Goal: Task Accomplishment & Management: Use online tool/utility

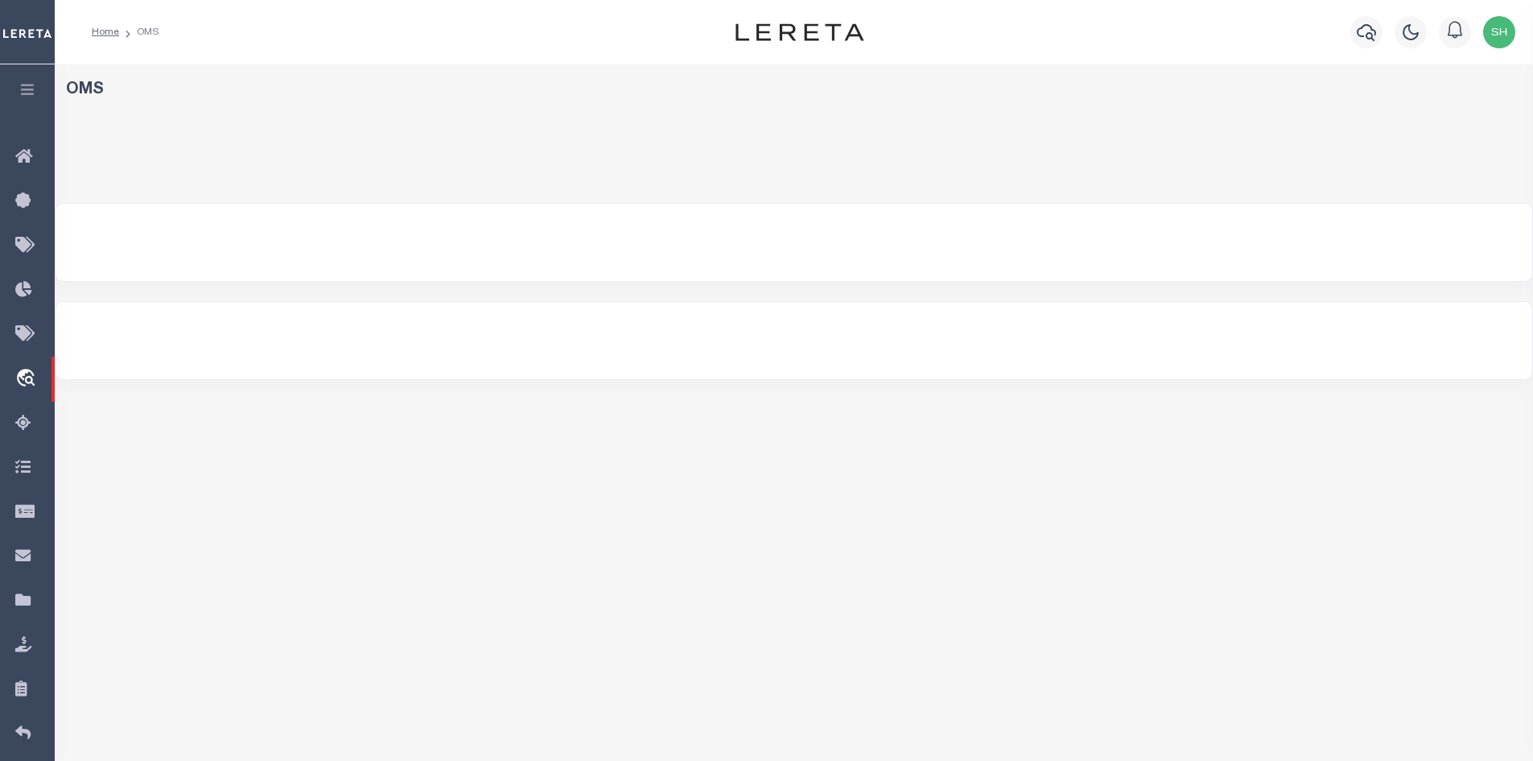
select select "200"
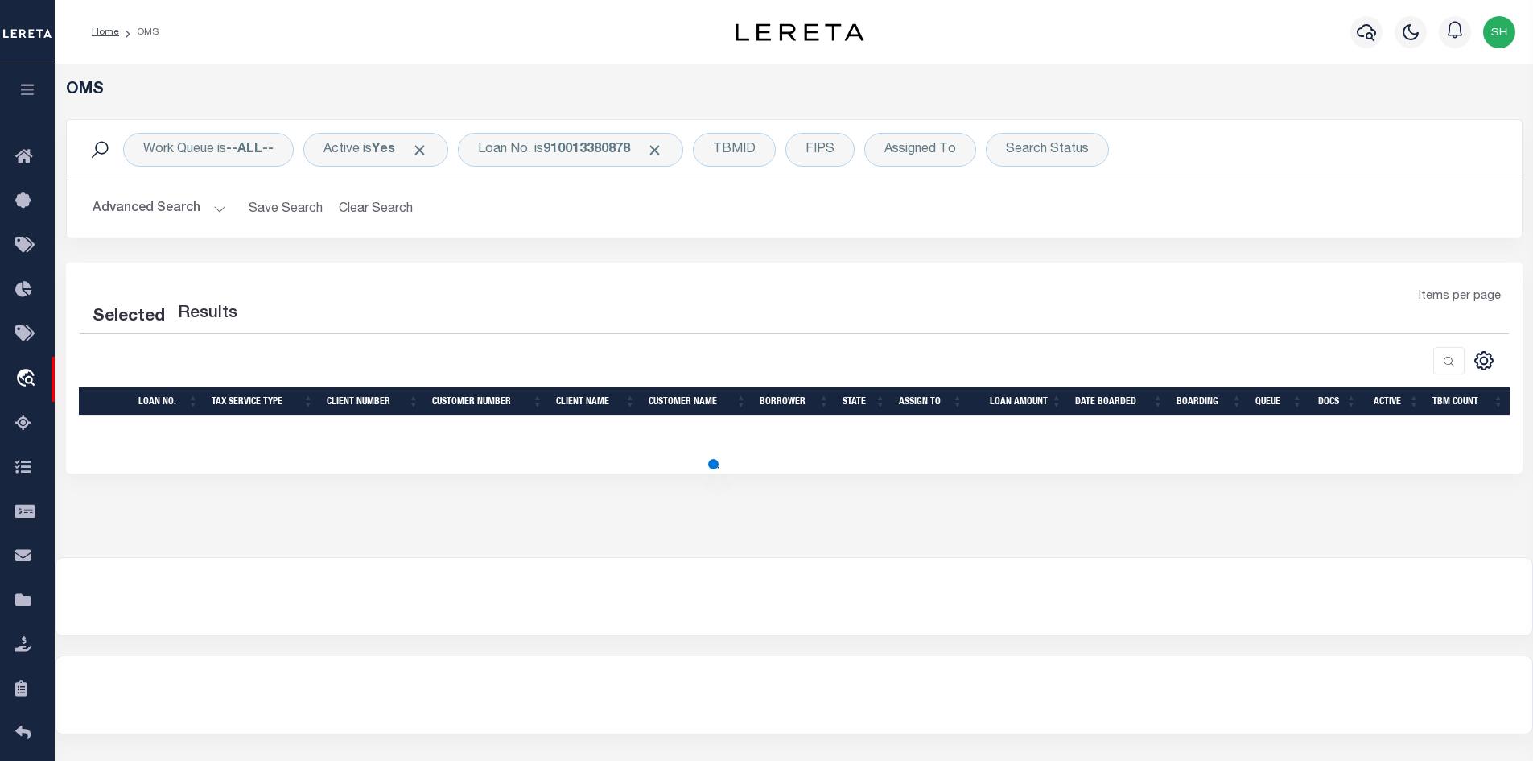
select select "200"
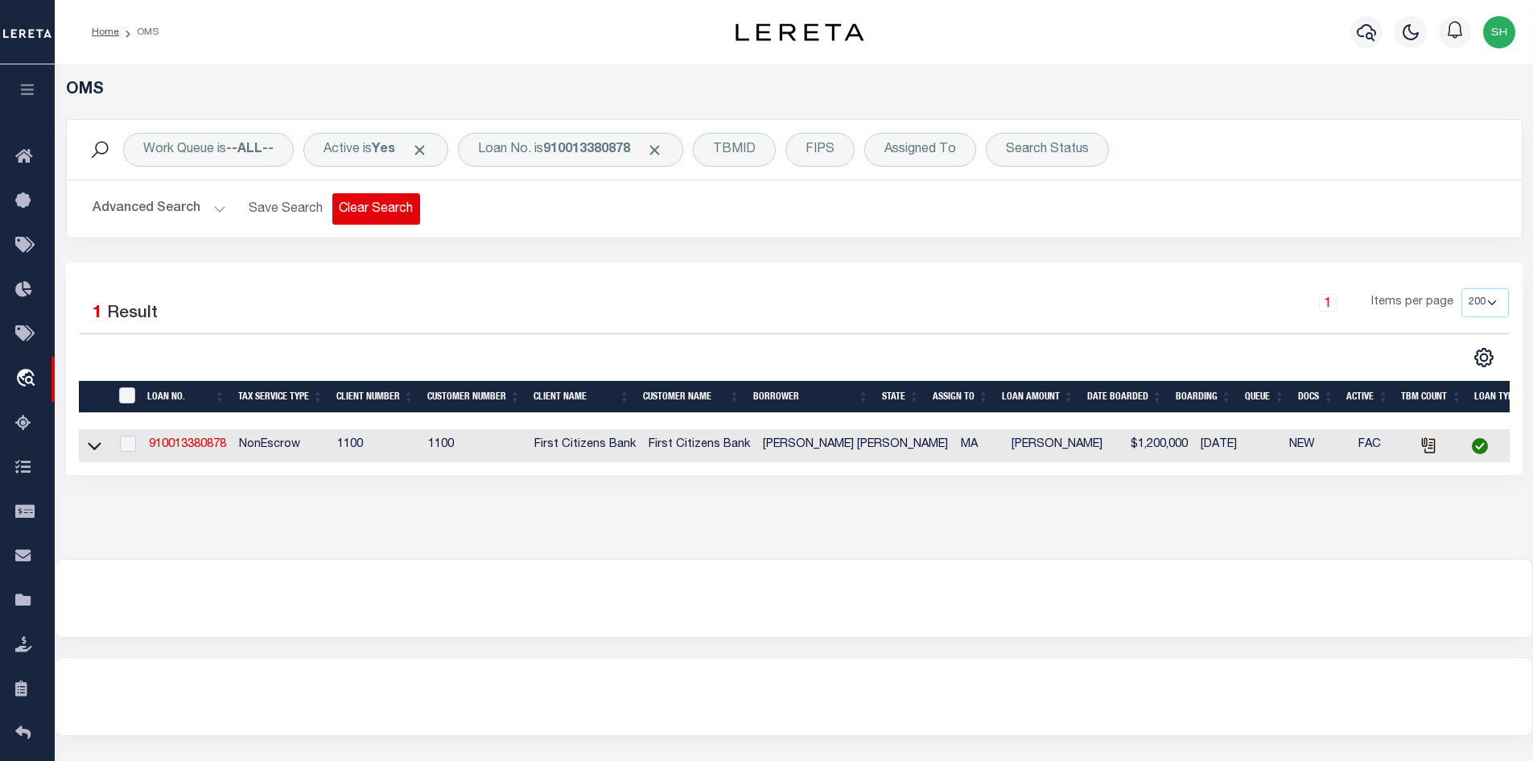
click at [401, 211] on button "Clear Search" at bounding box center [376, 208] width 88 height 31
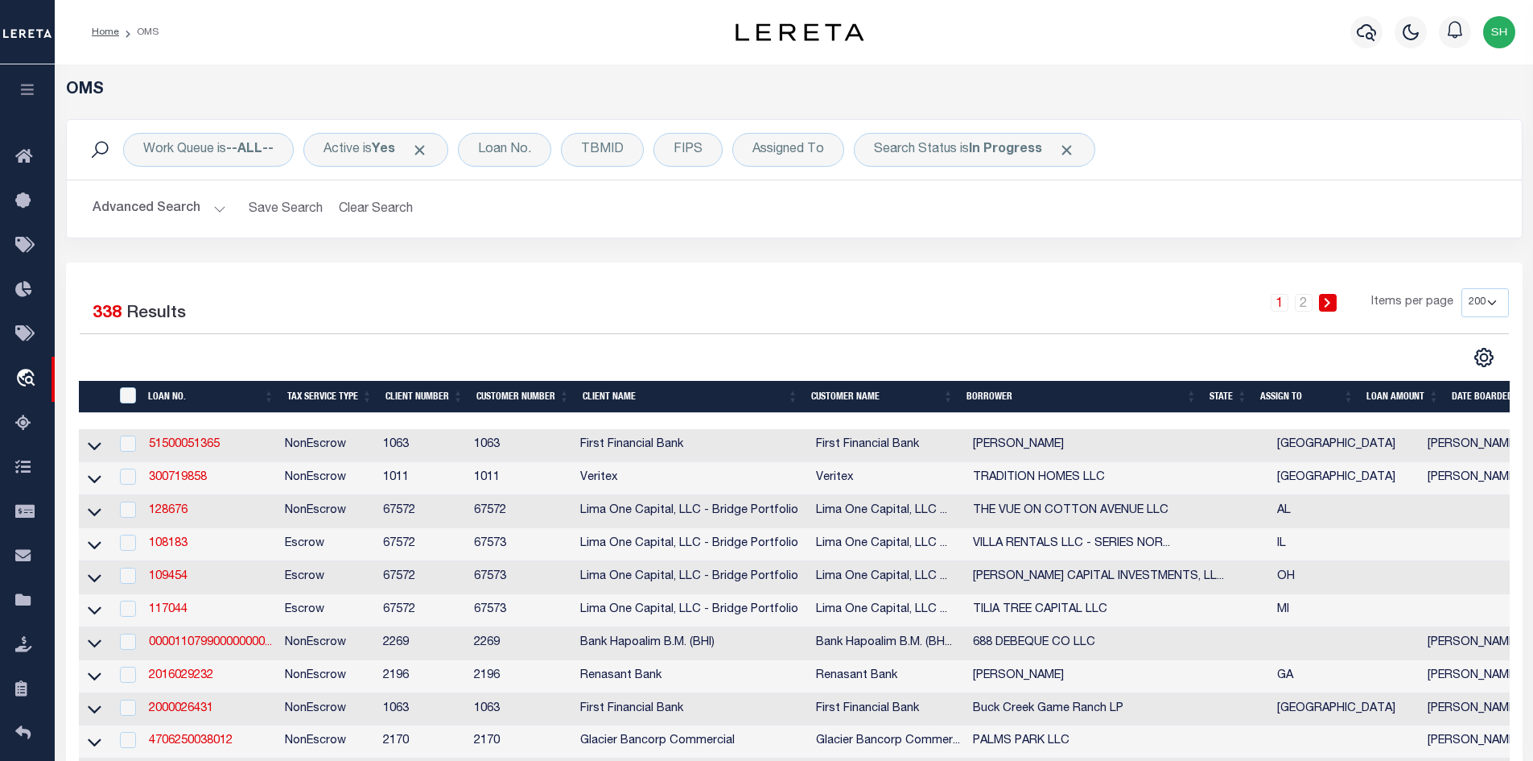
click at [938, 167] on div "Work Queue is --ALL-- Active is Yes Loan No. TBMID FIPS Assigned To Search Stat…" at bounding box center [794, 150] width 1455 height 60
click at [931, 154] on div "Search Status is In Progress" at bounding box center [974, 150] width 241 height 34
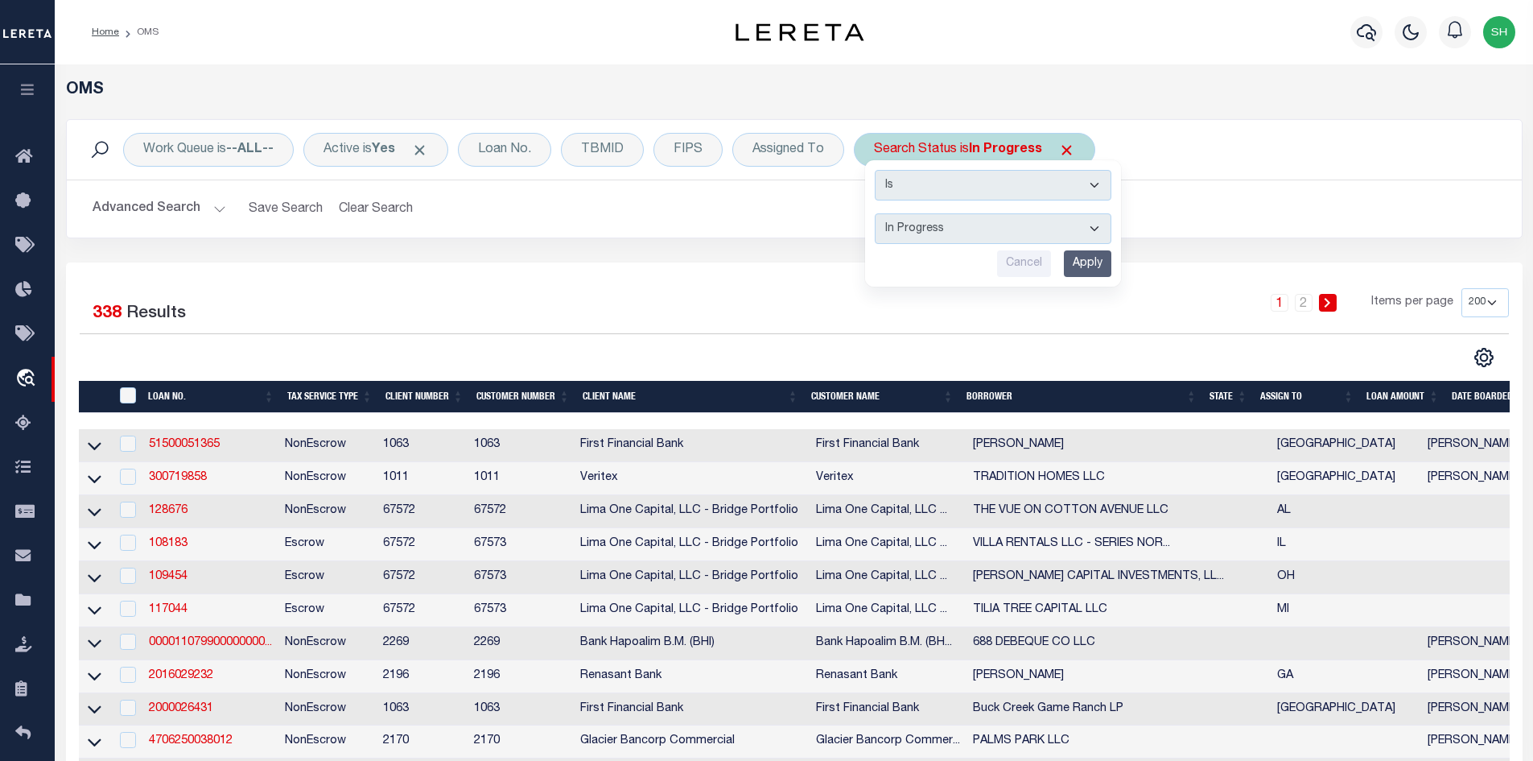
click at [931, 234] on select "Automated Search Bad Parcel Complete Duplicate Parcel High Dollar Reporting In …" at bounding box center [993, 228] width 237 height 31
select select "NP"
click at [876, 213] on select "Automated Search Bad Parcel Complete Duplicate Parcel High Dollar Reporting In …" at bounding box center [993, 228] width 237 height 31
click at [1094, 263] on input "Apply" at bounding box center [1087, 263] width 47 height 27
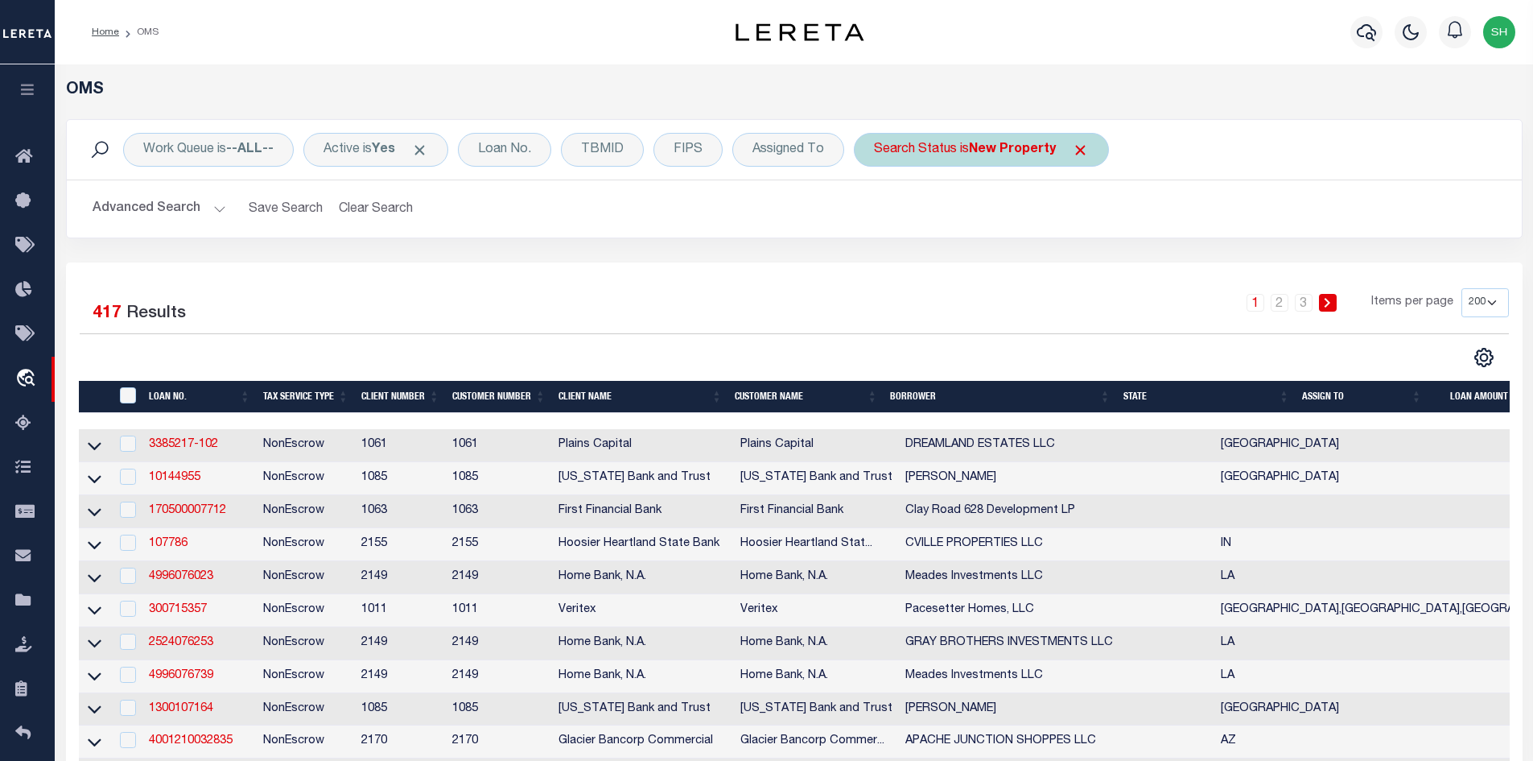
click at [1029, 153] on b "New Property" at bounding box center [1012, 149] width 87 height 13
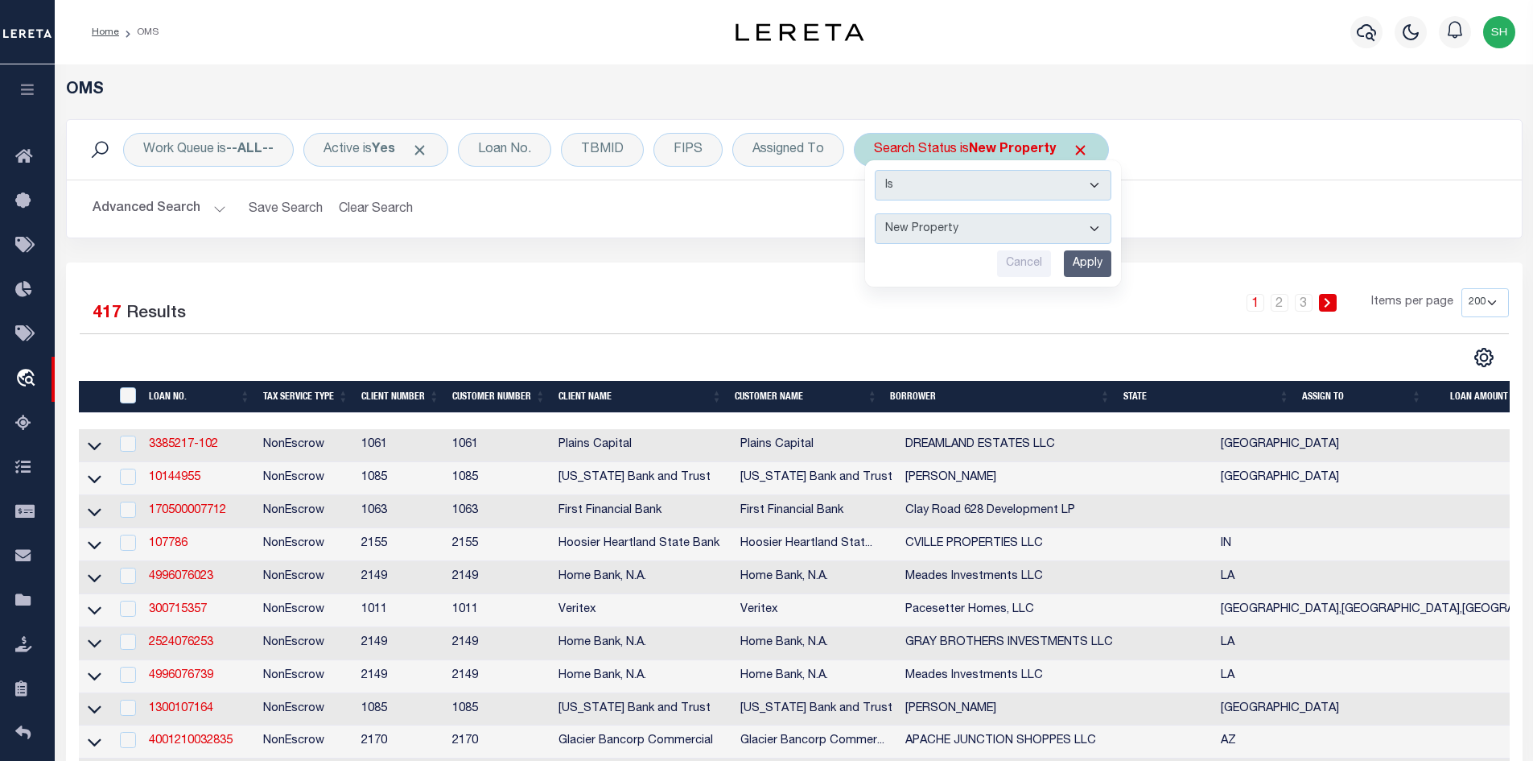
click at [980, 228] on select "Automated Search Bad Parcel Complete Duplicate Parcel High Dollar Reporting In …" at bounding box center [993, 228] width 237 height 31
select select "BP"
click at [876, 213] on select "Automated Search Bad Parcel Complete Duplicate Parcel High Dollar Reporting In …" at bounding box center [993, 228] width 237 height 31
click at [1086, 264] on input "Apply" at bounding box center [1087, 263] width 47 height 27
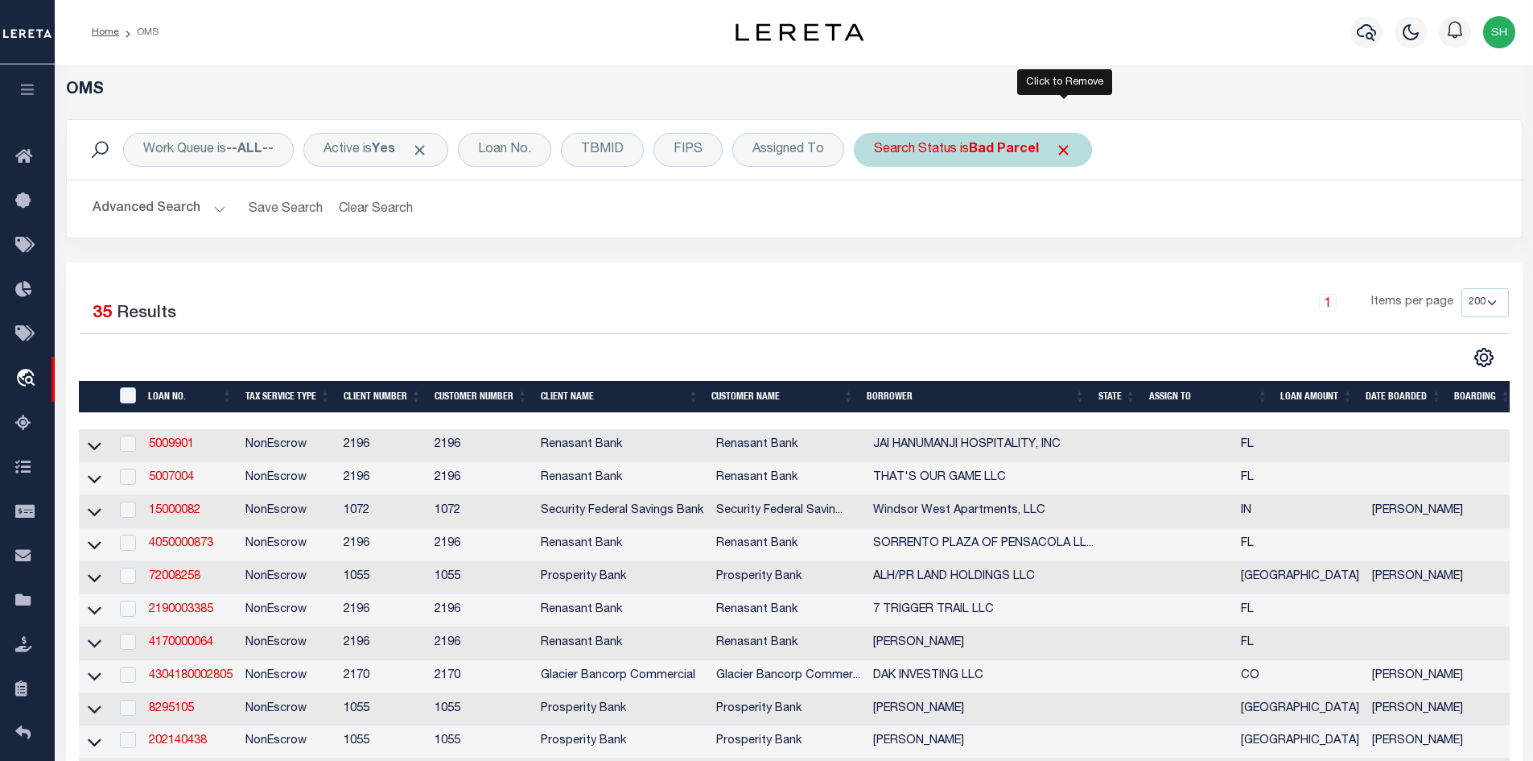
drag, startPoint x: 1064, startPoint y: 148, endPoint x: 1035, endPoint y: 148, distance: 29.0
click at [1064, 148] on span "Click to Remove" at bounding box center [1063, 150] width 17 height 17
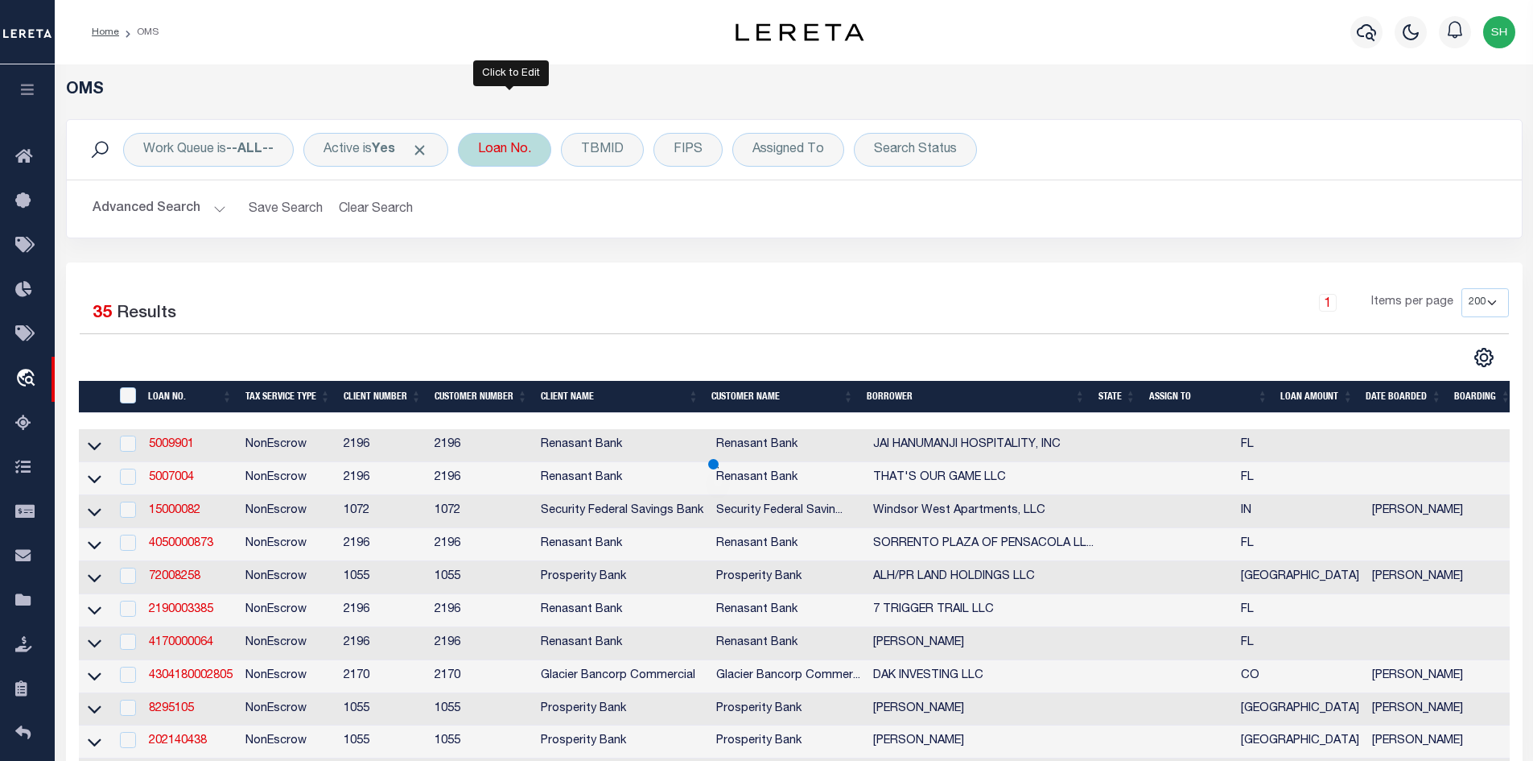
click at [505, 148] on div "Loan No." at bounding box center [504, 150] width 93 height 34
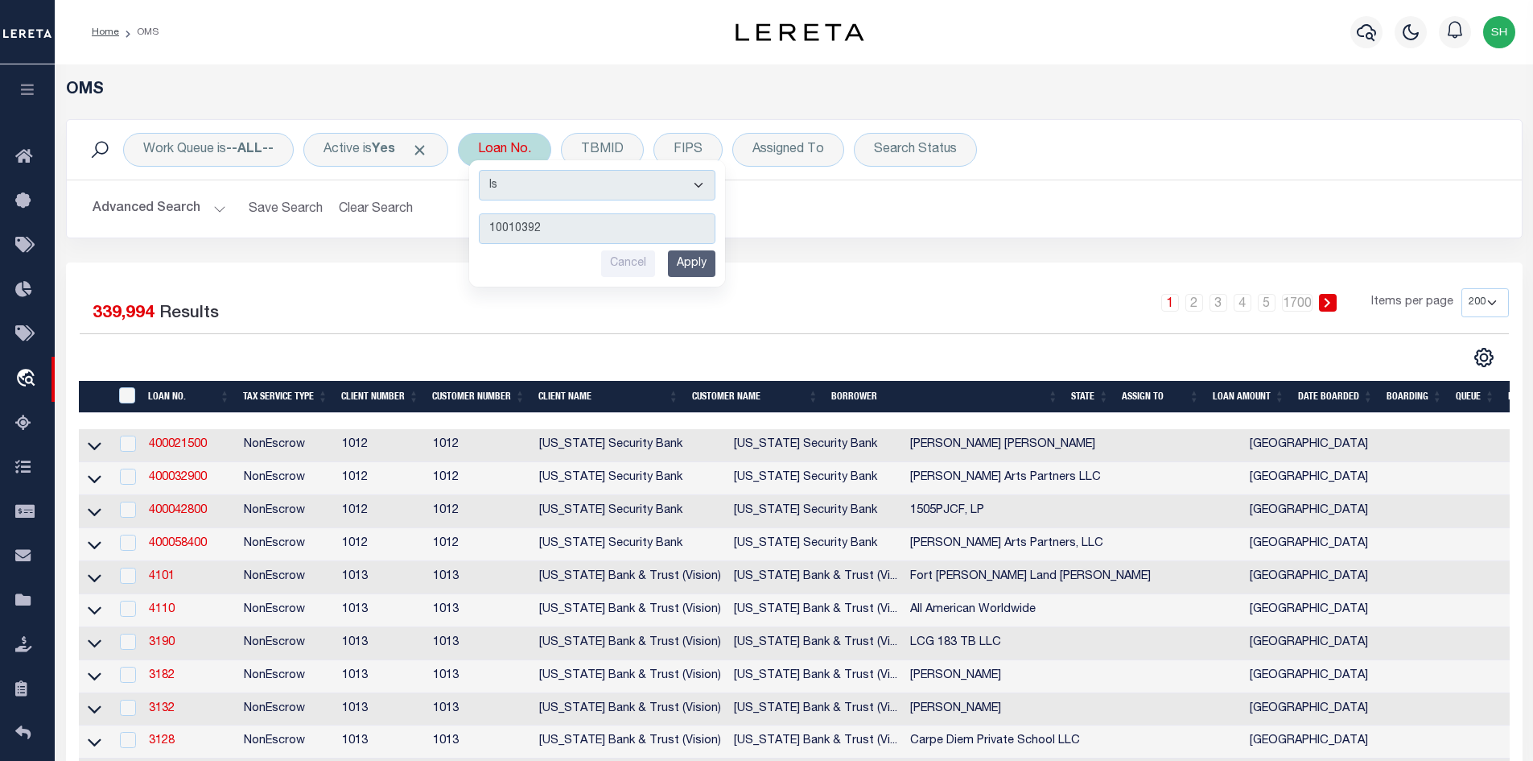
type input "10010392"
click at [699, 265] on input "Apply" at bounding box center [691, 263] width 47 height 27
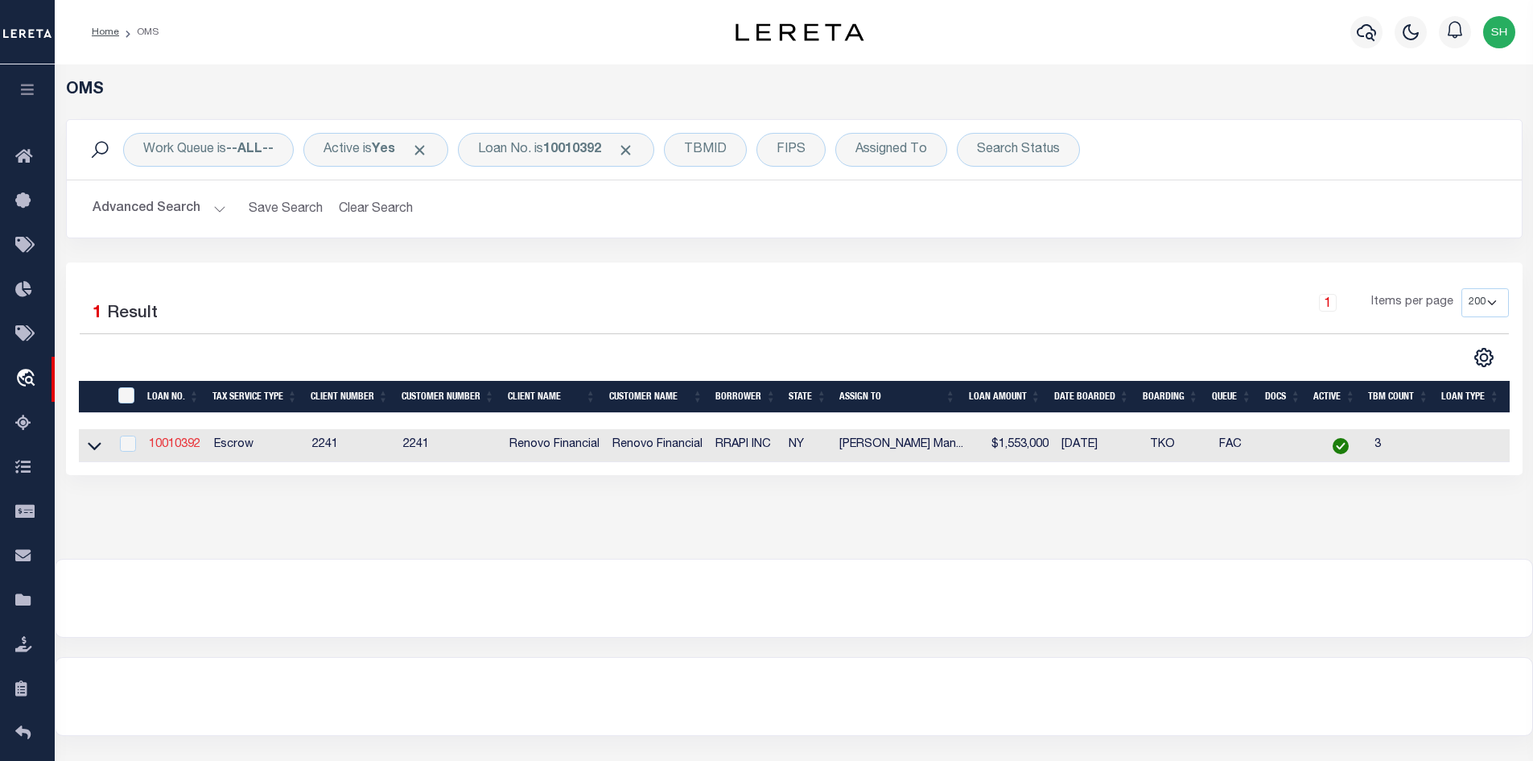
click at [181, 450] on link "10010392" at bounding box center [175, 444] width 52 height 11
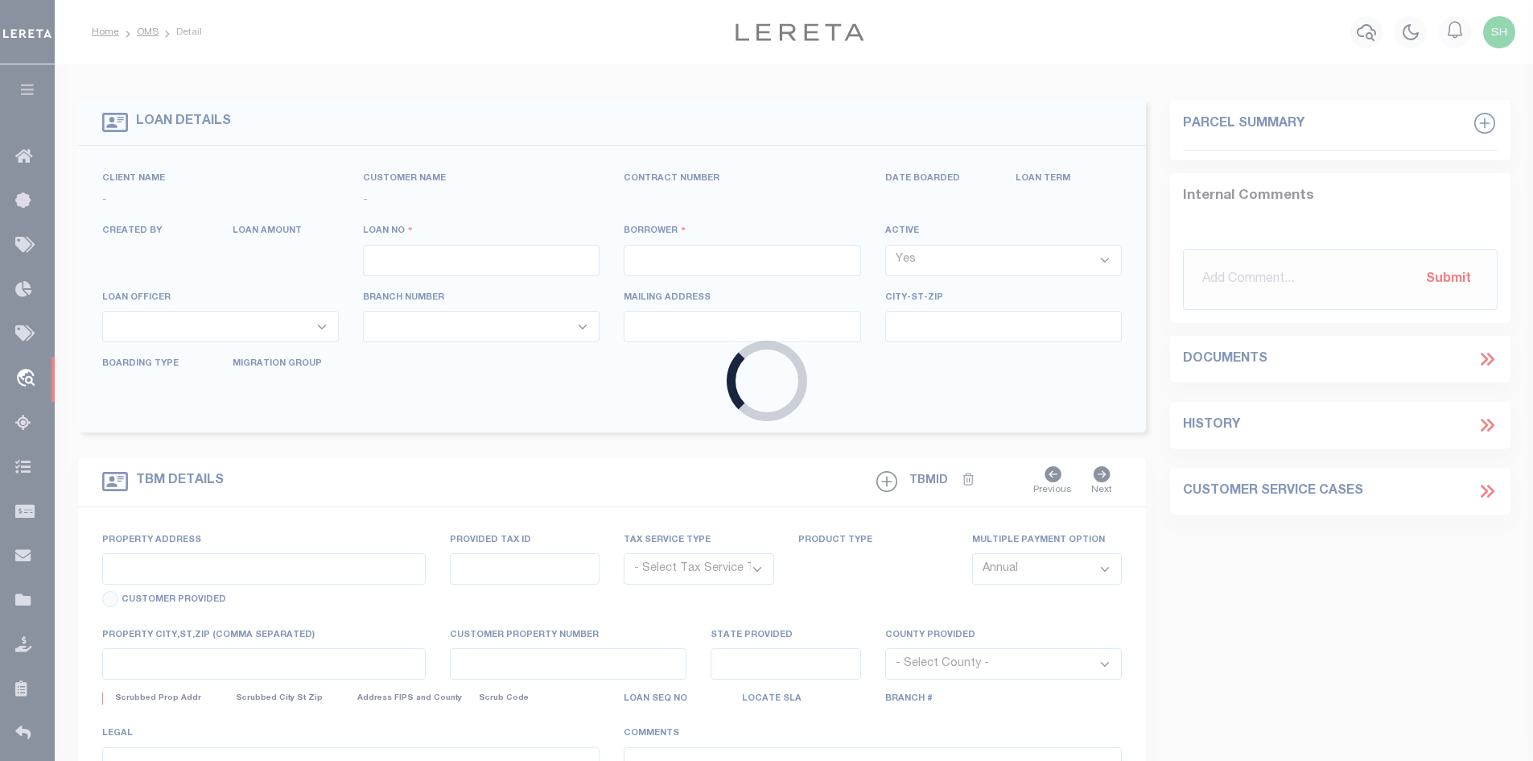
type input "10010392"
type input "RRAPI INC"
select select
type input "PO BOX 2290"
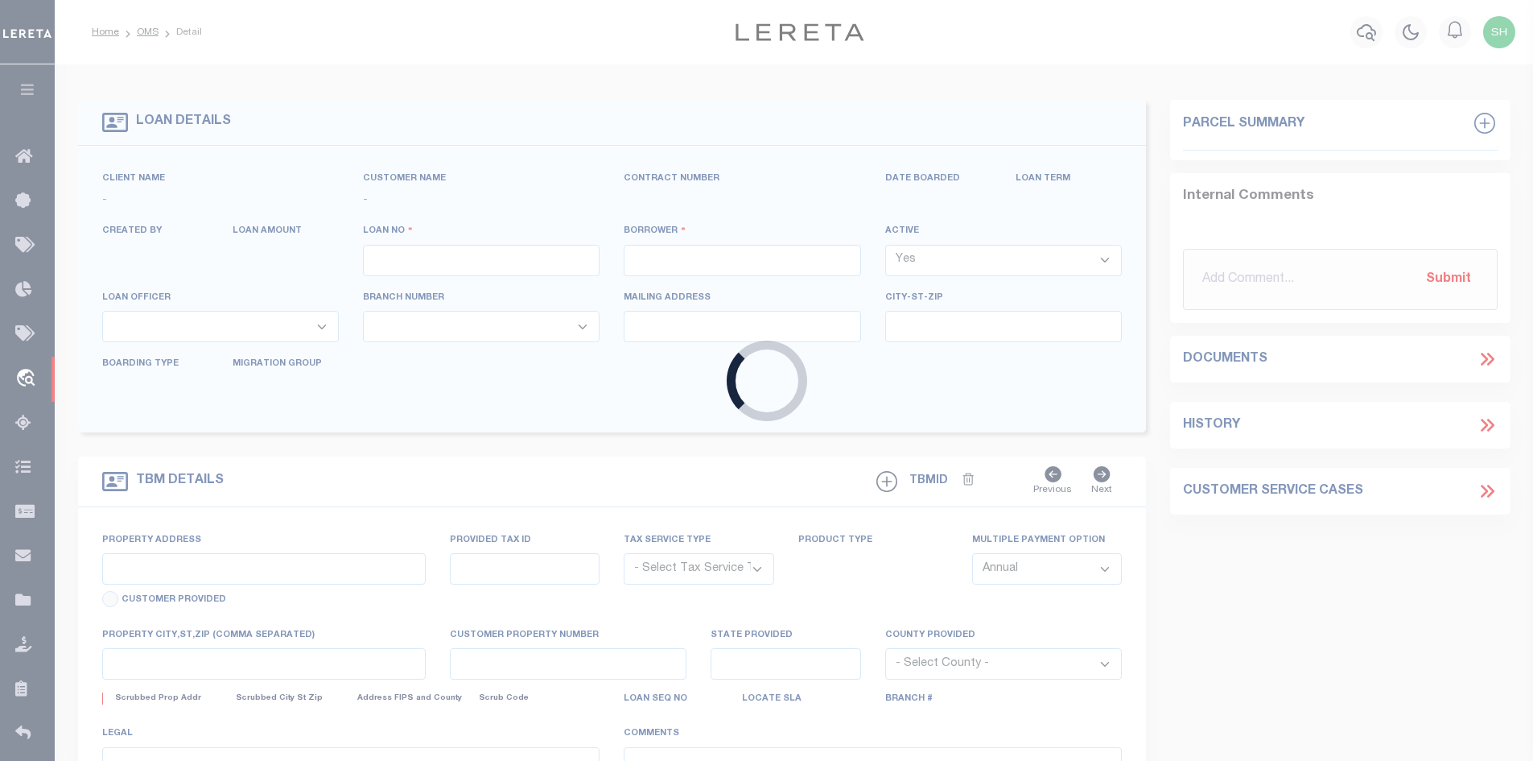
type input "[GEOGRAPHIC_DATA],[GEOGRAPHIC_DATA],10949"
select select "10"
select select "Escrow"
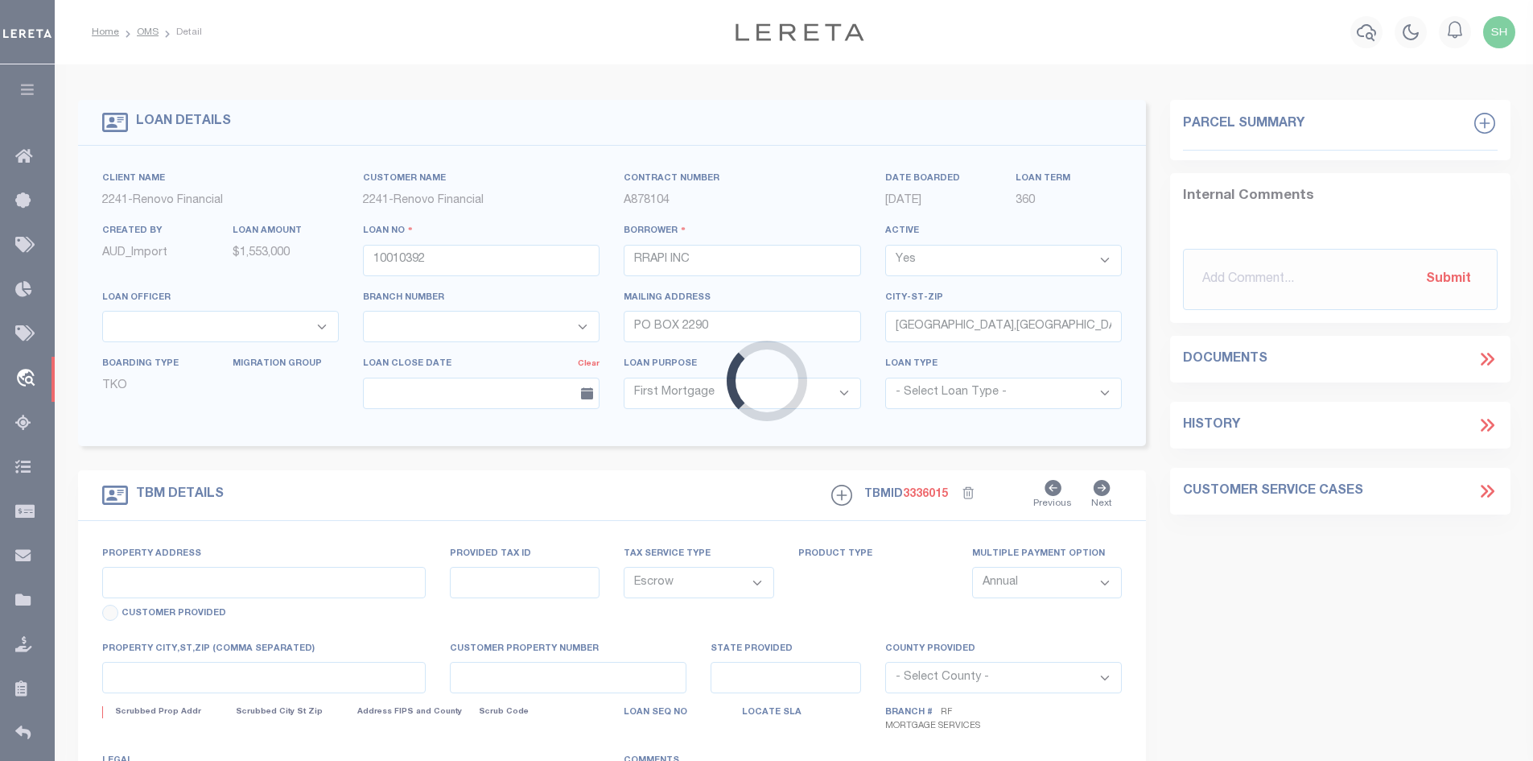
type input "5 [PERSON_NAME]"
type input "332289-15-1-33.2"
type input "MONROE NY 10950"
type input "a0kUS0000018A02"
type input "NY"
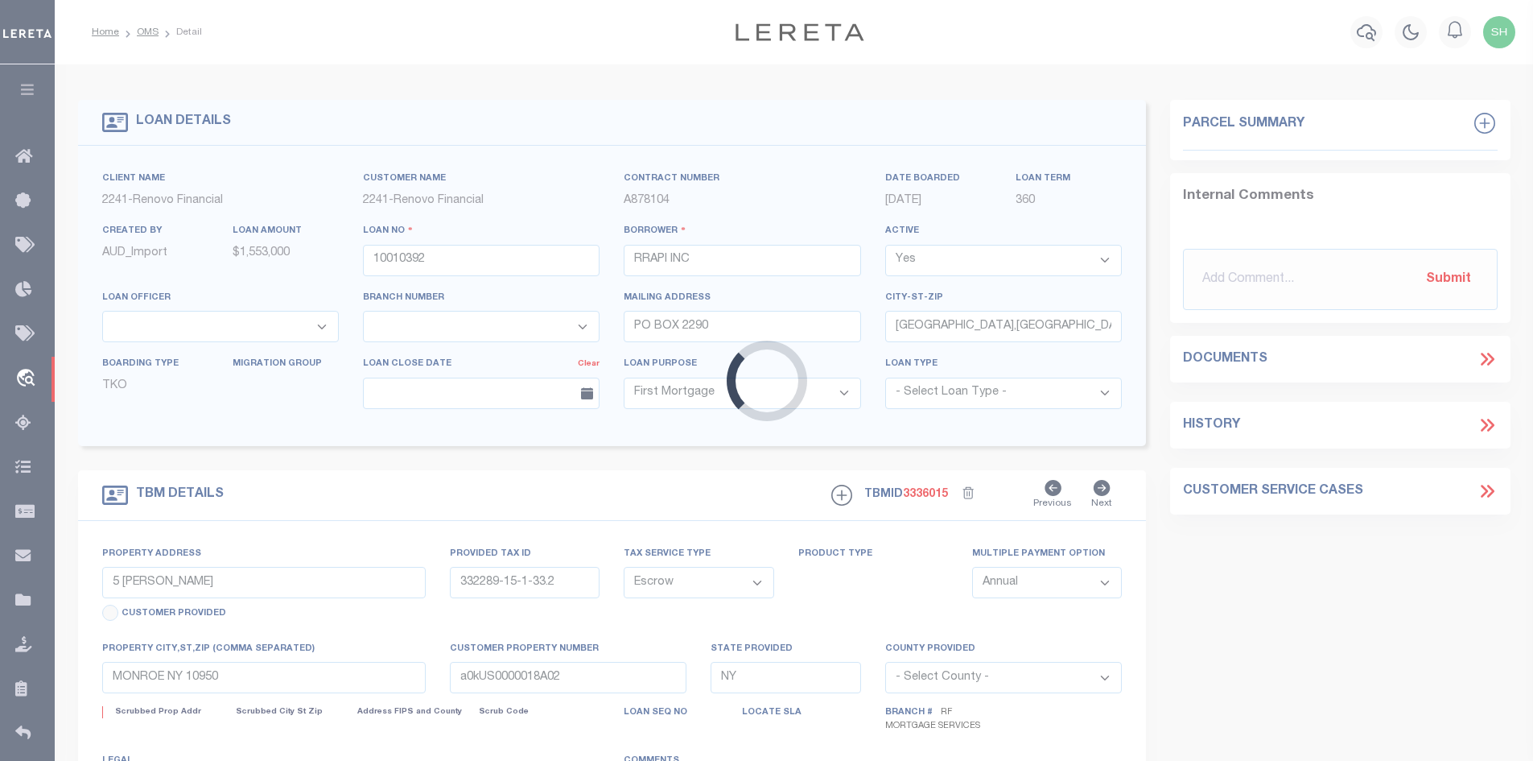
select select
select select "25067"
select select
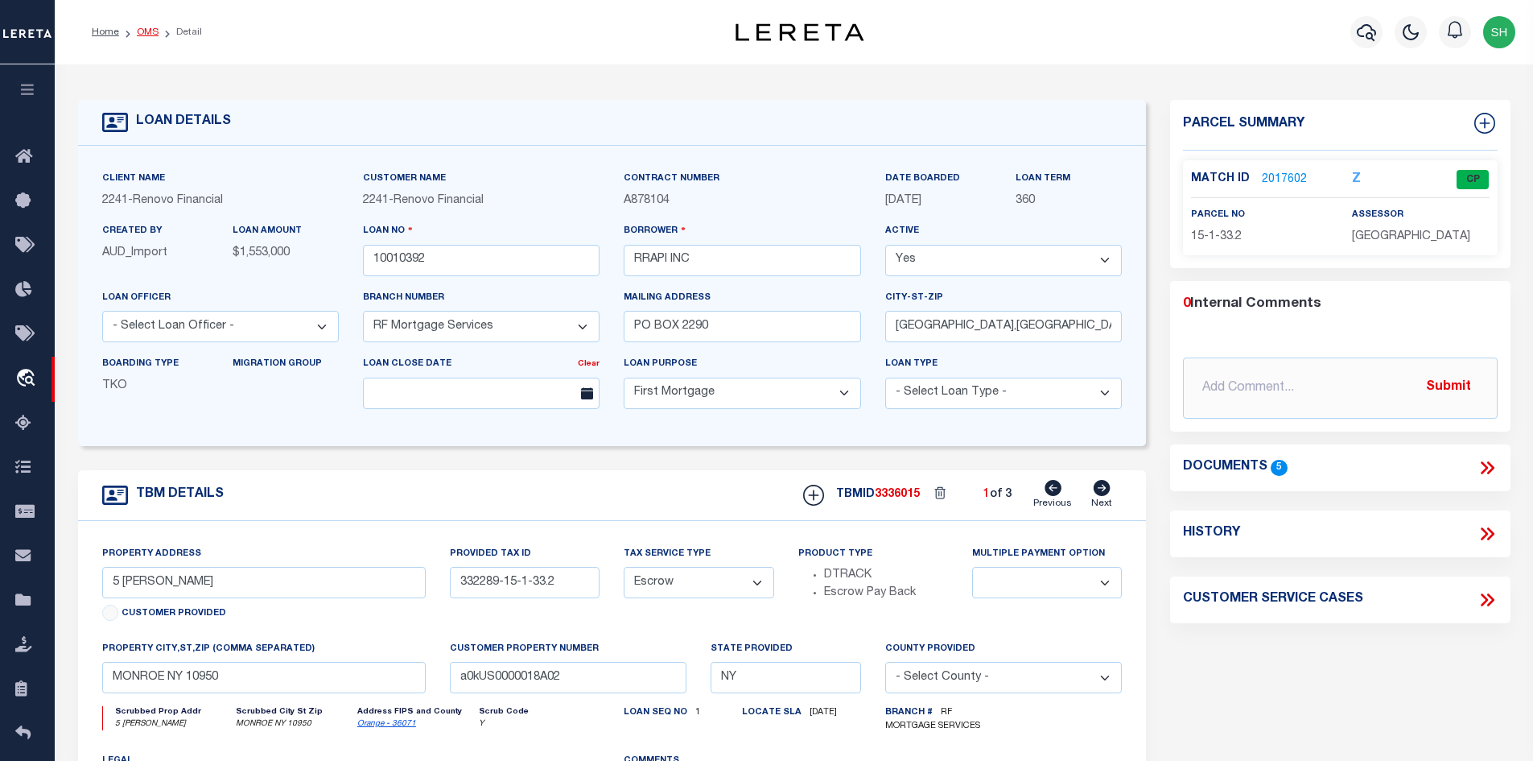
click at [149, 33] on link "OMS" at bounding box center [148, 32] width 22 height 10
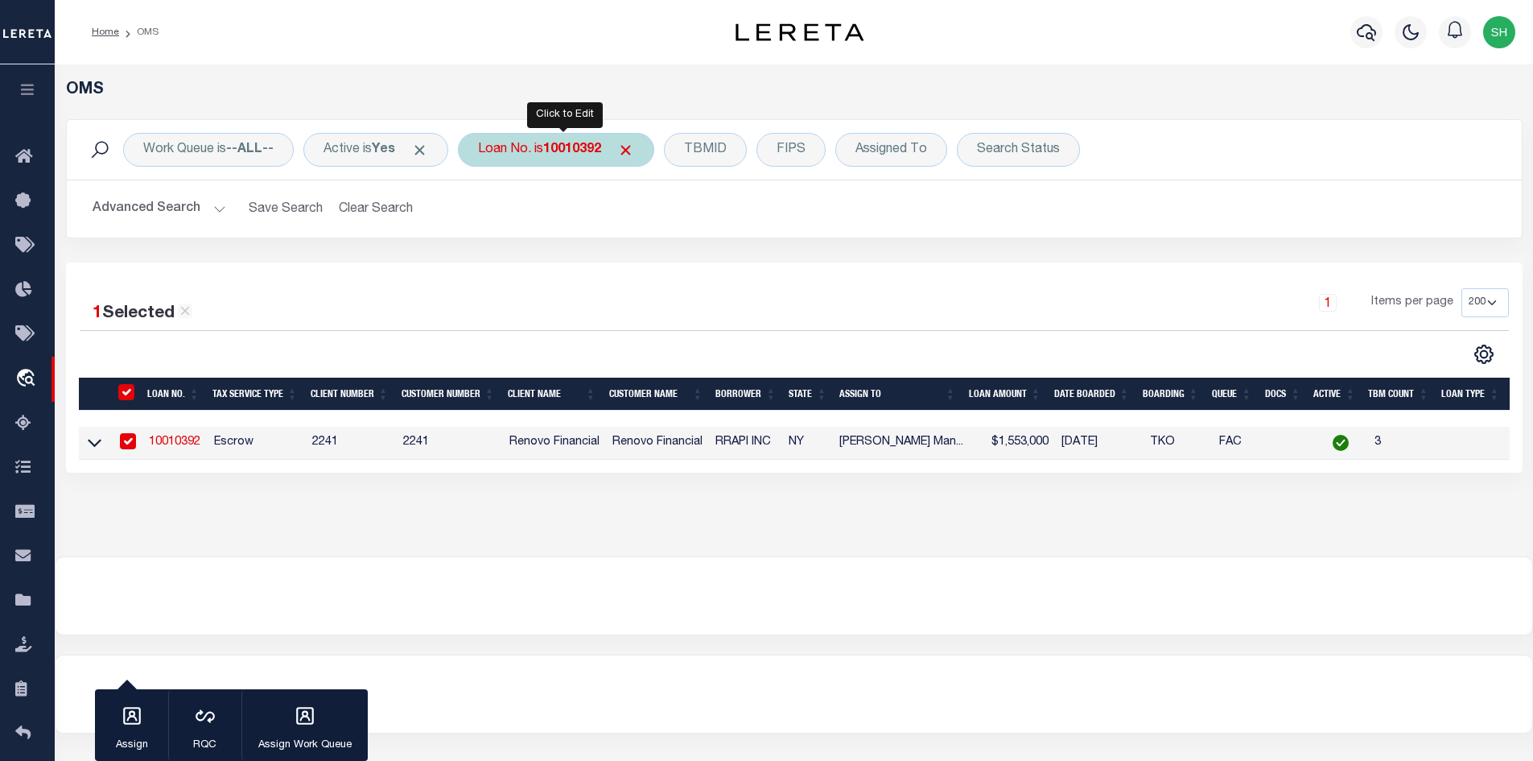
click at [581, 157] on div "Loan No. is 10010392" at bounding box center [556, 150] width 196 height 34
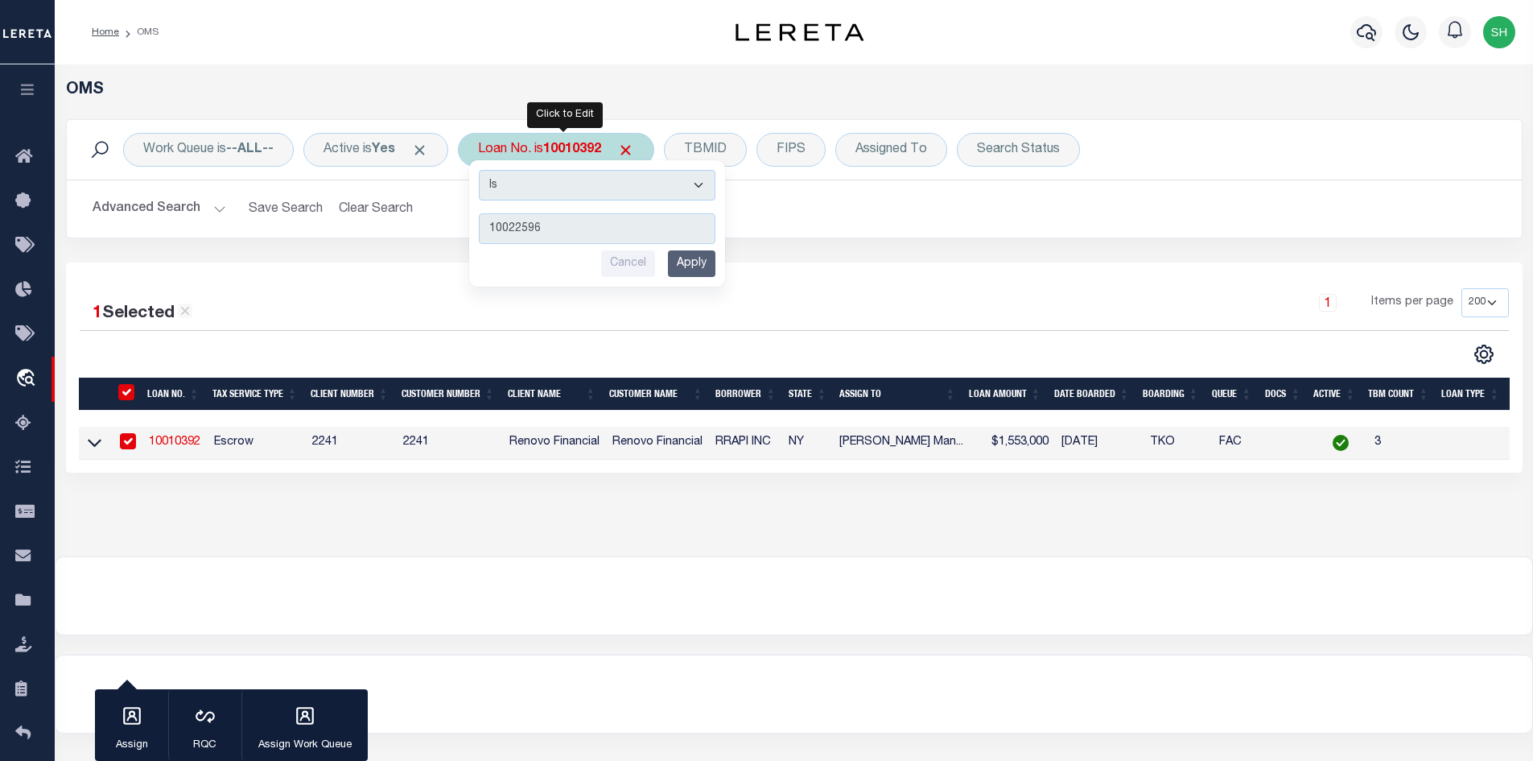
type input "10022596"
click at [698, 258] on input "Apply" at bounding box center [691, 263] width 47 height 27
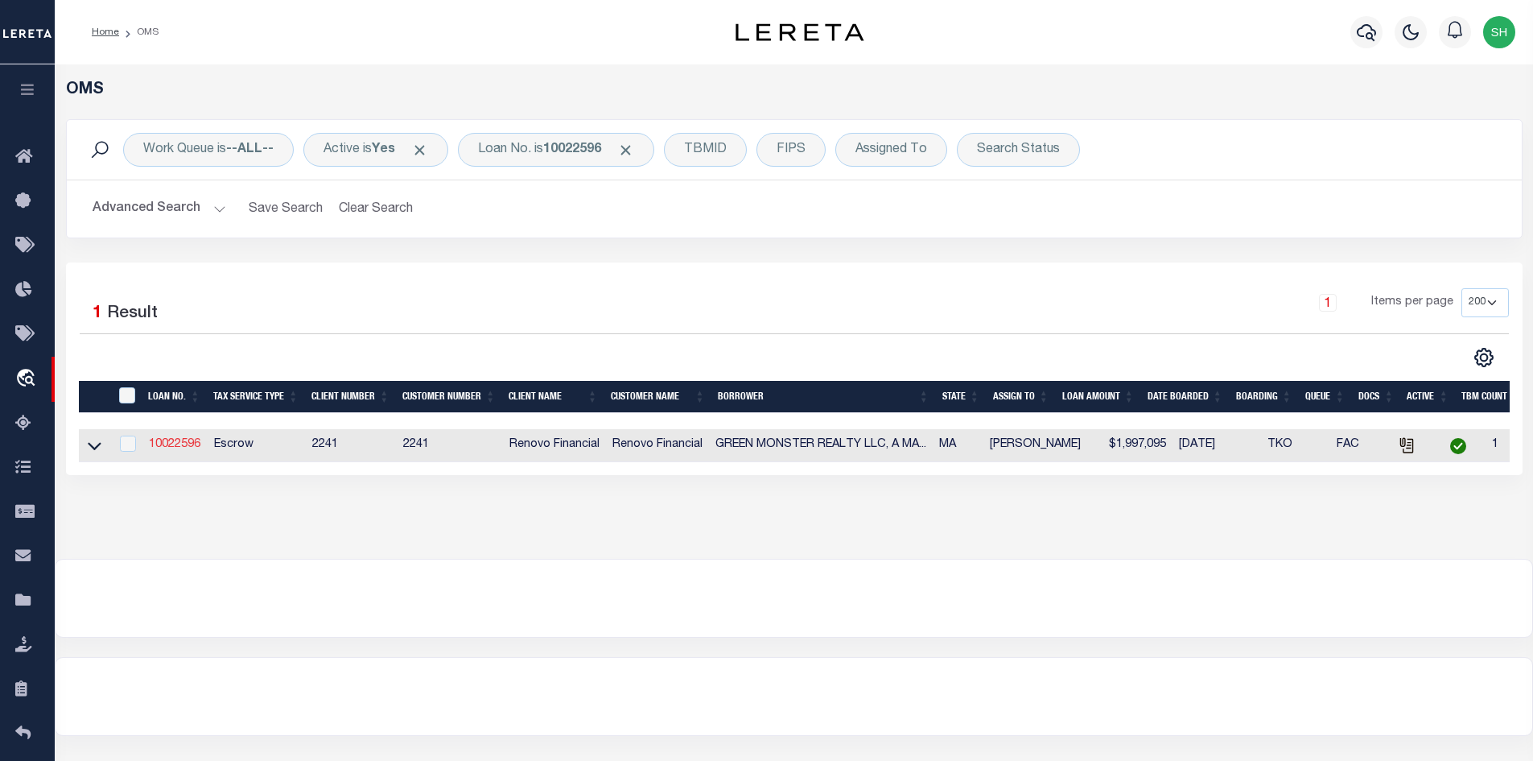
click at [172, 445] on link "10022596" at bounding box center [175, 444] width 52 height 11
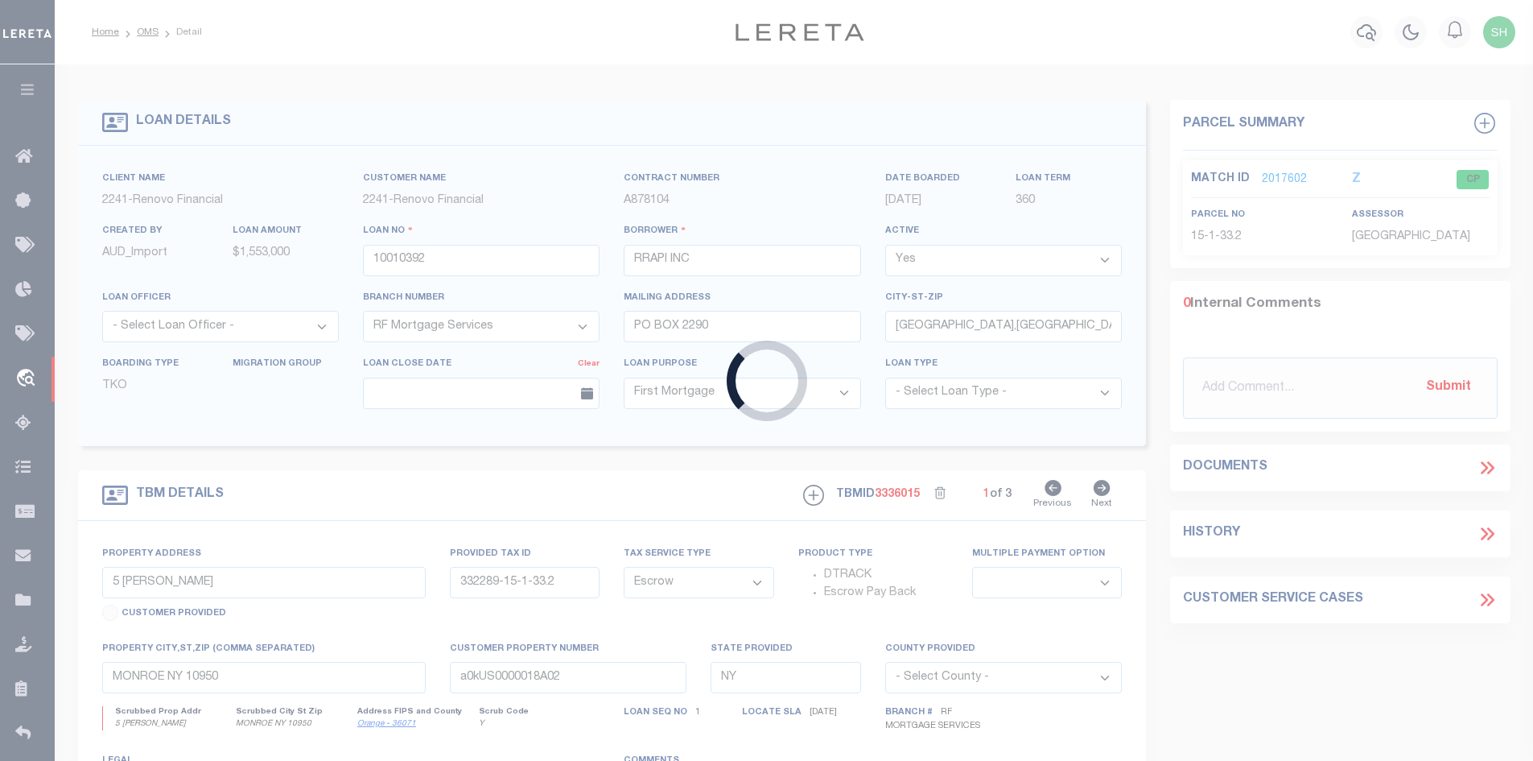
type input "10022596"
type input "GREEN MONSTER REALTY LLC, A [US_STATE] LIMITED LIABI"
select select "400"
type input "[STREET_ADDRESS]"
select select
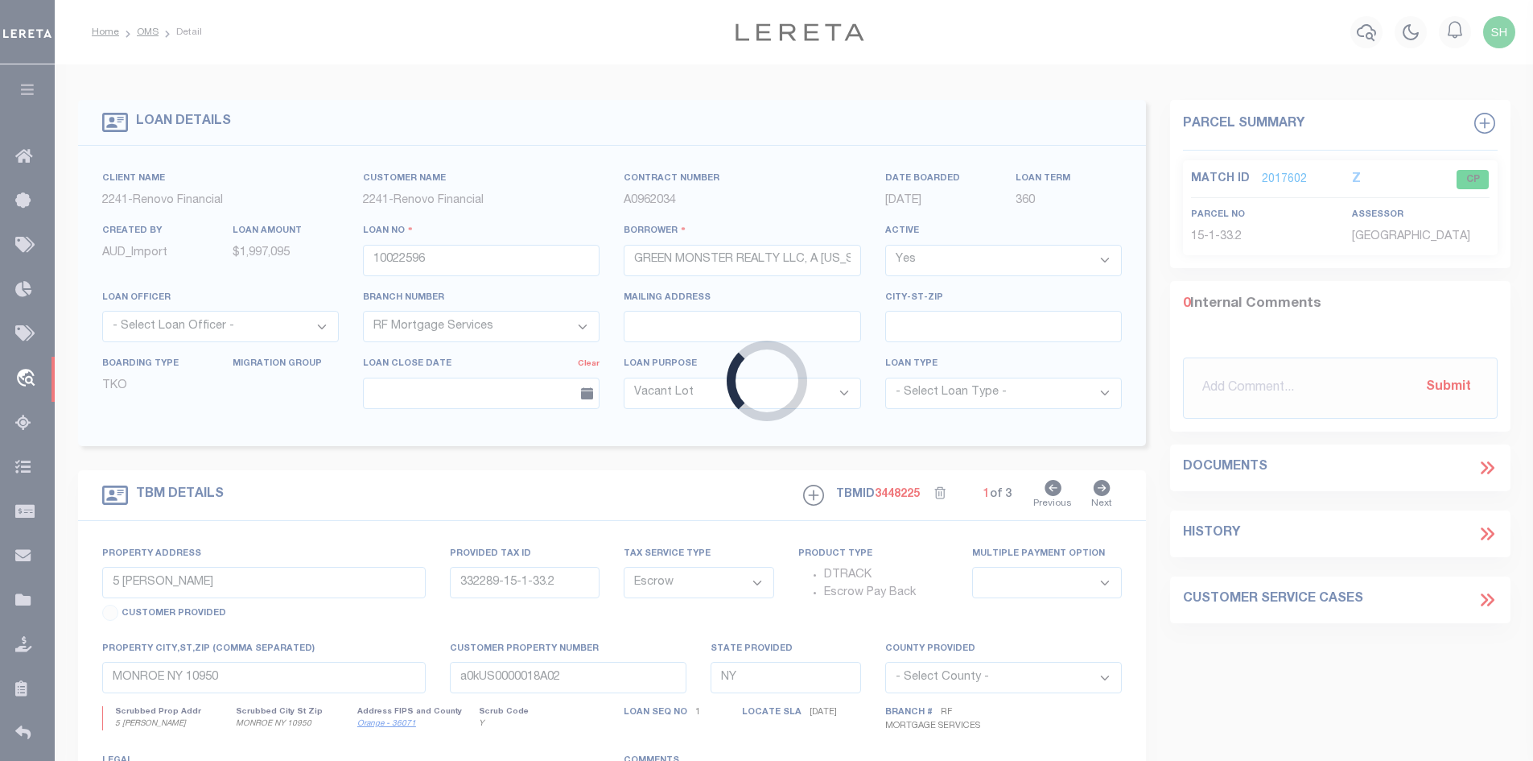
type input "[GEOGRAPHIC_DATA]"
type input "a0kUS00000BorpD"
type input "MA"
select select
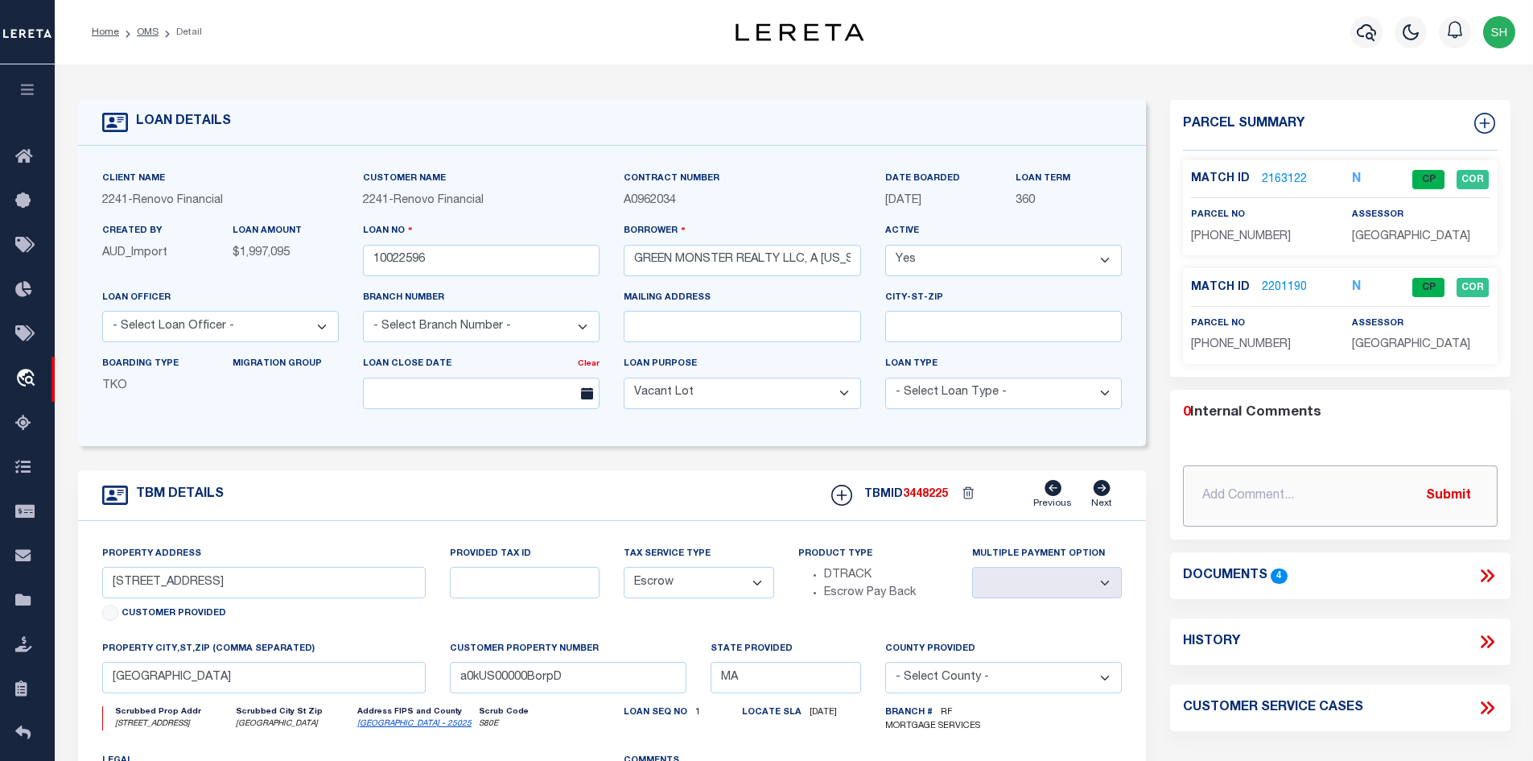
click at [1302, 497] on input "text" at bounding box center [1340, 495] width 315 height 61
paste input "The borrower has reached out with new concerns because they’re receiving tax bi…"
click at [1408, 491] on input "[DATE] The borrower has reached out with new concerns because they’re receiving…" at bounding box center [1340, 495] width 315 height 61
paste input "We previously identified that the tax id numbers for the two properties on this…"
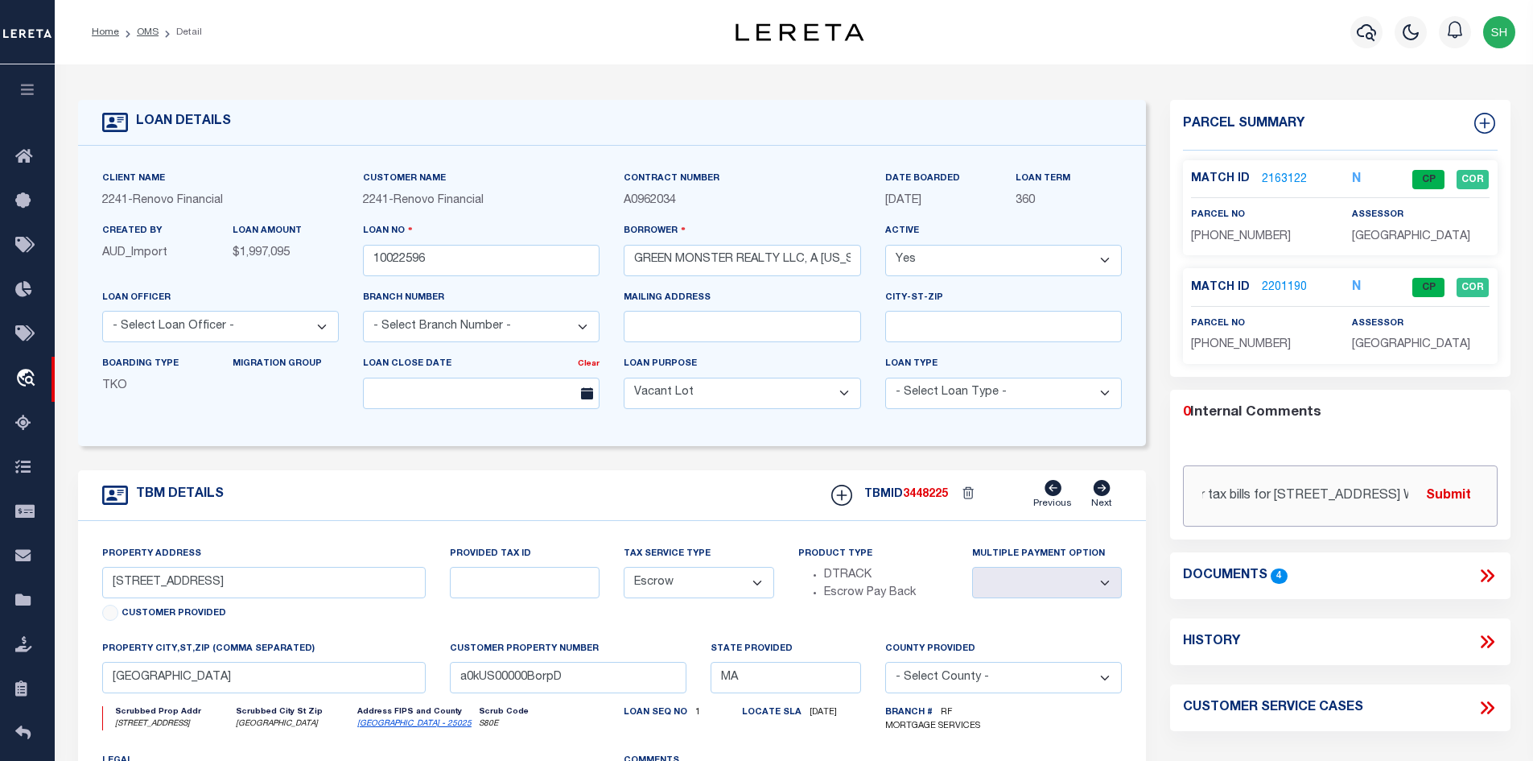
scroll to position [0, 2770]
type input "[DATE] The borrower has reached out with new concerns because they’re receiving…"
click at [1438, 494] on button "Submit" at bounding box center [1449, 495] width 66 height 33
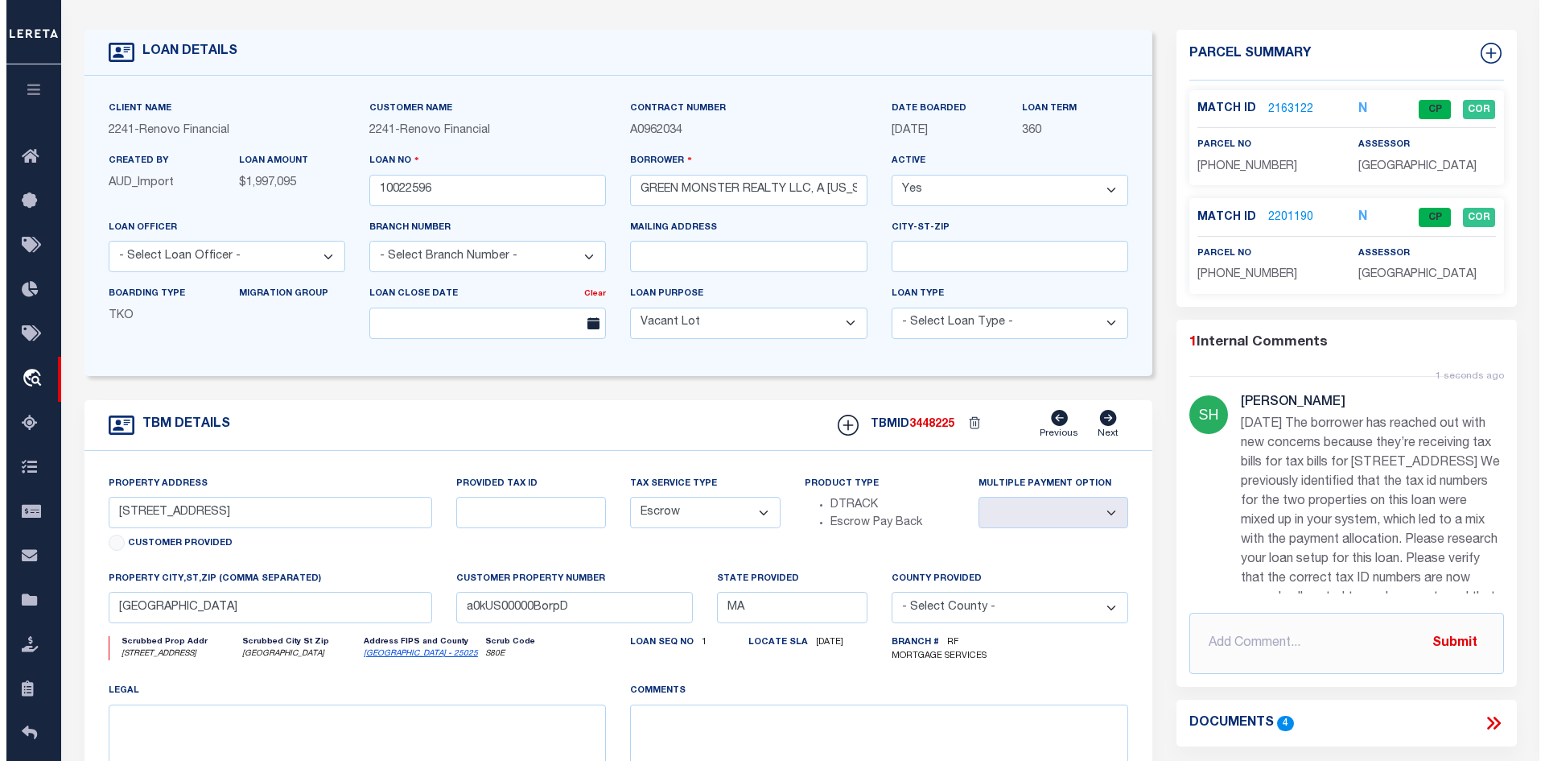
scroll to position [161, 0]
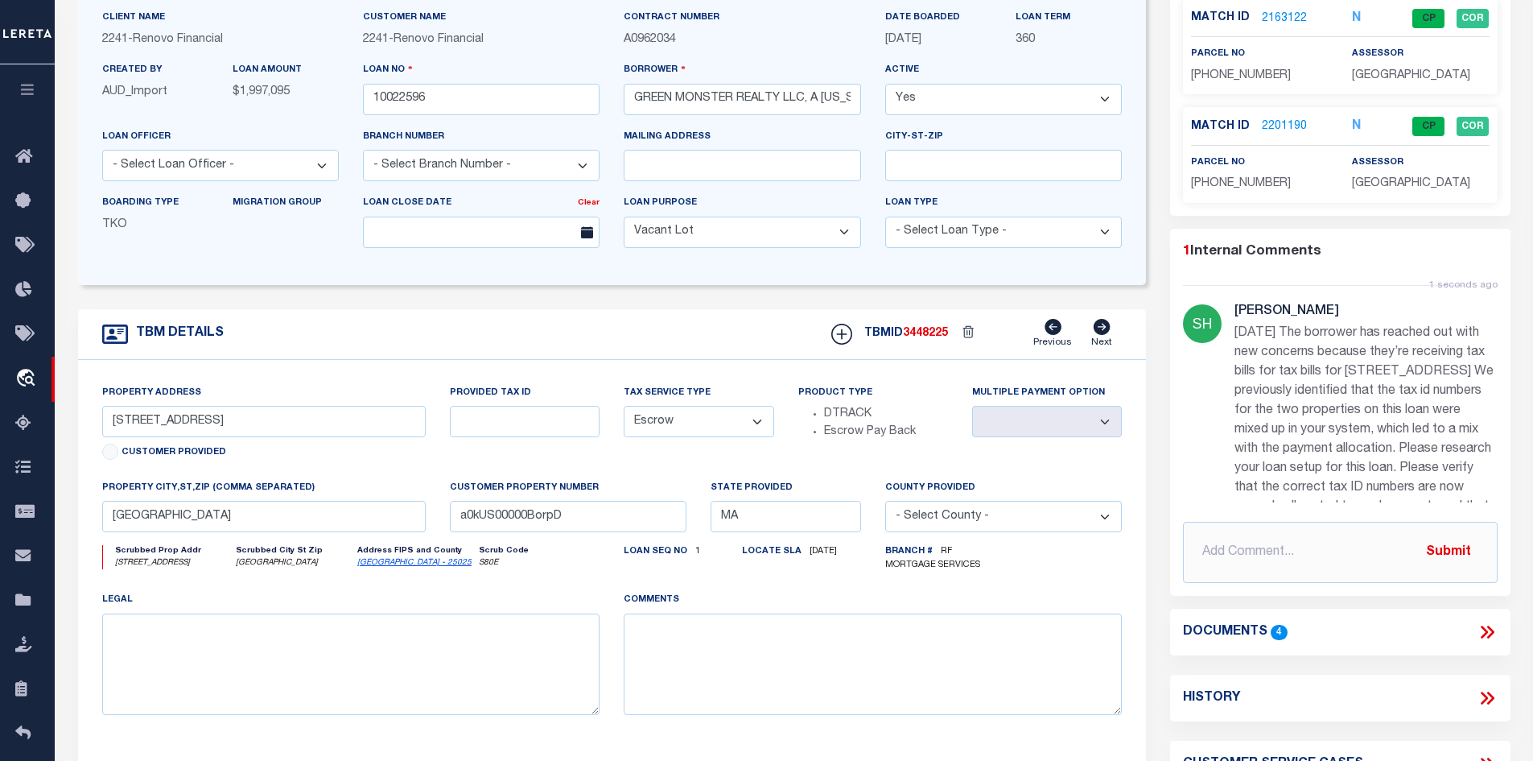
click at [1485, 631] on icon at bounding box center [1487, 631] width 21 height 21
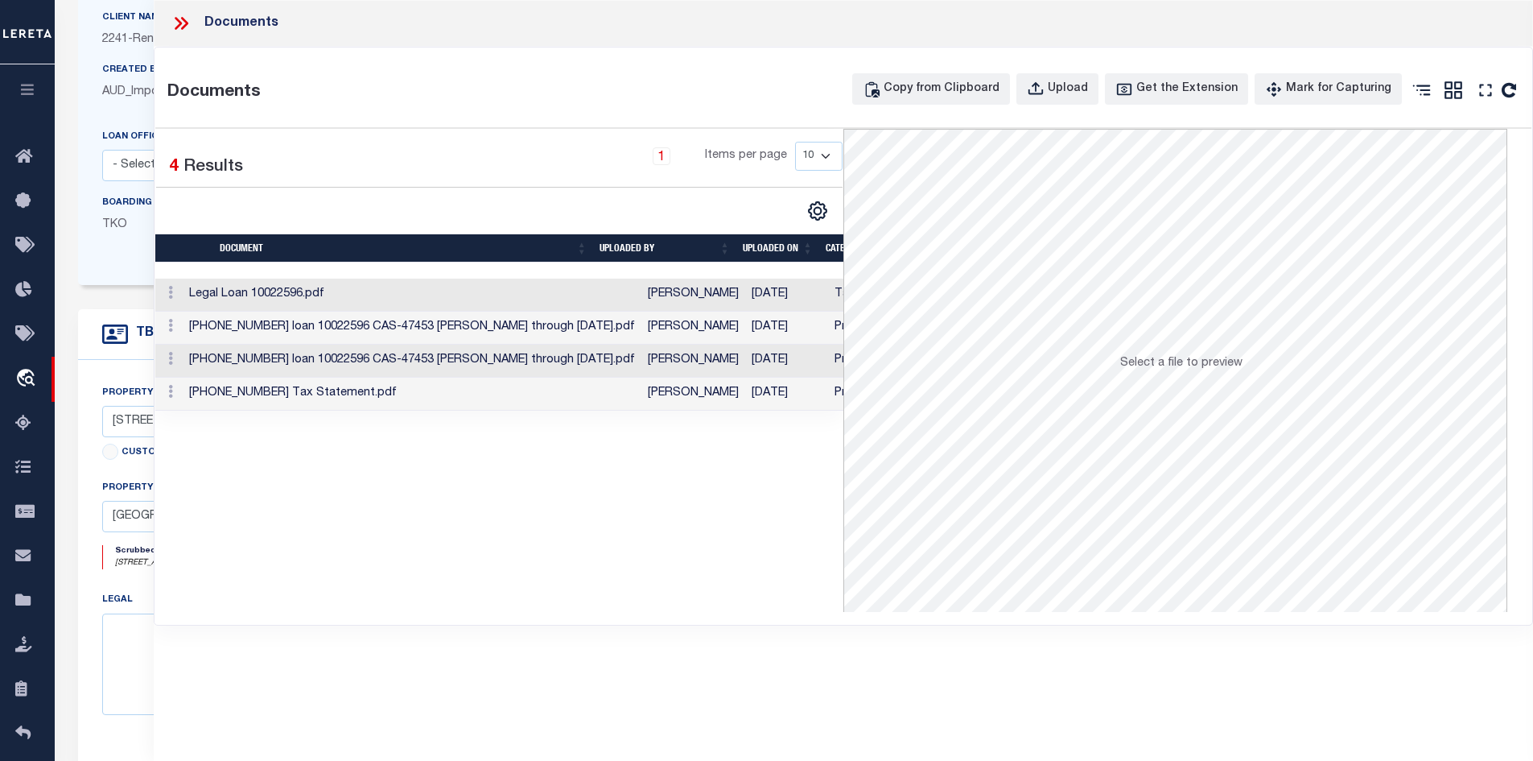
click at [441, 299] on td "Legal Loan 10022596.pdf" at bounding box center [412, 294] width 459 height 33
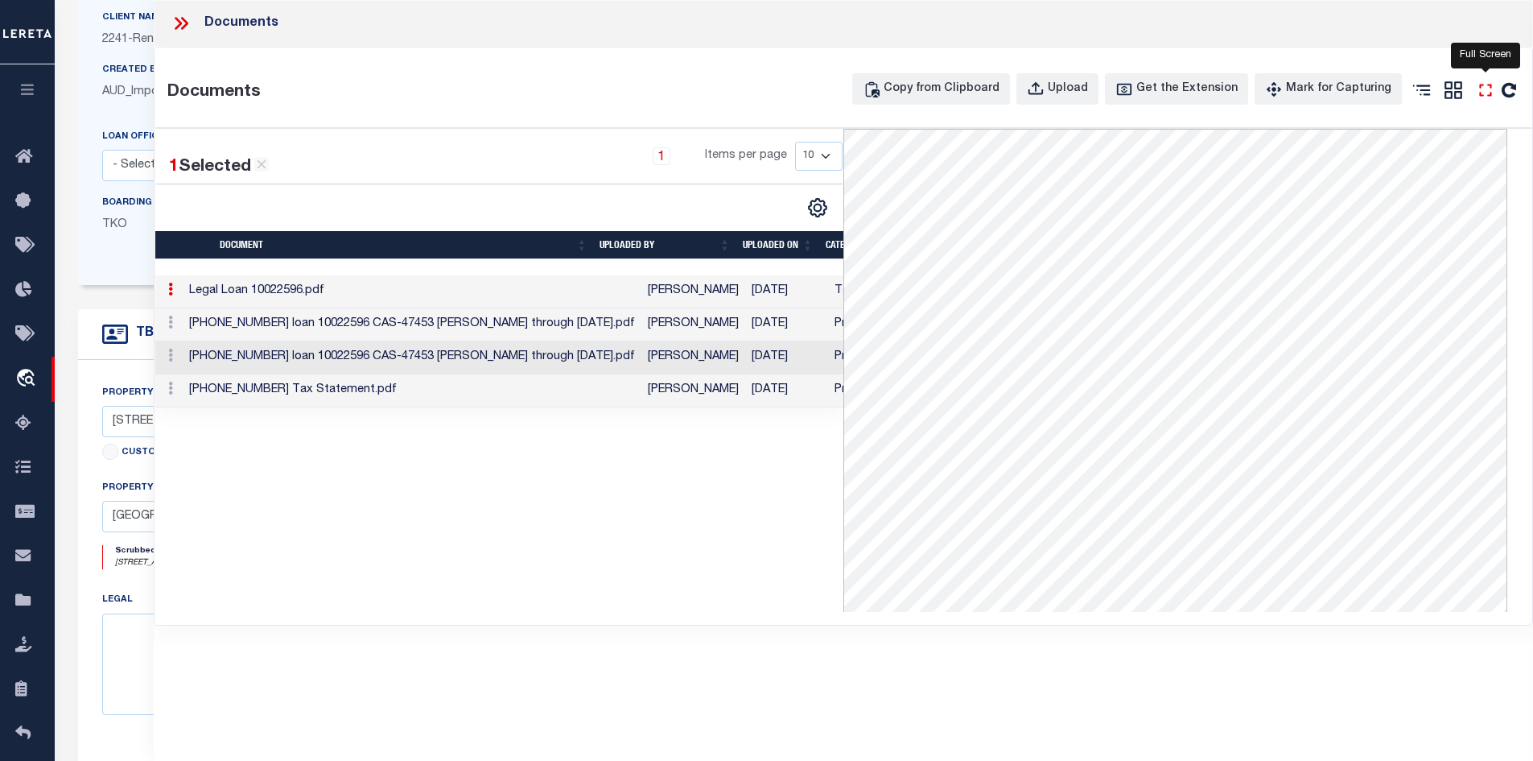
click at [1488, 87] on icon "" at bounding box center [1485, 90] width 21 height 21
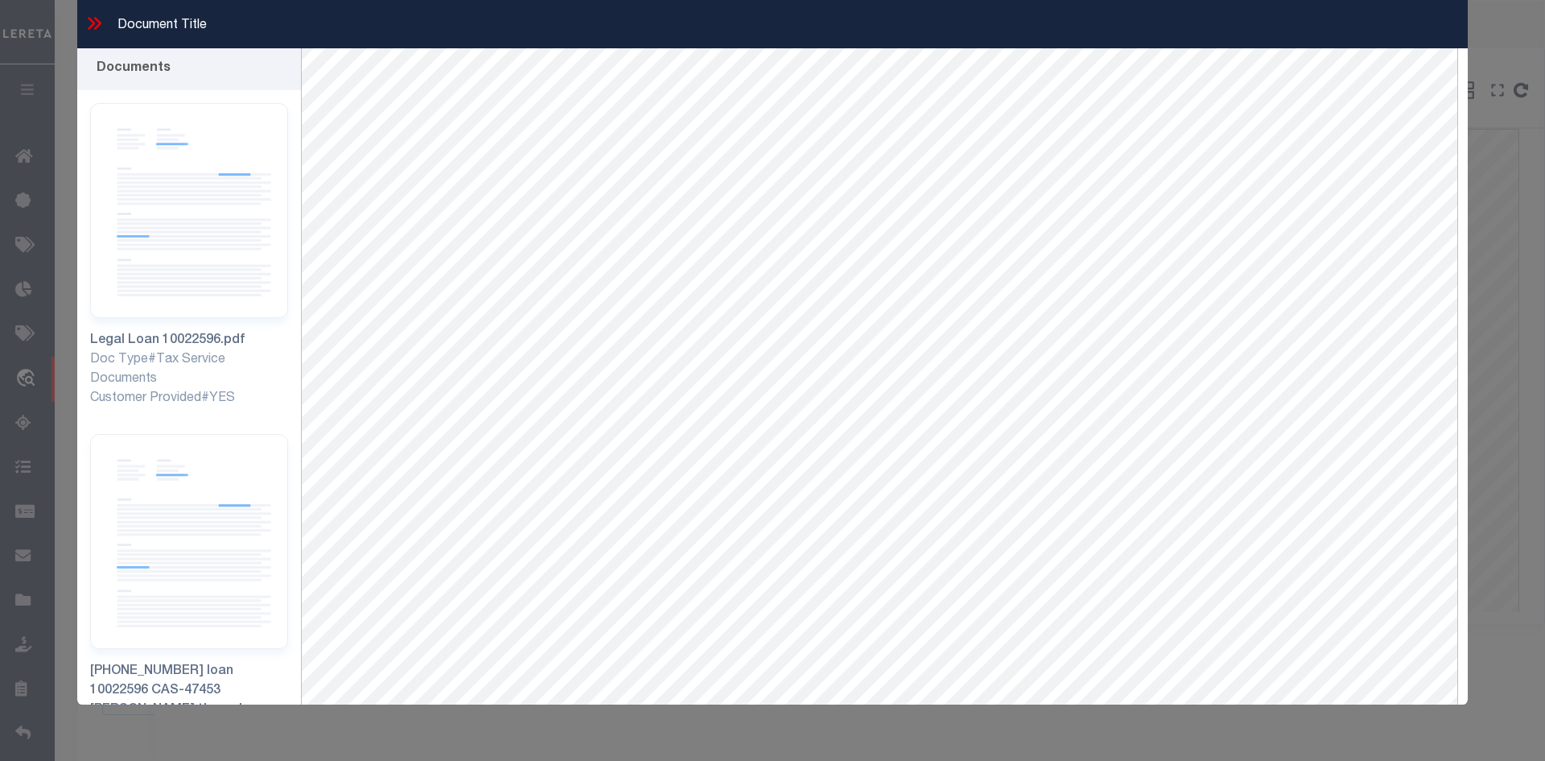
scroll to position [0, 0]
click at [189, 250] on img at bounding box center [189, 212] width 198 height 215
click at [192, 505] on img at bounding box center [189, 543] width 198 height 215
click at [98, 21] on icon at bounding box center [97, 23] width 7 height 13
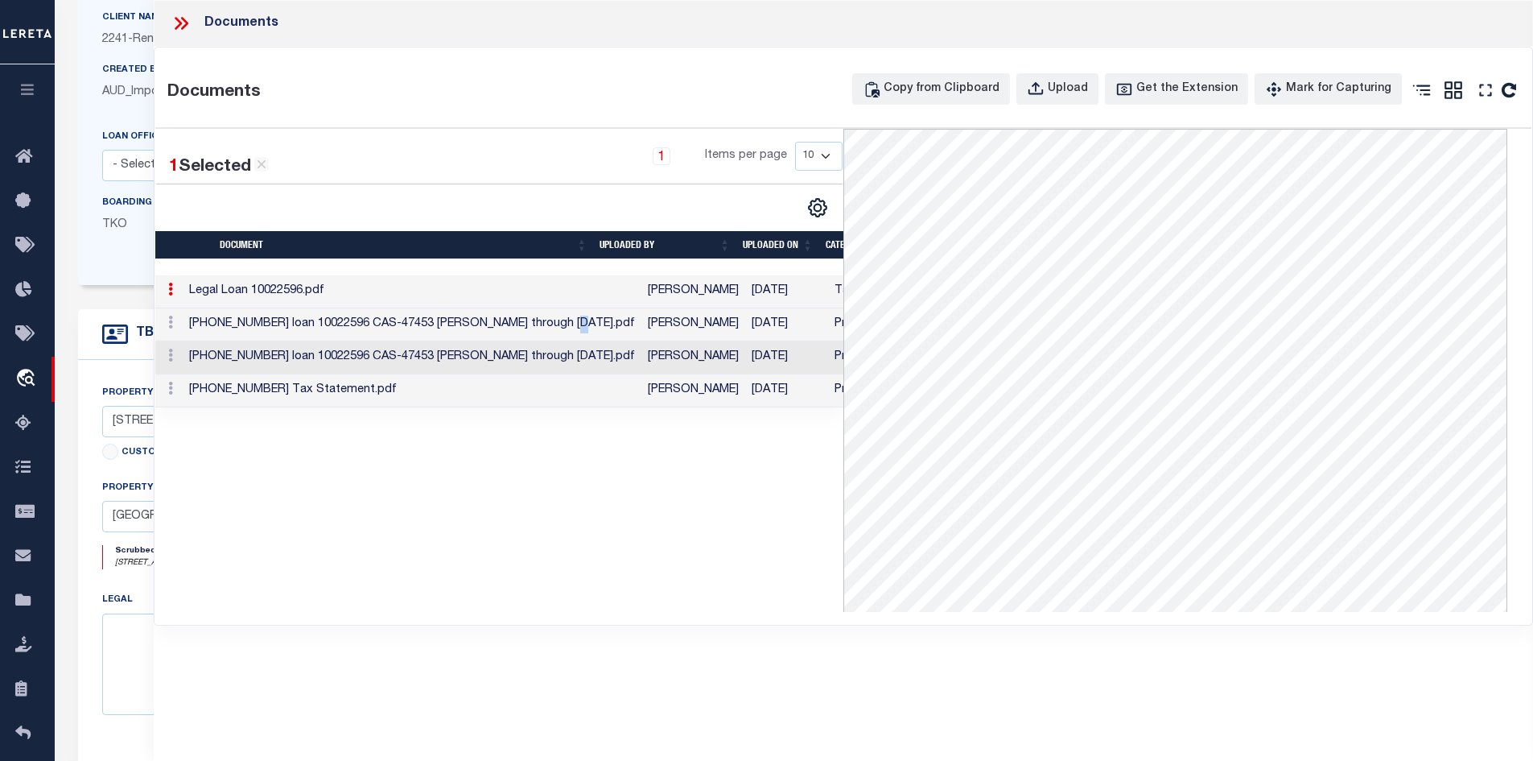
click at [576, 324] on td "[PHONE_NUMBER] loan 10022596 CAS-47453 [PERSON_NAME] through [DATE].pdf" at bounding box center [412, 324] width 459 height 33
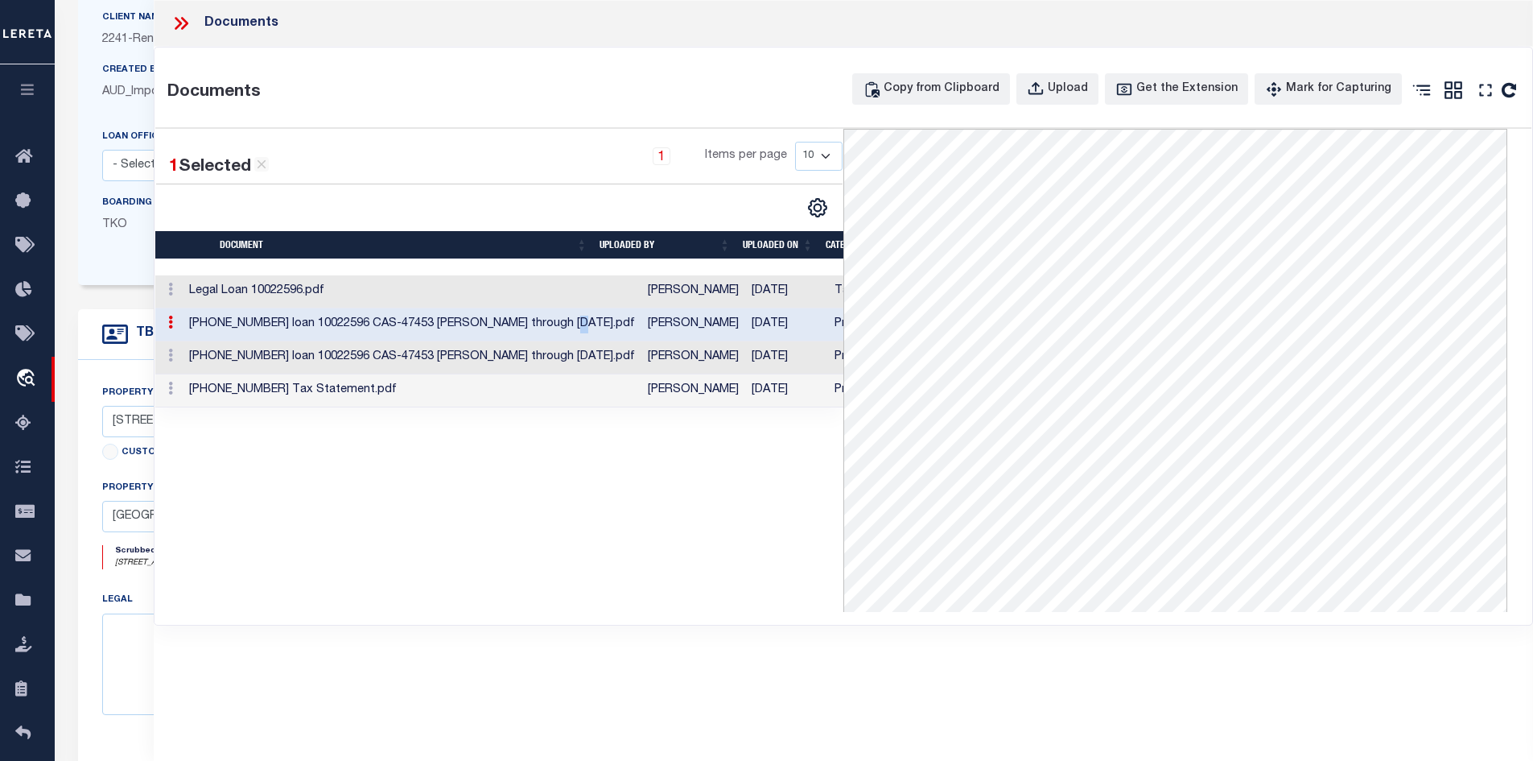
click at [1496, 88] on link at bounding box center [1486, 94] width 26 height 28
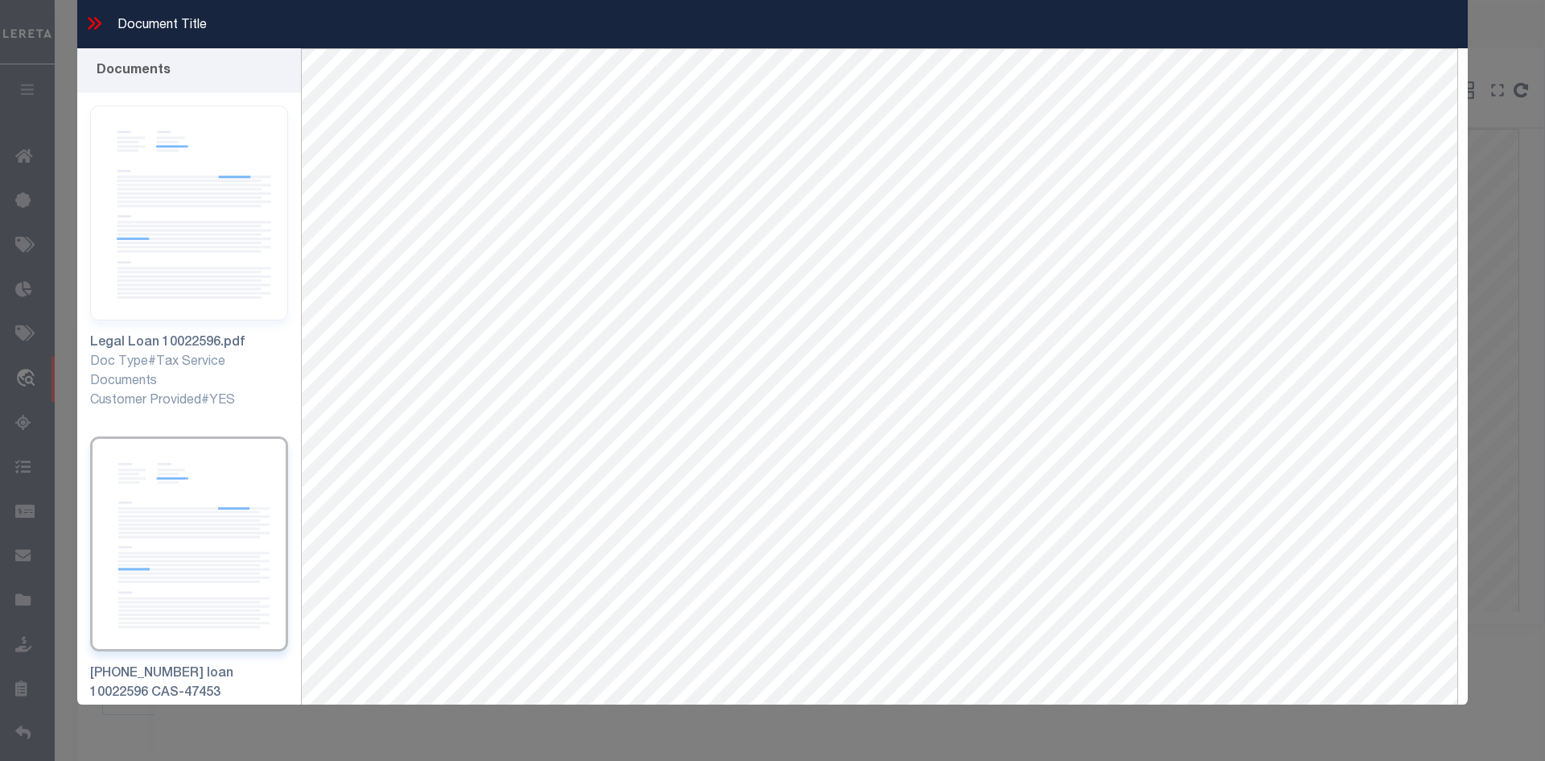
click at [95, 27] on icon at bounding box center [94, 23] width 21 height 21
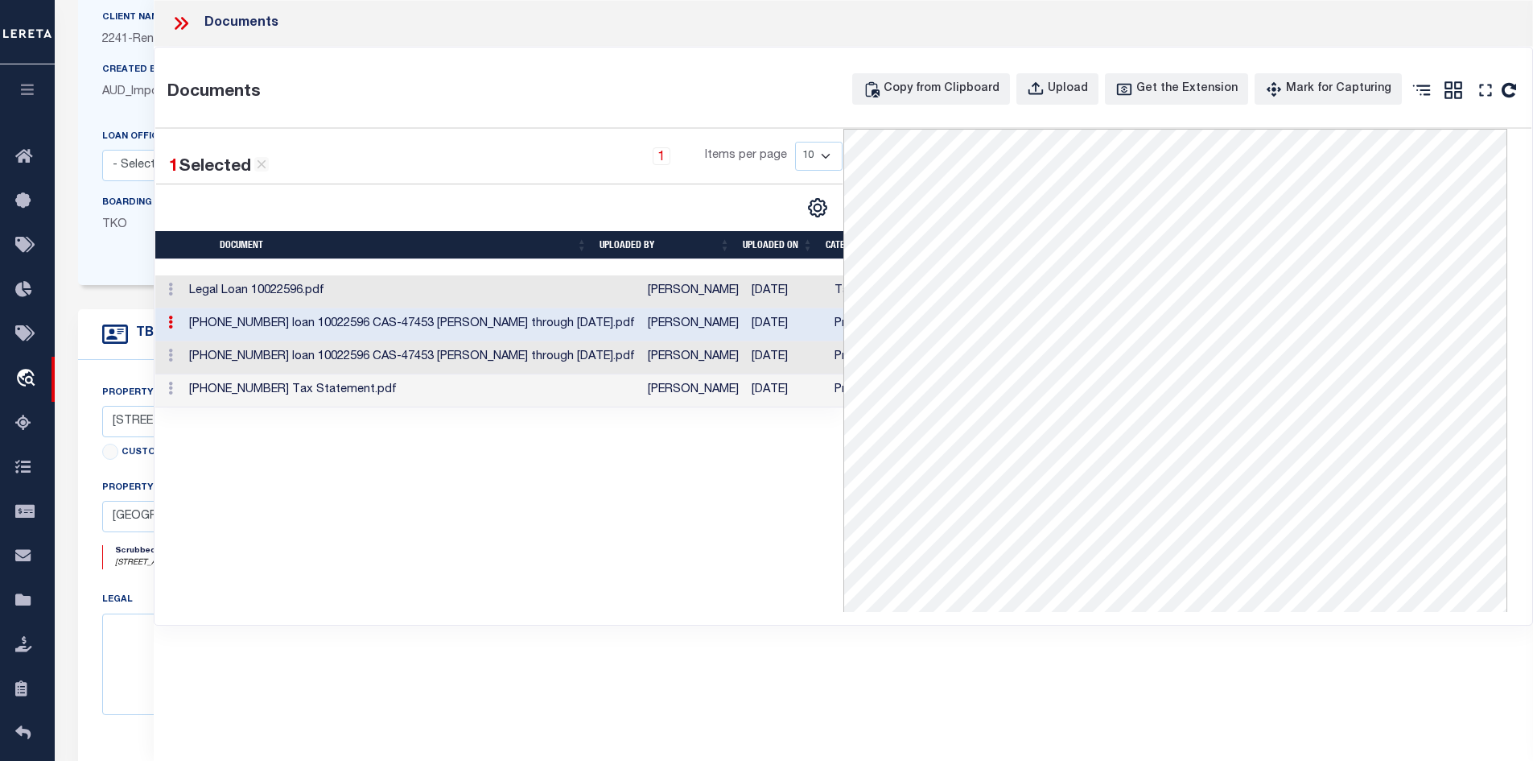
drag, startPoint x: 424, startPoint y: 358, endPoint x: 464, endPoint y: 366, distance: 41.0
click at [424, 356] on td "[PHONE_NUMBER] loan 10022596 CAS-47453 [PERSON_NAME] through [DATE].pdf" at bounding box center [412, 357] width 459 height 33
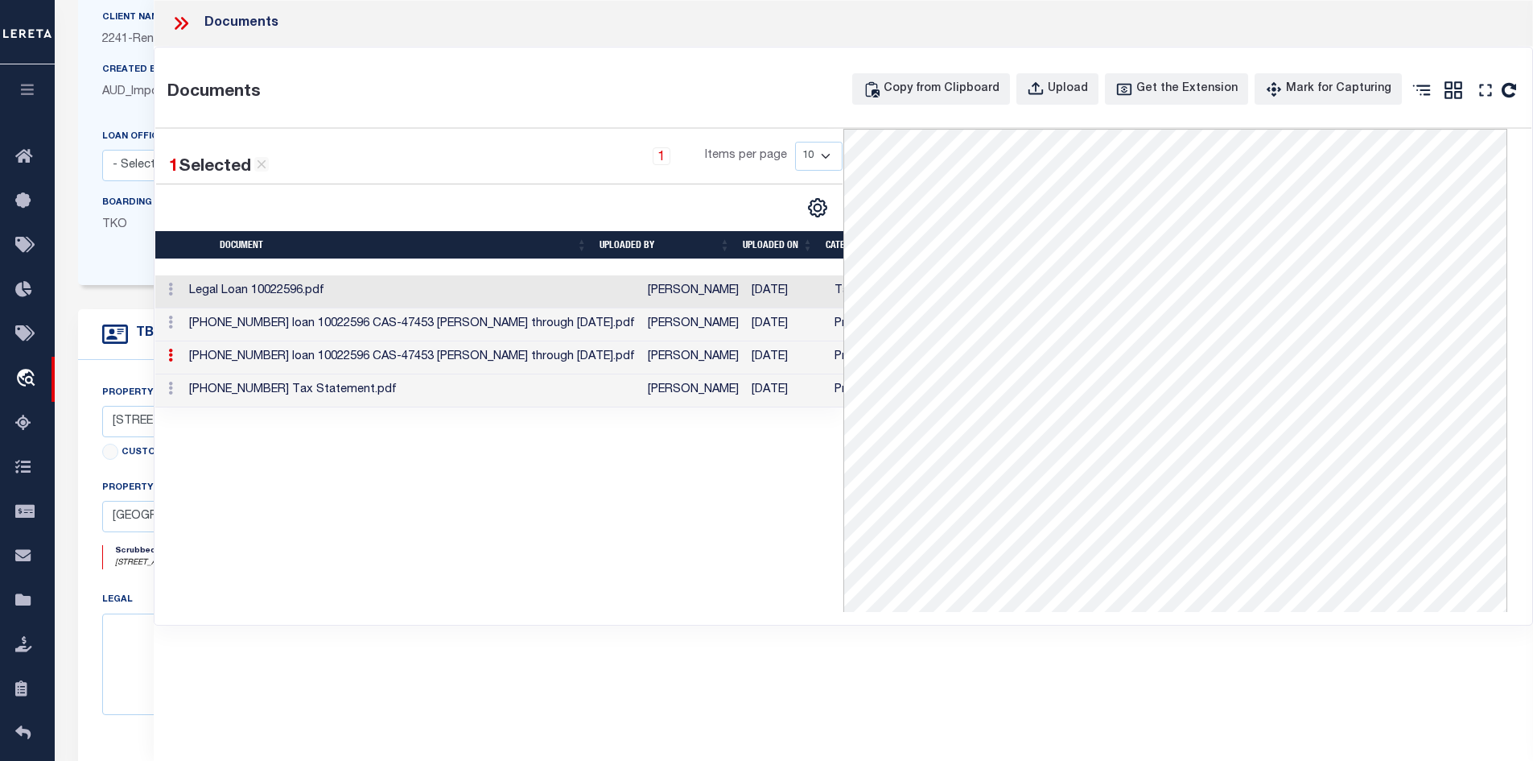
click at [409, 404] on td "[PHONE_NUMBER] Tax Statement.pdf" at bounding box center [412, 390] width 459 height 33
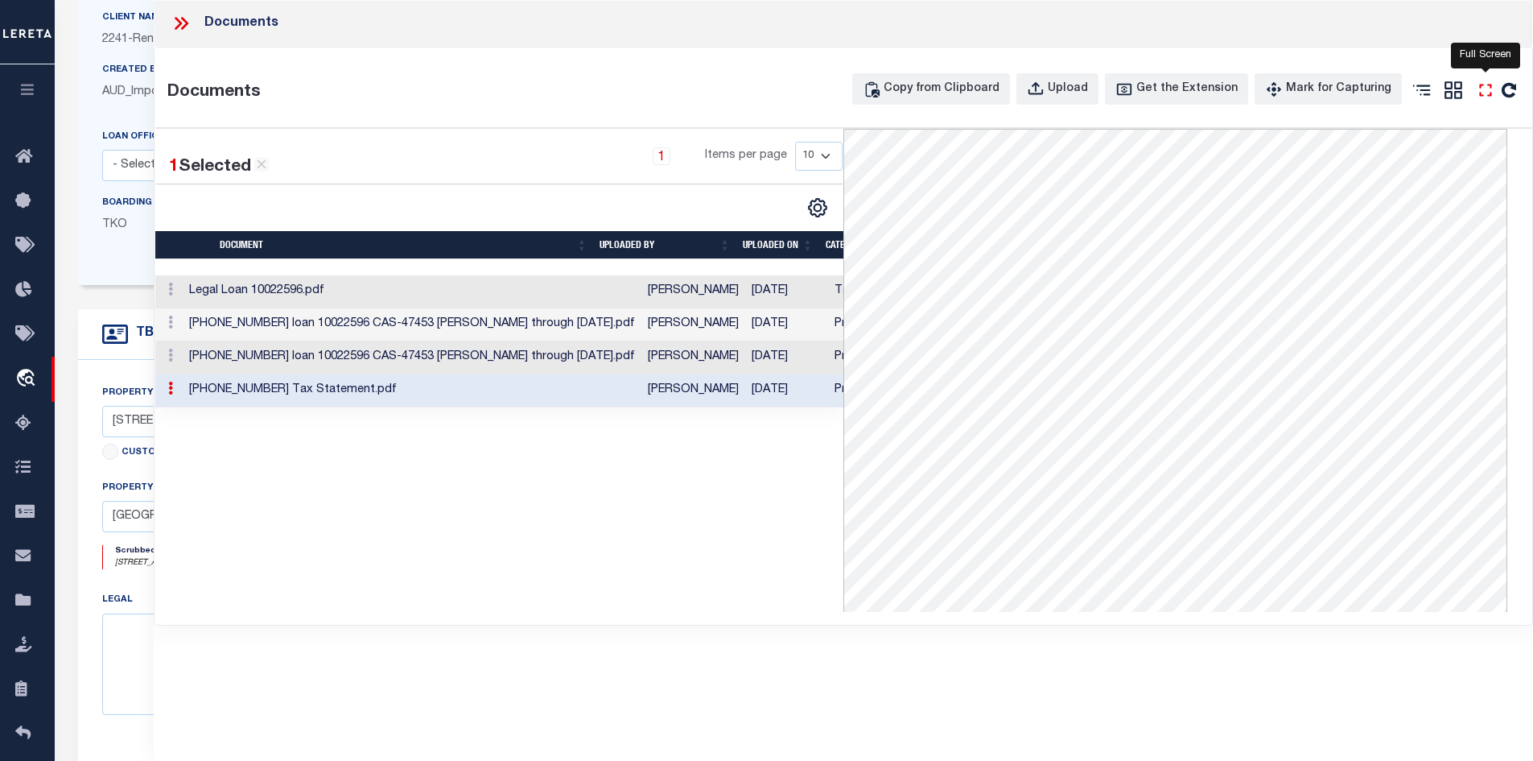
click at [1487, 92] on icon "" at bounding box center [1485, 90] width 21 height 21
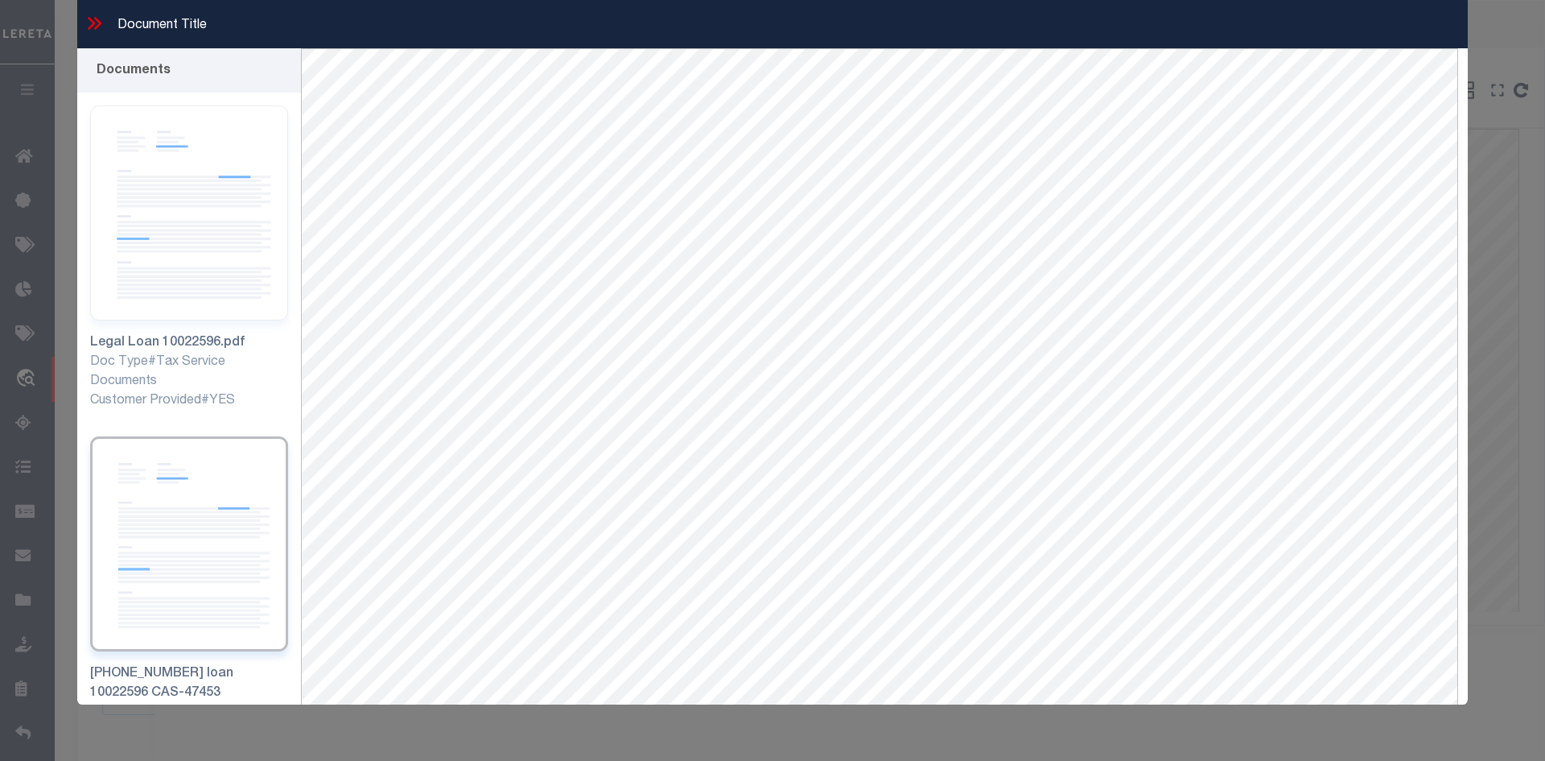
click at [96, 23] on icon at bounding box center [94, 23] width 21 height 21
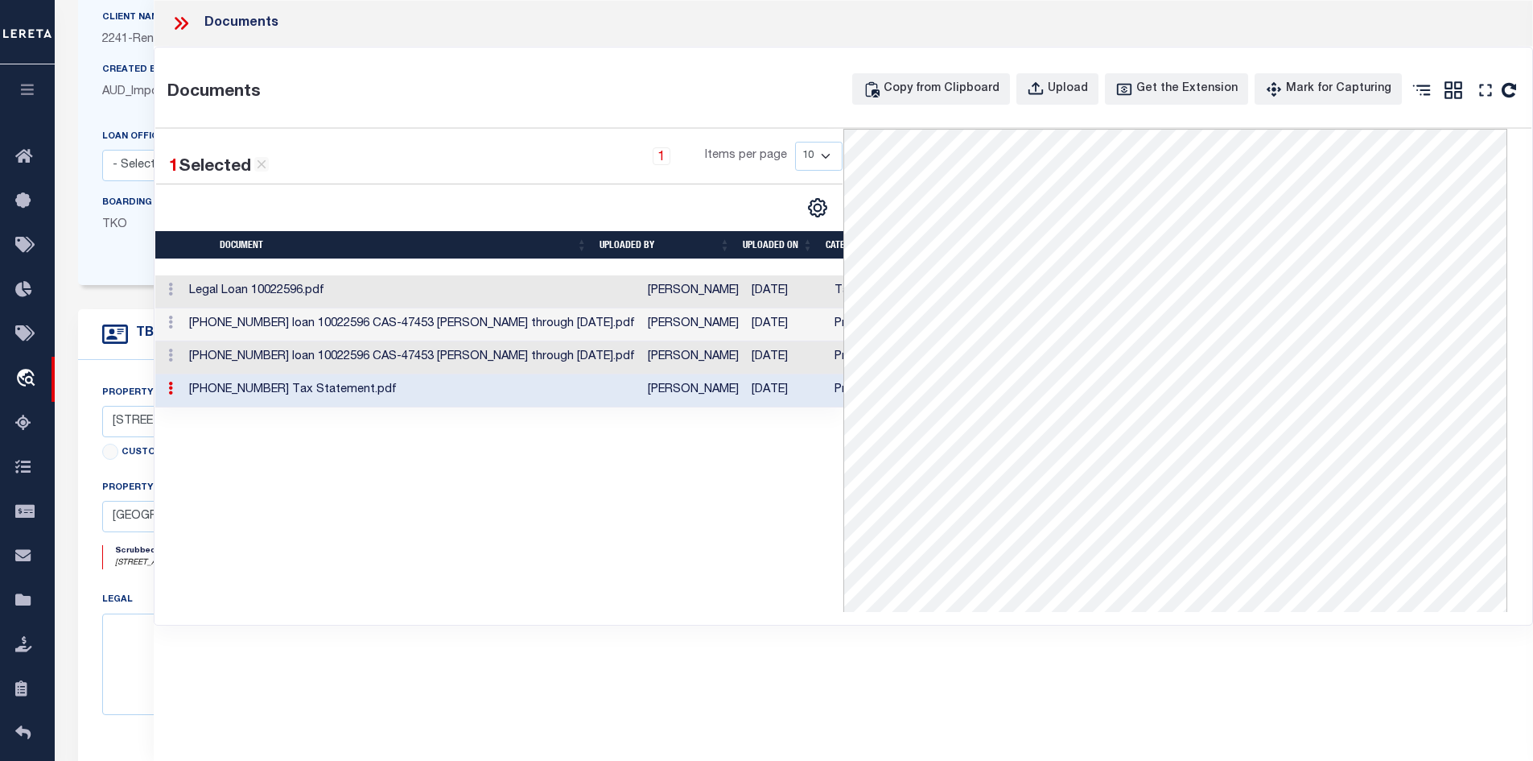
click at [191, 14] on icon at bounding box center [181, 23] width 21 height 21
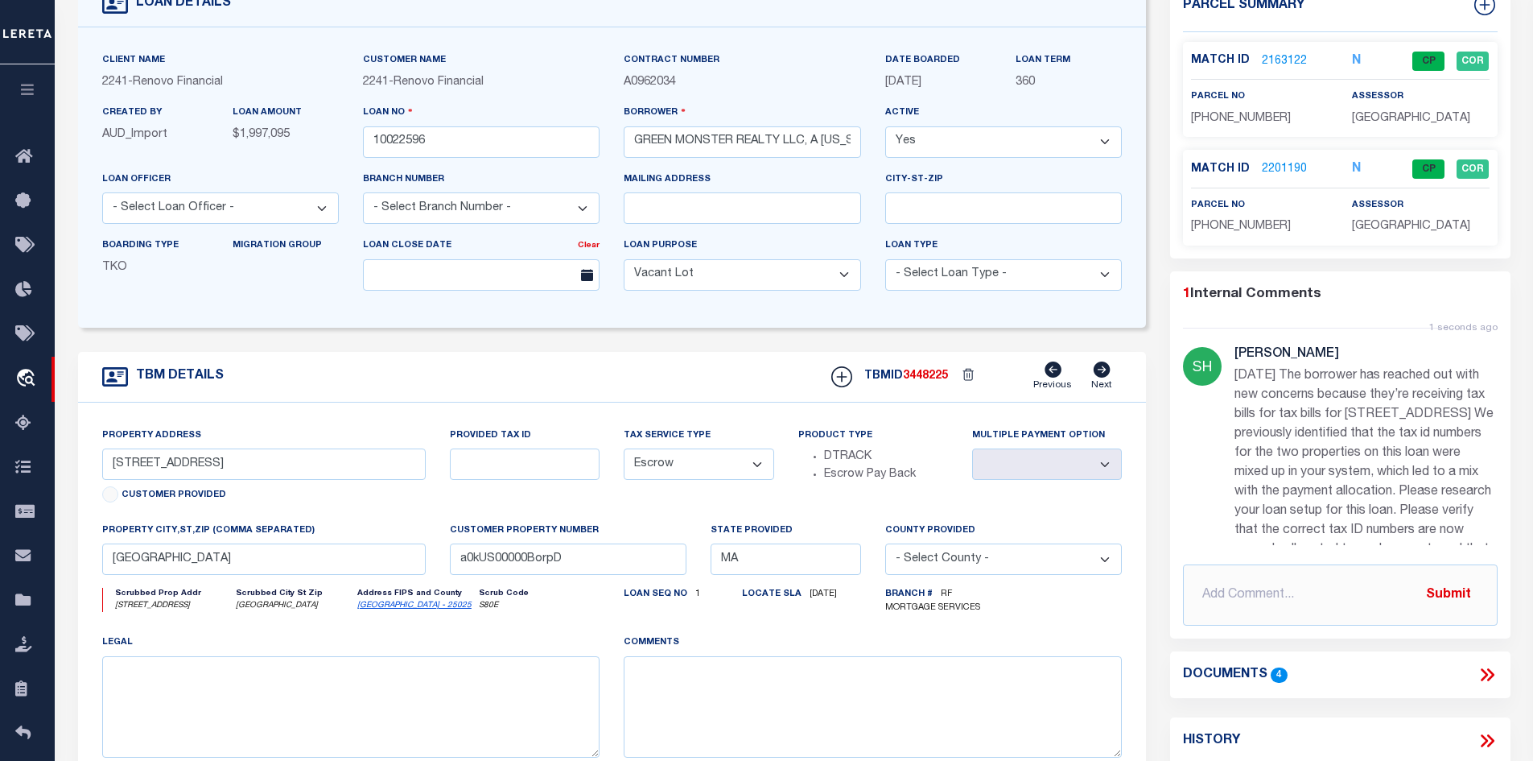
scroll to position [80, 0]
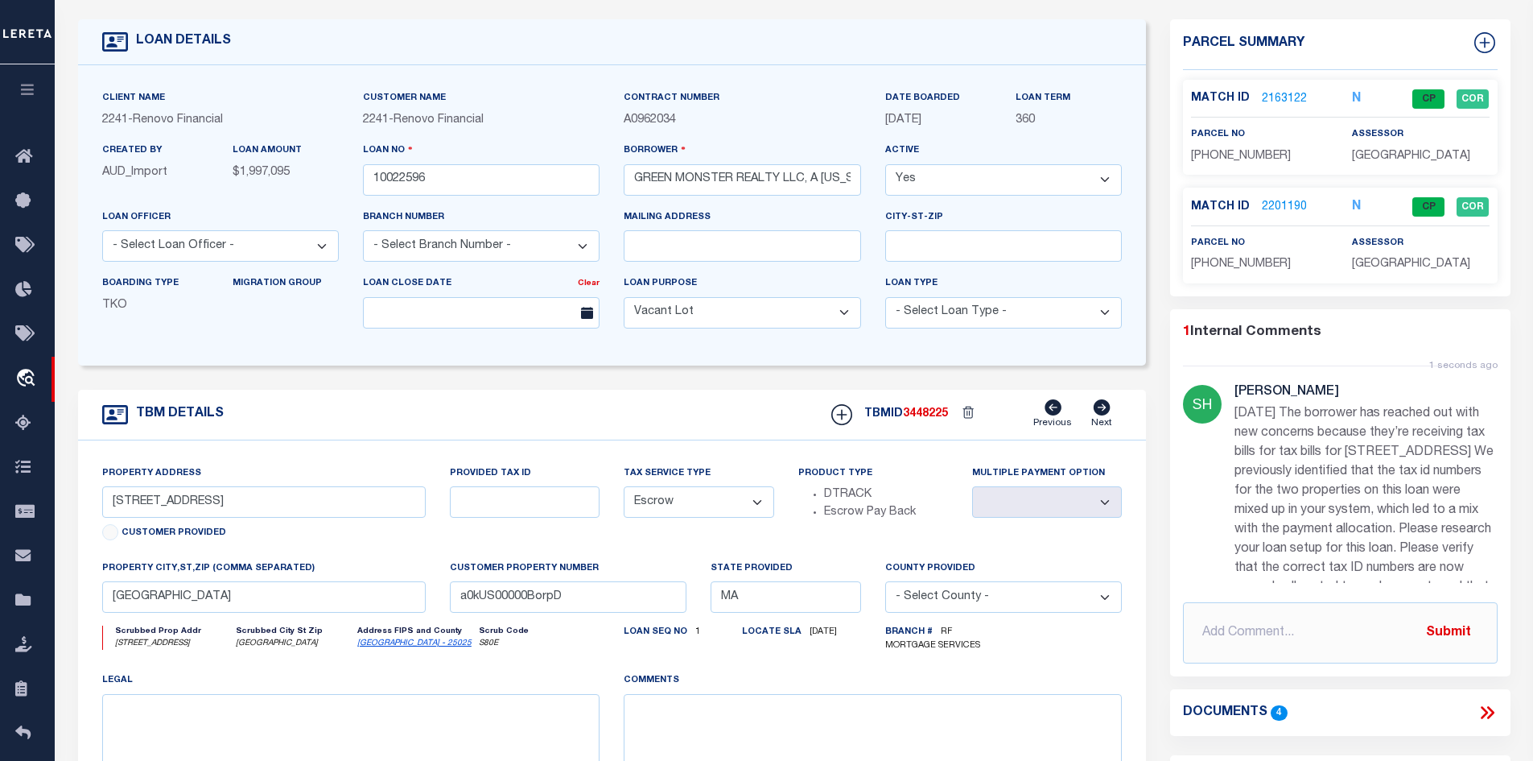
click at [389, 647] on link "[GEOGRAPHIC_DATA] - 25025" at bounding box center [414, 643] width 114 height 8
drag, startPoint x: 1275, startPoint y: 259, endPoint x: 1190, endPoint y: 262, distance: 84.6
click at [1190, 262] on div "parcel no [PHONE_NUMBER]" at bounding box center [1259, 253] width 161 height 39
copy span "[PHONE_NUMBER]"
drag, startPoint x: 1271, startPoint y: 155, endPoint x: 1190, endPoint y: 158, distance: 81.4
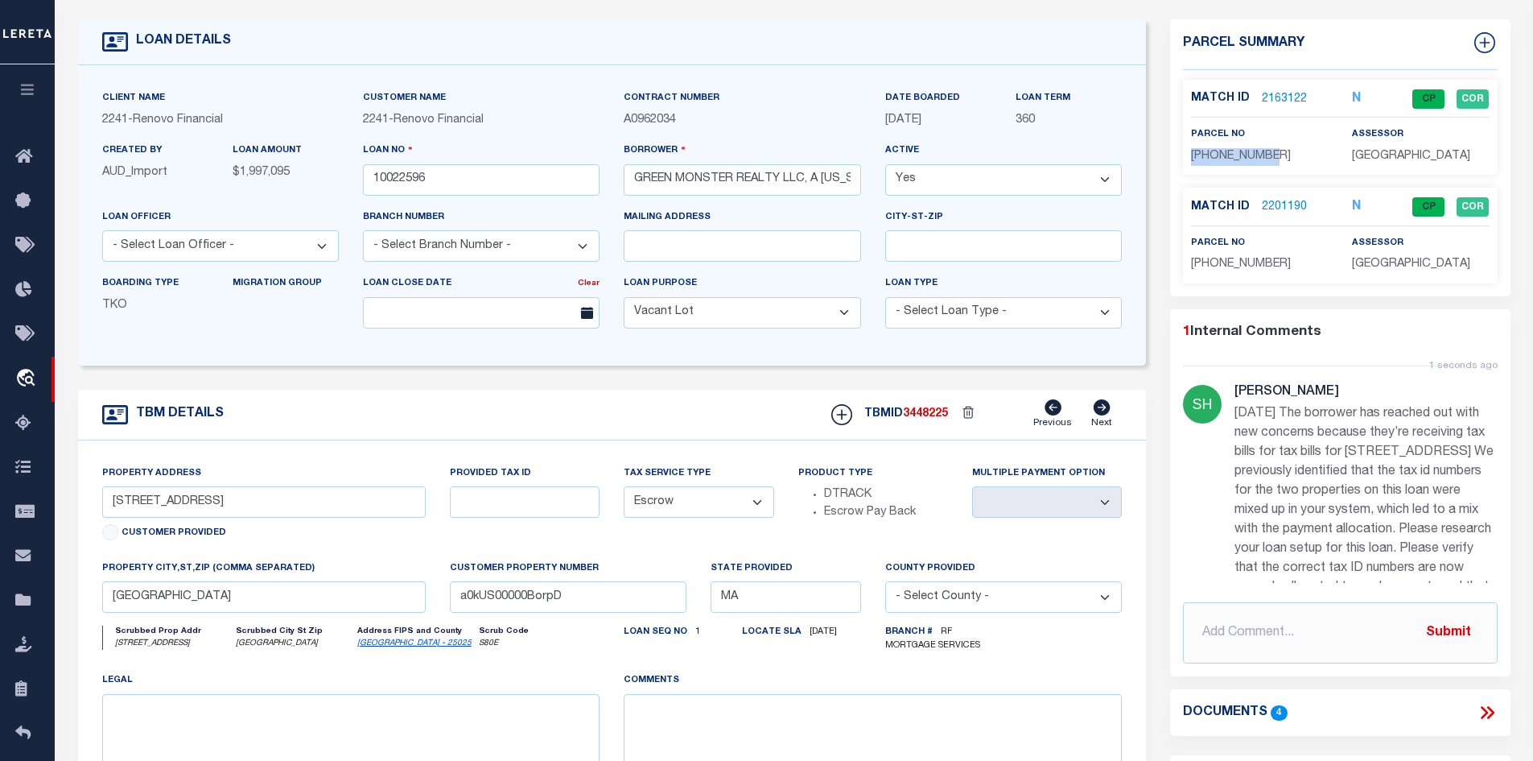
click at [1190, 158] on div "parcel no [PHONE_NUMBER]" at bounding box center [1259, 145] width 161 height 39
copy span "[PHONE_NUMBER]"
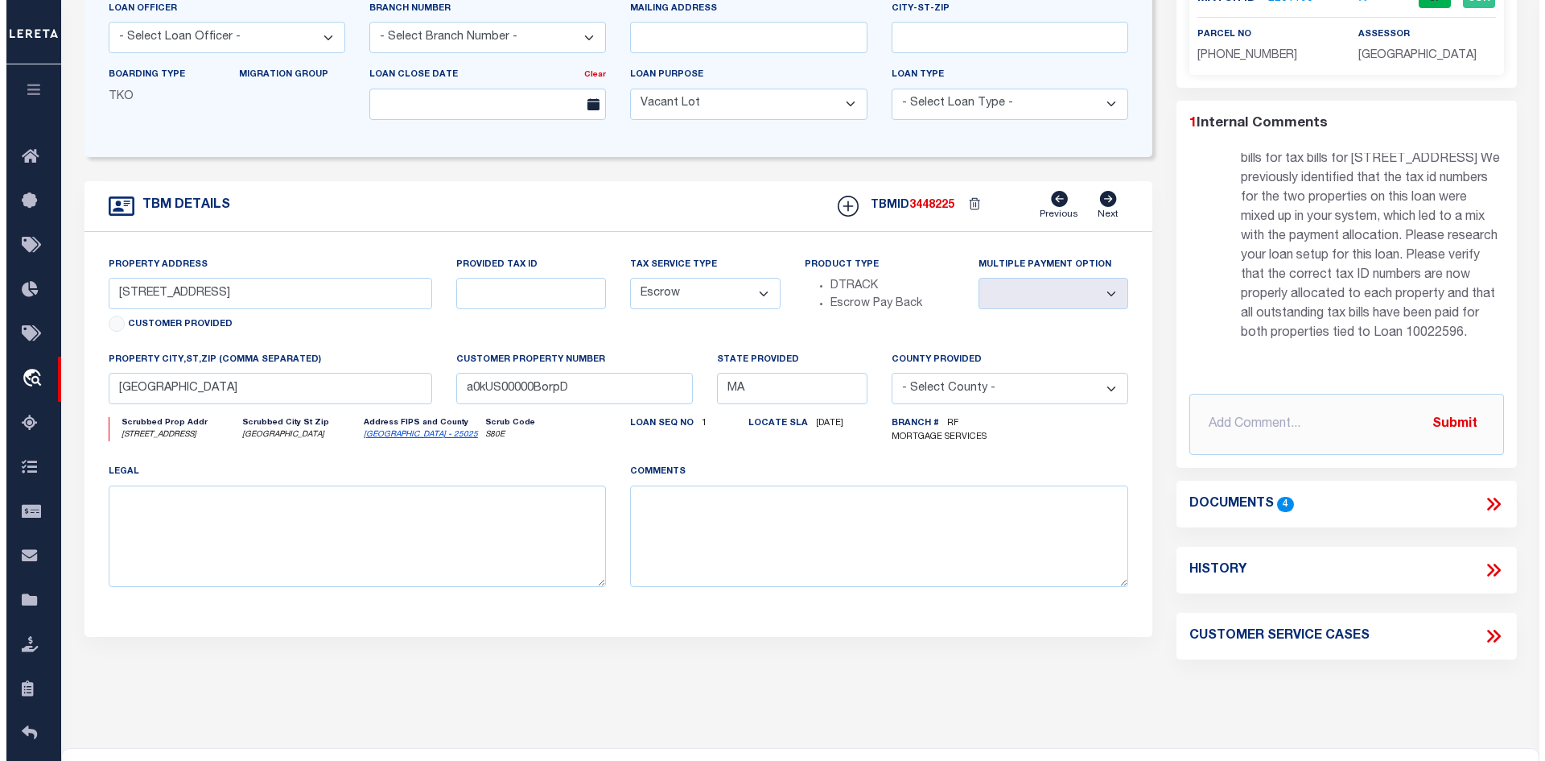
scroll to position [322, 0]
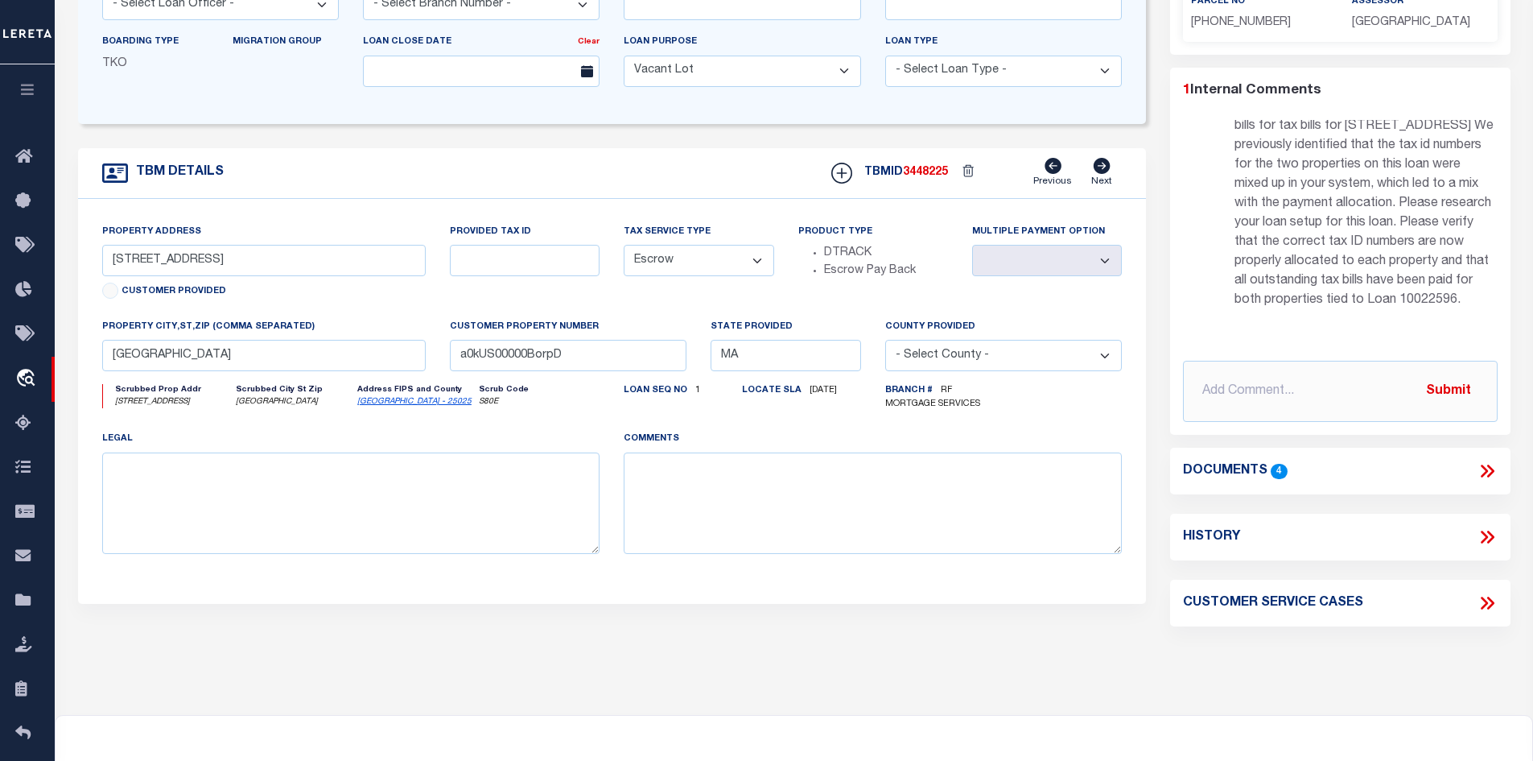
click at [1477, 468] on icon at bounding box center [1487, 470] width 21 height 21
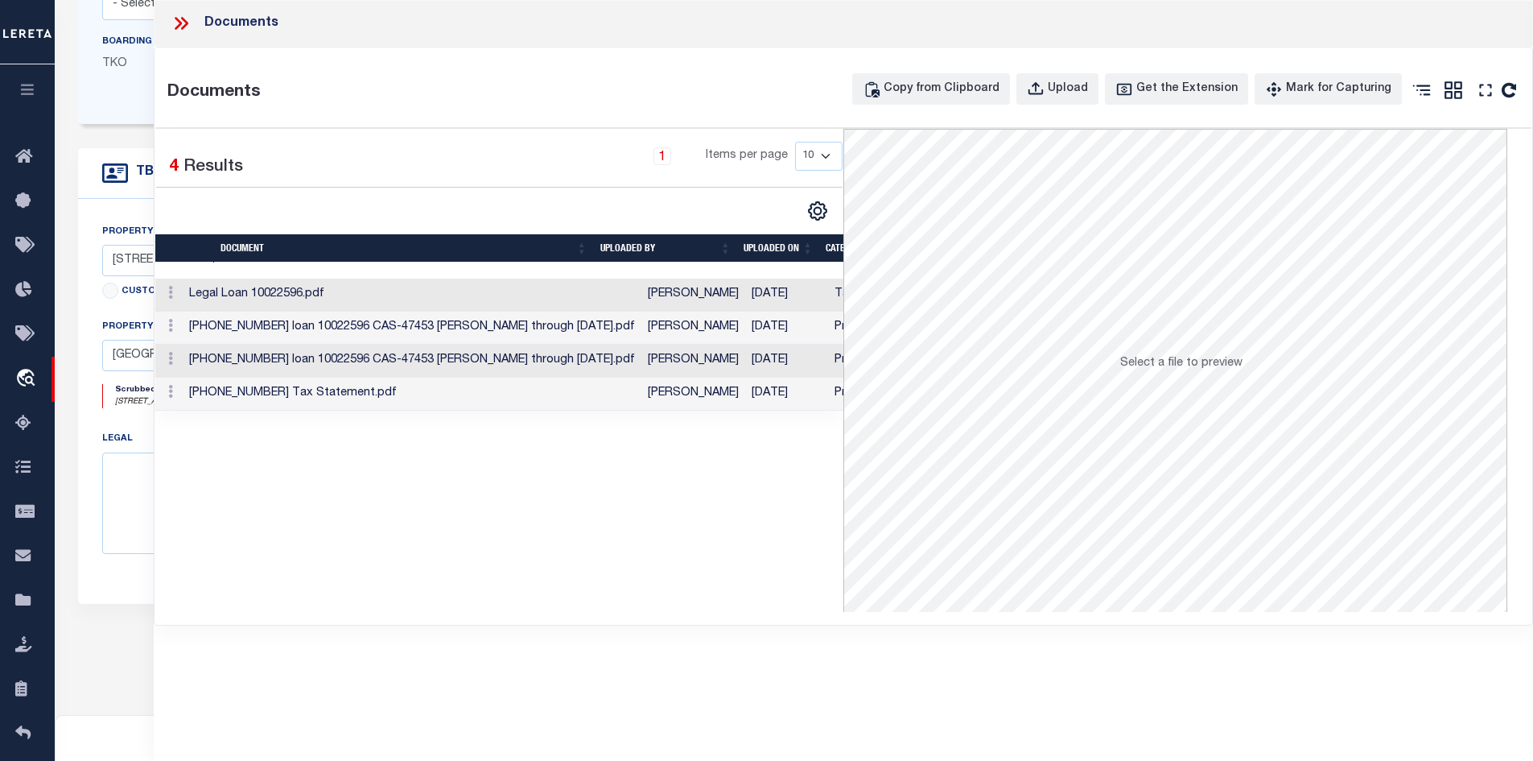
click at [334, 301] on td "Legal Loan 10022596.pdf" at bounding box center [412, 294] width 459 height 33
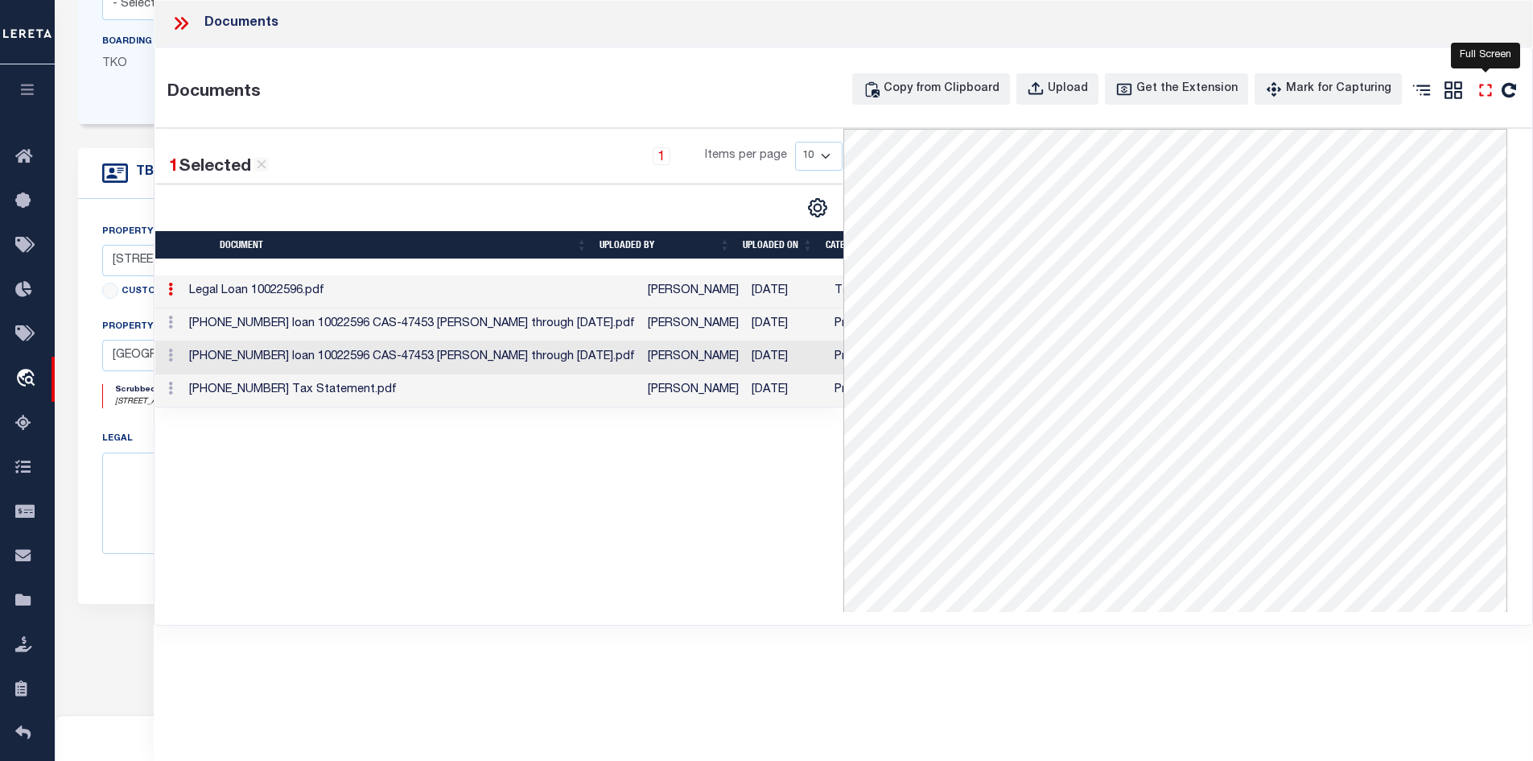
click at [1494, 89] on icon "" at bounding box center [1485, 90] width 21 height 21
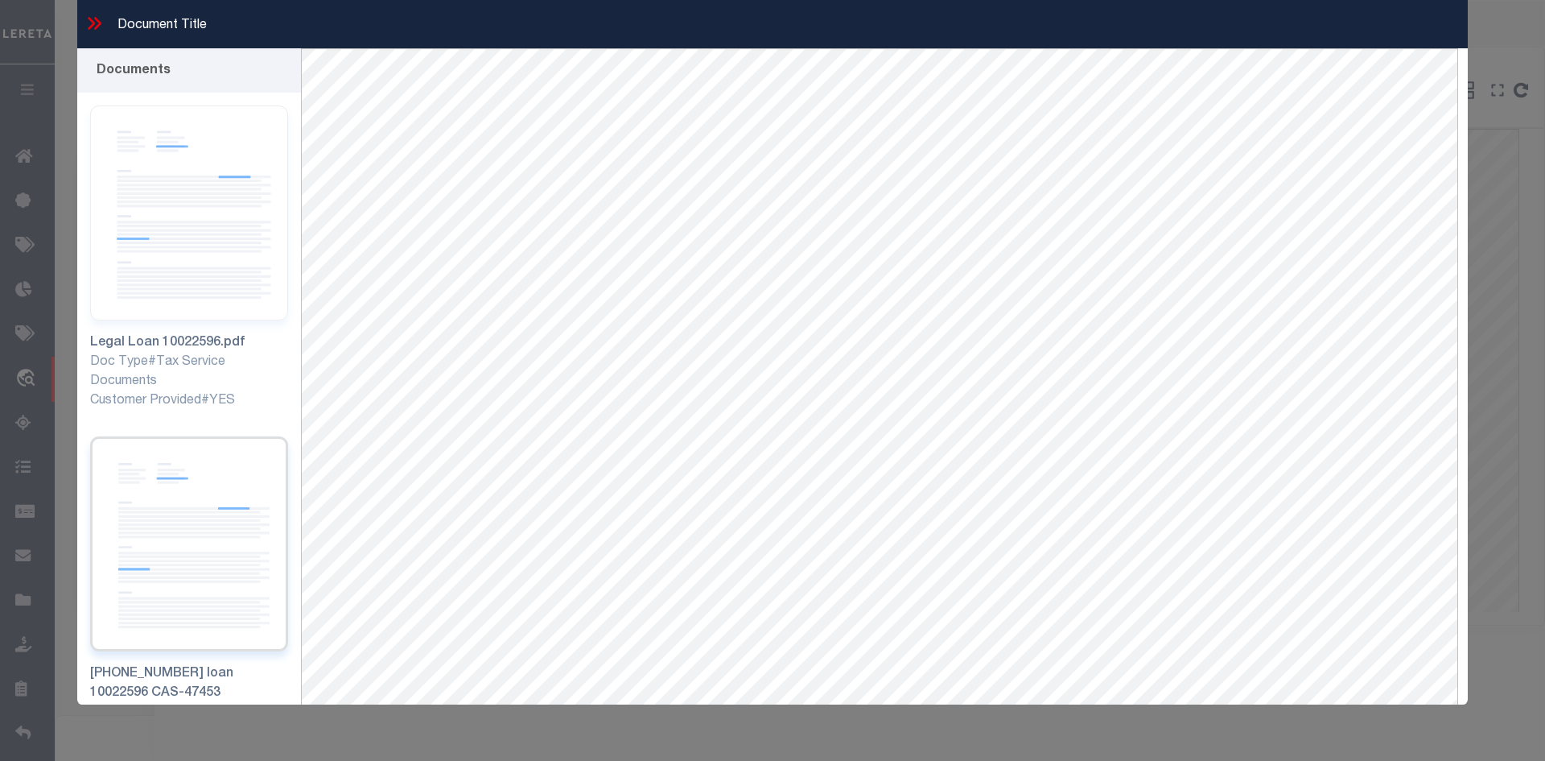
click at [137, 475] on img at bounding box center [189, 543] width 198 height 215
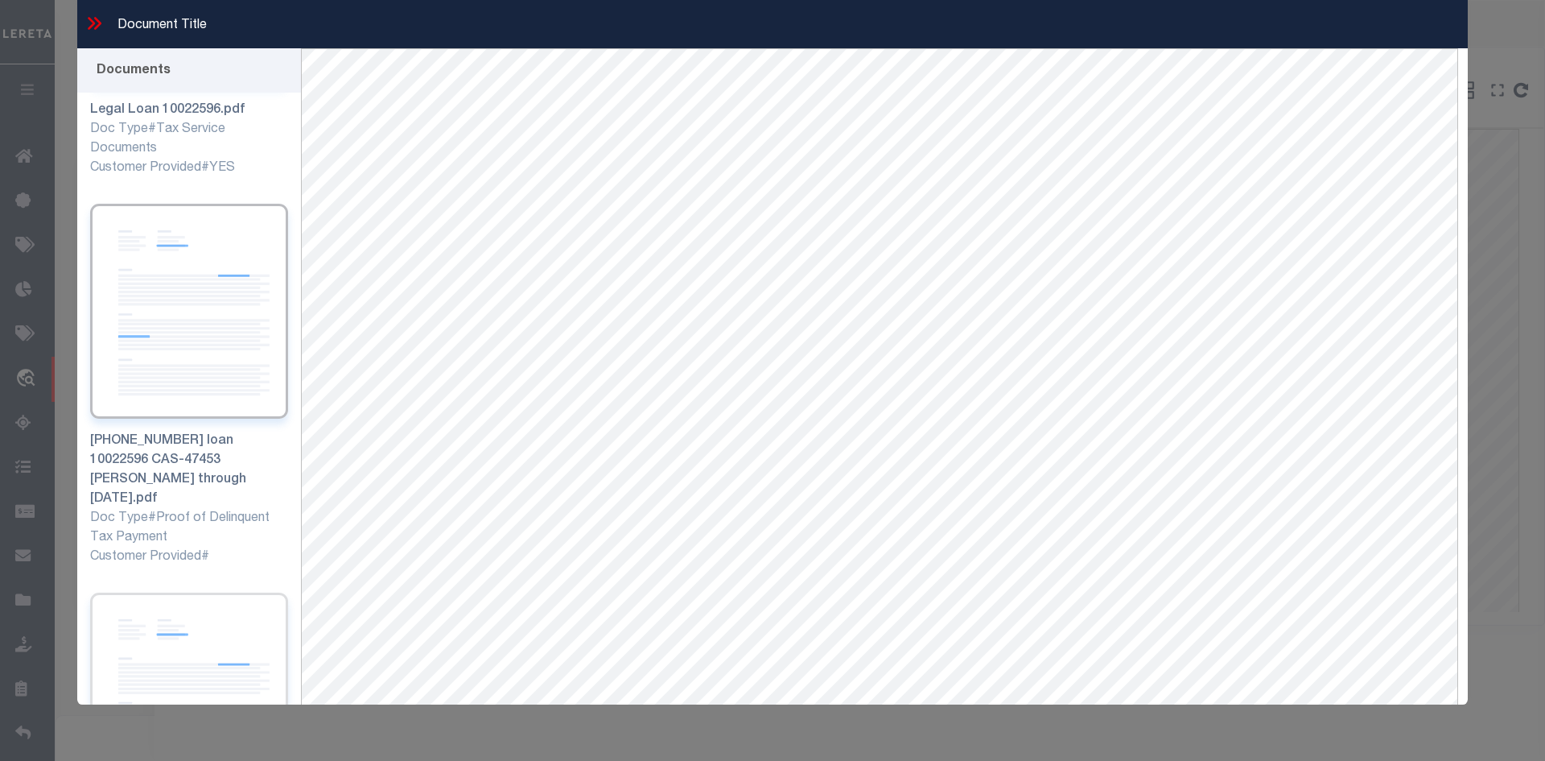
scroll to position [241, 0]
click at [200, 609] on img at bounding box center [189, 691] width 198 height 215
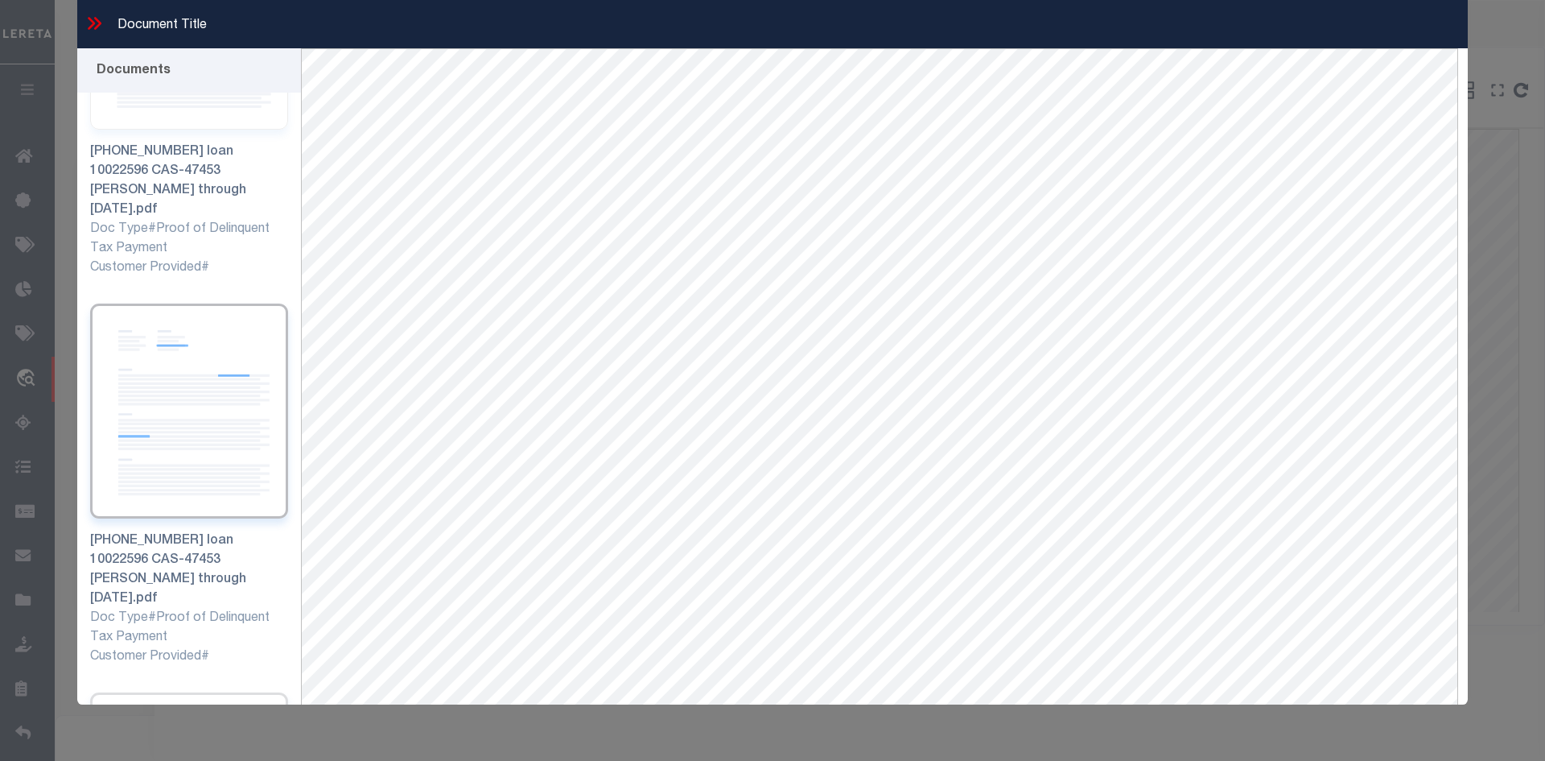
scroll to position [644, 0]
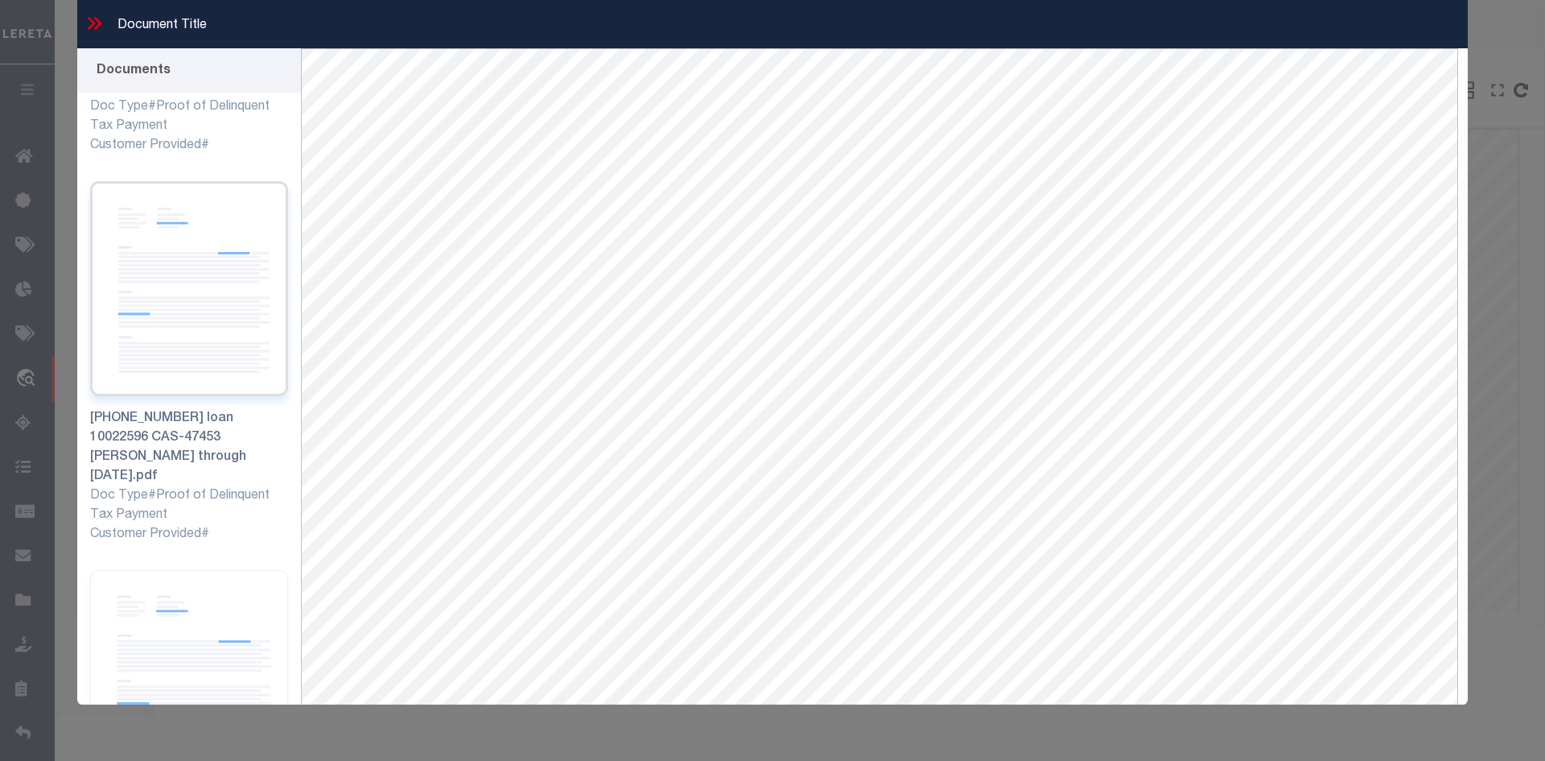
click at [190, 303] on img at bounding box center [189, 288] width 198 height 215
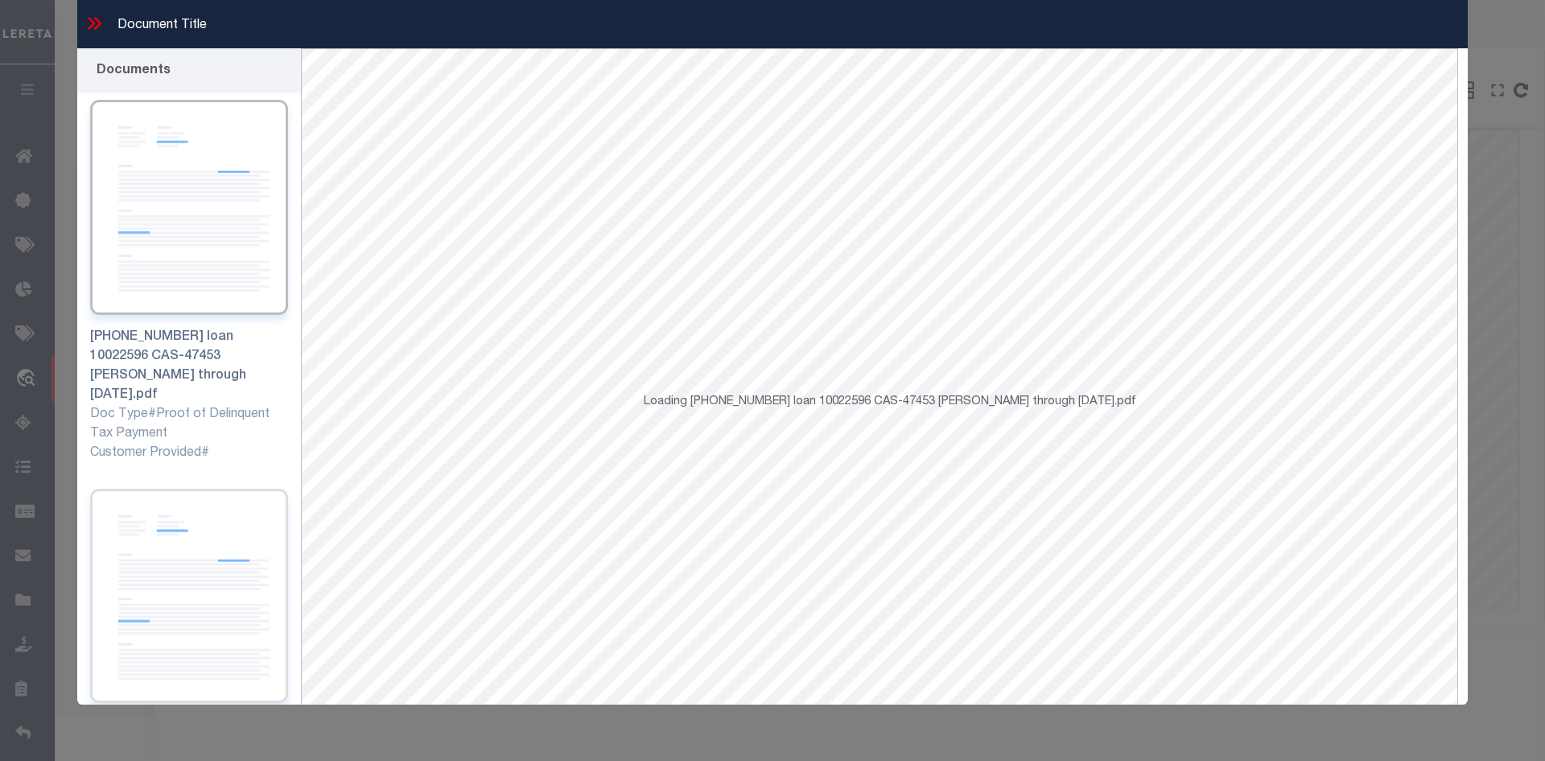
scroll to position [730, 0]
click at [197, 487] on img at bounding box center [189, 591] width 198 height 215
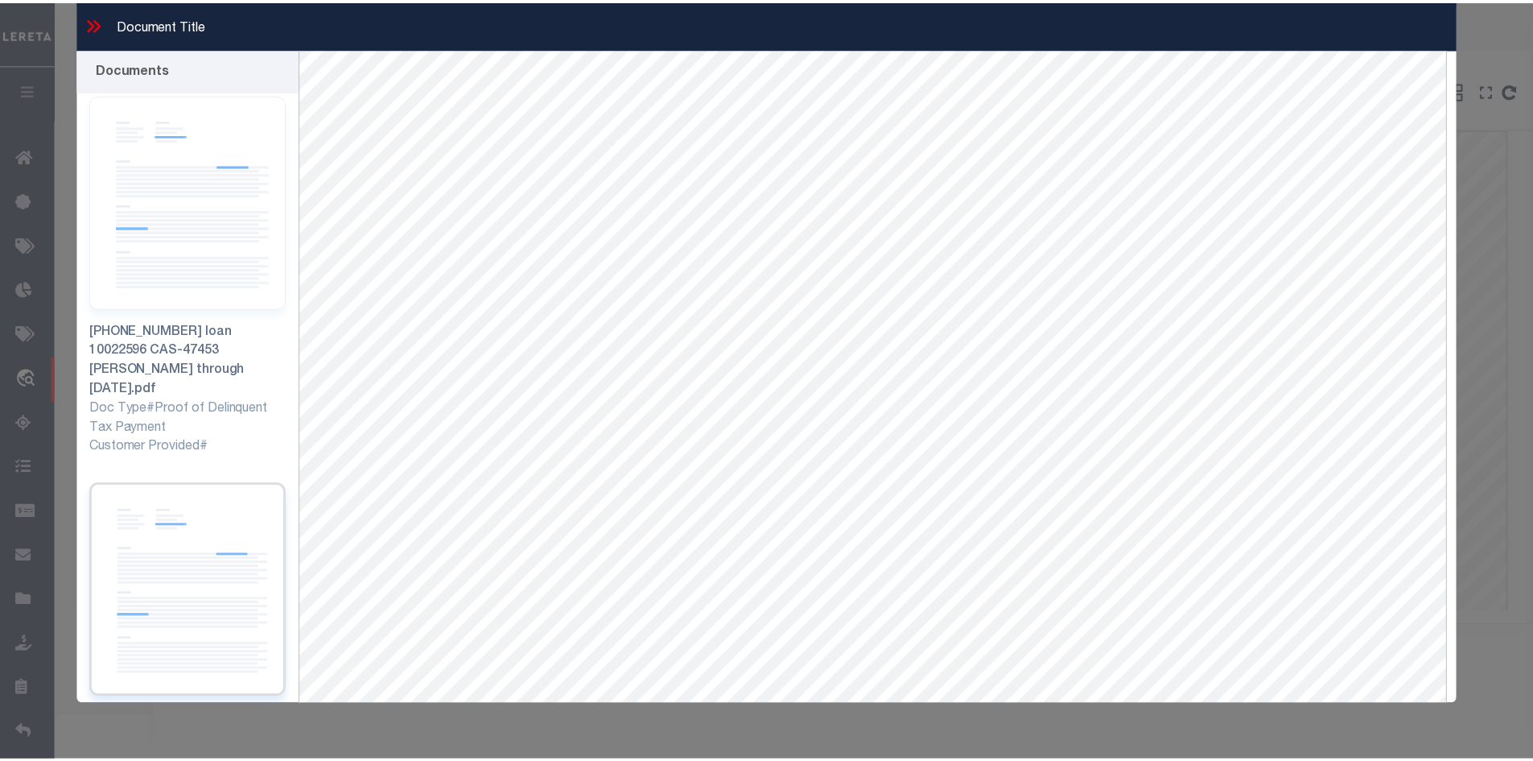
scroll to position [0, 0]
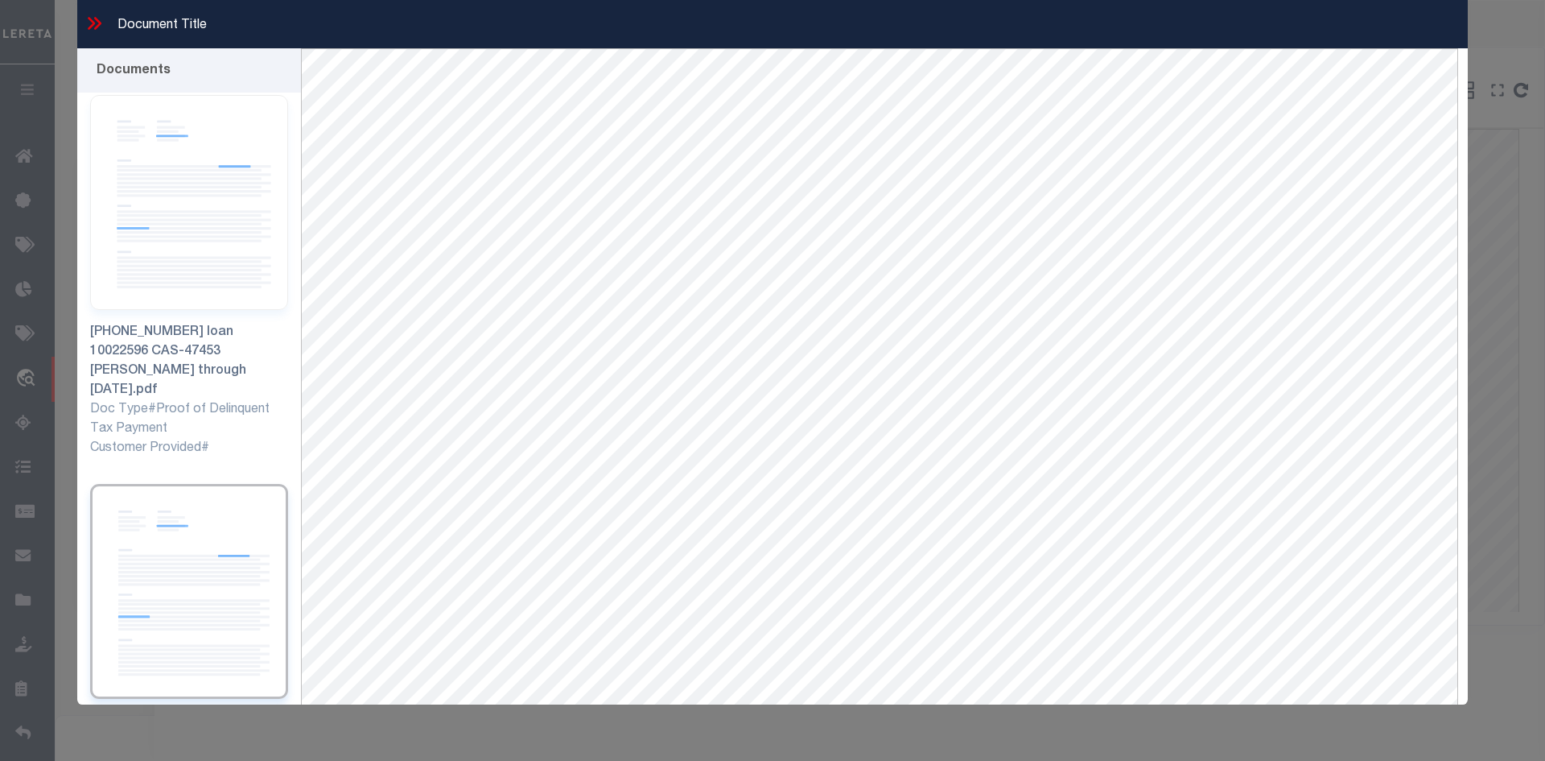
click at [90, 22] on icon at bounding box center [94, 23] width 21 height 21
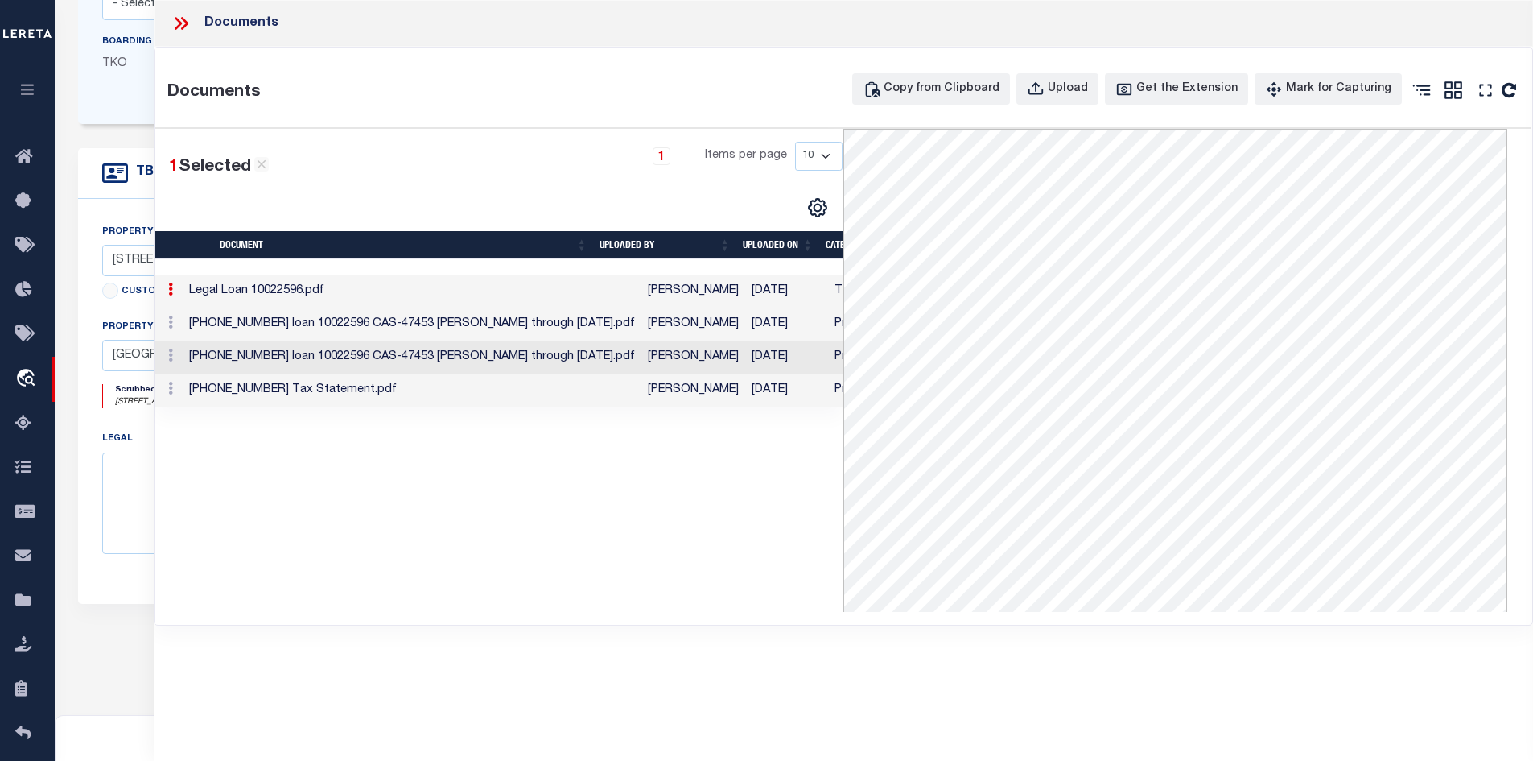
click at [422, 317] on td "[PHONE_NUMBER] loan 10022596 CAS-47453 [PERSON_NAME] through [DATE].pdf" at bounding box center [412, 324] width 459 height 33
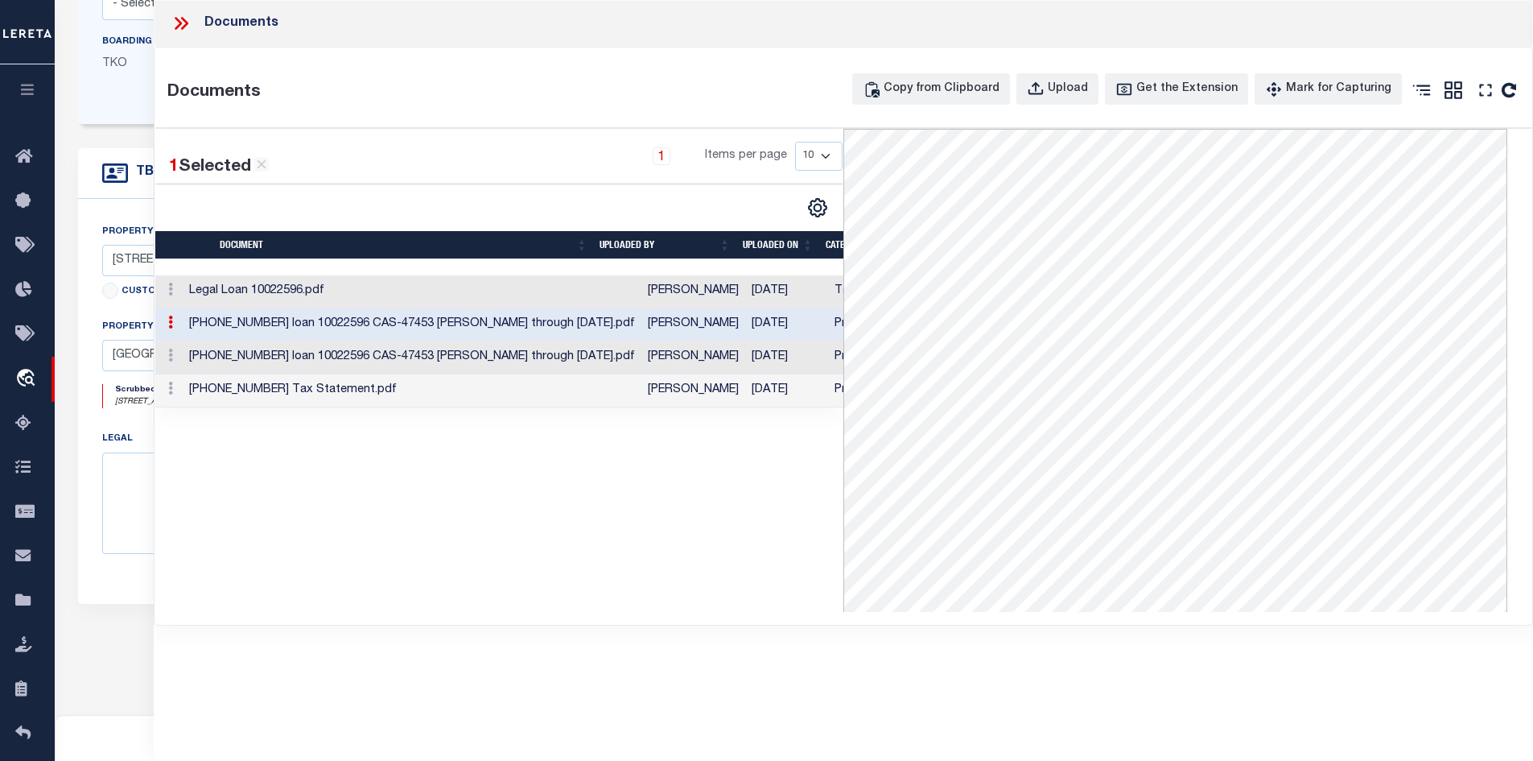
click at [338, 358] on td "[PHONE_NUMBER] loan 10022596 CAS-47453 [PERSON_NAME] through [DATE].pdf" at bounding box center [412, 357] width 459 height 33
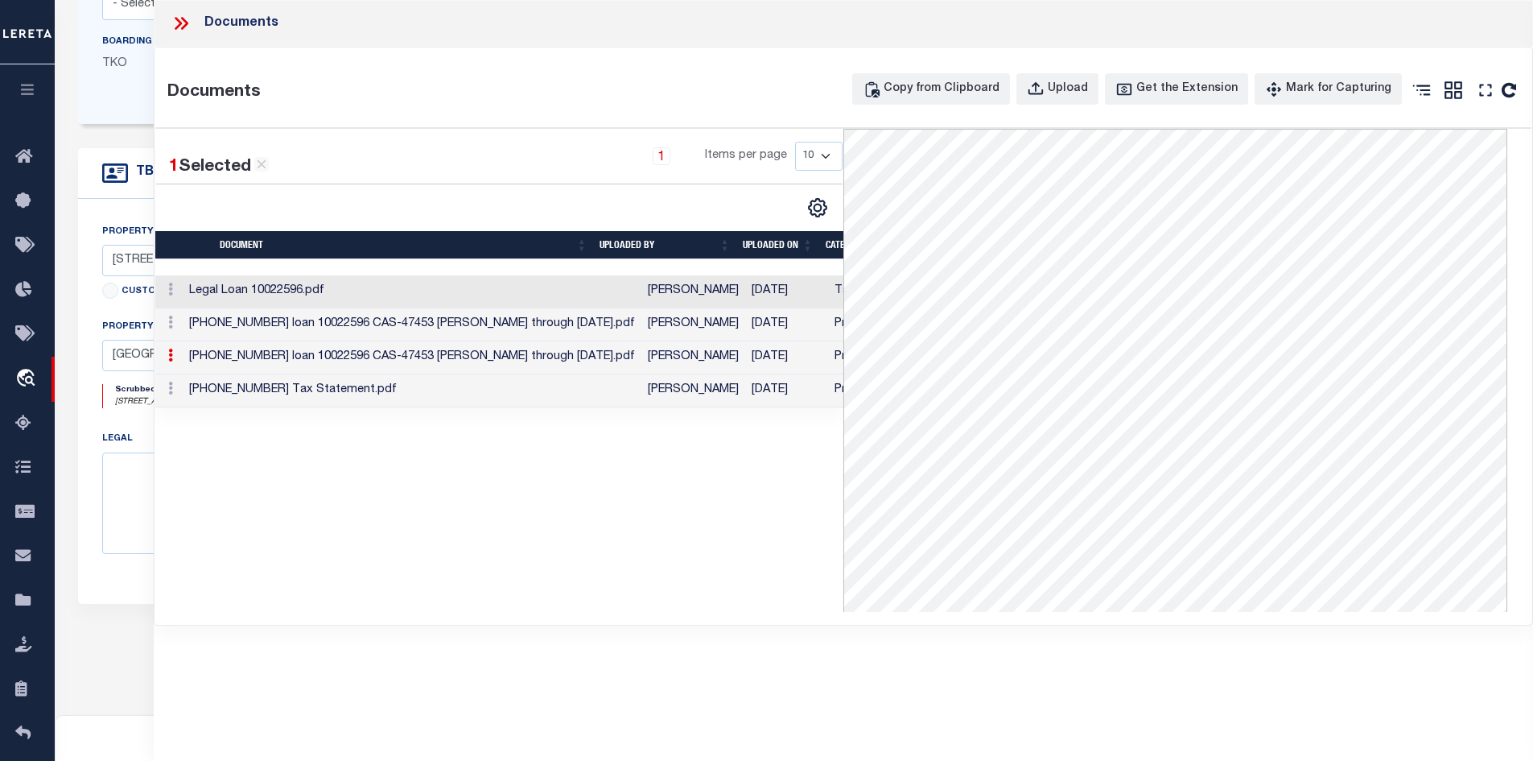
click at [362, 392] on td "[PHONE_NUMBER] Tax Statement.pdf" at bounding box center [412, 390] width 459 height 33
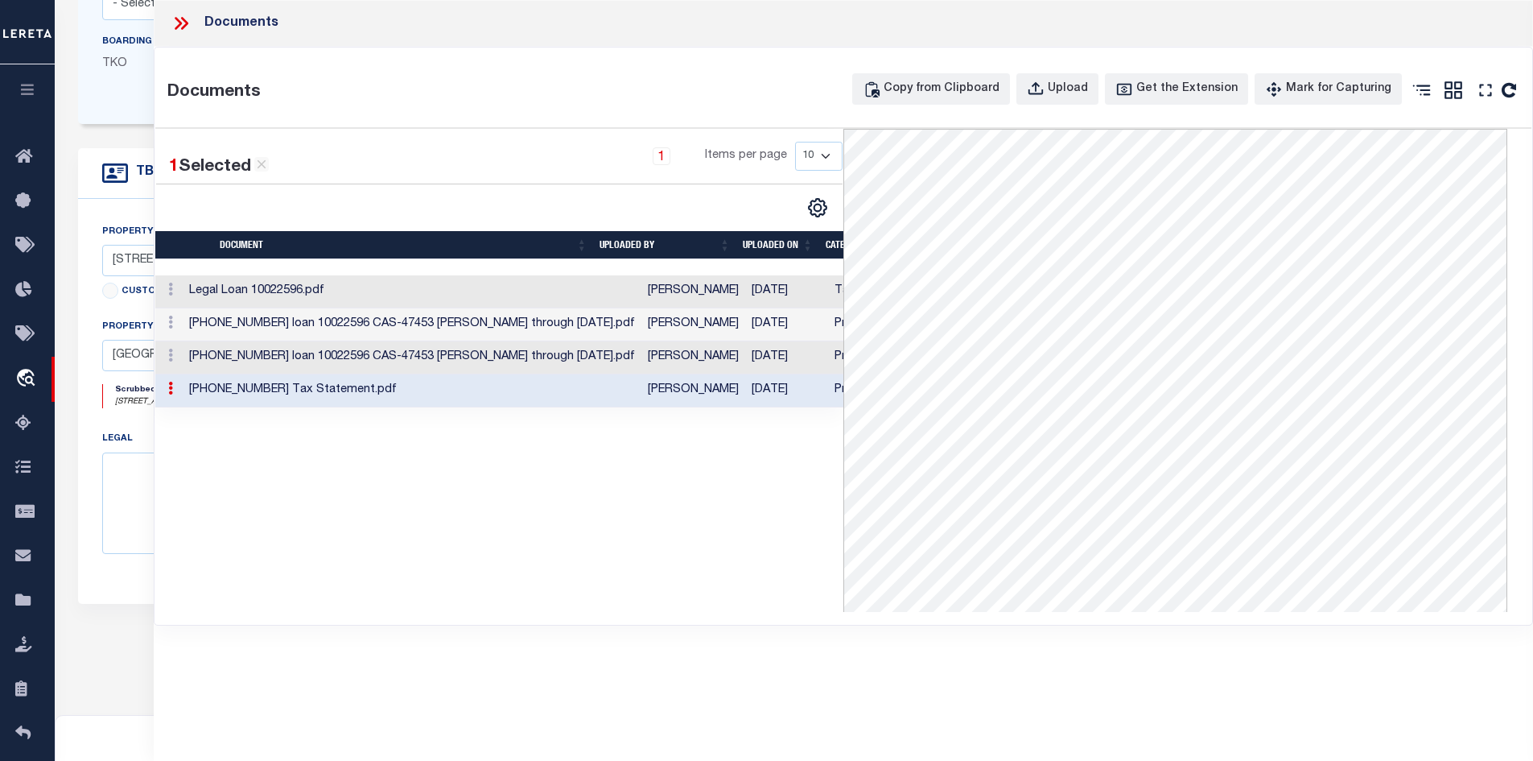
click at [186, 27] on icon at bounding box center [181, 23] width 21 height 21
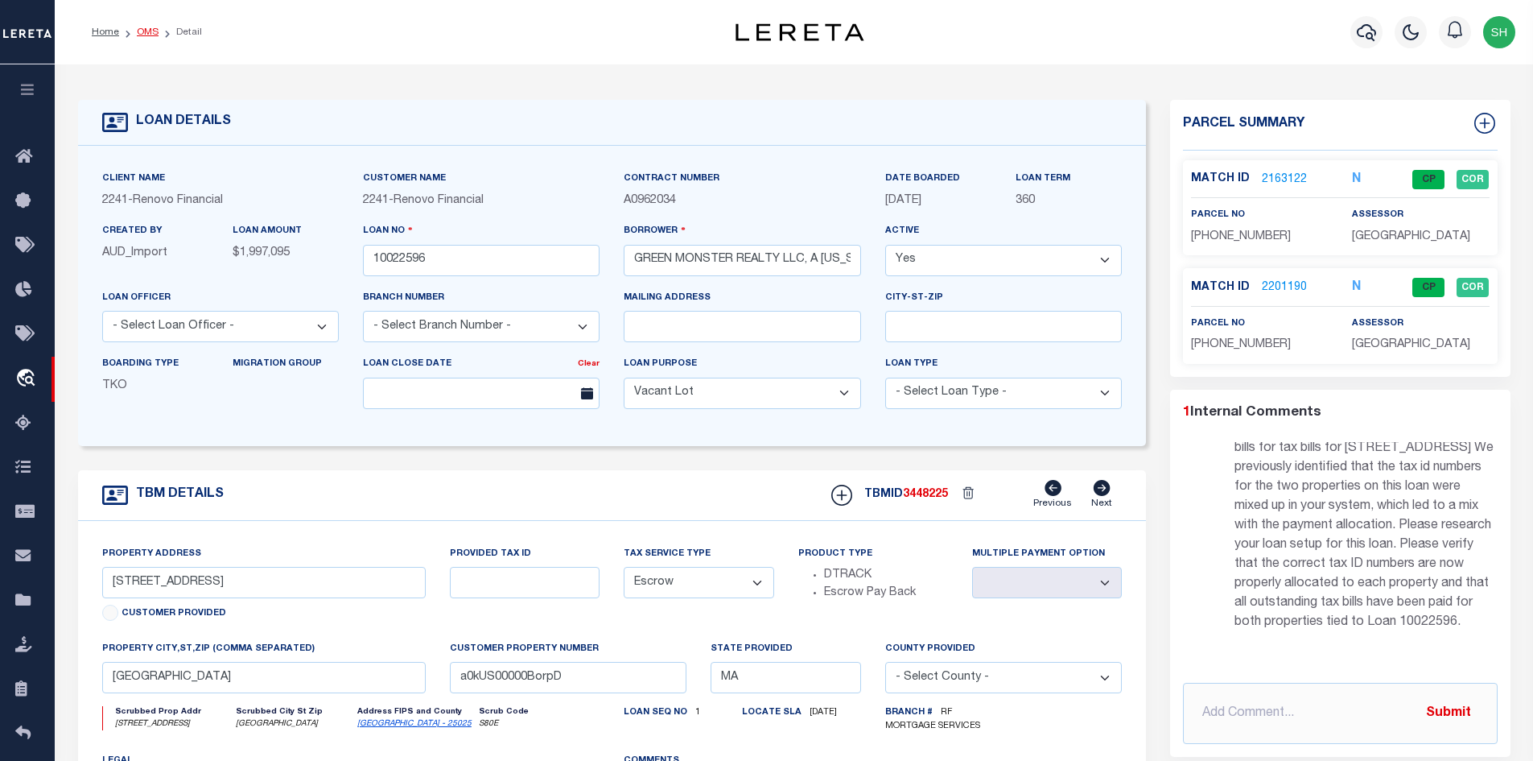
click at [140, 31] on link "OMS" at bounding box center [148, 32] width 22 height 10
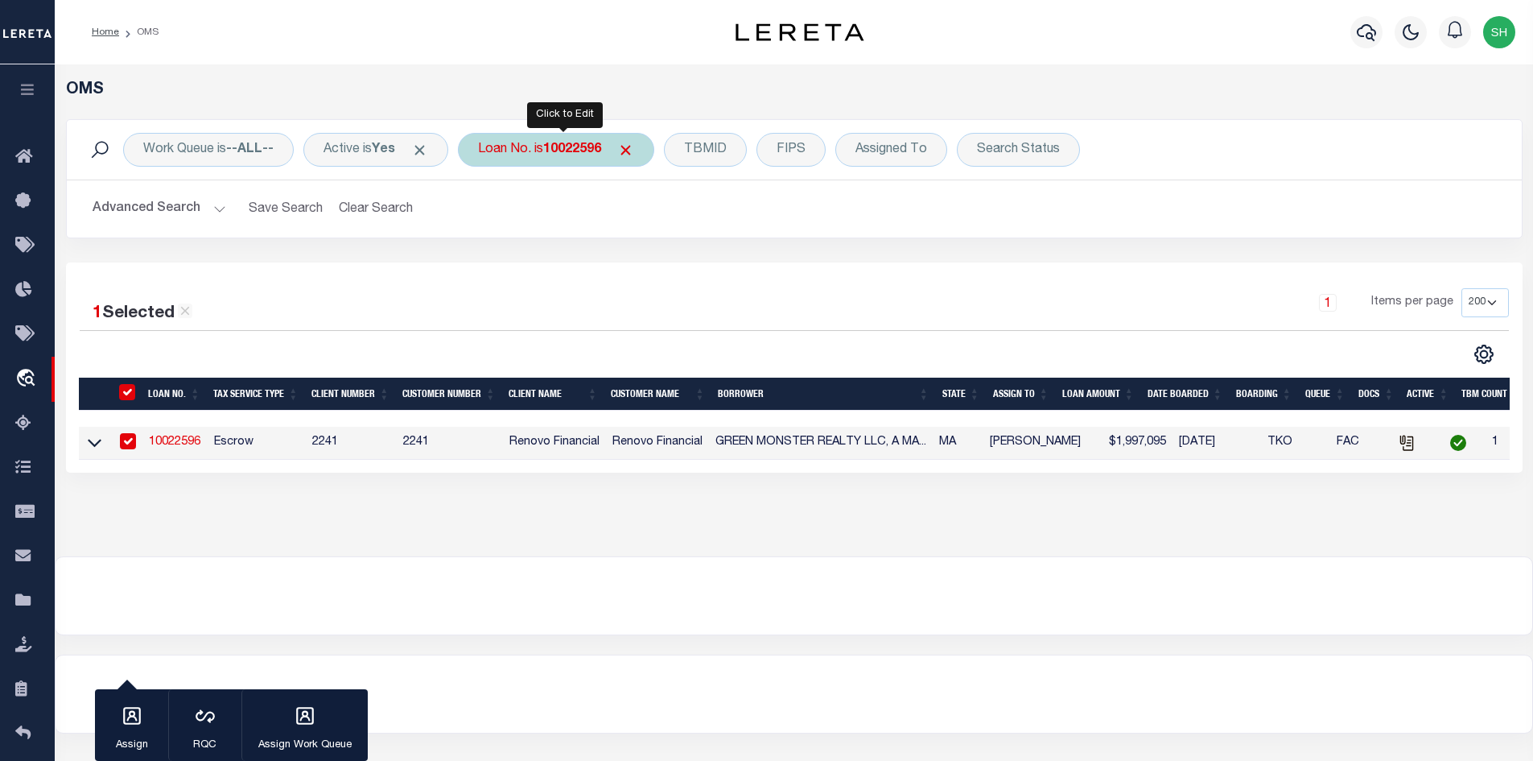
click at [551, 149] on div "Loan No. is 10022596" at bounding box center [556, 150] width 196 height 34
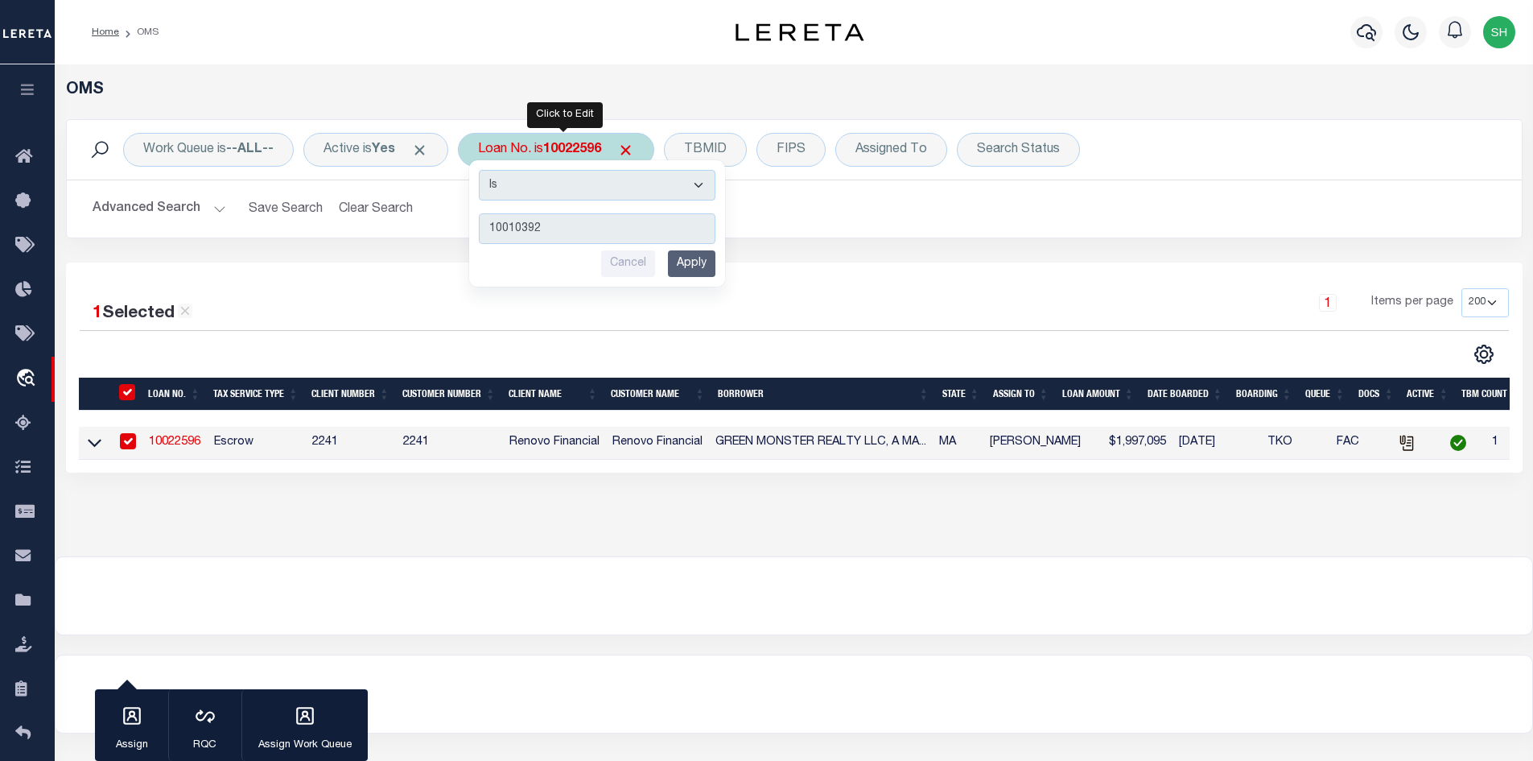
type input "10010392"
click at [687, 262] on input "Apply" at bounding box center [691, 263] width 47 height 27
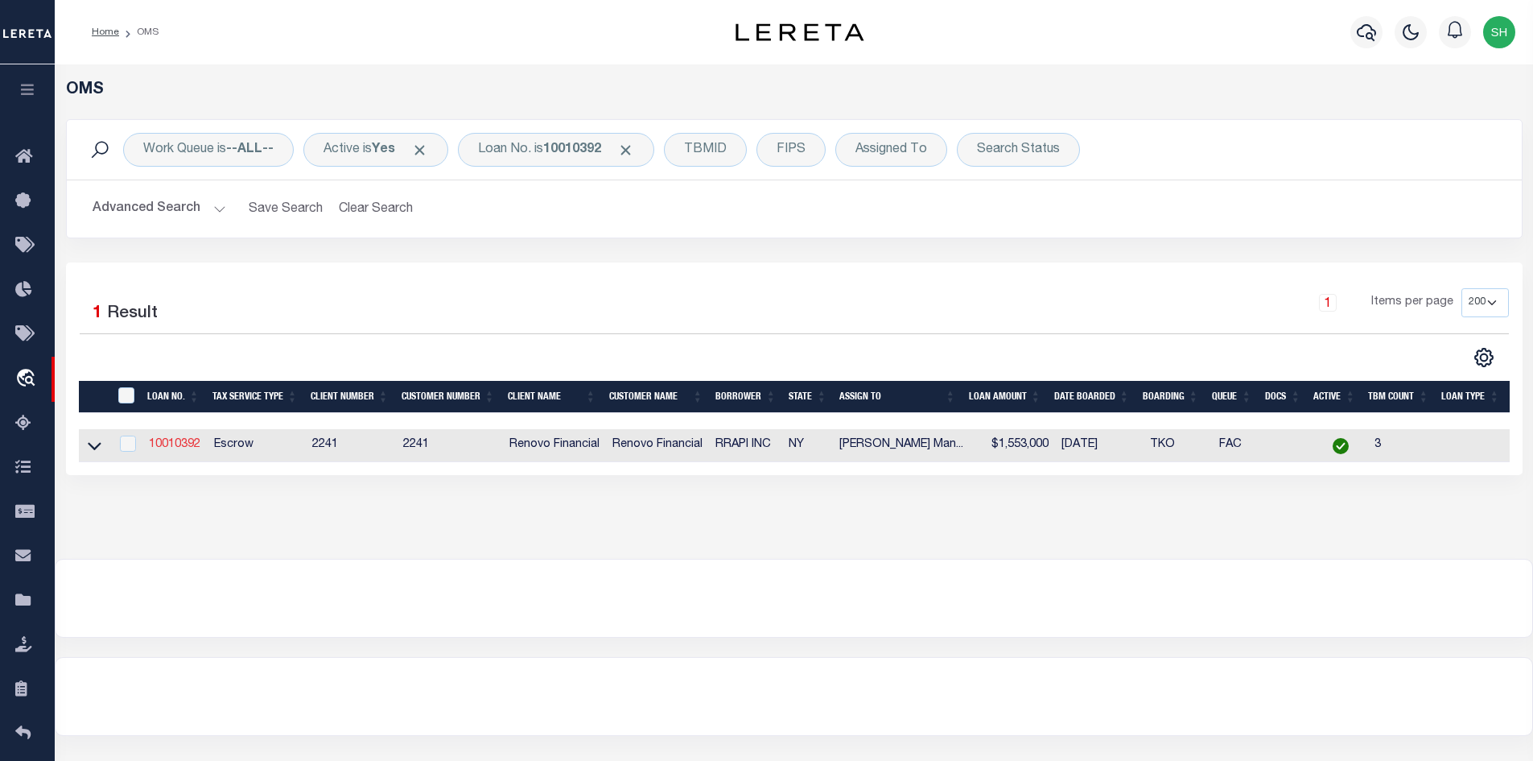
click at [181, 443] on link "10010392" at bounding box center [175, 444] width 52 height 11
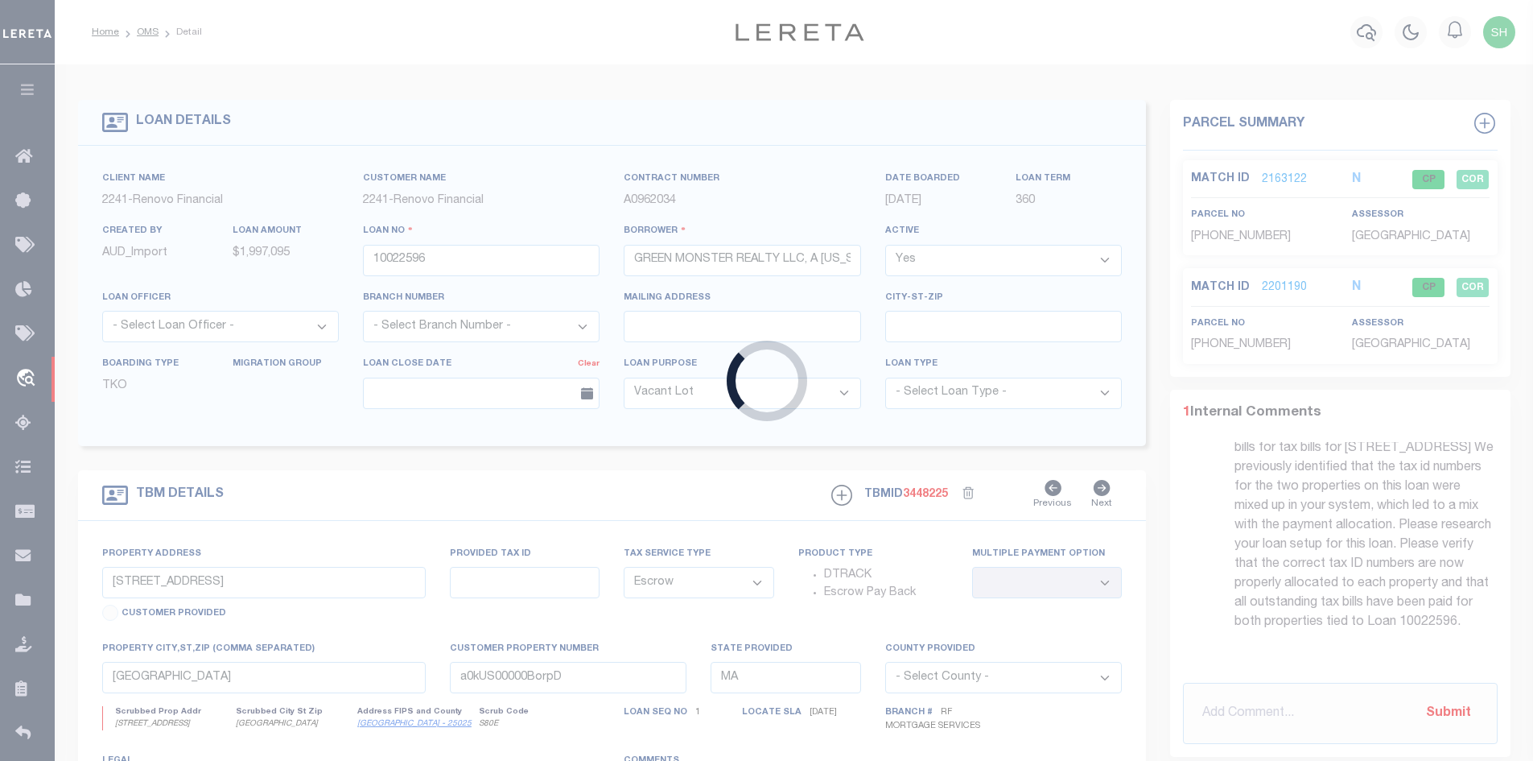
type input "10010392"
type input "RRAPI INC"
type input "PO BOX 2290"
type input "[GEOGRAPHIC_DATA],[GEOGRAPHIC_DATA],10949"
select select "10"
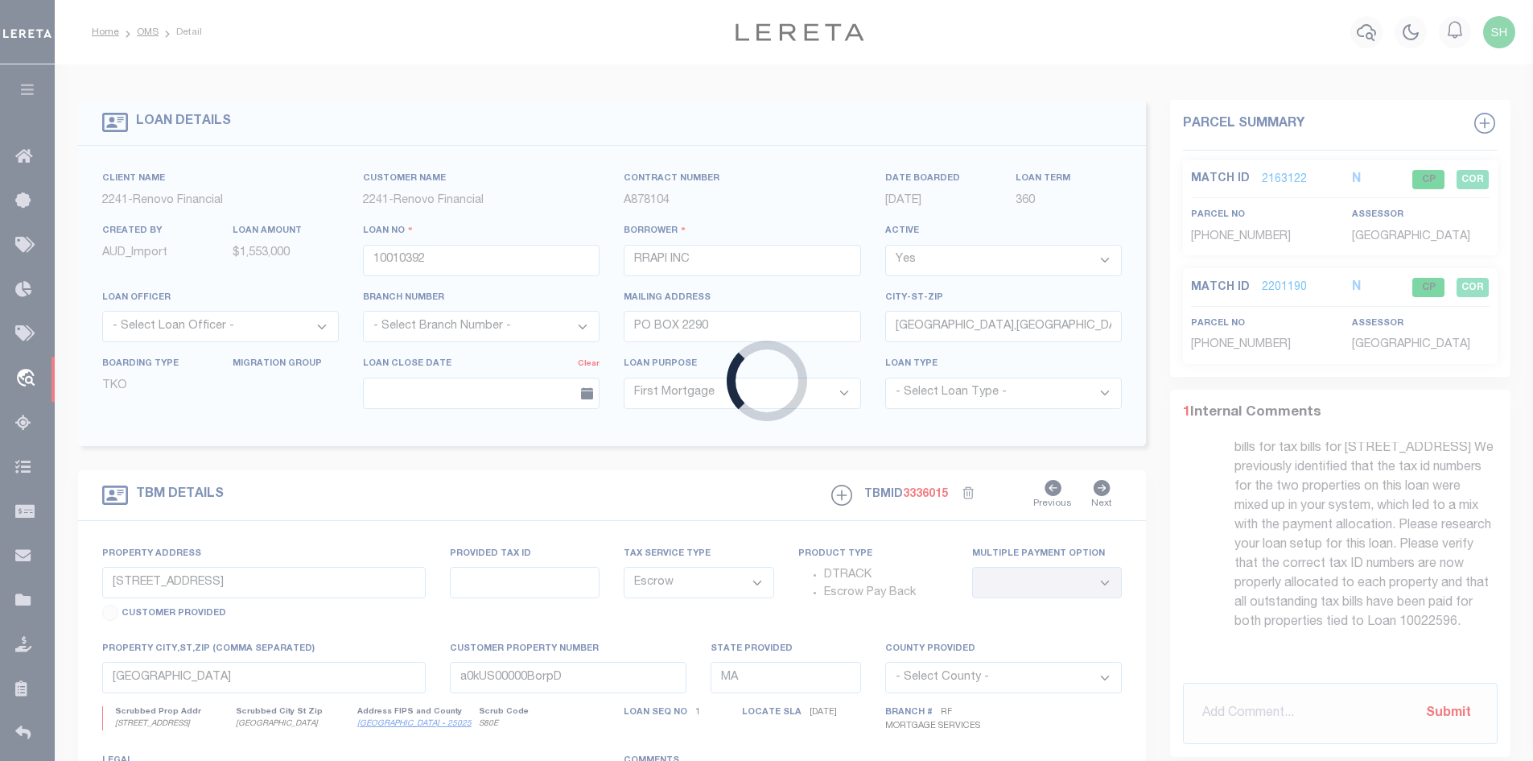
type input "5 [PERSON_NAME]"
type input "332289-15-1-33.2"
type input "MONROE NY 10950"
type input "a0kUS0000018A02"
type input "NY"
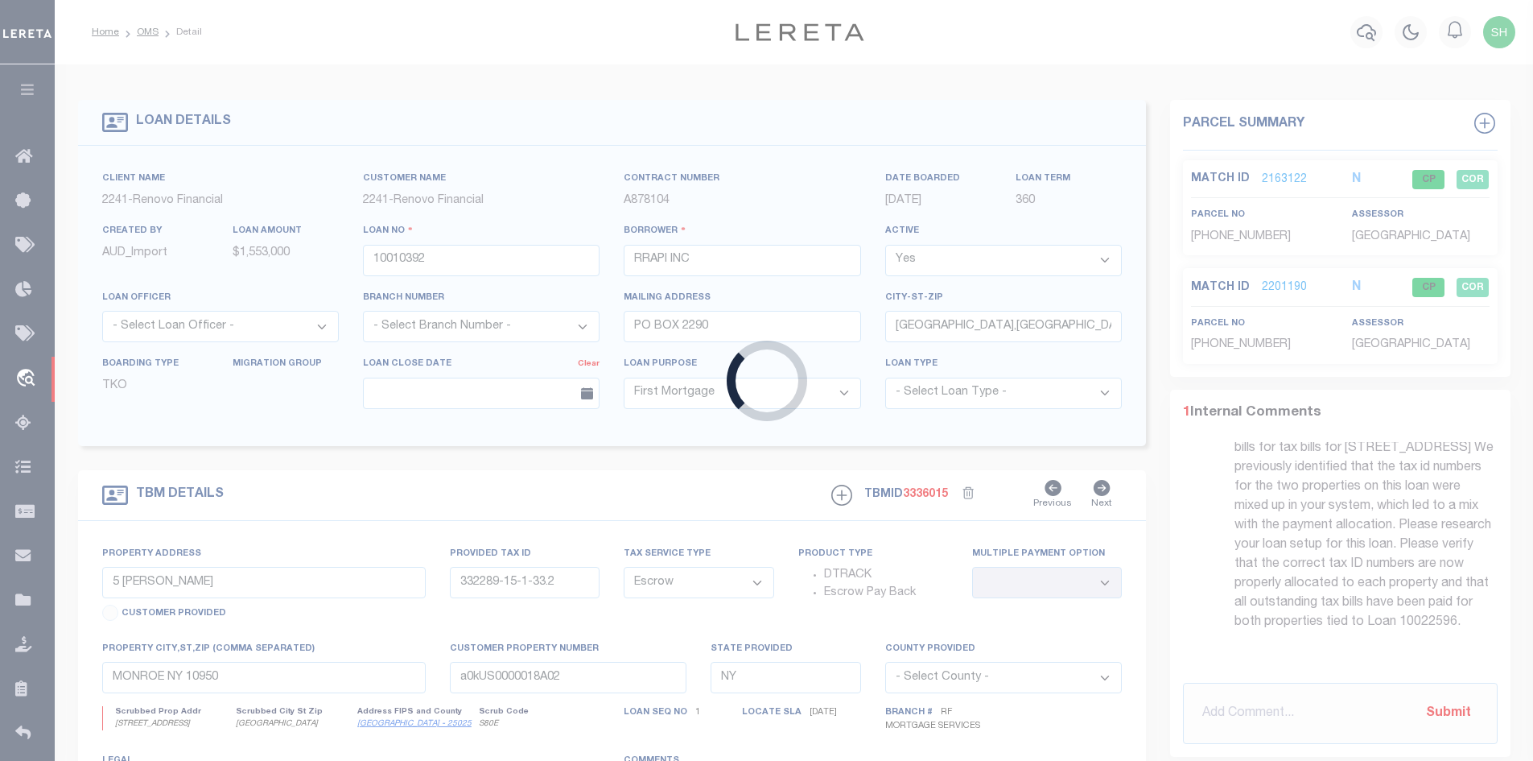
select select
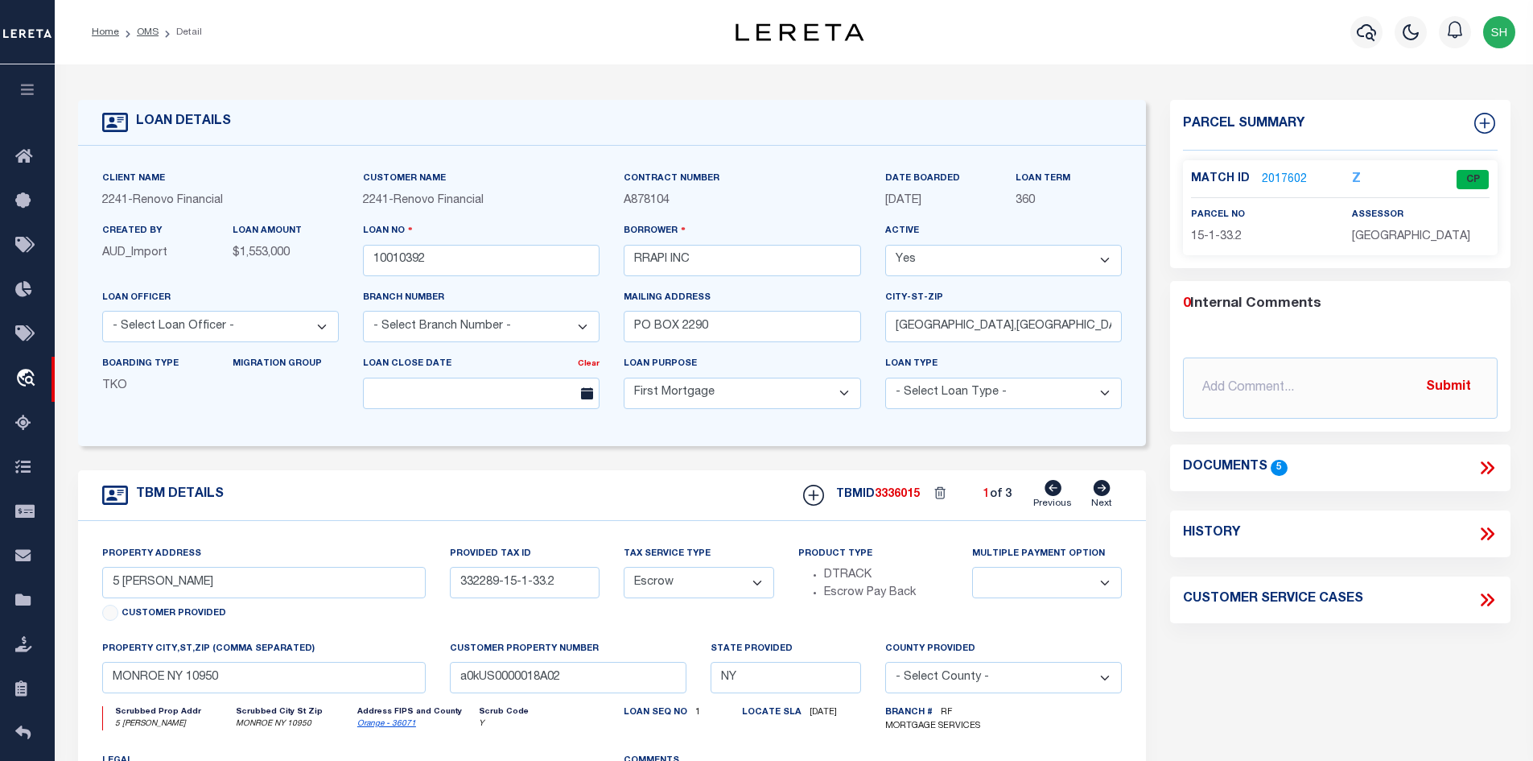
click at [1485, 464] on icon at bounding box center [1484, 467] width 7 height 13
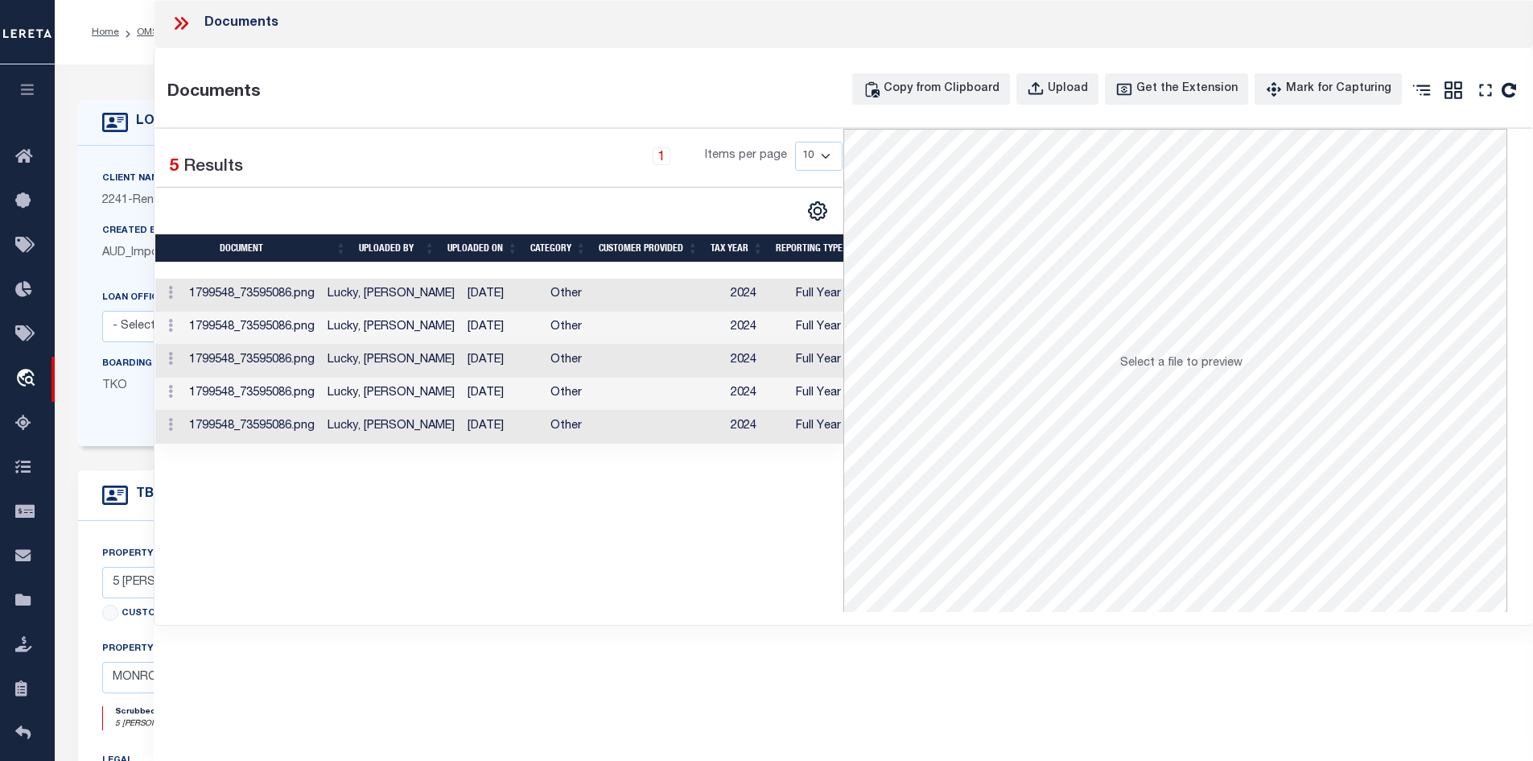
click at [461, 341] on td "[DATE]" at bounding box center [502, 327] width 83 height 33
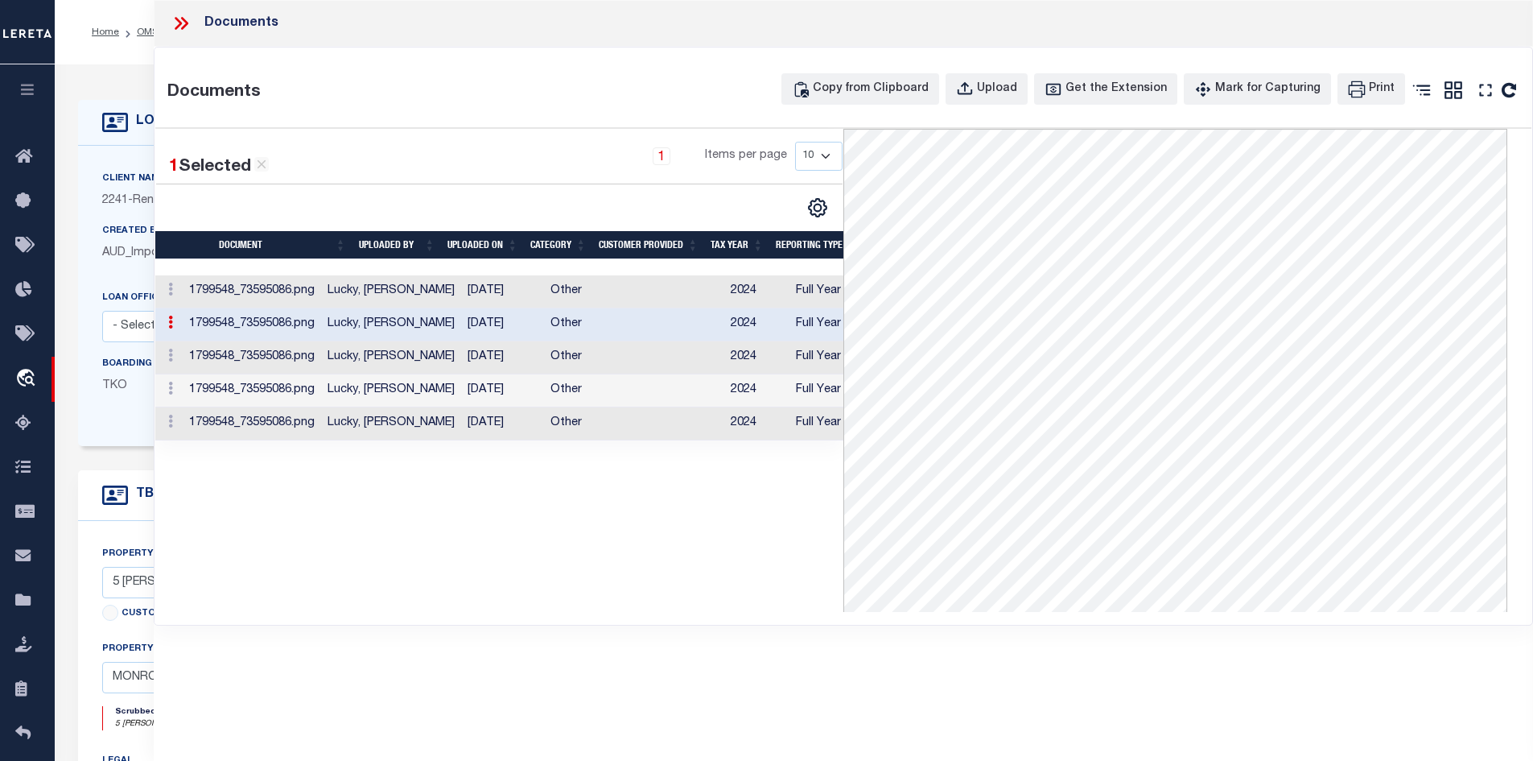
click at [494, 368] on td "[DATE]" at bounding box center [502, 357] width 83 height 33
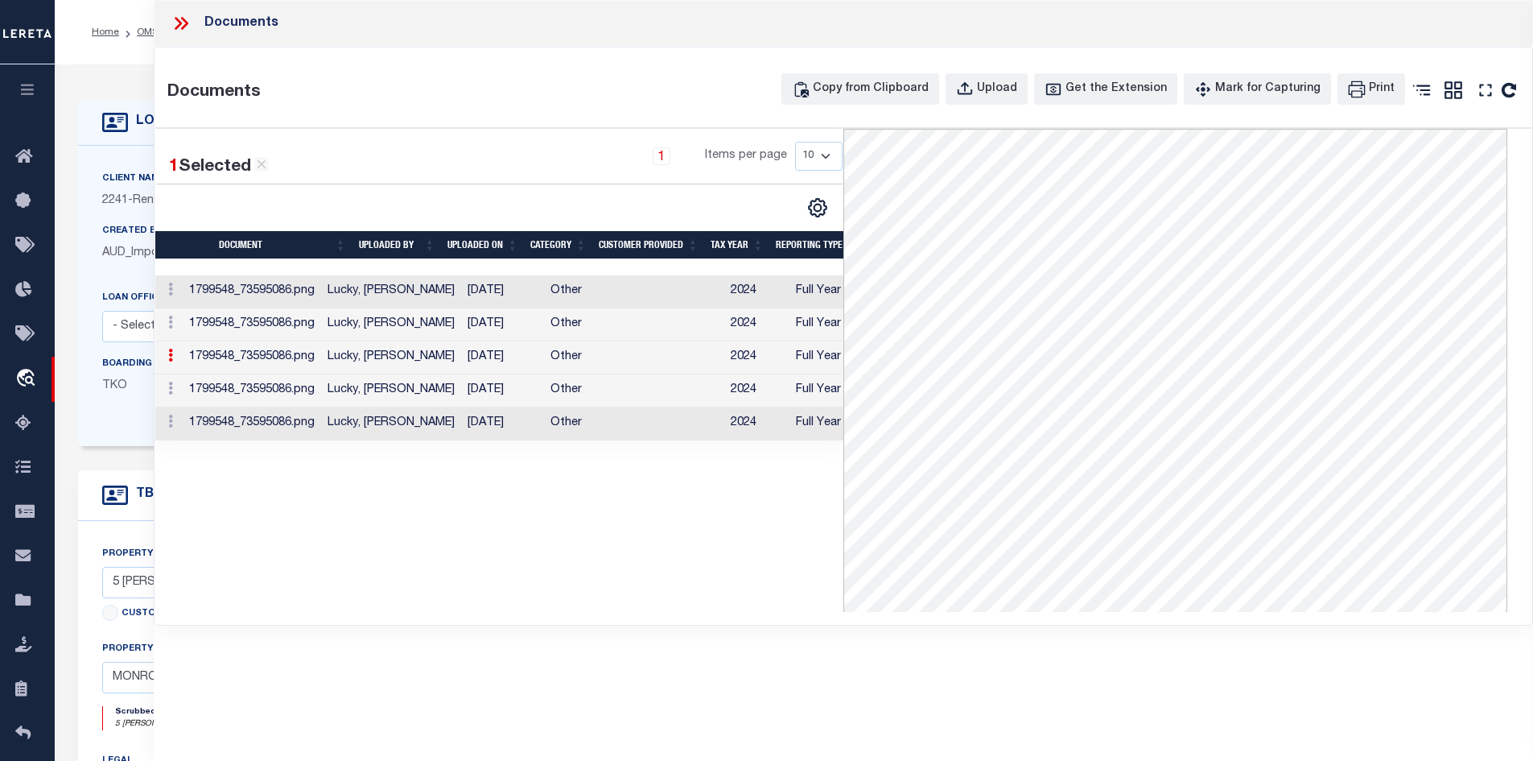
click at [498, 385] on td "[DATE]" at bounding box center [502, 390] width 83 height 33
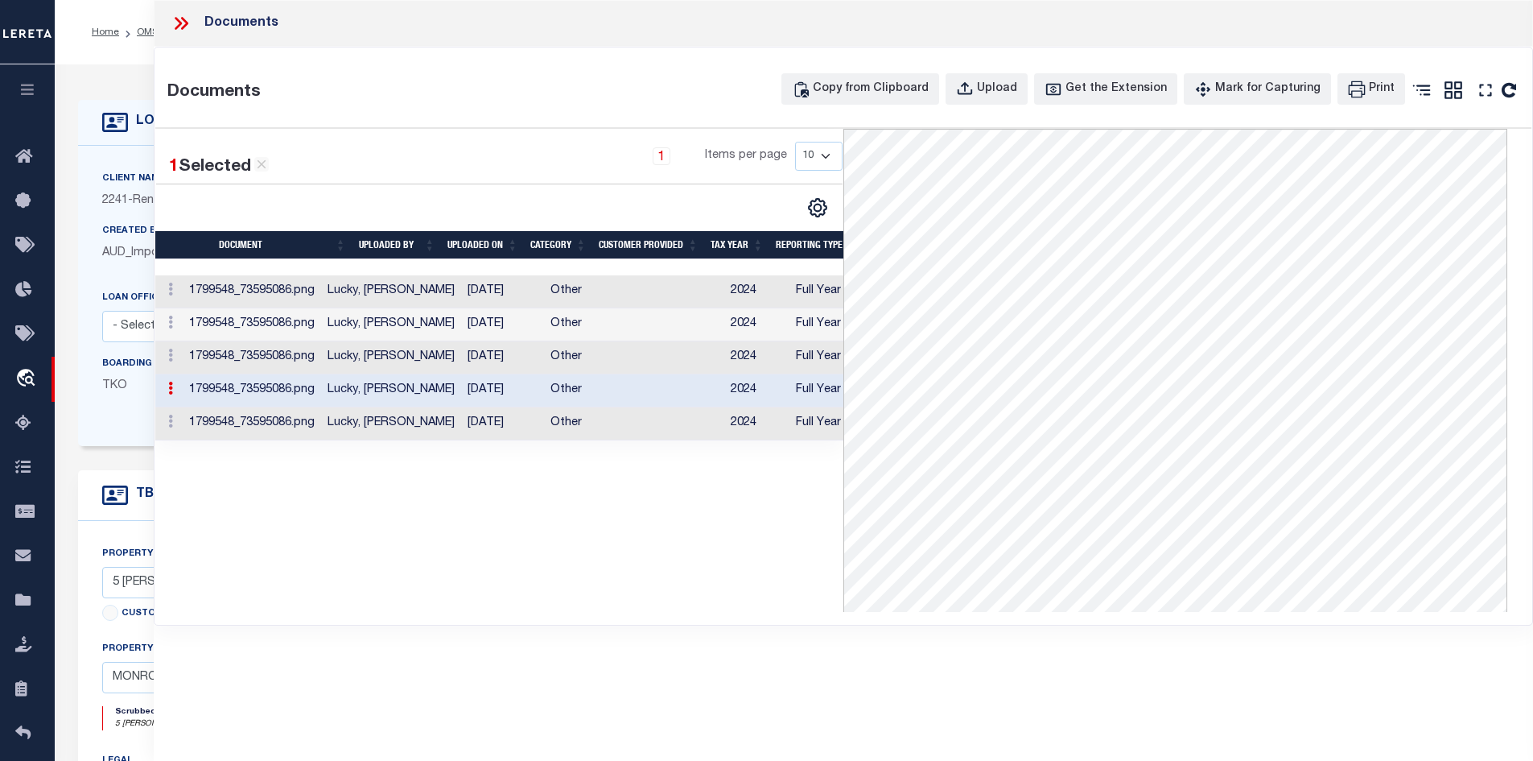
click at [359, 307] on td "Lucky, [PERSON_NAME]" at bounding box center [391, 291] width 140 height 33
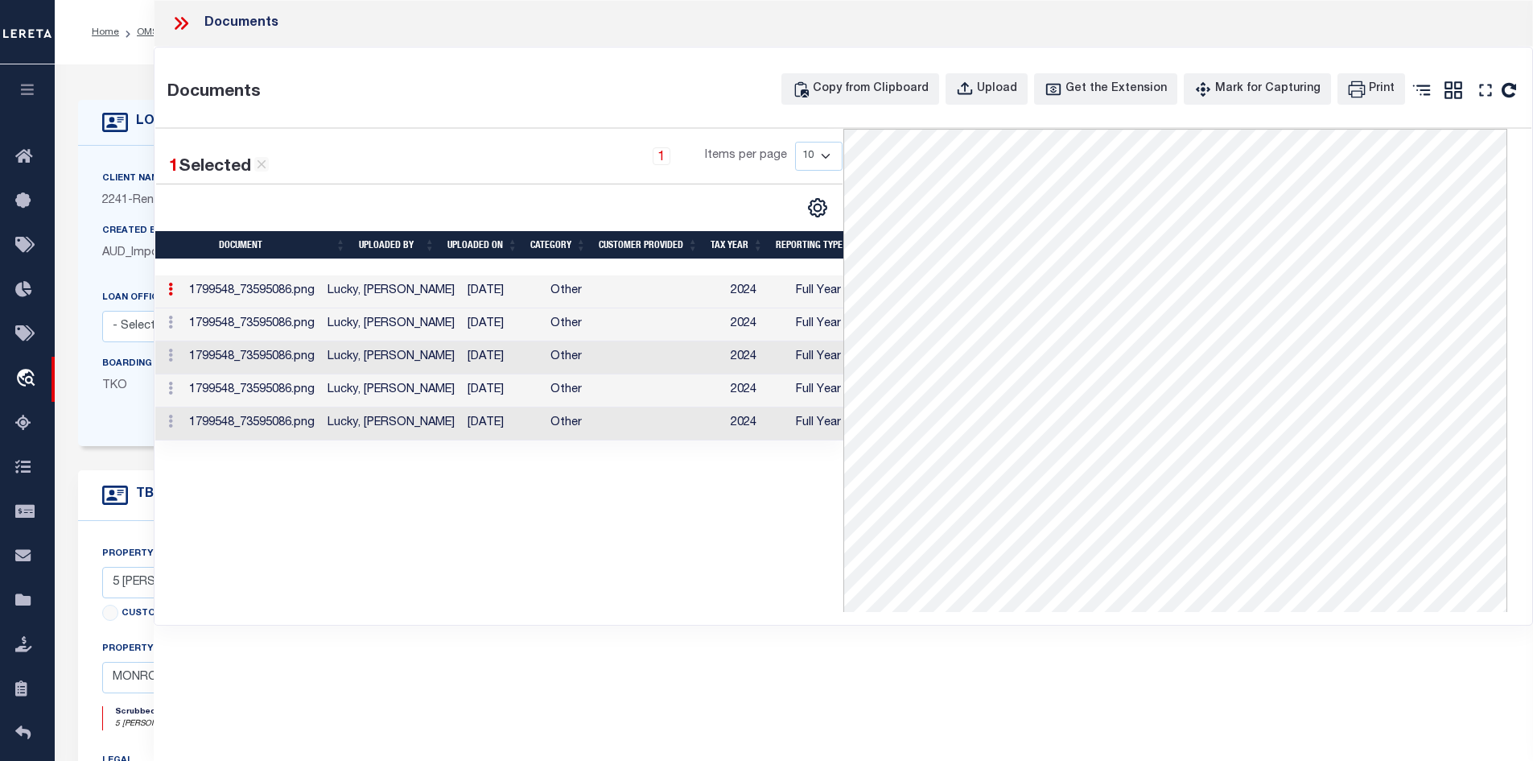
click at [544, 327] on td "Other" at bounding box center [578, 324] width 68 height 33
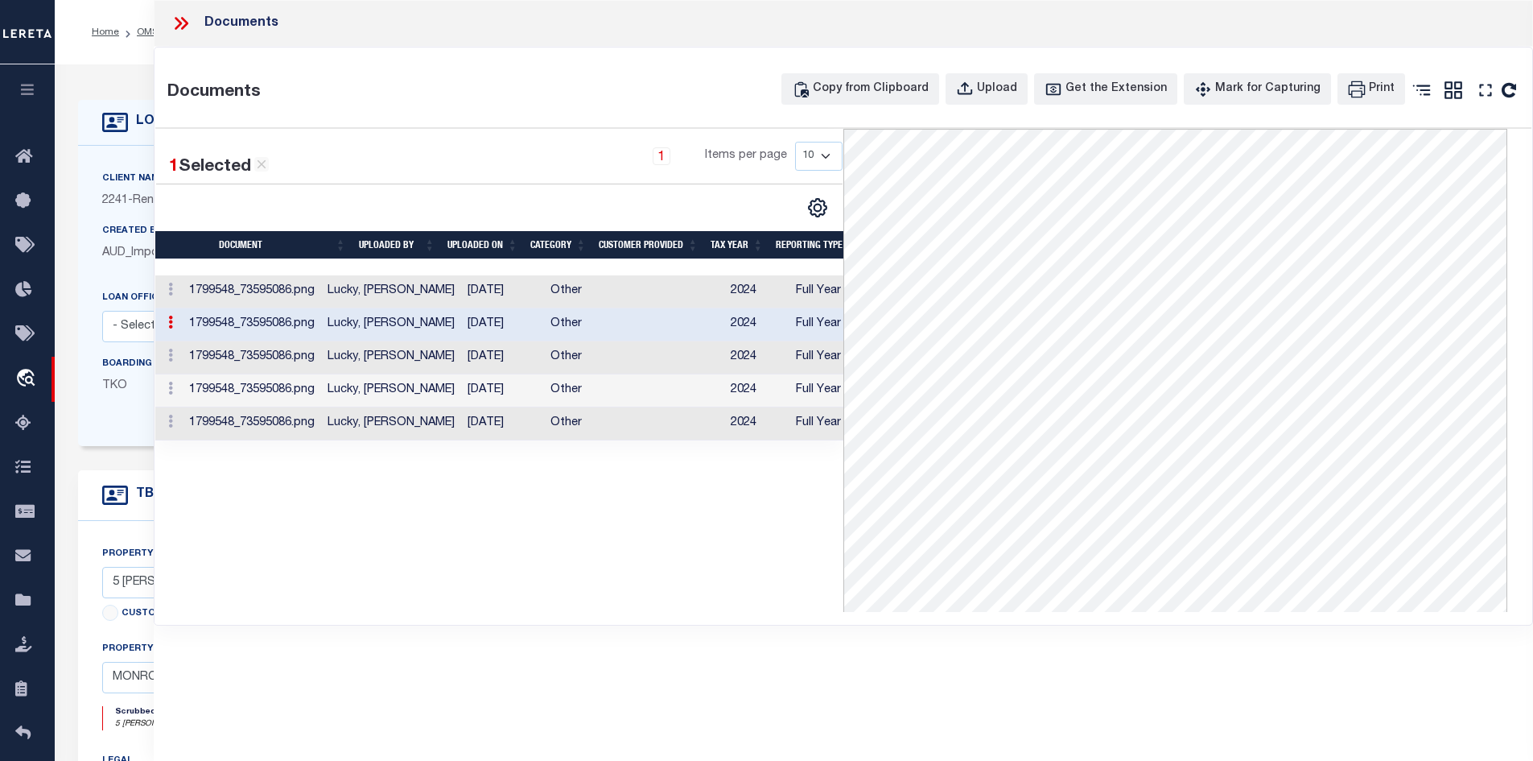
click at [544, 354] on td "Other" at bounding box center [578, 357] width 68 height 33
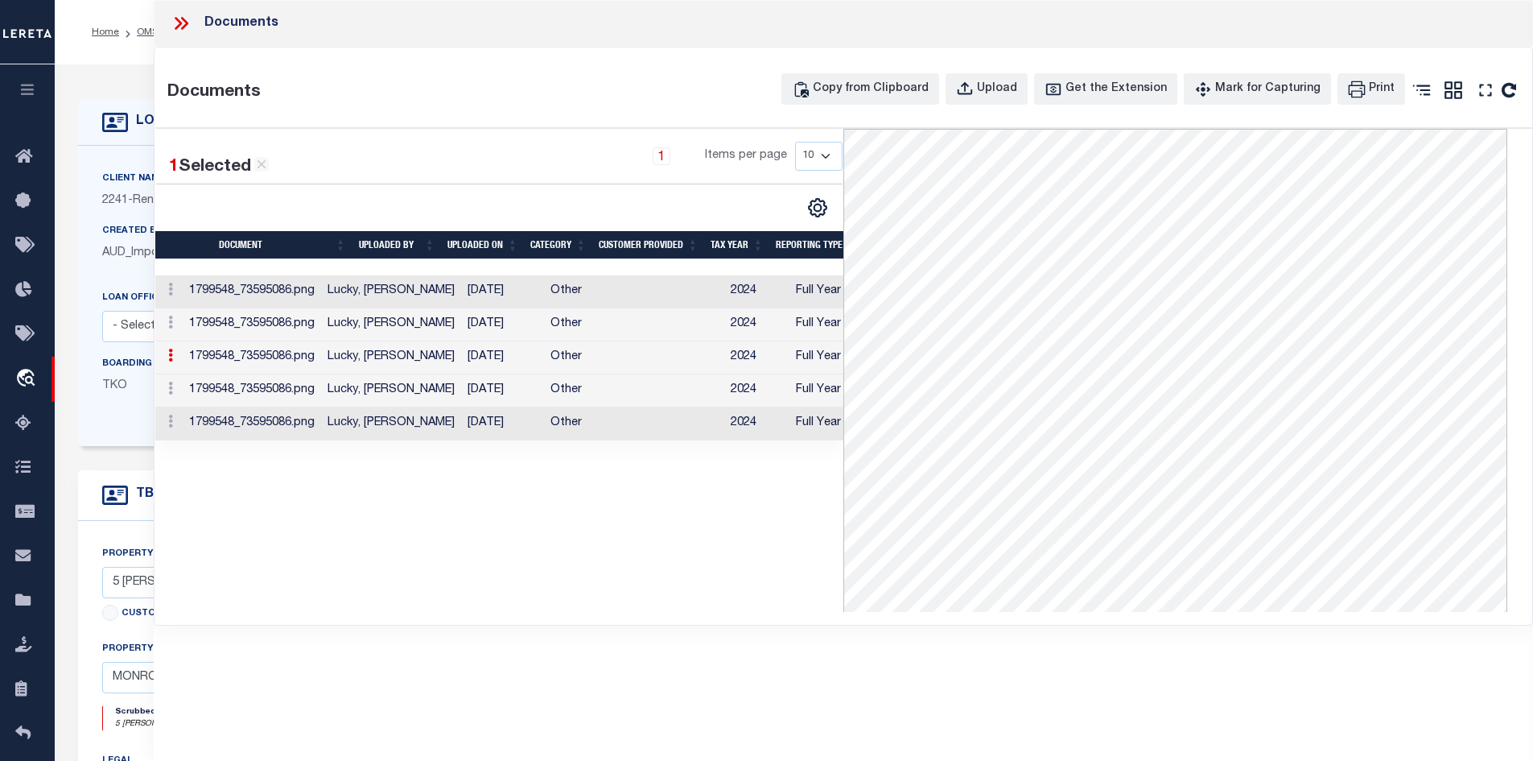
click at [544, 386] on td "Other" at bounding box center [578, 390] width 68 height 33
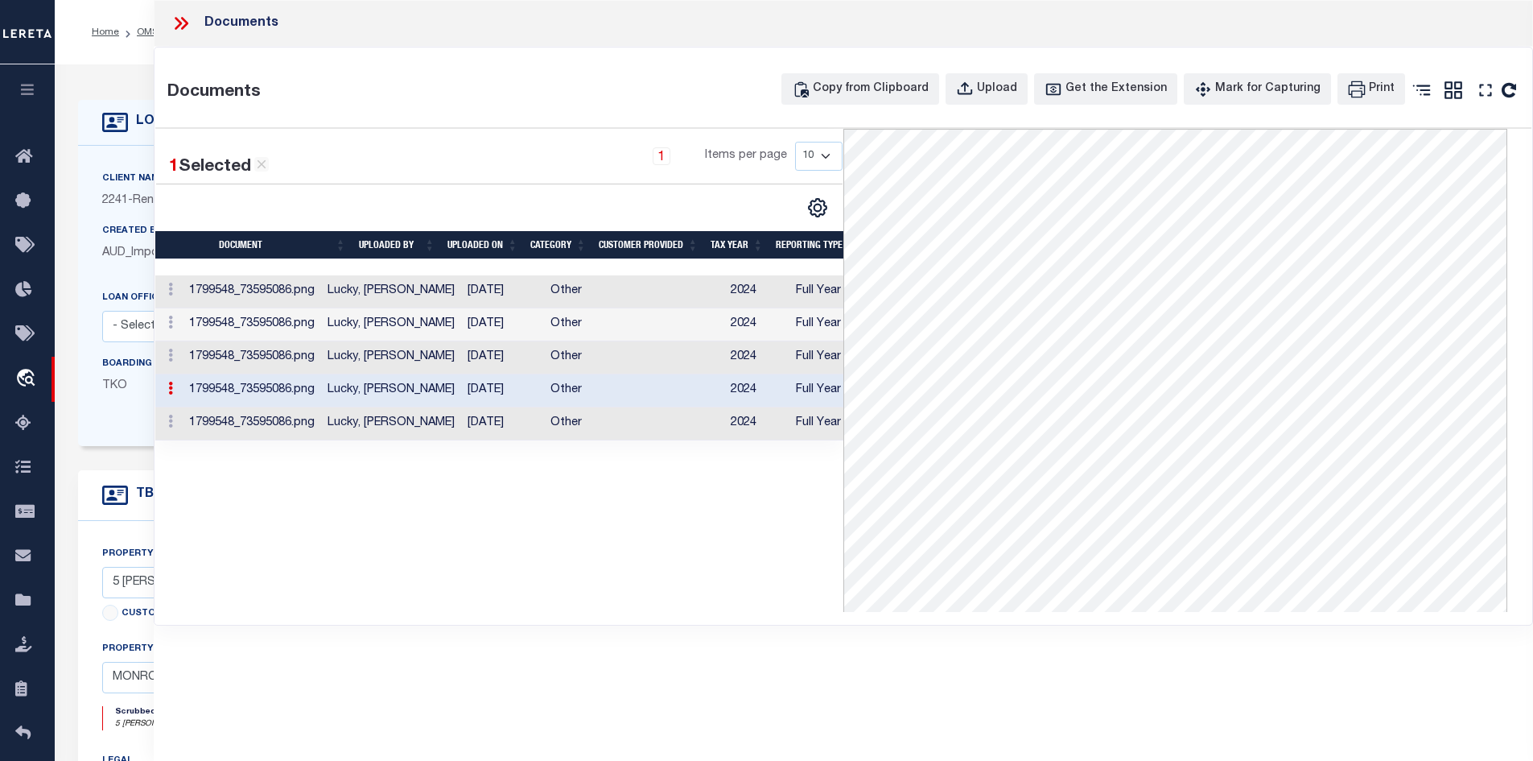
click at [544, 417] on td "Other" at bounding box center [578, 423] width 68 height 33
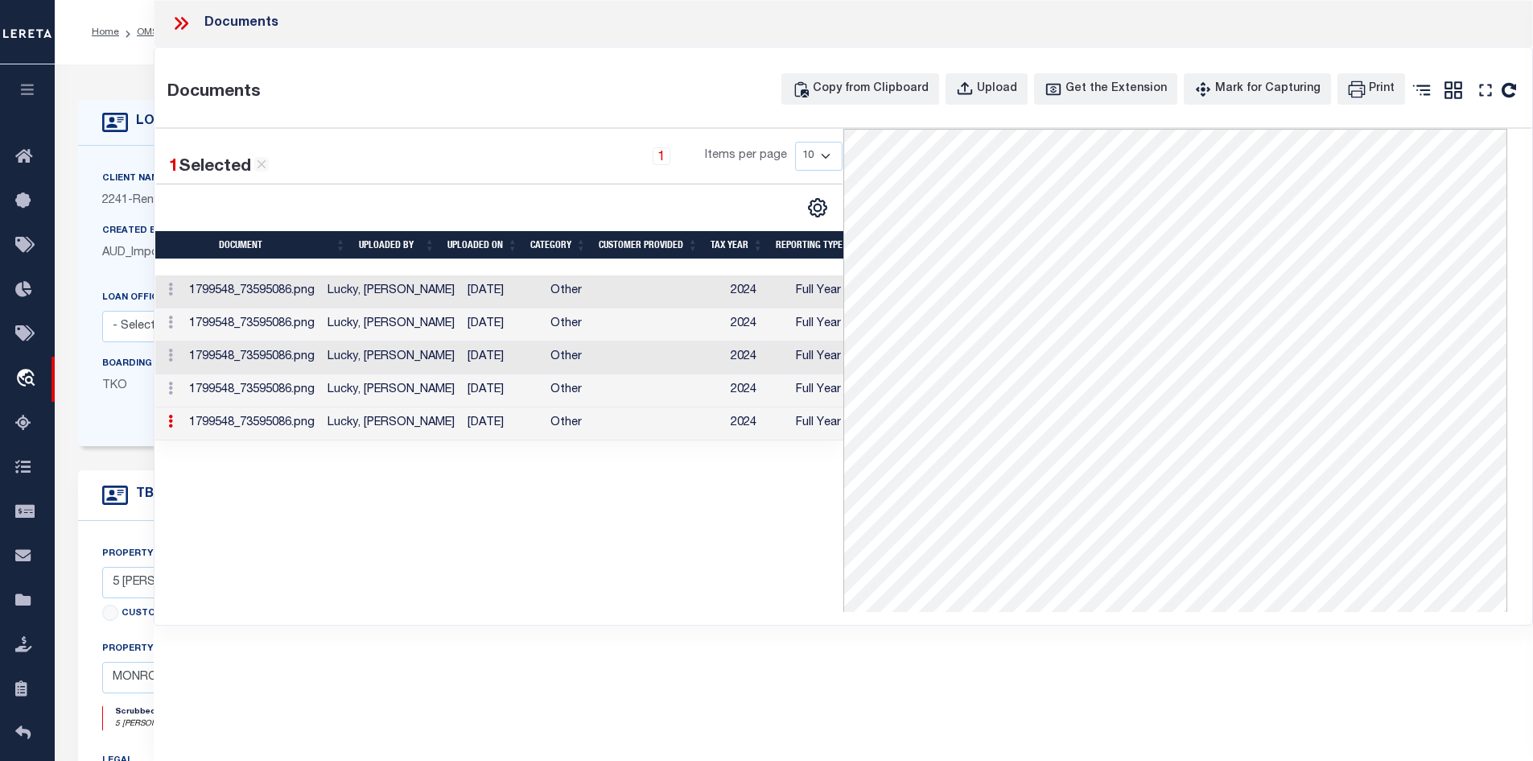
click at [405, 295] on td "Lucky, [PERSON_NAME]" at bounding box center [391, 291] width 140 height 33
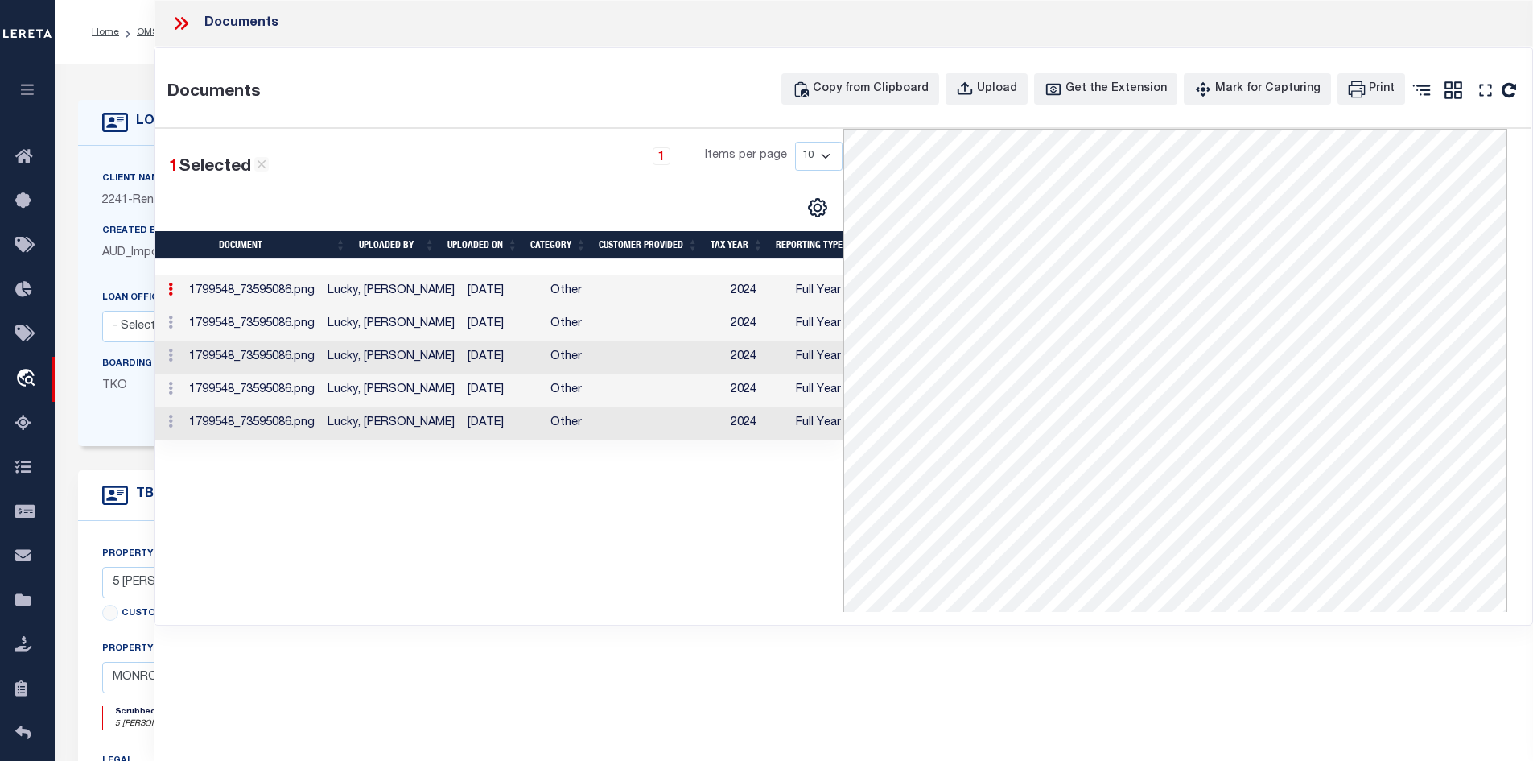
click at [407, 320] on td "Lucky, [PERSON_NAME]" at bounding box center [391, 324] width 140 height 33
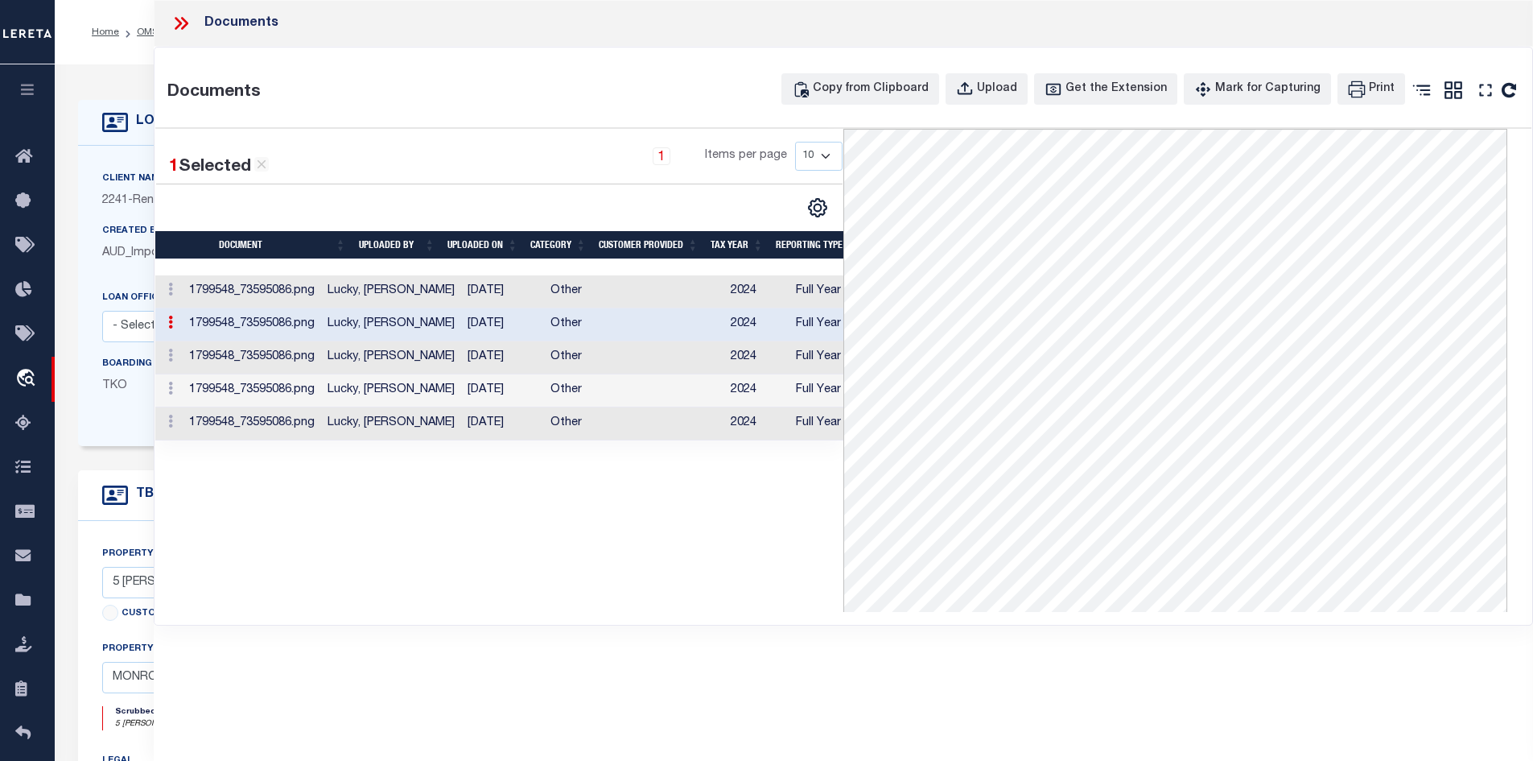
click at [412, 349] on td "Lucky, [PERSON_NAME]" at bounding box center [391, 357] width 140 height 33
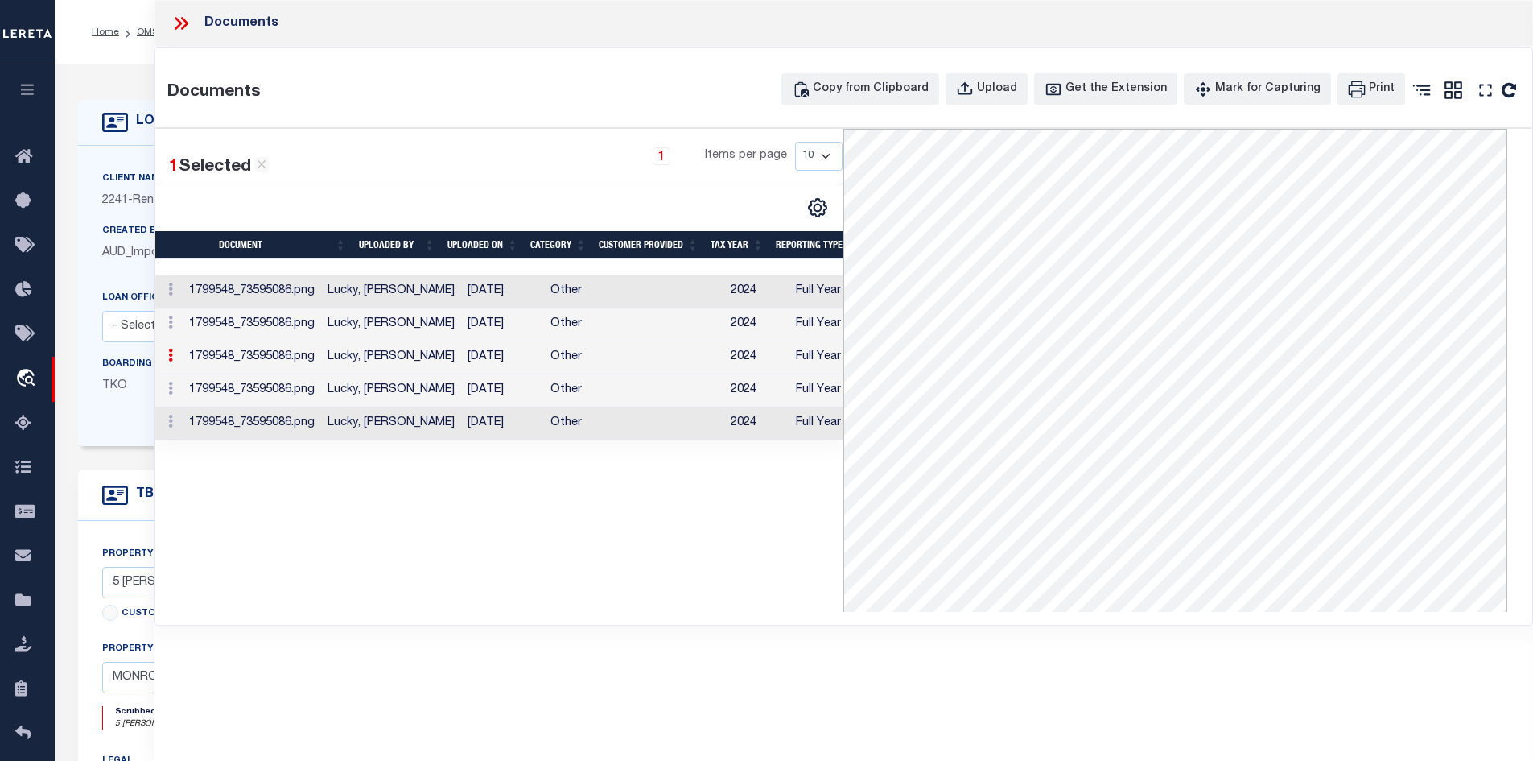
click at [417, 373] on td "Lucky, [PERSON_NAME]" at bounding box center [391, 357] width 140 height 33
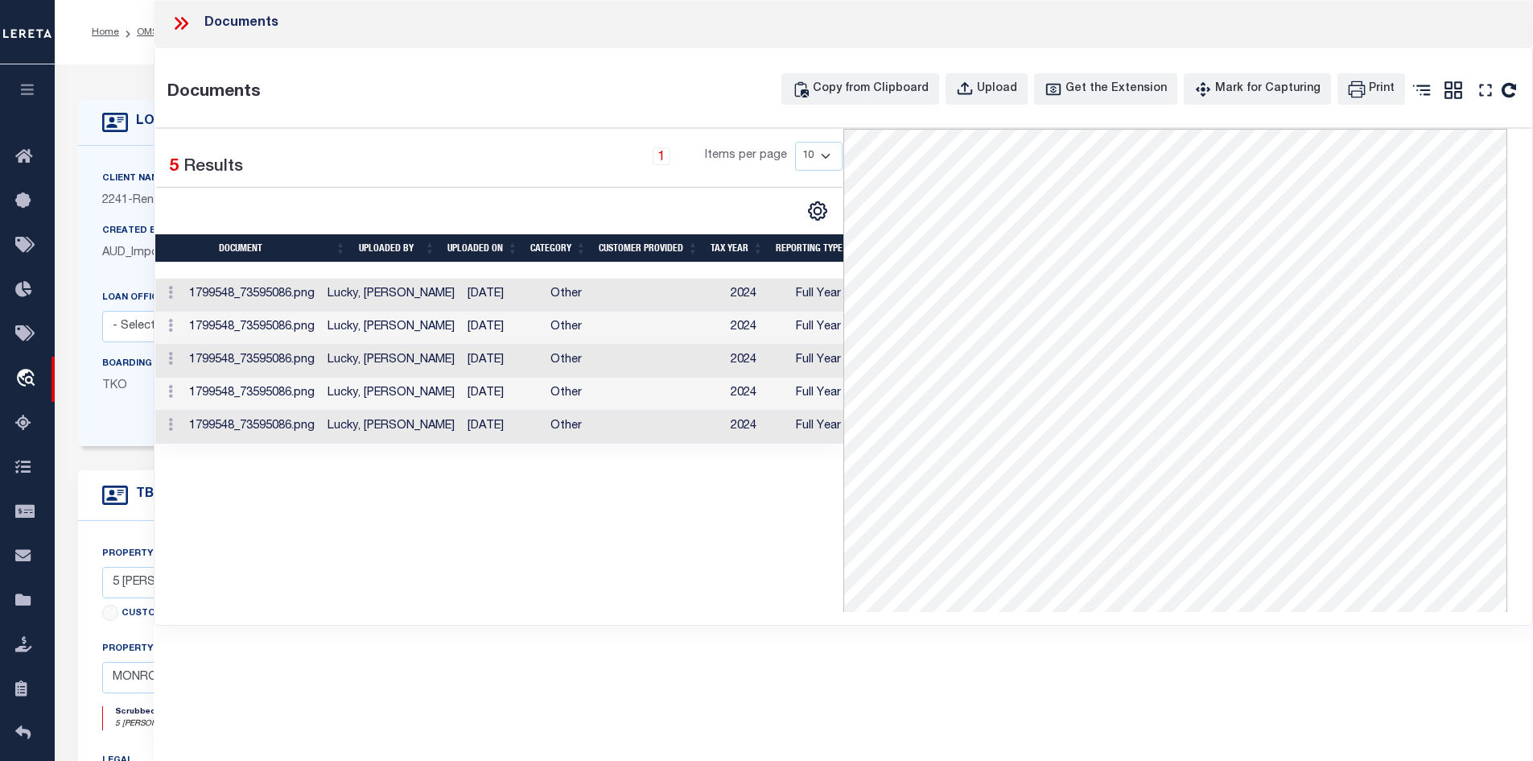
click at [419, 386] on td "Lucky, [PERSON_NAME]" at bounding box center [391, 393] width 140 height 33
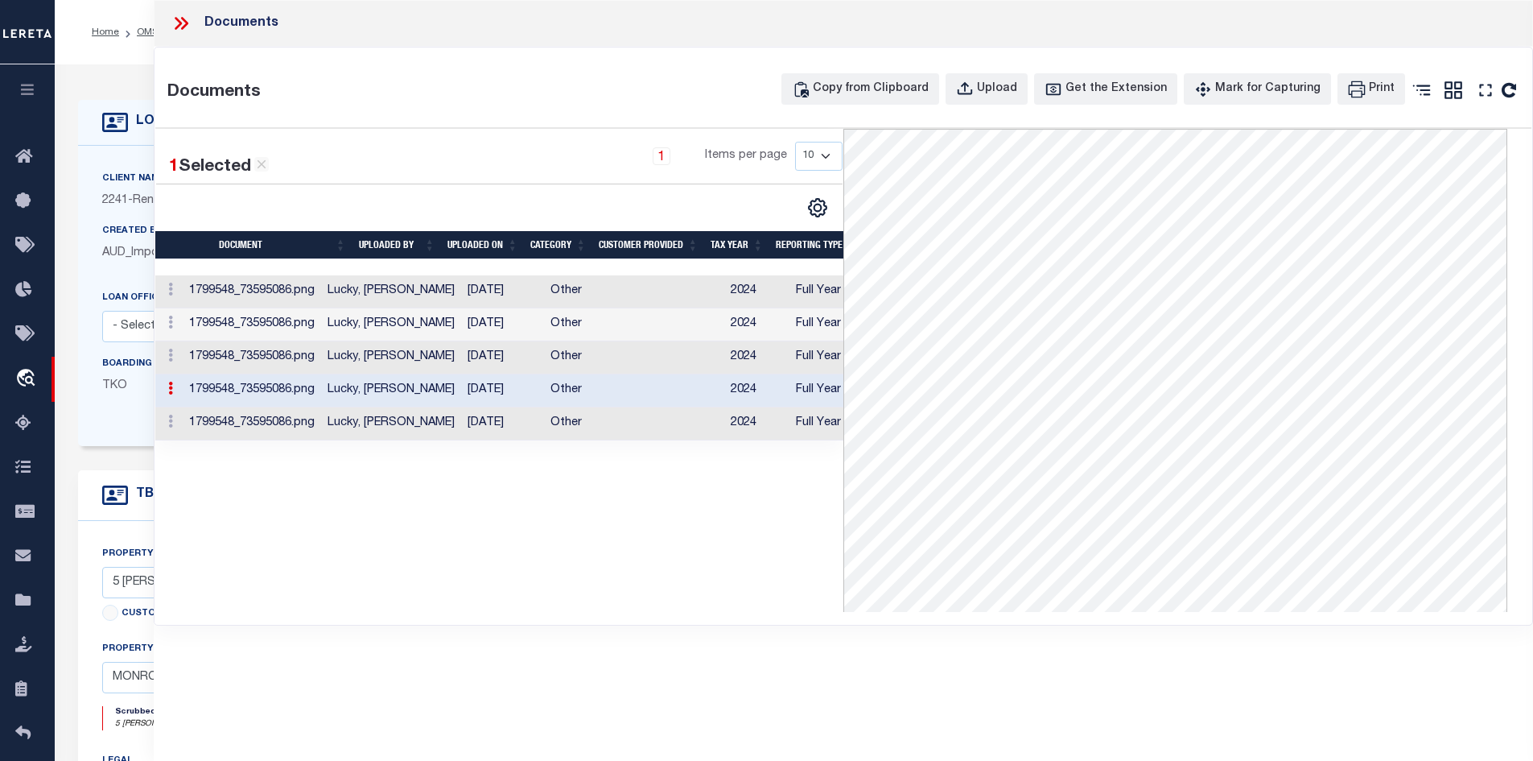
click at [423, 427] on td "Lucky, [PERSON_NAME]" at bounding box center [391, 423] width 140 height 33
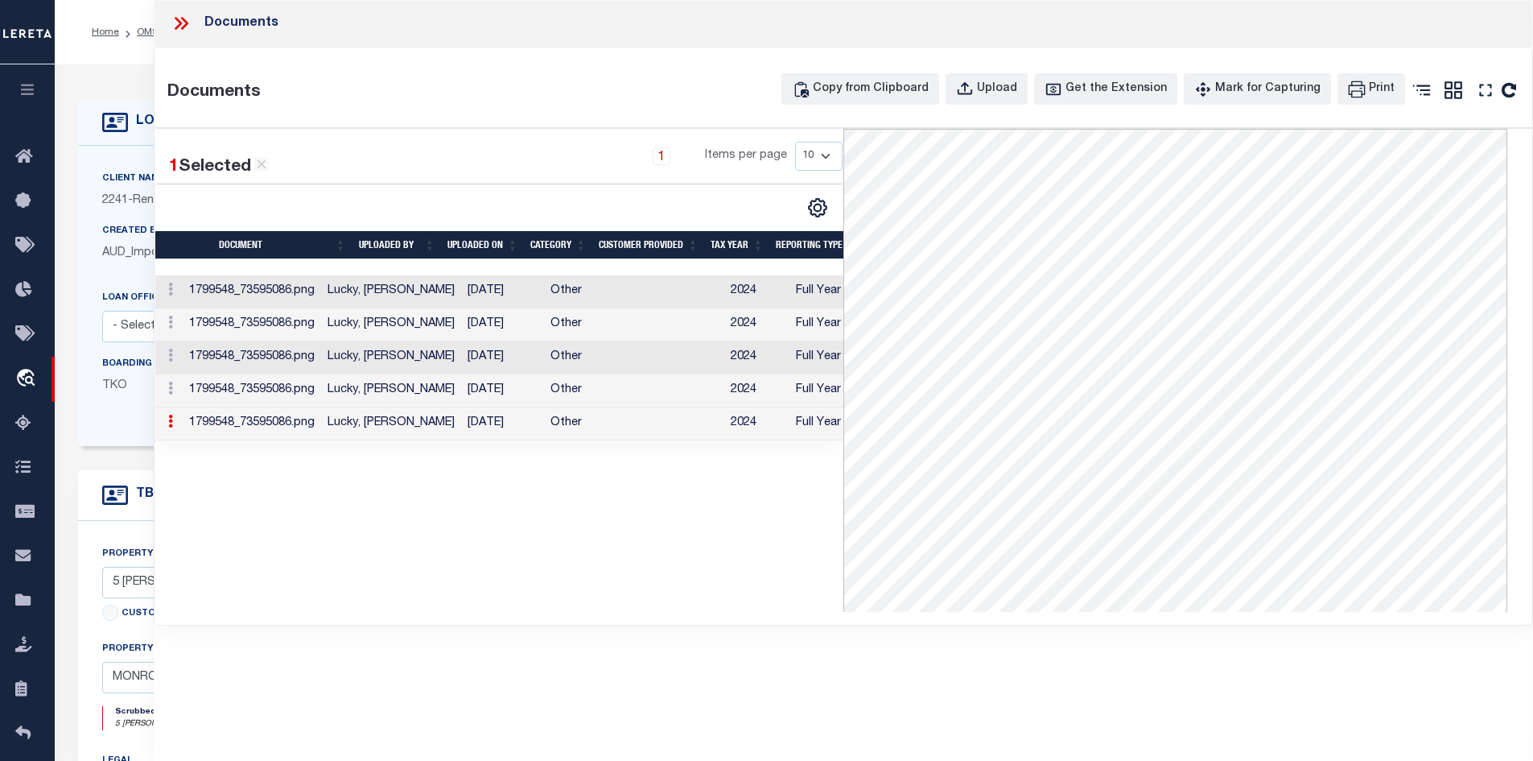
click at [179, 22] on icon at bounding box center [178, 23] width 7 height 13
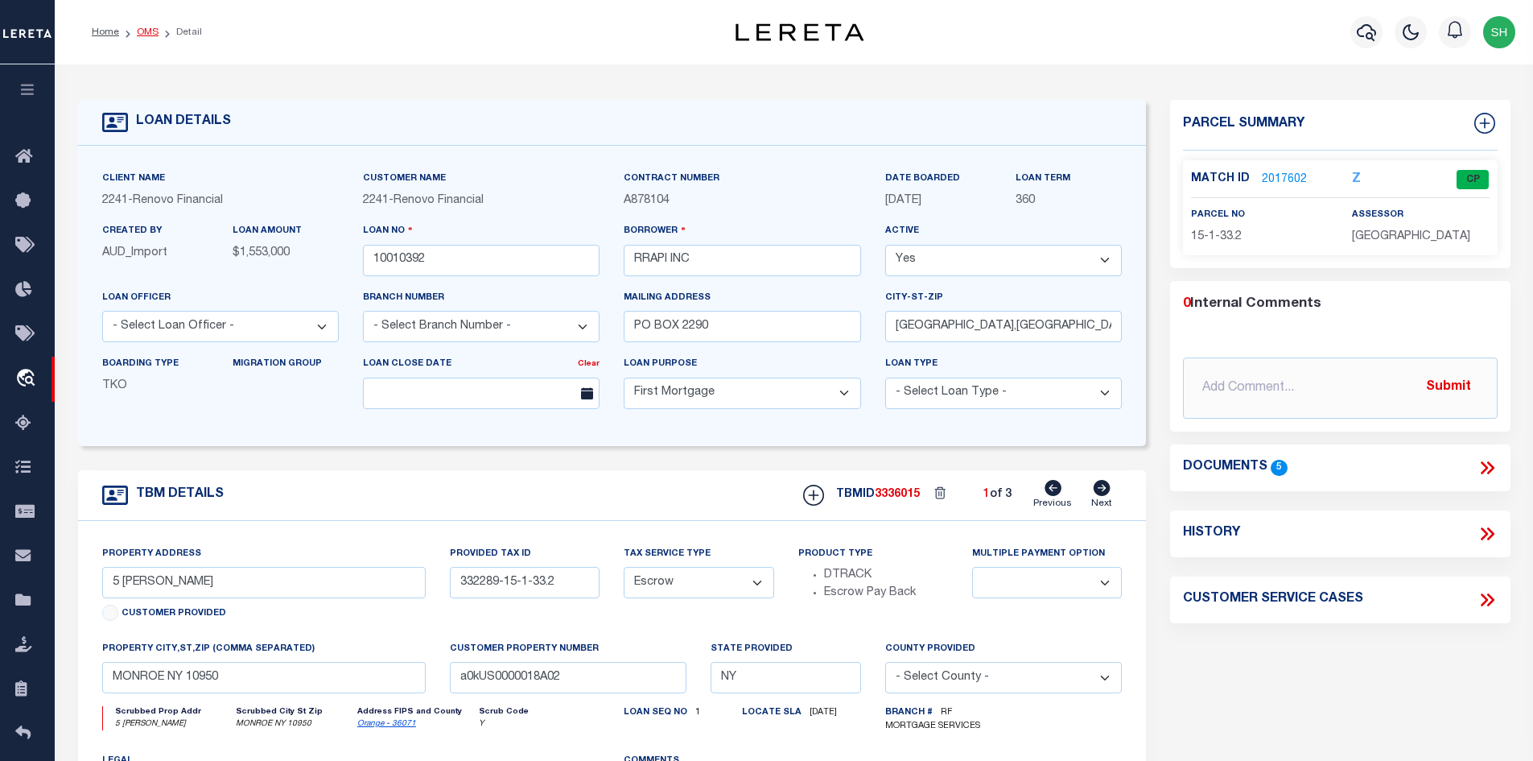
click at [149, 36] on link "OMS" at bounding box center [148, 32] width 22 height 10
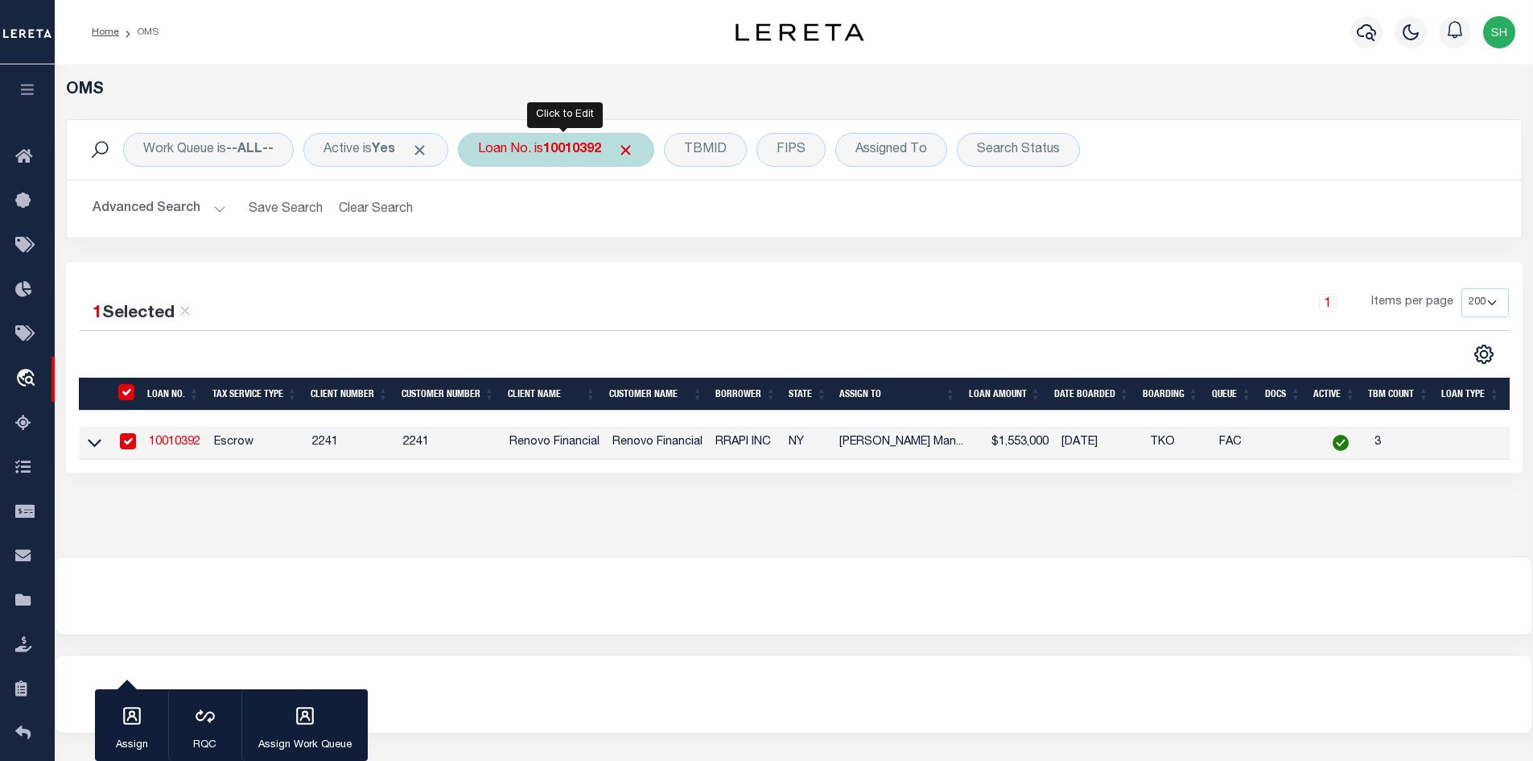
click at [568, 155] on b "10010392" at bounding box center [572, 149] width 58 height 13
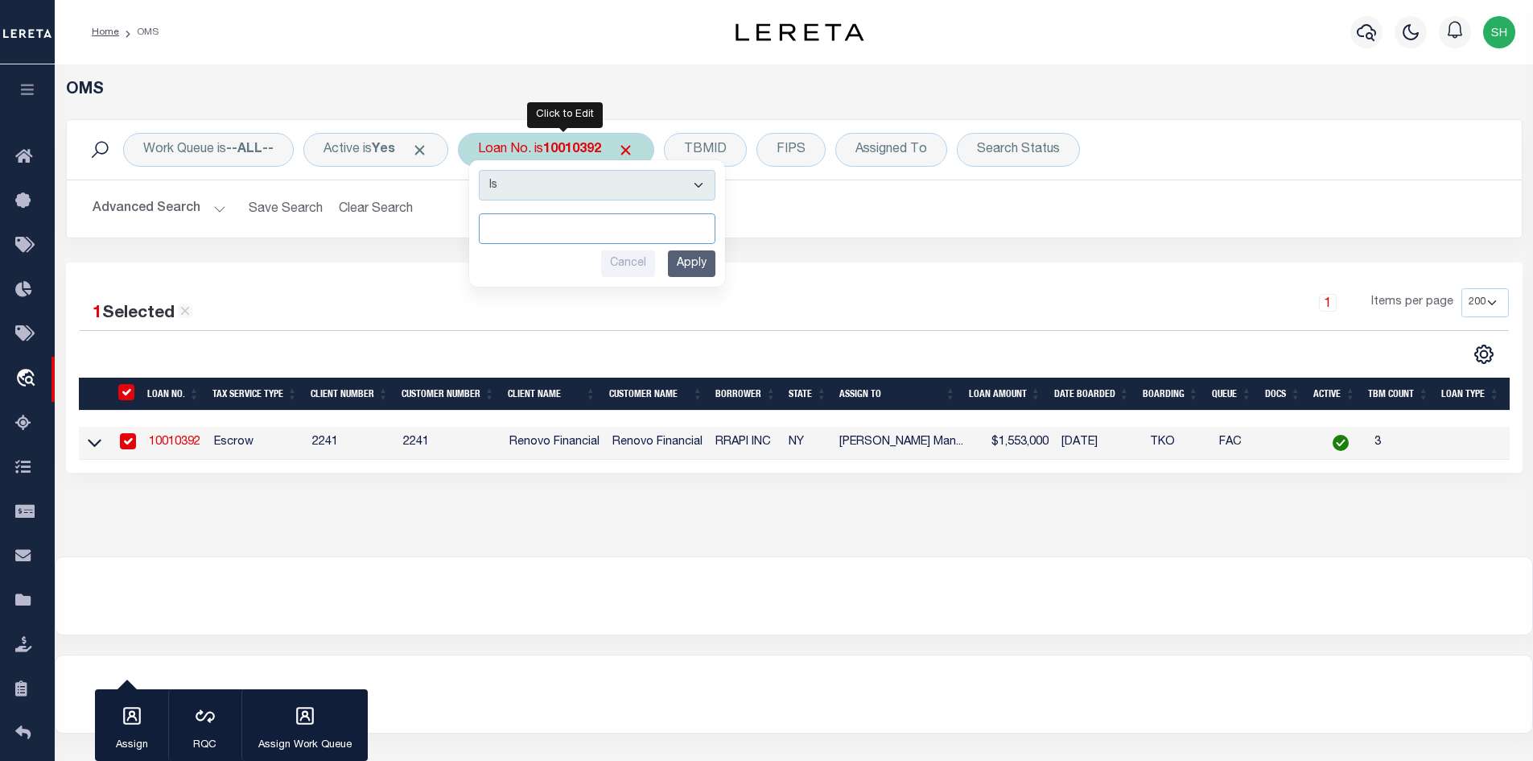
paste input "10022596"
type input "10022596"
click at [703, 270] on input "Apply" at bounding box center [691, 263] width 47 height 27
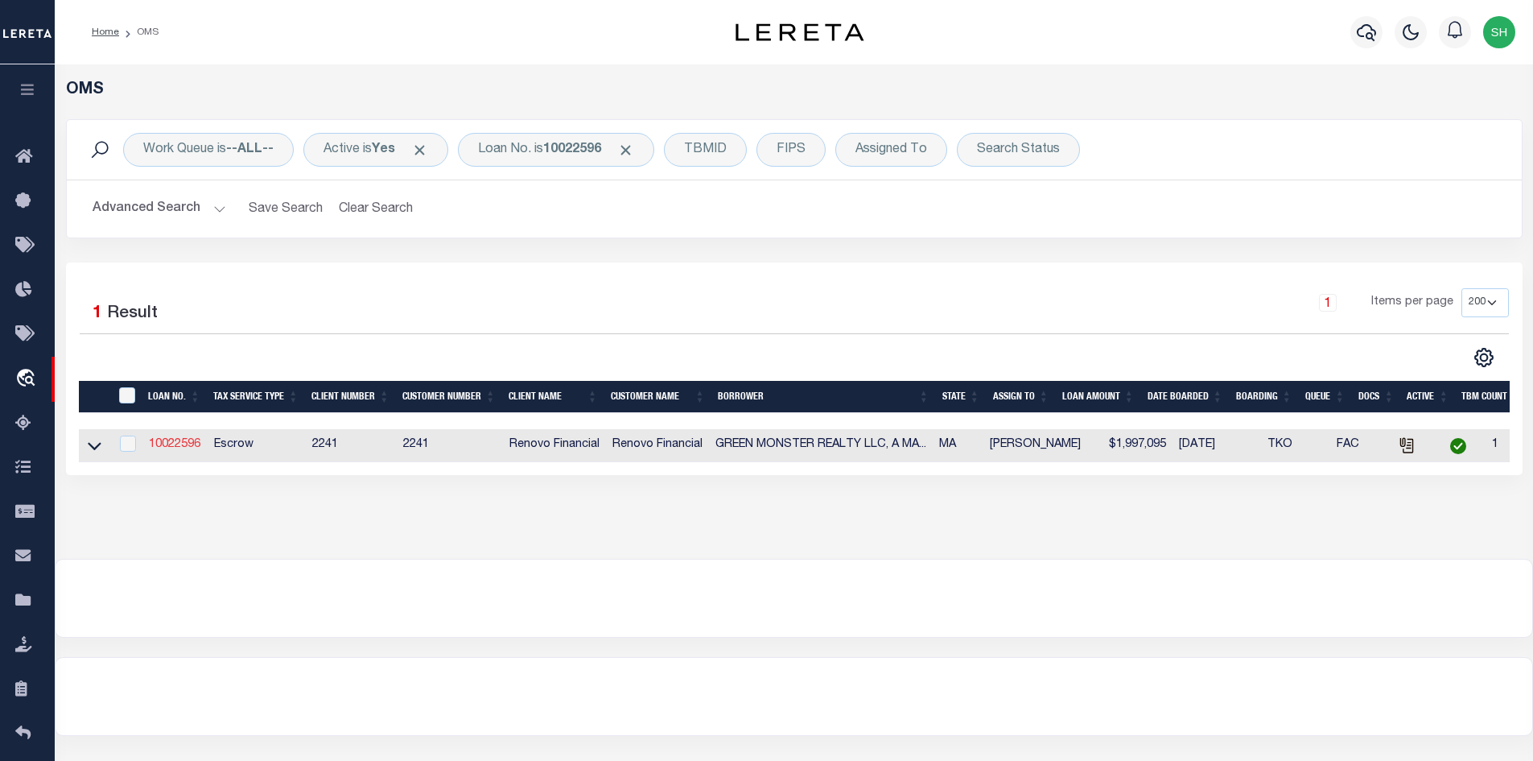
click at [192, 443] on link "10022596" at bounding box center [175, 444] width 52 height 11
type input "10022596"
type input "GREEN MONSTER REALTY LLC, A [US_STATE] LIMITED LIABI"
select select "400"
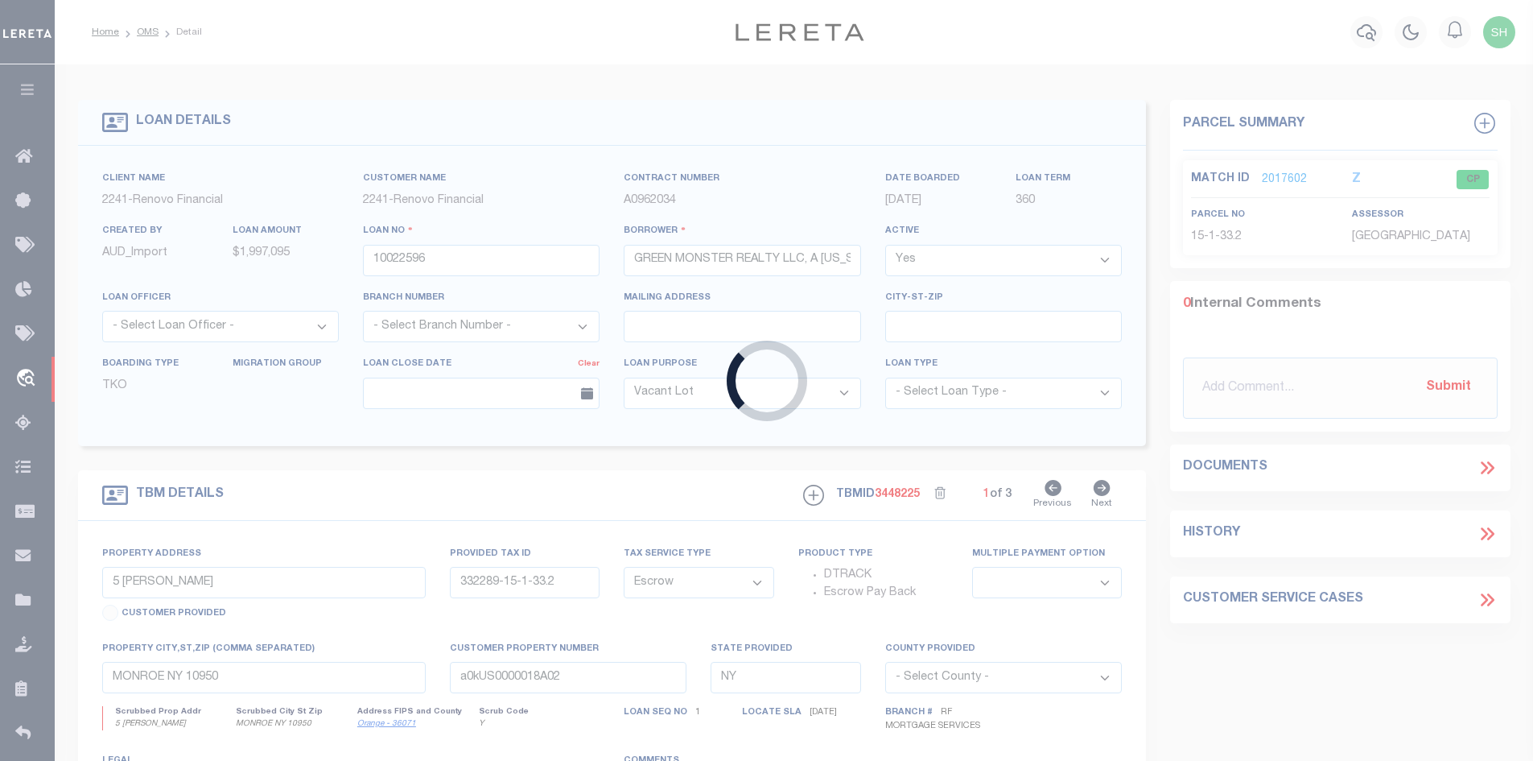
type input "[STREET_ADDRESS]"
select select
type input "[GEOGRAPHIC_DATA]"
type input "a0kUS00000BorpD"
type input "MA"
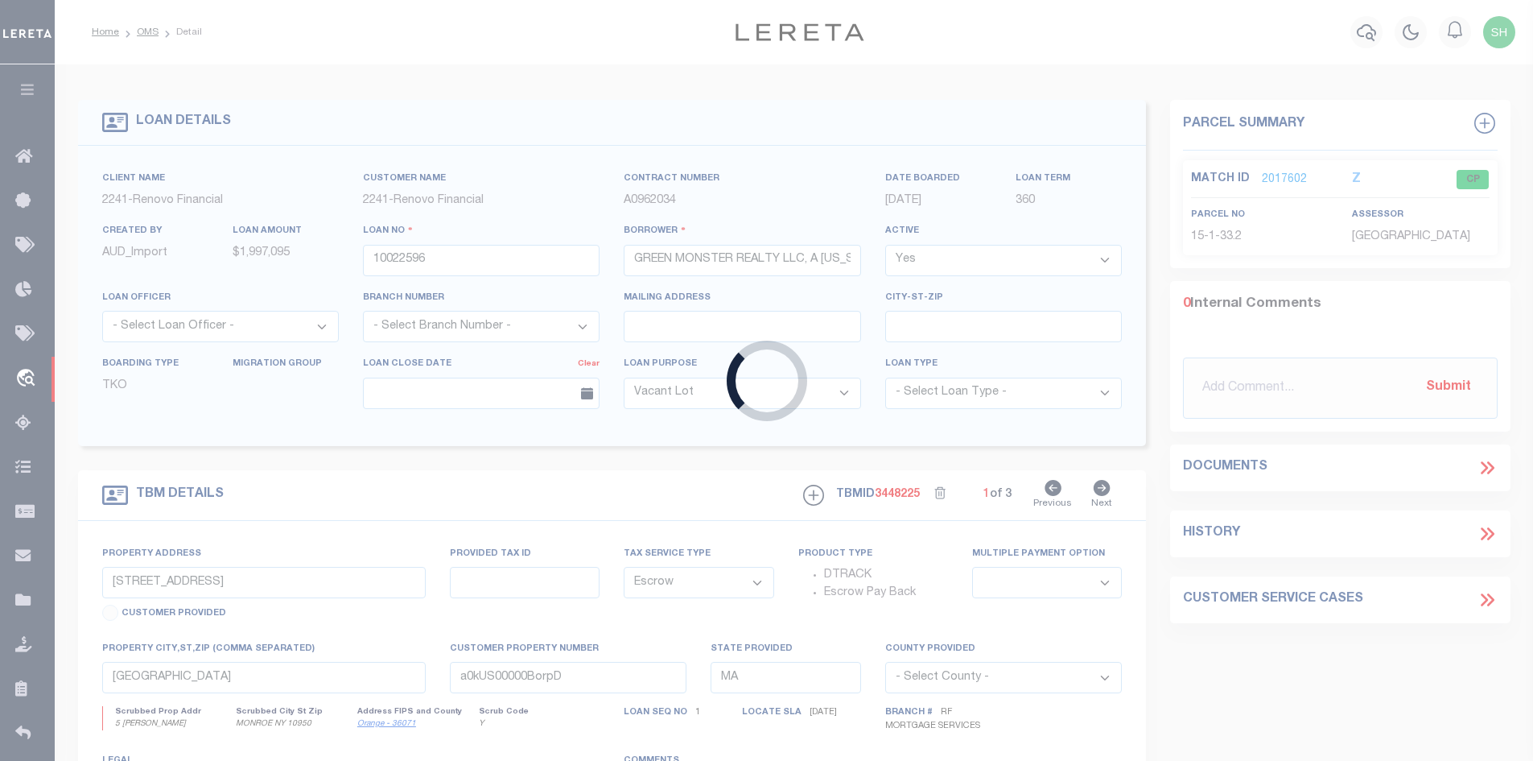
select select
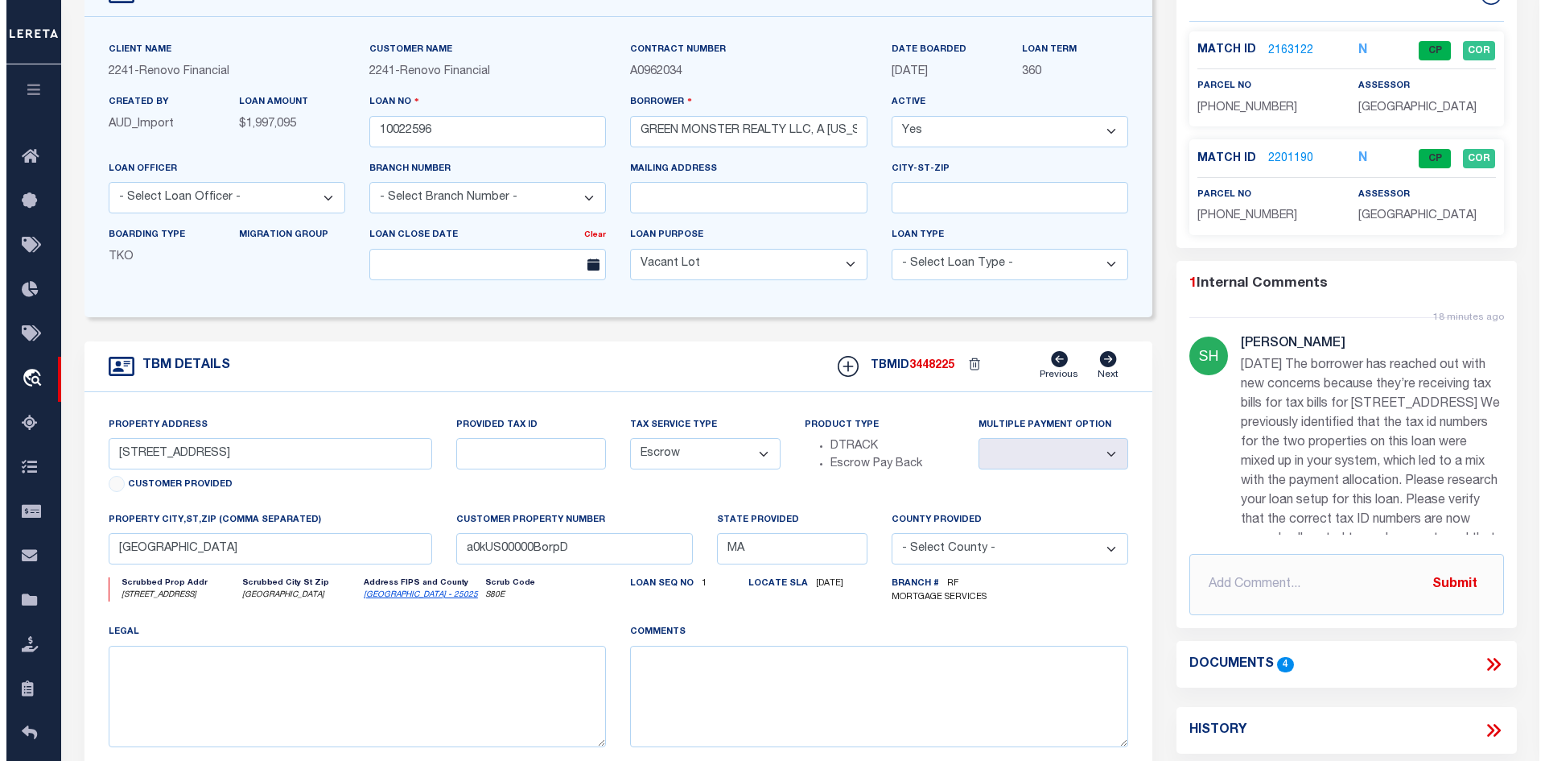
scroll to position [161, 0]
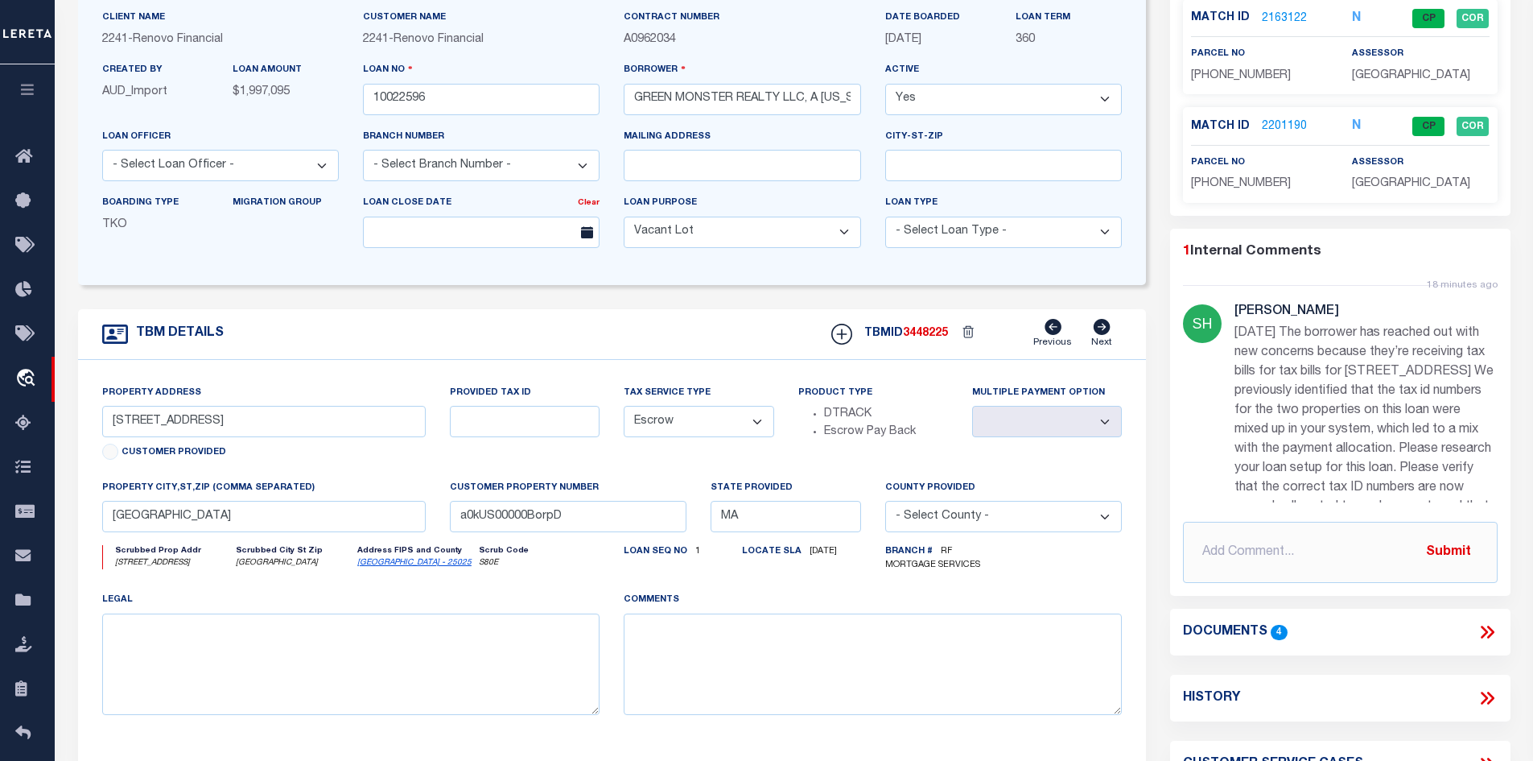
click at [1492, 626] on icon at bounding box center [1487, 631] width 21 height 21
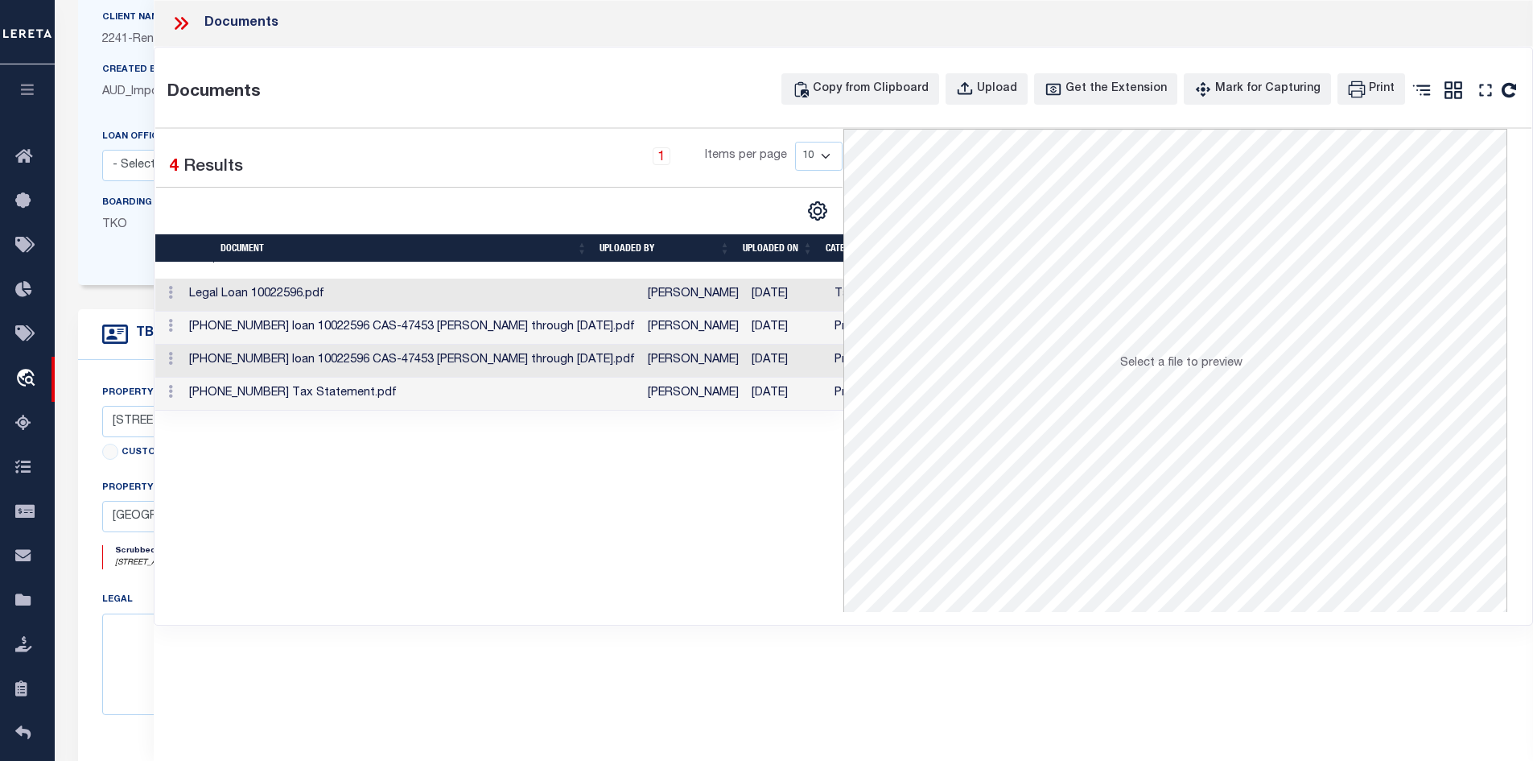
click at [513, 307] on td "Legal Loan 10022596.pdf" at bounding box center [412, 294] width 459 height 33
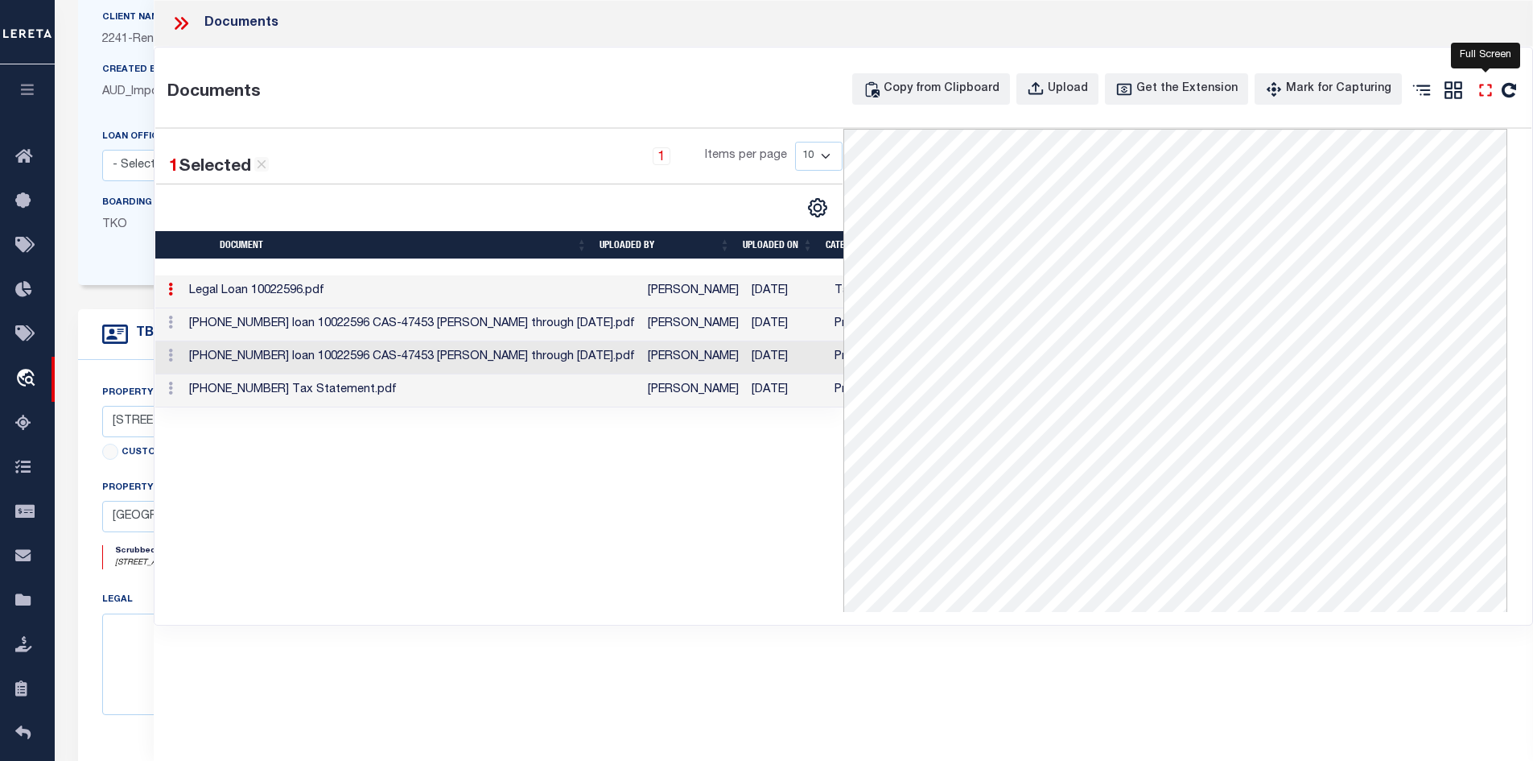
click at [1487, 92] on icon "" at bounding box center [1485, 90] width 21 height 21
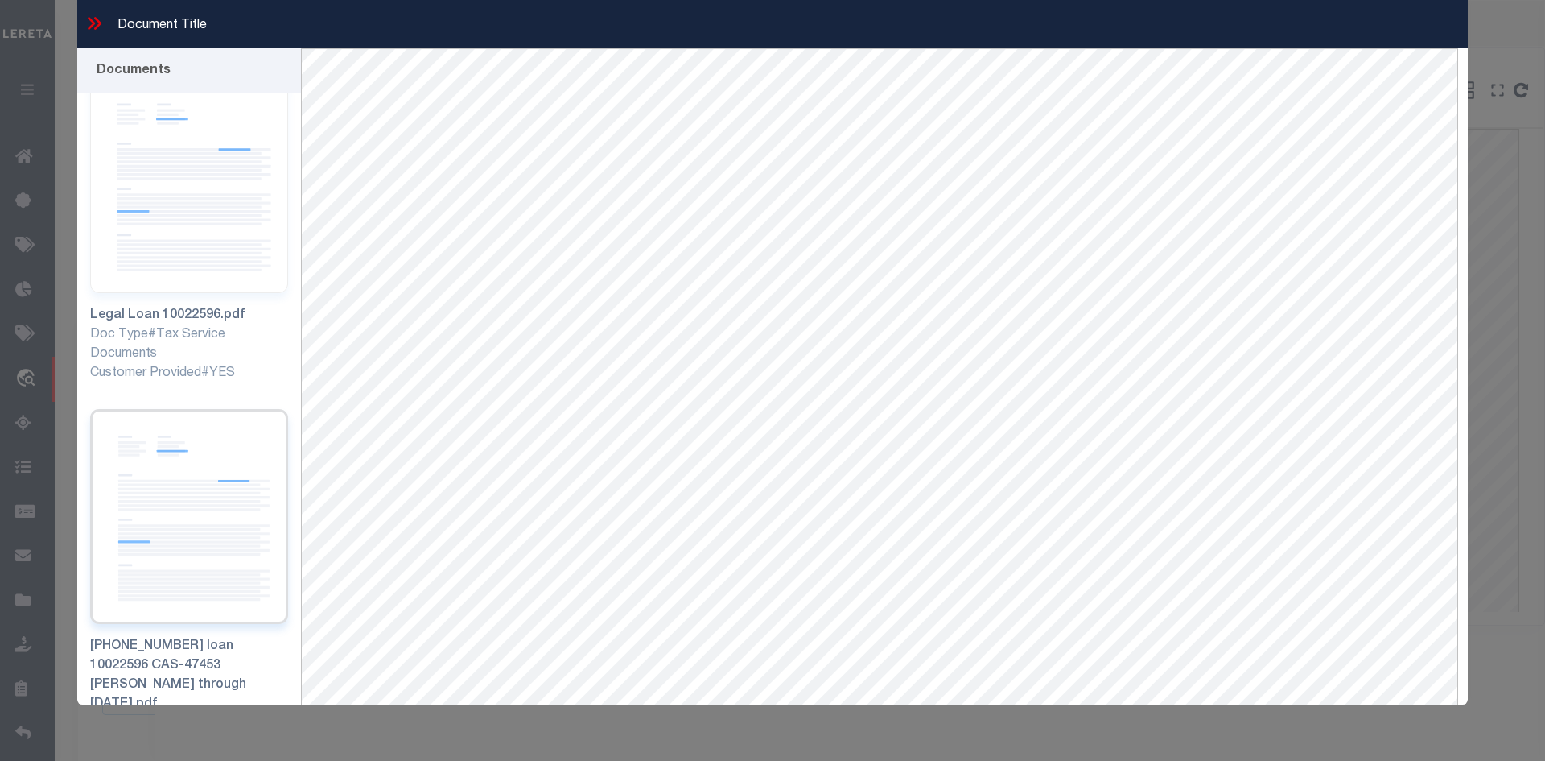
scroll to position [0, 0]
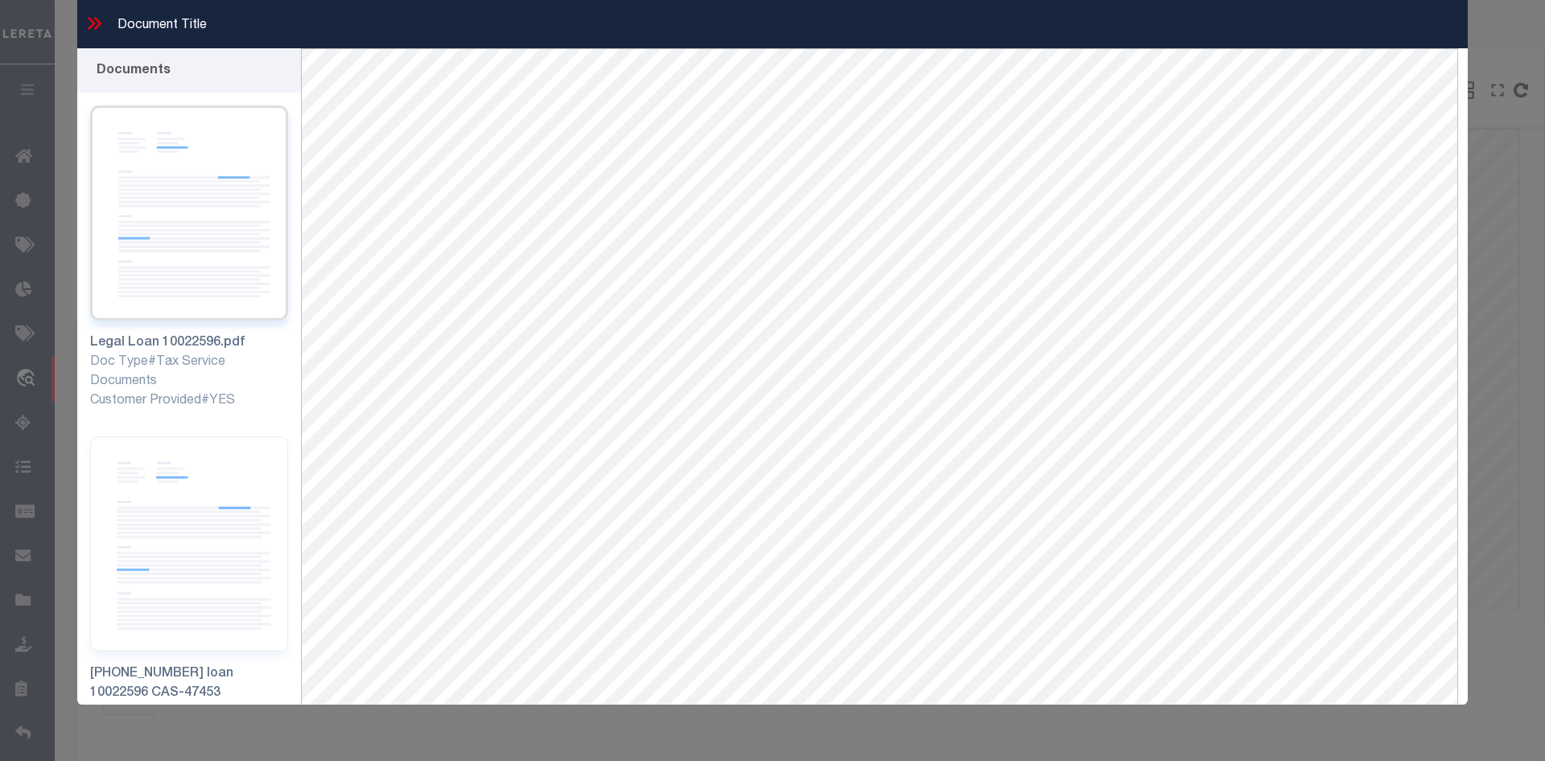
click at [171, 165] on img at bounding box center [189, 212] width 198 height 215
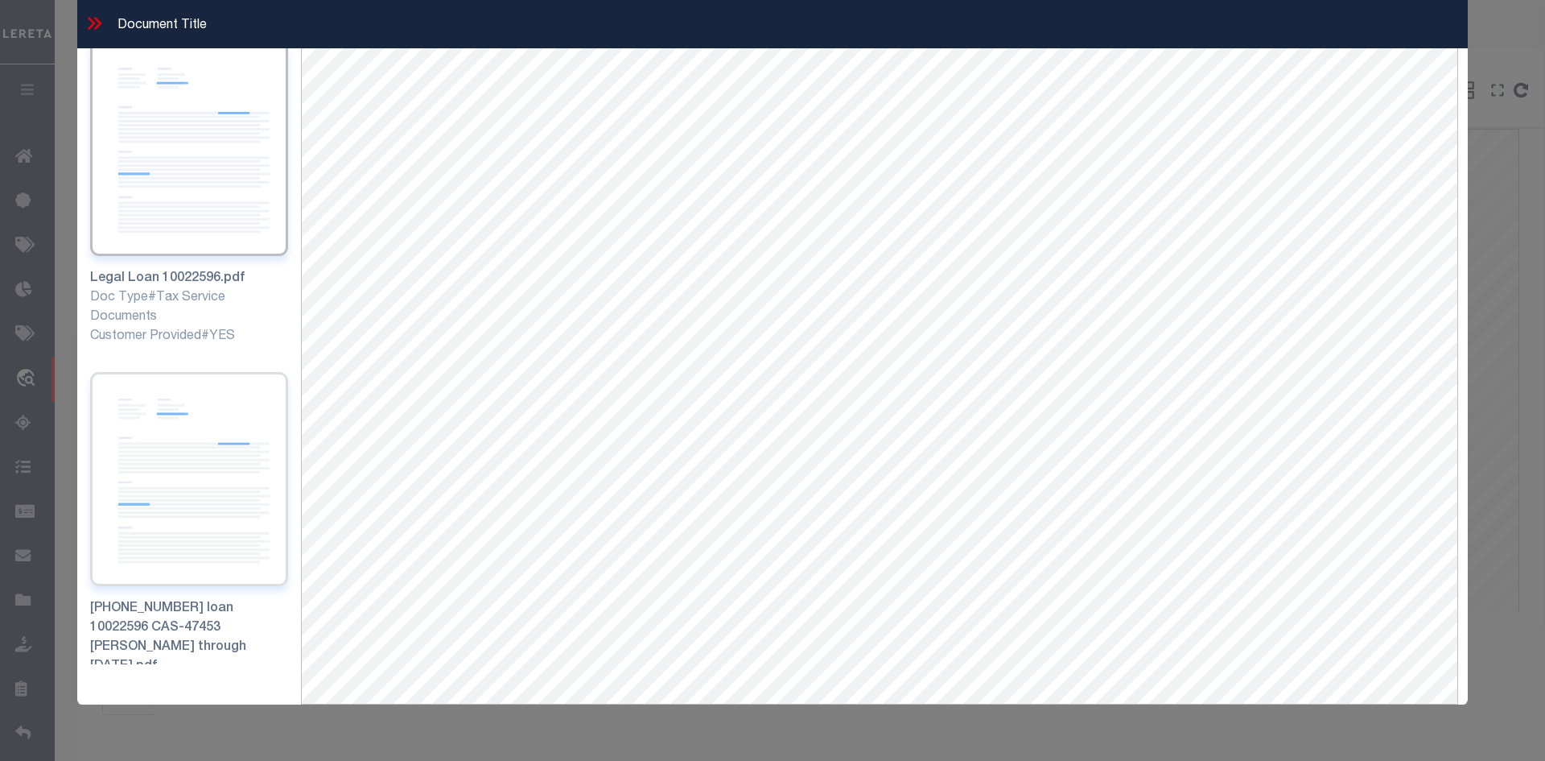
scroll to position [69, 0]
click at [175, 415] on img at bounding box center [189, 479] width 198 height 215
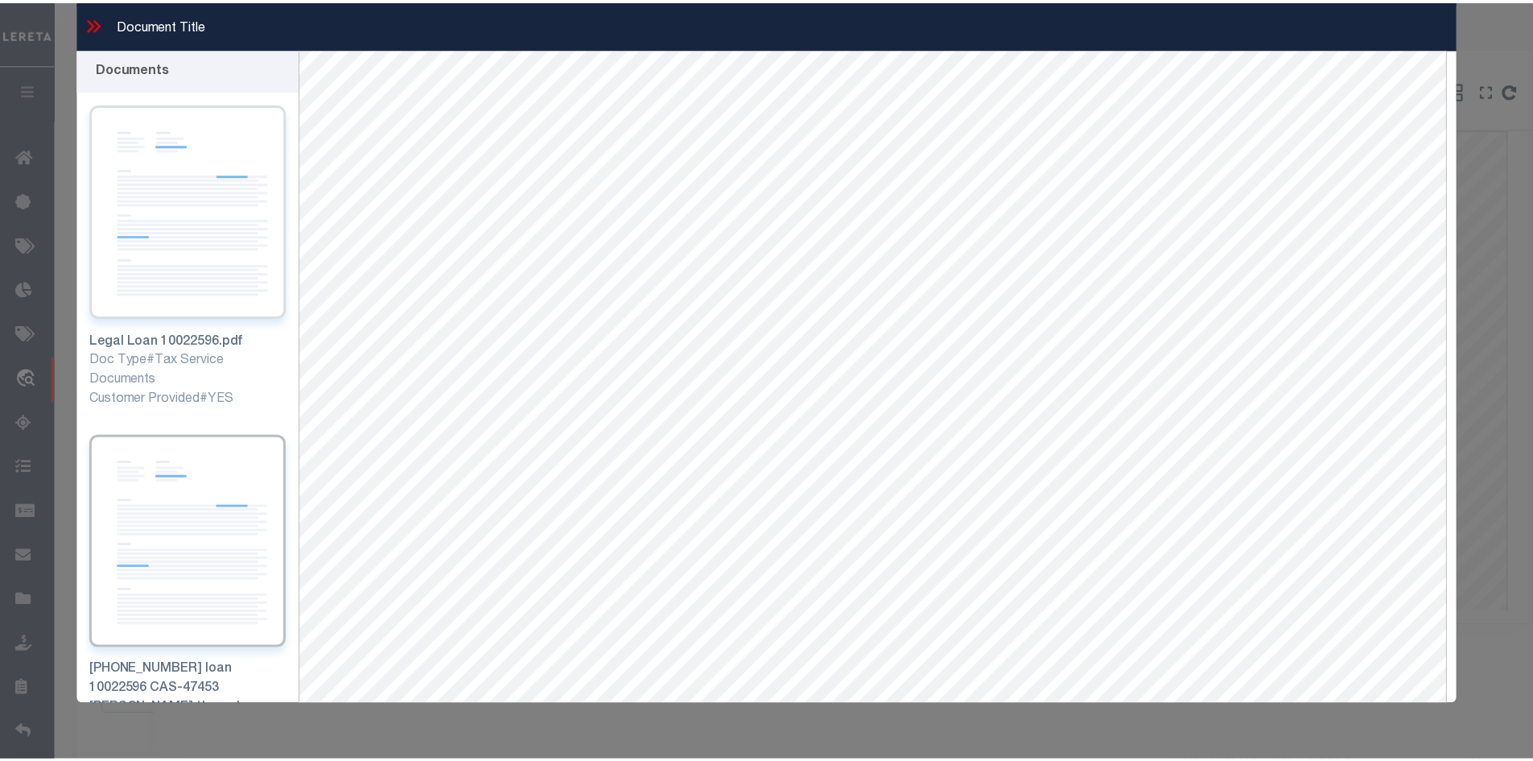
scroll to position [0, 0]
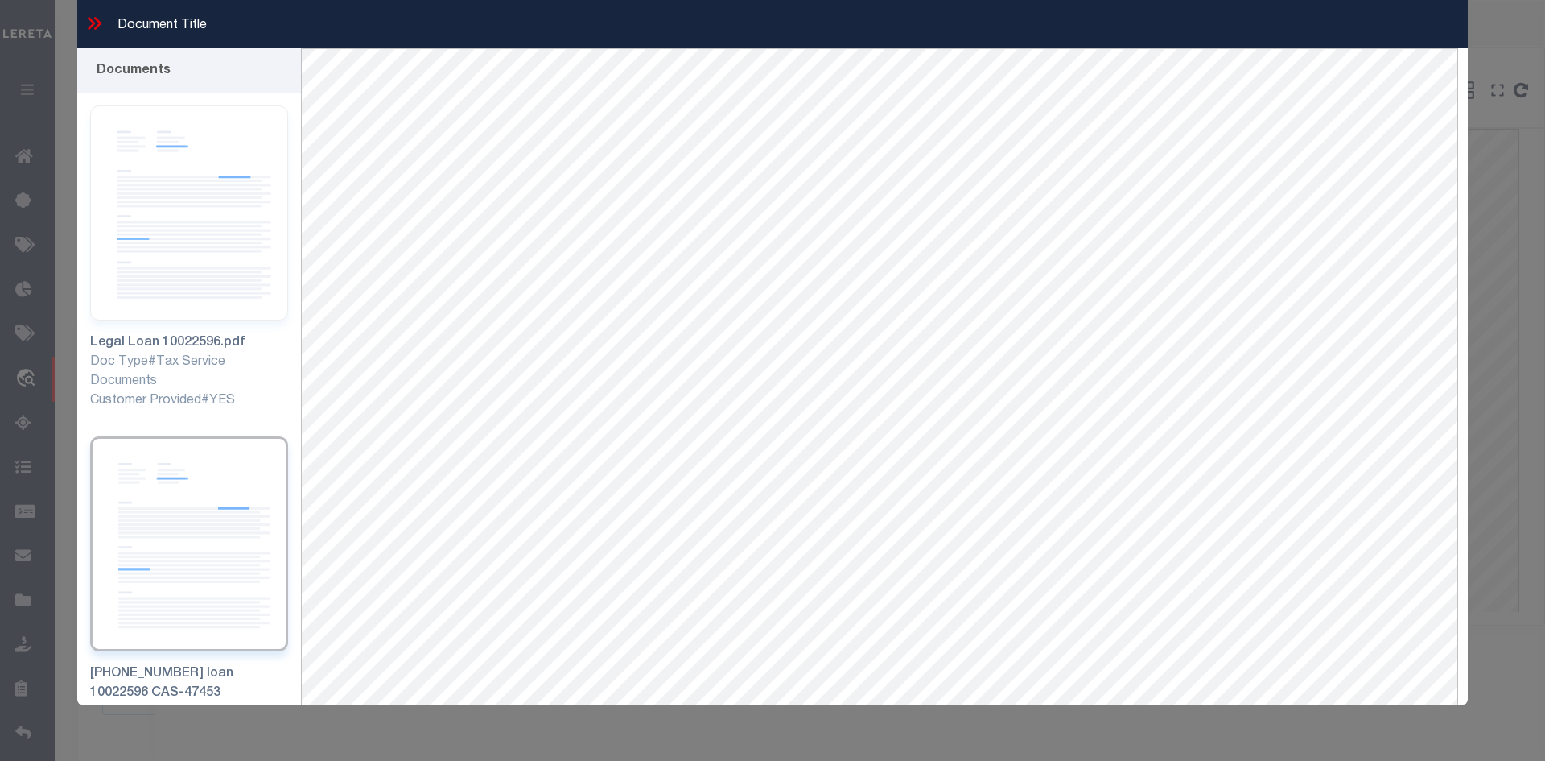
click at [107, 20] on div "Document Title" at bounding box center [772, 24] width 1391 height 48
click at [103, 25] on icon at bounding box center [94, 23] width 21 height 21
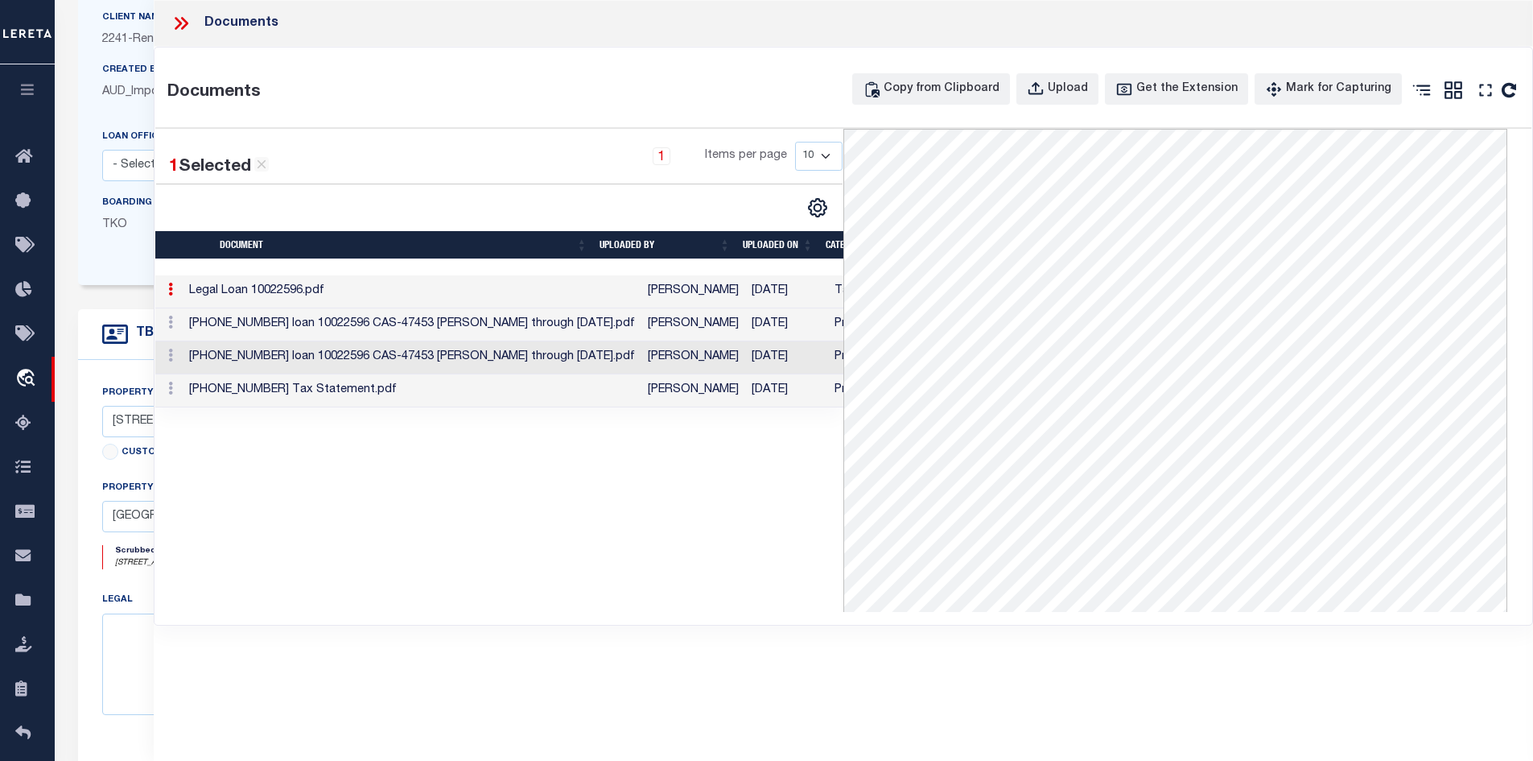
click at [532, 299] on td "Legal Loan 10022596.pdf" at bounding box center [412, 291] width 459 height 33
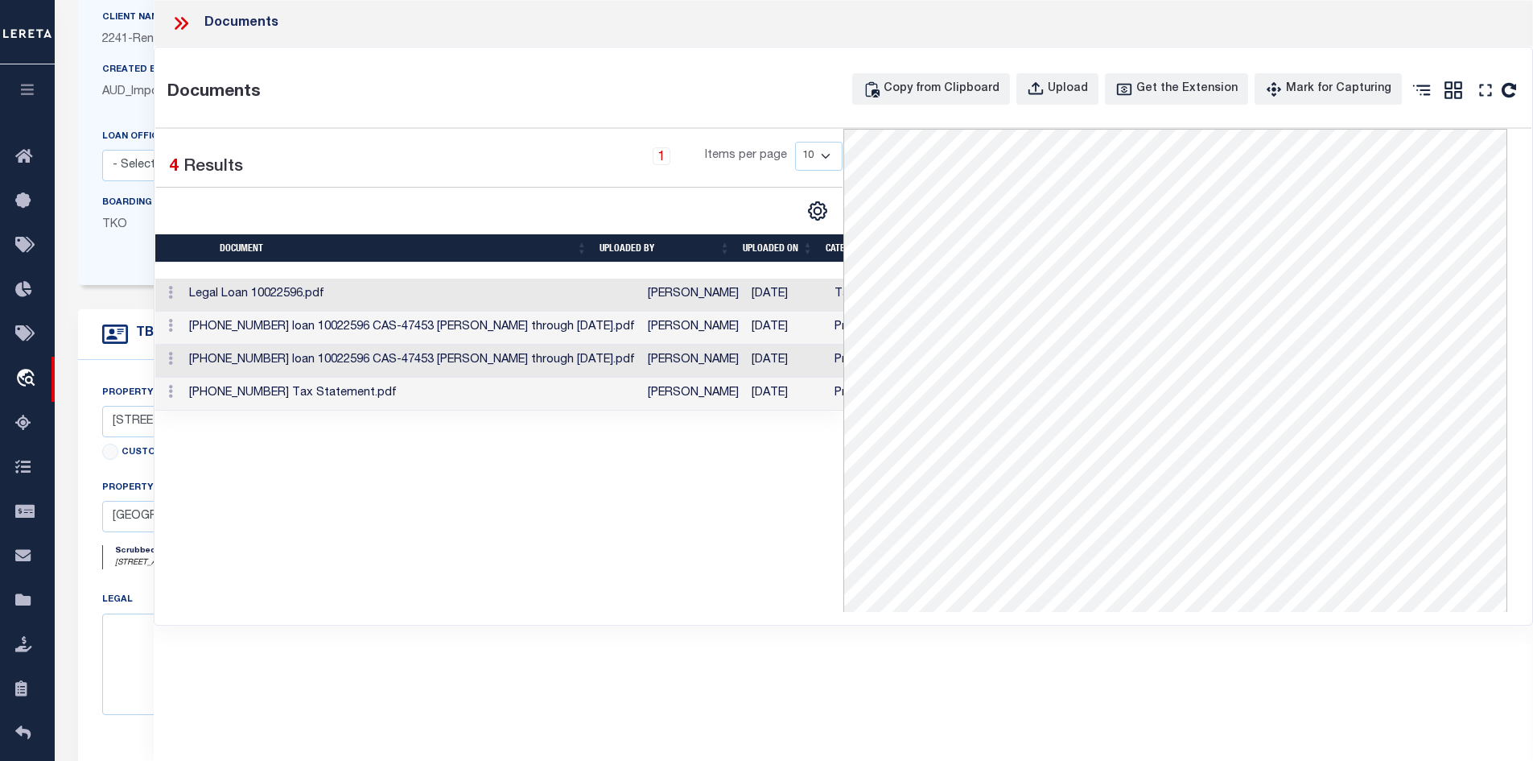
click at [532, 299] on td "Legal Loan 10022596.pdf" at bounding box center [412, 294] width 459 height 33
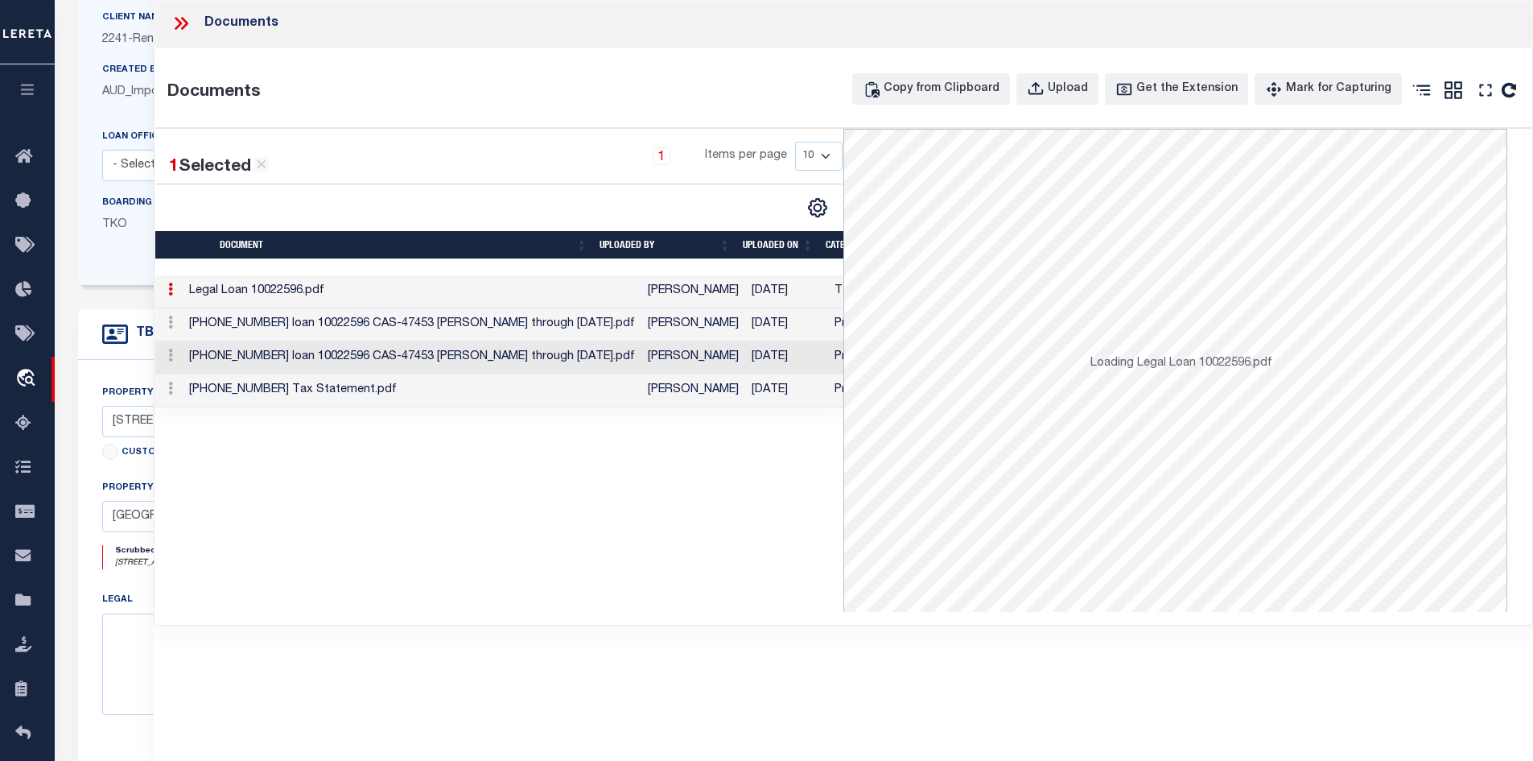
click at [533, 299] on td "Legal Loan 10022596.pdf" at bounding box center [412, 291] width 459 height 33
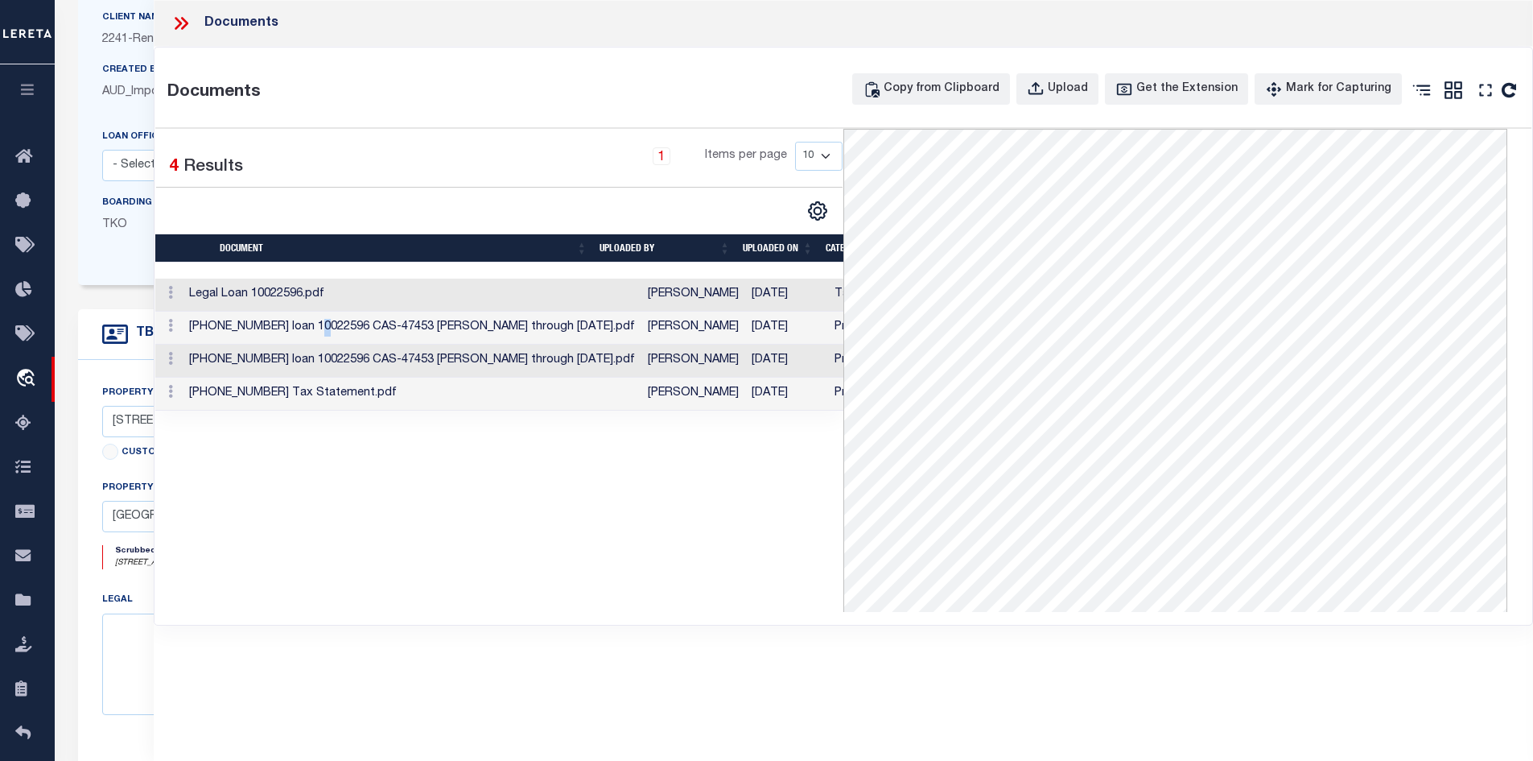
click at [347, 340] on td "[PHONE_NUMBER] loan 10022596 CAS-47453 [PERSON_NAME] through [DATE].pdf" at bounding box center [412, 327] width 459 height 33
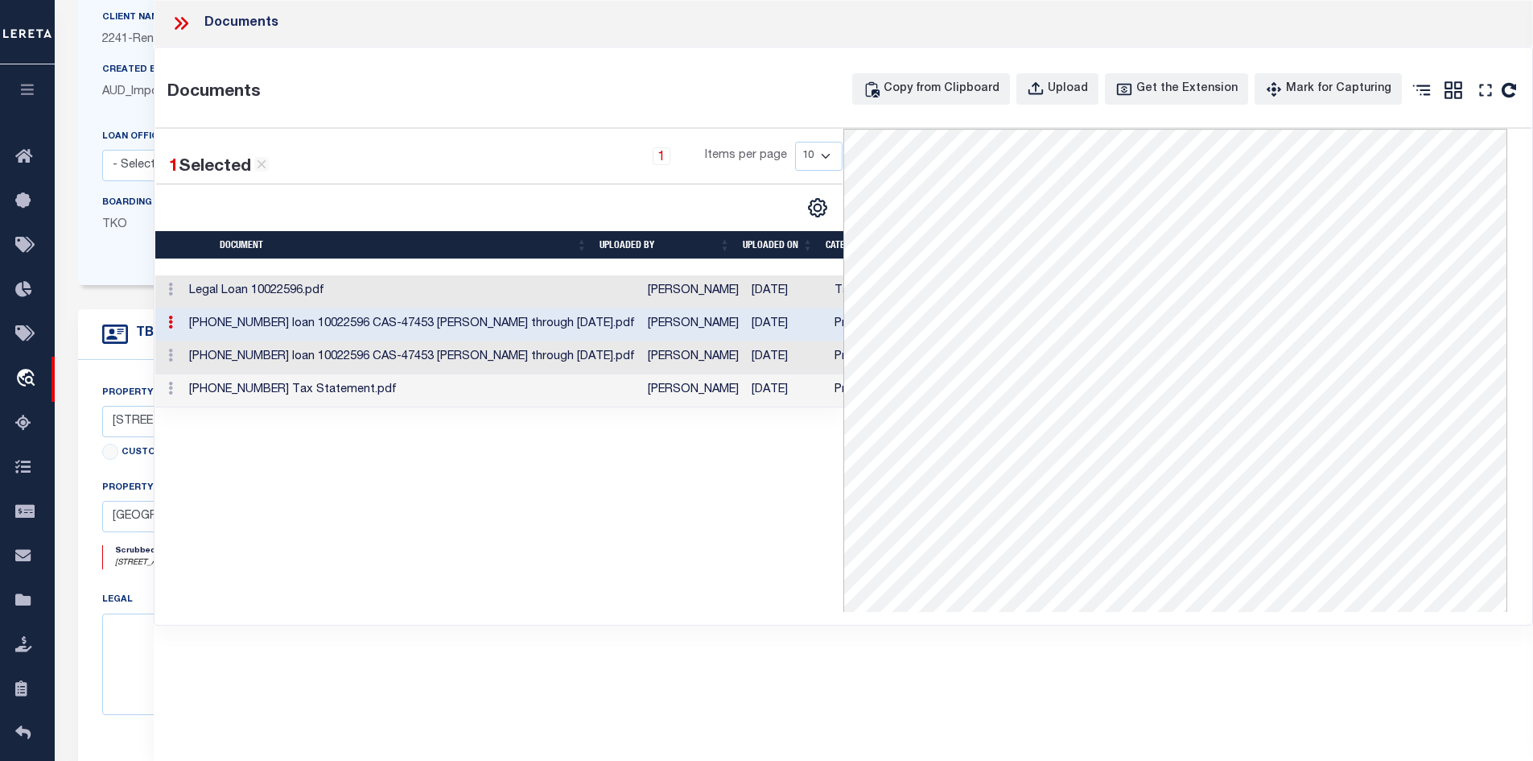
click at [423, 365] on td "[PHONE_NUMBER] loan 10022596 CAS-47453 [PERSON_NAME] through [DATE].pdf" at bounding box center [412, 357] width 459 height 33
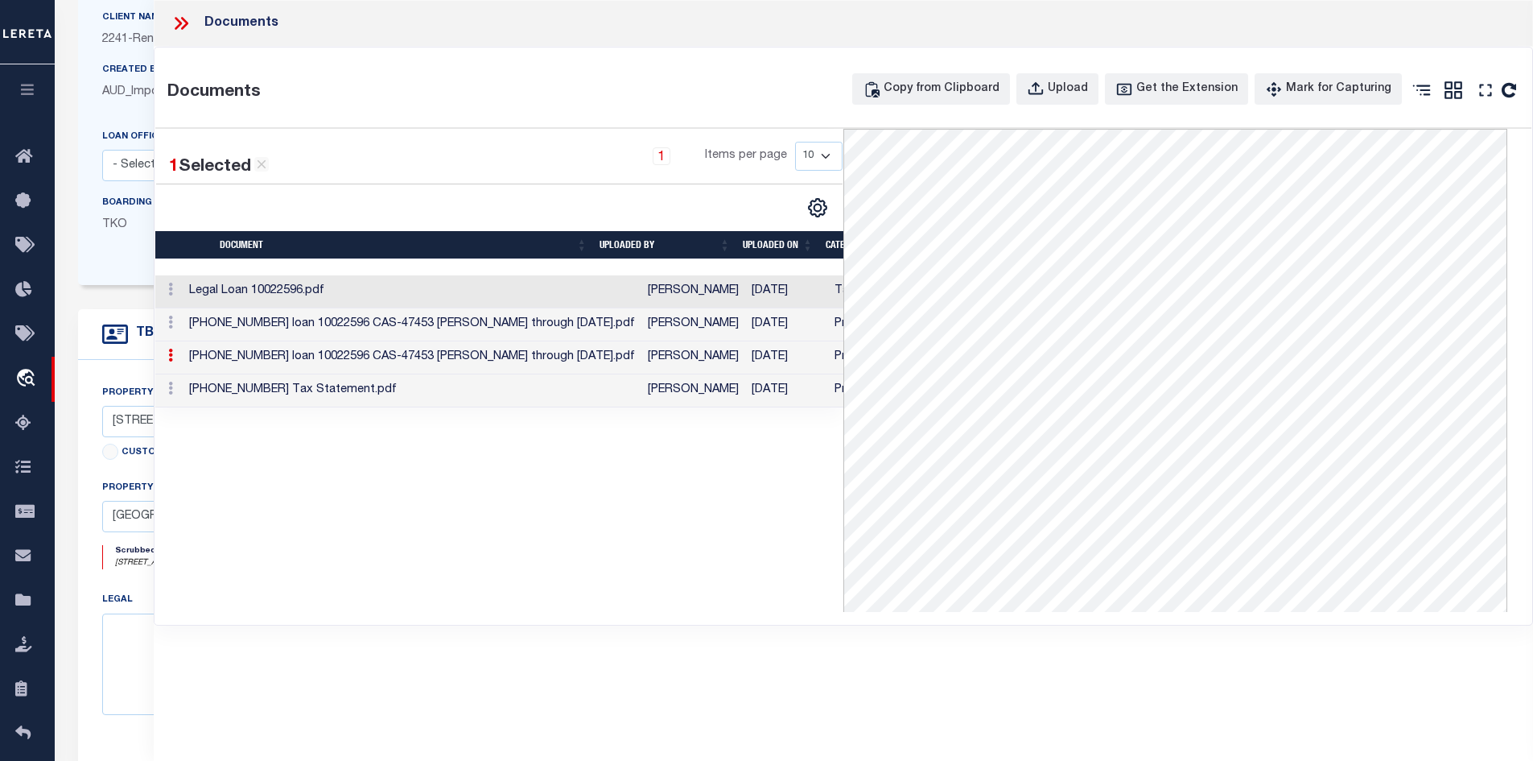
click at [455, 294] on td "Legal Loan 10022596.pdf" at bounding box center [412, 291] width 459 height 33
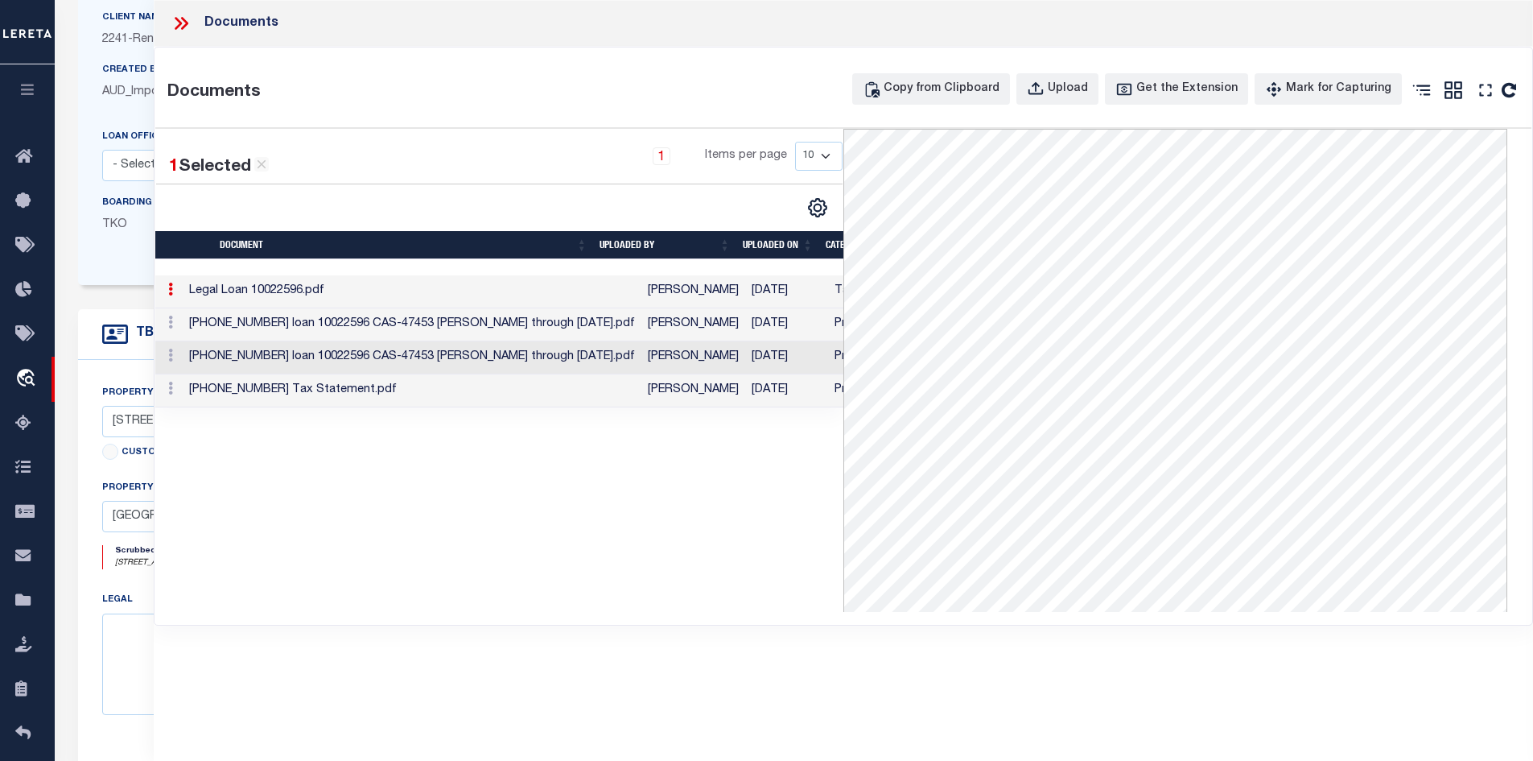
click at [418, 331] on td "[PHONE_NUMBER] loan 10022596 CAS-47453 [PERSON_NAME] through [DATE].pdf" at bounding box center [412, 324] width 459 height 33
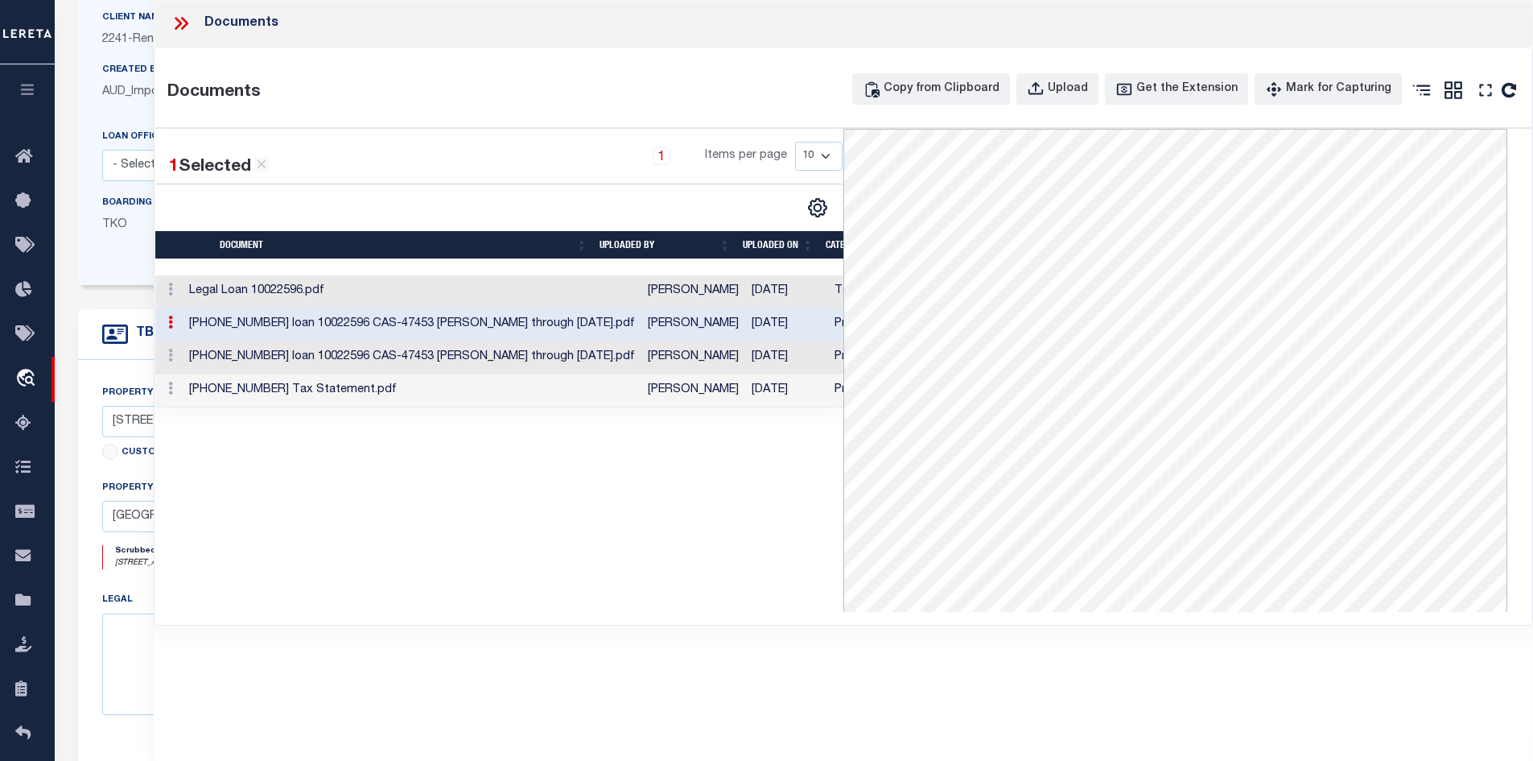
click at [467, 359] on td "[PHONE_NUMBER] loan 10022596 CAS-47453 [PERSON_NAME] through [DATE].pdf" at bounding box center [412, 357] width 459 height 33
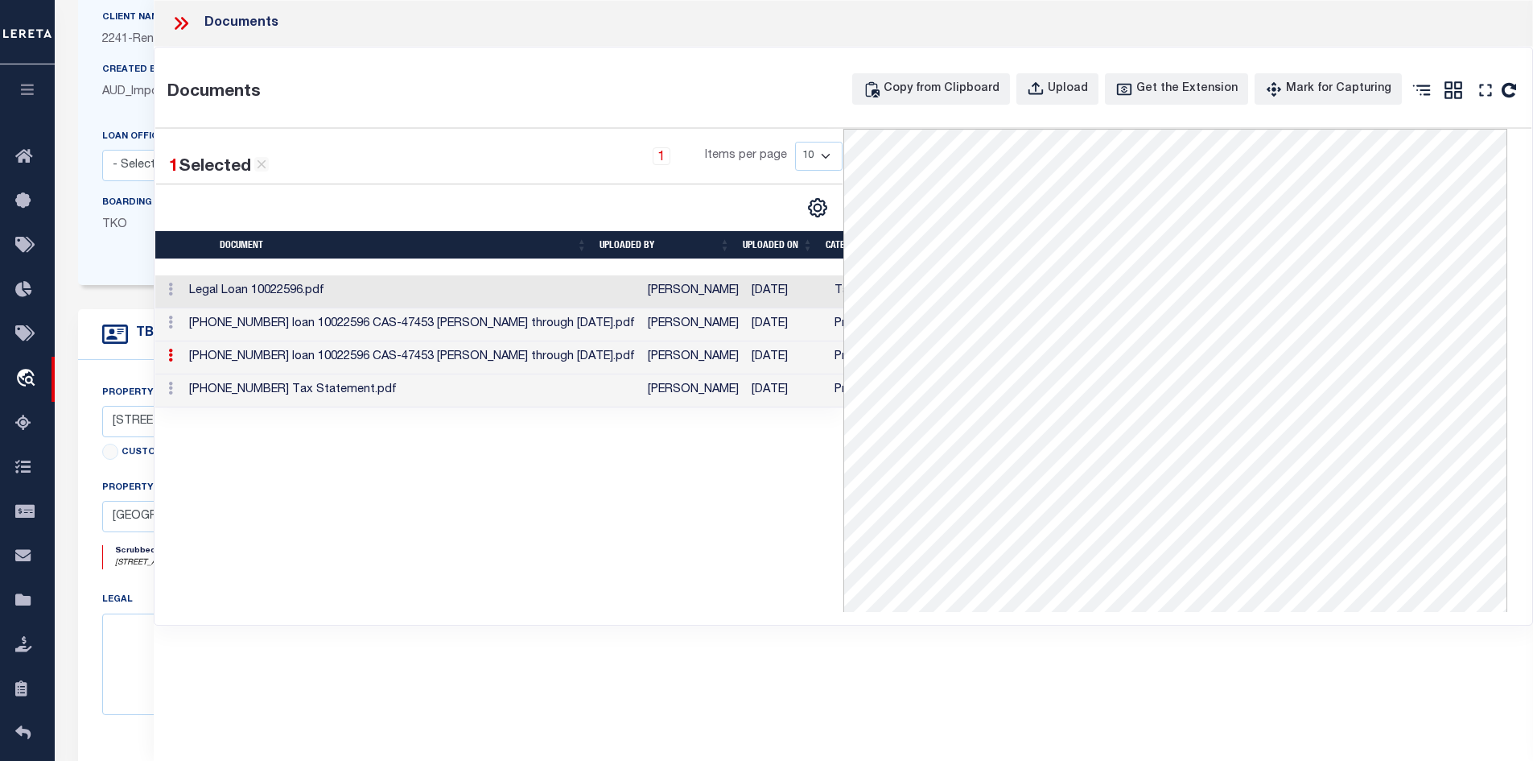
click at [402, 390] on td "[PHONE_NUMBER] Tax Statement.pdf" at bounding box center [412, 390] width 459 height 33
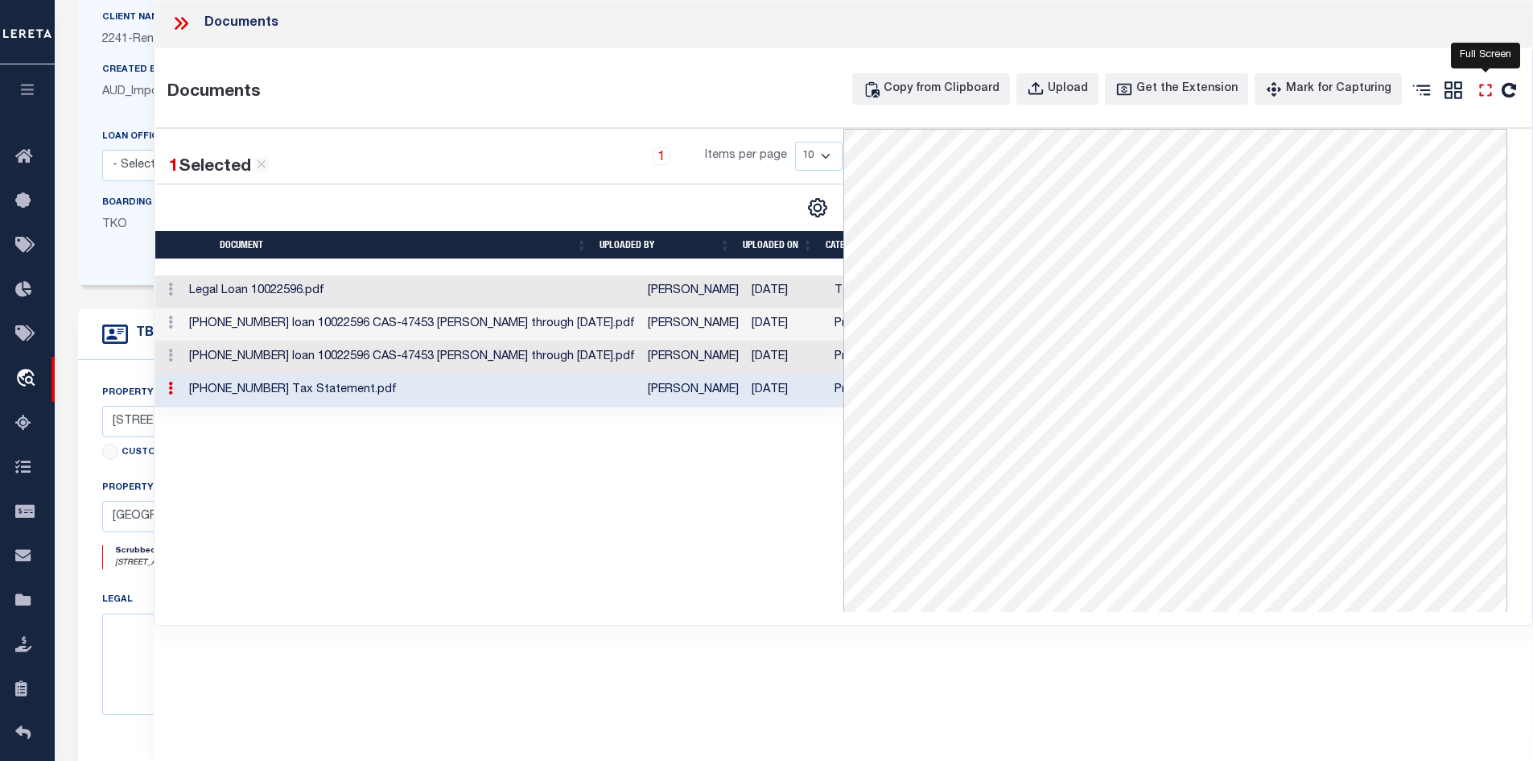
click at [1484, 88] on icon "" at bounding box center [1485, 90] width 21 height 21
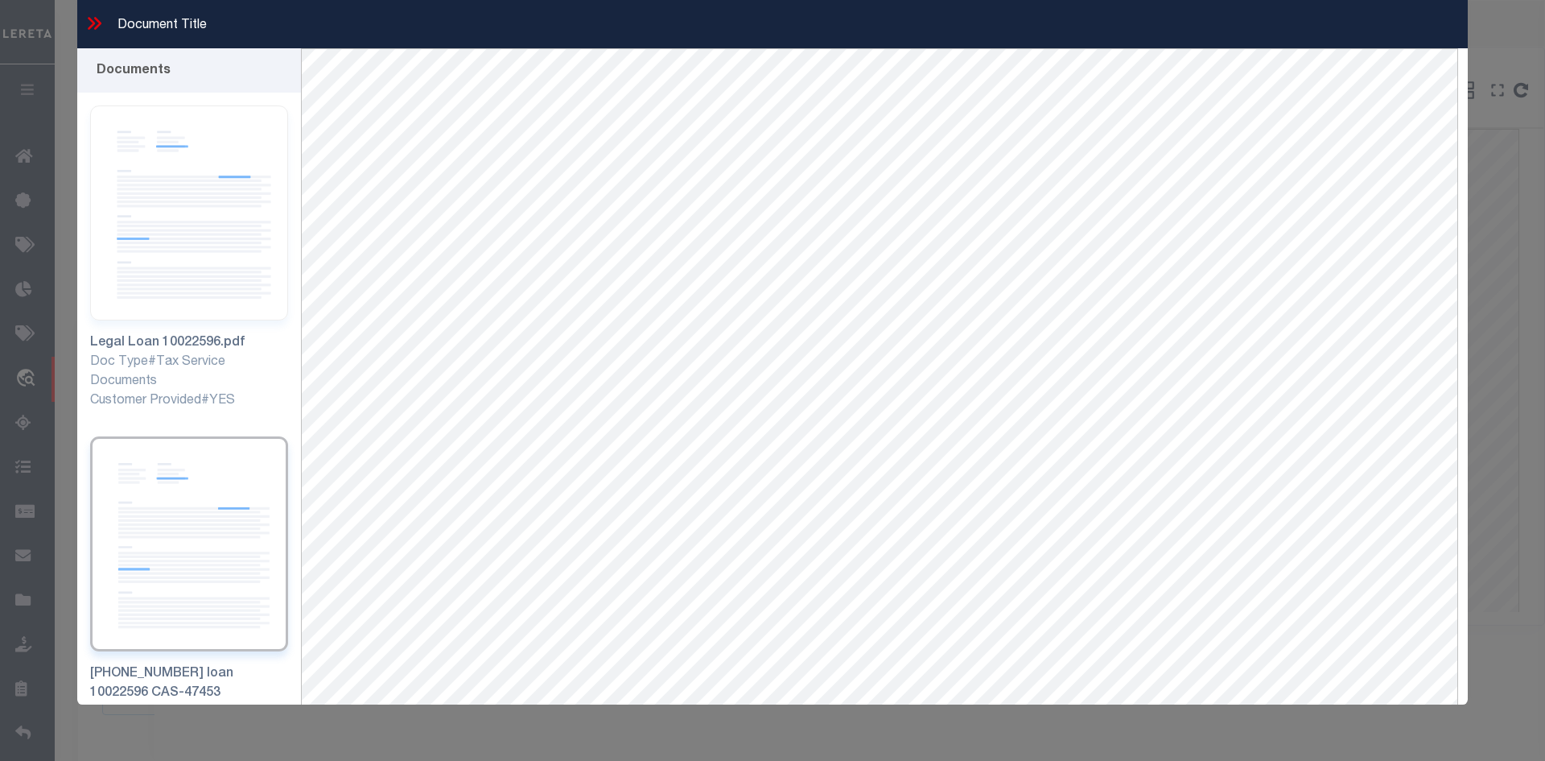
click at [92, 17] on icon at bounding box center [94, 23] width 21 height 21
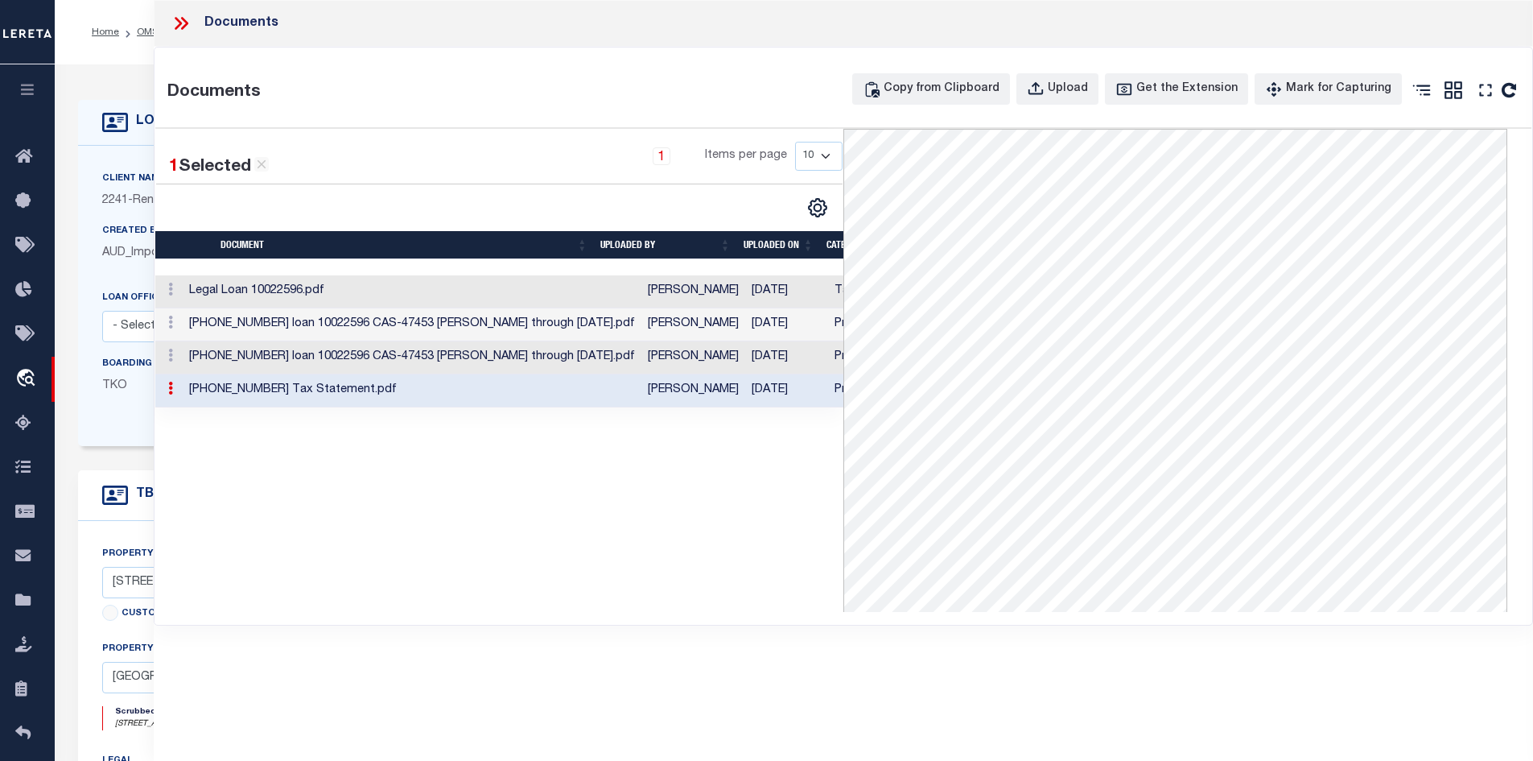
click at [413, 291] on td "Legal Loan 10022596.pdf" at bounding box center [412, 291] width 459 height 33
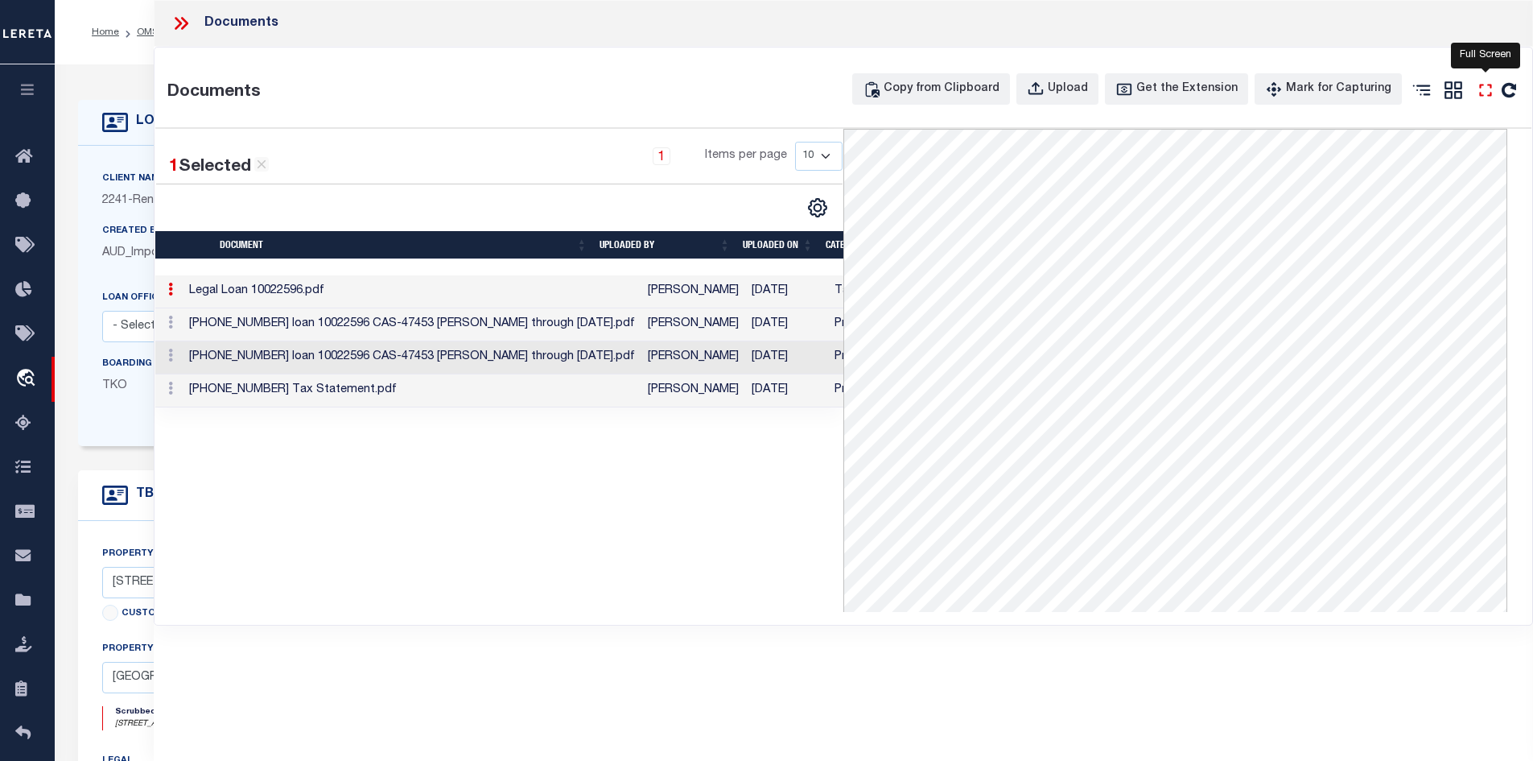
click at [1483, 93] on icon "" at bounding box center [1485, 90] width 21 height 21
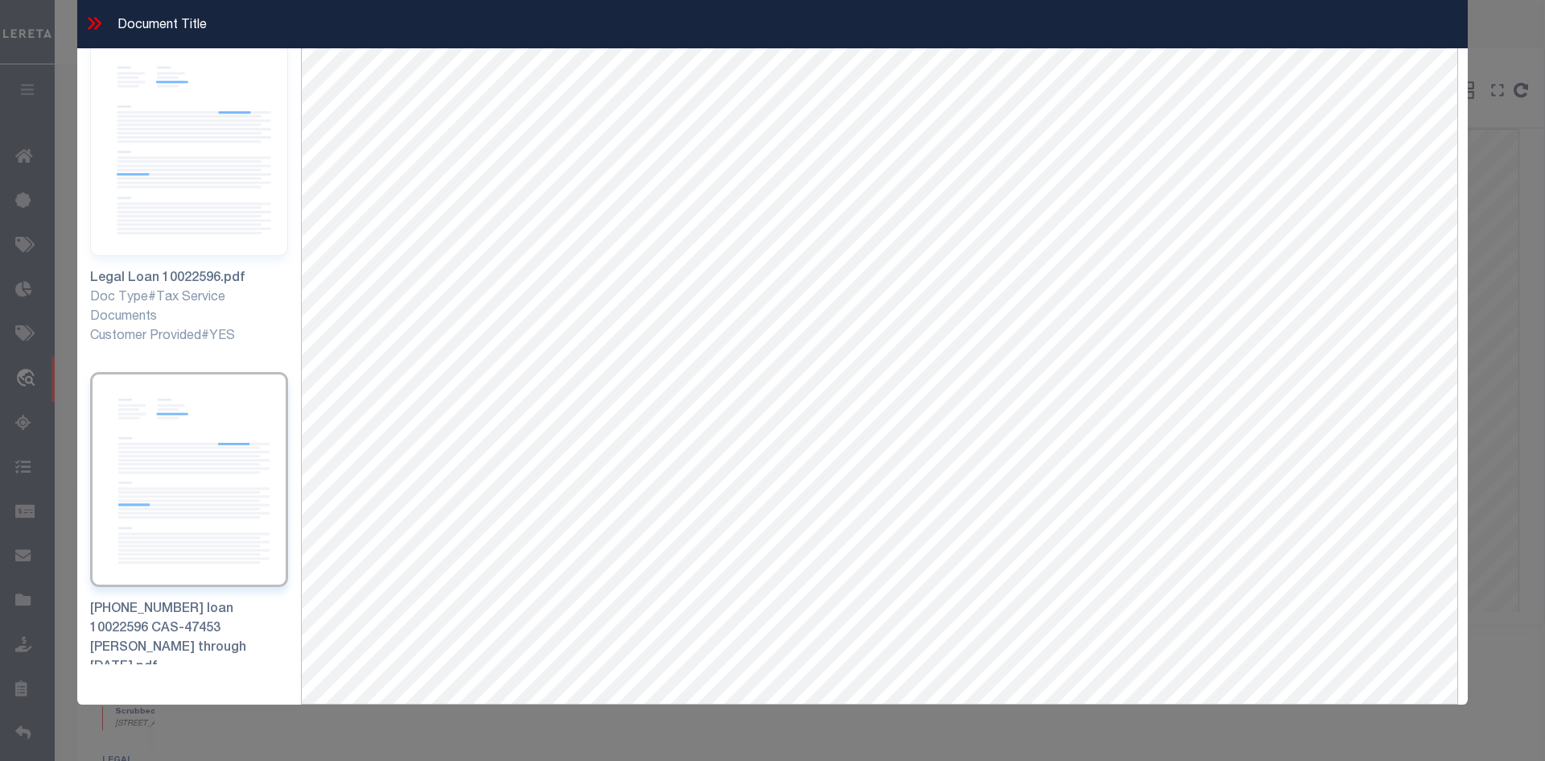
scroll to position [69, 0]
click at [95, 24] on icon at bounding box center [94, 23] width 21 height 21
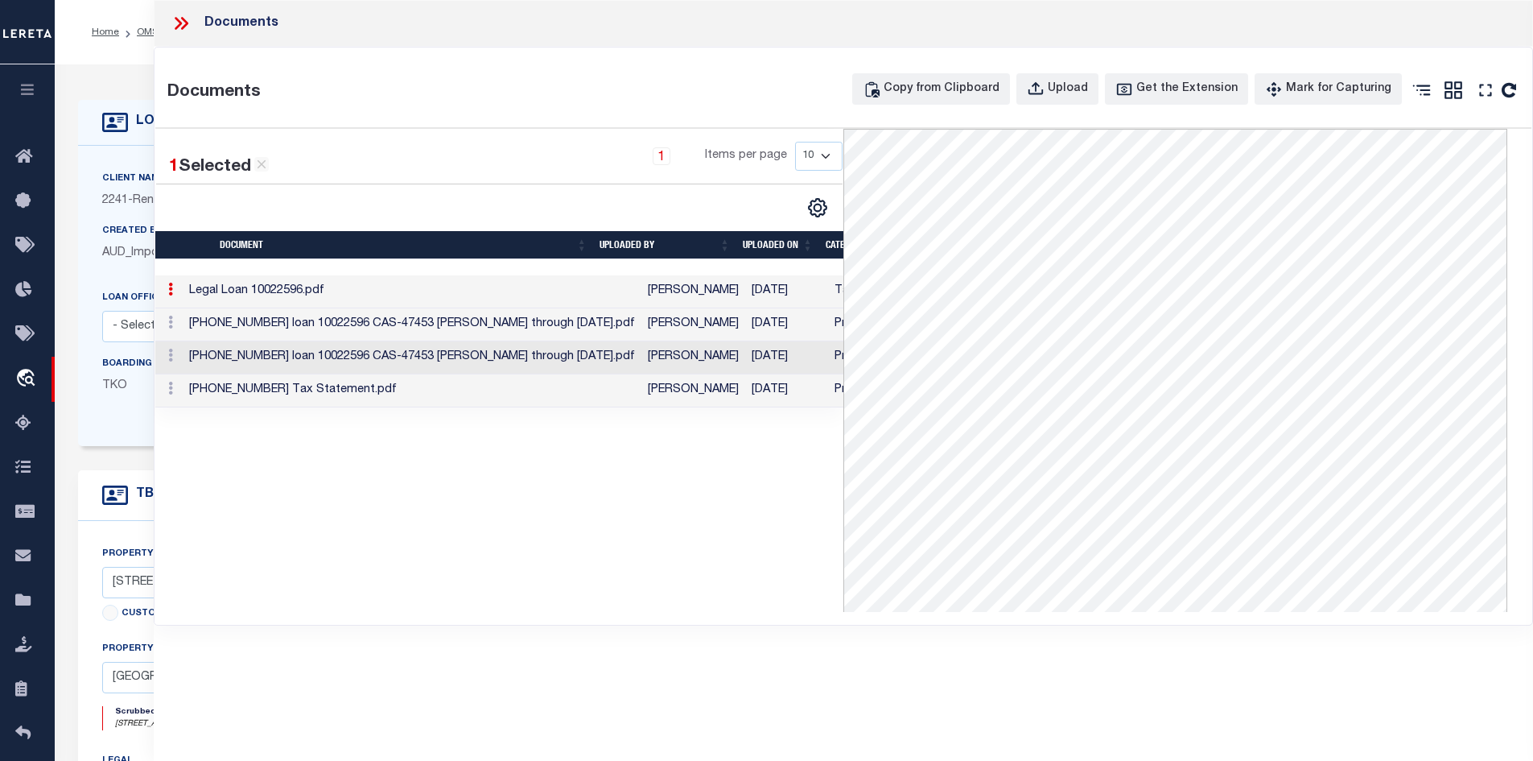
click at [330, 326] on td "[PHONE_NUMBER] loan 10022596 CAS-47453 [PERSON_NAME] through [DATE].pdf" at bounding box center [412, 324] width 459 height 33
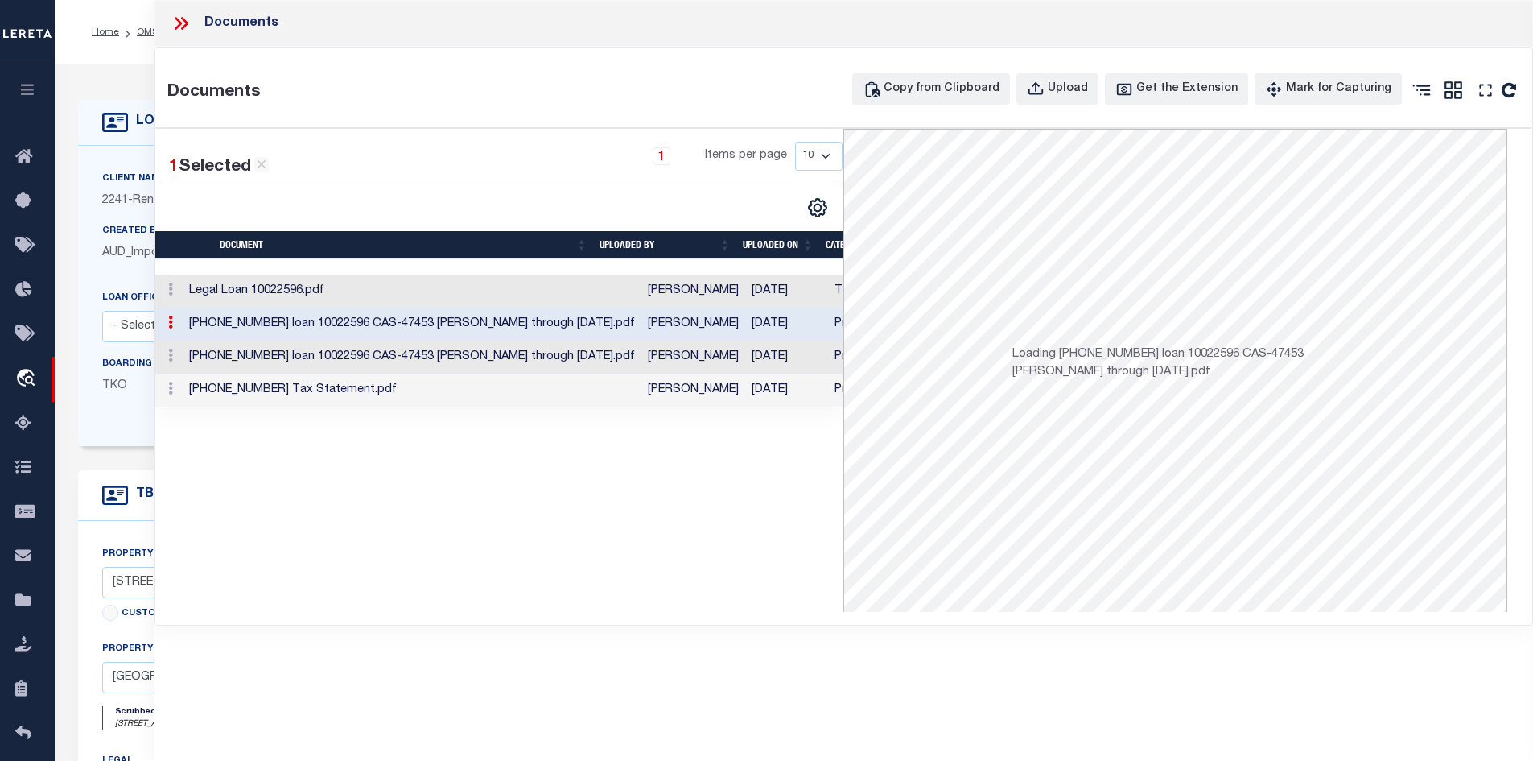
click at [307, 299] on td "Legal Loan 10022596.pdf" at bounding box center [412, 291] width 459 height 33
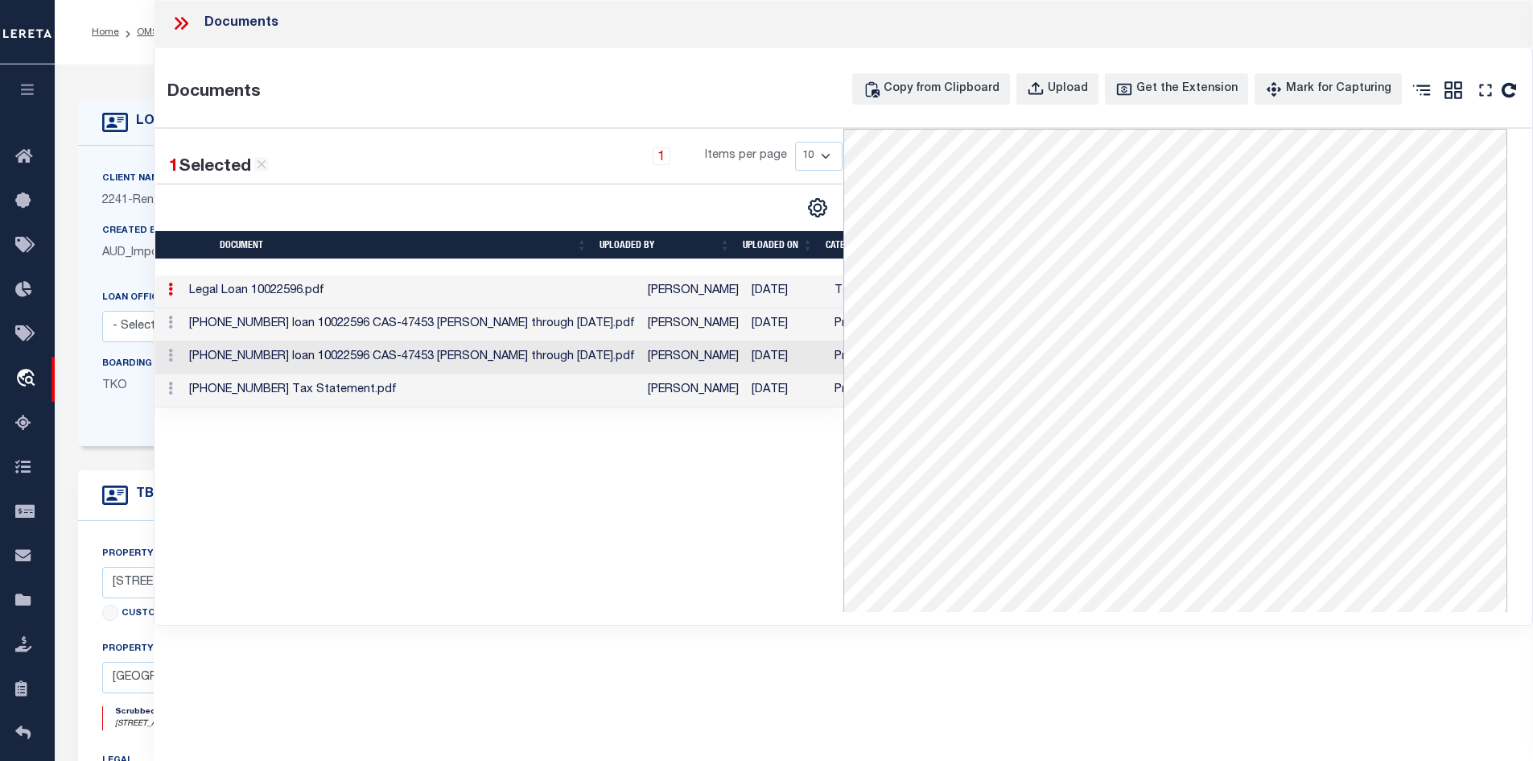
click at [319, 320] on td "[PHONE_NUMBER] loan 10022596 CAS-47453 [PERSON_NAME] through [DATE].pdf" at bounding box center [412, 324] width 459 height 33
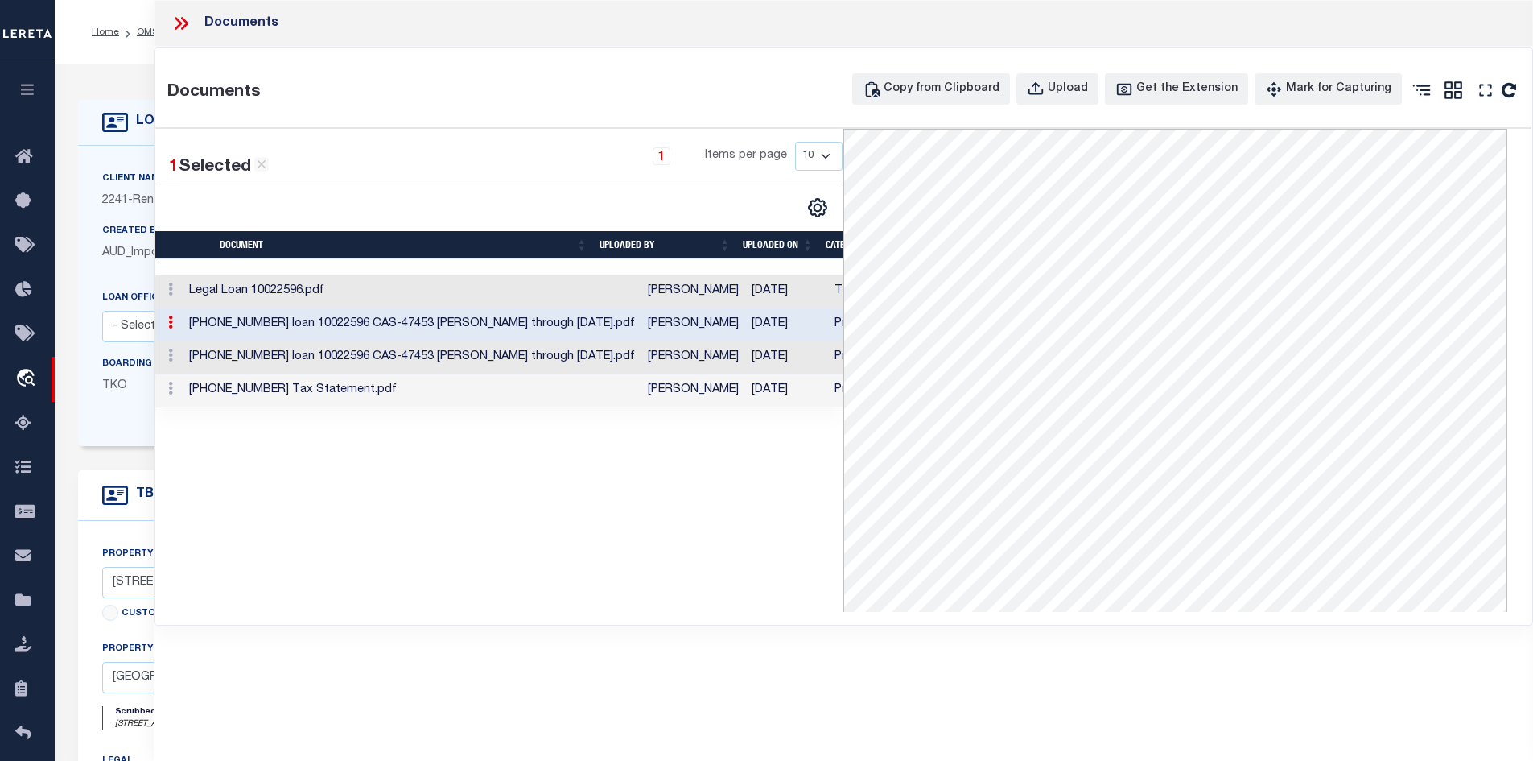
click at [311, 299] on td "Legal Loan 10022596.pdf" at bounding box center [412, 291] width 459 height 33
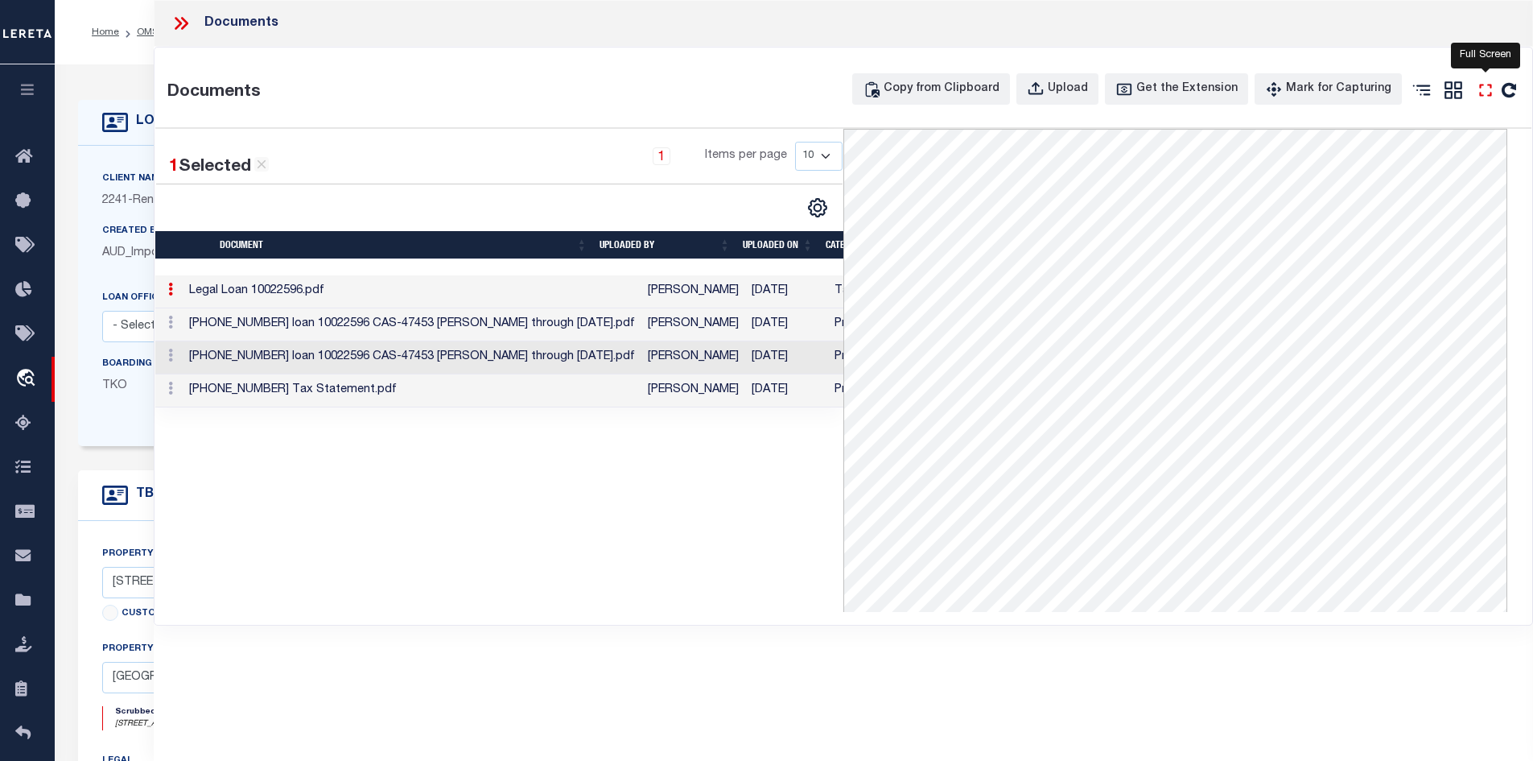
click at [1485, 91] on icon "" at bounding box center [1485, 90] width 21 height 21
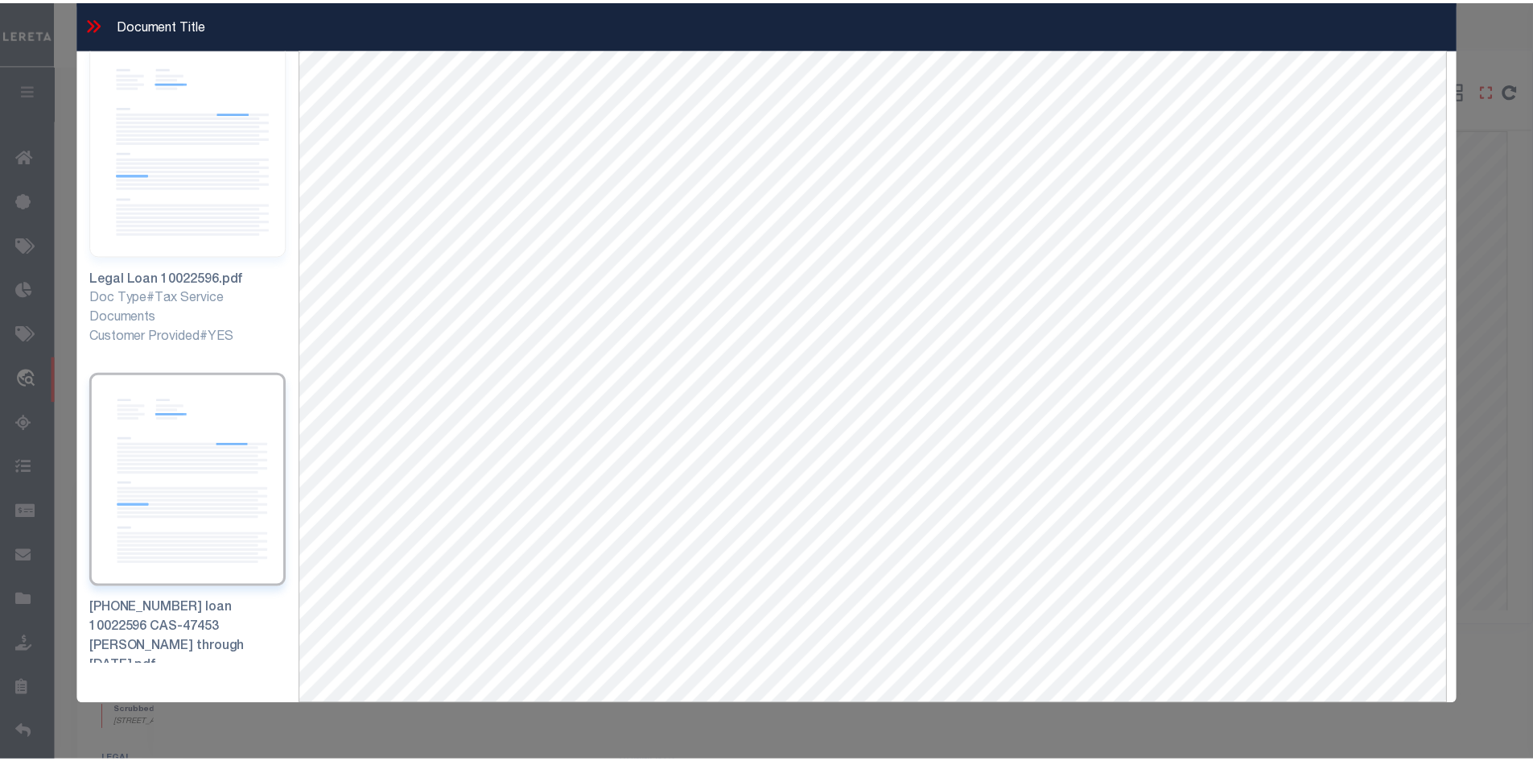
scroll to position [0, 0]
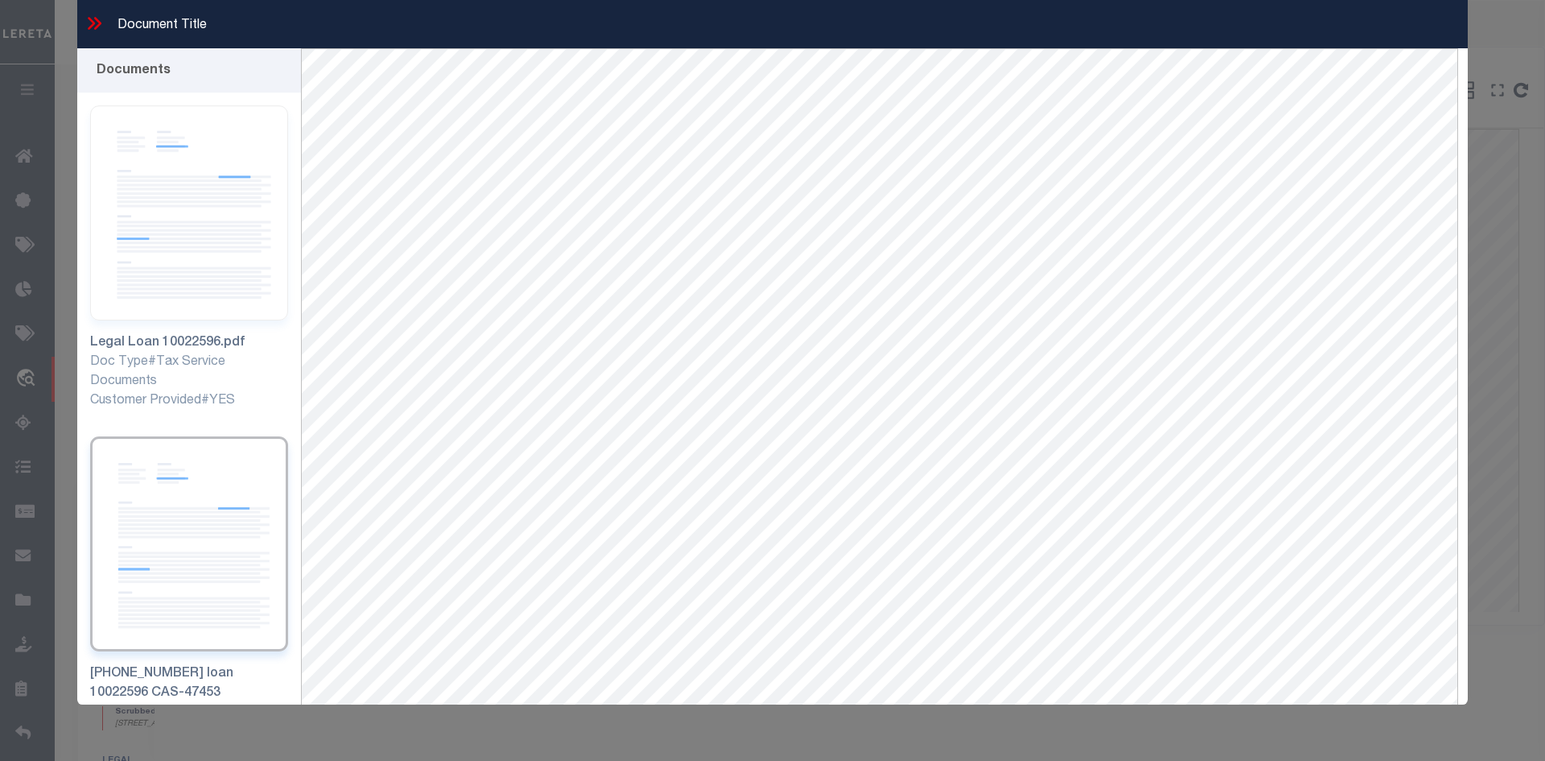
click at [95, 24] on icon at bounding box center [94, 23] width 21 height 21
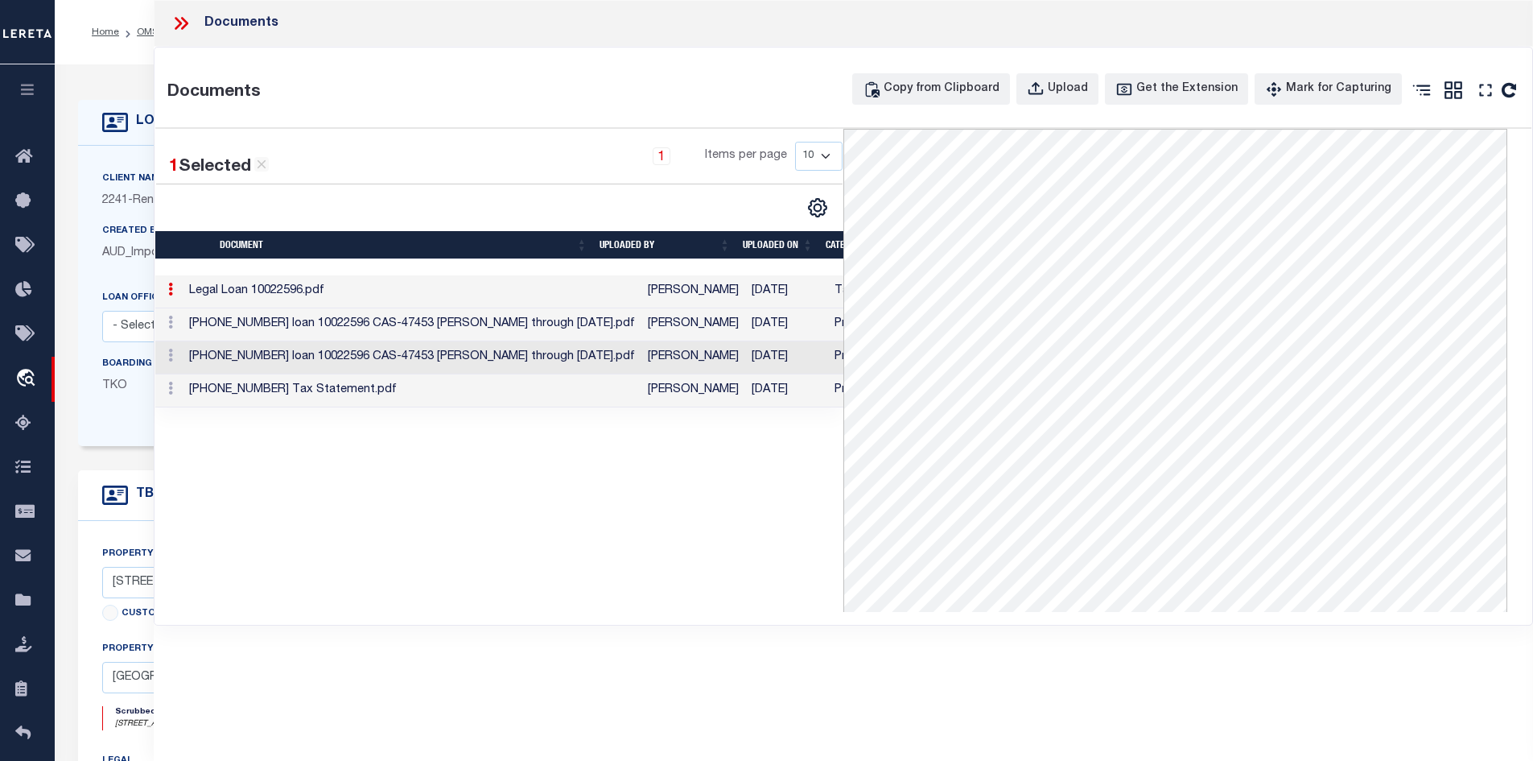
click at [184, 23] on icon at bounding box center [181, 23] width 21 height 21
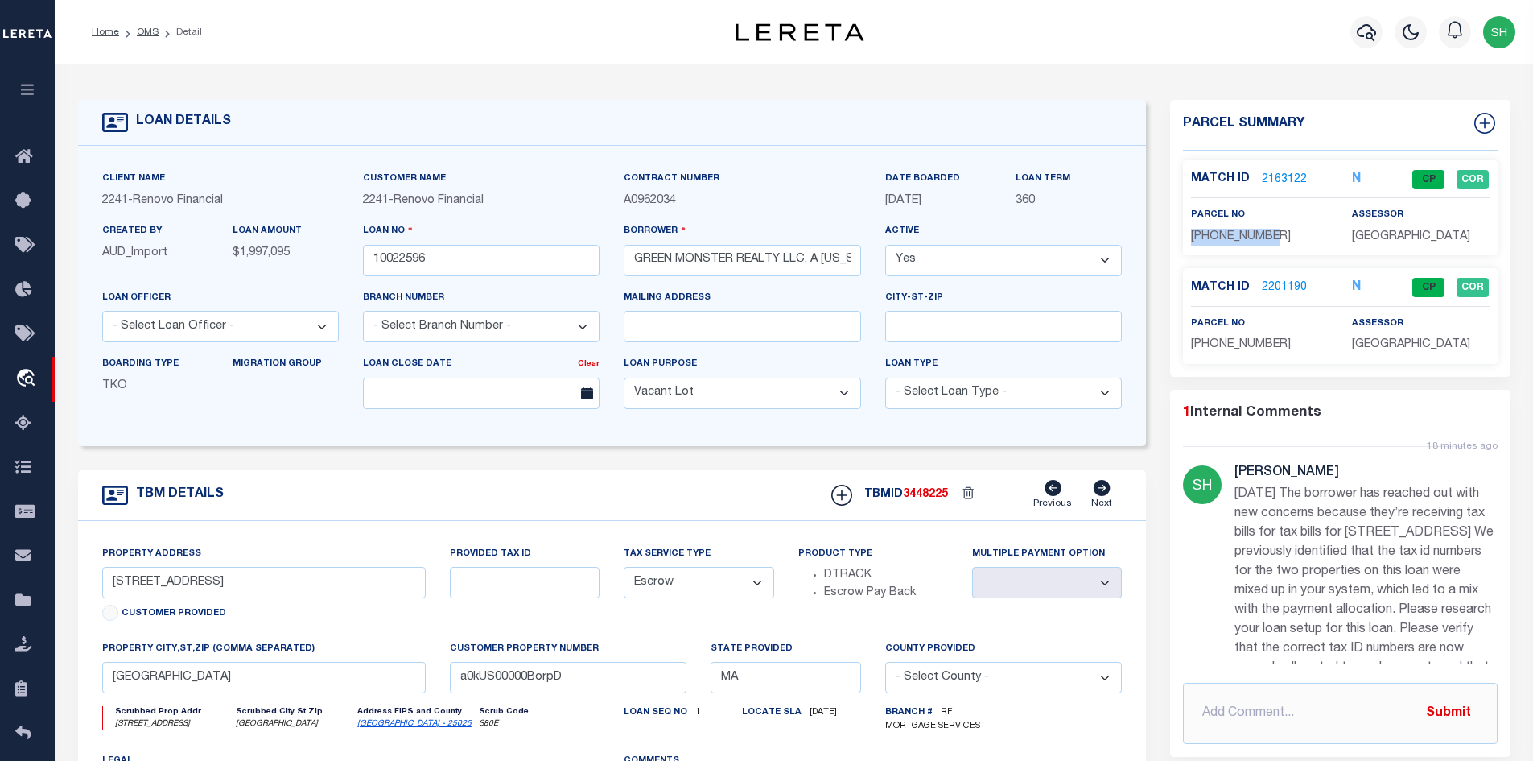
drag, startPoint x: 1316, startPoint y: 232, endPoint x: 1193, endPoint y: 233, distance: 123.2
click at [1193, 233] on p "[PHONE_NUMBER]" at bounding box center [1259, 238] width 137 height 18
copy span "[PHONE_NUMBER]"
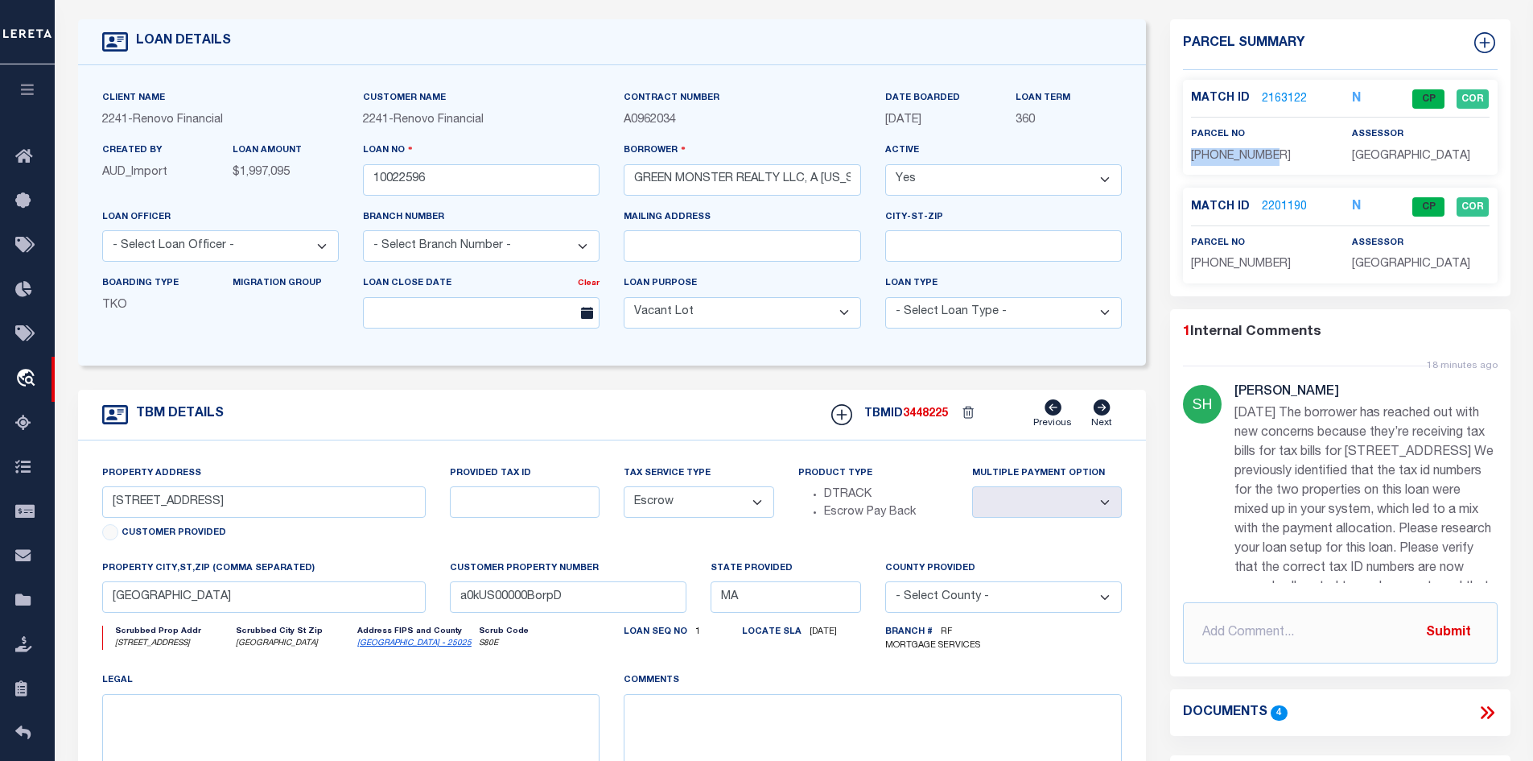
click at [1277, 203] on link "2201190" at bounding box center [1284, 207] width 45 height 17
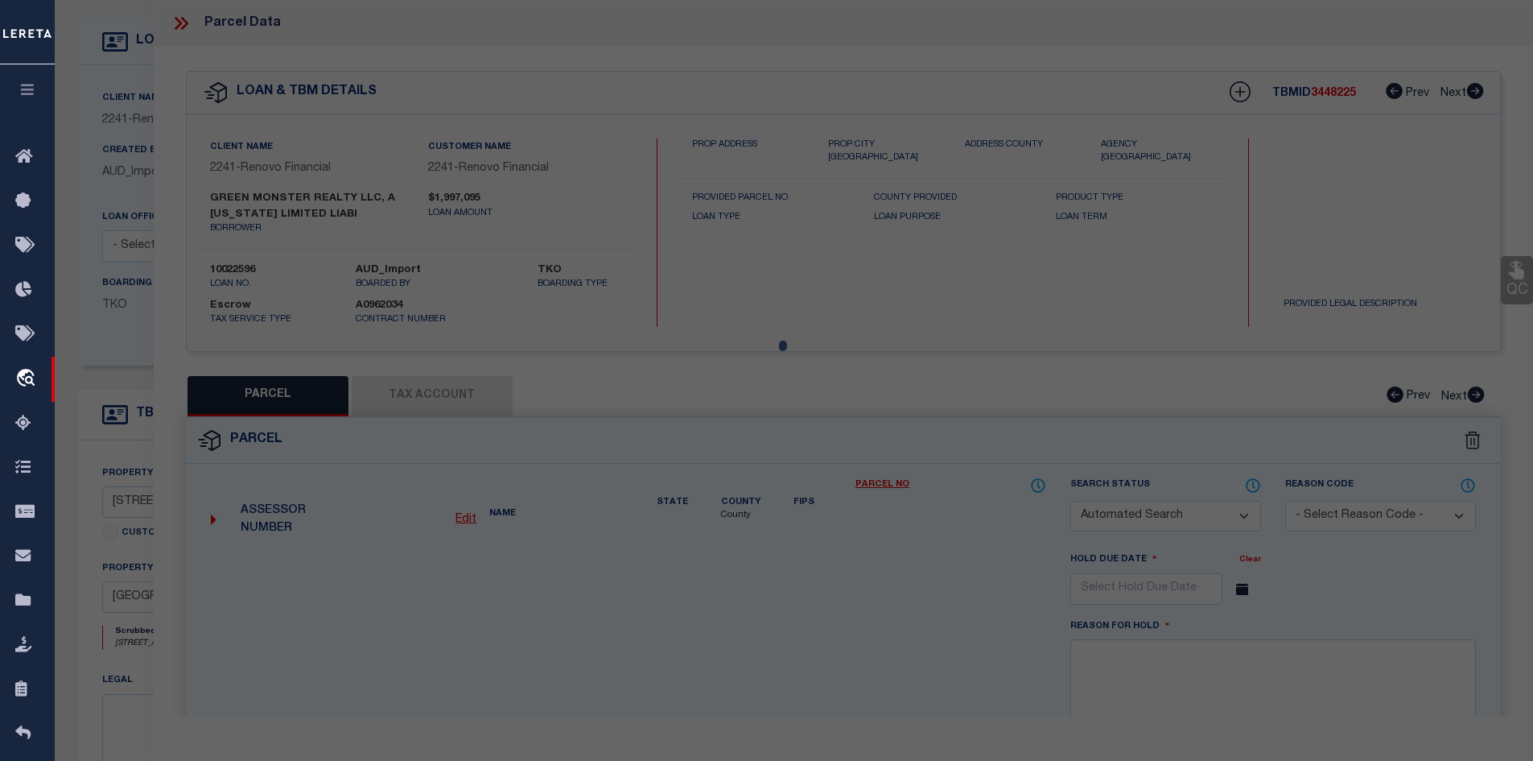
checkbox input "false"
select select "CP"
type input "[PERSON_NAME] Revocable trust"
select select "AGF"
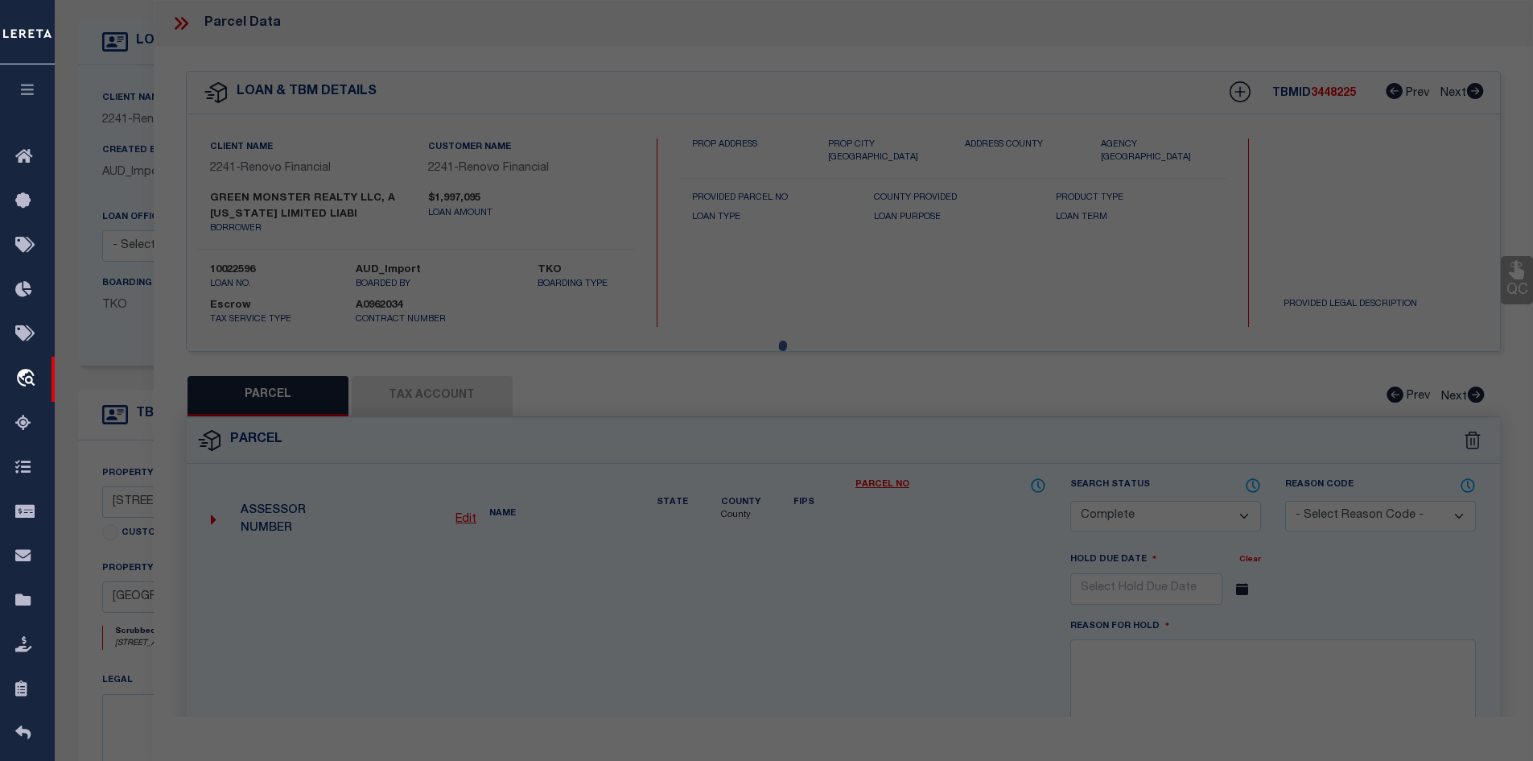
select select
type input "[STREET_ADDRESS]"
checkbox input "false"
type input "[GEOGRAPHIC_DATA], [GEOGRAPHIC_DATA]"
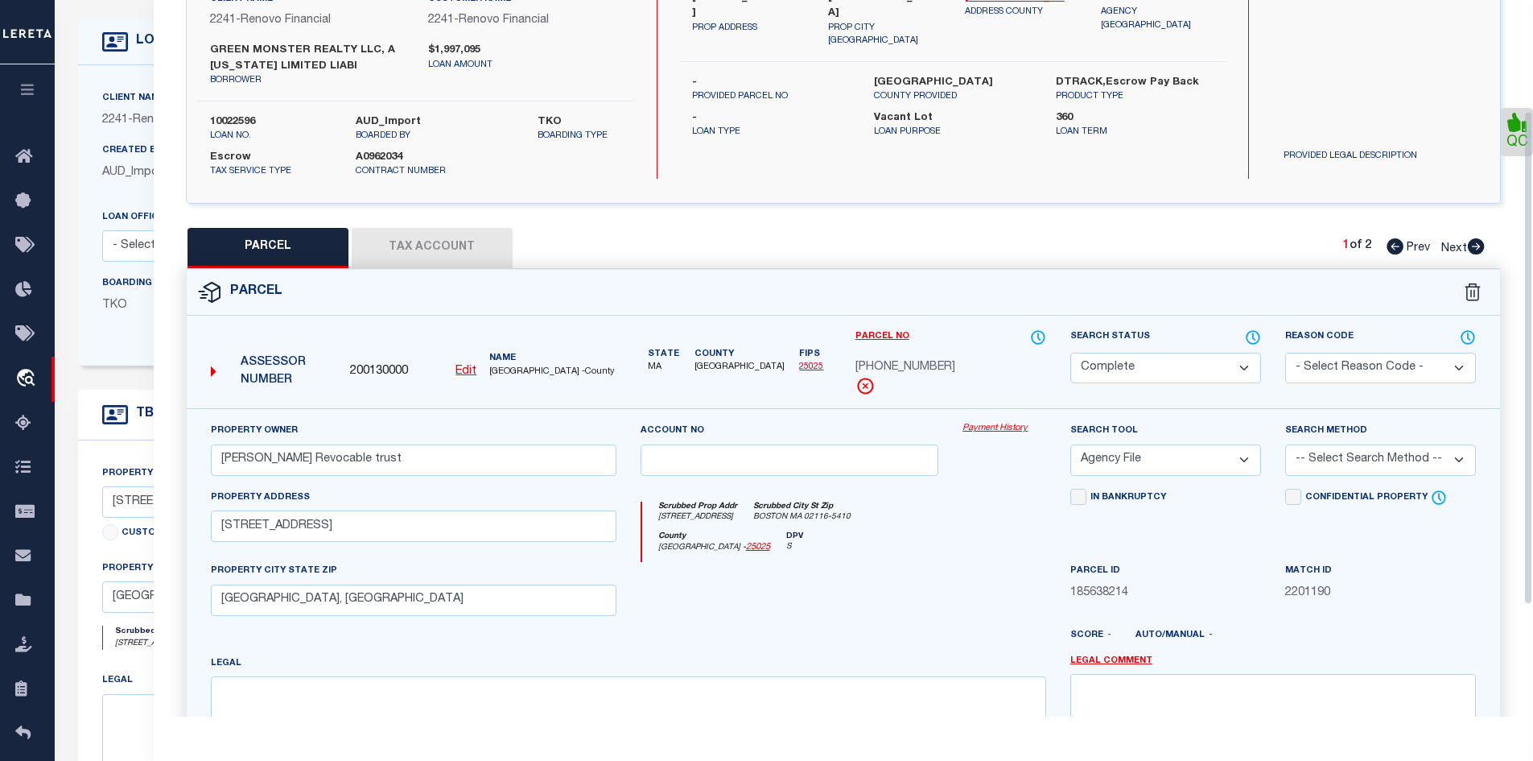
scroll to position [161, 0]
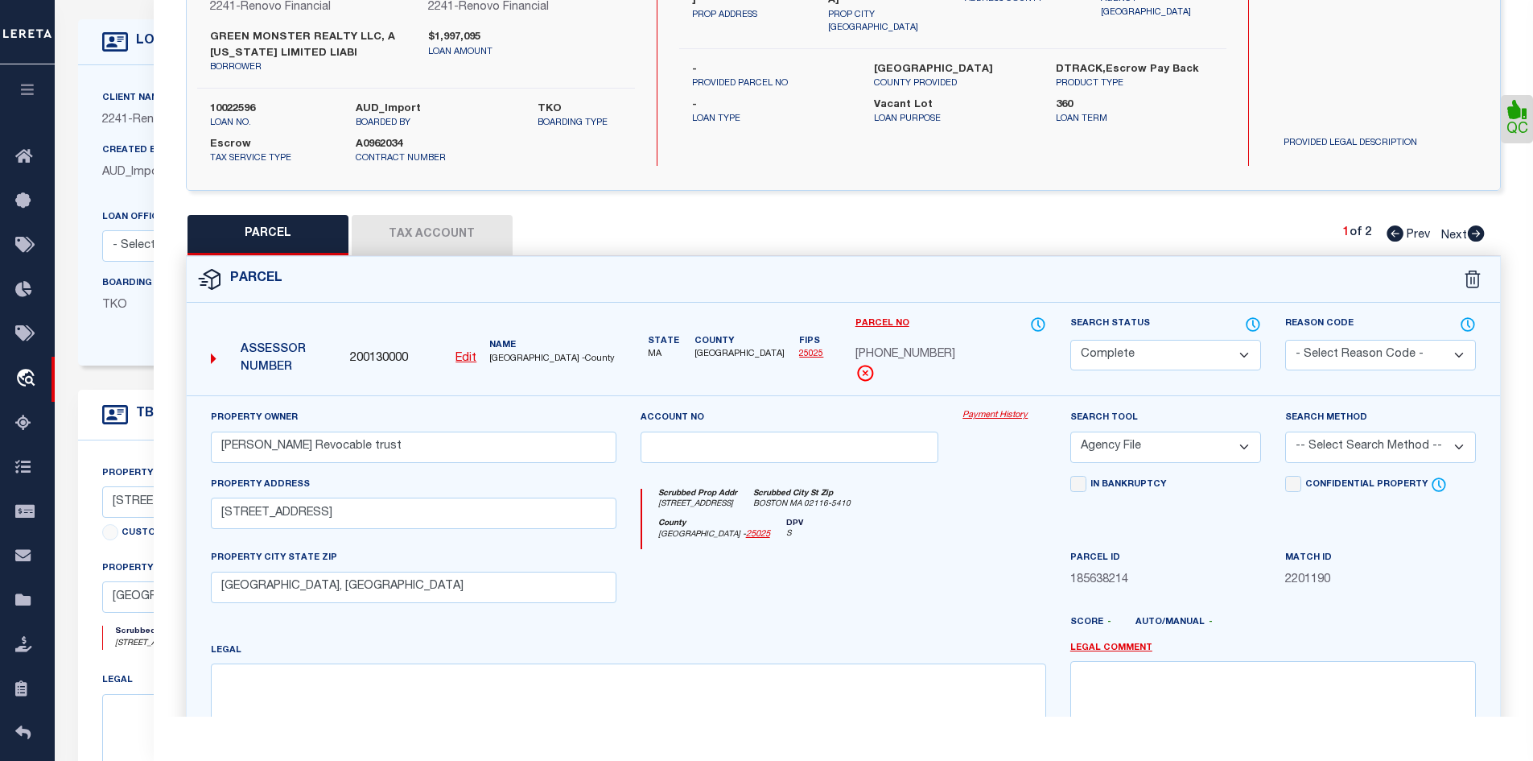
click at [497, 227] on button "Tax Account" at bounding box center [432, 235] width 161 height 40
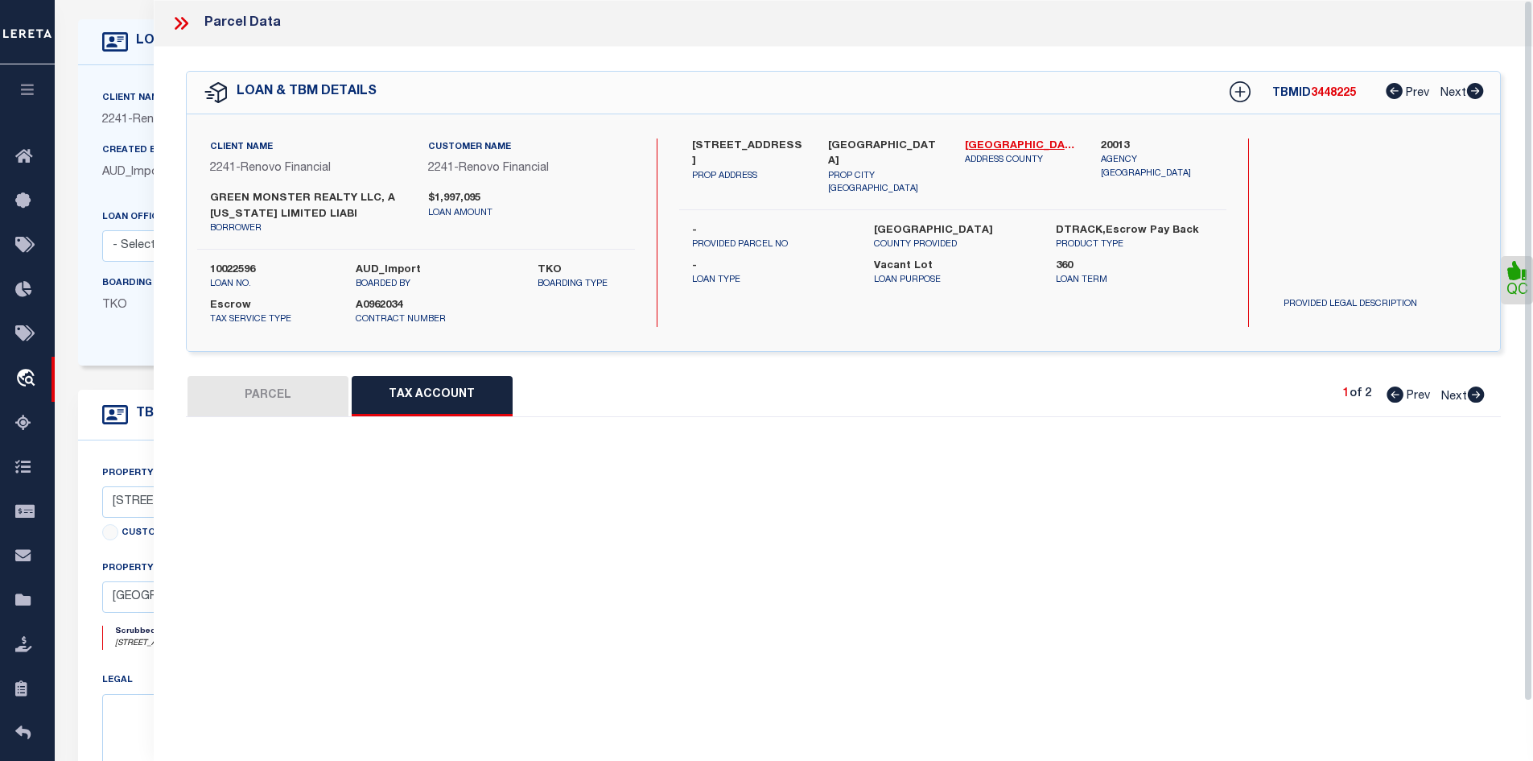
select select "100"
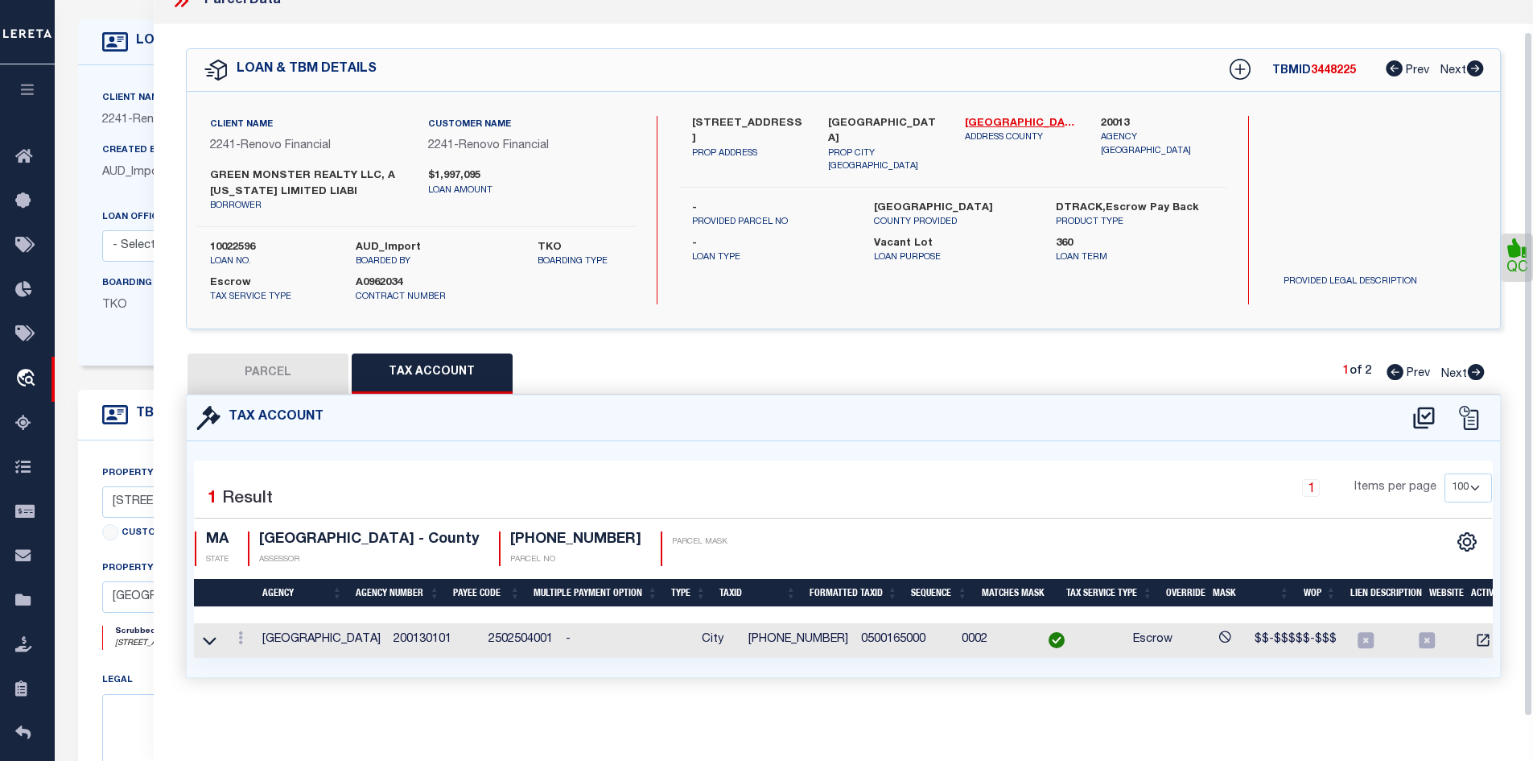
scroll to position [32, 0]
click at [298, 359] on button "PARCEL" at bounding box center [268, 373] width 161 height 40
select select "AS"
select select
checkbox input "false"
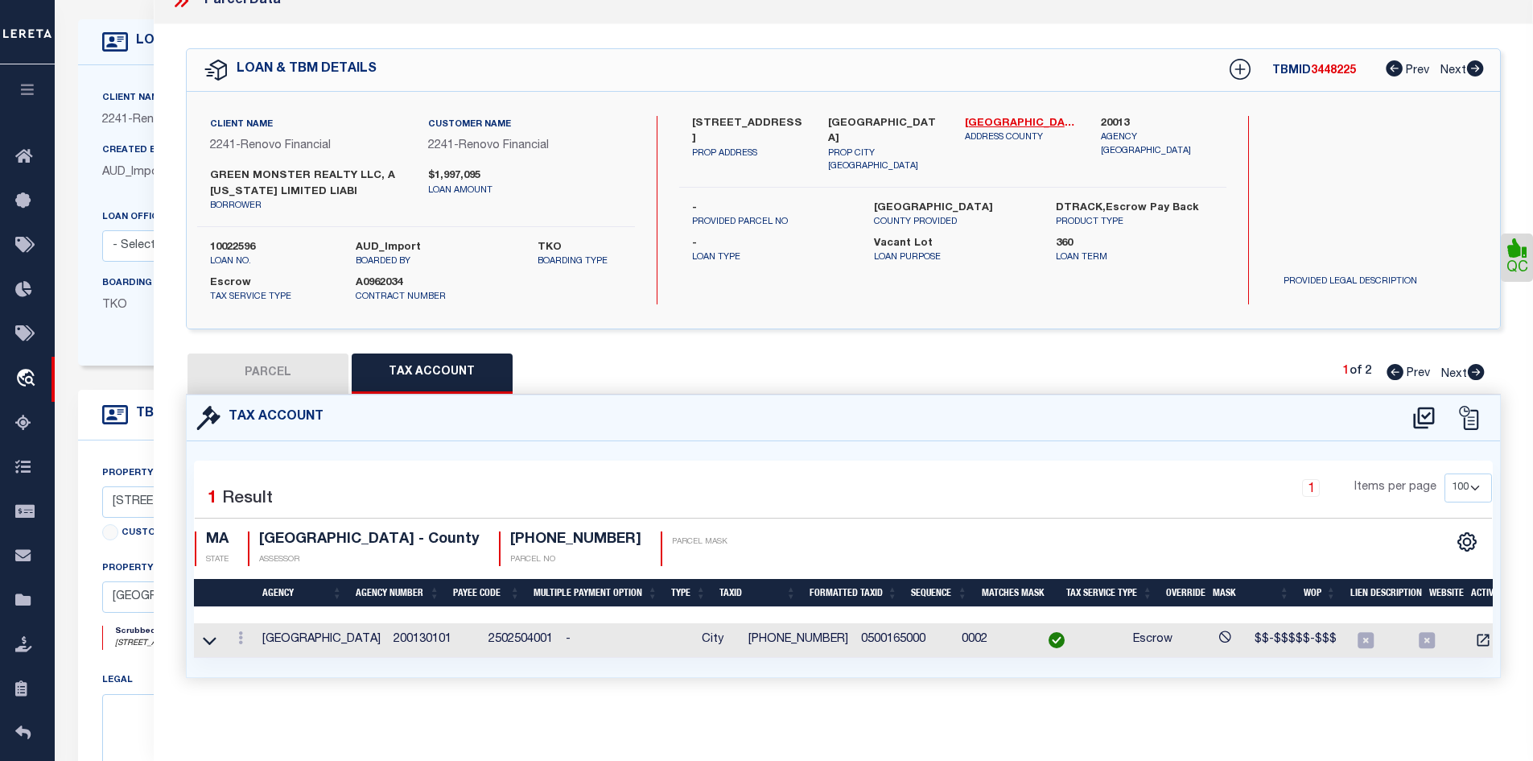
checkbox input "false"
select select "CP"
type input "[PERSON_NAME] Revocable trust"
select select "AGF"
select select
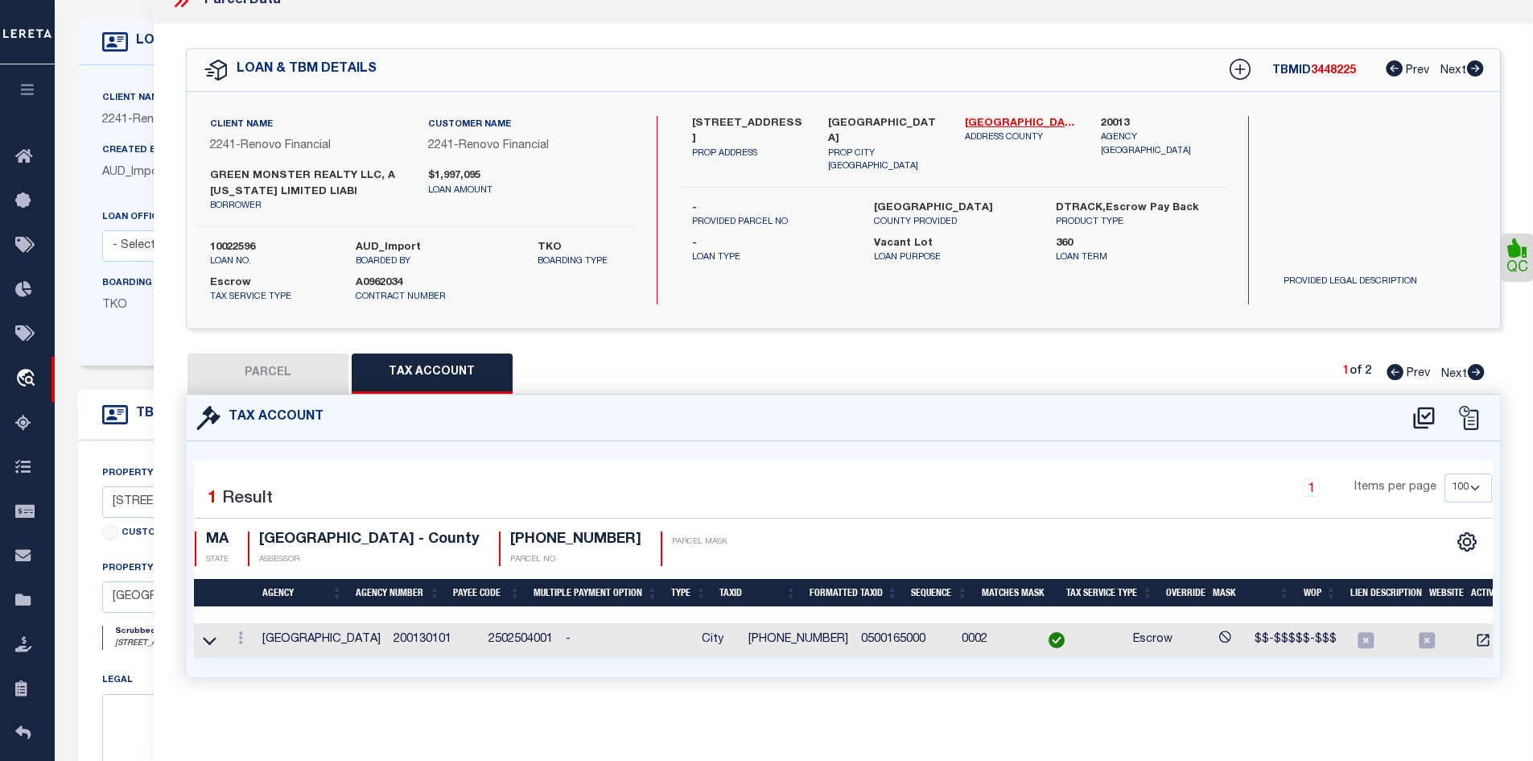
type input "[STREET_ADDRESS]"
checkbox input "false"
type input "[GEOGRAPHIC_DATA], [GEOGRAPHIC_DATA]"
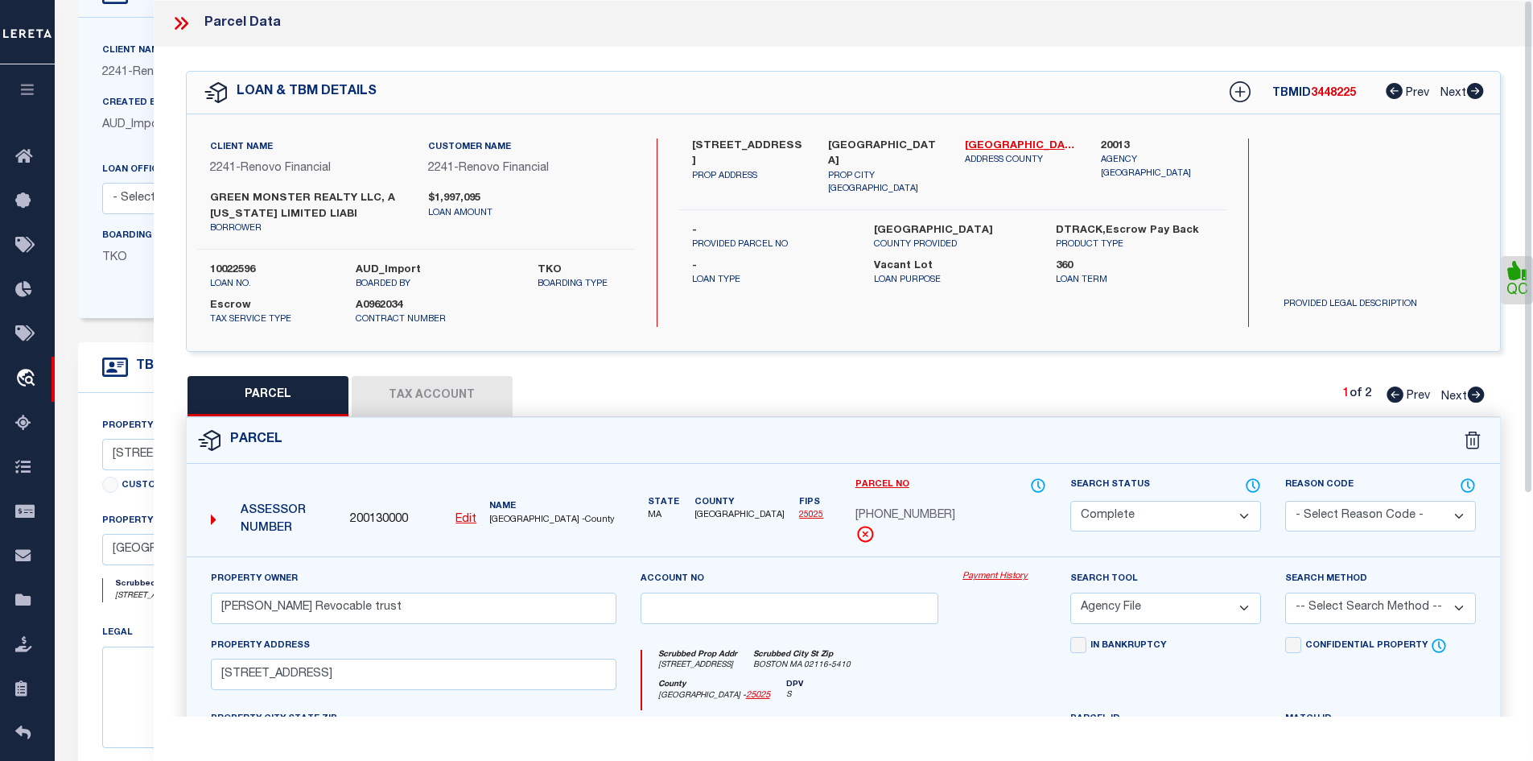
scroll to position [80, 0]
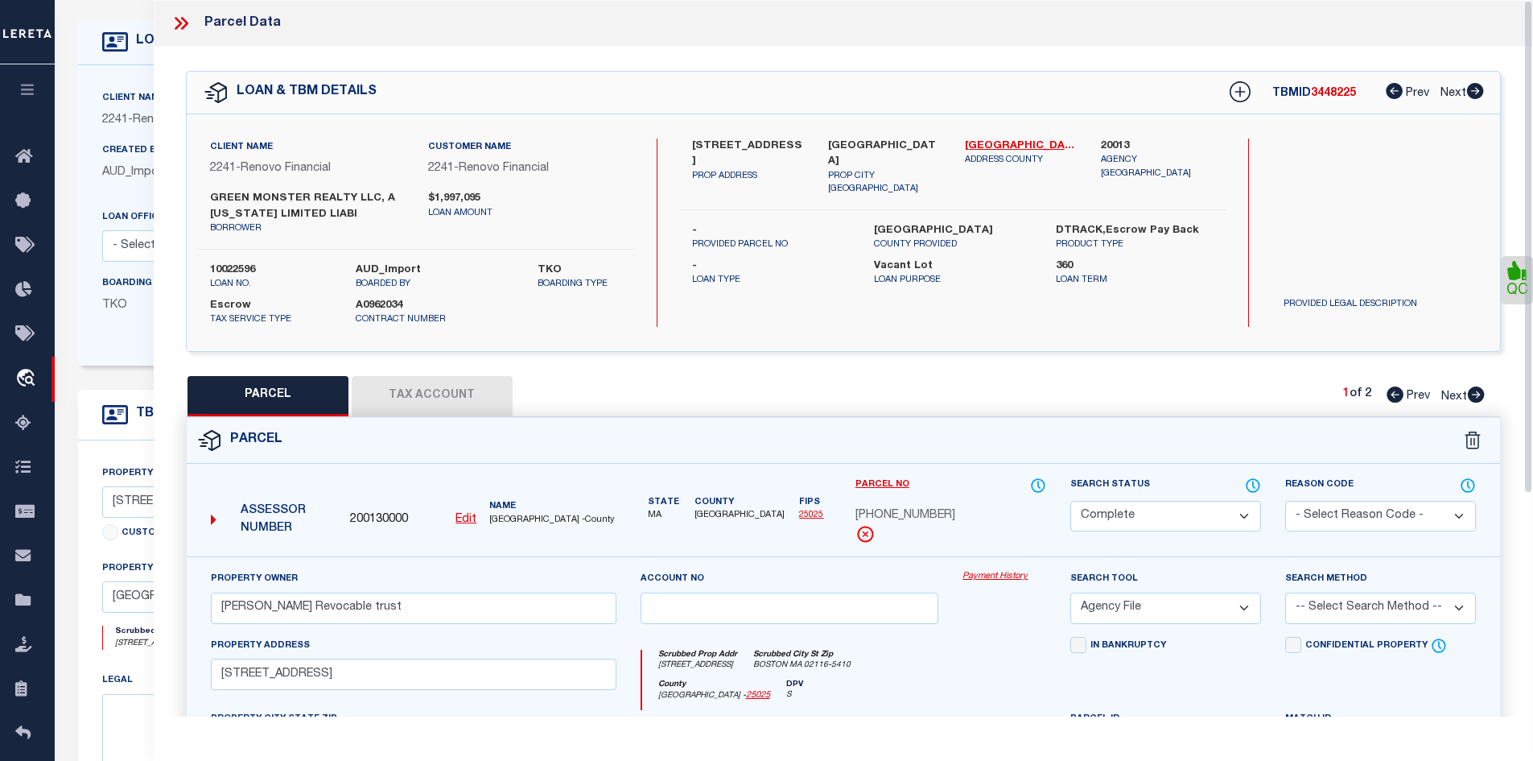
click at [187, 23] on icon at bounding box center [183, 23] width 7 height 13
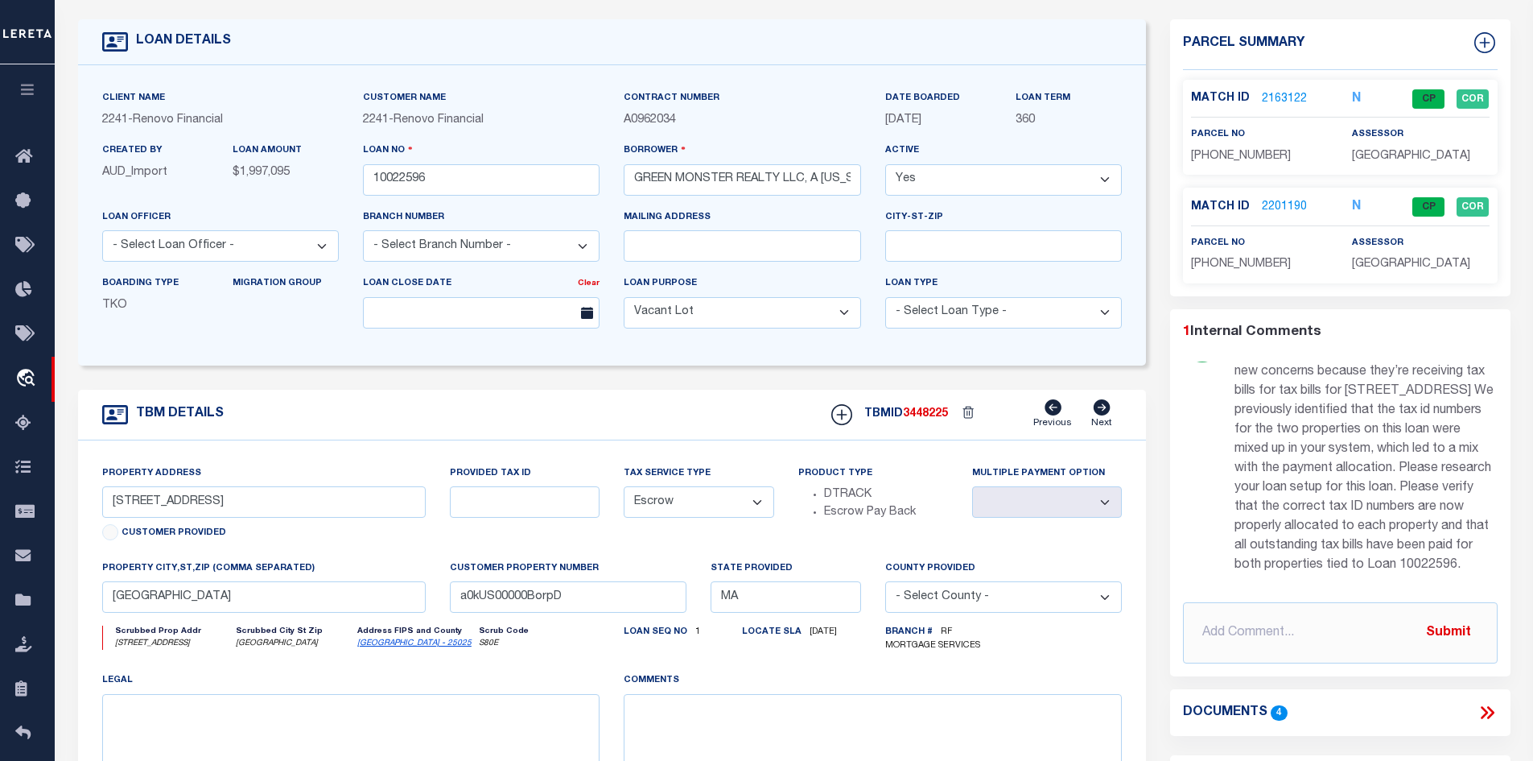
scroll to position [104, 0]
click at [1488, 714] on icon at bounding box center [1487, 712] width 21 height 21
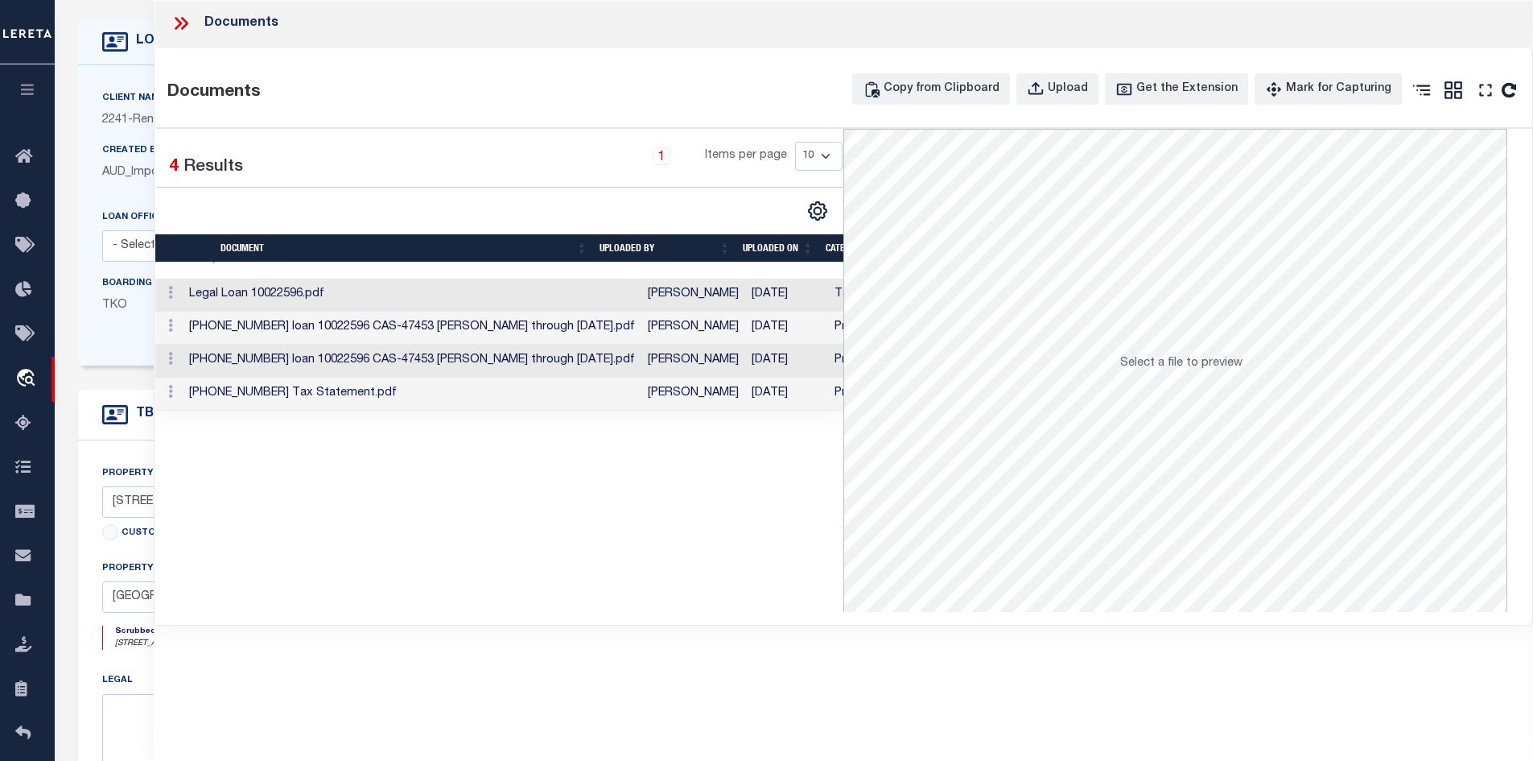
click at [698, 296] on td "[PERSON_NAME]" at bounding box center [694, 294] width 104 height 33
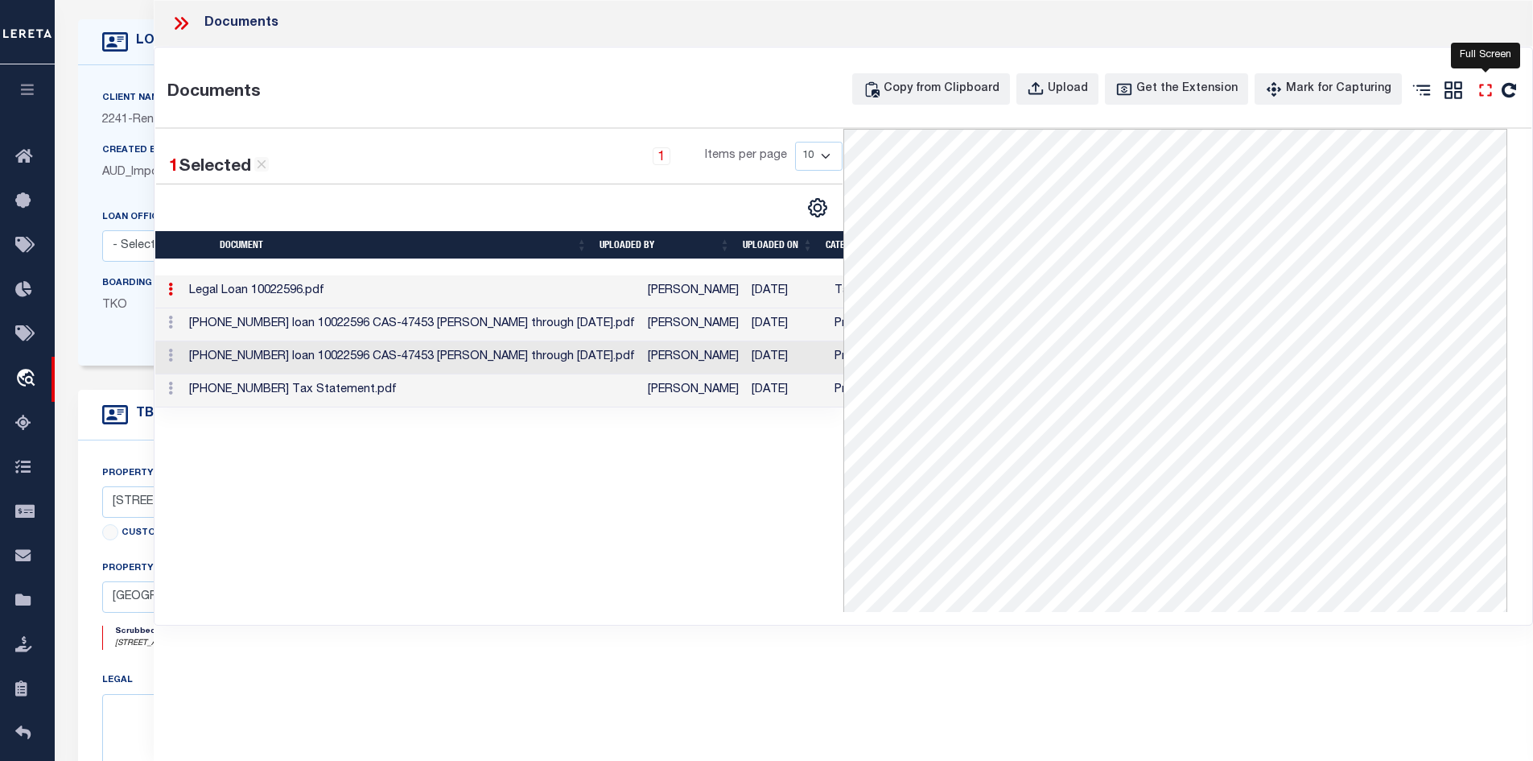
click at [1488, 89] on icon "" at bounding box center [1485, 90] width 21 height 21
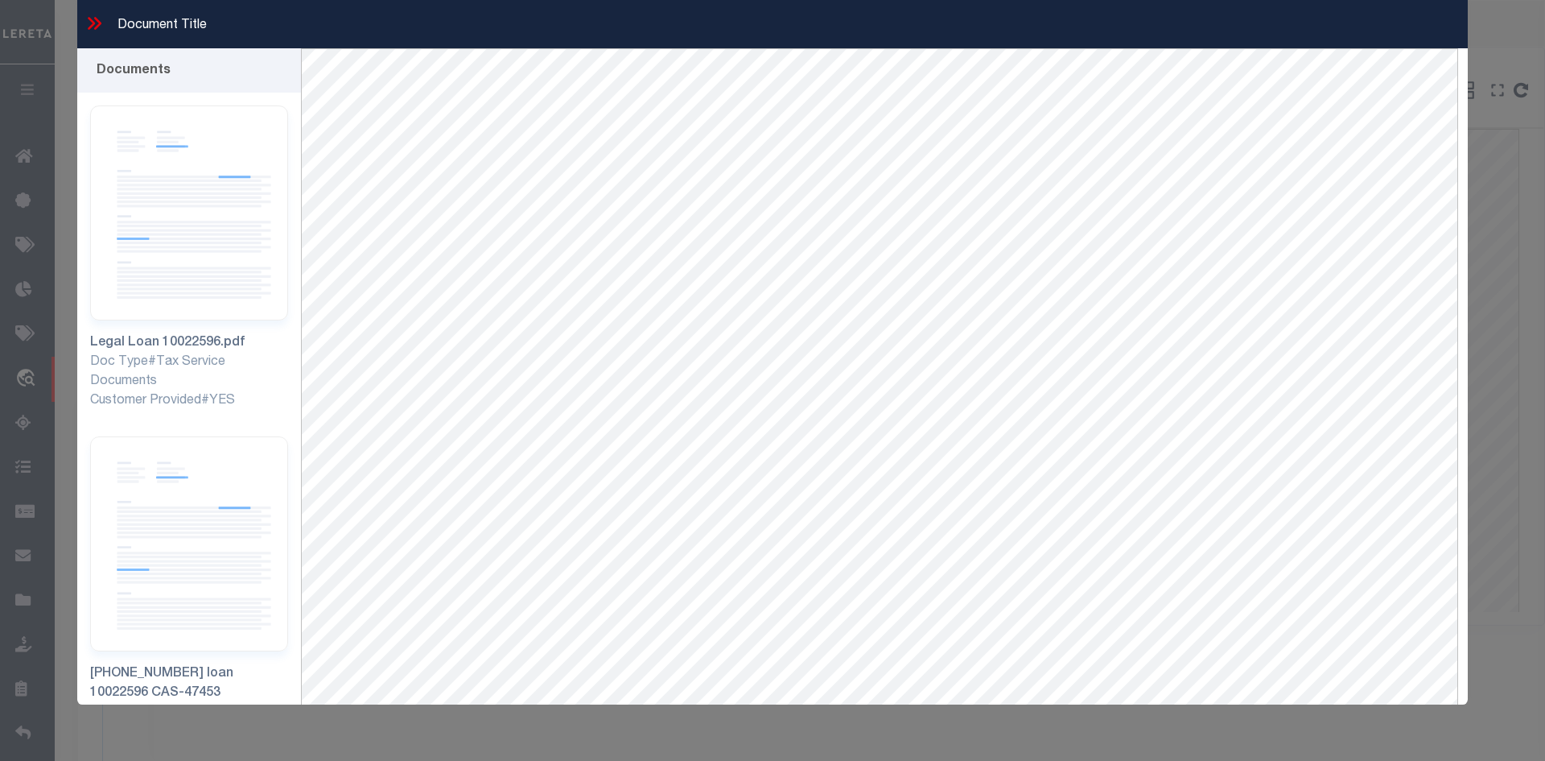
click at [94, 21] on icon at bounding box center [94, 23] width 21 height 21
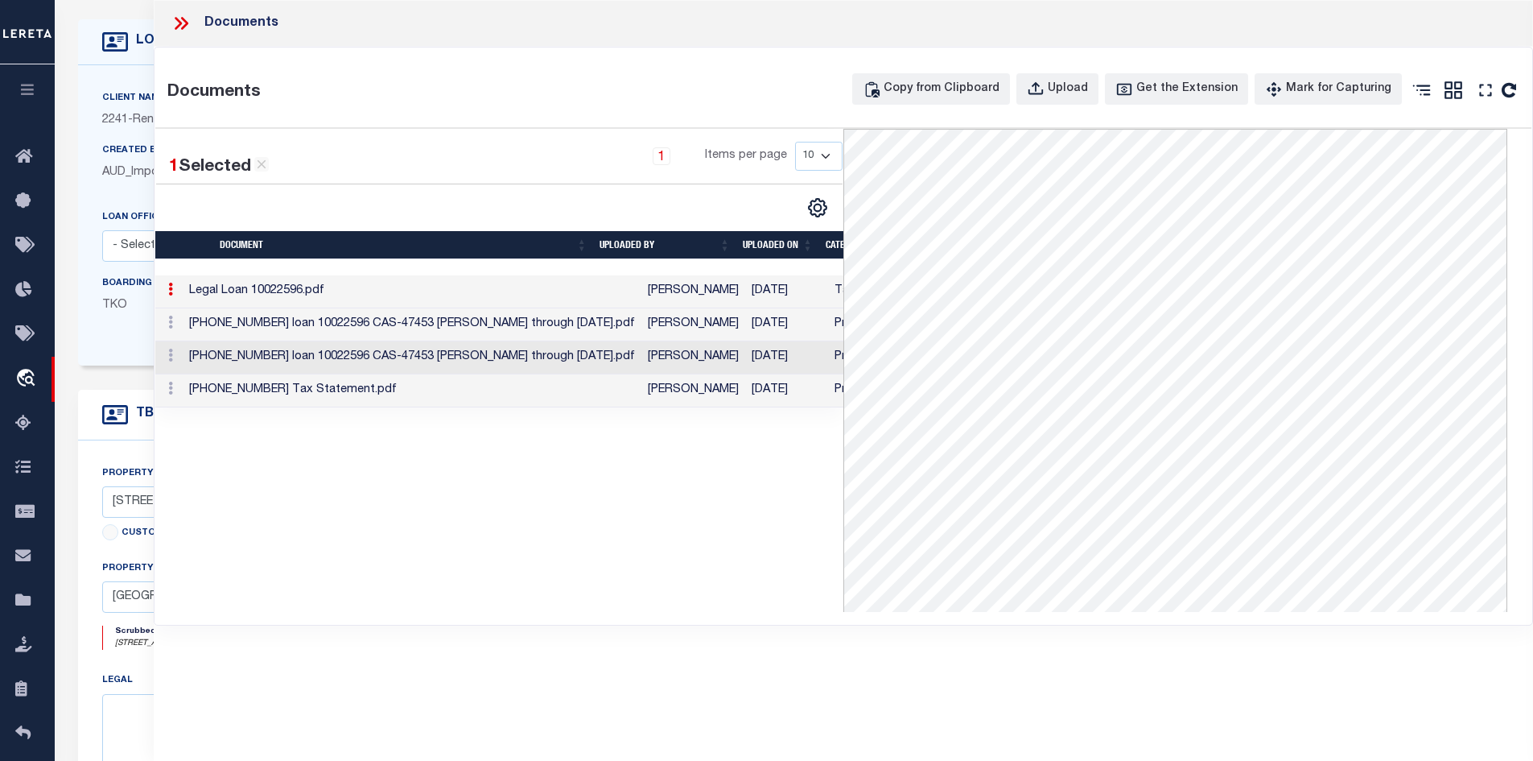
click at [179, 18] on icon at bounding box center [181, 23] width 21 height 21
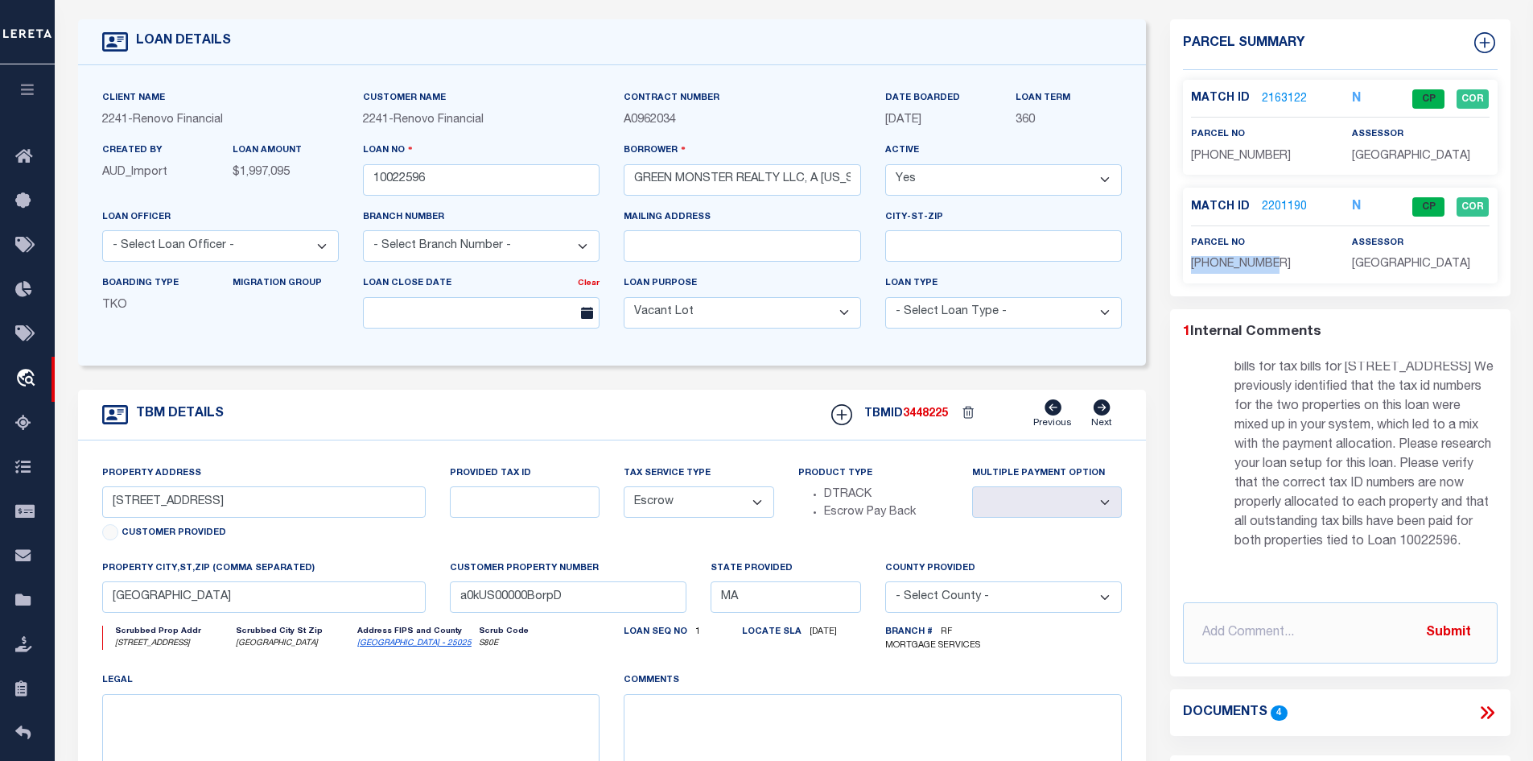
drag, startPoint x: 1297, startPoint y: 262, endPoint x: 1188, endPoint y: 264, distance: 108.7
click at [1188, 264] on div "parcel no [PHONE_NUMBER]" at bounding box center [1259, 253] width 161 height 39
copy span "[PHONE_NUMBER]"
click at [1286, 201] on link "2201190" at bounding box center [1284, 207] width 45 height 17
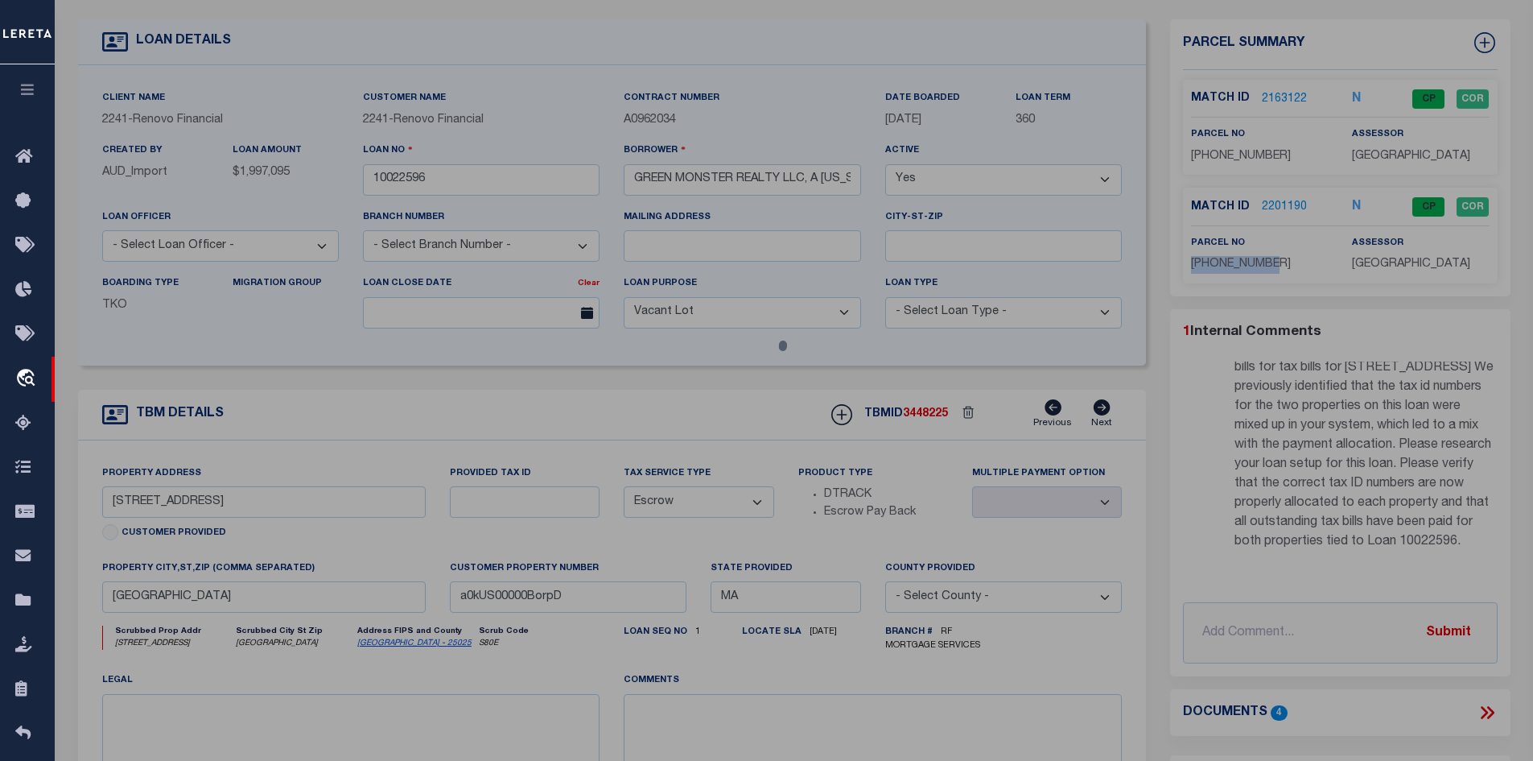
select select "AS"
select select
checkbox input "false"
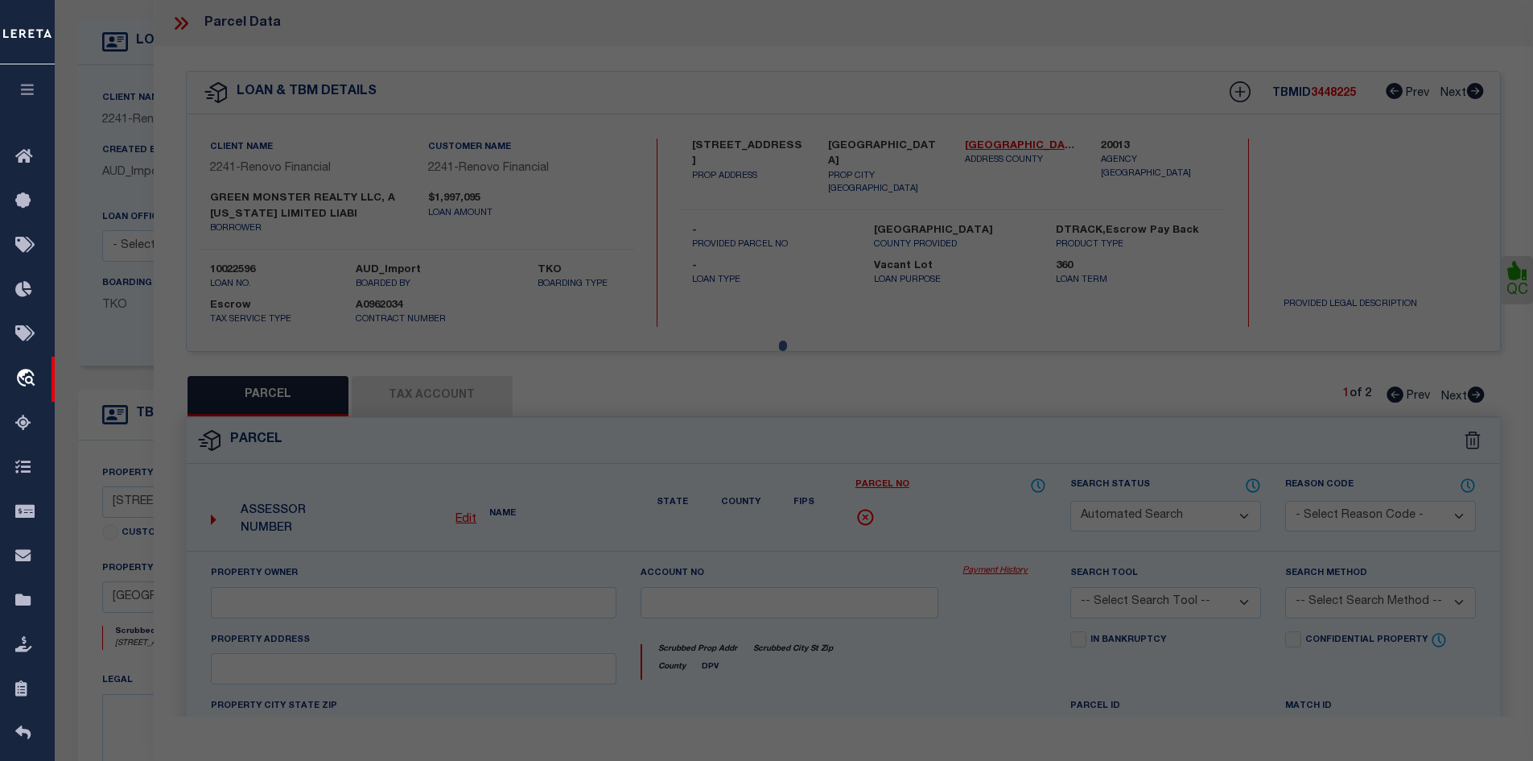
select select "CP"
type input "[PERSON_NAME] Revocable trust"
select select "AGF"
select select
type input "[STREET_ADDRESS]"
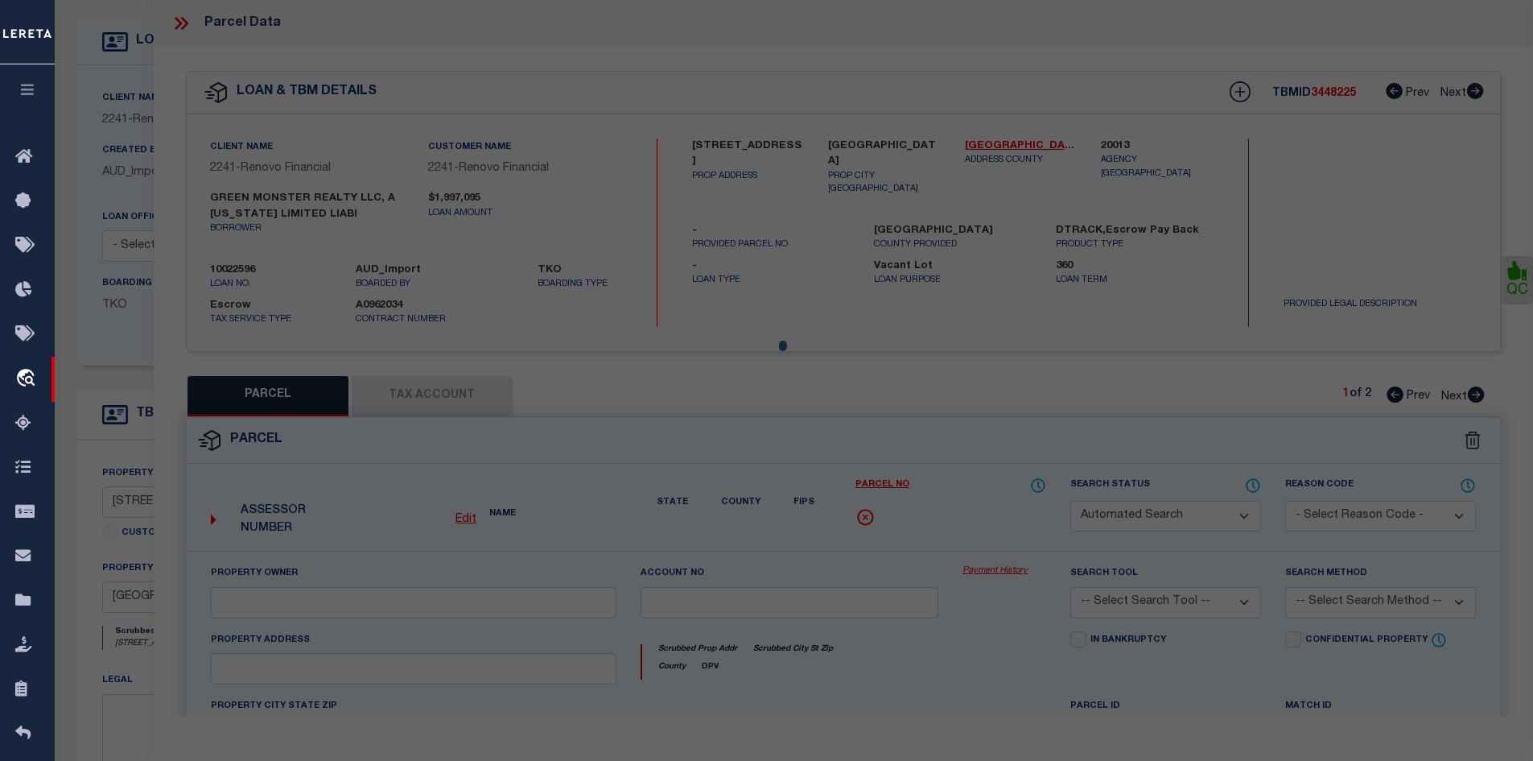
checkbox input "false"
type input "[GEOGRAPHIC_DATA], [GEOGRAPHIC_DATA]"
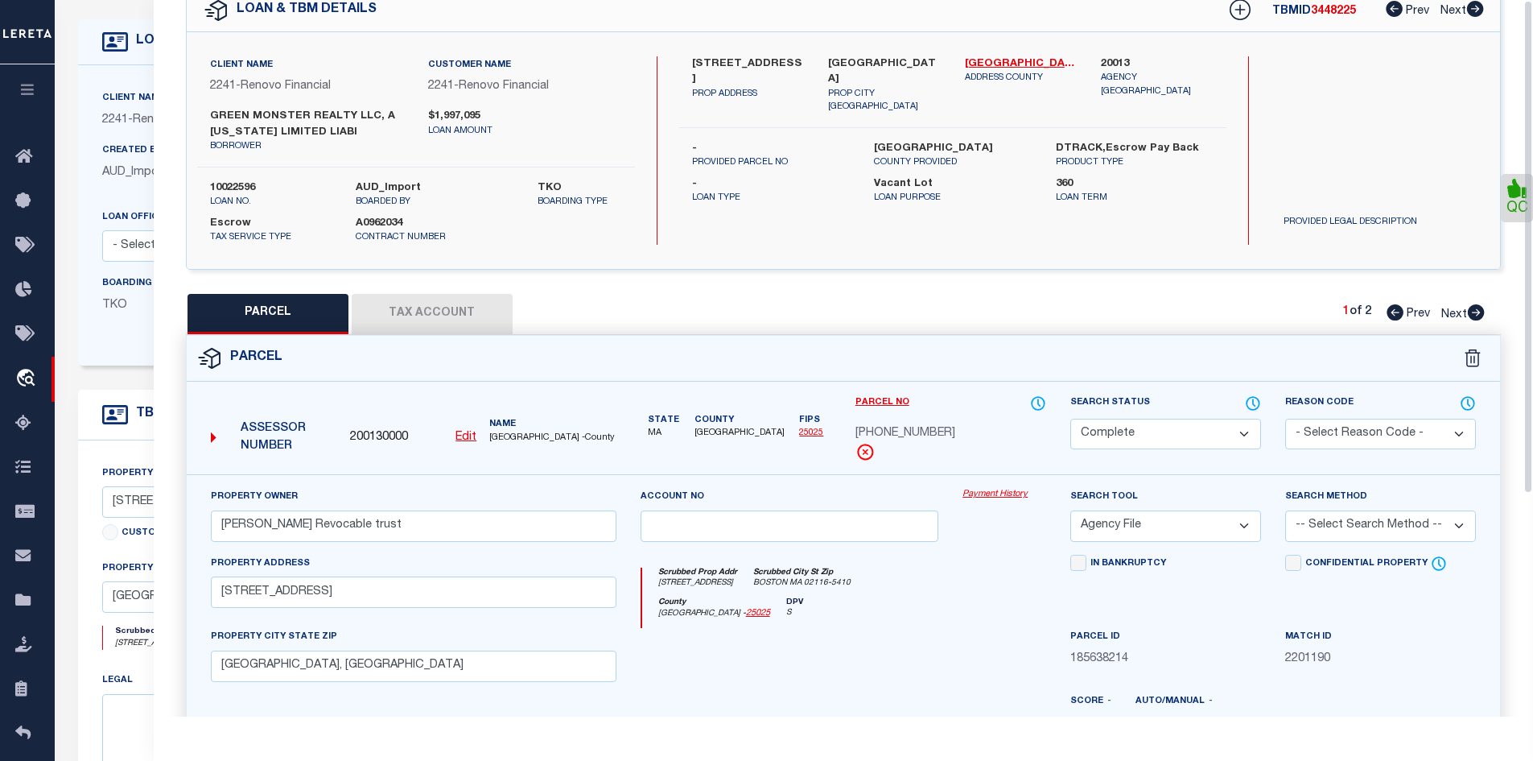
scroll to position [0, 0]
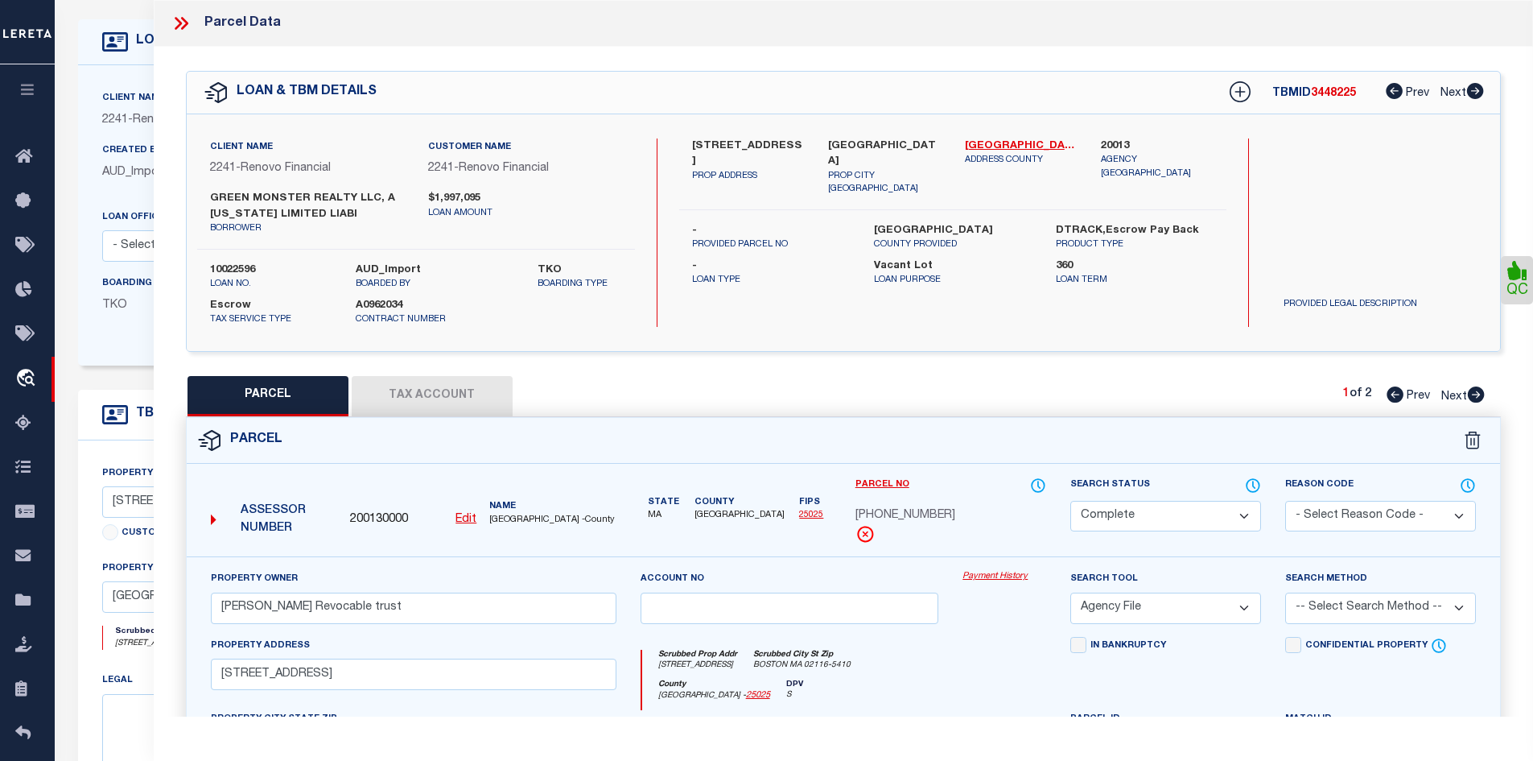
click at [179, 22] on icon at bounding box center [178, 23] width 7 height 13
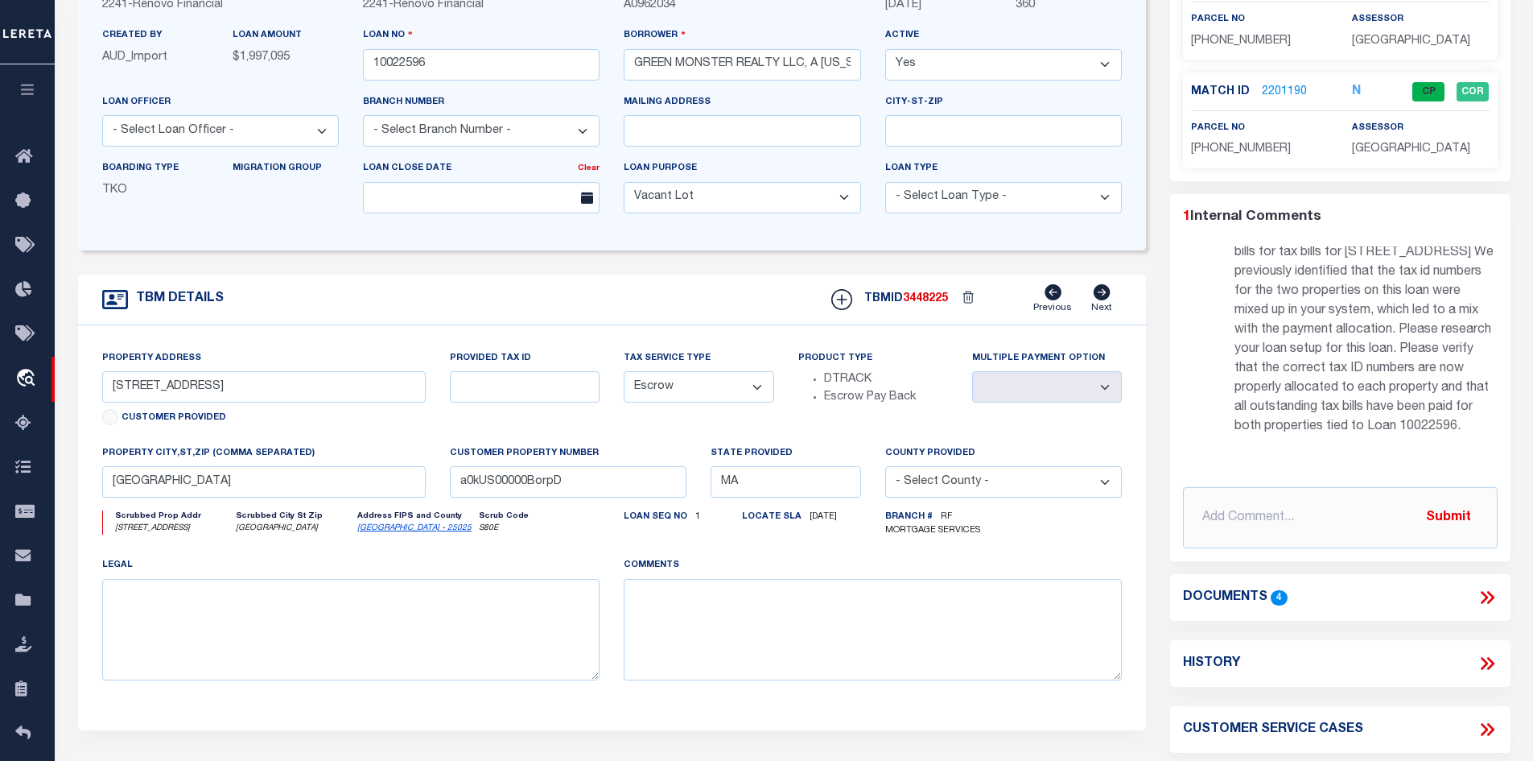
scroll to position [241, 0]
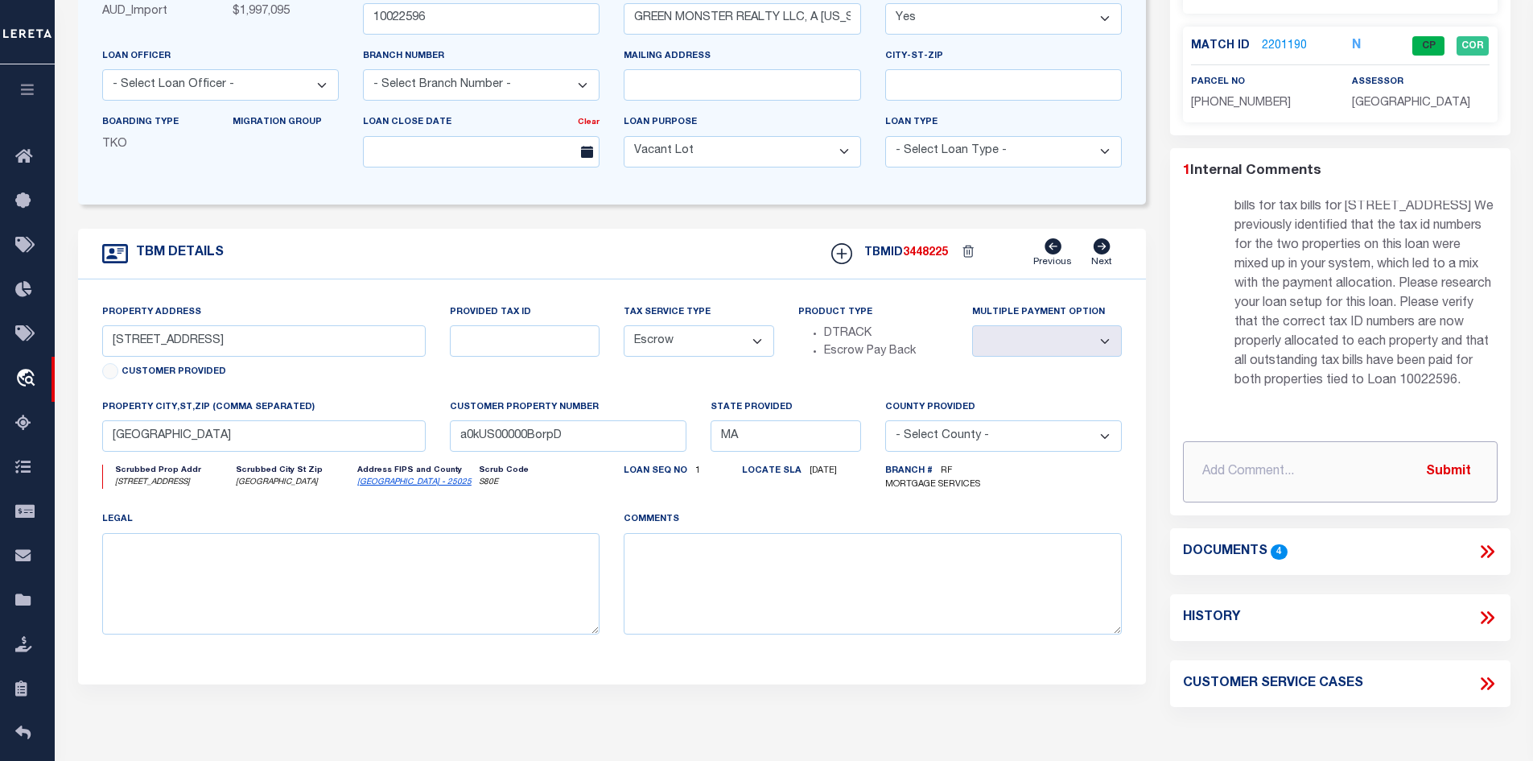
click at [1269, 472] on input "text" at bounding box center [1340, 471] width 315 height 61
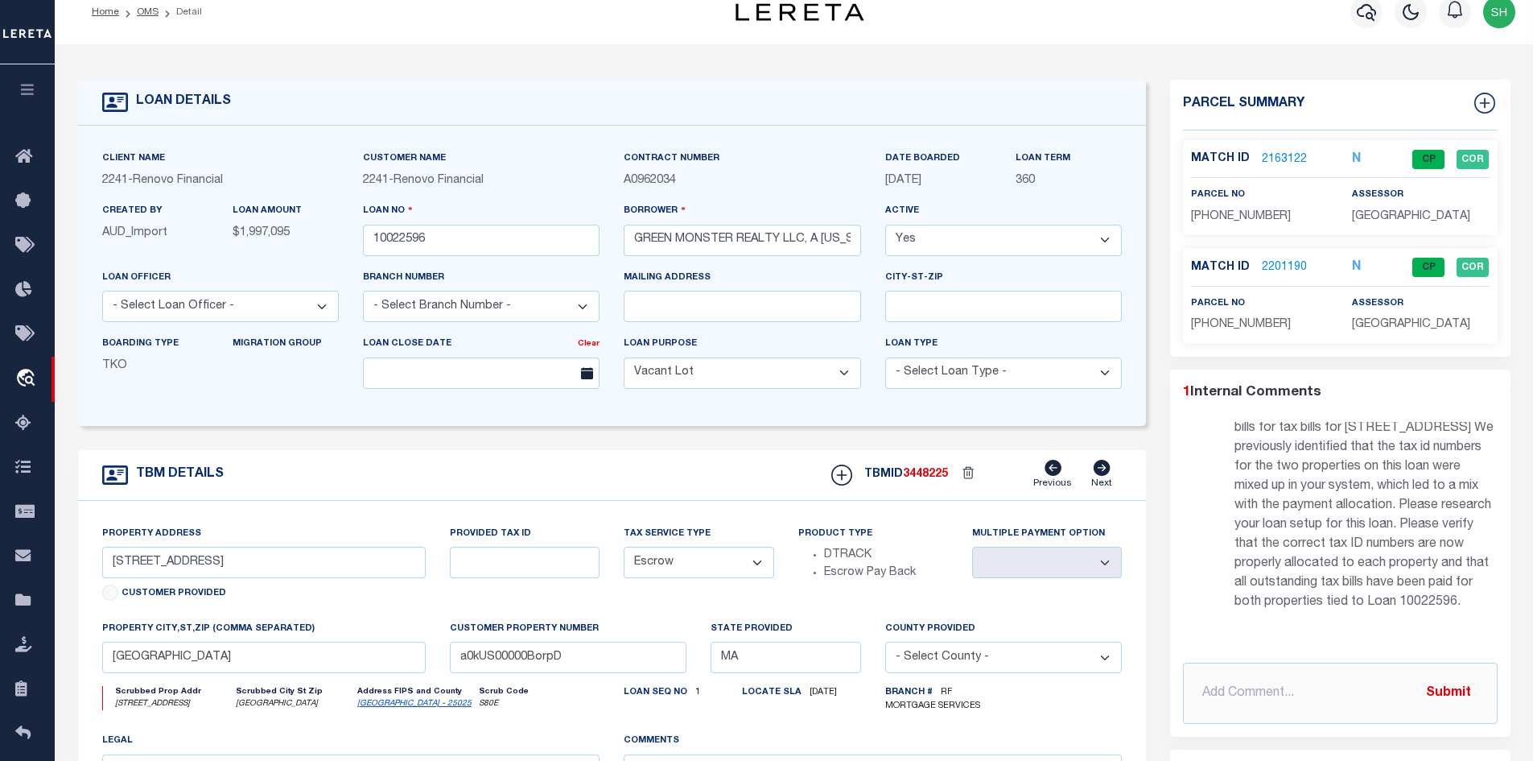
scroll to position [0, 0]
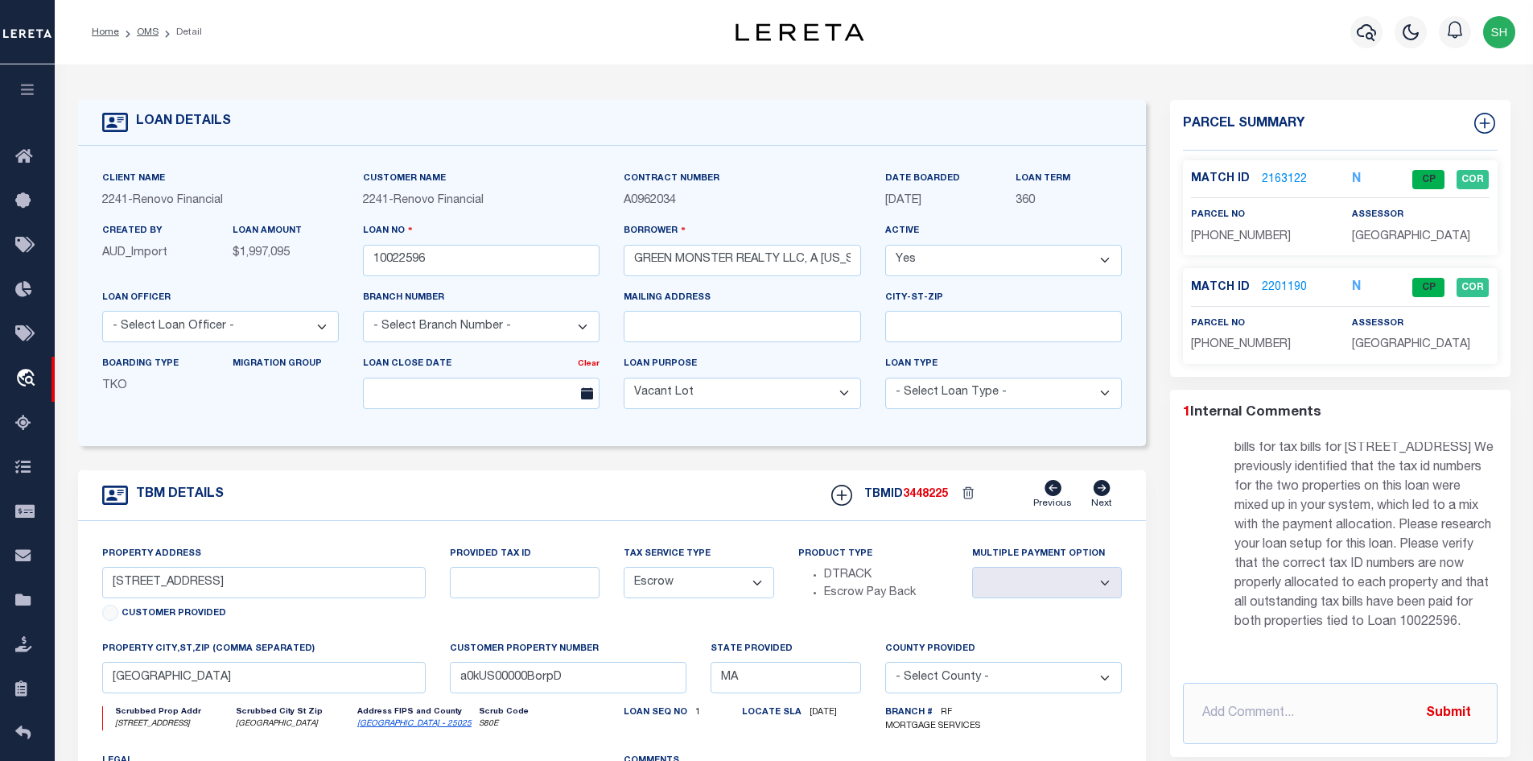
click at [1291, 175] on link "2163122" at bounding box center [1284, 179] width 45 height 17
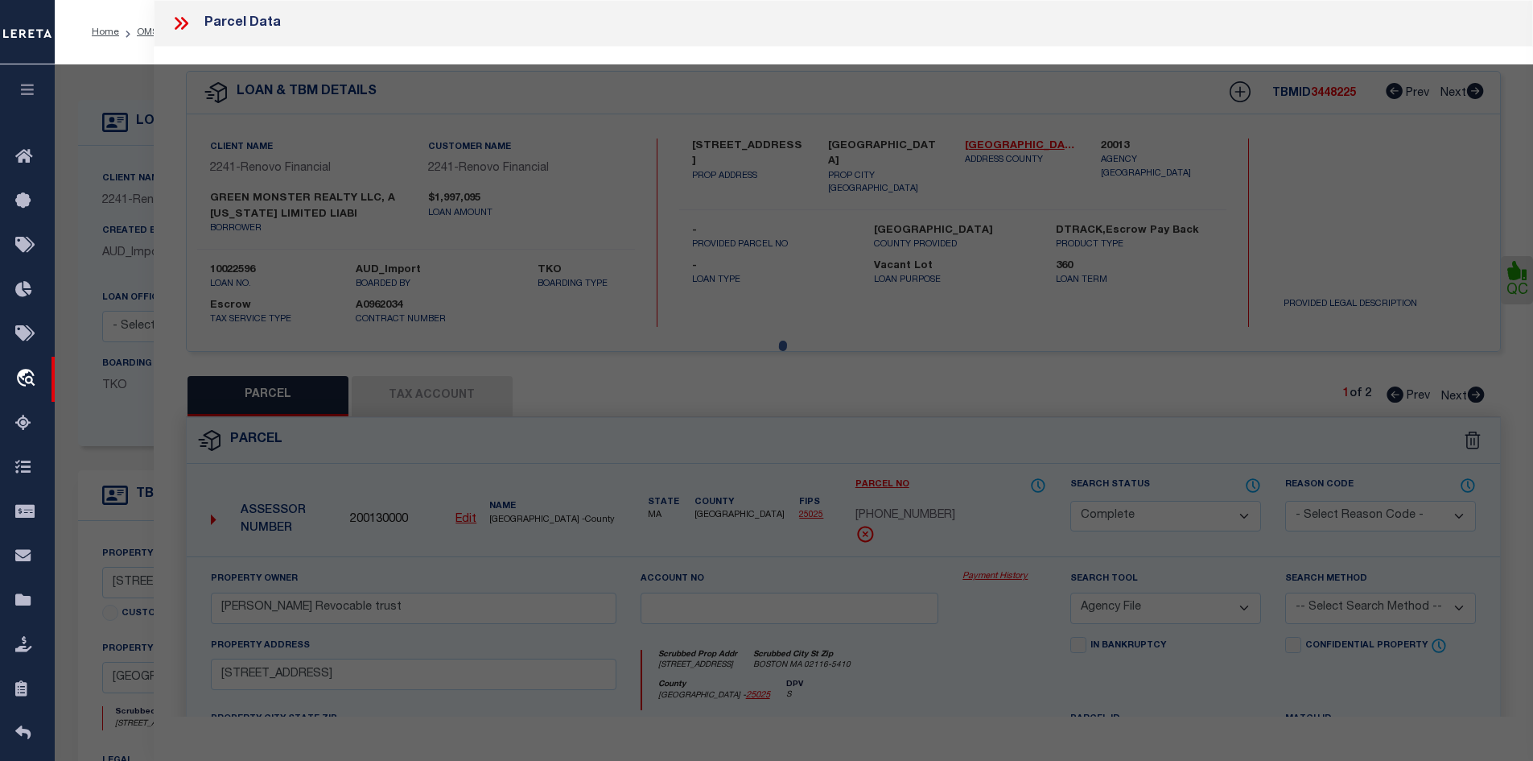
select select "AS"
select select
checkbox input "false"
select select "CP"
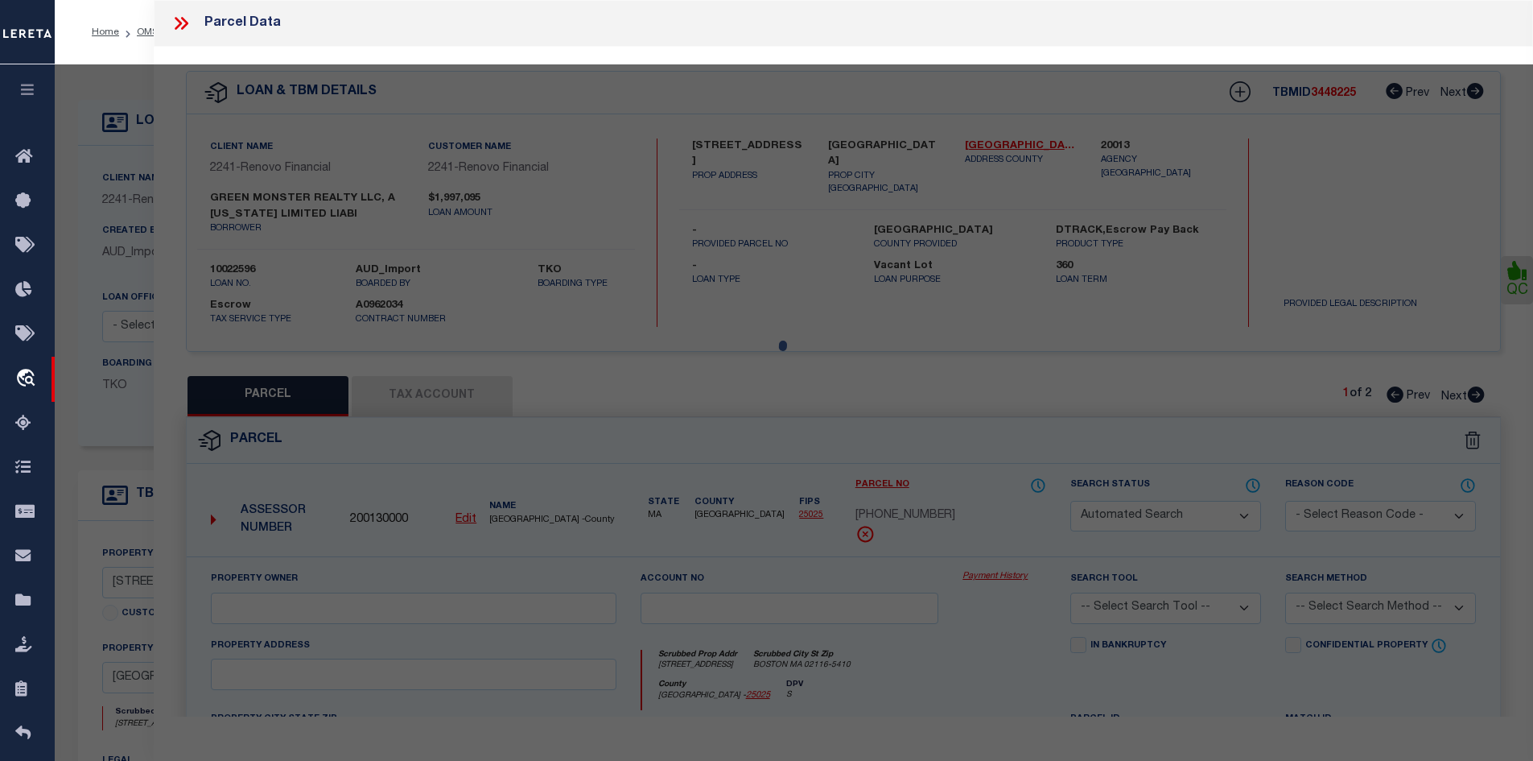
select select "ACT"
type input "GREEN MONSTER REALTY LLC"
select select "ATL"
select select "ADD"
type input "[STREET_ADDRESS]"
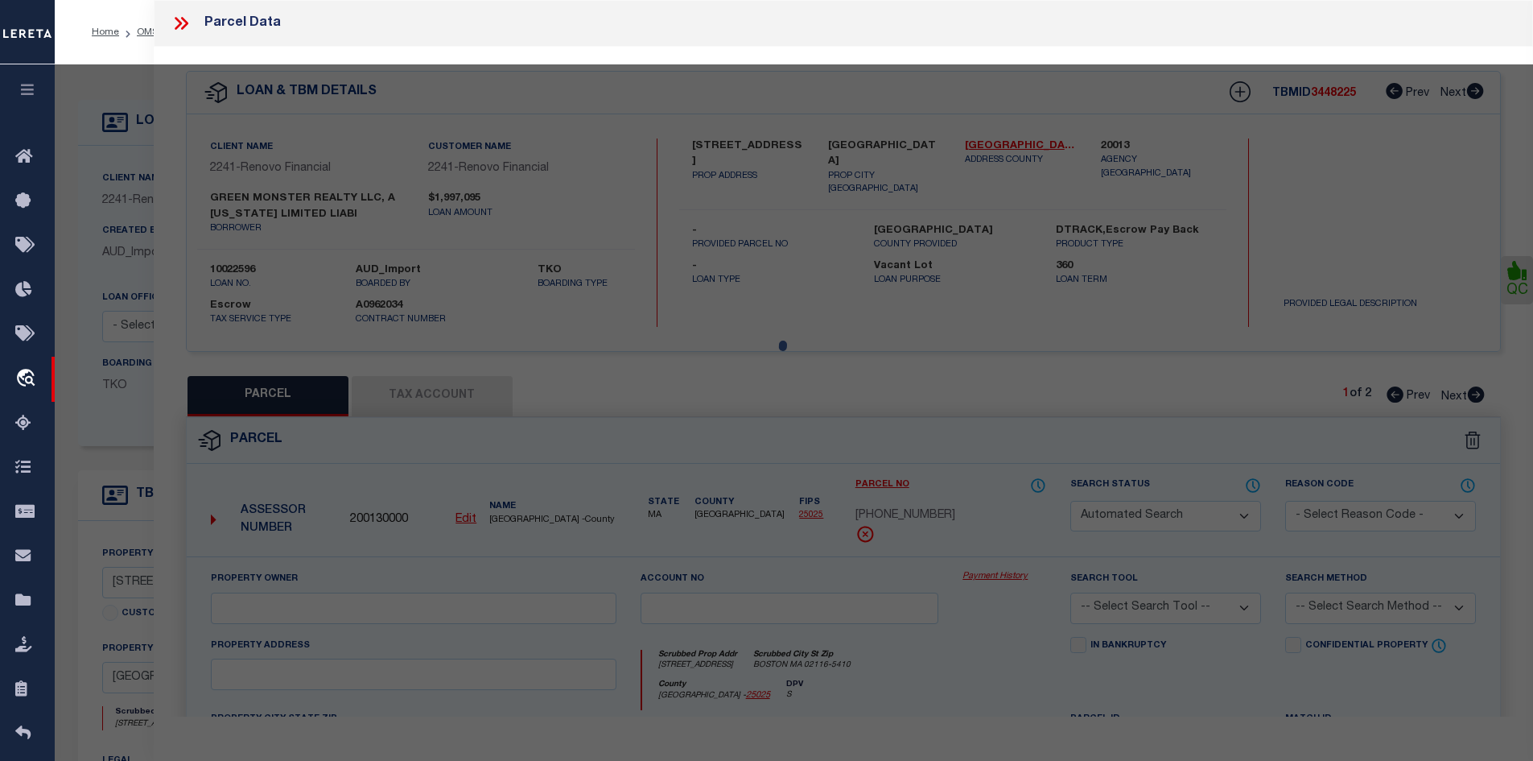
type input "[GEOGRAPHIC_DATA]"
type textarea "DIST:35 CITY/[GEOGRAPHIC_DATA]/TWP:BOSTON-[GEOGRAPHIC_DATA]"
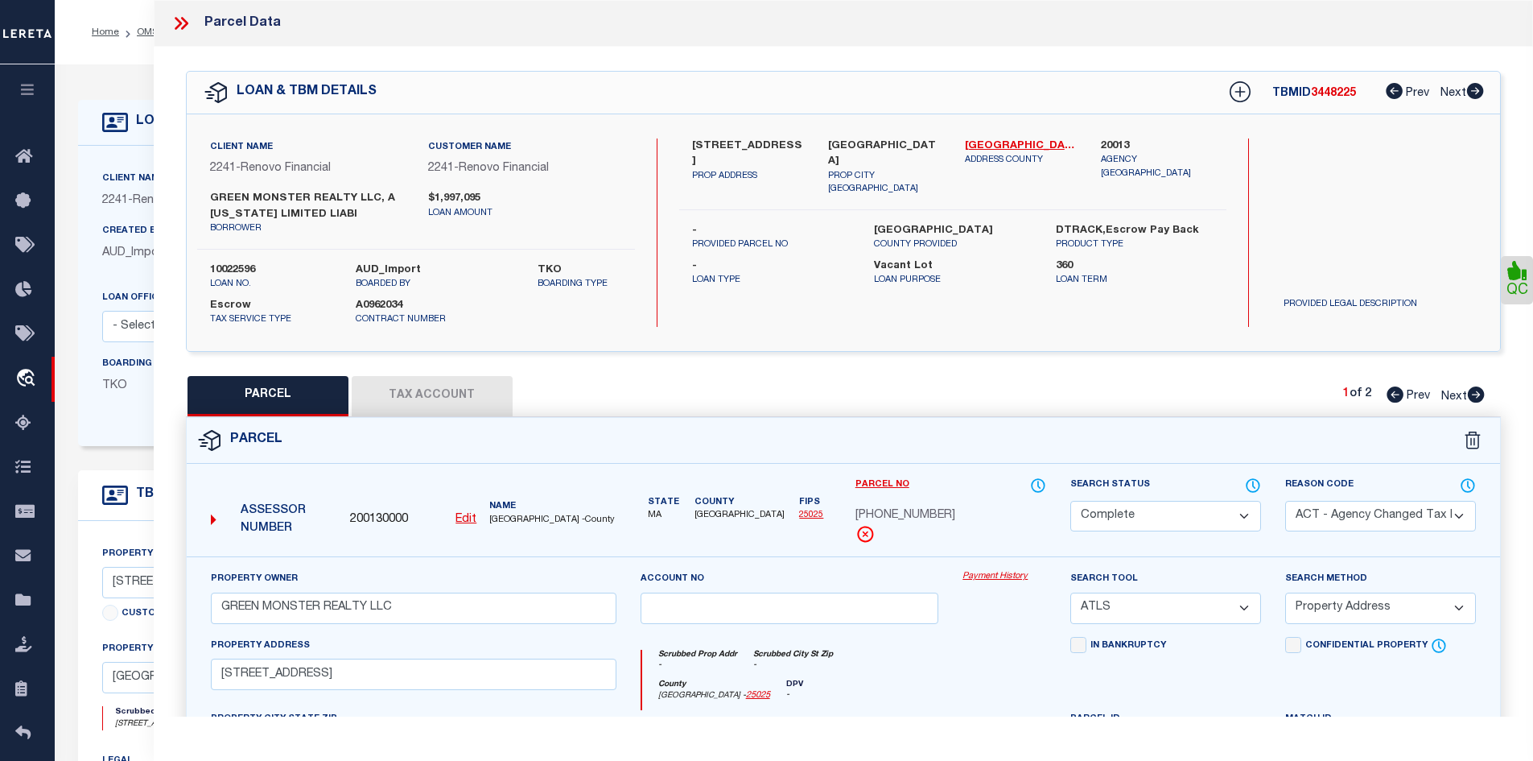
drag, startPoint x: 180, startPoint y: 19, endPoint x: 281, endPoint y: 72, distance: 113.8
click at [180, 20] on icon at bounding box center [181, 23] width 21 height 21
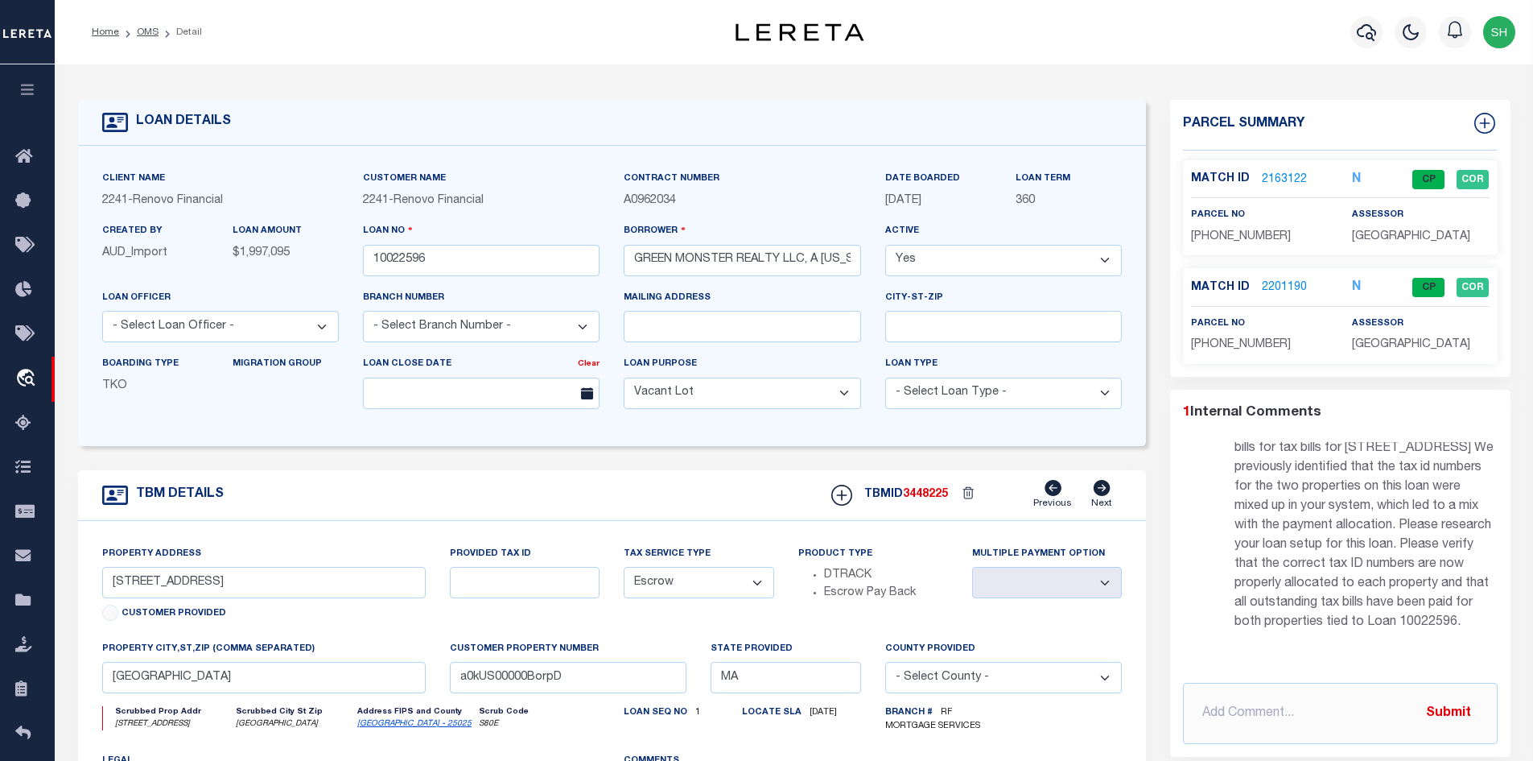
click at [1290, 283] on link "2201190" at bounding box center [1284, 287] width 45 height 17
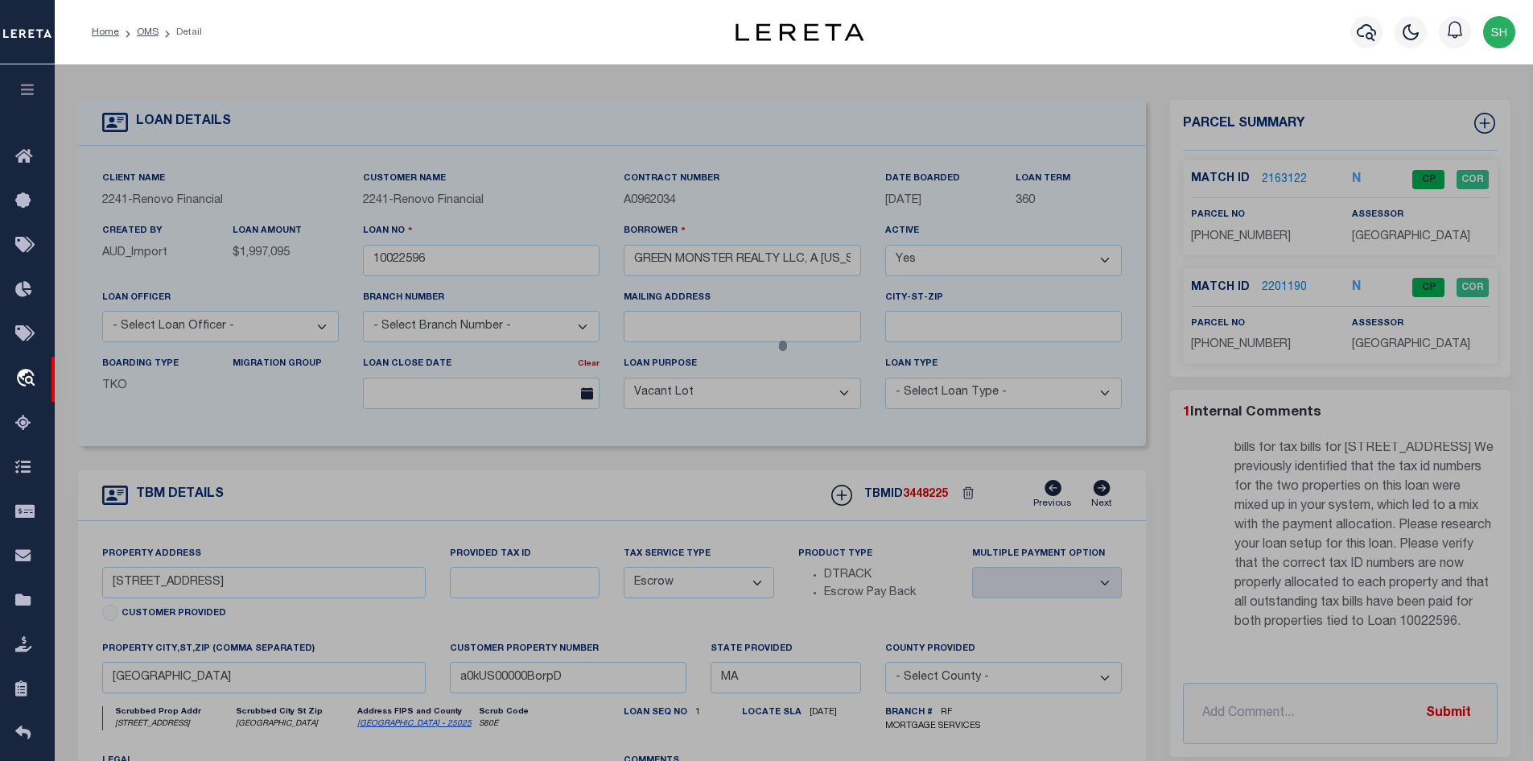
select select "AS"
select select
checkbox input "false"
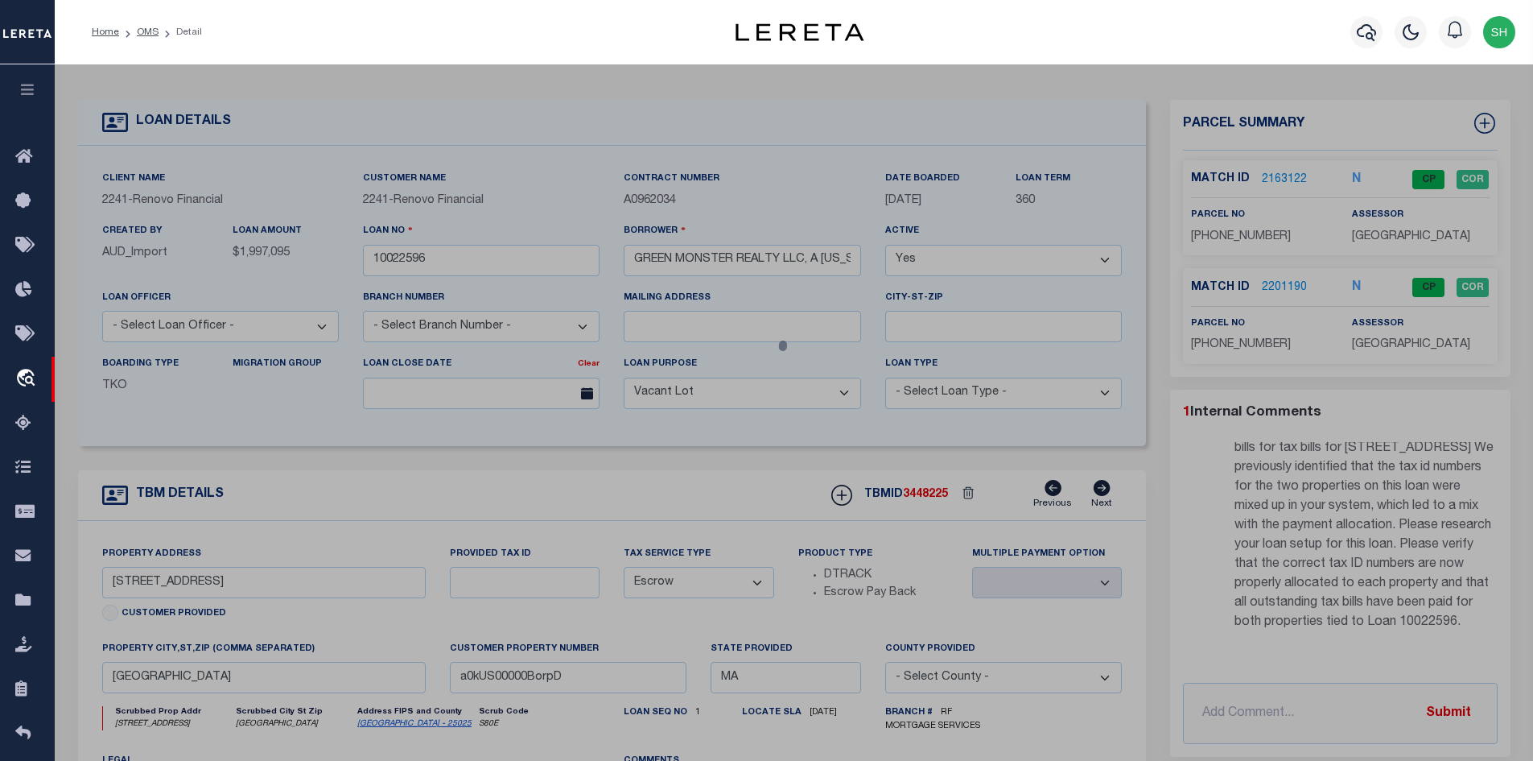
checkbox input "false"
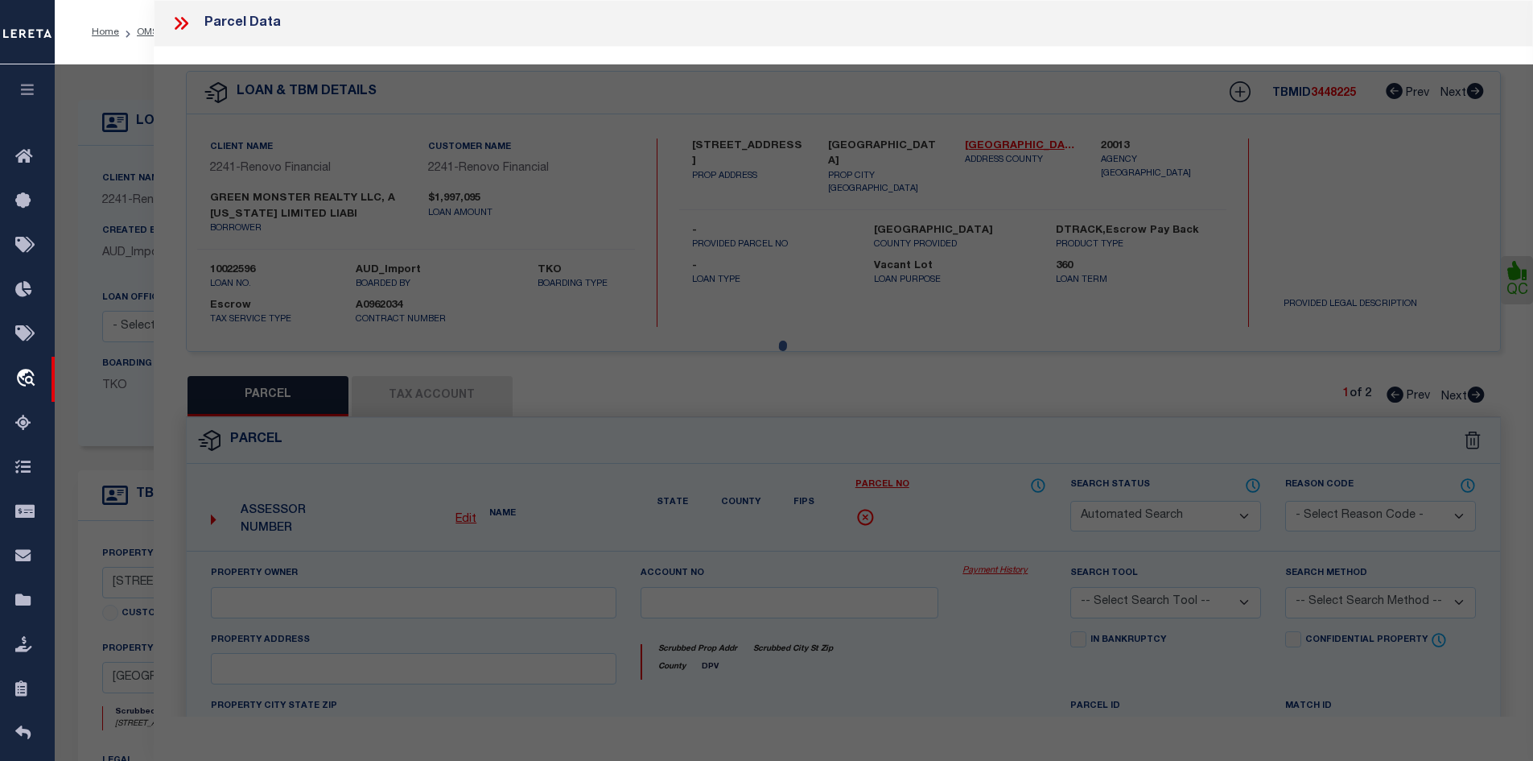
select select "CP"
type input "[PERSON_NAME] Revocable trust"
select select "AGF"
select select
type input "[STREET_ADDRESS]"
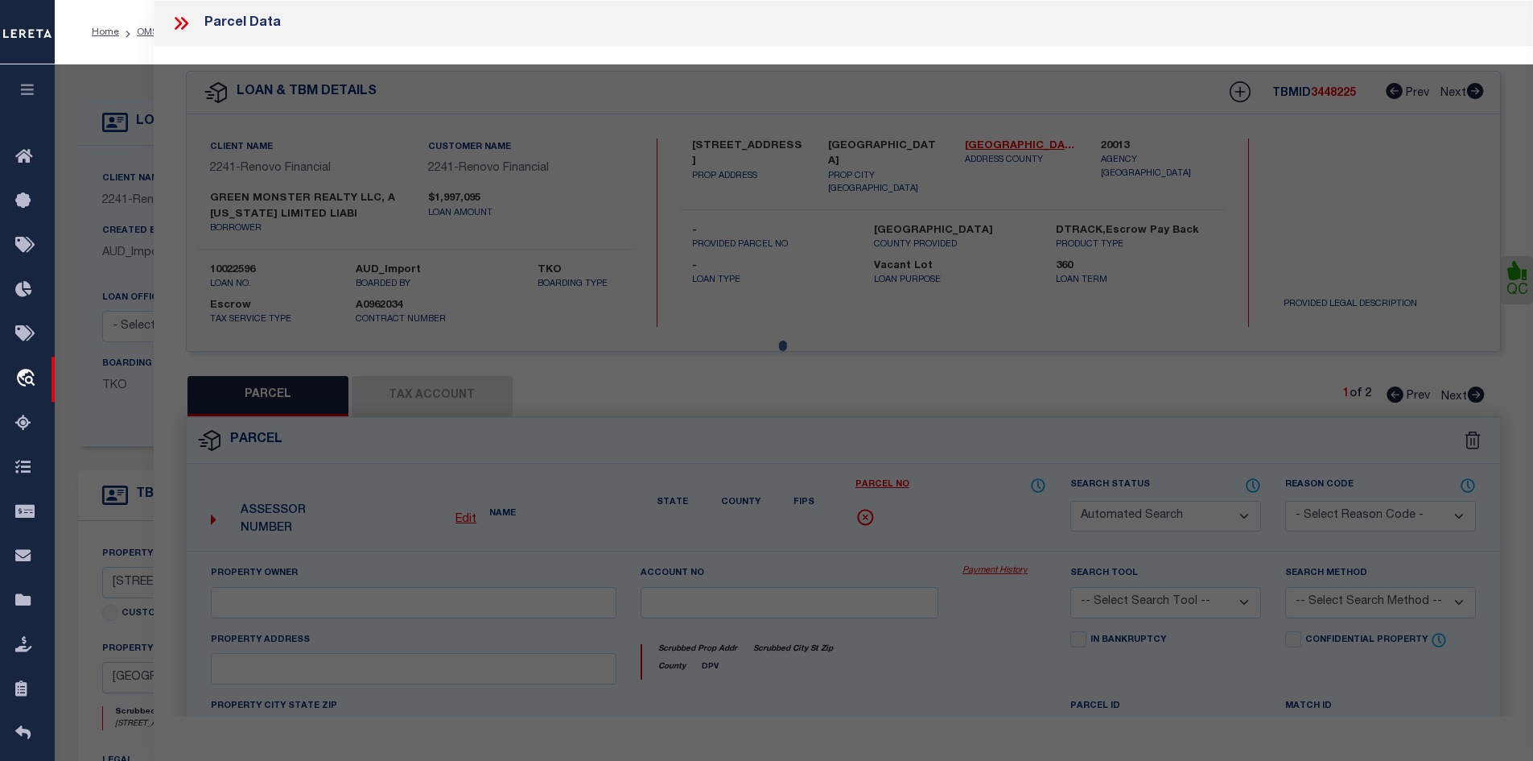
checkbox input "false"
type input "[GEOGRAPHIC_DATA], [GEOGRAPHIC_DATA]"
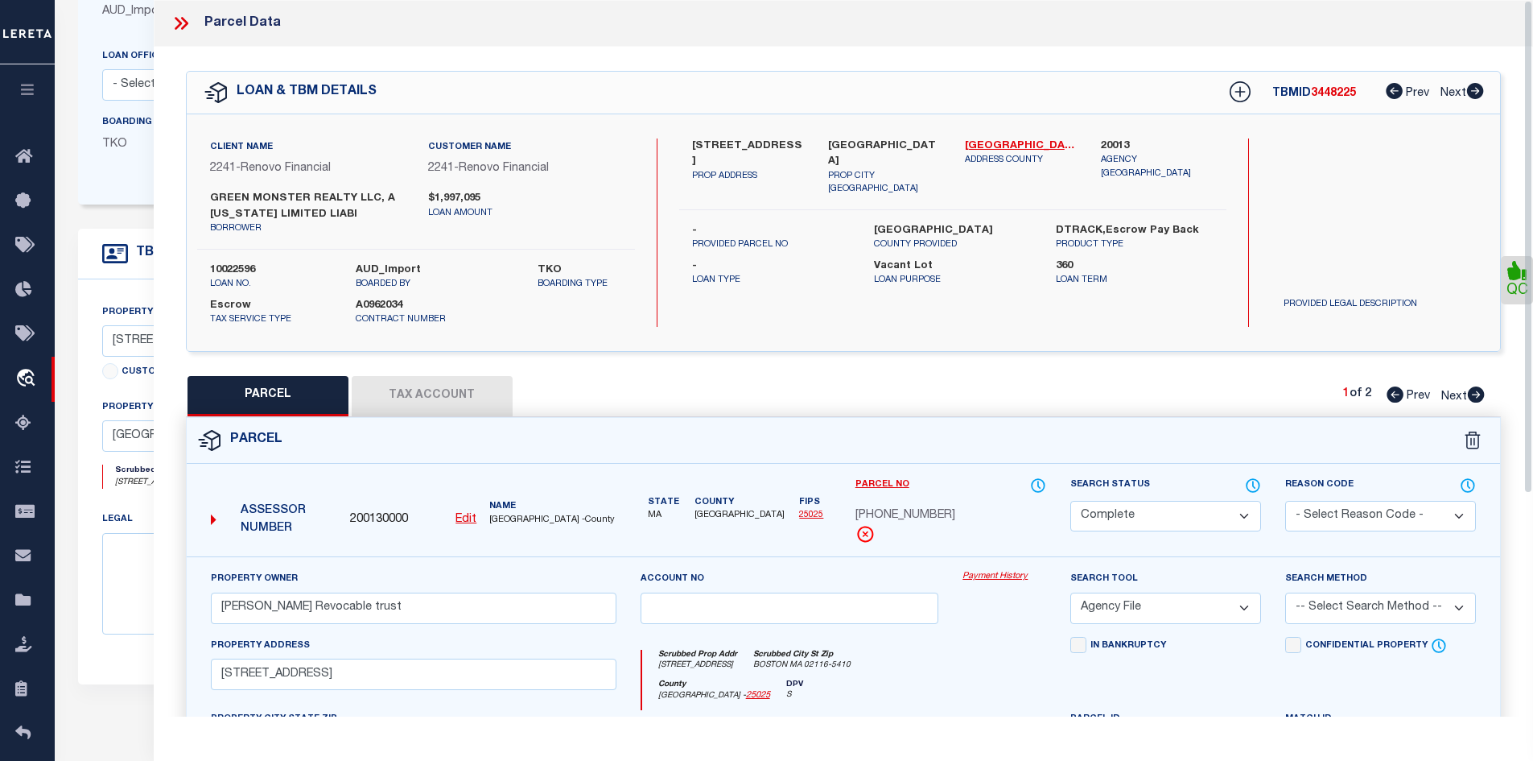
click at [182, 26] on icon at bounding box center [181, 23] width 21 height 21
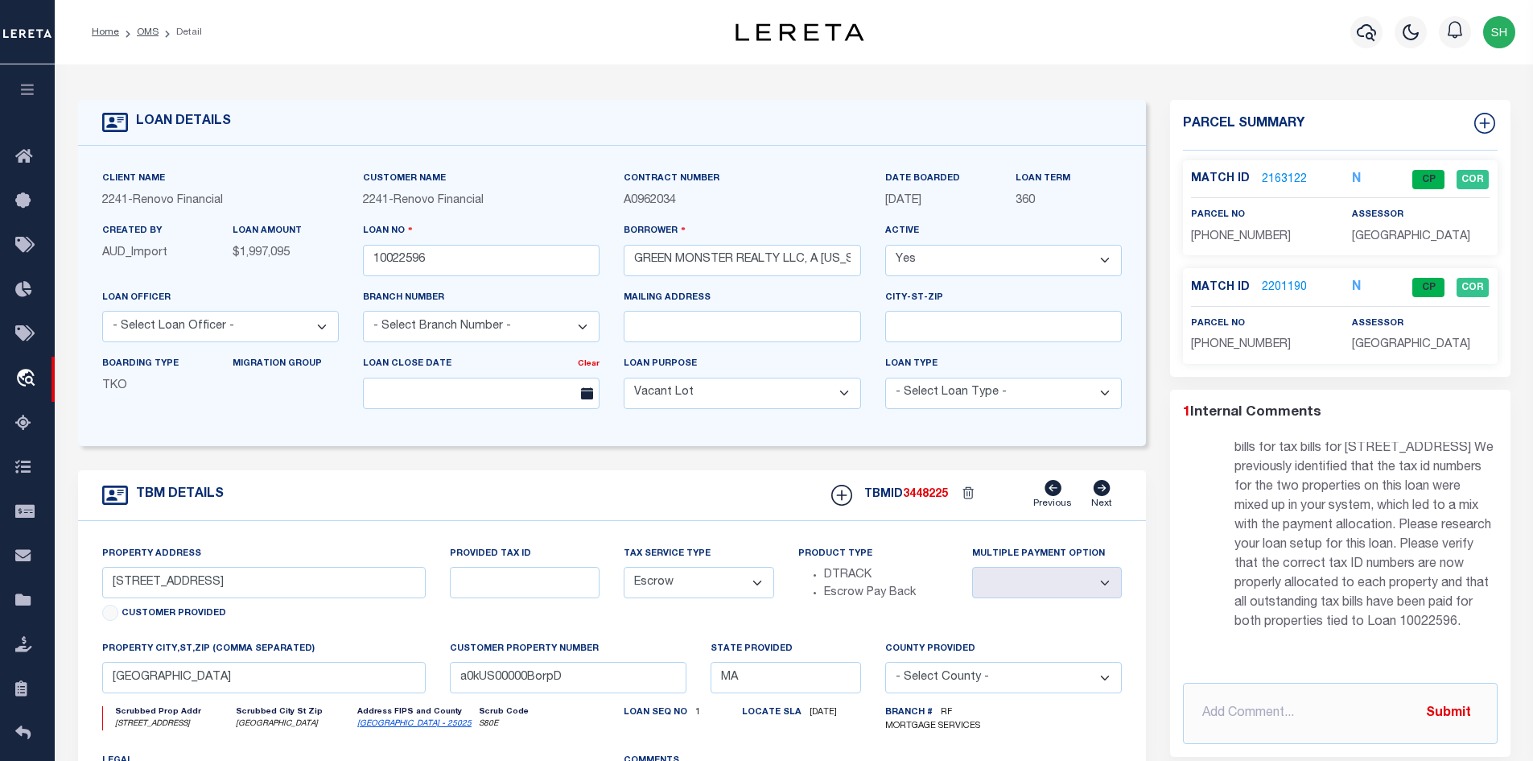
click at [1292, 287] on link "2201190" at bounding box center [1284, 287] width 45 height 17
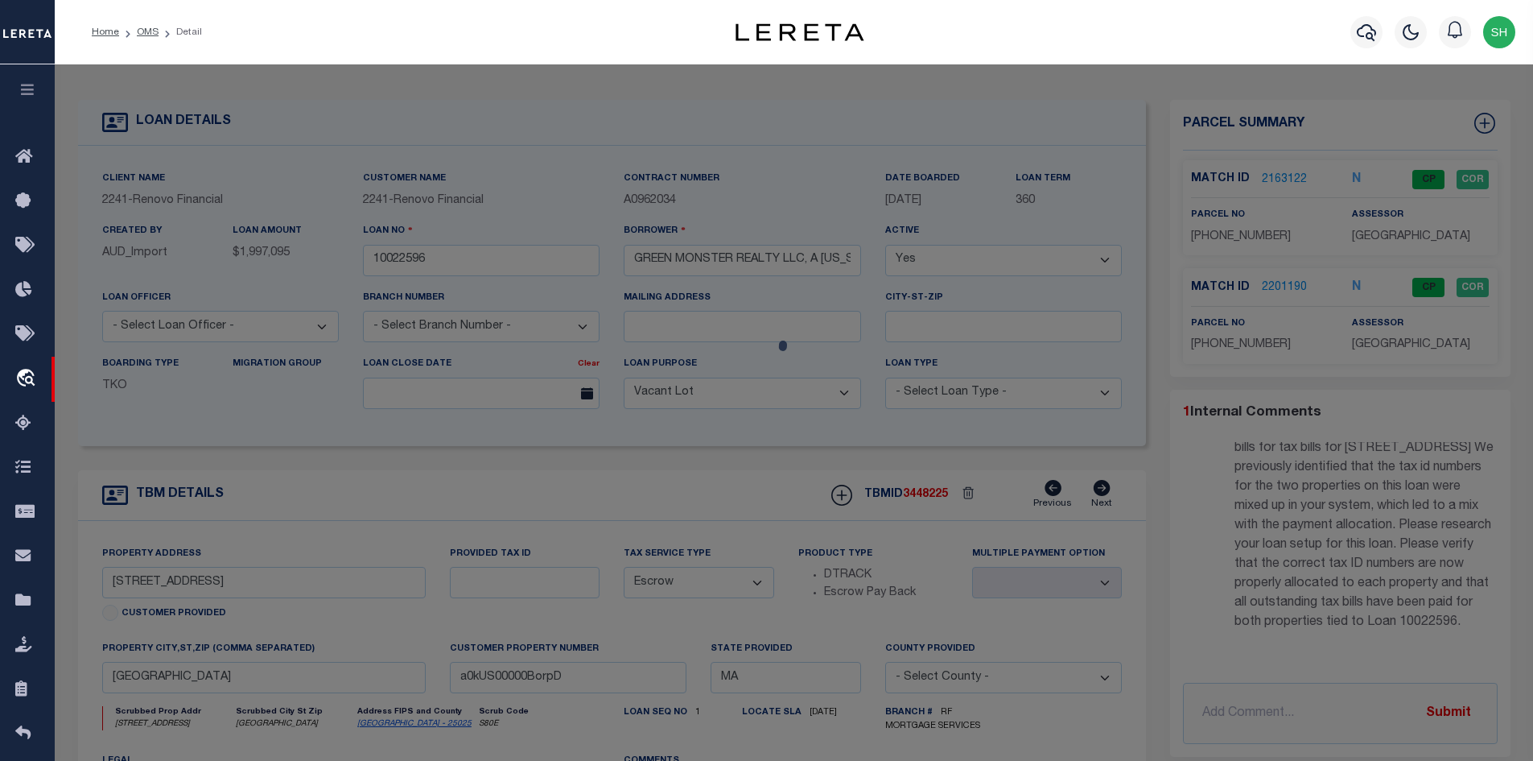
select select "AS"
select select
checkbox input "false"
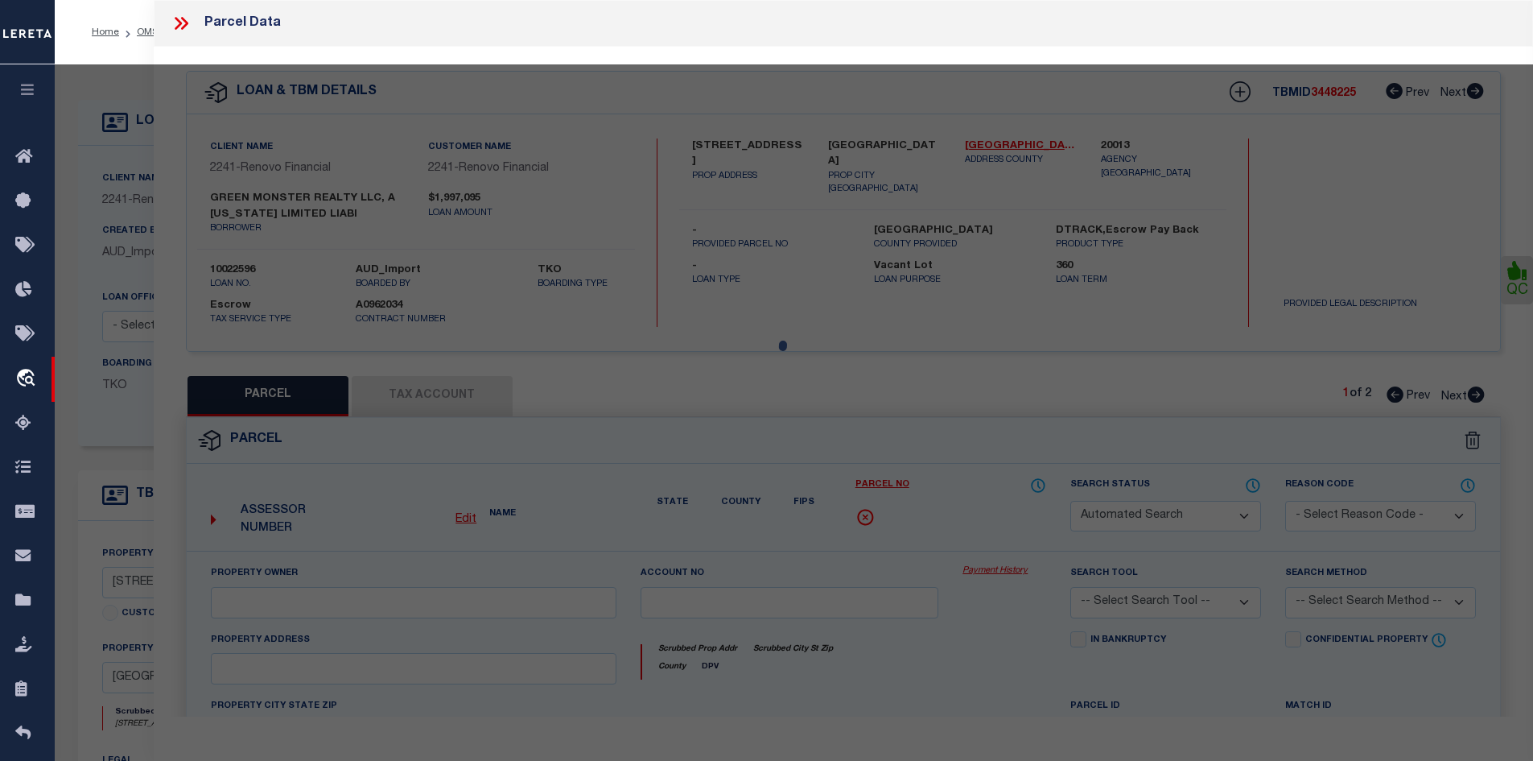
select select "CP"
type input "[PERSON_NAME] Revocable trust"
select select "AGF"
select select
type input "[STREET_ADDRESS]"
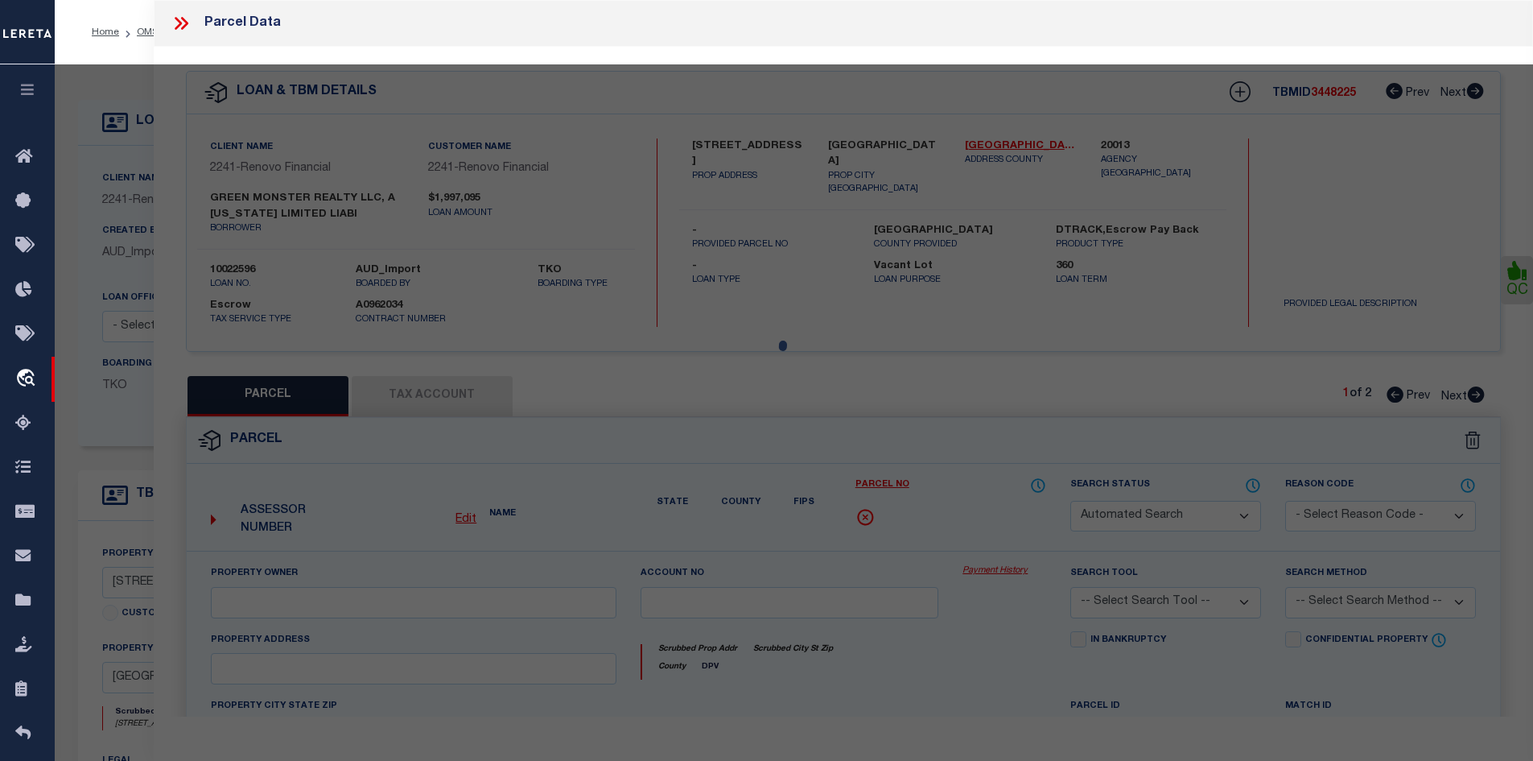
checkbox input "false"
type input "[GEOGRAPHIC_DATA], [GEOGRAPHIC_DATA]"
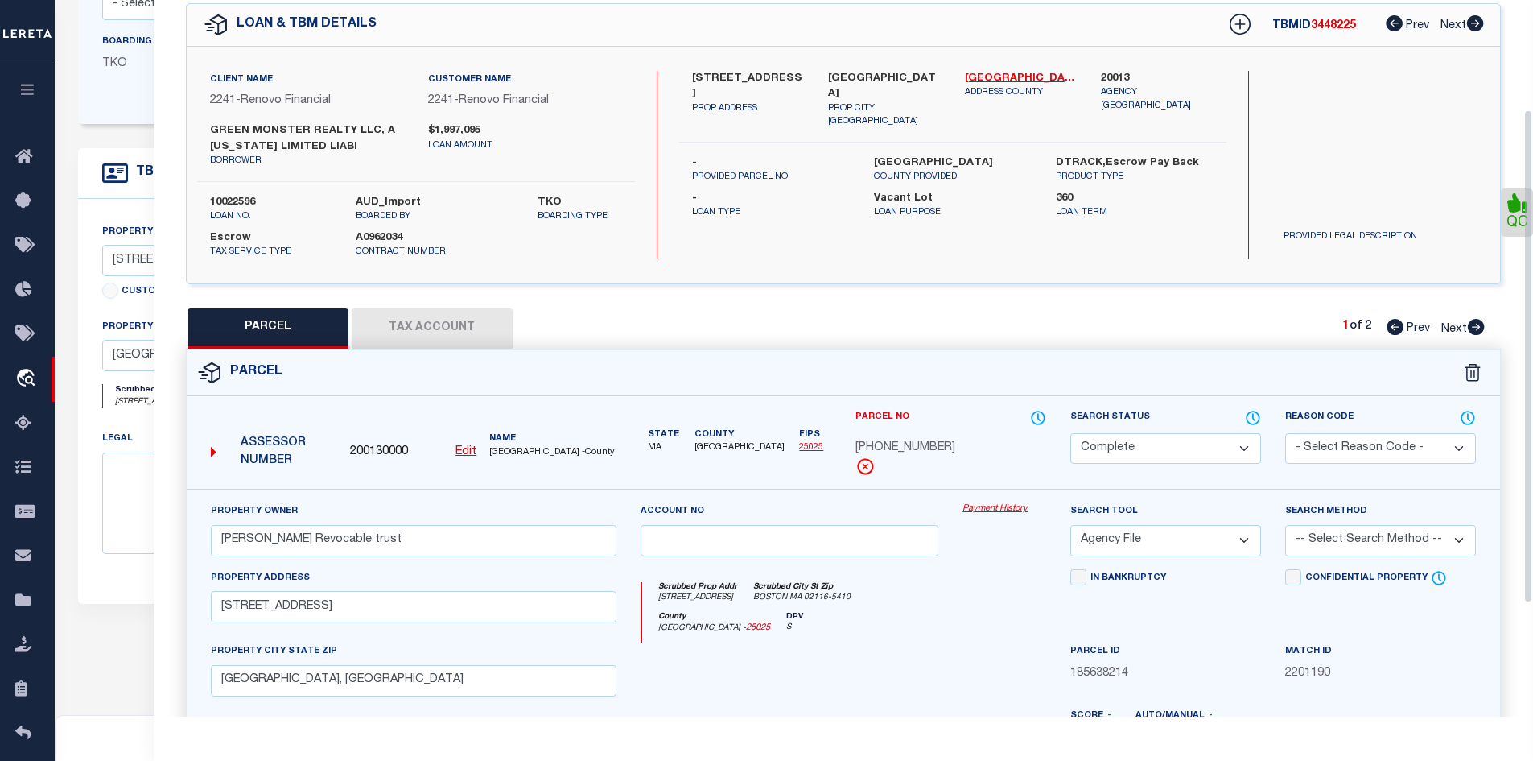
scroll to position [161, 0]
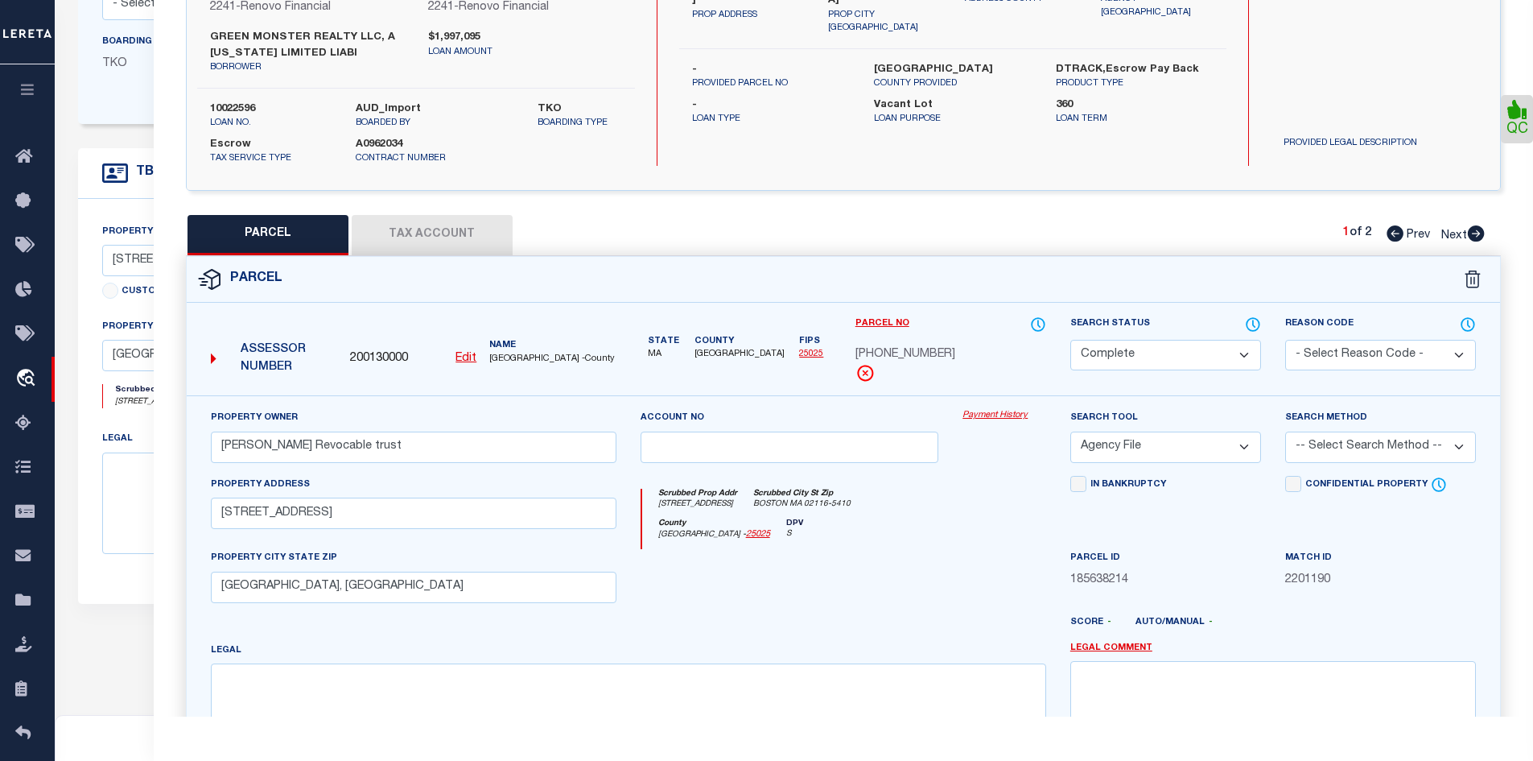
click at [1468, 233] on icon at bounding box center [1476, 233] width 17 height 16
select select "AS"
select select
checkbox input "false"
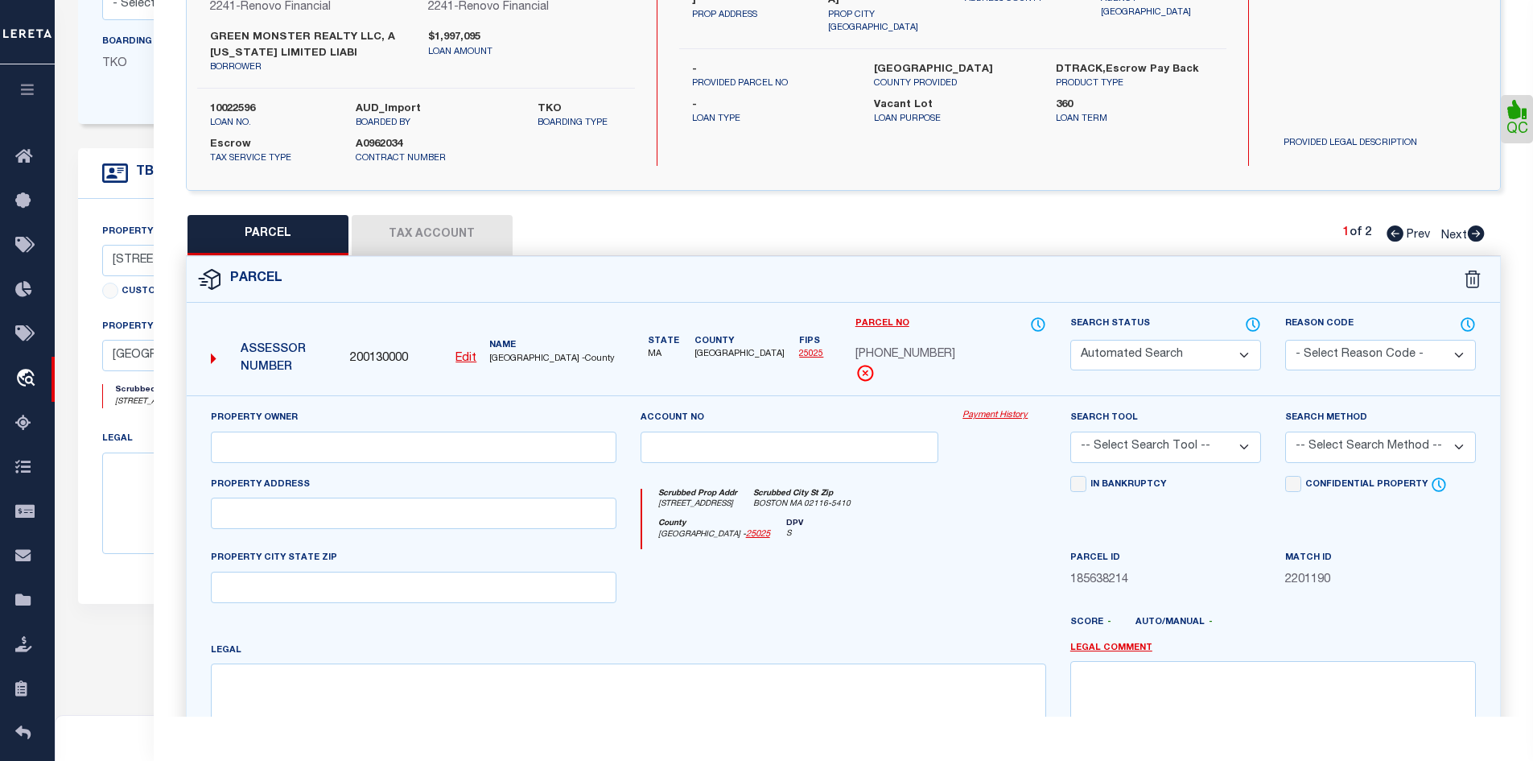
select select "CP"
select select "ACT"
type input "GREEN MONSTER REALTY LLC"
select select "ATL"
select select "ADD"
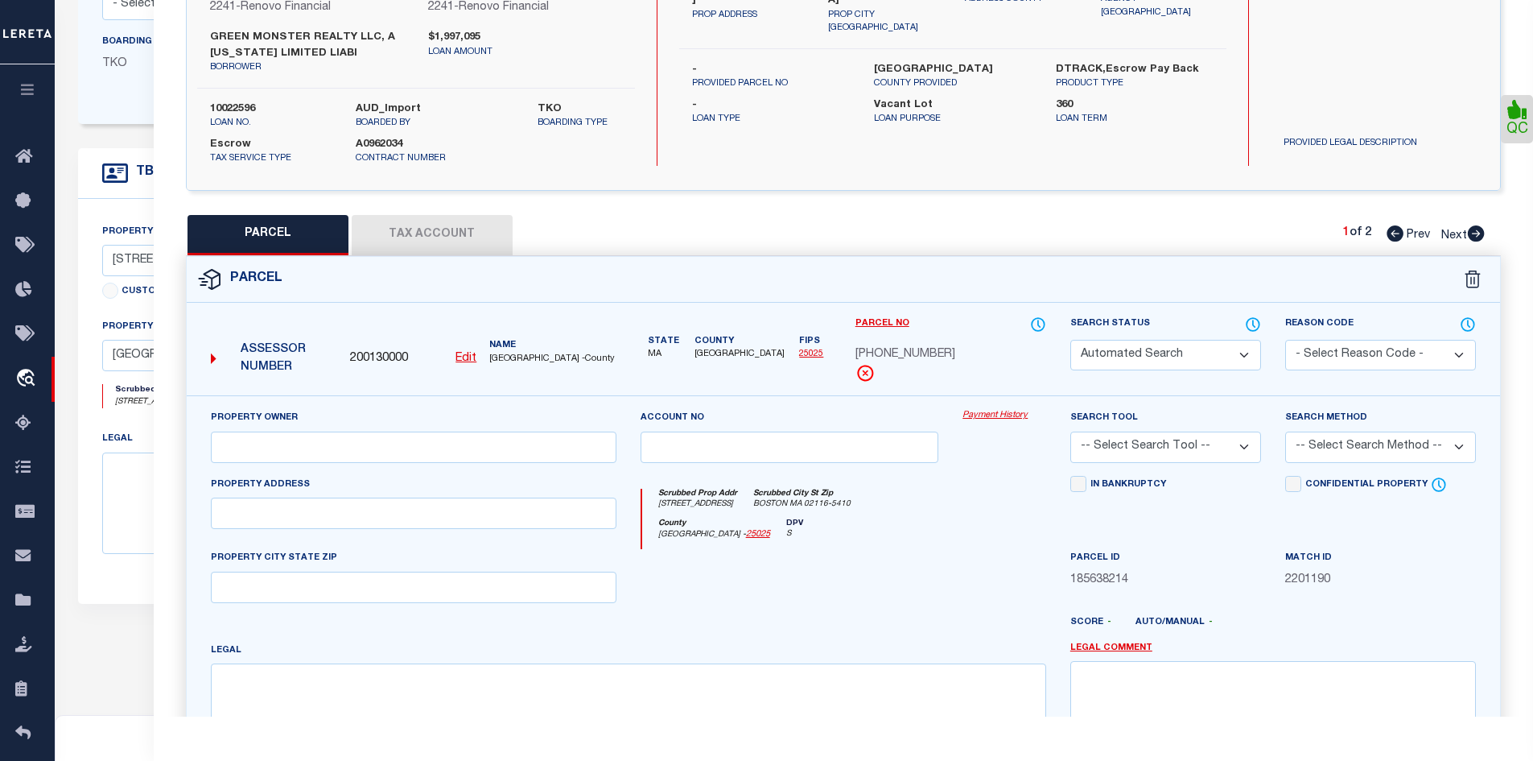
type input "[STREET_ADDRESS]"
type input "[GEOGRAPHIC_DATA]"
type textarea "DIST:35 CITY/[GEOGRAPHIC_DATA]/TWP:BOSTON-[GEOGRAPHIC_DATA]"
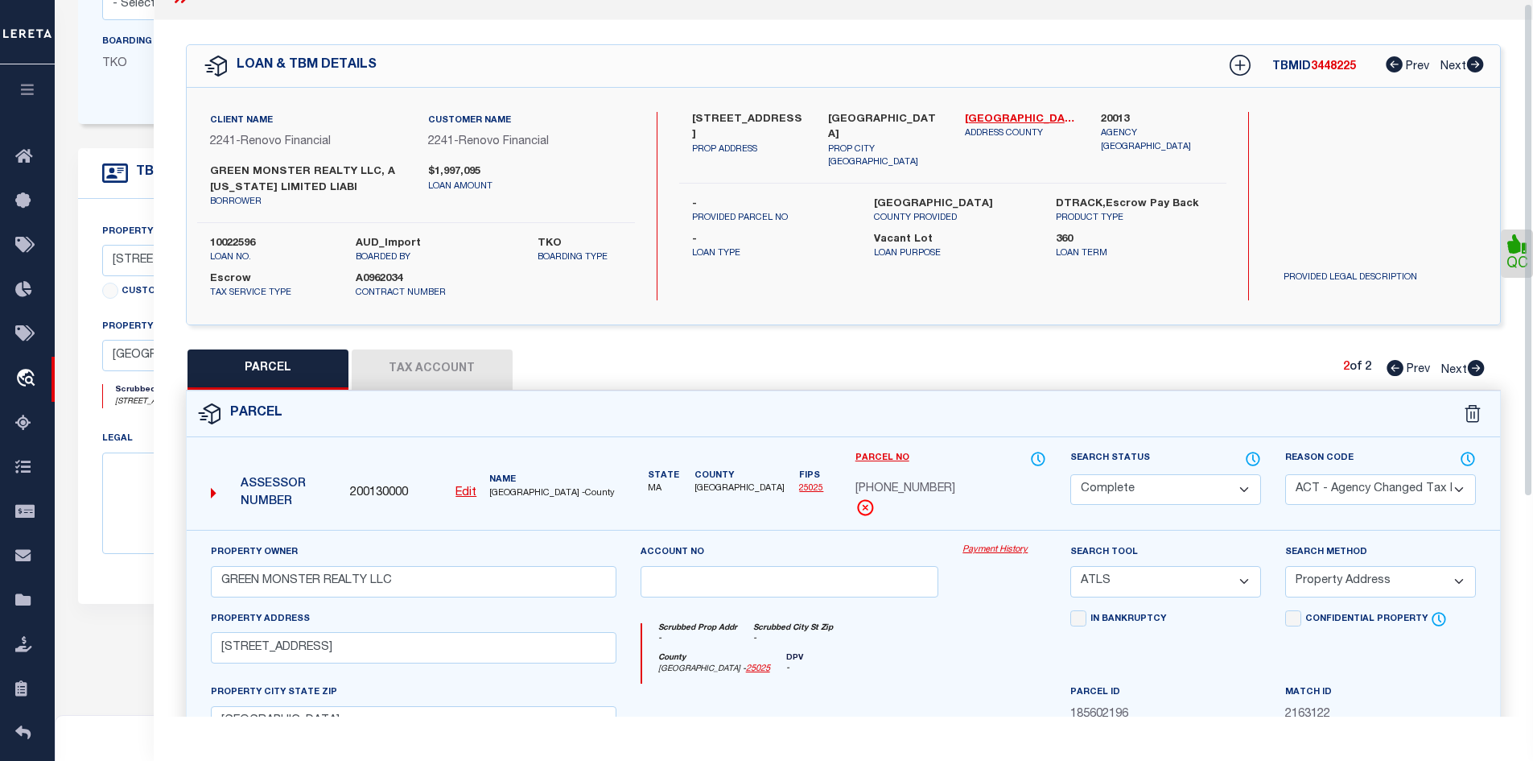
scroll to position [0, 0]
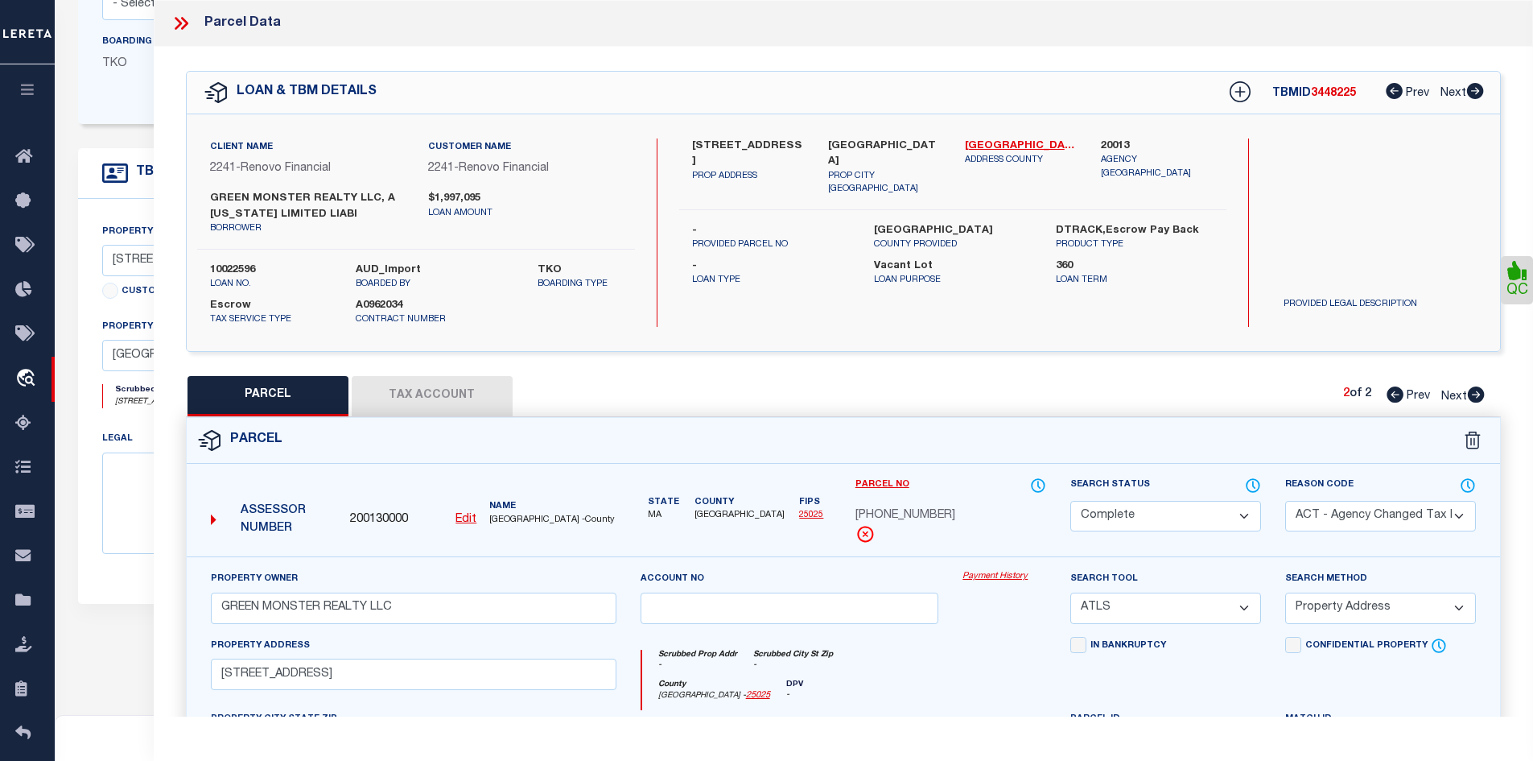
click at [179, 30] on icon at bounding box center [181, 23] width 21 height 21
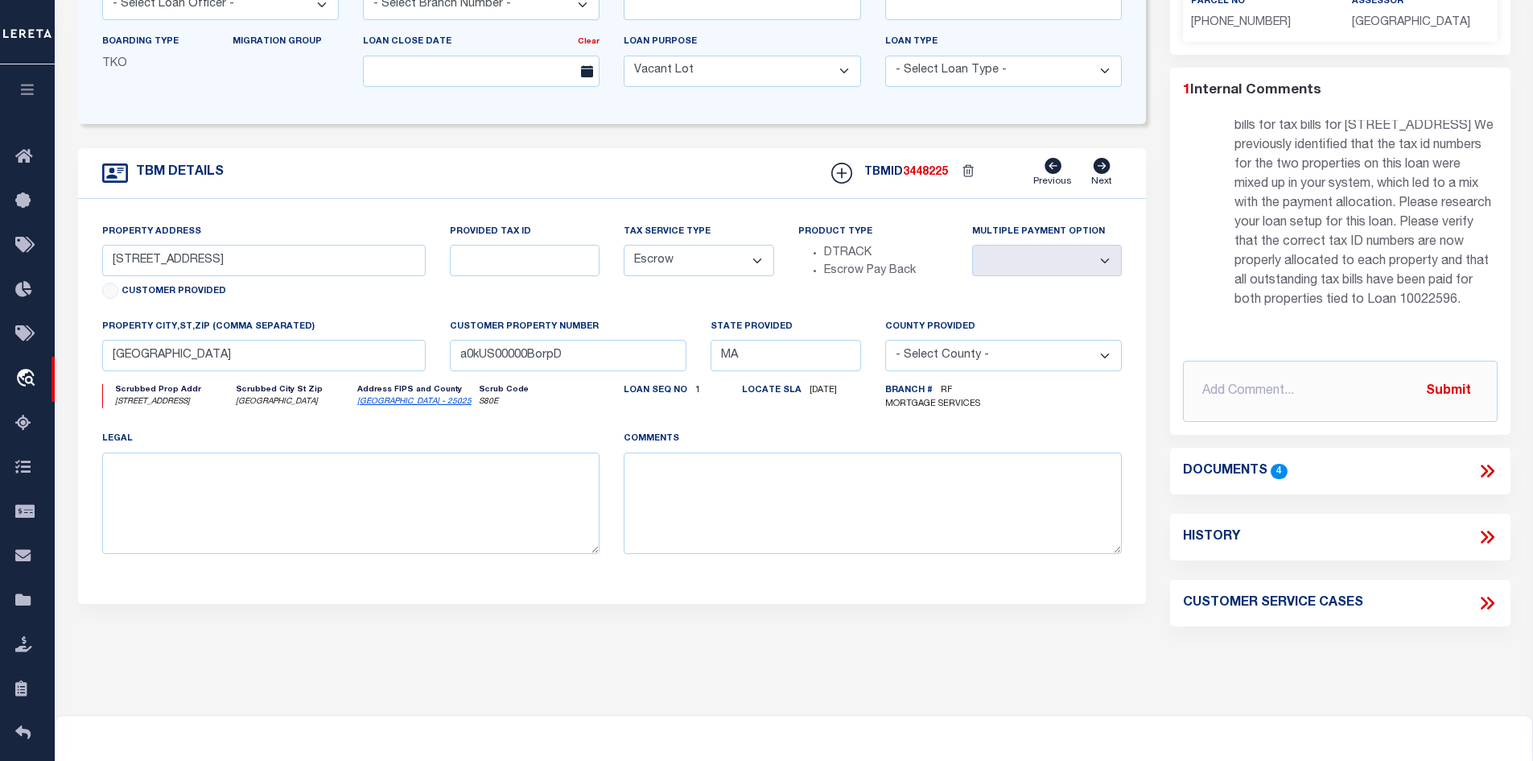
click at [758, 167] on div "TBM DETAILS TBMID 3448225 Previous Next" at bounding box center [612, 173] width 1069 height 51
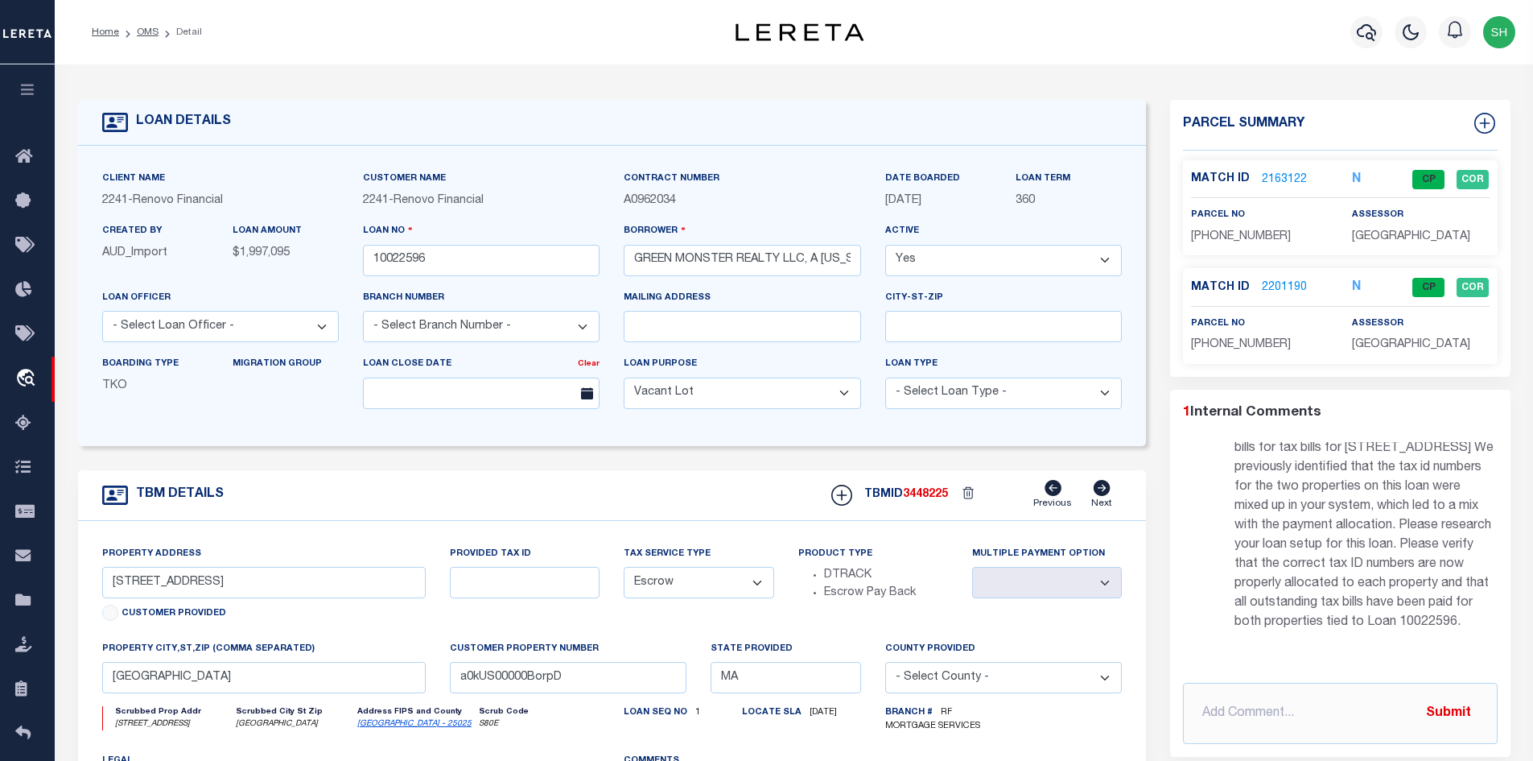
click at [1271, 177] on link "2163122" at bounding box center [1284, 179] width 45 height 17
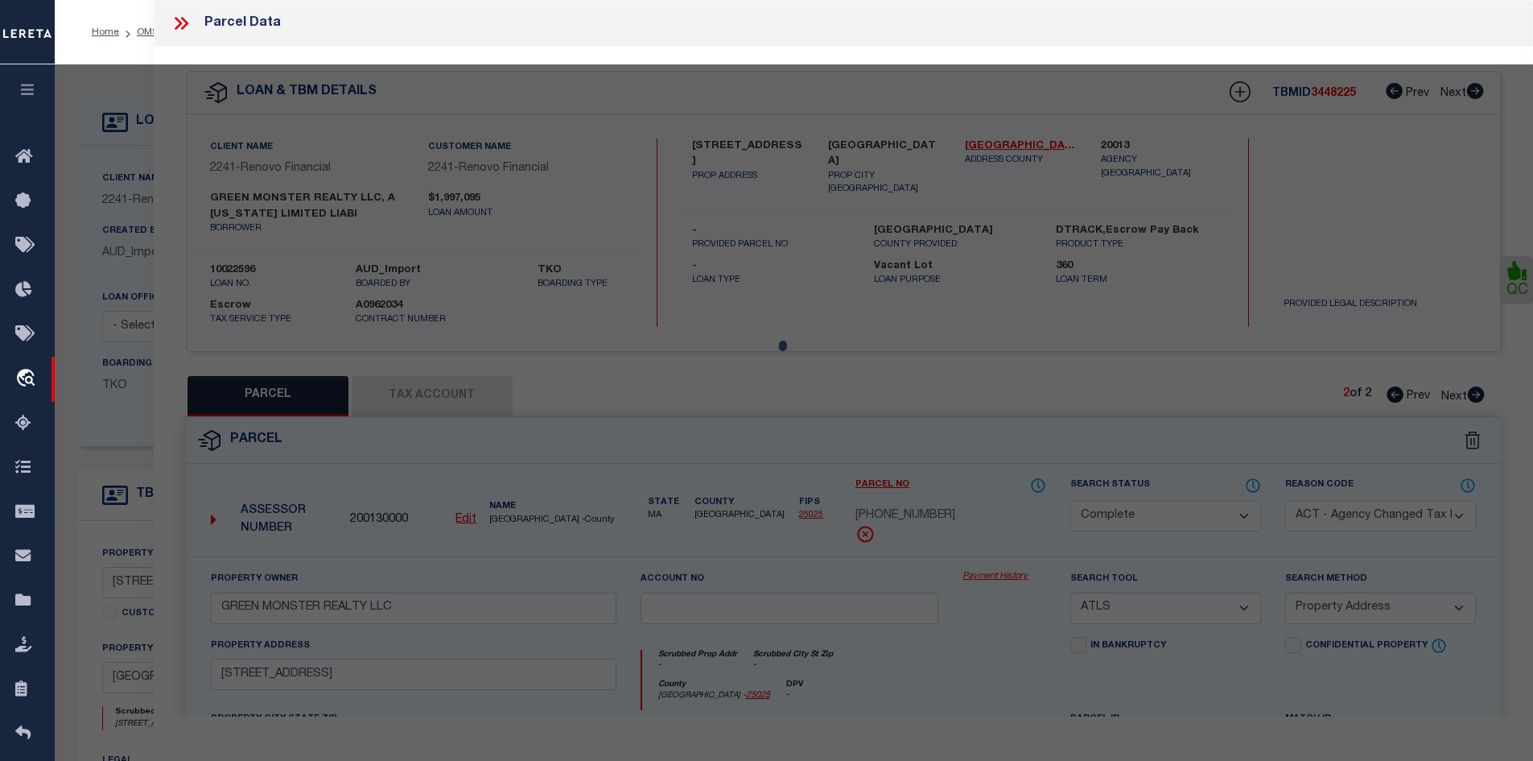
select select "AS"
select select
checkbox input "false"
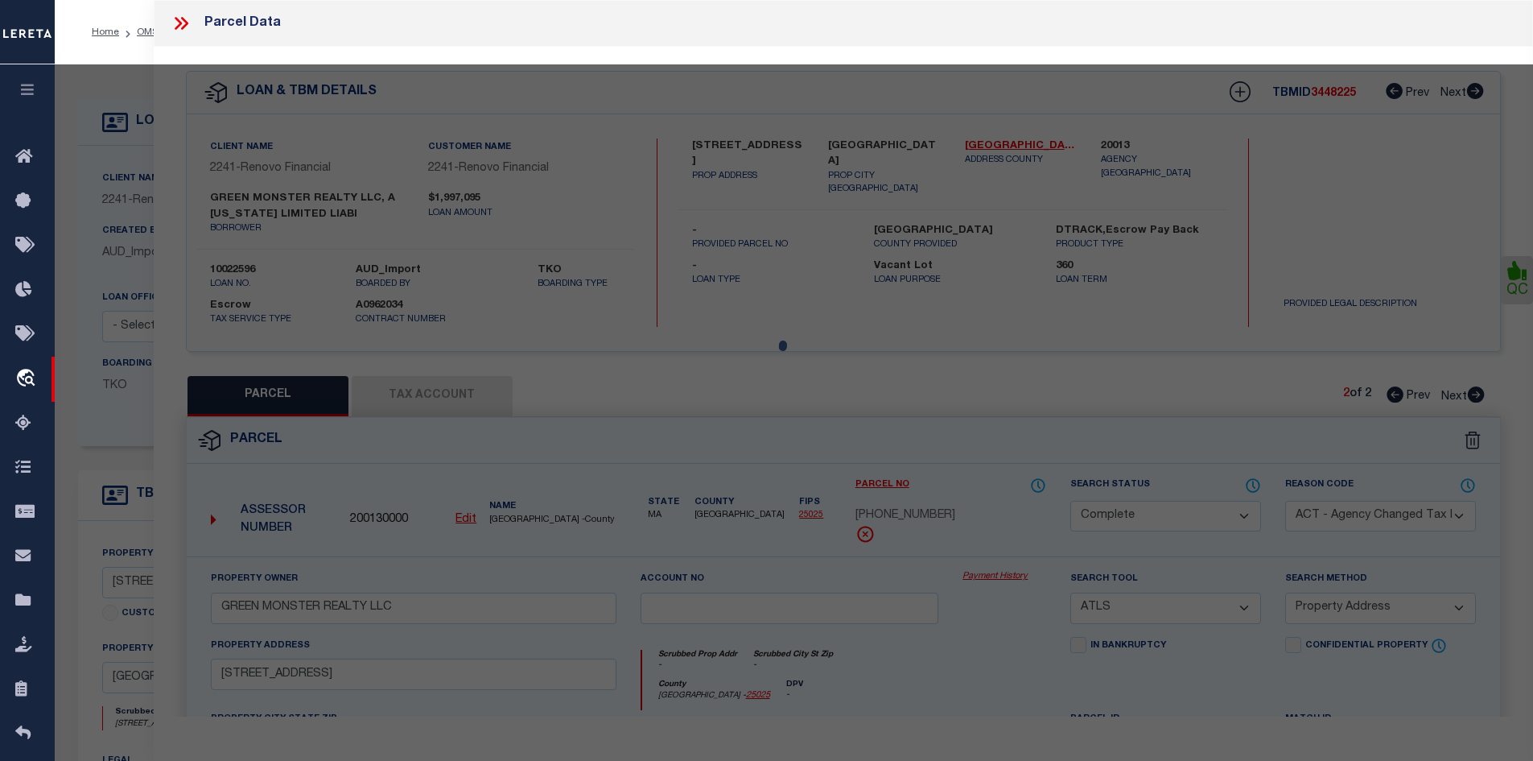
checkbox input "false"
select select "CP"
select select "ACT"
type input "GREEN MONSTER REALTY LLC"
select select "ATL"
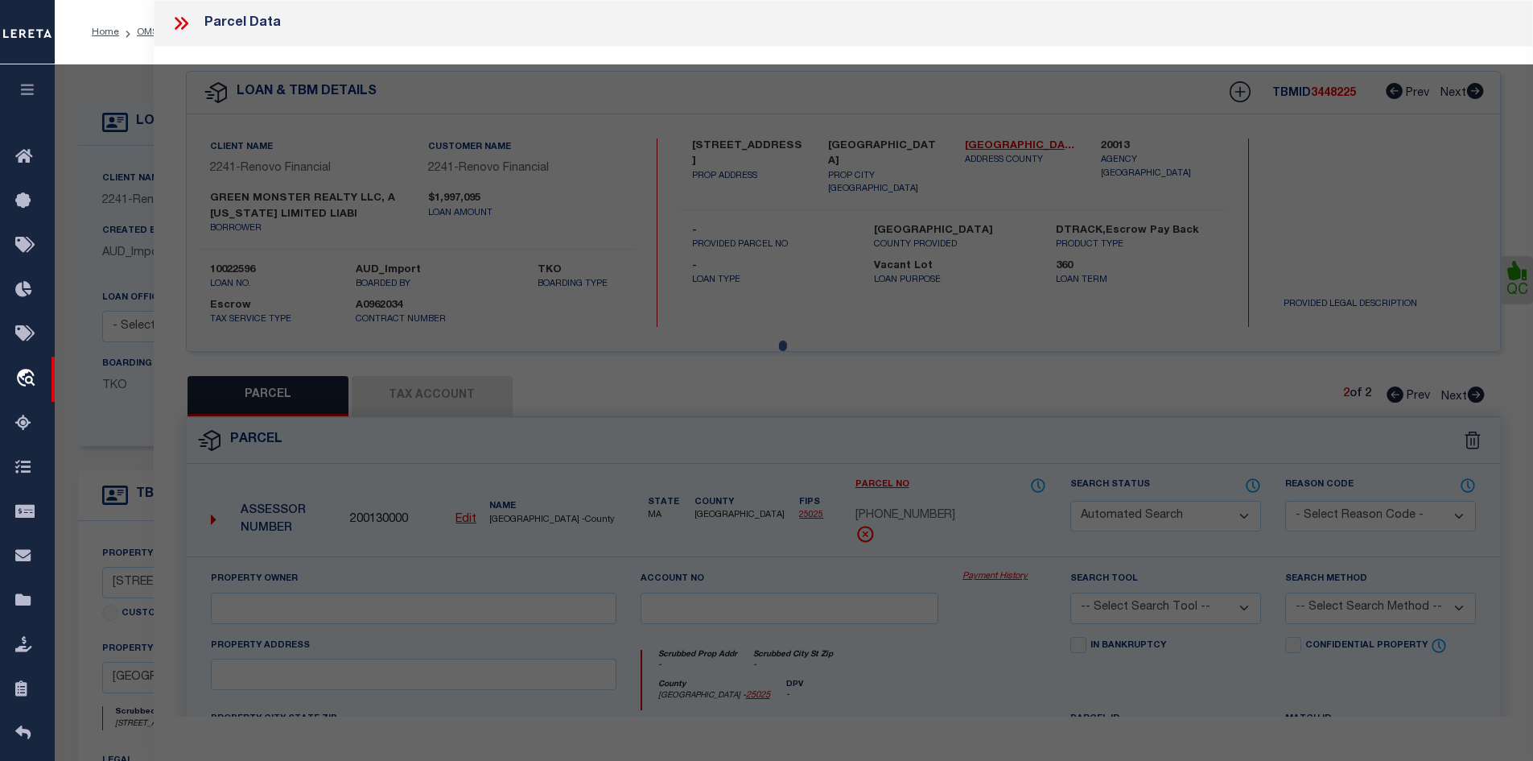
select select "ADD"
type input "[STREET_ADDRESS]"
type input "[GEOGRAPHIC_DATA]"
type textarea "DIST:35 CITY/[GEOGRAPHIC_DATA]/TWP:BOSTON-[GEOGRAPHIC_DATA]"
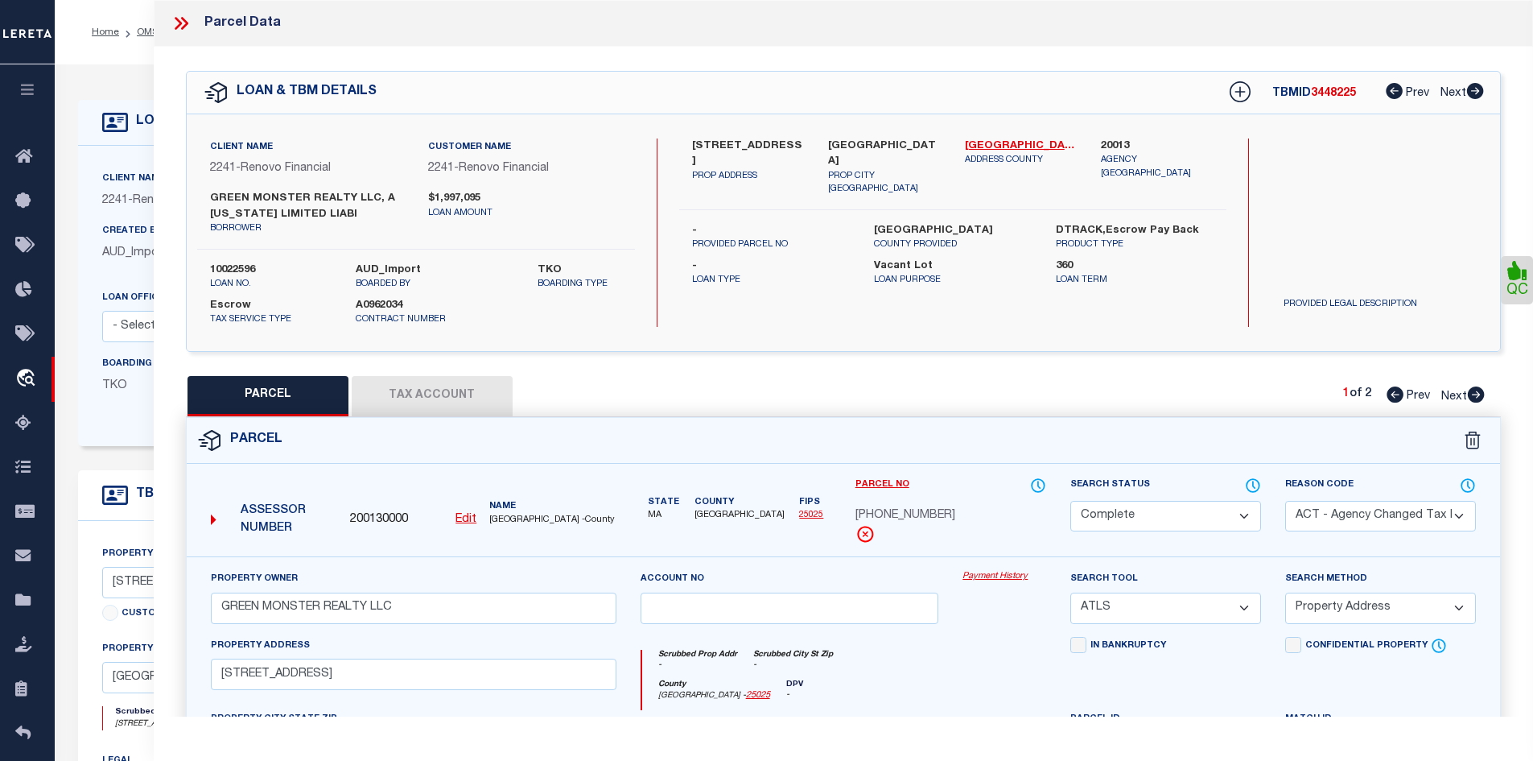
click at [1475, 388] on link "Next" at bounding box center [1463, 393] width 43 height 11
select select "AS"
select select
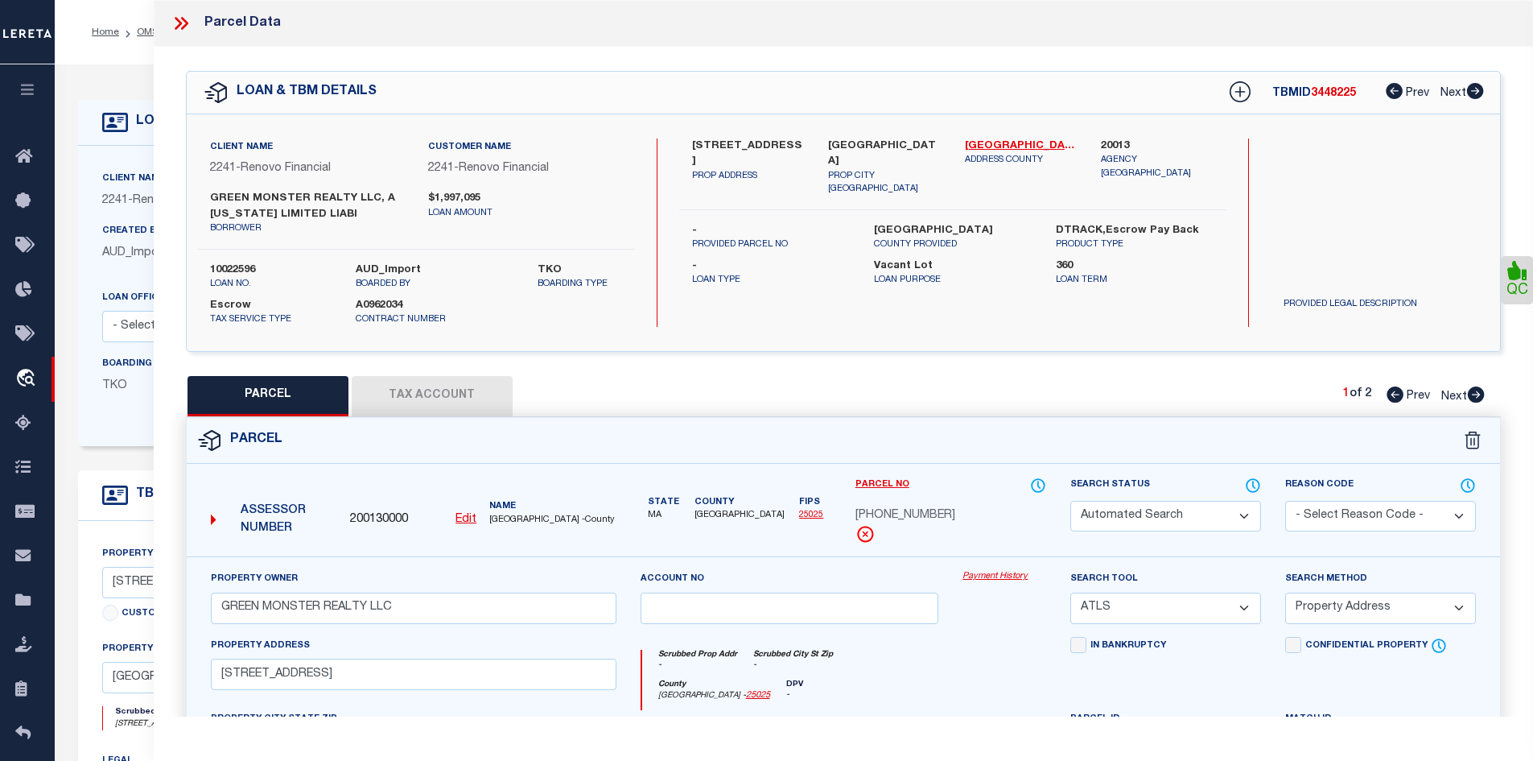
checkbox input "false"
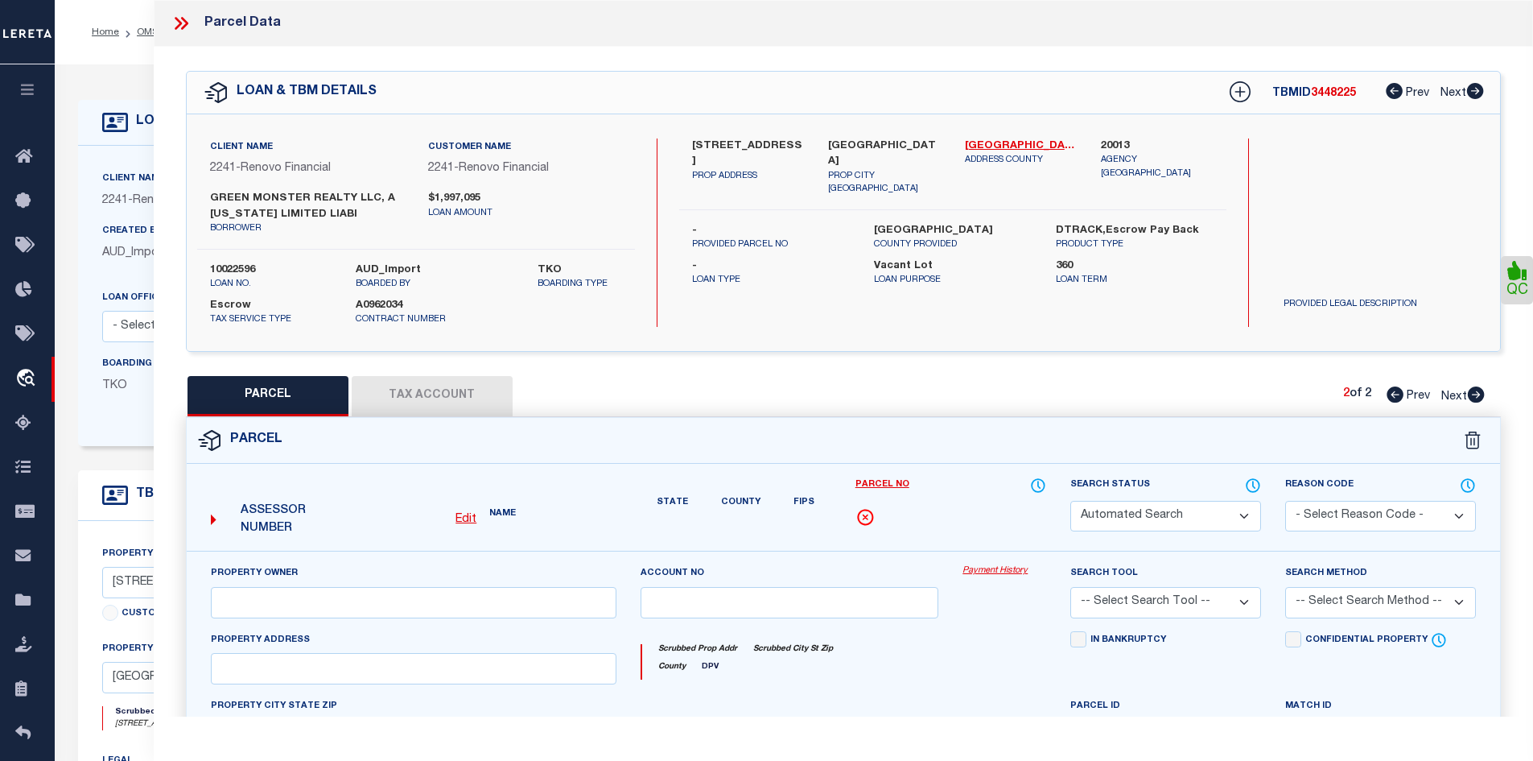
select select "CP"
type input "[PERSON_NAME] Revocable trust"
select select "AGF"
select select
type input "[STREET_ADDRESS]"
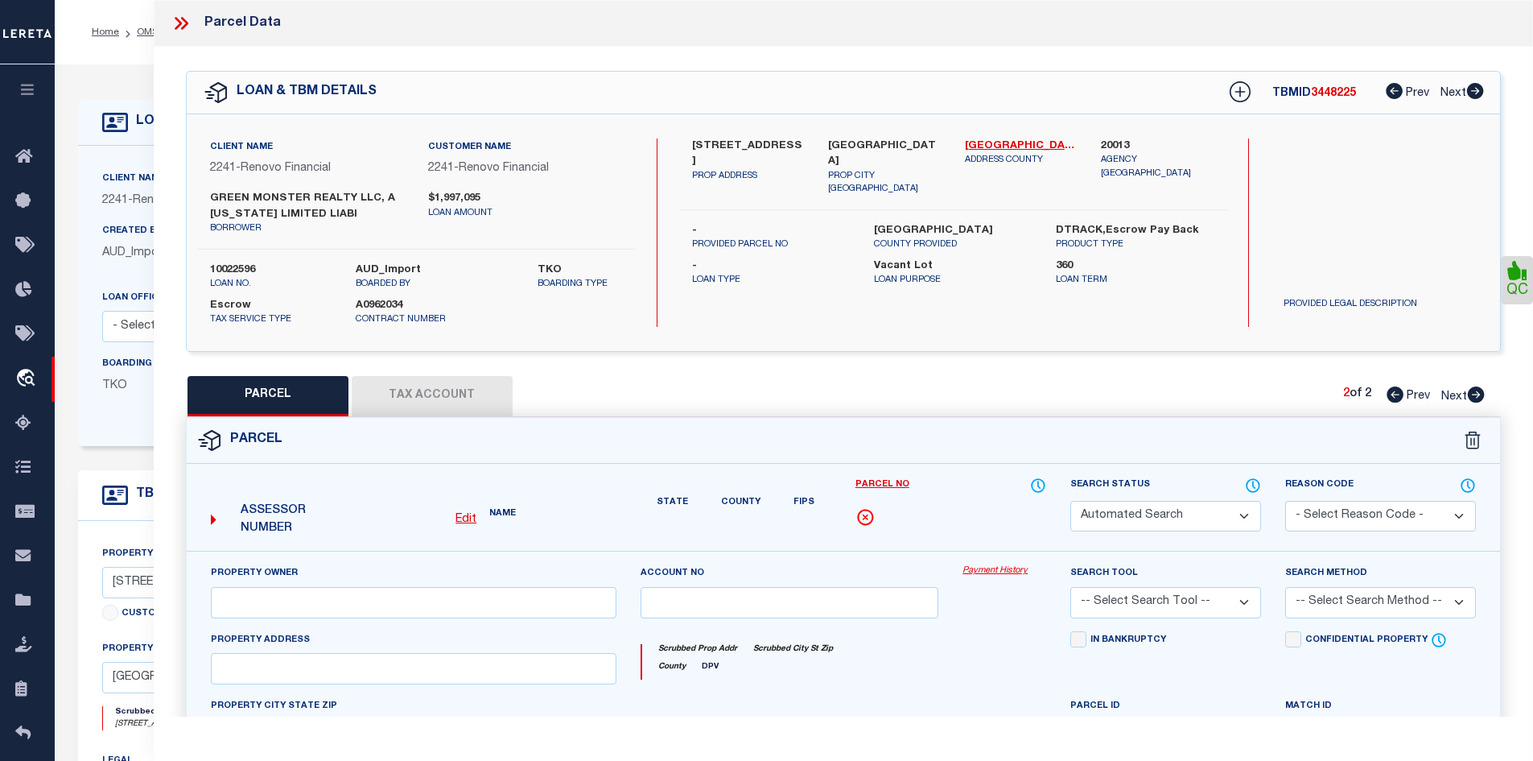
checkbox input "false"
type input "[GEOGRAPHIC_DATA], [GEOGRAPHIC_DATA]"
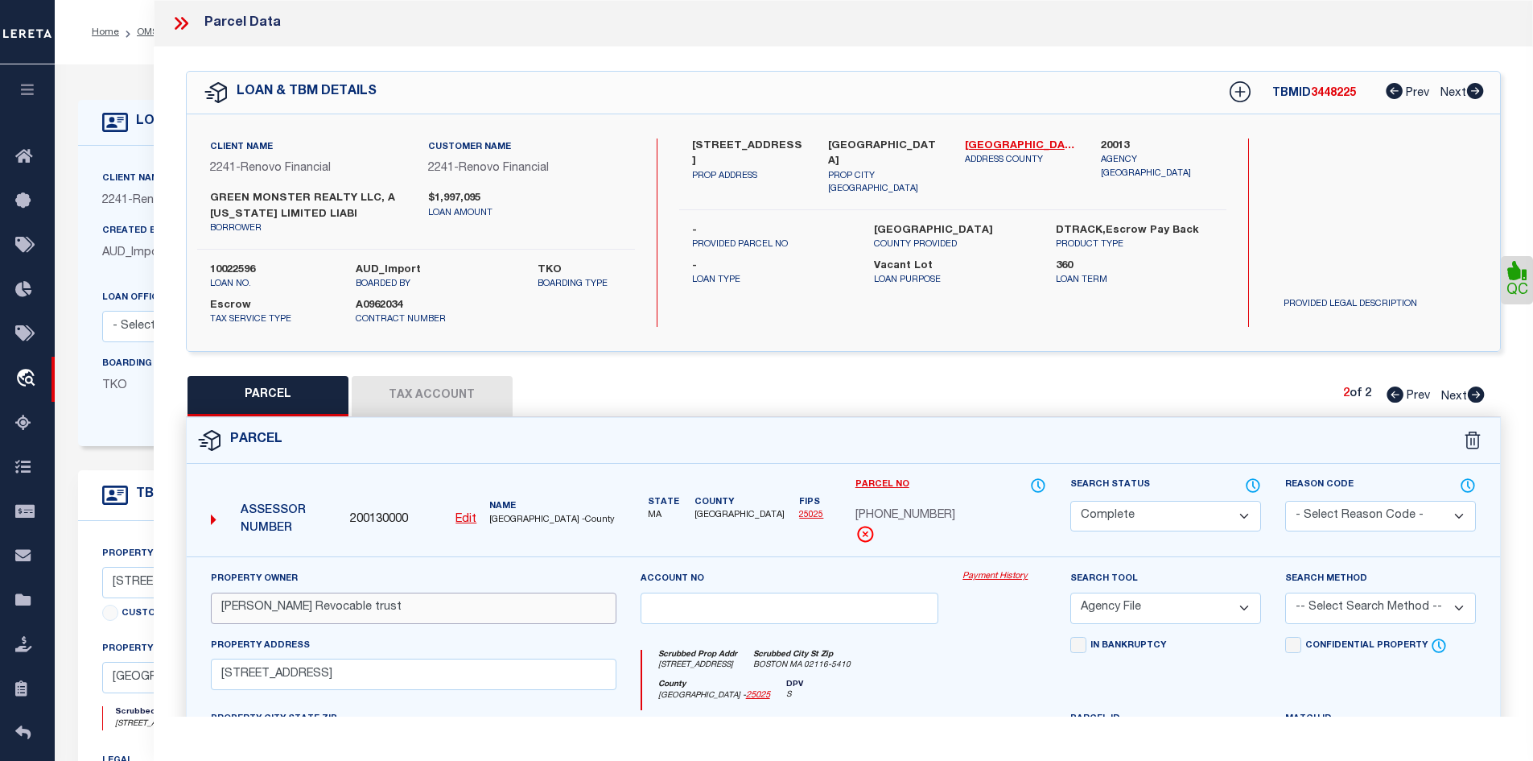
drag, startPoint x: 420, startPoint y: 609, endPoint x: 207, endPoint y: 606, distance: 213.3
click at [208, 609] on div "Property Owner [PERSON_NAME] Revocable trust" at bounding box center [414, 603] width 430 height 66
paste input "GREEN MONSTER REALTY LLC"
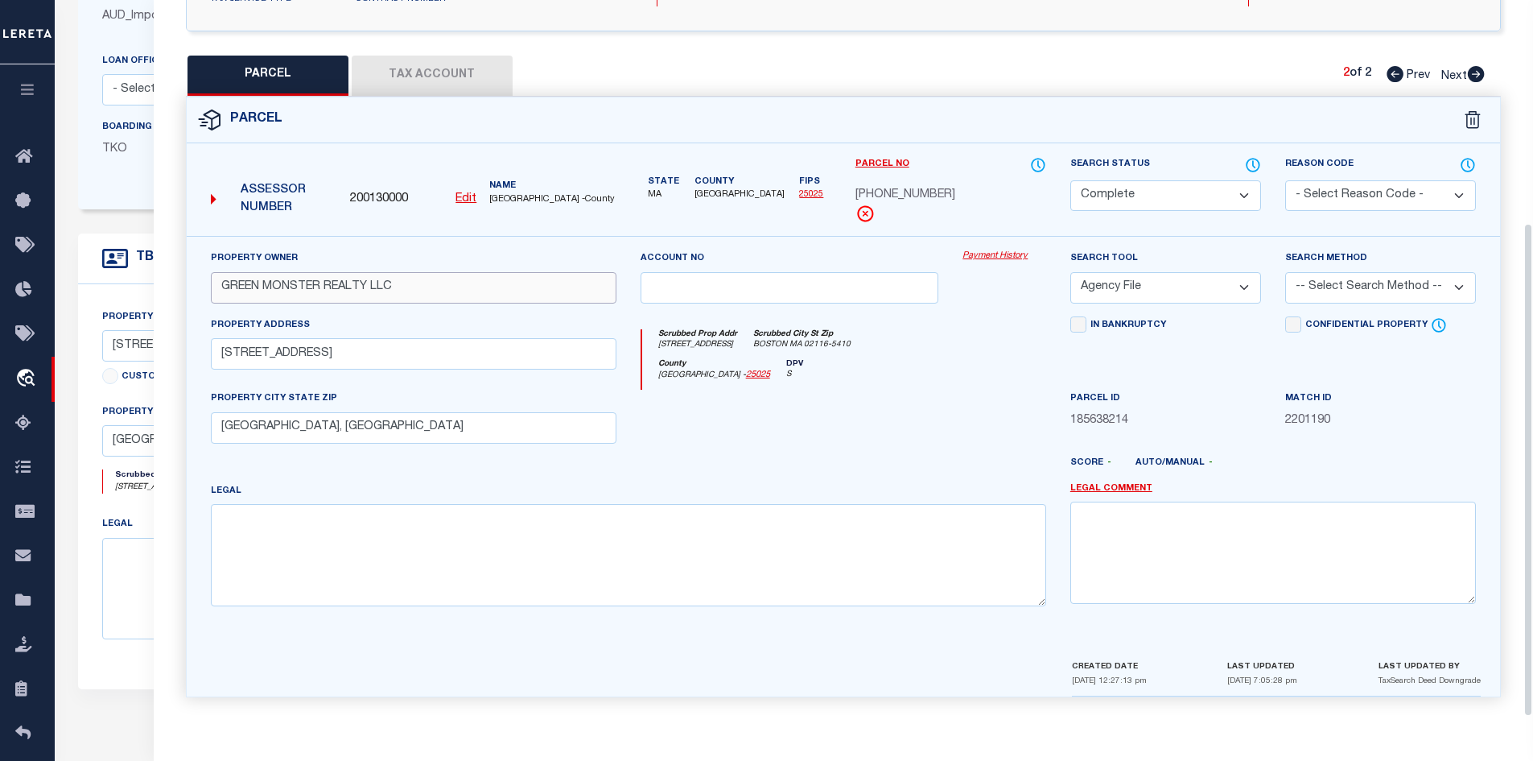
scroll to position [322, 0]
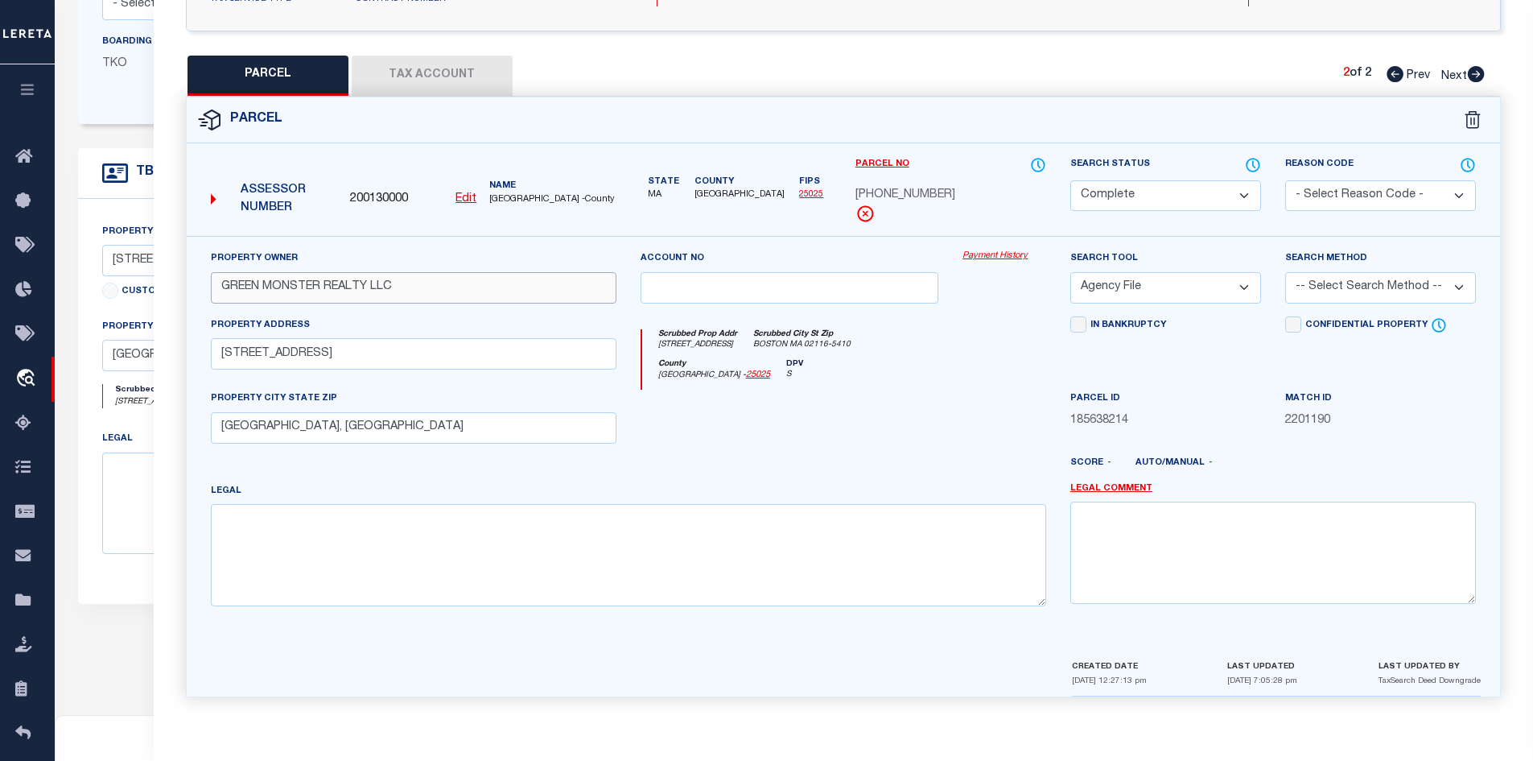
type input "GREEN MONSTER REALTY LLC"
click at [956, 472] on div at bounding box center [897, 469] width 323 height 26
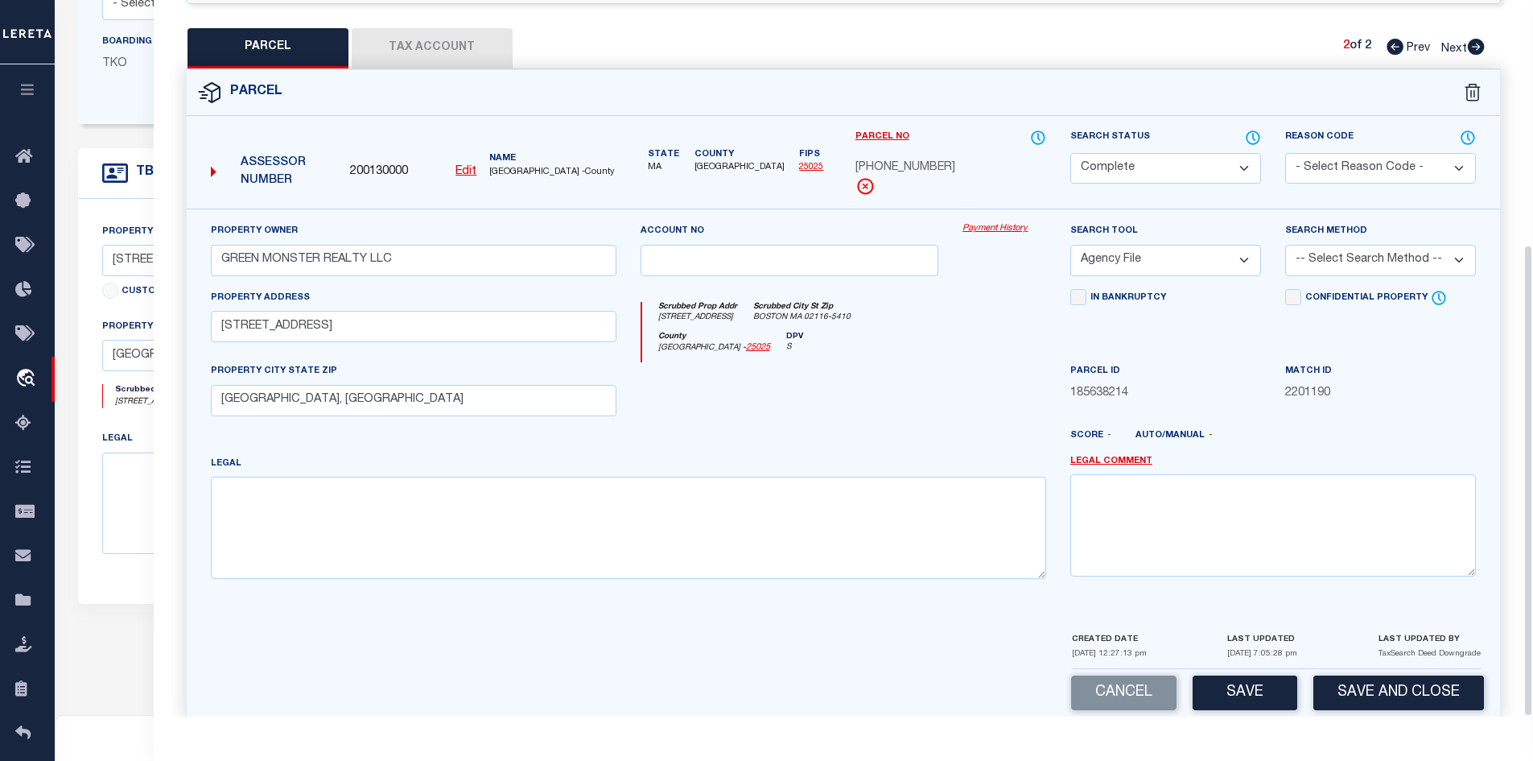
scroll to position [370, 0]
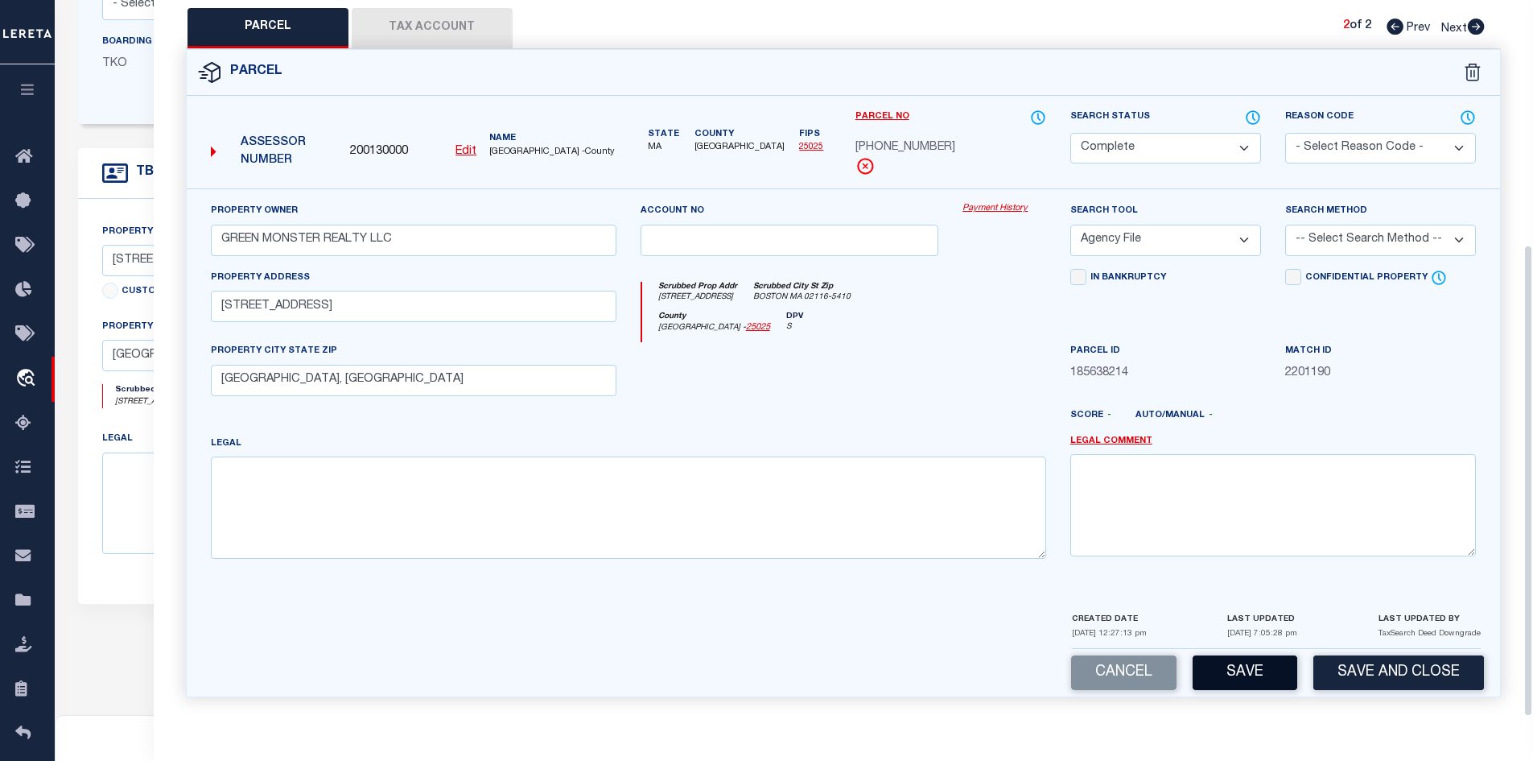
click at [1230, 657] on button "Save" at bounding box center [1245, 672] width 105 height 35
select select "AS"
select select
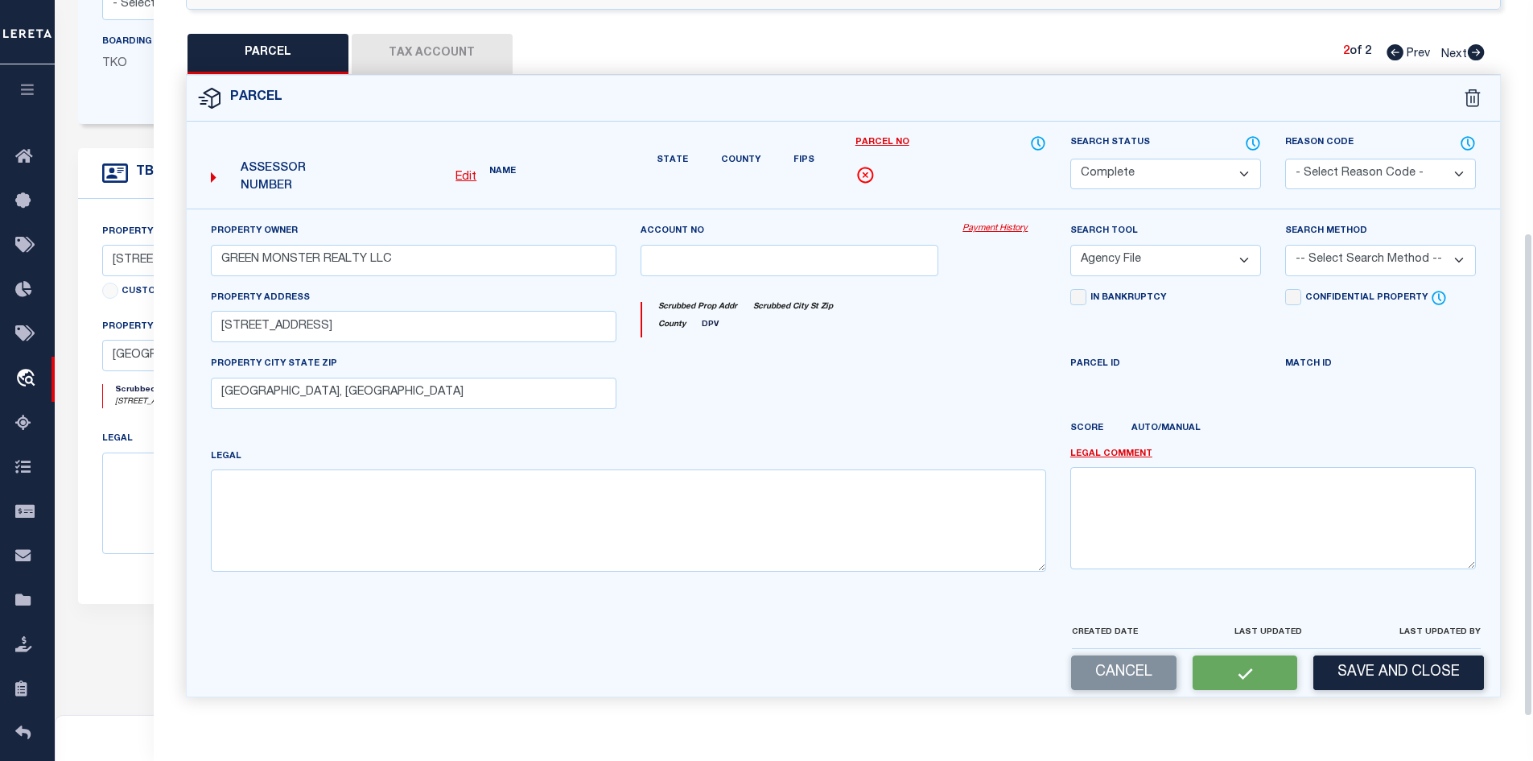
scroll to position [323, 0]
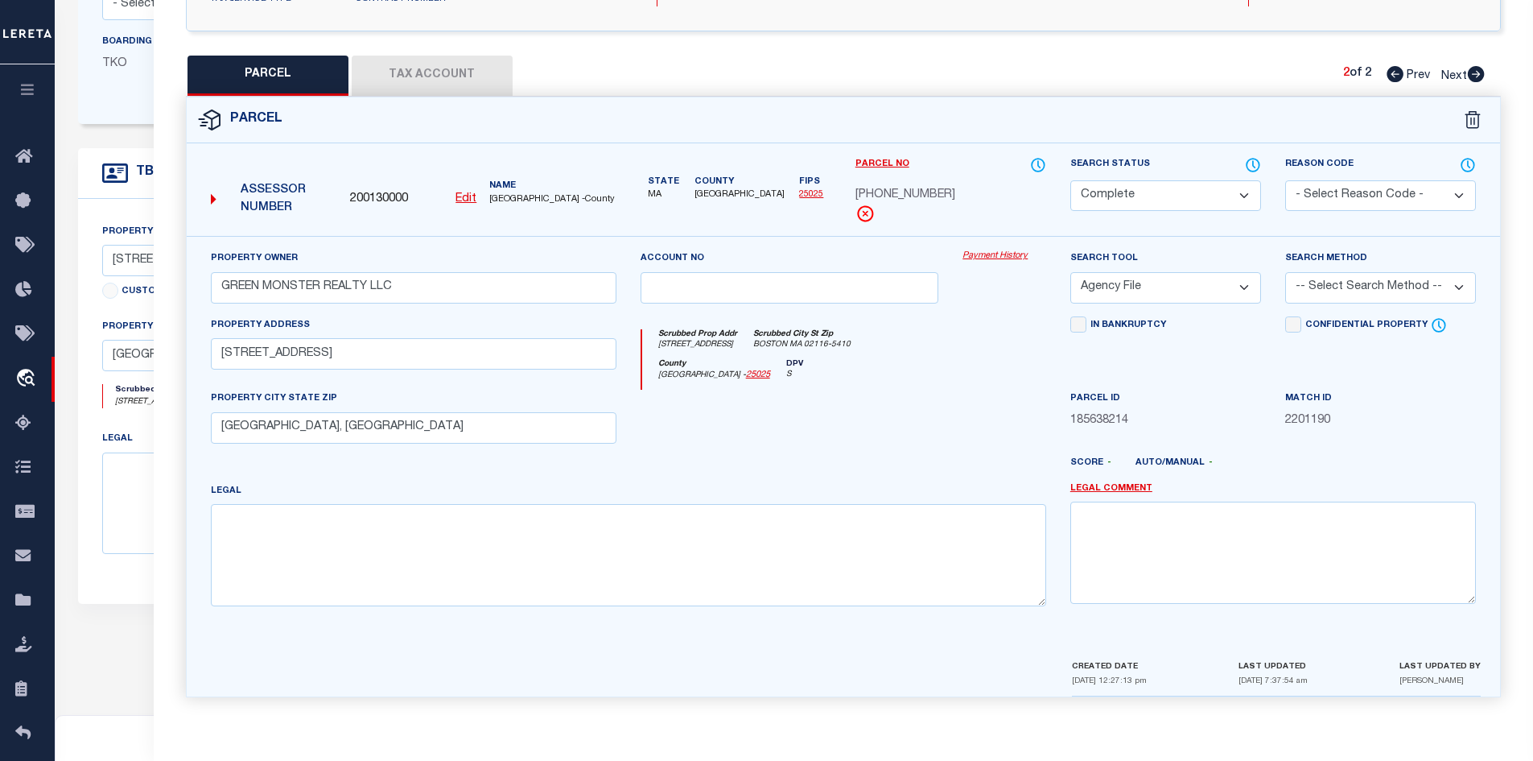
click at [441, 83] on button "Tax Account" at bounding box center [432, 76] width 161 height 40
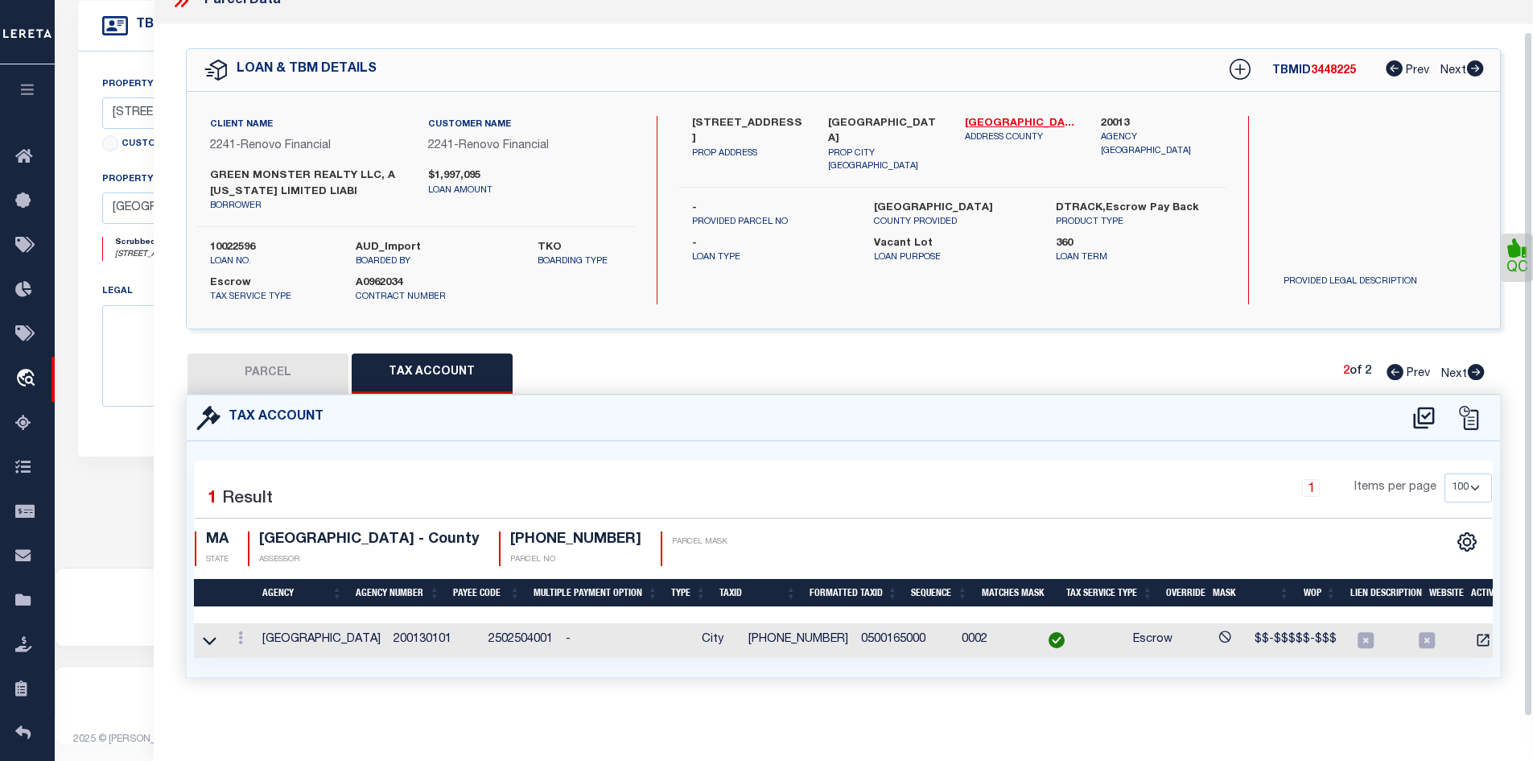
scroll to position [479, 0]
click at [295, 369] on button "PARCEL" at bounding box center [268, 373] width 161 height 40
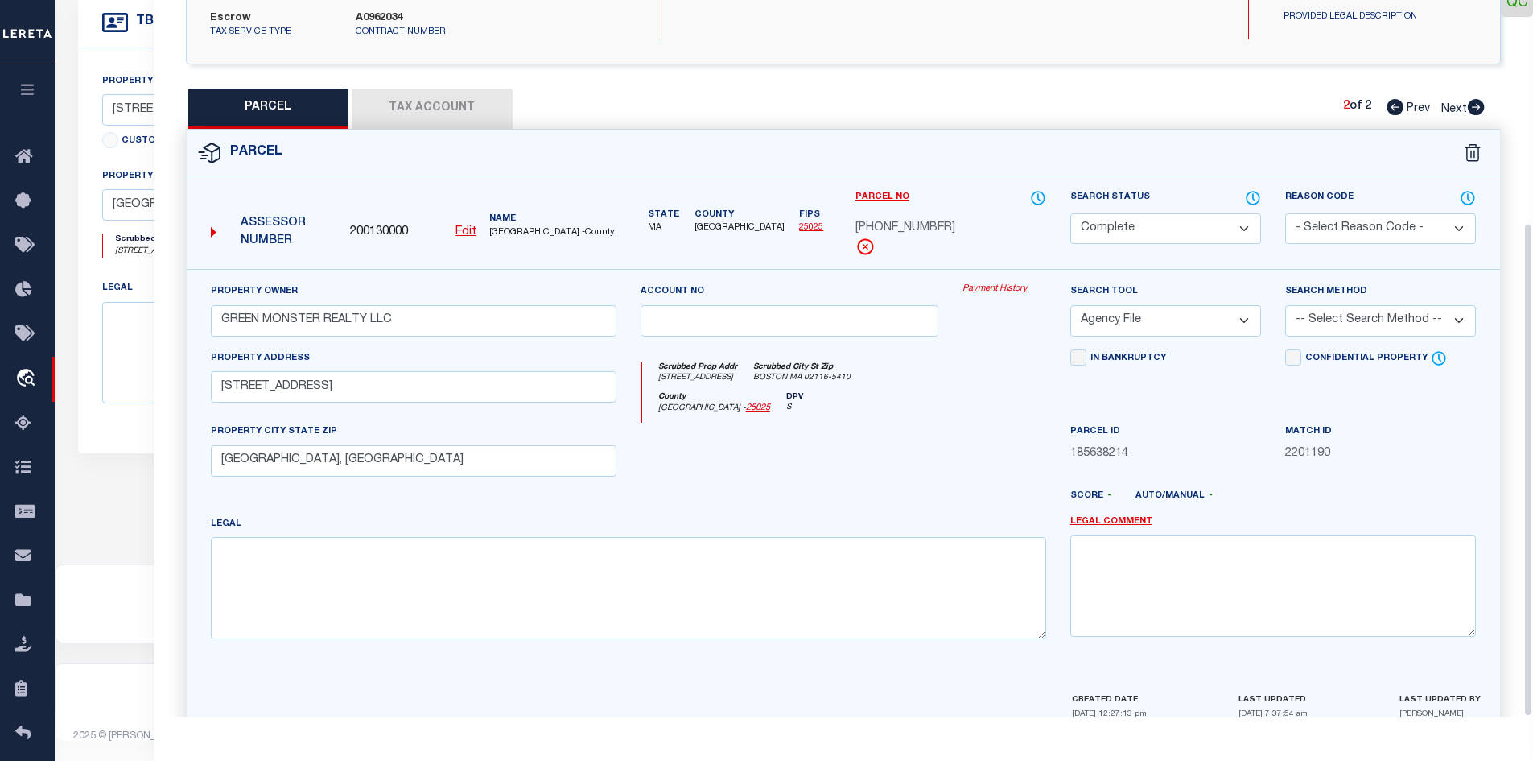
scroll to position [323, 0]
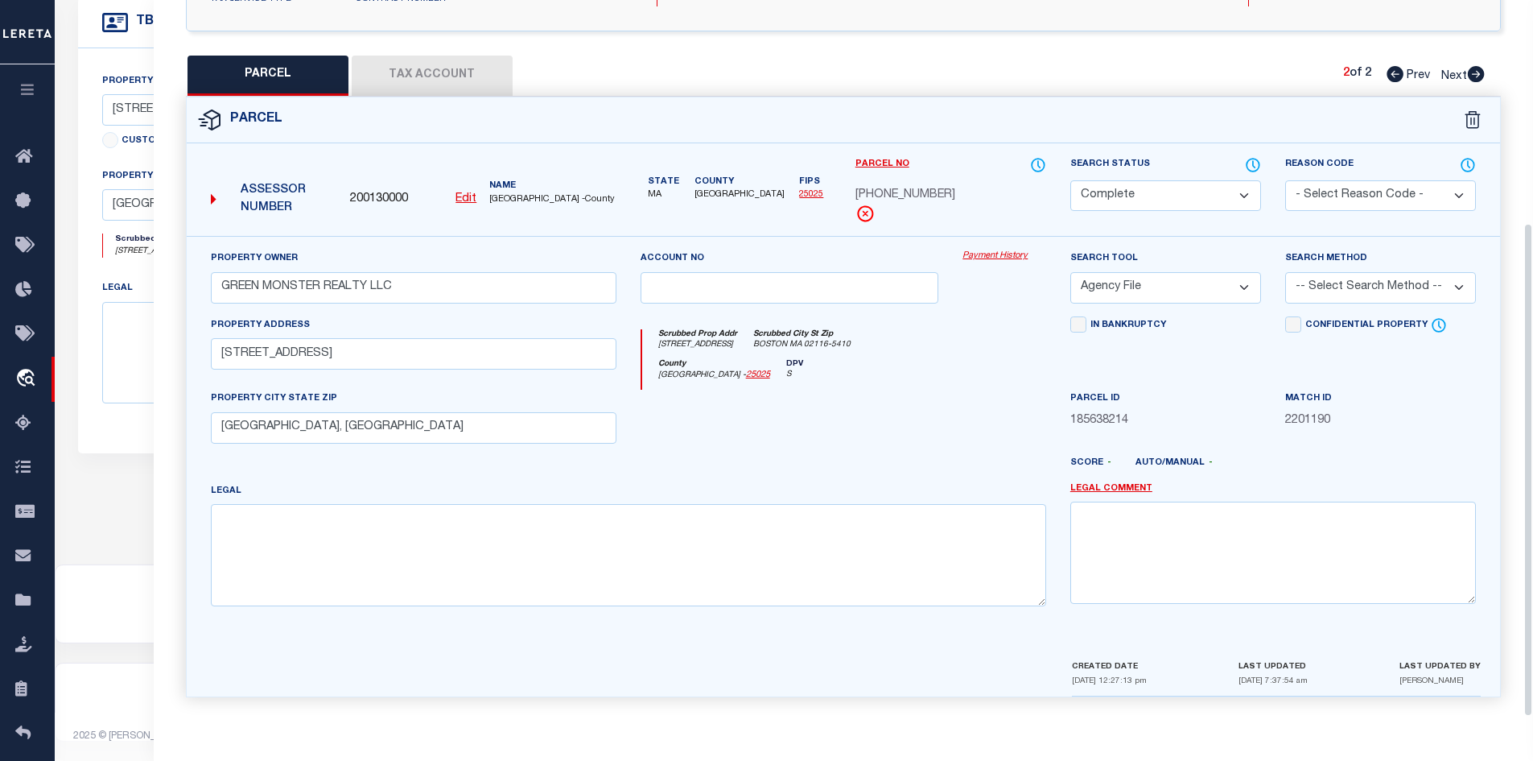
click at [682, 452] on div at bounding box center [790, 423] width 323 height 66
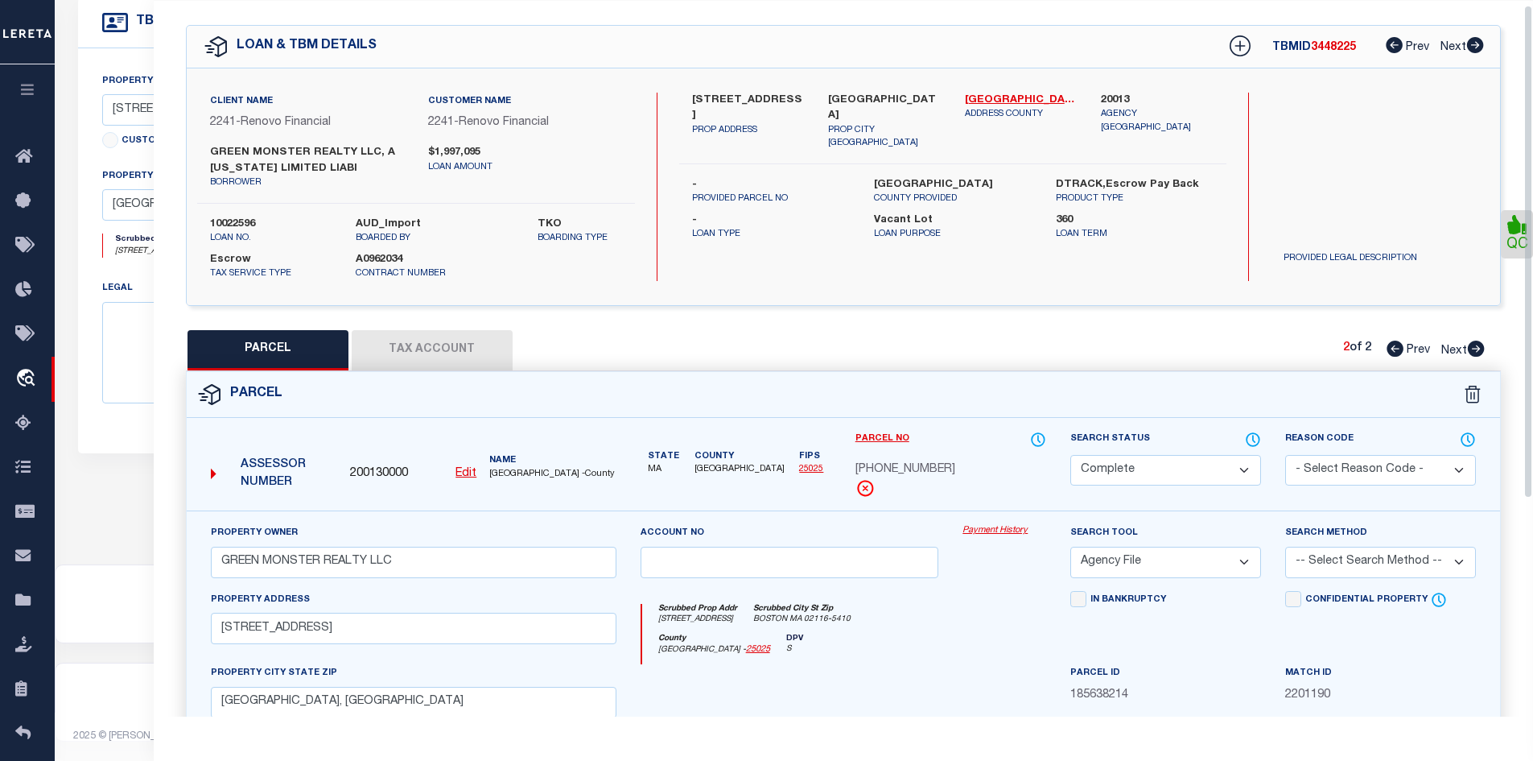
scroll to position [0, 0]
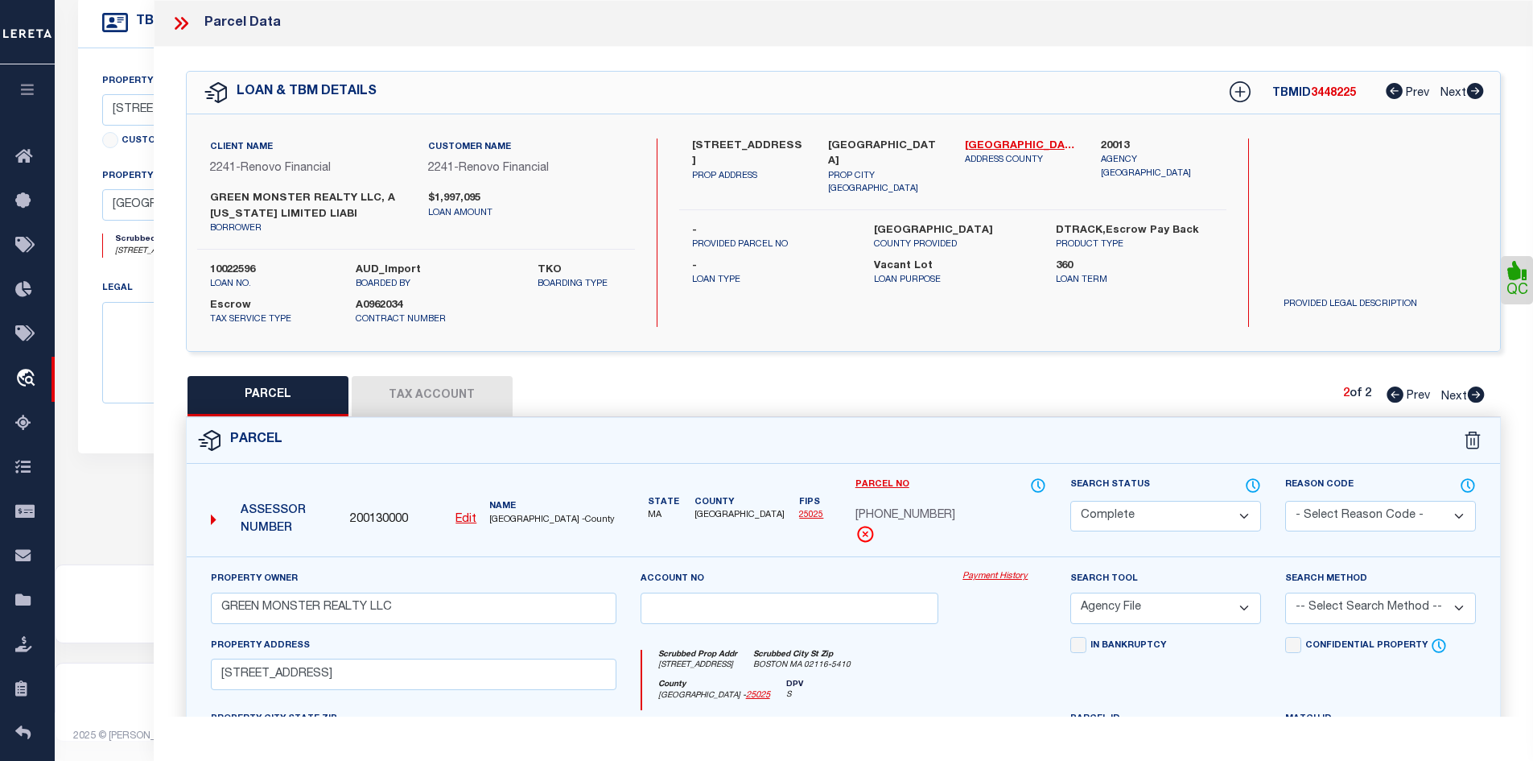
click at [181, 28] on icon at bounding box center [183, 23] width 7 height 13
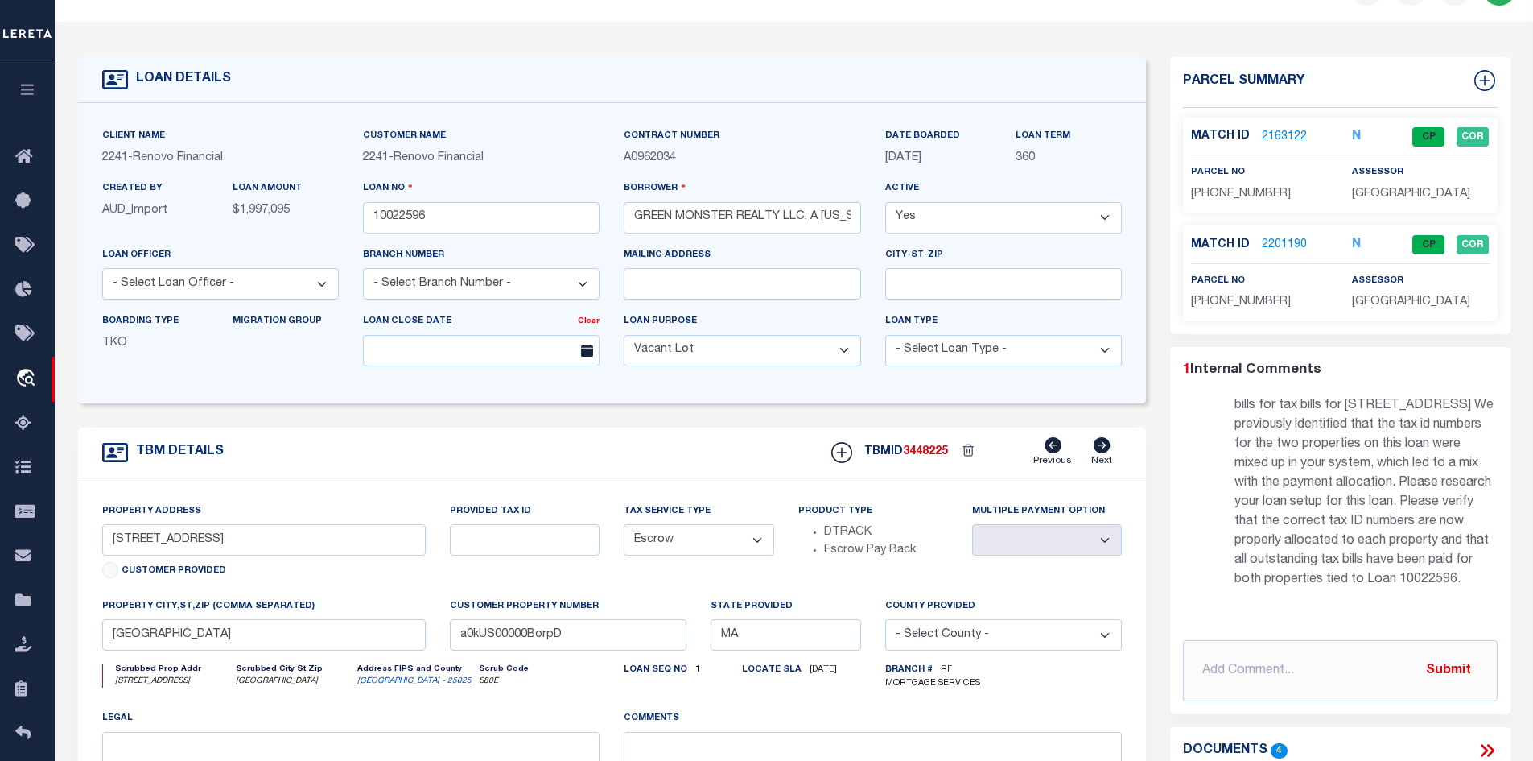
scroll to position [80, 0]
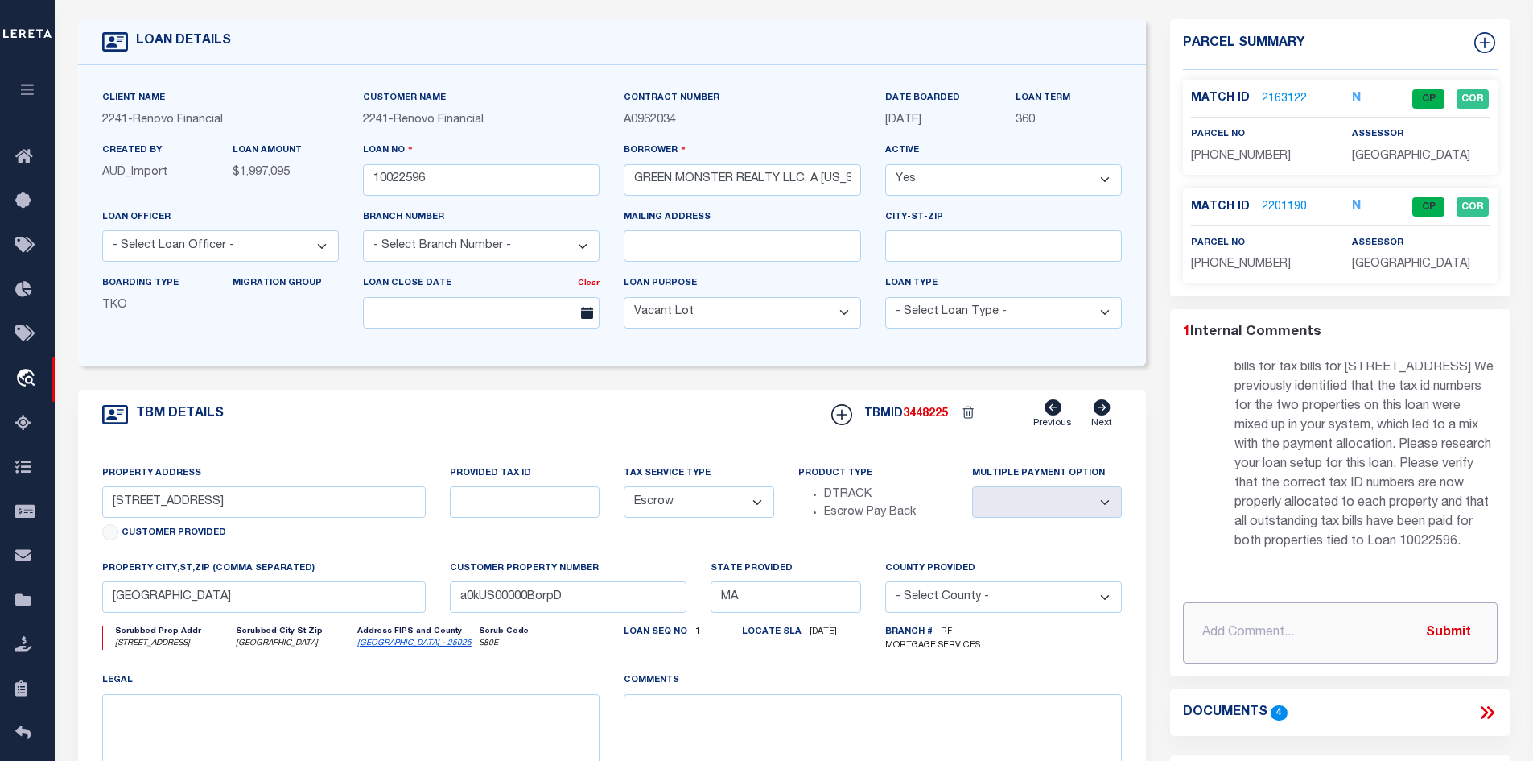
click at [1219, 620] on input "text" at bounding box center [1340, 632] width 315 height 61
paste input "Legal call for TWO PARCELS: Both parcels and address verified. [STREET_ADDRESS]…"
click at [1449, 637] on button "Submit" at bounding box center [1449, 632] width 66 height 33
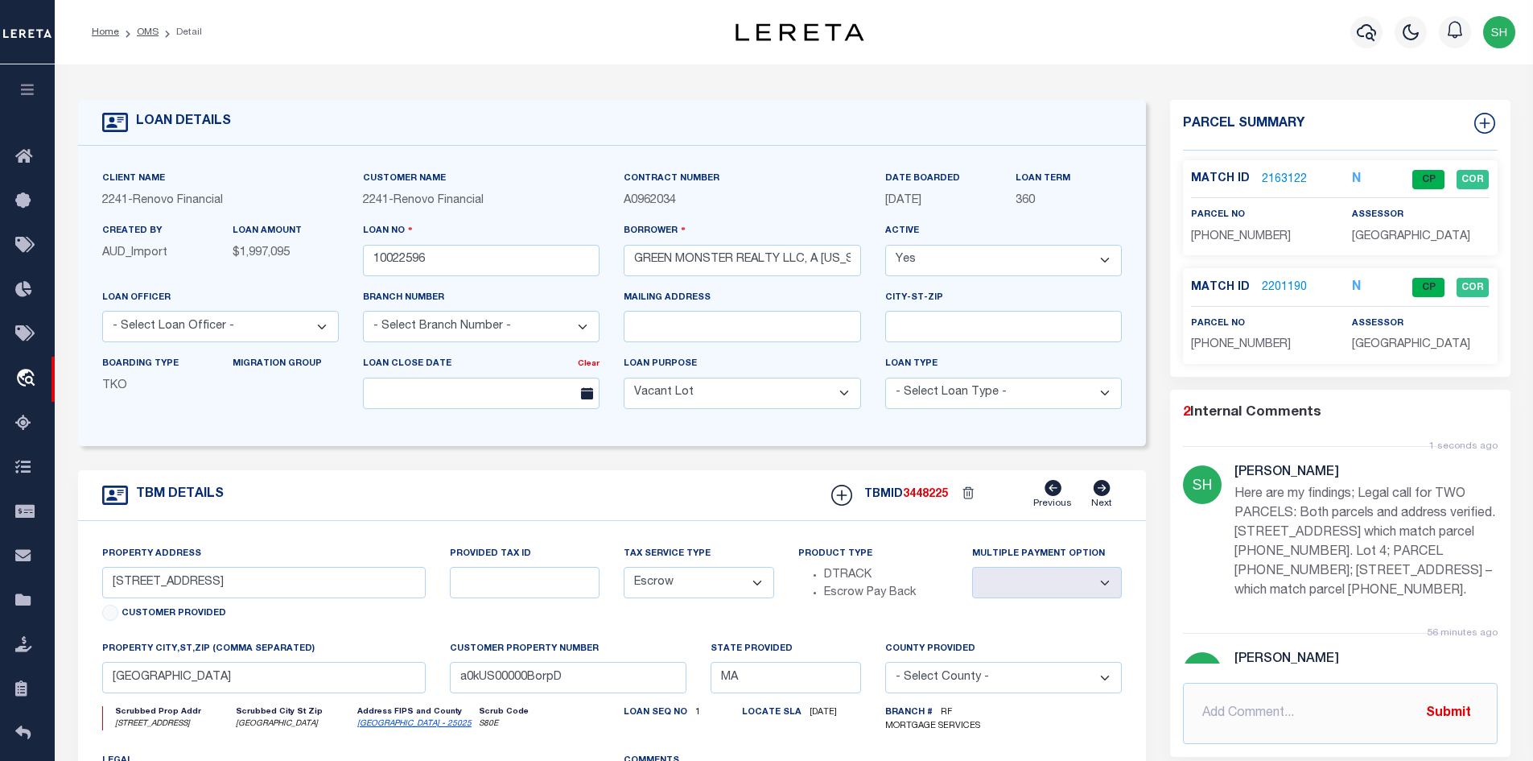
click at [1273, 175] on link "2163122" at bounding box center [1284, 179] width 45 height 17
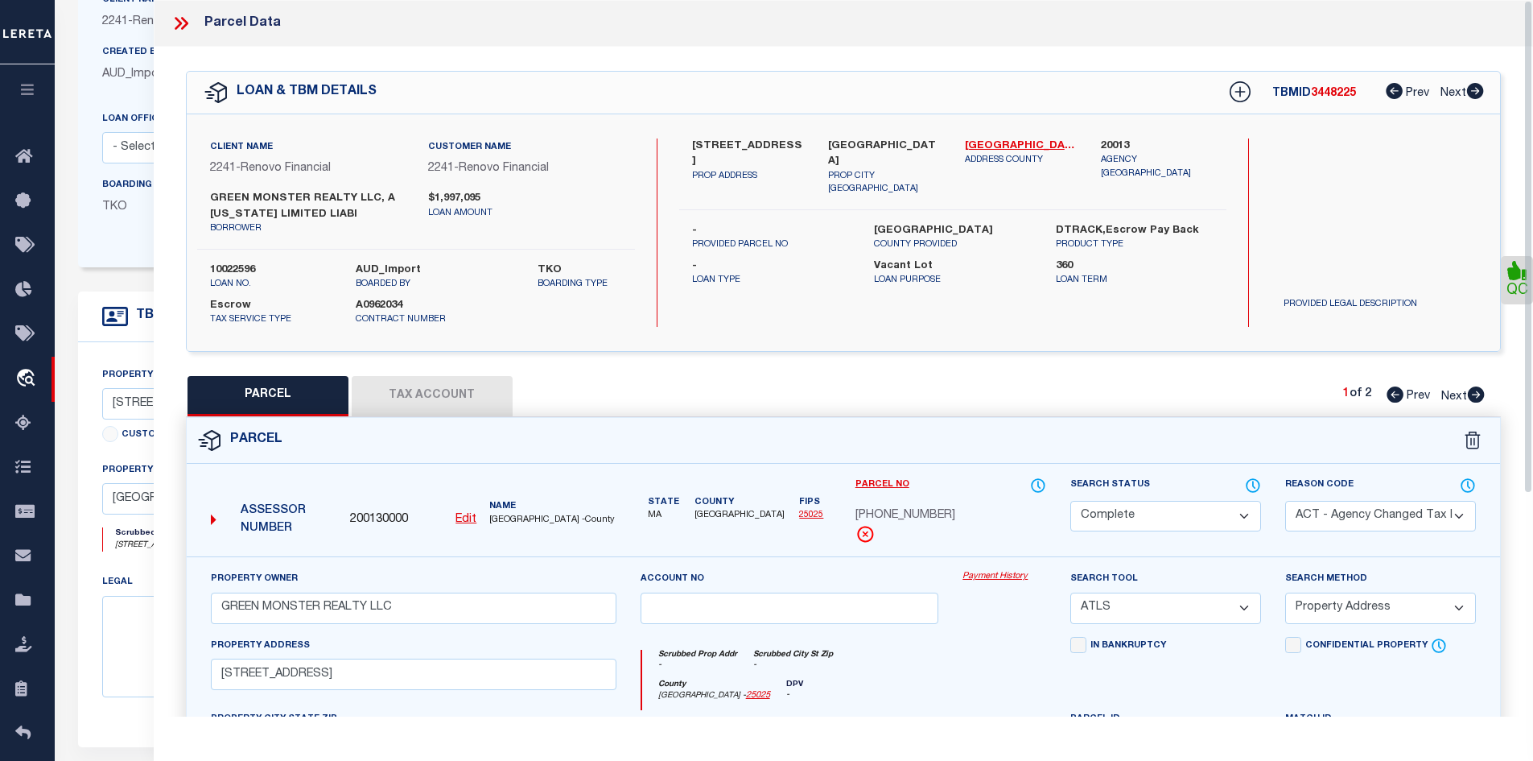
scroll to position [161, 0]
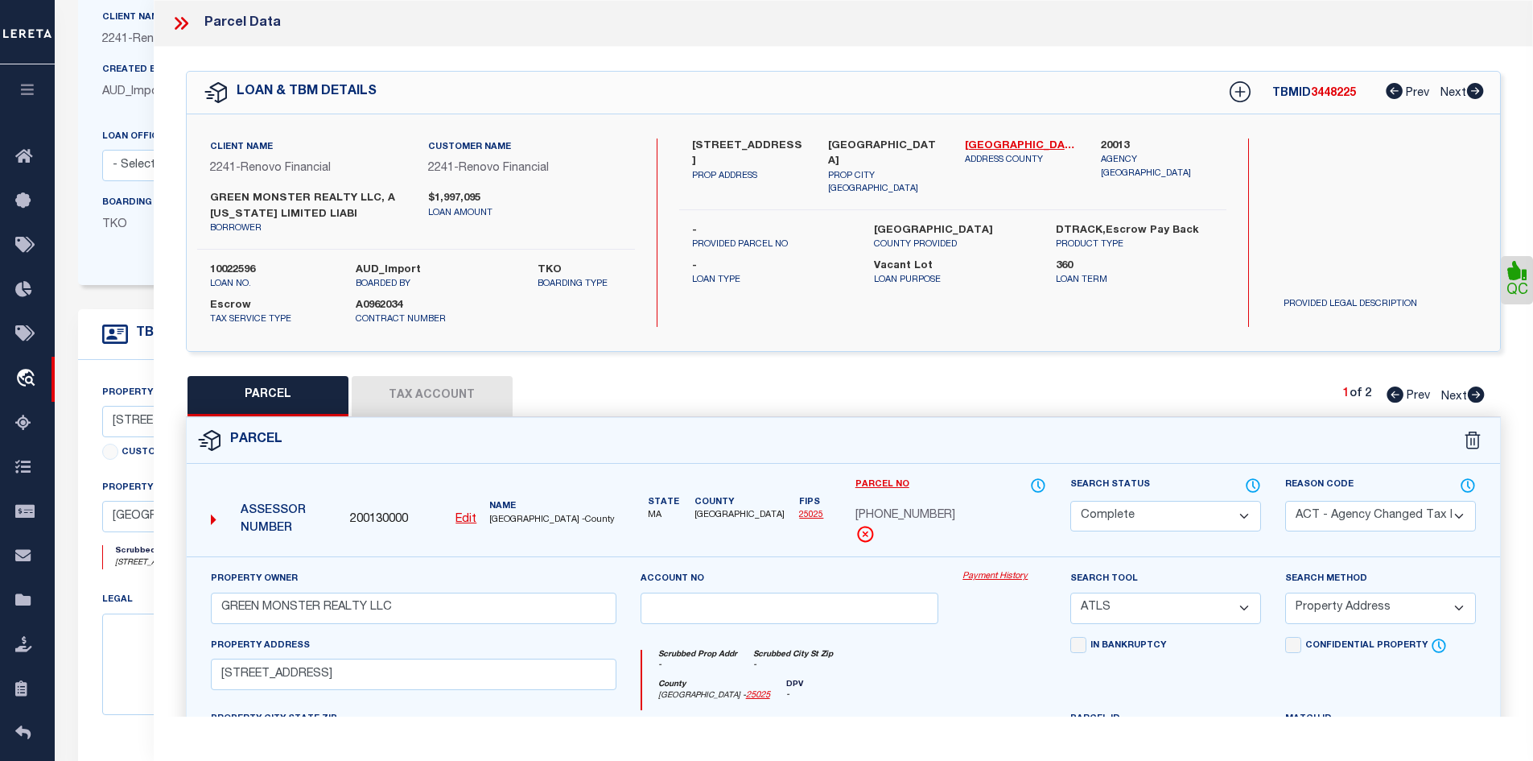
click at [1475, 397] on icon at bounding box center [1476, 394] width 17 height 16
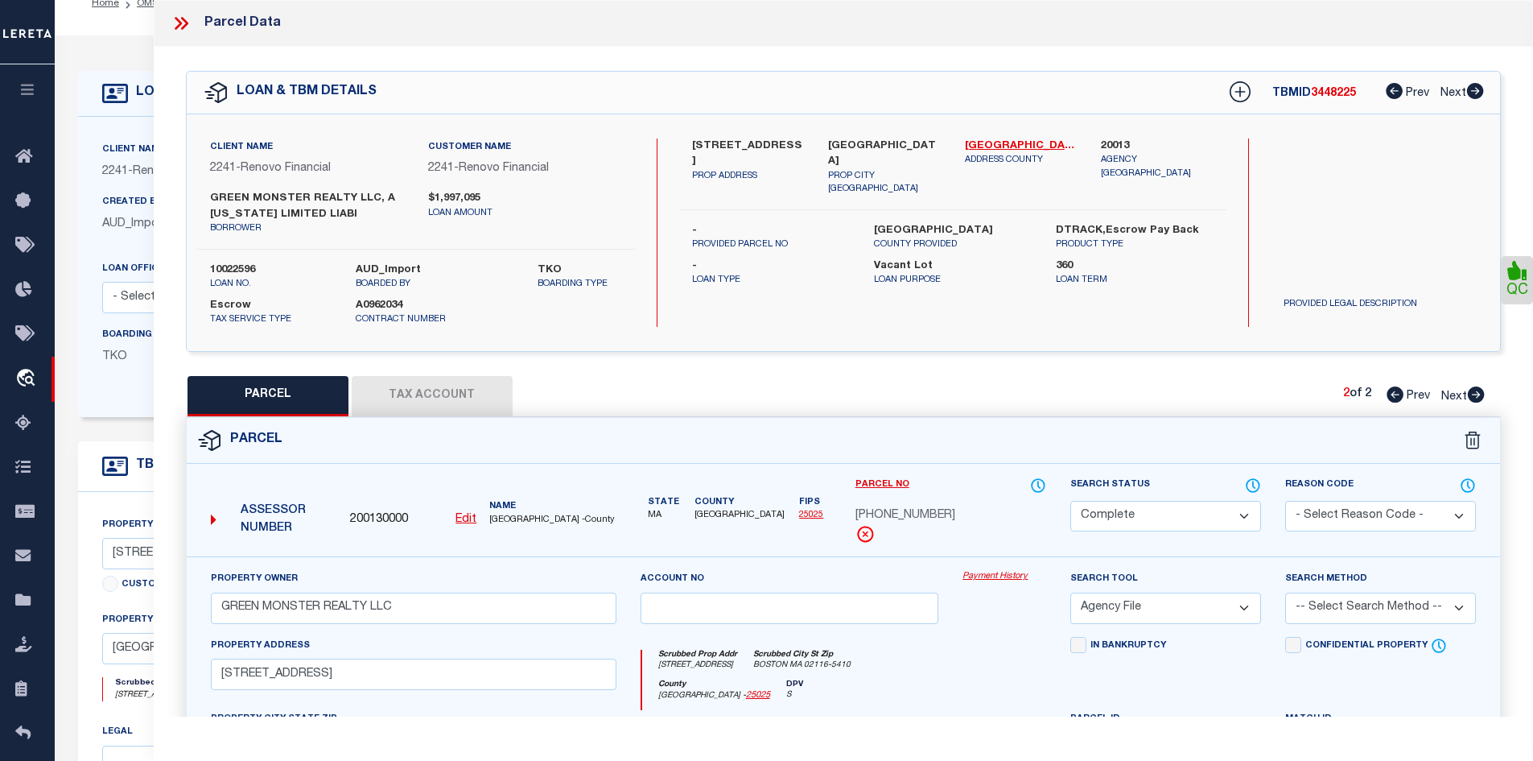
scroll to position [0, 0]
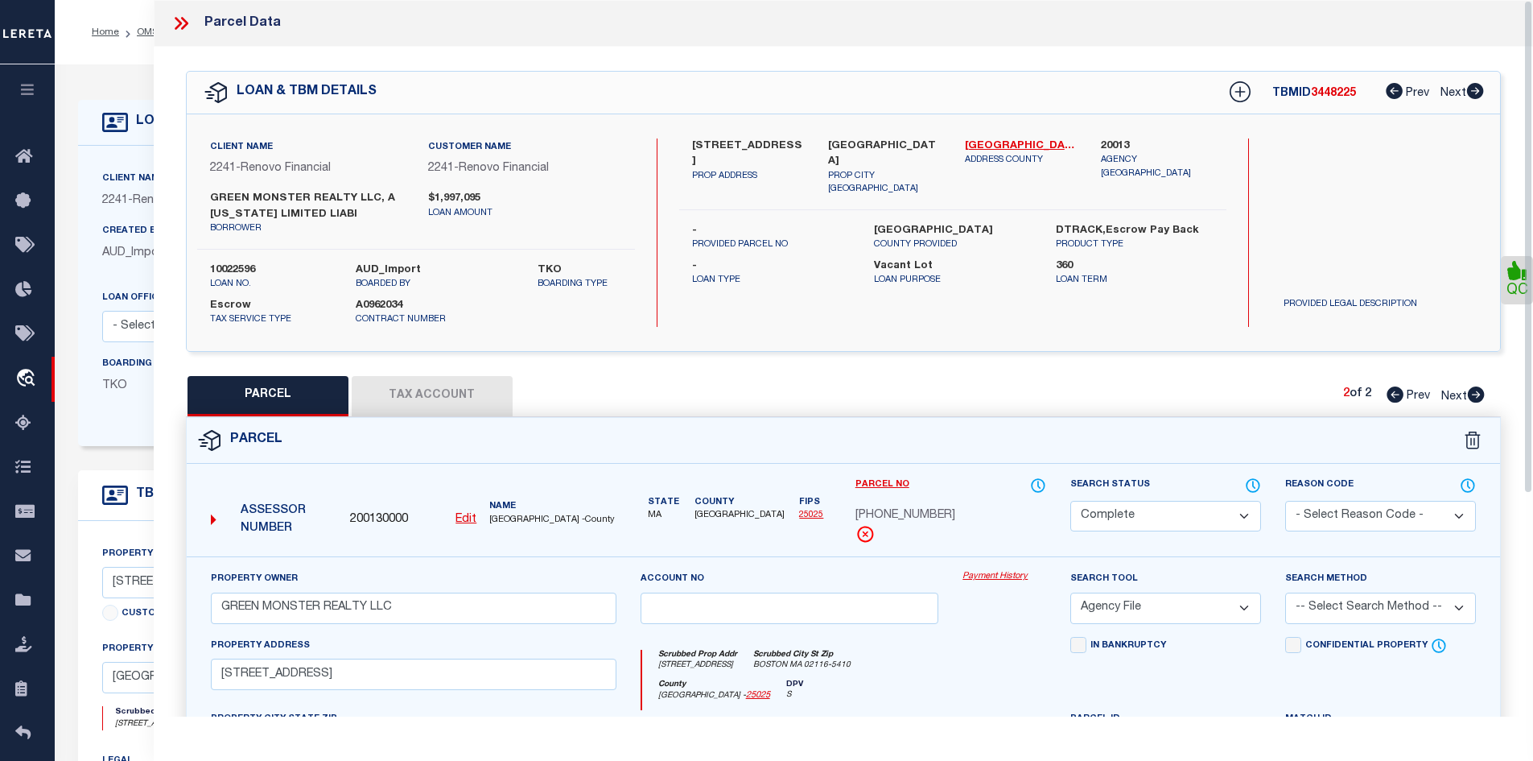
click at [179, 27] on icon at bounding box center [178, 23] width 7 height 13
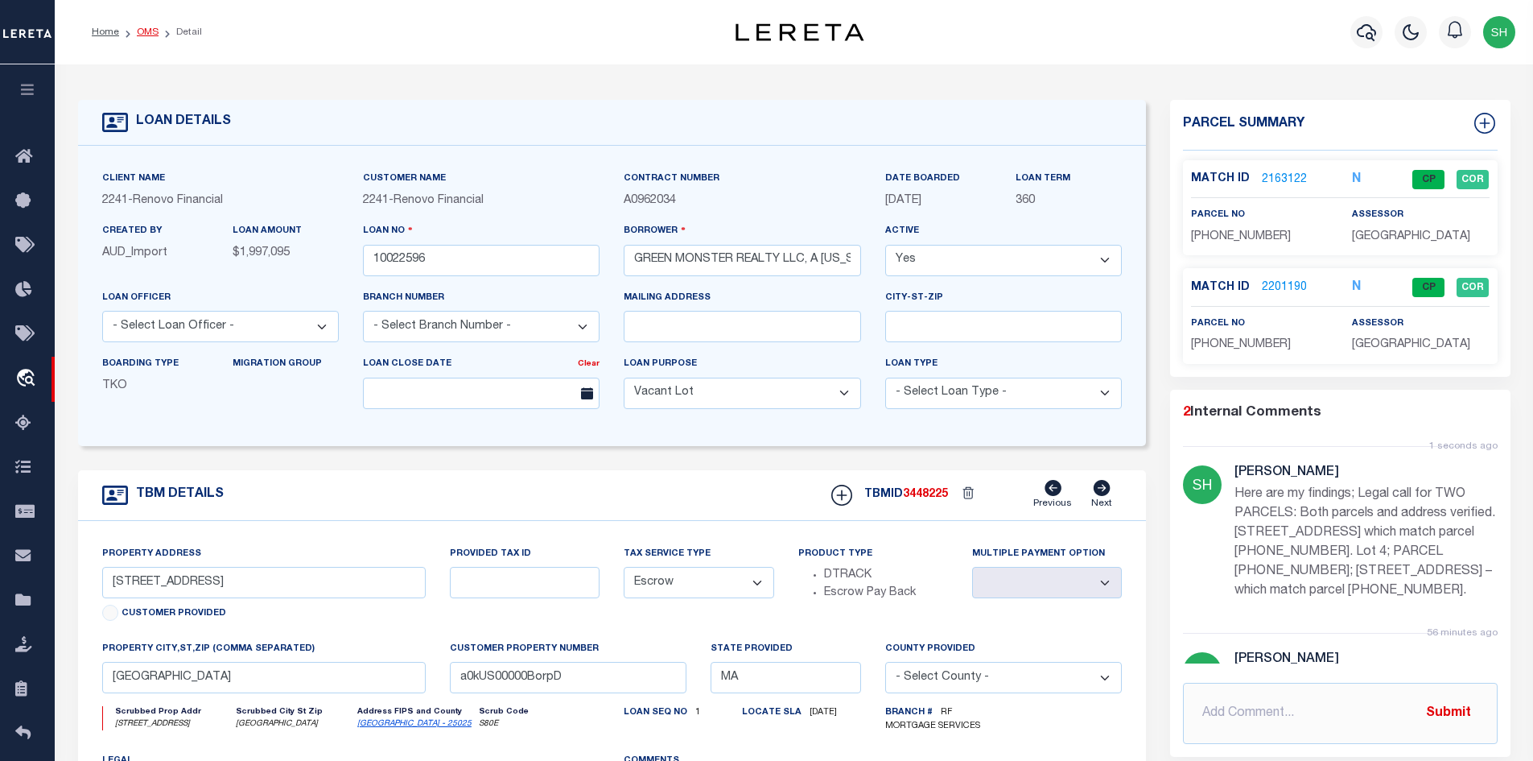
click at [155, 35] on link "OMS" at bounding box center [148, 32] width 22 height 10
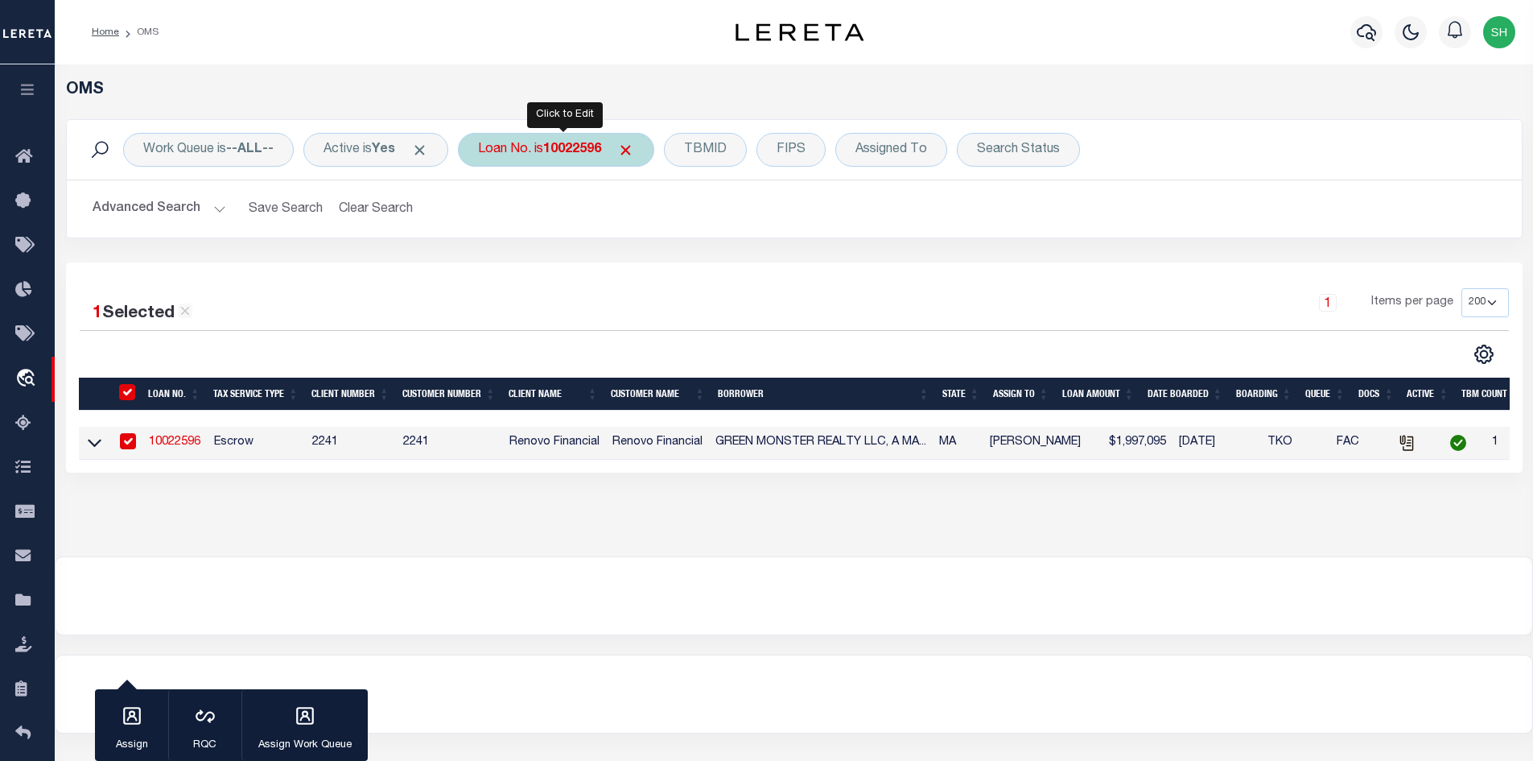
click at [563, 150] on b "10022596" at bounding box center [572, 149] width 58 height 13
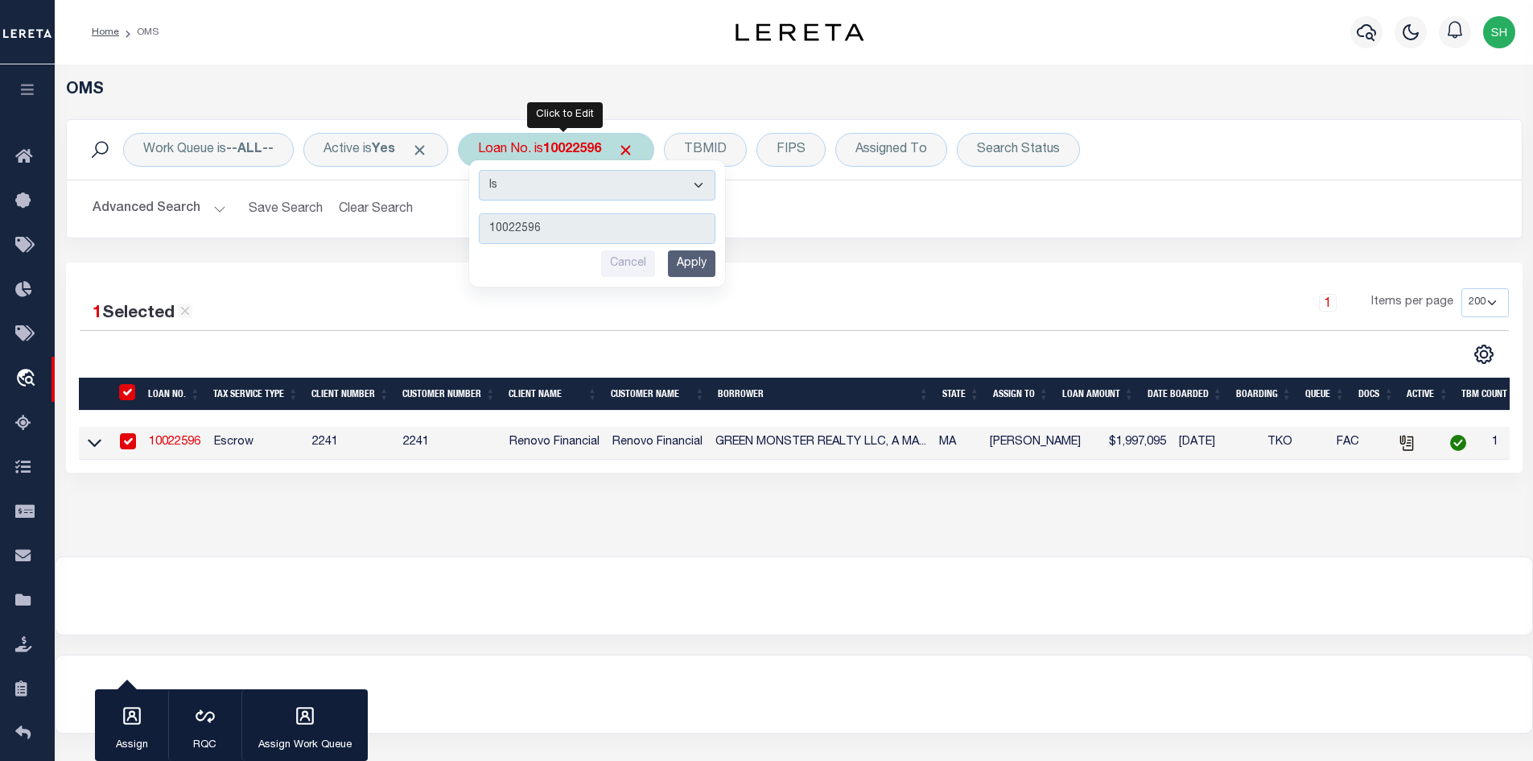
drag, startPoint x: 526, startPoint y: 231, endPoint x: 514, endPoint y: 225, distance: 13.0
click at [708, 268] on input "Apply" at bounding box center [691, 263] width 47 height 27
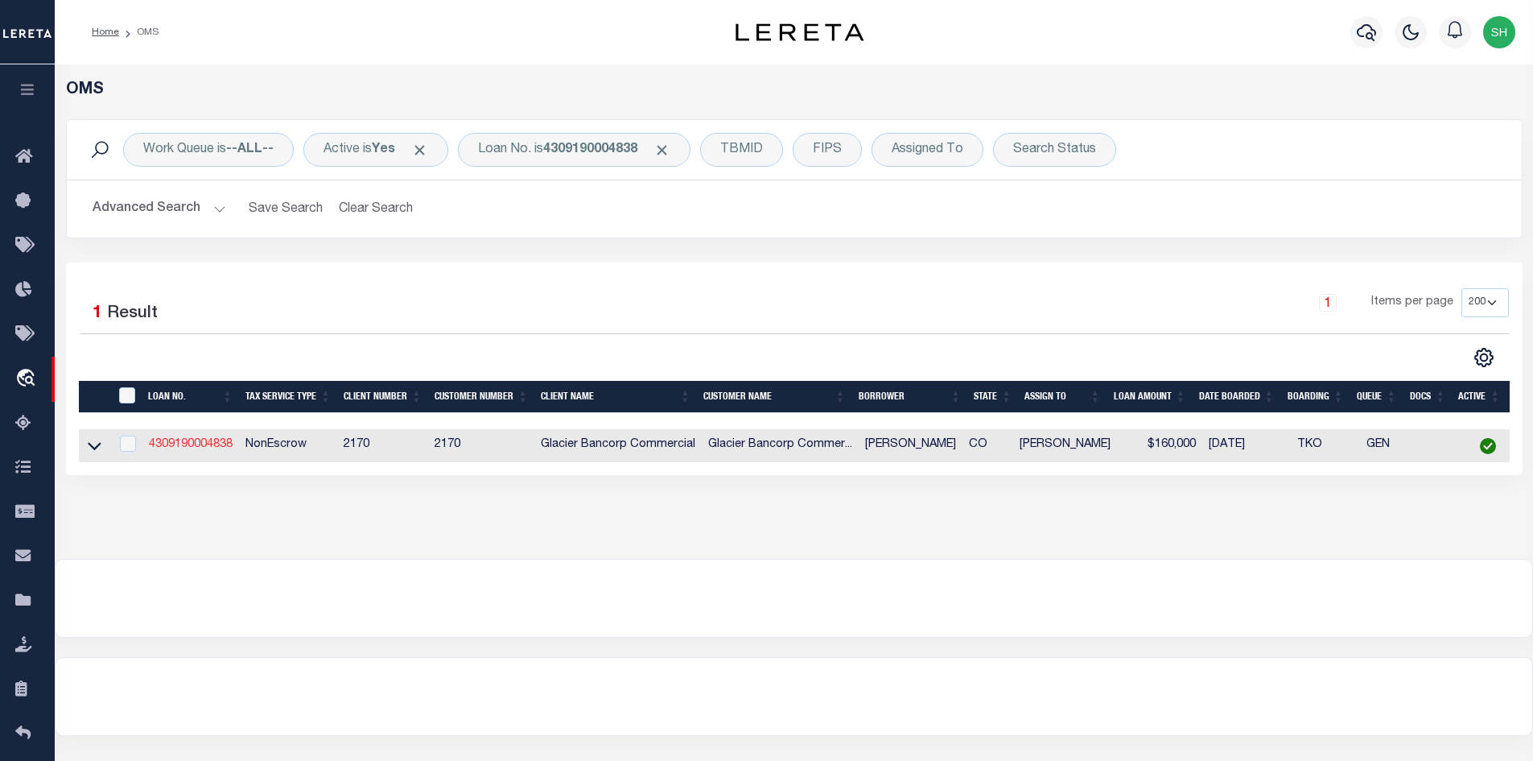
click at [218, 449] on link "4309190004838" at bounding box center [191, 444] width 84 height 11
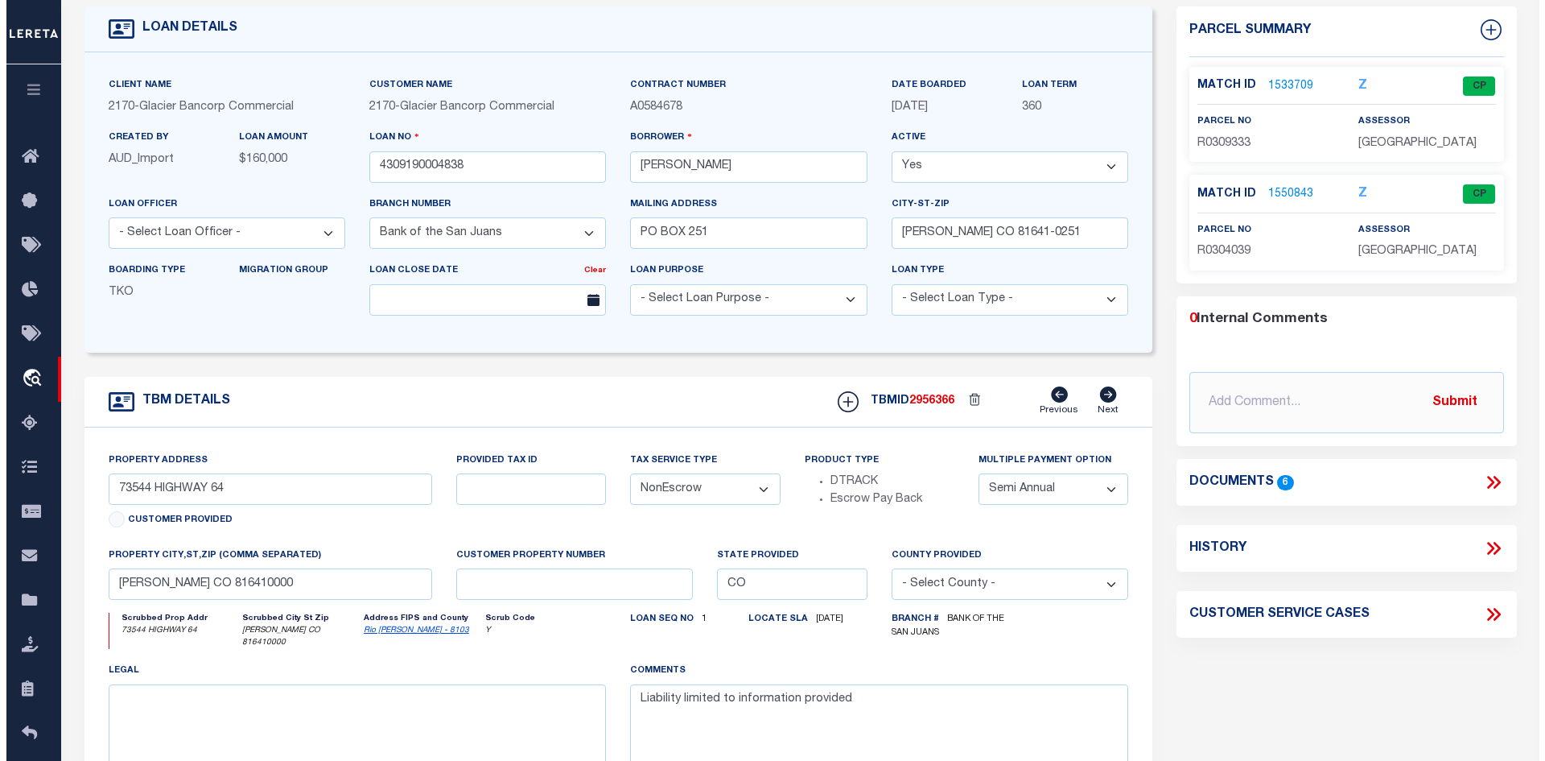
scroll to position [80, 0]
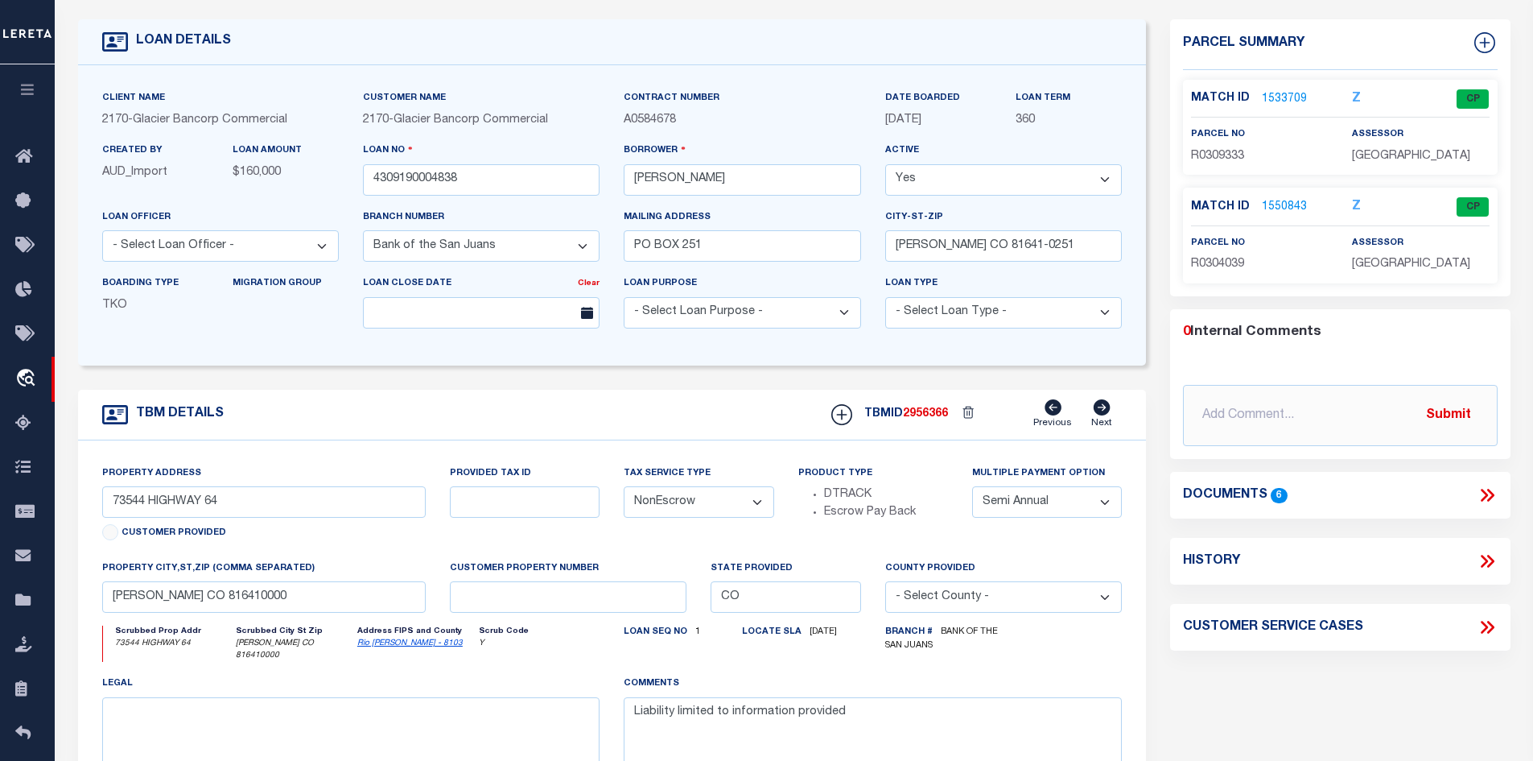
click at [1488, 497] on icon at bounding box center [1487, 495] width 21 height 21
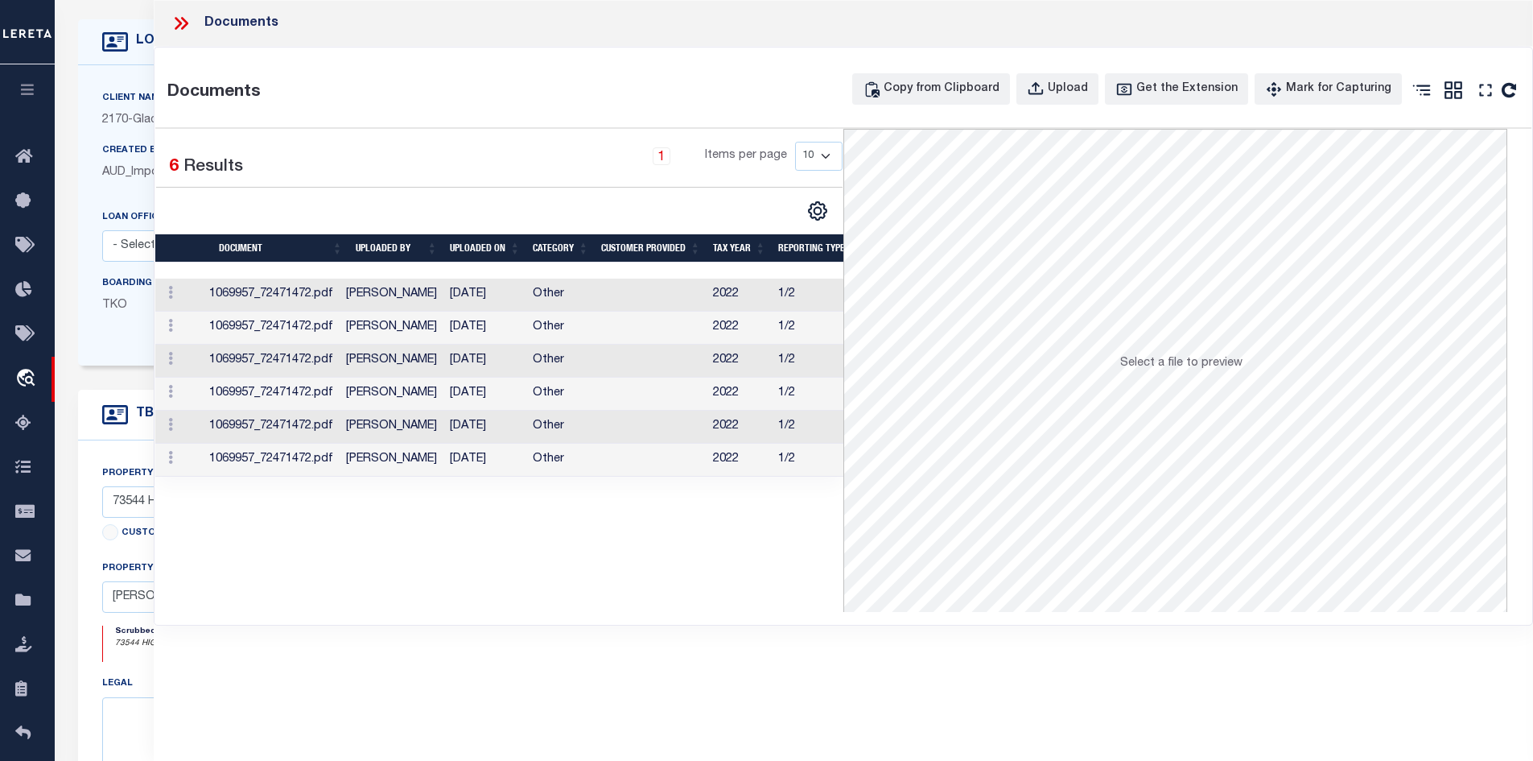
click at [472, 295] on td "[DATE]" at bounding box center [484, 294] width 83 height 33
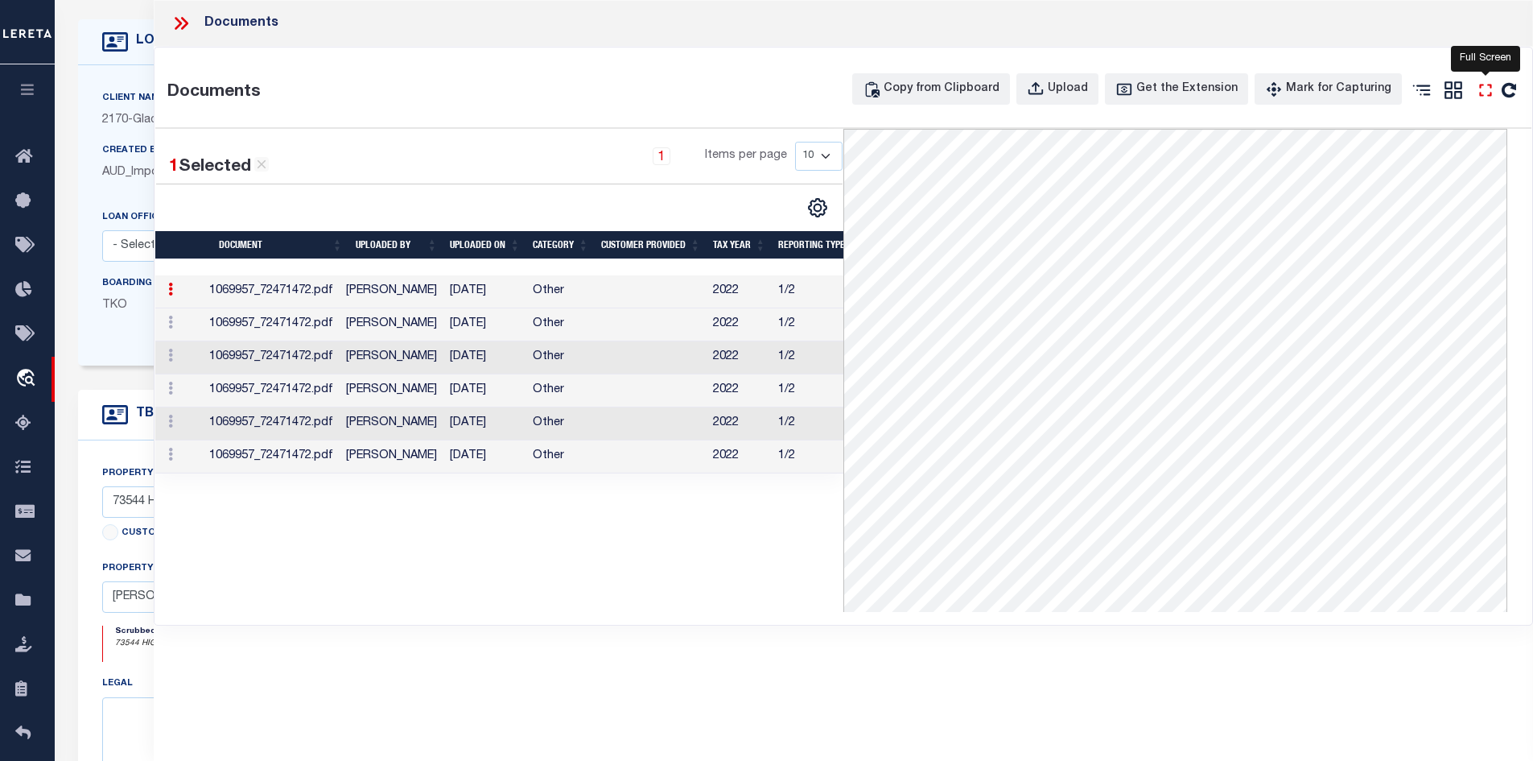
click at [1483, 92] on icon "" at bounding box center [1485, 90] width 21 height 21
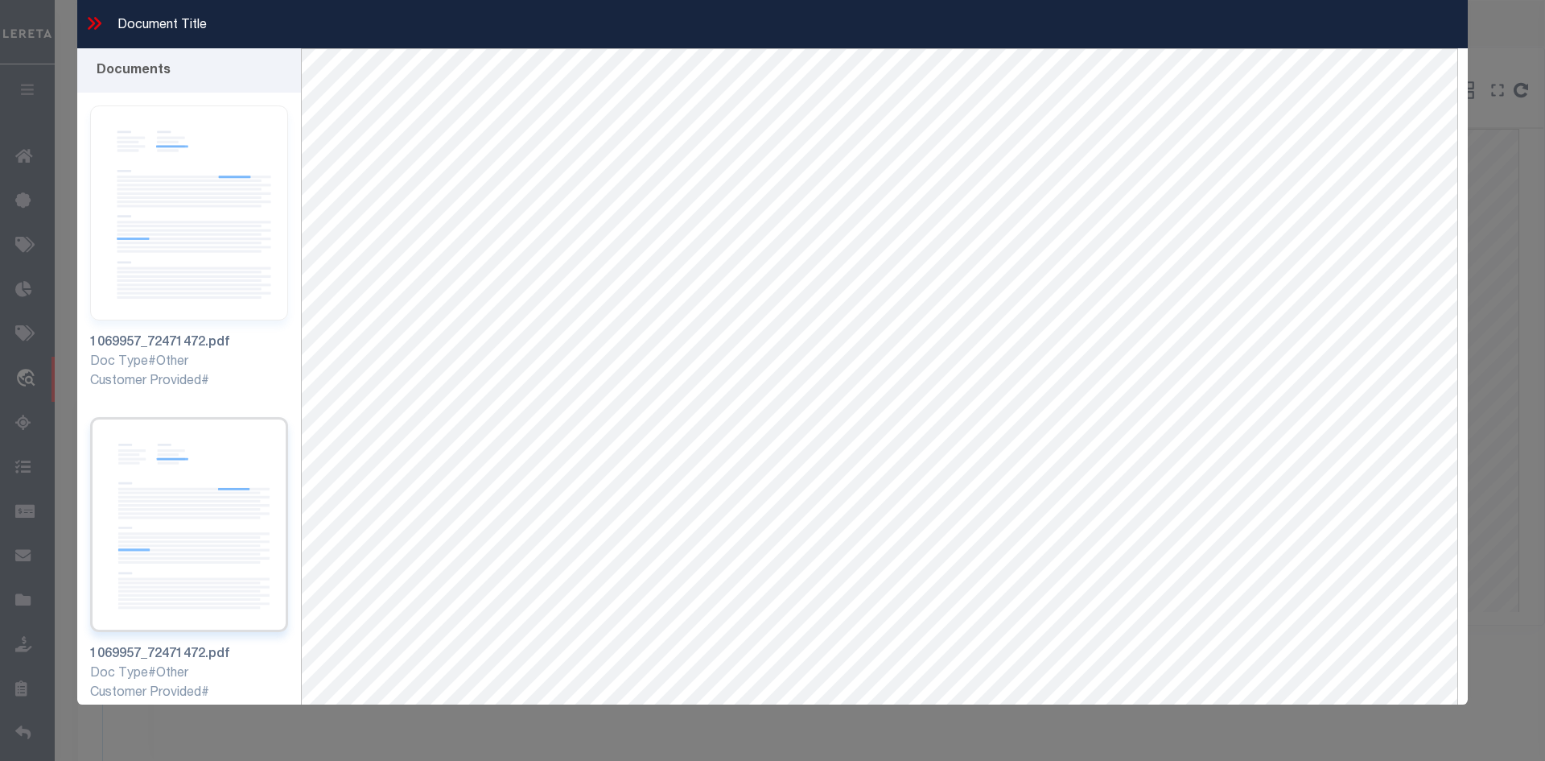
click at [190, 491] on img at bounding box center [189, 524] width 198 height 215
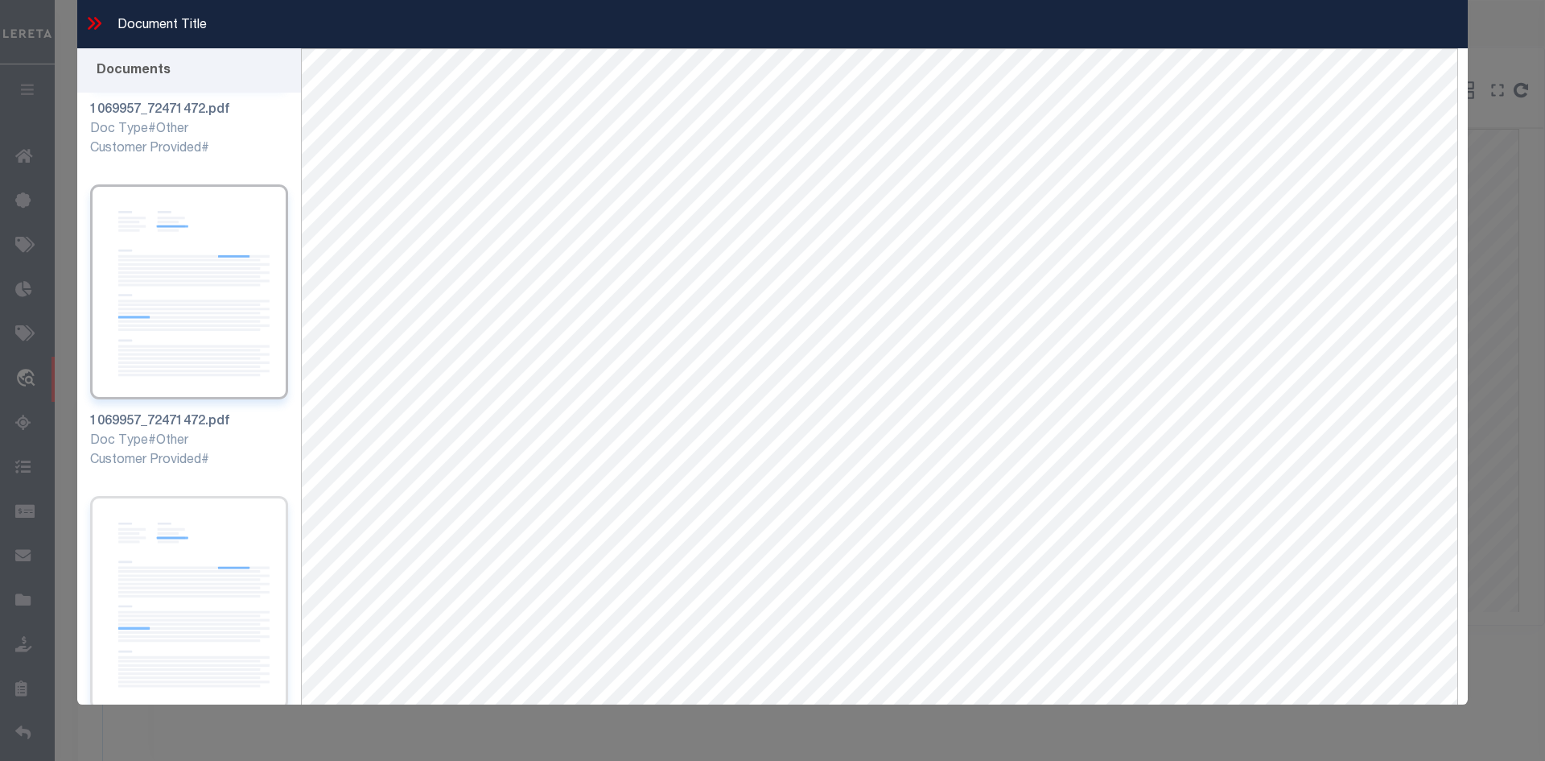
scroll to position [241, 0]
click at [201, 534] on img at bounding box center [189, 594] width 198 height 215
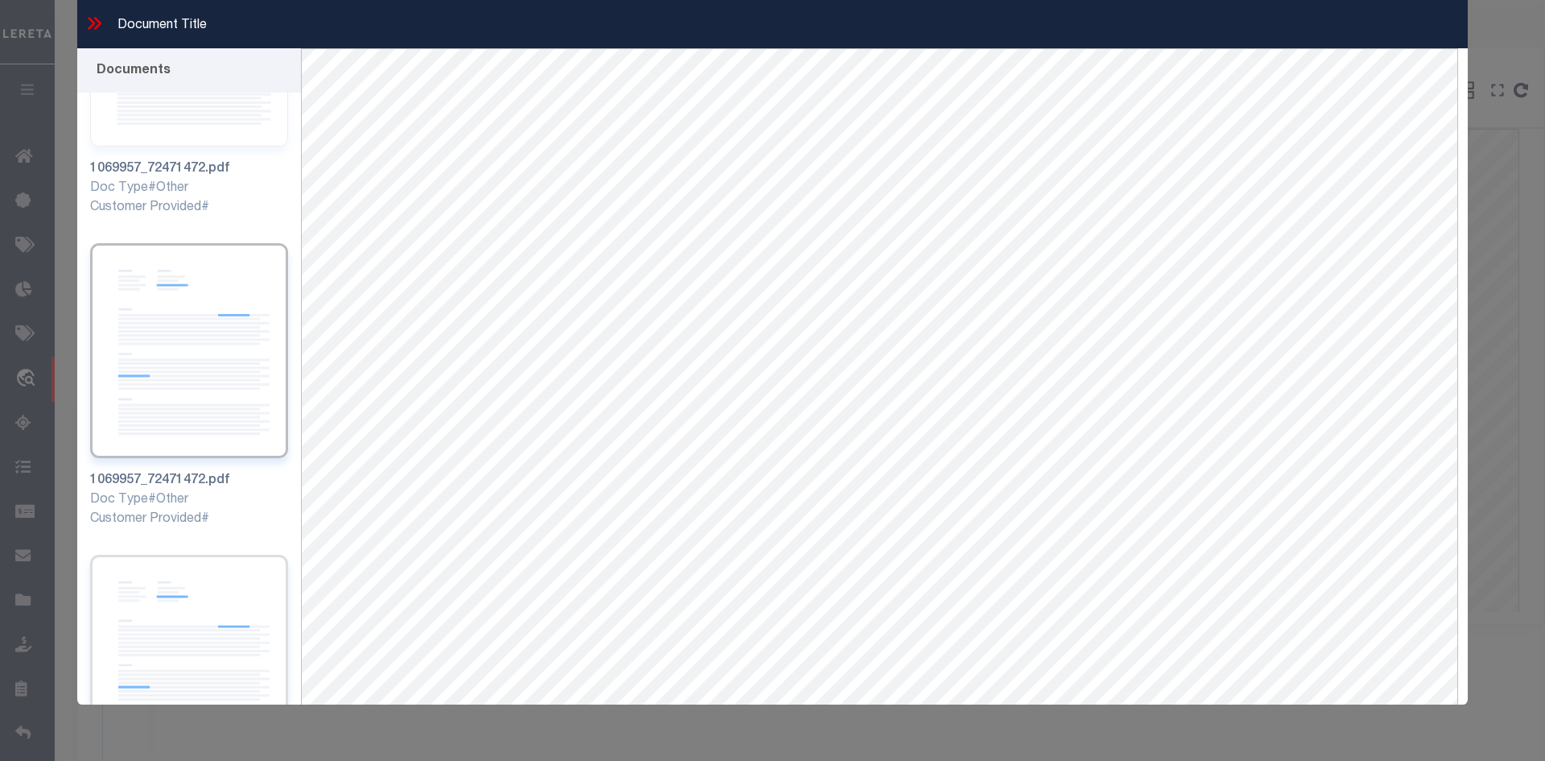
scroll to position [563, 0]
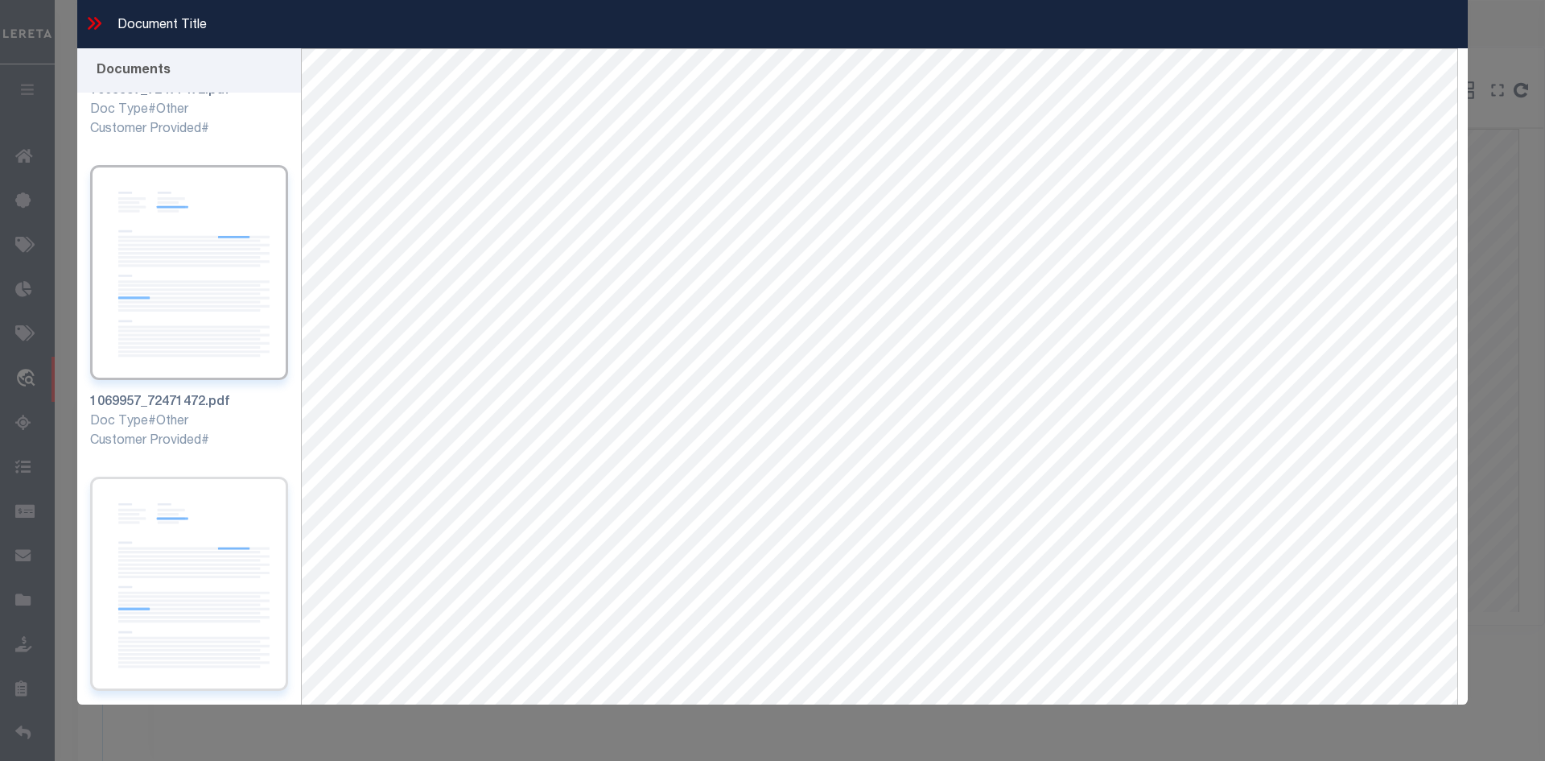
click at [228, 537] on img at bounding box center [189, 583] width 198 height 215
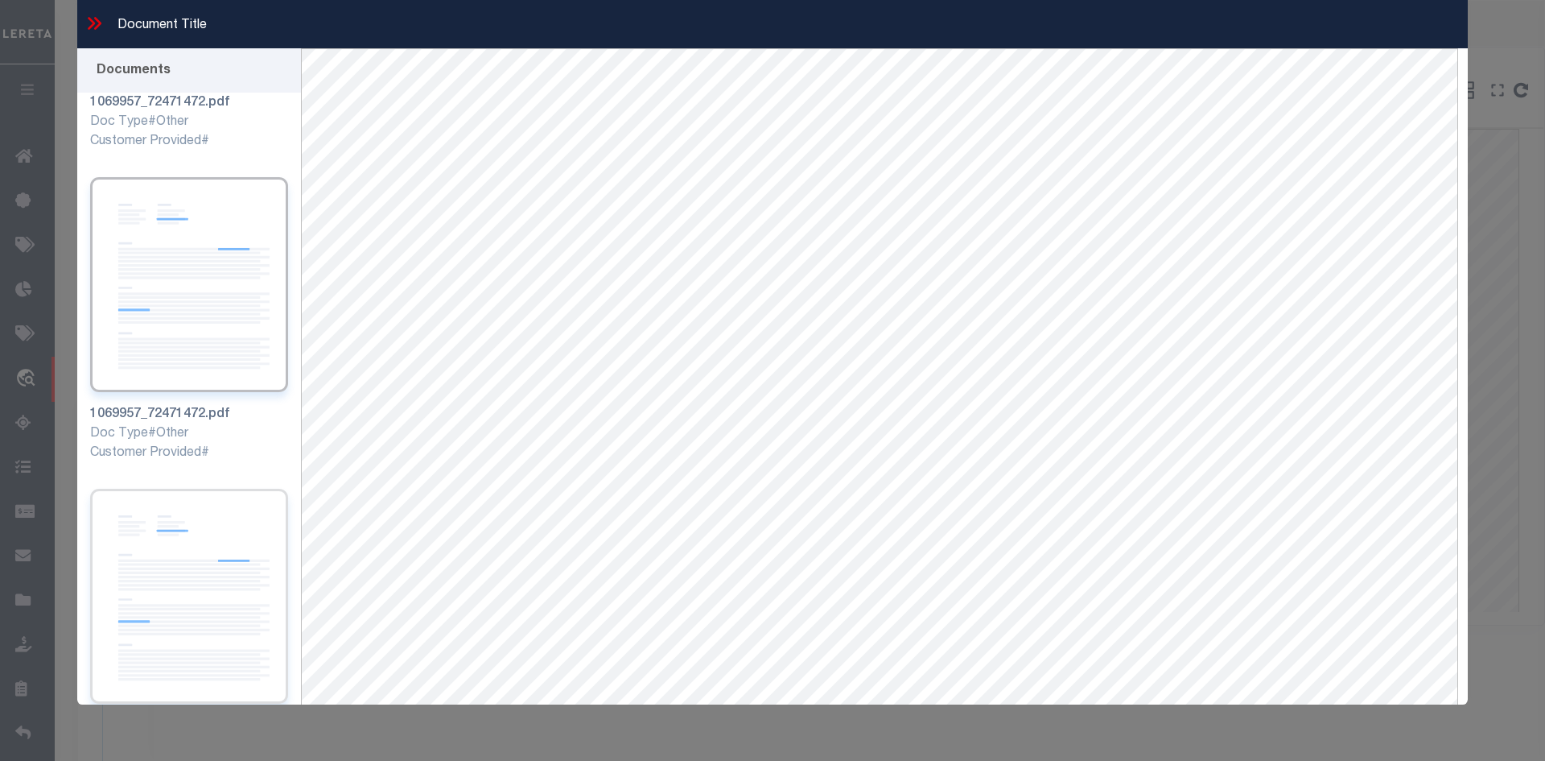
scroll to position [885, 0]
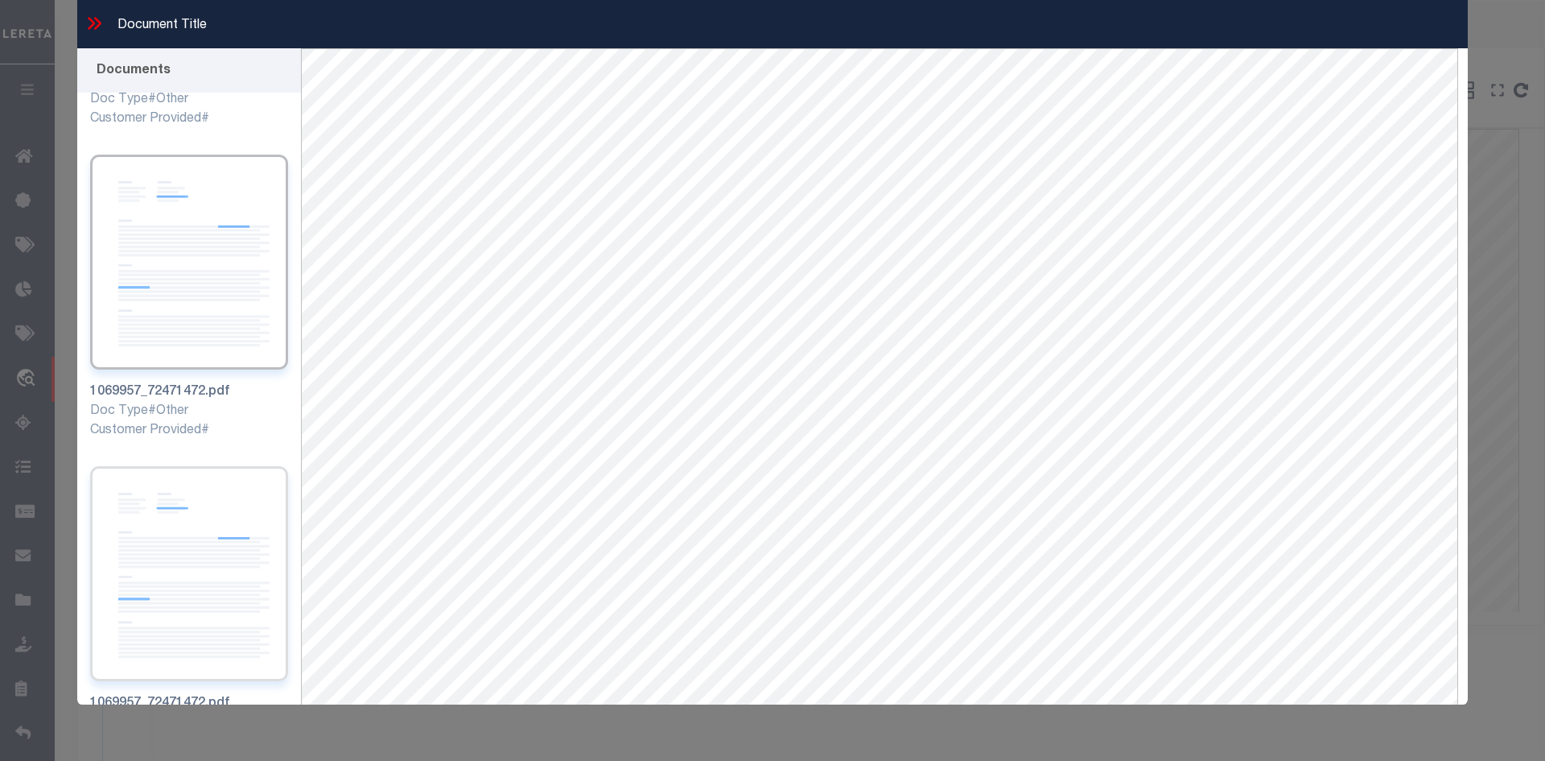
click at [199, 531] on img at bounding box center [189, 573] width 198 height 215
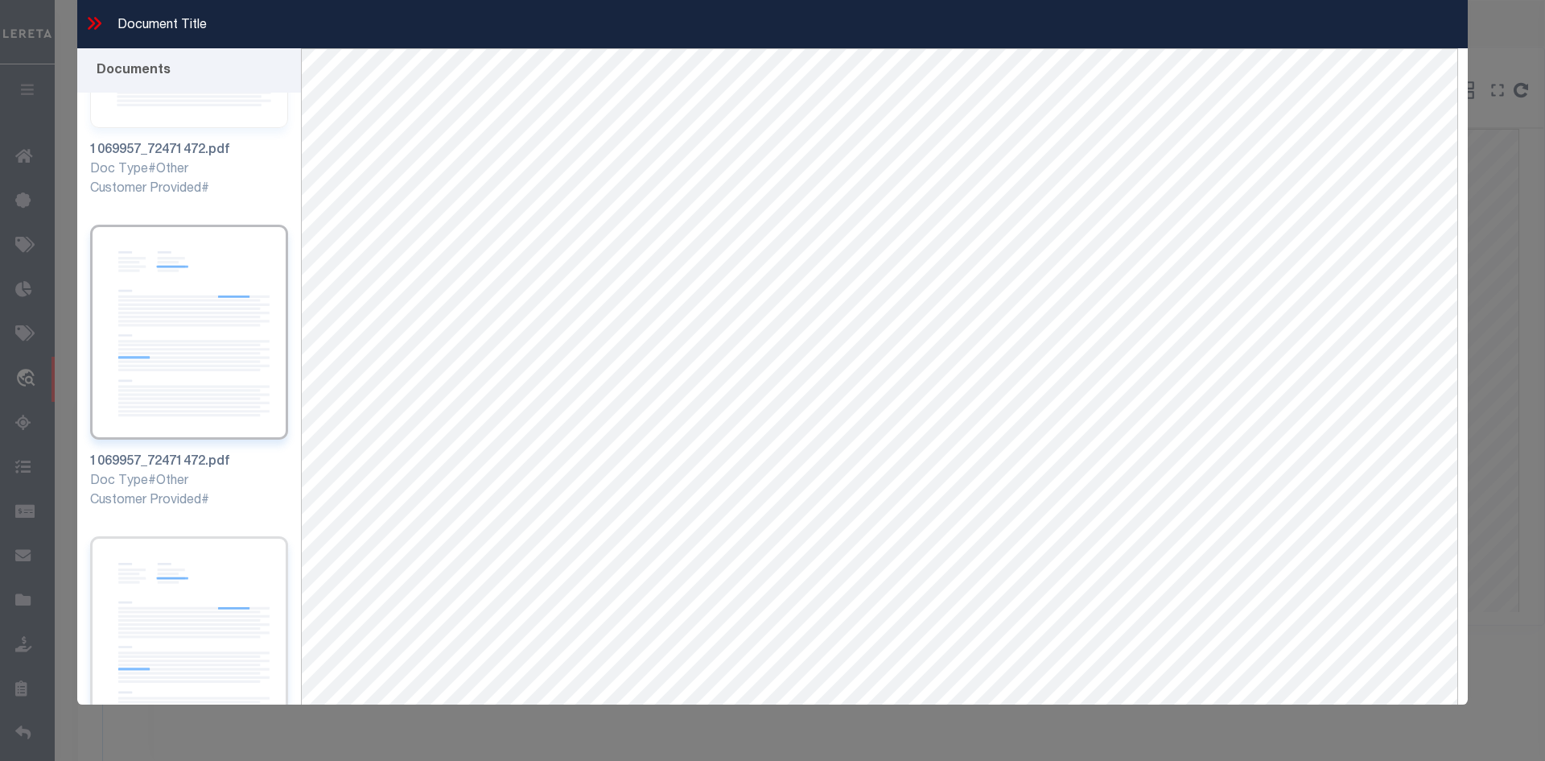
scroll to position [1153, 0]
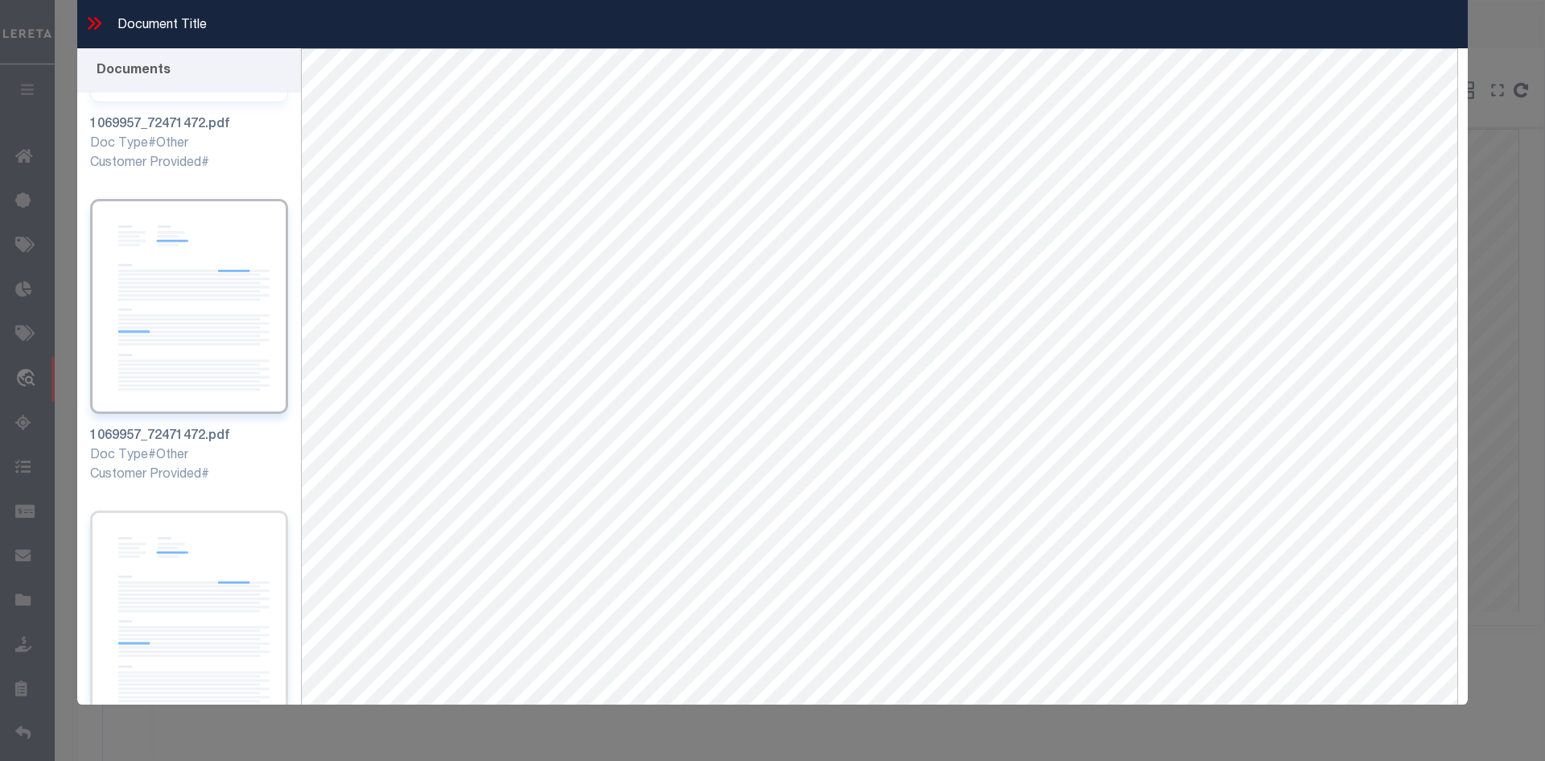
click at [213, 530] on img at bounding box center [189, 617] width 198 height 215
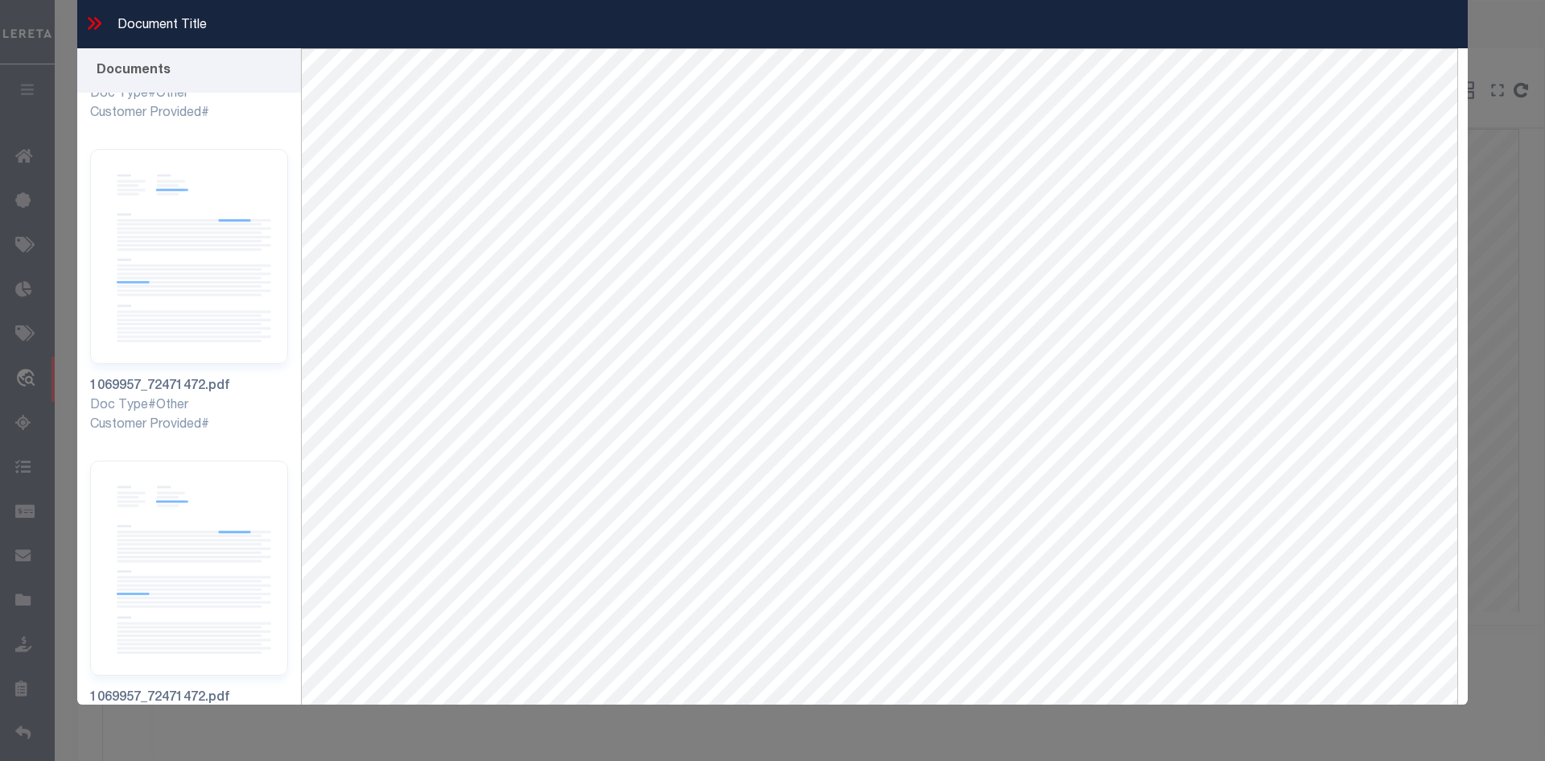
scroll to position [750, 0]
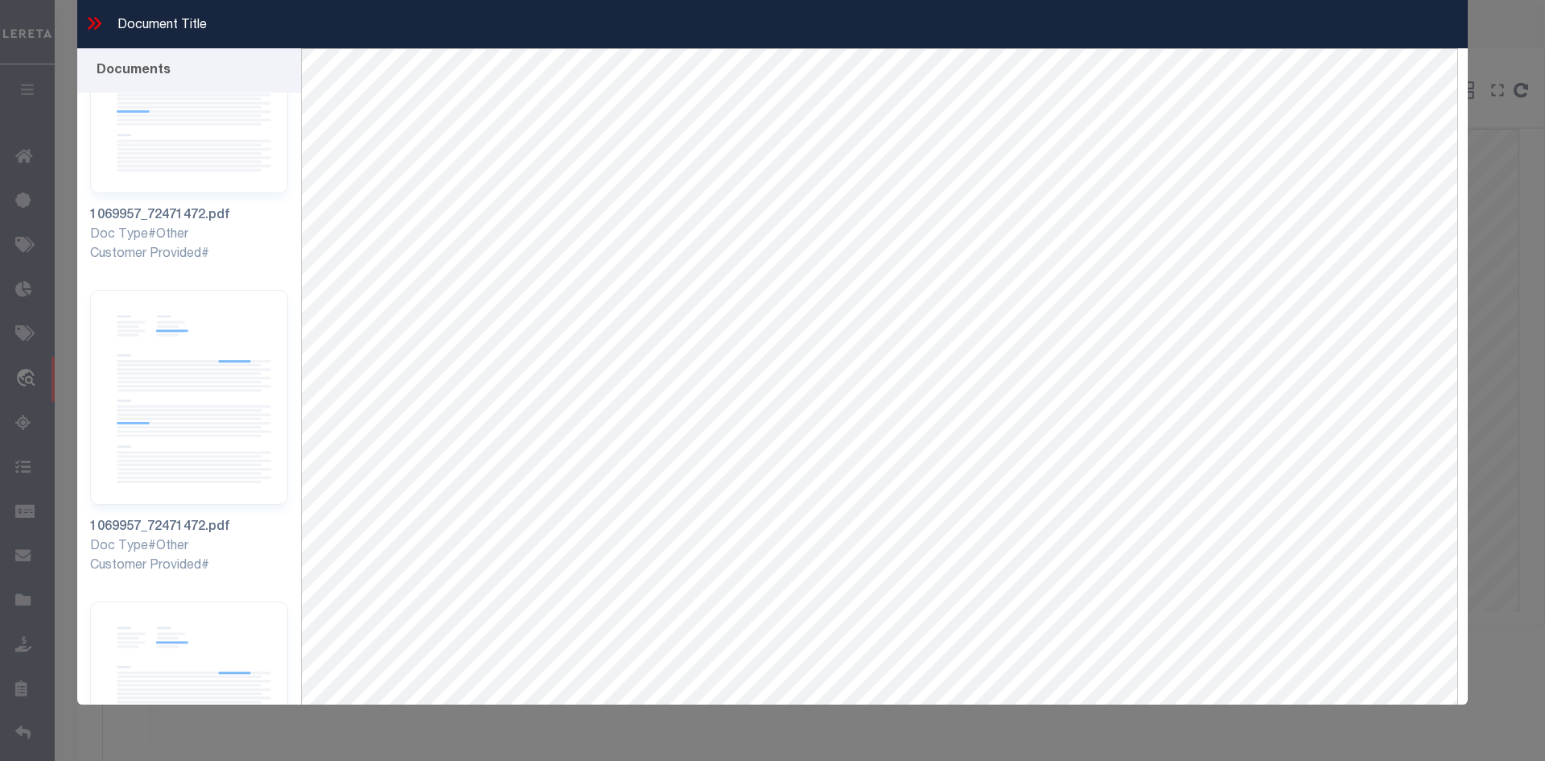
click at [99, 27] on icon at bounding box center [94, 23] width 21 height 21
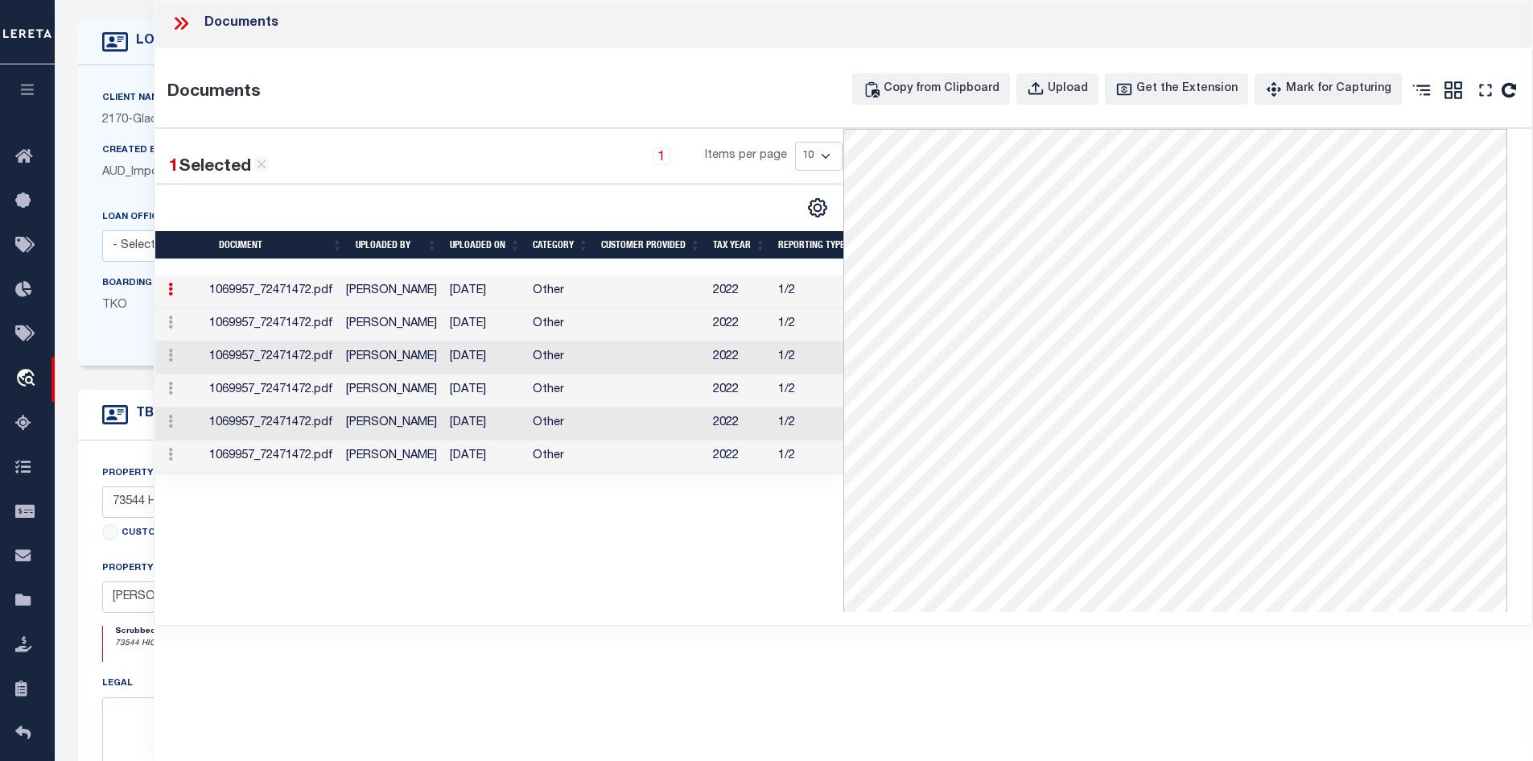
click at [364, 326] on td "[PERSON_NAME]" at bounding box center [392, 324] width 104 height 33
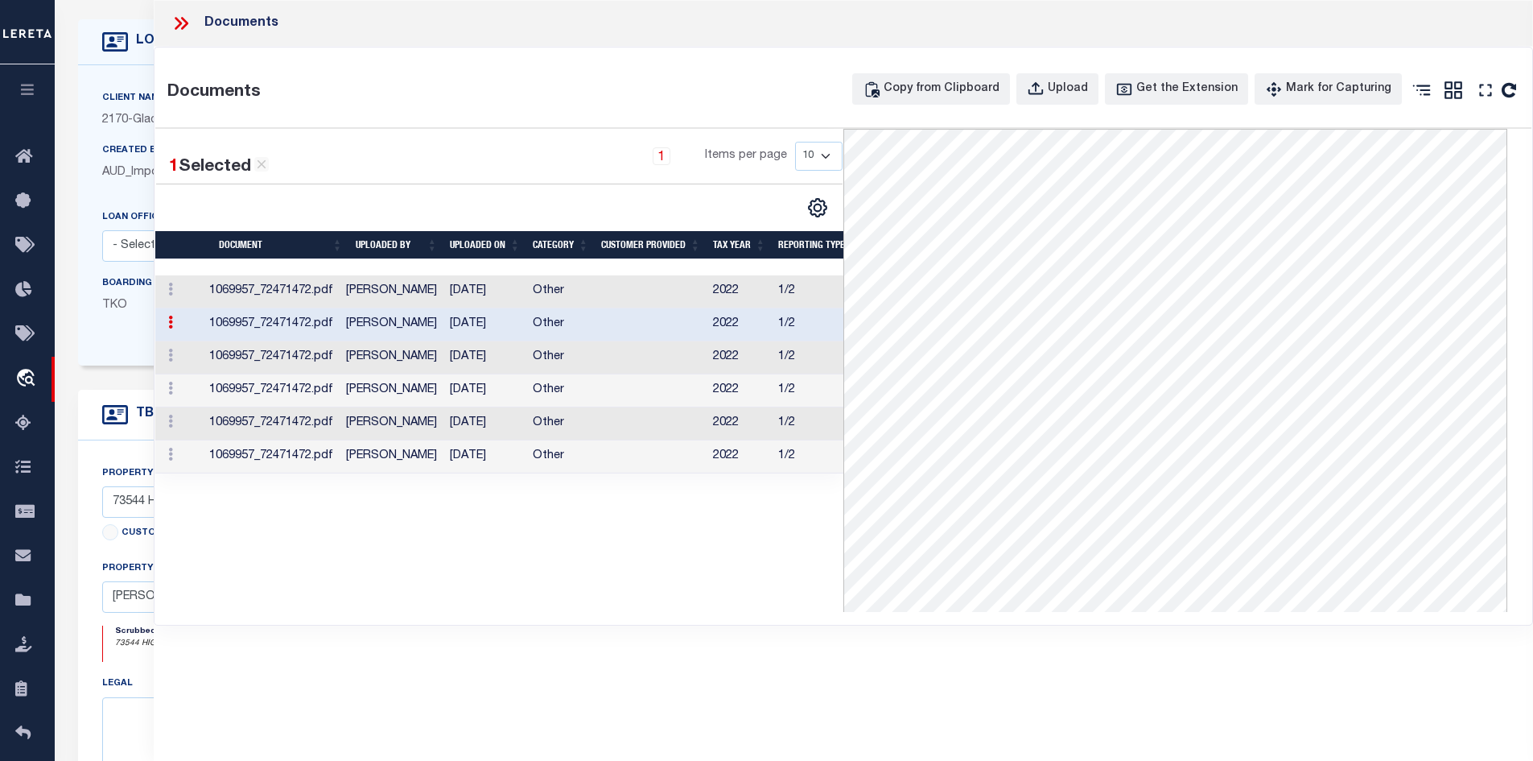
click at [408, 369] on td "[PERSON_NAME]" at bounding box center [392, 357] width 104 height 33
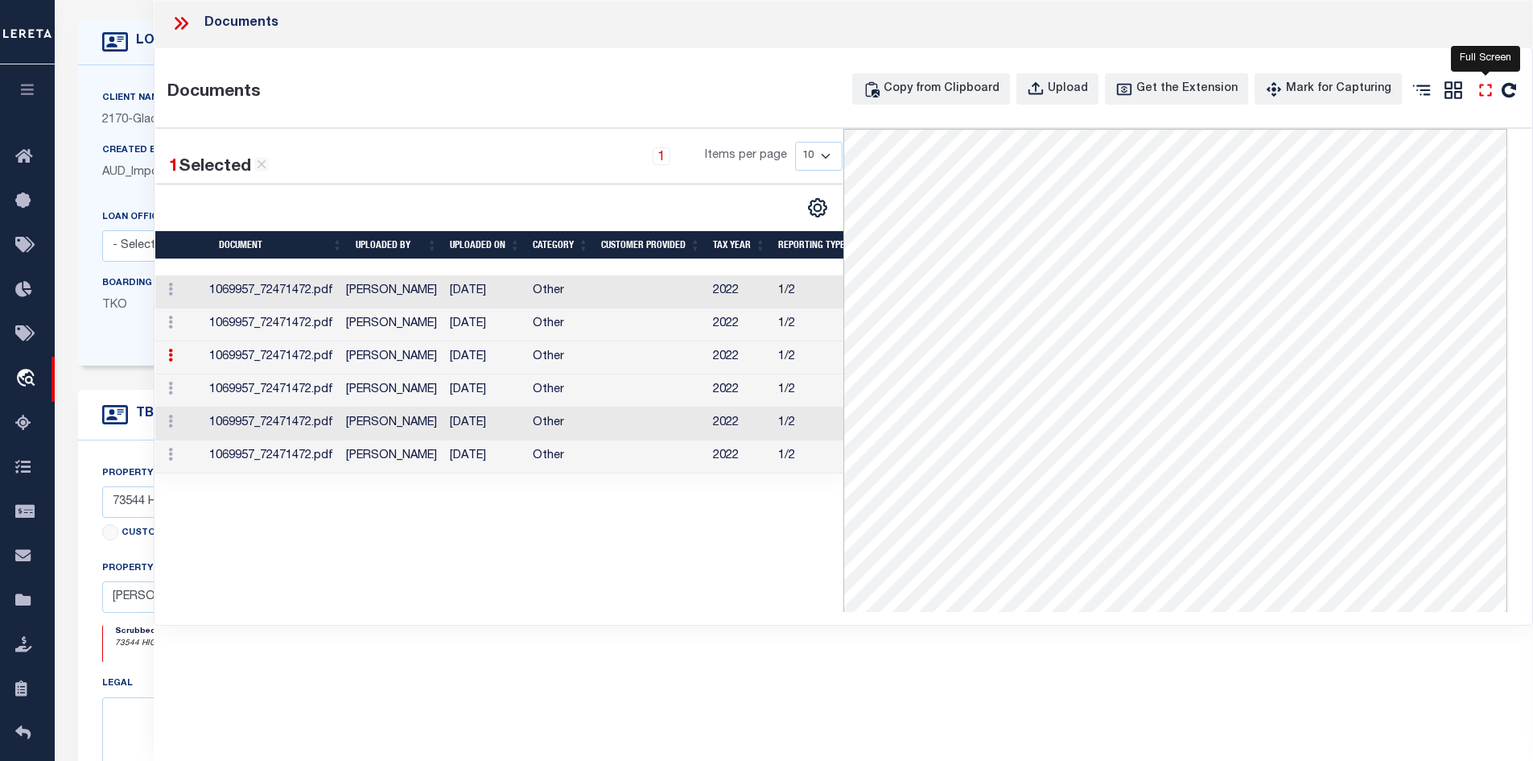
click at [1484, 90] on icon "" at bounding box center [1485, 90] width 21 height 21
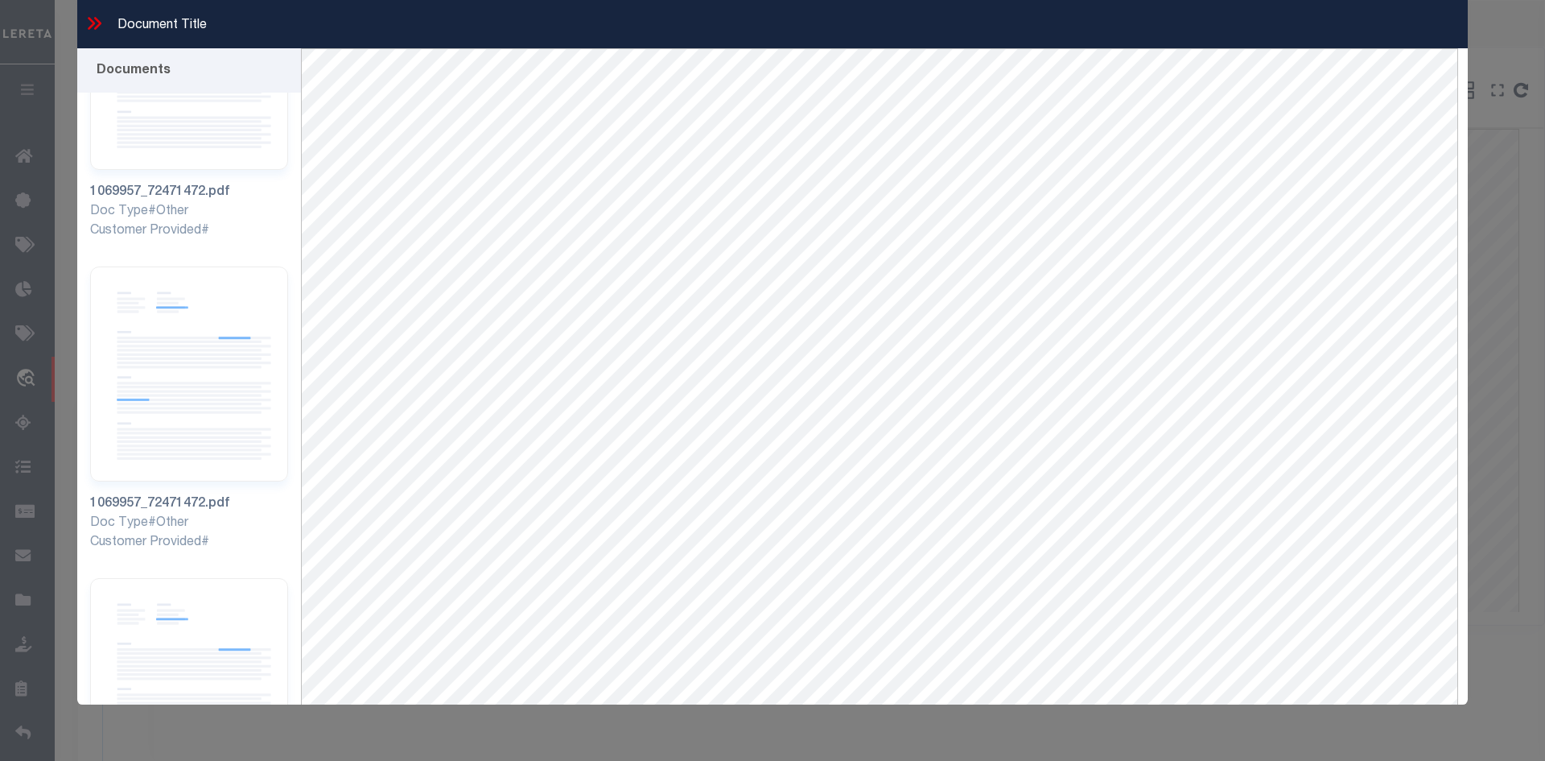
scroll to position [102, 0]
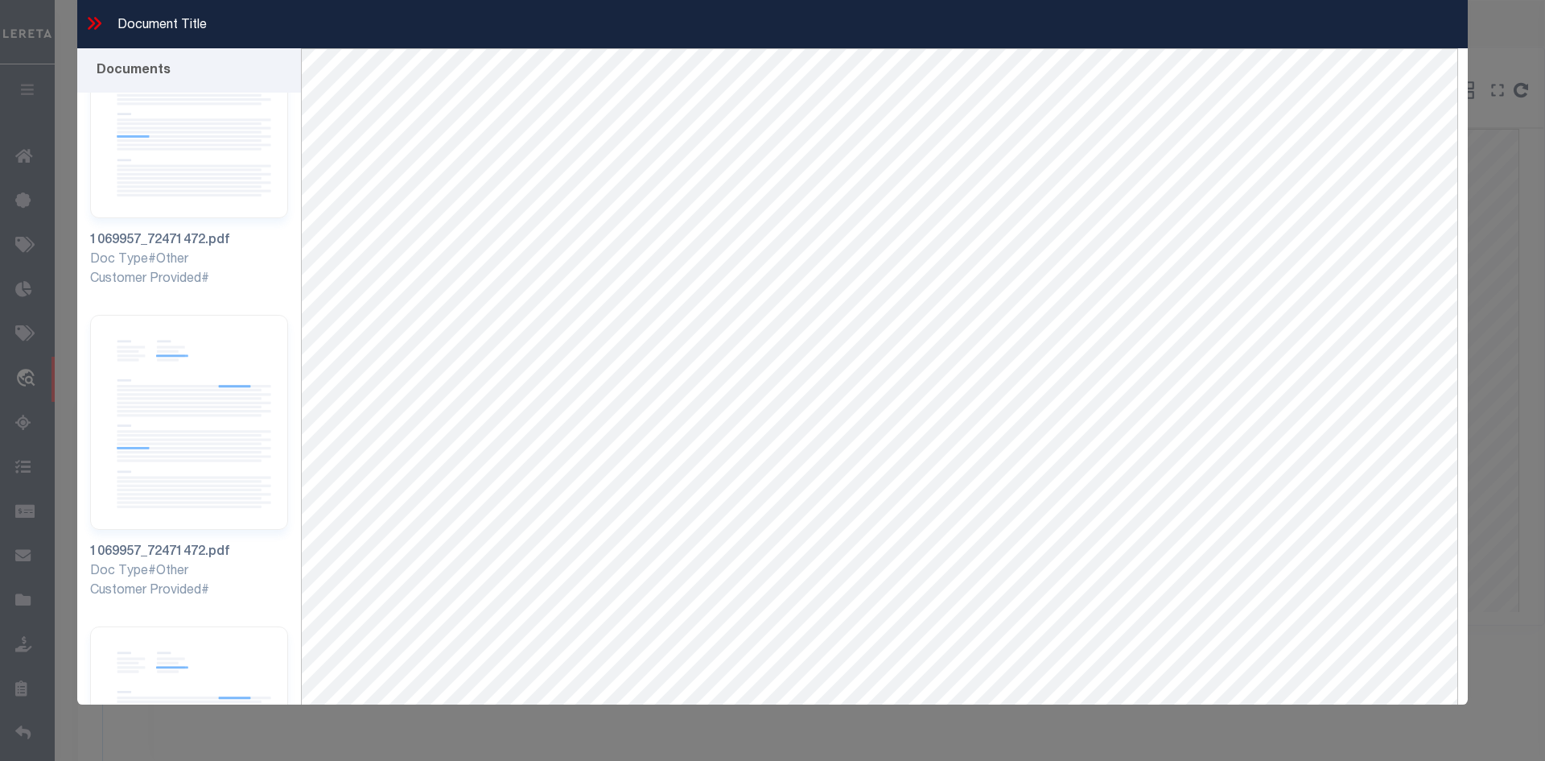
click at [90, 19] on icon at bounding box center [91, 23] width 7 height 13
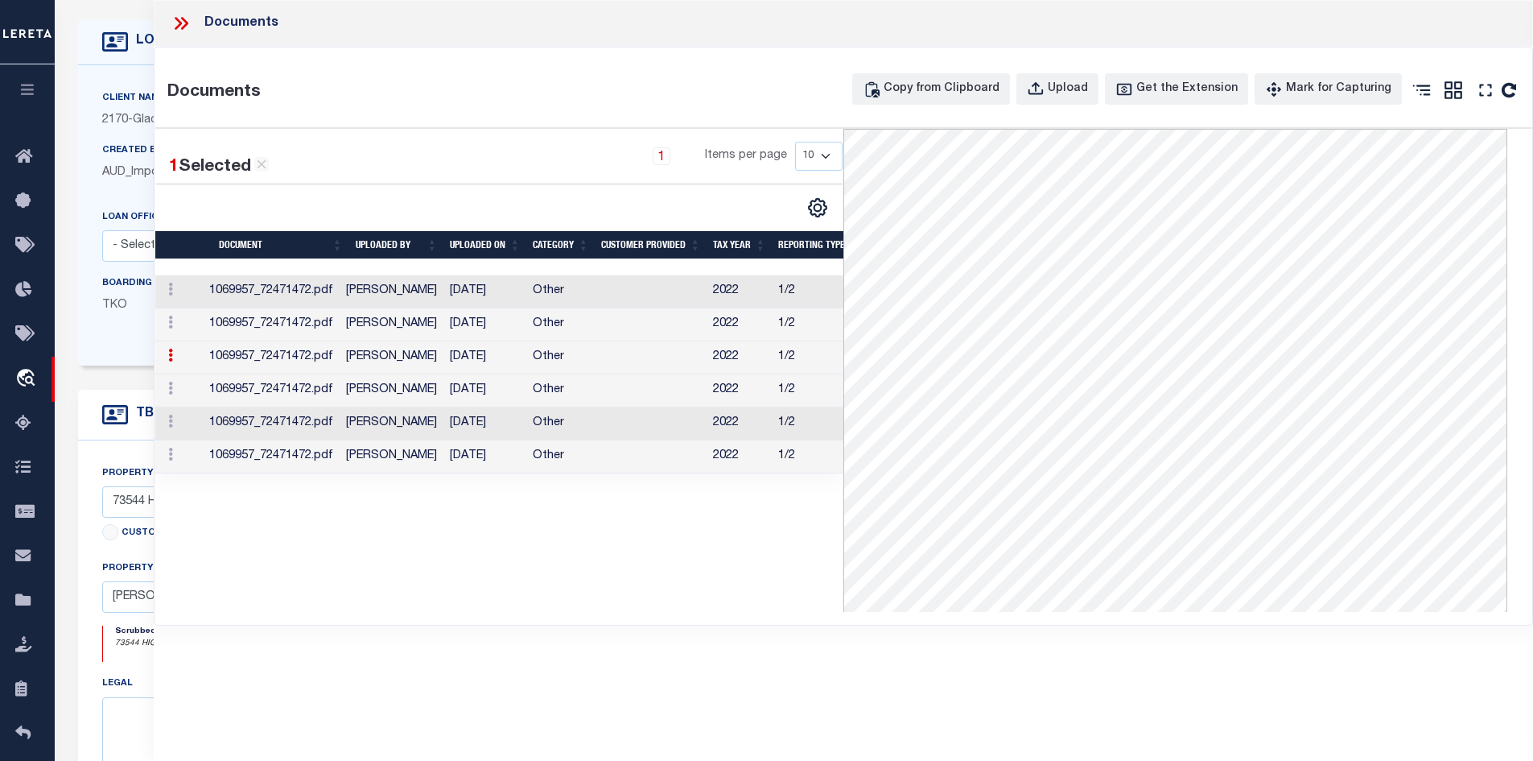
click at [430, 292] on td "[PERSON_NAME]" at bounding box center [392, 291] width 104 height 33
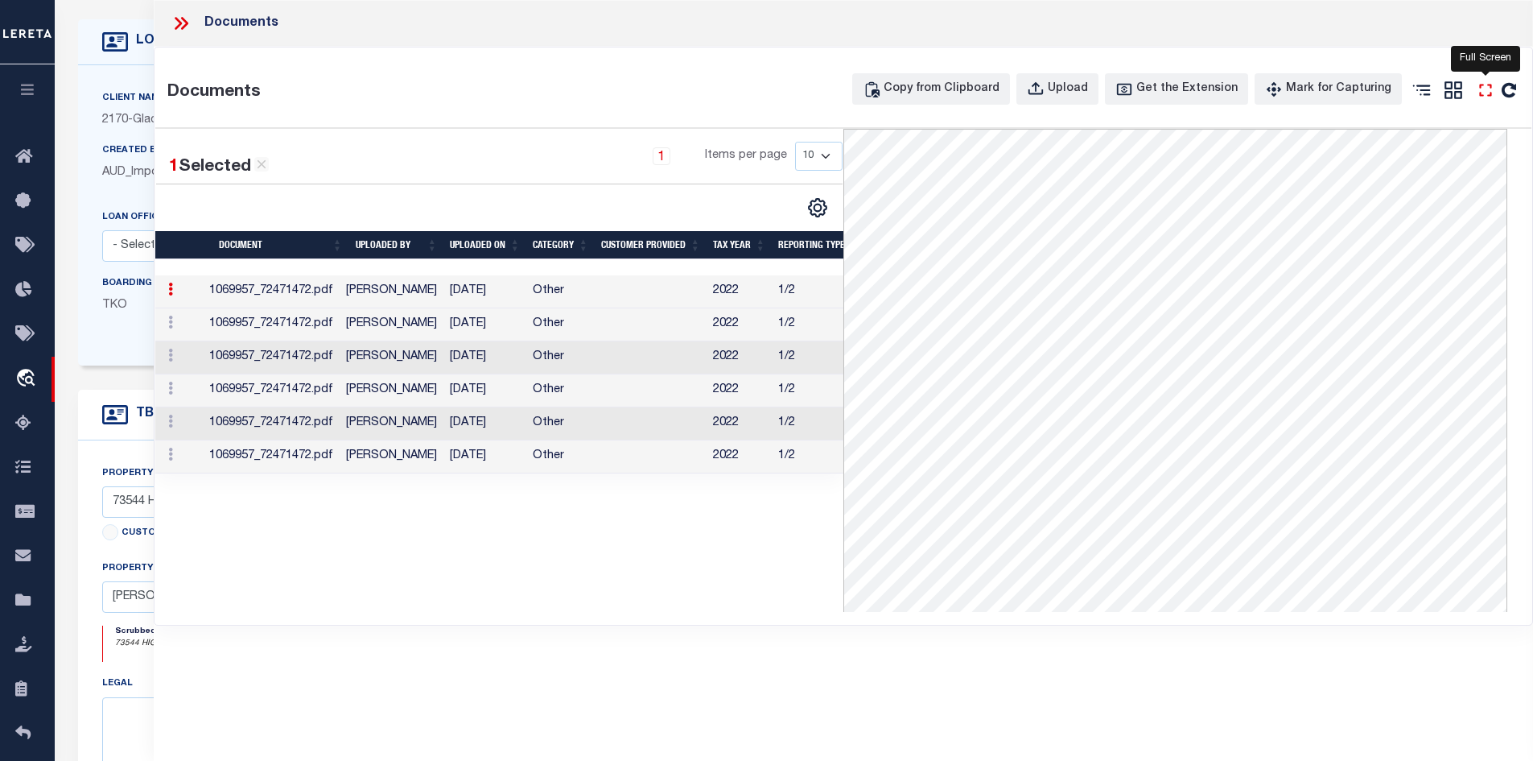
click at [1491, 94] on icon "" at bounding box center [1485, 90] width 12 height 12
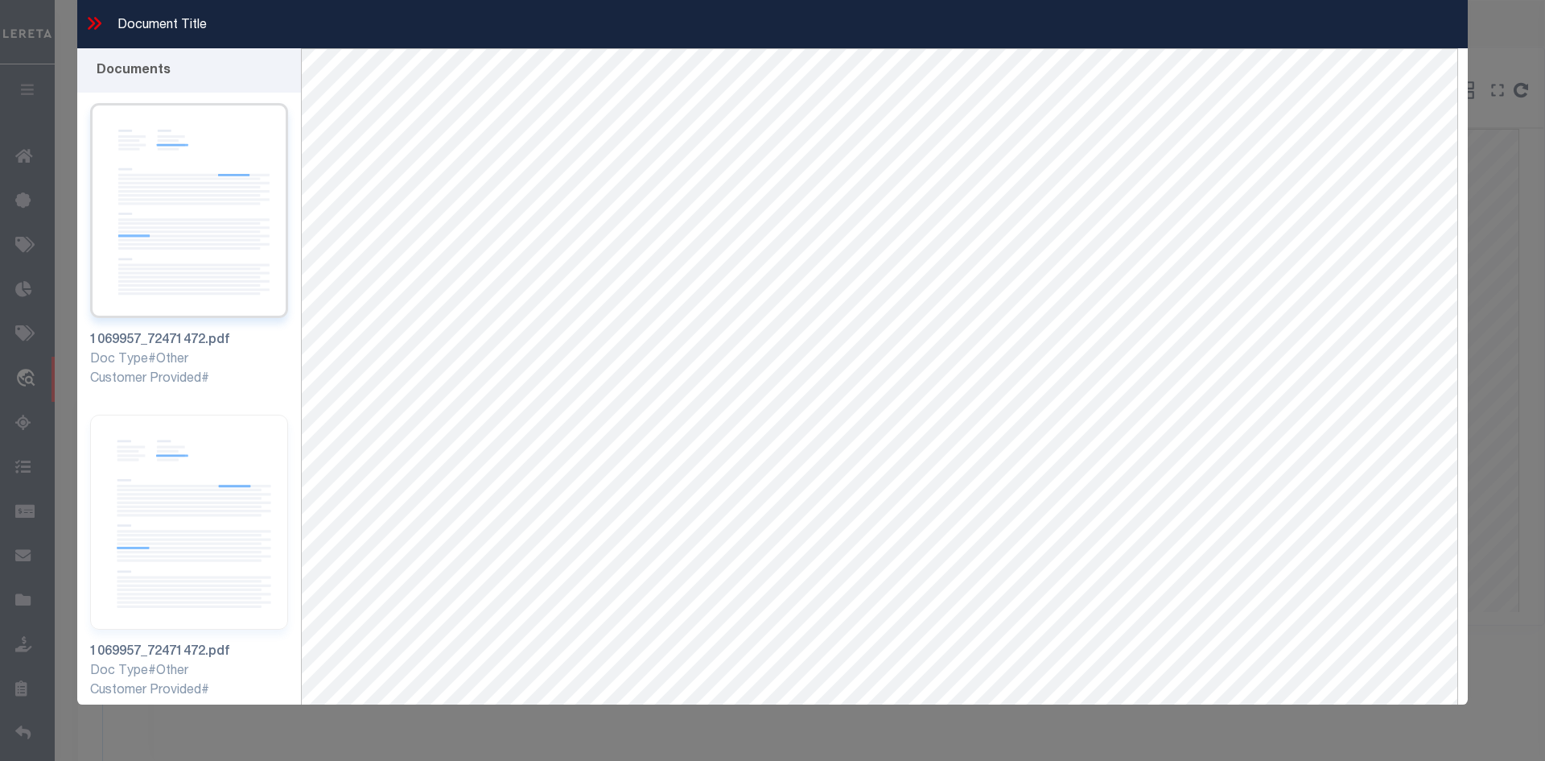
scroll to position [0, 0]
click at [212, 462] on img at bounding box center [189, 524] width 198 height 215
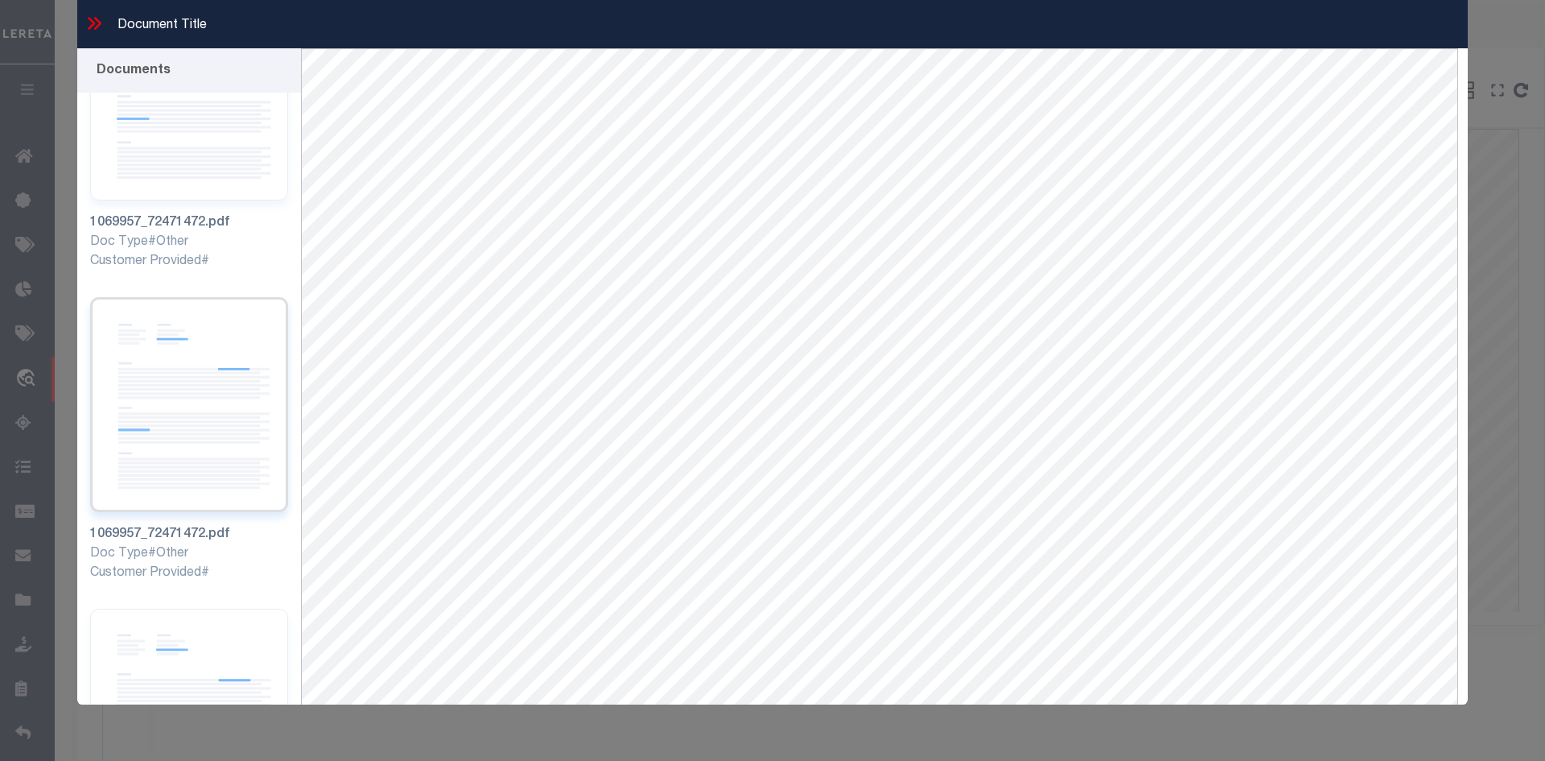
scroll to position [241, 0]
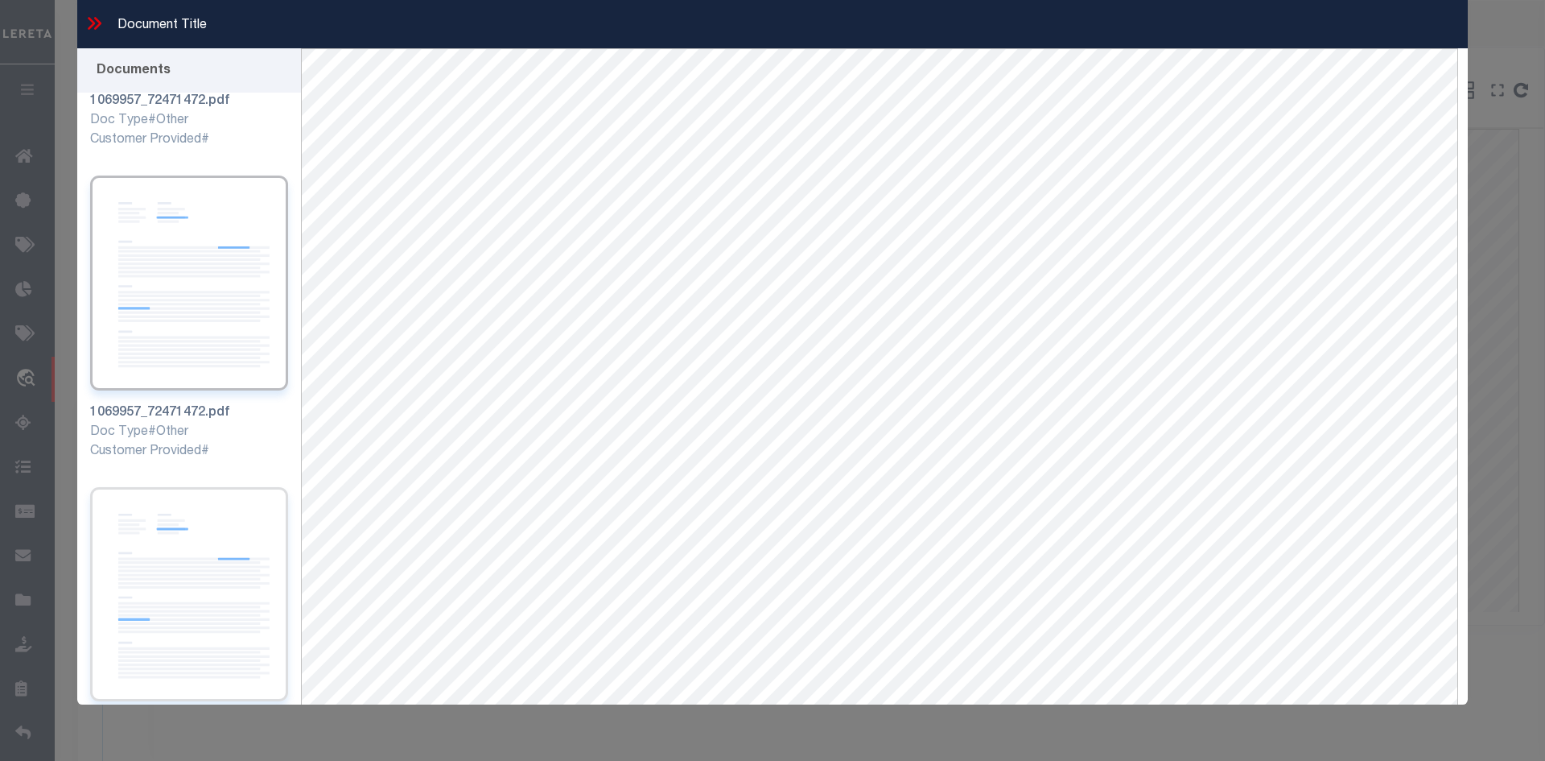
click at [219, 542] on img at bounding box center [189, 594] width 198 height 215
click at [212, 545] on img at bounding box center [189, 583] width 198 height 215
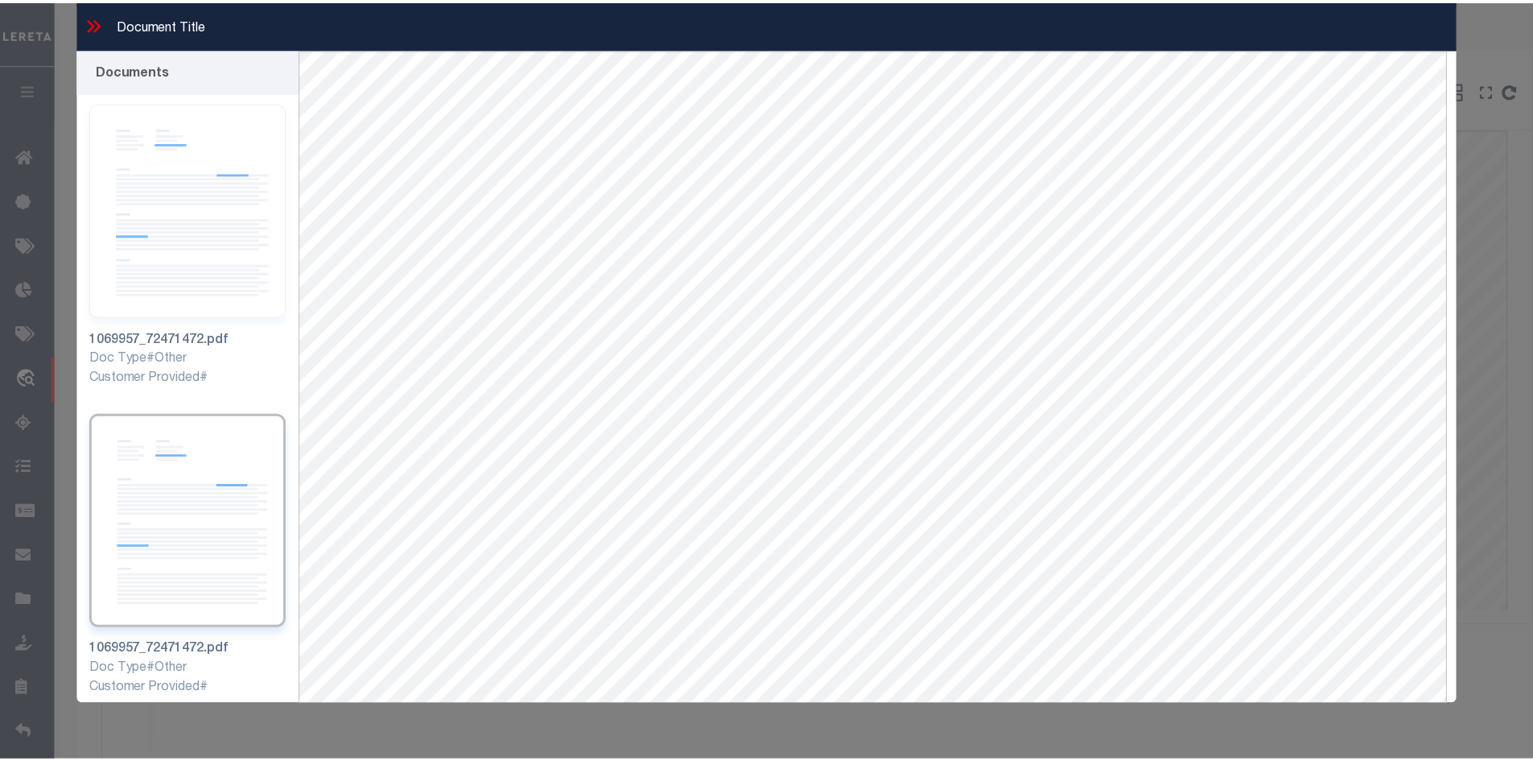
scroll to position [805, 0]
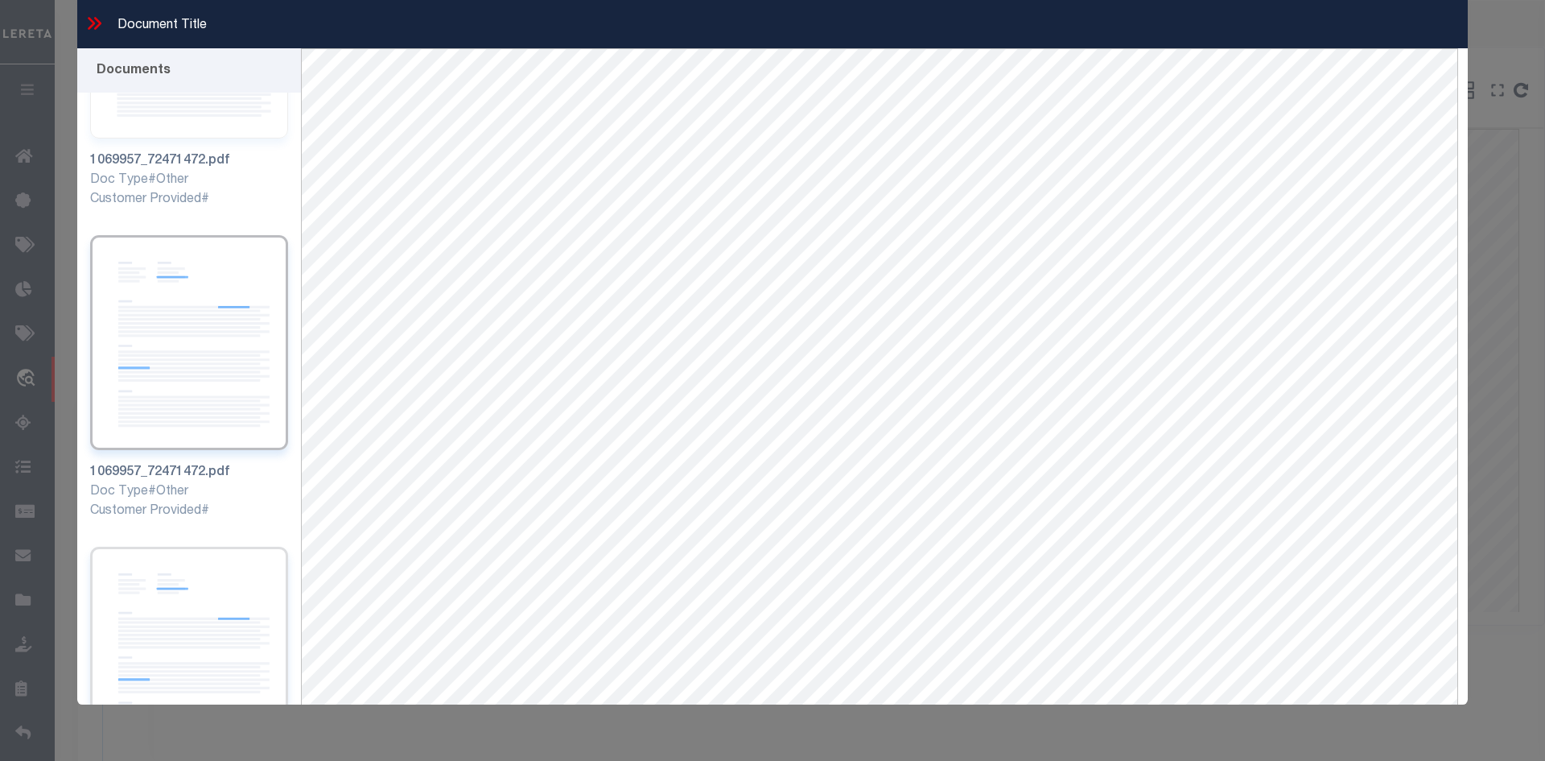
click at [239, 547] on img at bounding box center [189, 654] width 198 height 215
click at [89, 22] on icon at bounding box center [94, 23] width 21 height 21
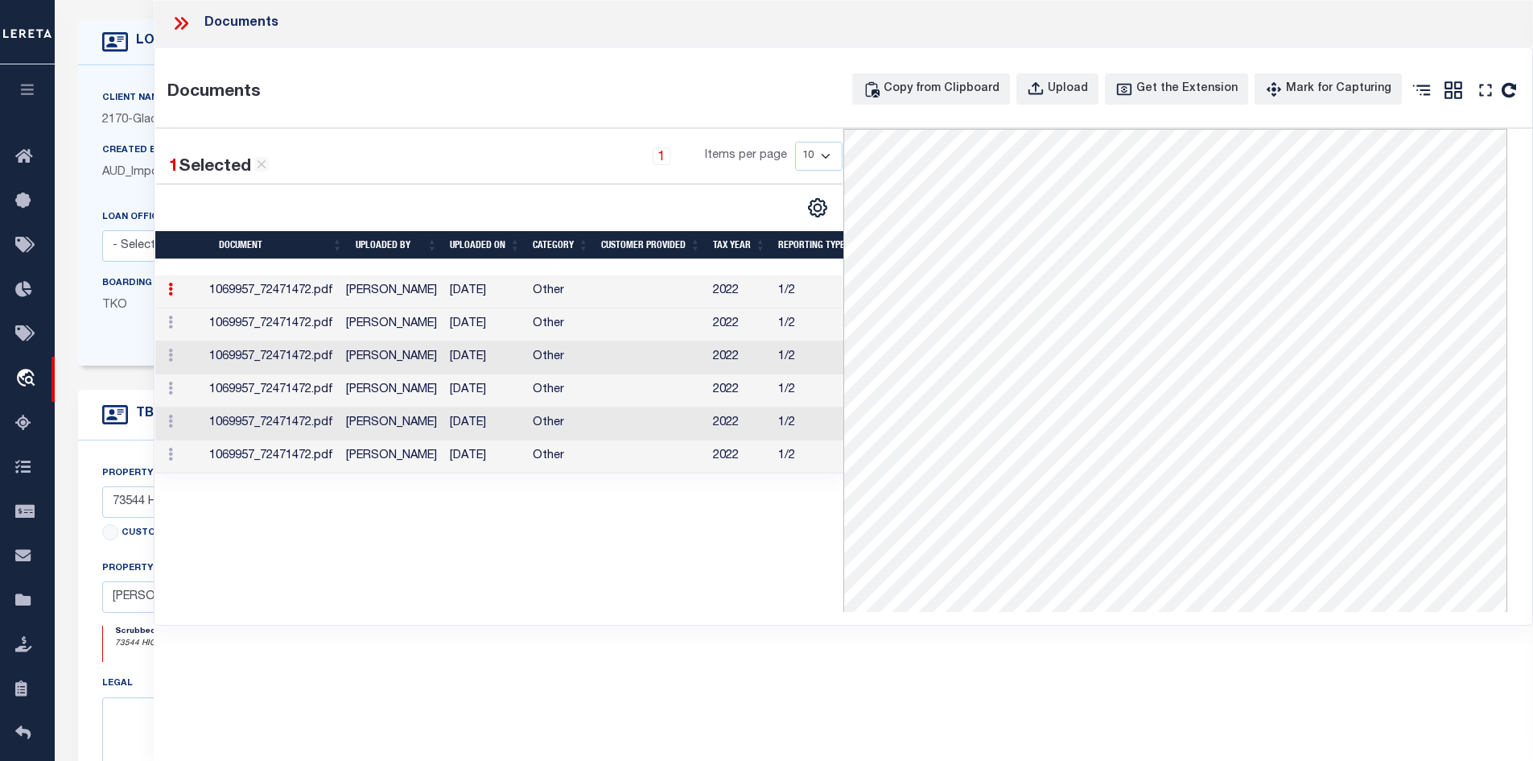
click at [519, 321] on td "[DATE]" at bounding box center [484, 324] width 83 height 33
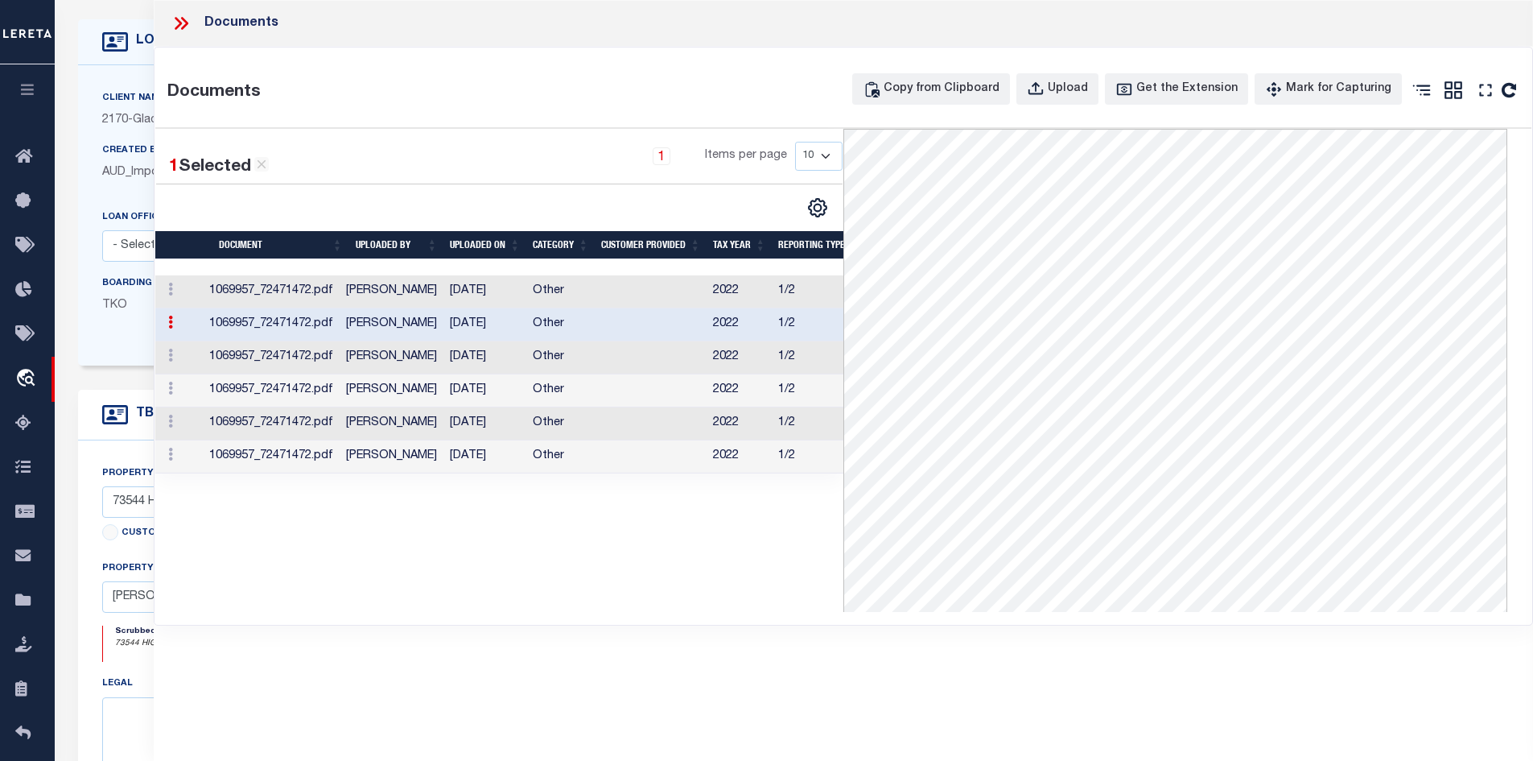
click at [188, 23] on icon at bounding box center [183, 23] width 7 height 13
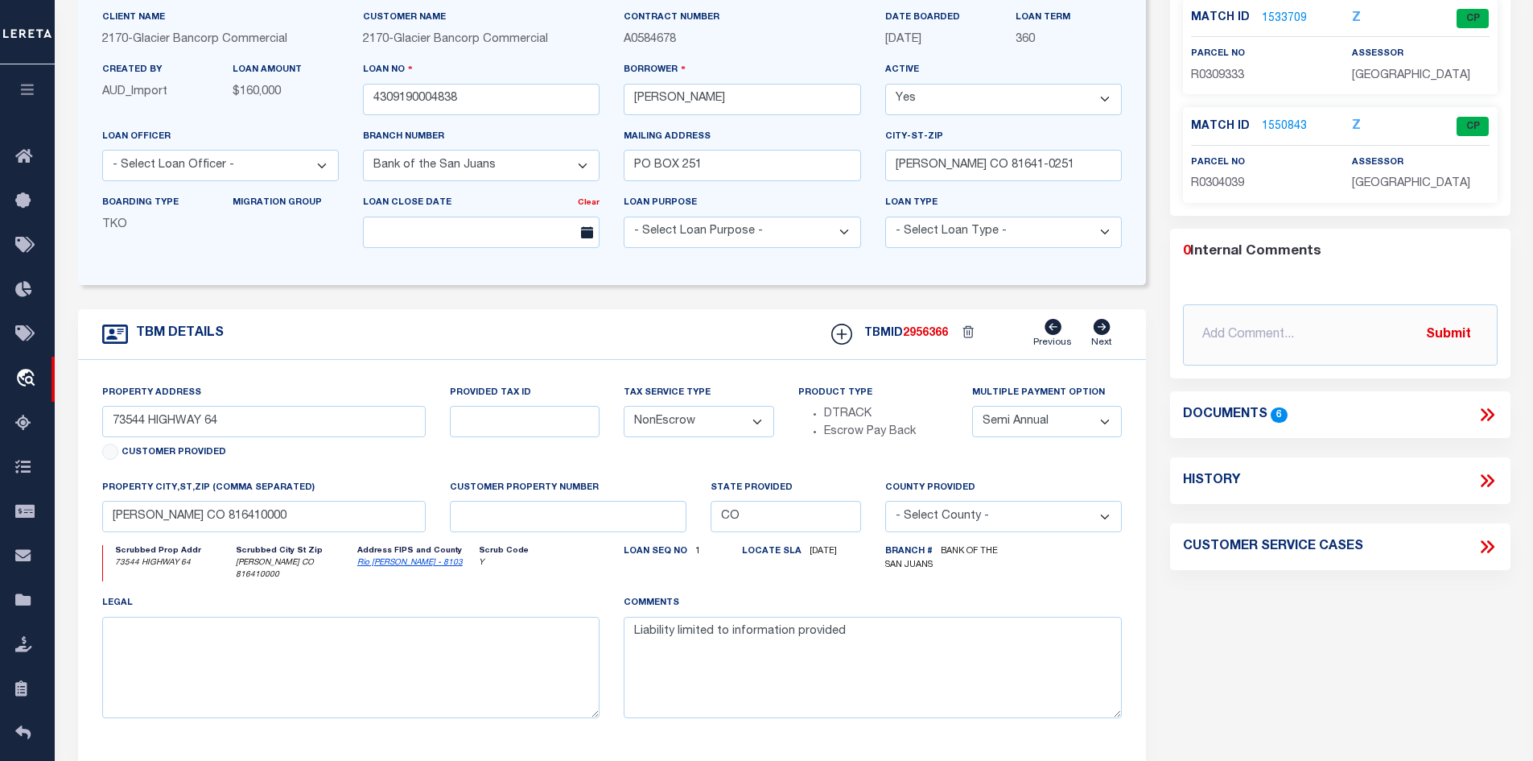
scroll to position [0, 0]
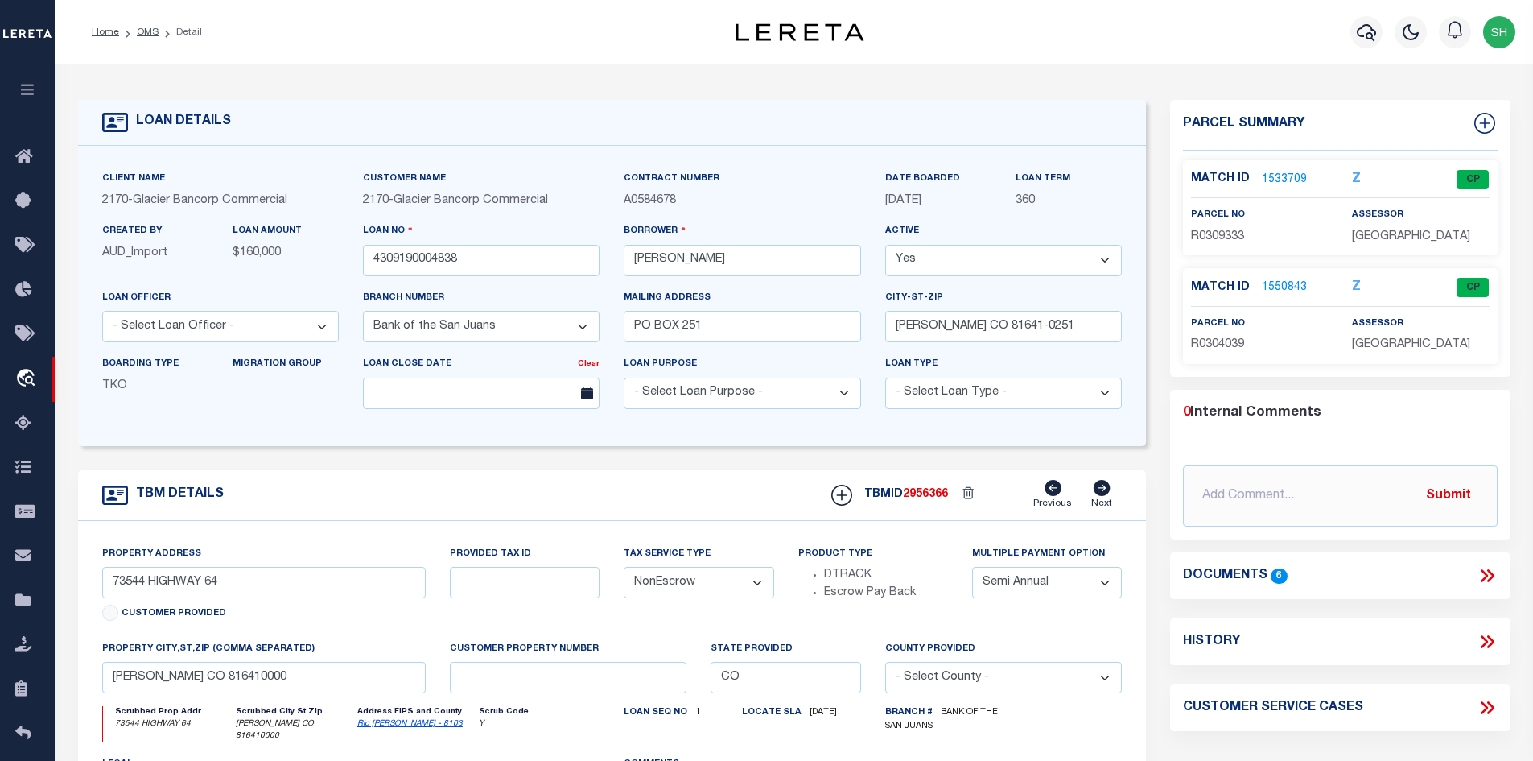
click at [1274, 171] on link "1533709" at bounding box center [1284, 179] width 45 height 17
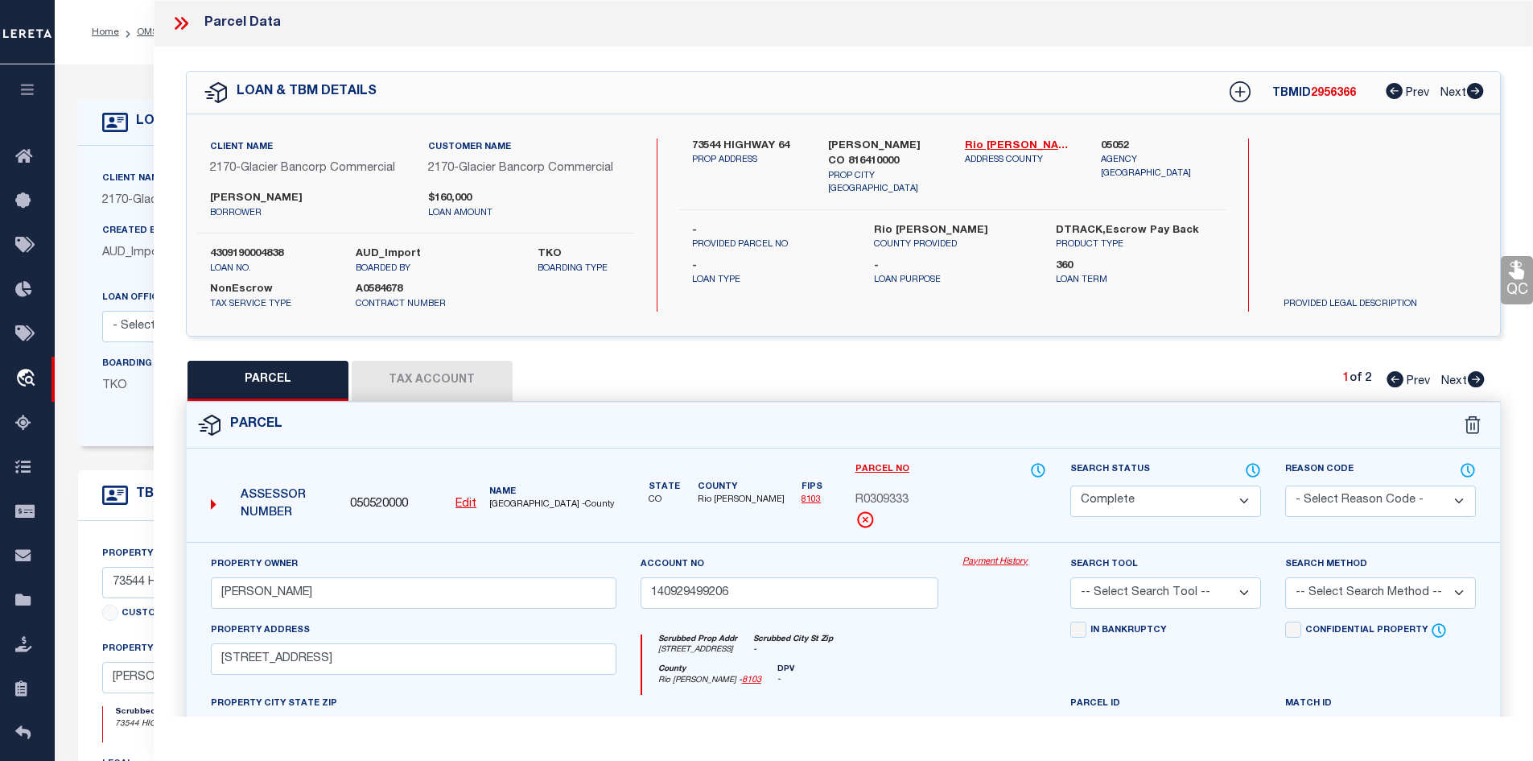
click at [454, 370] on button "Tax Account" at bounding box center [432, 381] width 161 height 40
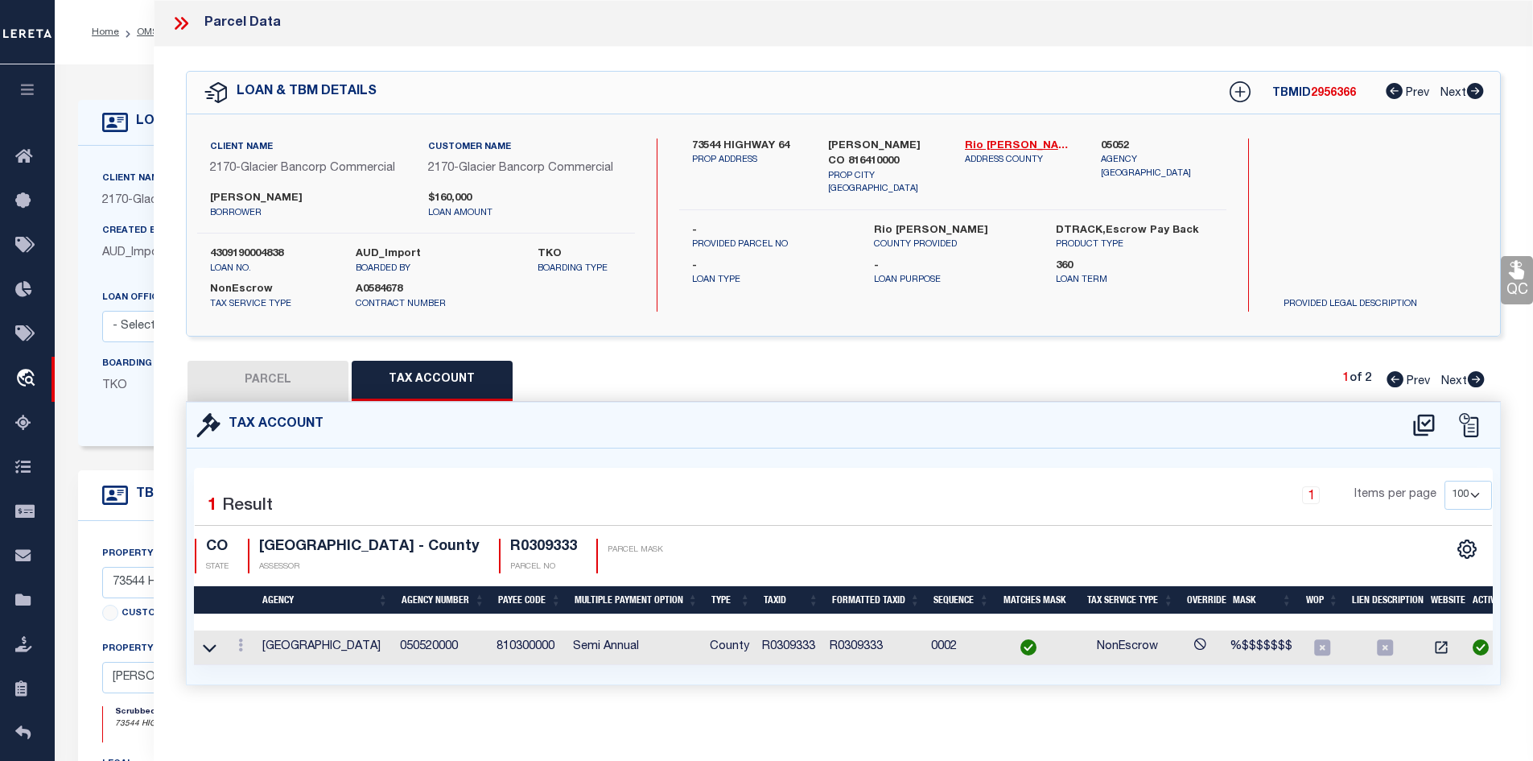
scroll to position [17, 0]
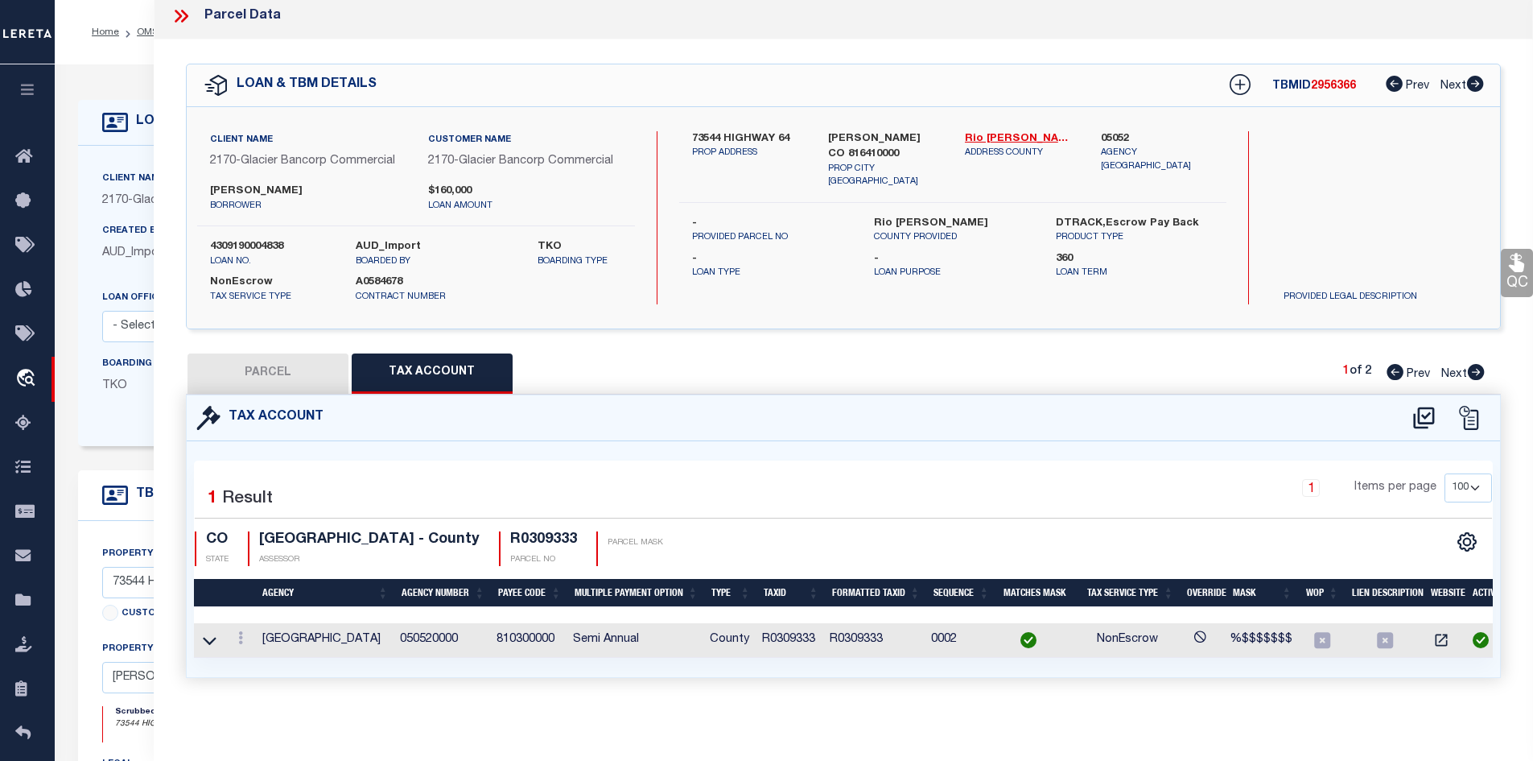
click at [1475, 364] on icon at bounding box center [1476, 372] width 17 height 16
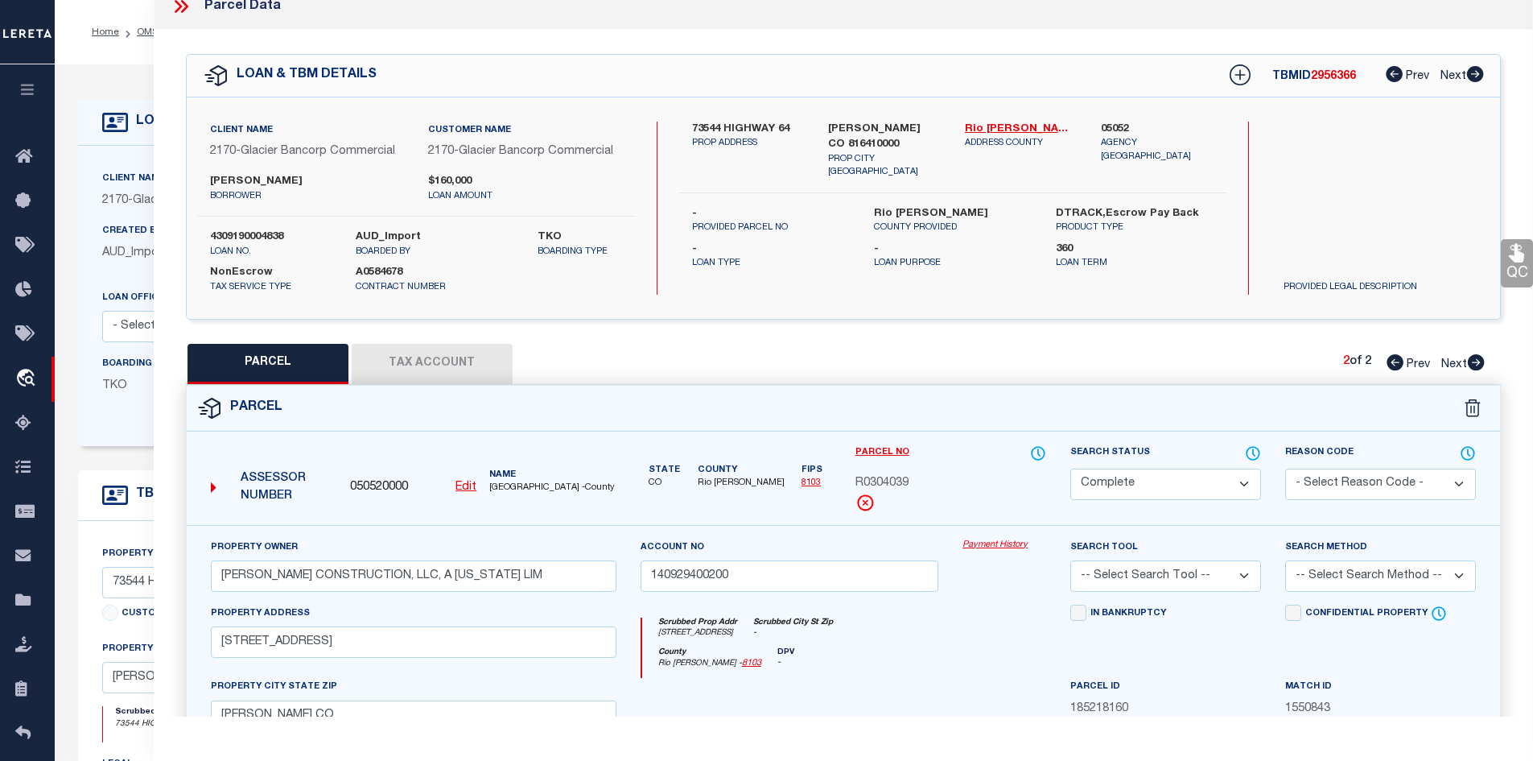
click at [439, 371] on button "Tax Account" at bounding box center [432, 364] width 161 height 40
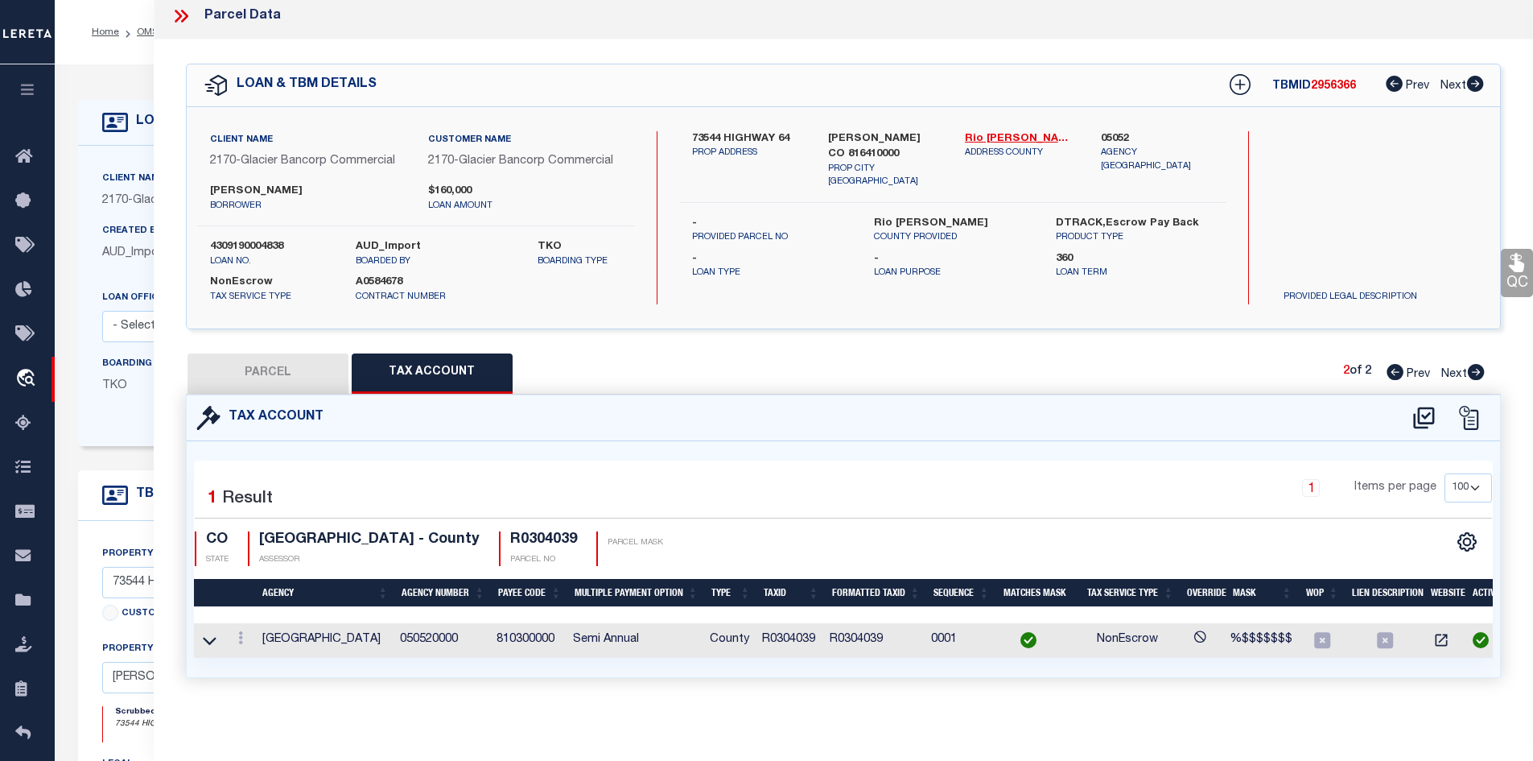
click at [191, 6] on icon at bounding box center [181, 16] width 21 height 21
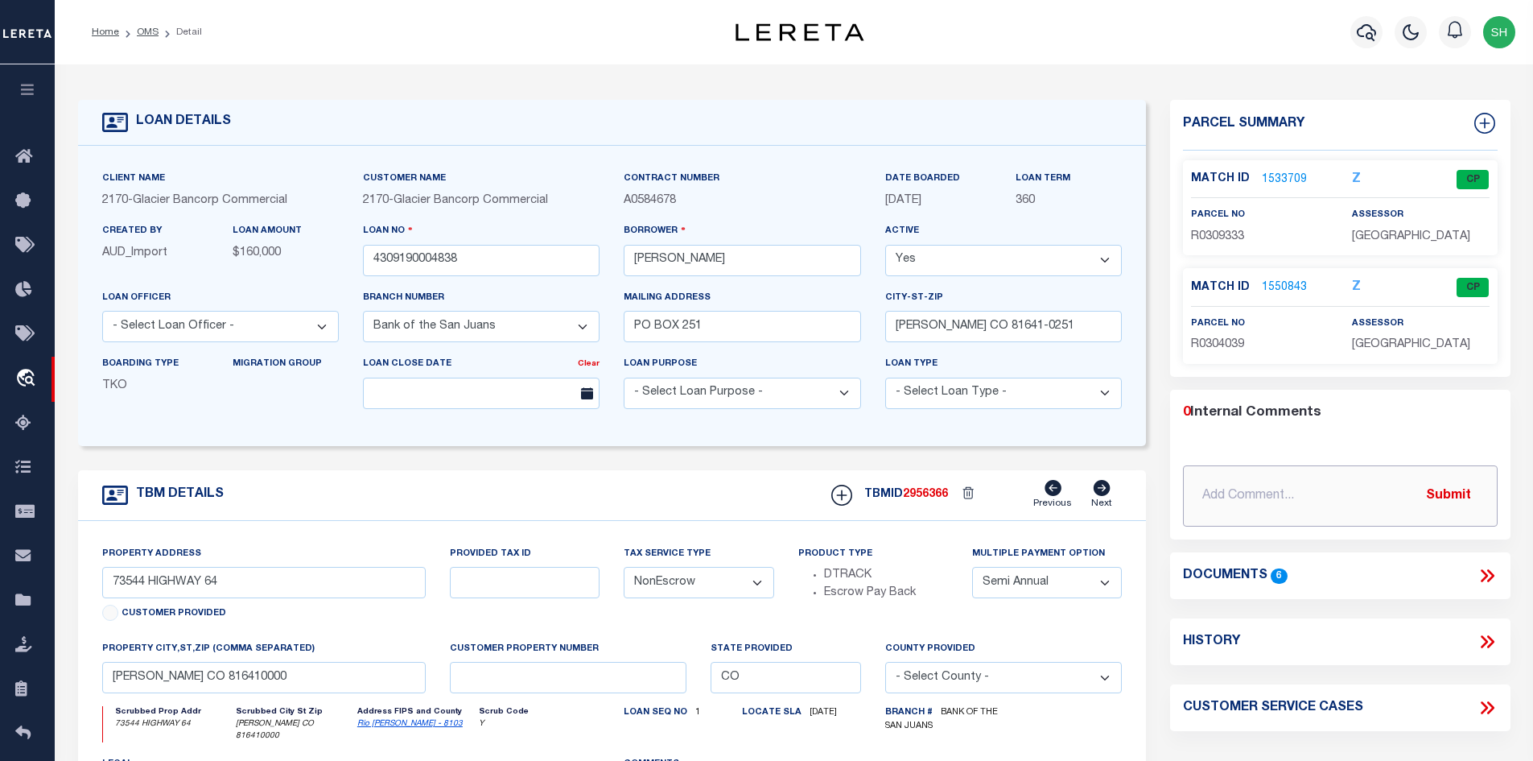
click at [1294, 493] on input "text" at bounding box center [1340, 495] width 315 height 61
click at [1336, 493] on input "[DATE]" at bounding box center [1340, 495] width 315 height 61
paste input "The client has requested that the tax line be updated from "semi" to "annual."
click at [1449, 495] on button "Submit" at bounding box center [1449, 495] width 66 height 33
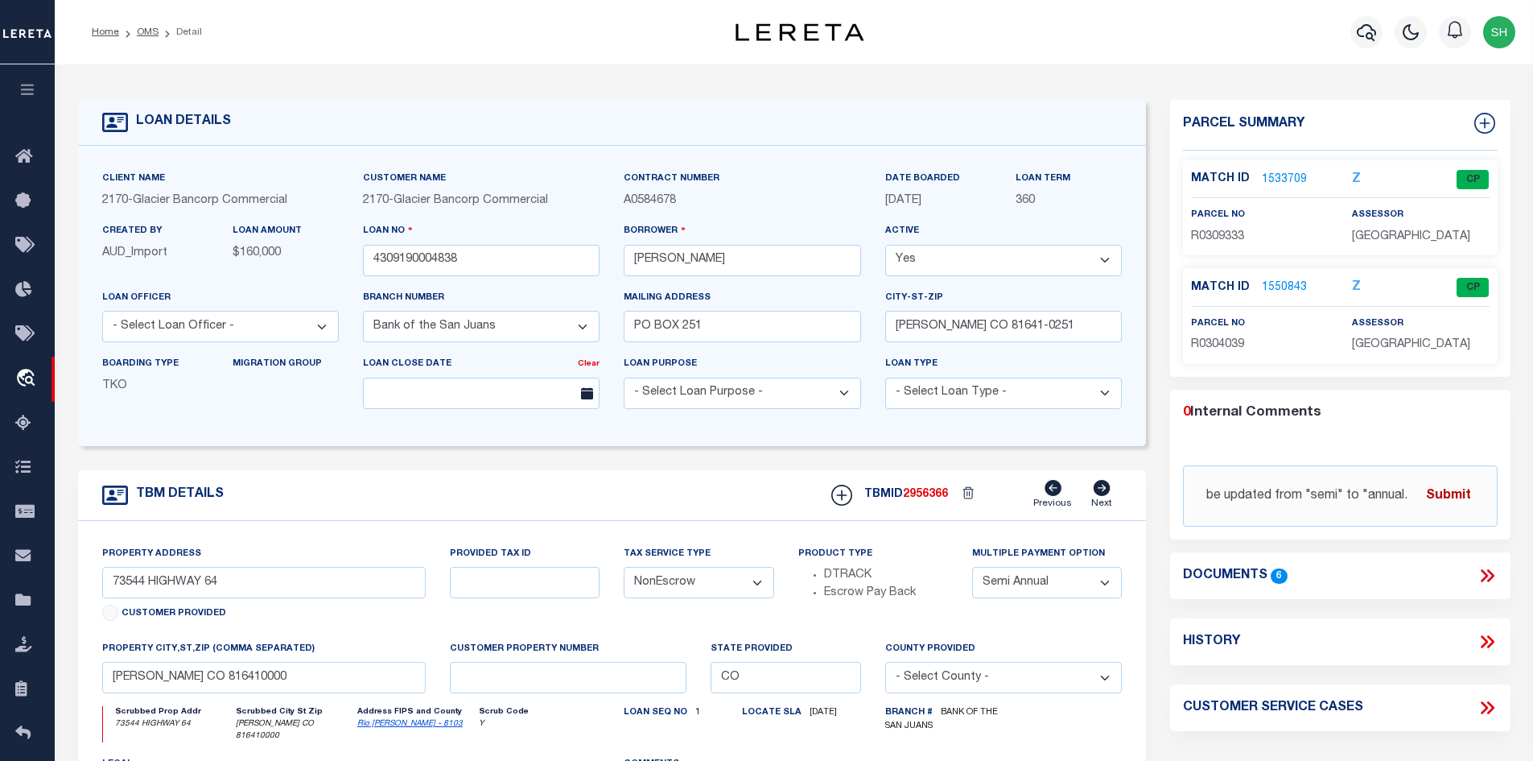
scroll to position [0, 0]
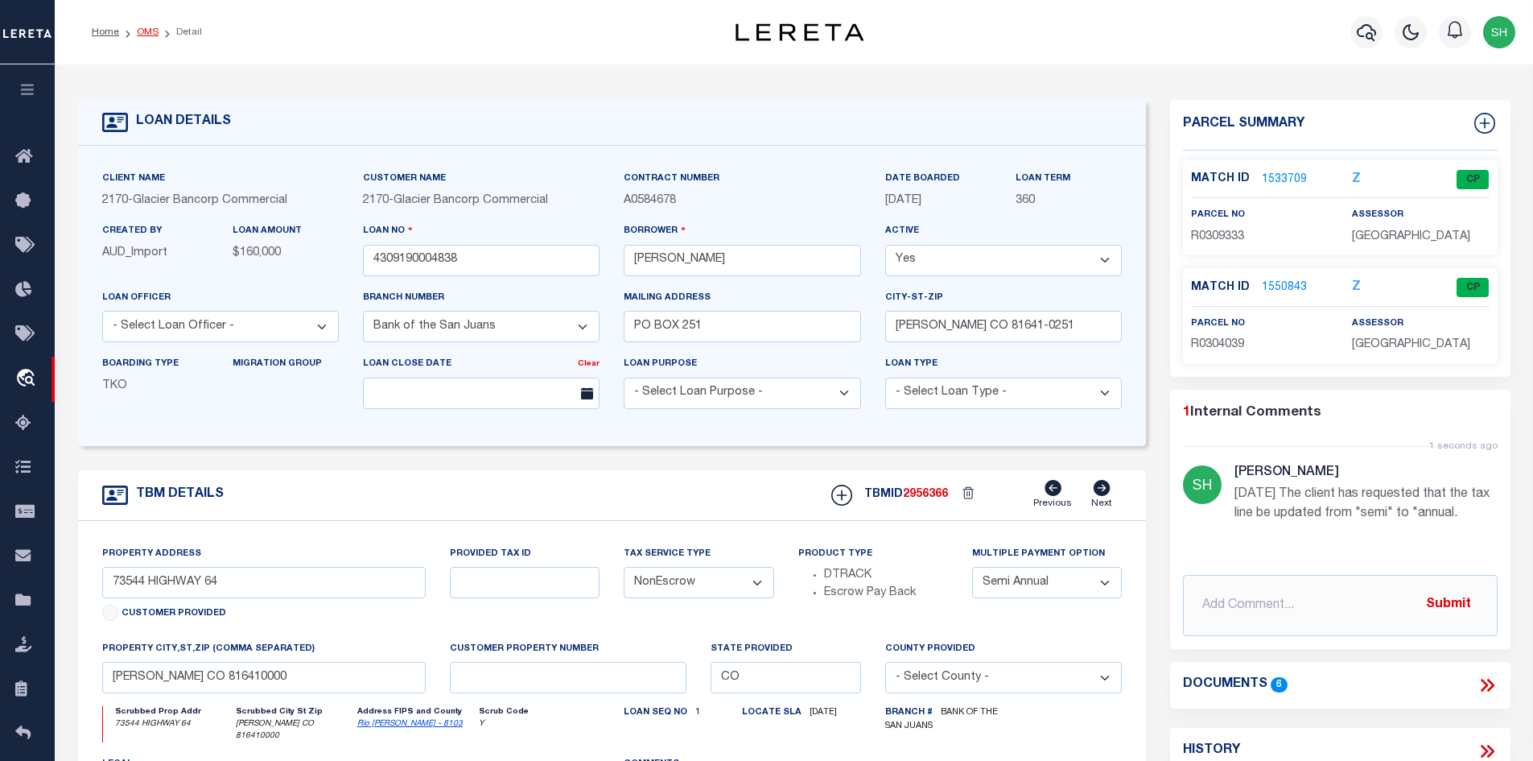
click at [143, 28] on link "OMS" at bounding box center [148, 32] width 22 height 10
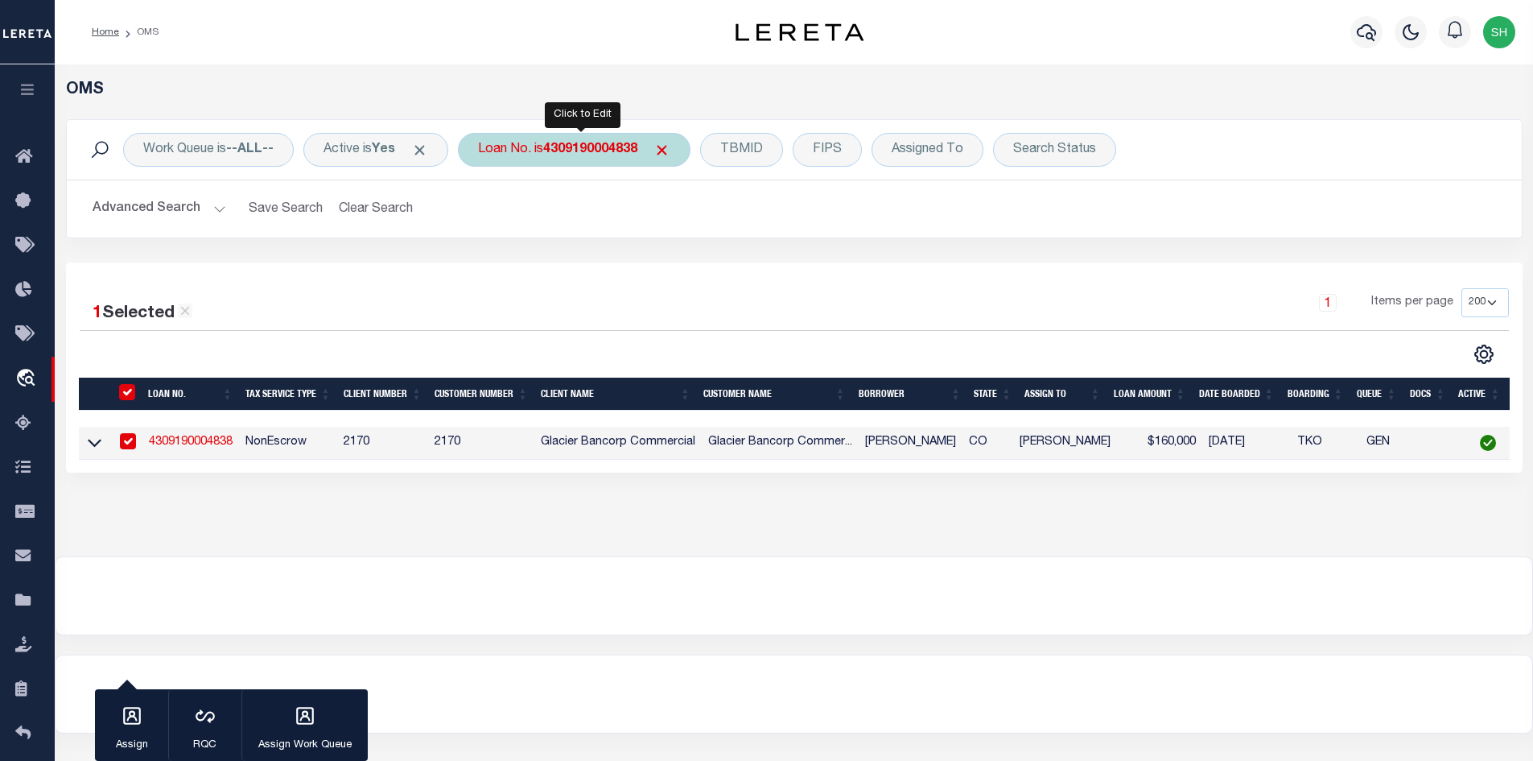
click at [613, 137] on div "Loan No. is 4309190004838" at bounding box center [574, 150] width 233 height 34
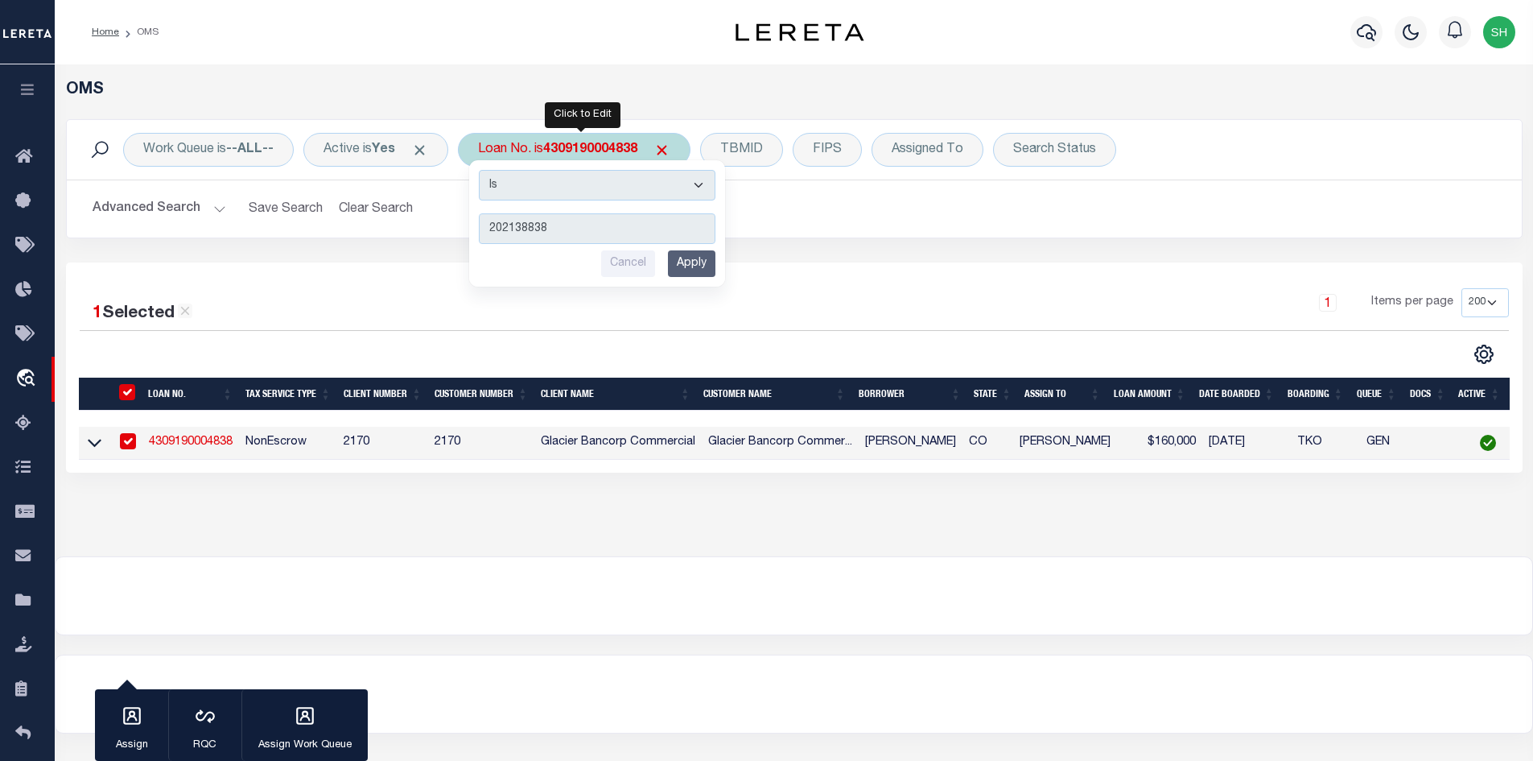
click at [709, 280] on div "Is Contains 202138838 Cancel Apply" at bounding box center [597, 223] width 256 height 126
click at [708, 265] on input "Apply" at bounding box center [691, 263] width 47 height 27
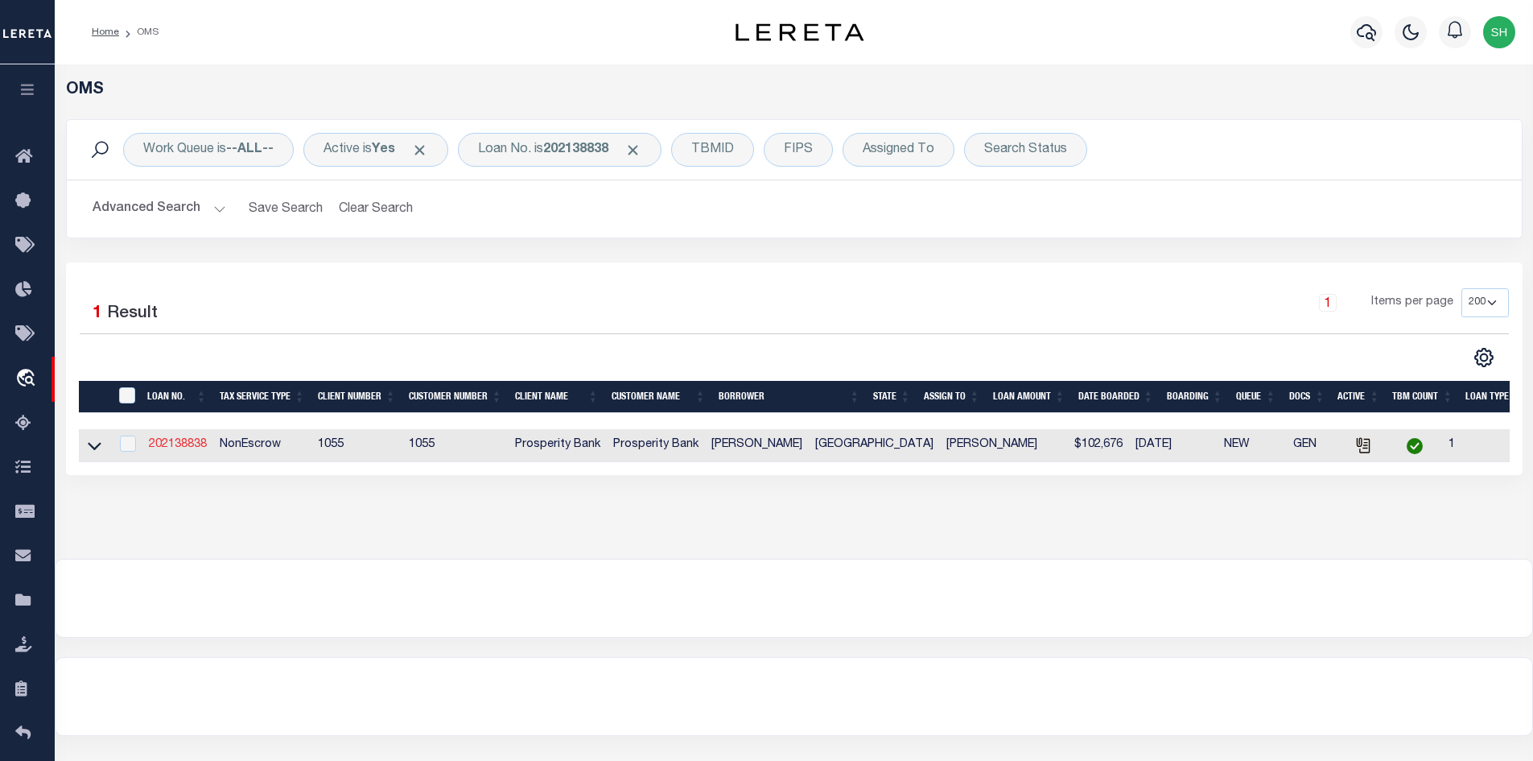
click at [175, 444] on link "202138838" at bounding box center [178, 444] width 58 height 11
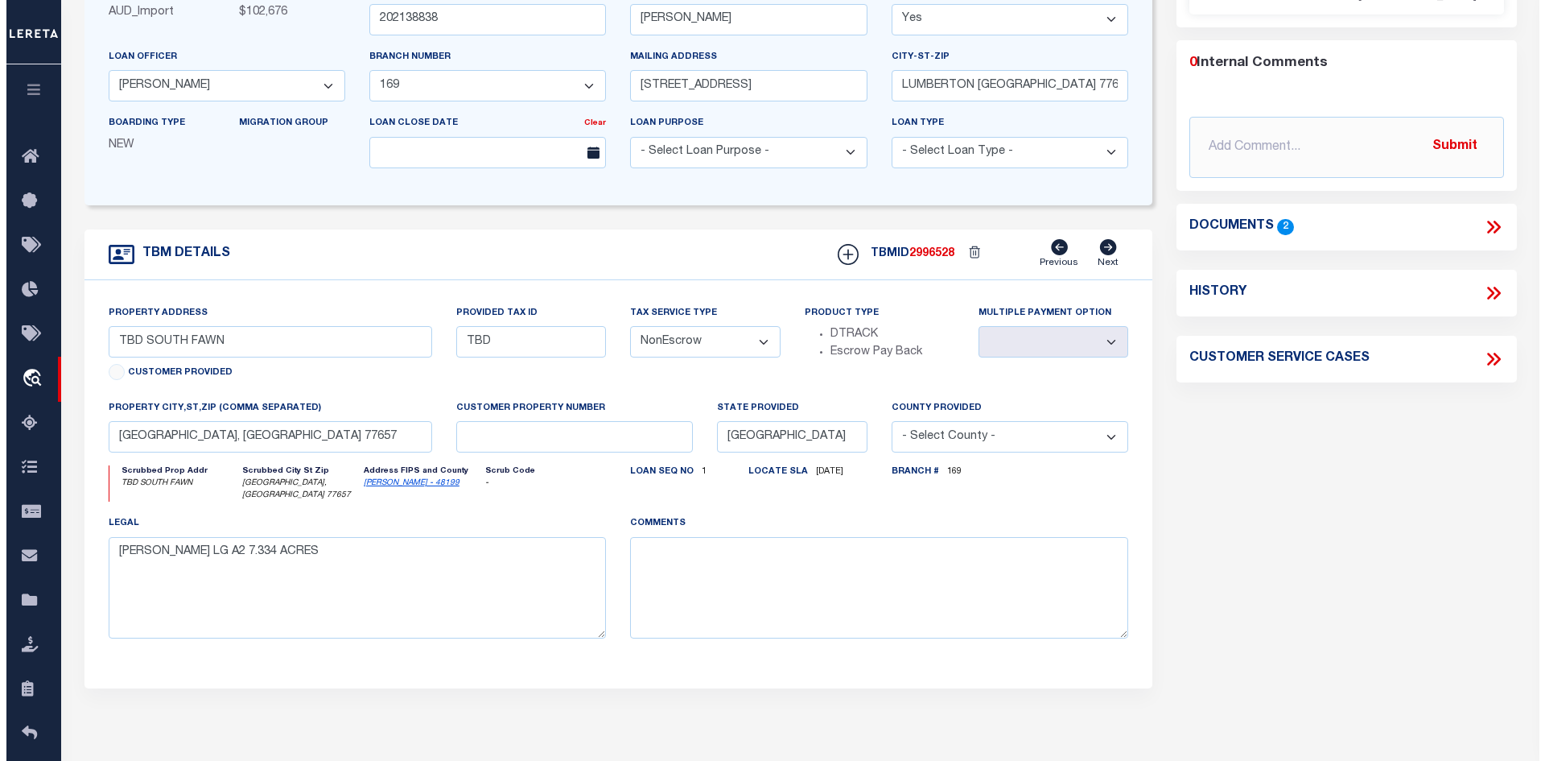
scroll to position [241, 0]
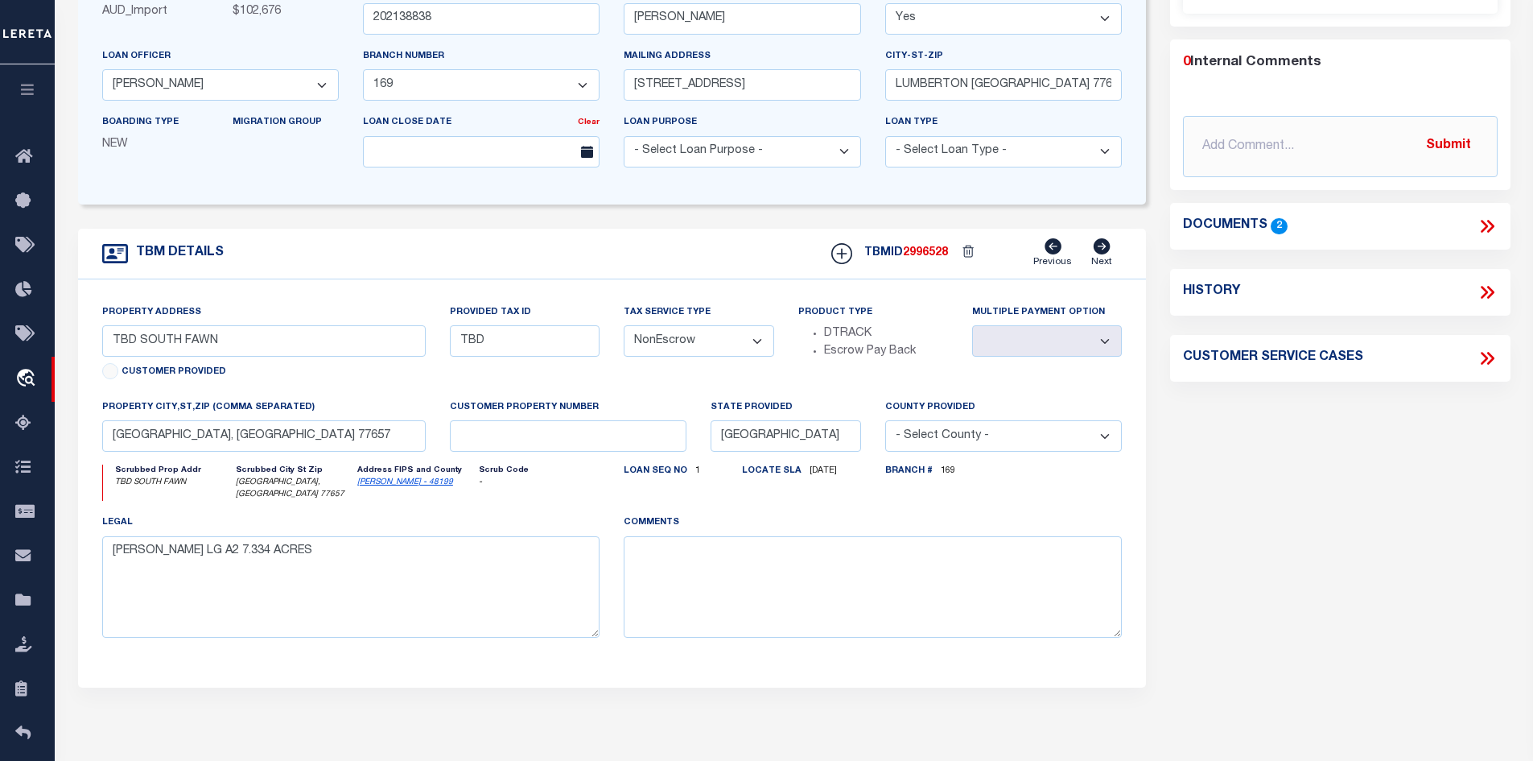
click at [1479, 229] on icon at bounding box center [1487, 226] width 21 height 21
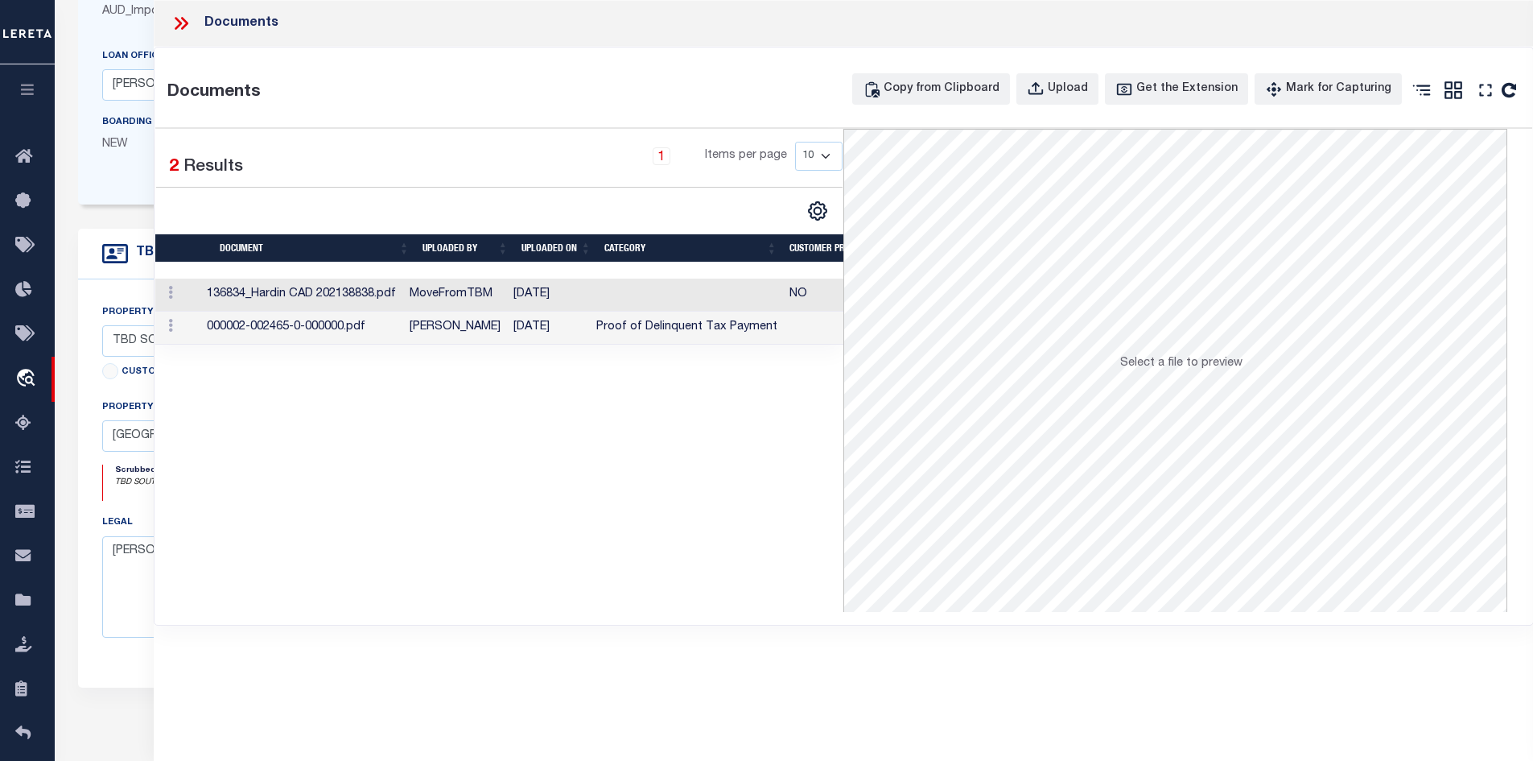
click at [653, 297] on td at bounding box center [686, 294] width 194 height 33
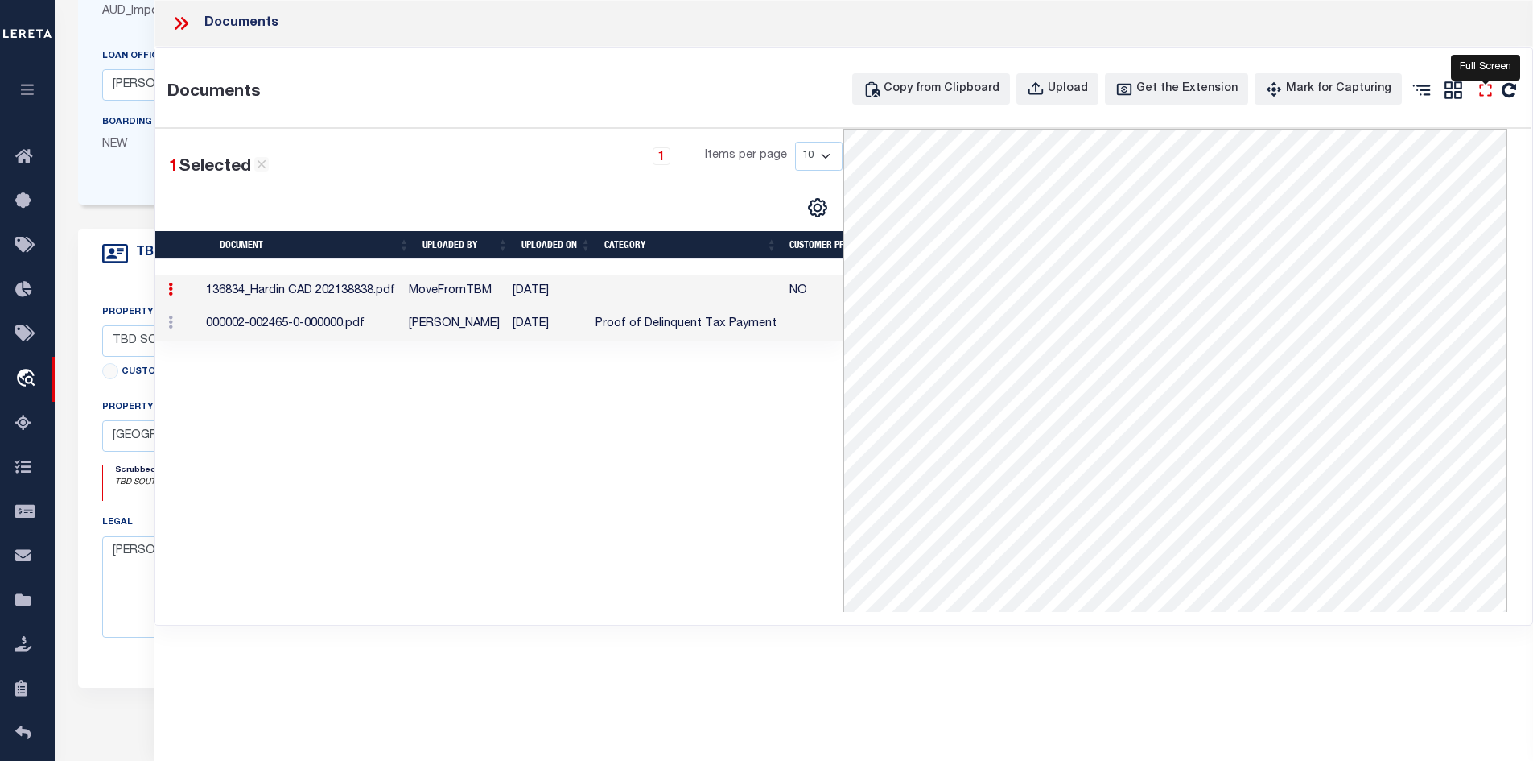
click at [1485, 92] on icon "" at bounding box center [1485, 90] width 21 height 21
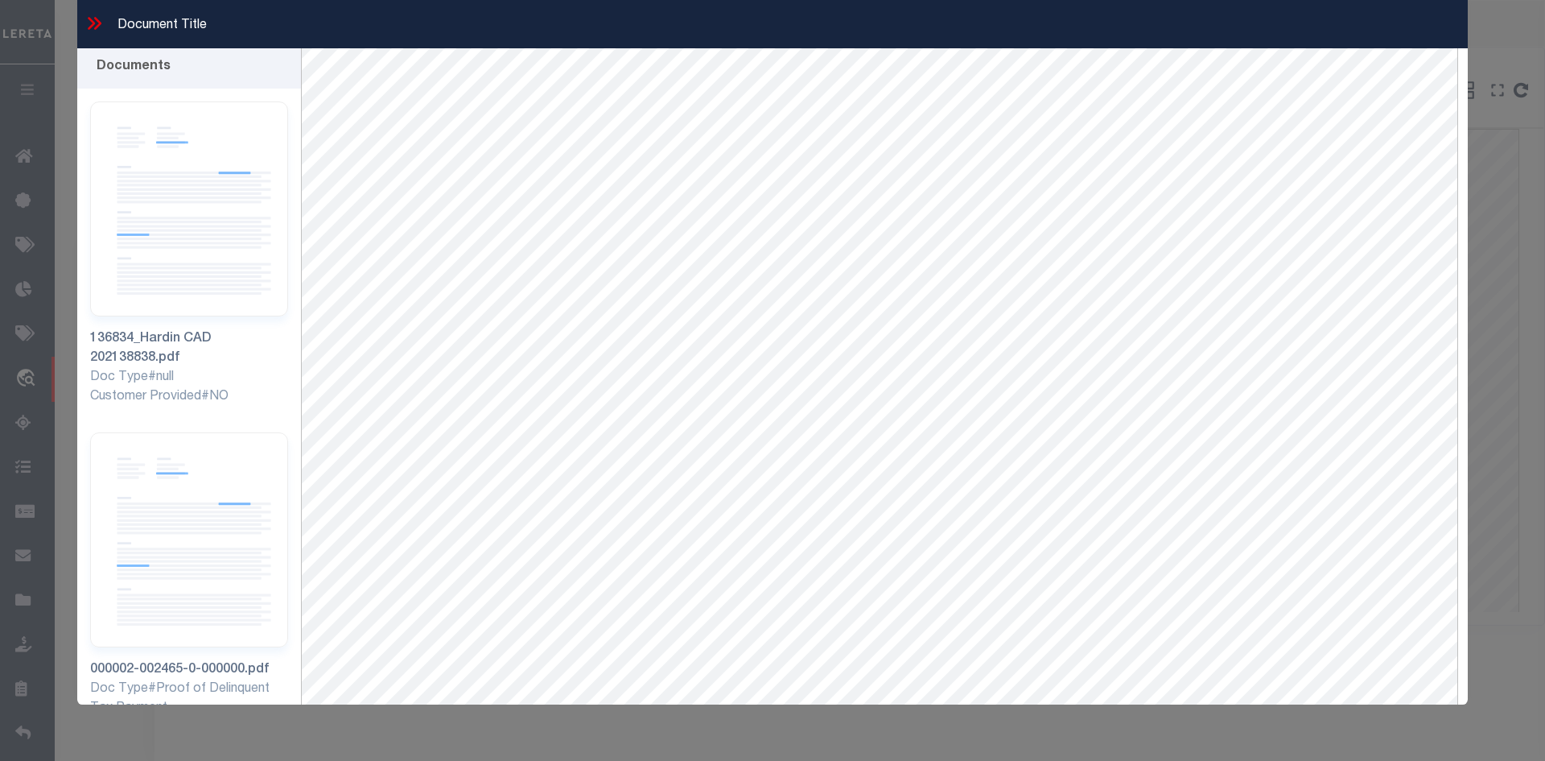
scroll to position [0, 0]
click at [205, 528] on img at bounding box center [189, 543] width 198 height 215
click at [98, 28] on icon at bounding box center [94, 23] width 21 height 21
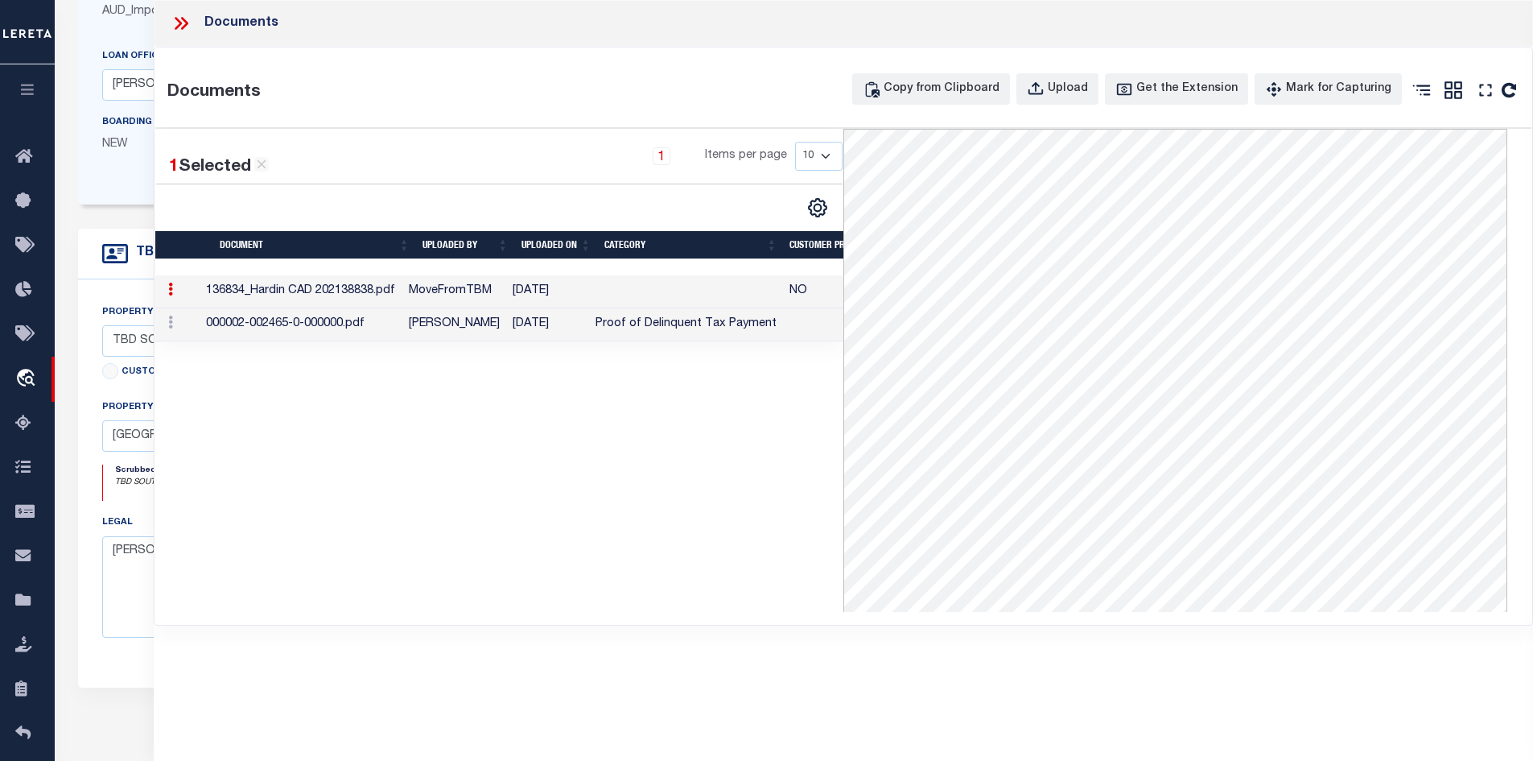
click at [493, 328] on td "[PERSON_NAME]" at bounding box center [454, 324] width 104 height 33
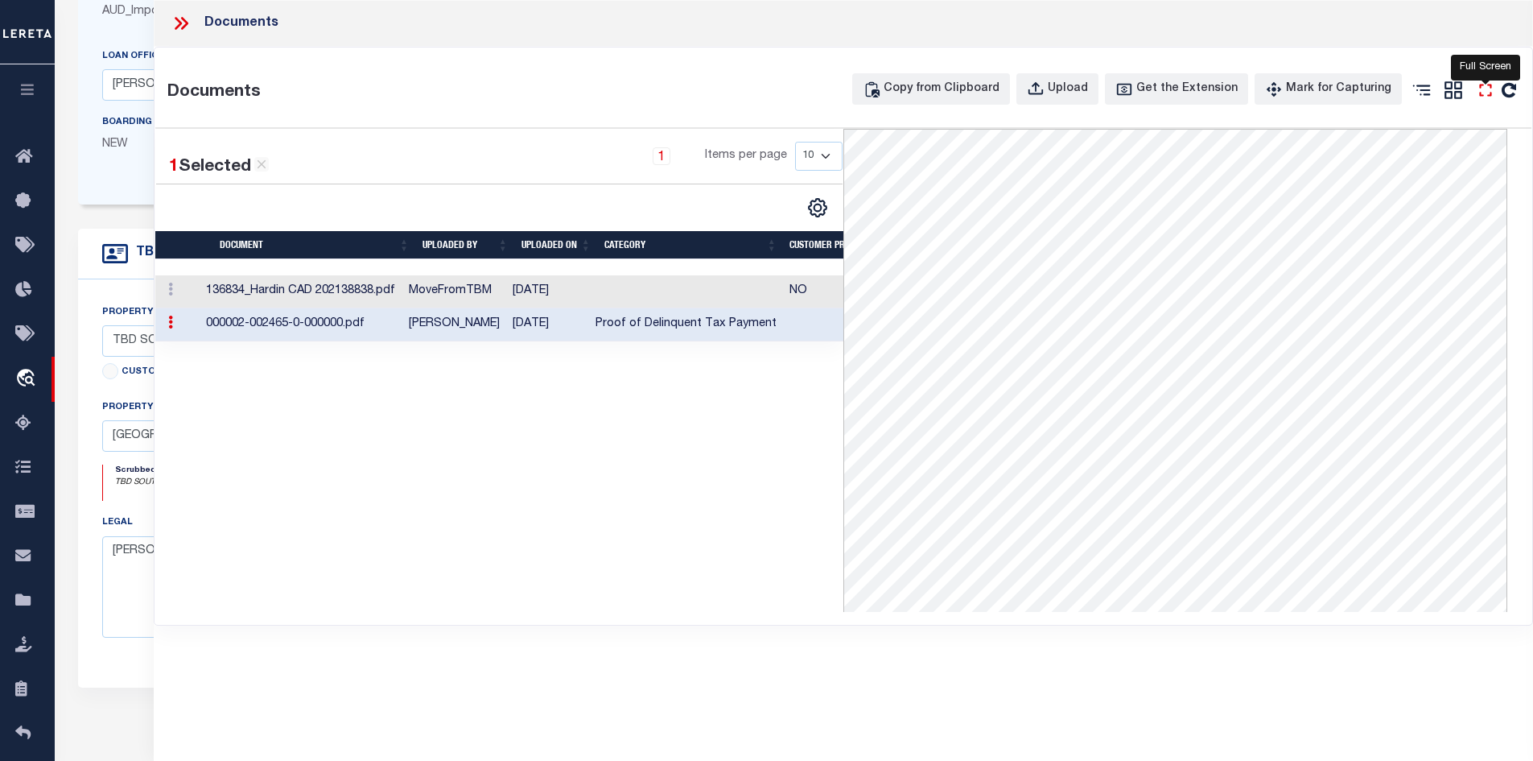
click at [1483, 81] on icon "" at bounding box center [1485, 90] width 21 height 21
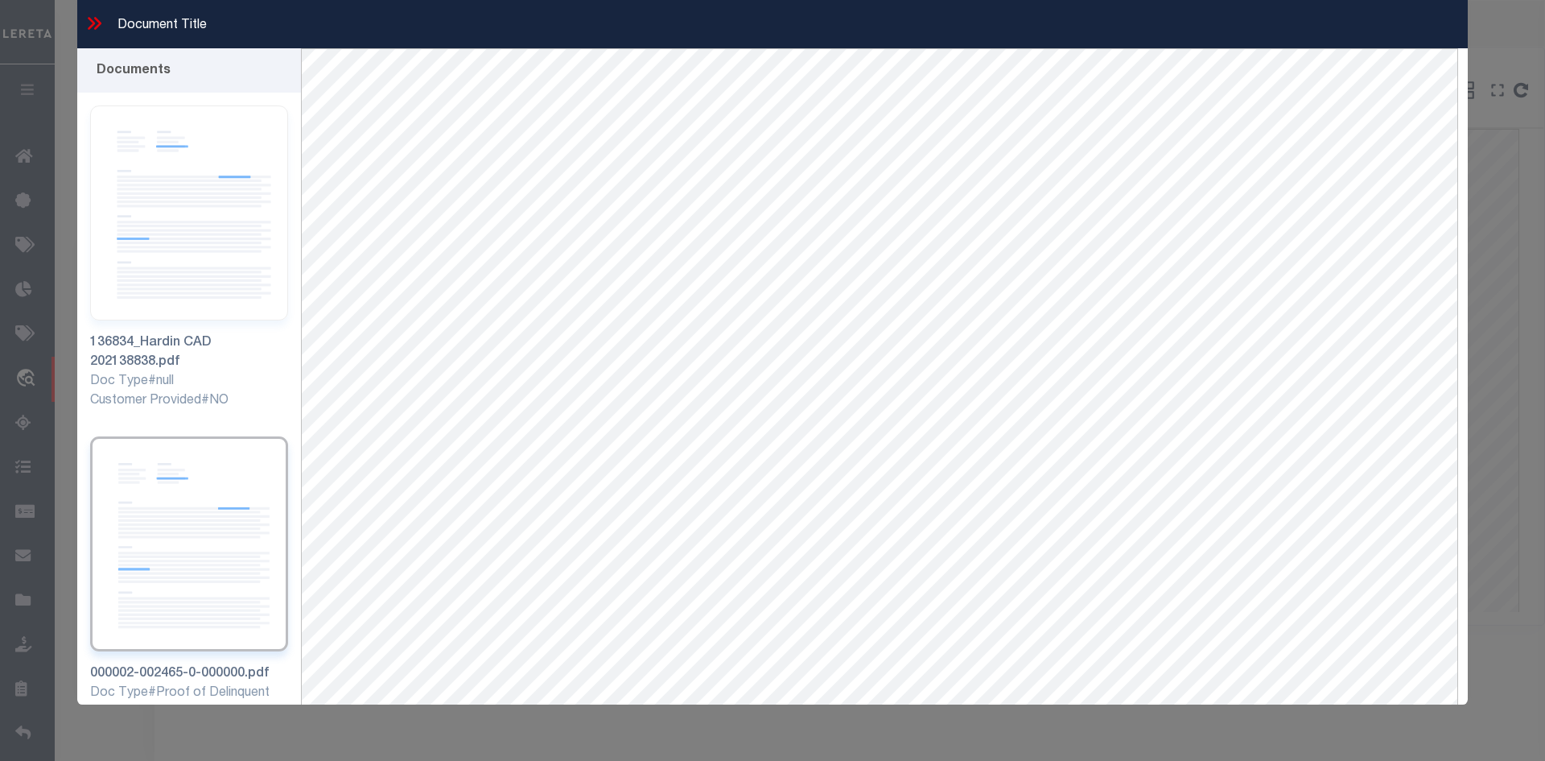
click at [89, 19] on icon at bounding box center [91, 23] width 7 height 13
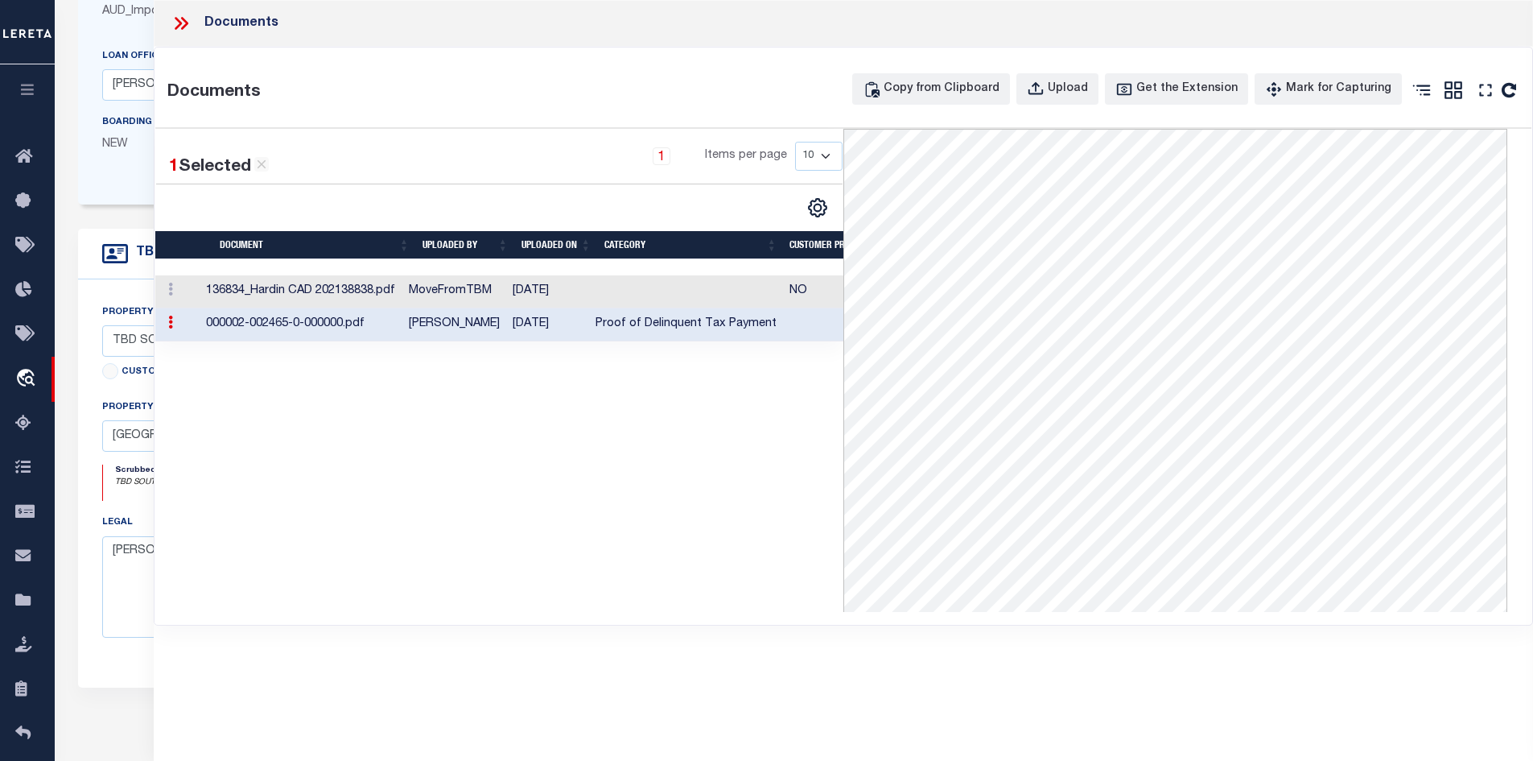
click at [181, 19] on icon at bounding box center [183, 23] width 7 height 13
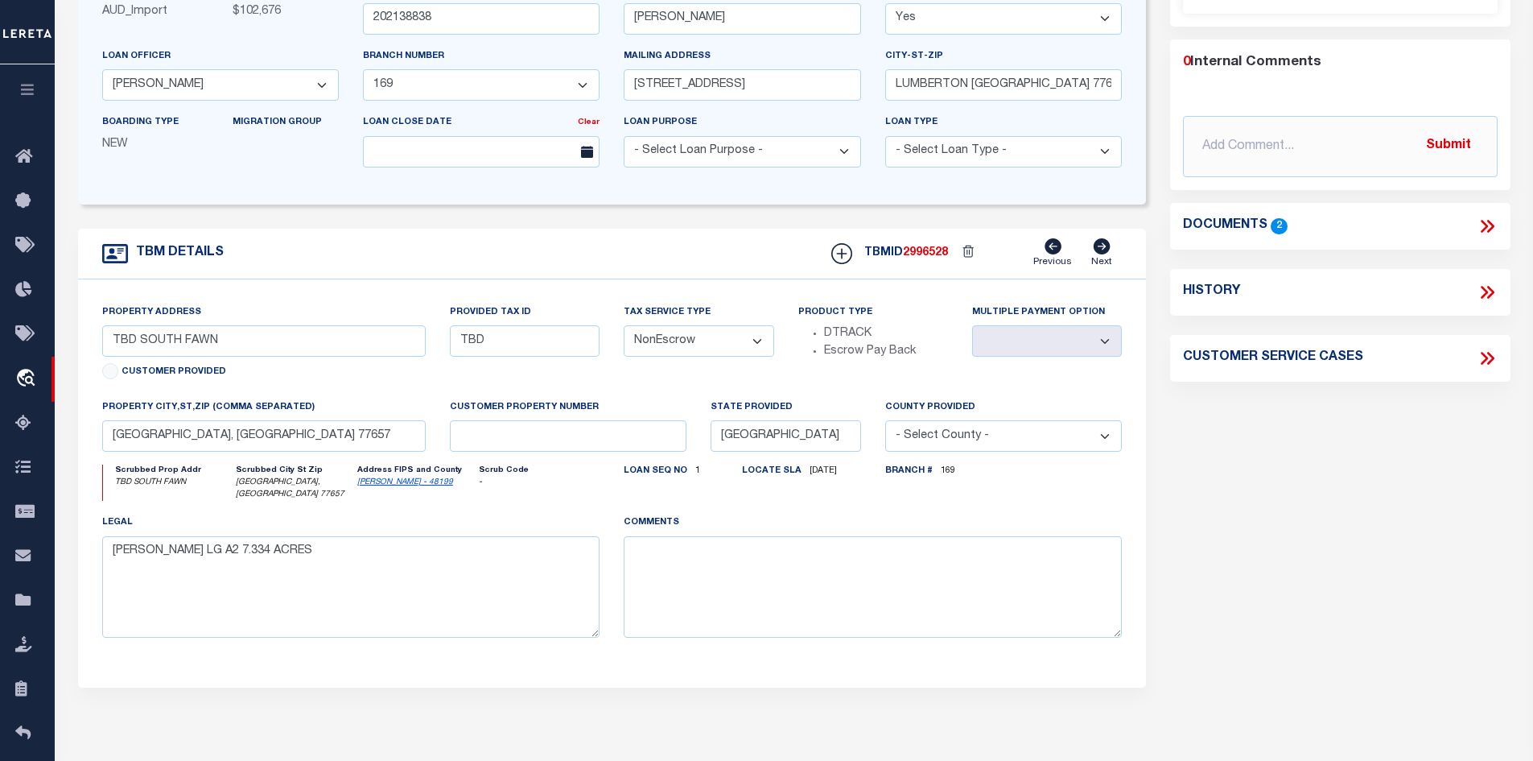
scroll to position [161, 0]
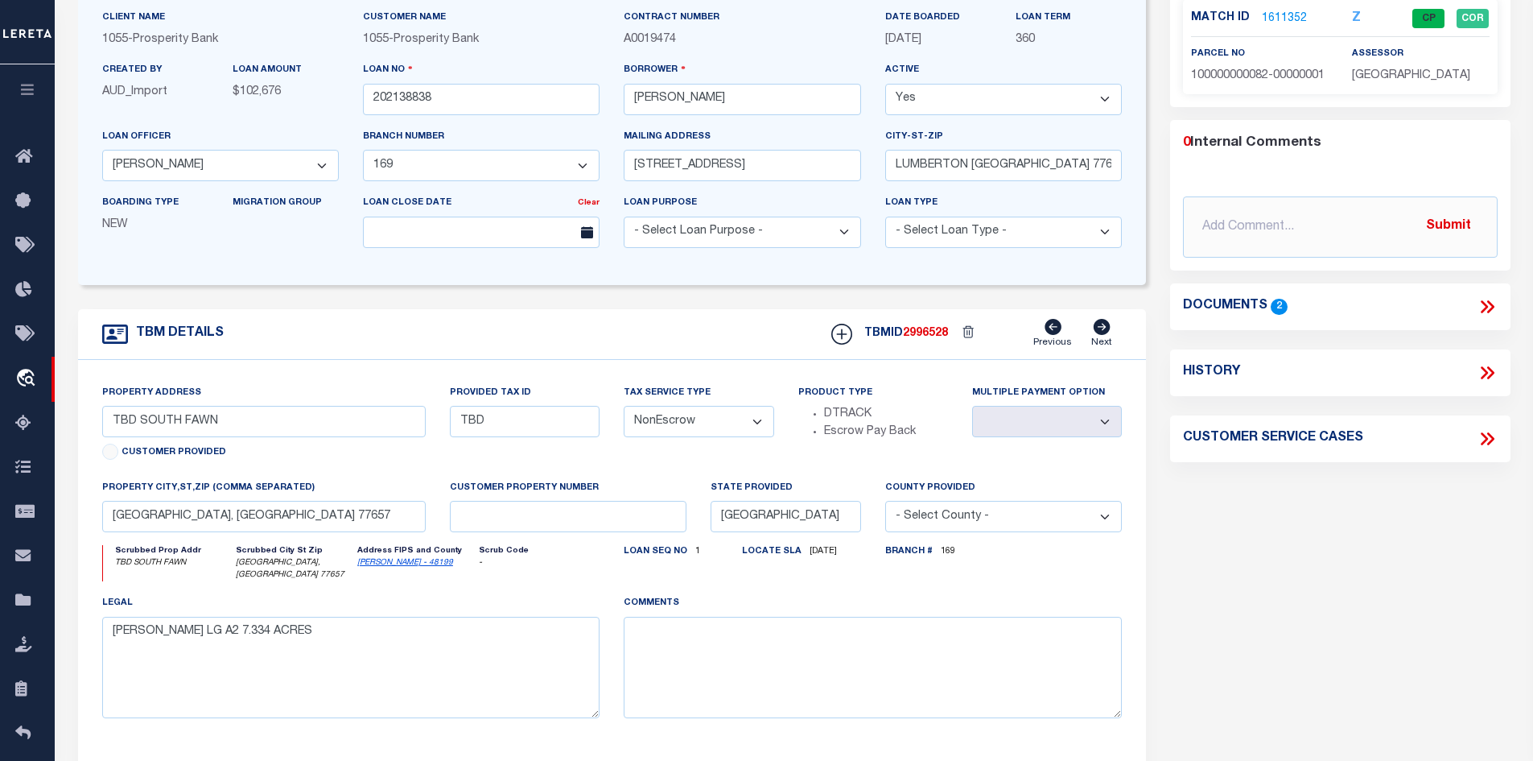
click at [387, 567] on link "[PERSON_NAME] - 48199" at bounding box center [405, 563] width 96 height 8
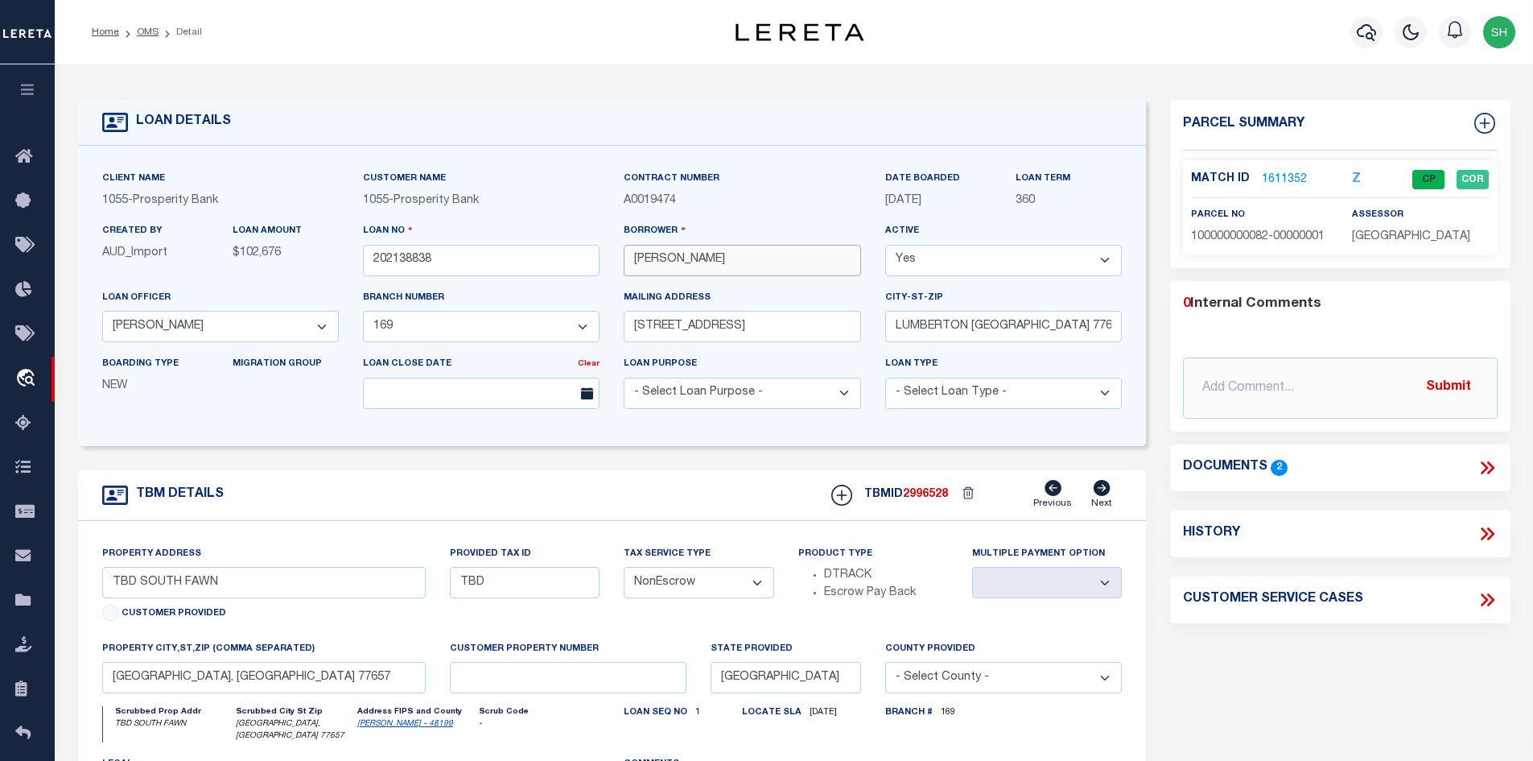
drag, startPoint x: 794, startPoint y: 263, endPoint x: 728, endPoint y: 254, distance: 66.6
click at [728, 254] on input "[PERSON_NAME]" at bounding box center [742, 260] width 237 height 31
drag, startPoint x: 671, startPoint y: 262, endPoint x: 623, endPoint y: 259, distance: 48.4
click at [623, 259] on div "Borrower [PERSON_NAME]" at bounding box center [742, 255] width 261 height 66
click at [1268, 171] on link "1611352" at bounding box center [1284, 179] width 45 height 17
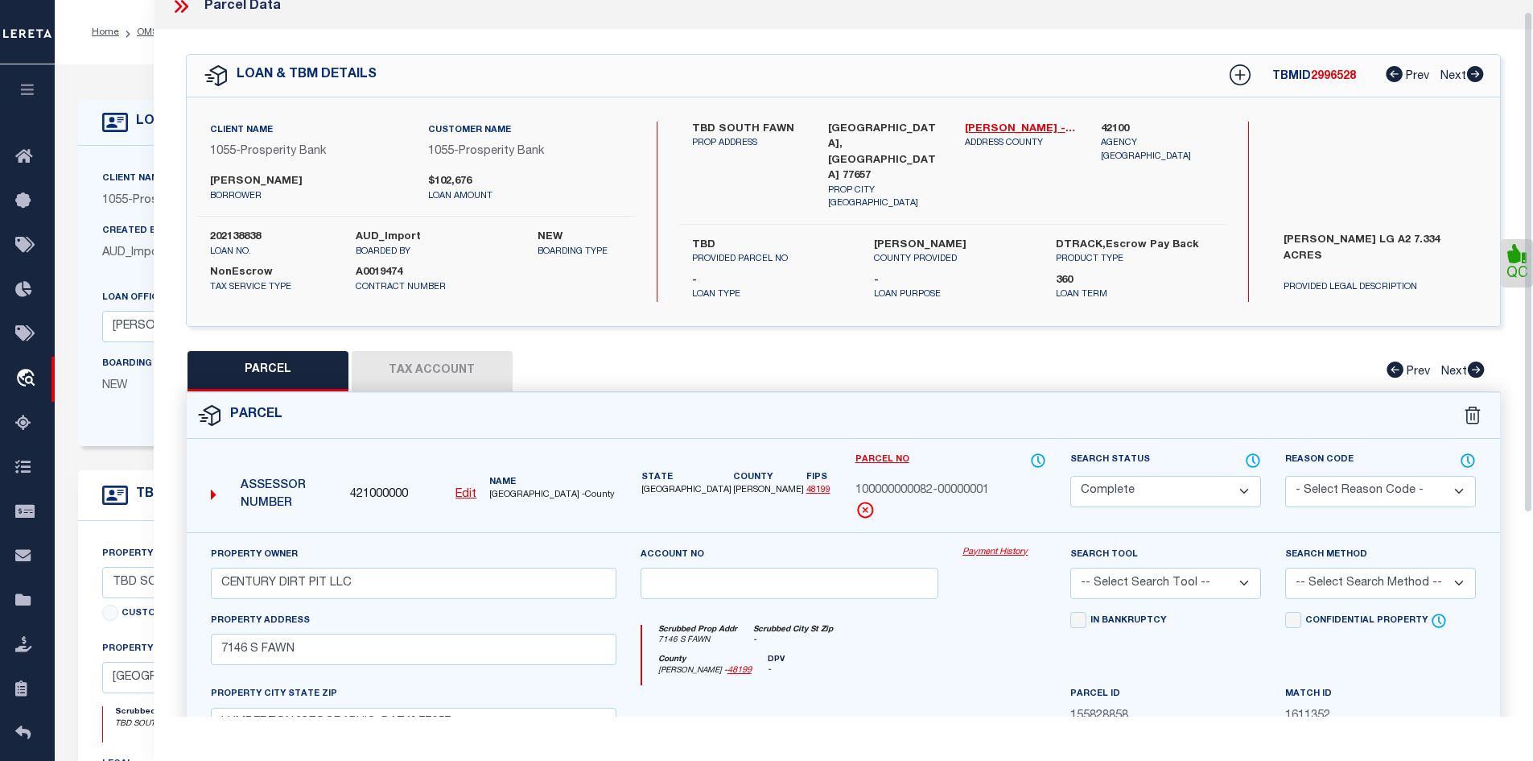
drag, startPoint x: 372, startPoint y: 365, endPoint x: 431, endPoint y: 390, distance: 64.9
click at [373, 365] on button "Tax Account" at bounding box center [432, 371] width 161 height 40
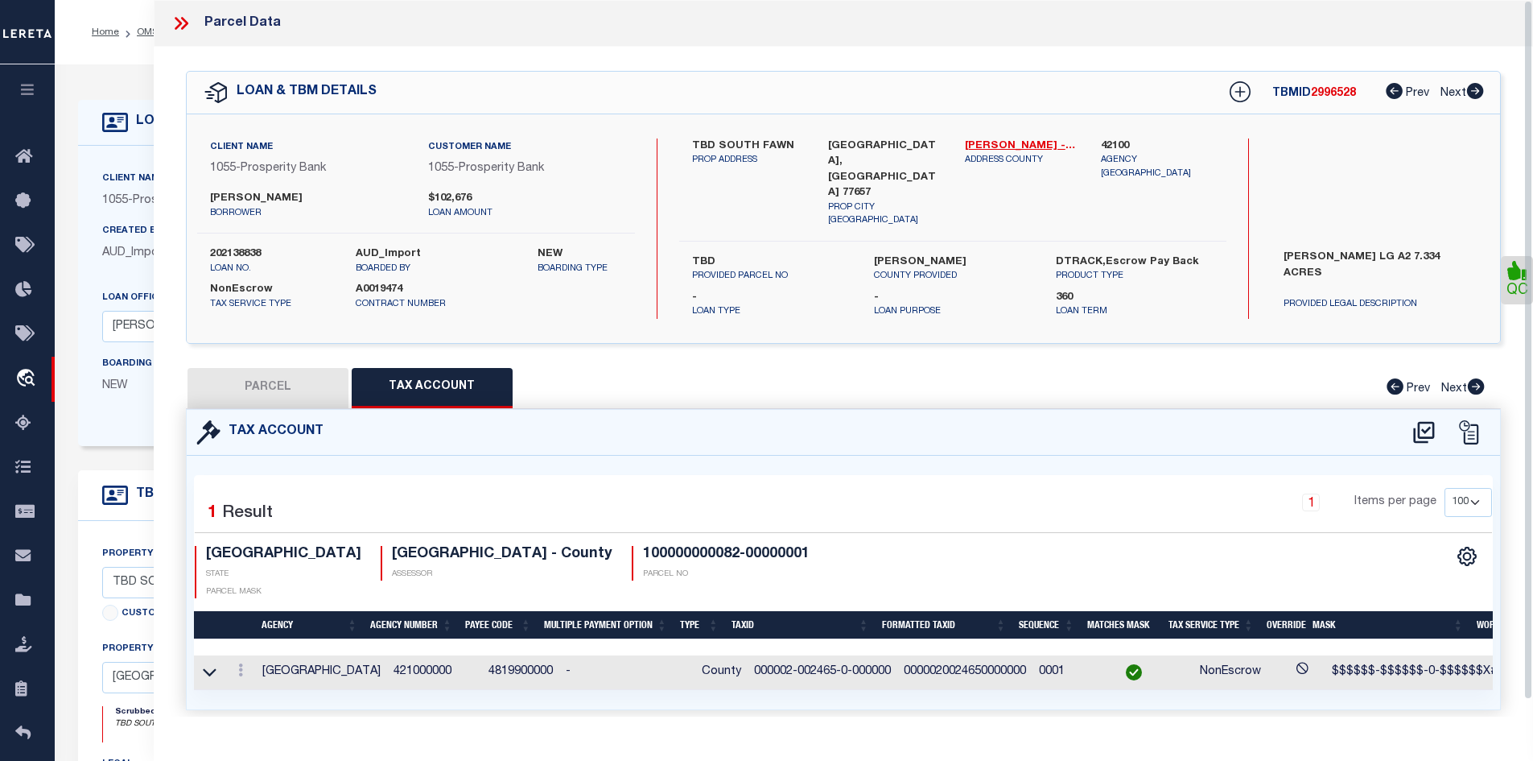
scroll to position [322, 0]
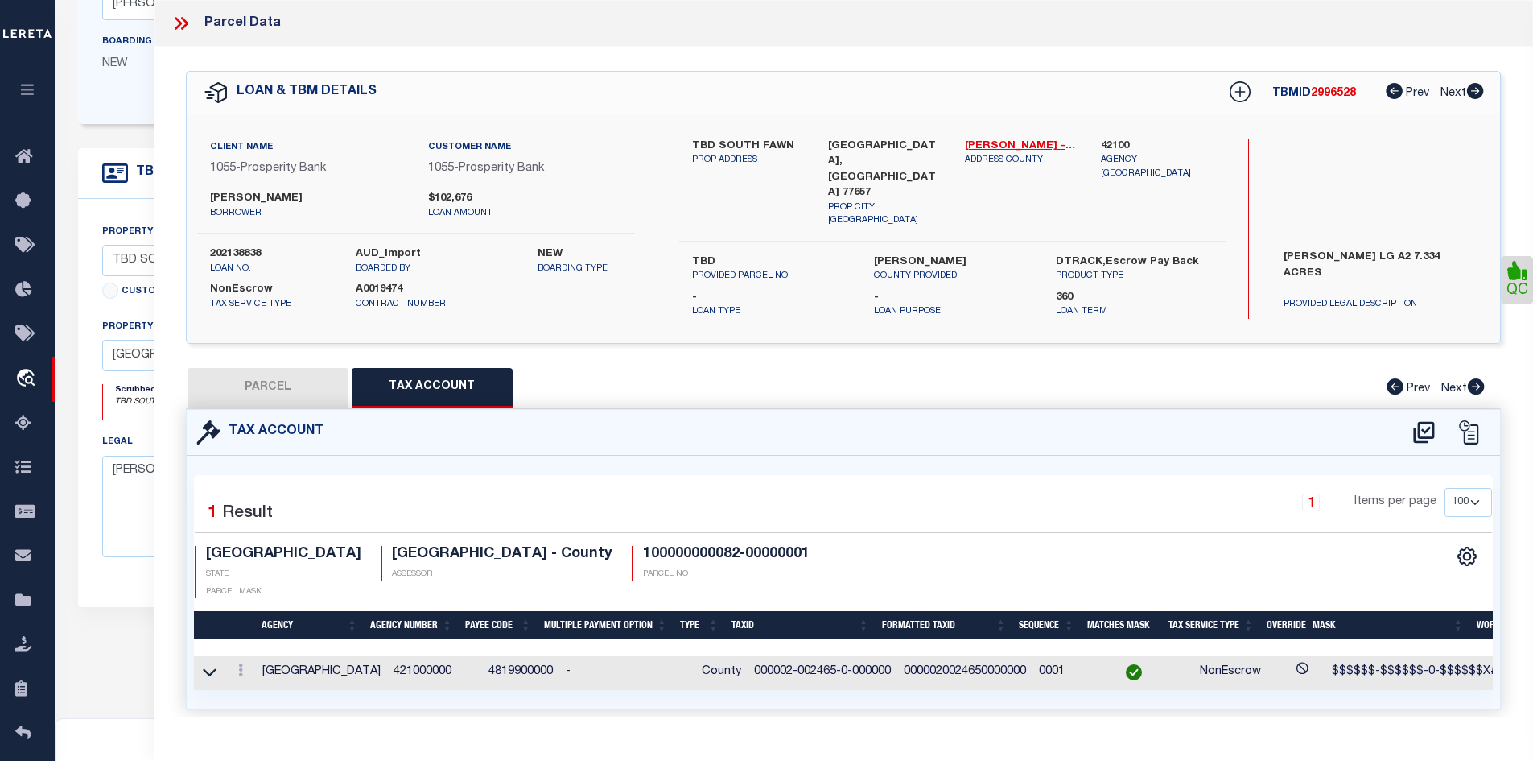
click at [176, 23] on icon at bounding box center [181, 23] width 21 height 21
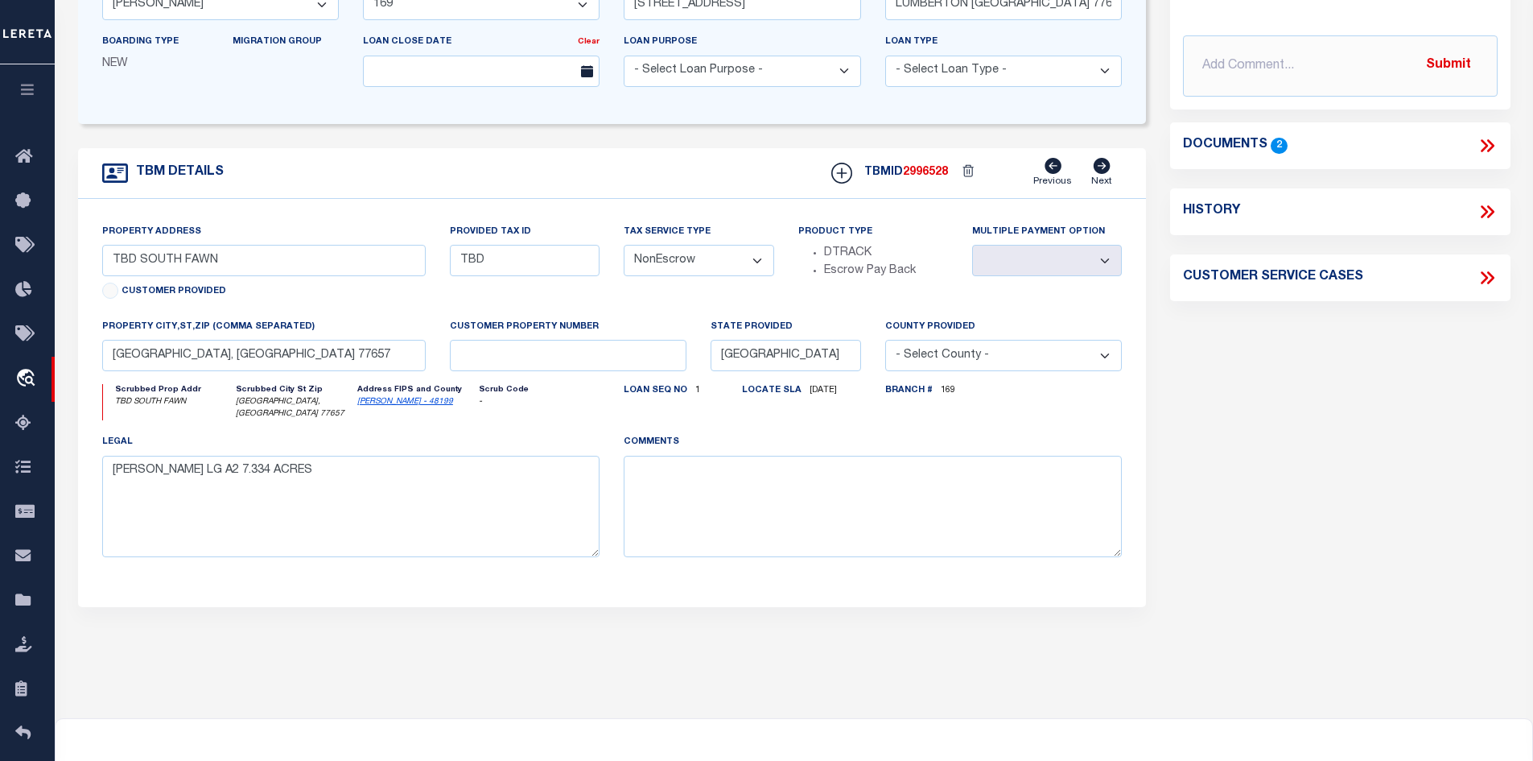
scroll to position [0, 0]
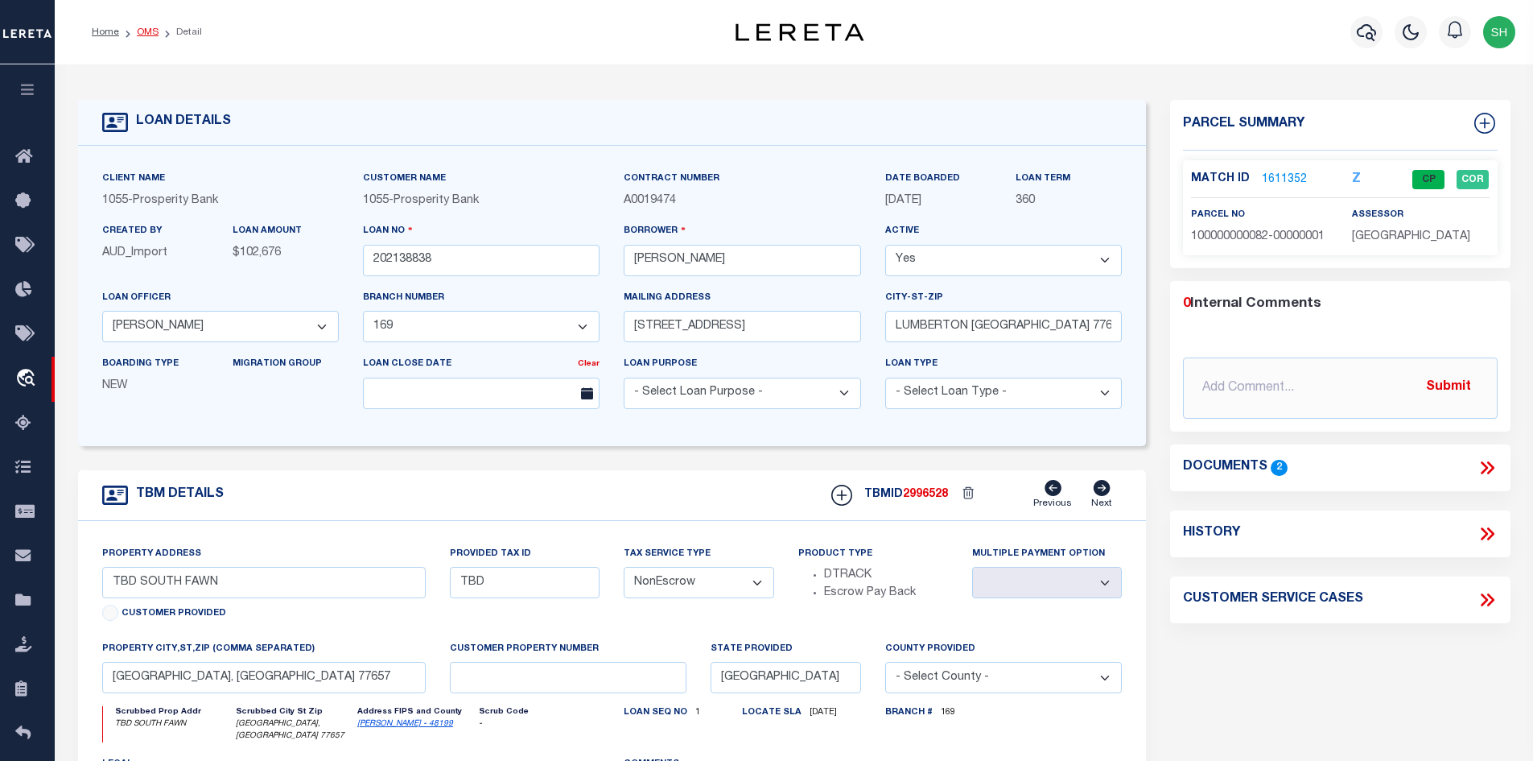
click at [147, 35] on link "OMS" at bounding box center [148, 32] width 22 height 10
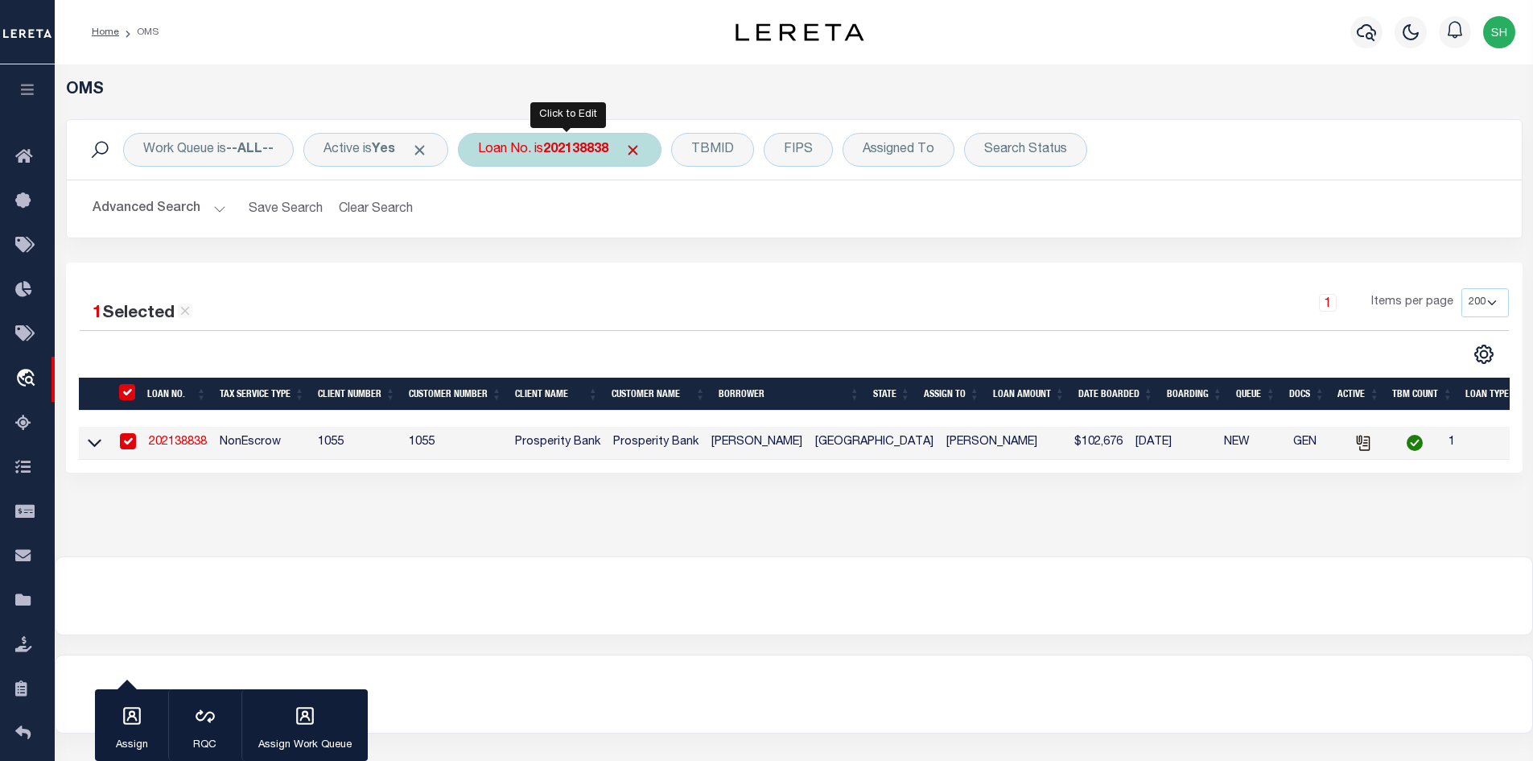
click at [595, 151] on b "202138838" at bounding box center [575, 149] width 65 height 13
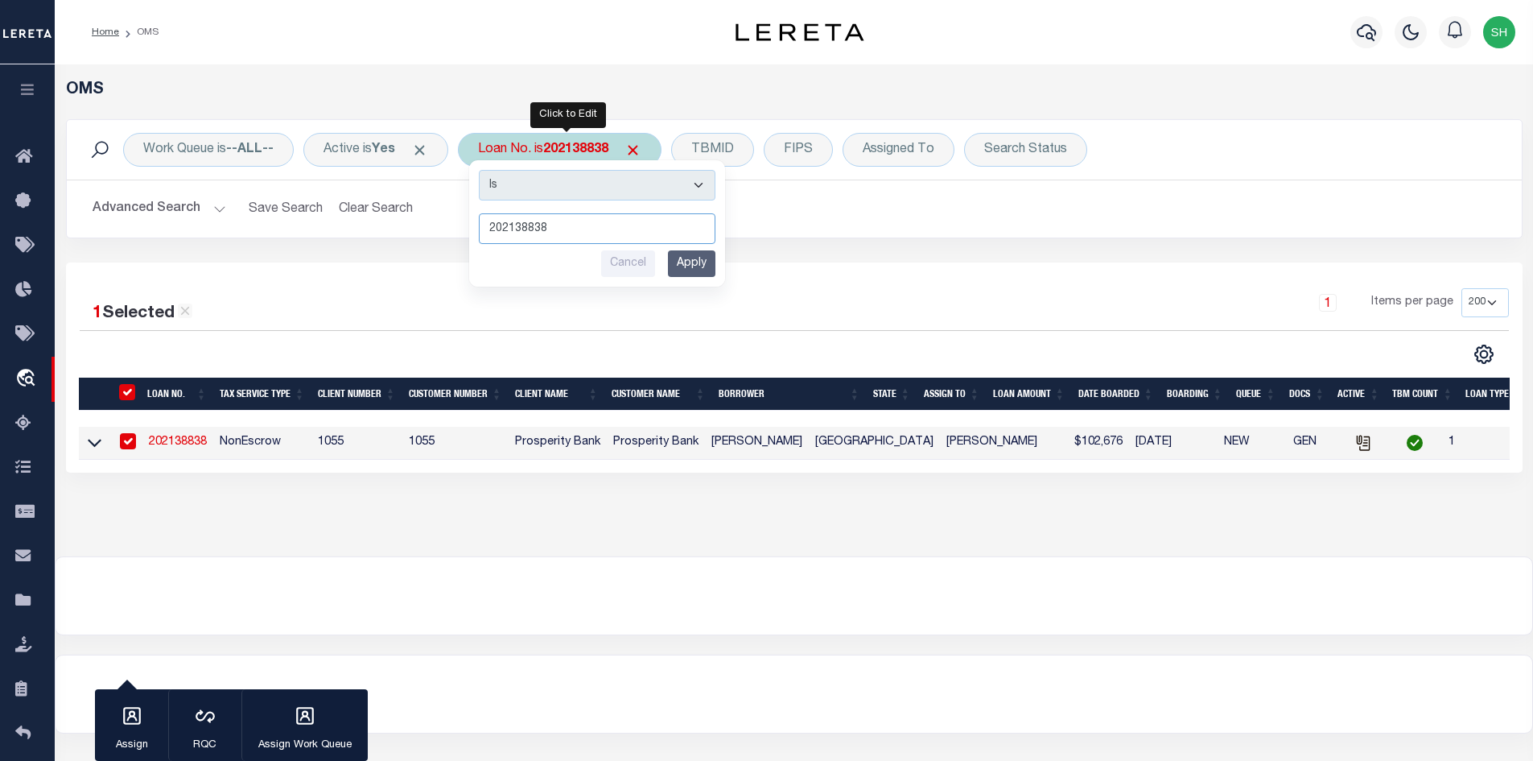
paste input "4309190004"
click at [698, 276] on input "Apply" at bounding box center [691, 263] width 47 height 27
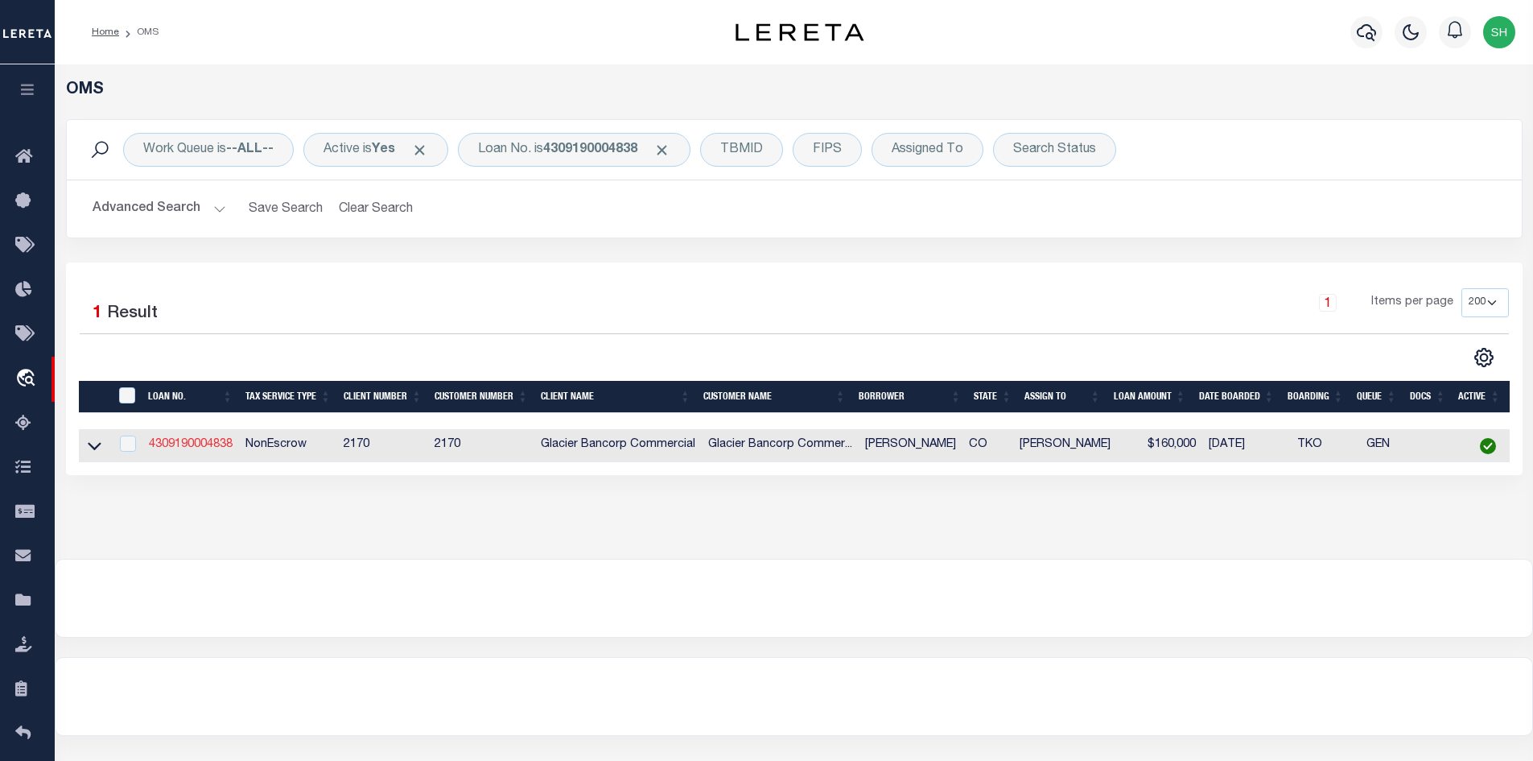
click at [190, 441] on link "4309190004838" at bounding box center [191, 444] width 84 height 11
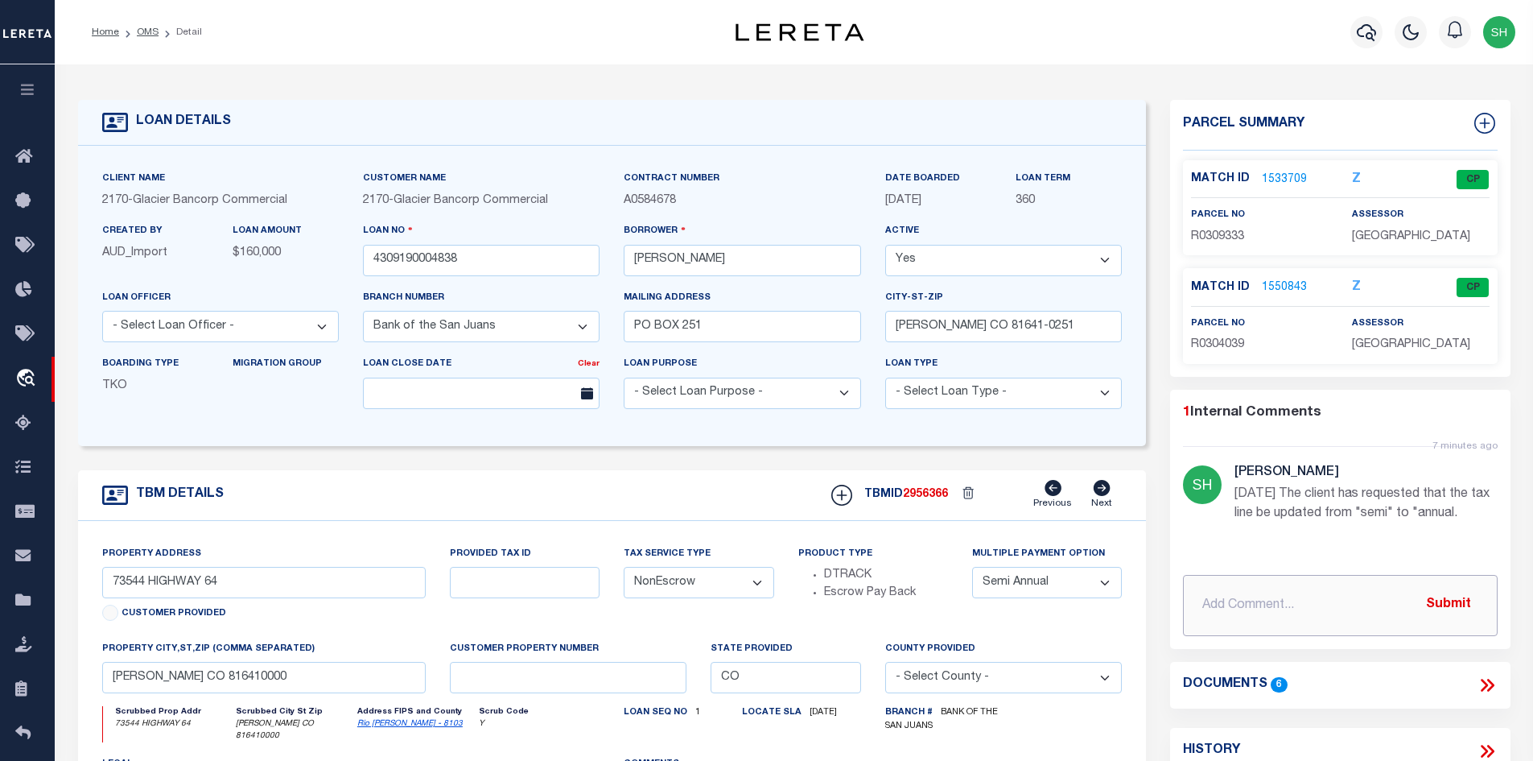
click at [1300, 620] on input "text" at bounding box center [1340, 605] width 315 height 61
click at [1306, 612] on input "Search" at bounding box center [1340, 605] width 315 height 61
click at [1438, 607] on button "Submit" at bounding box center [1449, 604] width 66 height 33
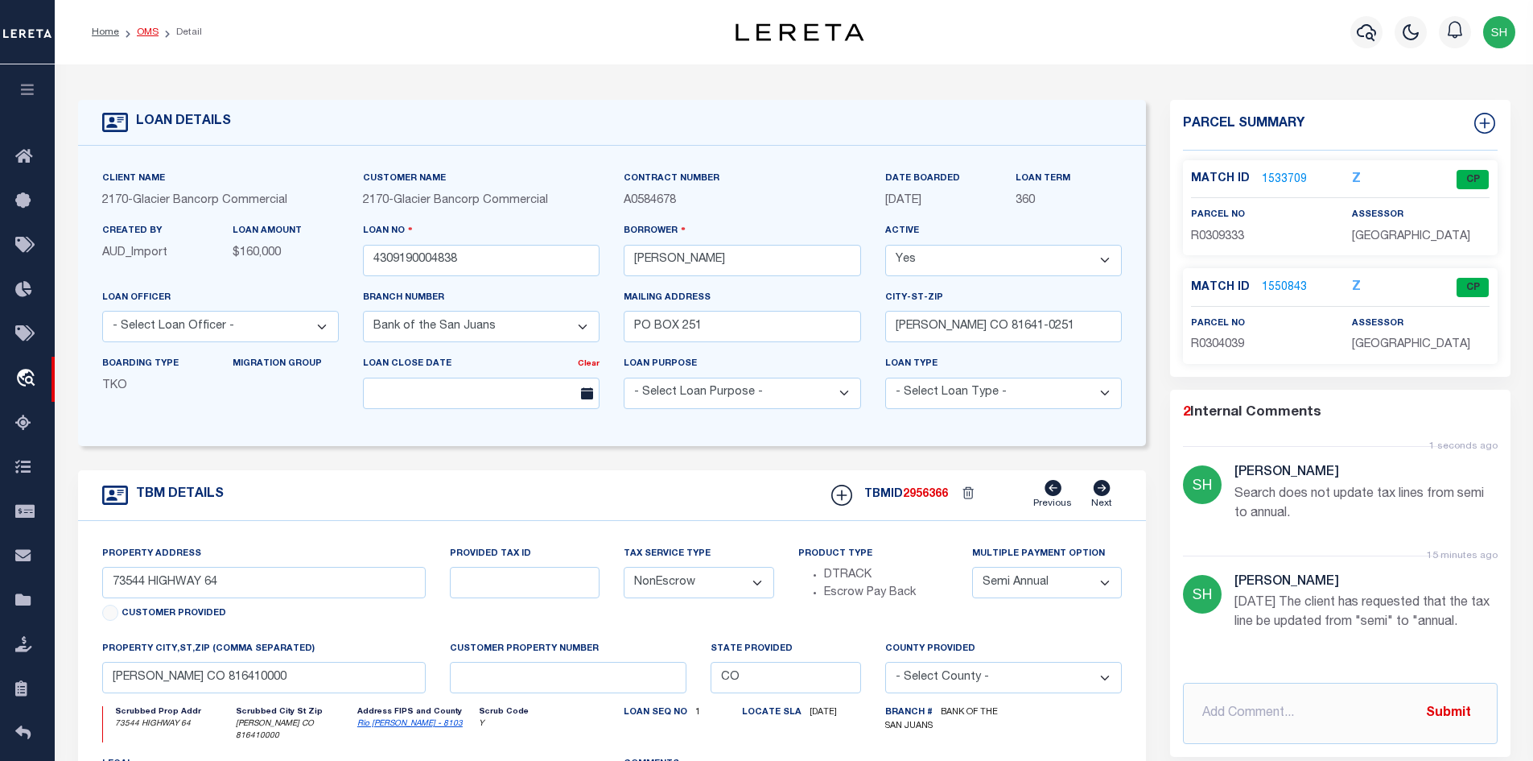
click at [145, 34] on link "OMS" at bounding box center [148, 32] width 22 height 10
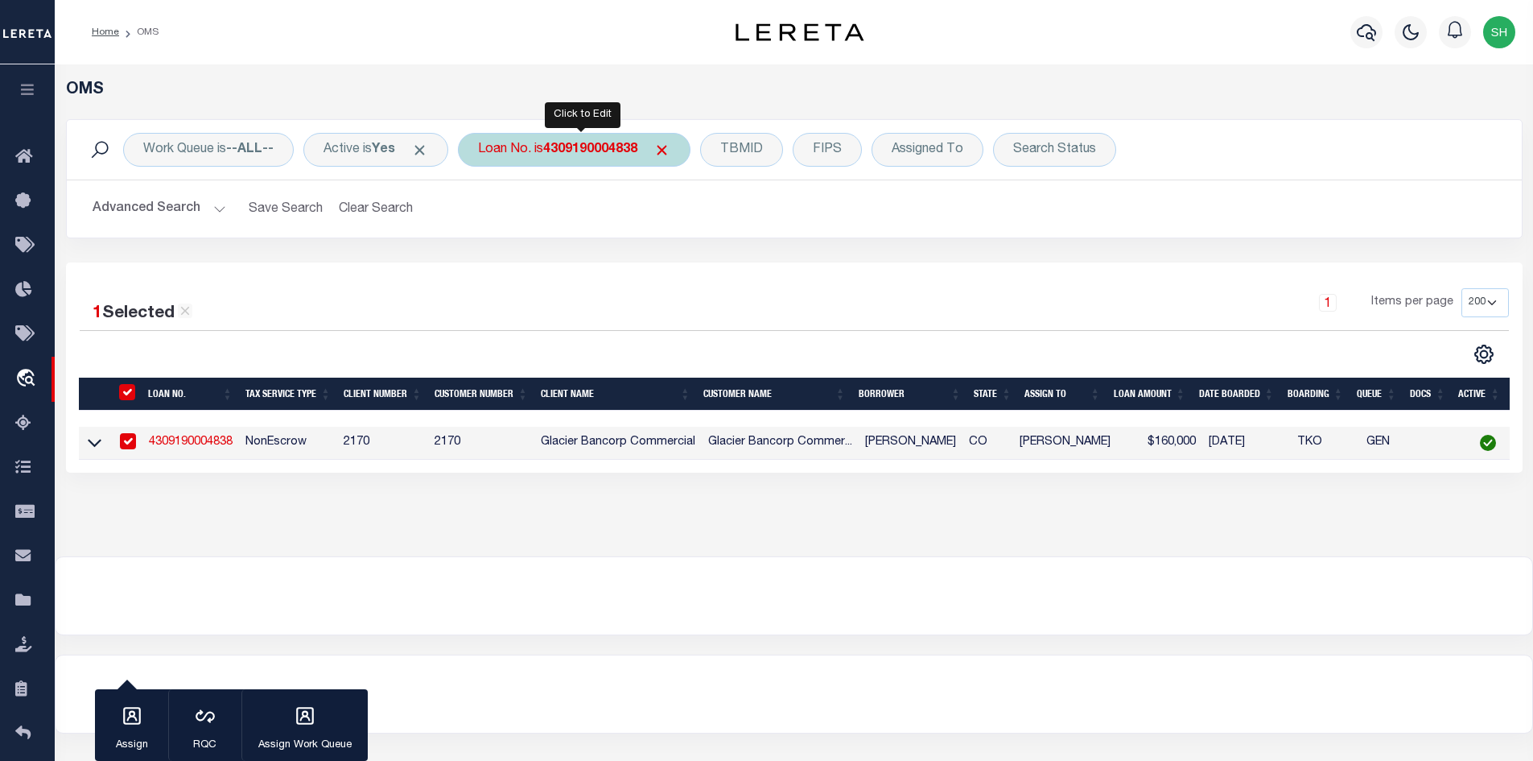
click at [559, 148] on b "4309190004838" at bounding box center [590, 149] width 94 height 13
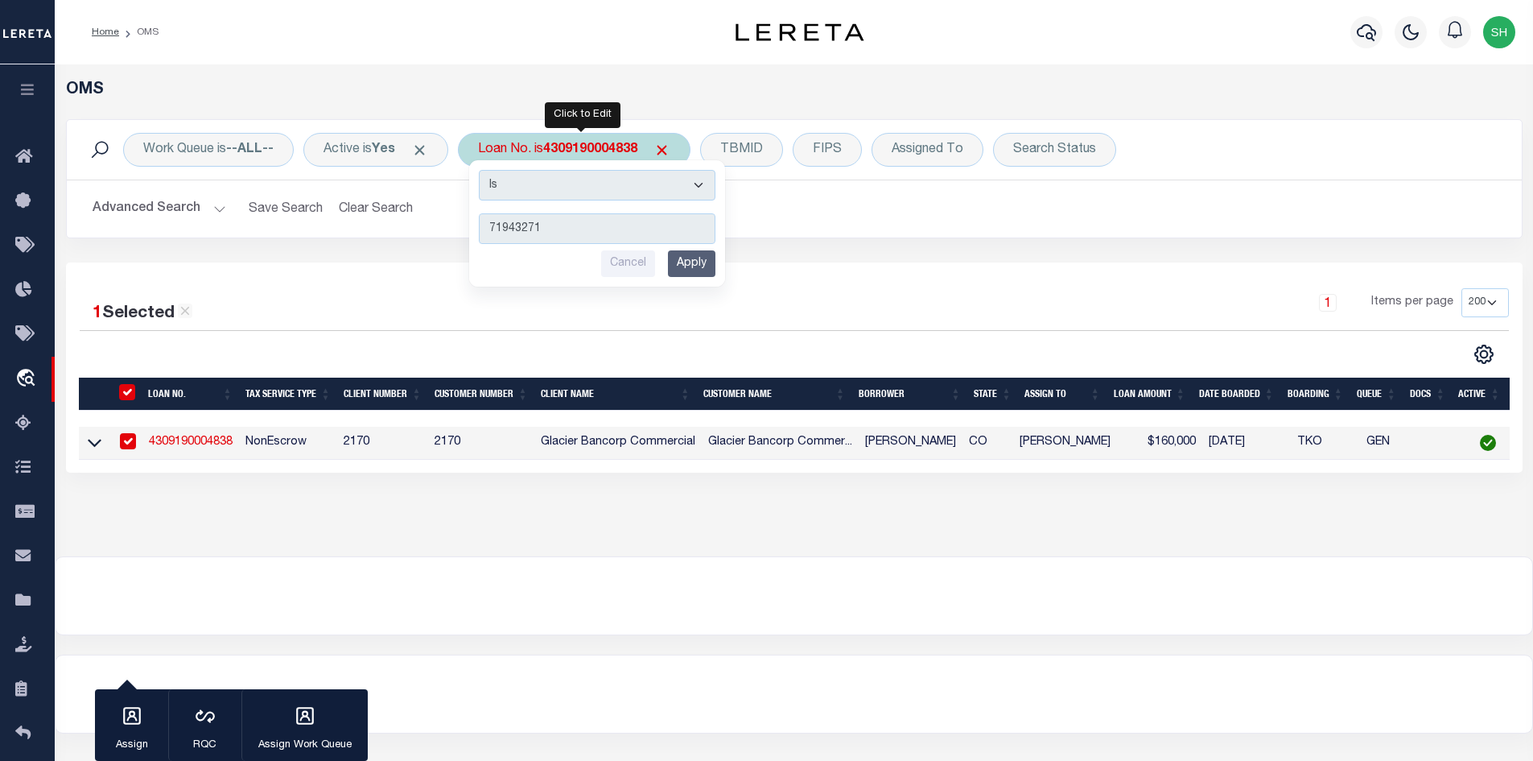
click at [703, 258] on input "Apply" at bounding box center [691, 263] width 47 height 27
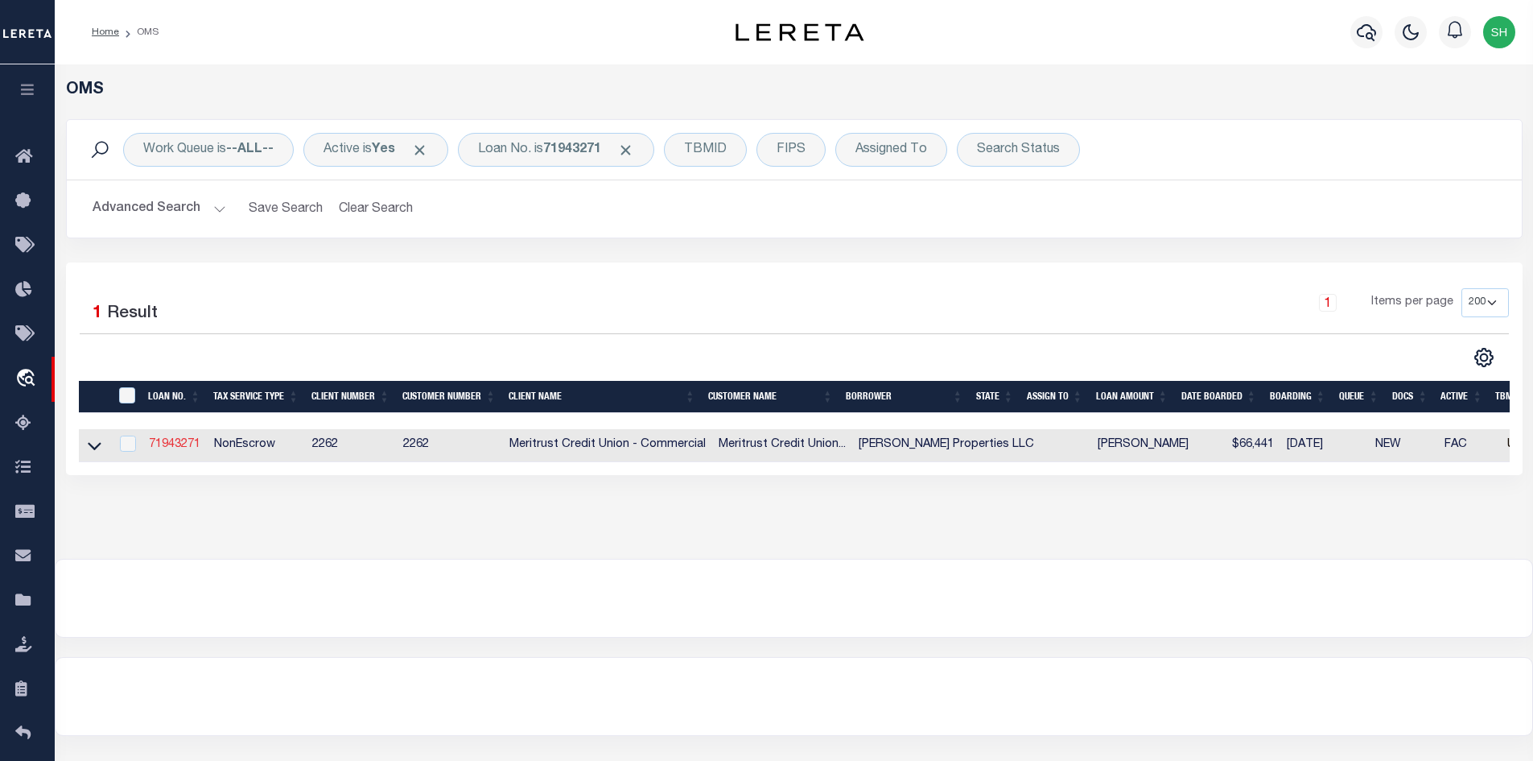
click at [179, 443] on link "71943271" at bounding box center [175, 444] width 52 height 11
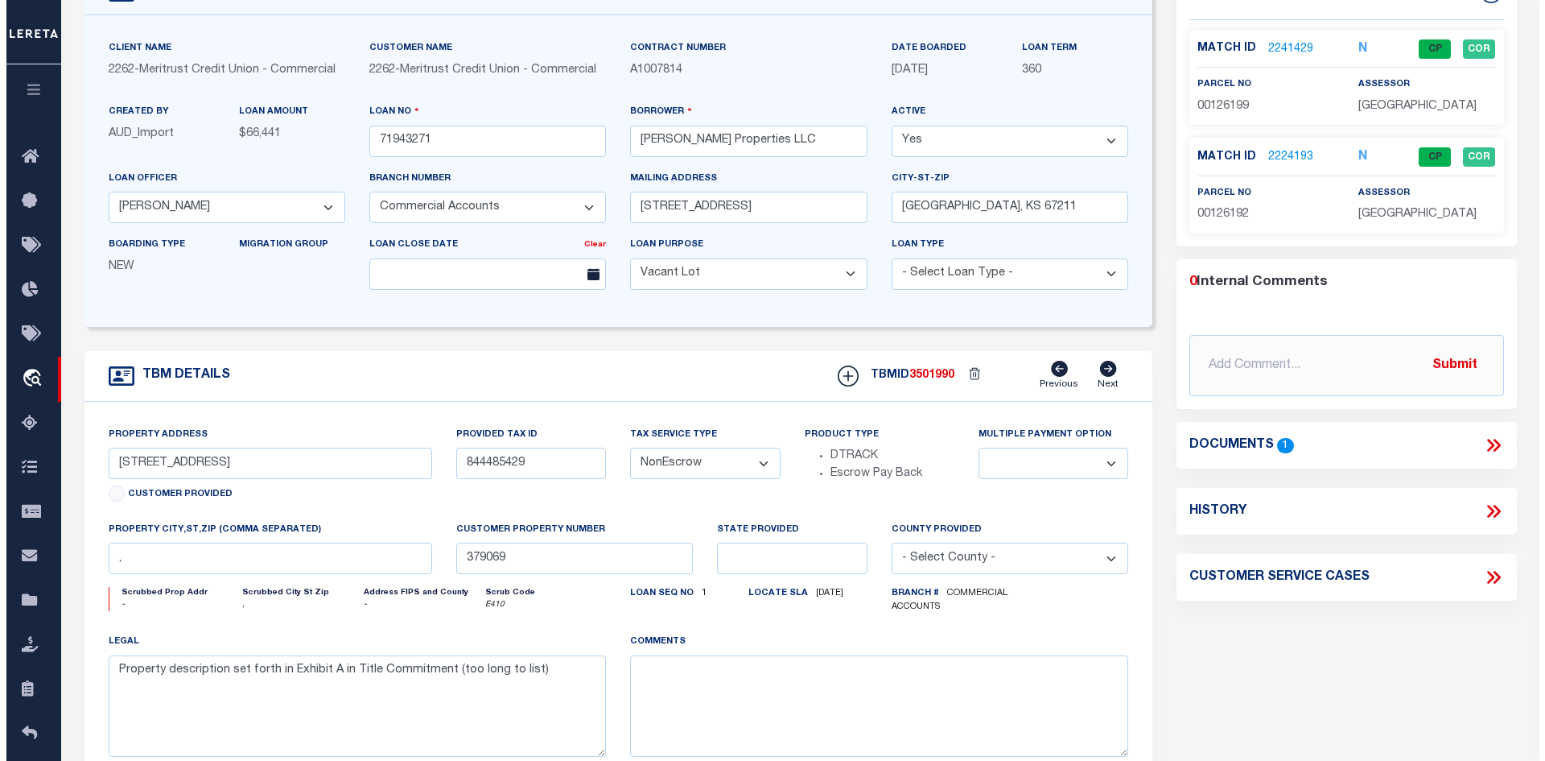
scroll to position [161, 0]
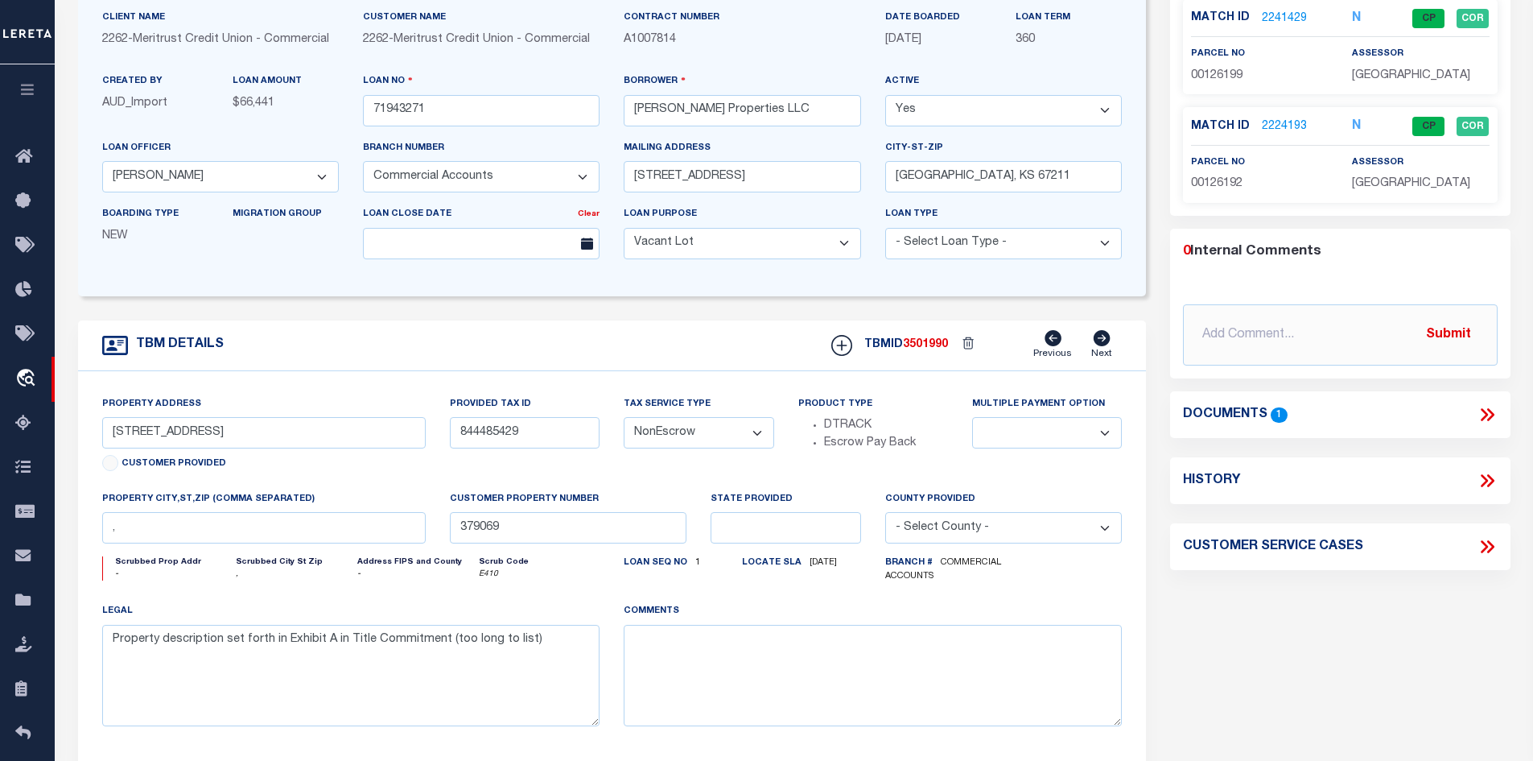
click at [1483, 415] on icon at bounding box center [1487, 414] width 21 height 21
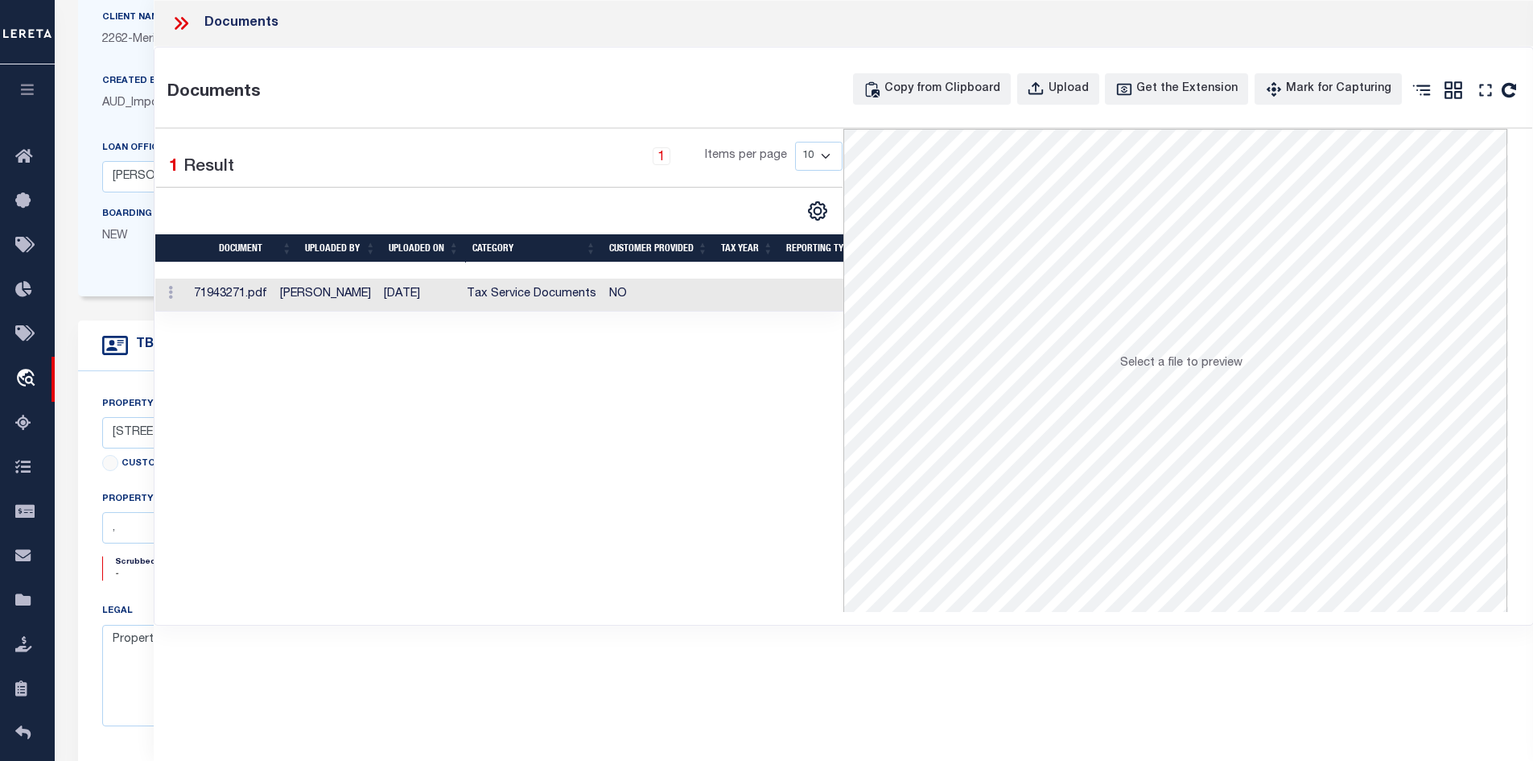
click at [551, 287] on td "Tax Service Documents" at bounding box center [531, 294] width 142 height 33
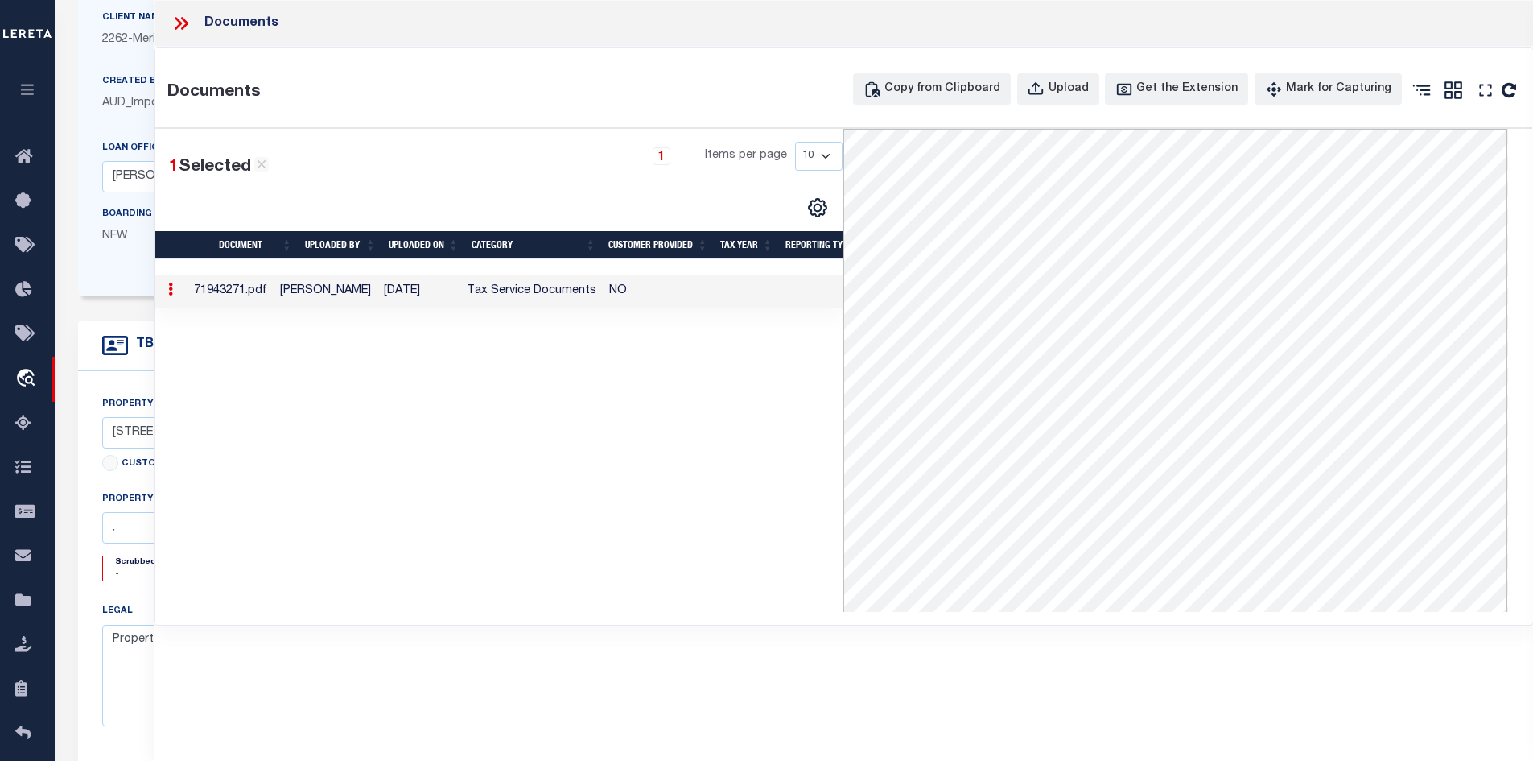
click at [561, 300] on td "Tax Service Documents" at bounding box center [531, 291] width 142 height 33
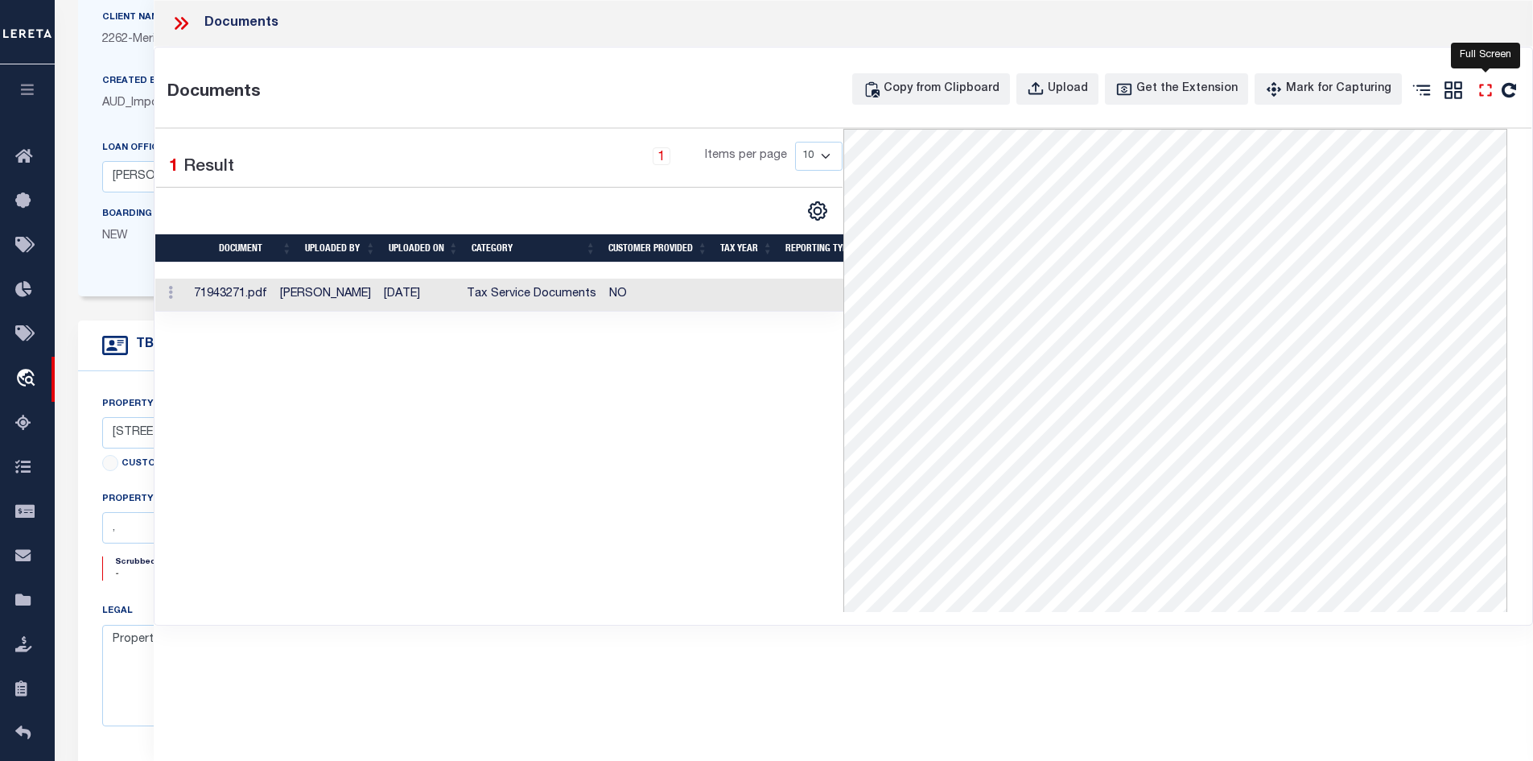
click at [1482, 86] on icon "" at bounding box center [1485, 90] width 21 height 21
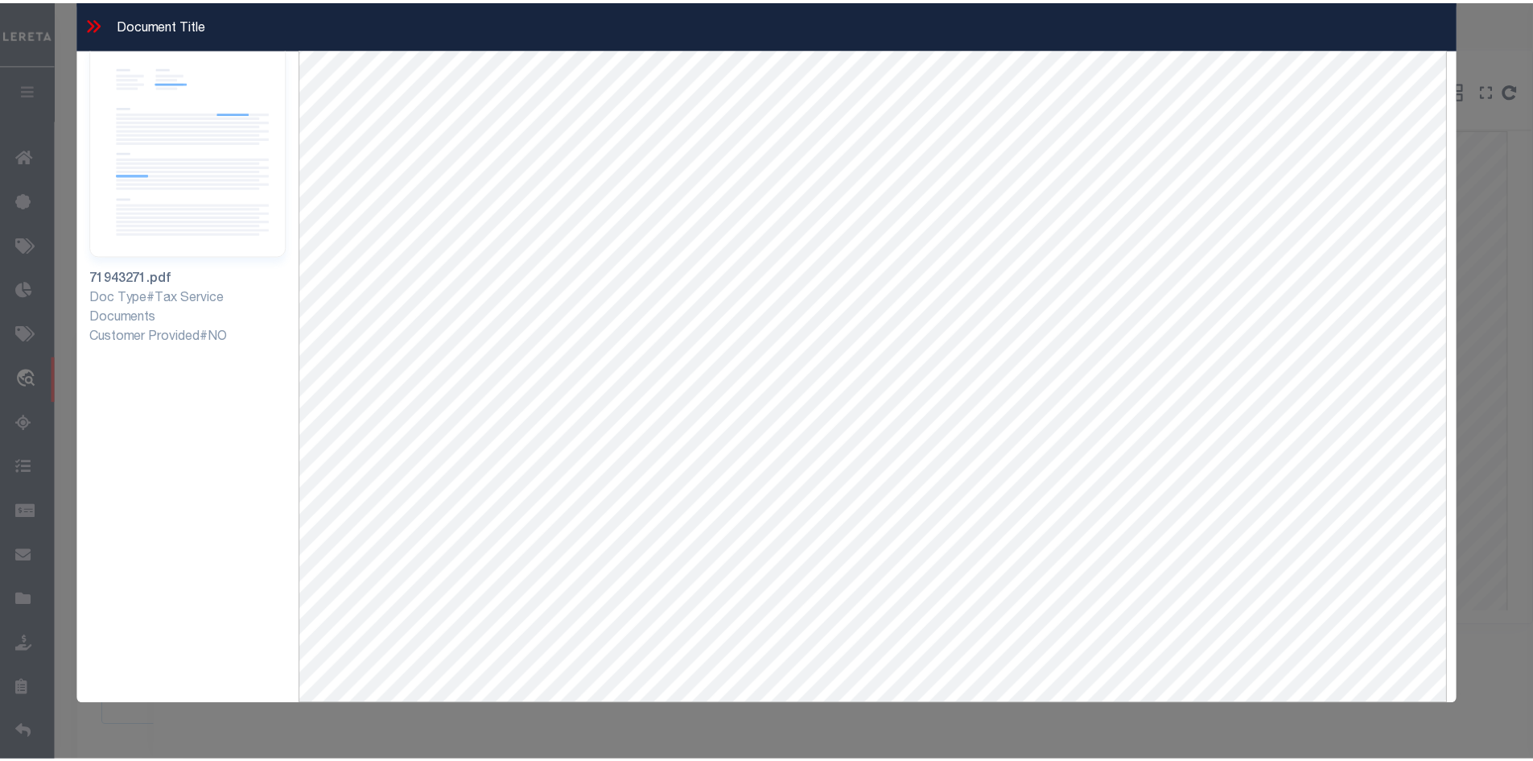
scroll to position [69, 0]
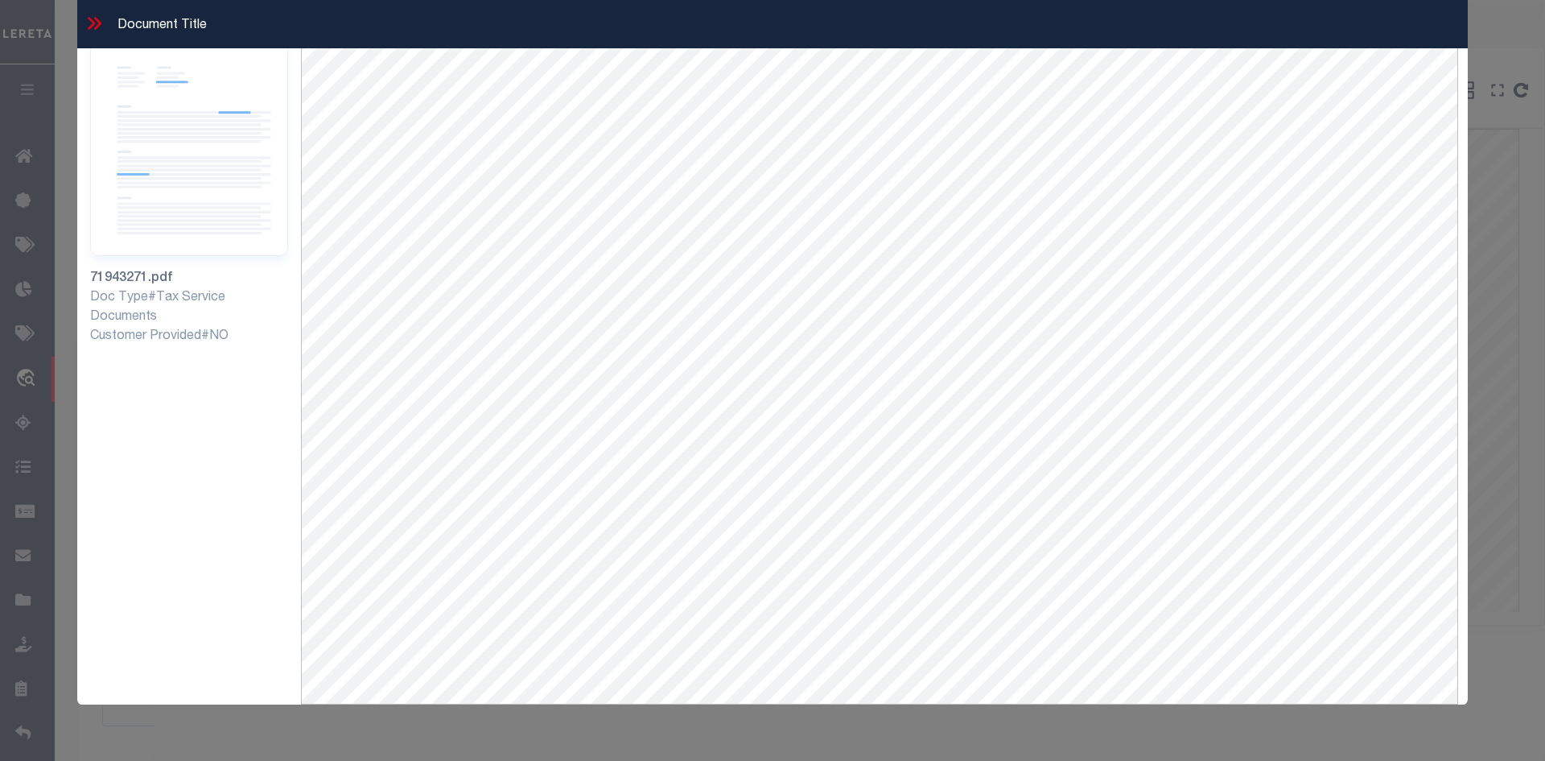
click at [89, 23] on icon at bounding box center [94, 23] width 21 height 21
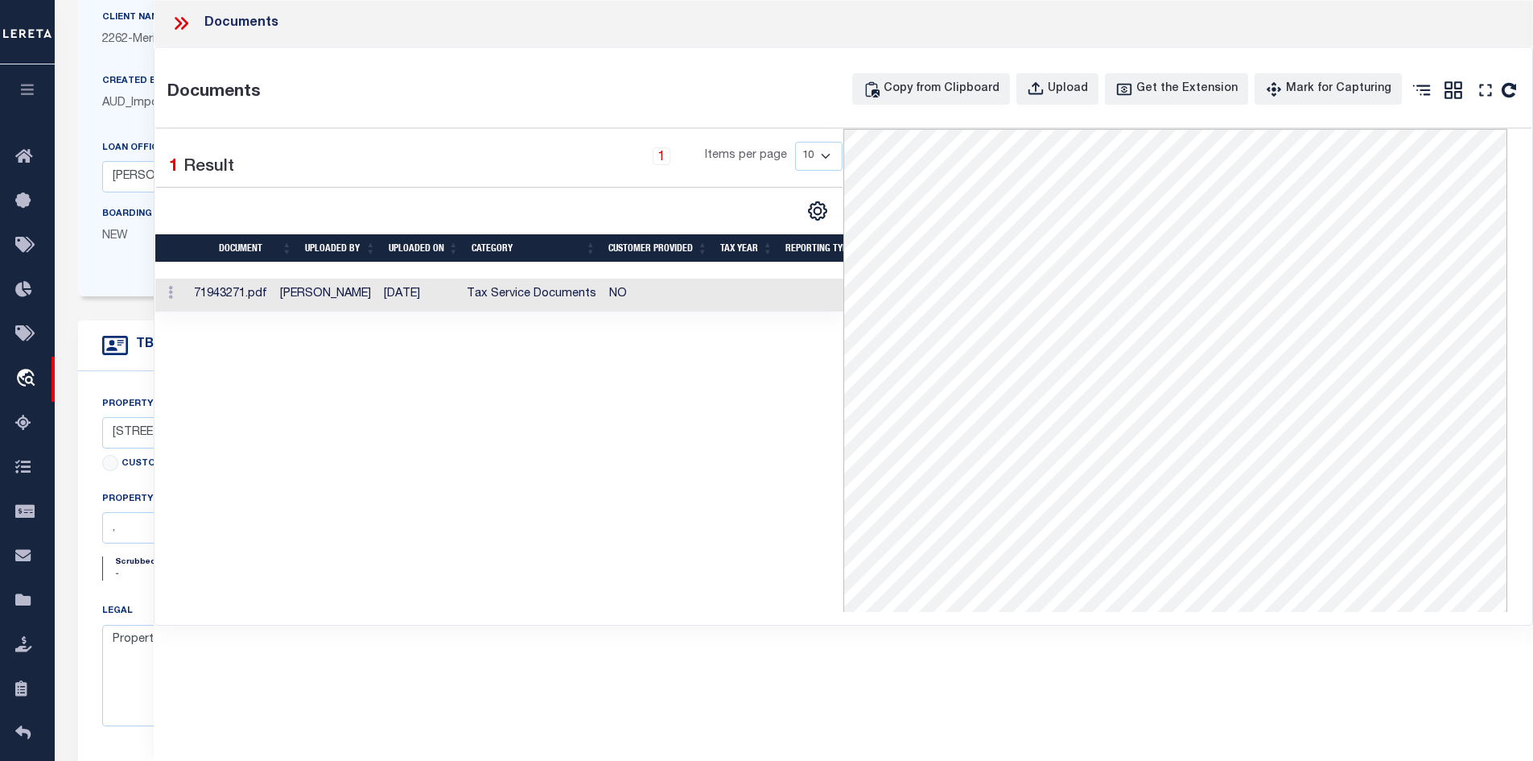
click at [178, 18] on icon at bounding box center [181, 23] width 21 height 21
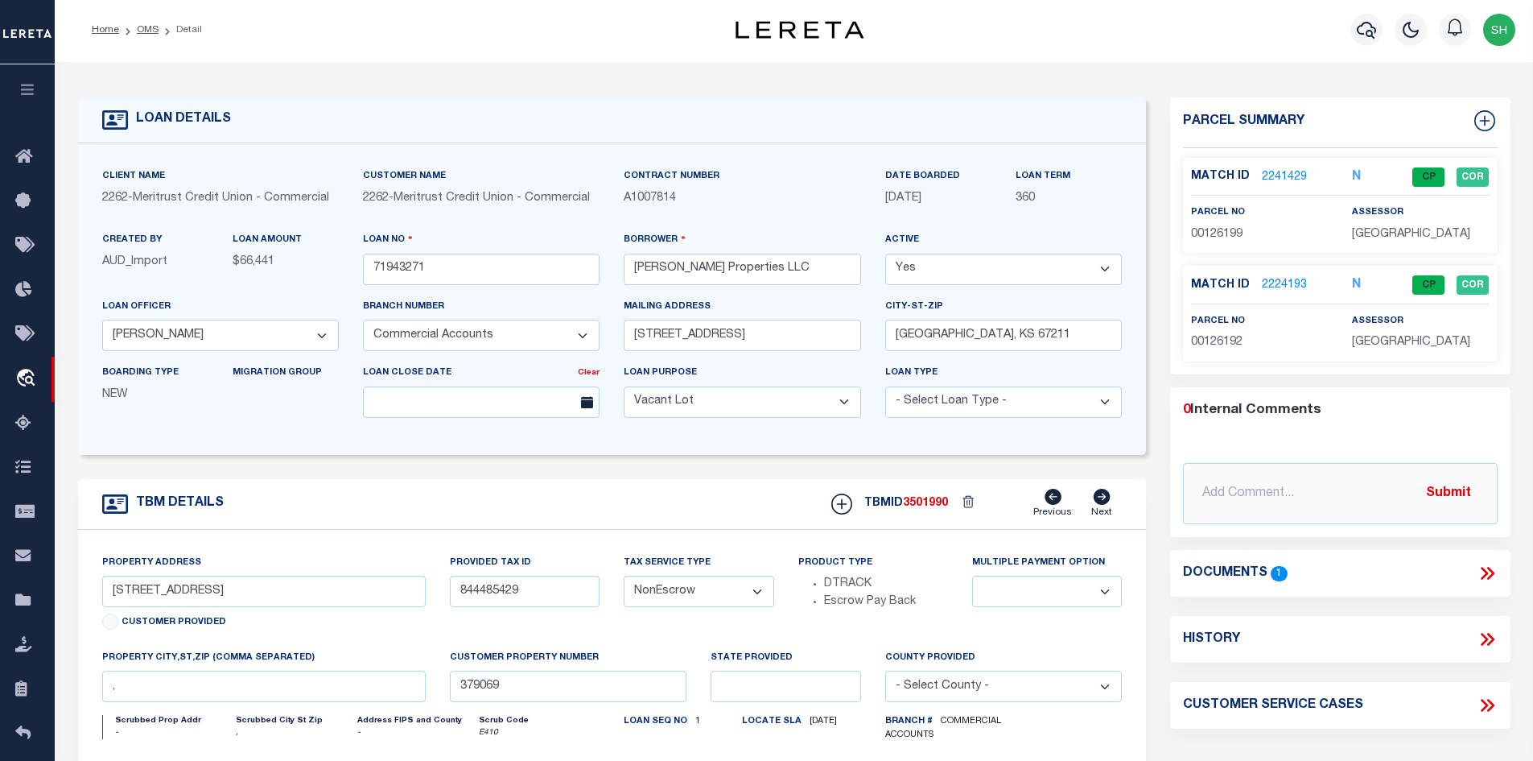
scroll to position [0, 0]
click at [1278, 180] on link "2241429" at bounding box center [1284, 179] width 45 height 17
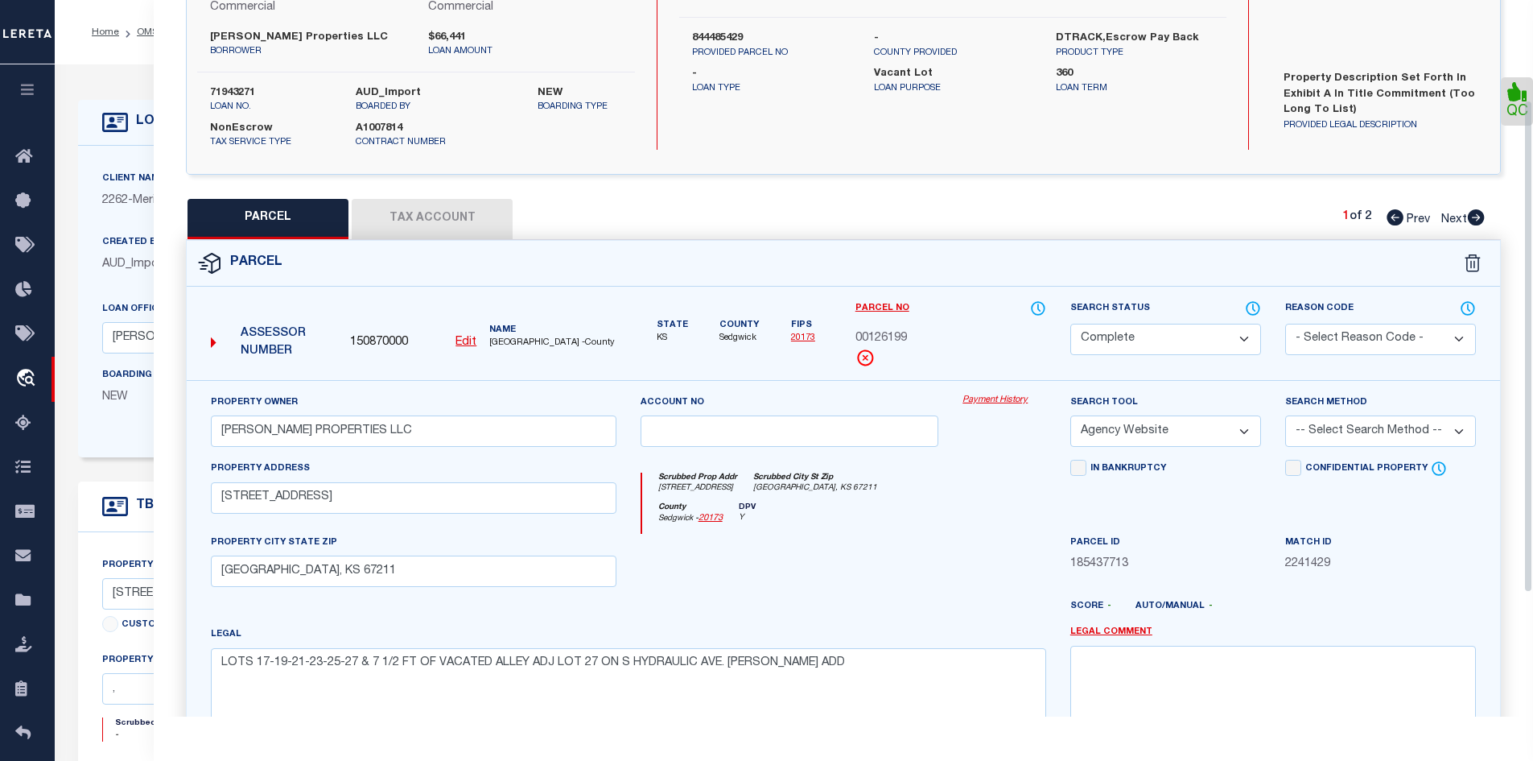
scroll to position [241, 0]
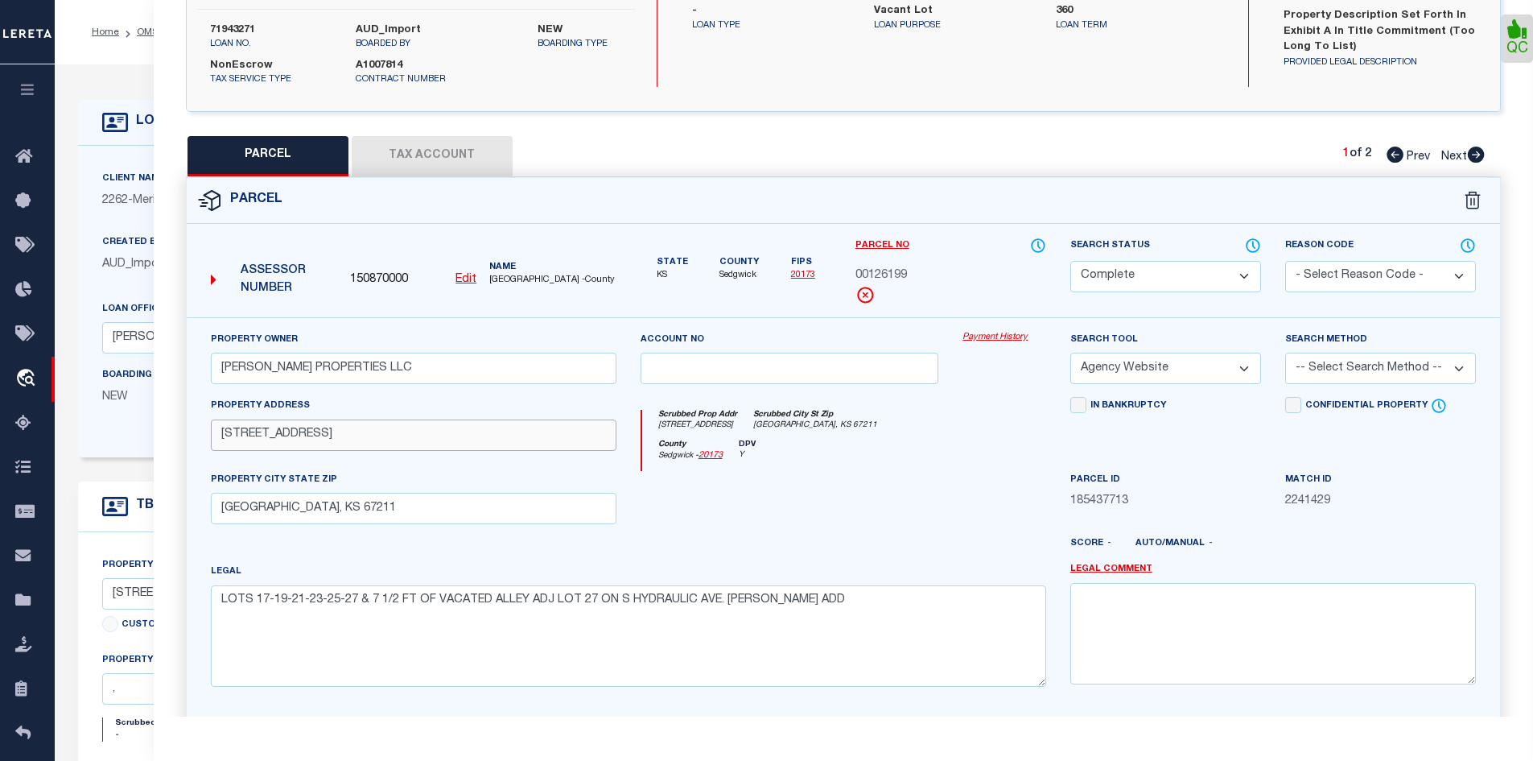
drag, startPoint x: 325, startPoint y: 436, endPoint x: 202, endPoint y: 433, distance: 123.2
click at [202, 433] on div "Property Address [STREET_ADDRESS]" at bounding box center [414, 434] width 430 height 74
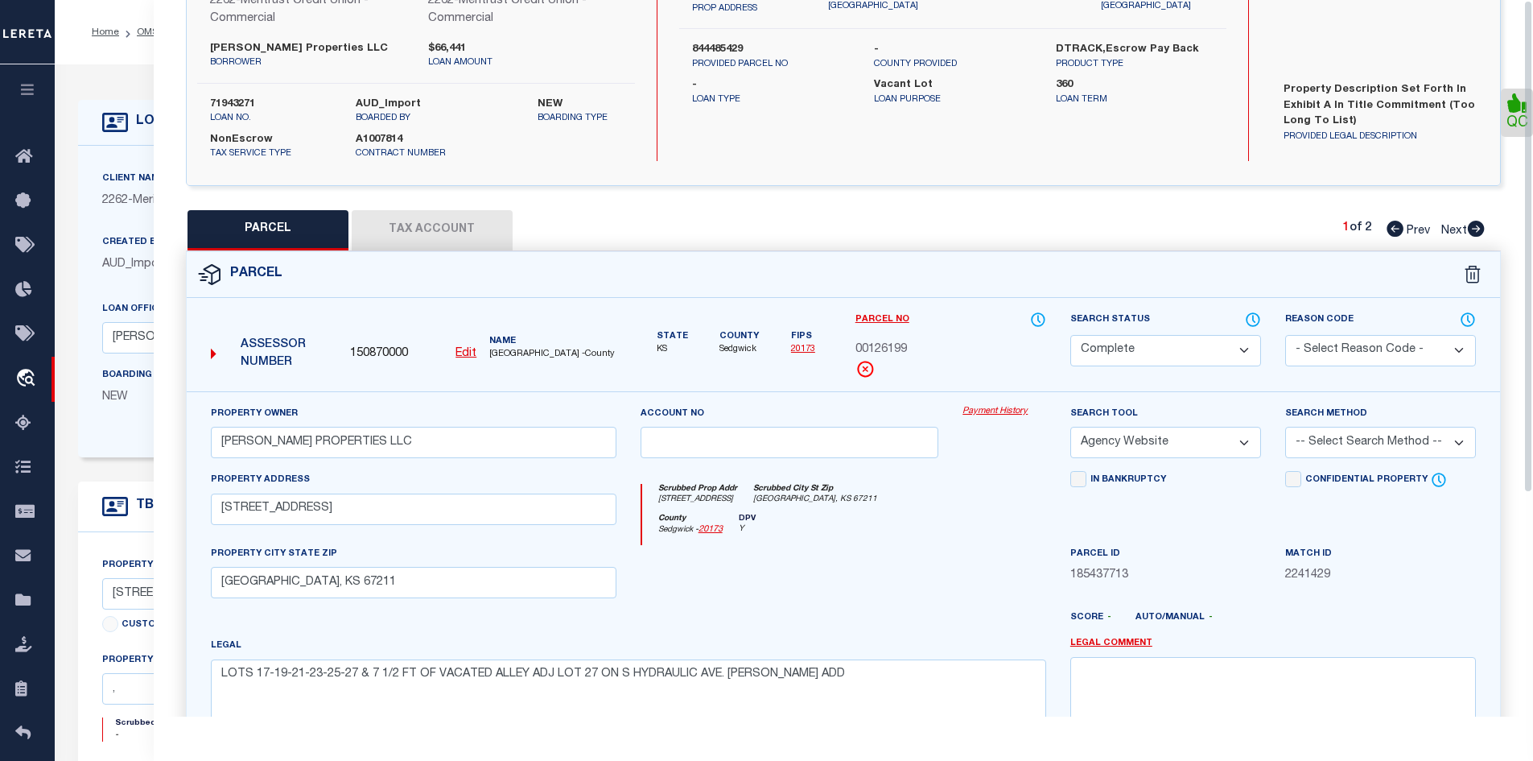
scroll to position [0, 0]
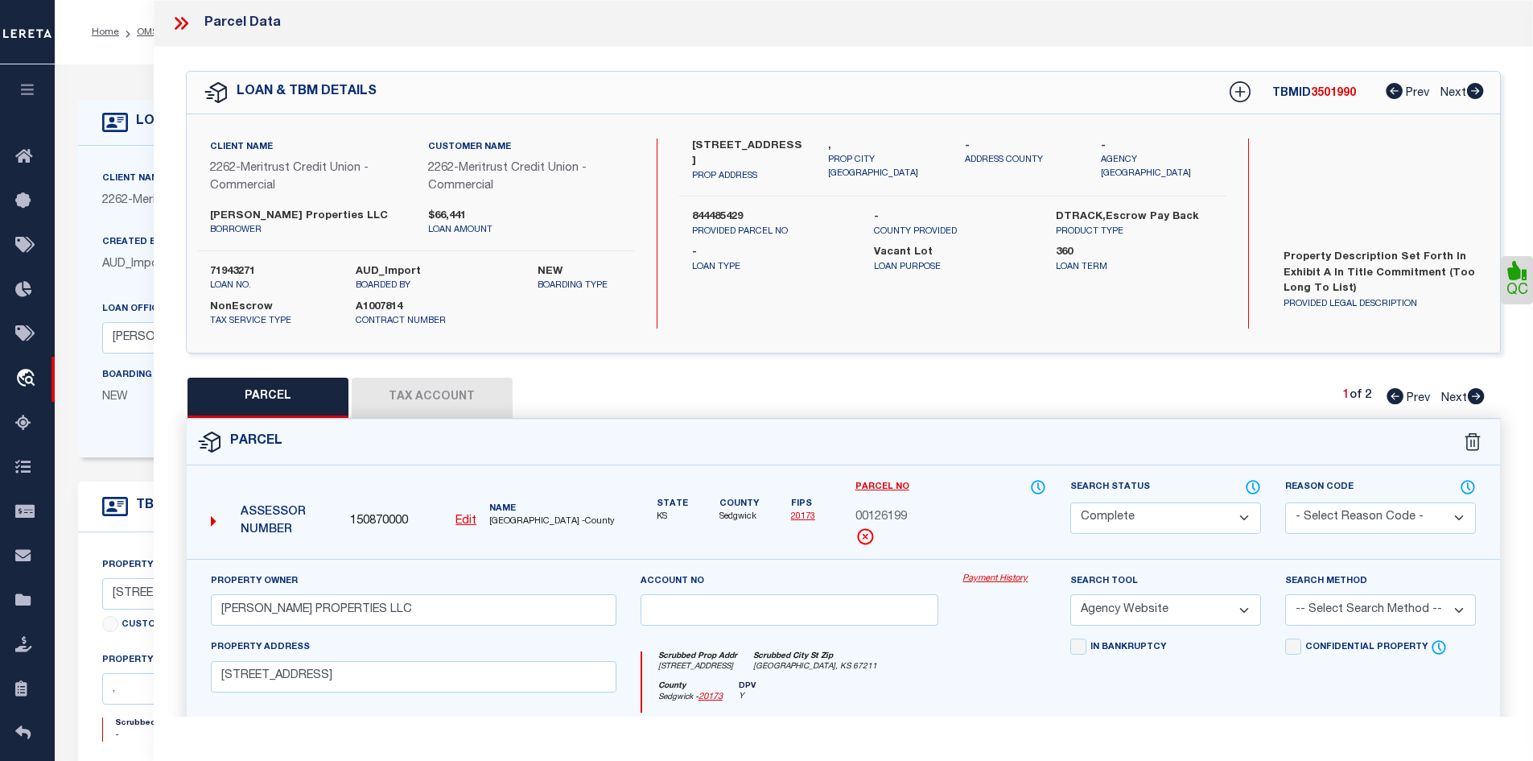
click at [179, 25] on icon at bounding box center [178, 23] width 7 height 13
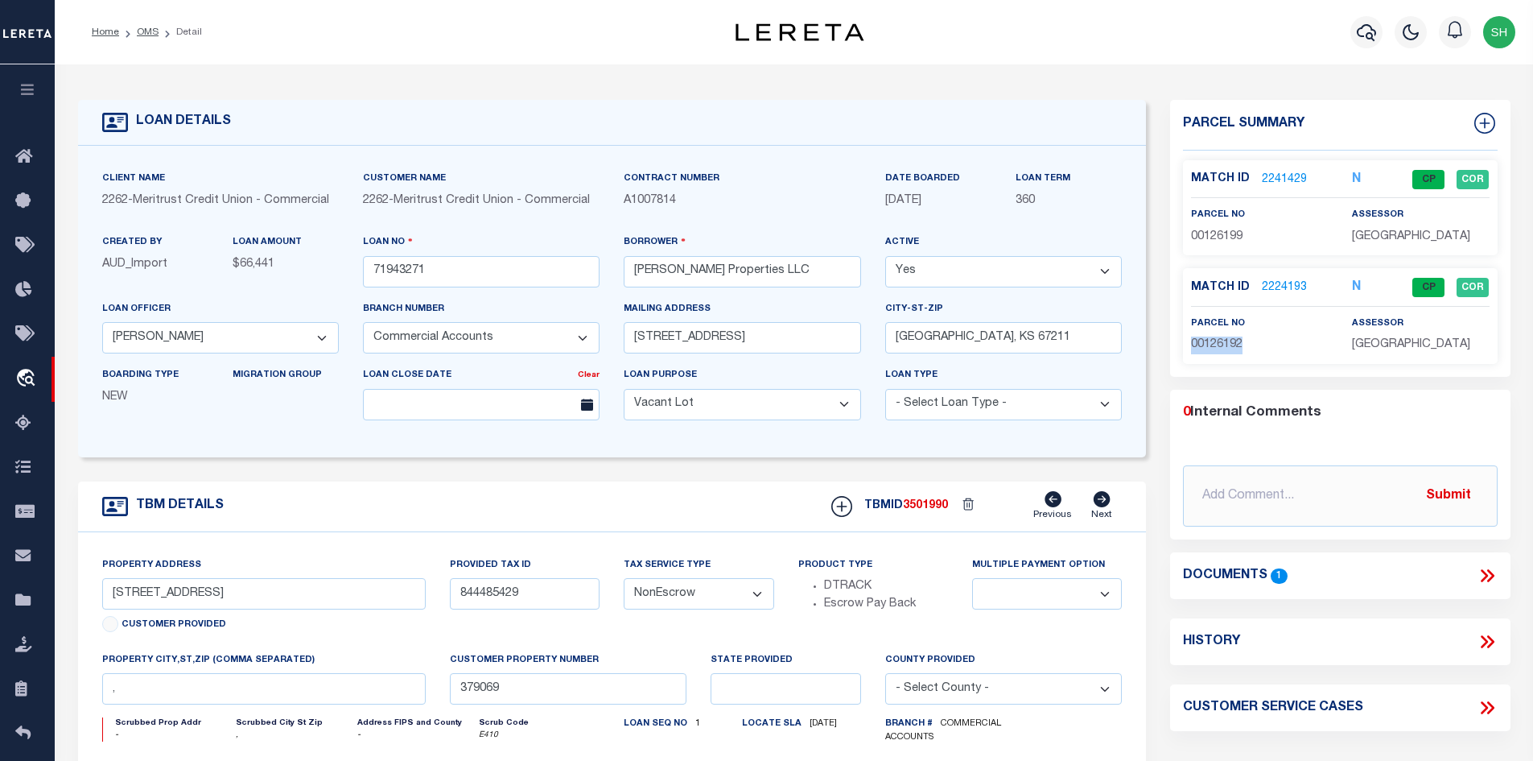
drag, startPoint x: 1255, startPoint y: 349, endPoint x: 1210, endPoint y: 339, distance: 46.3
click at [1174, 357] on div "Match ID 2241429 N CP COR parcel no N" at bounding box center [1340, 262] width 340 height 204
copy span "00126192"
click at [1270, 279] on link "2224193" at bounding box center [1284, 287] width 45 height 17
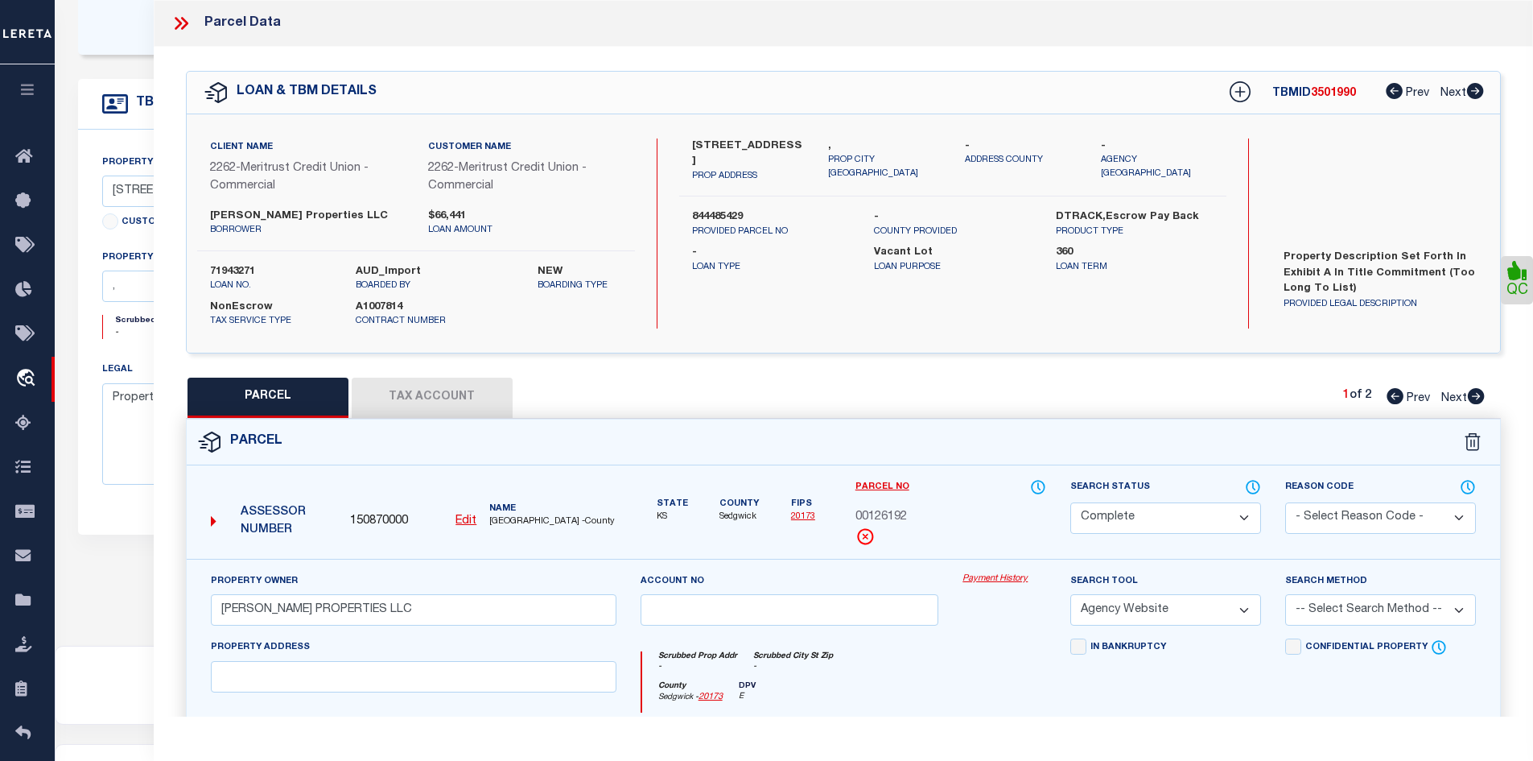
click at [182, 33] on icon at bounding box center [181, 23] width 21 height 21
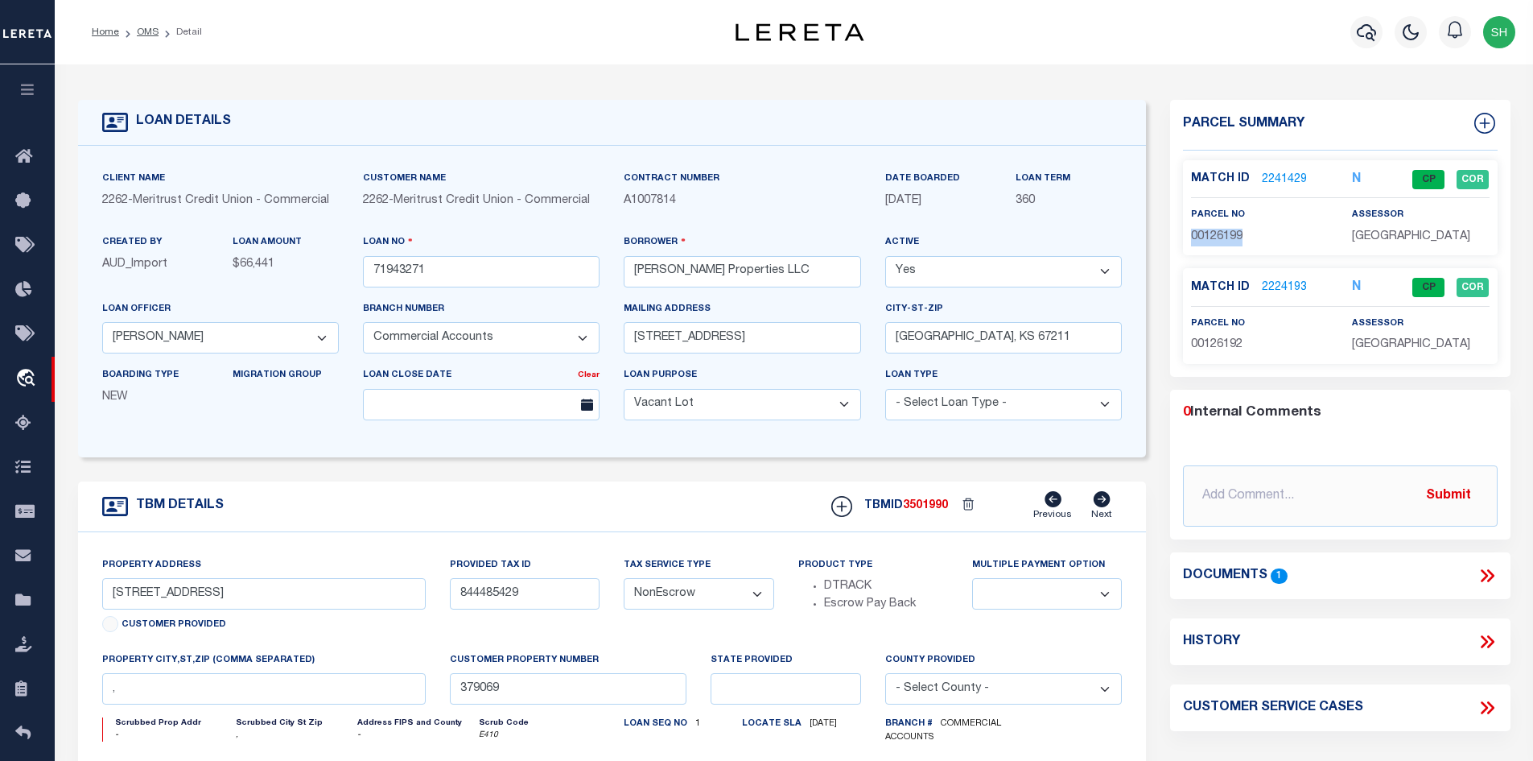
drag, startPoint x: 1243, startPoint y: 234, endPoint x: 1187, endPoint y: 233, distance: 55.5
click at [1187, 233] on div "parcel no 00126199" at bounding box center [1259, 225] width 161 height 39
copy span "00126199"
click at [1284, 283] on link "2224193" at bounding box center [1284, 287] width 45 height 17
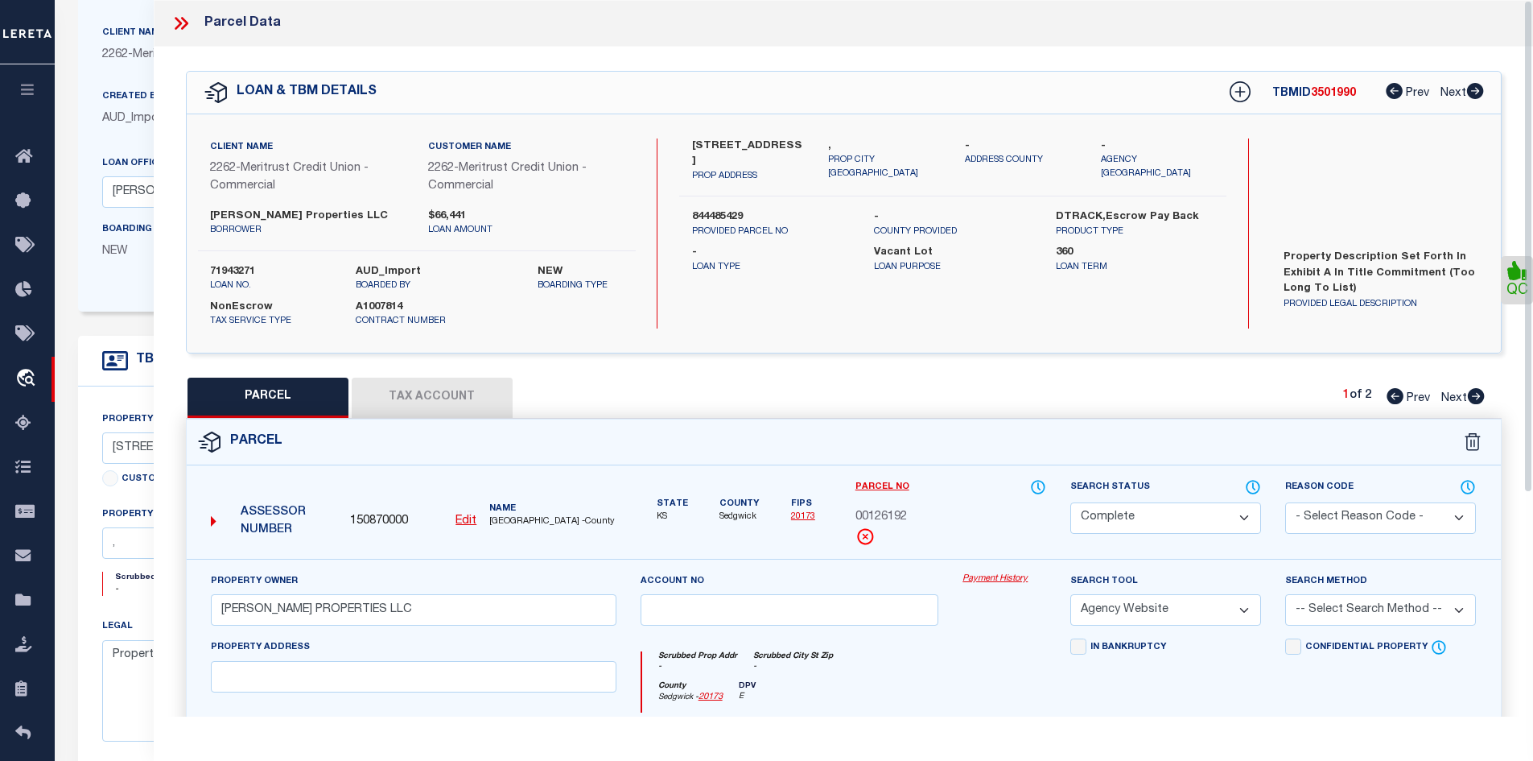
scroll to position [161, 0]
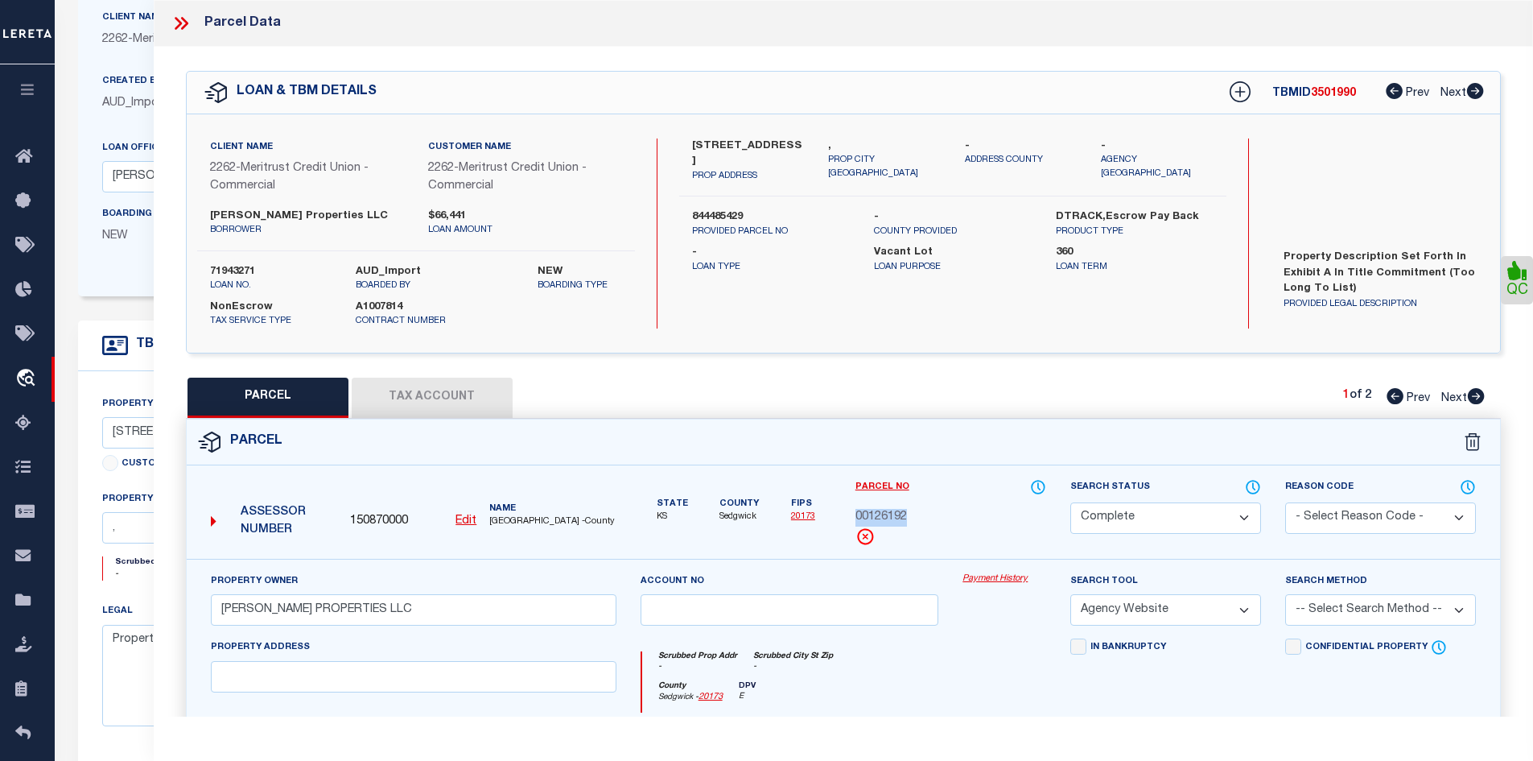
drag, startPoint x: 917, startPoint y: 520, endPoint x: 856, endPoint y: 519, distance: 60.4
click at [856, 519] on div "00126192" at bounding box center [951, 518] width 191 height 18
copy span "00126192"
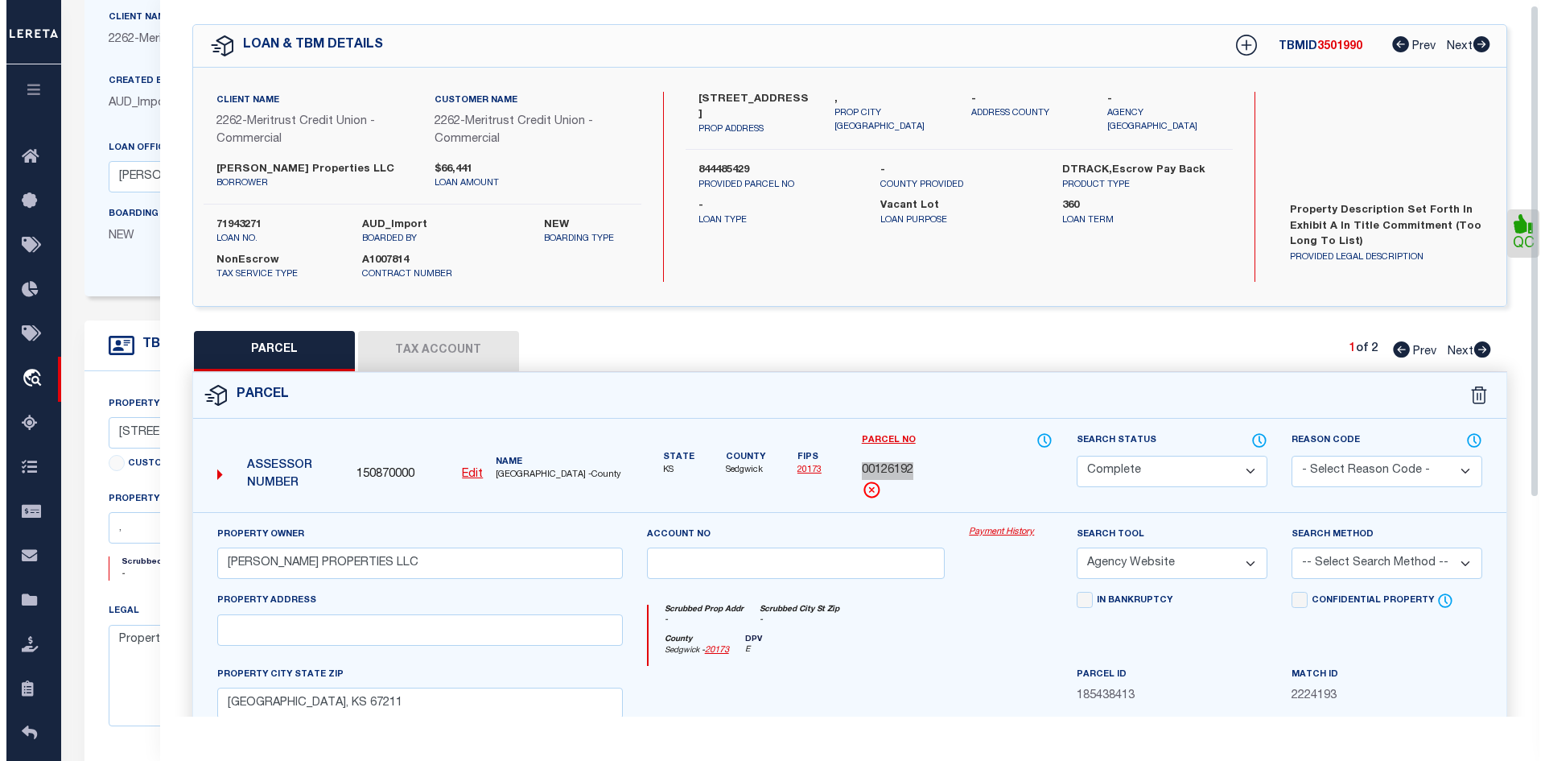
scroll to position [0, 0]
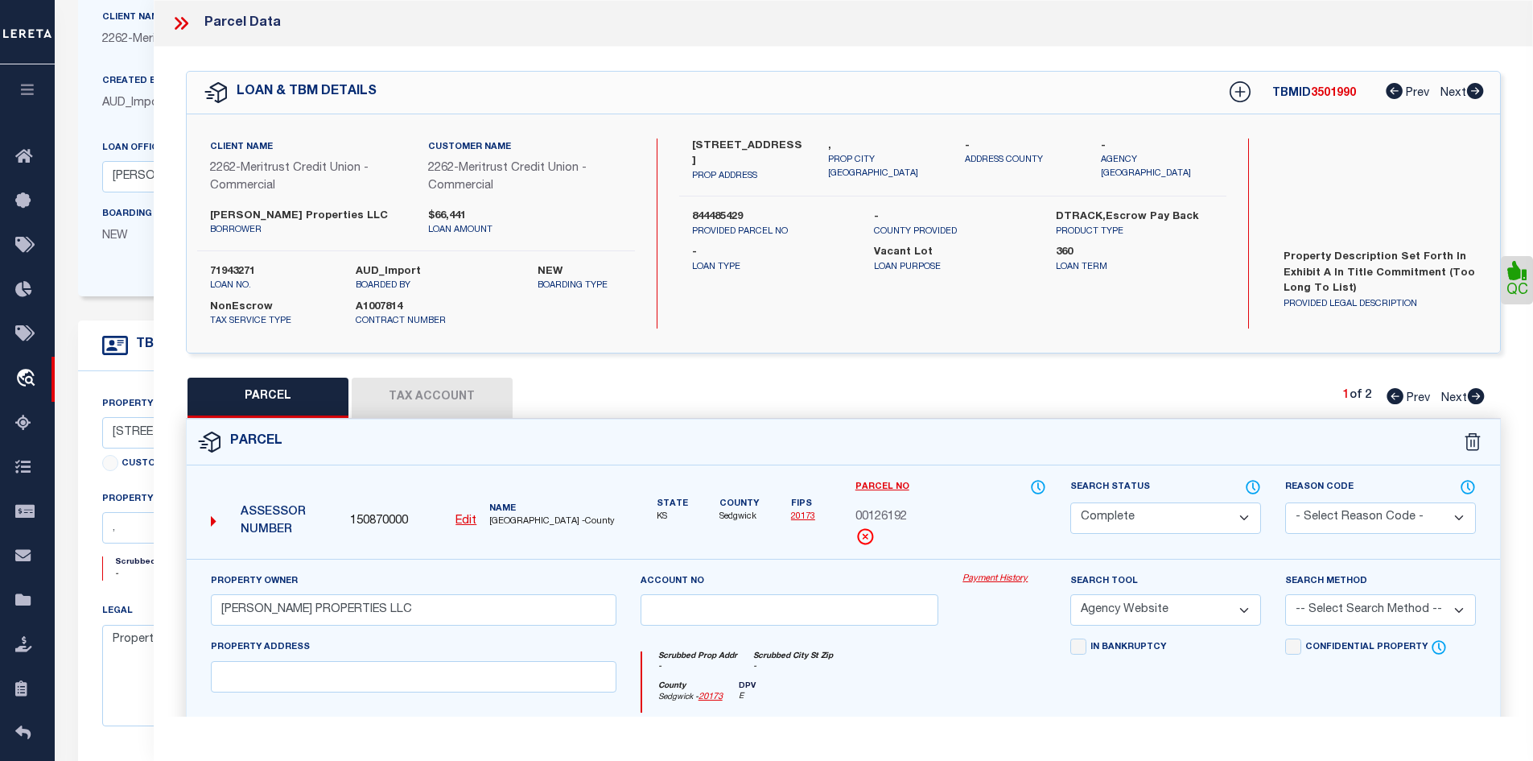
click at [179, 23] on icon at bounding box center [178, 23] width 7 height 13
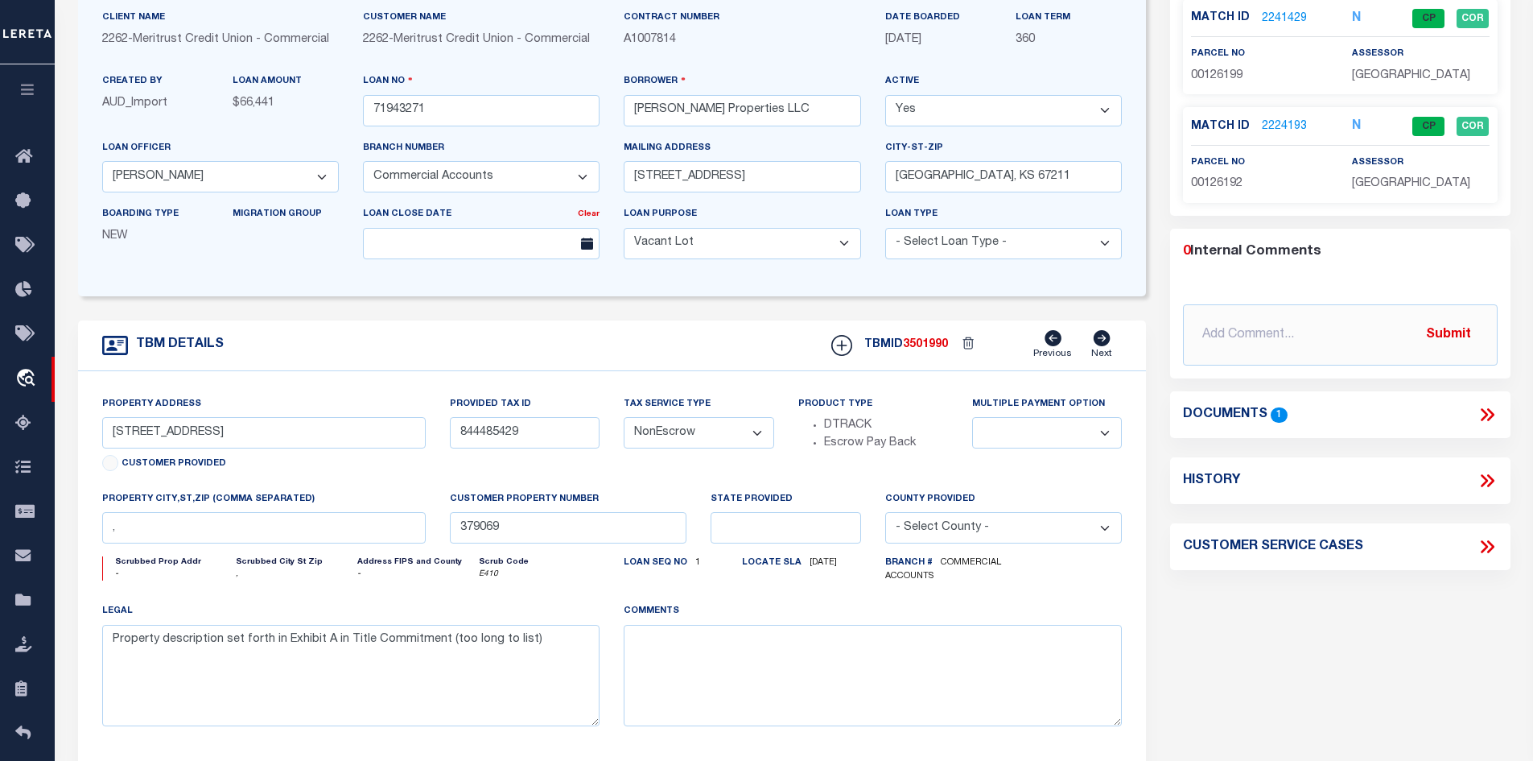
click at [1497, 413] on icon at bounding box center [1487, 414] width 21 height 21
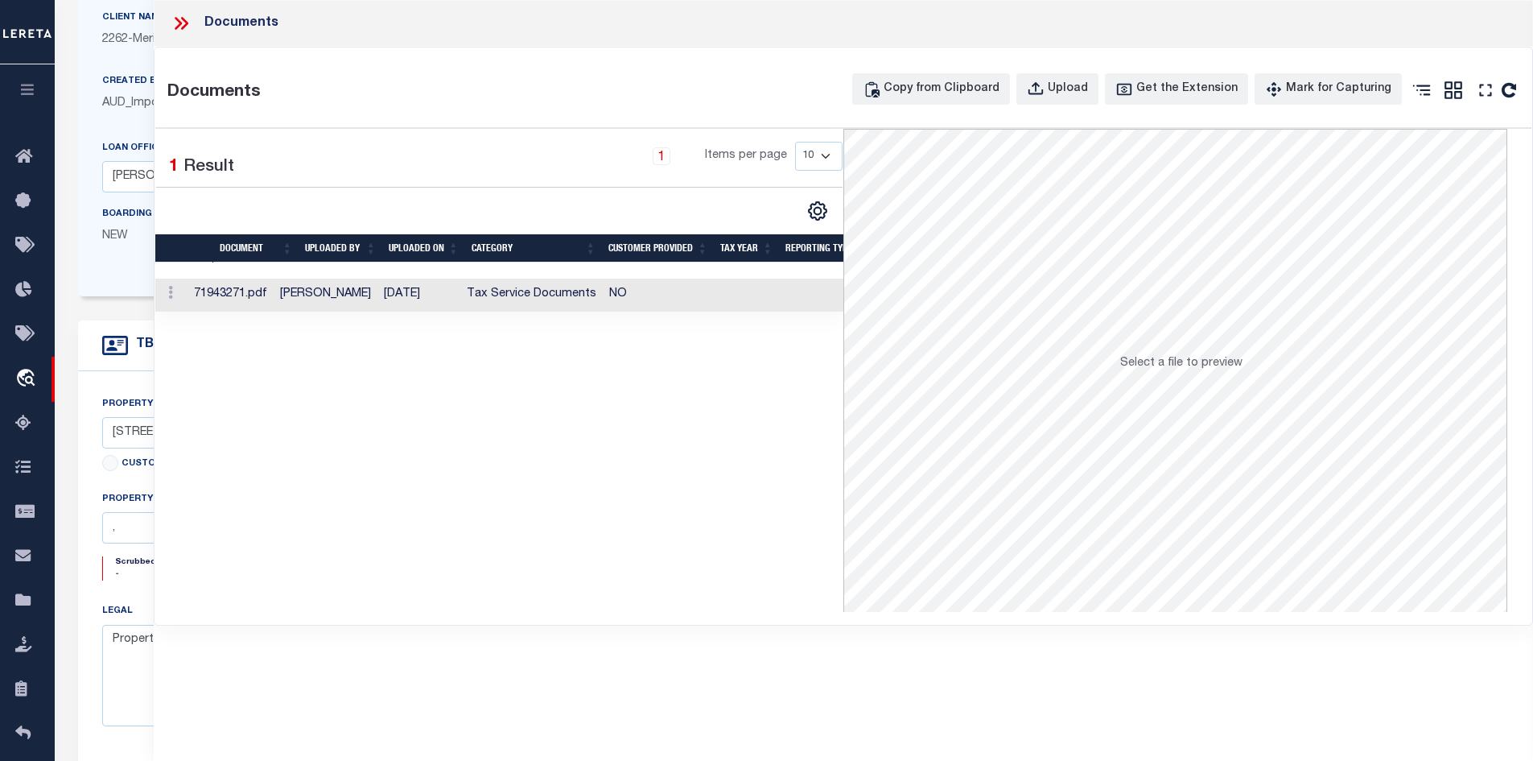
click at [442, 303] on td "[DATE]" at bounding box center [418, 294] width 83 height 33
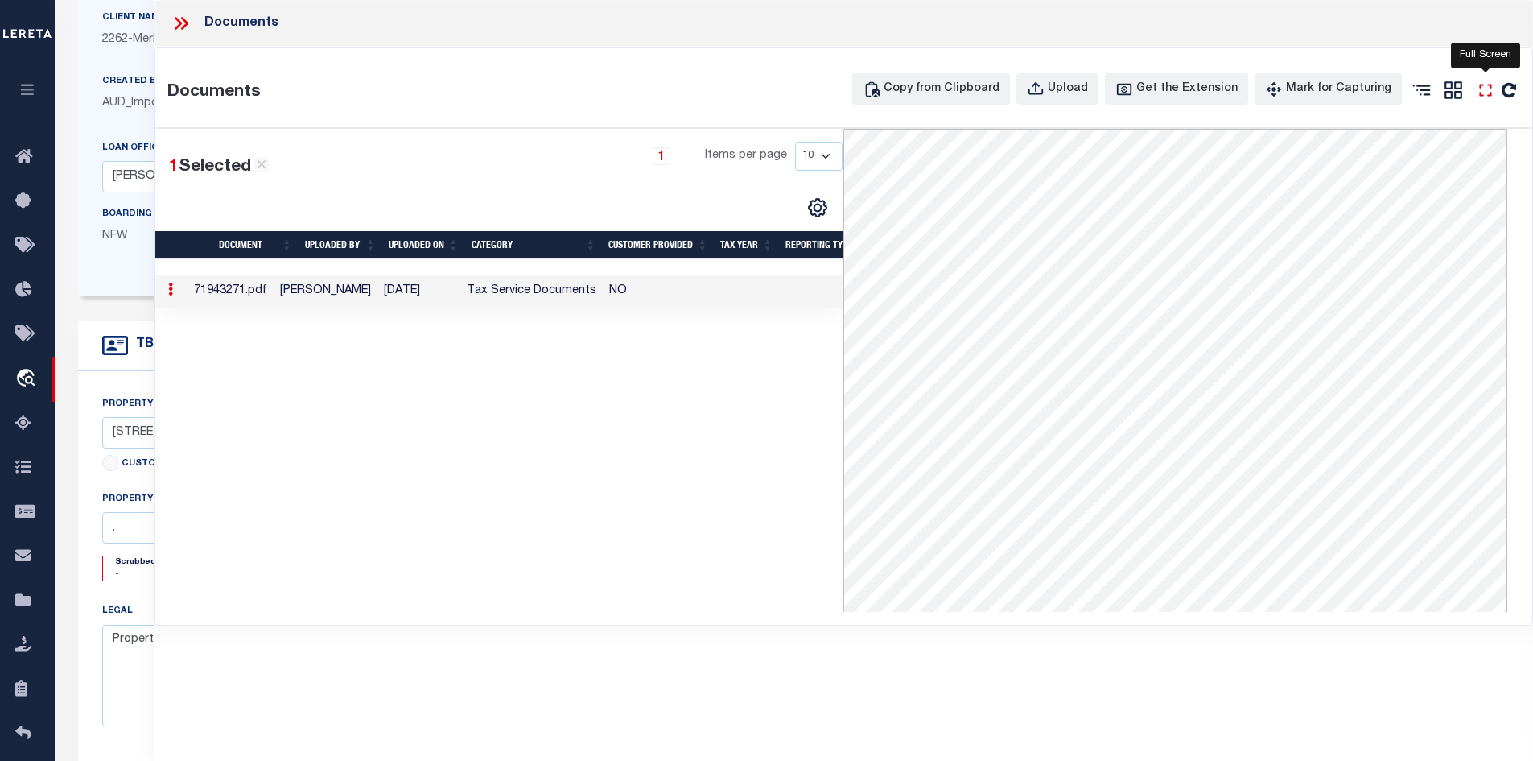
click at [1483, 93] on icon "" at bounding box center [1485, 90] width 21 height 21
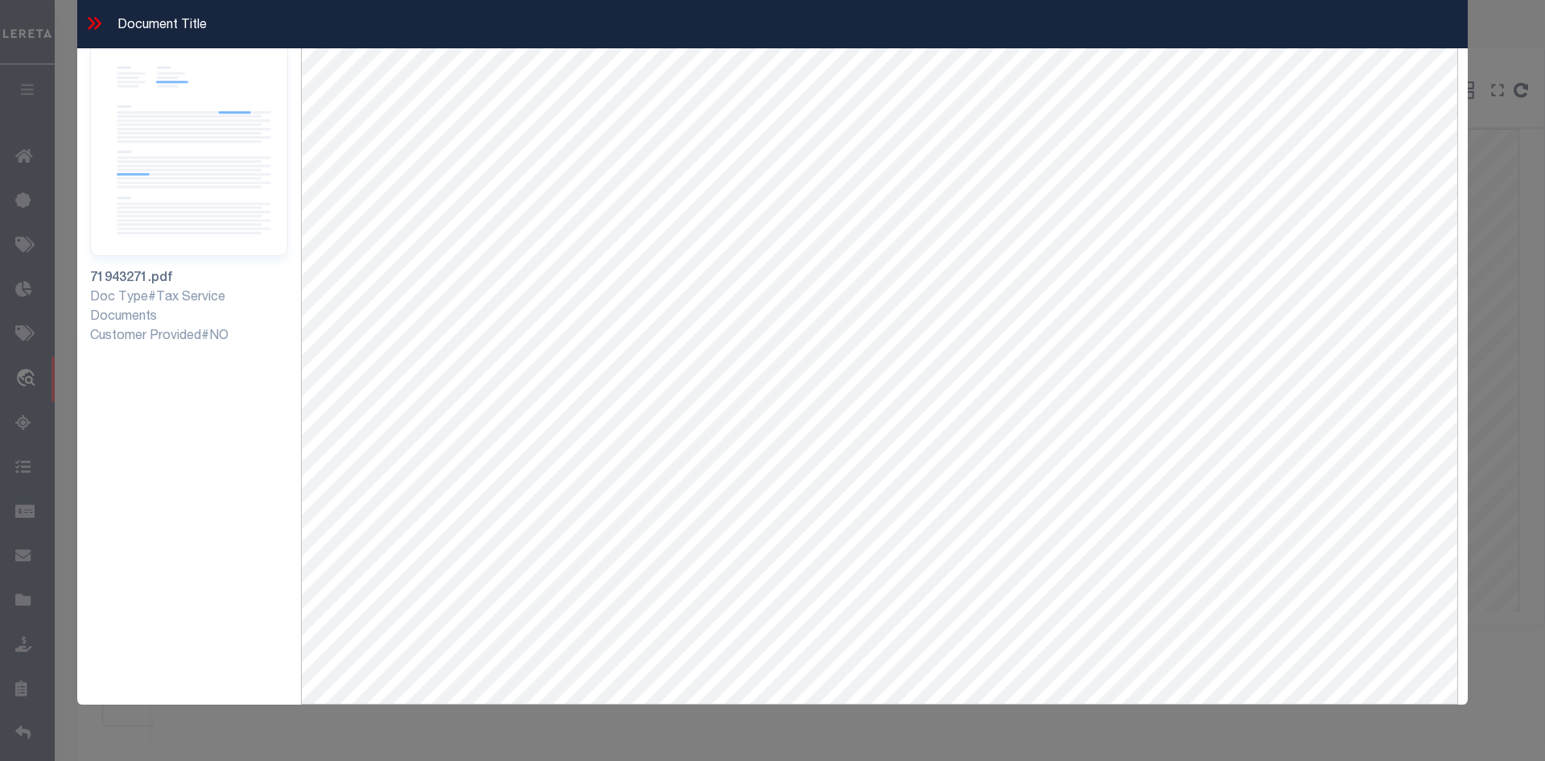
scroll to position [69, 0]
click at [93, 27] on icon at bounding box center [94, 23] width 21 height 21
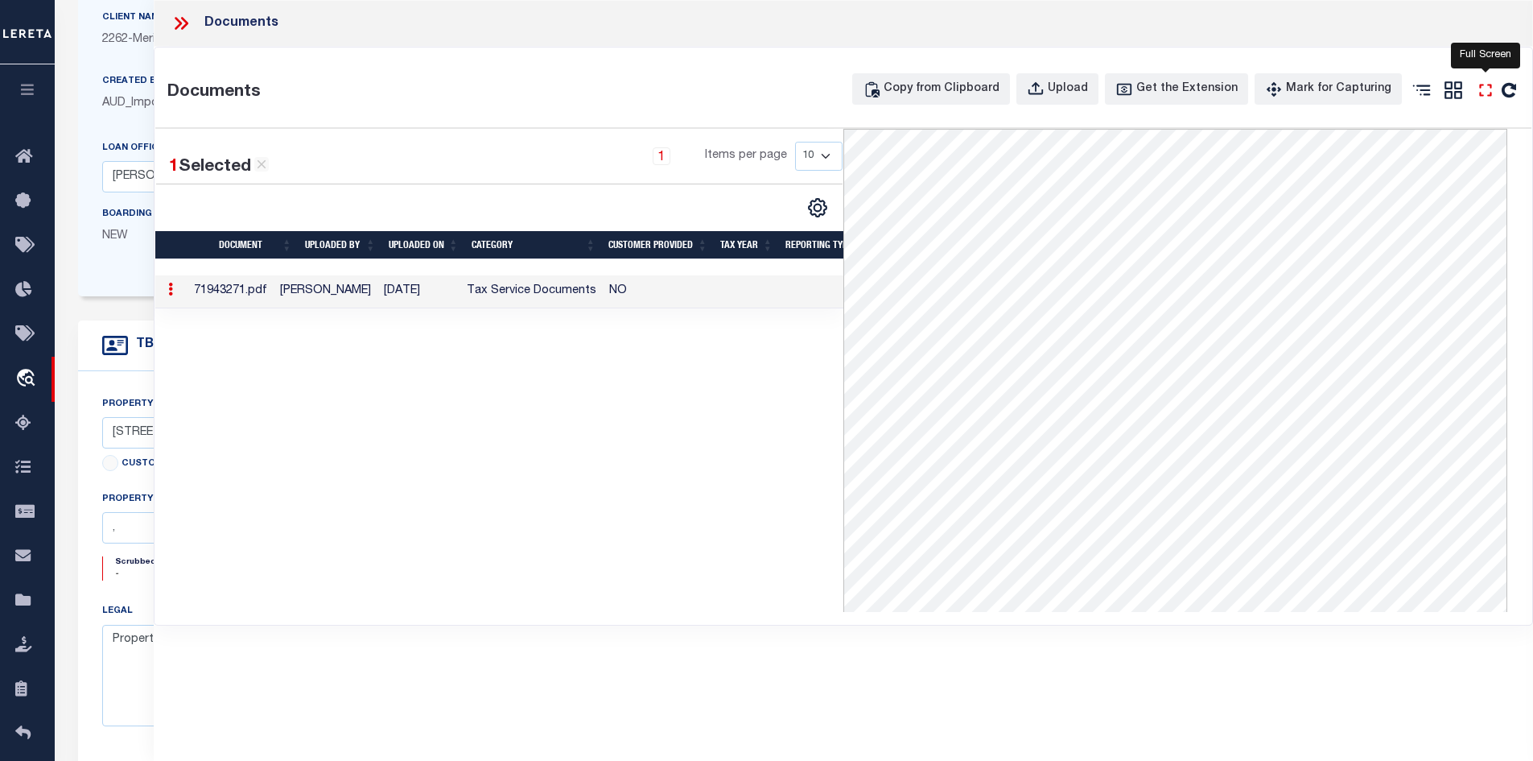
click at [1481, 95] on icon "" at bounding box center [1485, 90] width 12 height 12
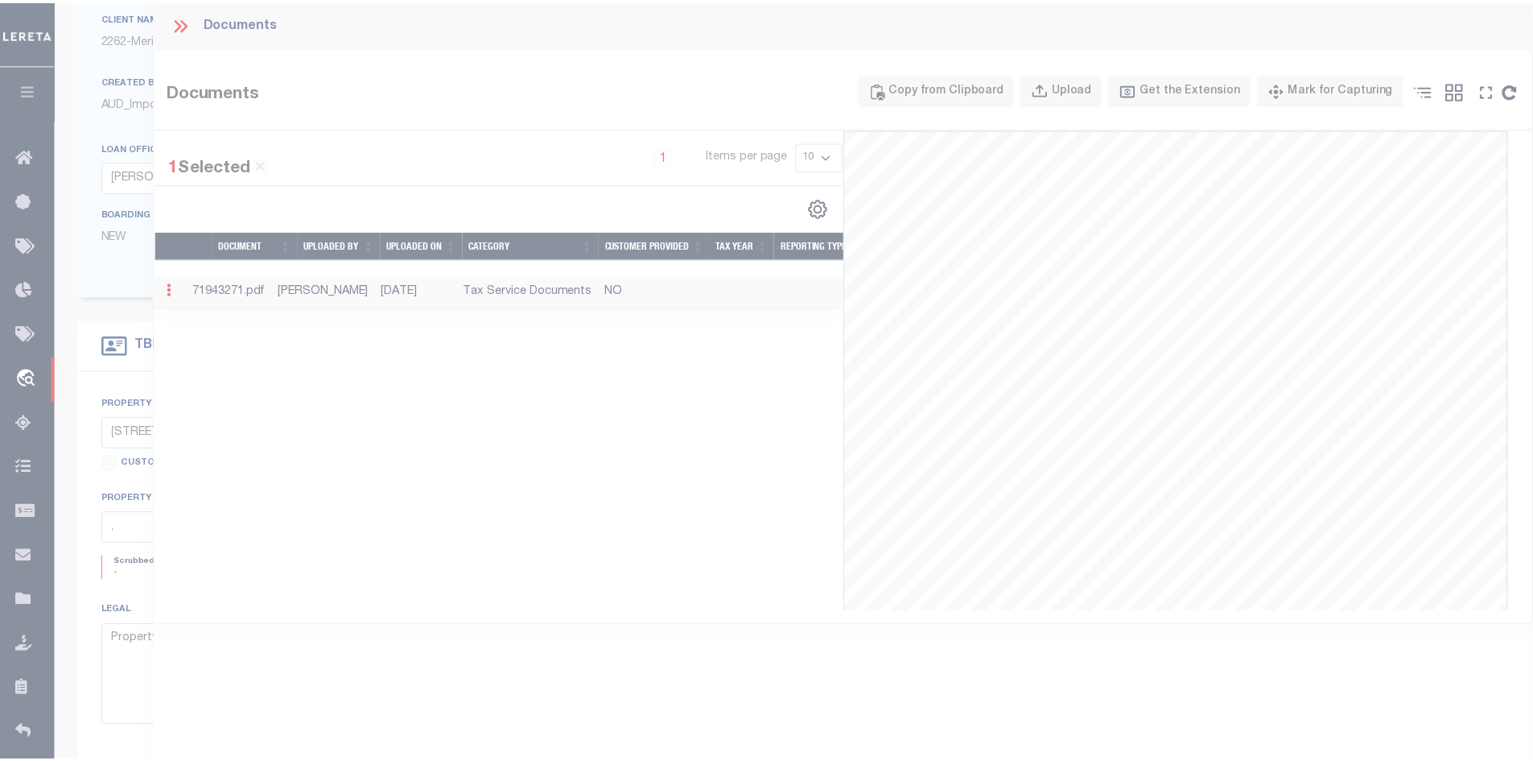
scroll to position [0, 0]
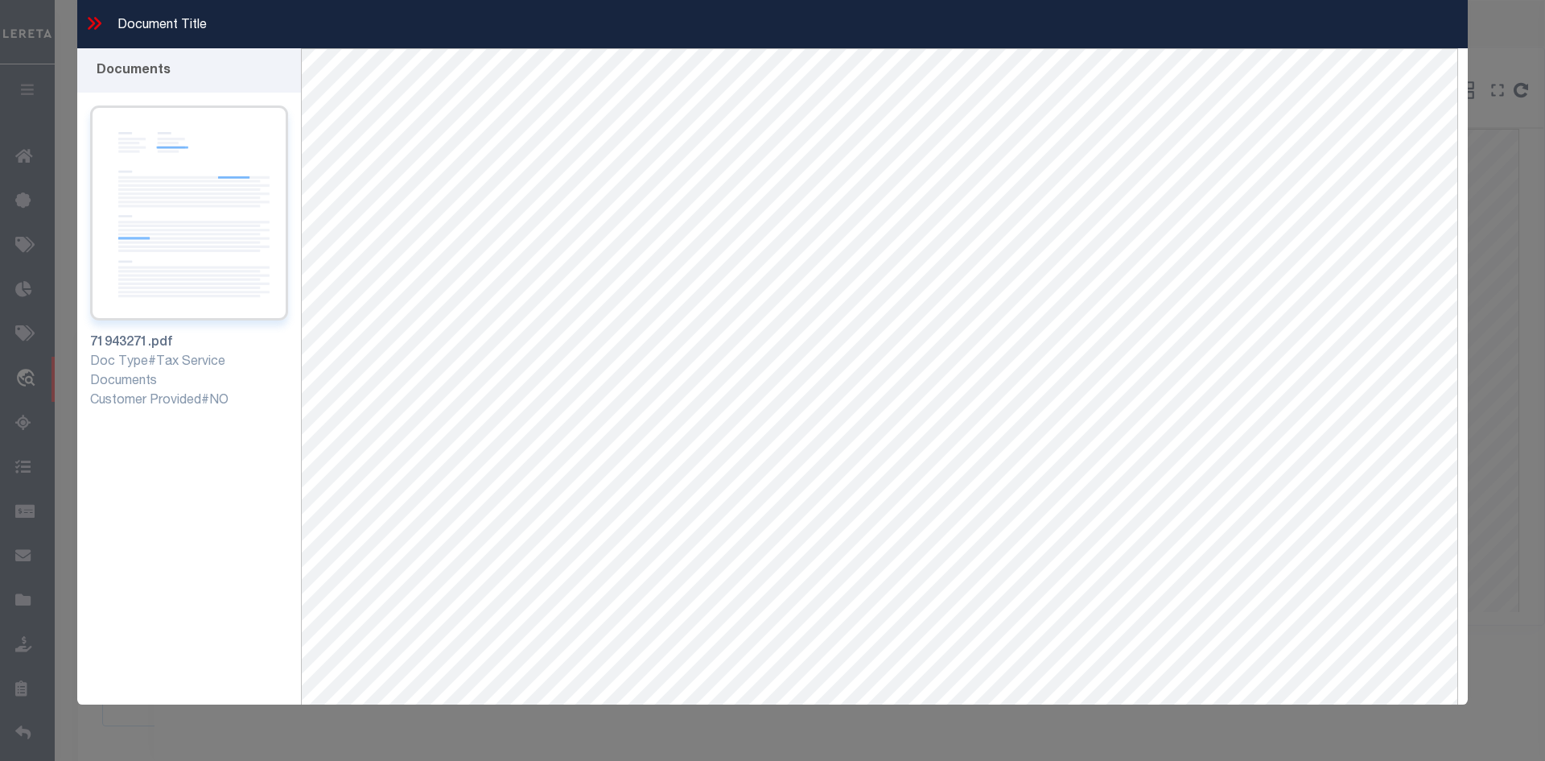
click at [230, 163] on img at bounding box center [189, 212] width 198 height 215
click at [98, 27] on icon at bounding box center [97, 23] width 7 height 13
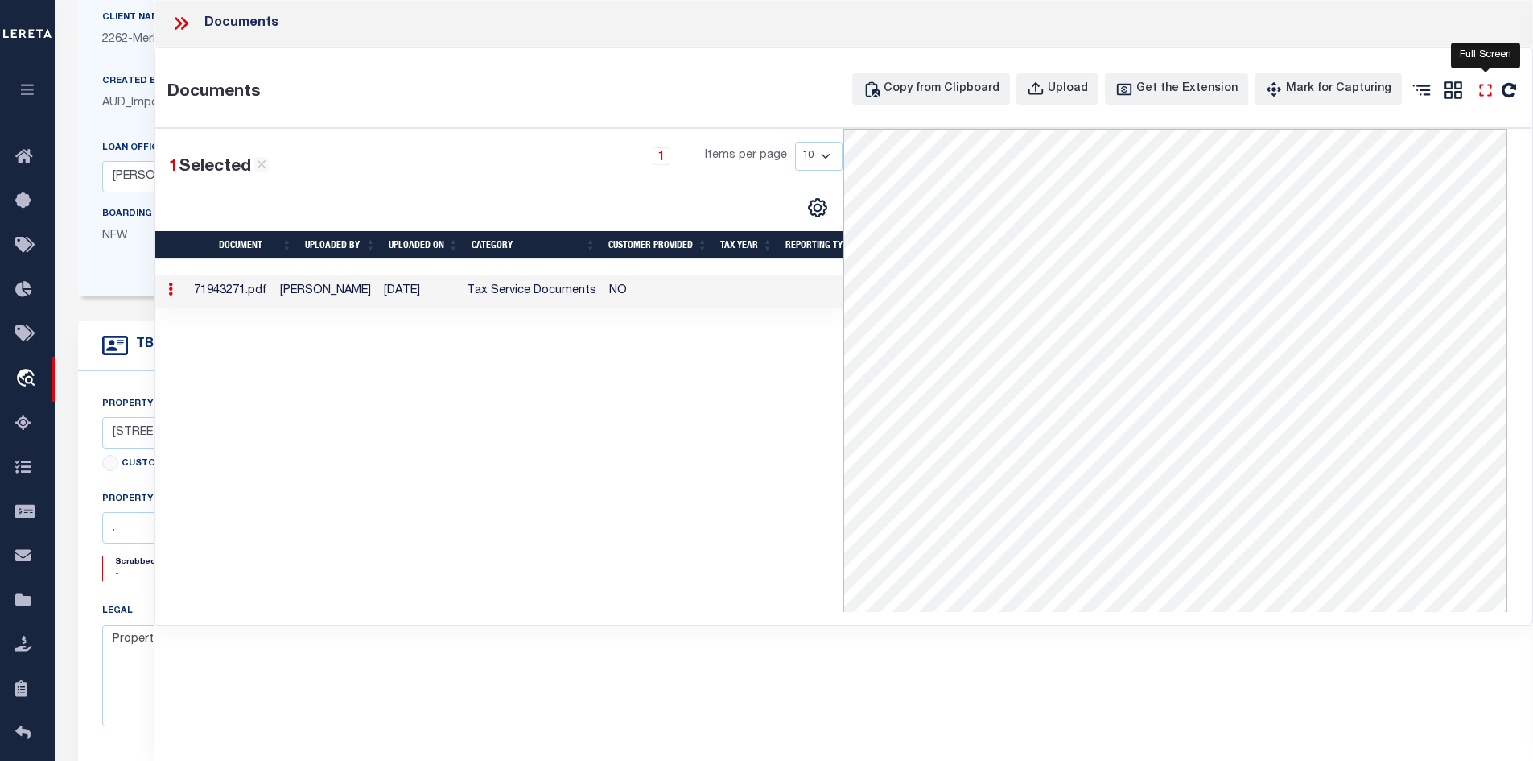
click at [1491, 88] on icon "" at bounding box center [1485, 90] width 21 height 21
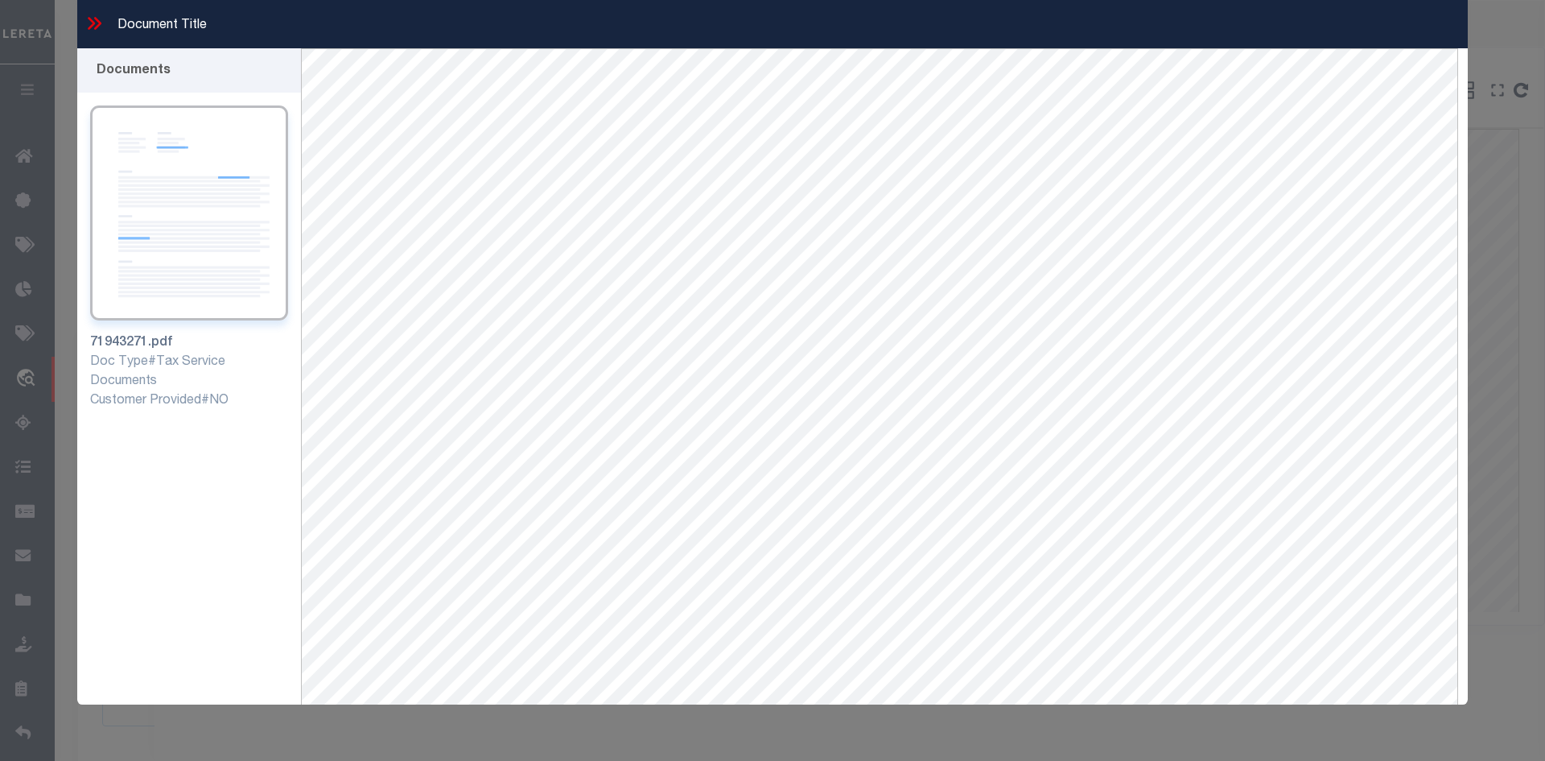
click at [85, 19] on icon at bounding box center [94, 23] width 21 height 21
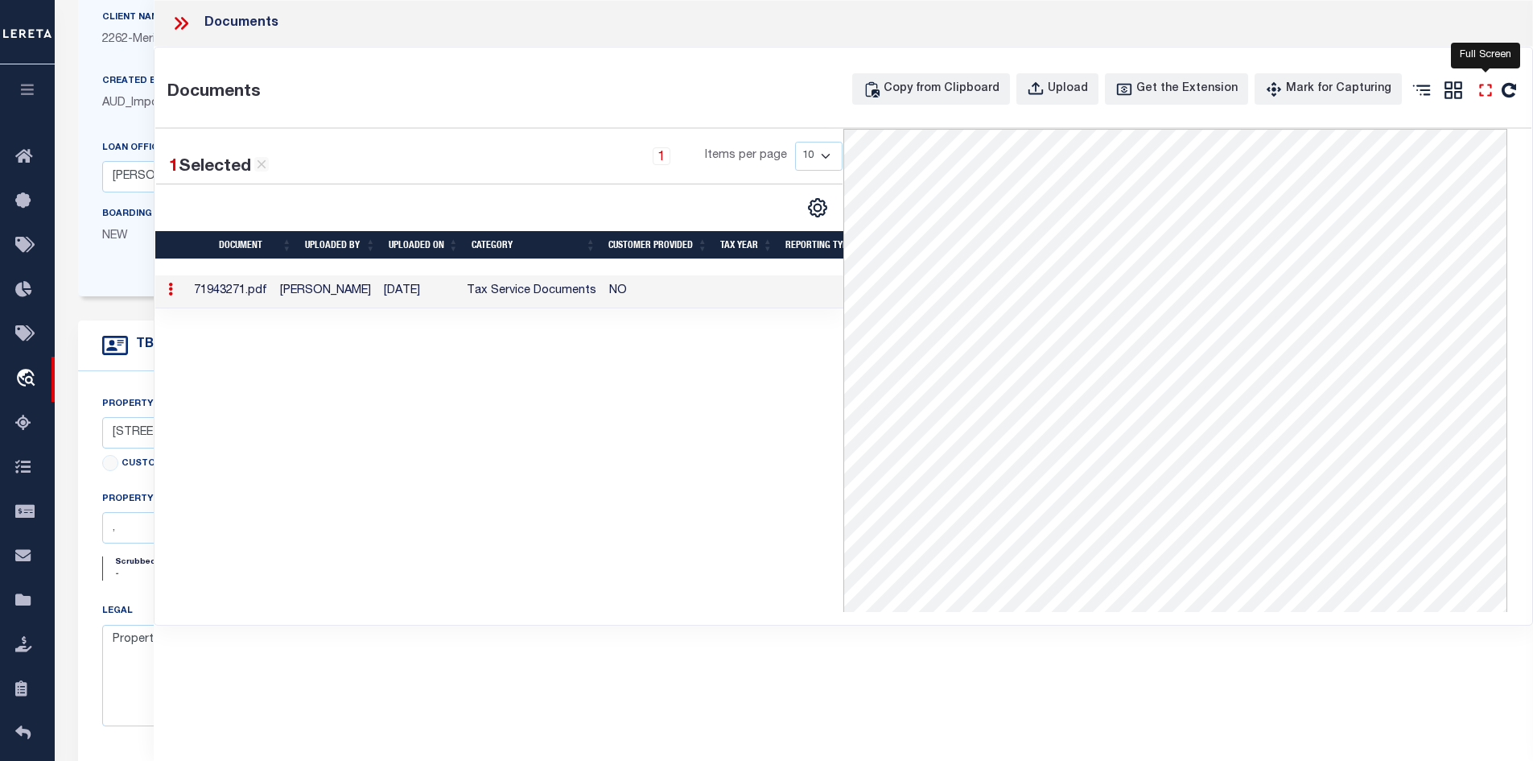
click at [1483, 94] on icon "" at bounding box center [1485, 90] width 21 height 21
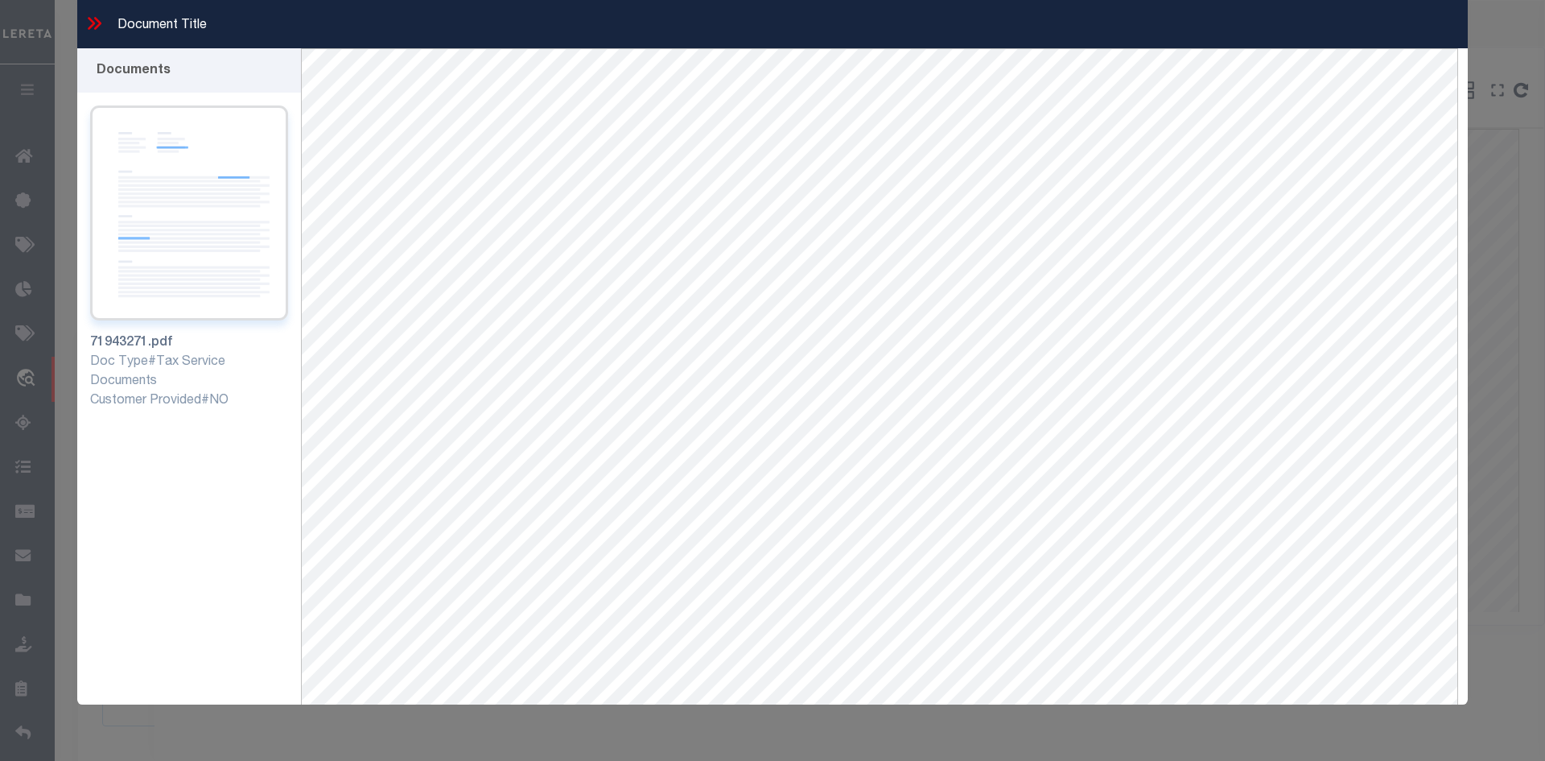
click at [199, 225] on img at bounding box center [189, 212] width 198 height 215
click at [88, 27] on icon at bounding box center [94, 23] width 21 height 21
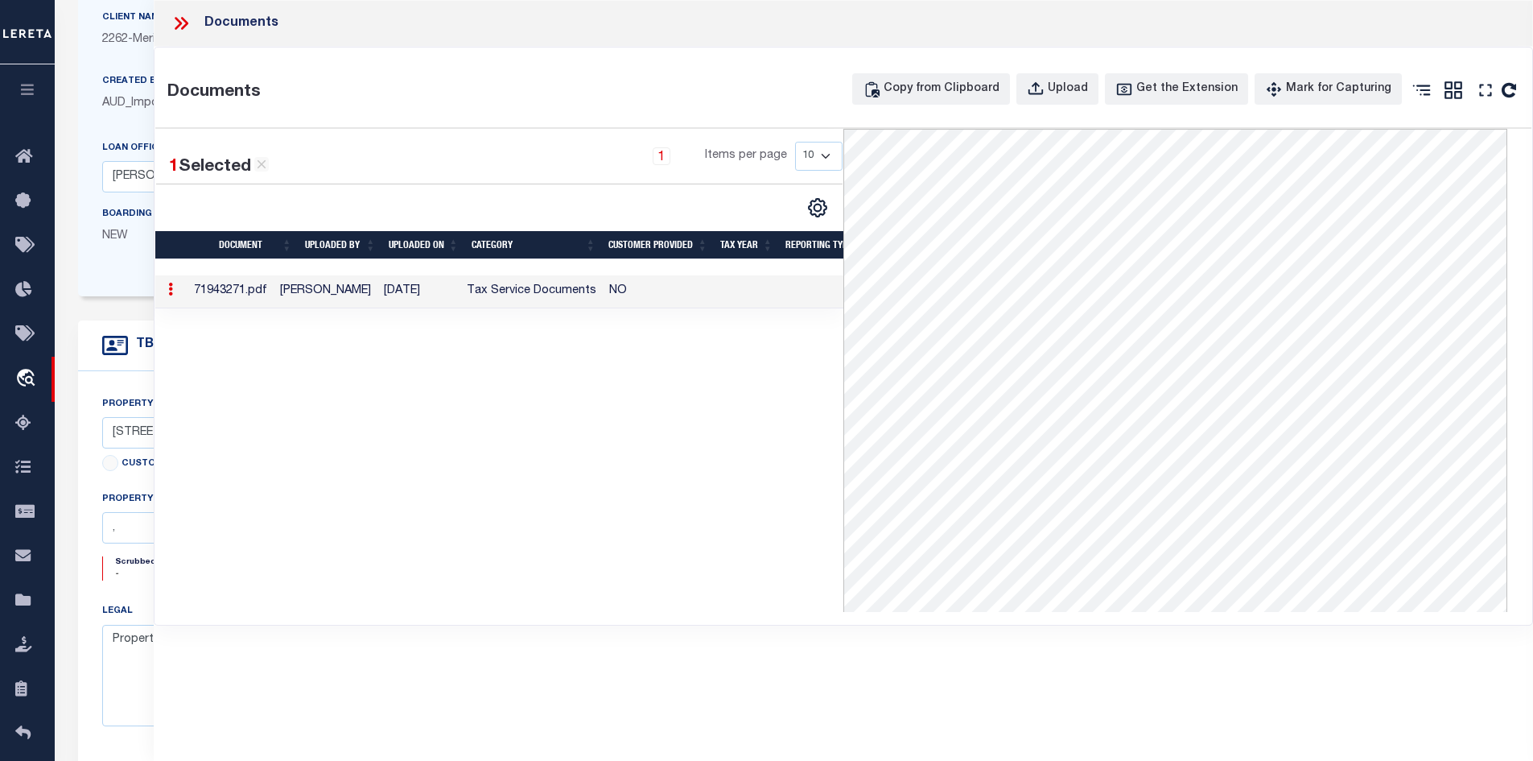
click at [172, 21] on icon at bounding box center [181, 23] width 21 height 21
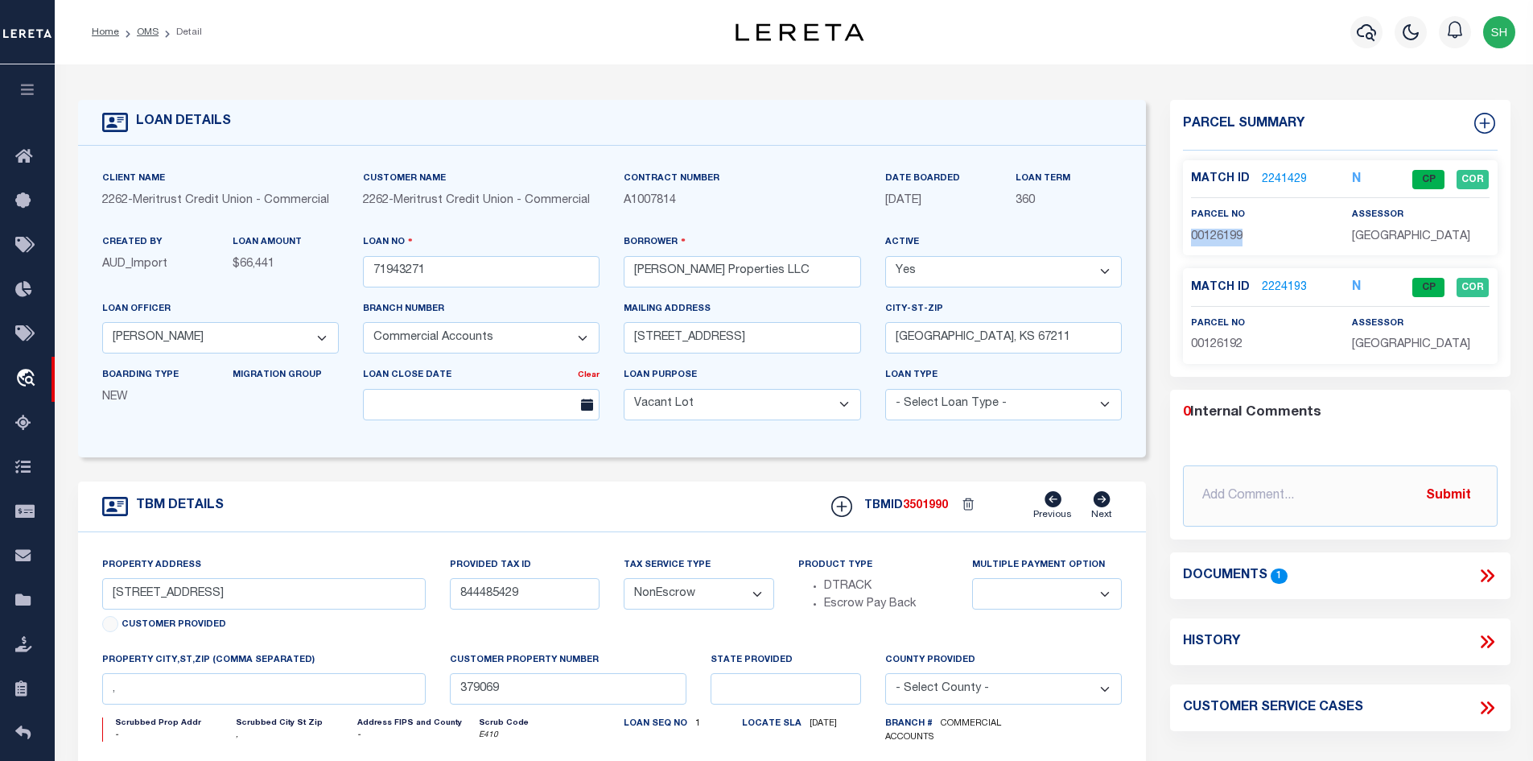
drag, startPoint x: 1249, startPoint y: 237, endPoint x: 1185, endPoint y: 235, distance: 64.4
click at [1185, 235] on div "parcel no 00126199" at bounding box center [1259, 225] width 161 height 39
copy span "00126199"
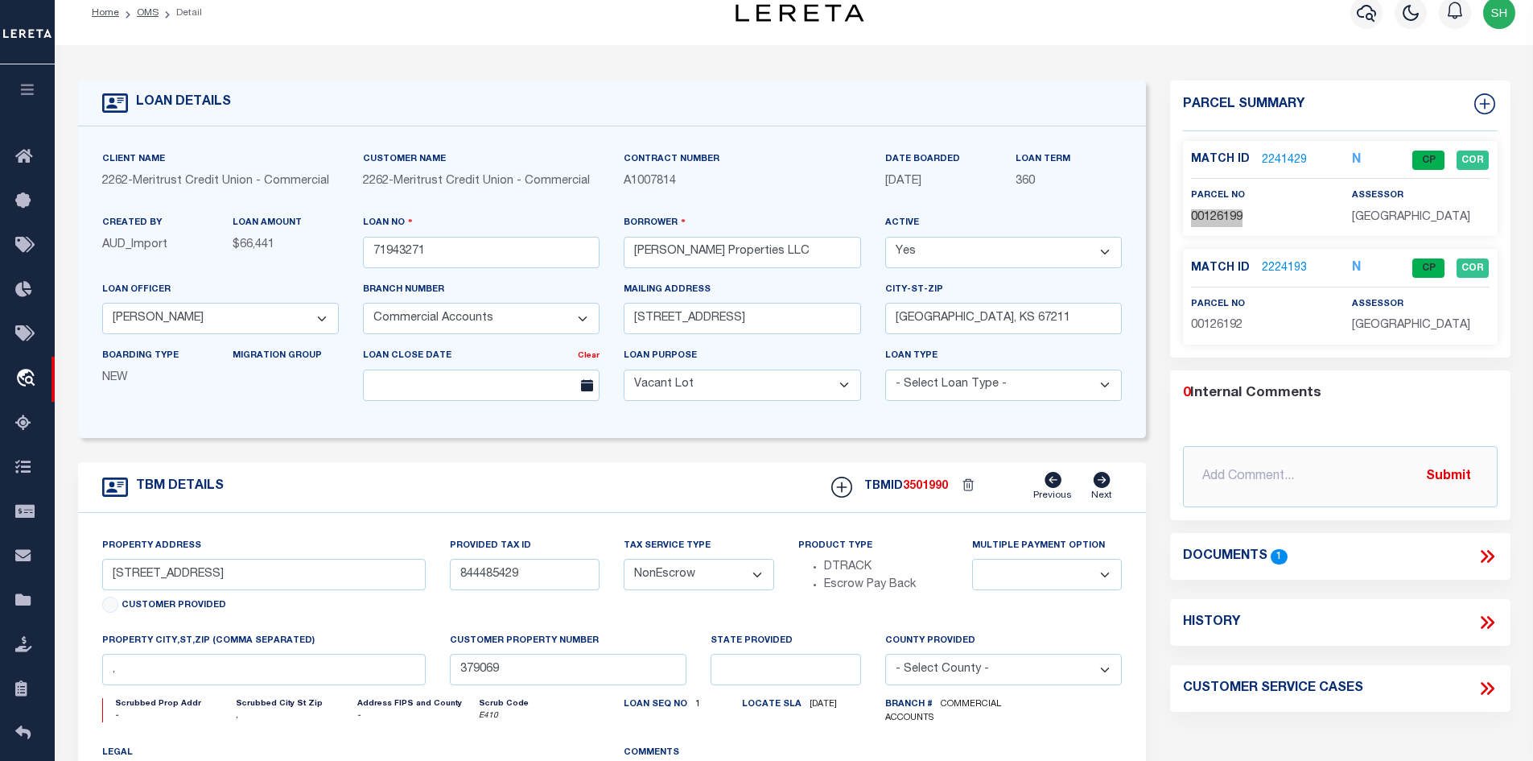
scroll to position [80, 0]
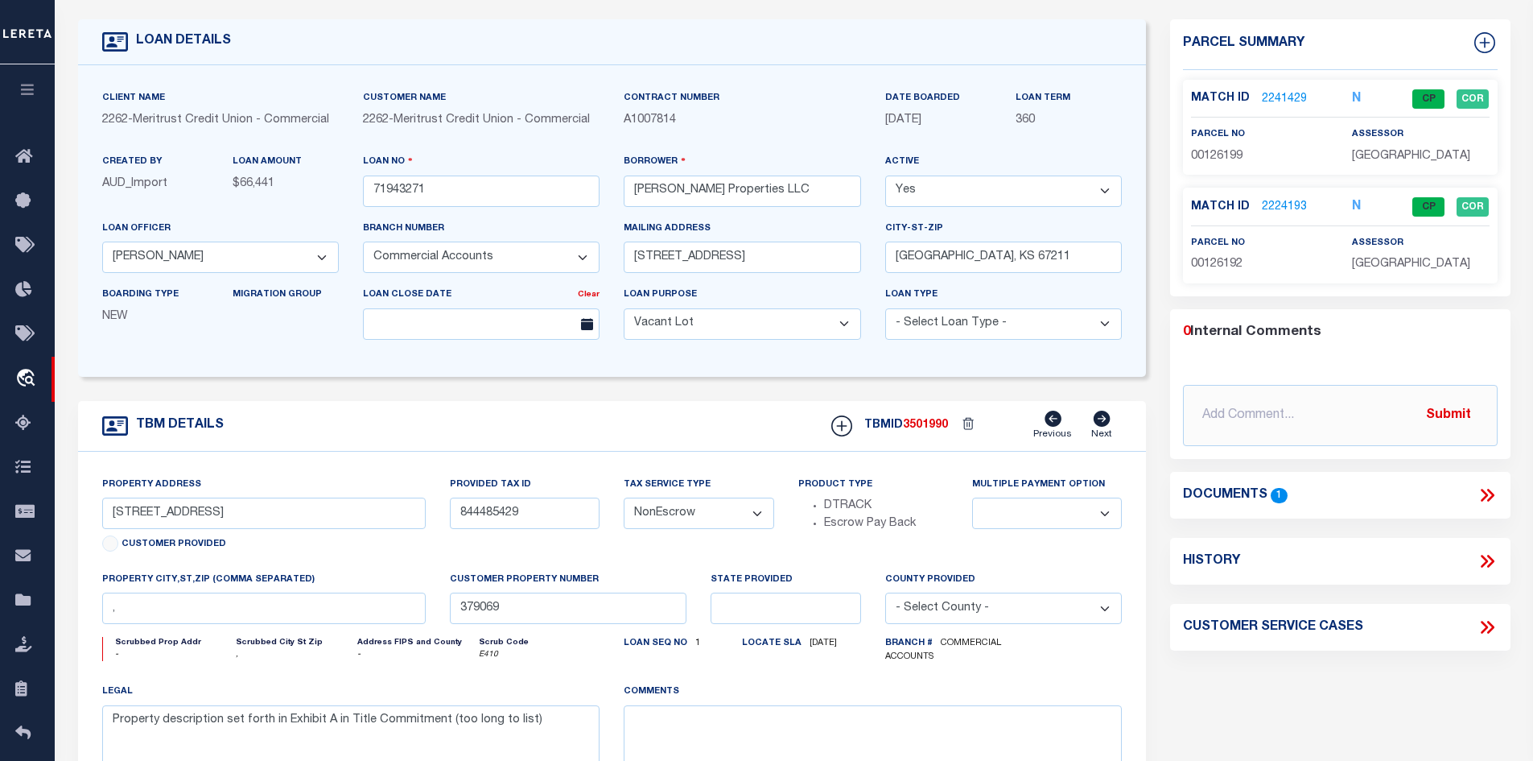
click at [1260, 257] on p "00126192" at bounding box center [1259, 265] width 137 height 18
drag, startPoint x: 1251, startPoint y: 262, endPoint x: 1187, endPoint y: 266, distance: 63.7
click at [1187, 266] on div "parcel no 00126192" at bounding box center [1259, 253] width 161 height 39
copy span "00126192"
click at [1252, 148] on p "00126199" at bounding box center [1259, 157] width 137 height 18
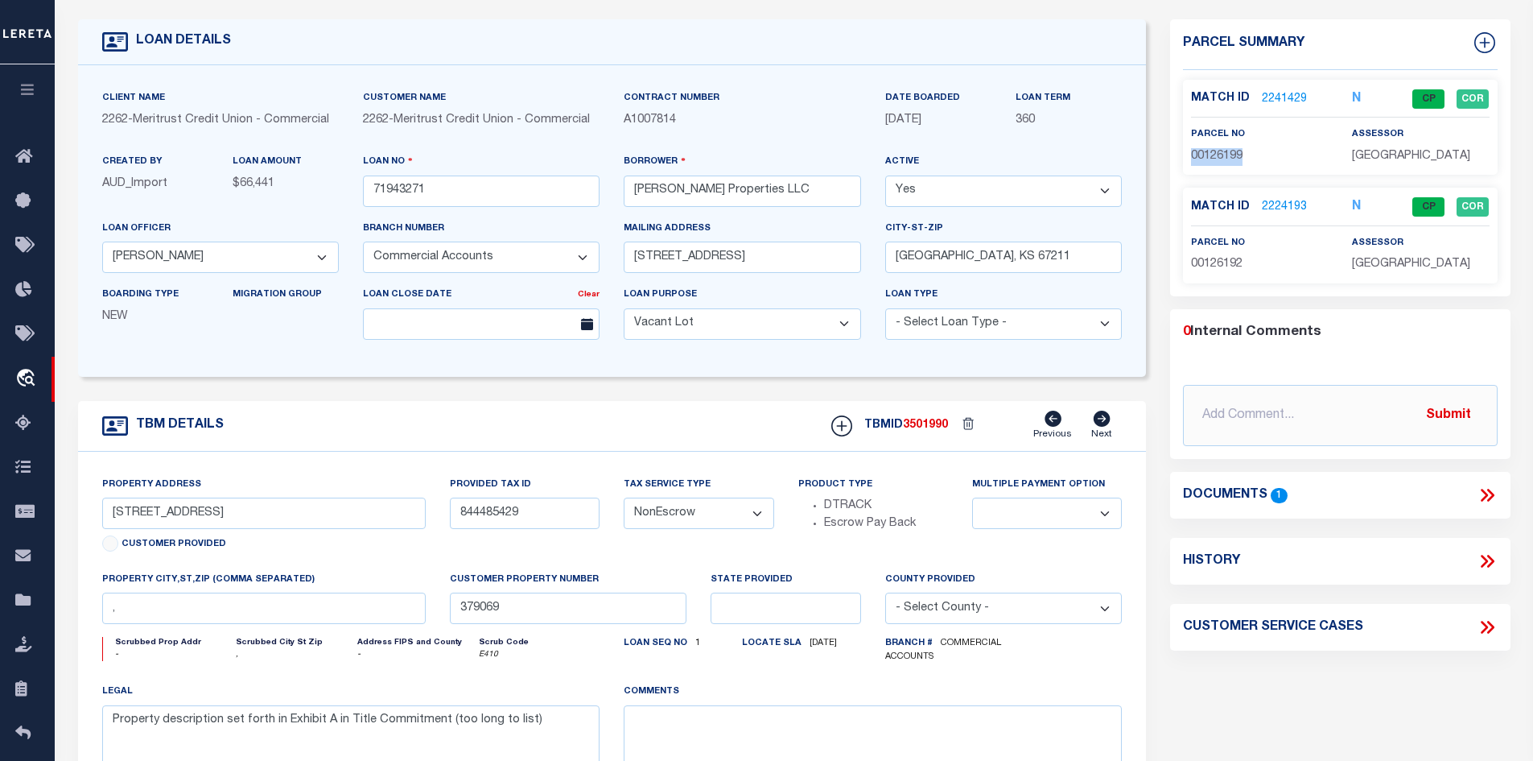
drag, startPoint x: 1254, startPoint y: 153, endPoint x: 1190, endPoint y: 160, distance: 64.8
click at [1190, 163] on div "parcel no 00126199" at bounding box center [1259, 145] width 161 height 39
copy span "00126199"
click at [749, 188] on input "[PERSON_NAME] Properties LLC" at bounding box center [742, 190] width 237 height 31
click at [769, 190] on input "[PERSON_NAME] Properties LLC" at bounding box center [742, 190] width 237 height 31
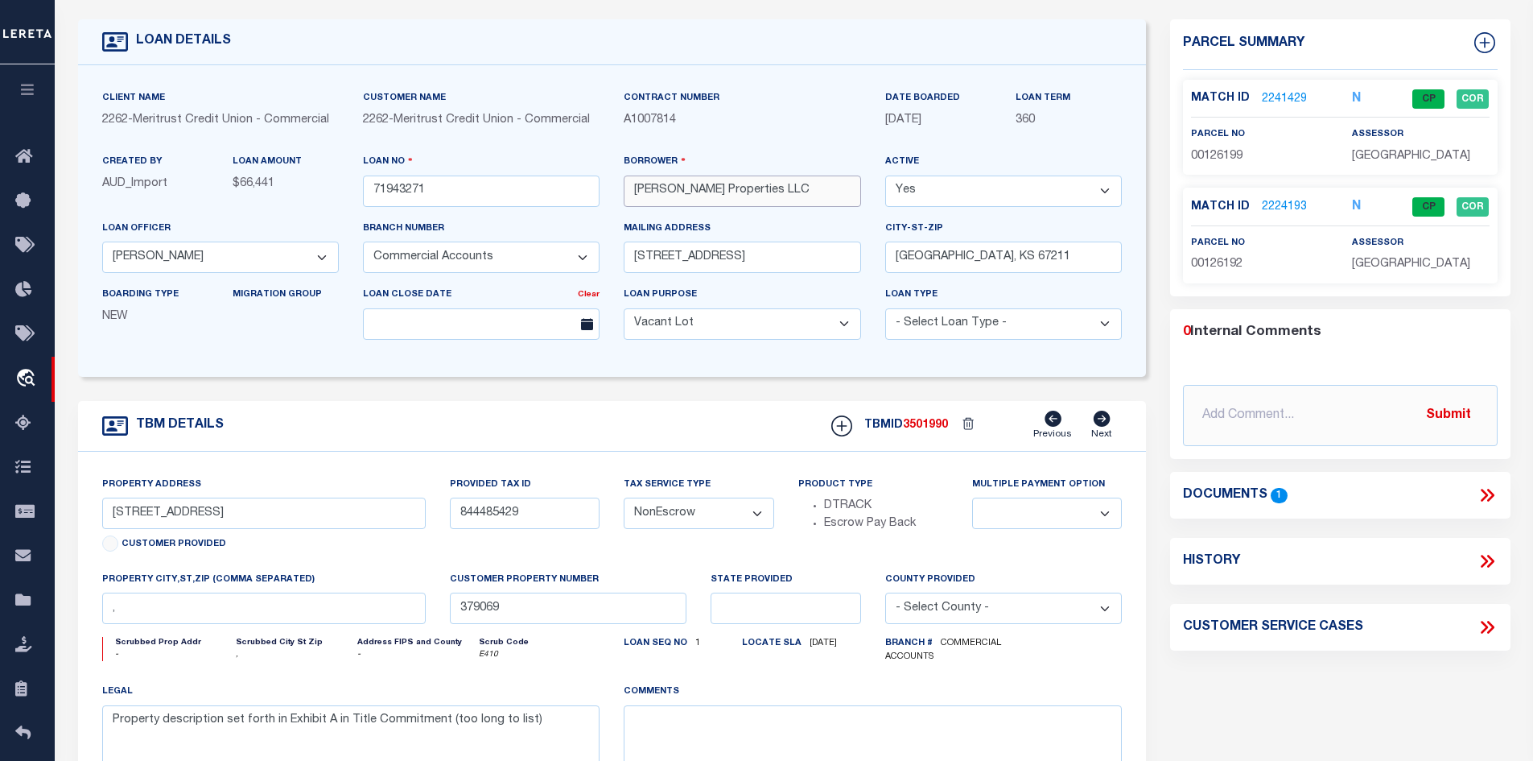
drag, startPoint x: 769, startPoint y: 192, endPoint x: 632, endPoint y: 198, distance: 137.0
click at [632, 198] on input "[PERSON_NAME] Properties LLC" at bounding box center [742, 190] width 237 height 31
drag, startPoint x: 1245, startPoint y: 264, endPoint x: 1191, endPoint y: 266, distance: 54.0
click at [1191, 266] on p "00126192" at bounding box center [1259, 265] width 137 height 18
click at [1277, 92] on link "2241429" at bounding box center [1284, 99] width 45 height 17
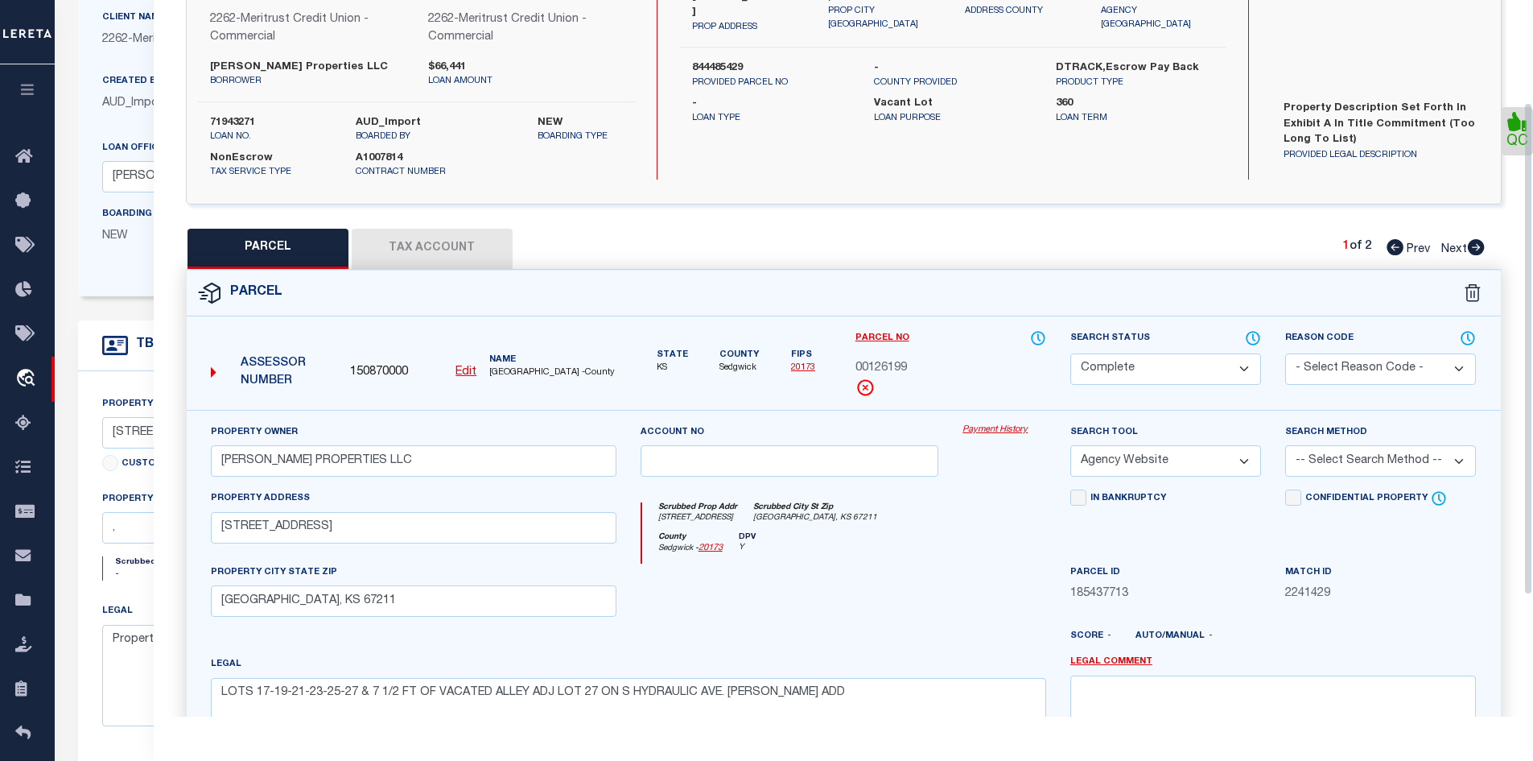
scroll to position [161, 0]
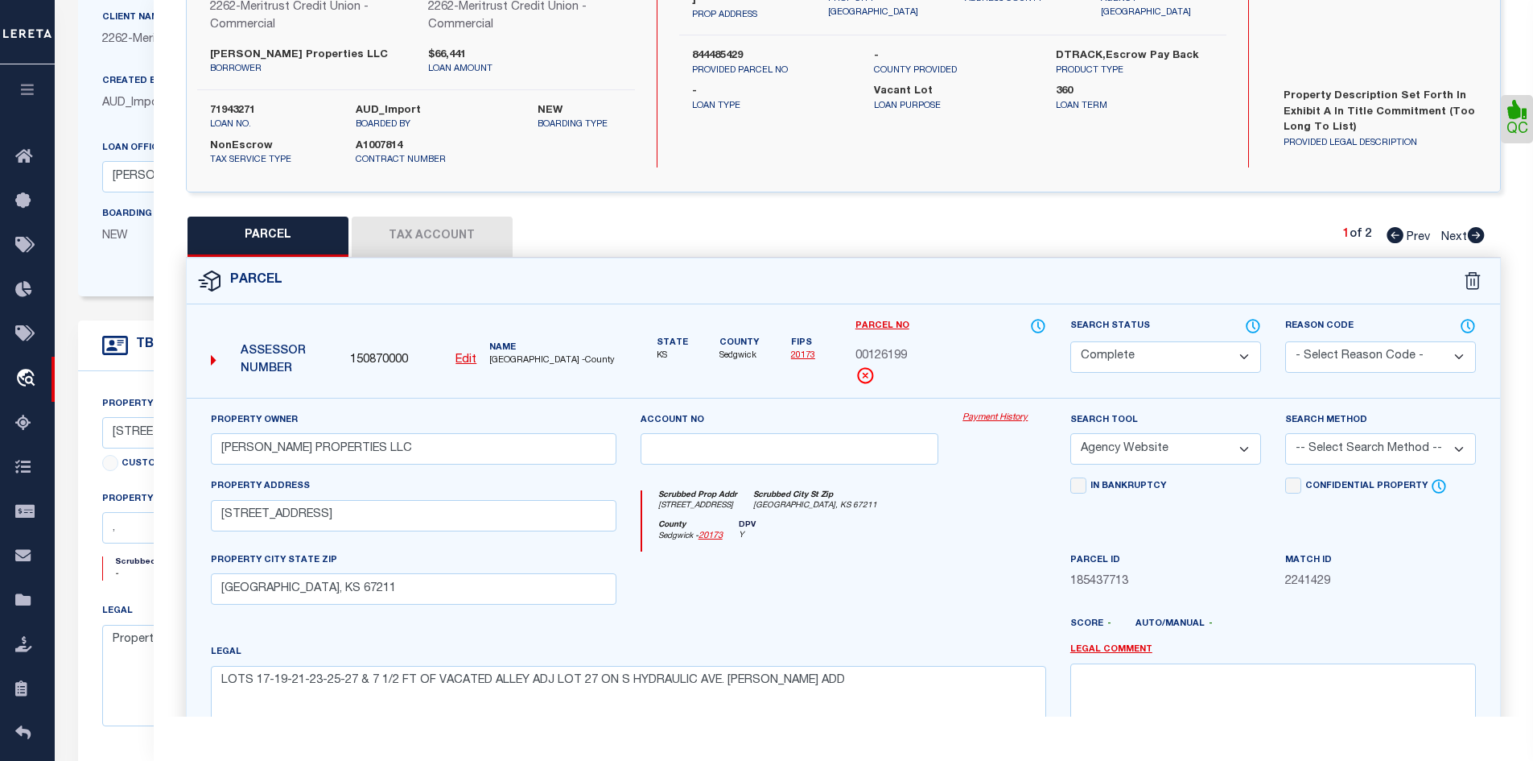
click at [1475, 233] on icon at bounding box center [1476, 235] width 17 height 16
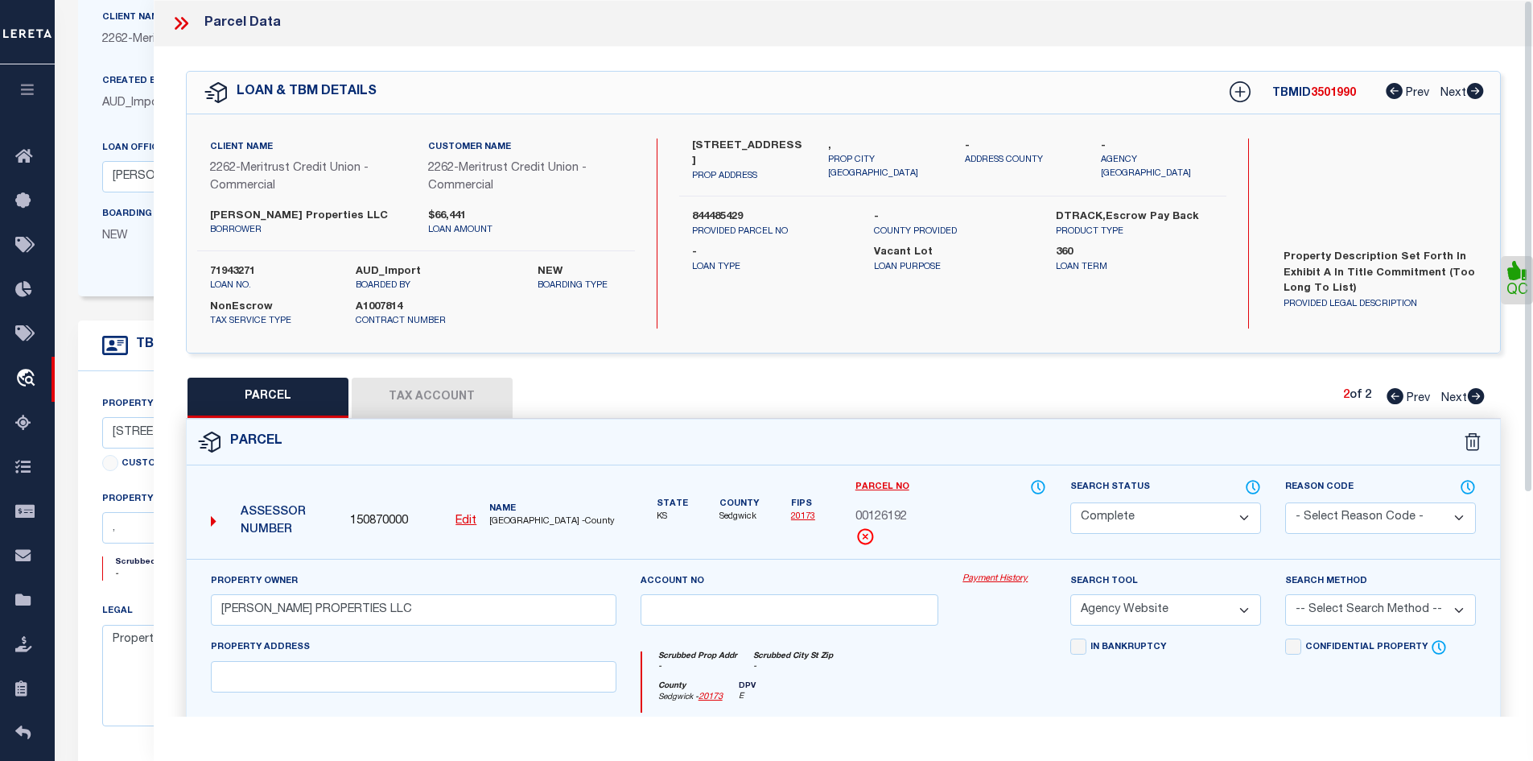
scroll to position [0, 0]
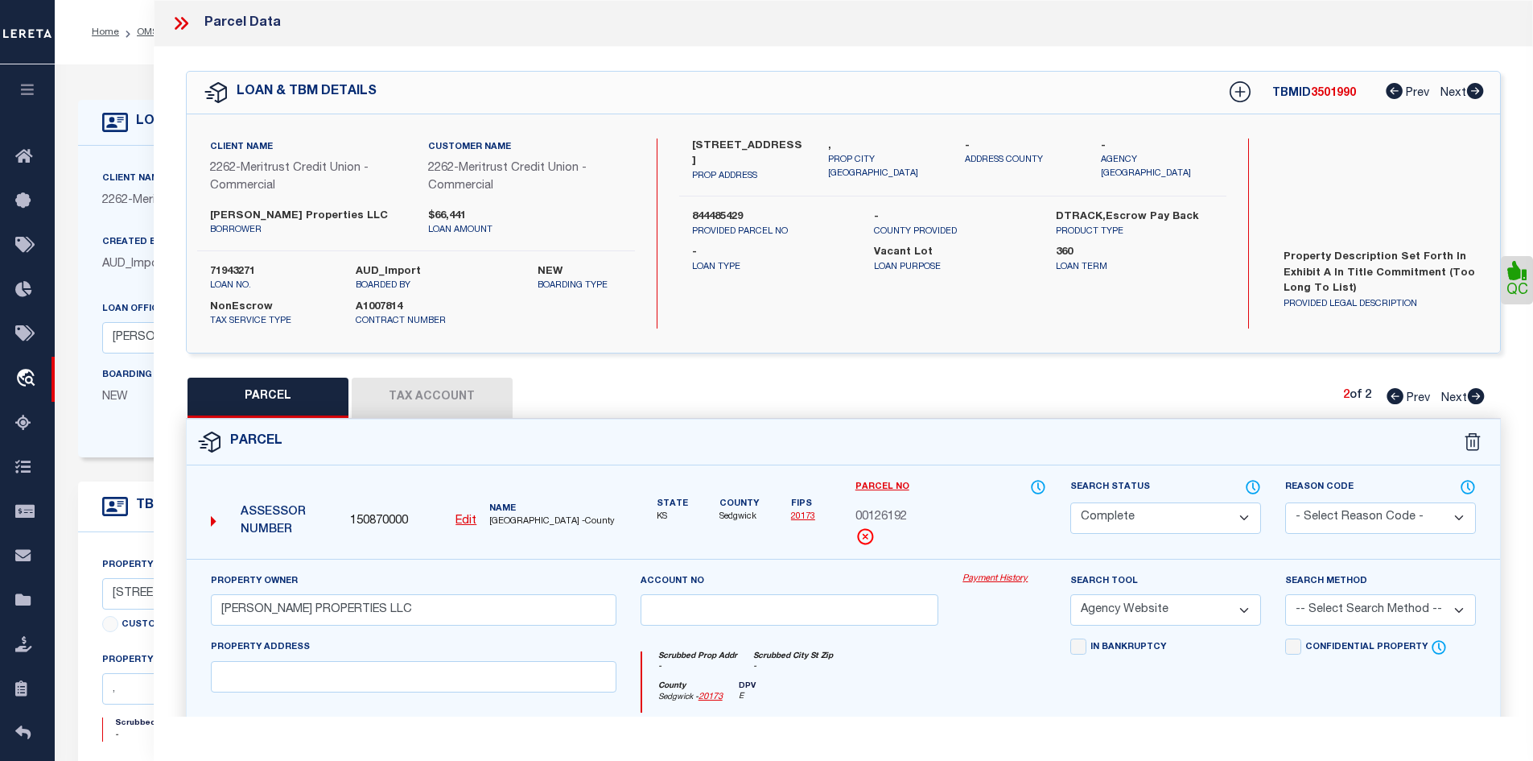
click at [178, 19] on icon at bounding box center [178, 23] width 7 height 13
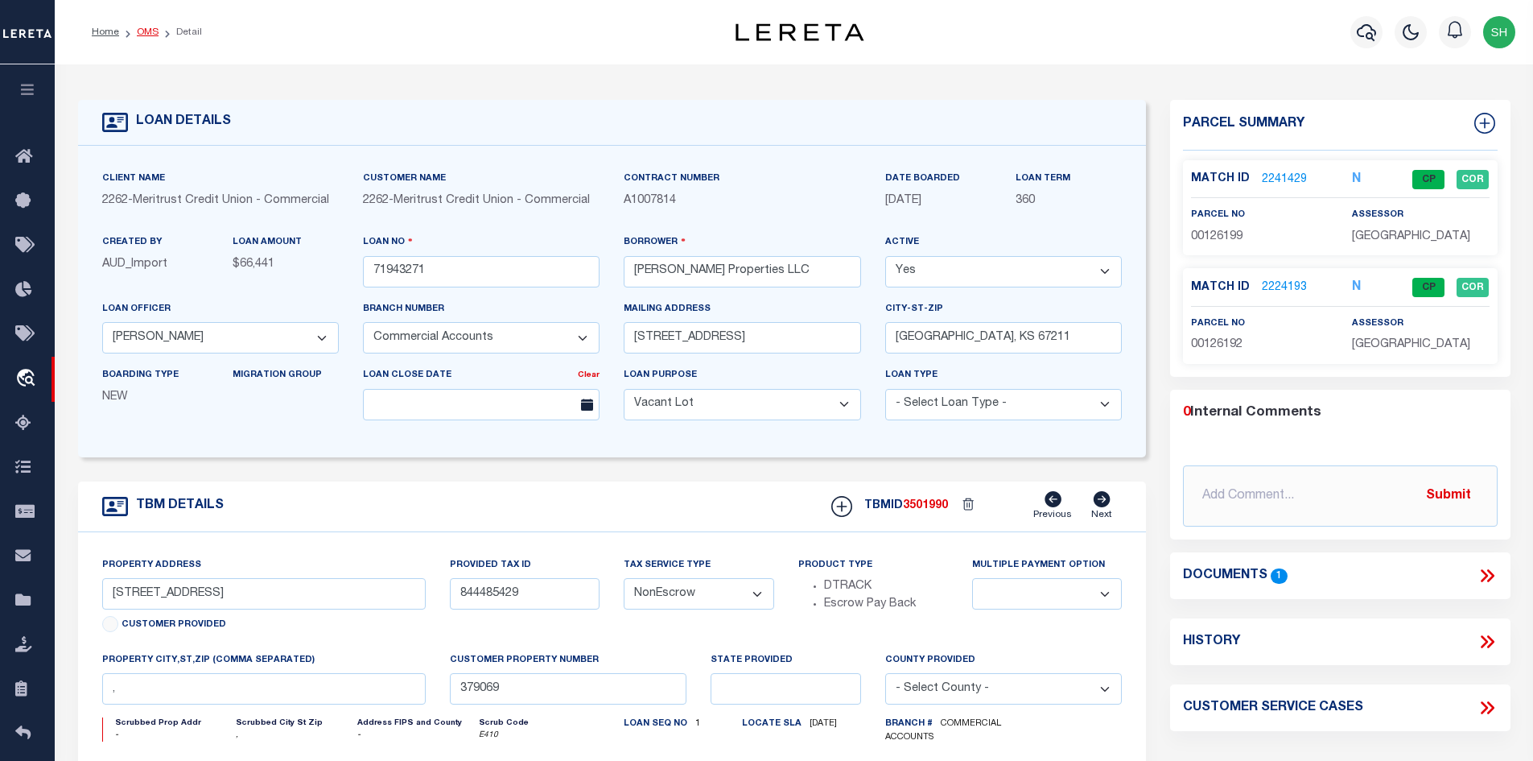
click at [146, 33] on link "OMS" at bounding box center [148, 32] width 22 height 10
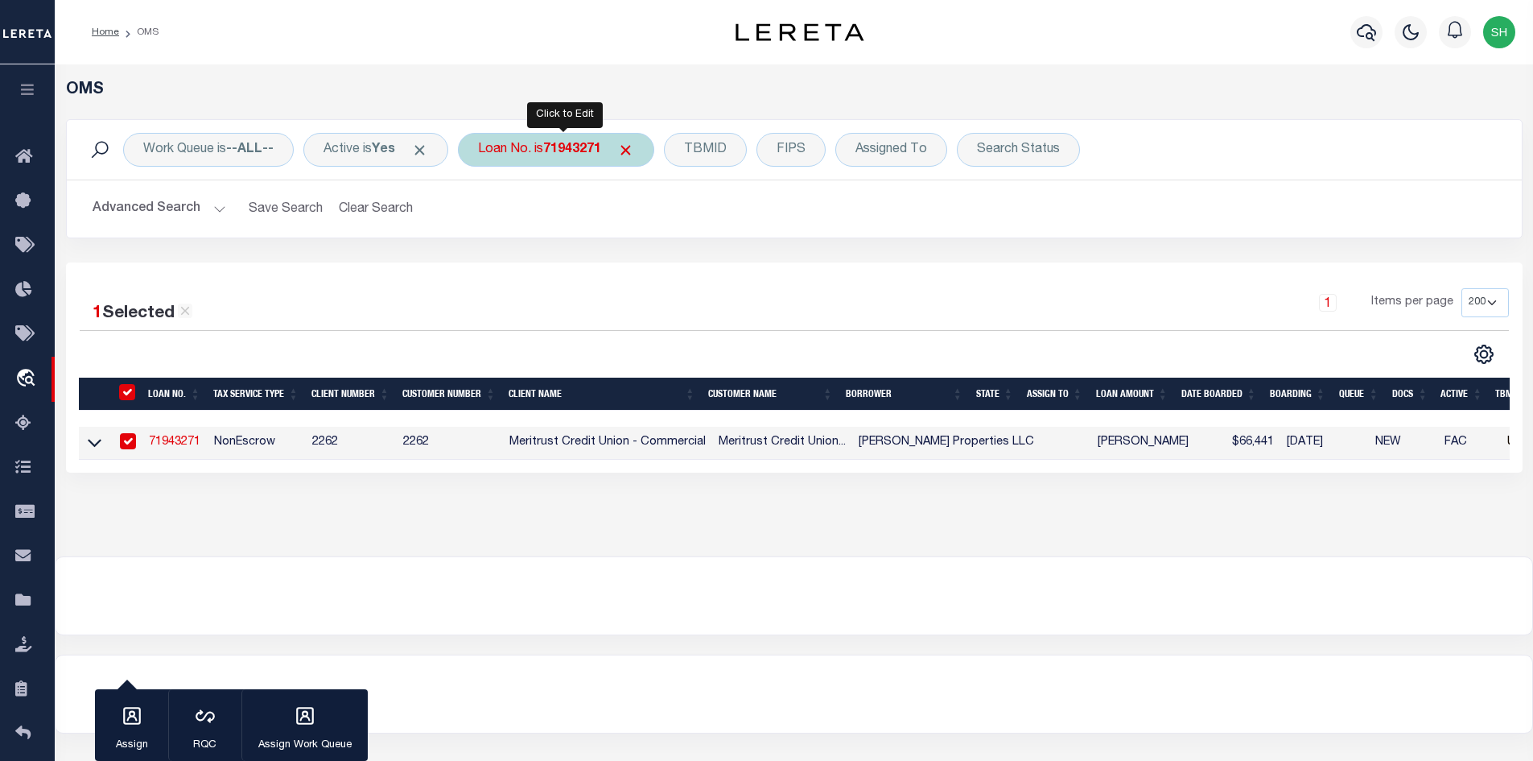
click at [560, 145] on b "71943271" at bounding box center [572, 149] width 58 height 13
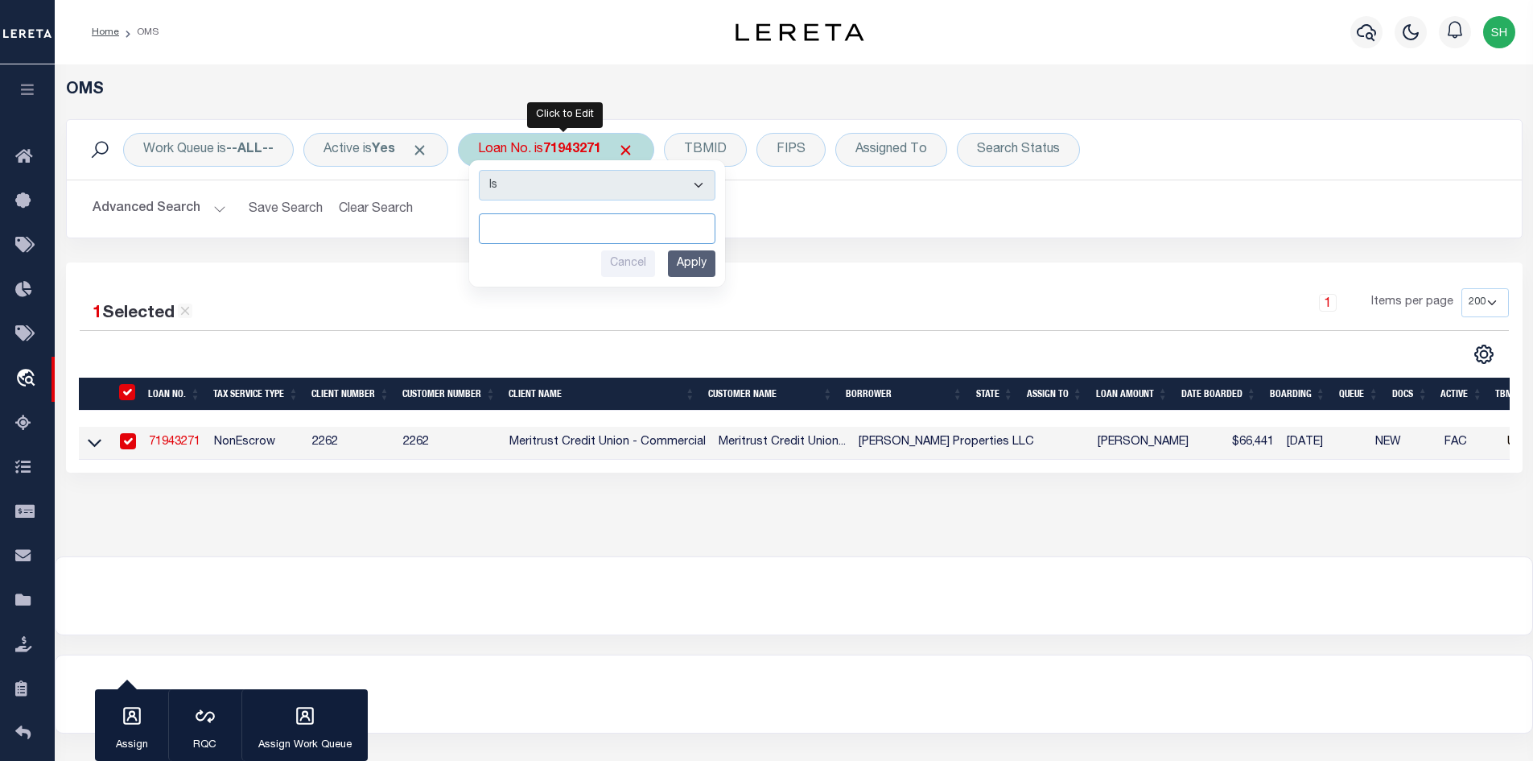
paste input "202139009"
click at [693, 263] on input "Apply" at bounding box center [691, 263] width 47 height 27
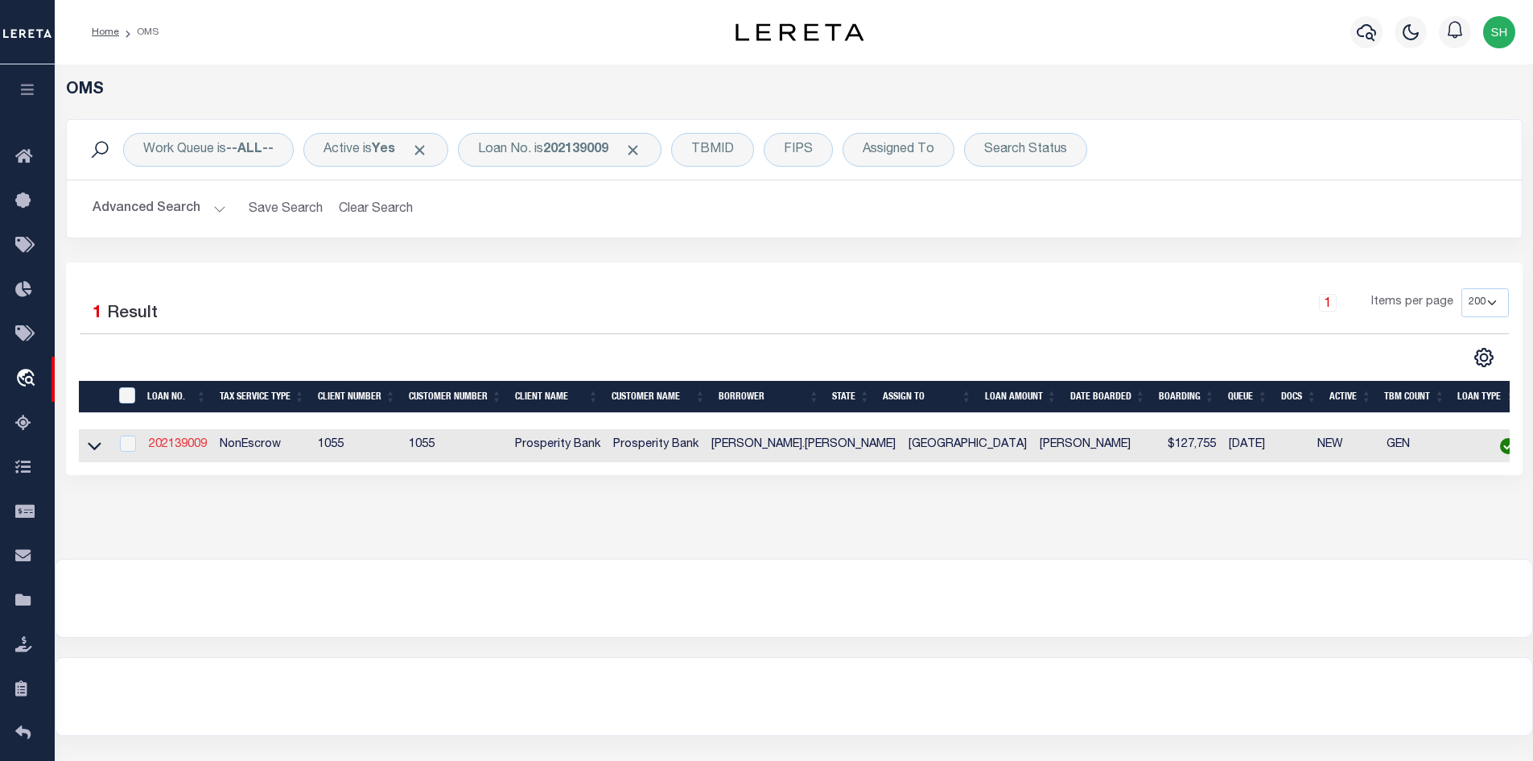
click at [184, 440] on link "202139009" at bounding box center [178, 444] width 58 height 11
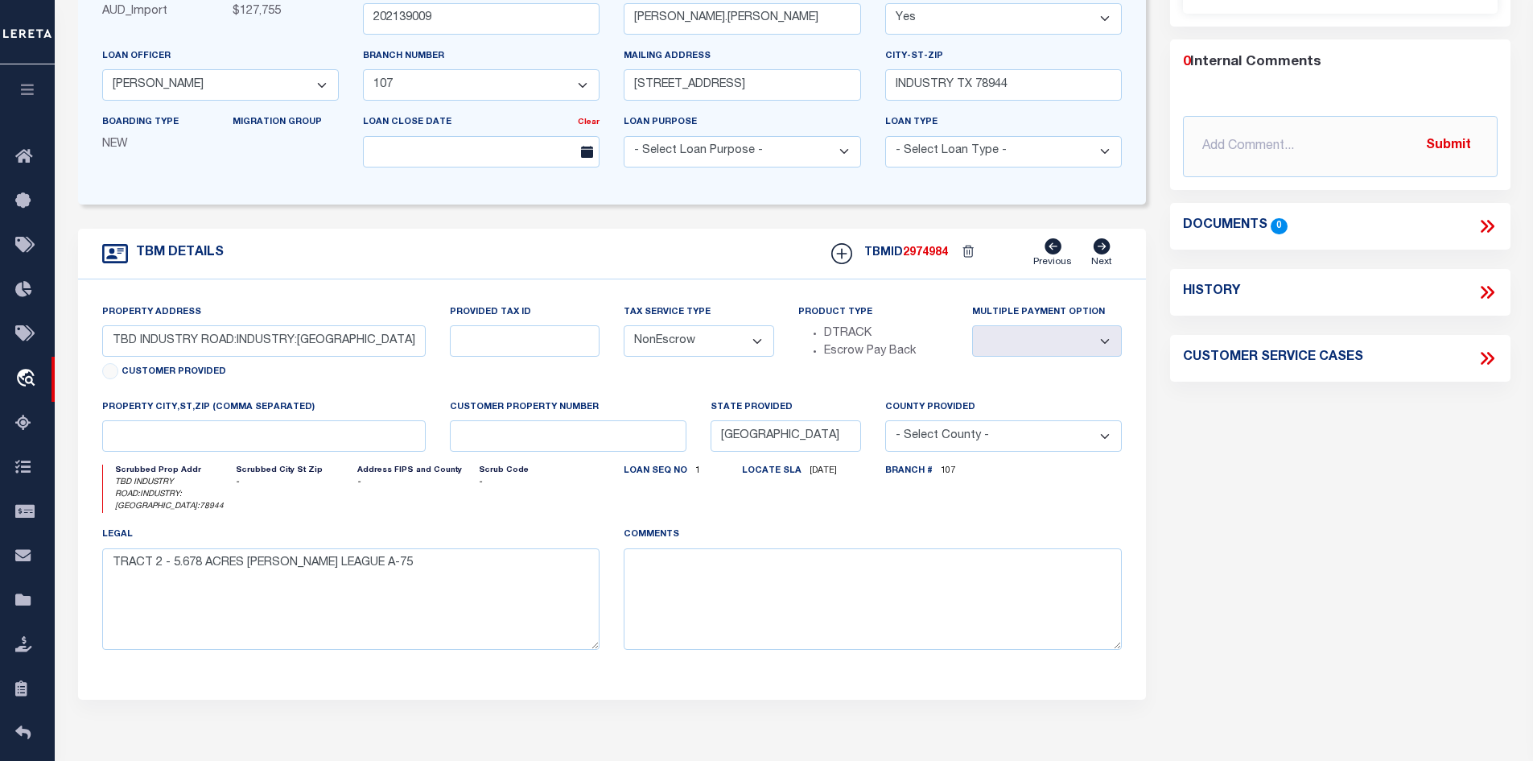
scroll to position [80, 0]
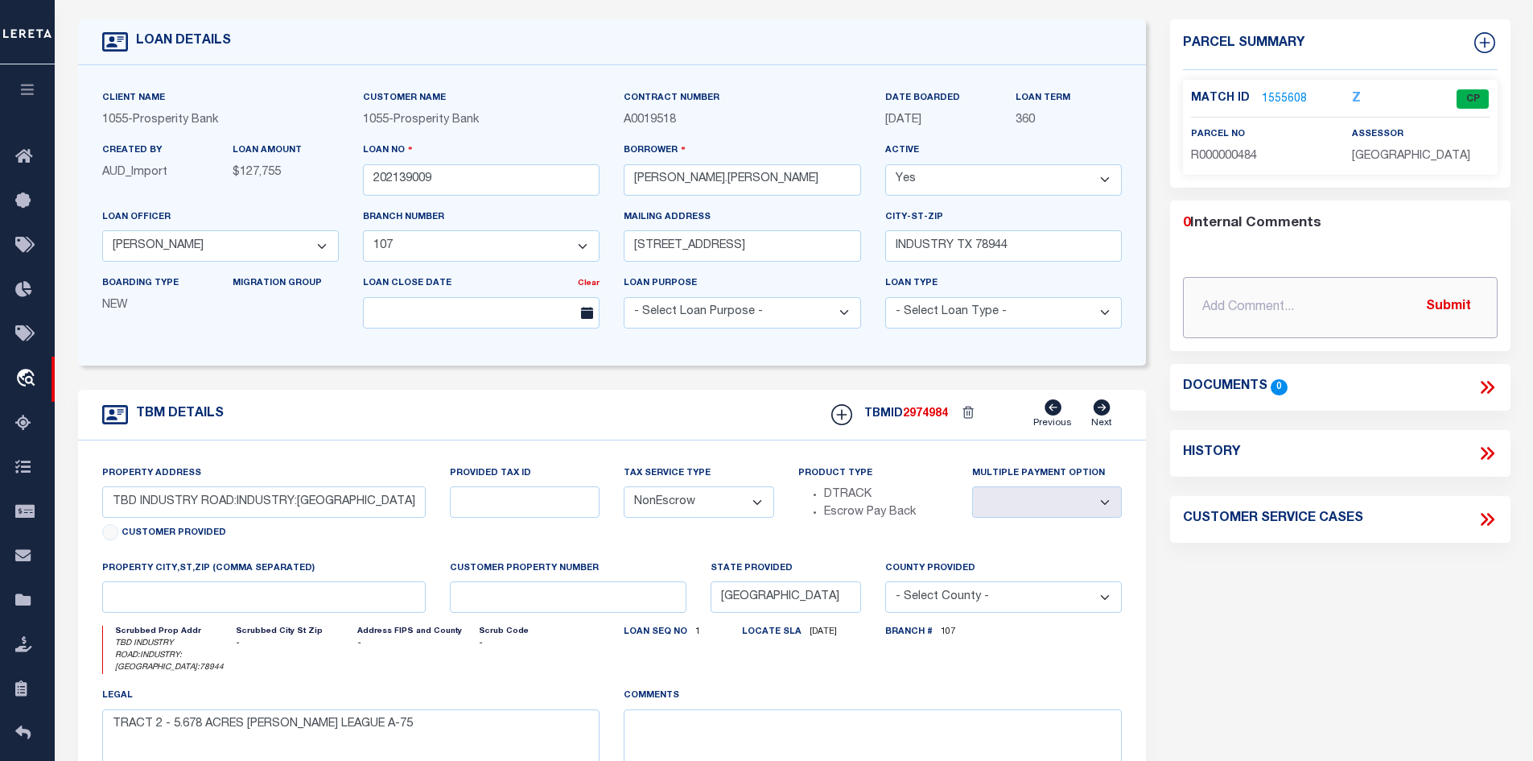
click at [1237, 307] on input "text" at bounding box center [1340, 307] width 315 height 61
paste input "Please see attached and update."
click at [1439, 305] on button "Submit" at bounding box center [1449, 307] width 66 height 33
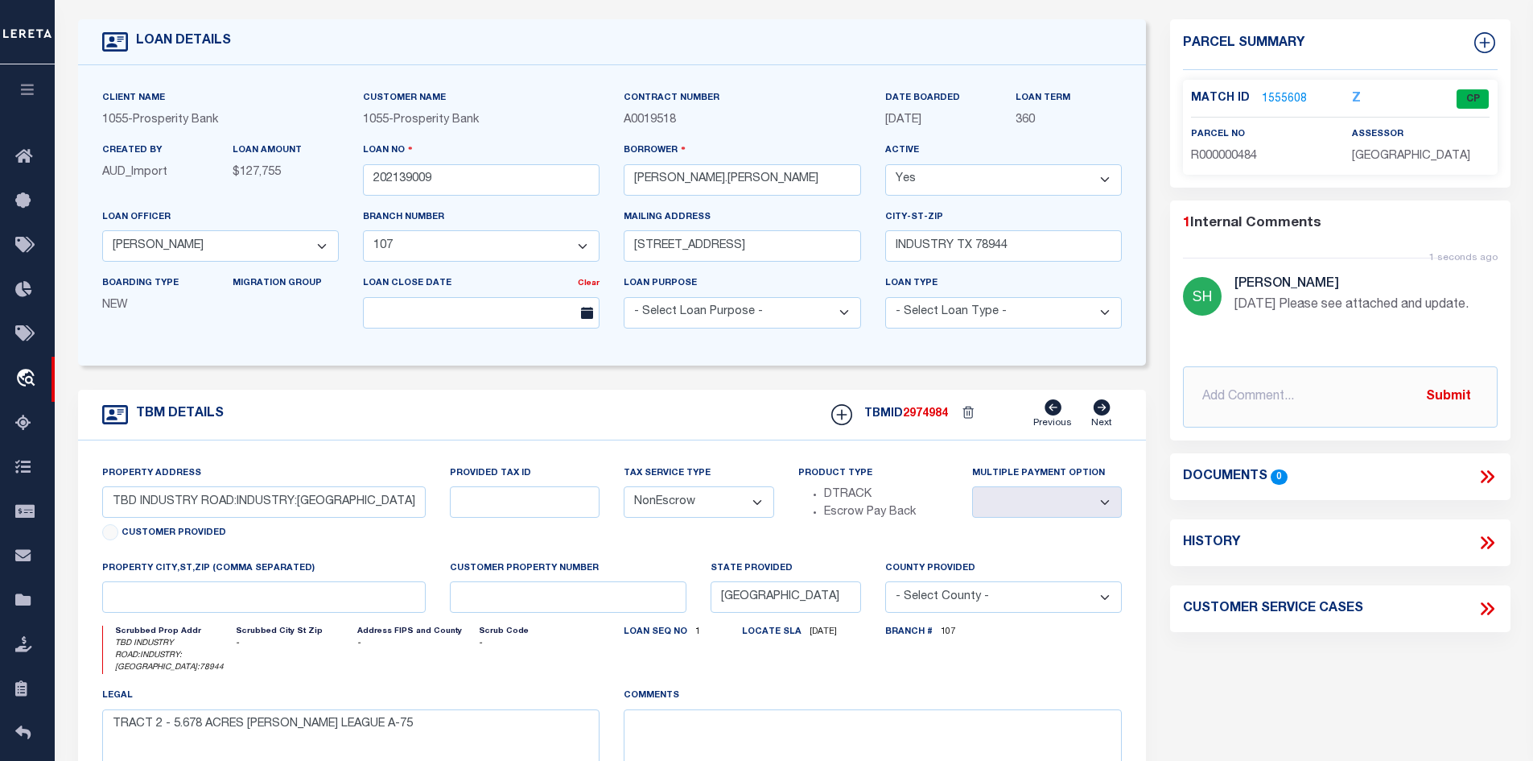
click at [1488, 474] on icon at bounding box center [1487, 476] width 21 height 21
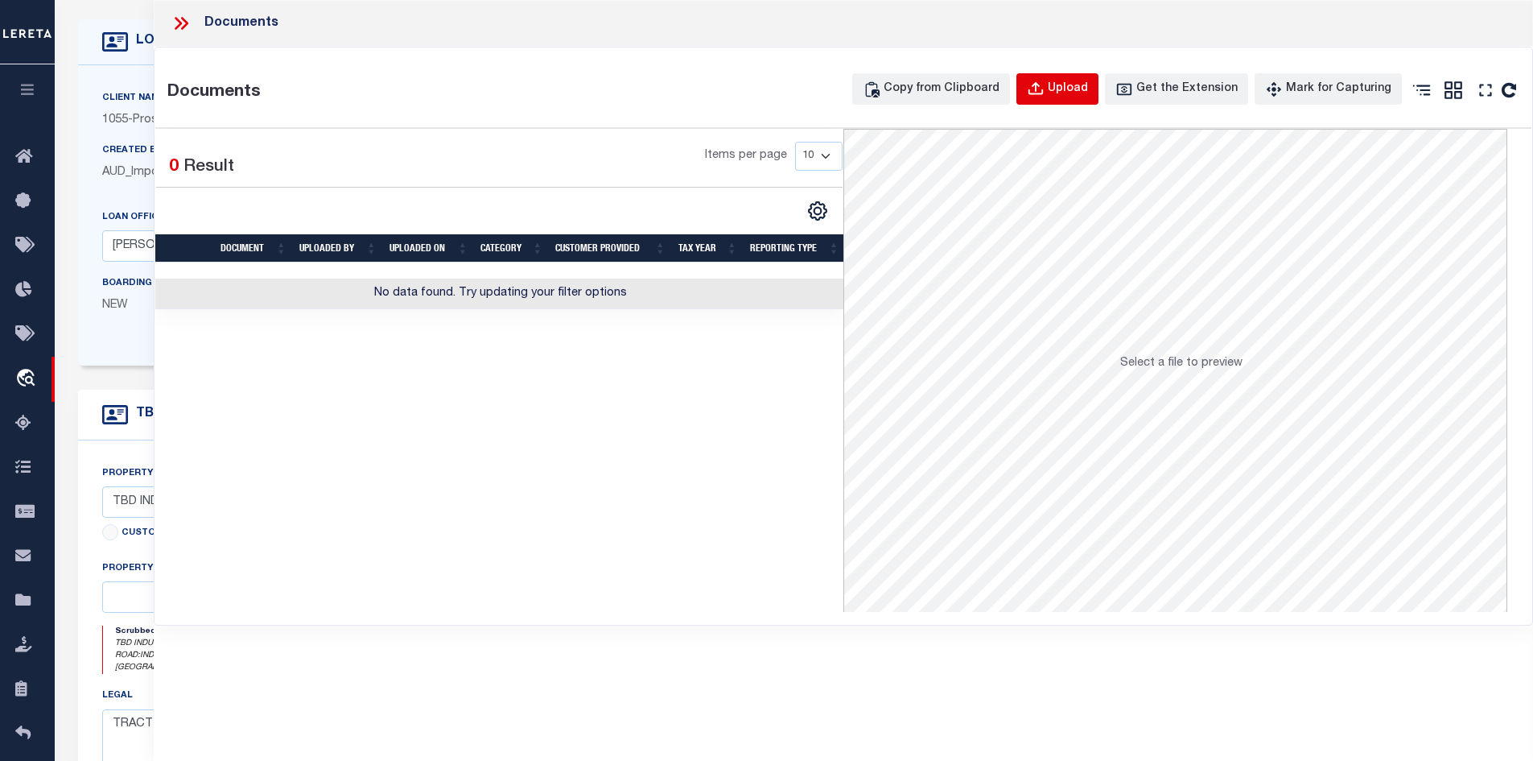
click at [1079, 92] on div "Upload" at bounding box center [1068, 89] width 40 height 18
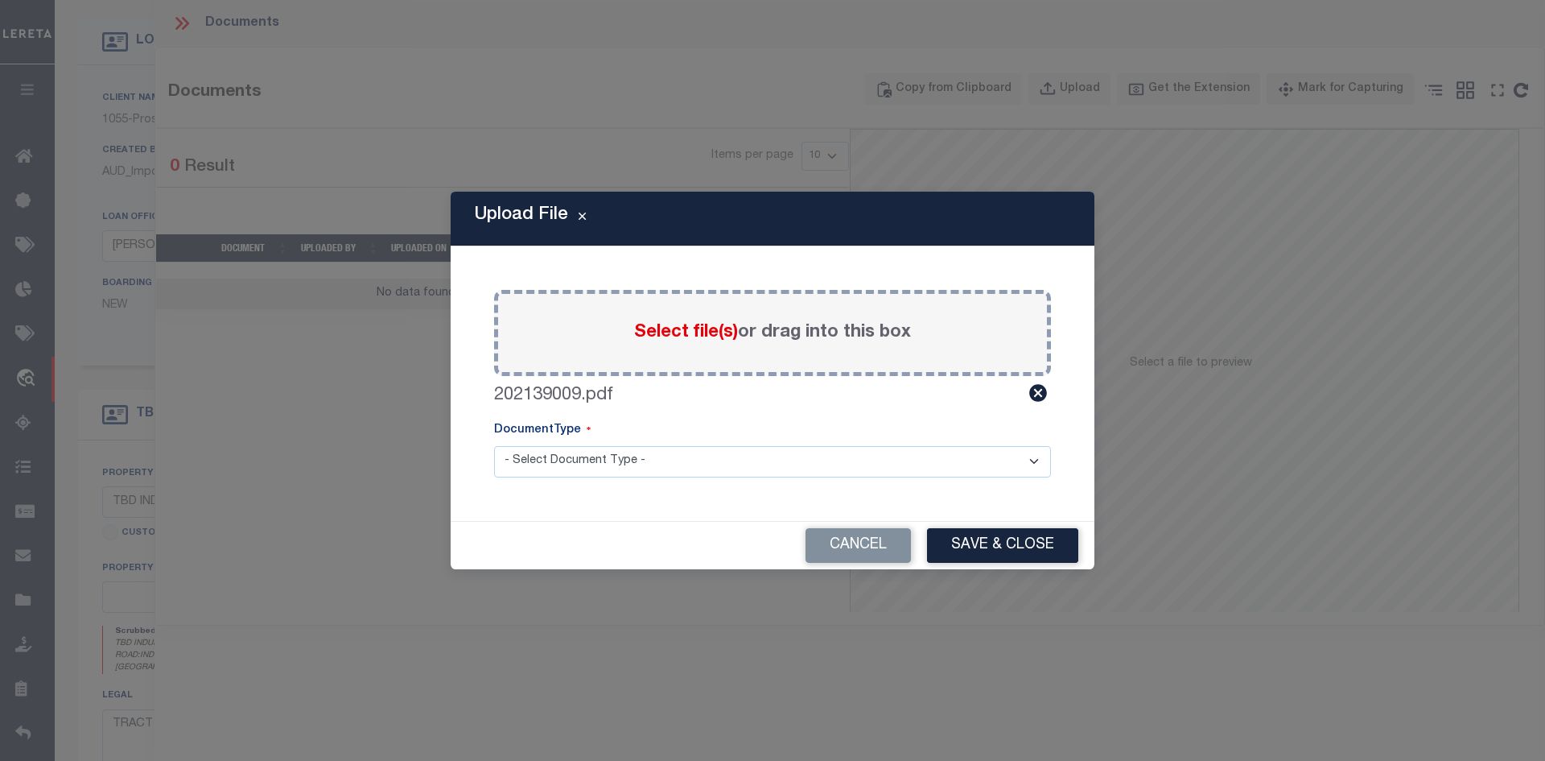
click at [673, 467] on select "- Select Document Type - Tax Service Documents" at bounding box center [772, 461] width 557 height 31
click at [494, 446] on select "- Select Document Type - Tax Service Documents" at bounding box center [772, 461] width 557 height 31
click at [981, 540] on button "Save & Close" at bounding box center [1002, 545] width 151 height 35
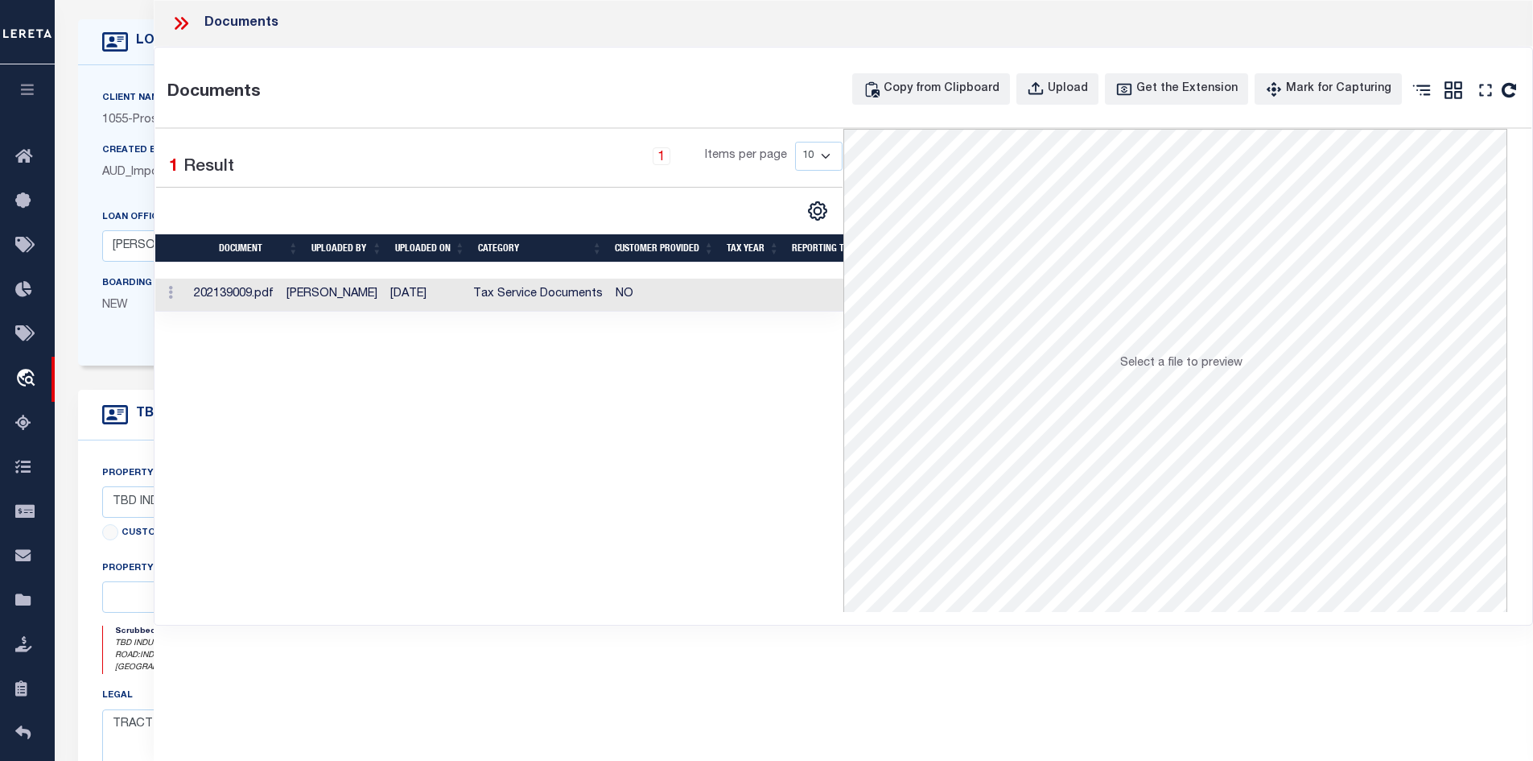
click at [356, 305] on td "[PERSON_NAME]" at bounding box center [332, 294] width 104 height 33
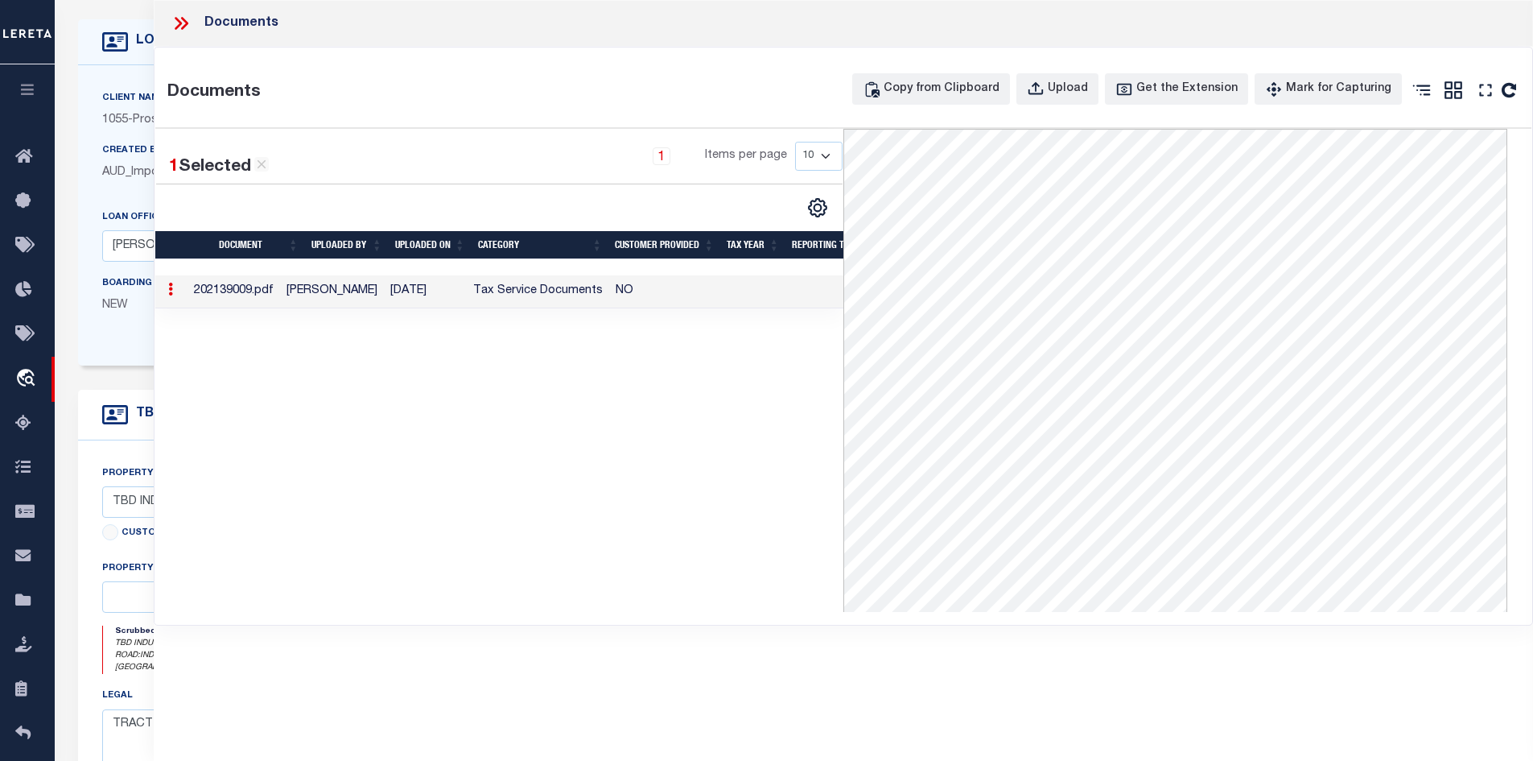
click at [181, 22] on icon at bounding box center [181, 23] width 21 height 21
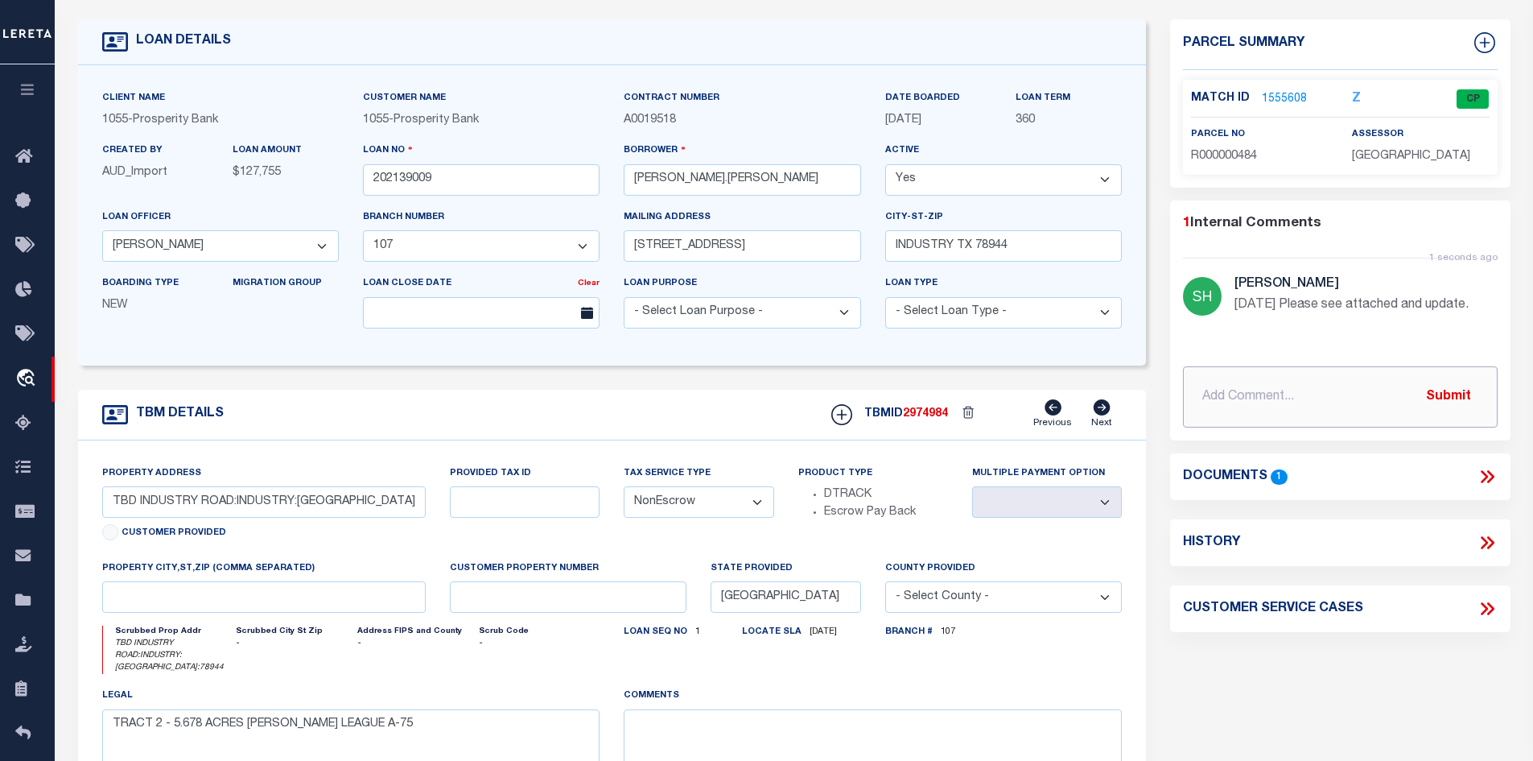
drag, startPoint x: 1188, startPoint y: 388, endPoint x: 1225, endPoint y: 405, distance: 40.7
click at [1190, 390] on input "text" at bounding box center [1340, 396] width 315 height 61
click at [1249, 394] on input "text" at bounding box center [1340, 396] width 315 height 61
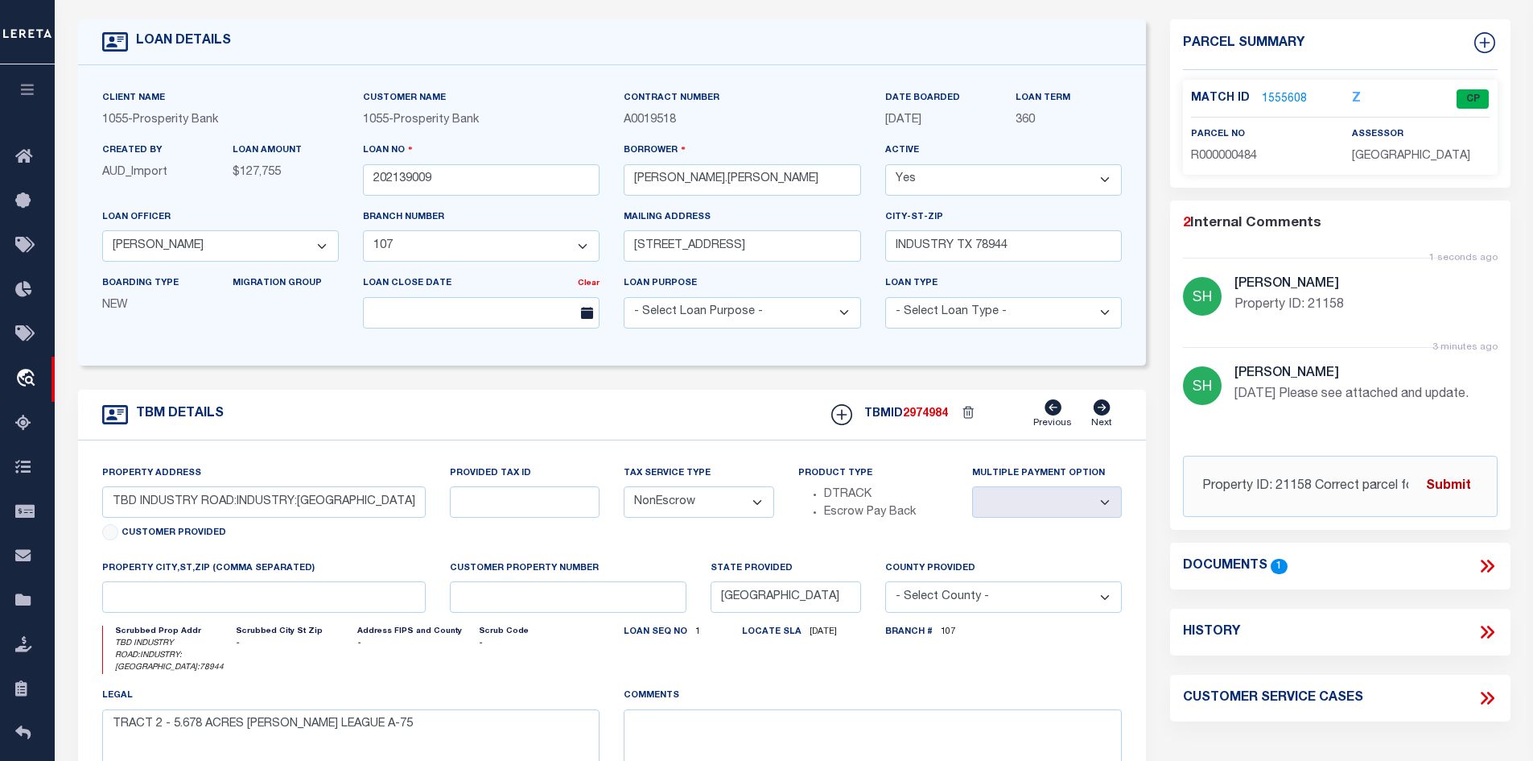
click at [1448, 471] on button "Submit" at bounding box center [1449, 485] width 66 height 33
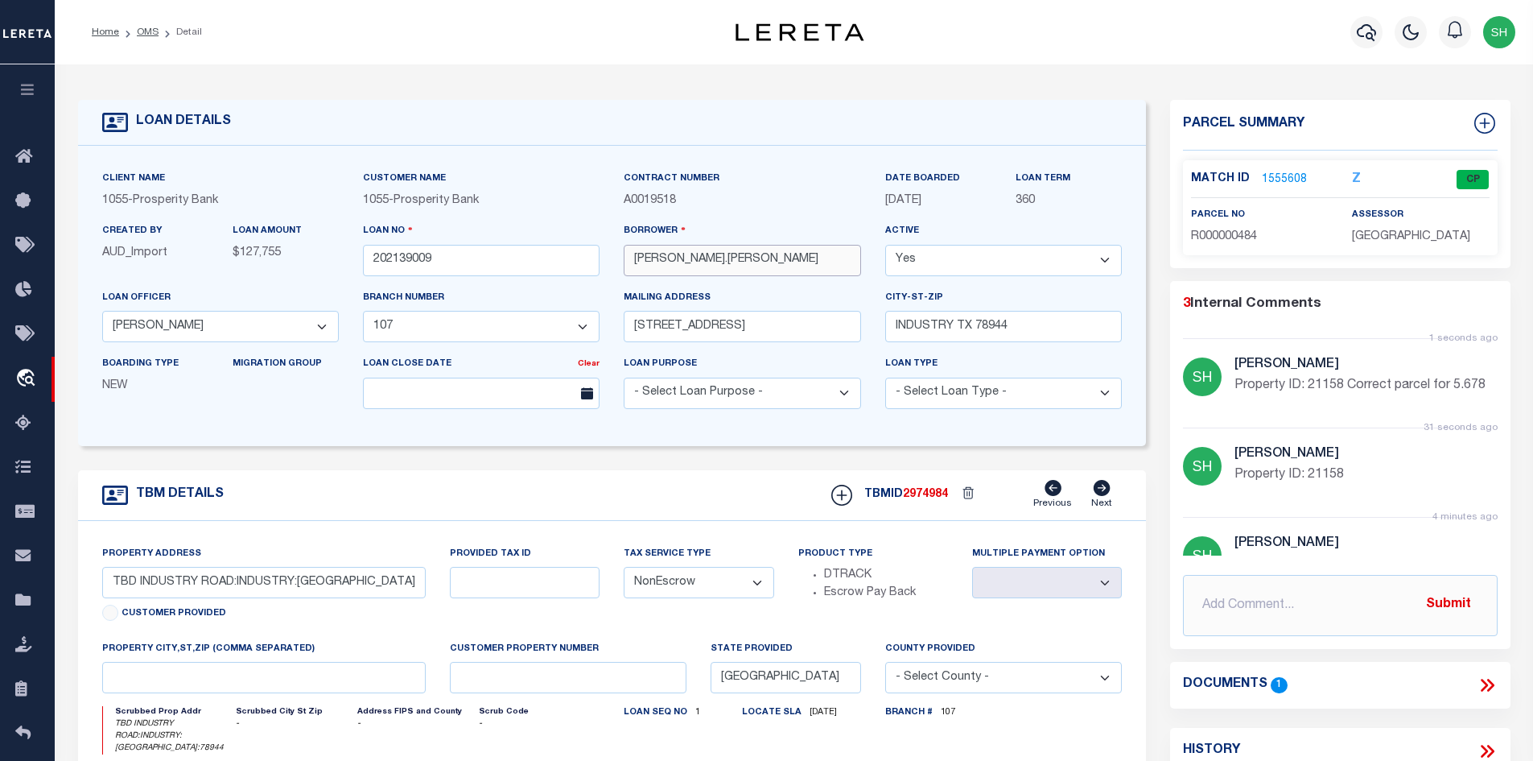
drag, startPoint x: 746, startPoint y: 263, endPoint x: 639, endPoint y: 260, distance: 107.1
click at [639, 260] on input "[PERSON_NAME].[PERSON_NAME]" at bounding box center [742, 260] width 237 height 31
drag, startPoint x: 1262, startPoint y: 230, endPoint x: 1188, endPoint y: 235, distance: 74.2
click at [1188, 235] on div "parcel no R000000484" at bounding box center [1259, 225] width 161 height 39
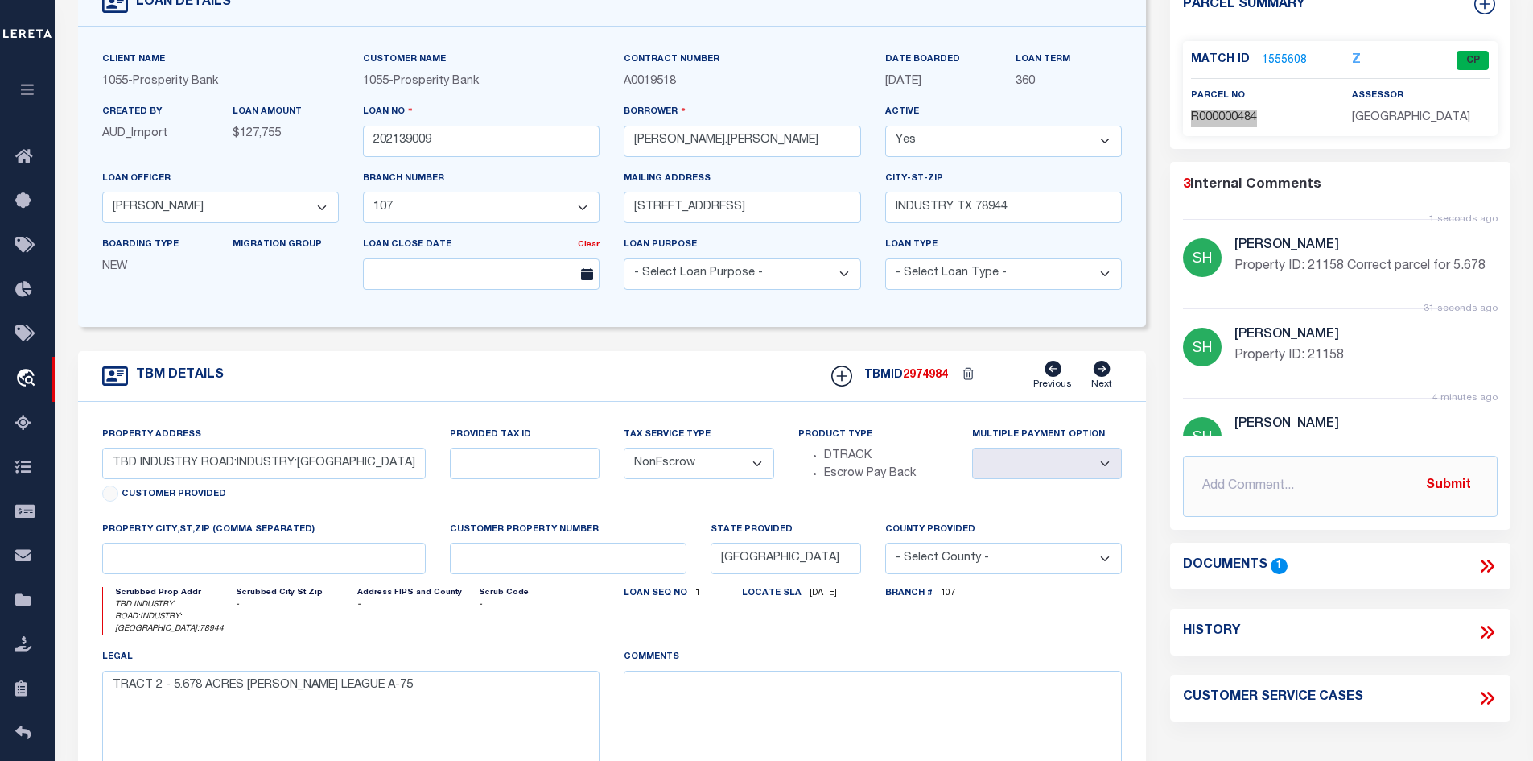
scroll to position [80, 0]
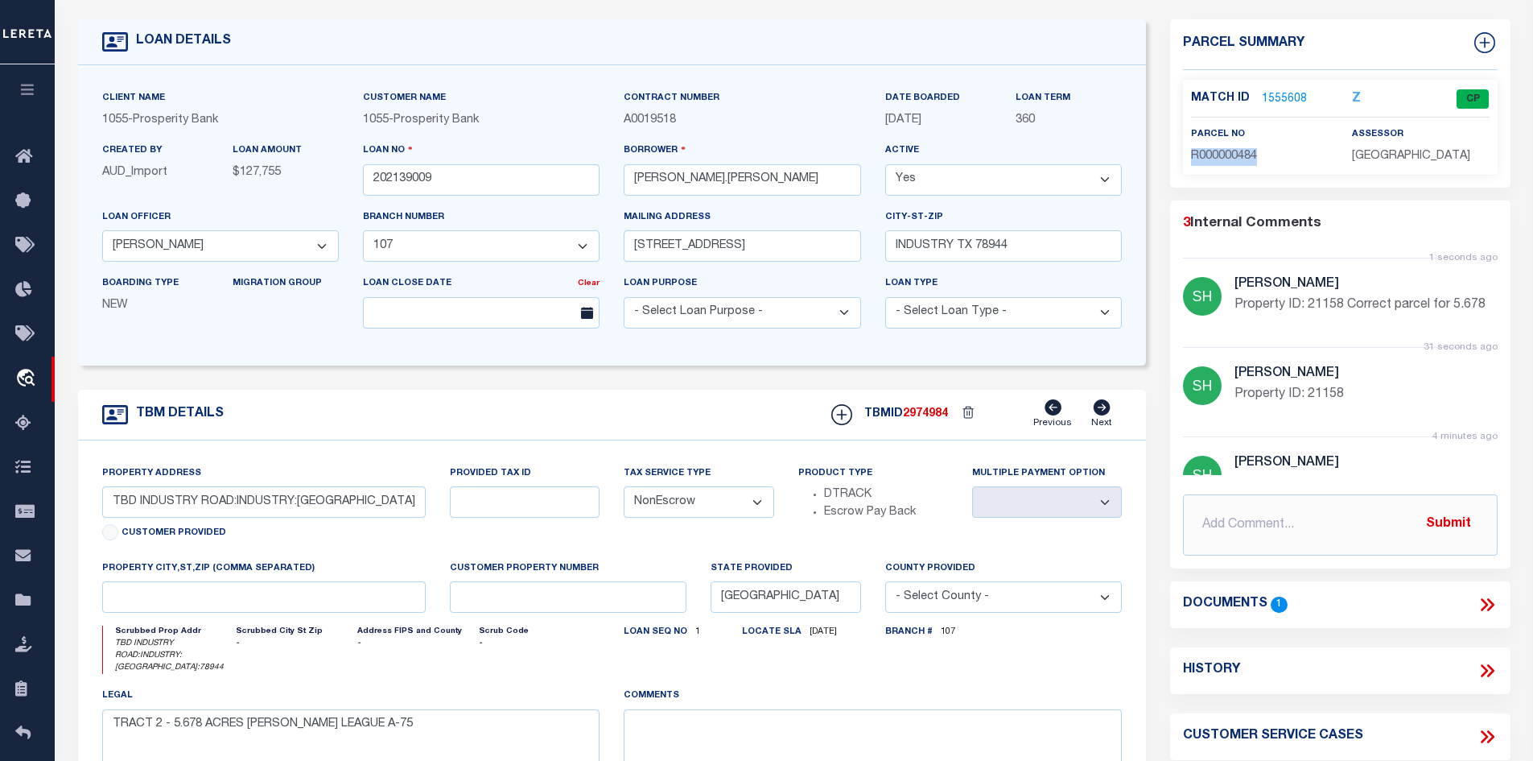
click at [1284, 98] on link "1555608" at bounding box center [1284, 99] width 45 height 17
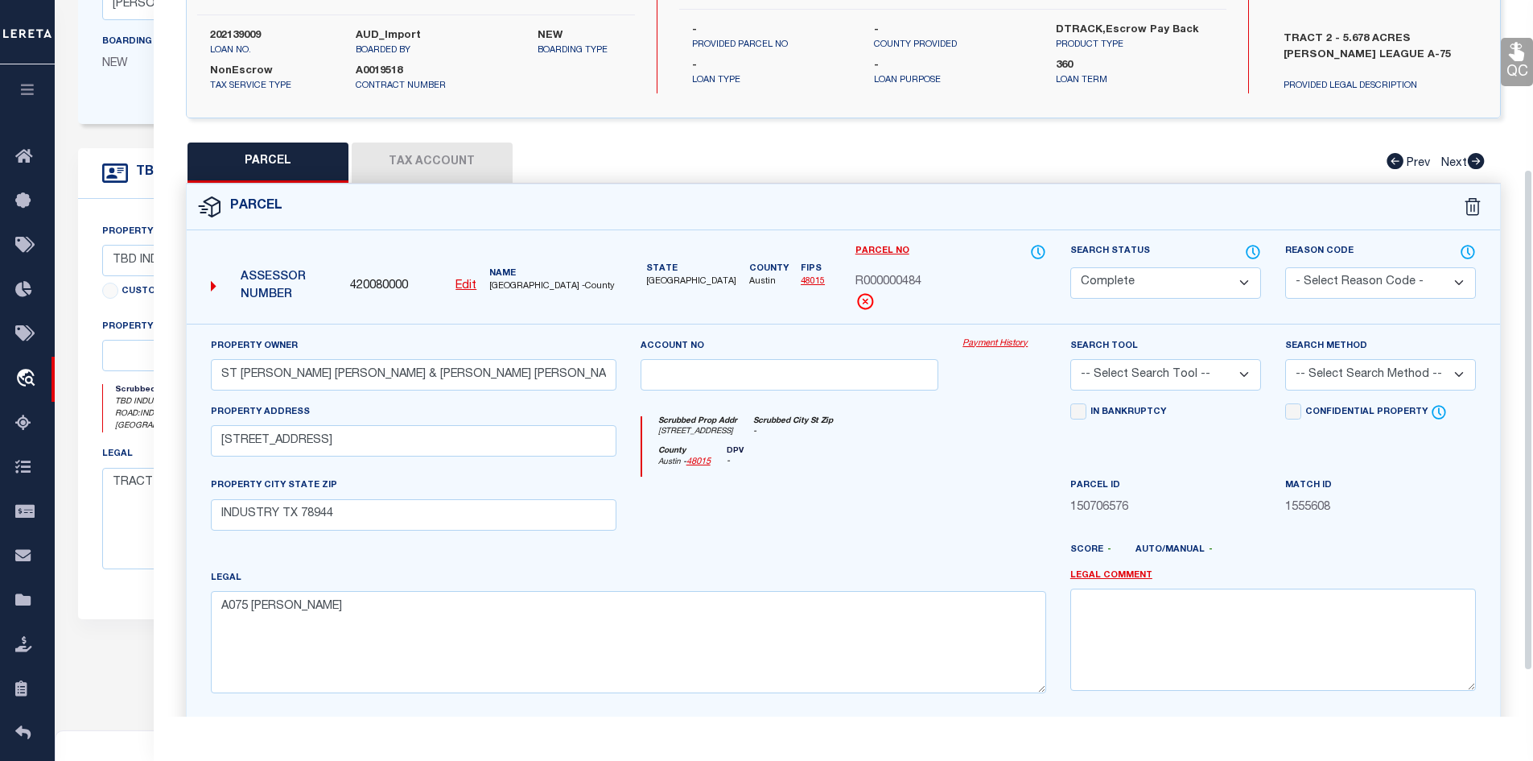
scroll to position [241, 0]
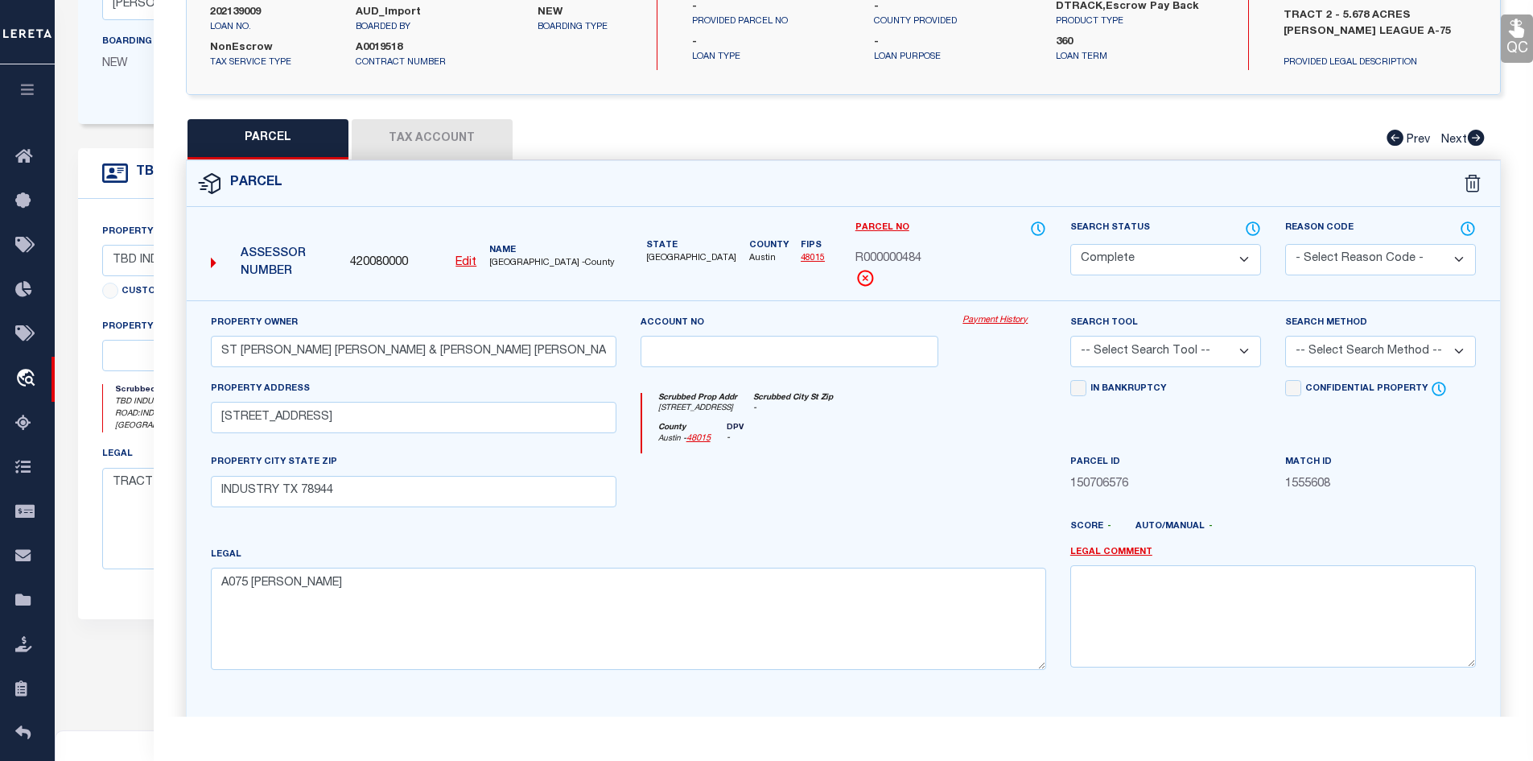
drag, startPoint x: 420, startPoint y: 126, endPoint x: 468, endPoint y: 168, distance: 63.3
click at [421, 126] on button "Tax Account" at bounding box center [432, 139] width 161 height 40
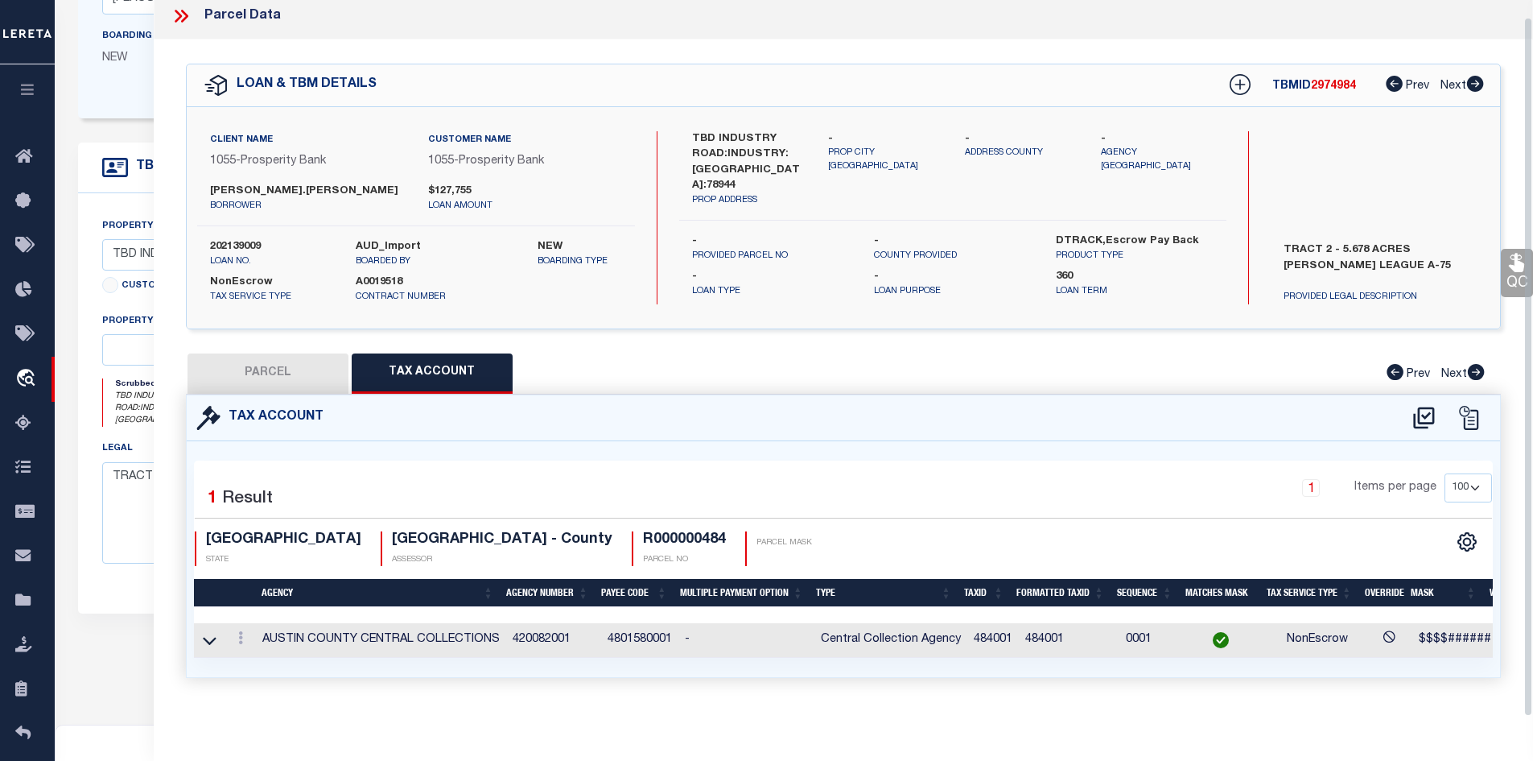
scroll to position [402, 0]
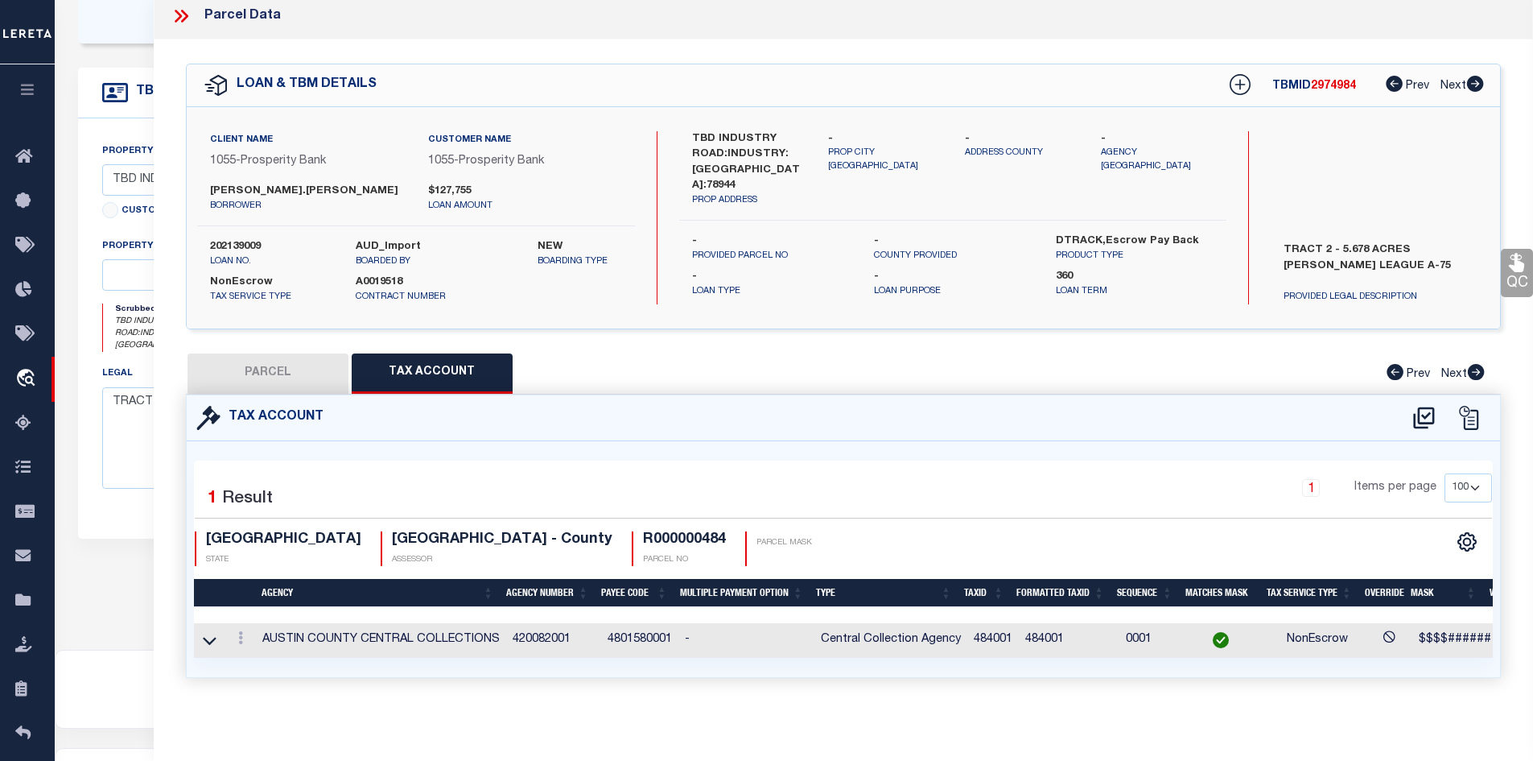
click at [303, 370] on button "PARCEL" at bounding box center [268, 373] width 161 height 40
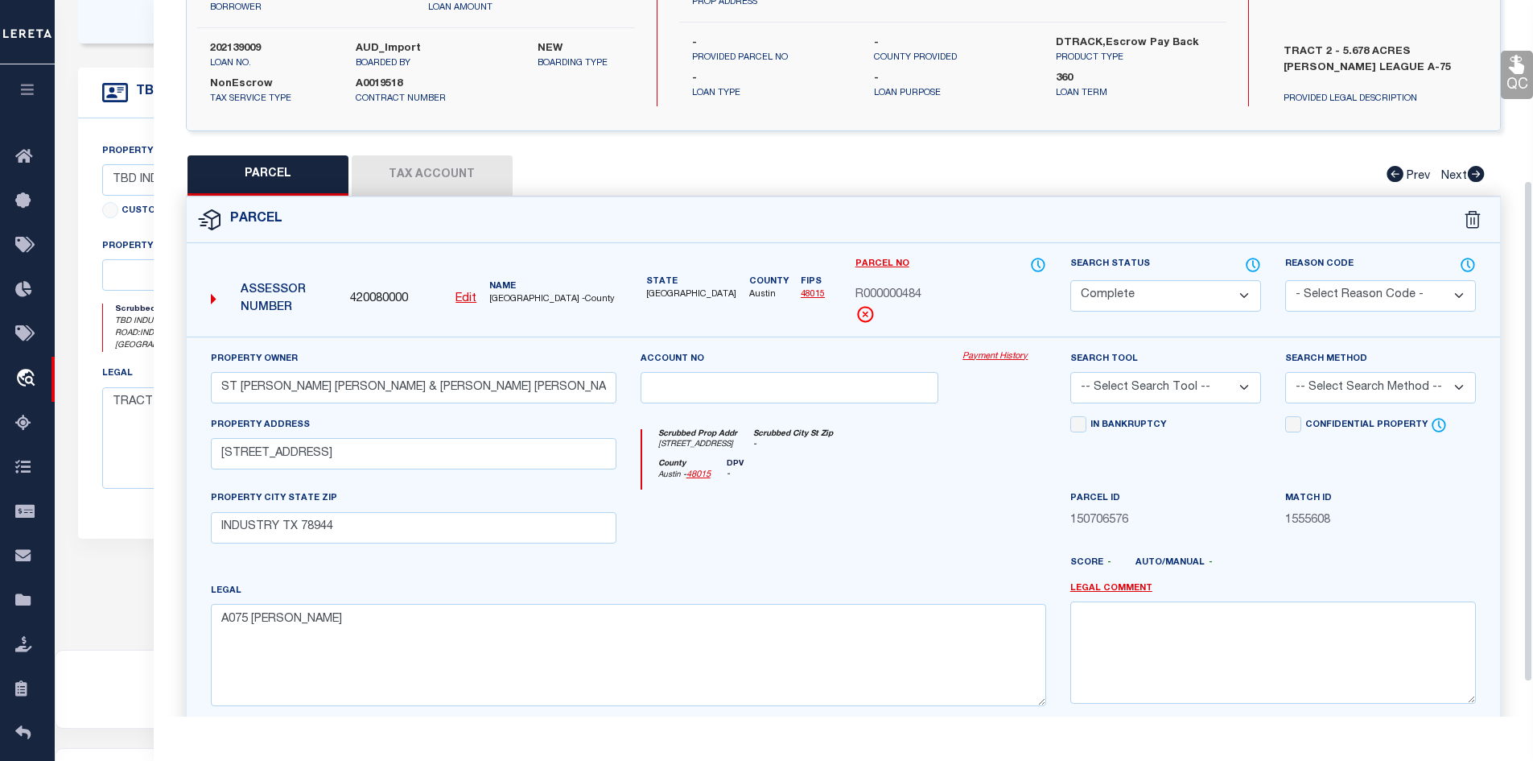
scroll to position [258, 0]
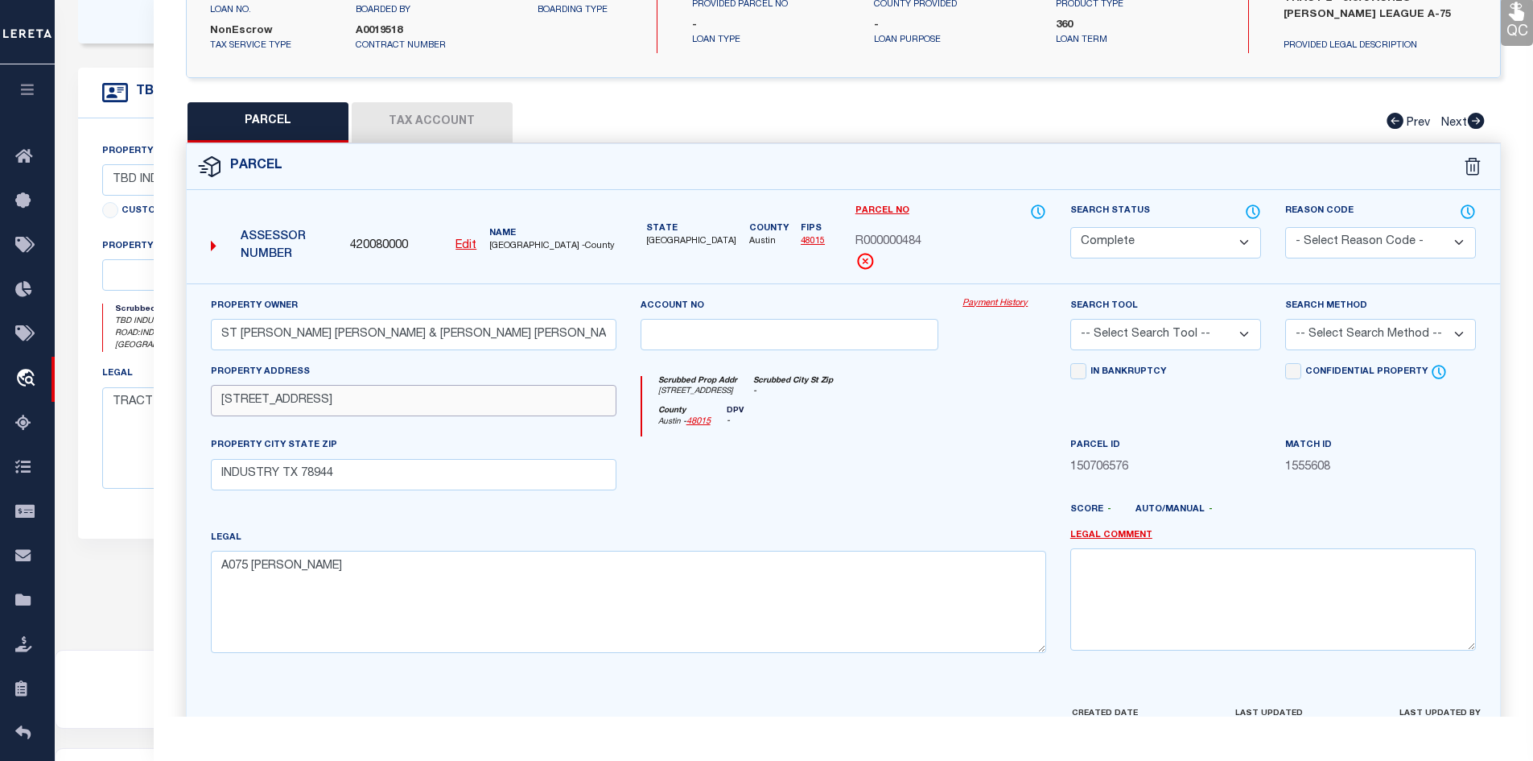
drag, startPoint x: 336, startPoint y: 403, endPoint x: 219, endPoint y: 404, distance: 117.5
click at [219, 404] on input "[STREET_ADDRESS]" at bounding box center [414, 400] width 406 height 31
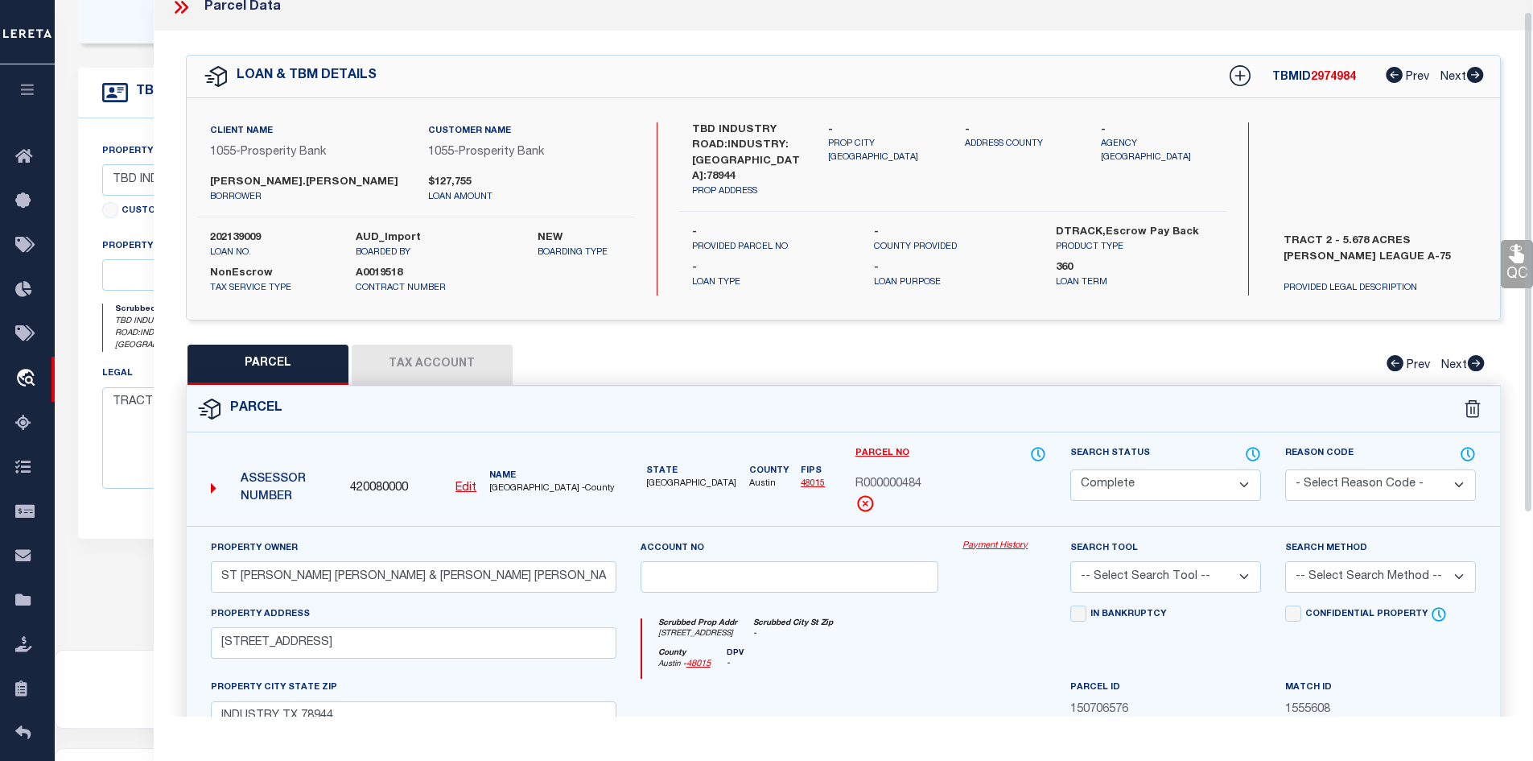
scroll to position [0, 0]
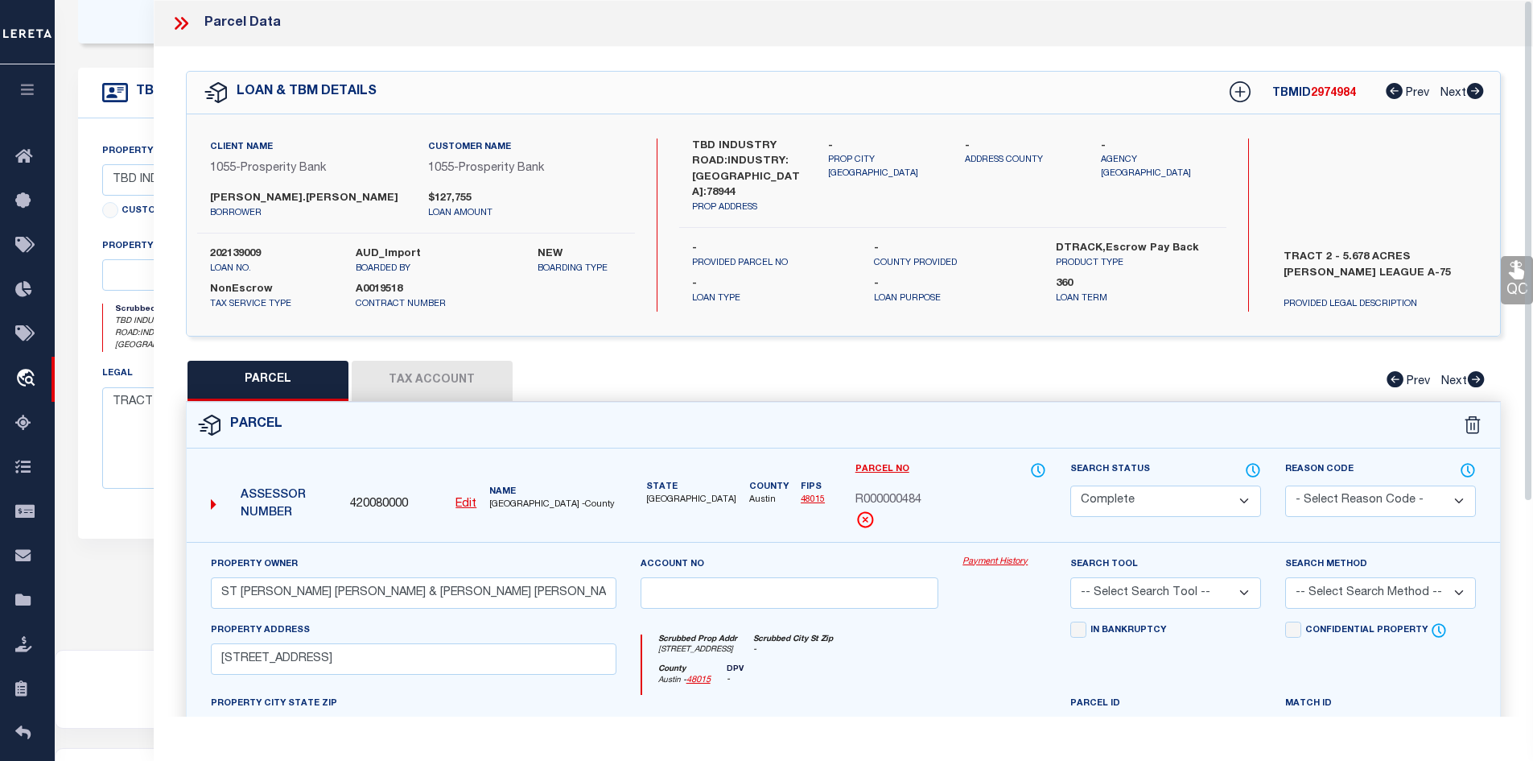
click at [176, 21] on icon at bounding box center [181, 23] width 21 height 21
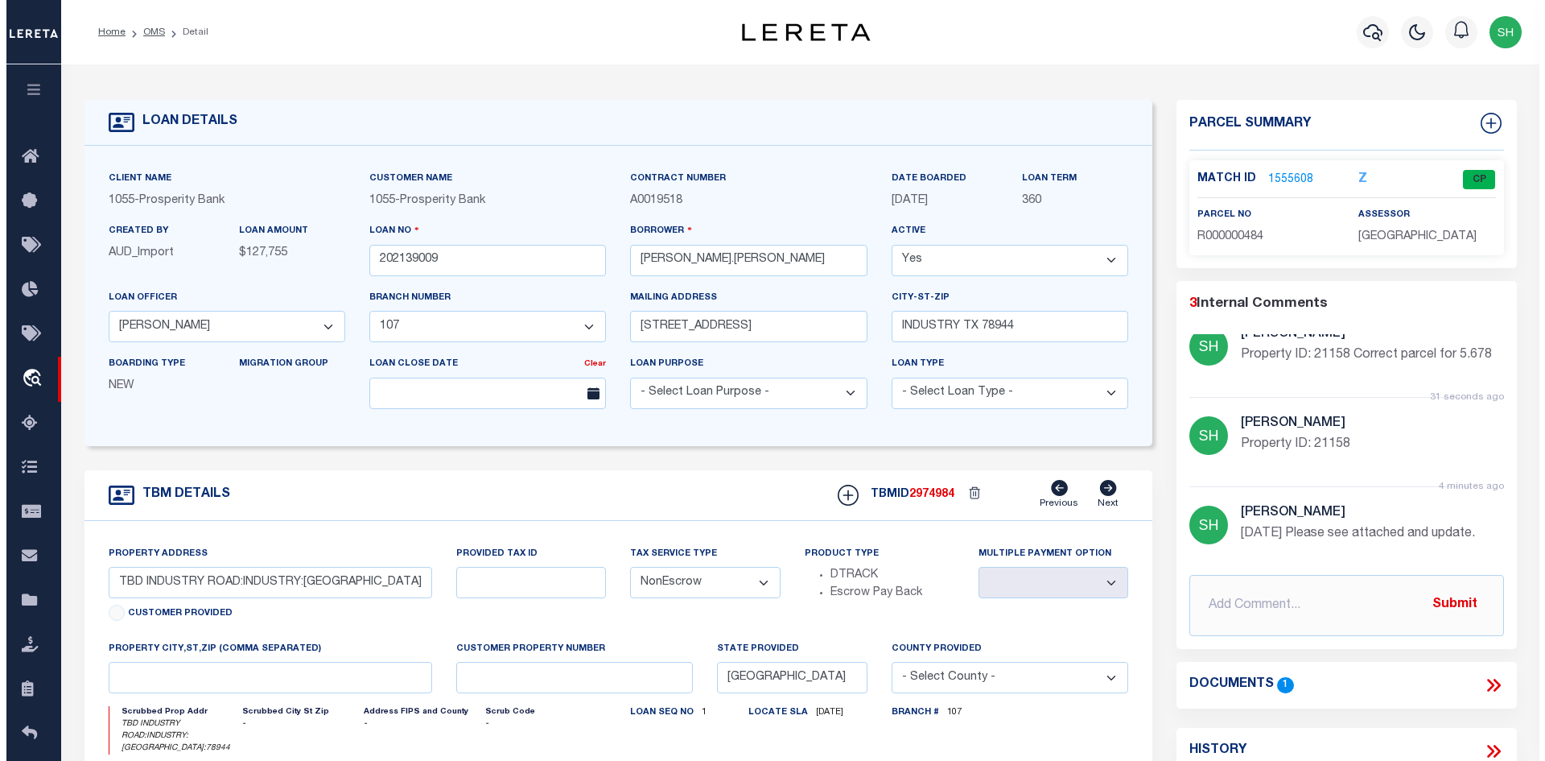
scroll to position [52, 0]
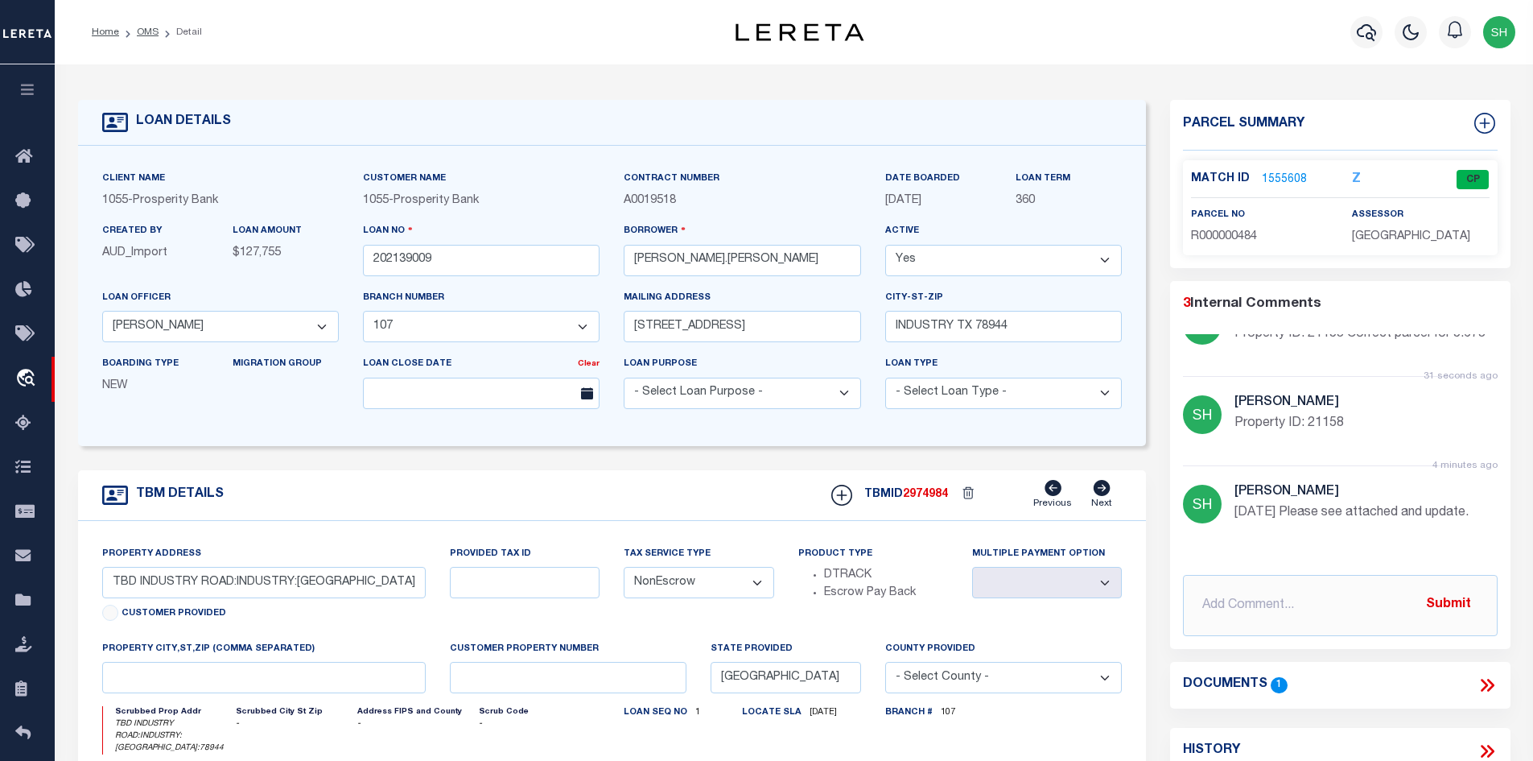
click at [1483, 684] on icon at bounding box center [1487, 685] width 21 height 21
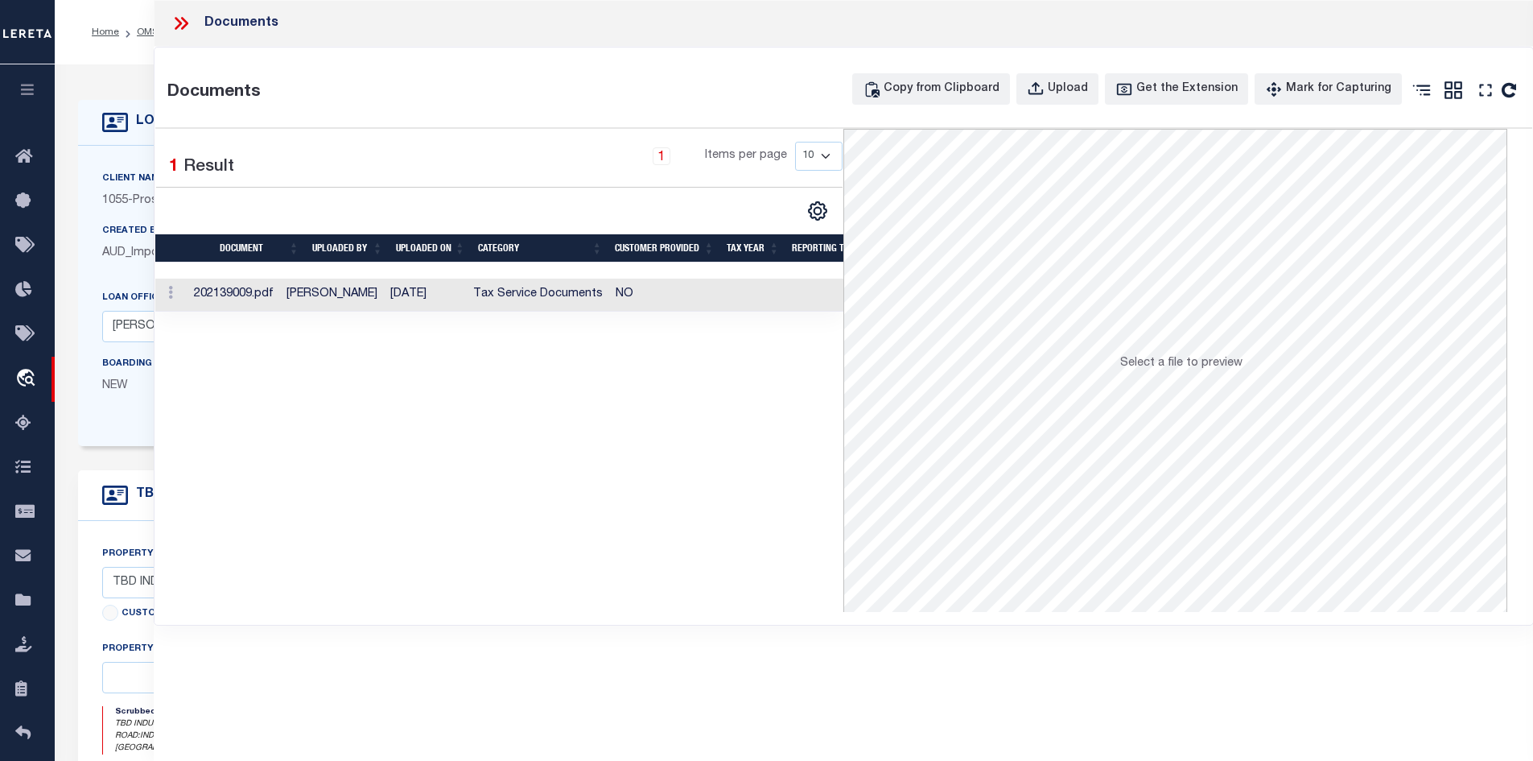
click at [460, 287] on td "[DATE]" at bounding box center [425, 294] width 83 height 33
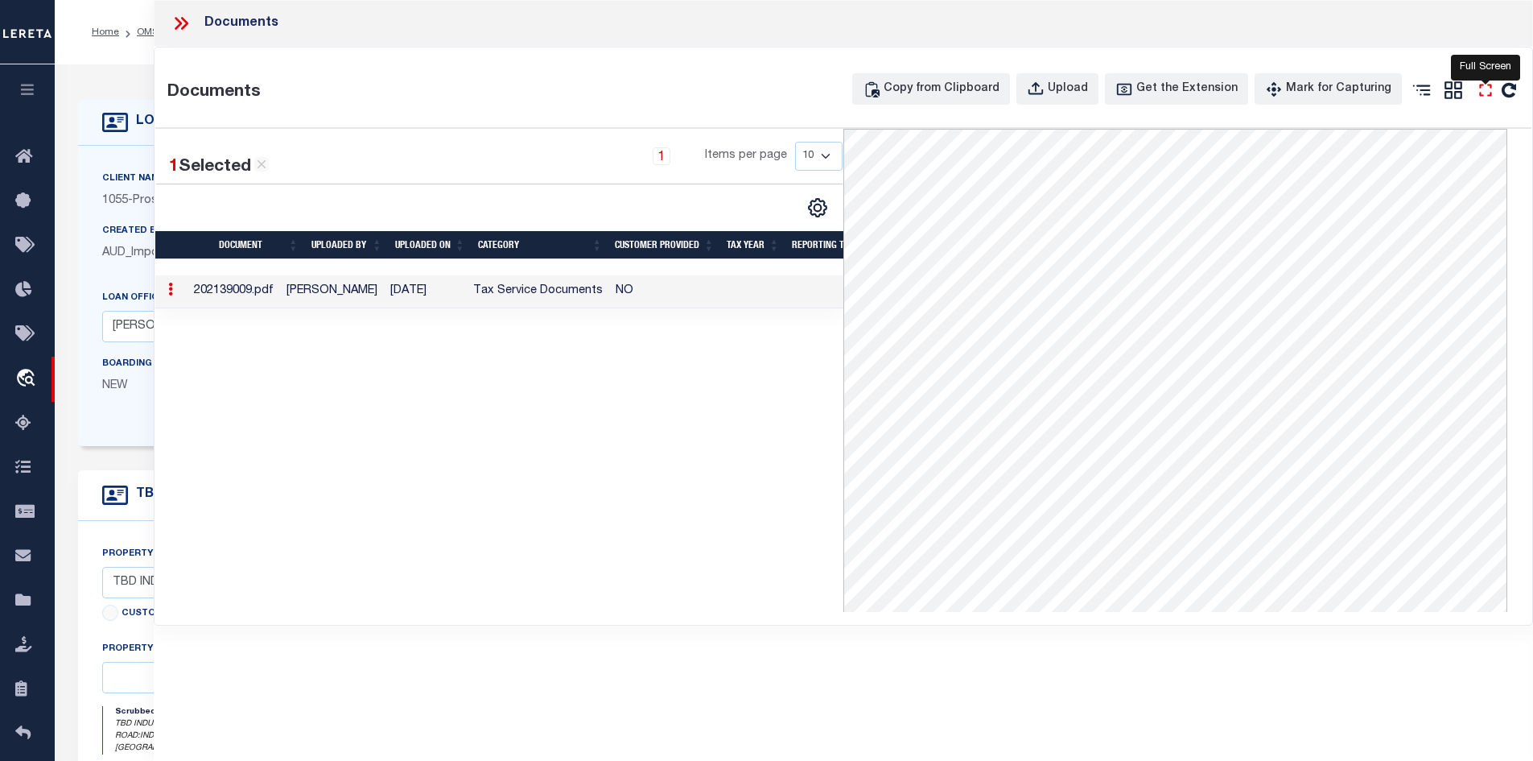
click at [1490, 91] on icon "" at bounding box center [1485, 90] width 21 height 21
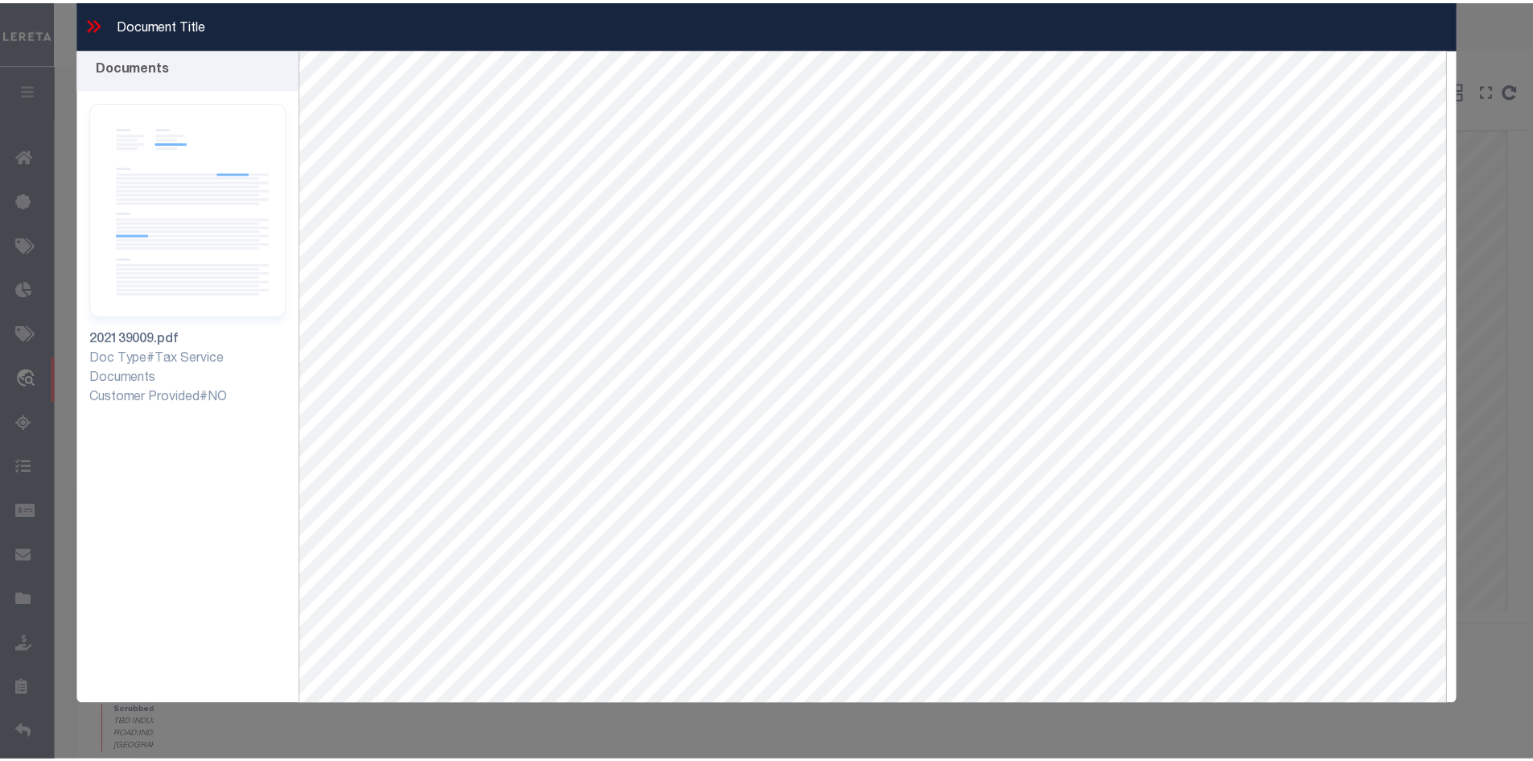
scroll to position [0, 0]
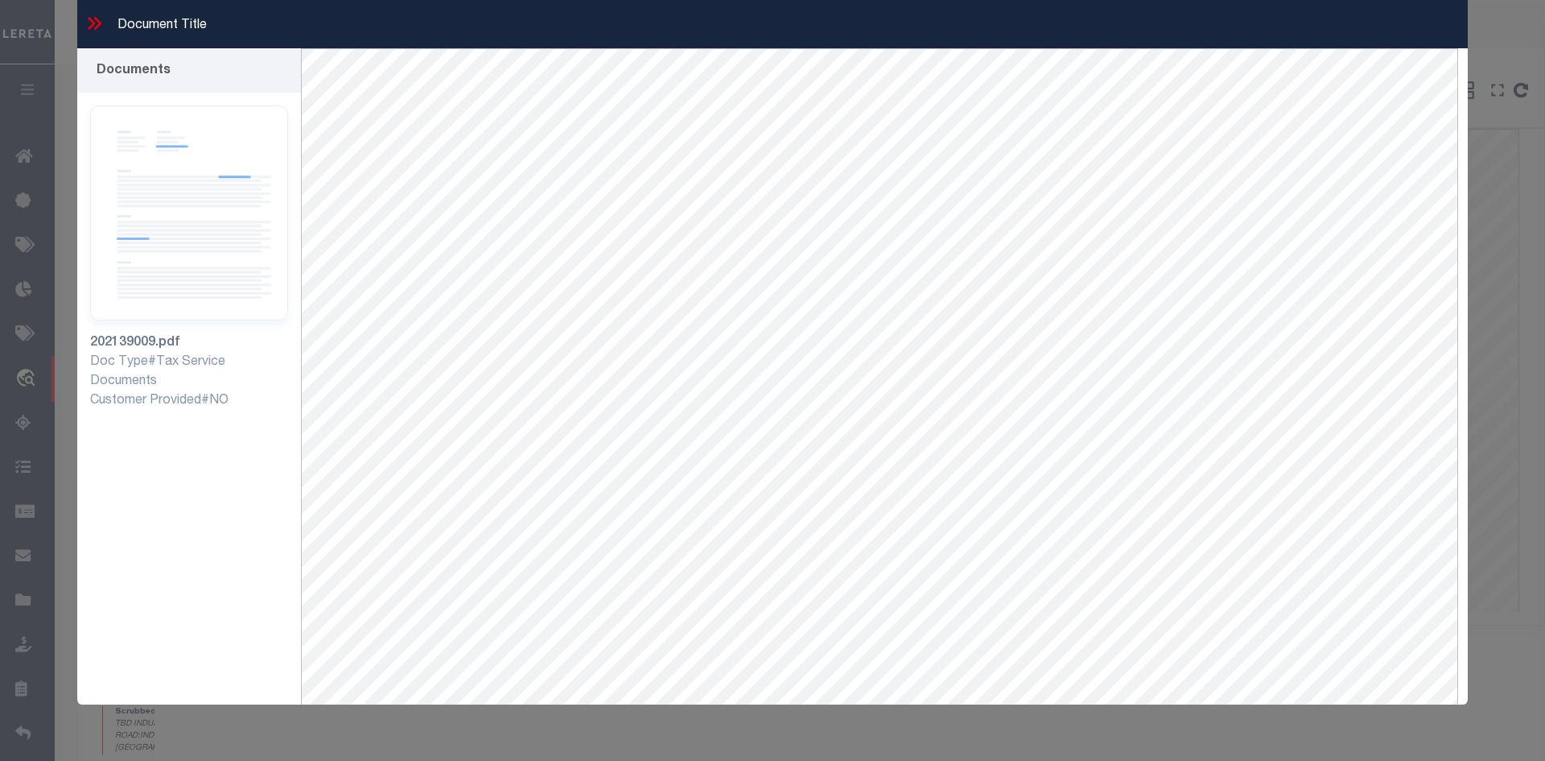
drag, startPoint x: 101, startPoint y: 23, endPoint x: 114, endPoint y: 48, distance: 29.2
click at [101, 23] on icon at bounding box center [97, 23] width 7 height 13
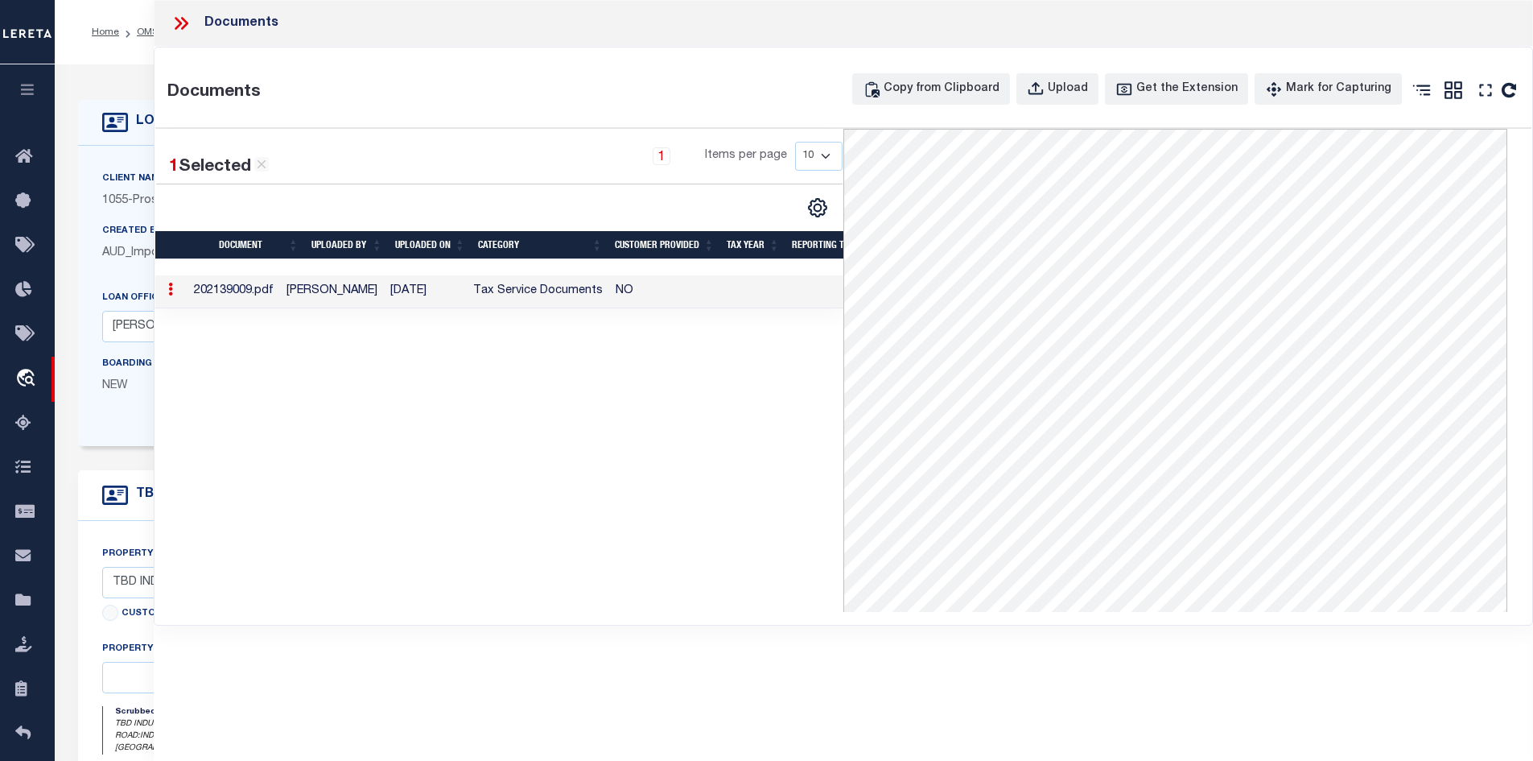
click at [189, 27] on icon at bounding box center [181, 23] width 21 height 21
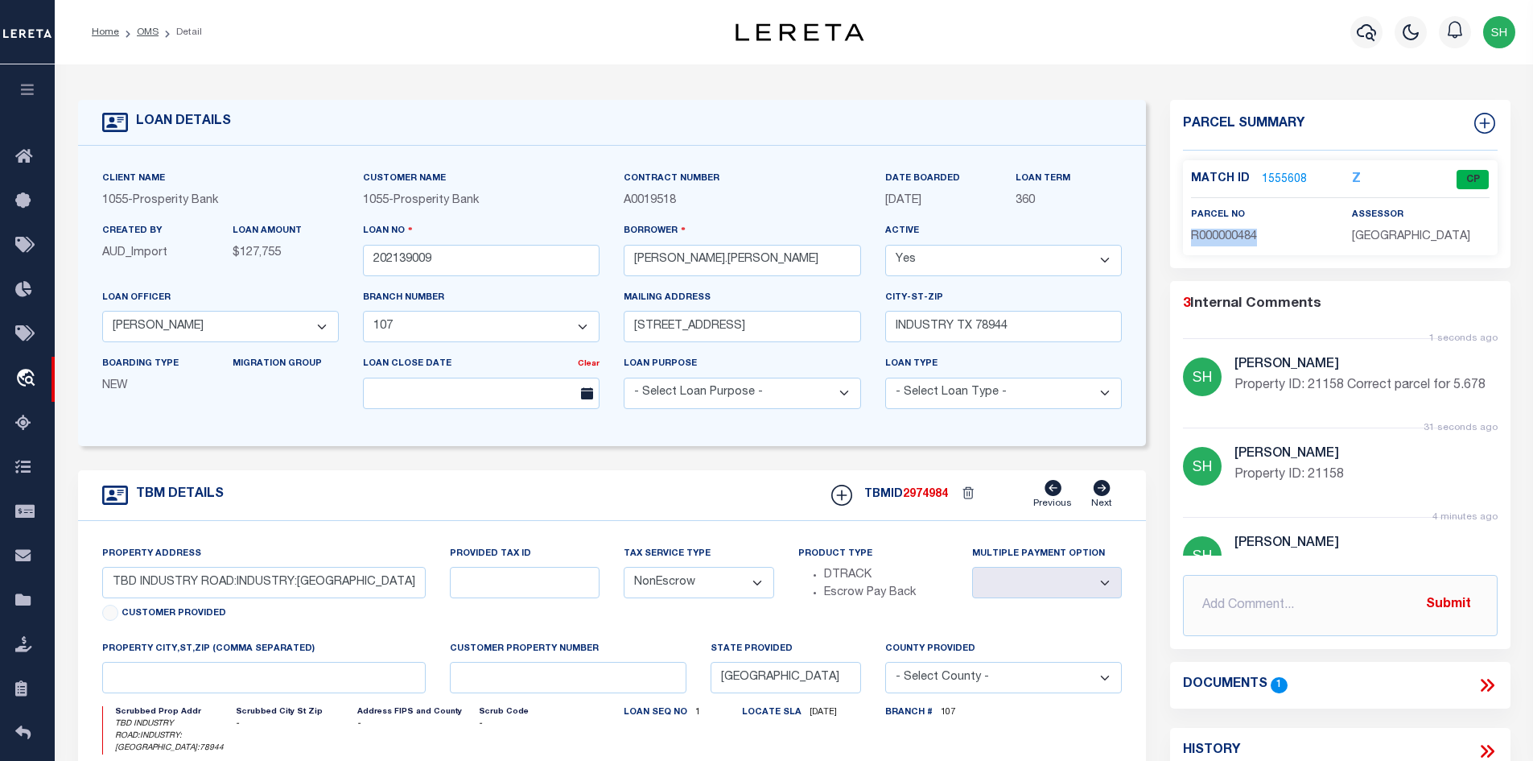
drag, startPoint x: 1277, startPoint y: 232, endPoint x: 1189, endPoint y: 229, distance: 87.8
click at [1189, 229] on div "parcel no R000000484" at bounding box center [1259, 225] width 161 height 39
drag, startPoint x: 71, startPoint y: 192, endPoint x: 1285, endPoint y: 172, distance: 1214.7
click at [1285, 172] on link "1555608" at bounding box center [1284, 179] width 45 height 17
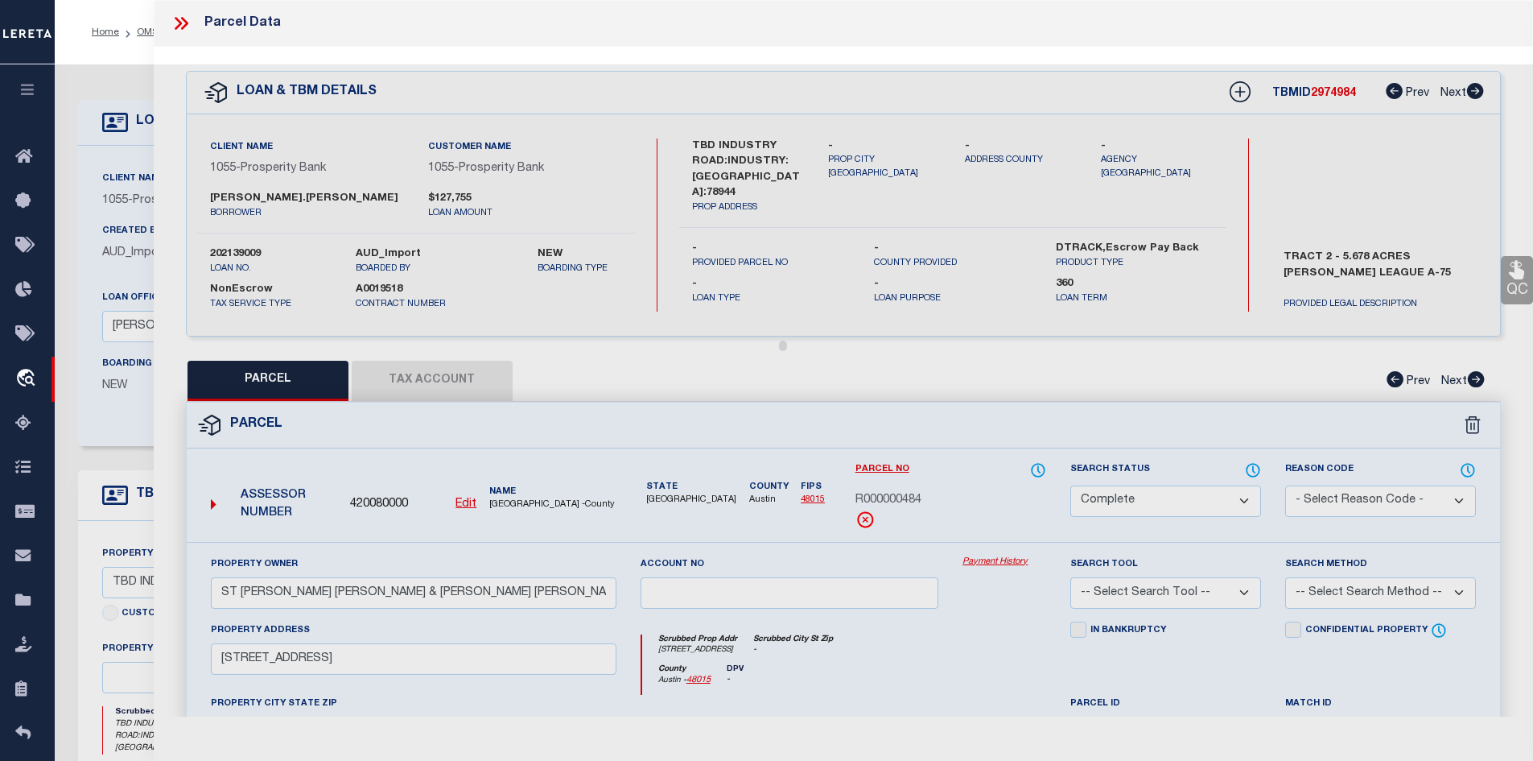
scroll to position [80, 0]
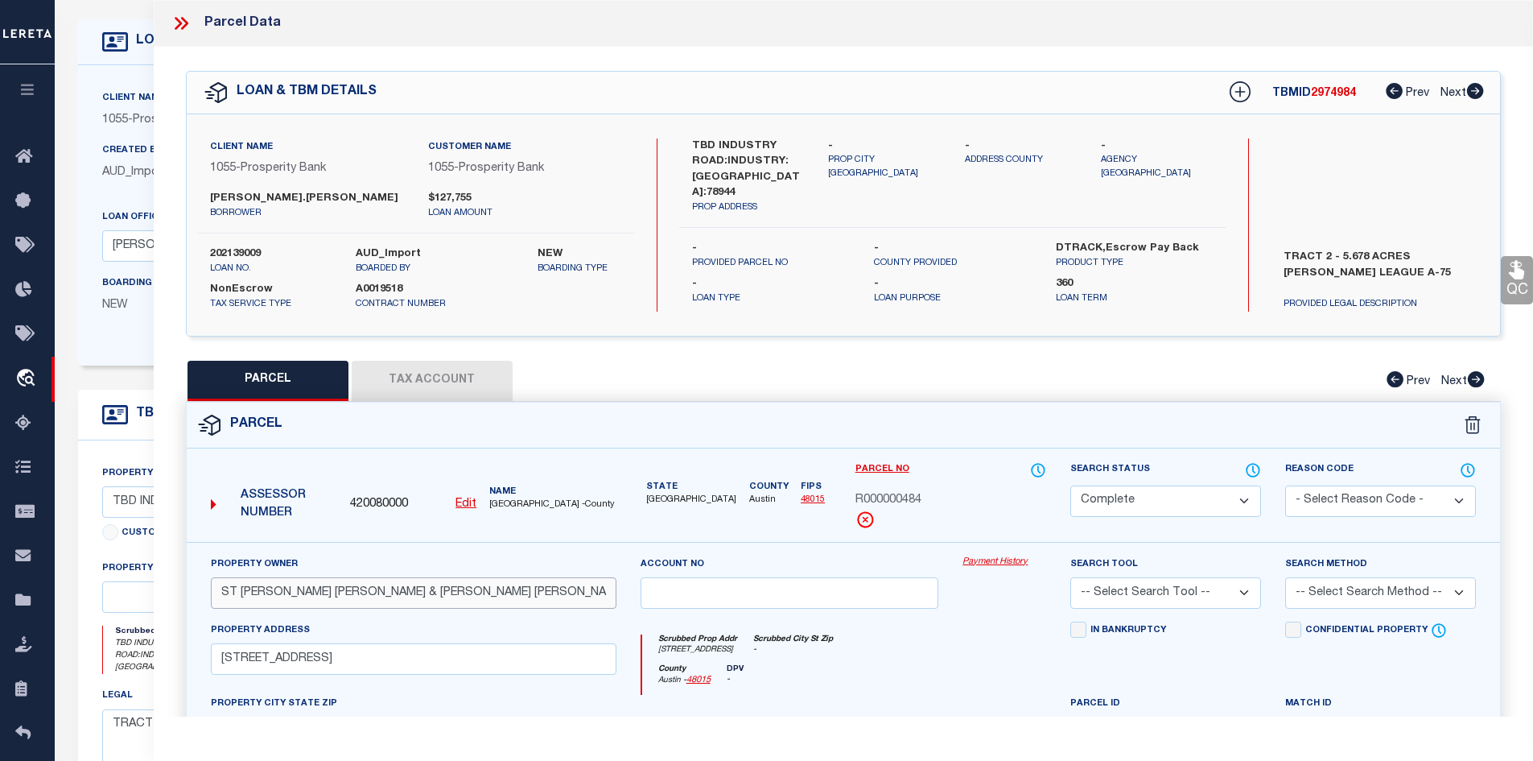
drag, startPoint x: 316, startPoint y: 593, endPoint x: 138, endPoint y: 585, distance: 178.9
click at [138, 585] on div "OMS Work Queue is --ALL-- Active is Yes Loan No. is 202139009 TBMID FIPS Assign…" at bounding box center [794, 566] width 1479 height 1165
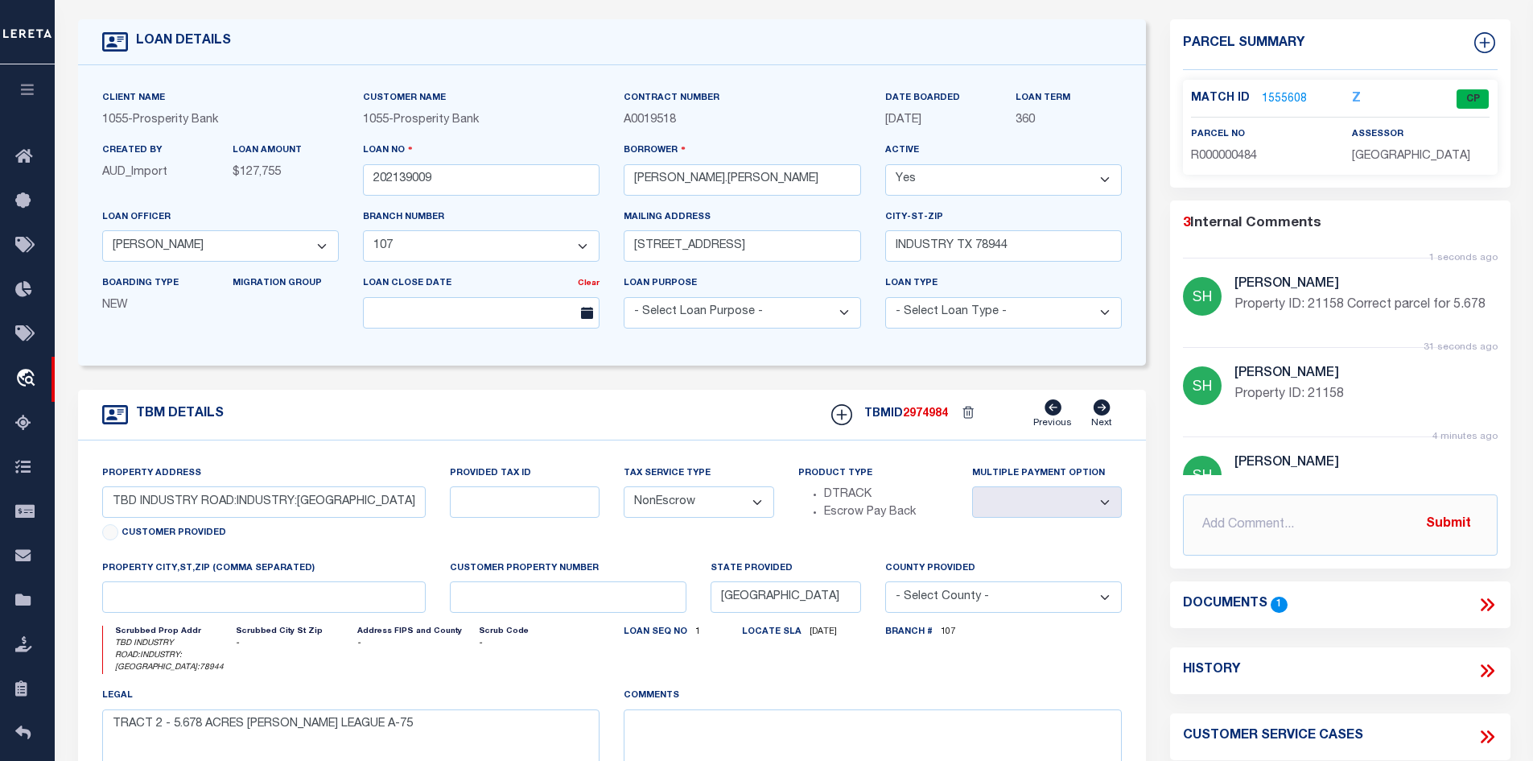
click at [1299, 97] on link "1555608" at bounding box center [1284, 99] width 45 height 17
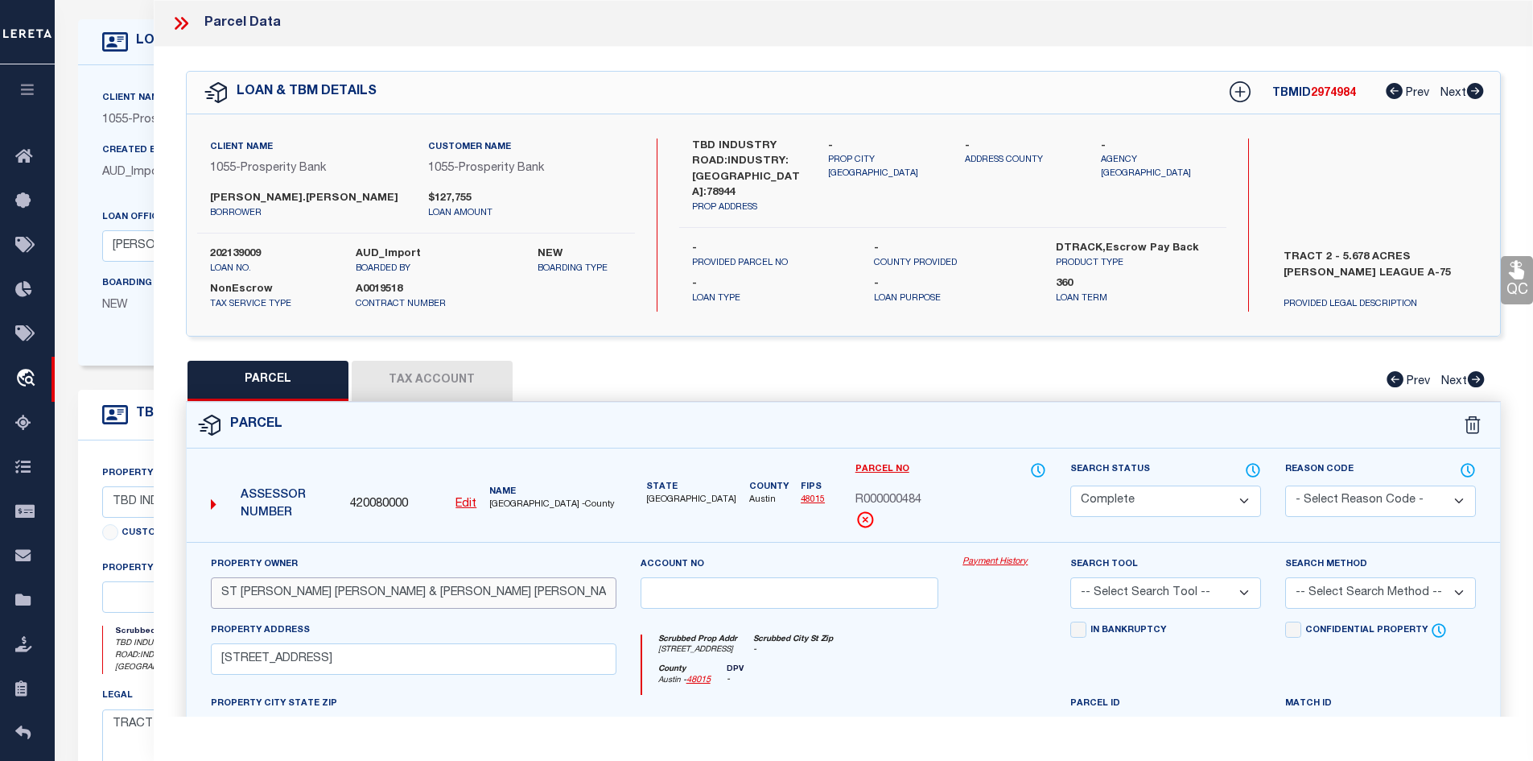
drag, startPoint x: 316, startPoint y: 591, endPoint x: 213, endPoint y: 589, distance: 102.2
click at [213, 589] on input "ST [PERSON_NAME] [PERSON_NAME] & [PERSON_NAME] [PERSON_NAME]" at bounding box center [414, 592] width 406 height 31
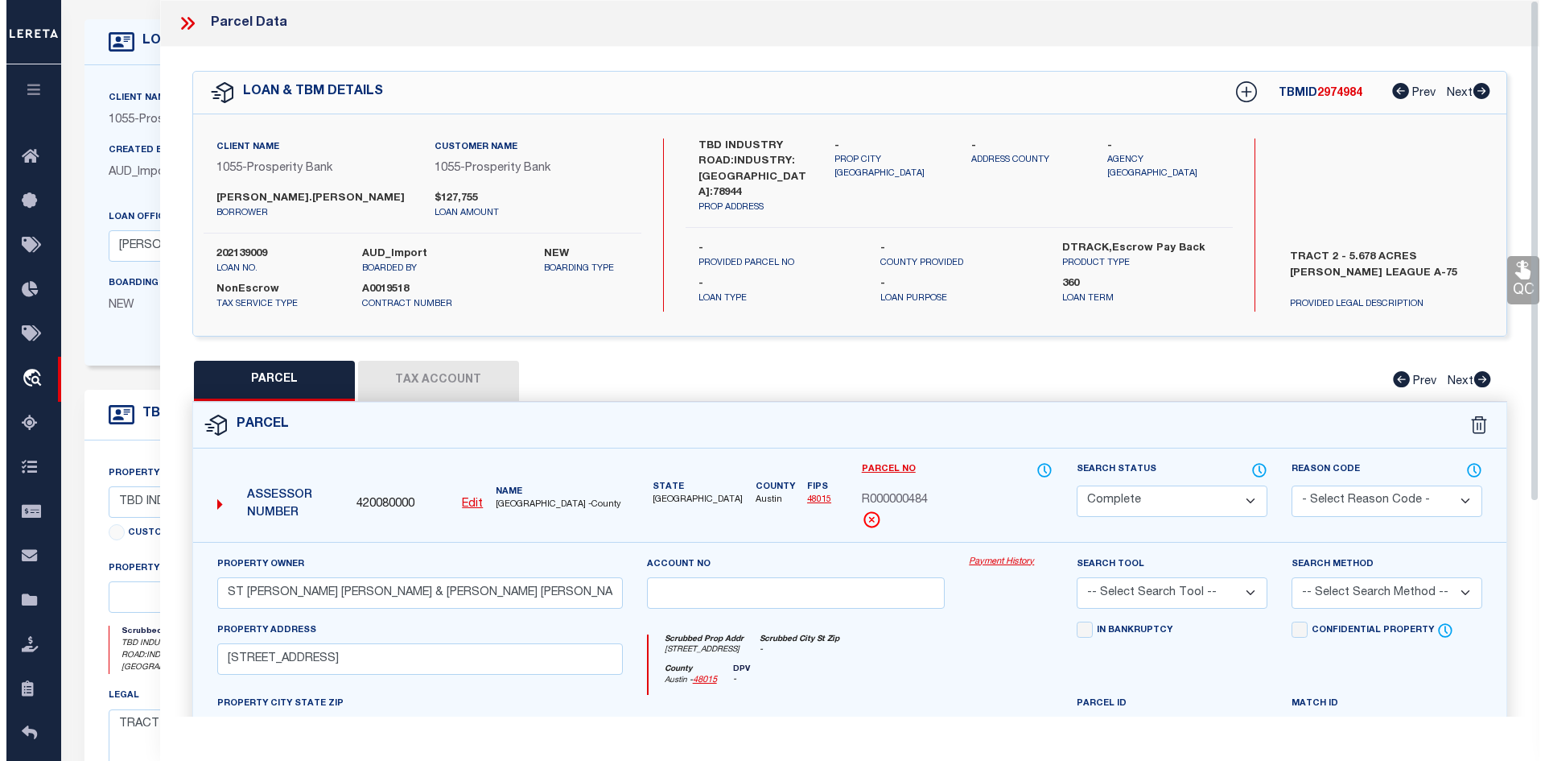
scroll to position [0, 0]
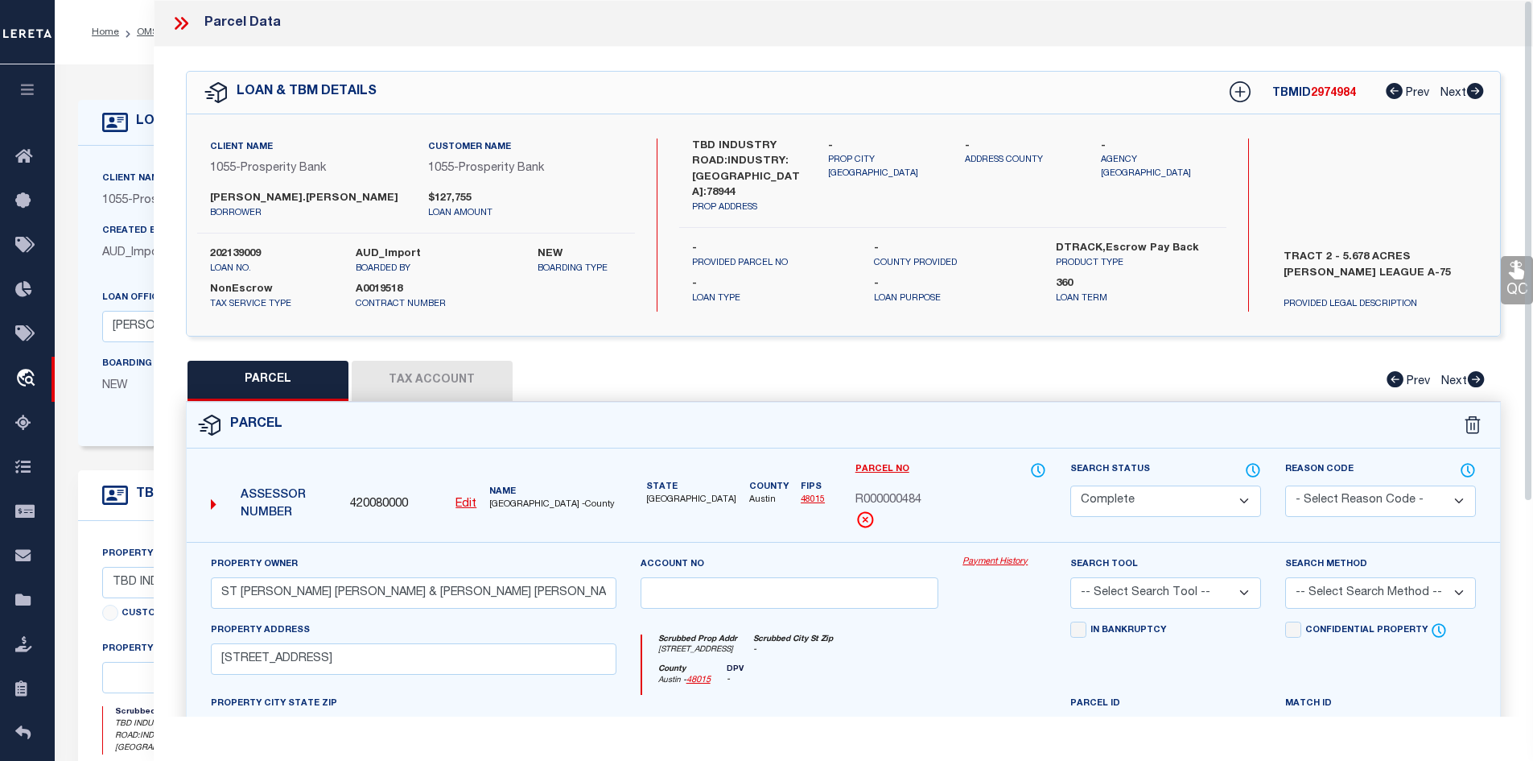
click at [184, 21] on icon at bounding box center [183, 23] width 7 height 13
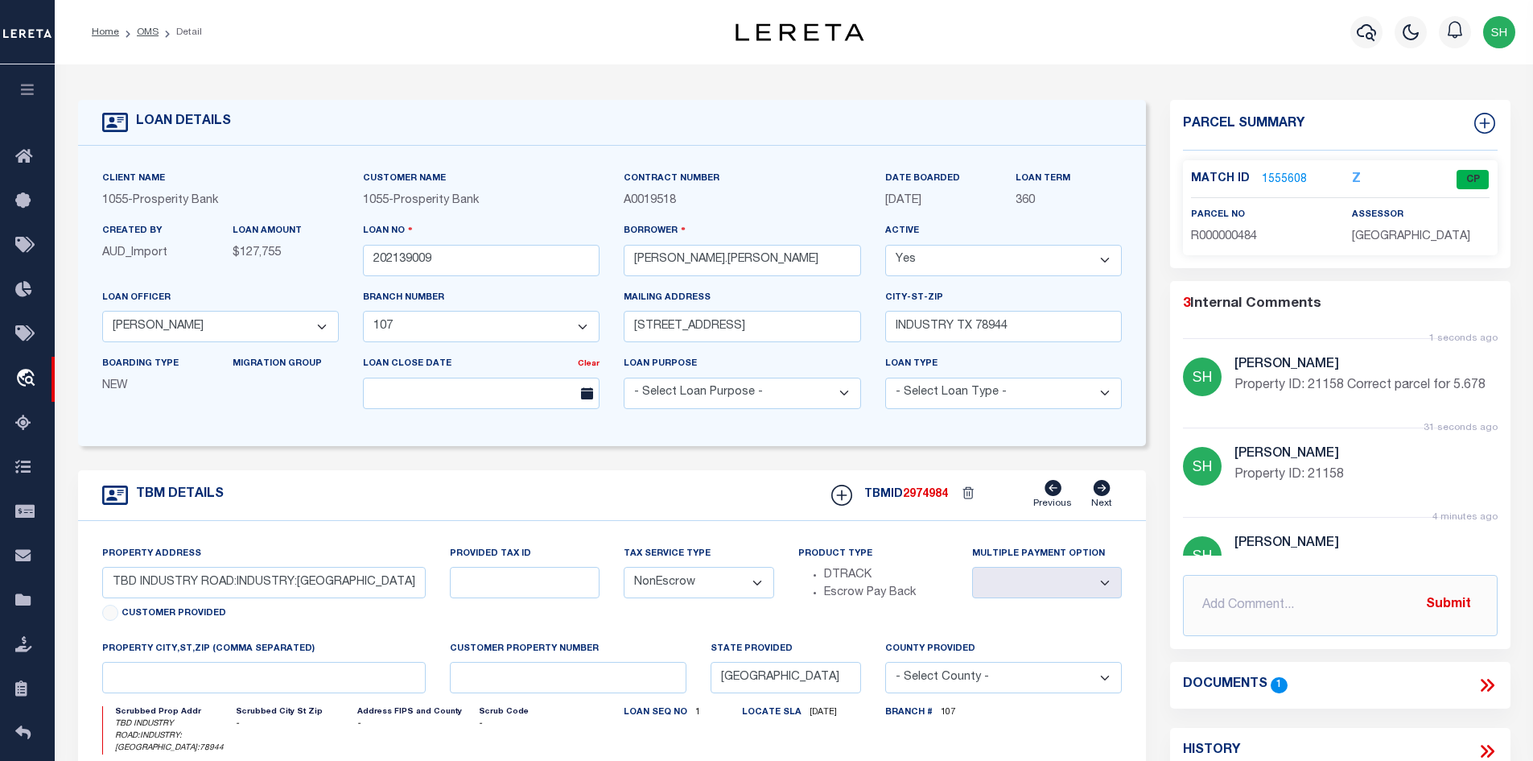
click at [1488, 683] on icon at bounding box center [1487, 685] width 21 height 21
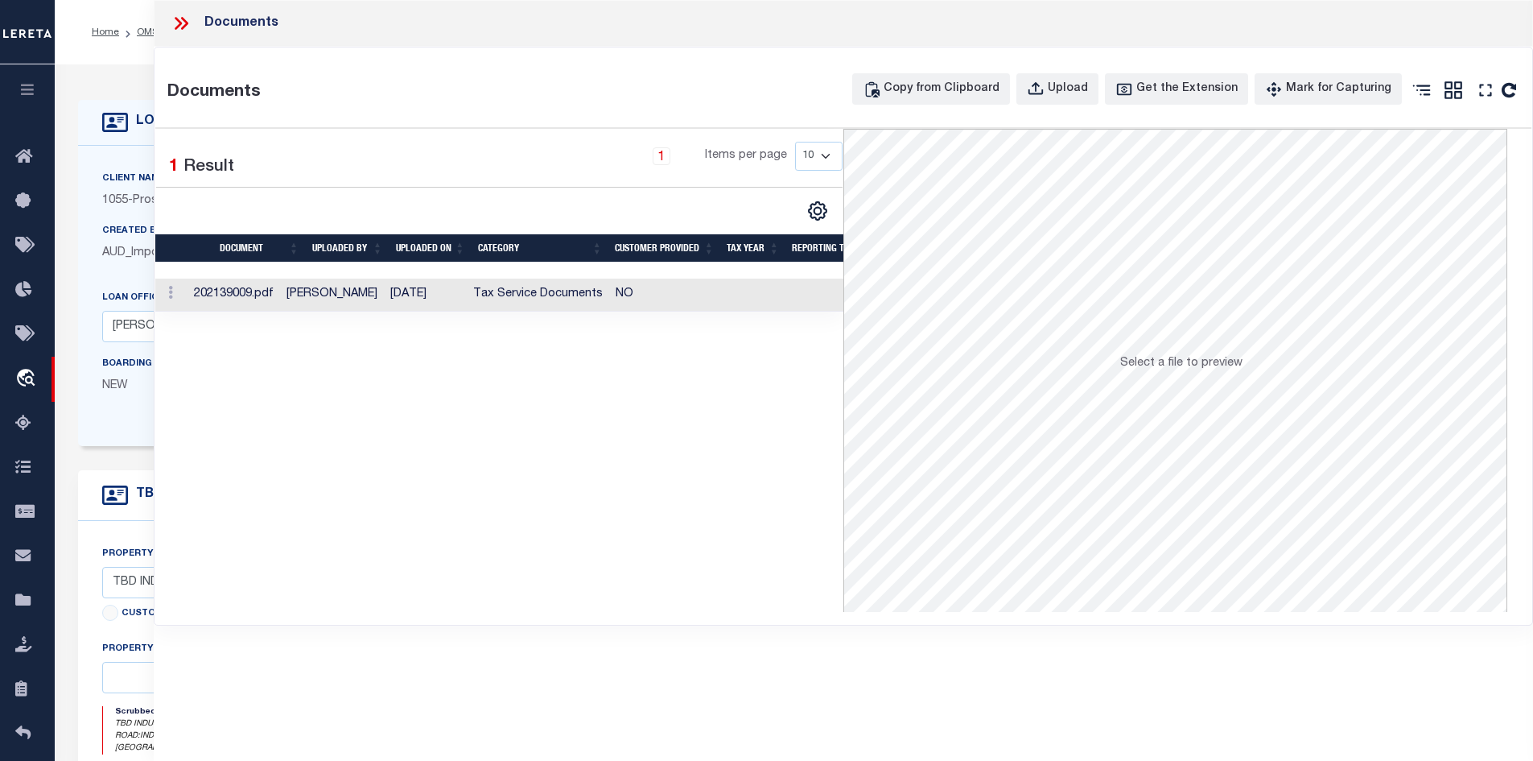
click at [658, 293] on td "NO" at bounding box center [665, 294] width 112 height 33
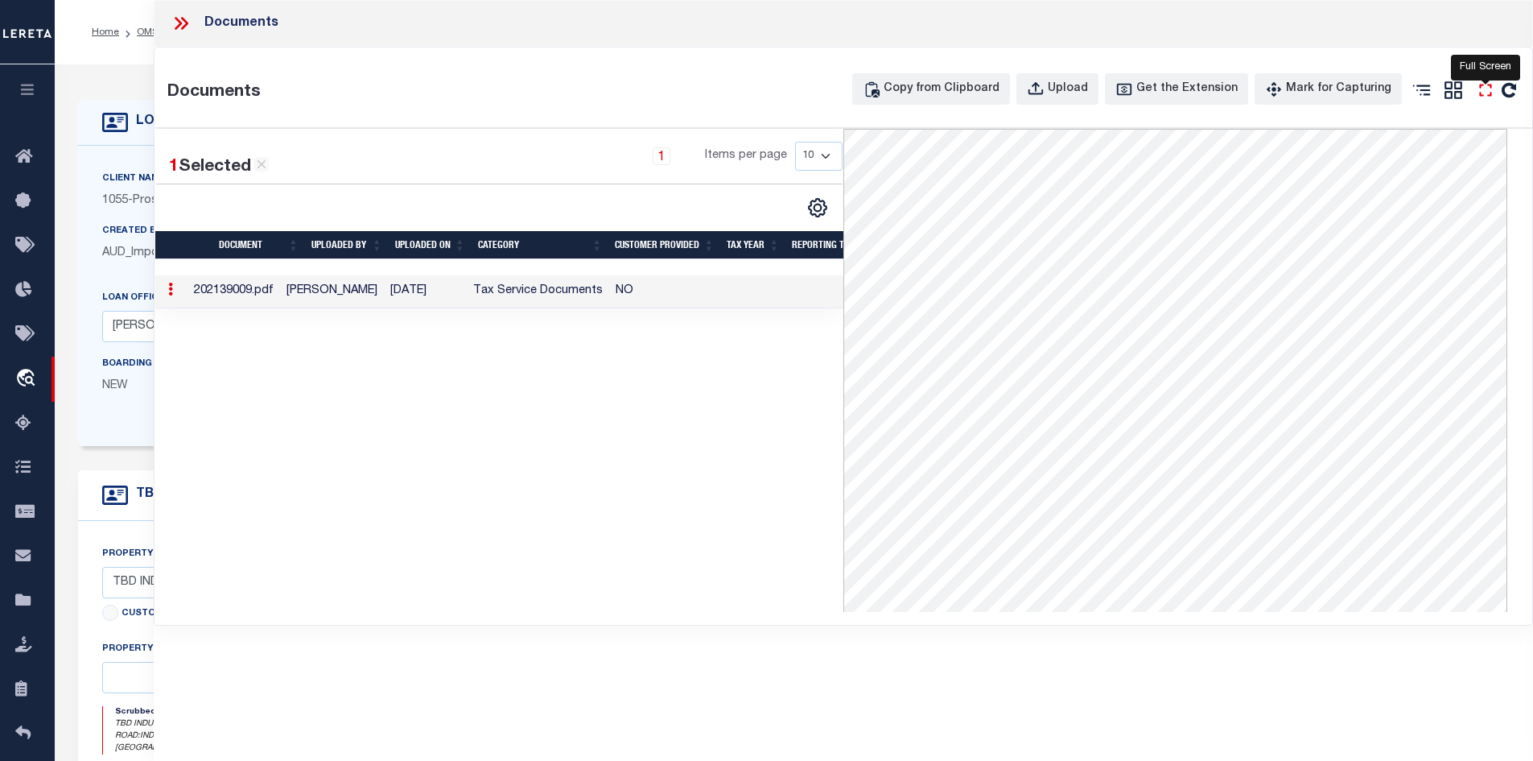
click at [1487, 90] on icon "" at bounding box center [1485, 90] width 21 height 21
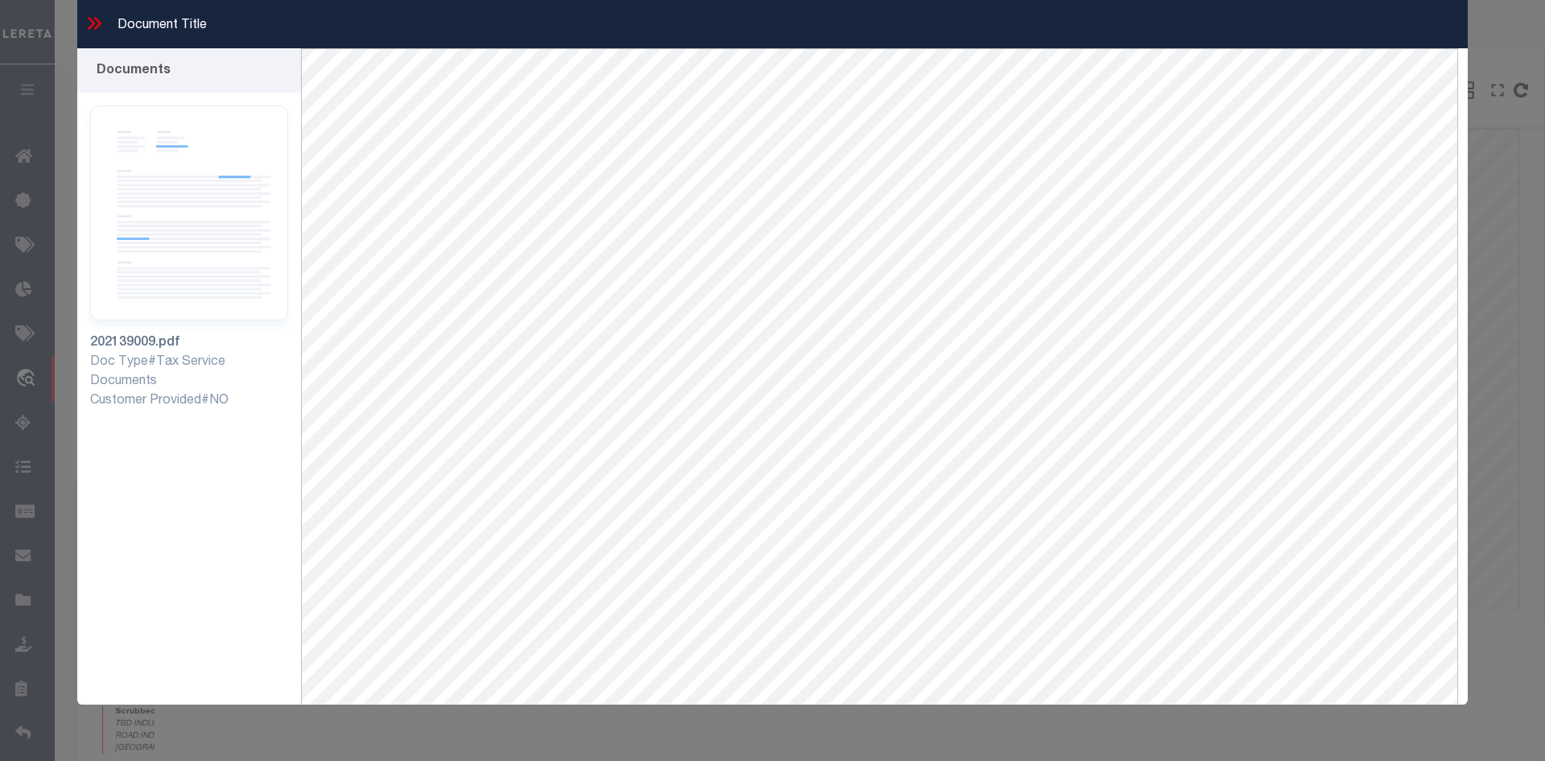
drag, startPoint x: 92, startPoint y: 11, endPoint x: 119, endPoint y: 56, distance: 52.7
click at [98, 19] on div "Document Title" at bounding box center [772, 24] width 1391 height 48
click at [99, 24] on icon at bounding box center [97, 23] width 7 height 13
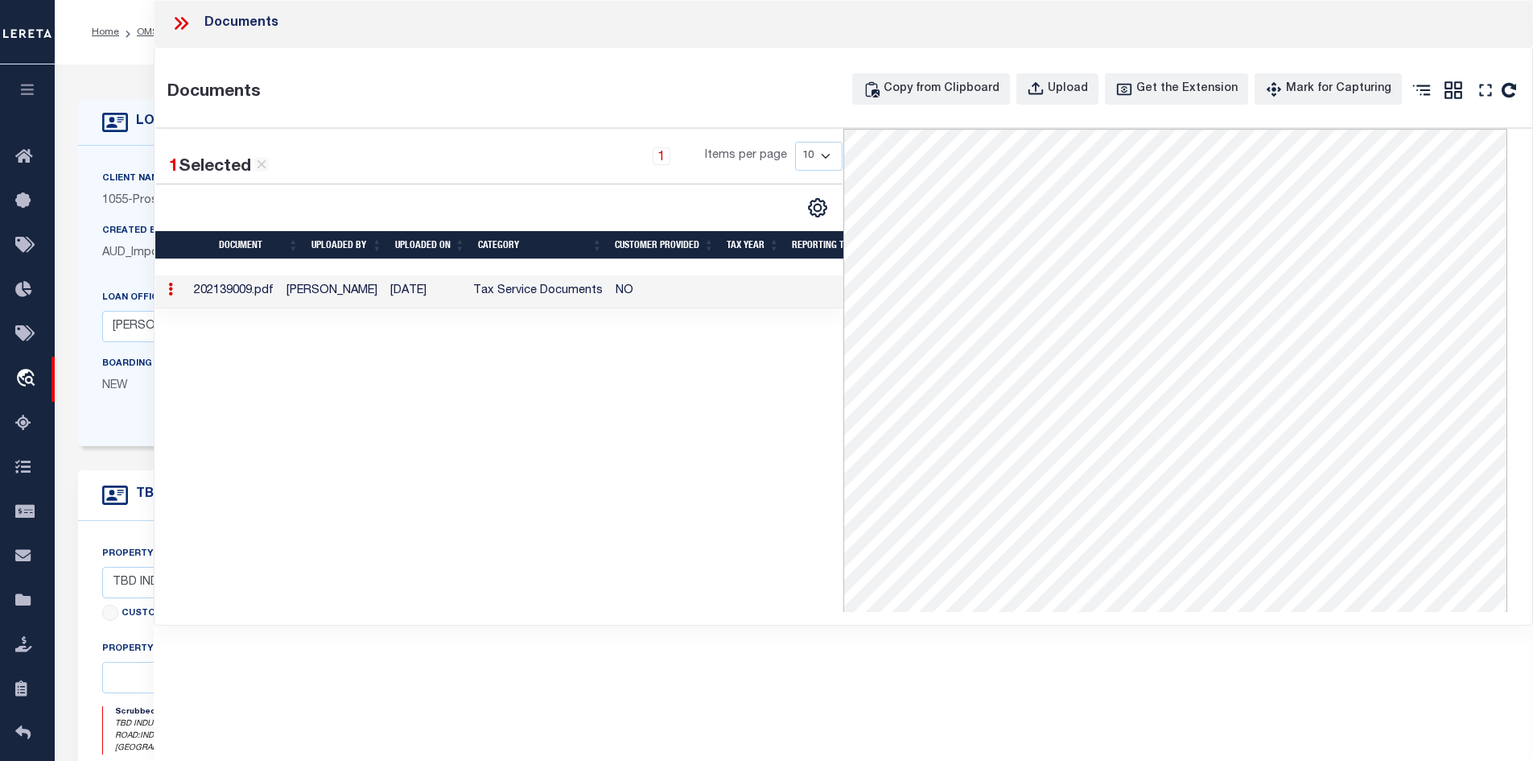
click at [180, 27] on icon at bounding box center [181, 23] width 21 height 21
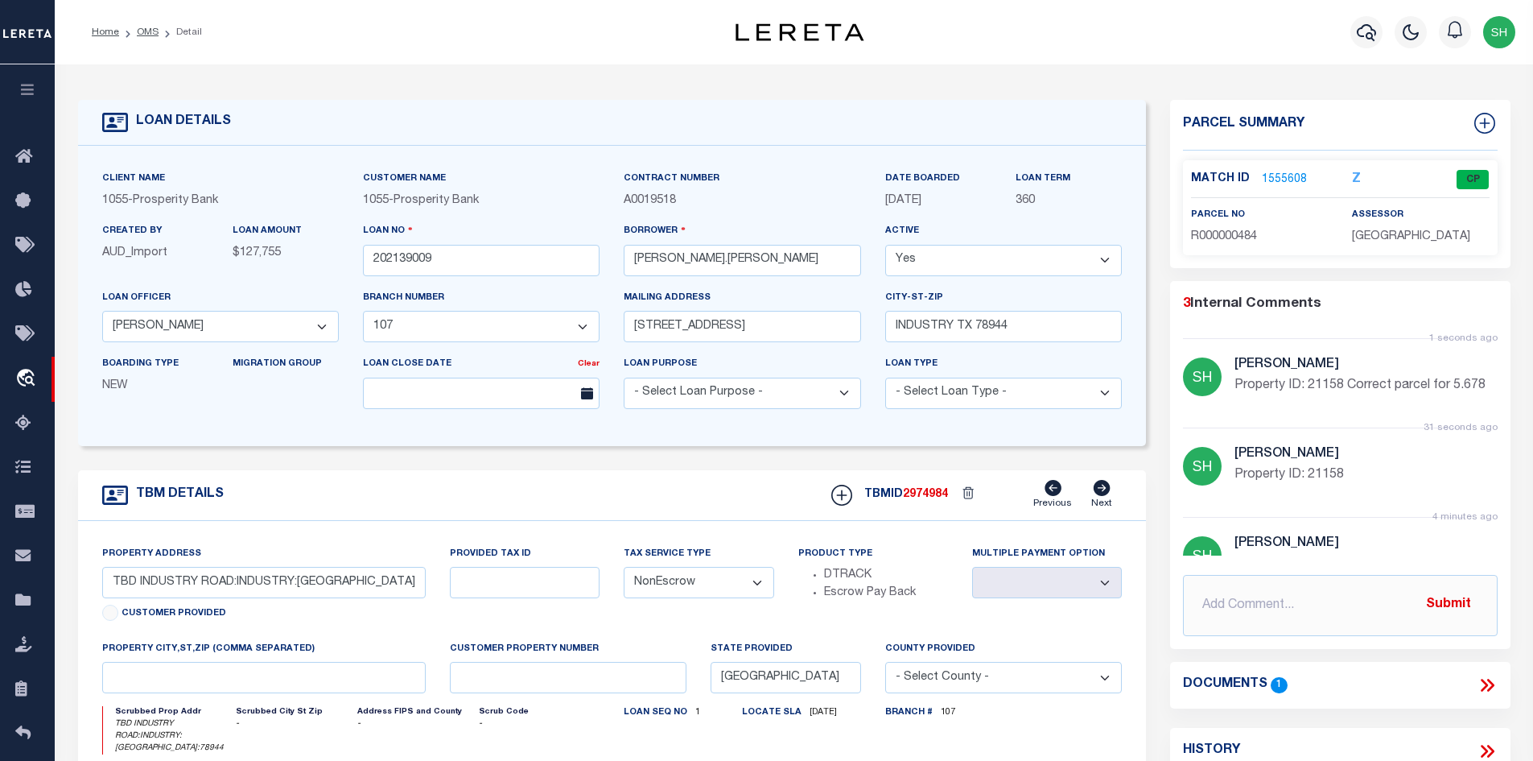
scroll to position [241, 0]
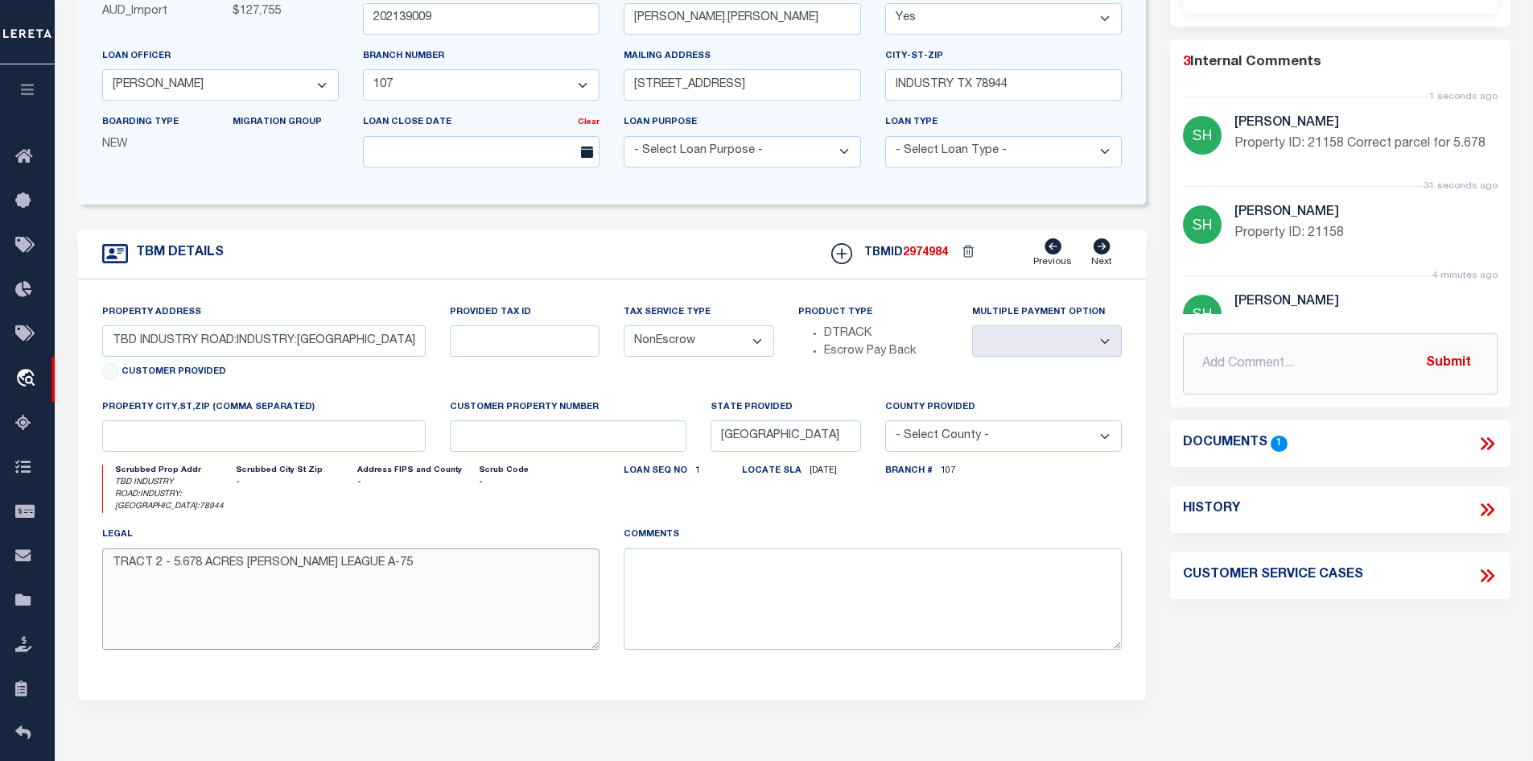
drag, startPoint x: 389, startPoint y: 560, endPoint x: 107, endPoint y: 555, distance: 281.8
click at [107, 555] on textarea "TRACT 2 - 5.678 ACRES [PERSON_NAME] LEAGUE A-75" at bounding box center [351, 598] width 498 height 101
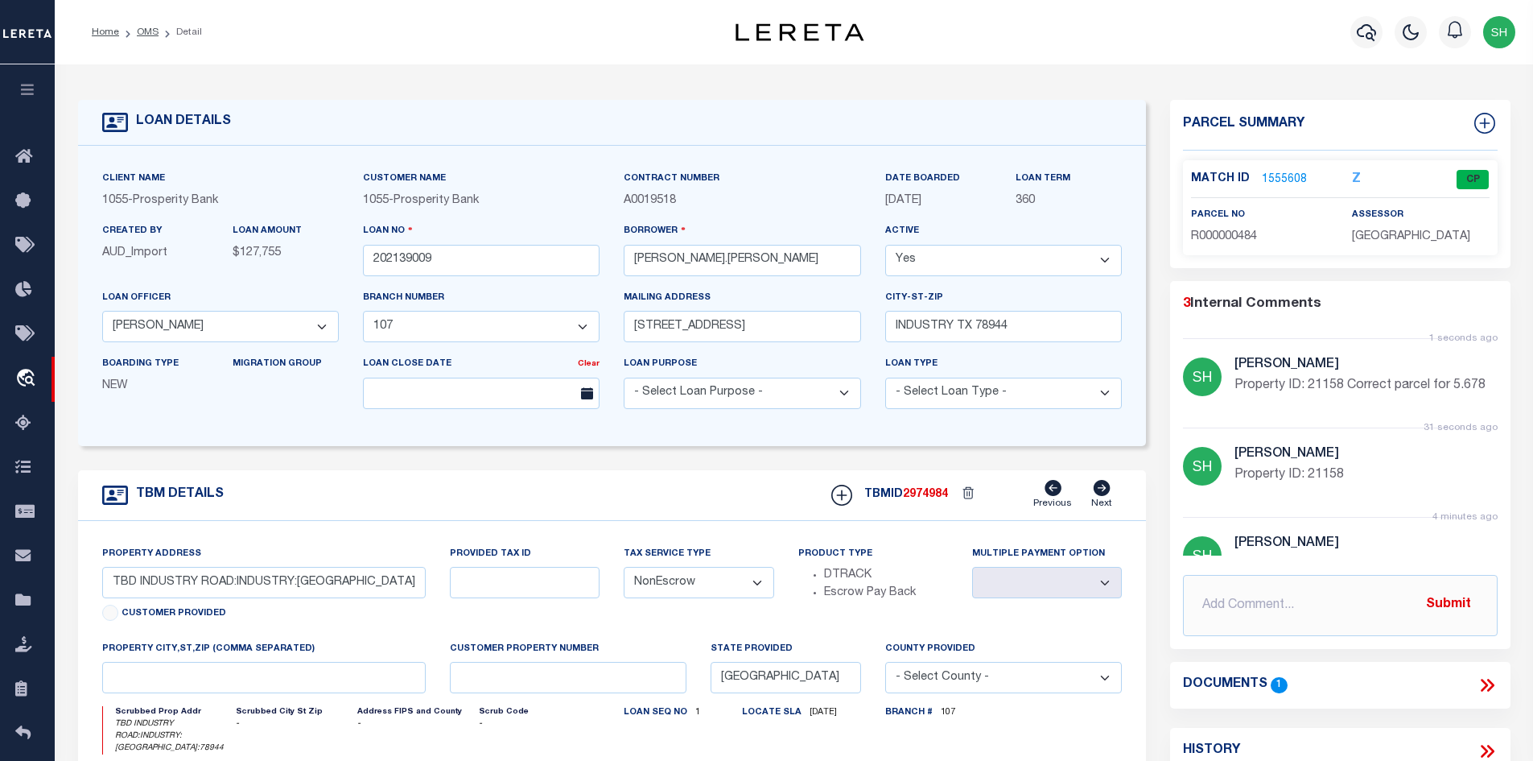
click at [1273, 175] on link "1555608" at bounding box center [1284, 179] width 45 height 17
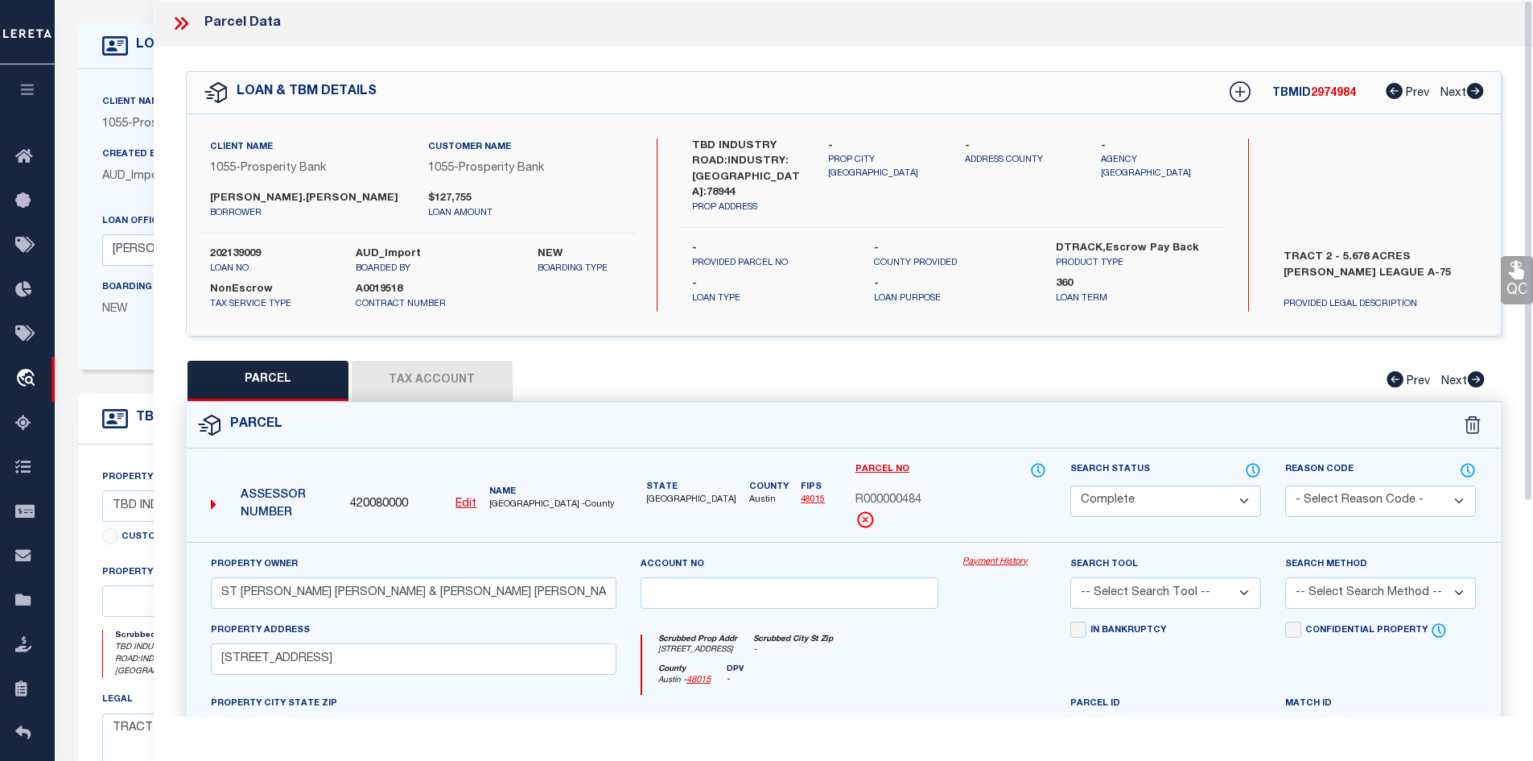
scroll to position [80, 0]
drag, startPoint x: 262, startPoint y: 595, endPoint x: 175, endPoint y: 591, distance: 87.0
click at [175, 591] on div "Property Owner ST [PERSON_NAME] [PERSON_NAME] & [PERSON_NAME] [PERSON_NAME] Acc…" at bounding box center [844, 772] width 1339 height 460
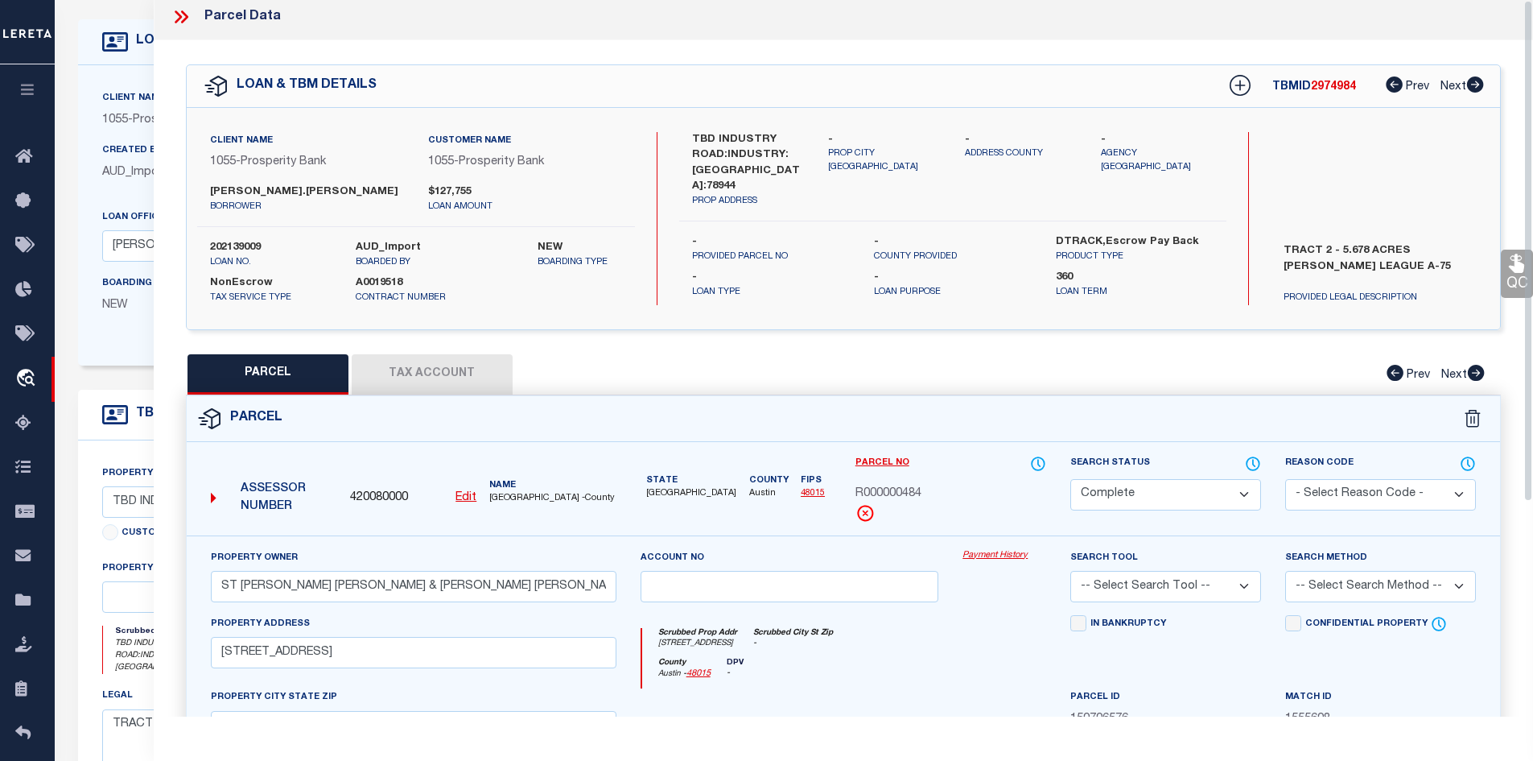
scroll to position [0, 0]
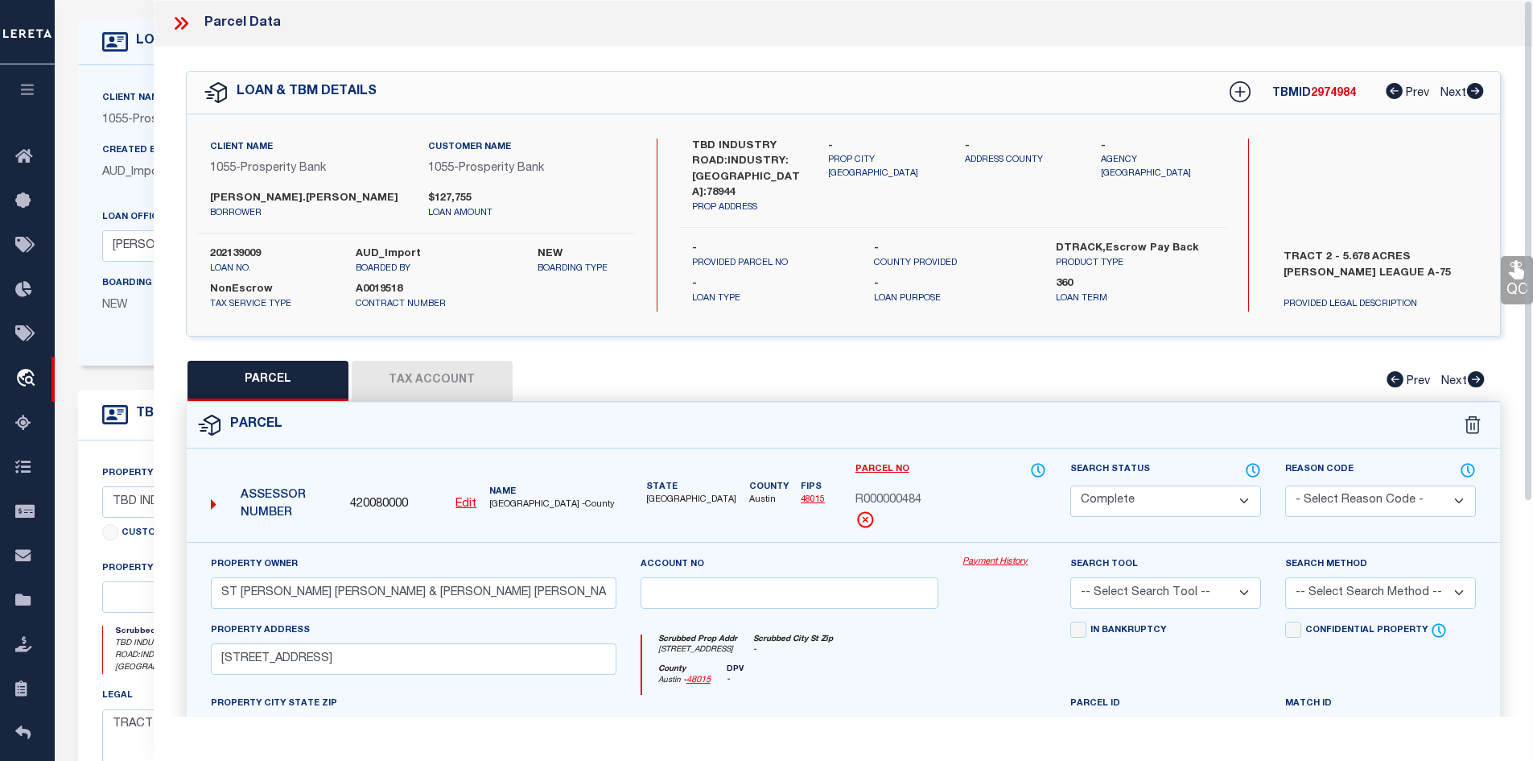
click at [184, 28] on icon at bounding box center [181, 23] width 21 height 21
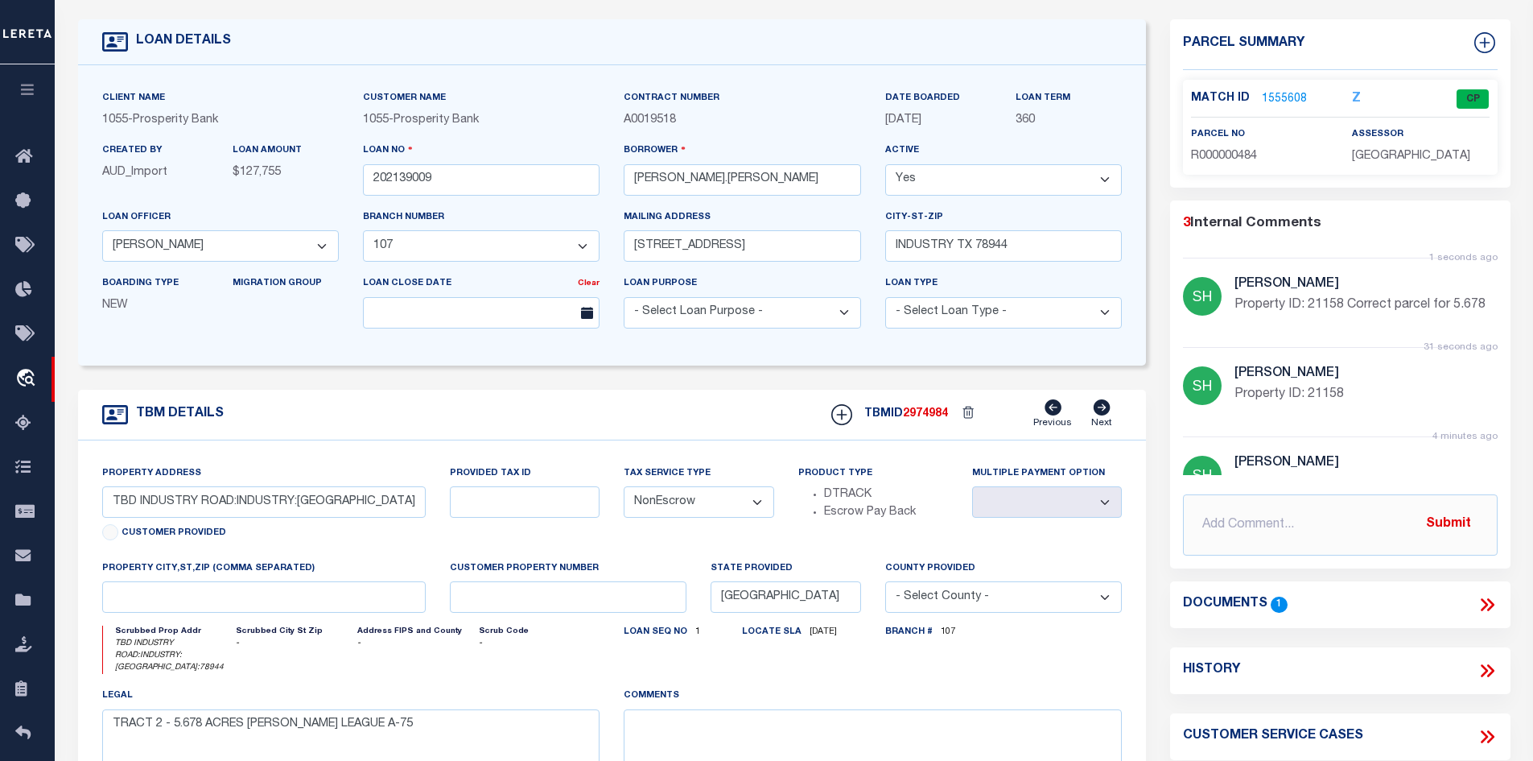
click at [1479, 594] on icon at bounding box center [1487, 604] width 21 height 21
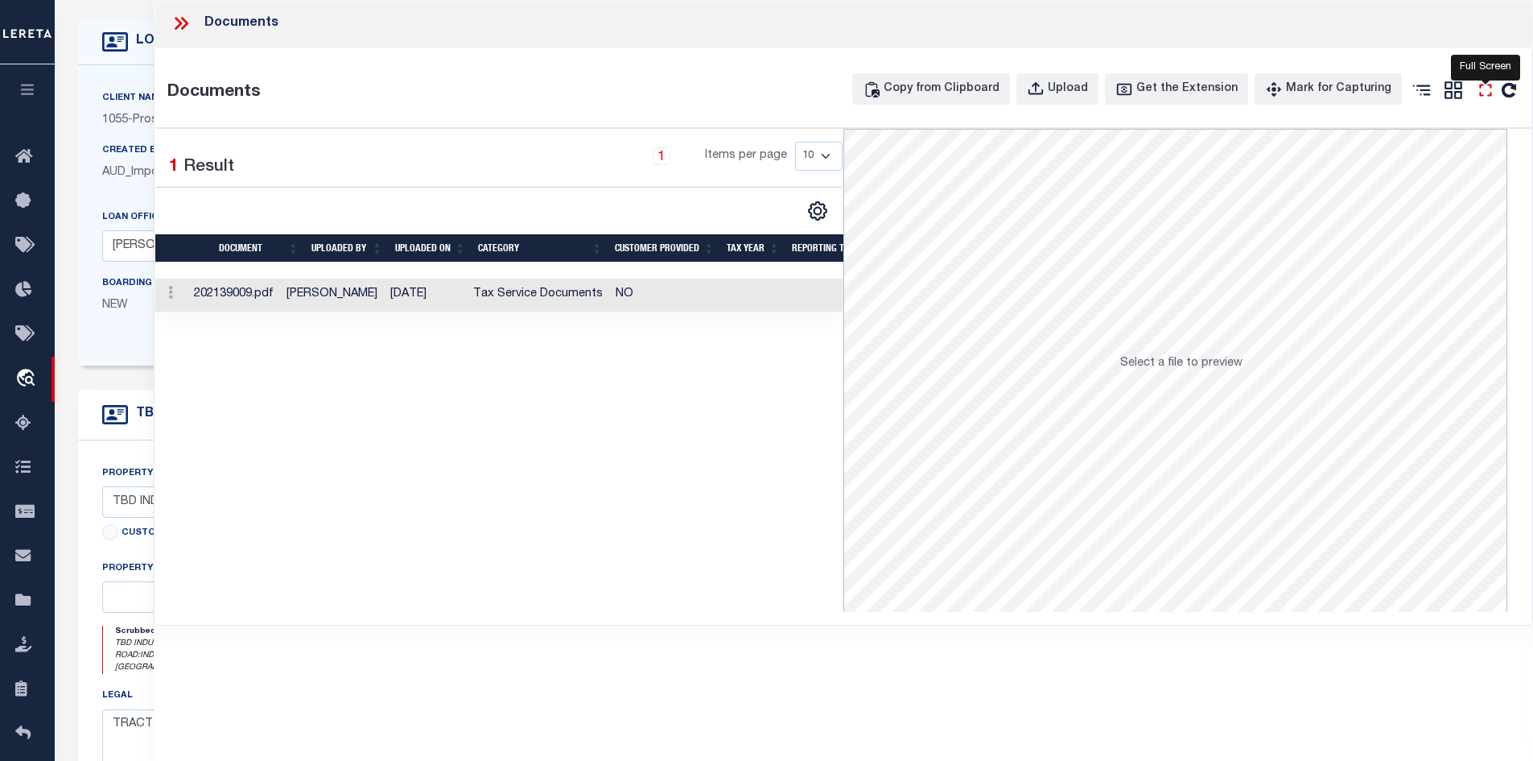
click at [1483, 89] on icon "" at bounding box center [1485, 90] width 21 height 21
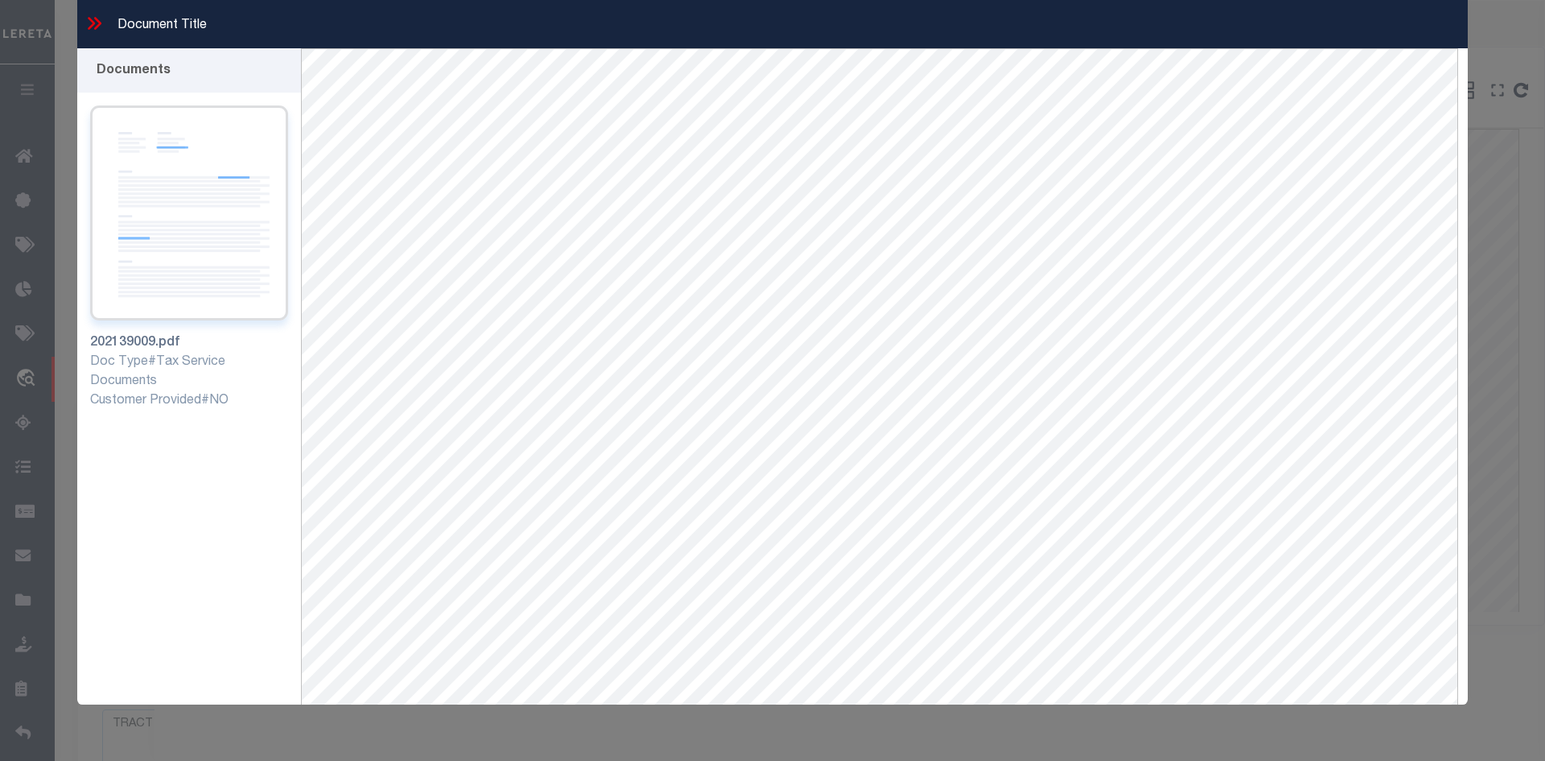
click at [171, 212] on img at bounding box center [189, 212] width 198 height 215
click at [99, 22] on icon at bounding box center [97, 23] width 7 height 13
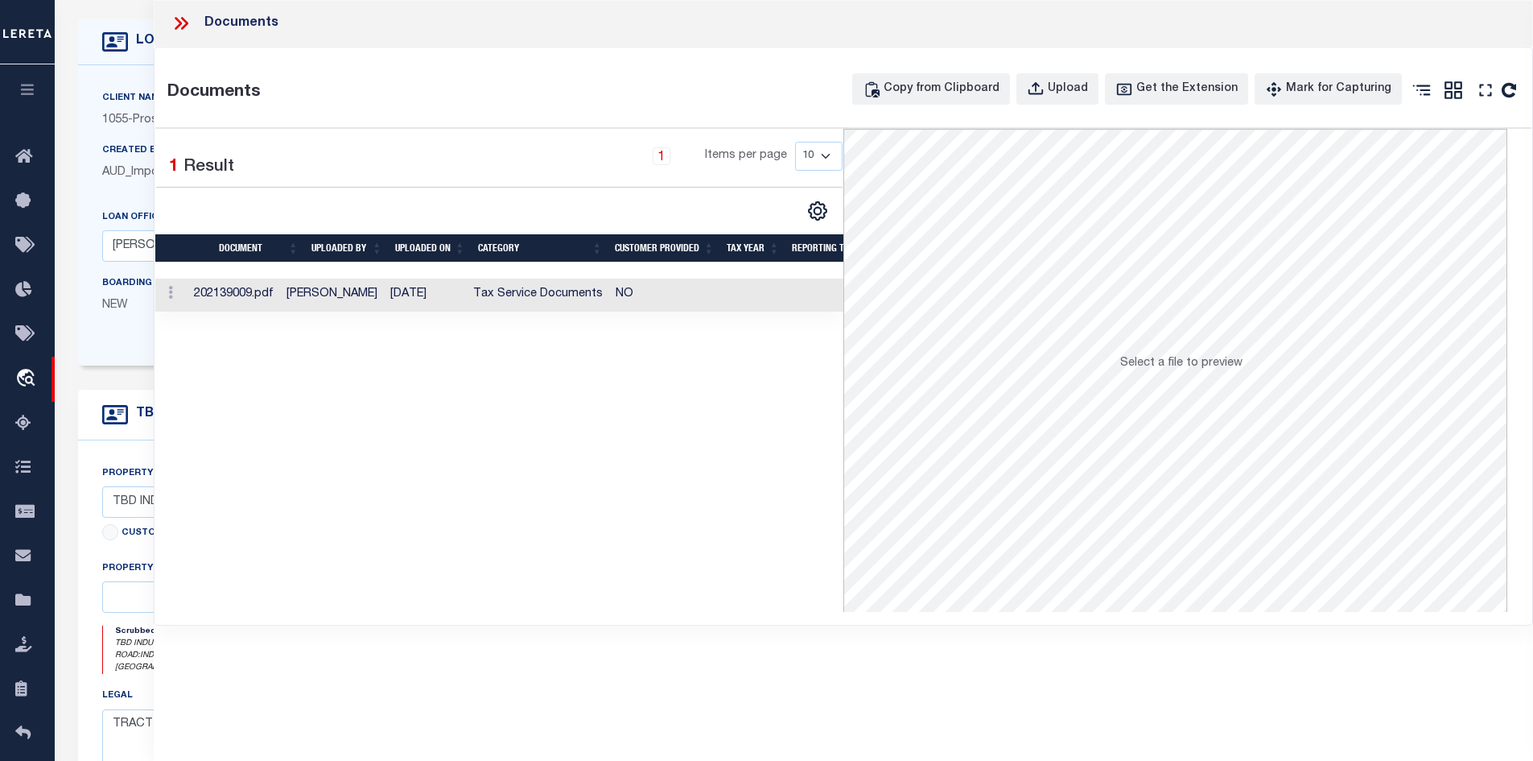
click at [181, 23] on icon at bounding box center [178, 23] width 7 height 13
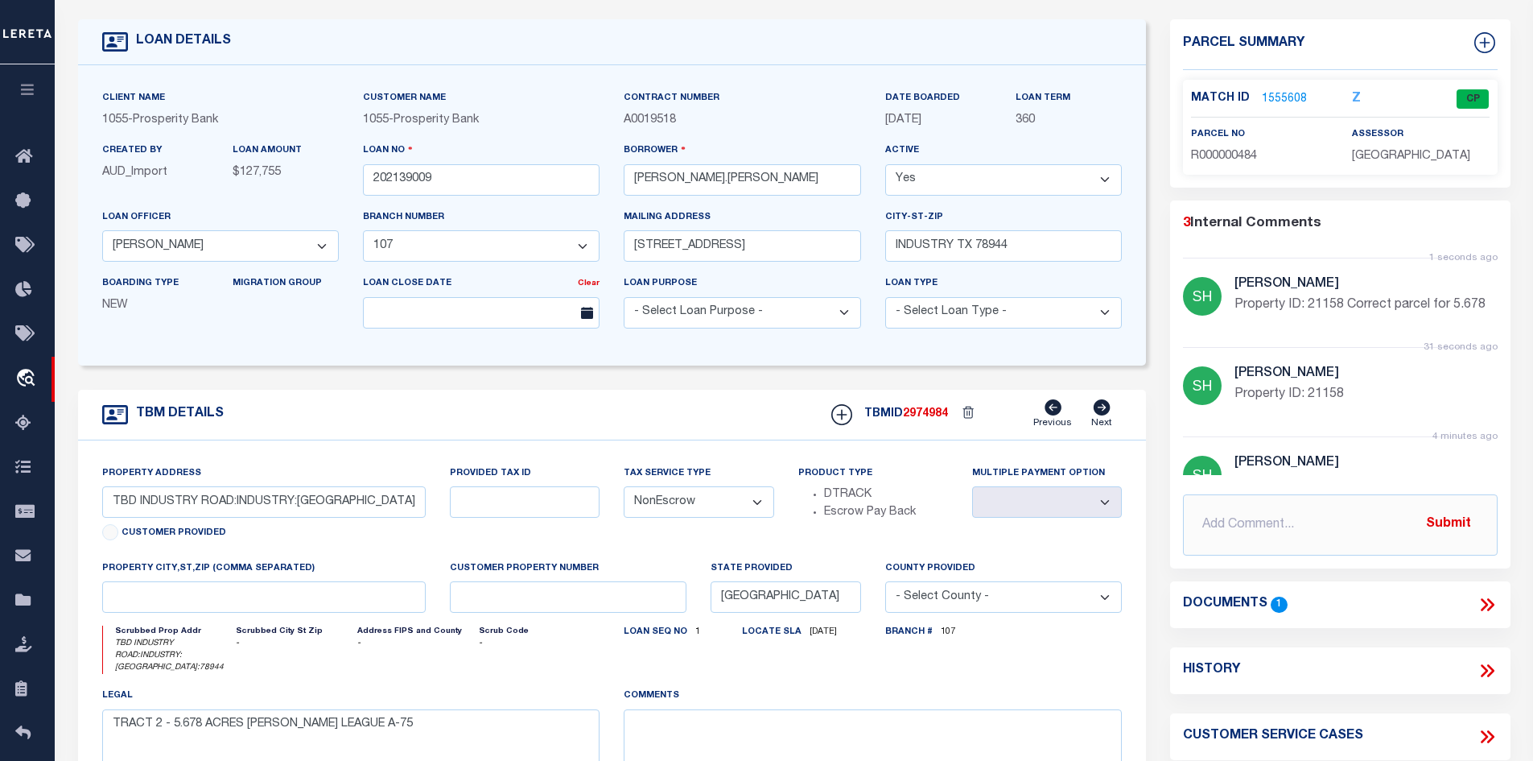
click at [1279, 92] on link "1555608" at bounding box center [1284, 99] width 45 height 17
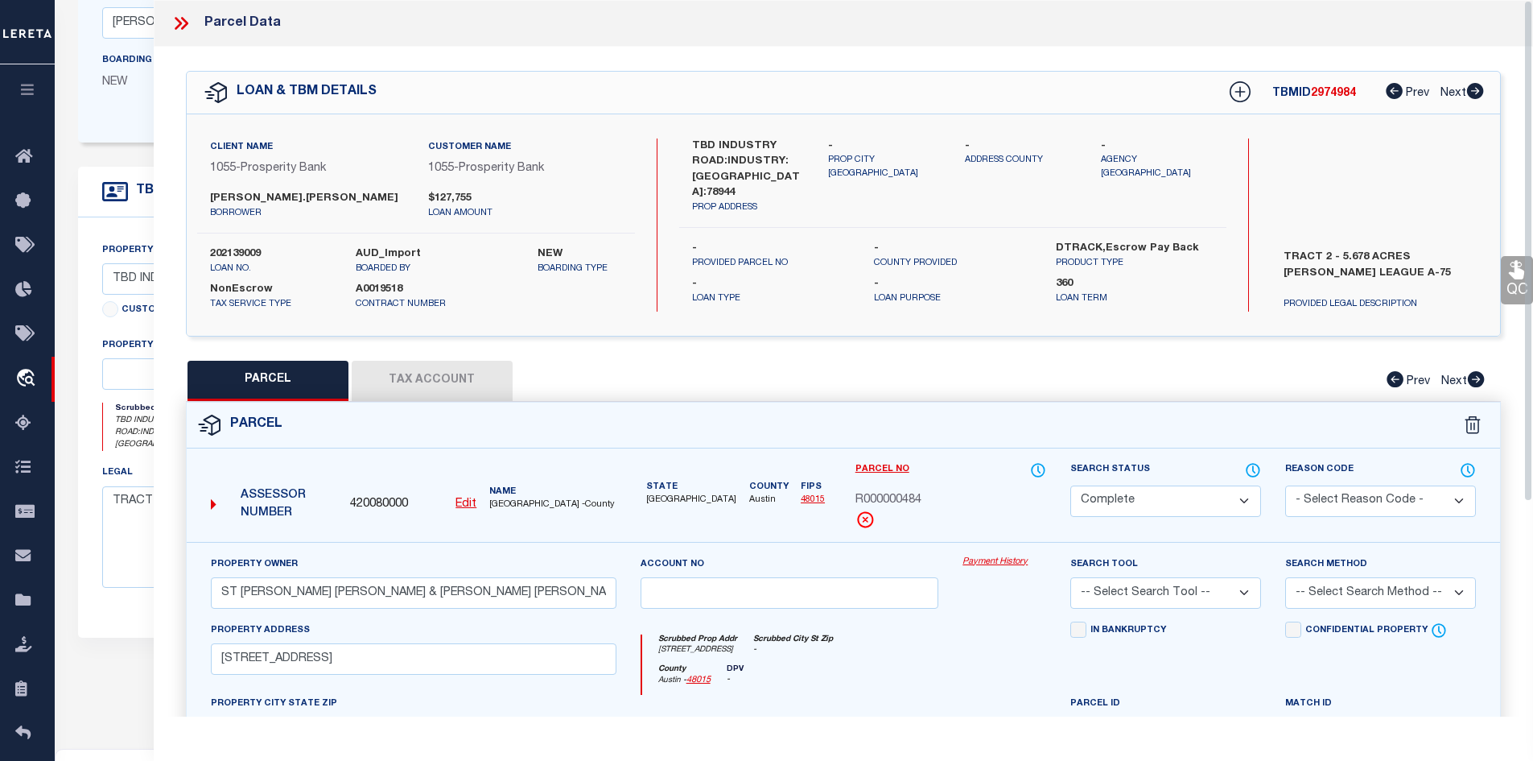
scroll to position [402, 0]
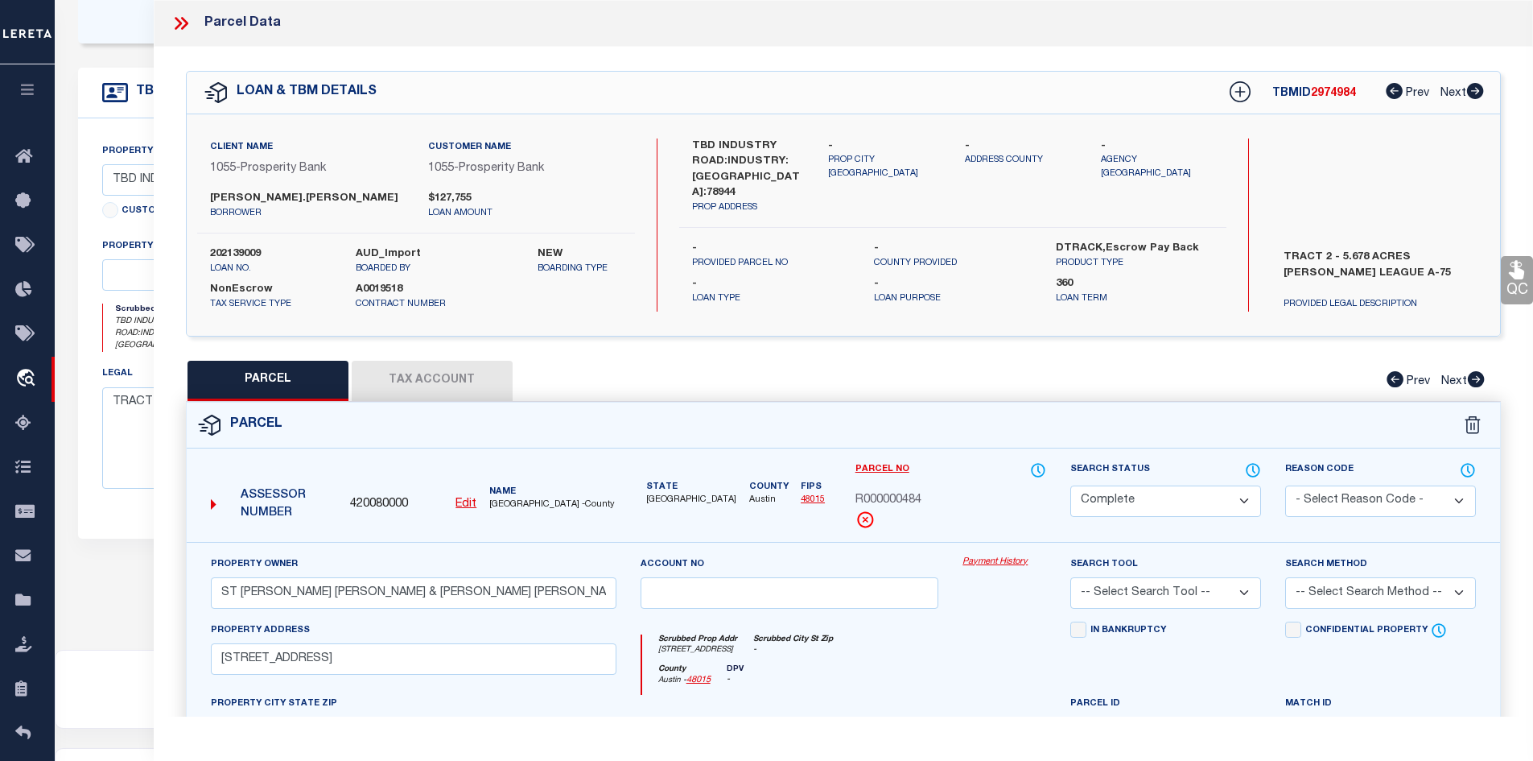
click at [1141, 501] on select "Automated Search Bad Parcel Complete Duplicate Parcel High Dollar Reporting In …" at bounding box center [1166, 500] width 191 height 31
click at [1071, 485] on select "Automated Search Bad Parcel Complete Duplicate Parcel High Dollar Reporting In …" at bounding box center [1166, 500] width 191 height 31
click at [1083, 390] on div "PARCEL Tax Account Prev Next" at bounding box center [844, 381] width 1316 height 40
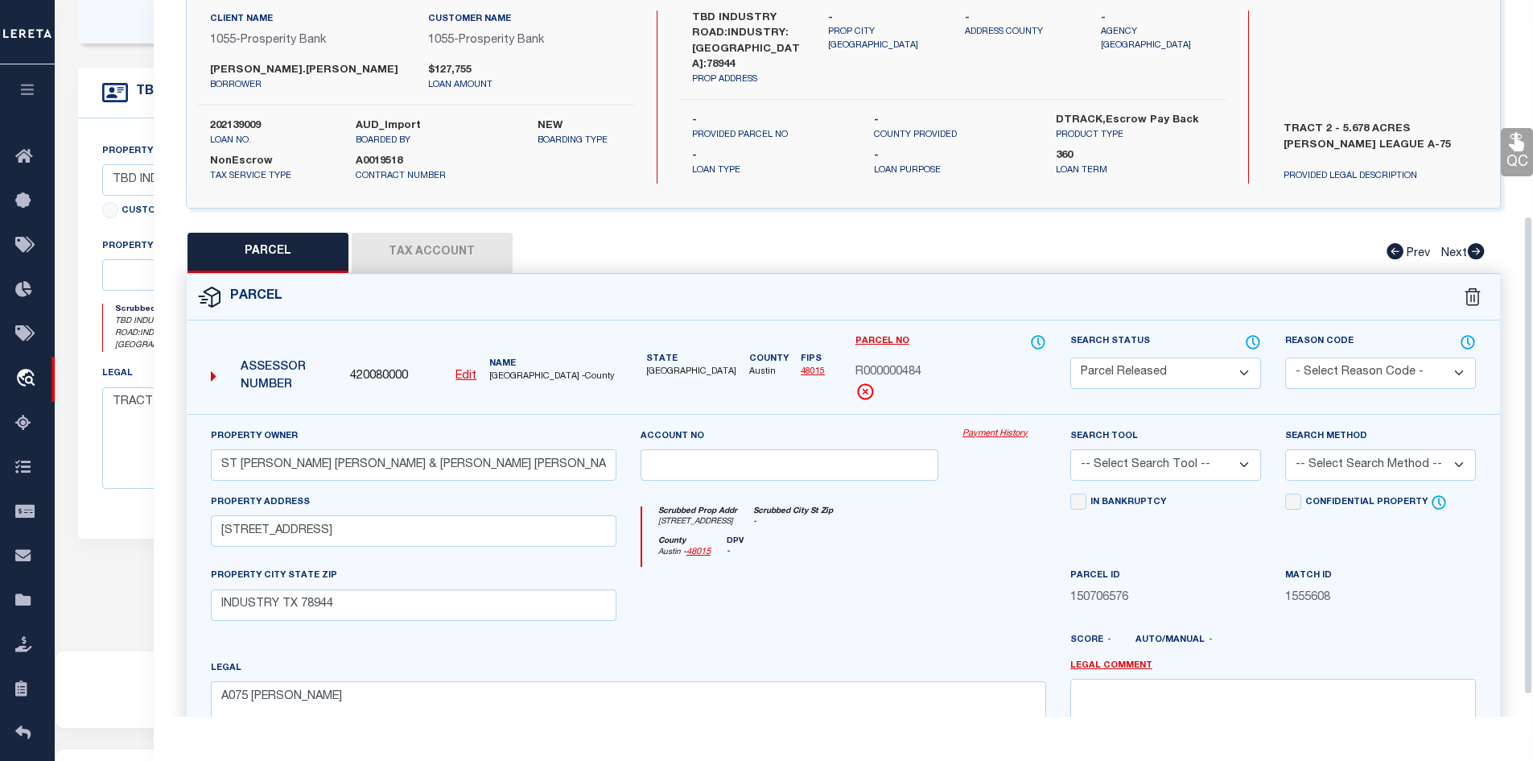
scroll to position [322, 0]
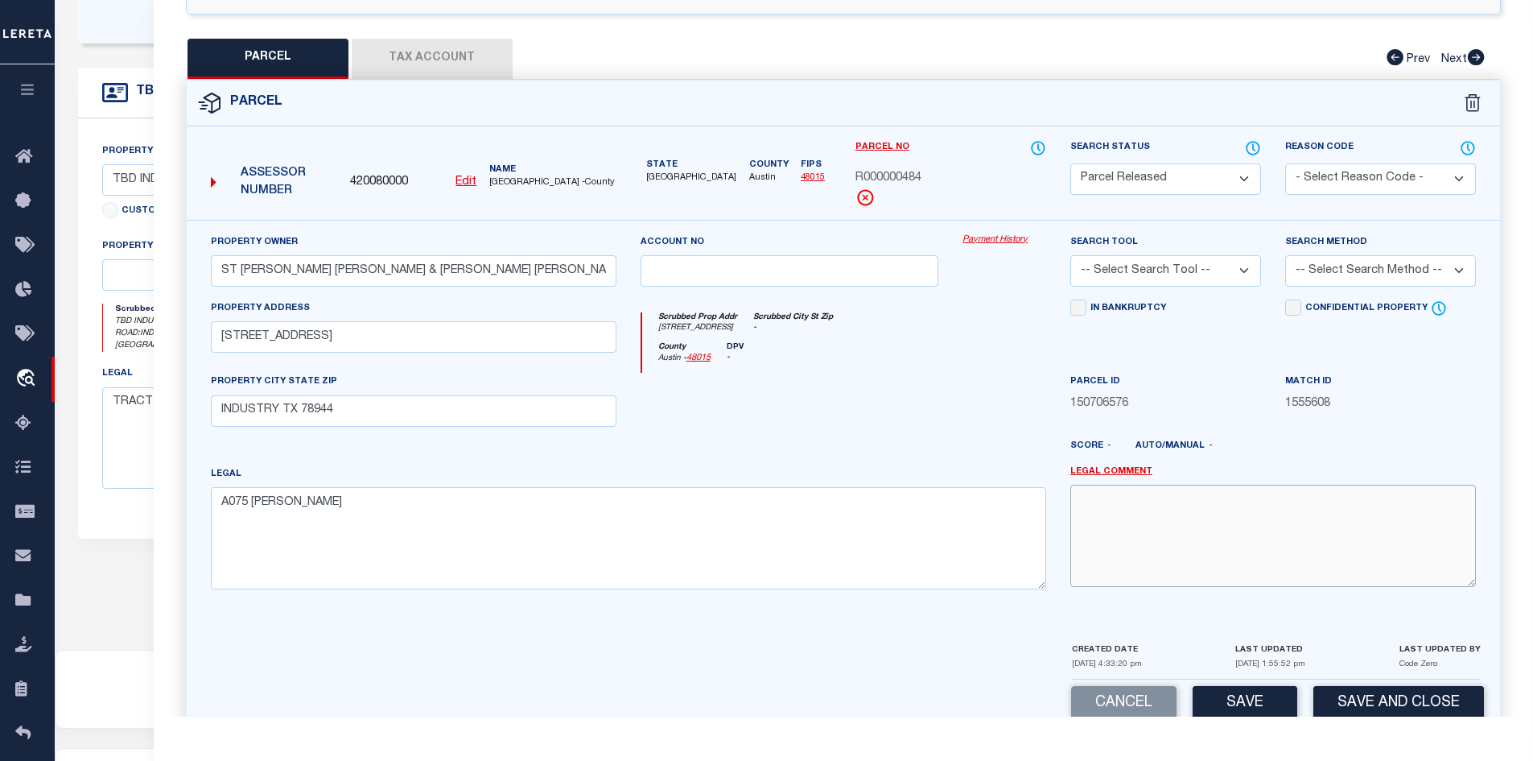
paste textarea "Legal call for 5.6780AC- [GEOGRAPHIC_DATA] – Volume 615 – page 699 which coves …"
click at [1371, 178] on select "- Select Reason Code - 099 - Other (Provide additional detail) ACT - Agency Cha…" at bounding box center [1380, 178] width 191 height 31
click at [1285, 163] on select "- Select Reason Code - 099 - Other (Provide additional detail) ACT - Agency Cha…" at bounding box center [1380, 178] width 191 height 31
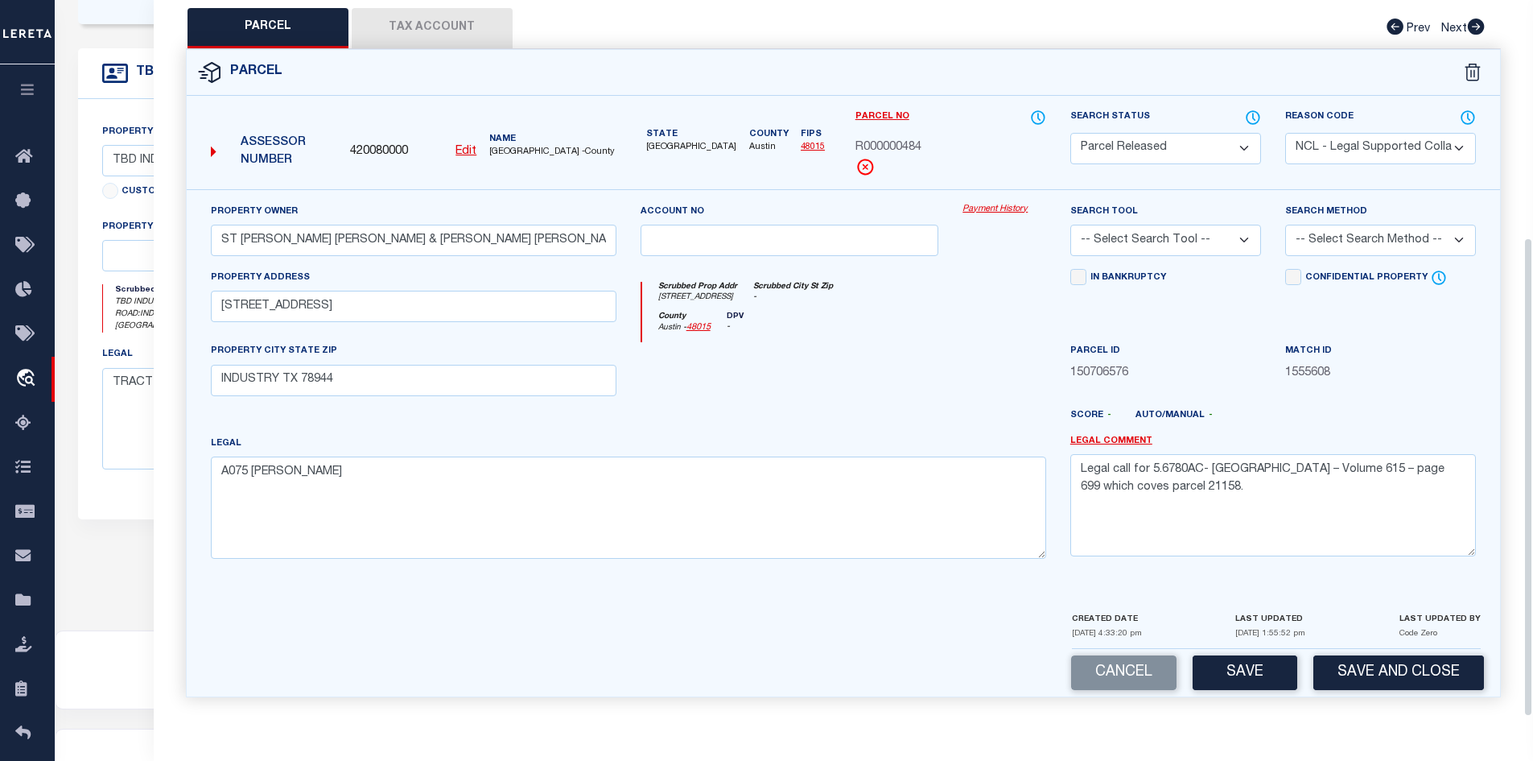
scroll to position [482, 0]
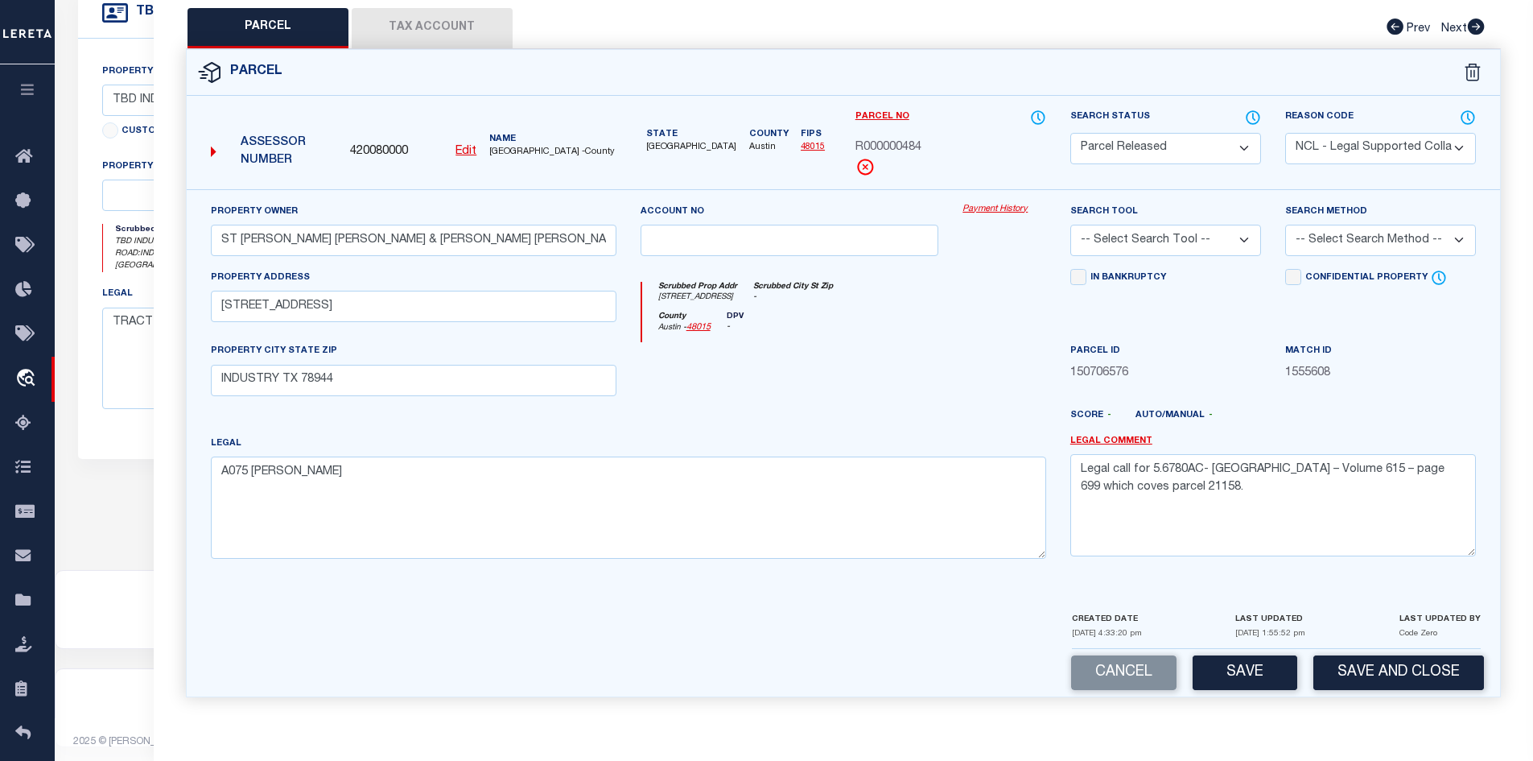
click at [1307, 142] on select "- Select Reason Code - 099 - Other (Provide additional detail) ACT - Agency Cha…" at bounding box center [1380, 148] width 191 height 31
click at [1285, 133] on select "- Select Reason Code - 099 - Other (Provide additional detail) ACT - Agency Cha…" at bounding box center [1380, 148] width 191 height 31
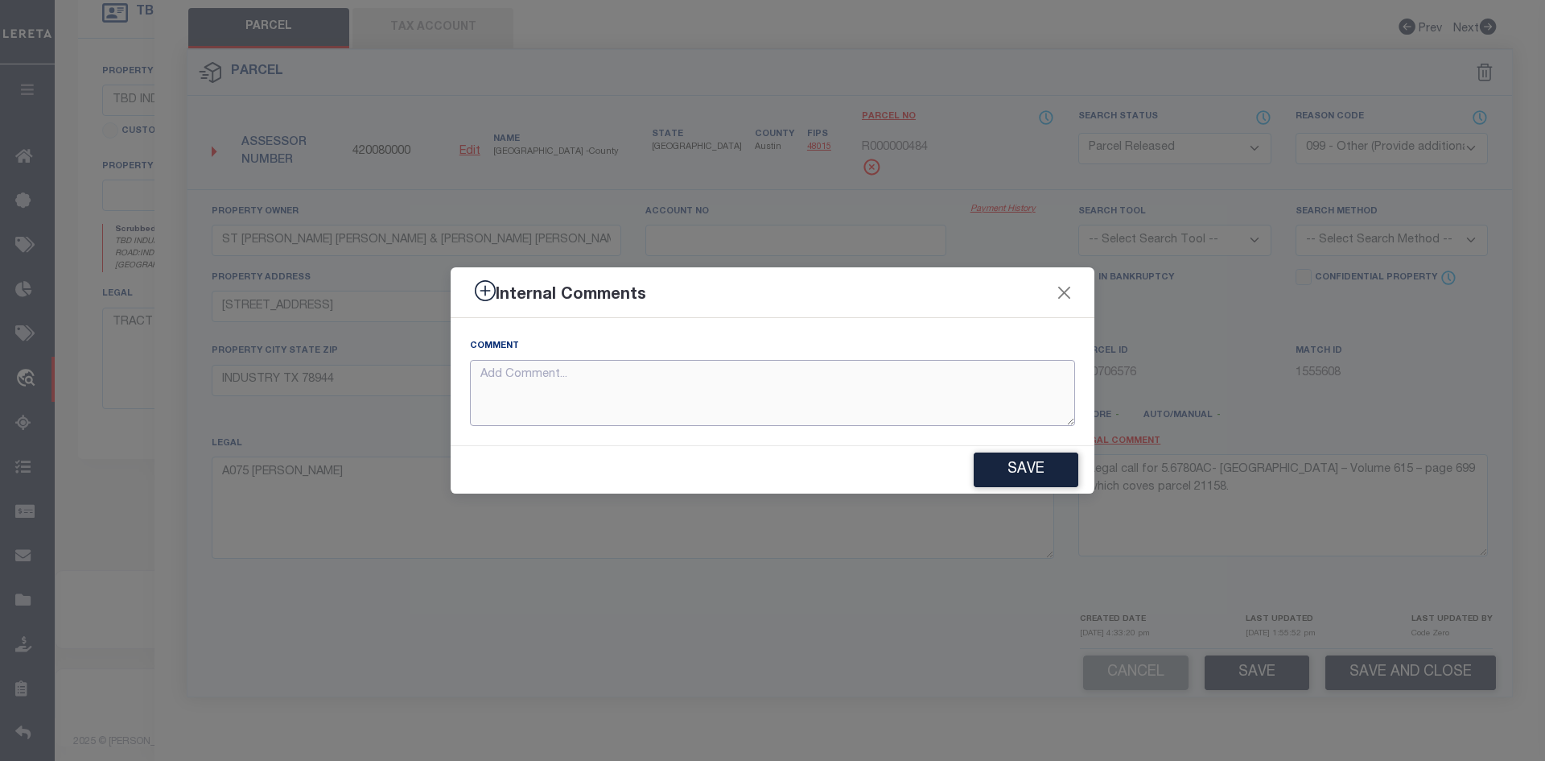
paste textarea "Legal call for 5.6780AC- [GEOGRAPHIC_DATA] – Volume 615 – page 699 which coves …"
click at [1248, 675] on div "Internal Comments Comment Legal call for 5.6780AC- [GEOGRAPHIC_DATA] – Volume 6…" at bounding box center [772, 380] width 1545 height 761
click at [1025, 466] on button "Save" at bounding box center [1026, 469] width 105 height 35
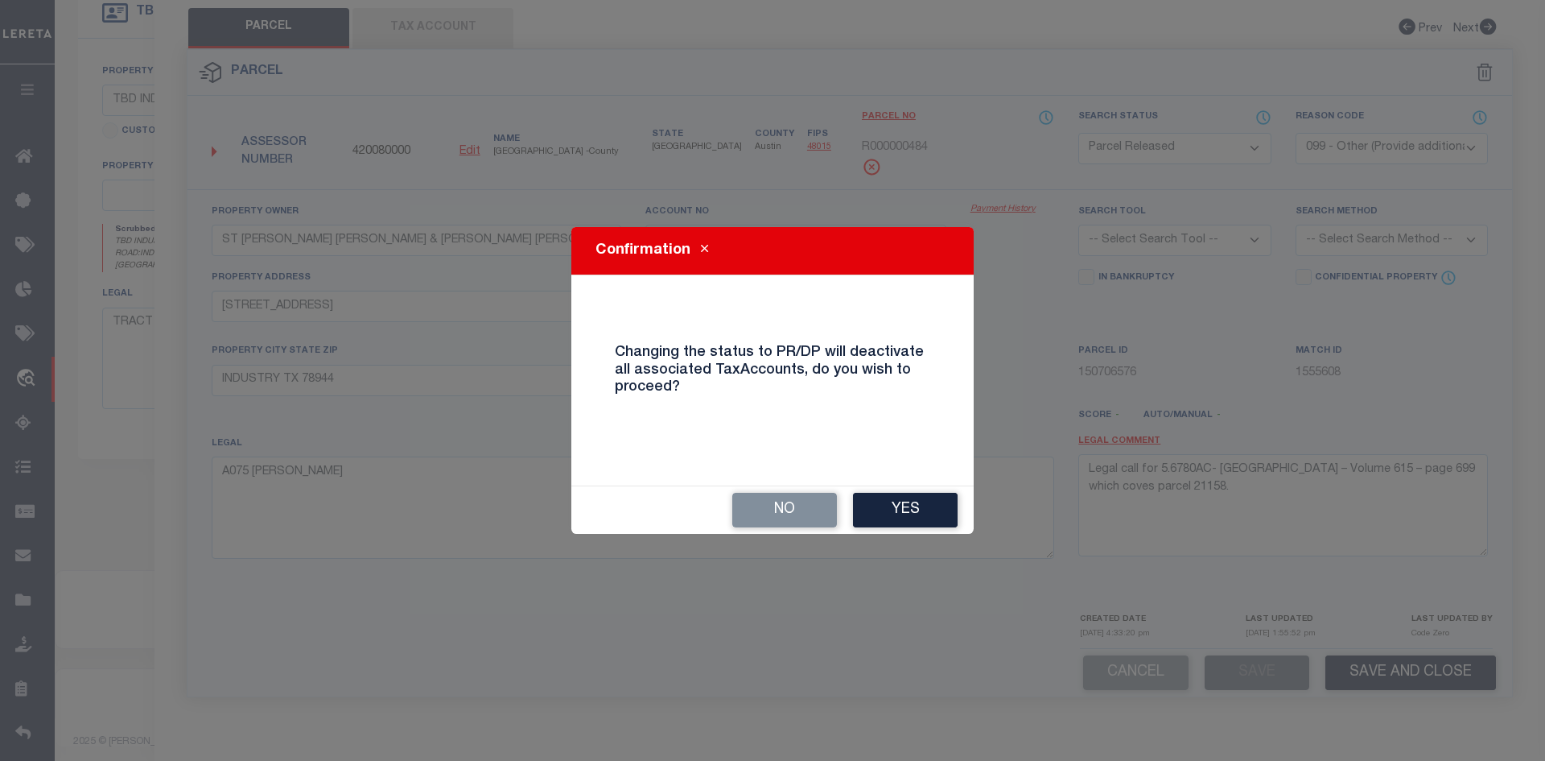
click at [910, 518] on button "Yes" at bounding box center [905, 510] width 105 height 35
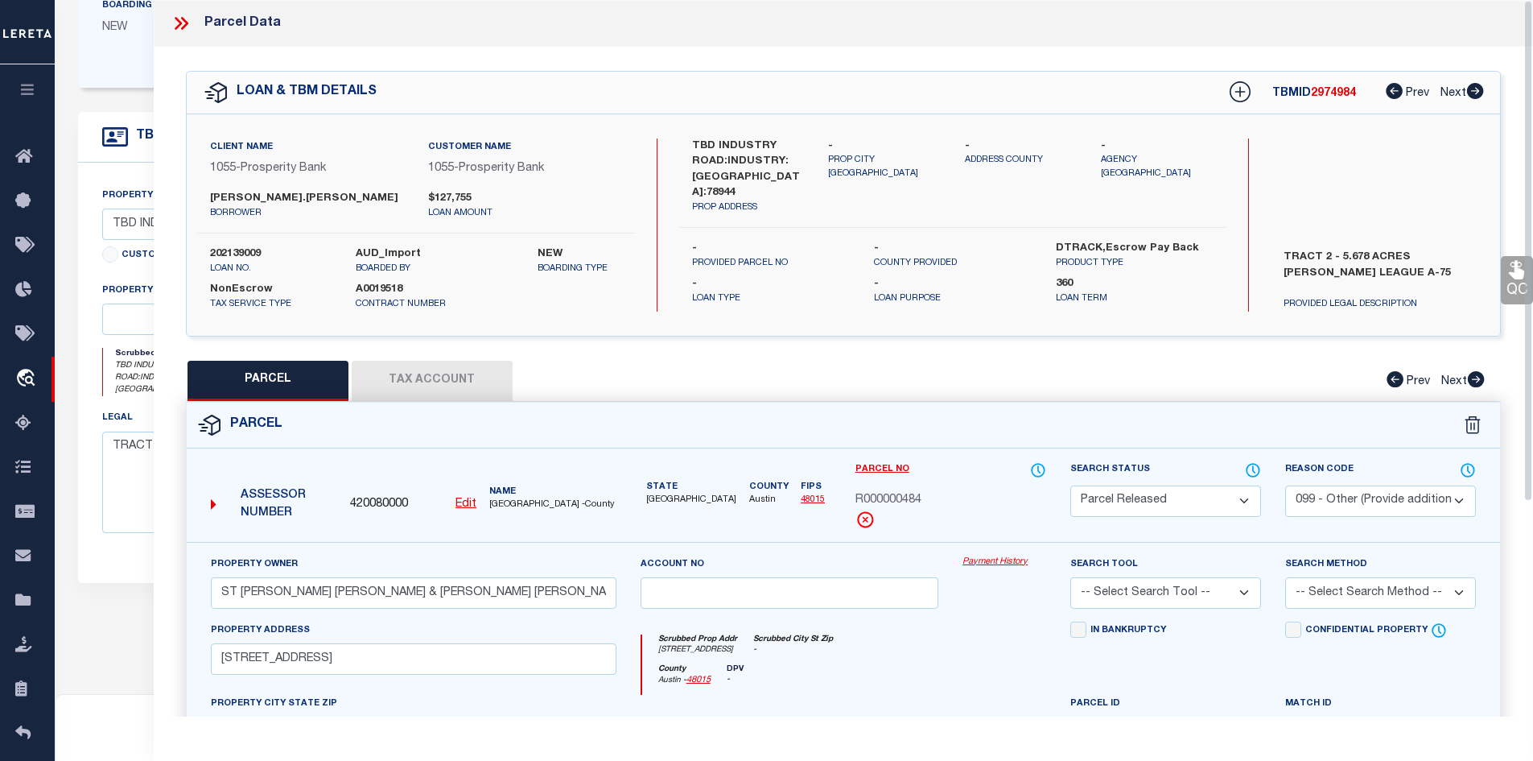
scroll to position [241, 0]
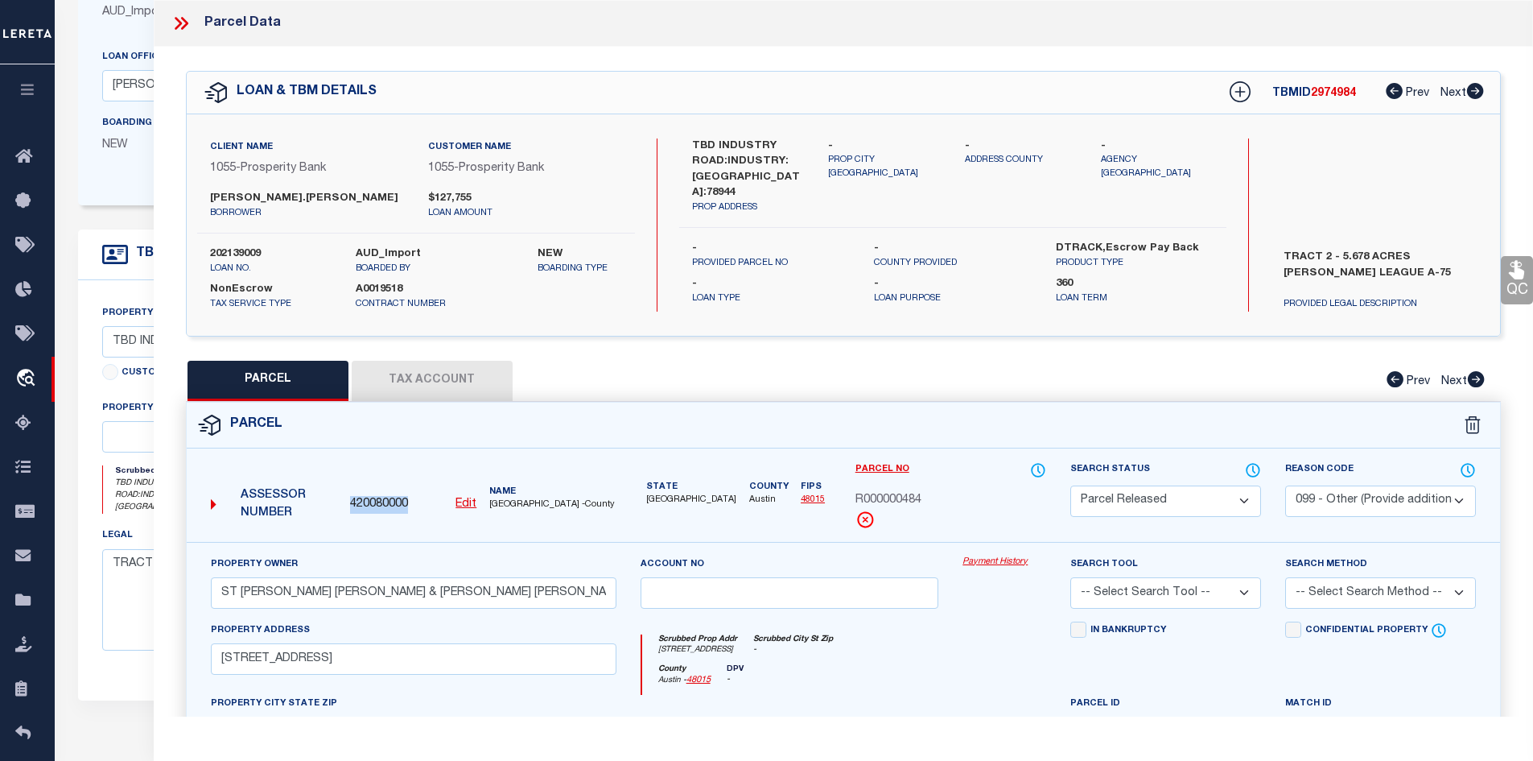
drag, startPoint x: 416, startPoint y: 505, endPoint x: 352, endPoint y: 504, distance: 64.4
click at [352, 504] on div "420080000 Edit" at bounding box center [413, 505] width 126 height 18
click at [423, 380] on button "Tax Account" at bounding box center [432, 381] width 161 height 40
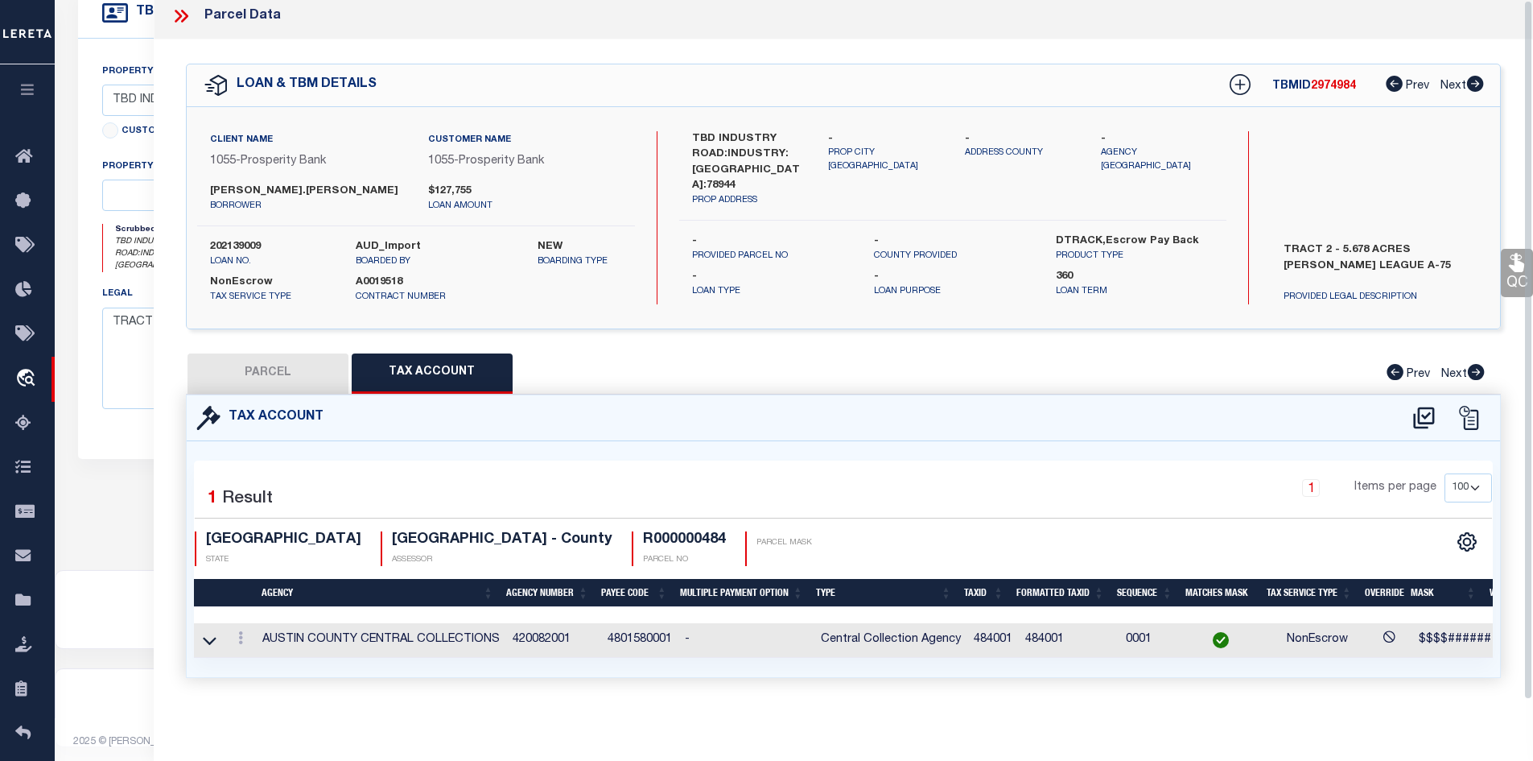
scroll to position [0, 0]
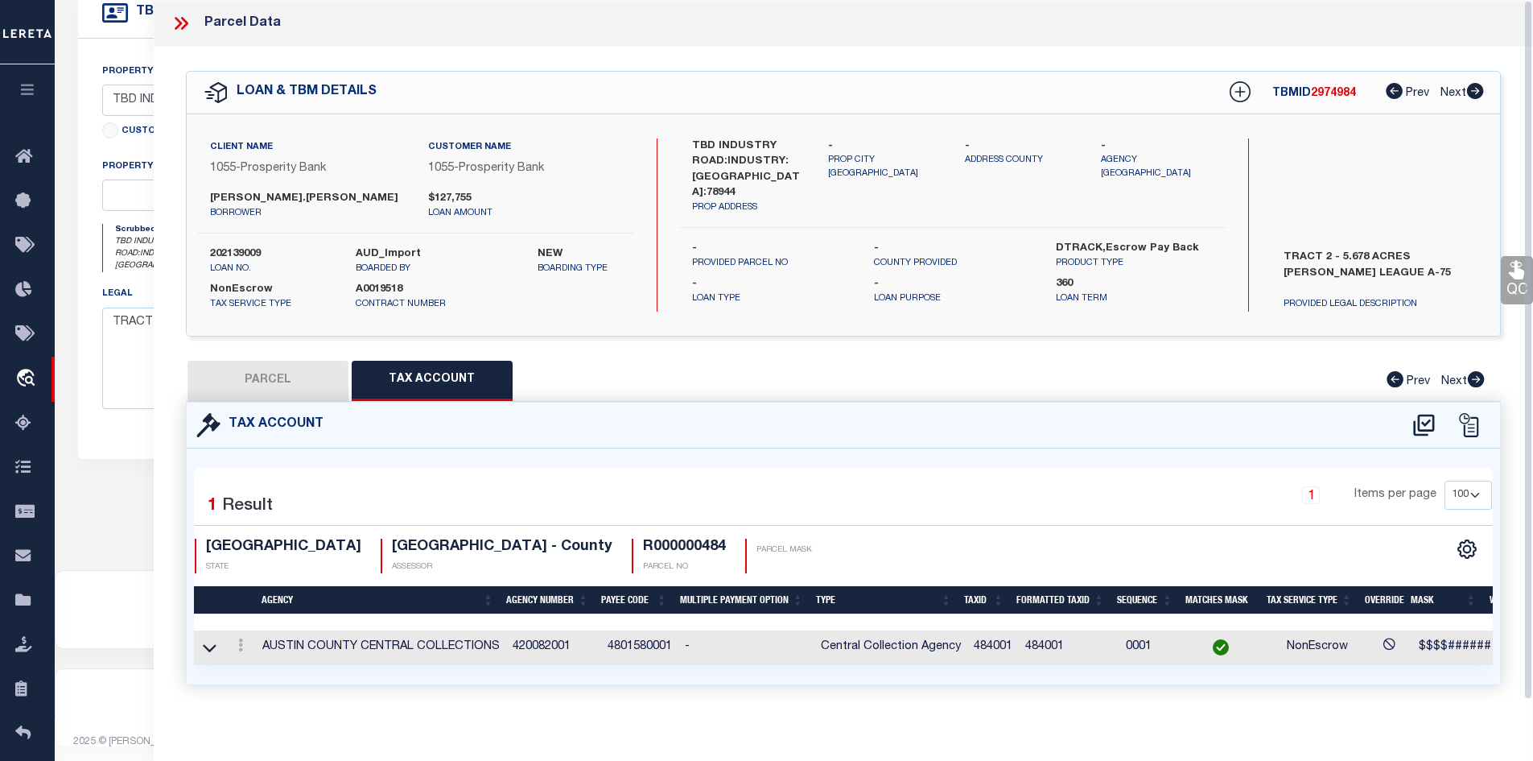
click at [187, 24] on icon at bounding box center [183, 23] width 7 height 13
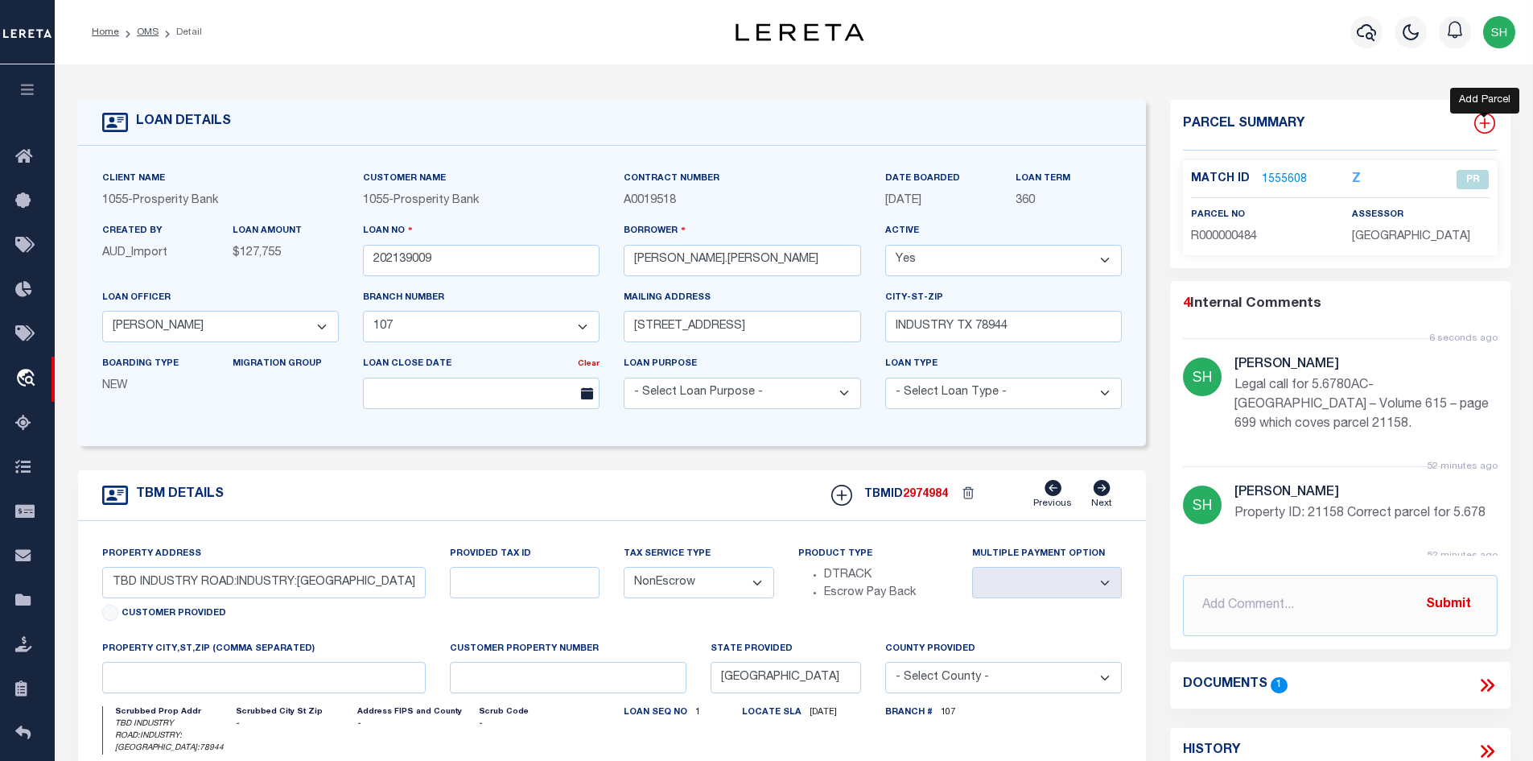
click at [1485, 116] on icon at bounding box center [1485, 123] width 21 height 21
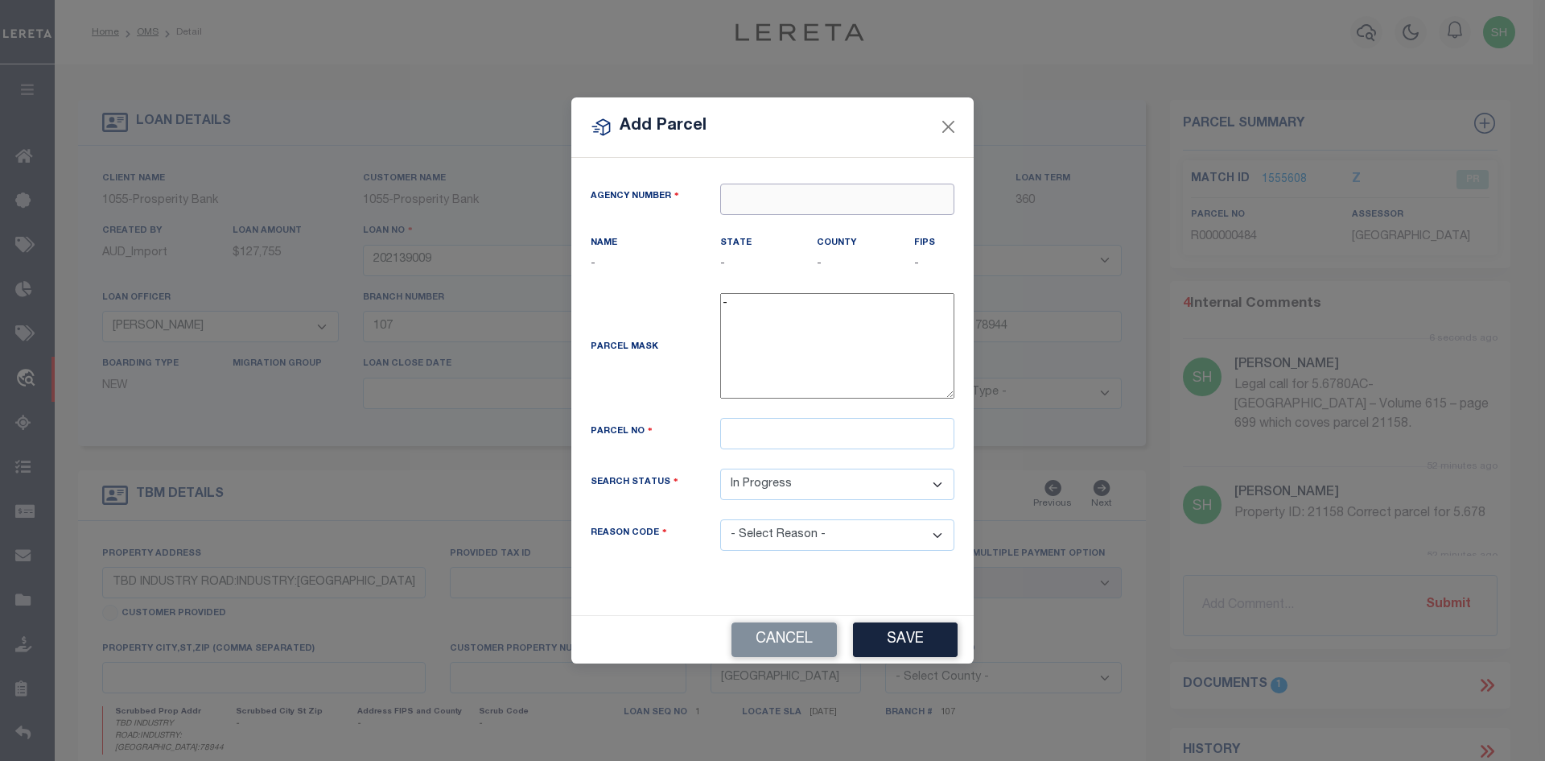
paste input "420080000"
click at [758, 229] on div "420080000 : [GEOGRAPHIC_DATA]" at bounding box center [837, 239] width 234 height 46
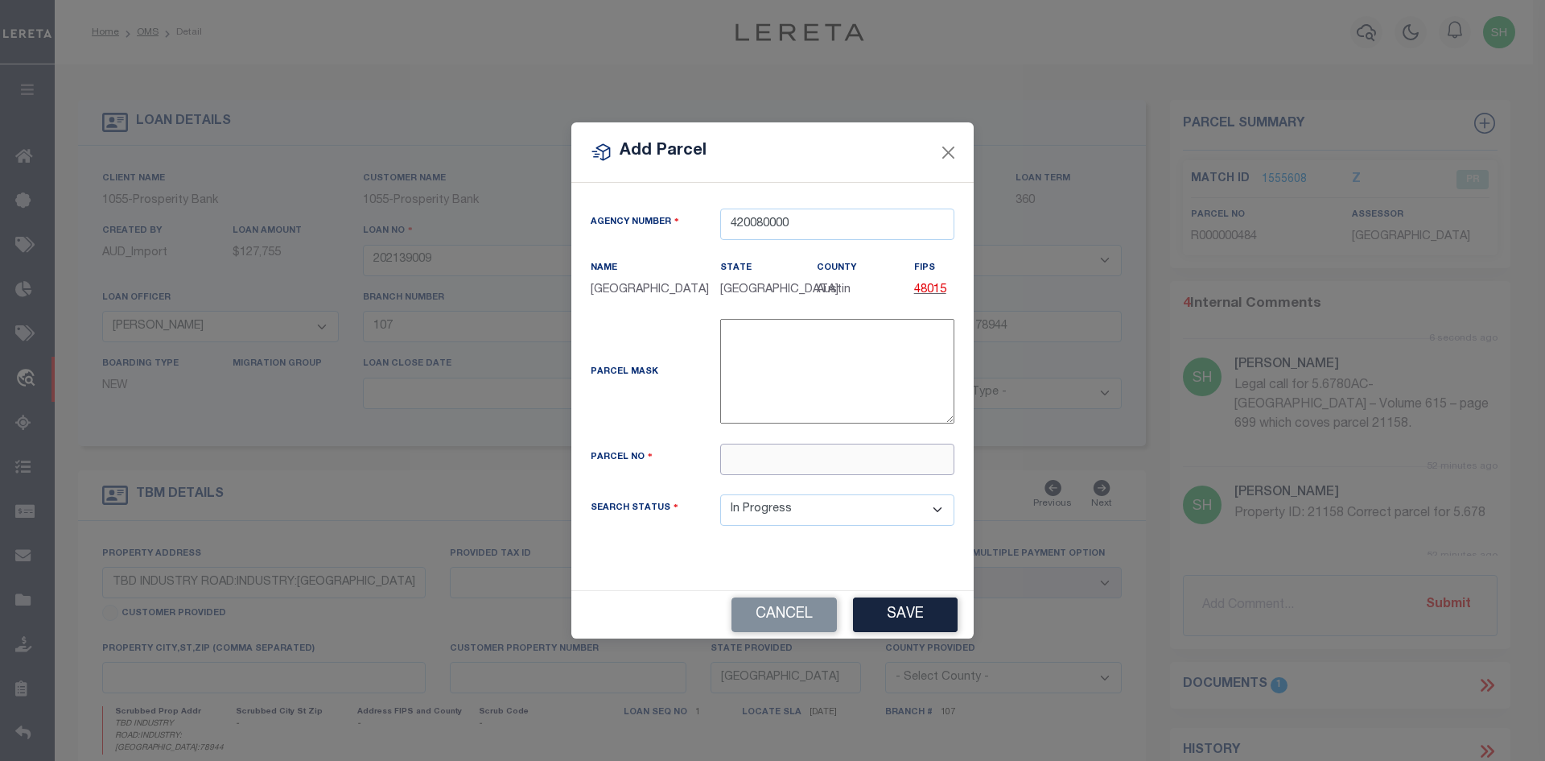
click at [794, 466] on input "text" at bounding box center [837, 458] width 234 height 31
click at [811, 467] on input "text" at bounding box center [837, 458] width 234 height 31
paste input "0000021158"
click at [911, 620] on button "Save" at bounding box center [905, 614] width 105 height 35
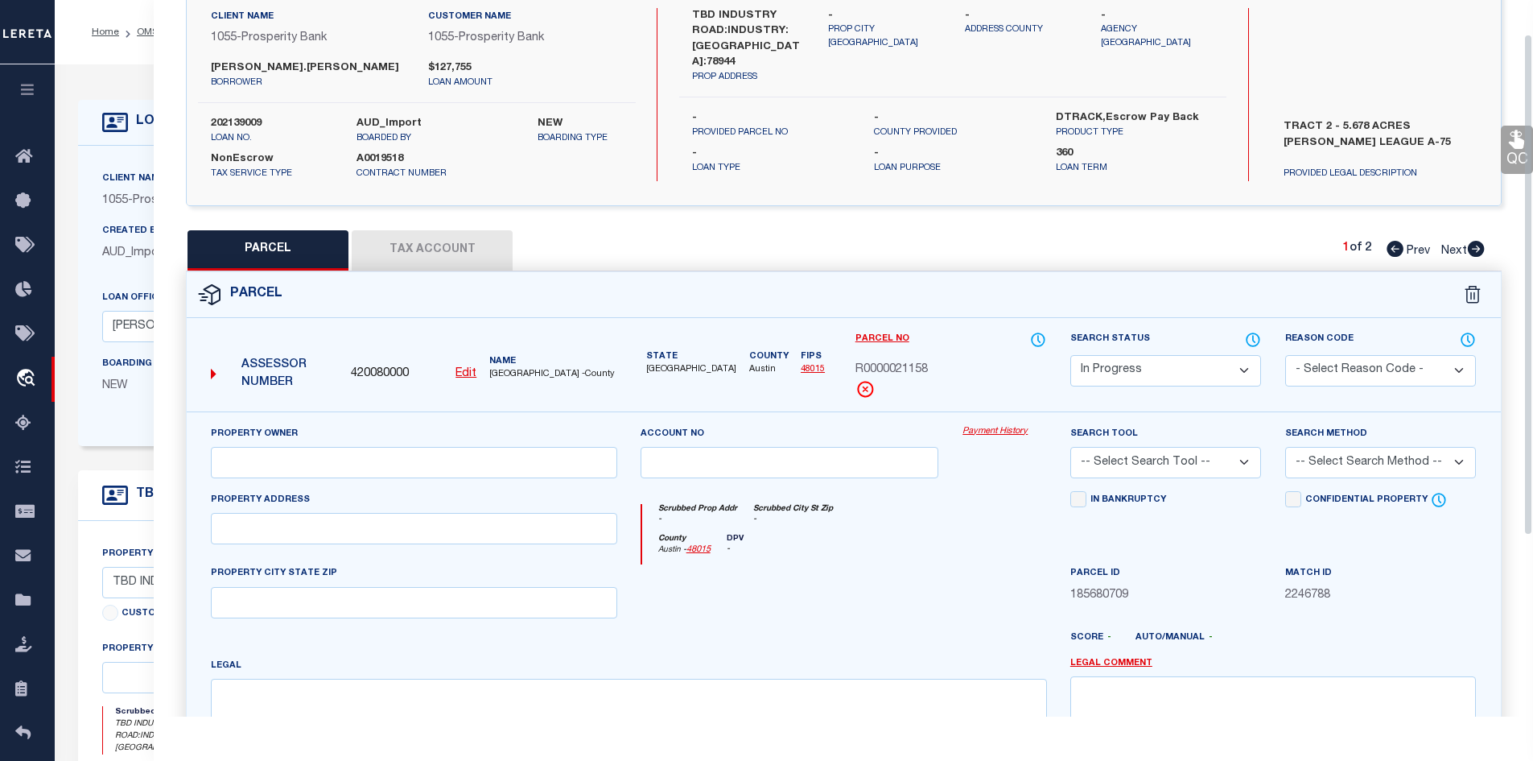
scroll to position [307, 0]
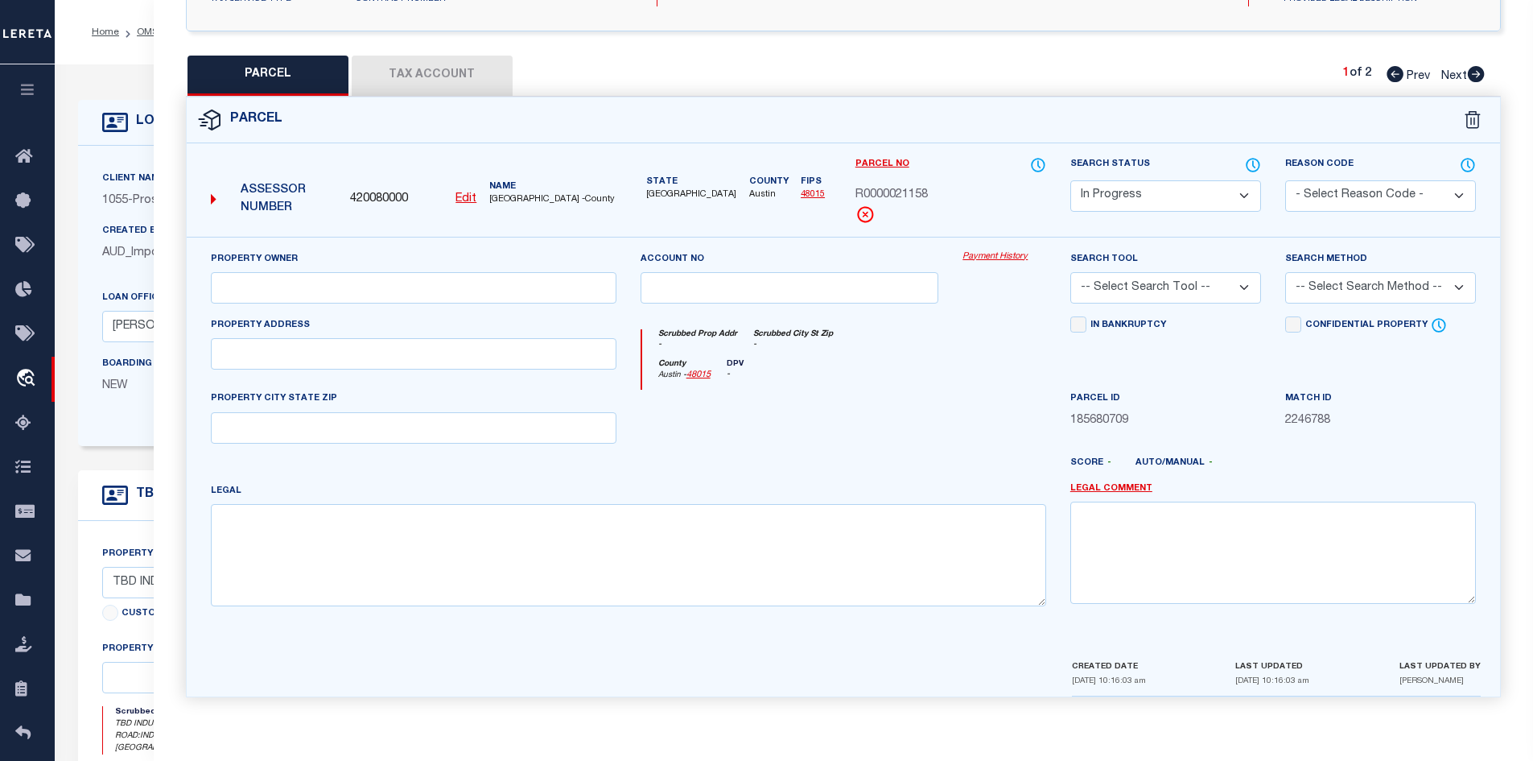
drag, startPoint x: 1484, startPoint y: 76, endPoint x: 1459, endPoint y: 87, distance: 27.4
click at [1484, 76] on icon at bounding box center [1476, 74] width 18 height 16
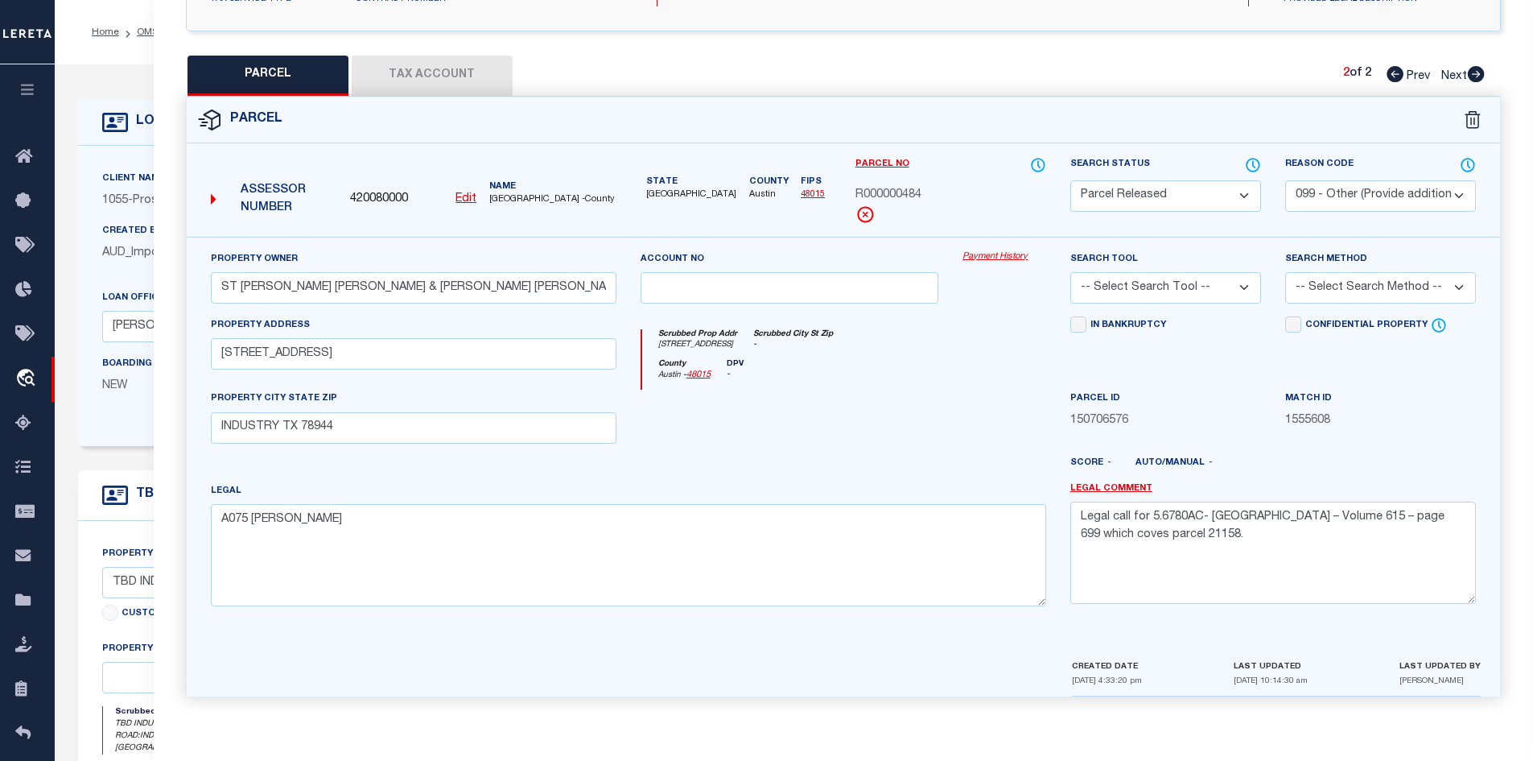
click at [494, 76] on button "Tax Account" at bounding box center [432, 76] width 161 height 40
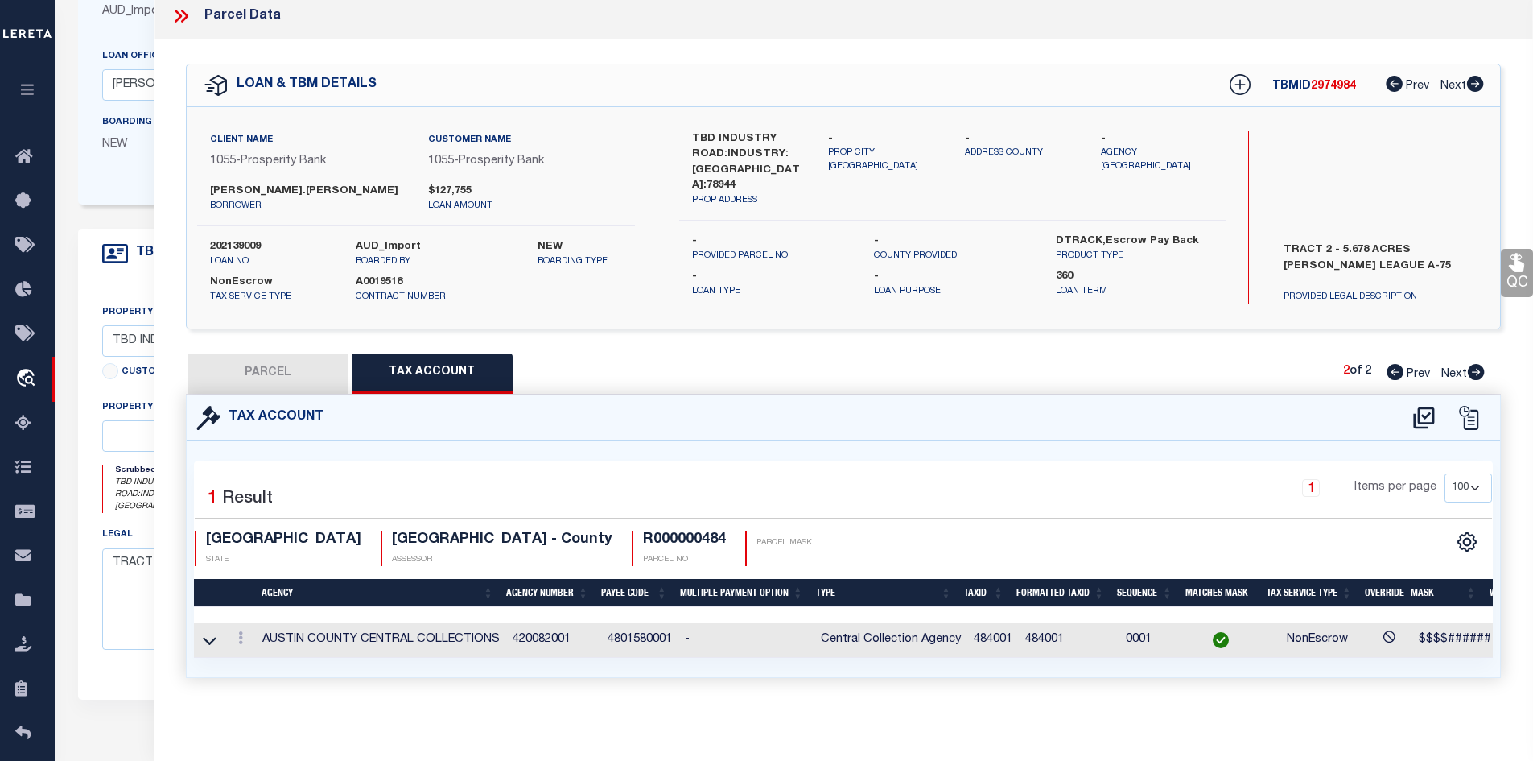
scroll to position [402, 0]
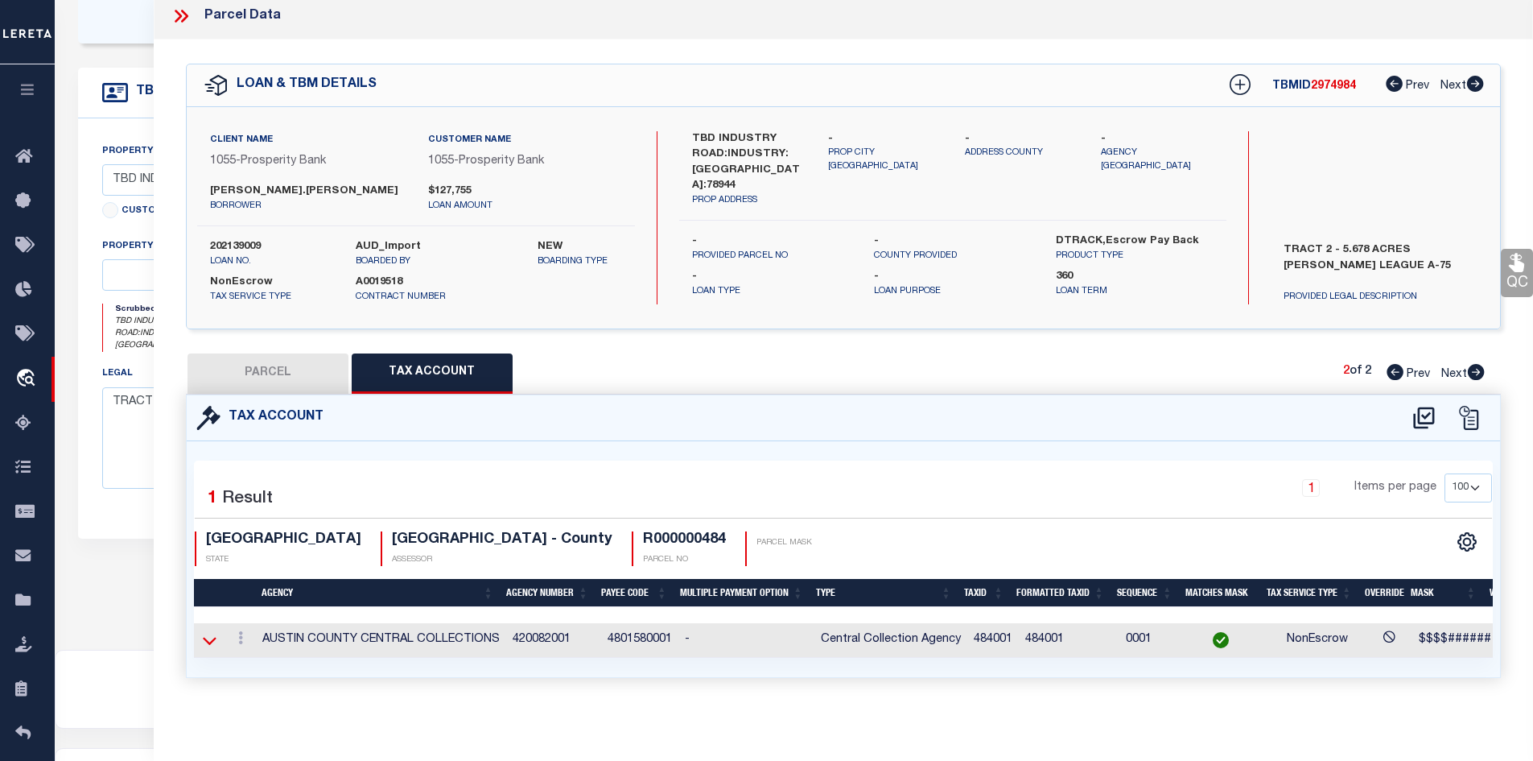
click at [205, 632] on icon at bounding box center [210, 640] width 14 height 17
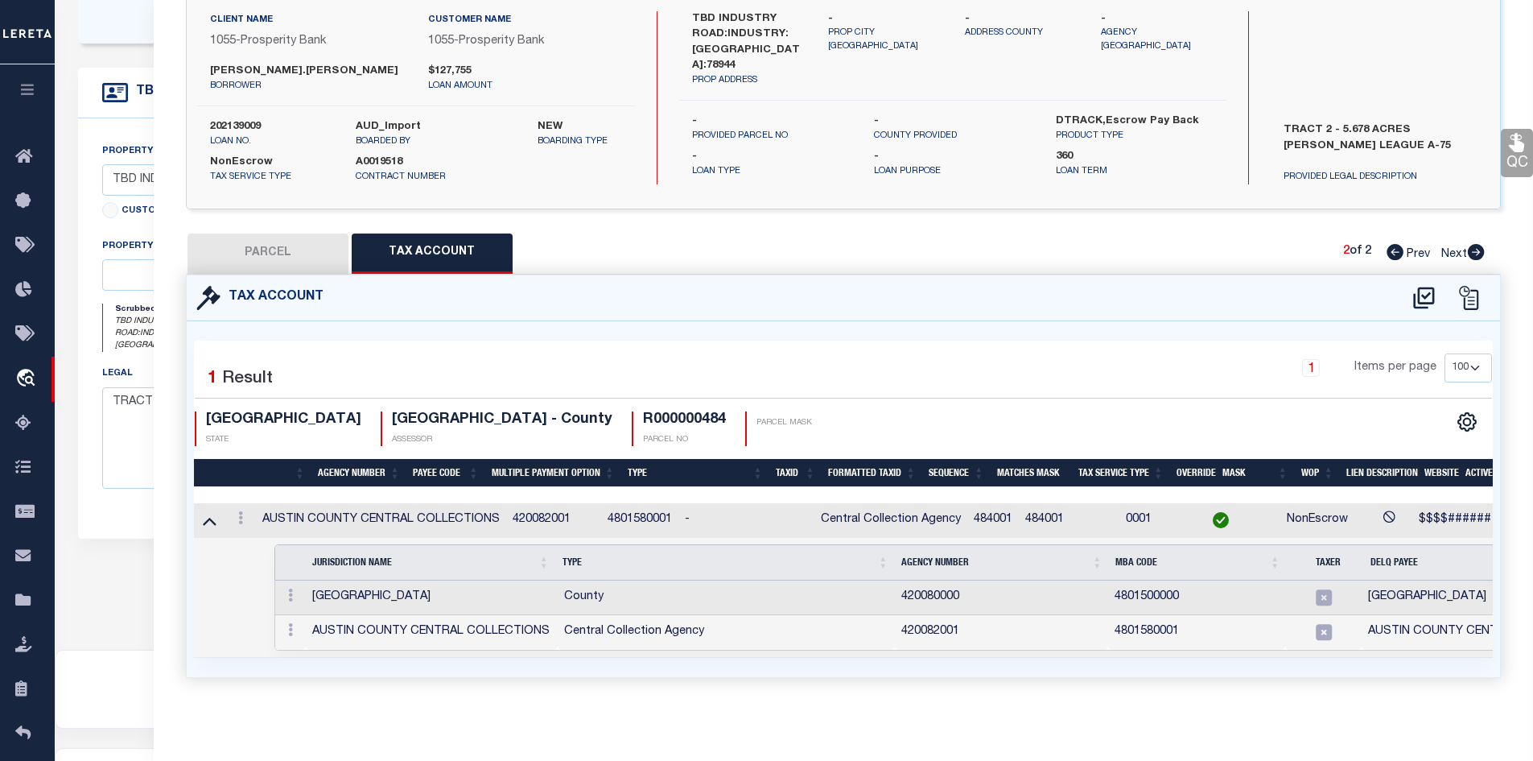
scroll to position [0, 0]
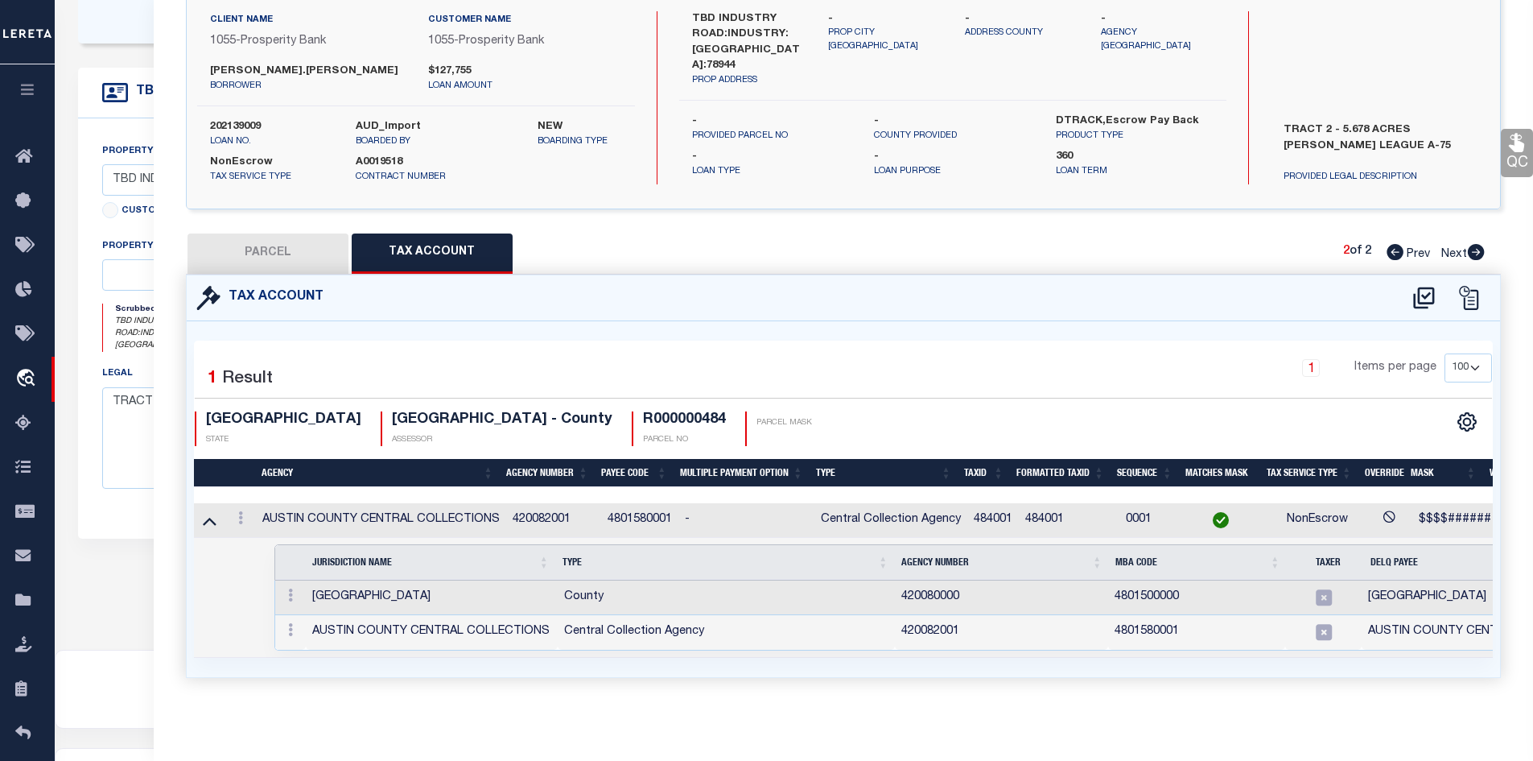
click at [201, 503] on td at bounding box center [209, 520] width 31 height 35
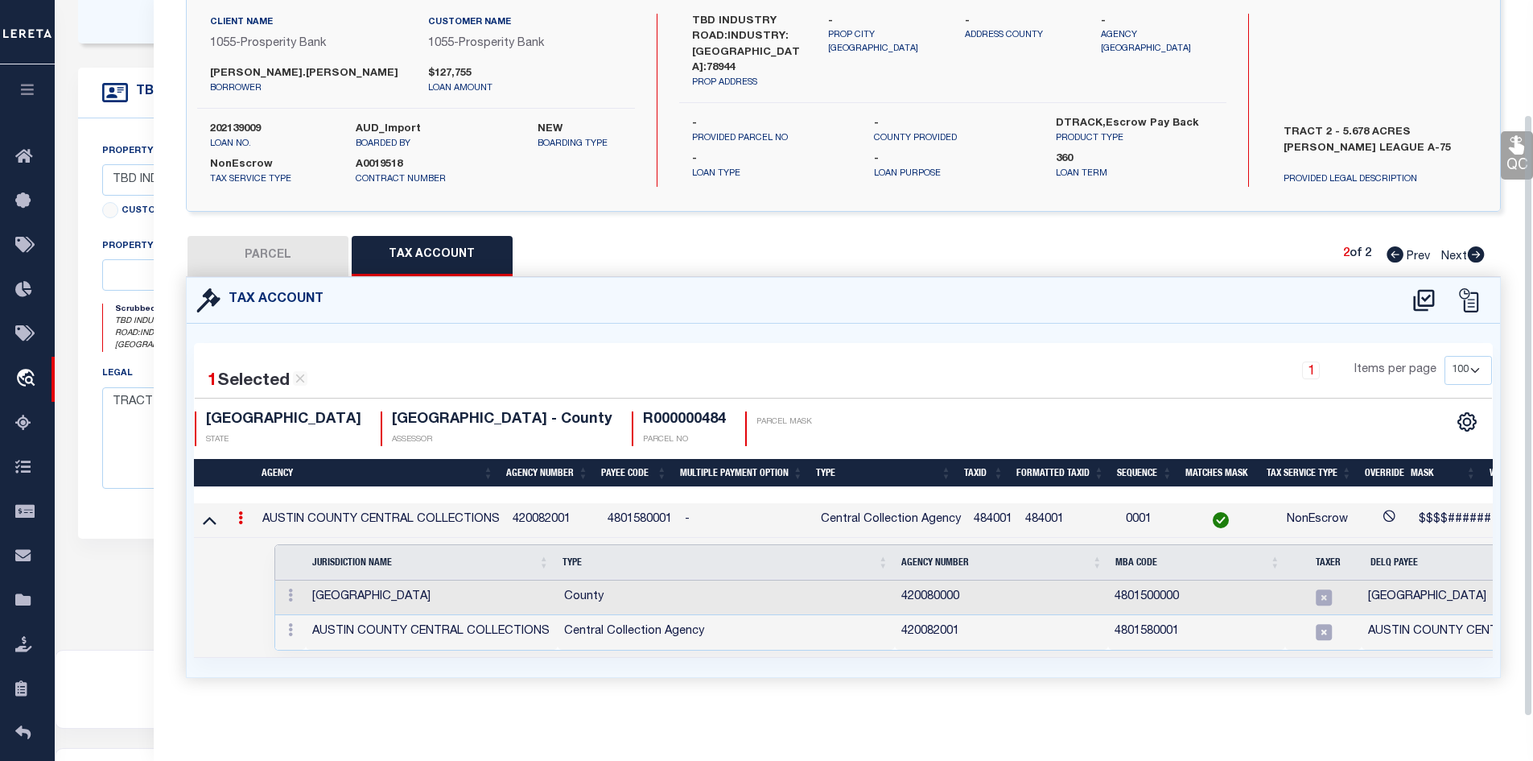
click at [206, 241] on button "PARCEL" at bounding box center [268, 256] width 161 height 40
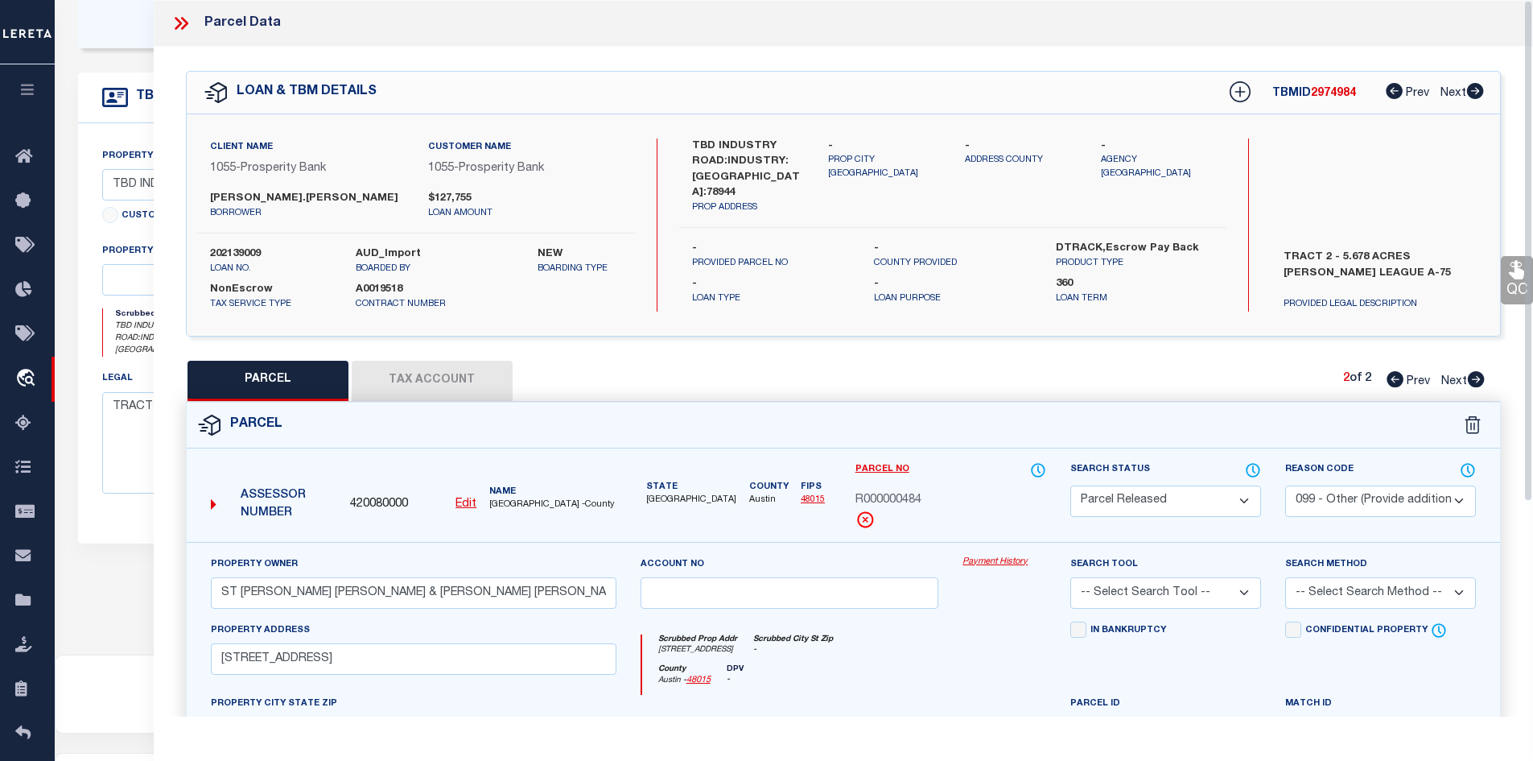
scroll to position [0, 0]
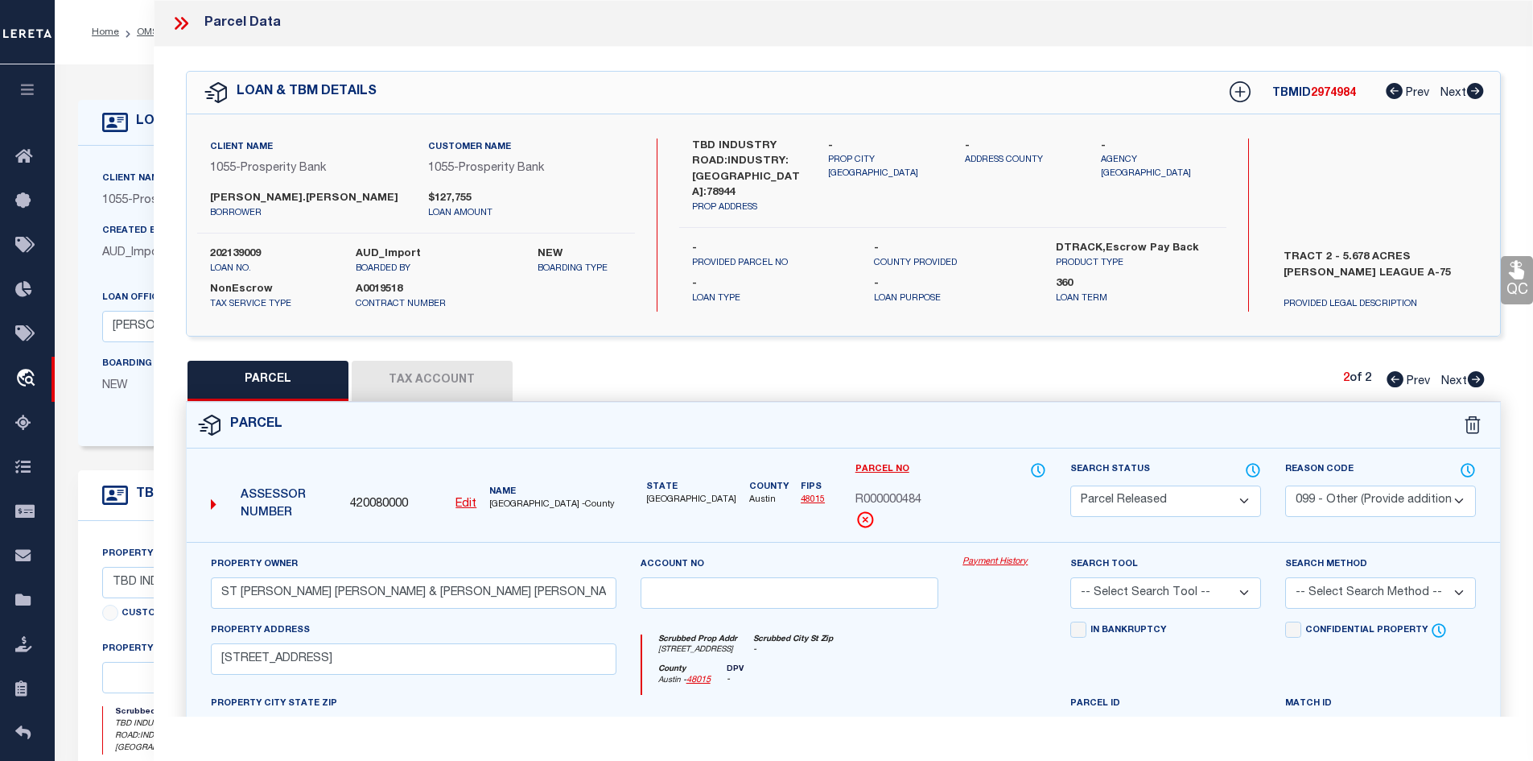
click at [182, 24] on icon at bounding box center [181, 23] width 21 height 21
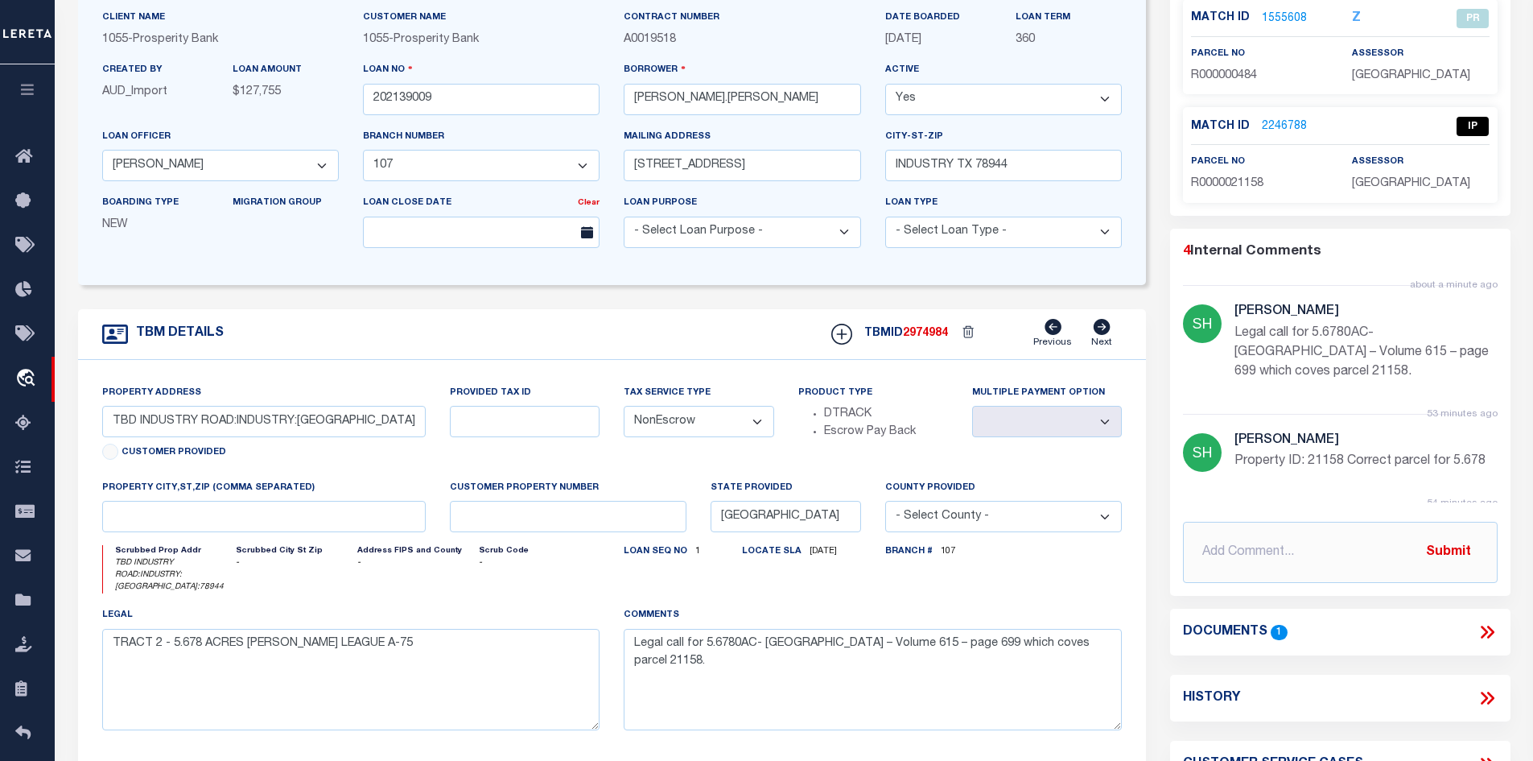
scroll to position [80, 0]
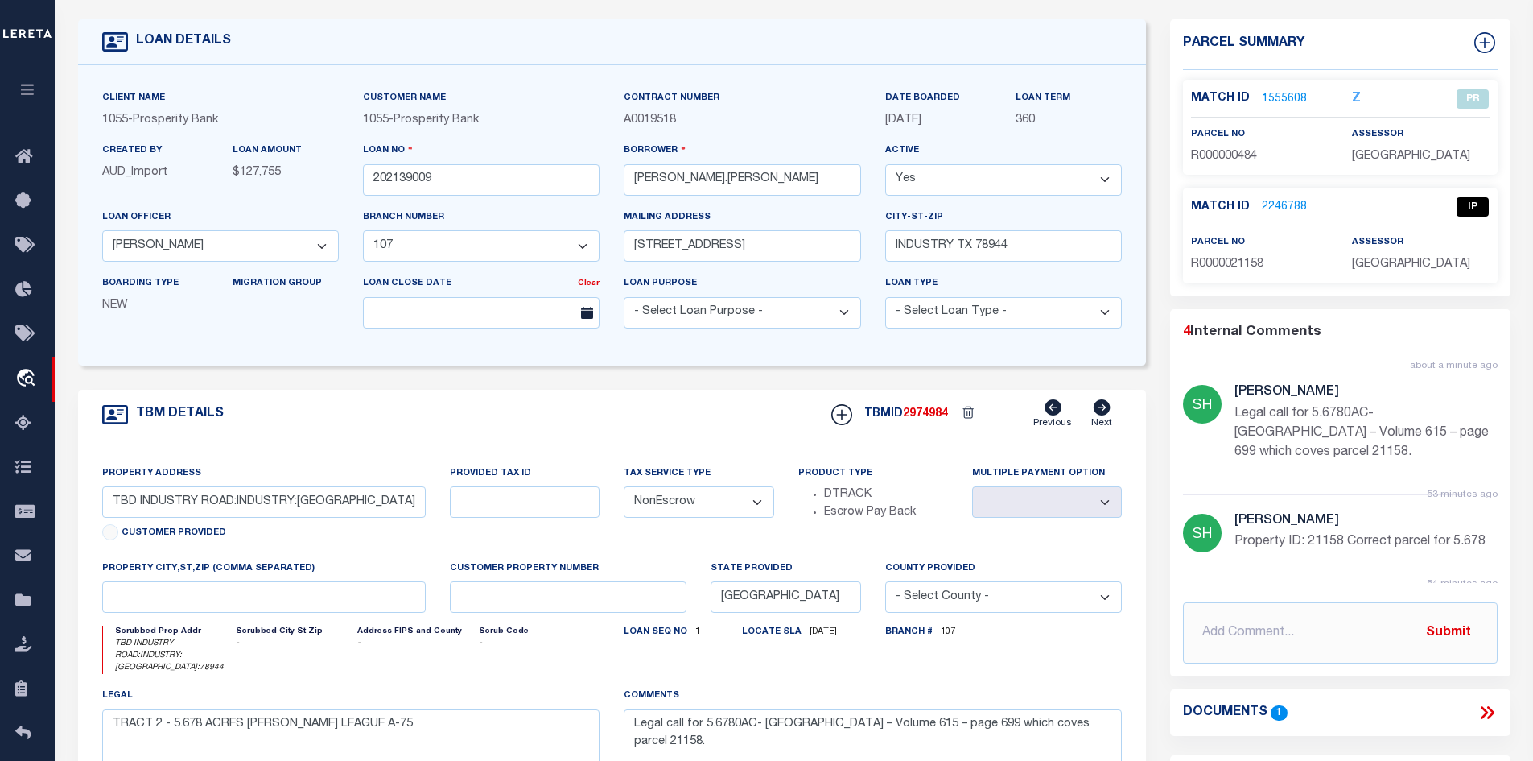
click at [1280, 95] on link "1555608" at bounding box center [1284, 99] width 45 height 17
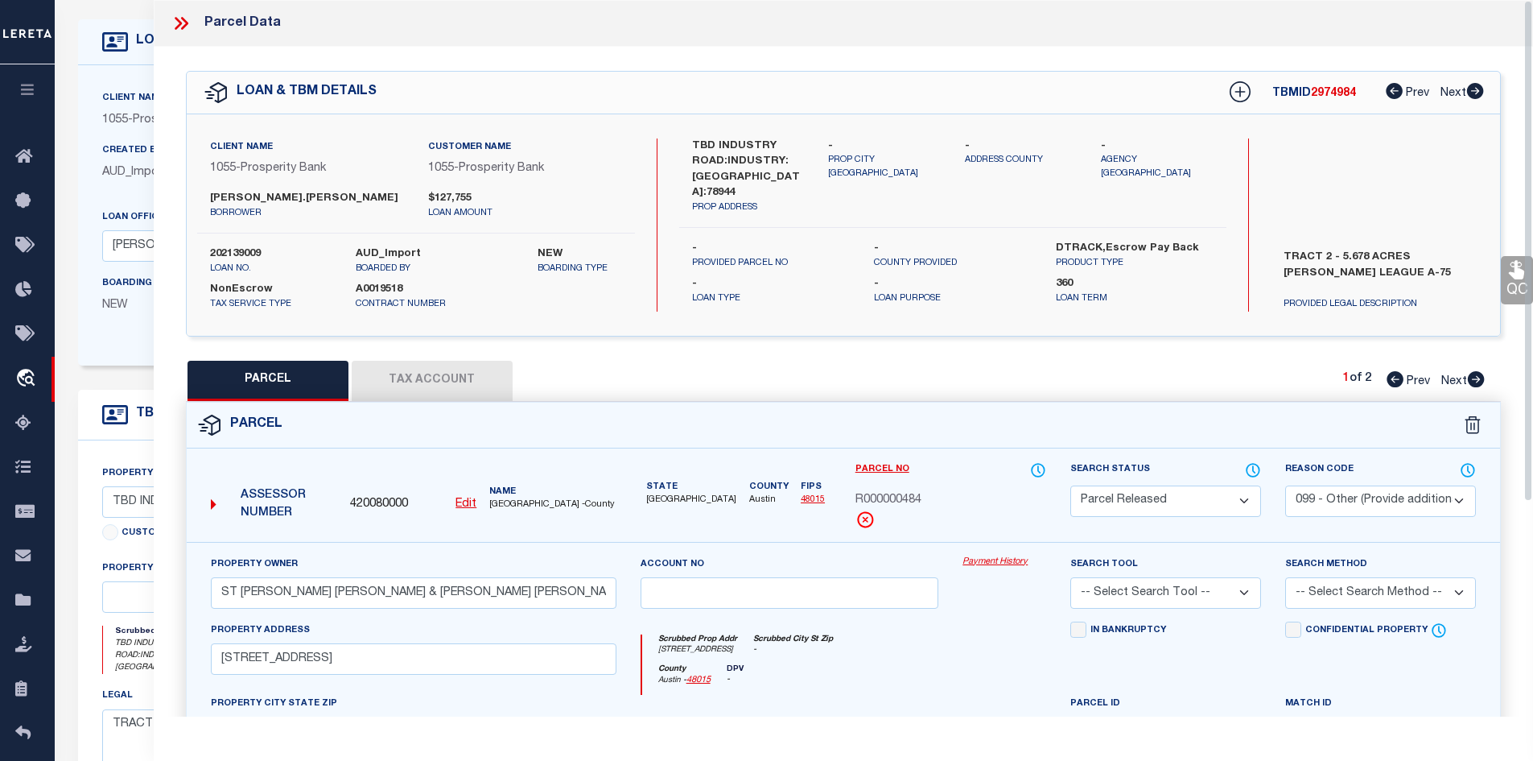
scroll to position [0, 0]
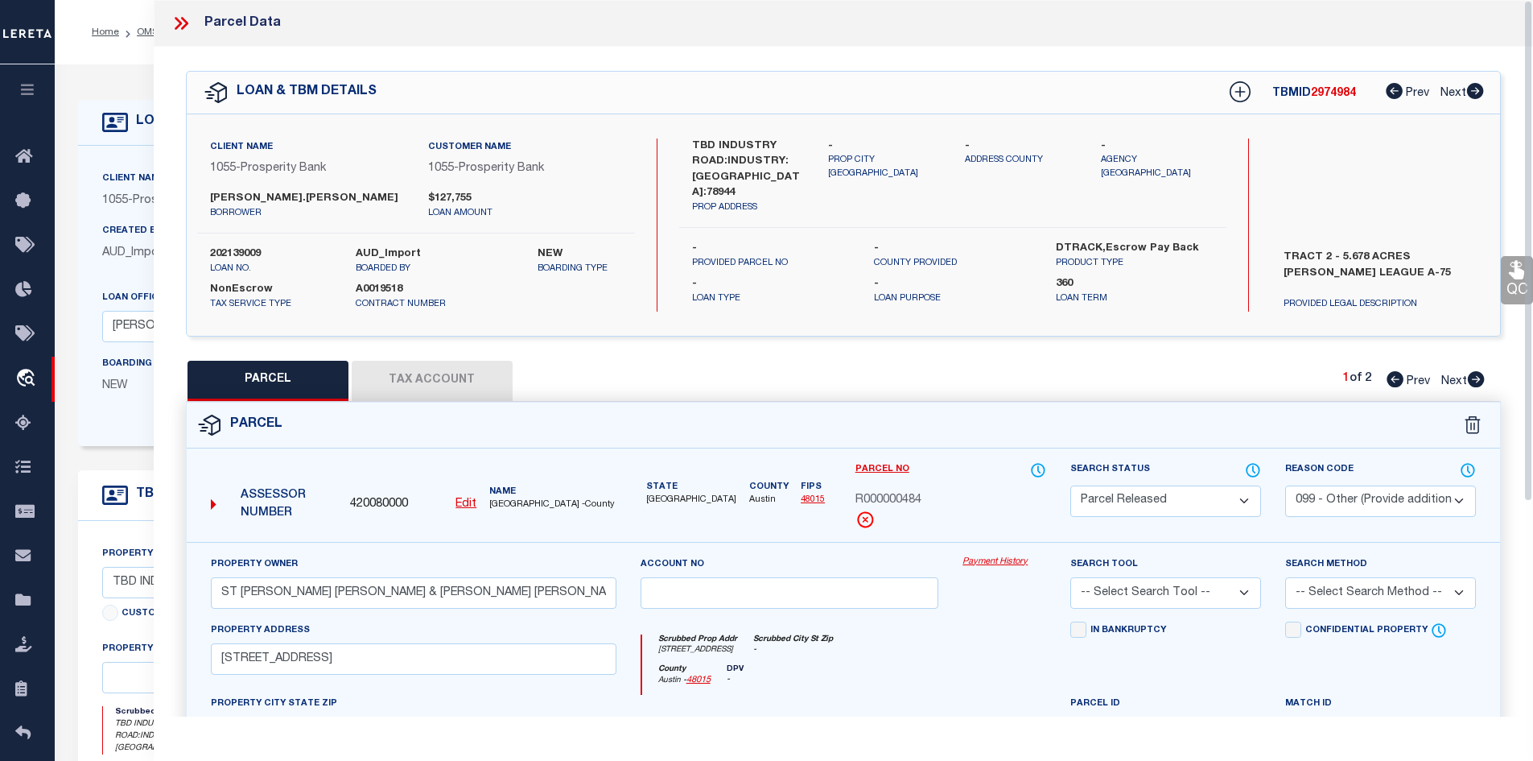
click at [177, 23] on icon at bounding box center [181, 23] width 21 height 21
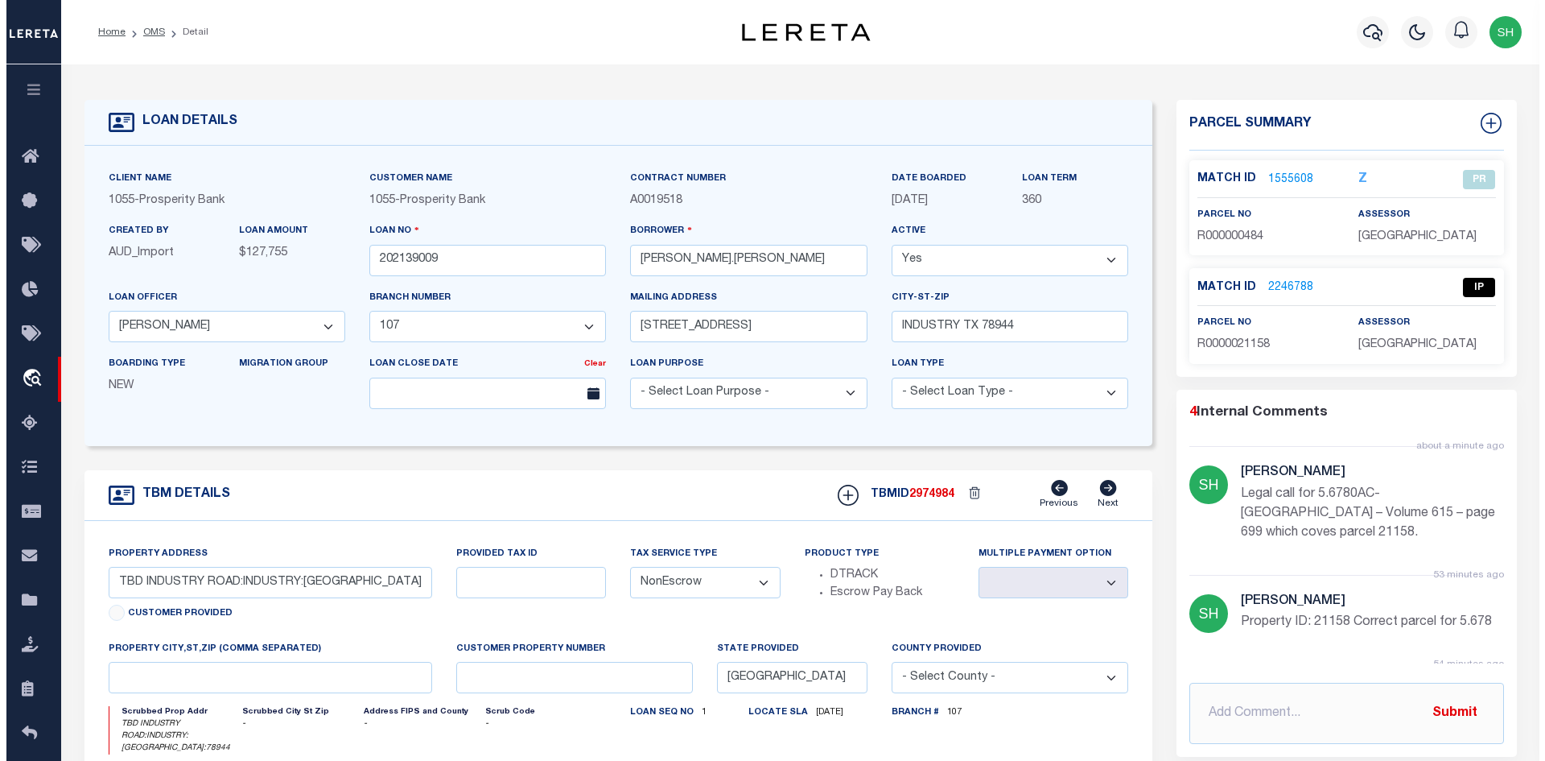
scroll to position [241, 0]
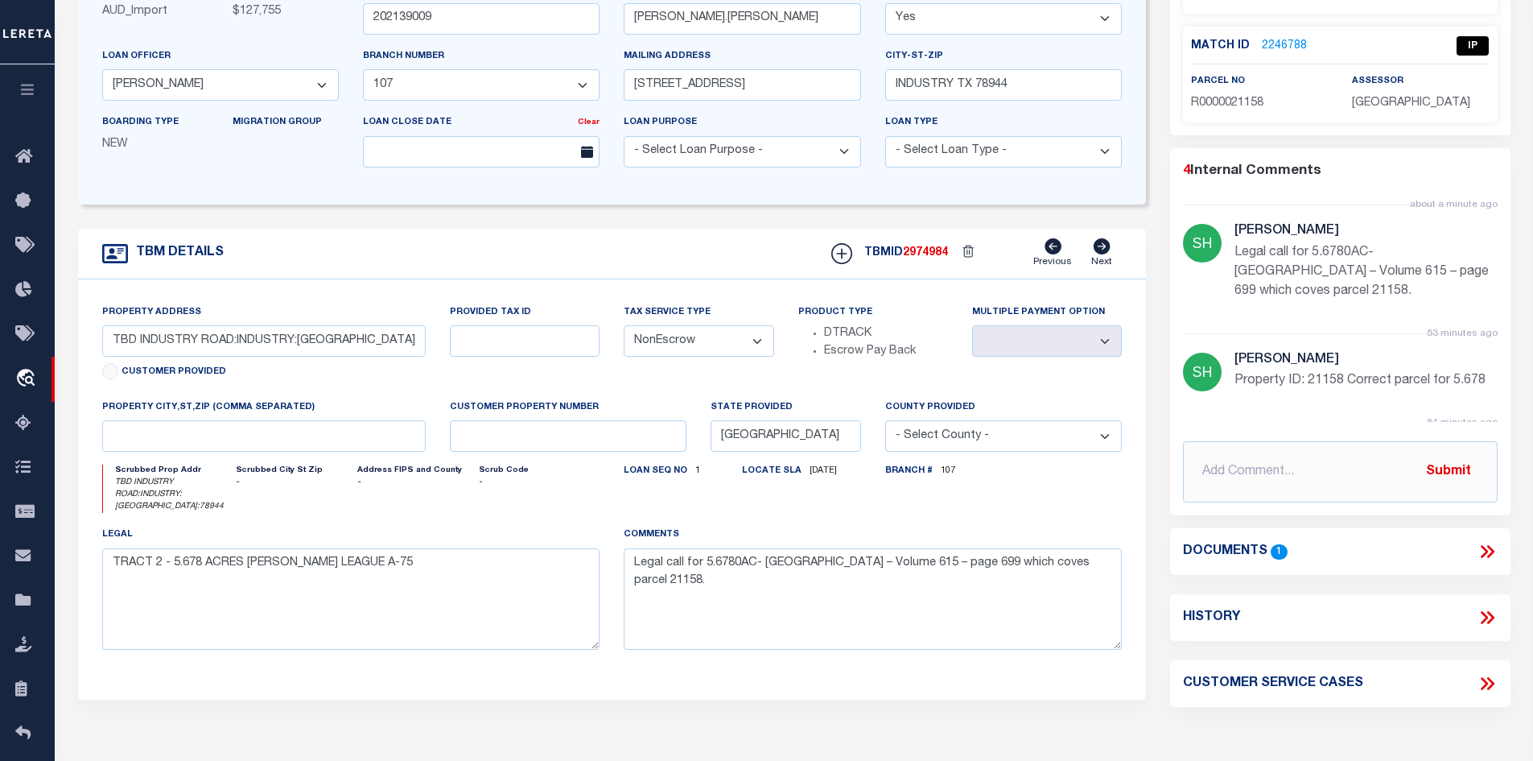
click at [1490, 551] on icon at bounding box center [1487, 551] width 21 height 21
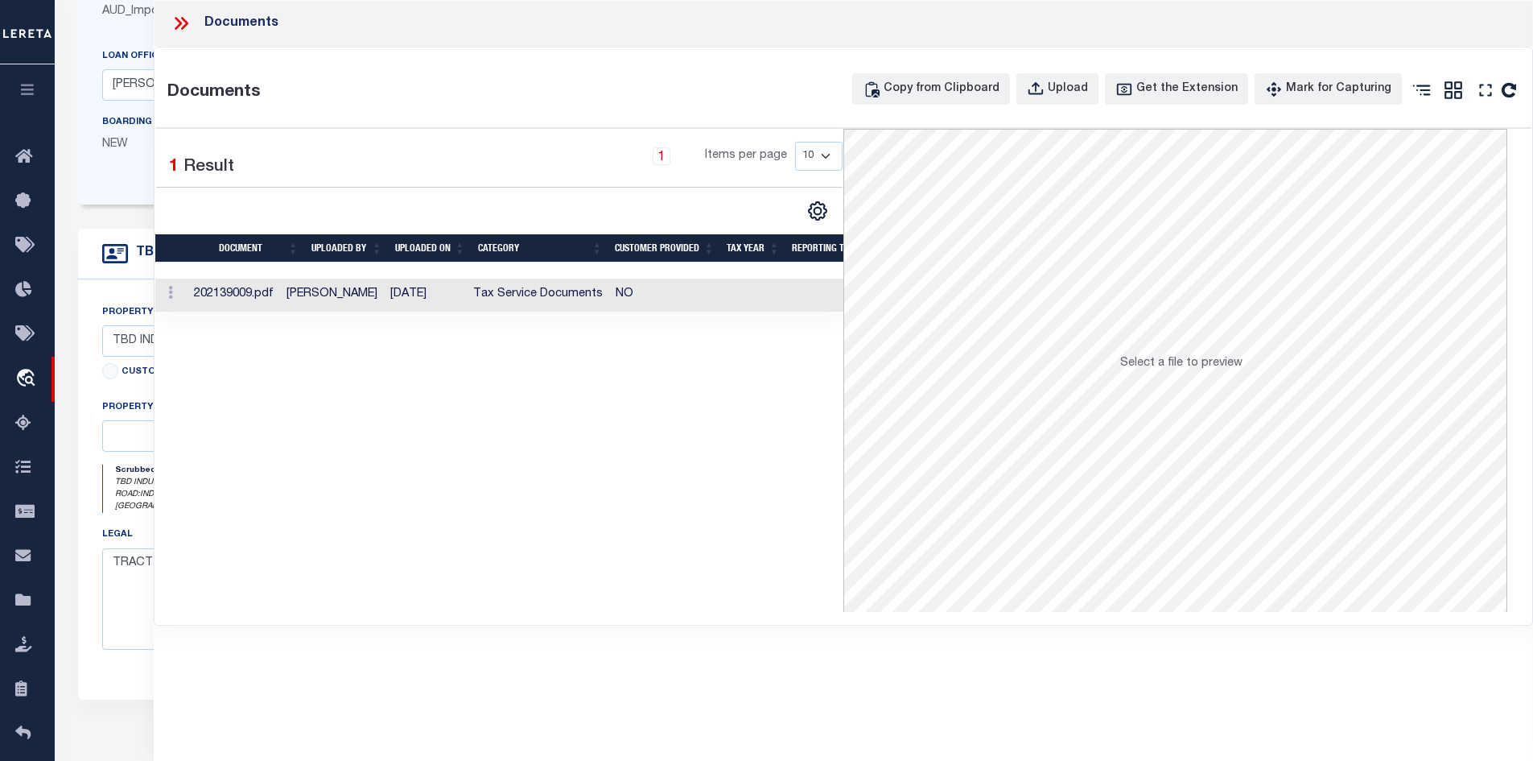
click at [579, 292] on td "Tax Service Documents" at bounding box center [538, 294] width 142 height 33
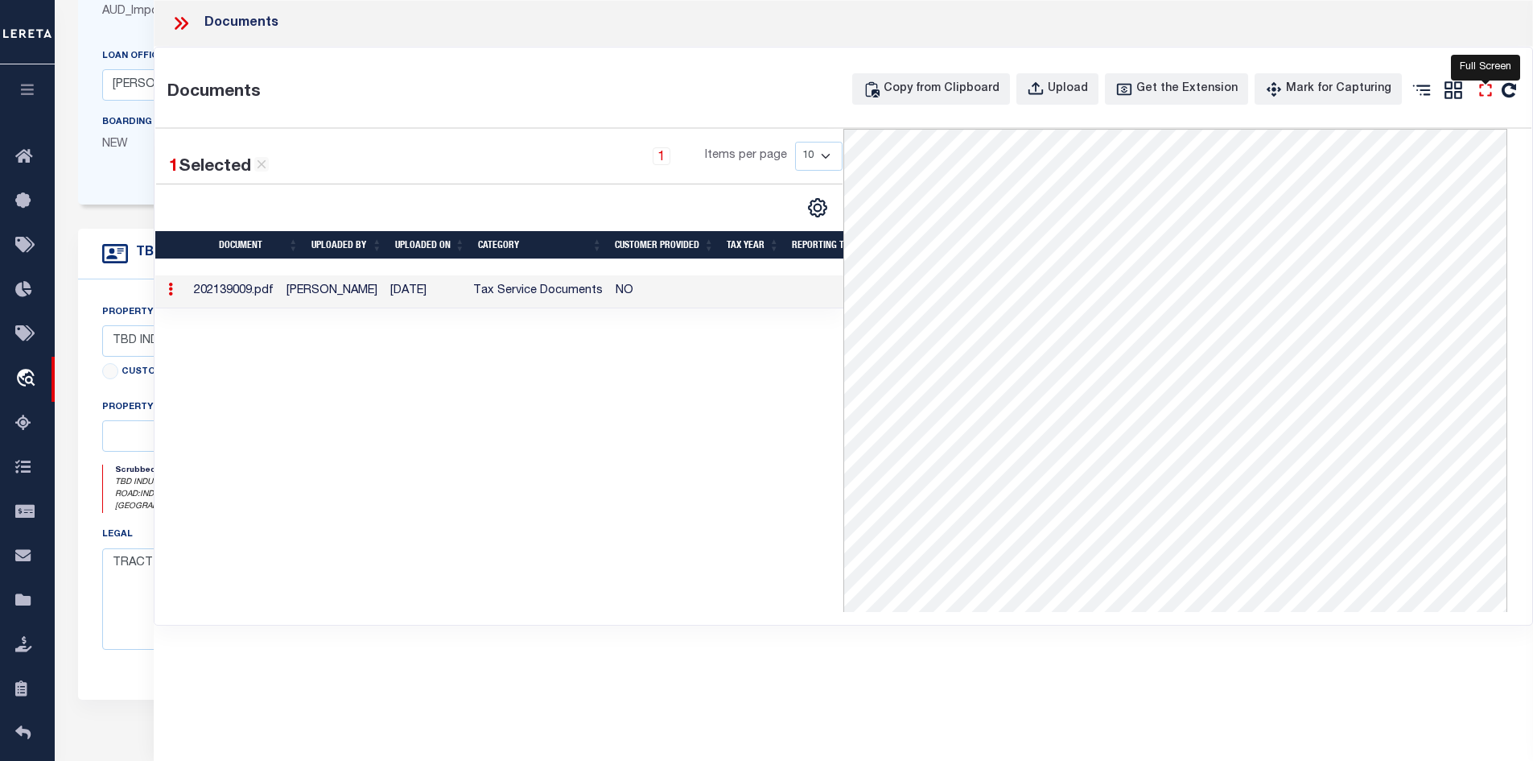
click at [1488, 94] on icon "" at bounding box center [1485, 90] width 21 height 21
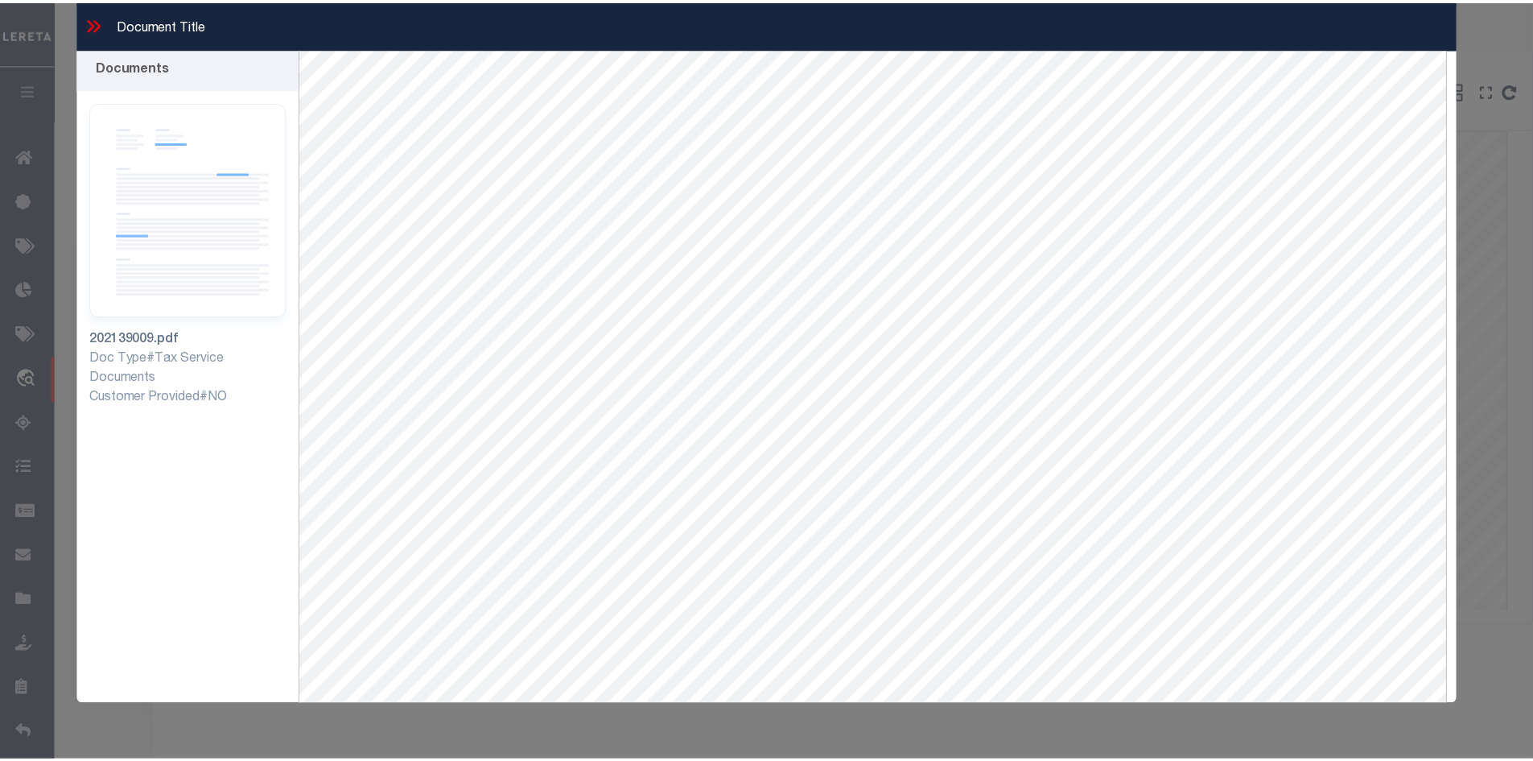
scroll to position [0, 0]
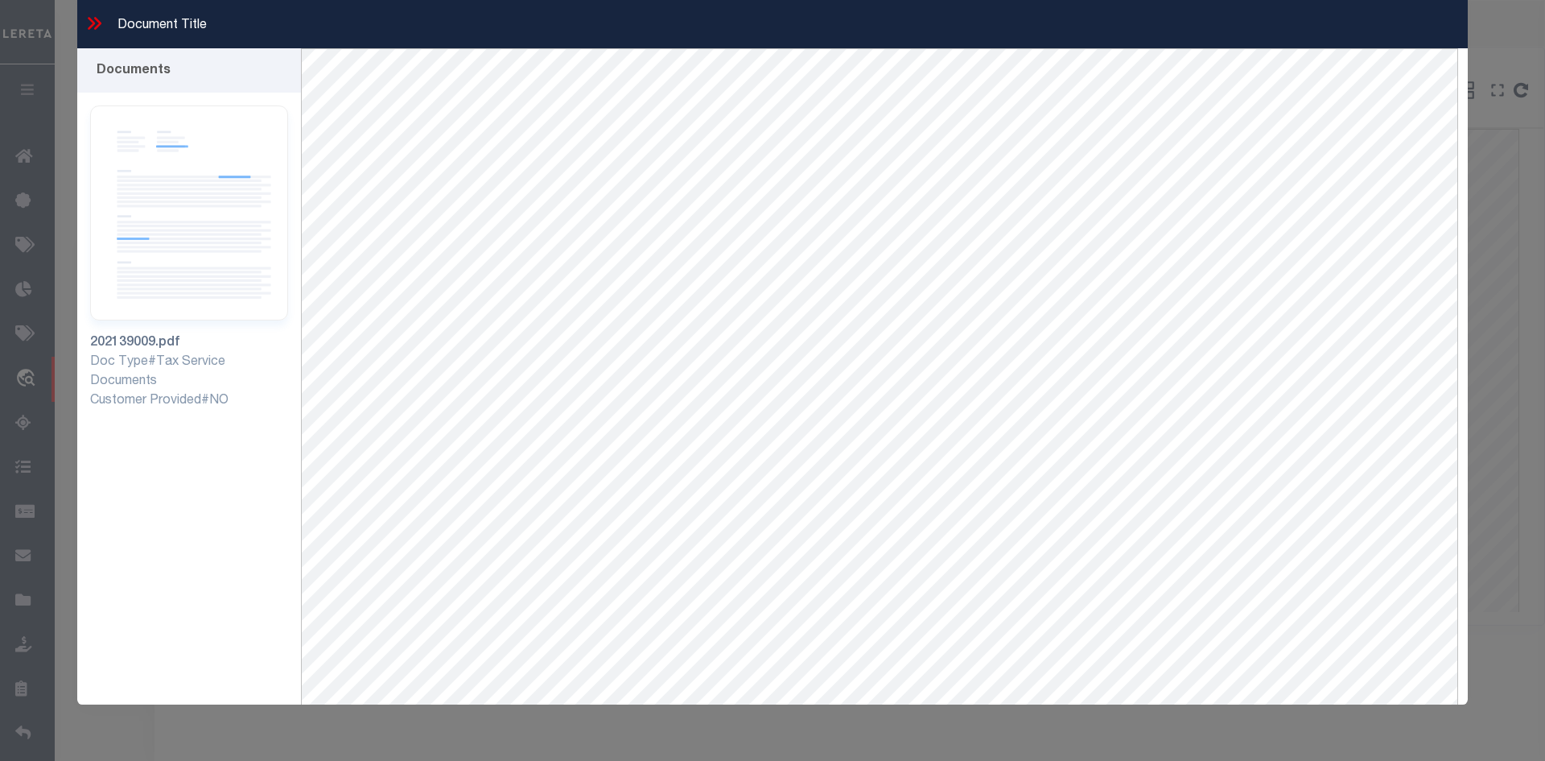
click at [94, 19] on icon at bounding box center [94, 23] width 21 height 21
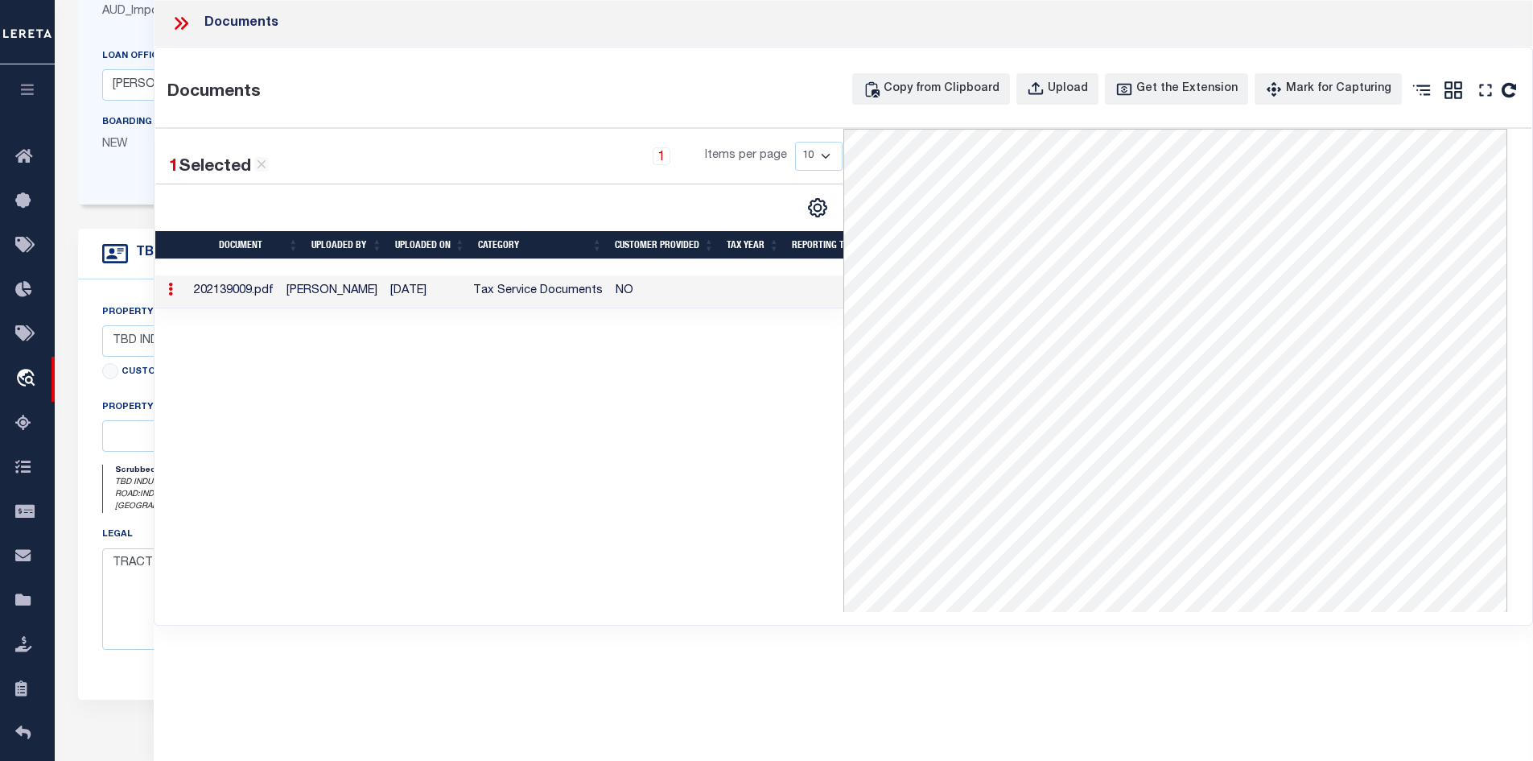
click at [184, 20] on icon at bounding box center [183, 23] width 7 height 13
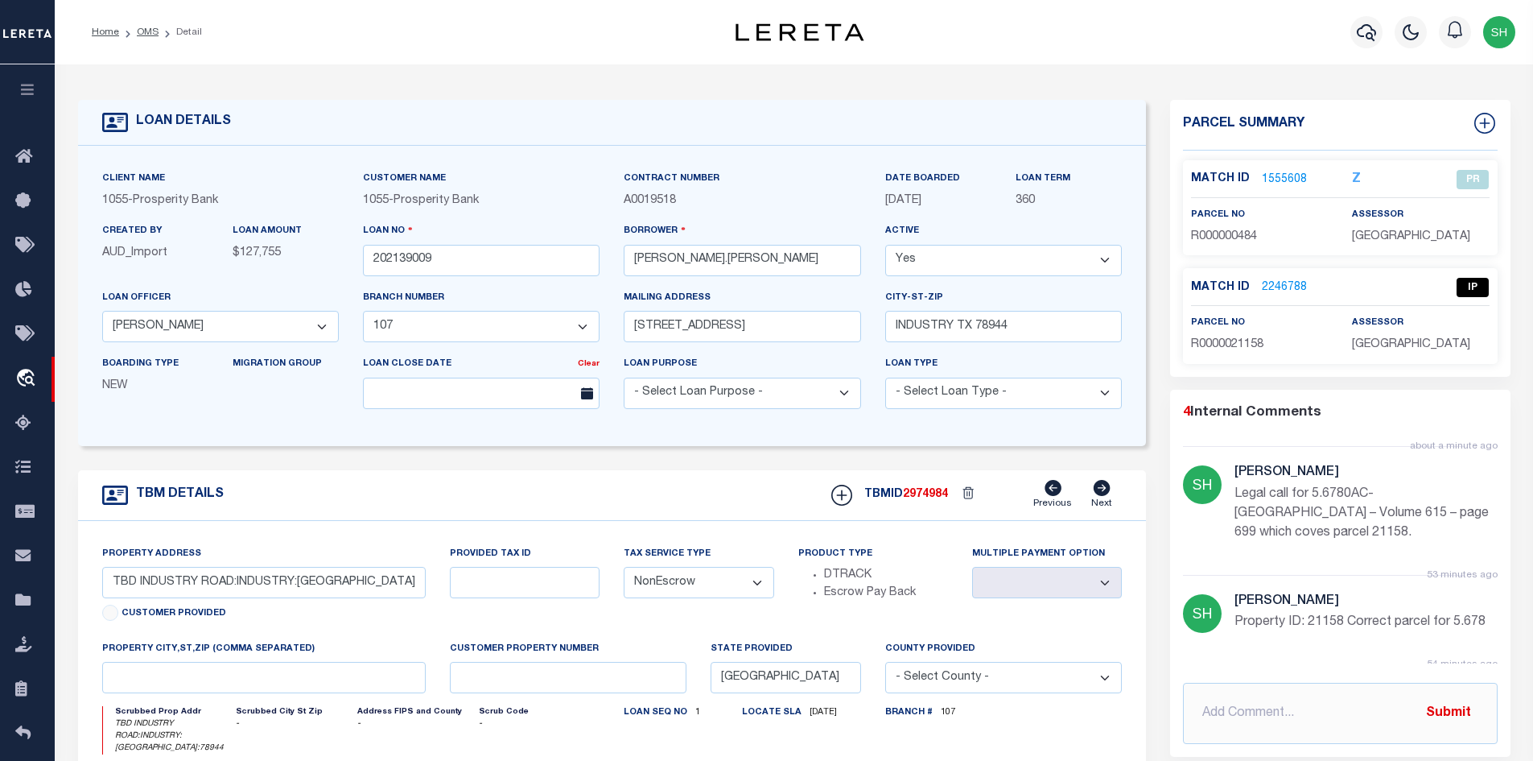
click at [1285, 287] on link "2246788" at bounding box center [1284, 287] width 45 height 17
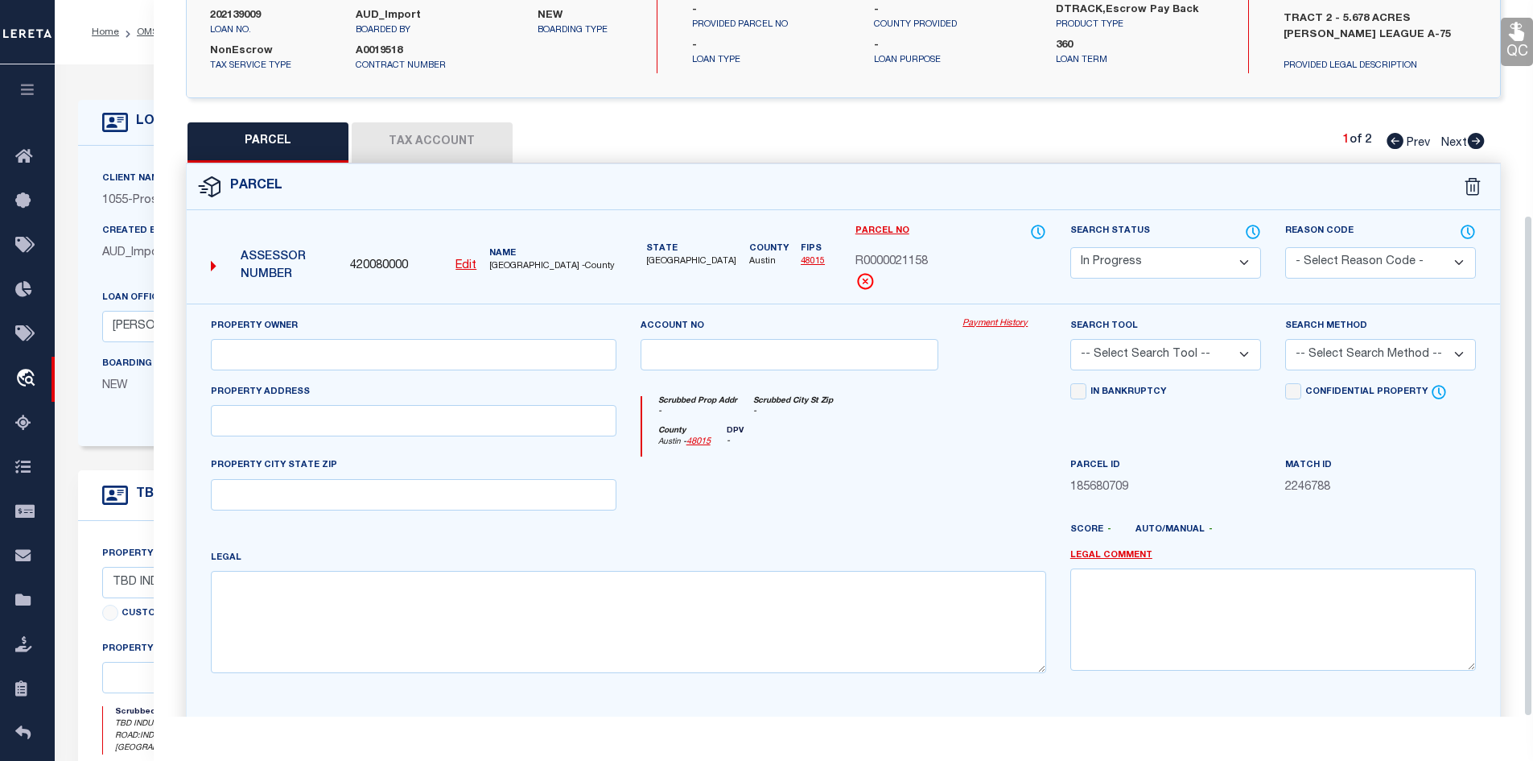
scroll to position [307, 0]
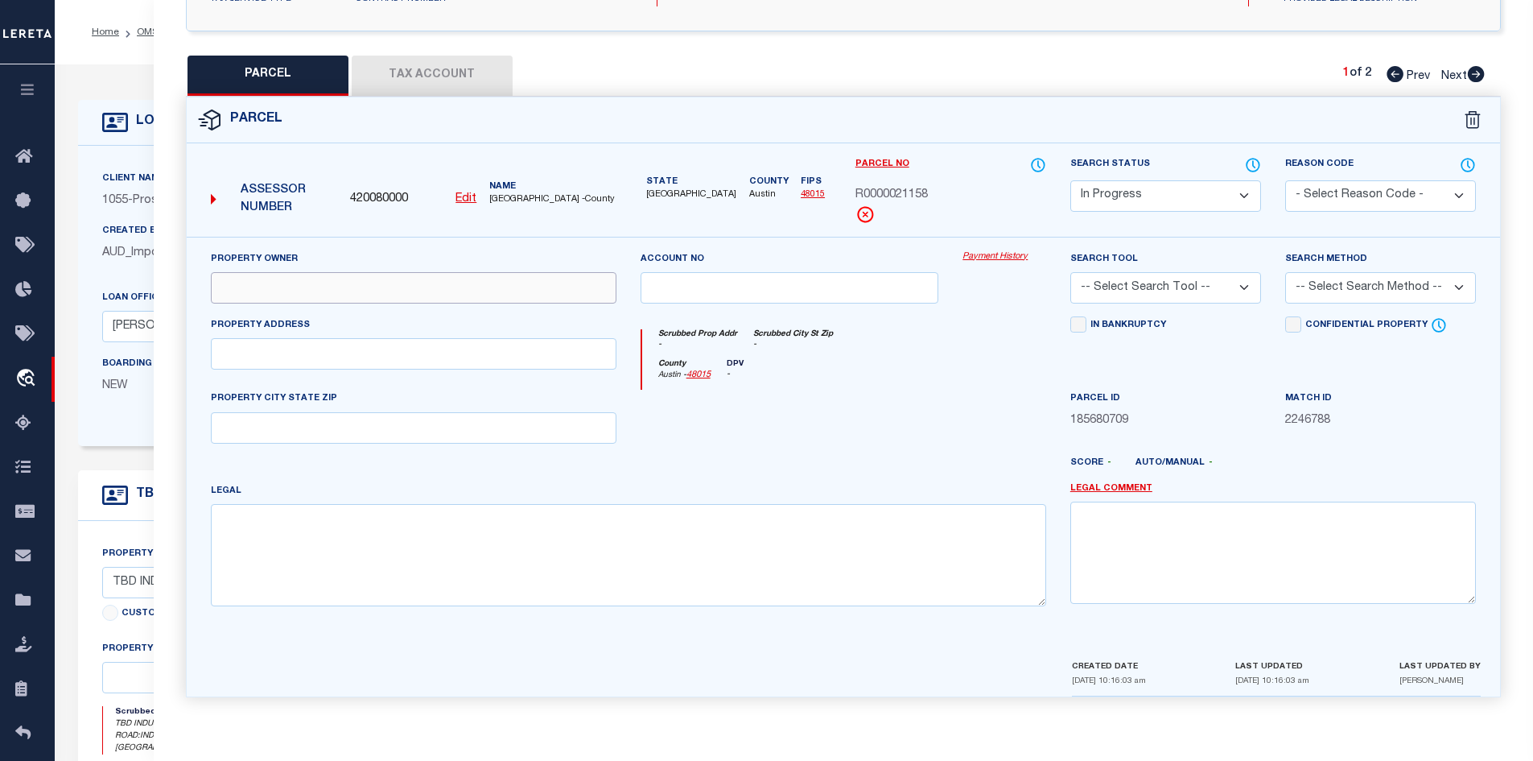
paste input "ST [PERSON_NAME] [PERSON_NAME]/ST [PERSON_NAME] [PERSON_NAME]"
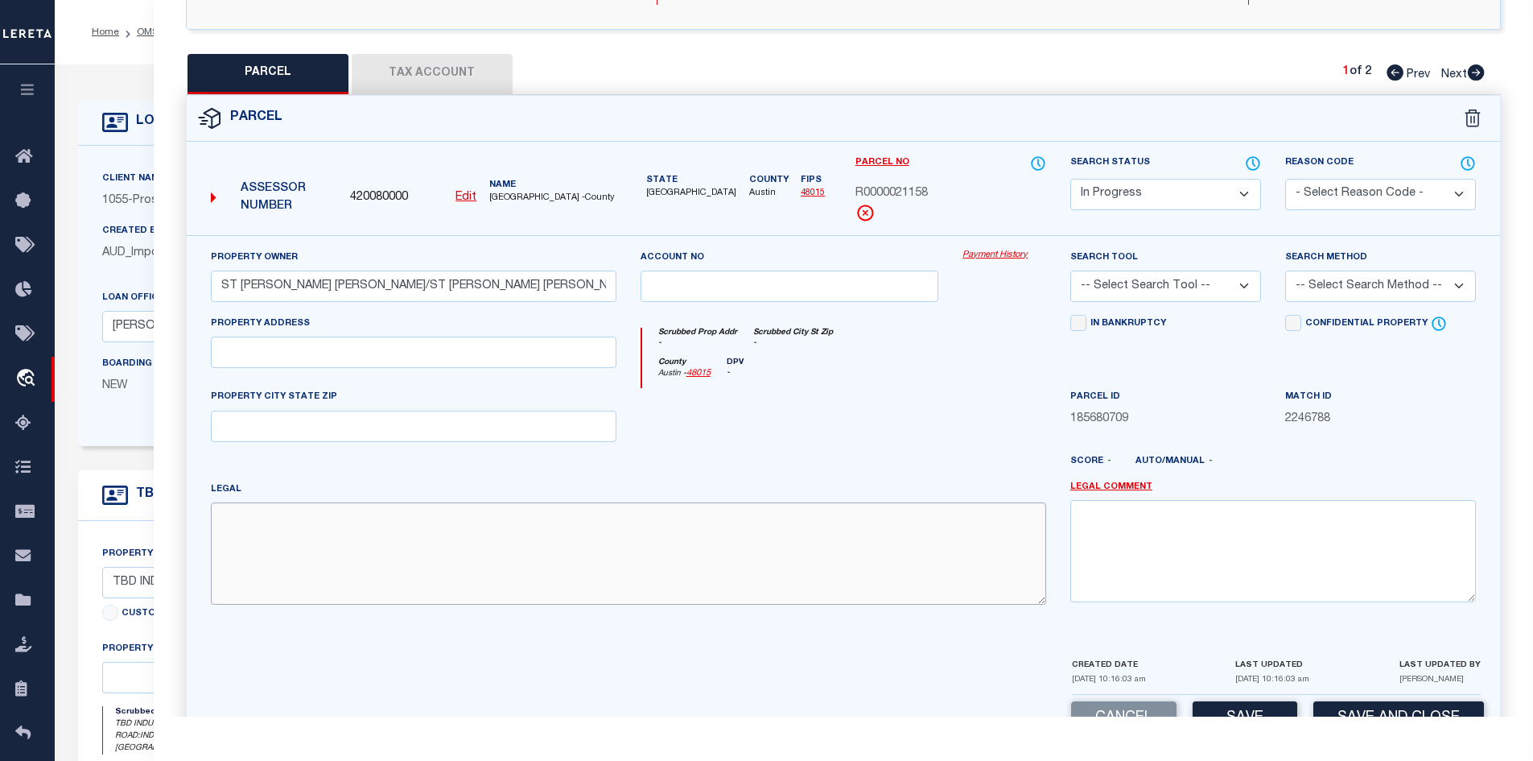
paste textarea "A075 [PERSON_NAME]"
click at [468, 76] on button "Tax Account" at bounding box center [432, 74] width 161 height 40
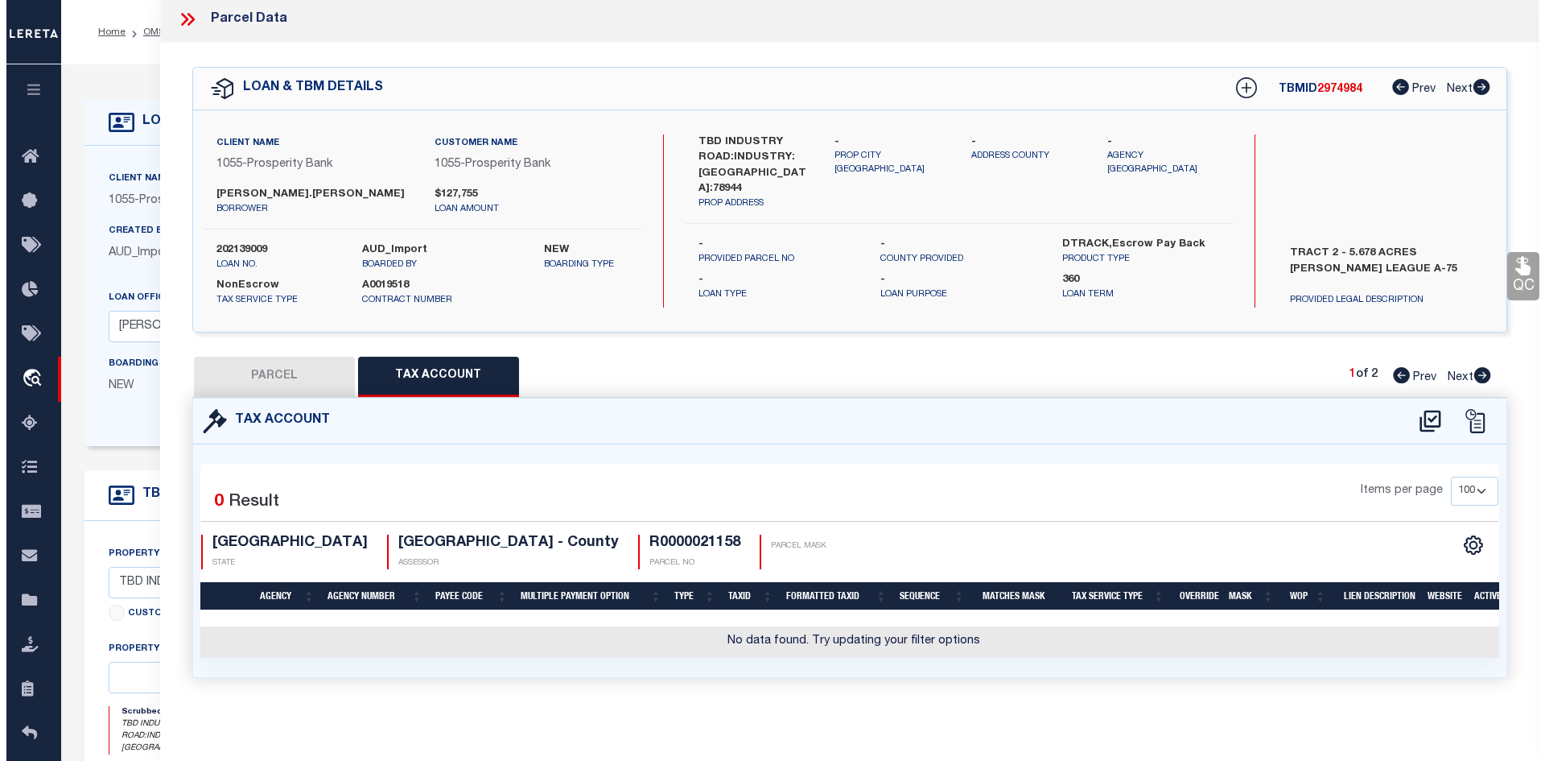
scroll to position [0, 0]
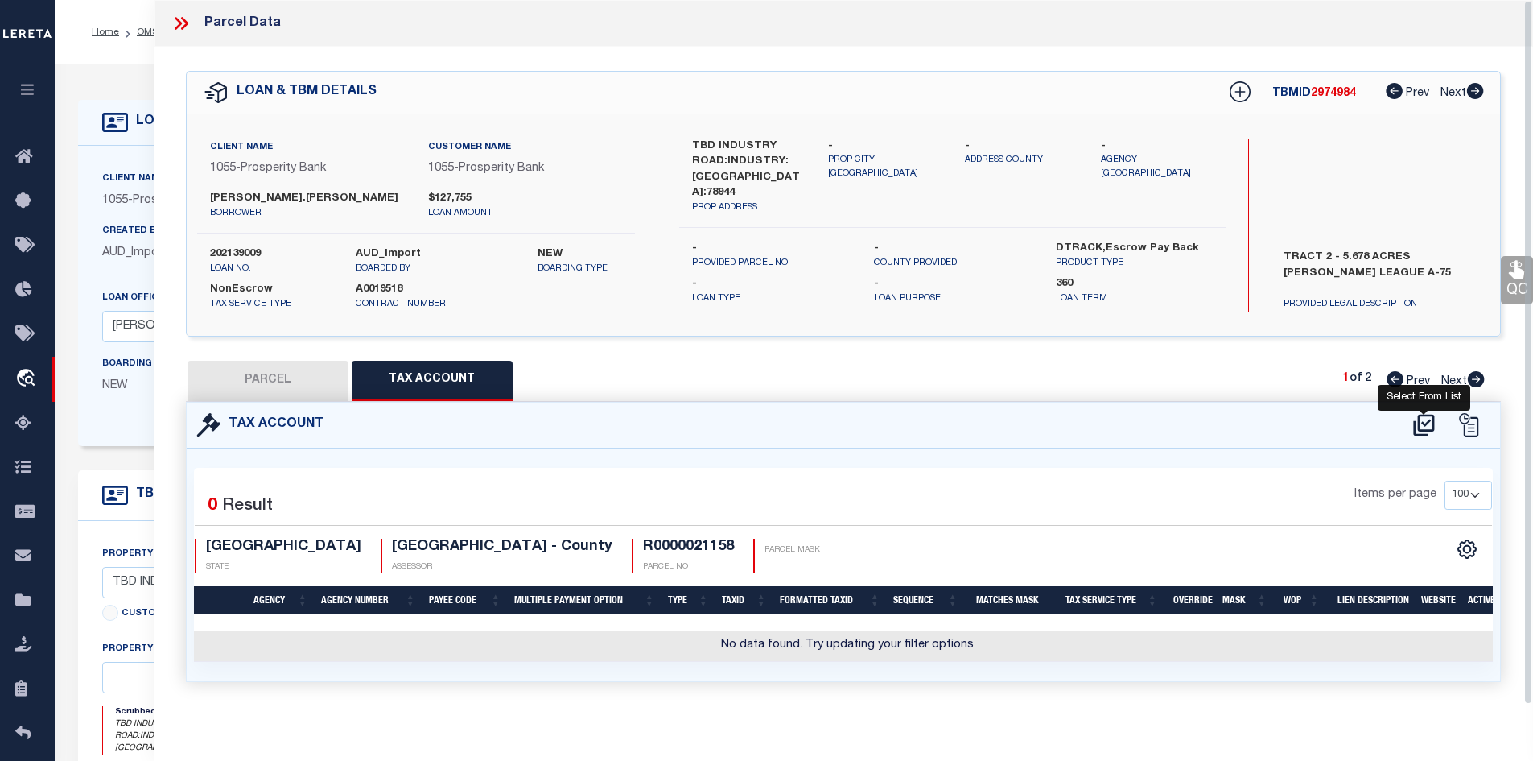
click at [1421, 420] on icon at bounding box center [1424, 425] width 27 height 26
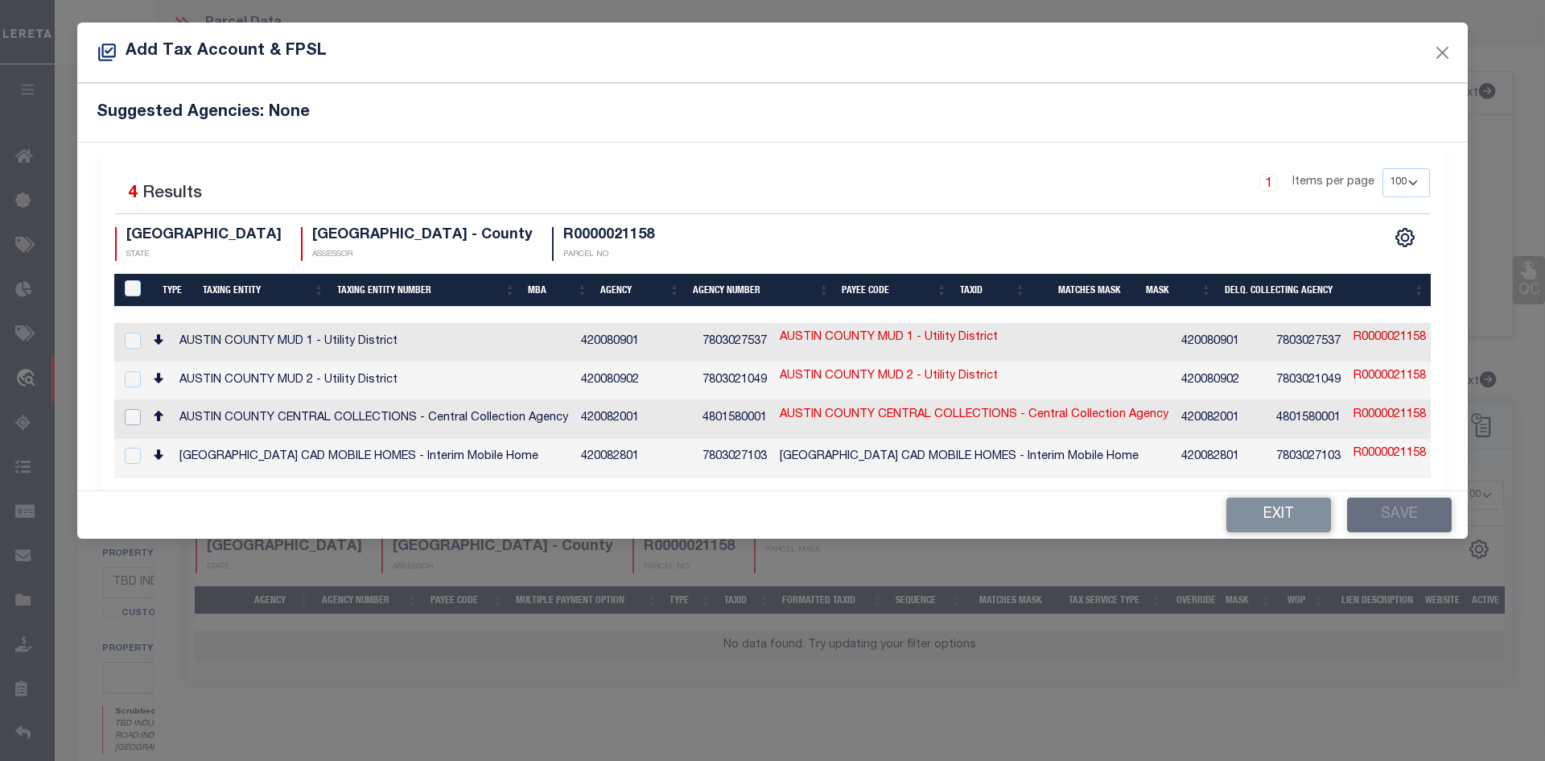
click at [138, 412] on input "checkbox" at bounding box center [133, 417] width 16 height 16
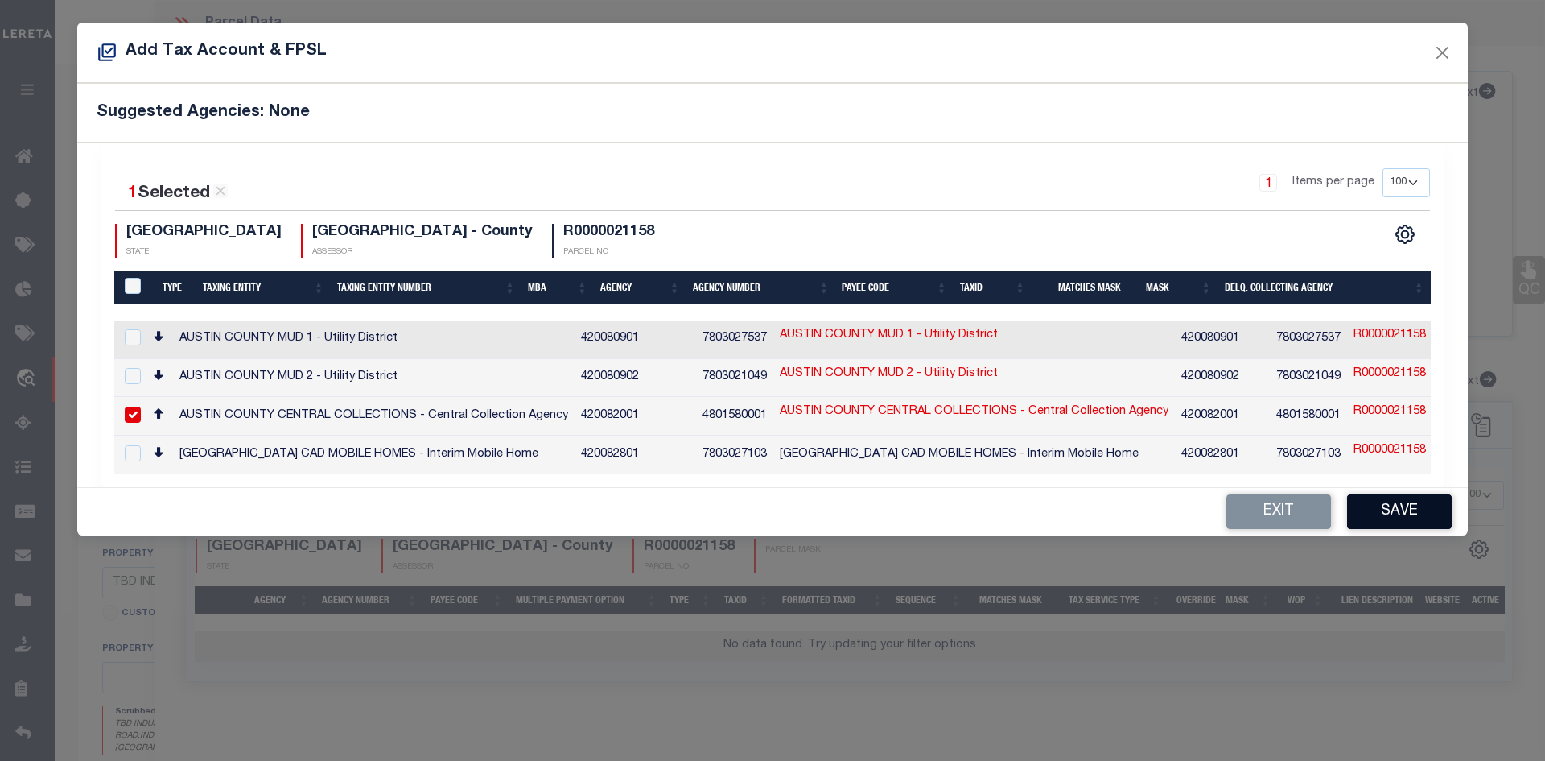
click at [1368, 509] on button "Save" at bounding box center [1399, 511] width 105 height 35
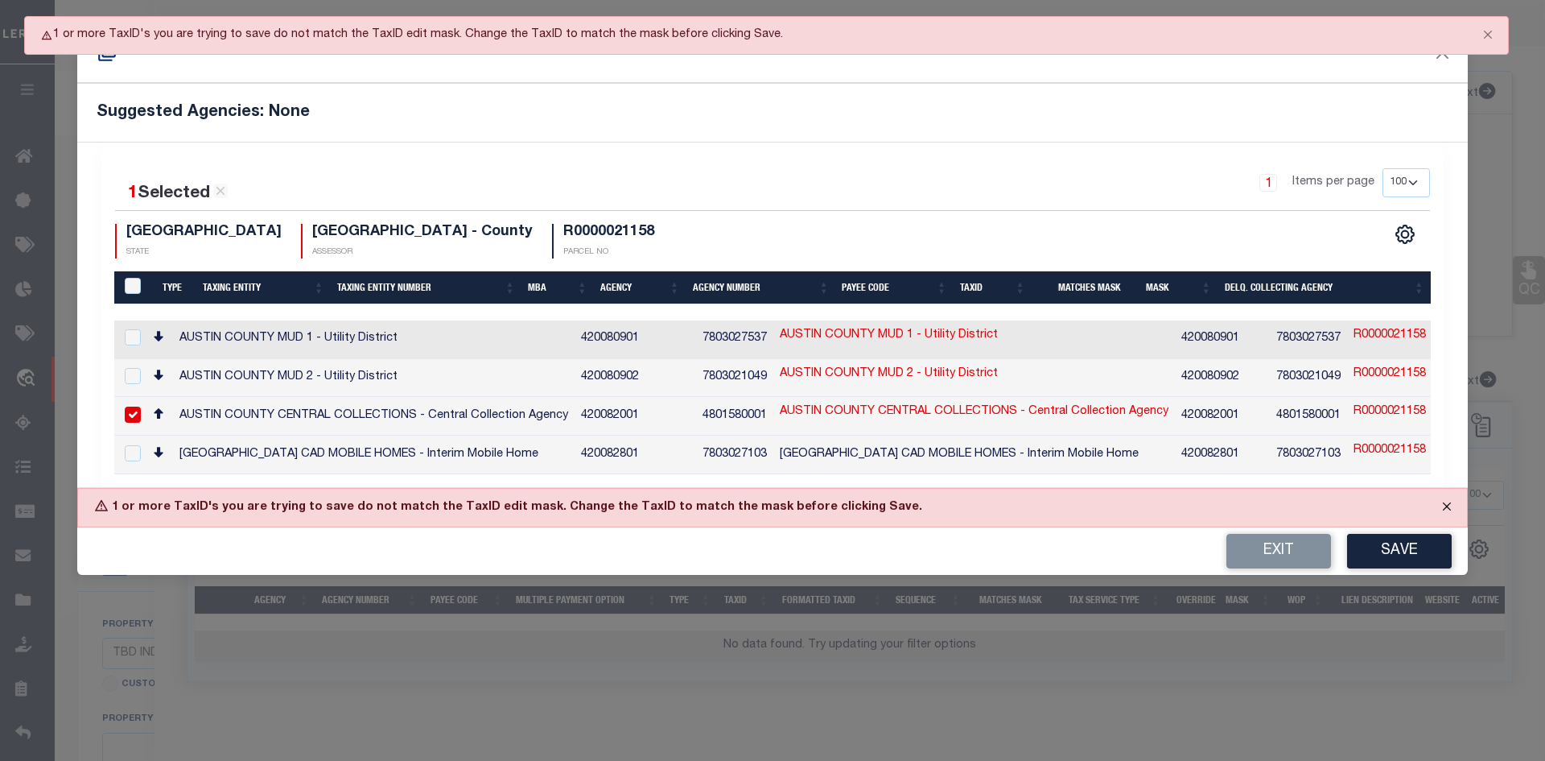
click at [1450, 506] on button "Close" at bounding box center [1447, 506] width 40 height 35
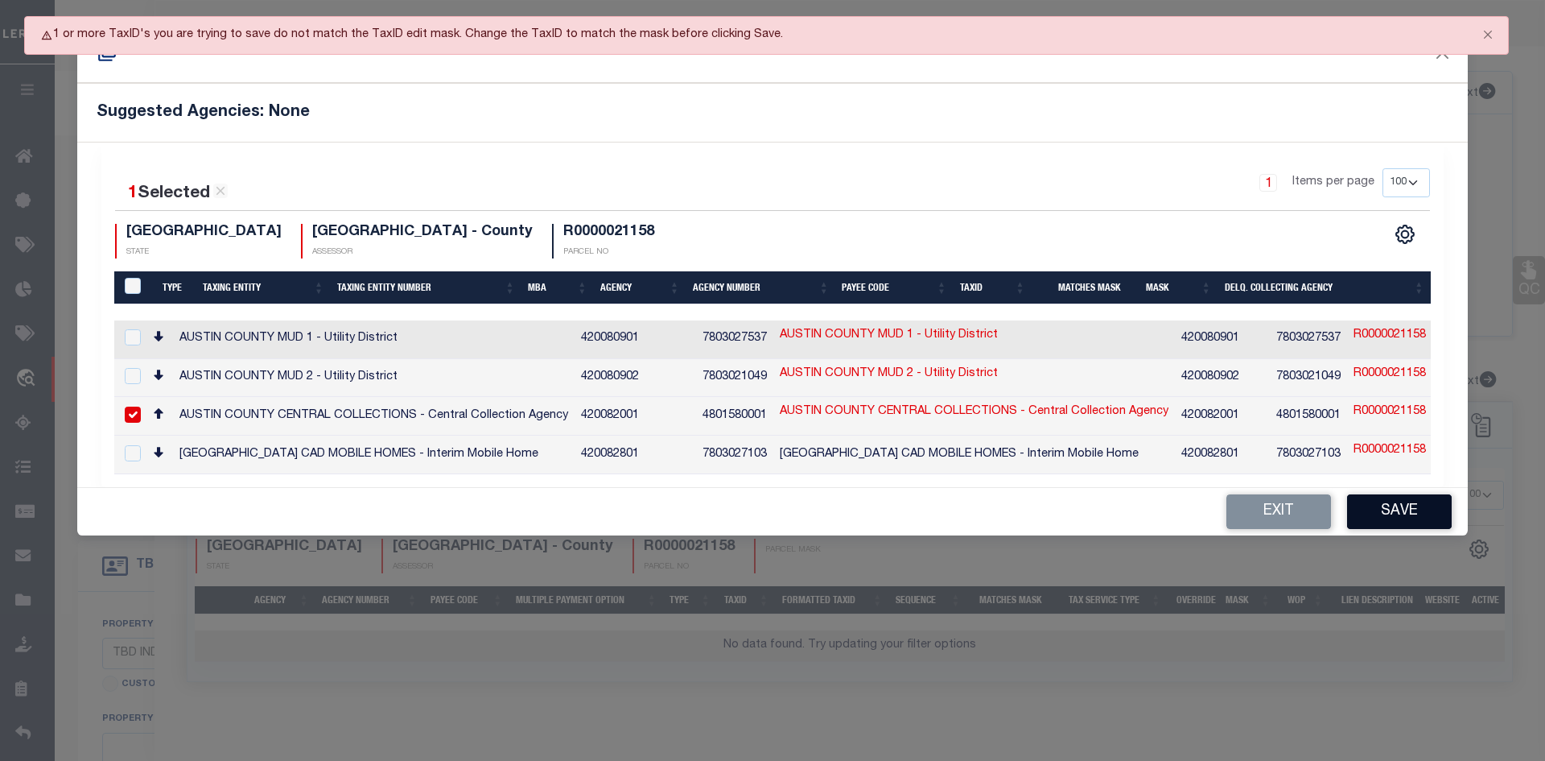
click at [1401, 509] on button "Save" at bounding box center [1399, 511] width 105 height 35
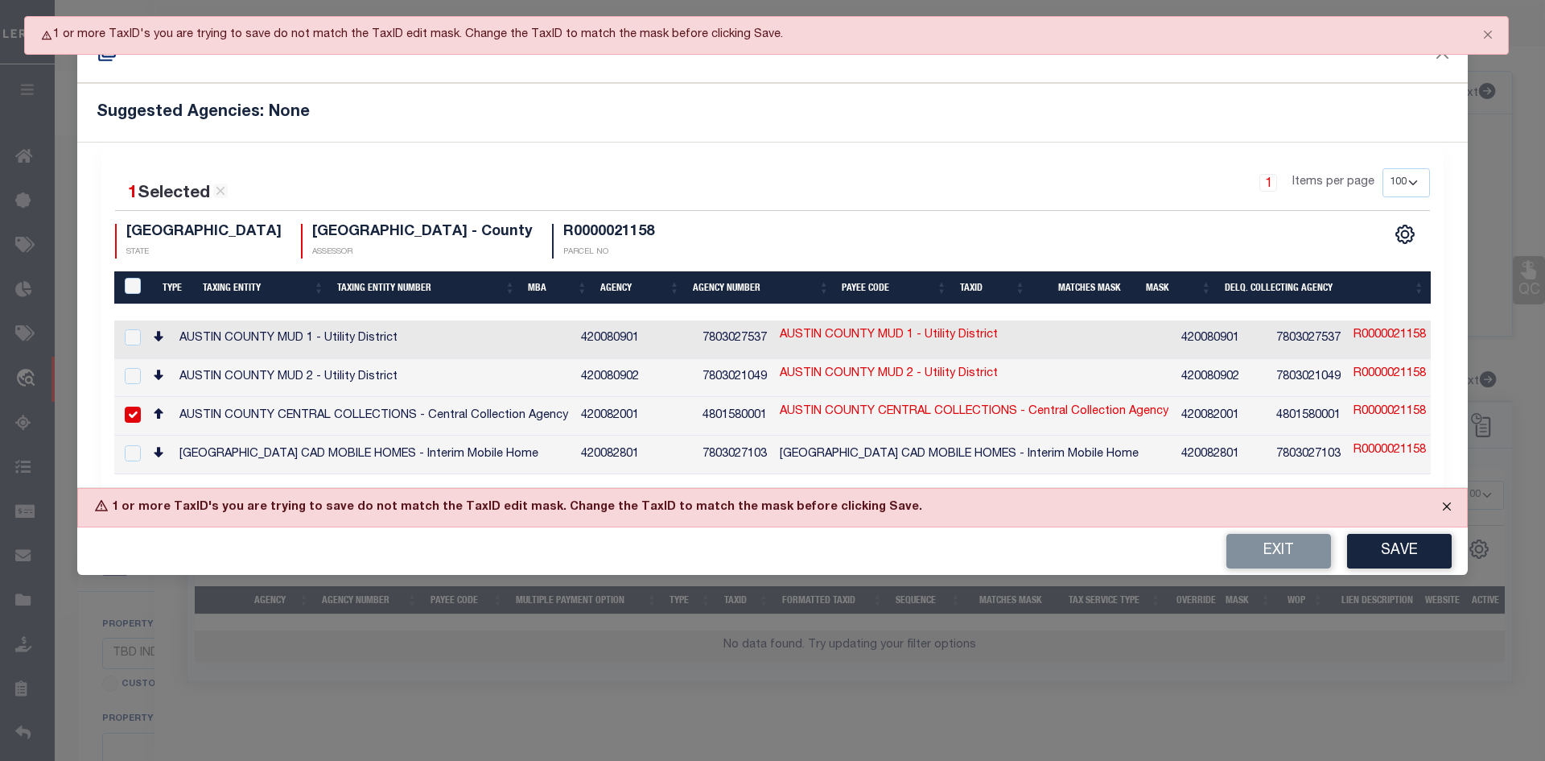
click at [1446, 505] on button "Close" at bounding box center [1447, 506] width 40 height 35
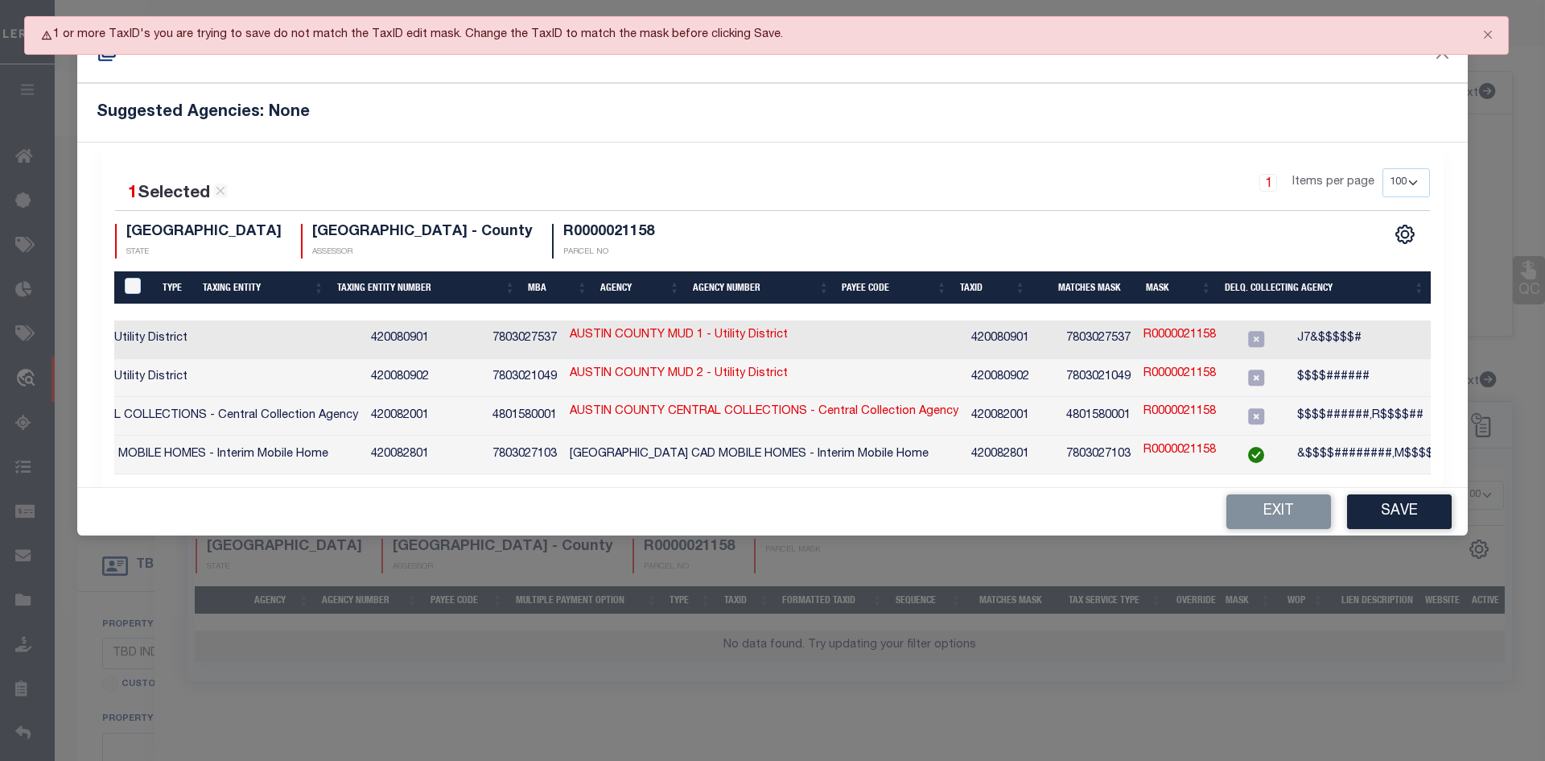
scroll to position [0, 208]
click at [1155, 406] on link "R0000021158" at bounding box center [1182, 412] width 72 height 18
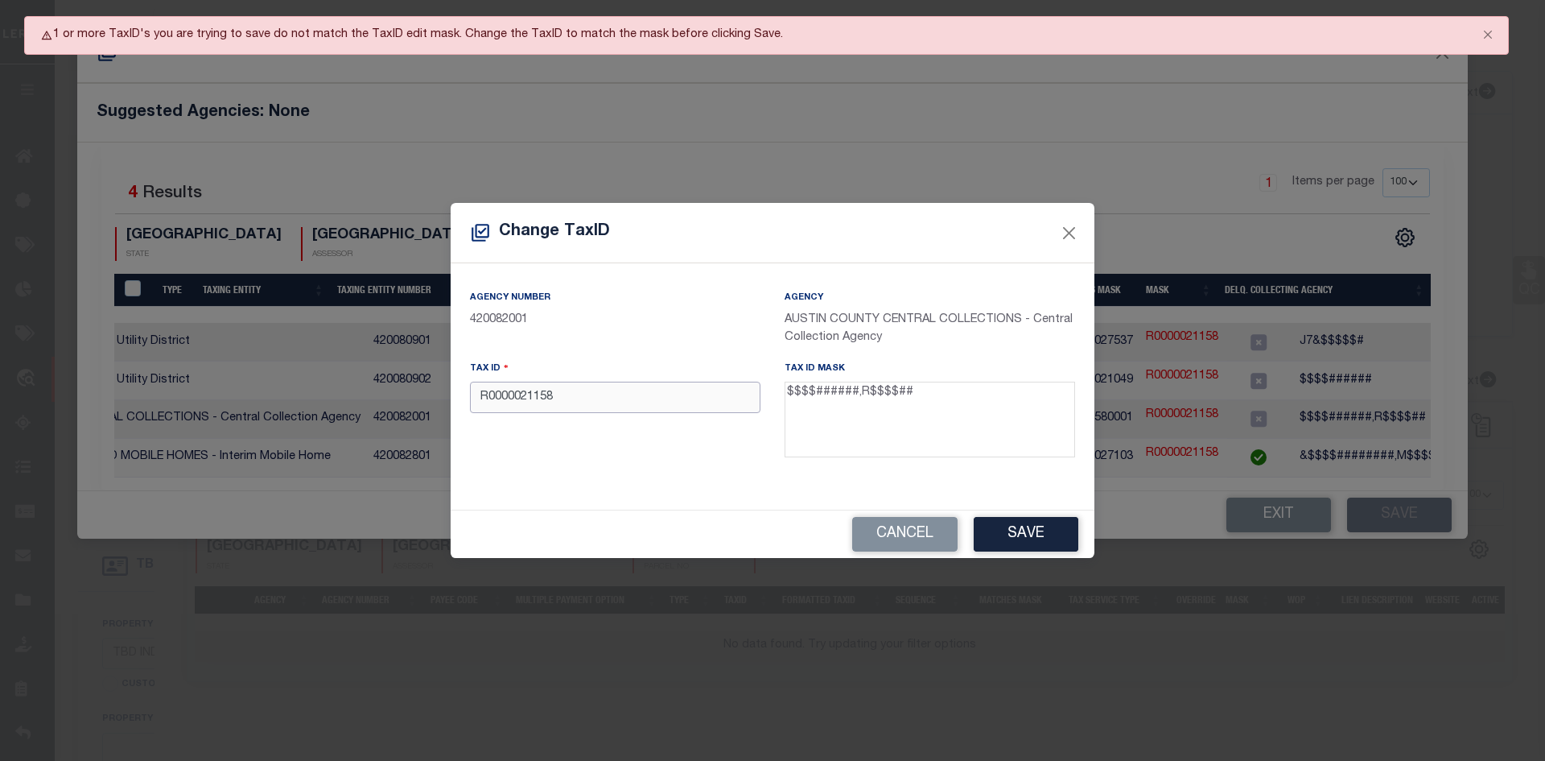
click at [523, 401] on input "R0000021158" at bounding box center [615, 397] width 291 height 31
click at [1030, 539] on button "Save" at bounding box center [1026, 534] width 105 height 35
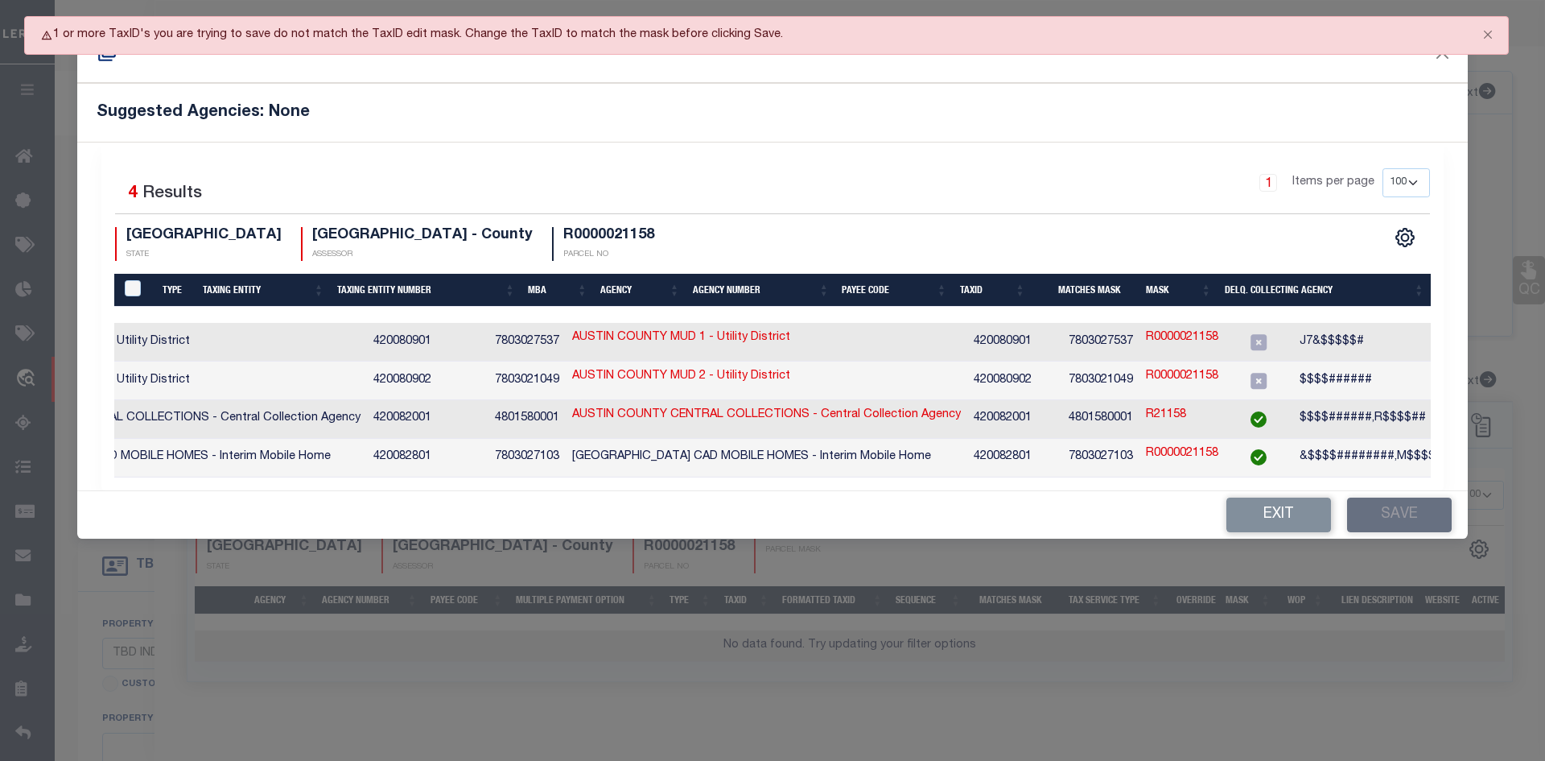
drag, startPoint x: 530, startPoint y: 478, endPoint x: 278, endPoint y: 476, distance: 251.9
click at [281, 476] on div "1 Selected 4 Results 1 Items per page 10 25 50 100 200 TX STATE" at bounding box center [772, 316] width 1343 height 348
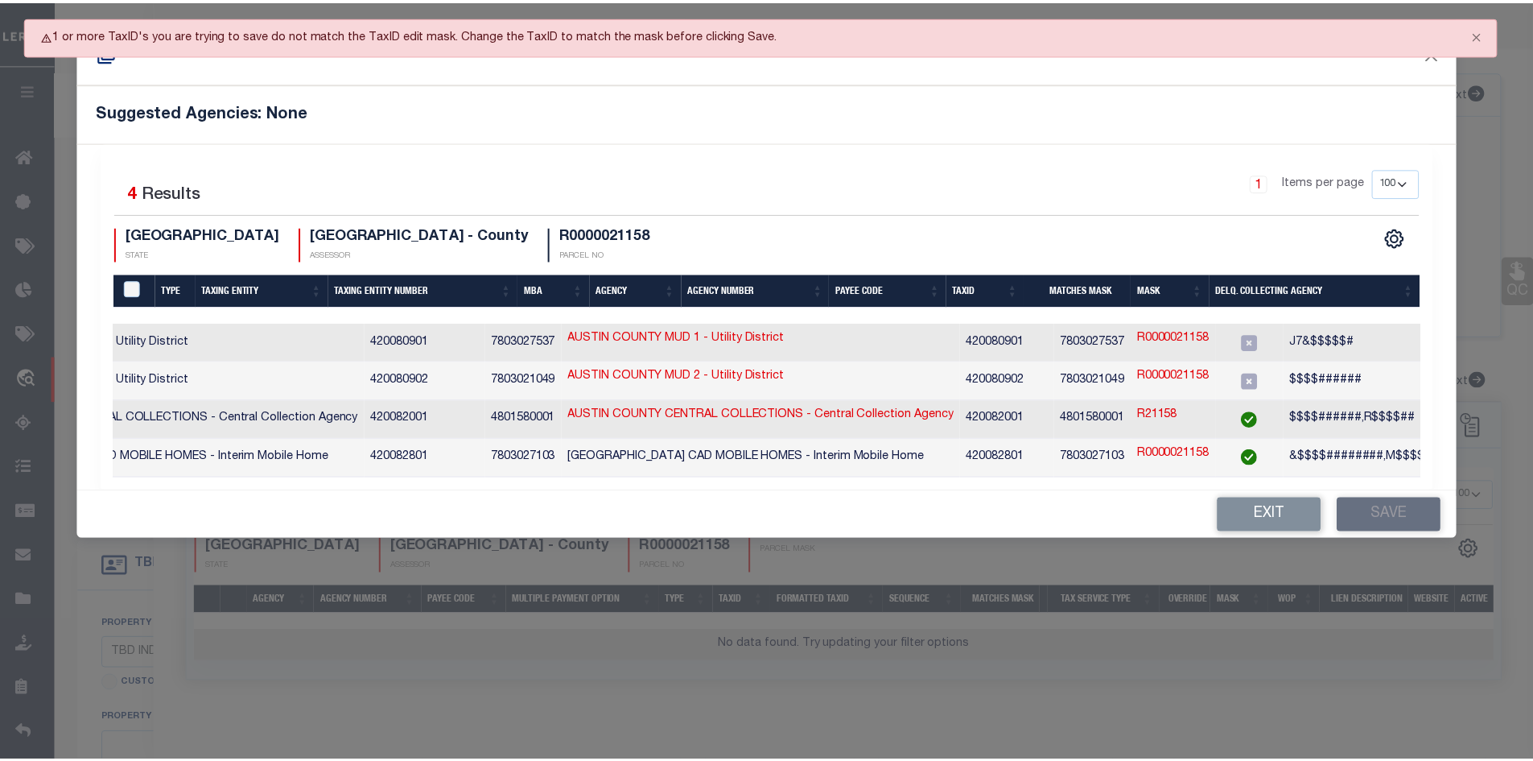
scroll to position [0, 0]
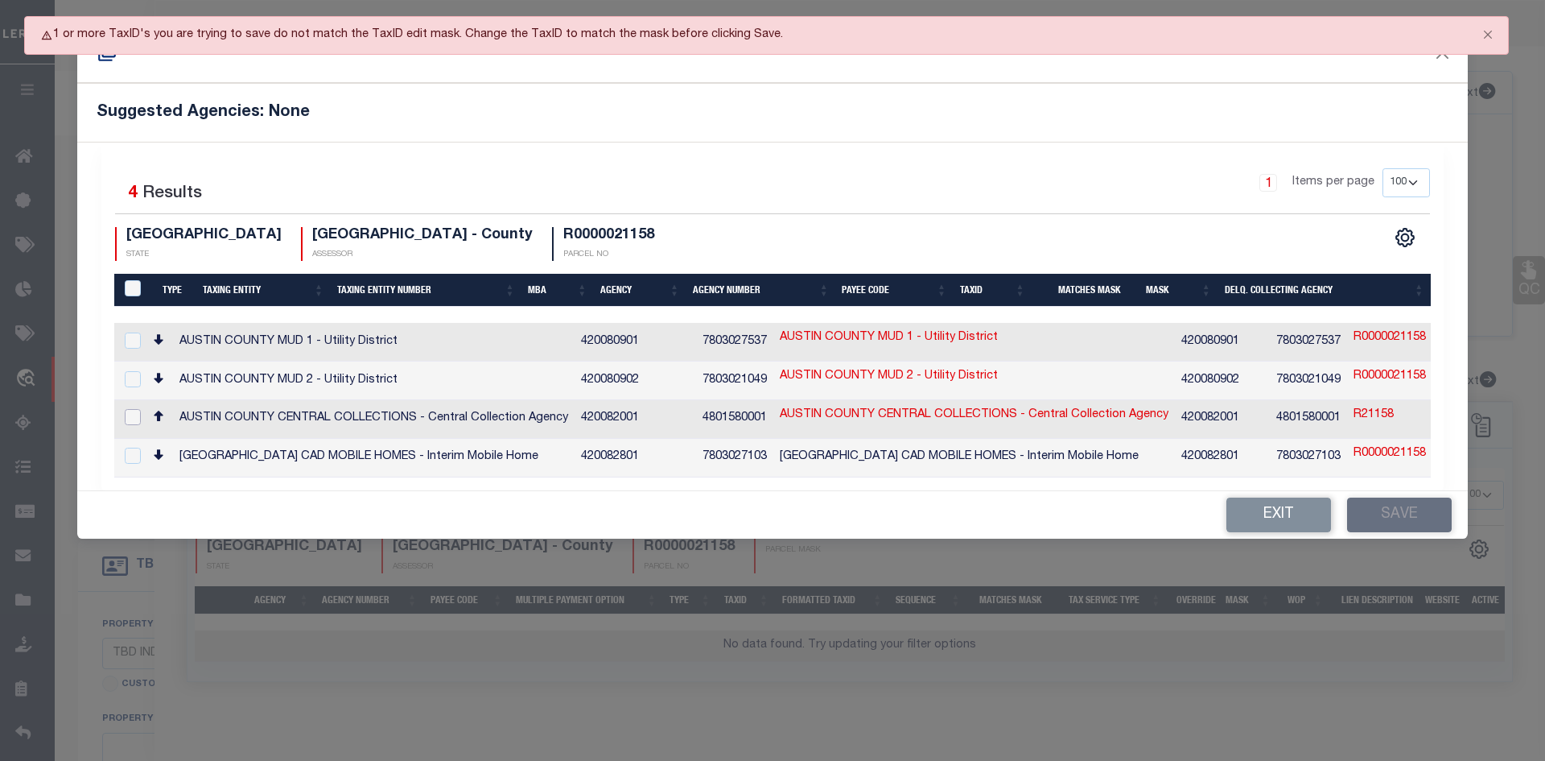
click at [134, 414] on input "checkbox" at bounding box center [133, 417] width 16 height 16
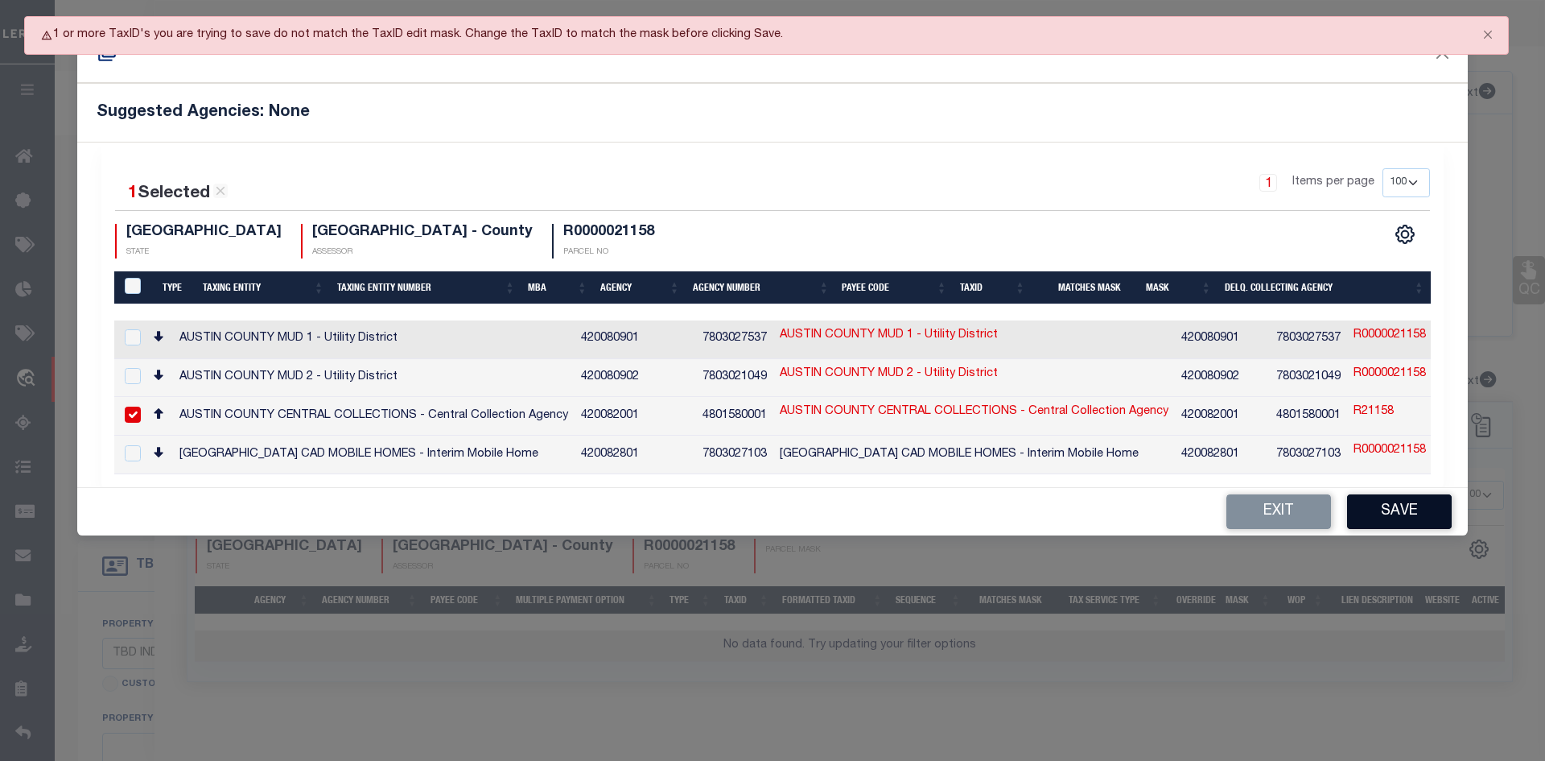
click at [1398, 514] on button "Save" at bounding box center [1399, 511] width 105 height 35
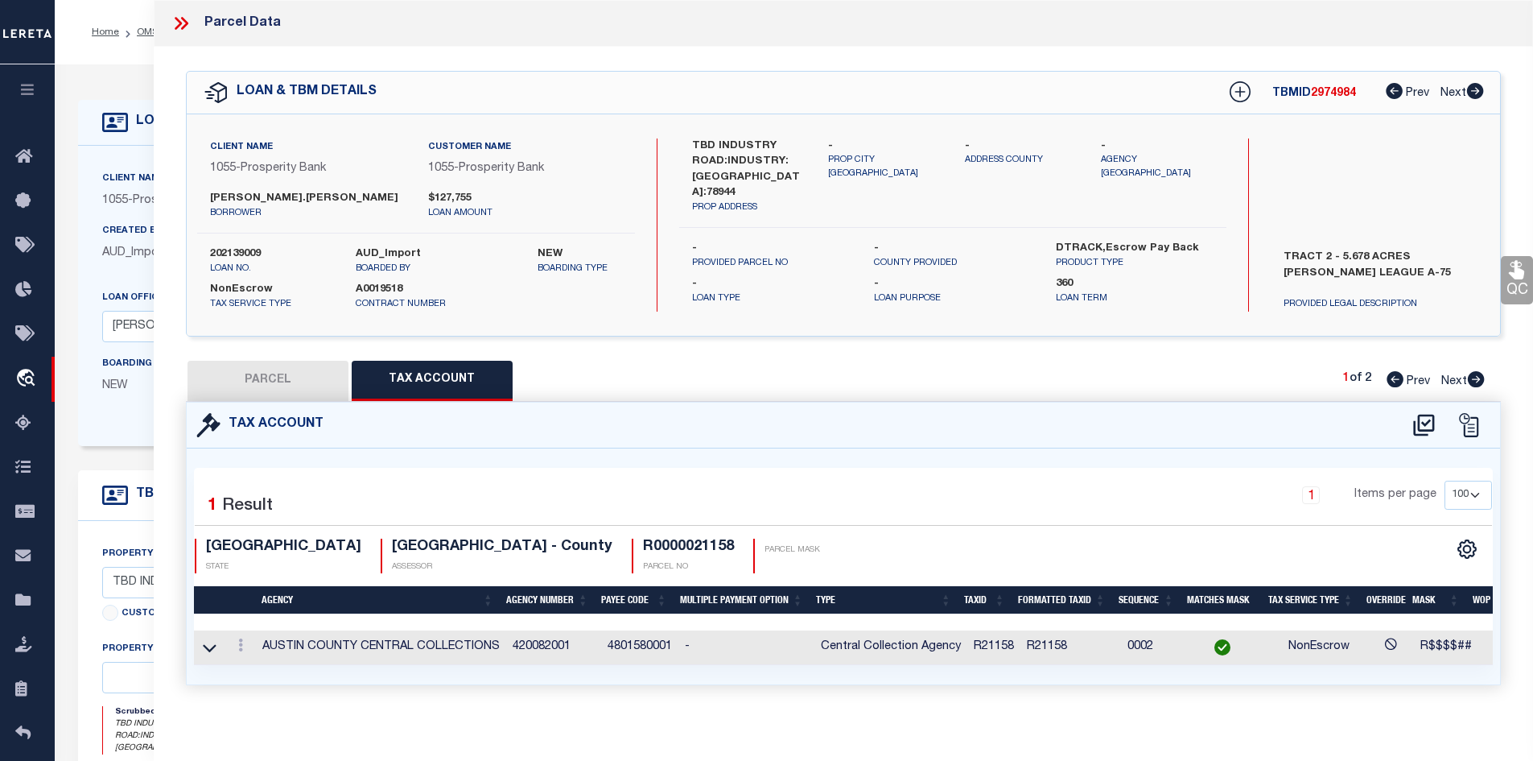
click at [308, 393] on button "PARCEL" at bounding box center [268, 381] width 161 height 40
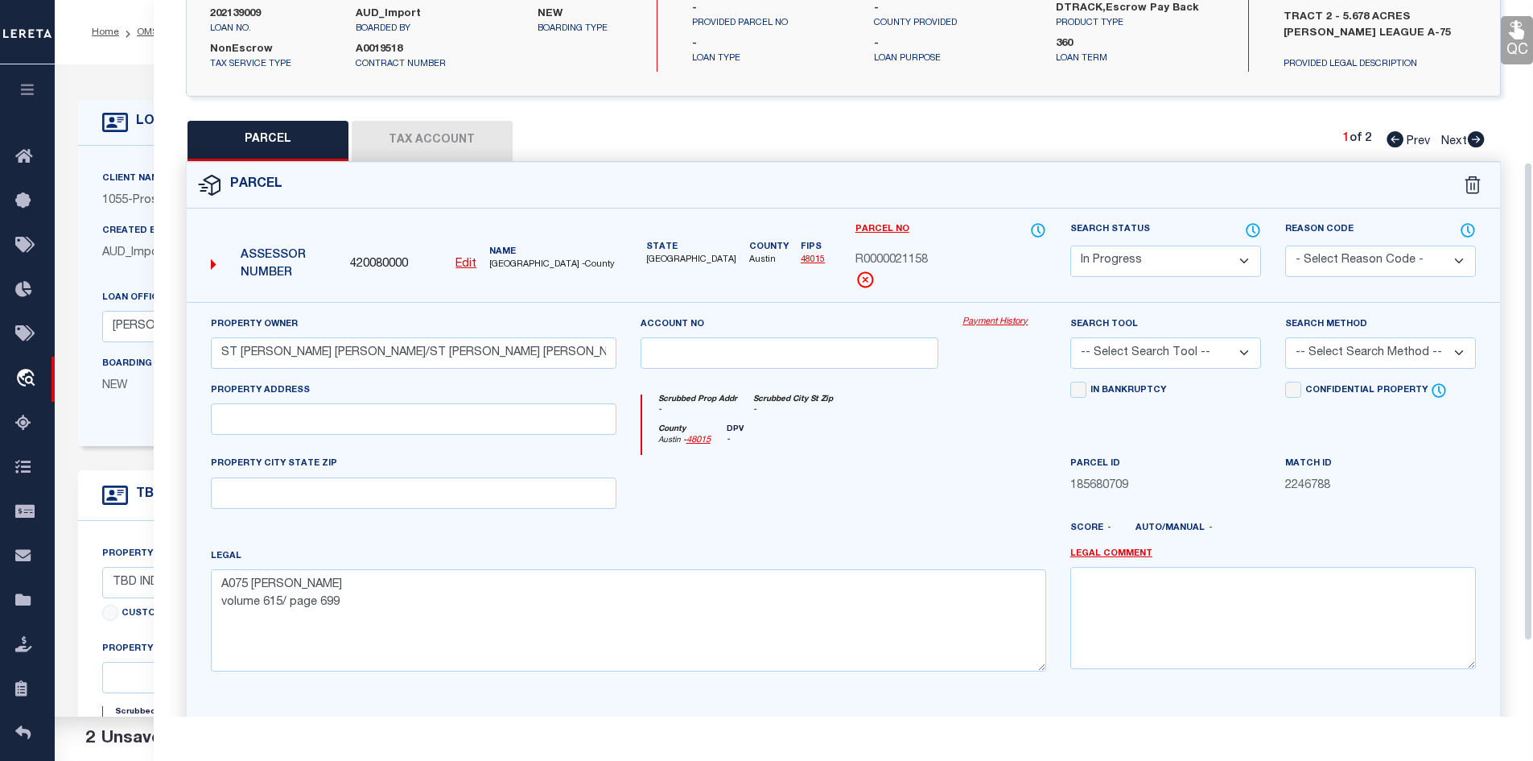
scroll to position [241, 0]
click at [1137, 258] on select "Automated Search Bad Parcel Complete Duplicate Parcel High Dollar Reporting In …" at bounding box center [1166, 259] width 191 height 31
click at [1071, 244] on select "Automated Search Bad Parcel Complete Duplicate Parcel High Dollar Reporting In …" at bounding box center [1166, 259] width 191 height 31
click at [1344, 244] on select "- Select Reason Code - 099 - Other (Provide additional detail) ACT - Agency Cha…" at bounding box center [1380, 259] width 191 height 31
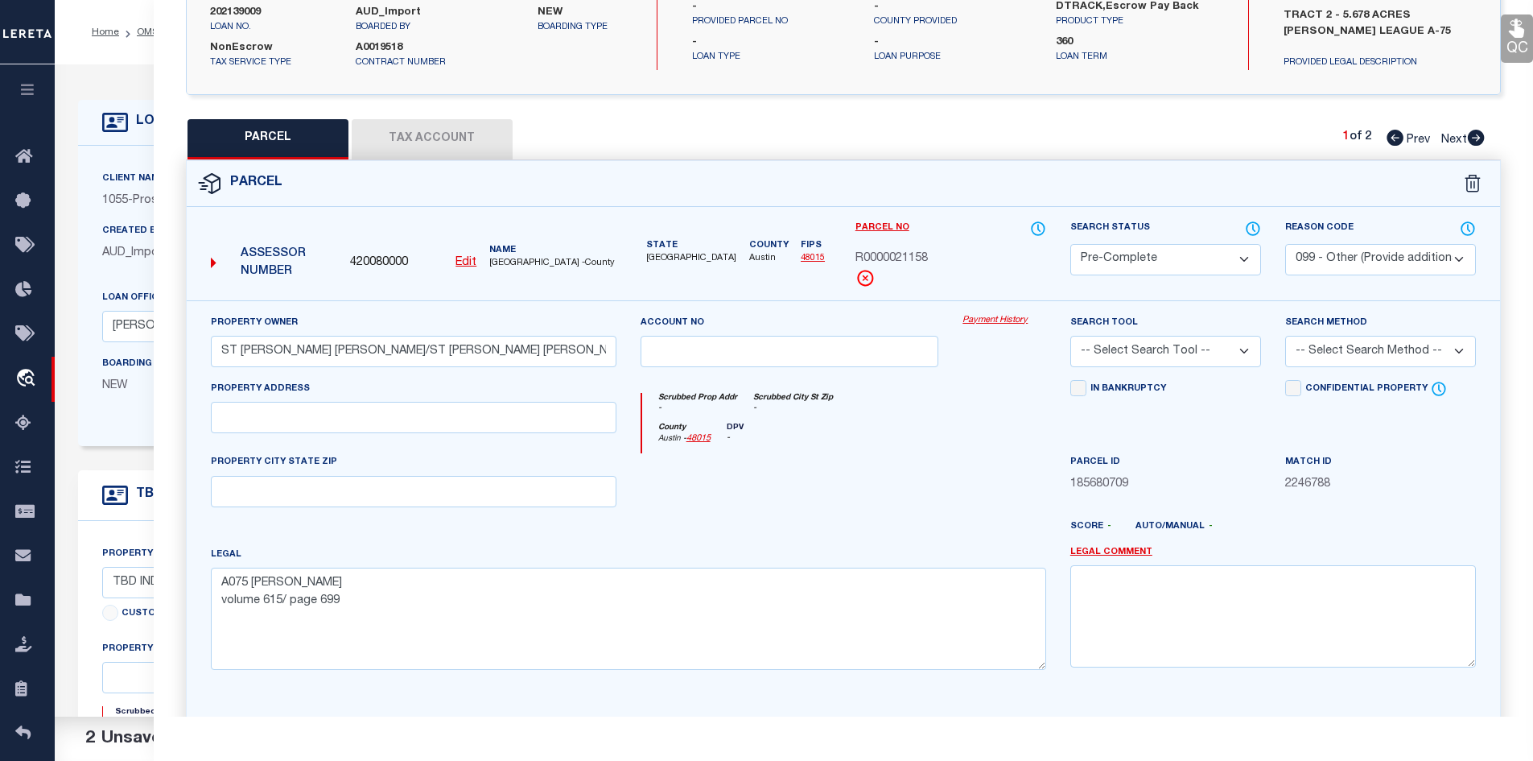
click at [1285, 244] on select "- Select Reason Code - 099 - Other (Provide additional detail) ACT - Agency Cha…" at bounding box center [1380, 259] width 191 height 31
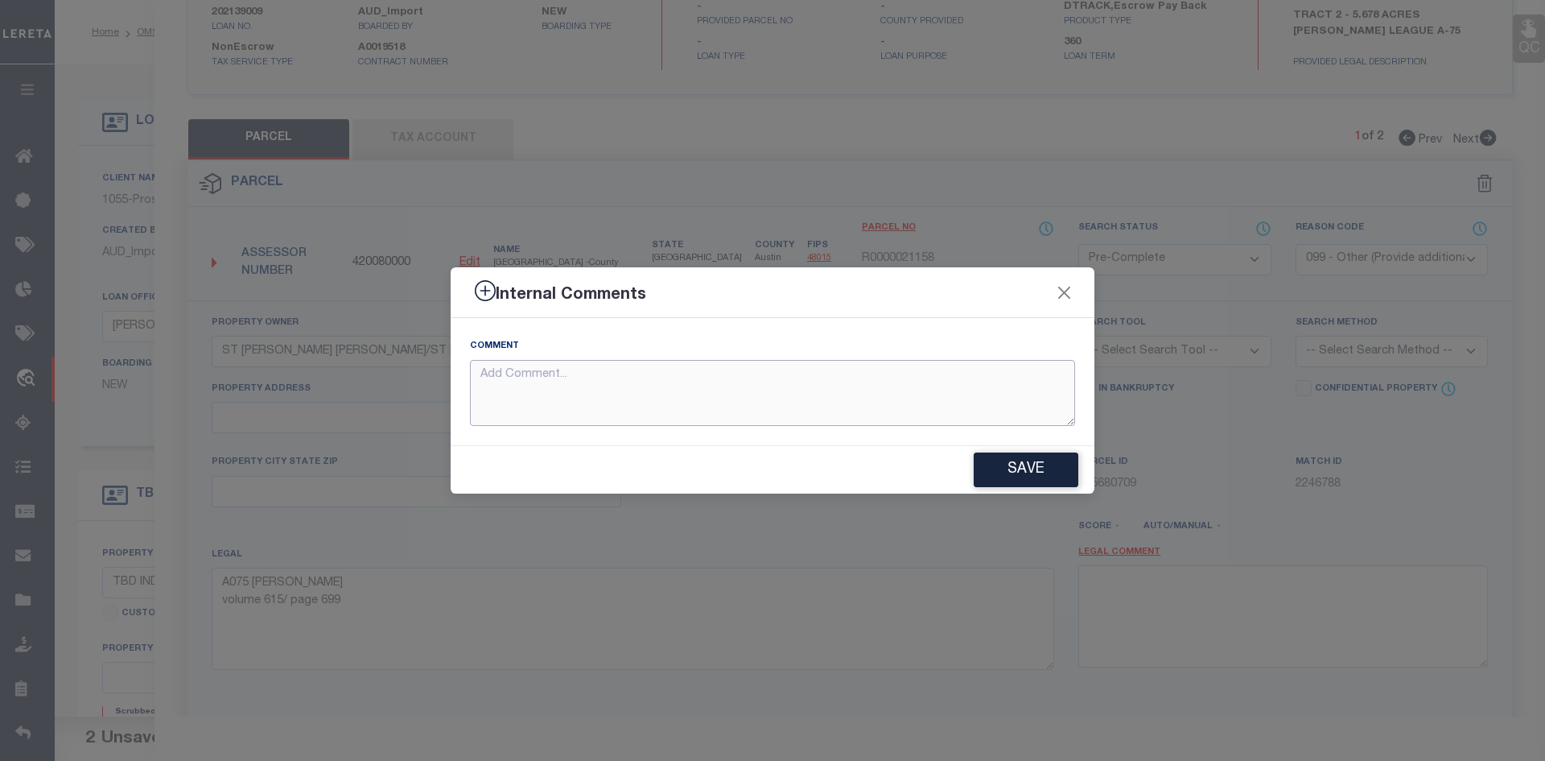
paste textarea "Legal call for 5.6780AC- [GEOGRAPHIC_DATA] – Volume 615 – page 699 which coves …"
click at [1002, 464] on button "Save" at bounding box center [1026, 469] width 105 height 35
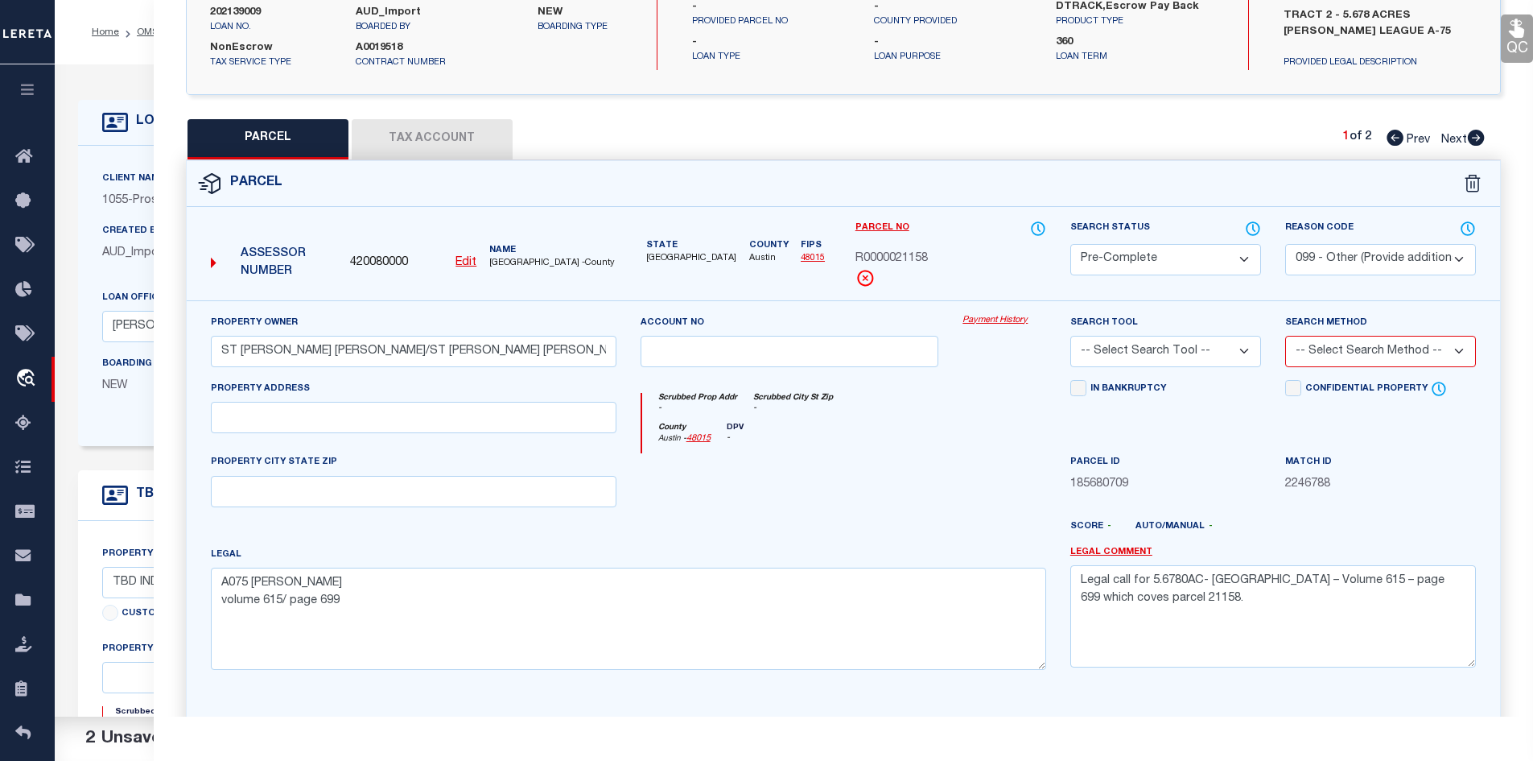
click at [1153, 345] on select "-- Select Search Tool -- 3rd Party Website Agency File Agency Website ATLS CNV-…" at bounding box center [1166, 351] width 191 height 31
click at [1071, 336] on select "-- Select Search Tool -- 3rd Party Website Agency File Agency Website ATLS CNV-…" at bounding box center [1166, 351] width 191 height 31
click at [1315, 354] on select "-- Select Search Method -- Property Address Legal Liability Info Provided" at bounding box center [1380, 351] width 191 height 31
click at [1285, 336] on select "-- Select Search Method -- Property Address Legal Liability Info Provided" at bounding box center [1380, 351] width 191 height 31
click at [906, 492] on div at bounding box center [790, 486] width 323 height 66
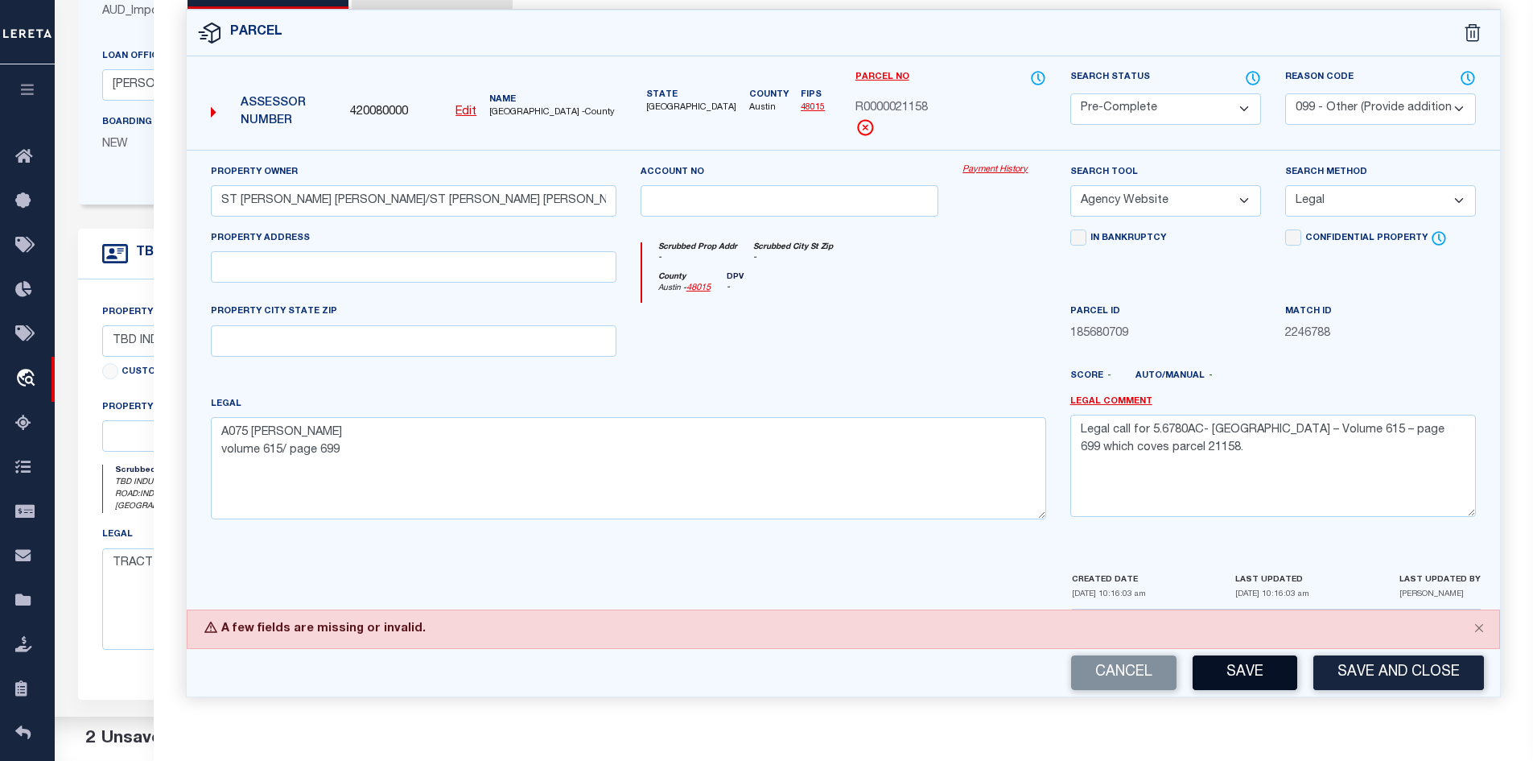
click at [1242, 675] on button "Save" at bounding box center [1245, 672] width 105 height 35
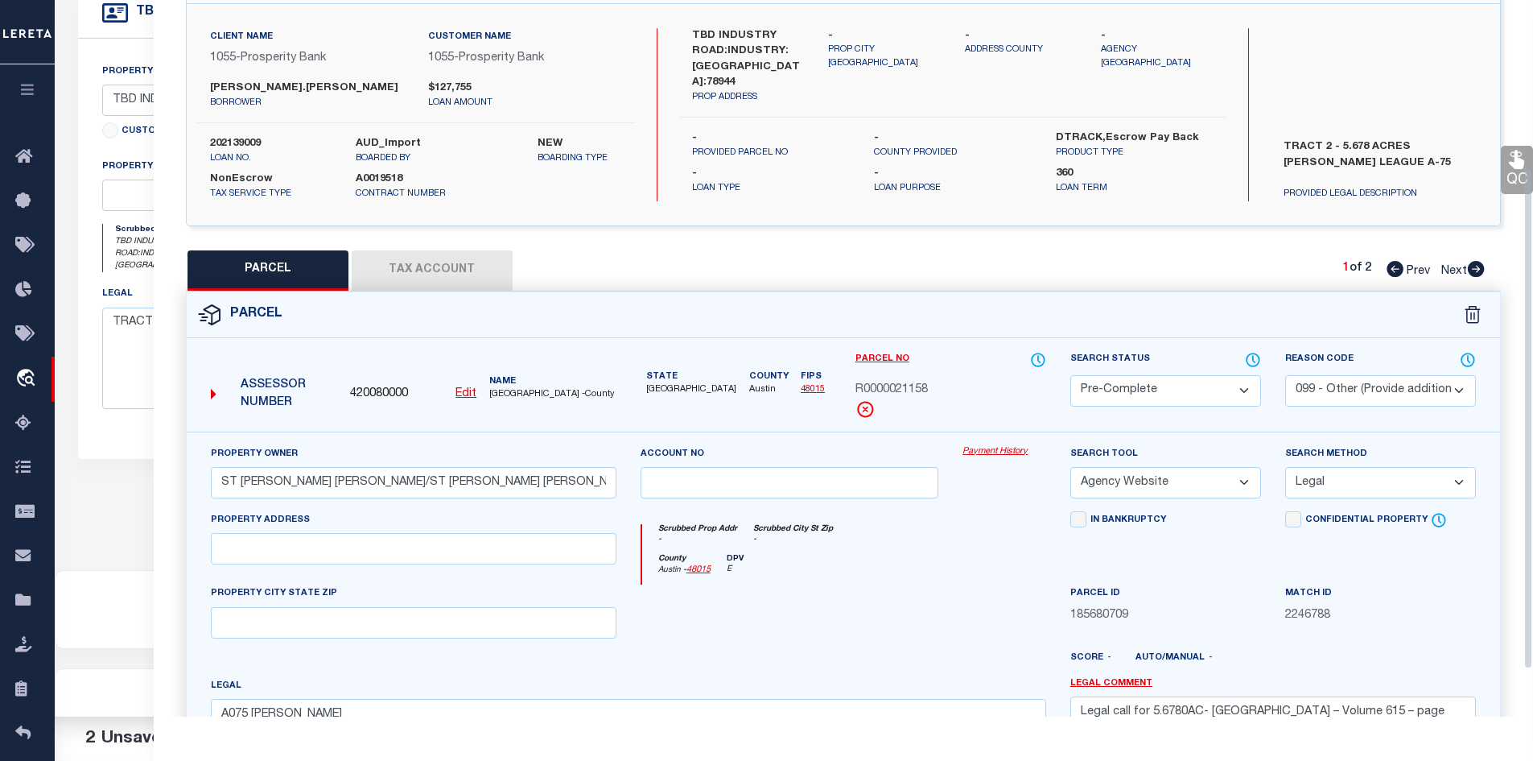
scroll to position [65, 0]
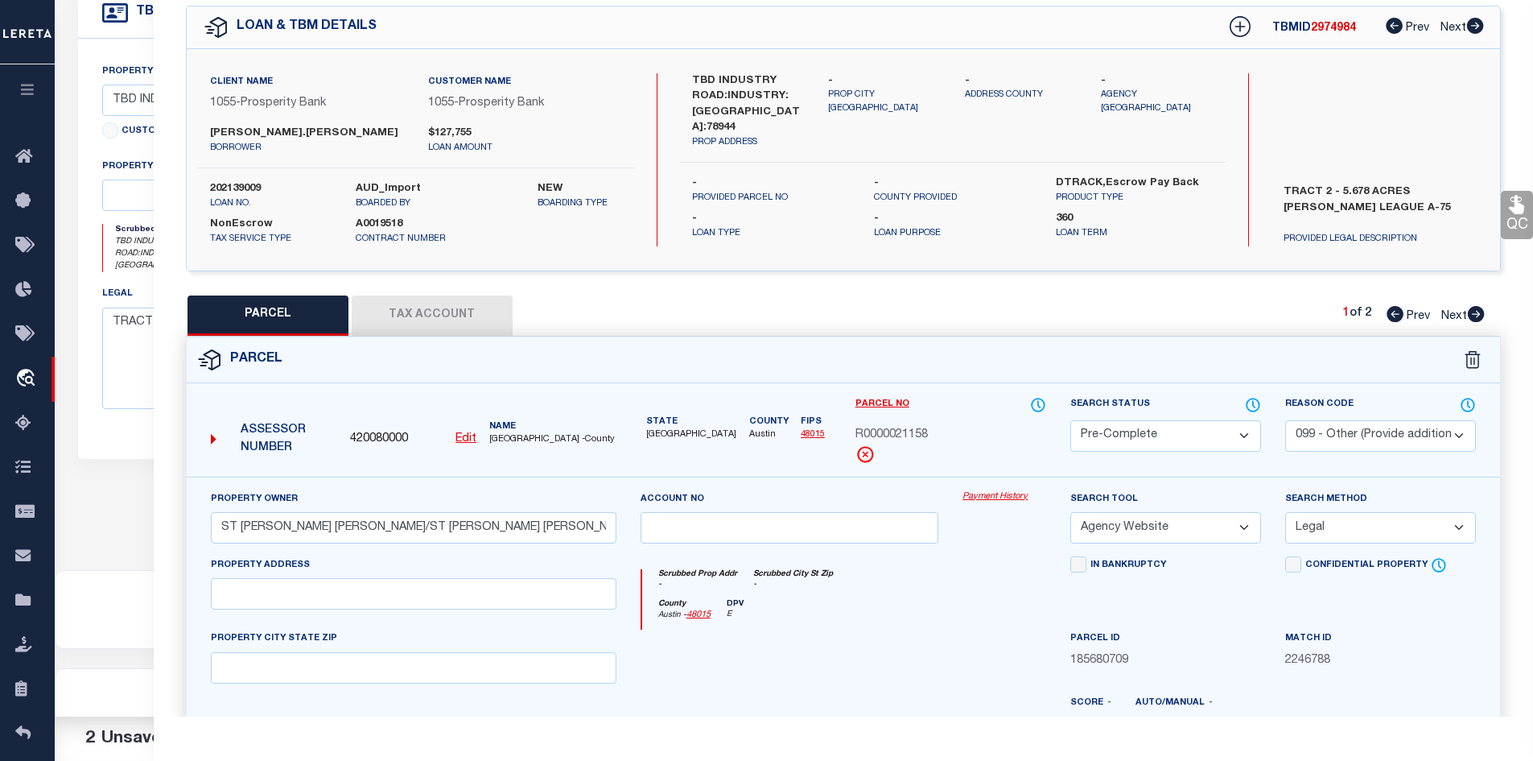
click at [448, 326] on button "Tax Account" at bounding box center [432, 315] width 161 height 40
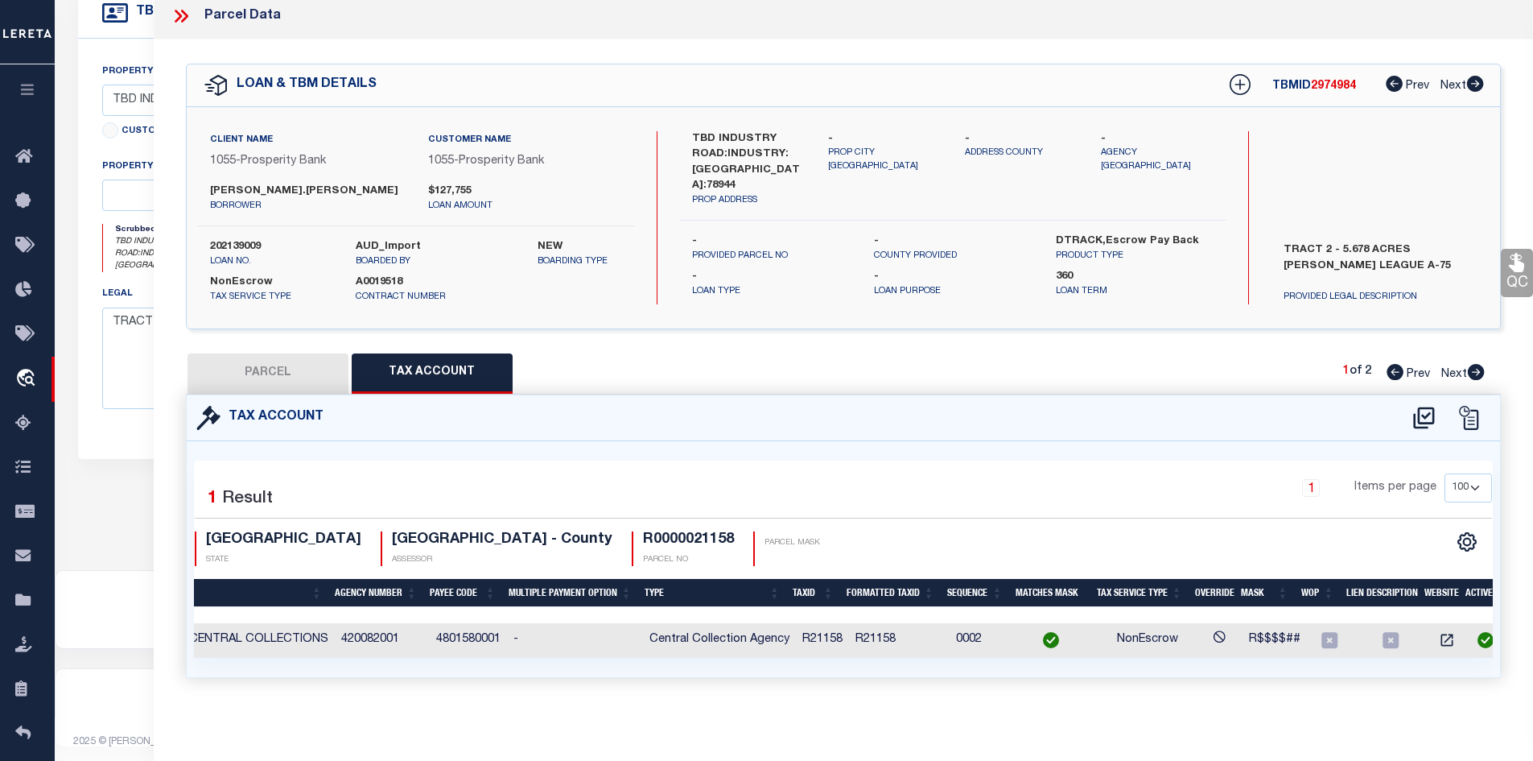
scroll to position [0, 0]
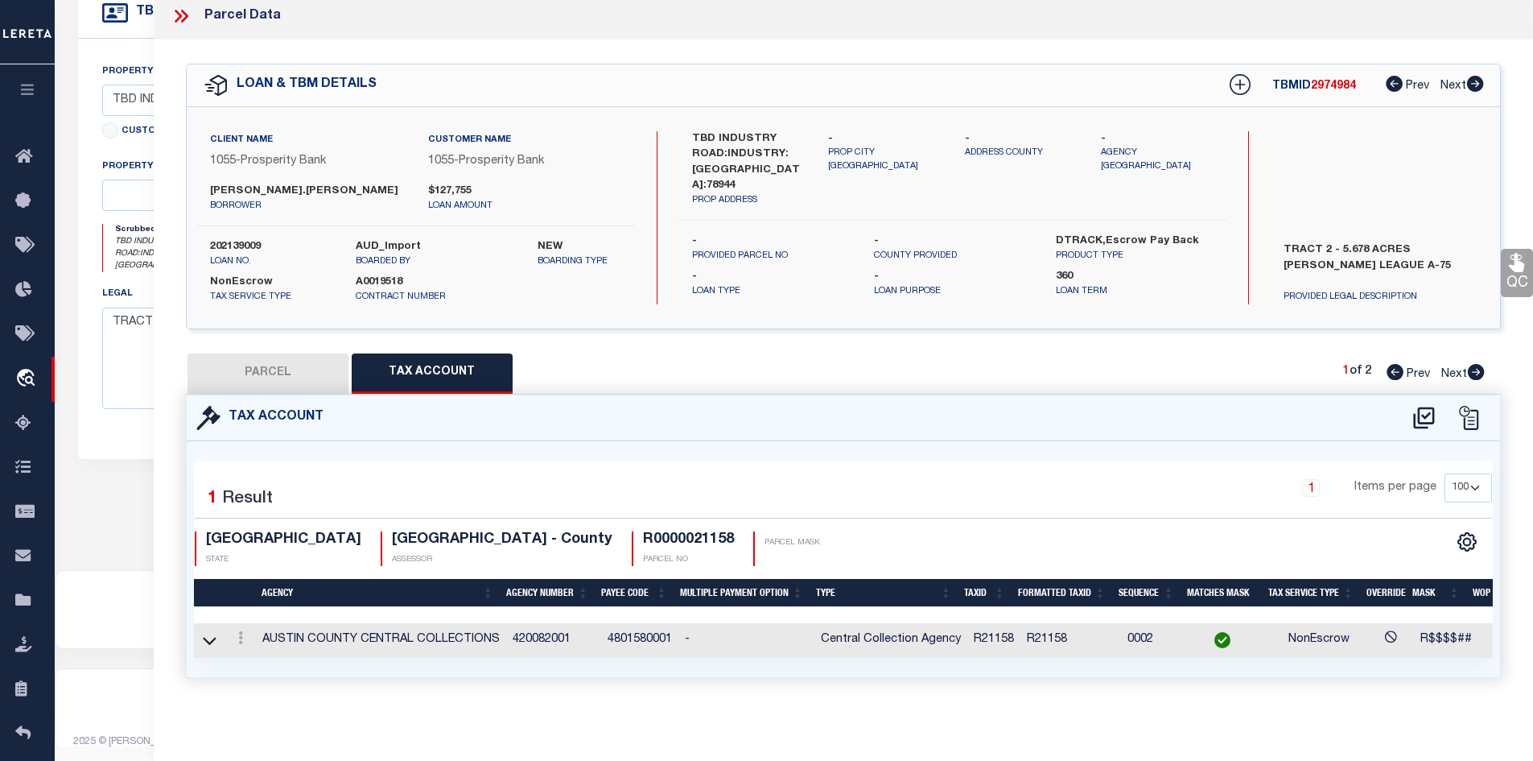
click at [270, 369] on button "PARCEL" at bounding box center [268, 373] width 161 height 40
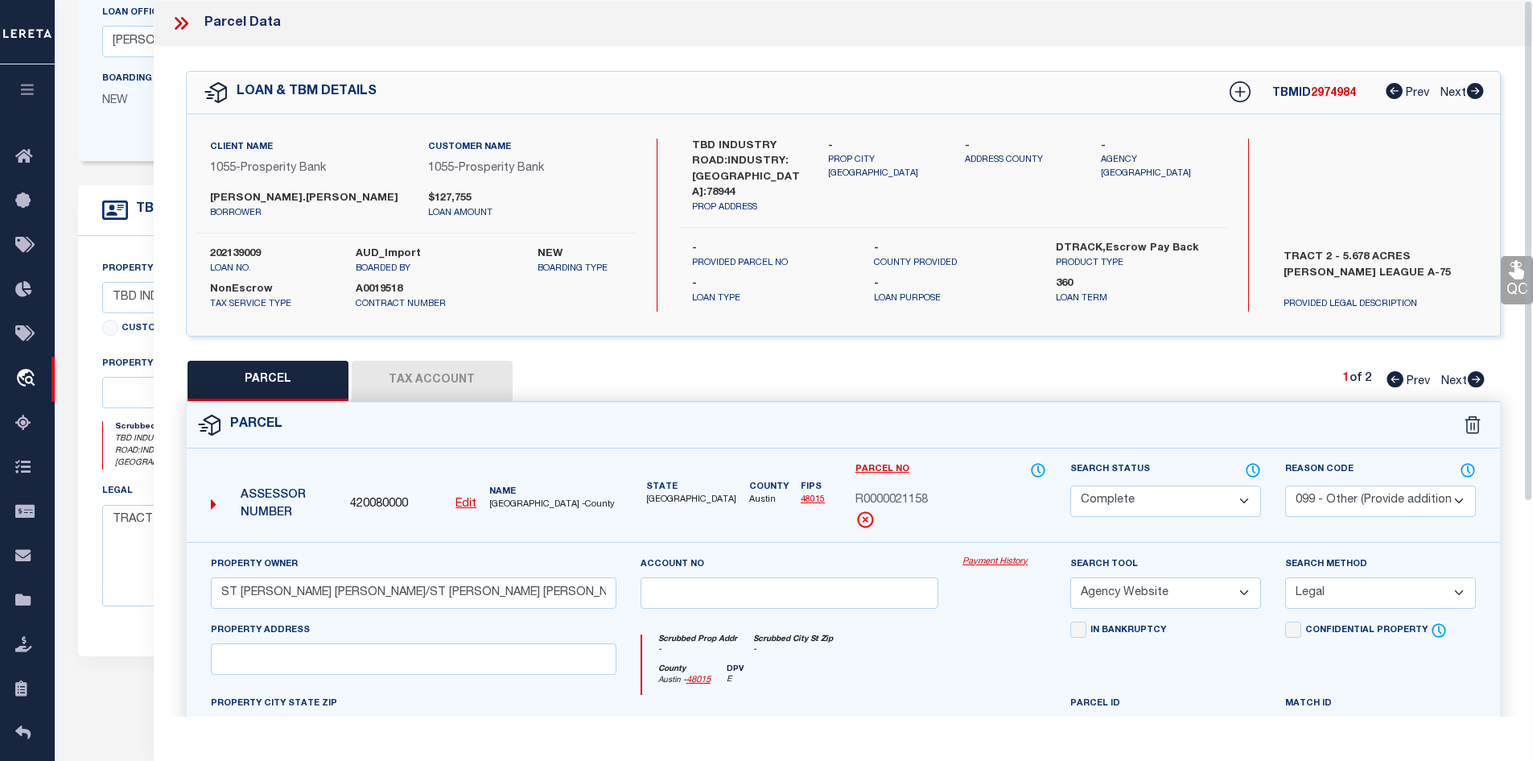
scroll to position [160, 0]
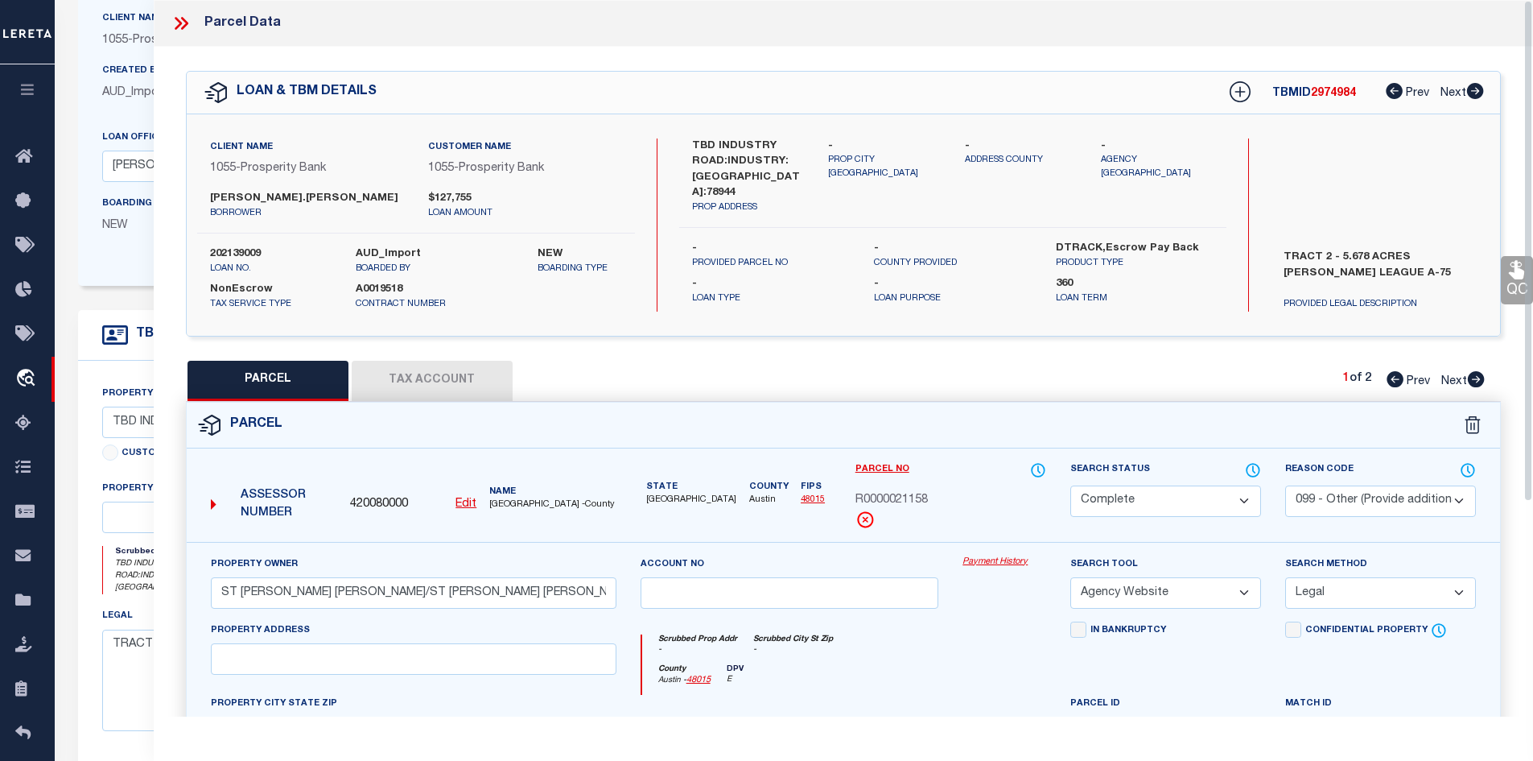
drag, startPoint x: 179, startPoint y: 26, endPoint x: 188, endPoint y: 35, distance: 12.6
click at [180, 26] on icon at bounding box center [181, 23] width 21 height 21
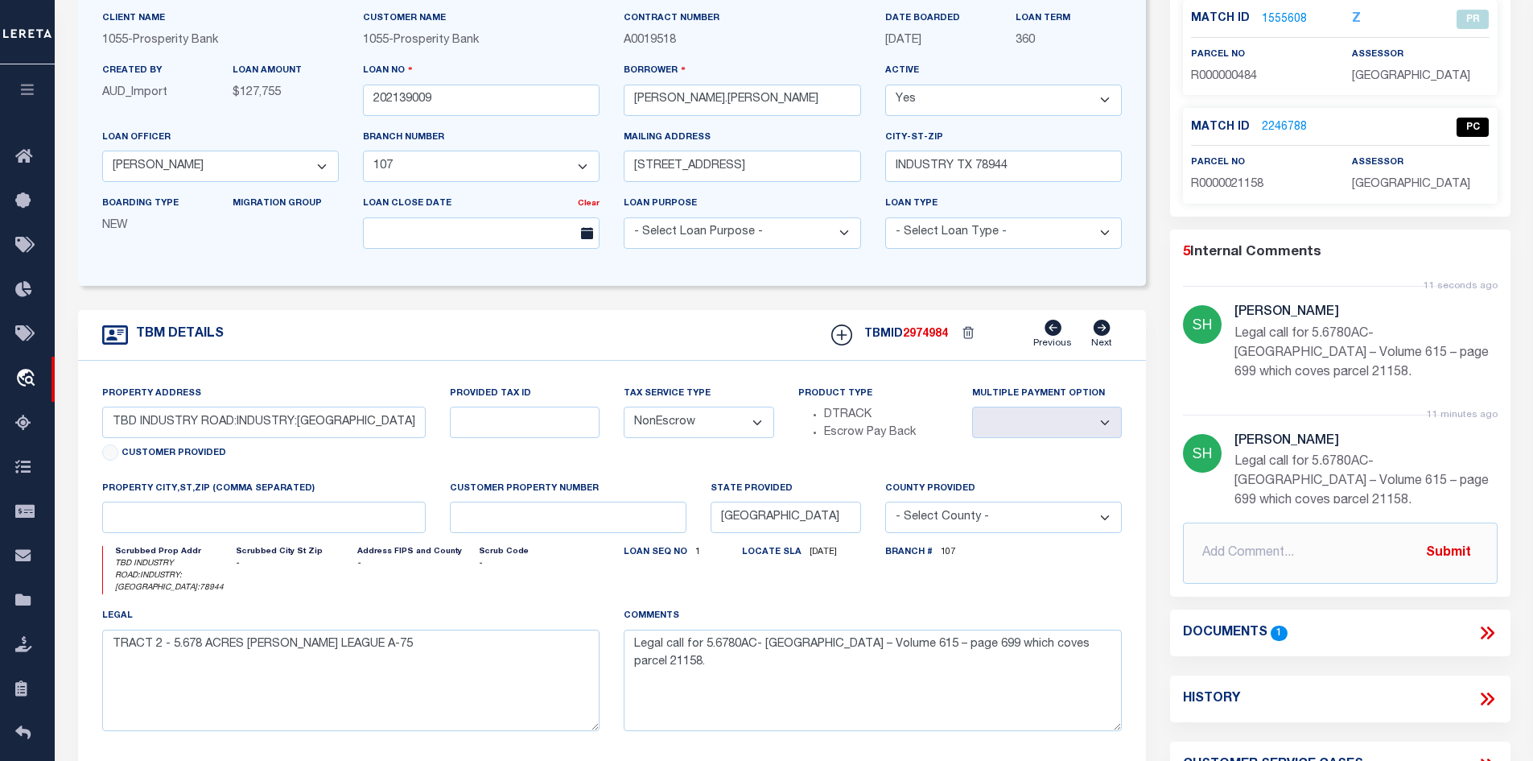
scroll to position [0, 0]
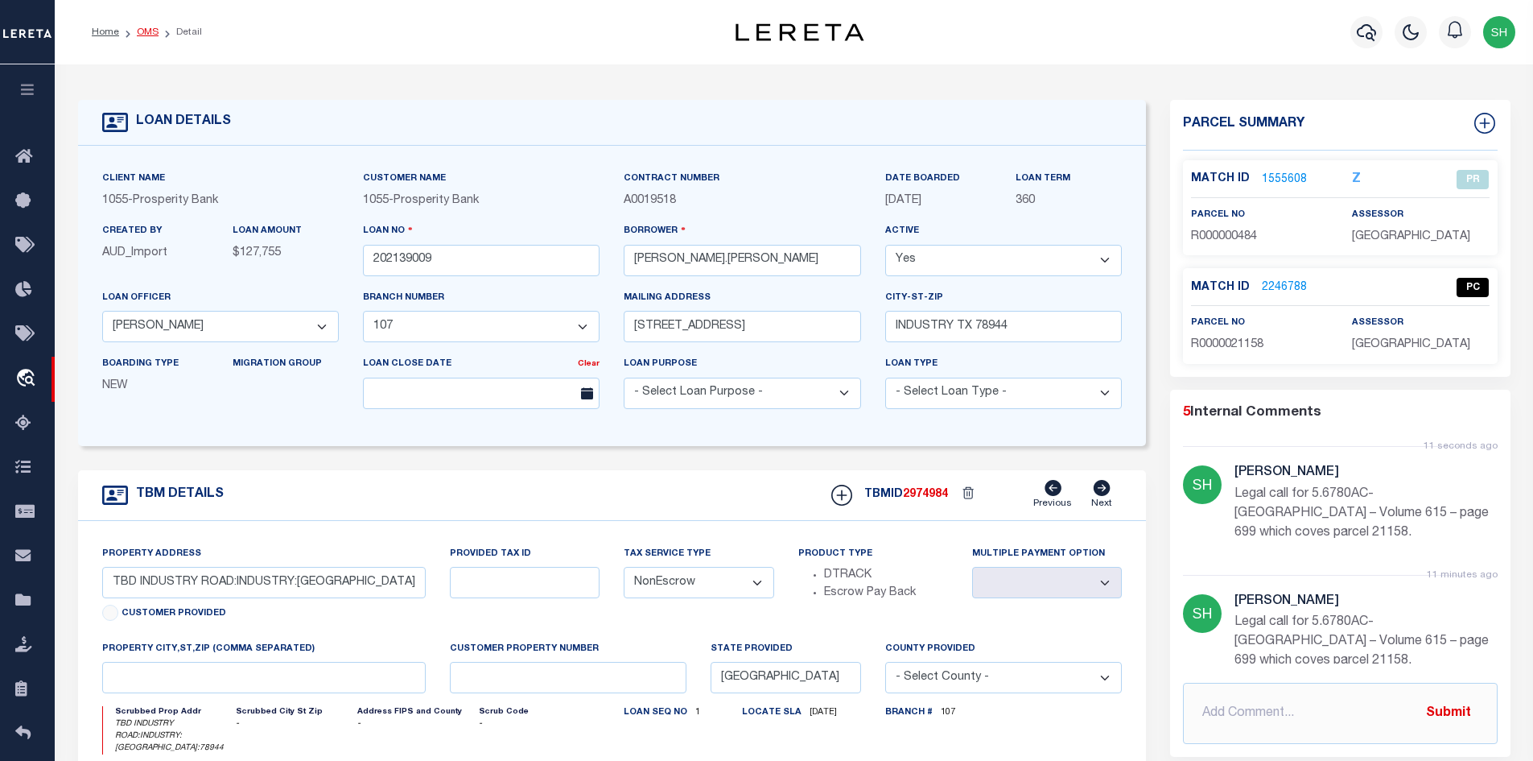
click at [147, 31] on link "OMS" at bounding box center [148, 32] width 22 height 10
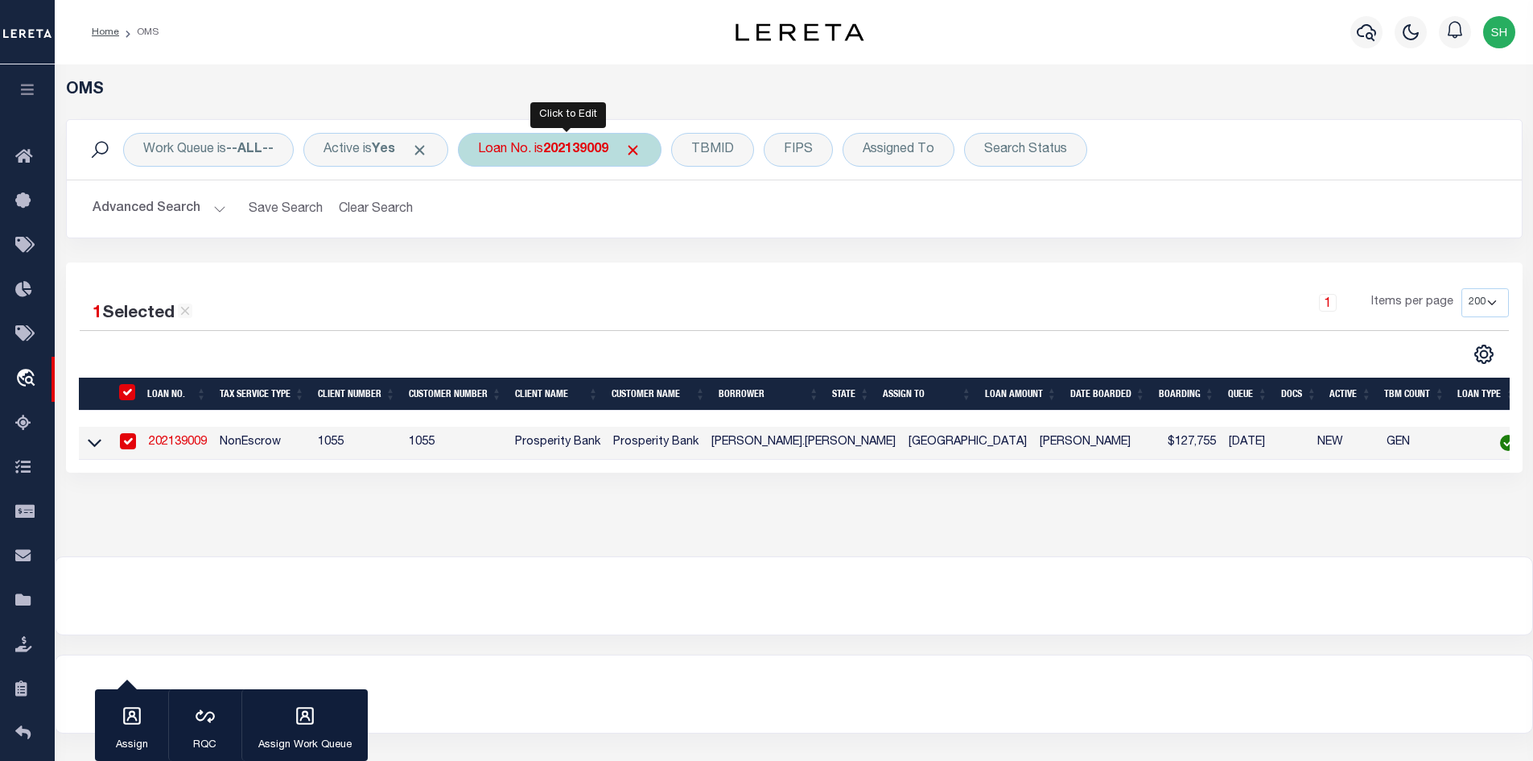
click at [599, 155] on b "202139009" at bounding box center [575, 149] width 65 height 13
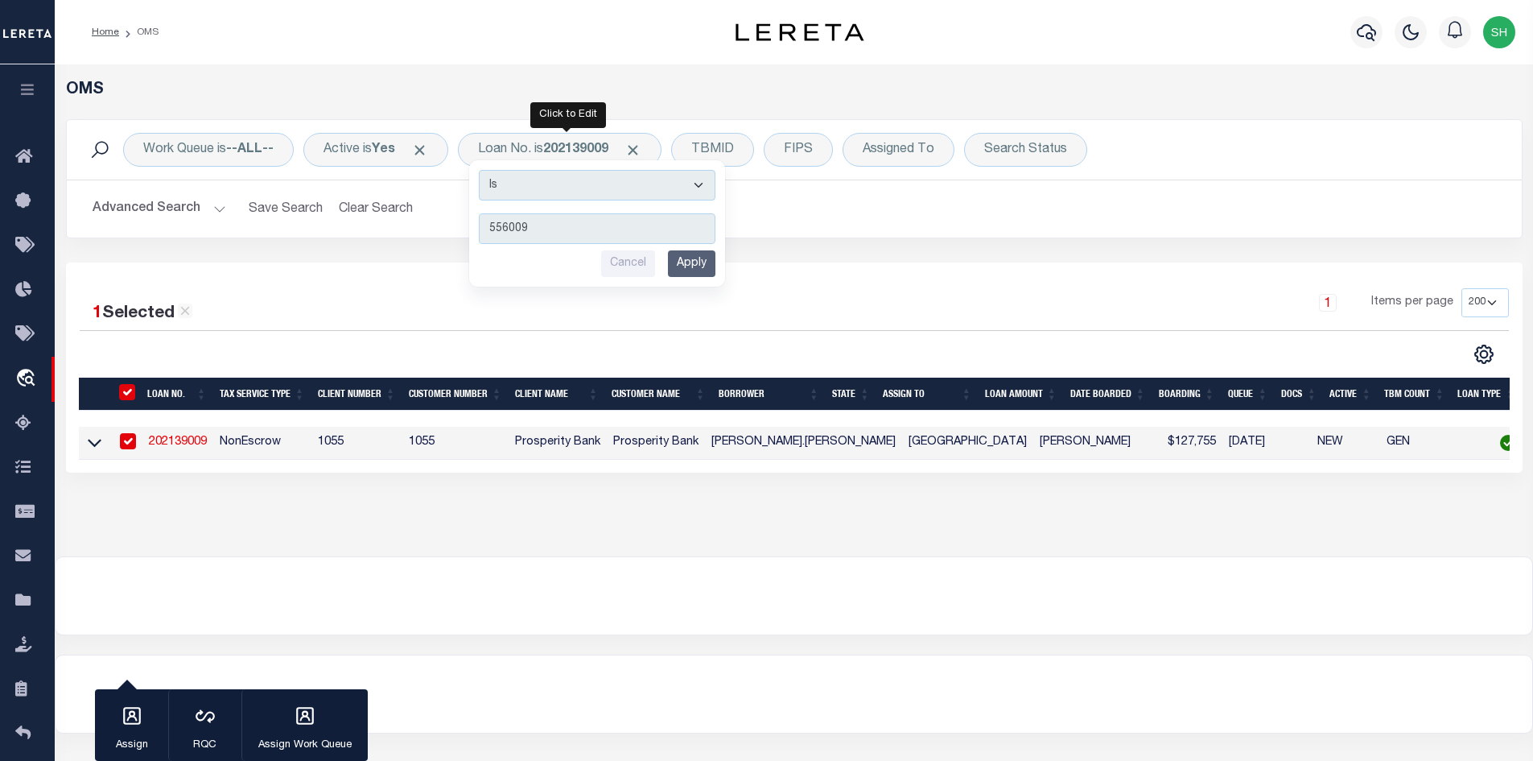
click at [694, 275] on input "Apply" at bounding box center [691, 263] width 47 height 27
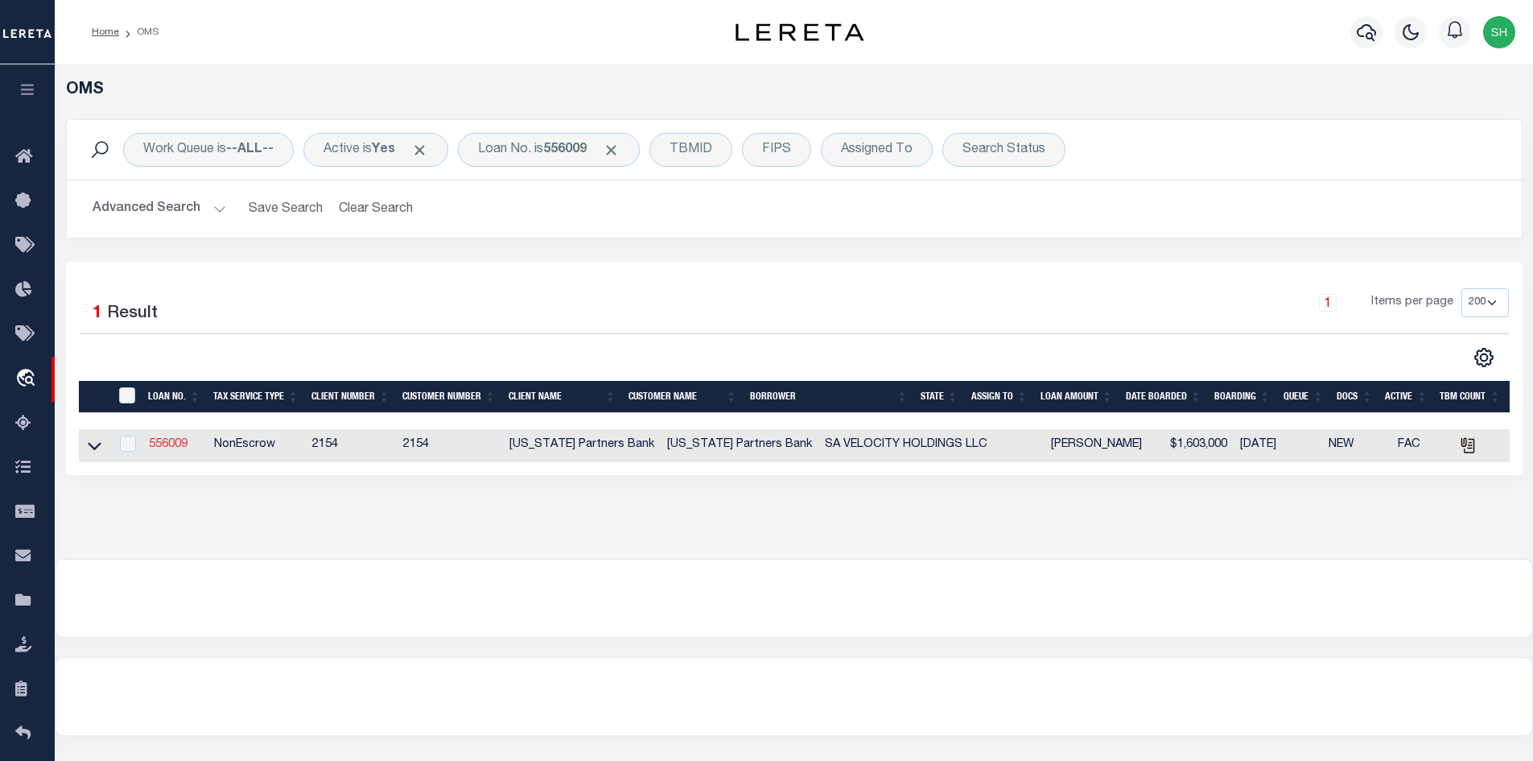
click at [166, 446] on link "556009" at bounding box center [168, 444] width 39 height 11
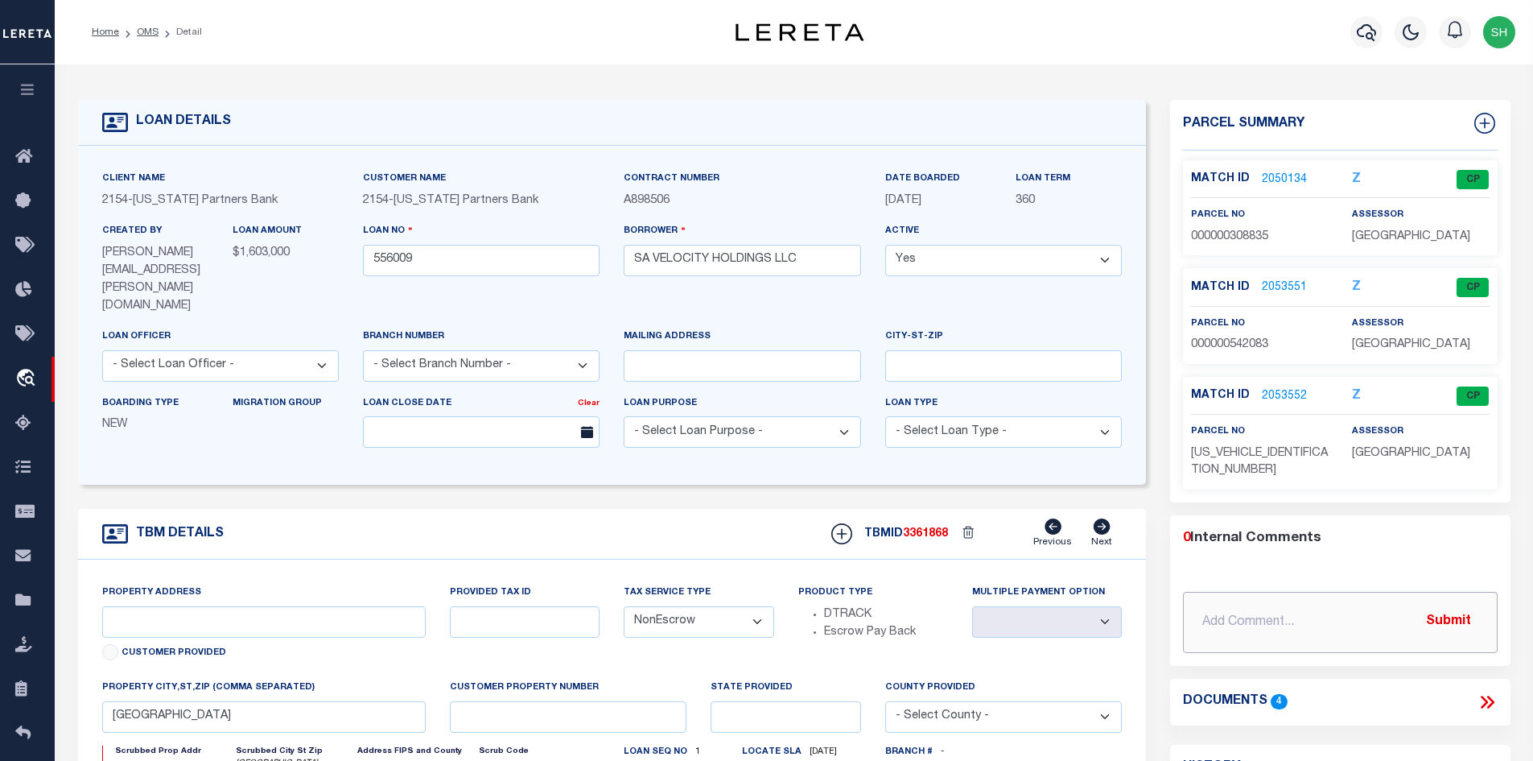
click at [1285, 609] on input "text" at bounding box center [1340, 622] width 315 height 61
paste input "The delinquency report is showing a delinquent amount but it is for [GEOGRAPHIC…"
click at [1439, 605] on button "Submit" at bounding box center [1449, 621] width 66 height 33
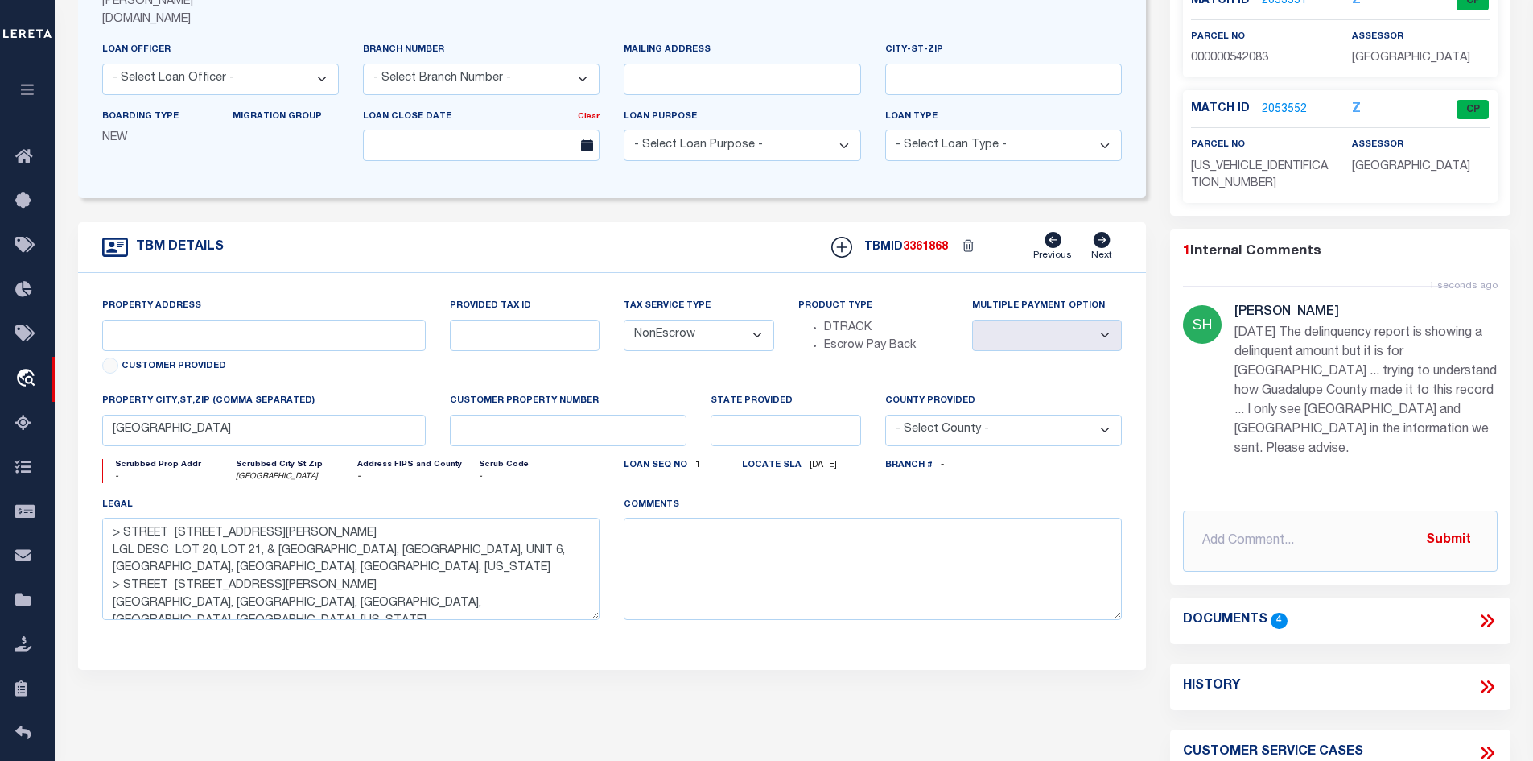
scroll to position [322, 0]
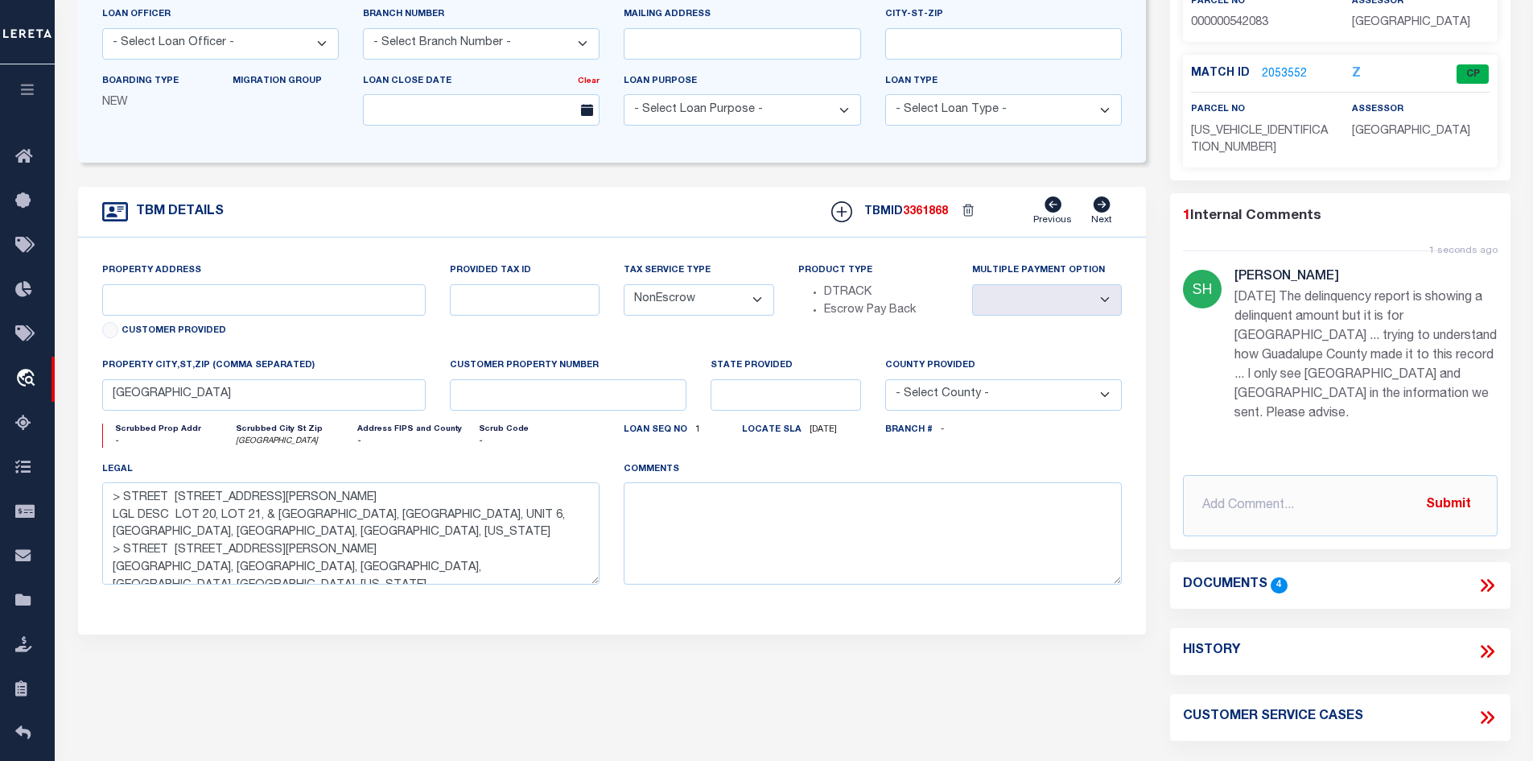
click at [1487, 575] on icon at bounding box center [1487, 585] width 21 height 21
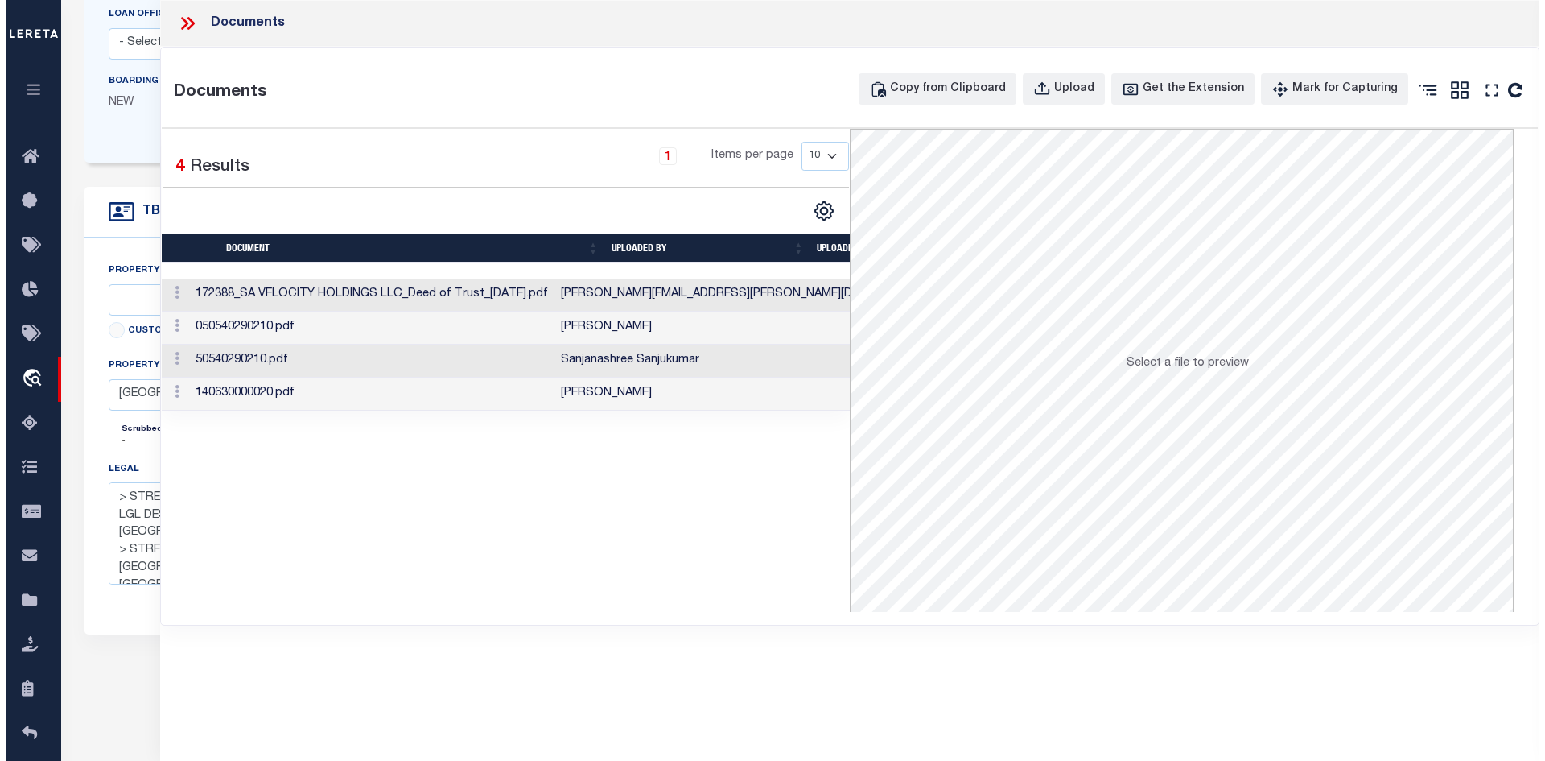
scroll to position [0, 141]
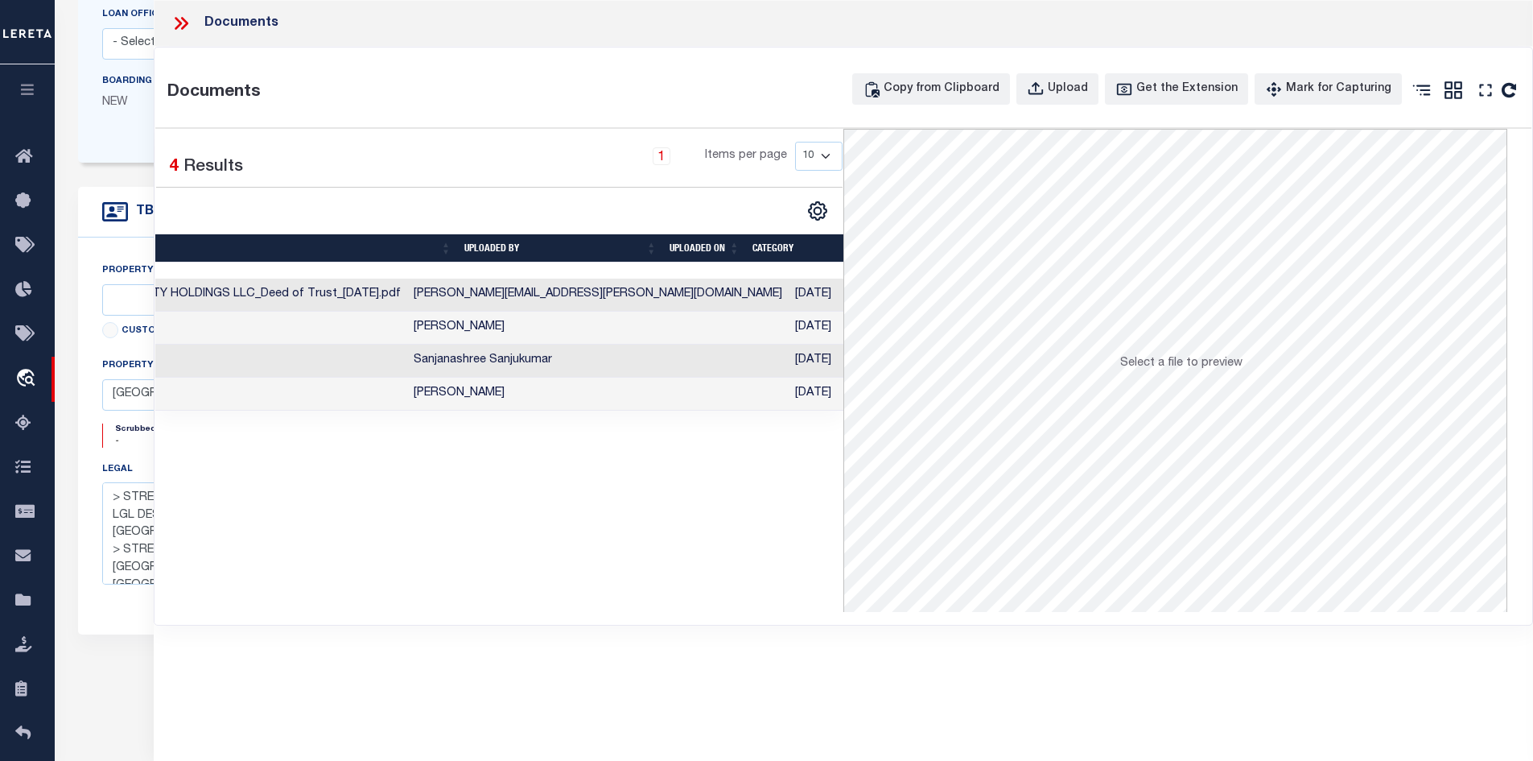
click at [472, 305] on td "[PERSON_NAME][EMAIL_ADDRESS][PERSON_NAME][DOMAIN_NAME]" at bounding box center [598, 294] width 382 height 33
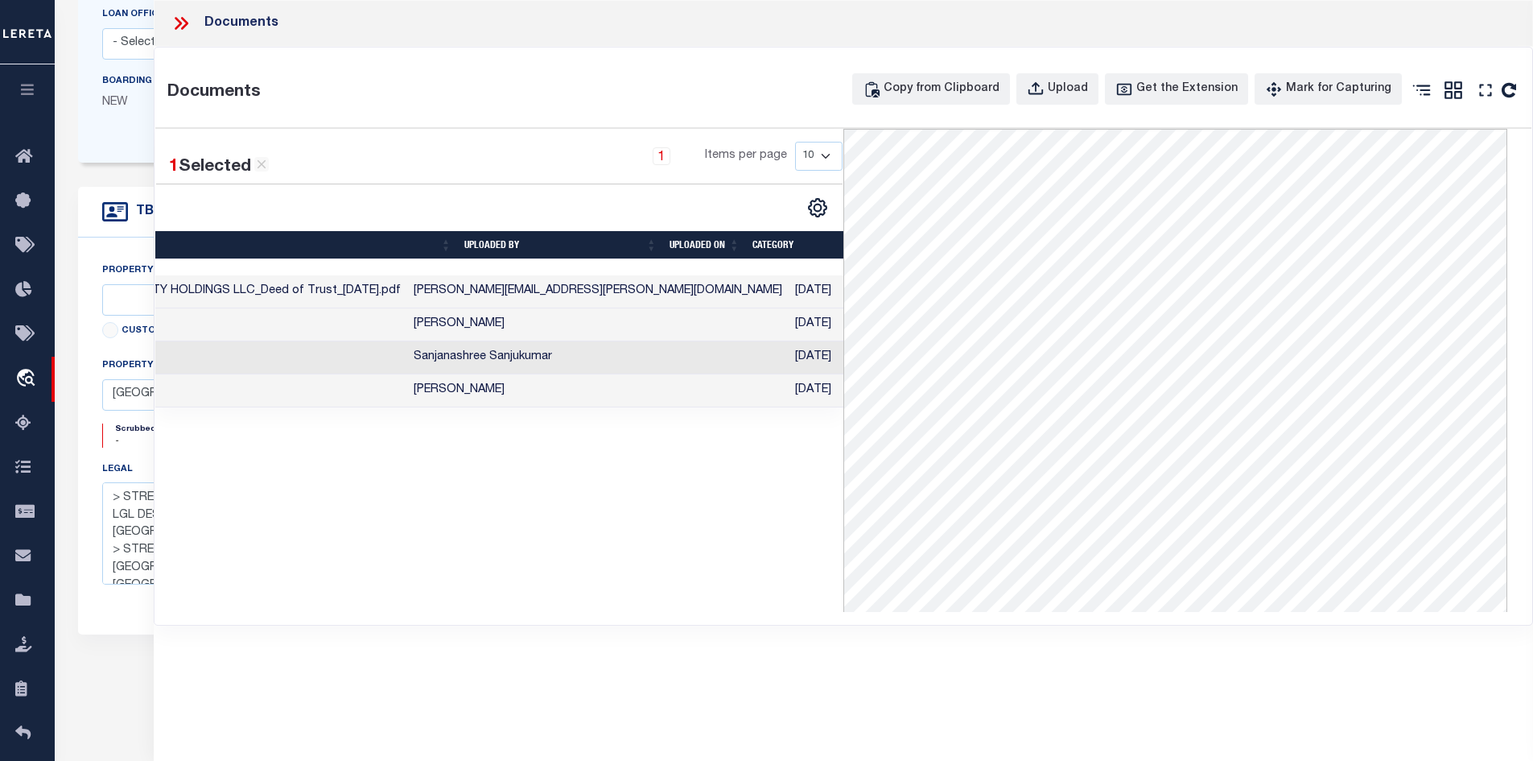
click at [789, 323] on td "[DATE]" at bounding box center [830, 324] width 83 height 33
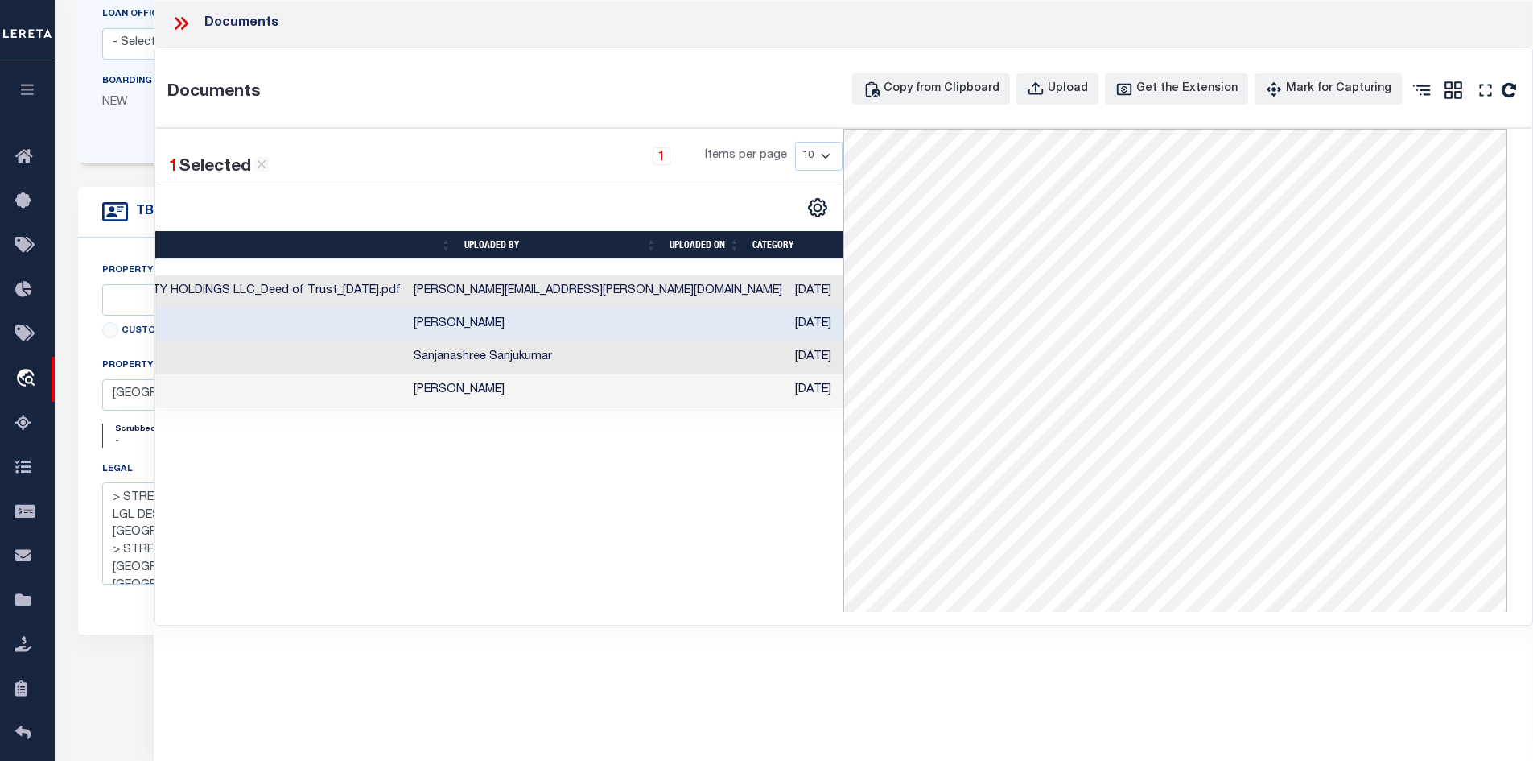
click at [789, 360] on td "[DATE]" at bounding box center [830, 357] width 83 height 33
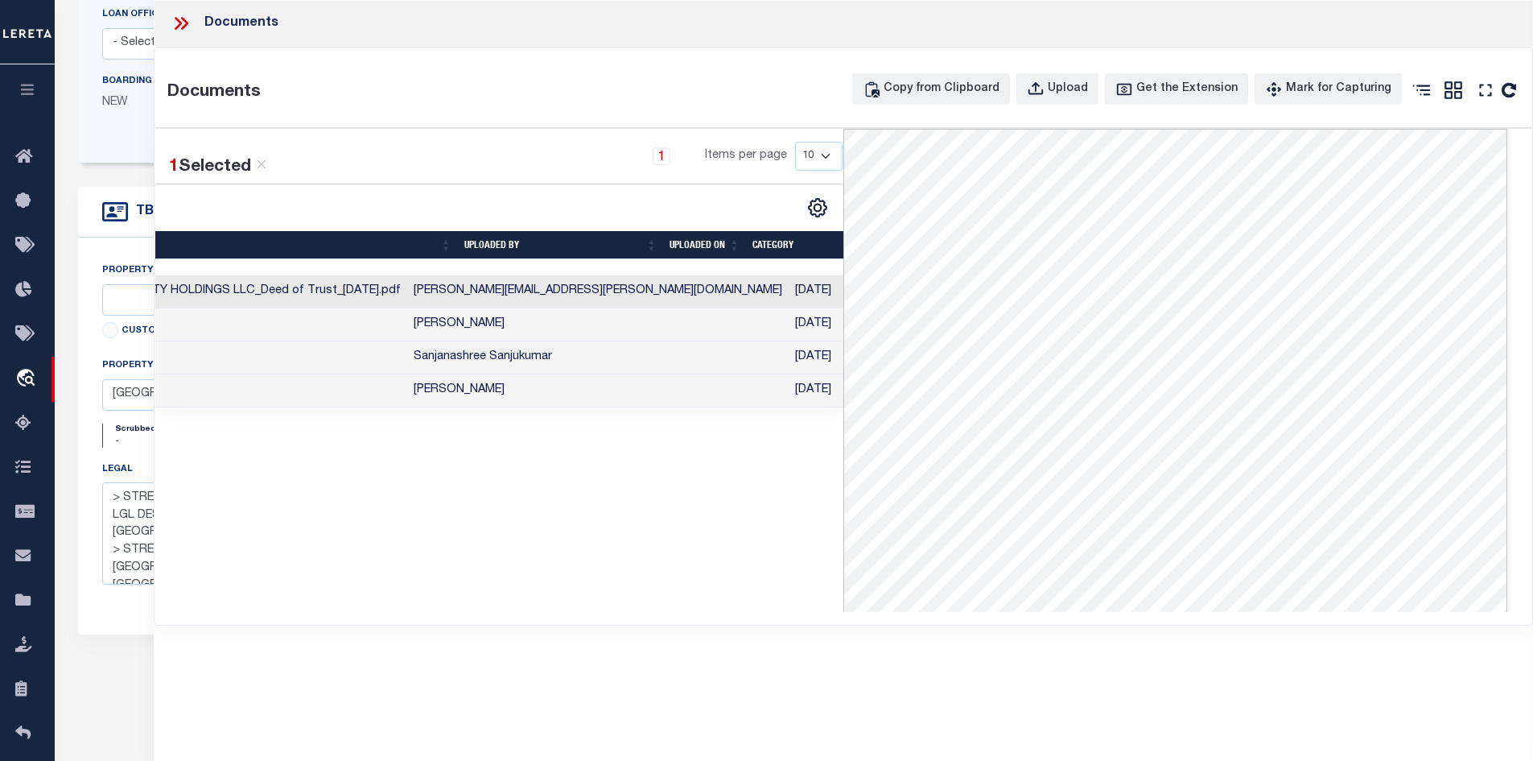
click at [789, 386] on td "[DATE]" at bounding box center [830, 390] width 83 height 33
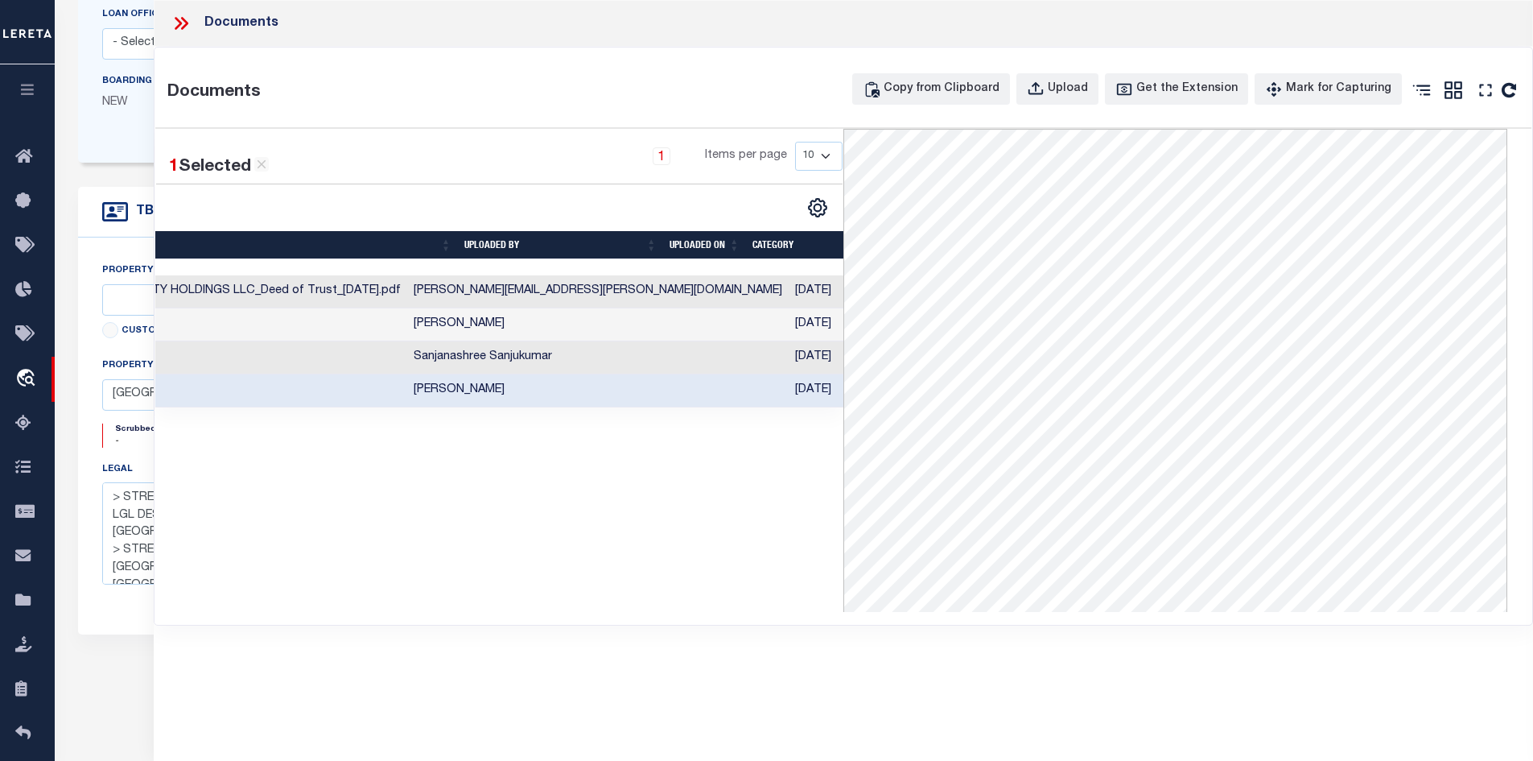
click at [789, 302] on td "[DATE]" at bounding box center [830, 291] width 83 height 33
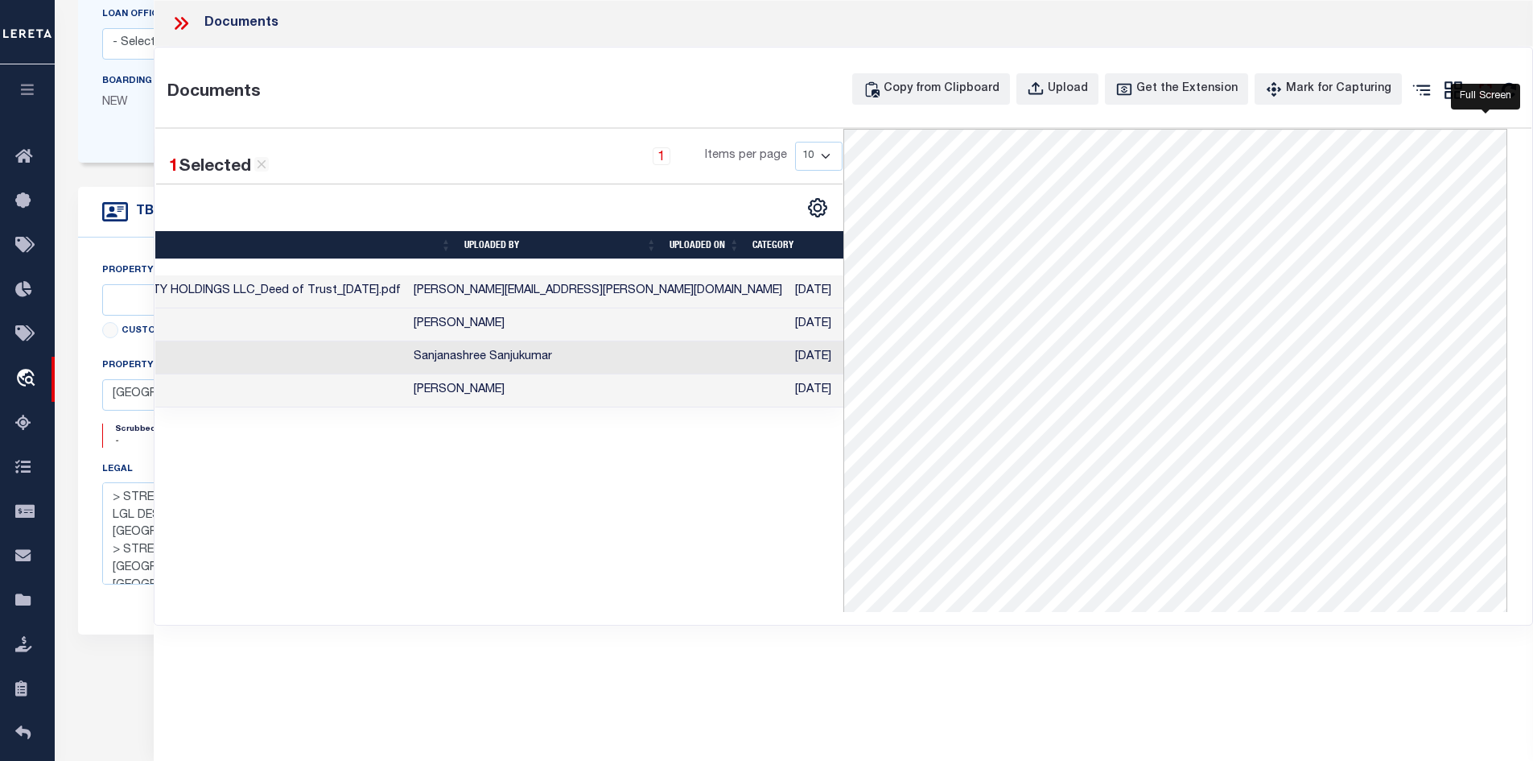
click at [1487, 85] on icon "" at bounding box center [1485, 90] width 21 height 21
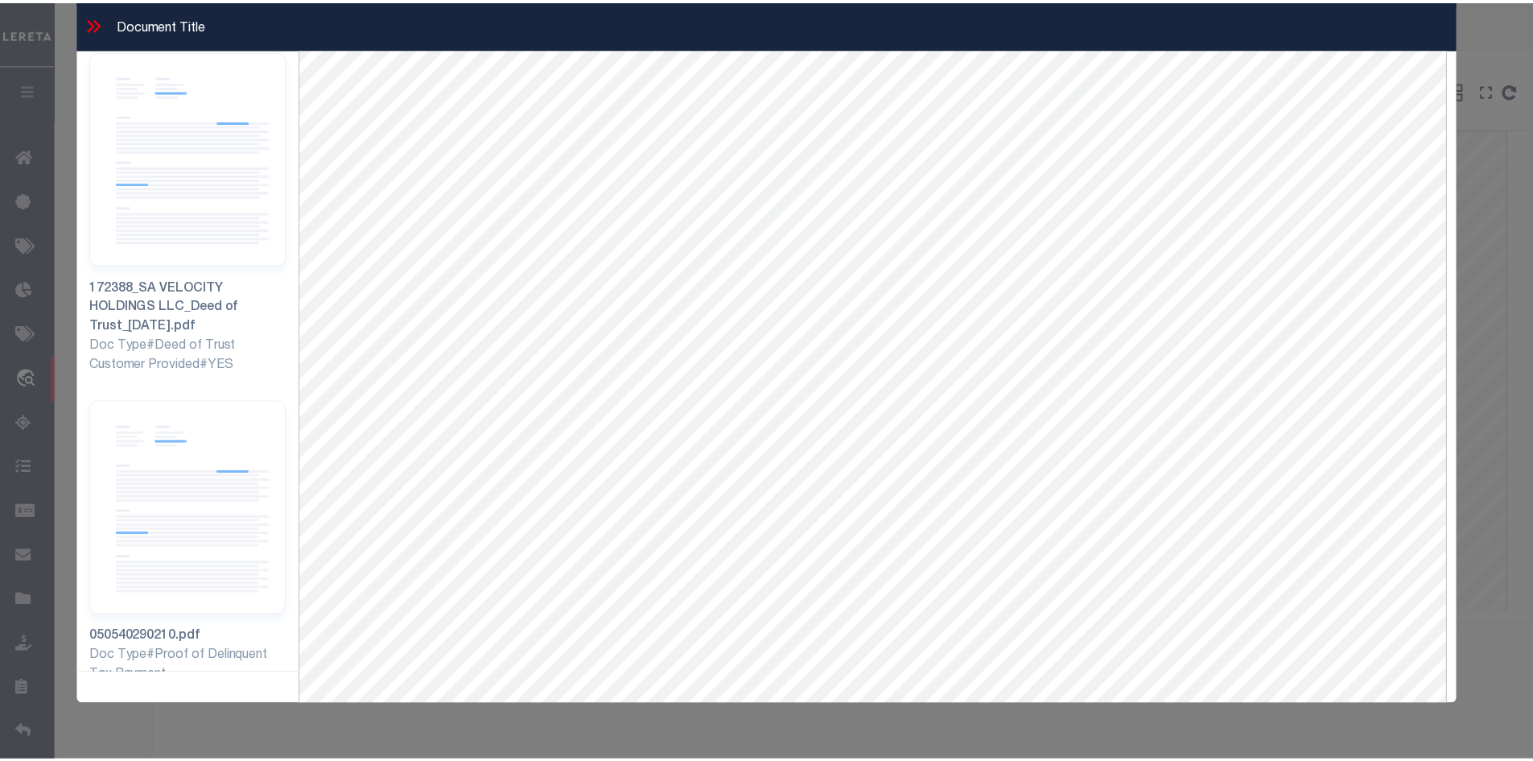
scroll to position [69, 0]
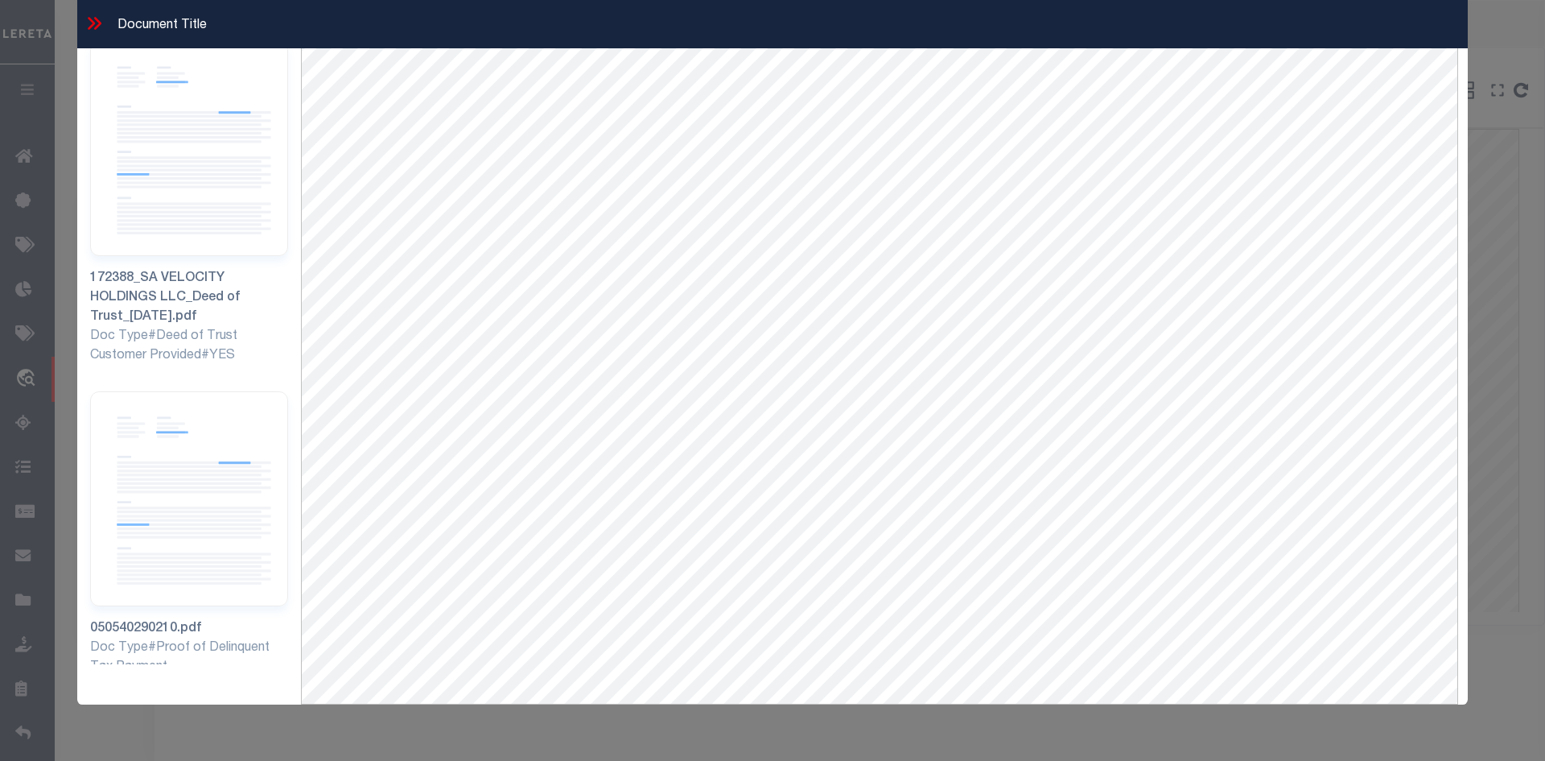
click at [88, 25] on icon at bounding box center [94, 23] width 21 height 21
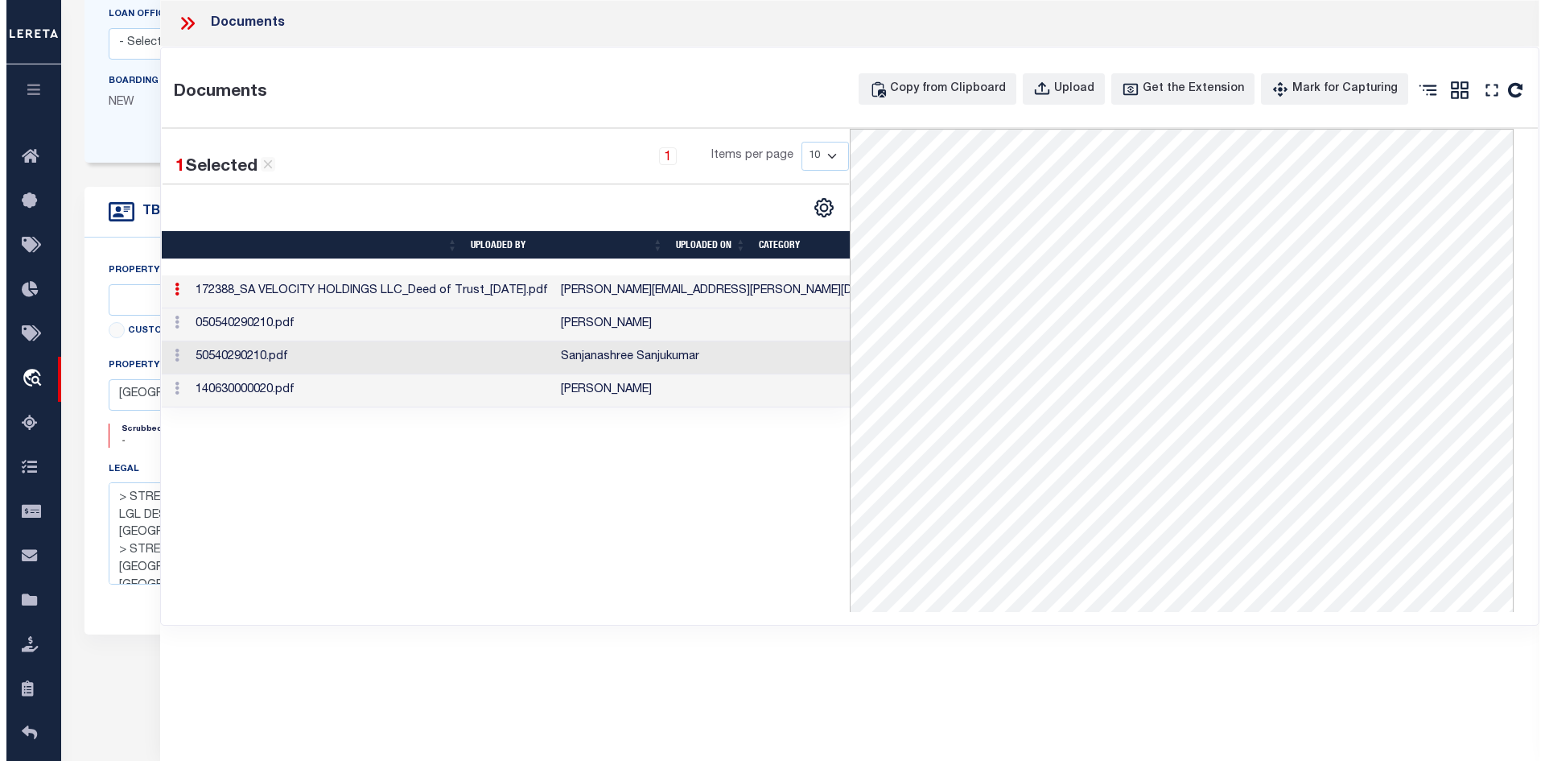
scroll to position [0, 0]
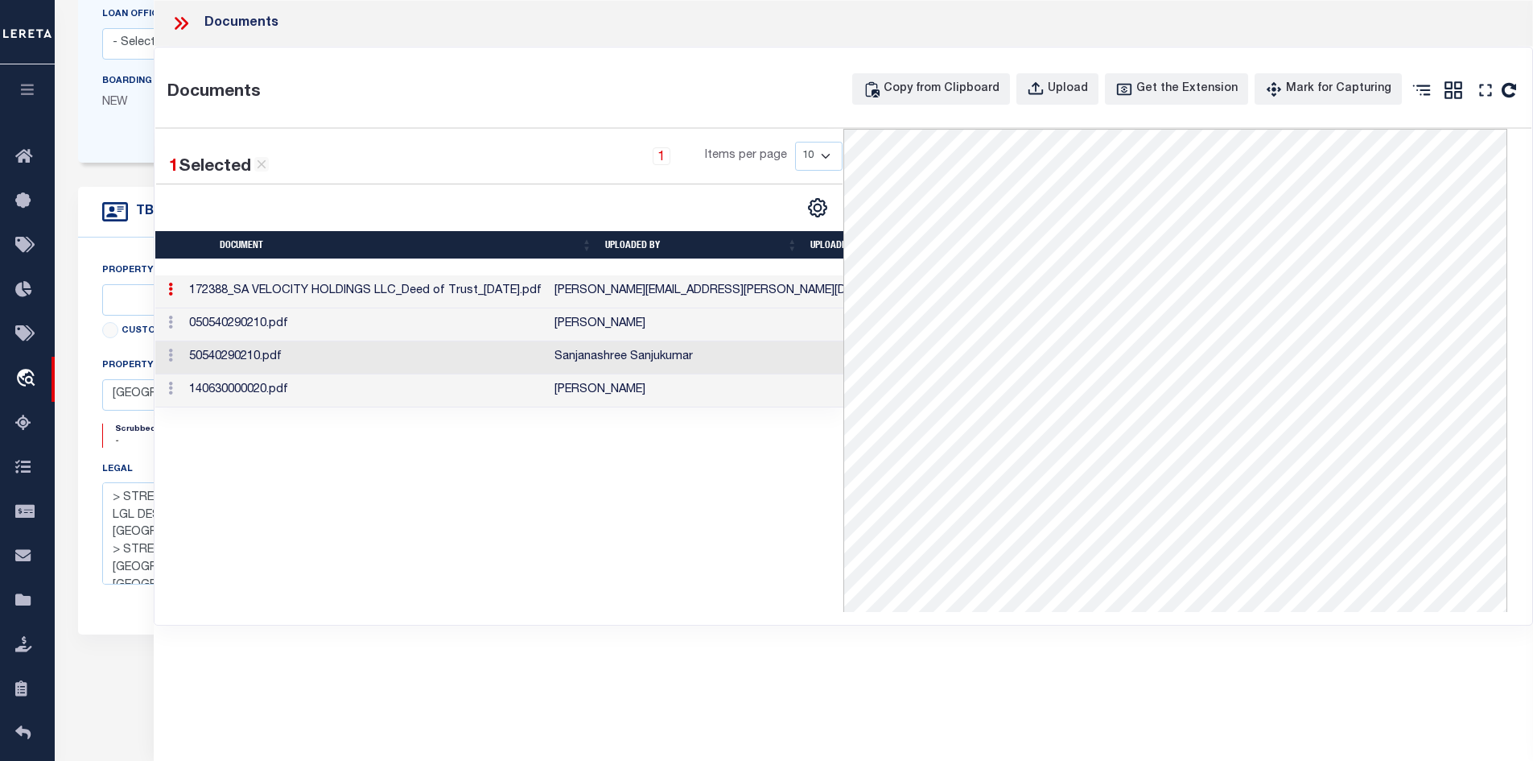
click at [285, 330] on td "050540290210.pdf" at bounding box center [365, 324] width 365 height 33
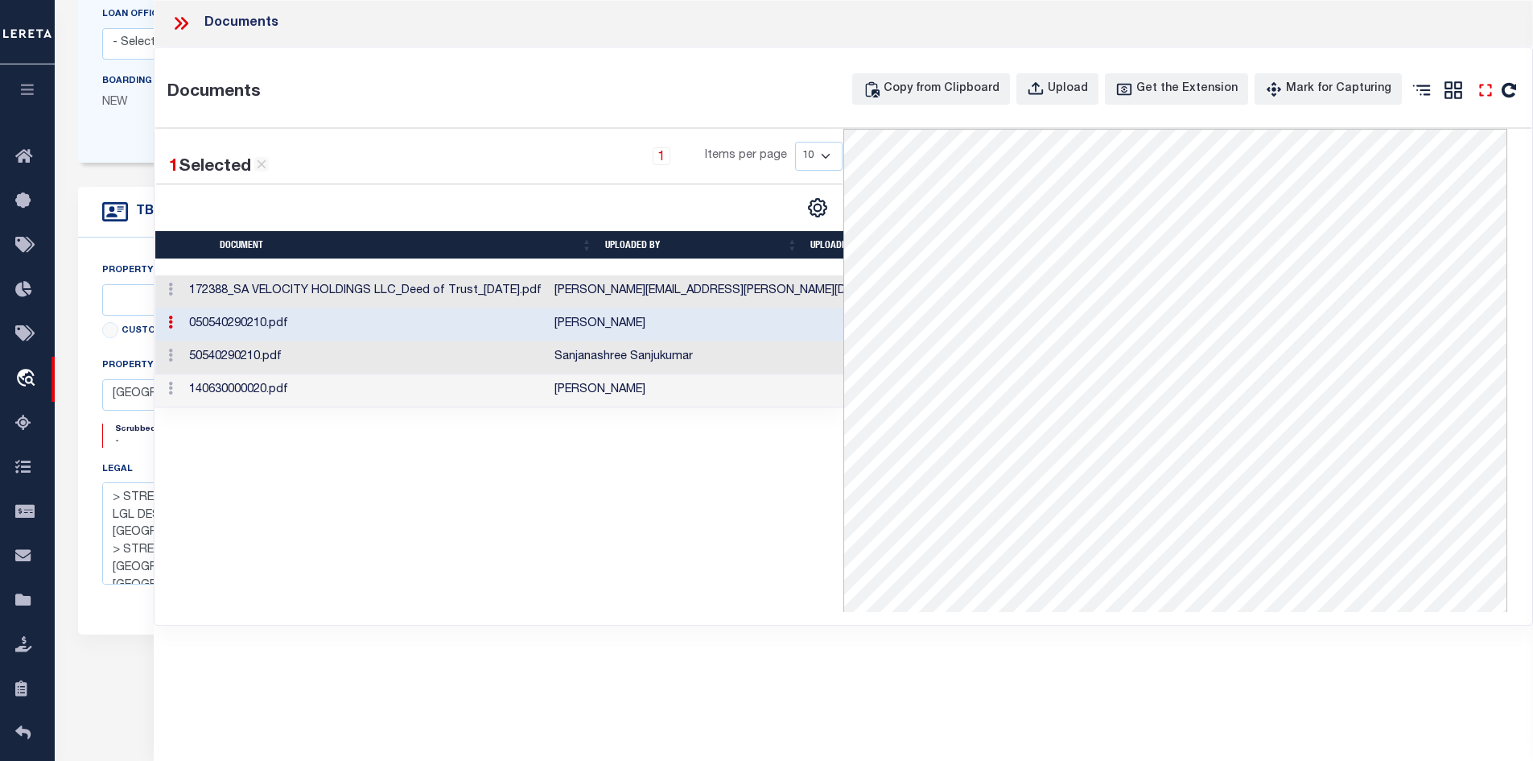
click at [1489, 89] on icon "" at bounding box center [1485, 90] width 21 height 21
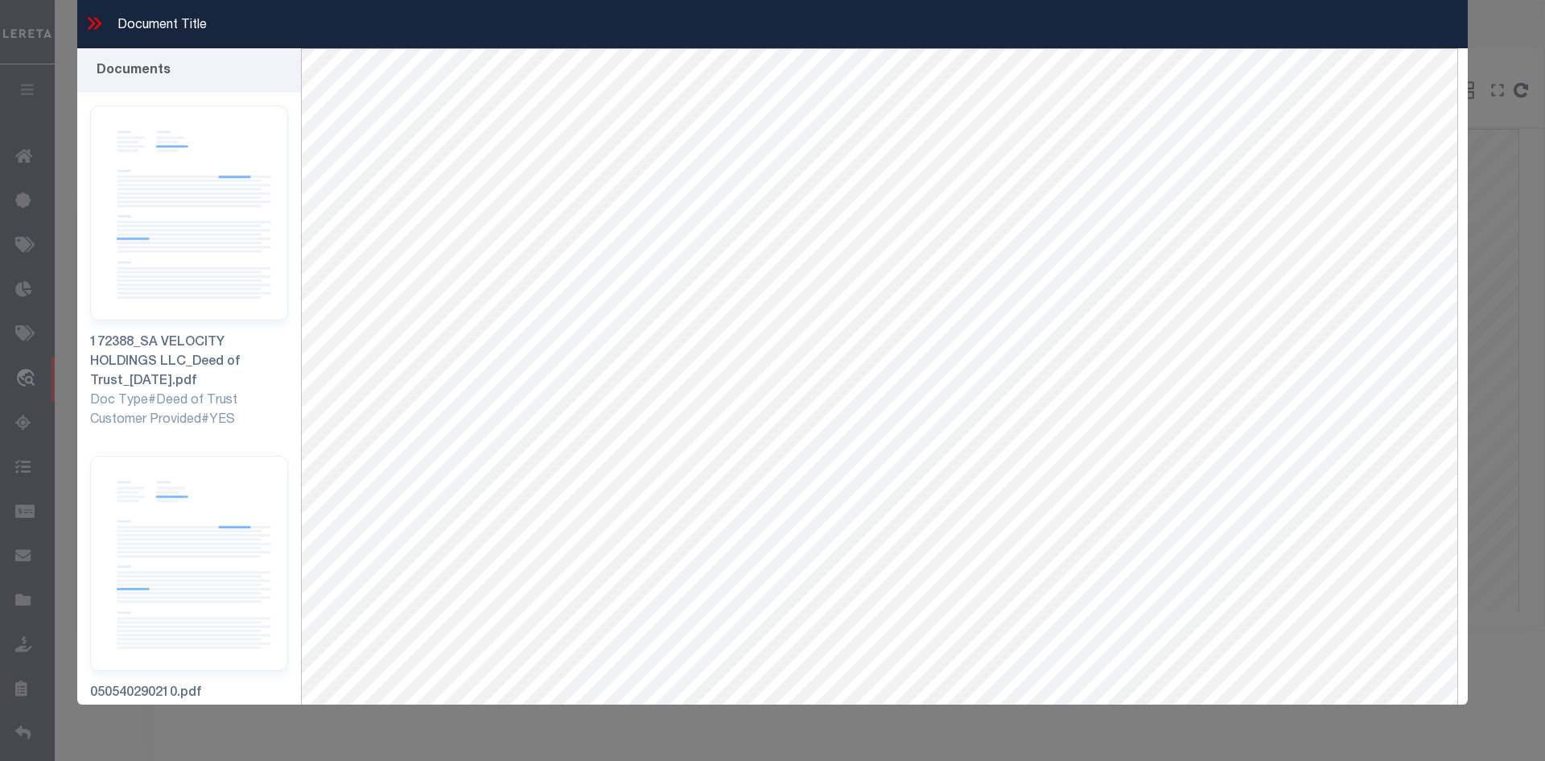
click at [98, 29] on icon at bounding box center [94, 23] width 21 height 21
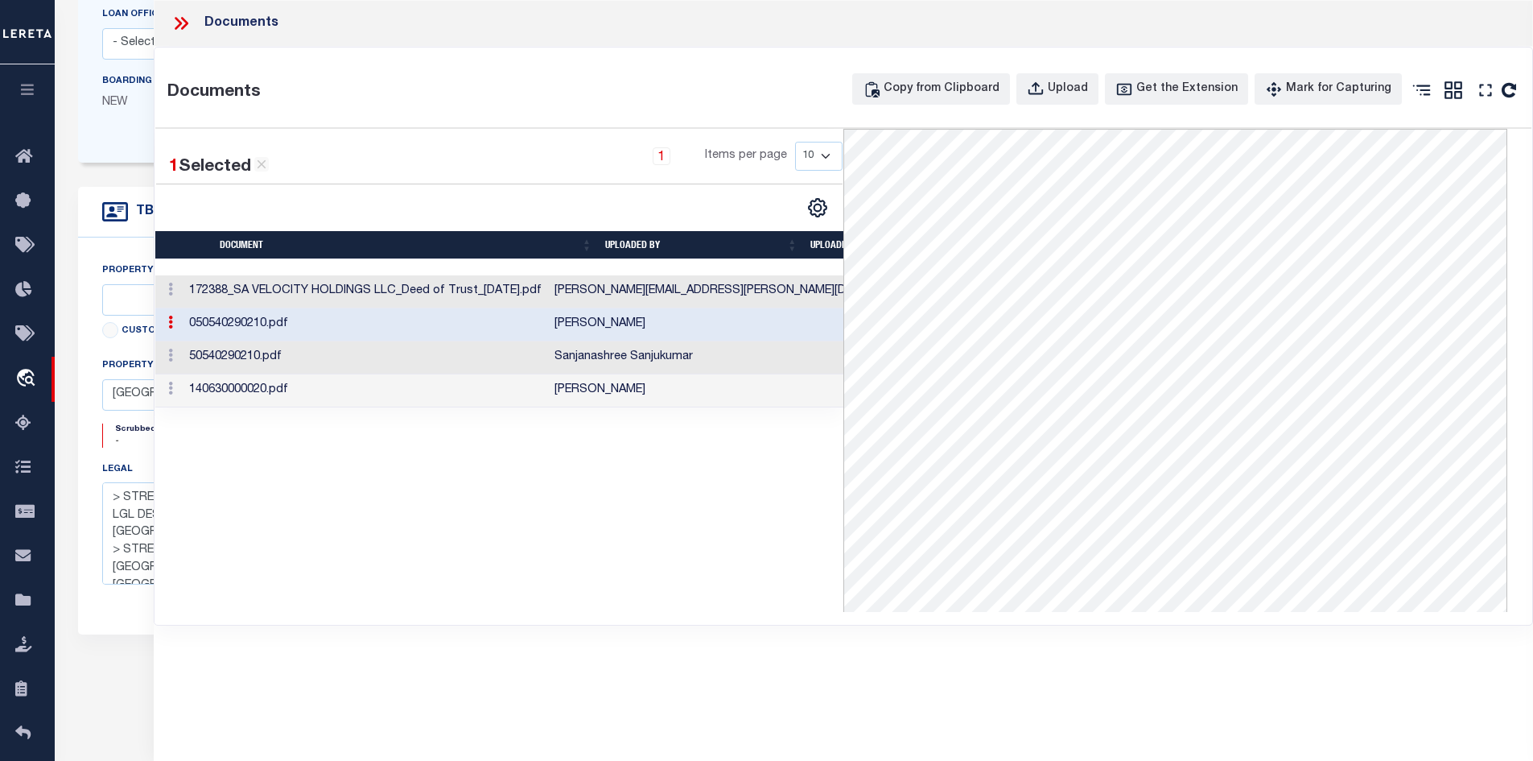
click at [414, 357] on td "50540290210.pdf" at bounding box center [365, 357] width 365 height 33
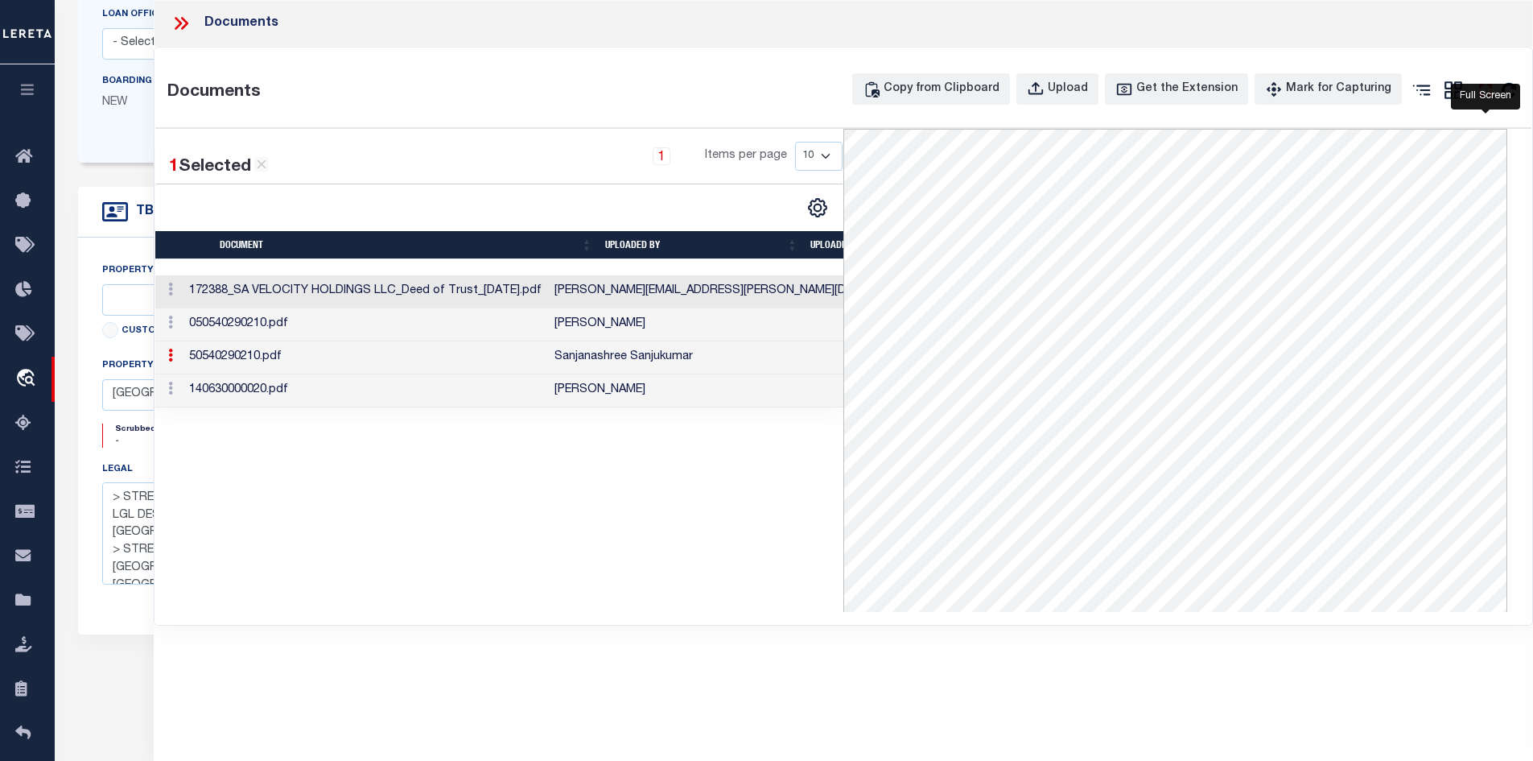
click at [1481, 88] on icon "" at bounding box center [1485, 90] width 12 height 12
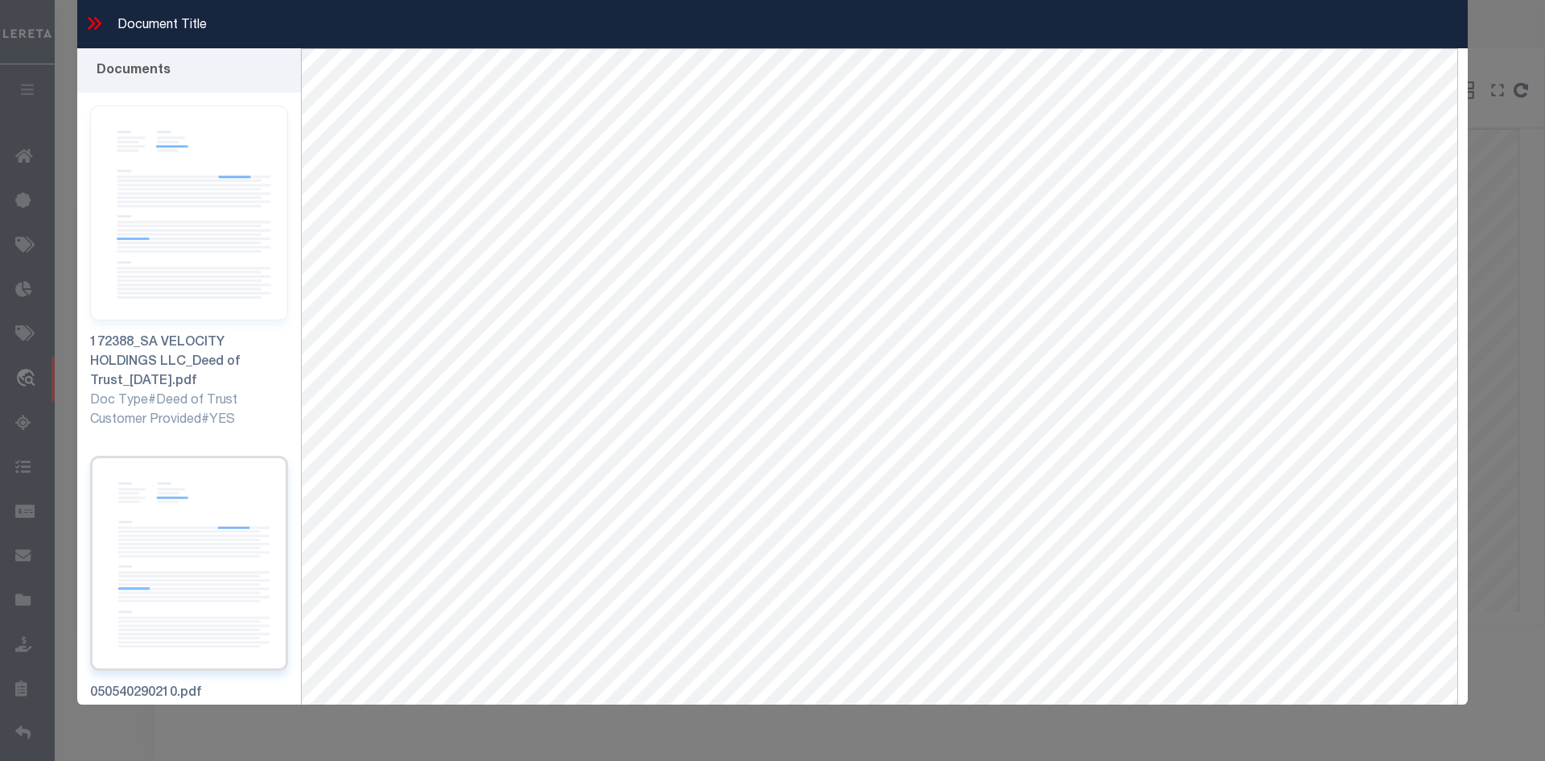
click at [175, 487] on img at bounding box center [189, 563] width 198 height 215
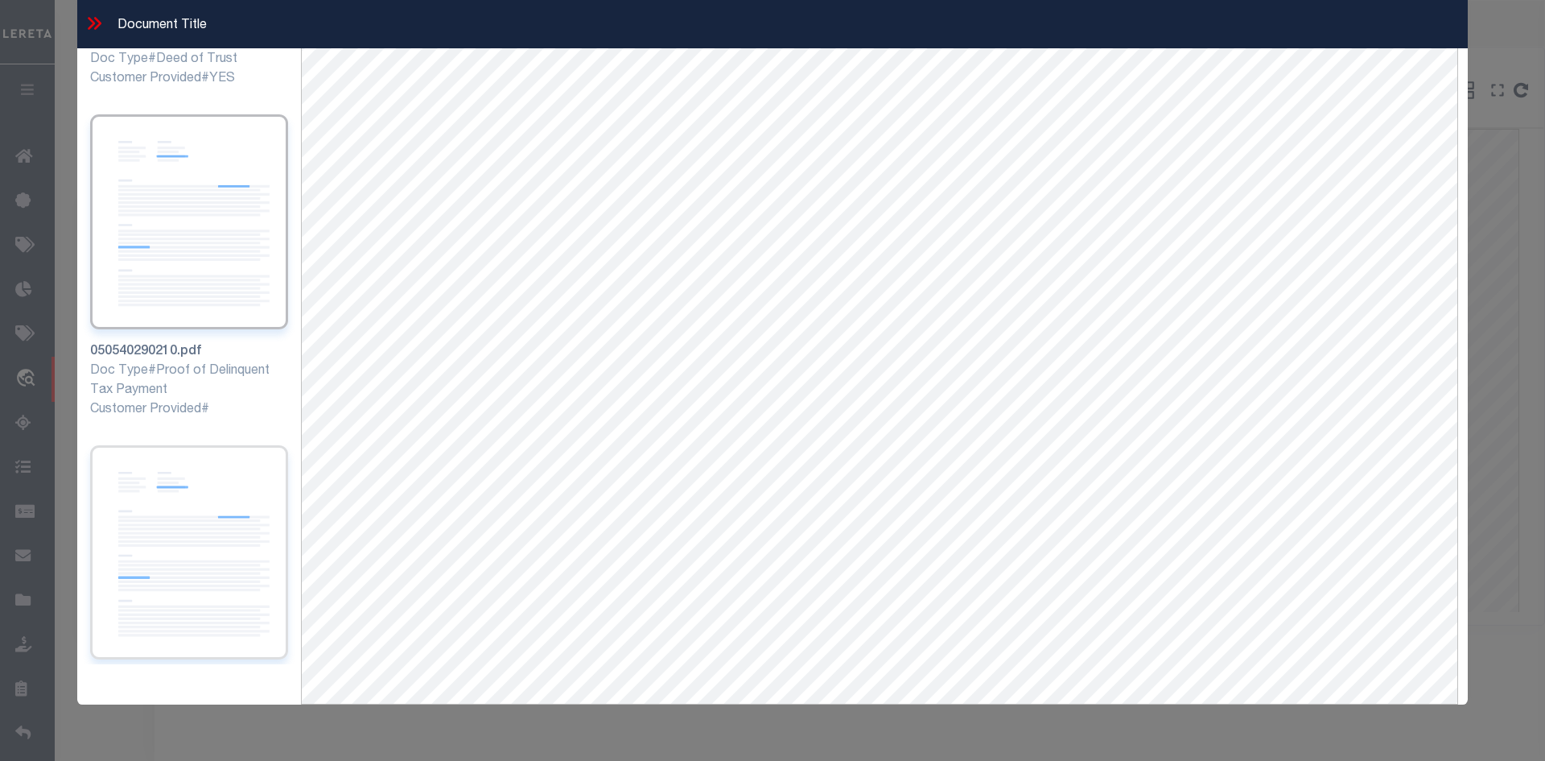
scroll to position [322, 0]
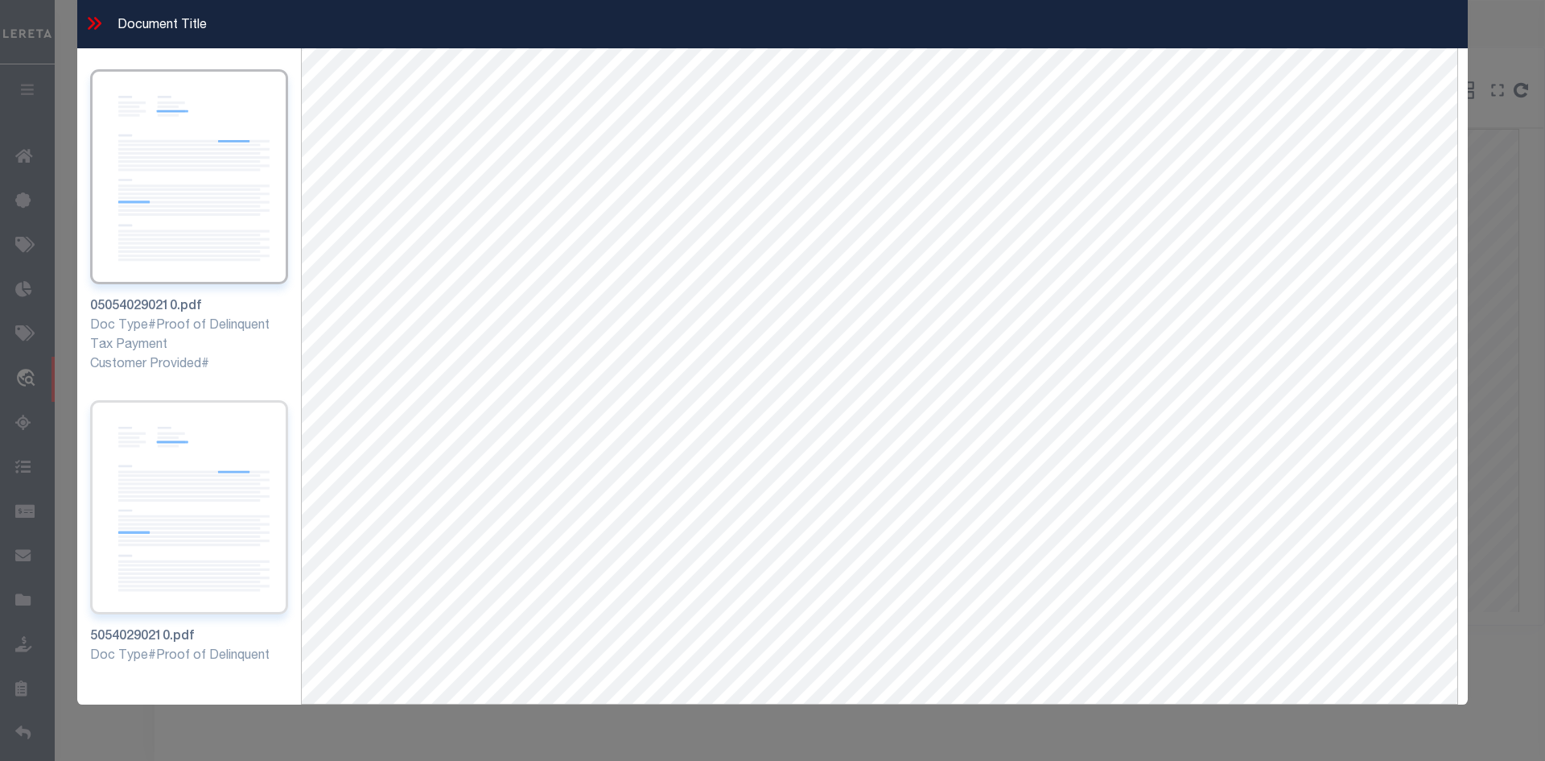
click at [178, 518] on img at bounding box center [189, 507] width 198 height 215
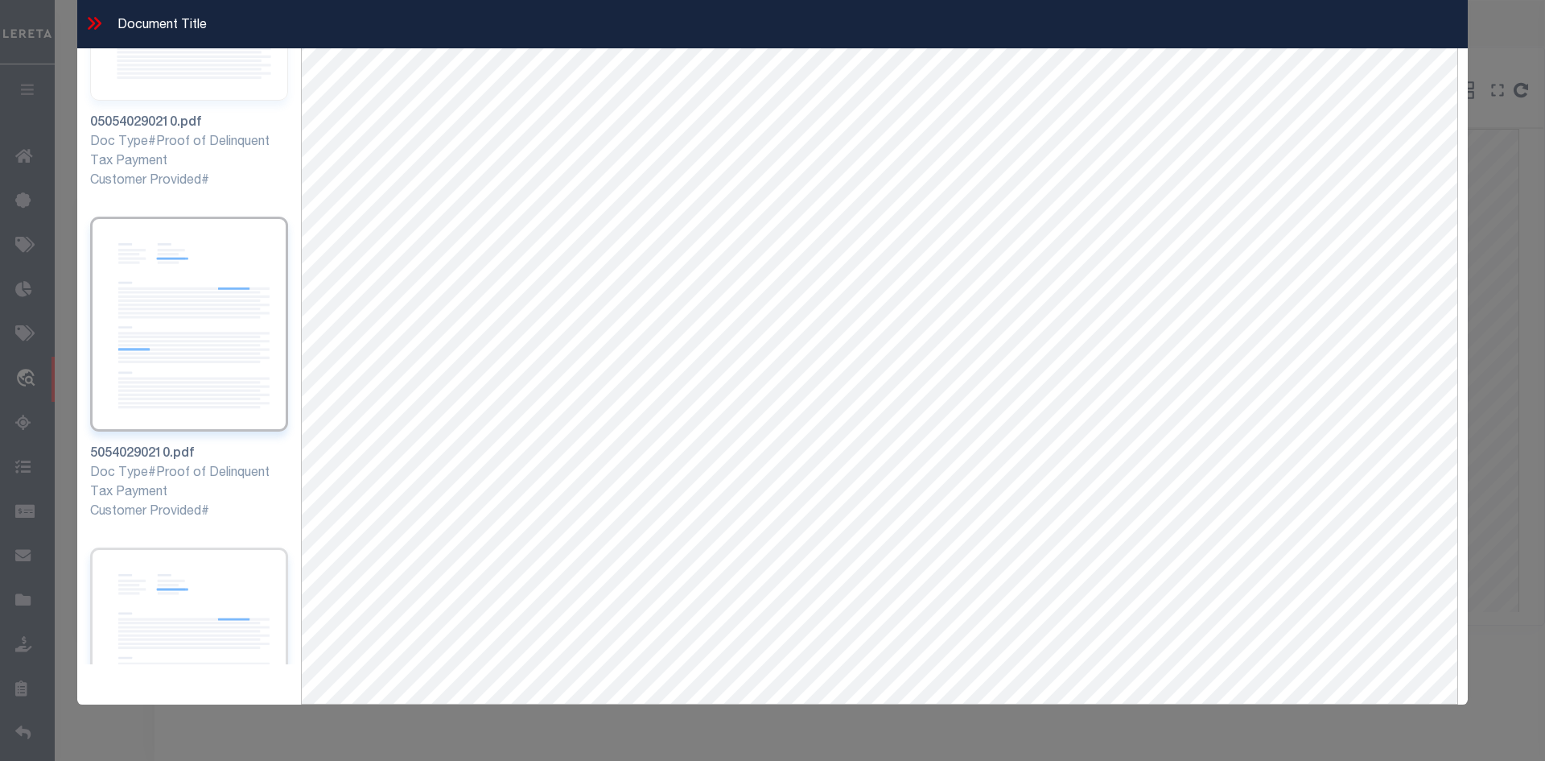
scroll to position [563, 0]
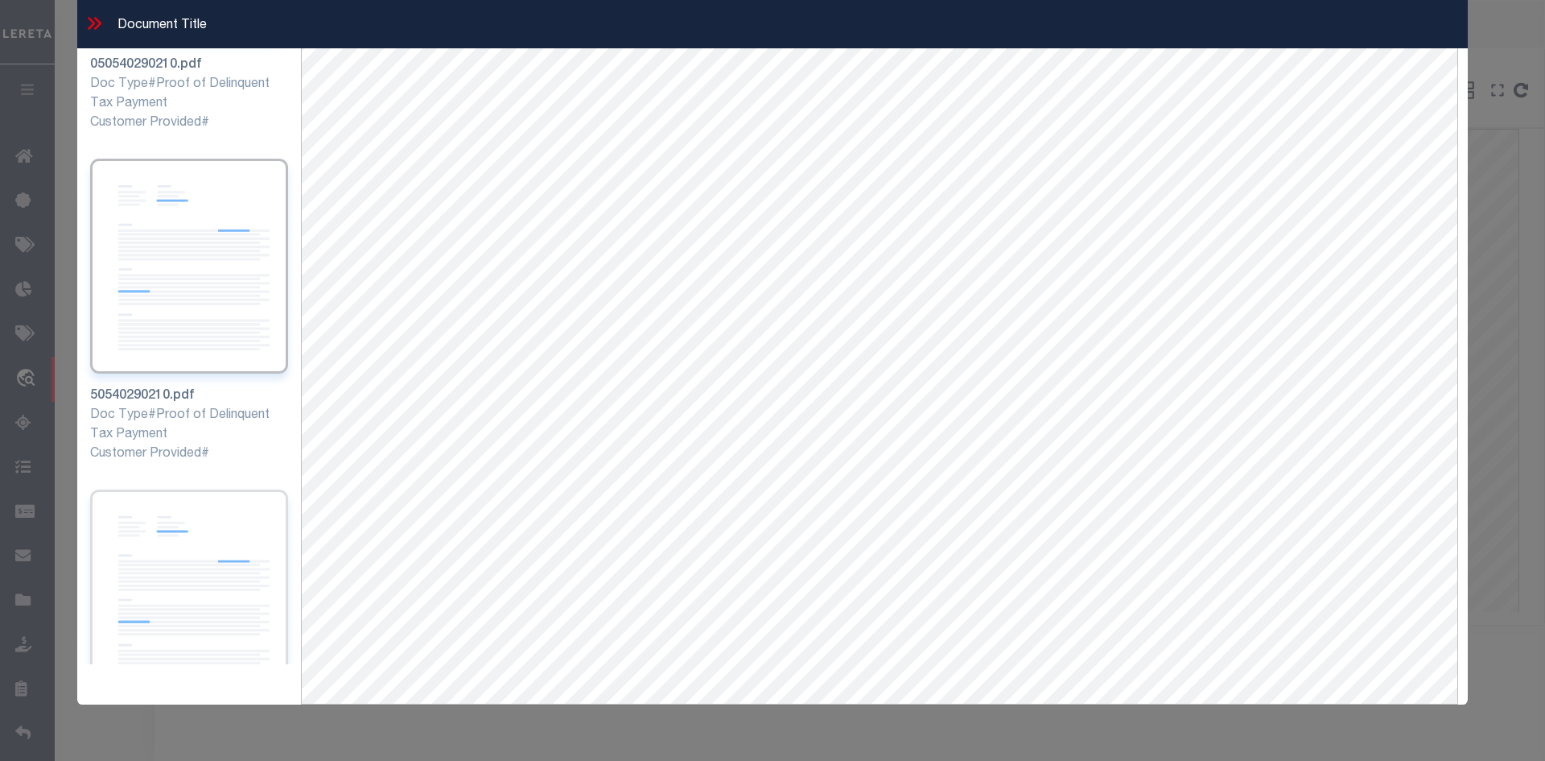
click at [213, 575] on img at bounding box center [189, 596] width 198 height 215
click at [101, 26] on icon at bounding box center [94, 23] width 21 height 21
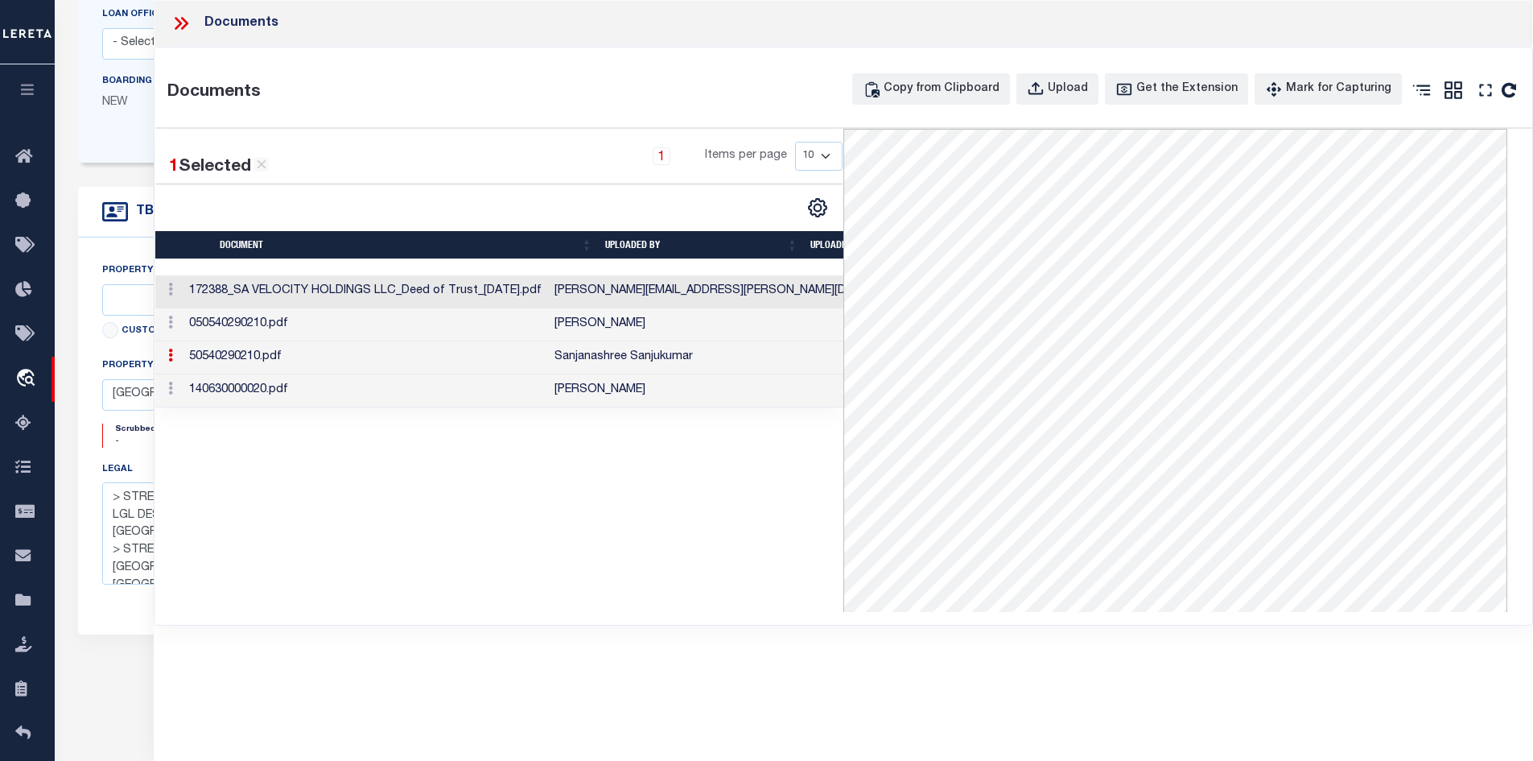
click at [339, 388] on td "140630000020.pdf" at bounding box center [365, 390] width 365 height 33
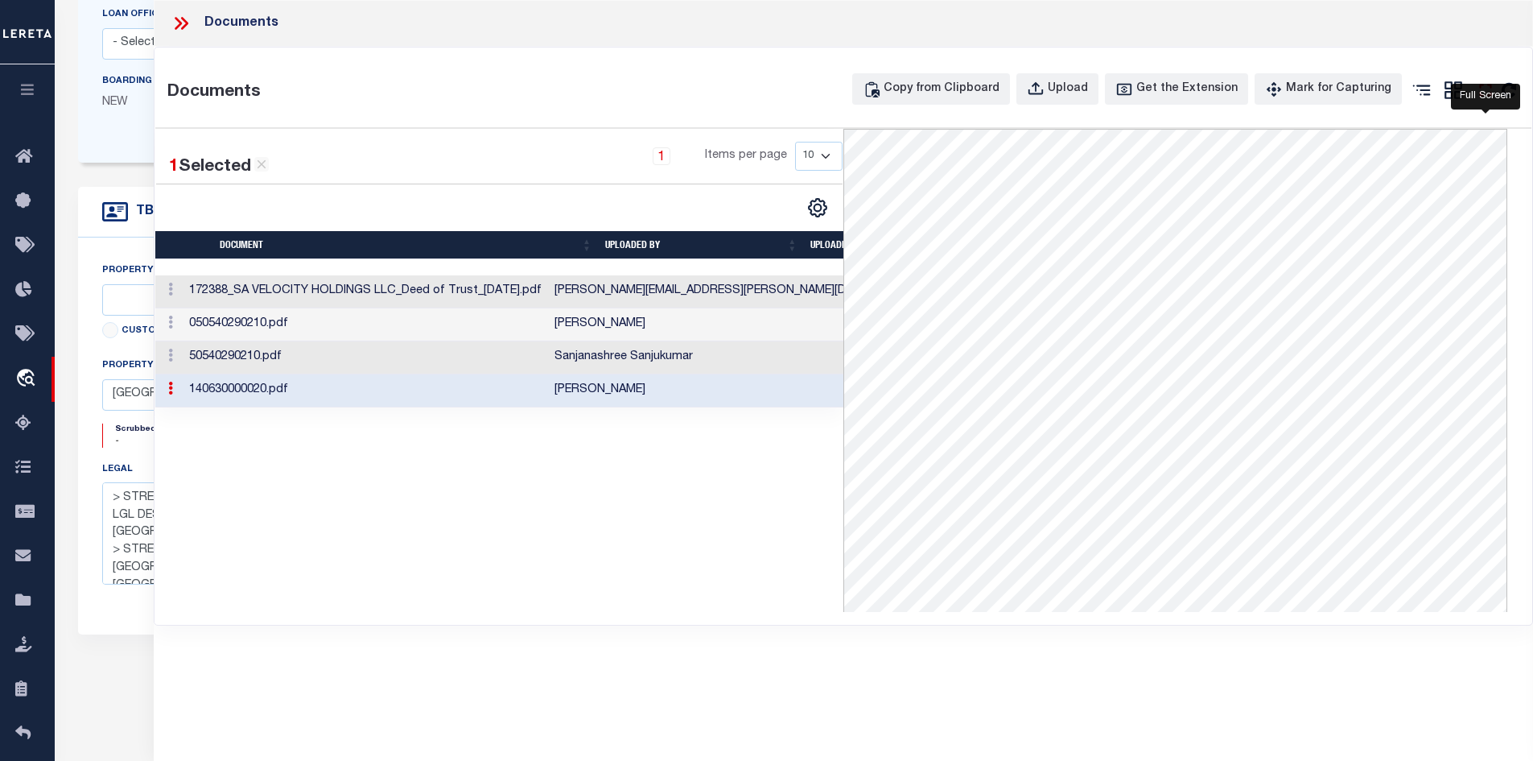
click at [1492, 89] on icon "" at bounding box center [1485, 90] width 21 height 21
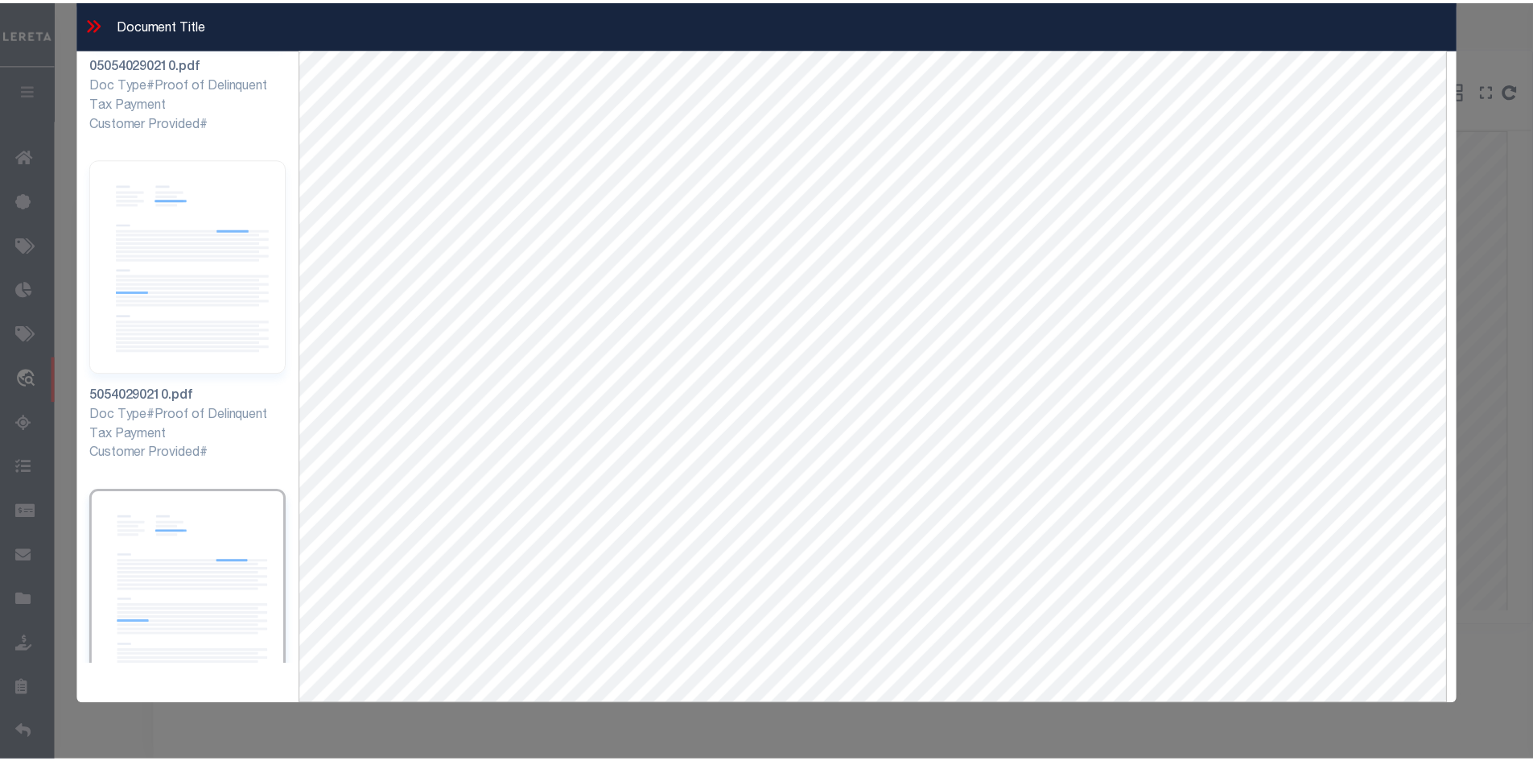
scroll to position [559, 0]
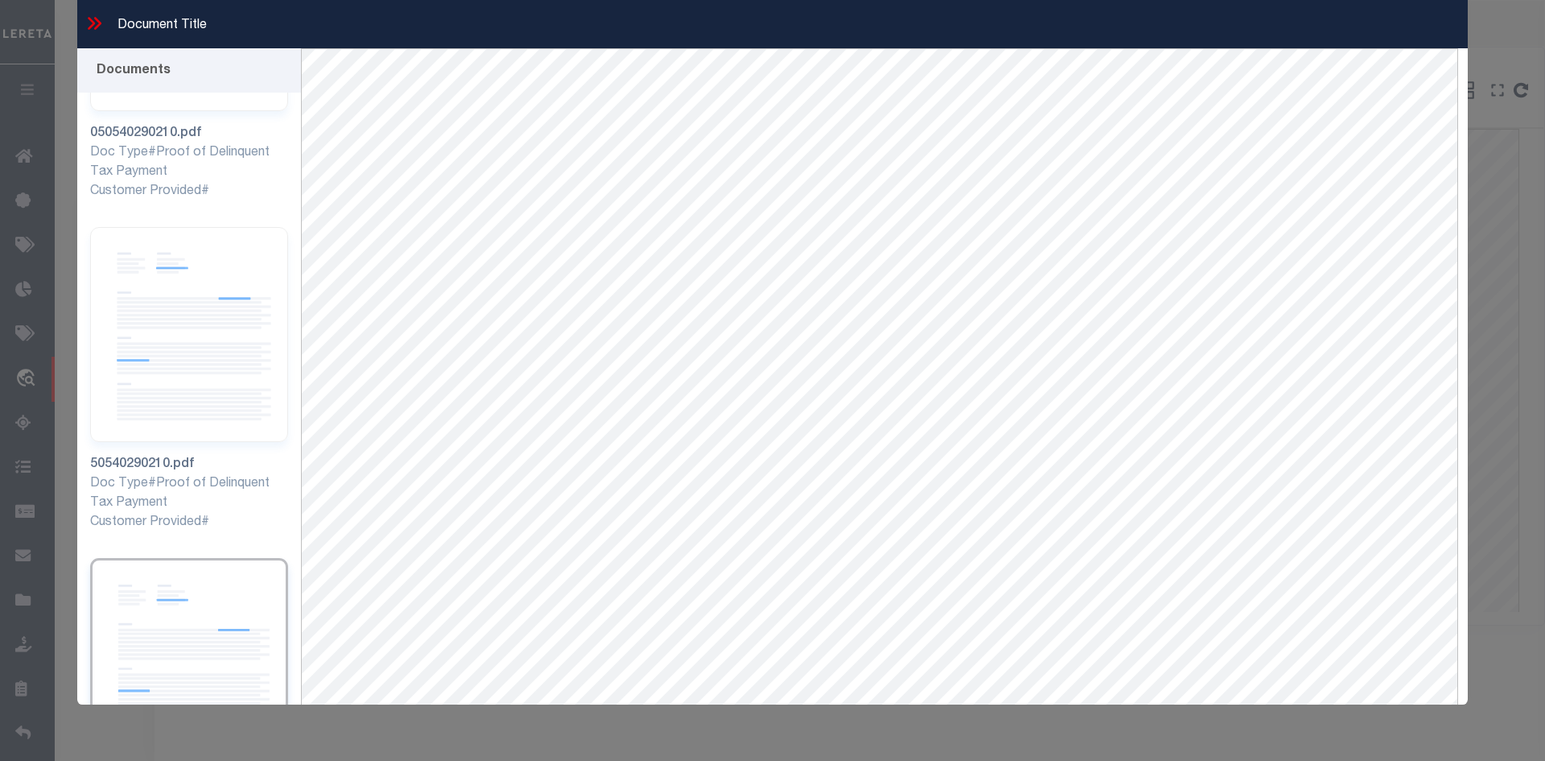
click at [100, 23] on icon at bounding box center [97, 23] width 7 height 13
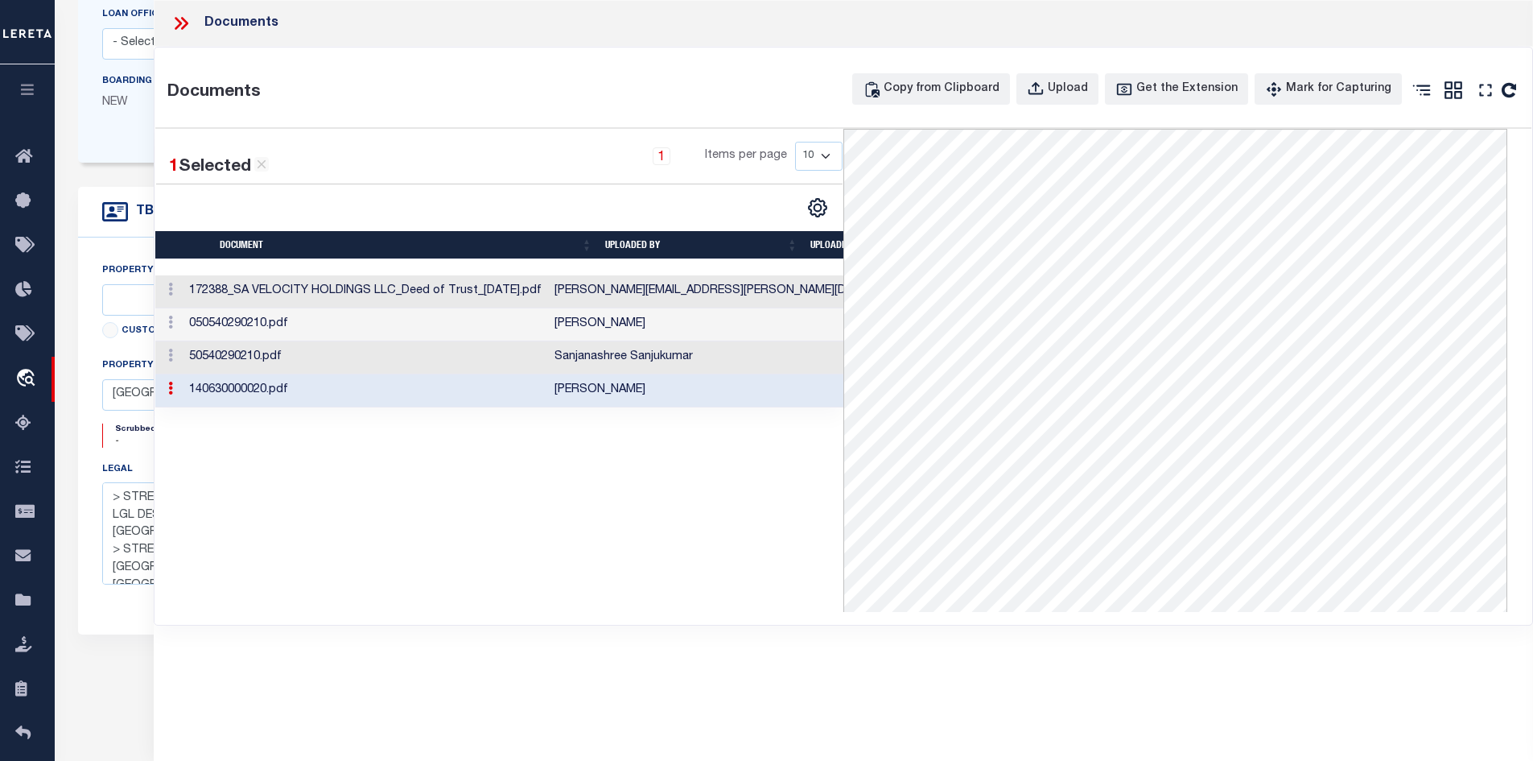
click at [181, 25] on icon at bounding box center [181, 23] width 21 height 21
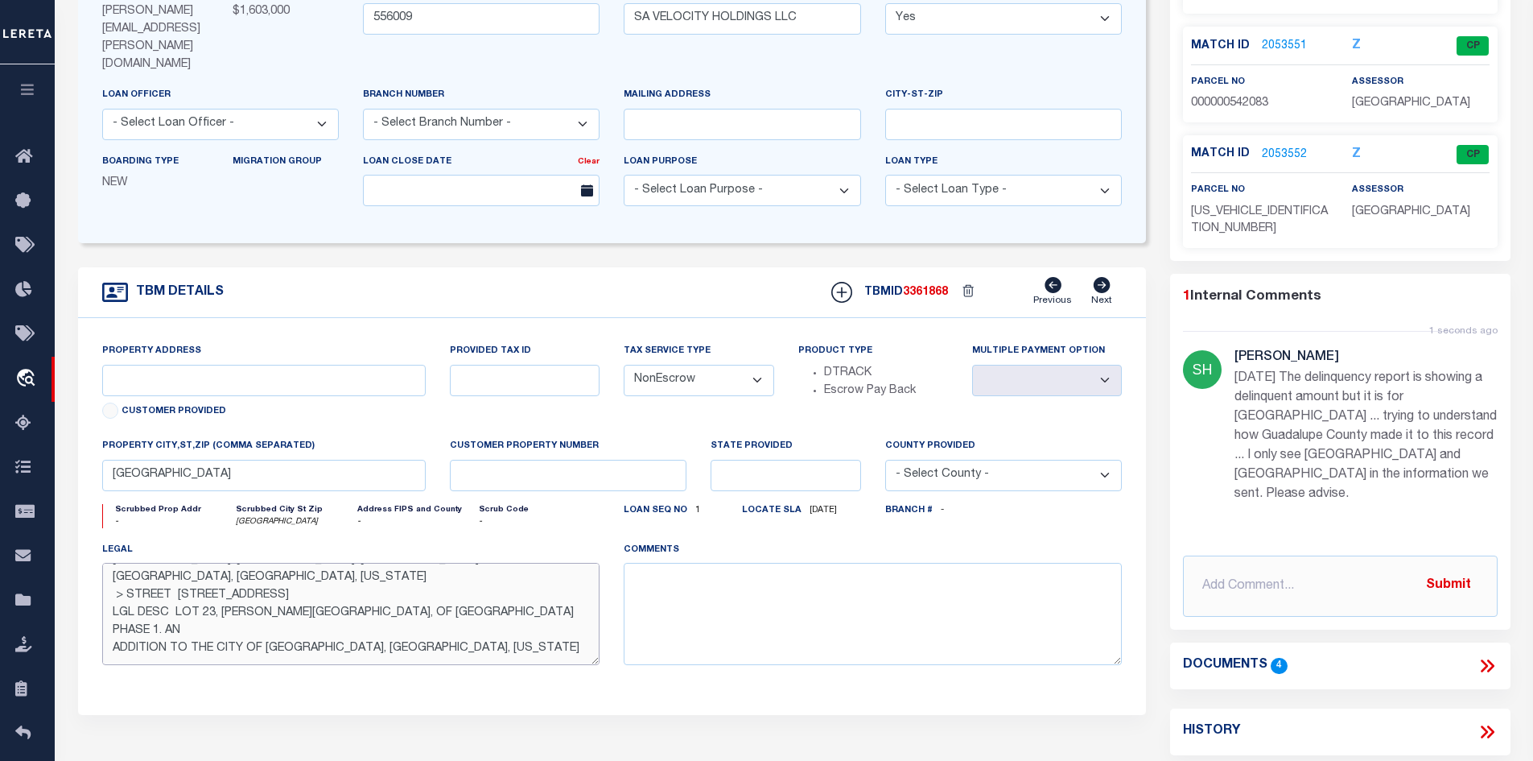
scroll to position [247, 0]
drag, startPoint x: 118, startPoint y: 548, endPoint x: 427, endPoint y: 628, distance: 318.4
click at [427, 629] on textarea "> STREET [STREET_ADDRESS][PERSON_NAME] LGL DESC LOT 20, LOT 21, & [GEOGRAPHIC_D…" at bounding box center [351, 613] width 498 height 101
click at [467, 585] on textarea "> STREET [STREET_ADDRESS][PERSON_NAME] LGL DESC LOT 20, LOT 21, & [GEOGRAPHIC_D…" at bounding box center [351, 613] width 498 height 101
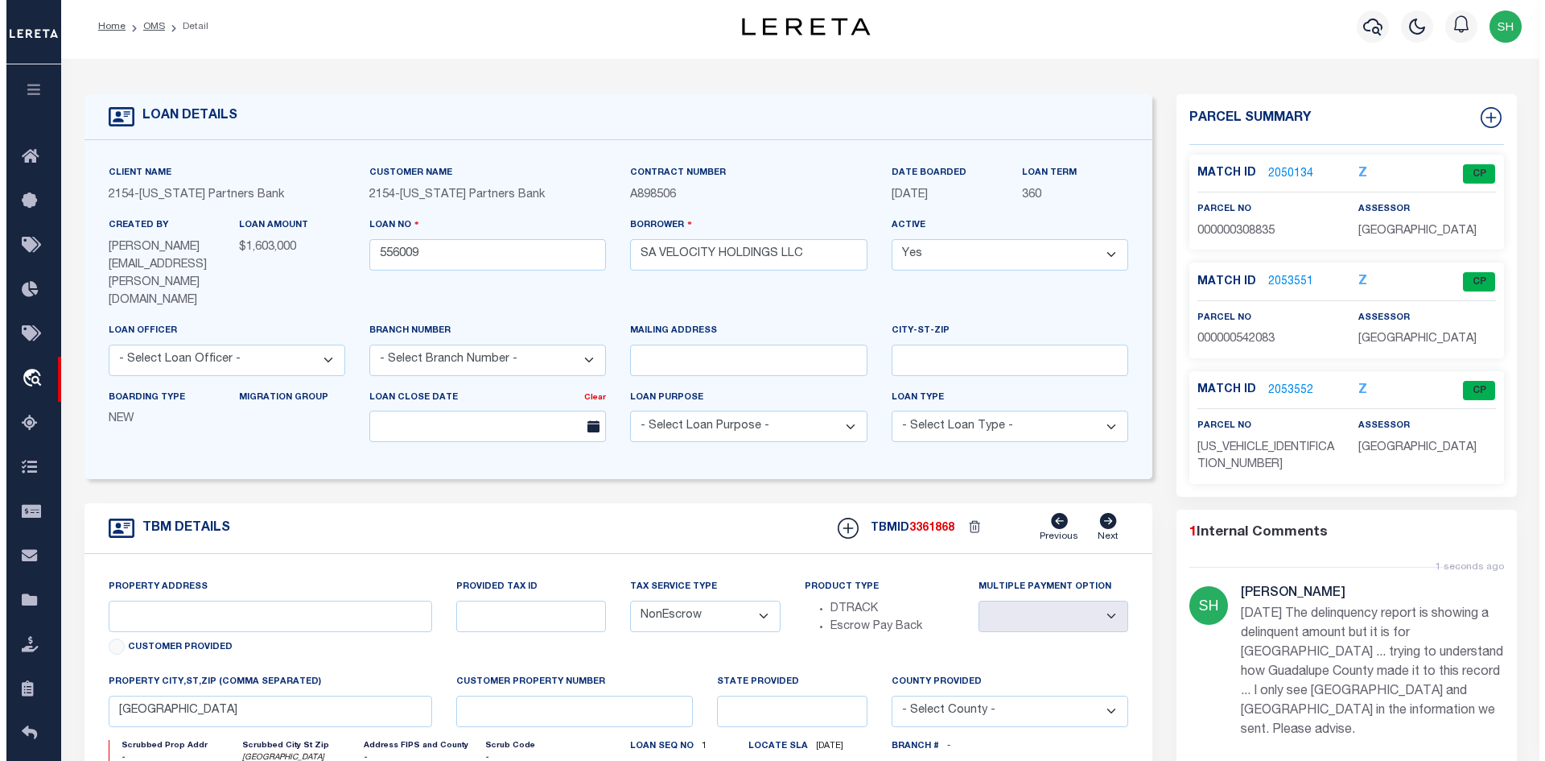
scroll to position [0, 0]
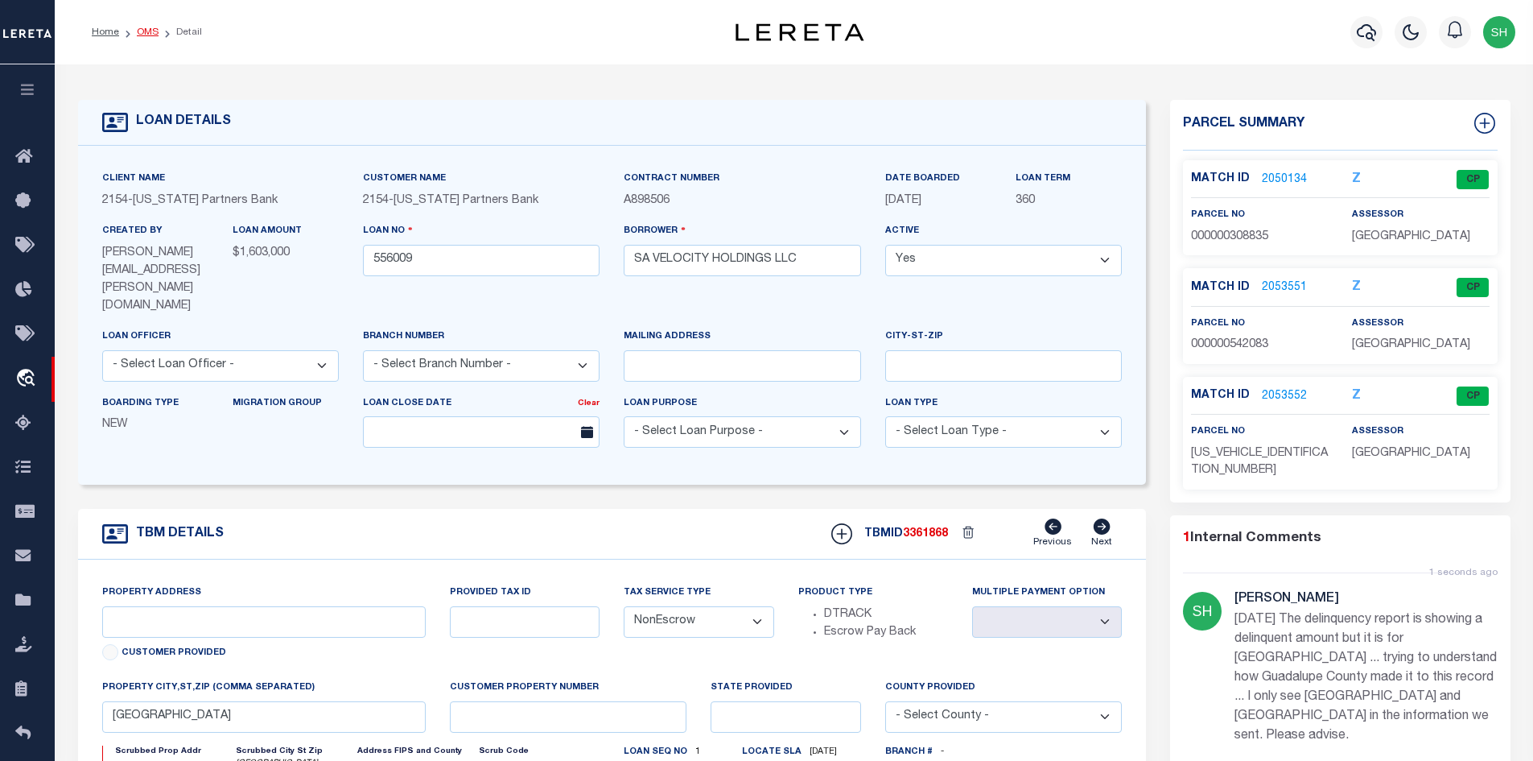
click at [148, 31] on link "OMS" at bounding box center [148, 32] width 22 height 10
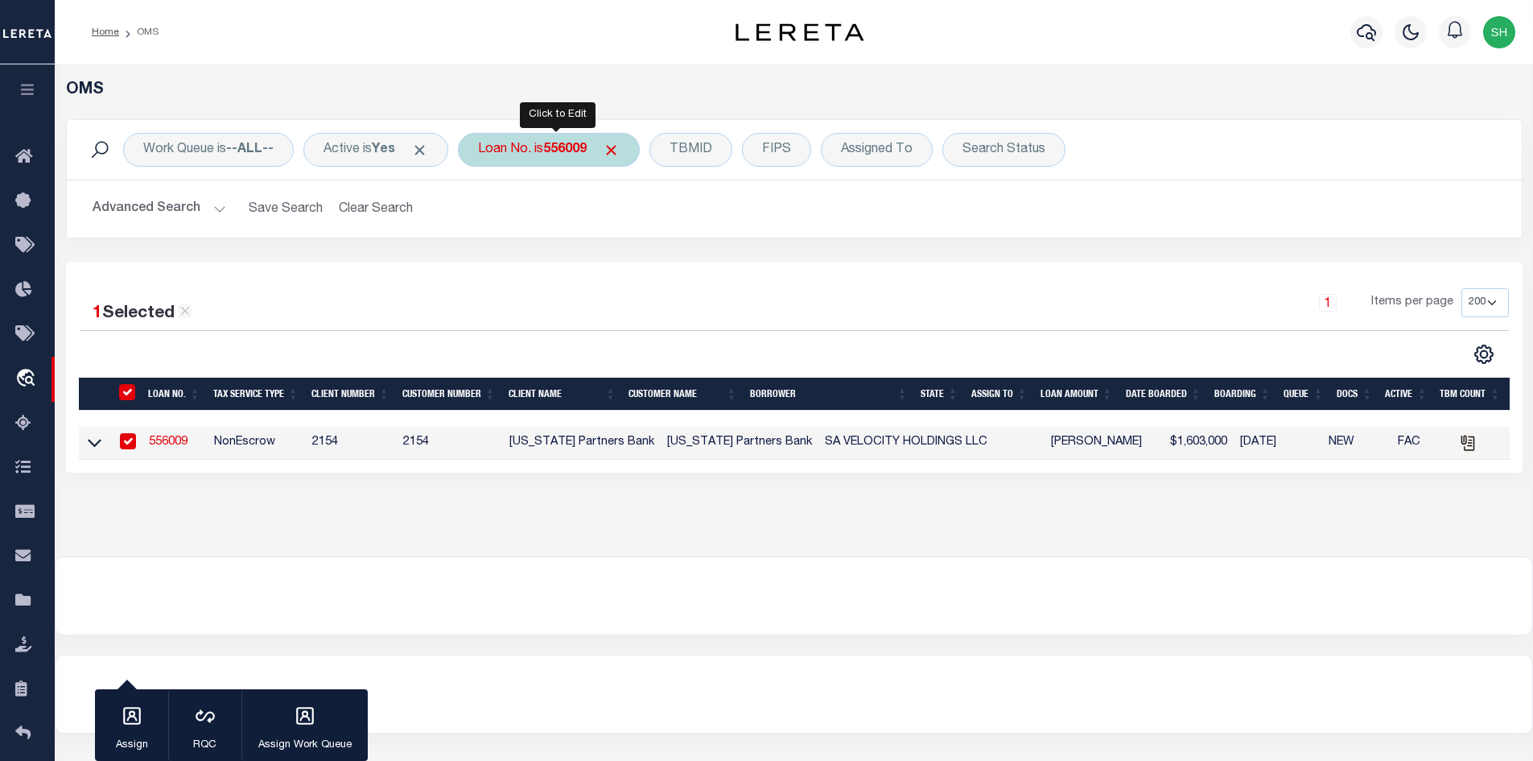
click at [533, 163] on div "Loan No. is 556009" at bounding box center [549, 150] width 182 height 34
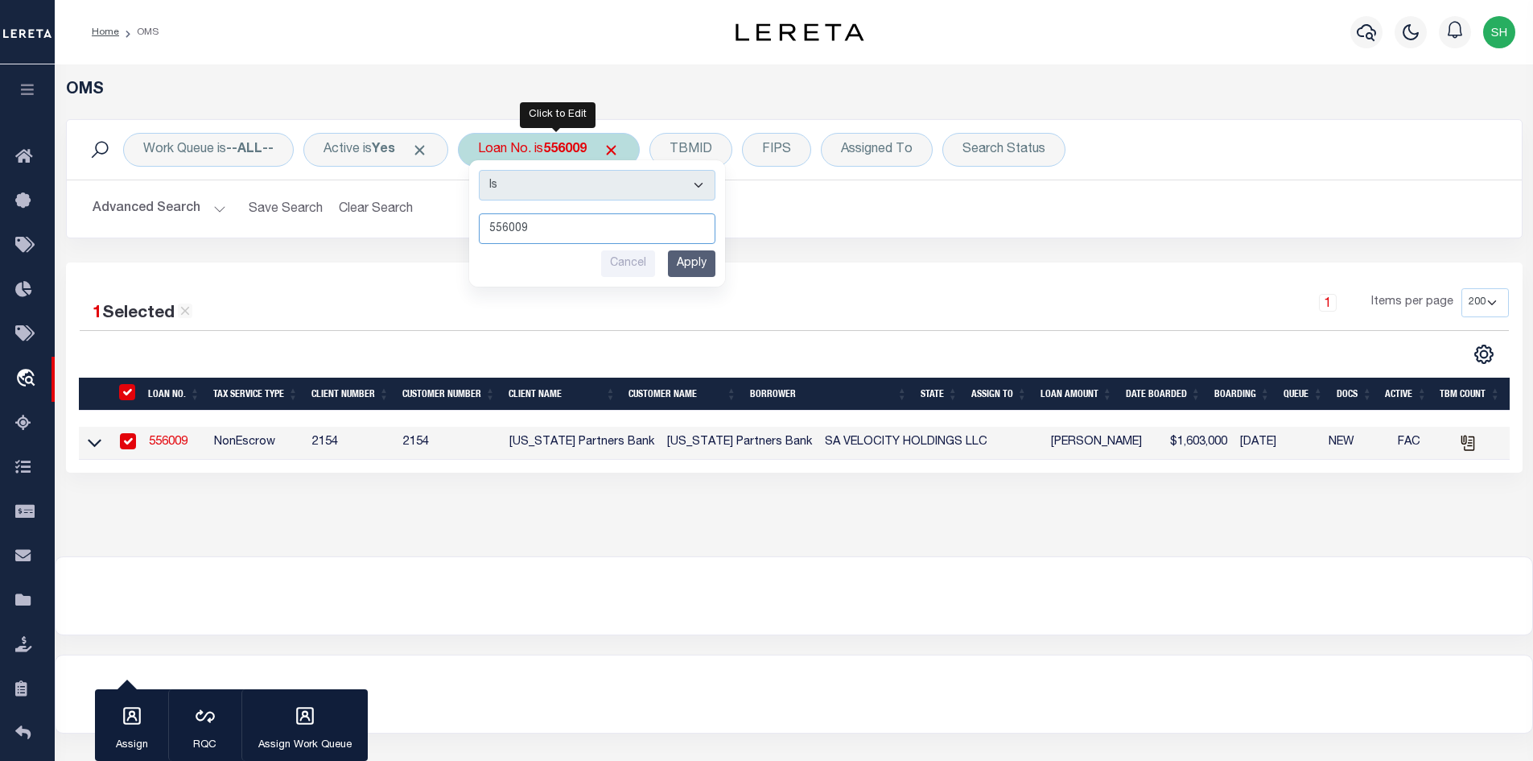
paste input "202138838"
click at [693, 261] on input "Apply" at bounding box center [691, 263] width 47 height 27
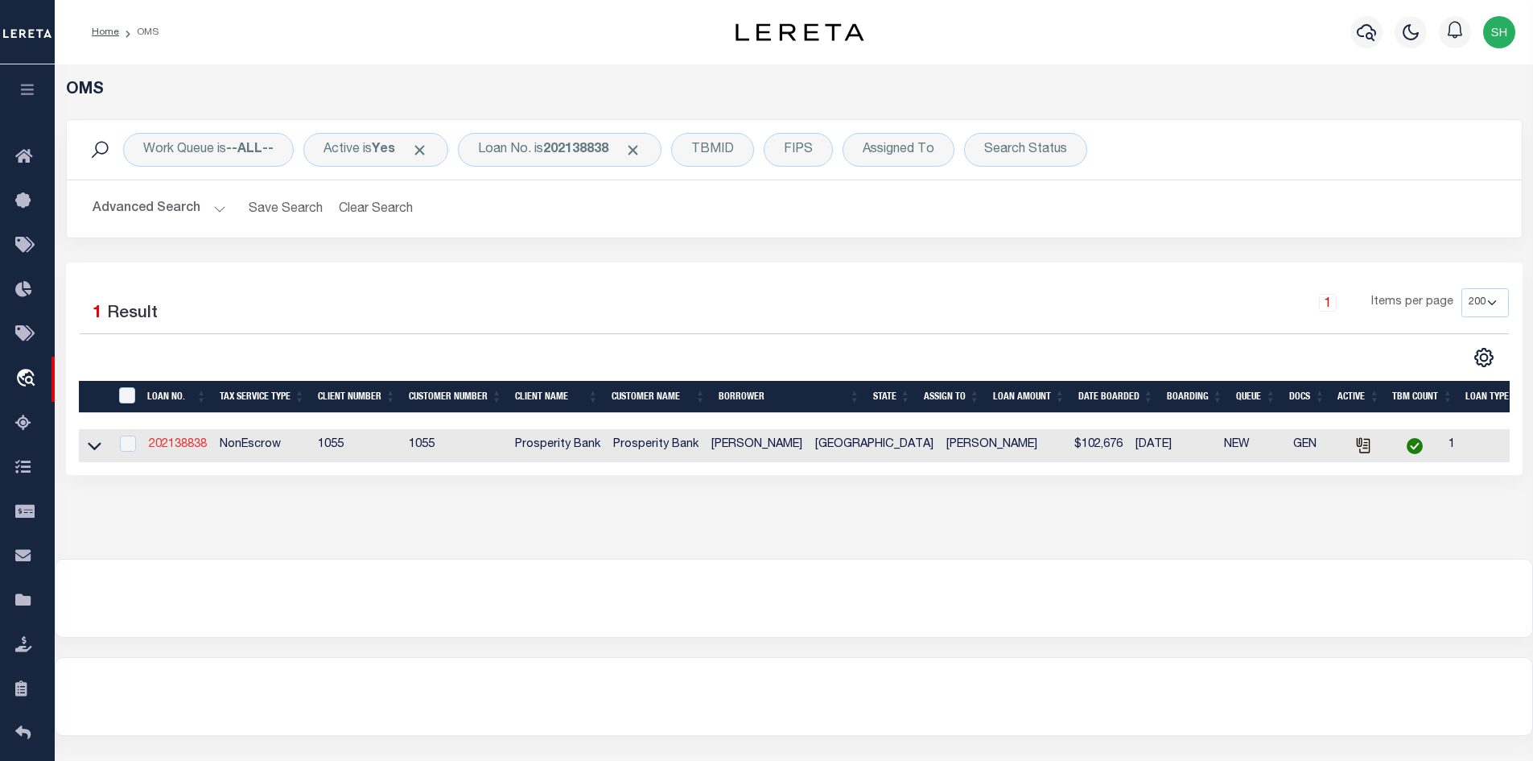
click at [175, 445] on link "202138838" at bounding box center [178, 444] width 58 height 11
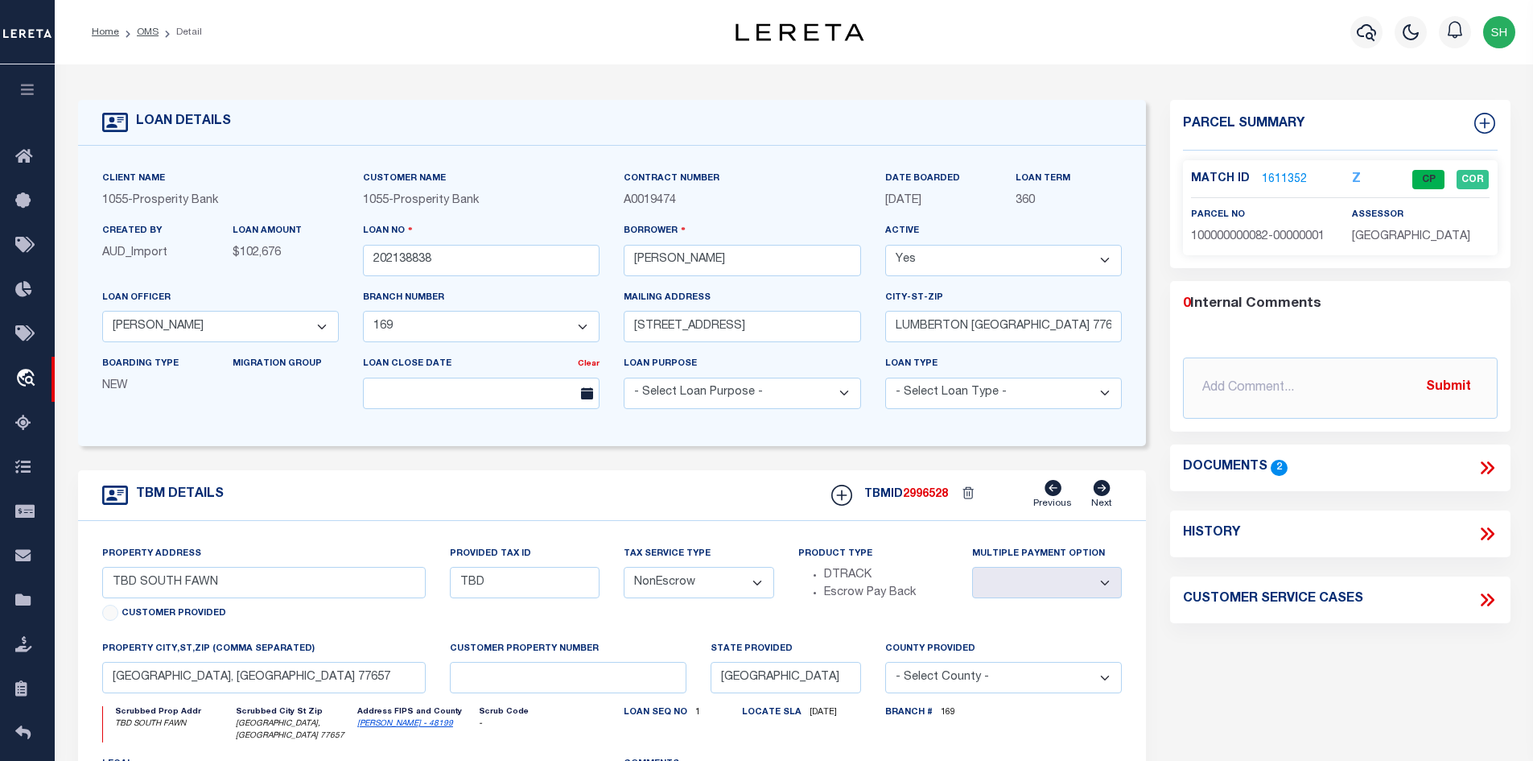
click at [1487, 464] on icon at bounding box center [1487, 467] width 21 height 21
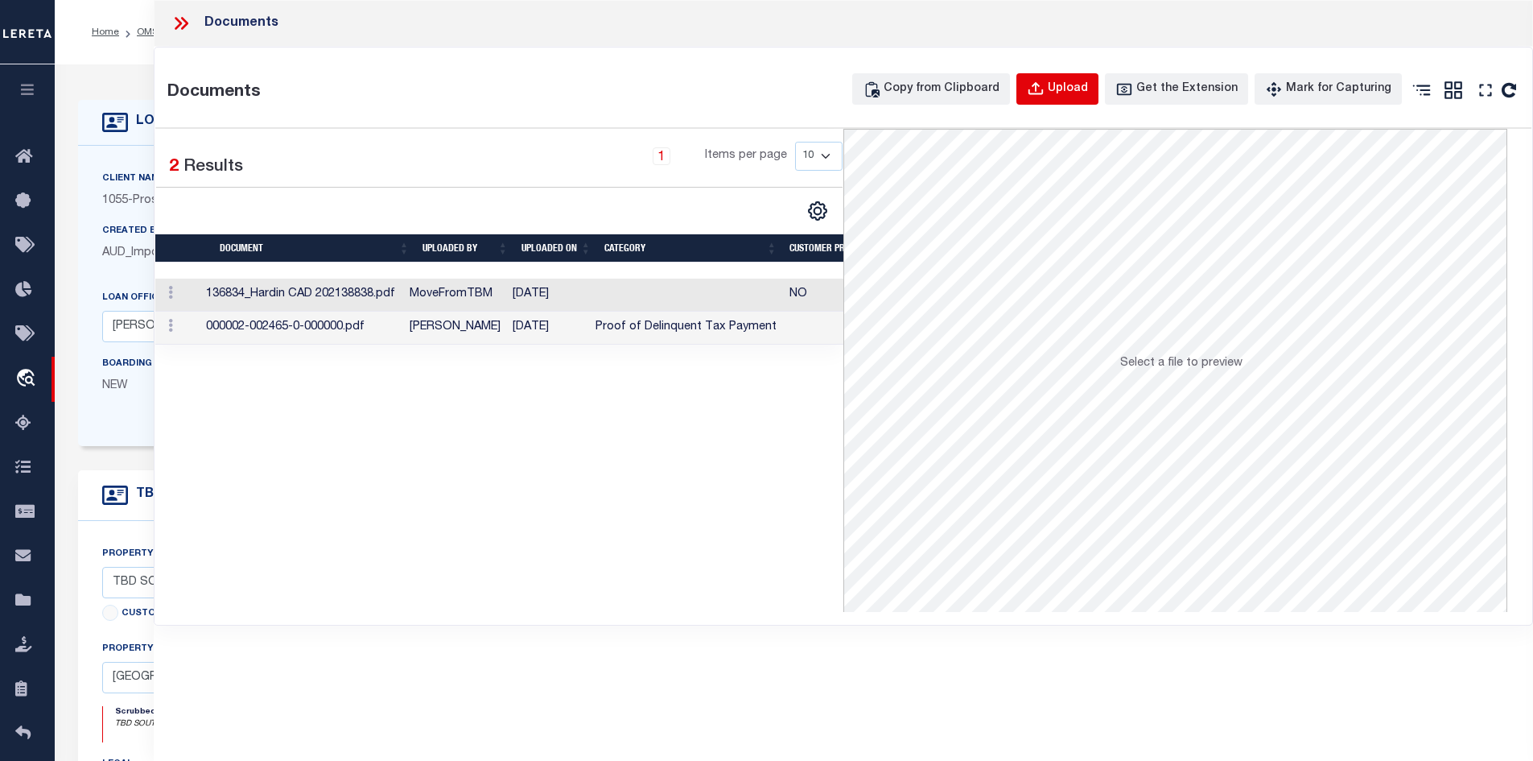
click at [1081, 89] on div "Upload" at bounding box center [1068, 89] width 40 height 18
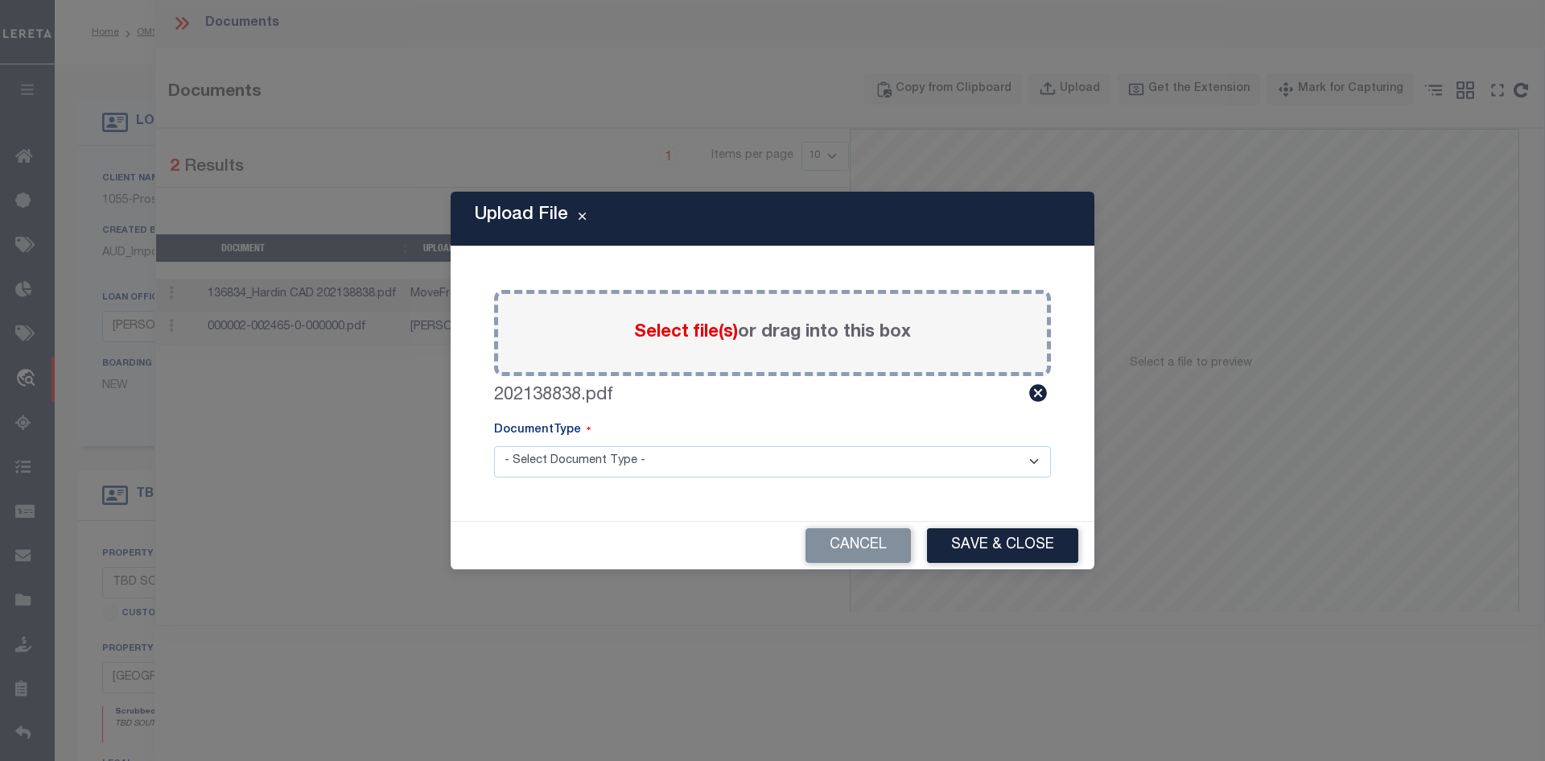
click at [679, 469] on select "- Select Document Type - Tax Service Documents" at bounding box center [772, 461] width 557 height 31
click at [494, 446] on select "- Select Document Type - Tax Service Documents" at bounding box center [772, 461] width 557 height 31
click at [996, 540] on button "Save & Close" at bounding box center [1002, 545] width 151 height 35
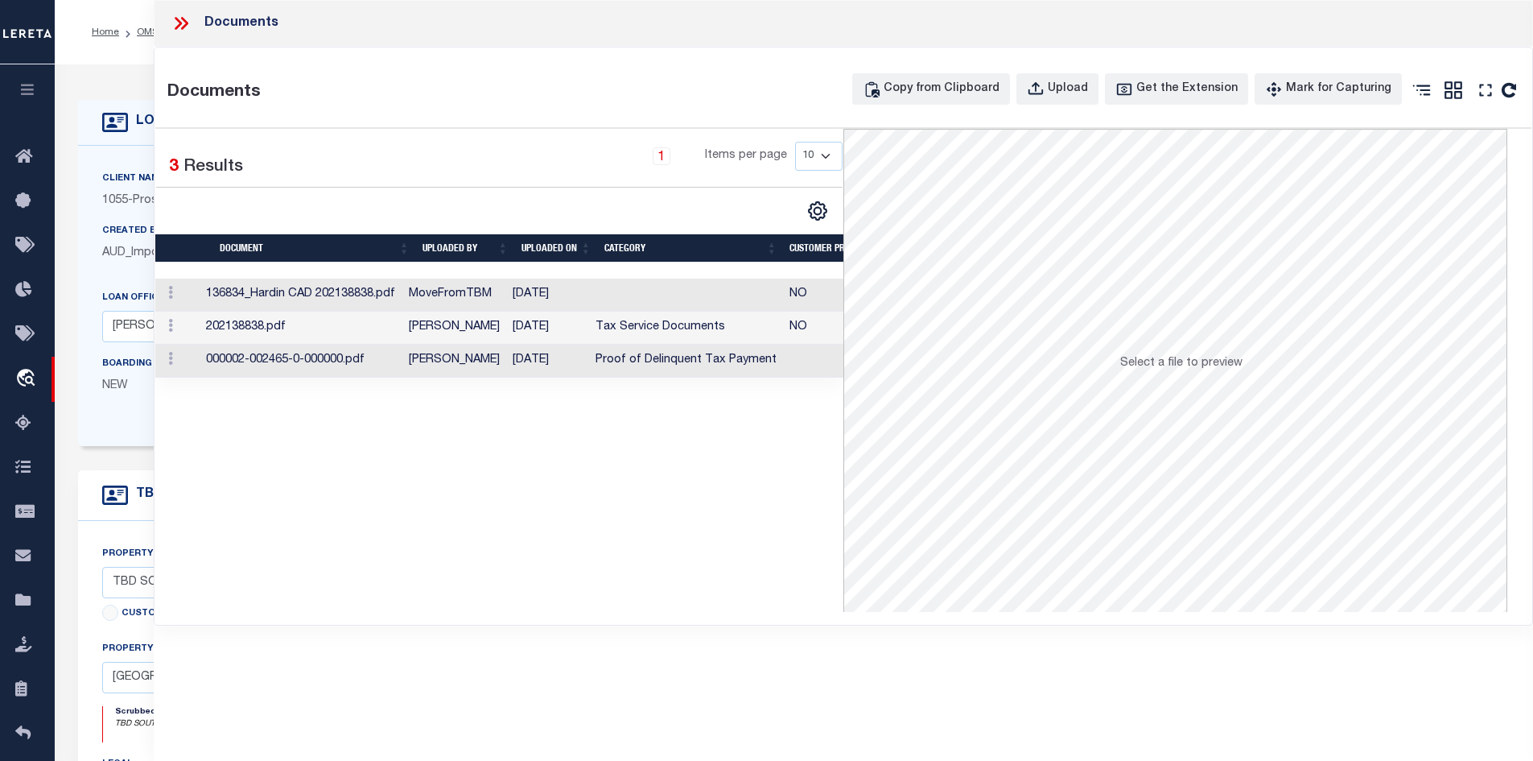
click at [176, 27] on icon at bounding box center [178, 23] width 7 height 13
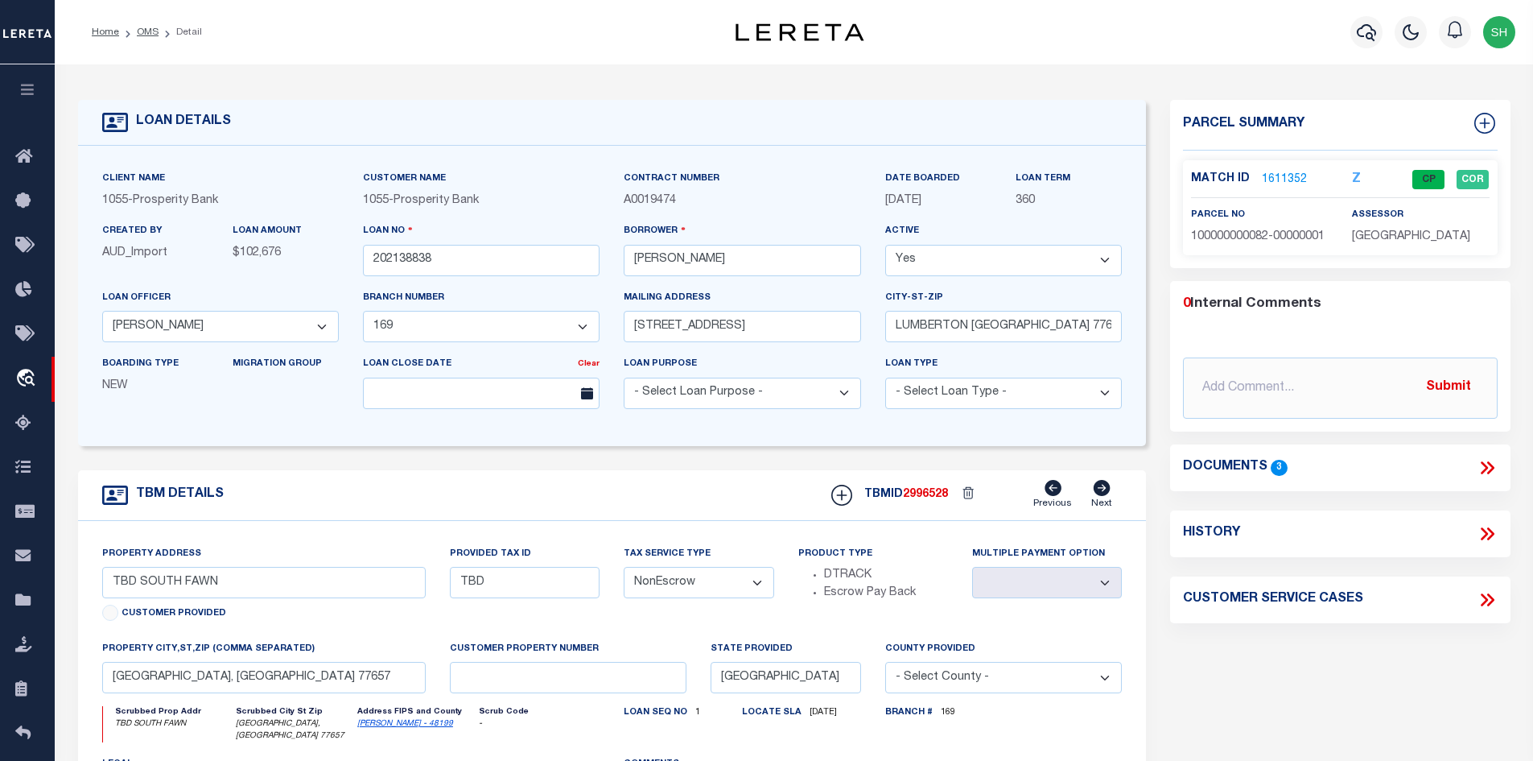
click at [1487, 468] on icon at bounding box center [1487, 467] width 21 height 21
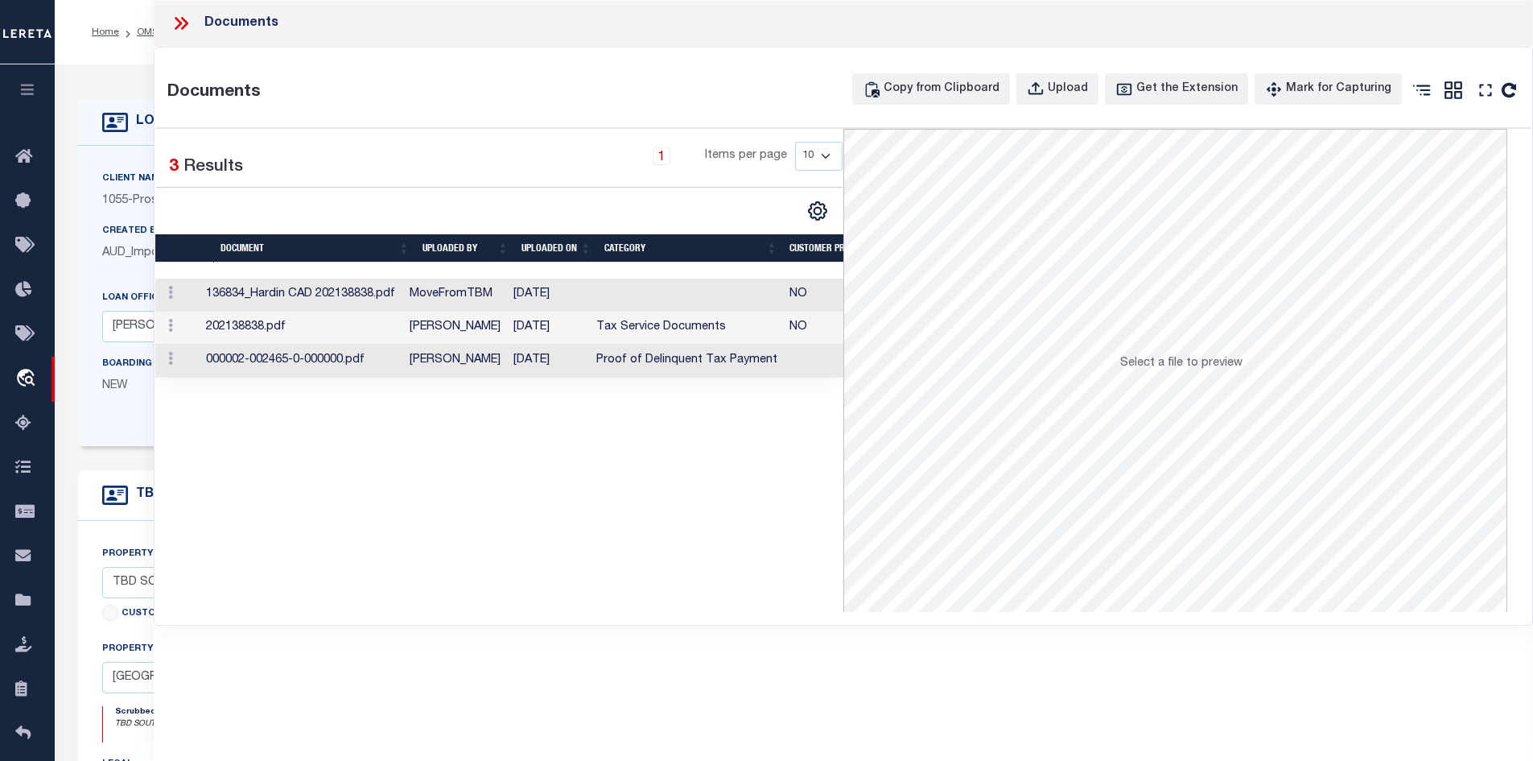
click at [506, 328] on td "[PERSON_NAME]" at bounding box center [454, 327] width 104 height 33
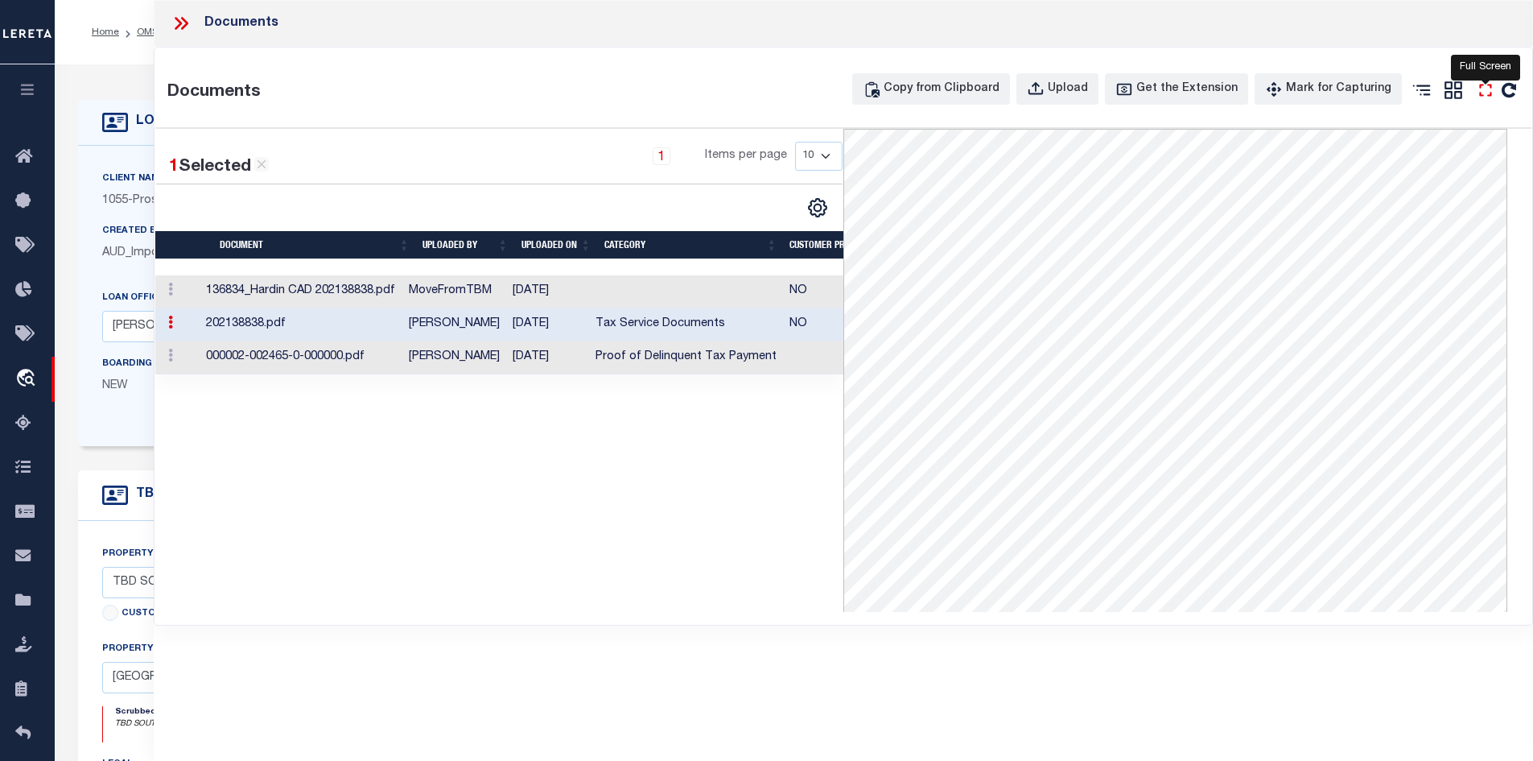
click at [1485, 95] on icon "" at bounding box center [1485, 90] width 21 height 21
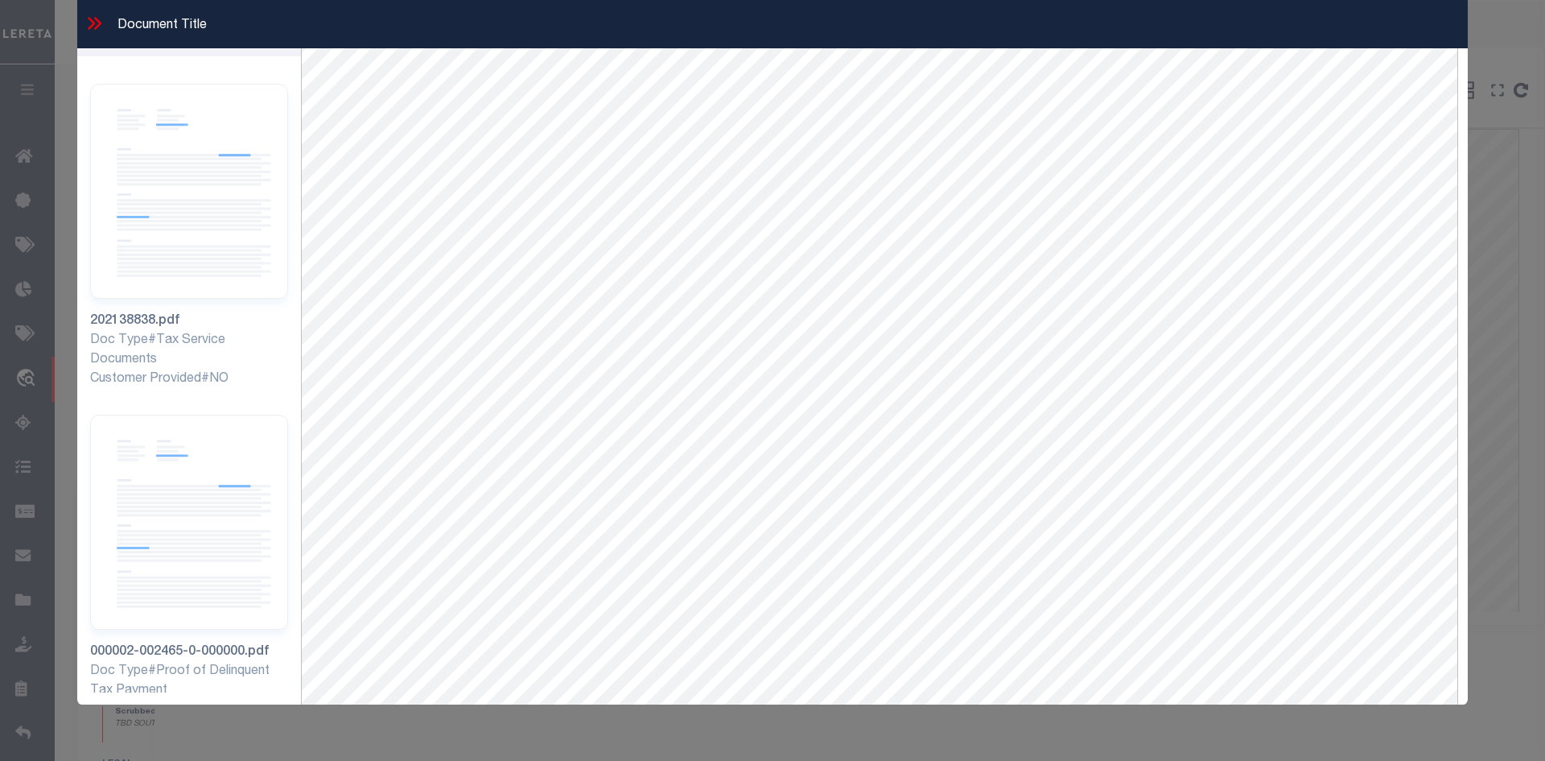
scroll to position [69, 0]
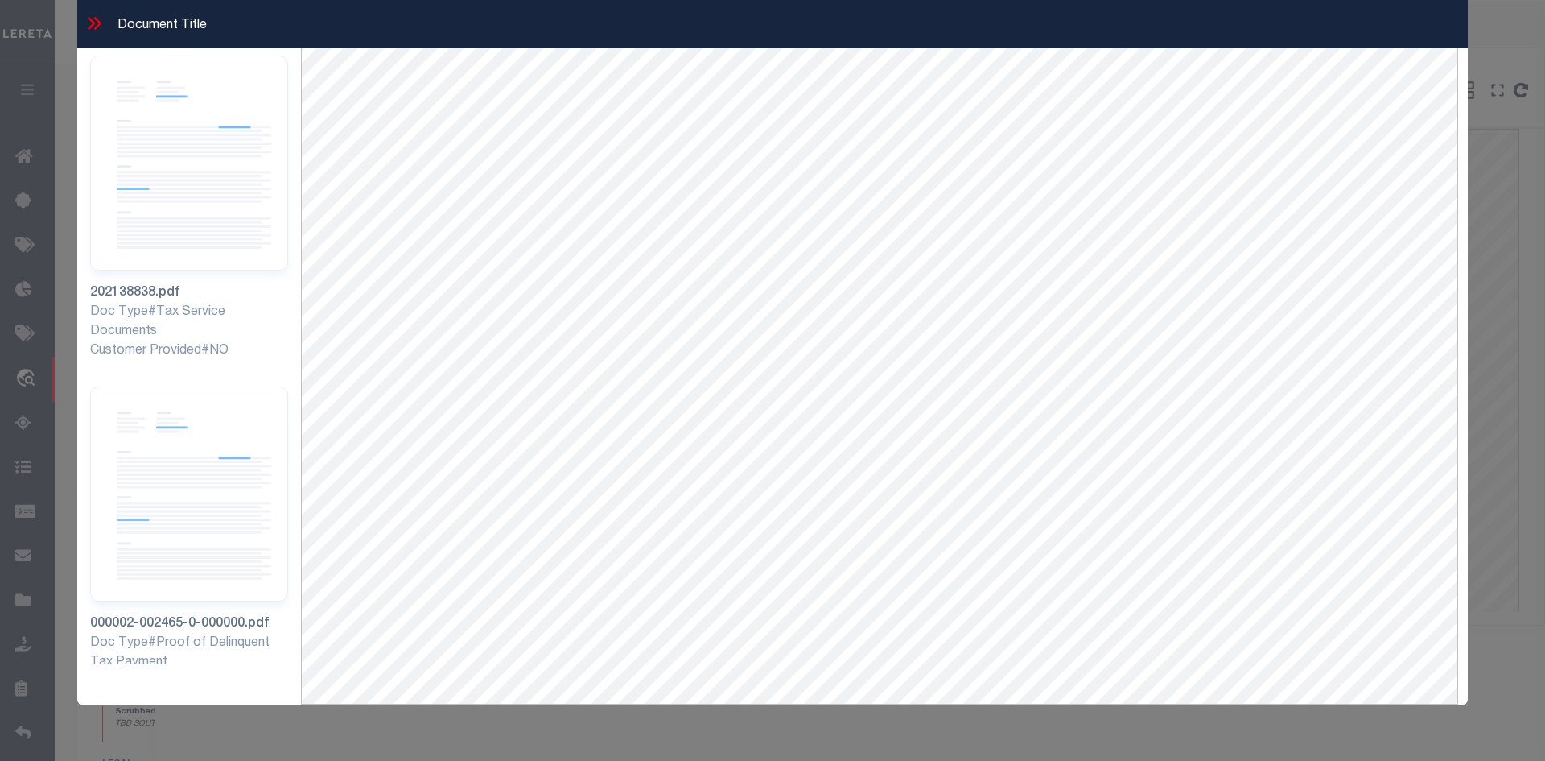
click at [99, 21] on icon at bounding box center [97, 23] width 7 height 13
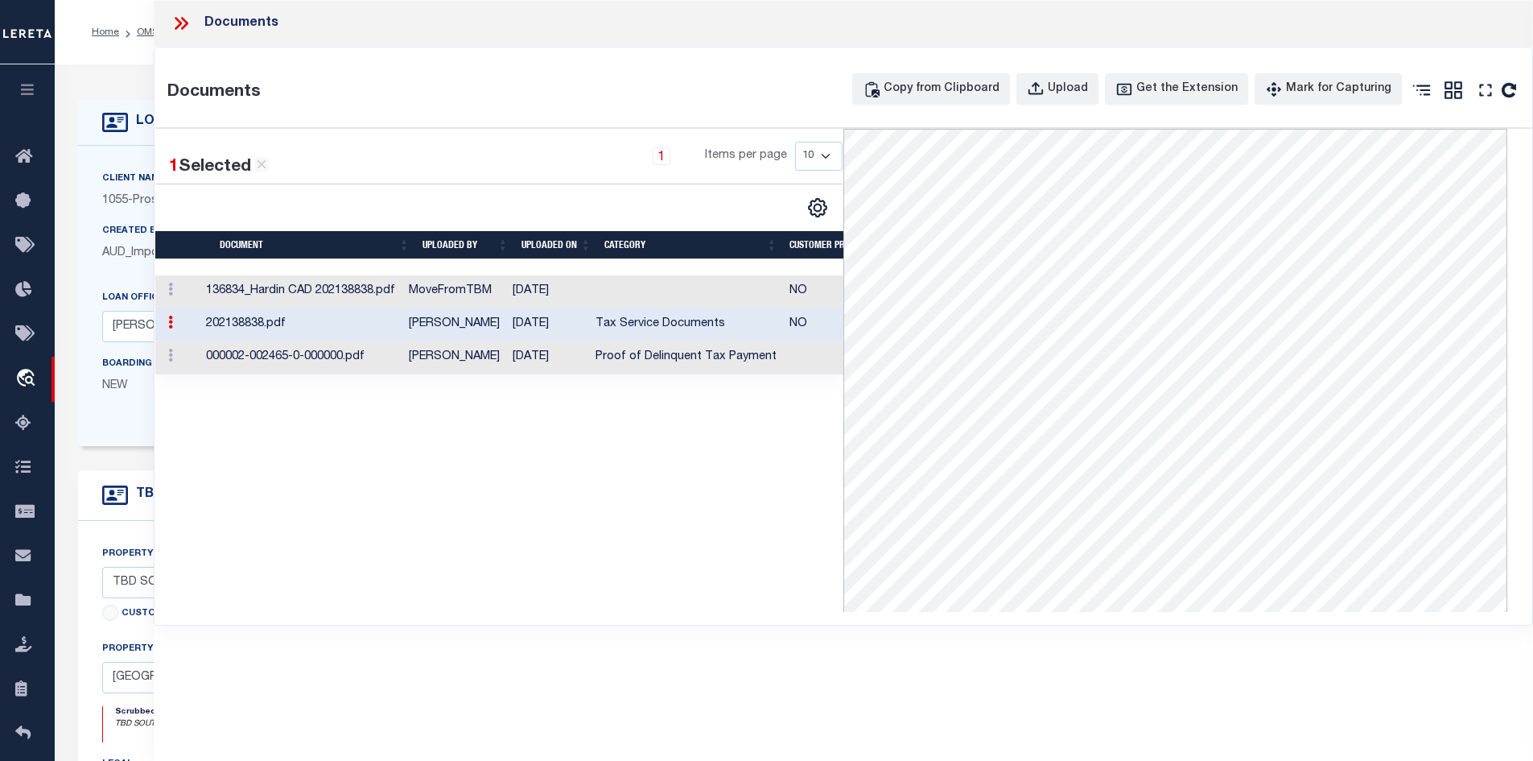
click at [501, 292] on td "MoveFromTBM" at bounding box center [454, 291] width 104 height 33
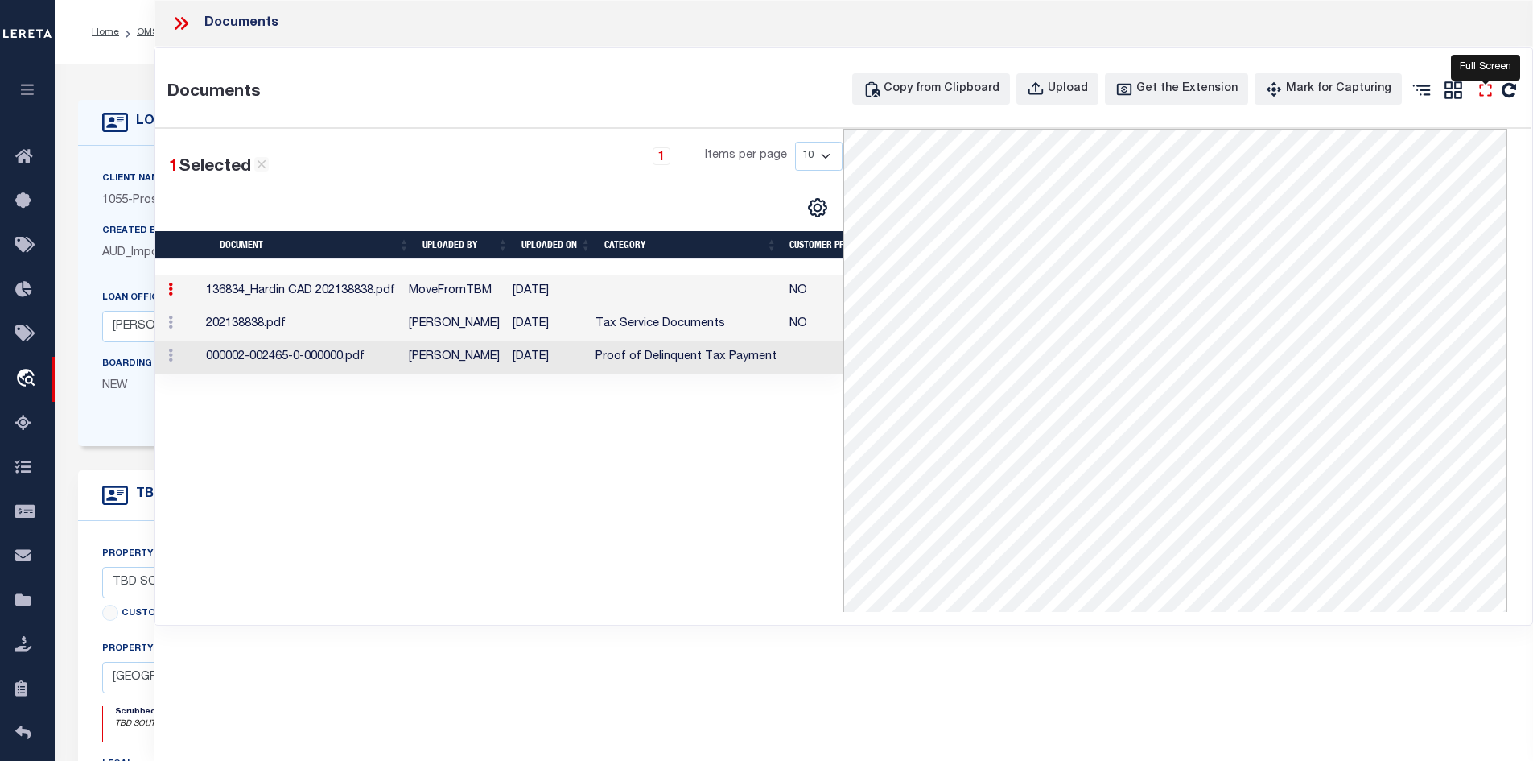
click at [1479, 89] on icon "" at bounding box center [1485, 90] width 21 height 21
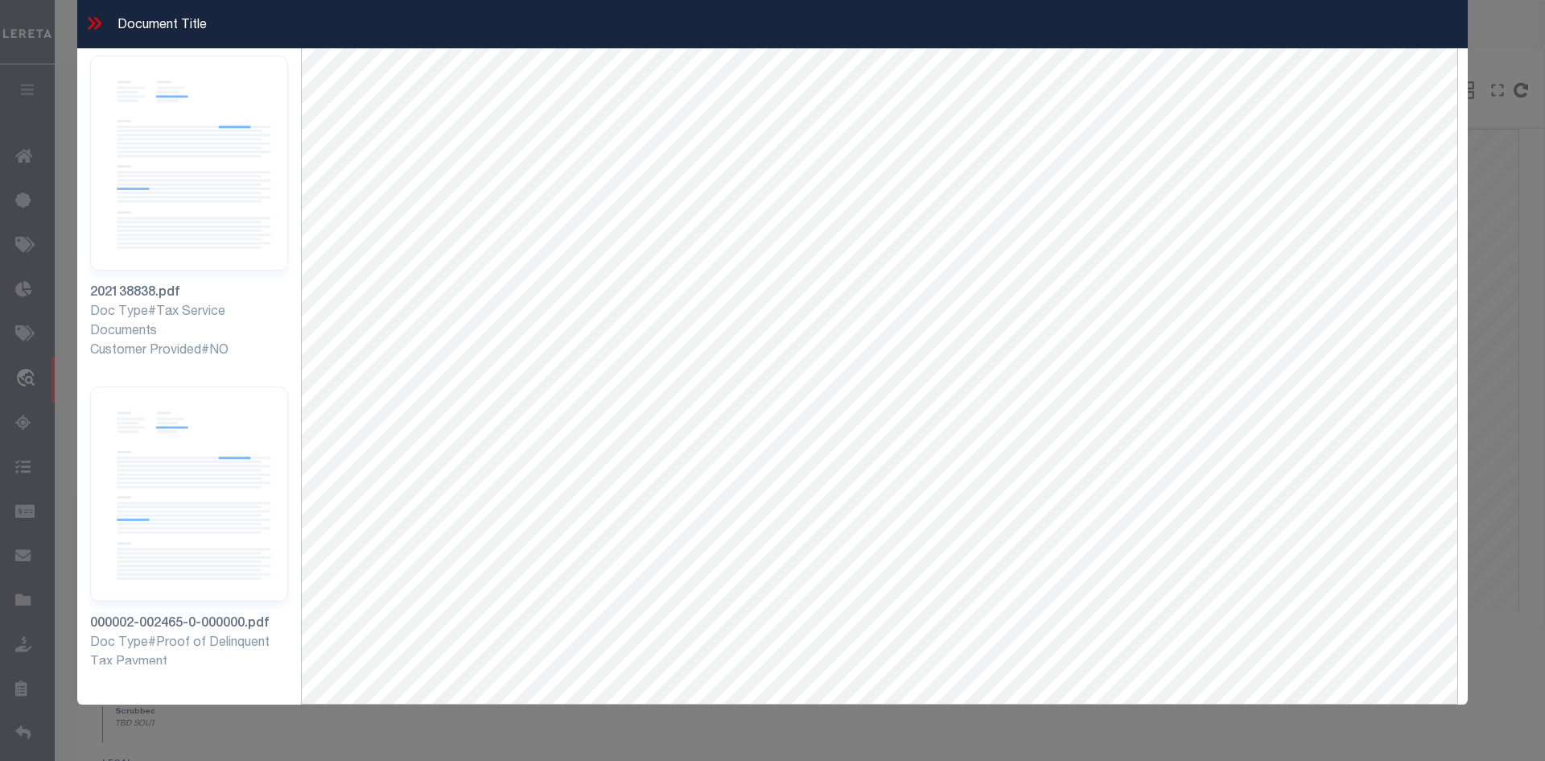
click at [99, 30] on icon at bounding box center [94, 23] width 21 height 21
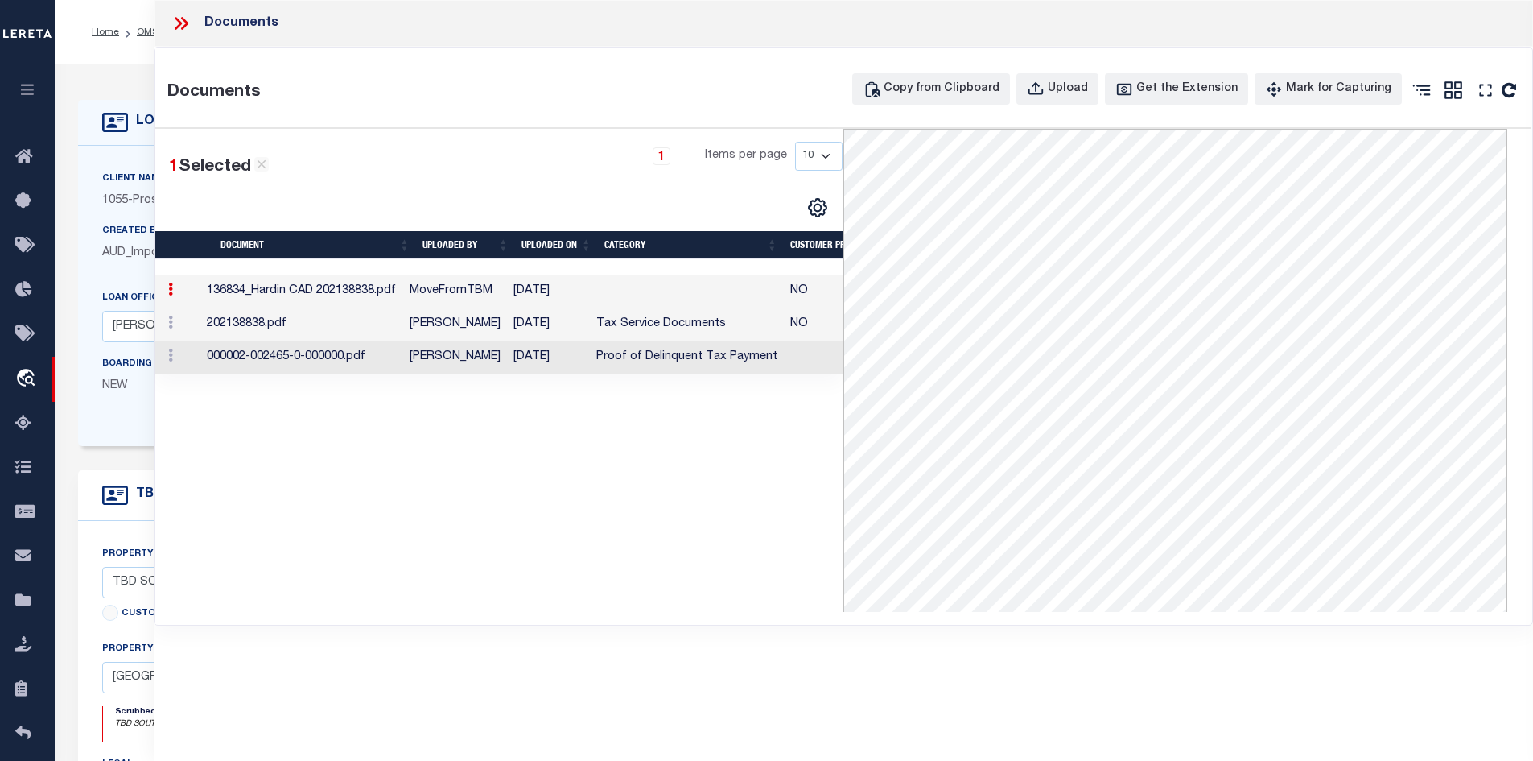
click at [96, 26] on li "Home" at bounding box center [105, 32] width 27 height 14
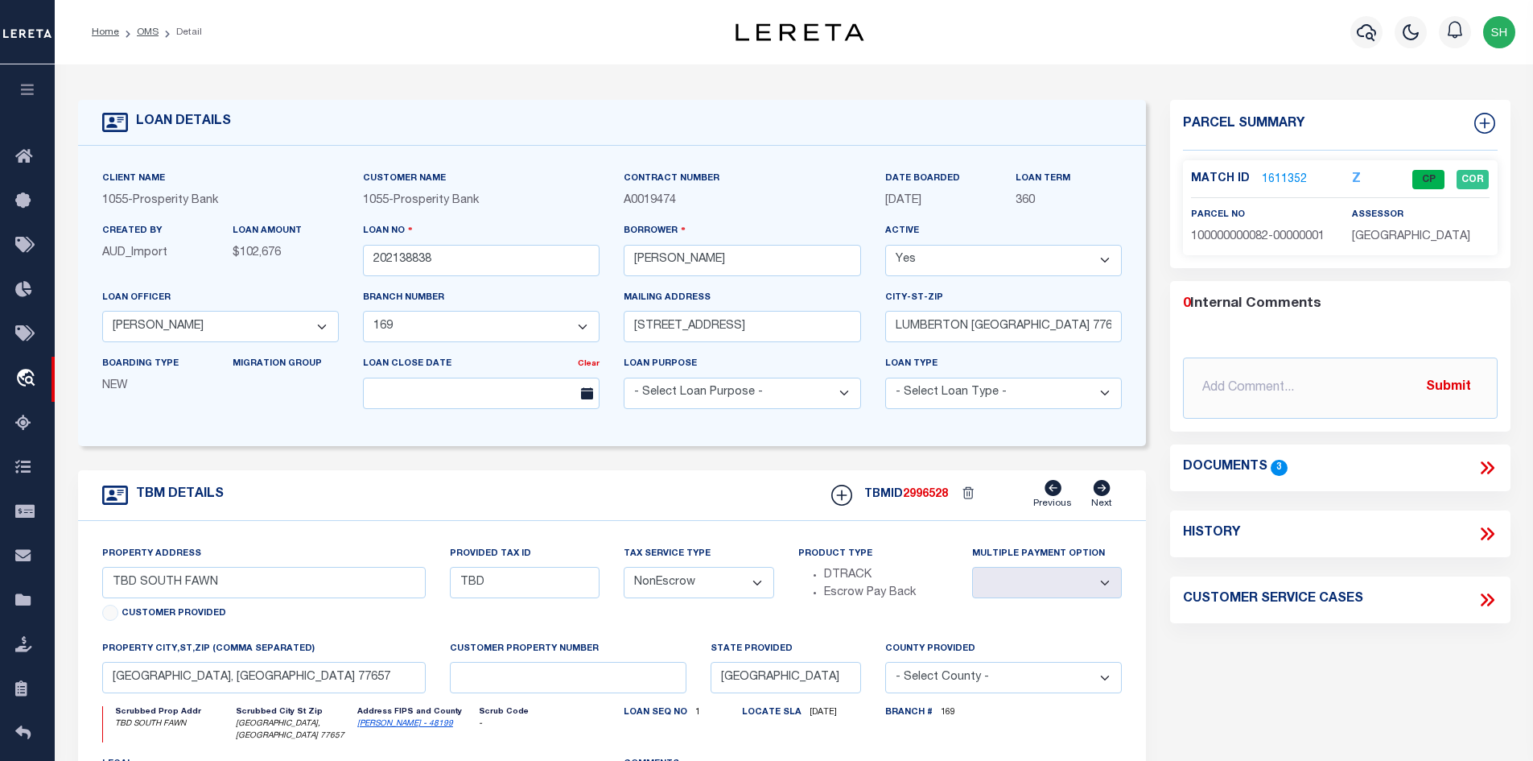
click at [1484, 458] on icon at bounding box center [1487, 467] width 21 height 21
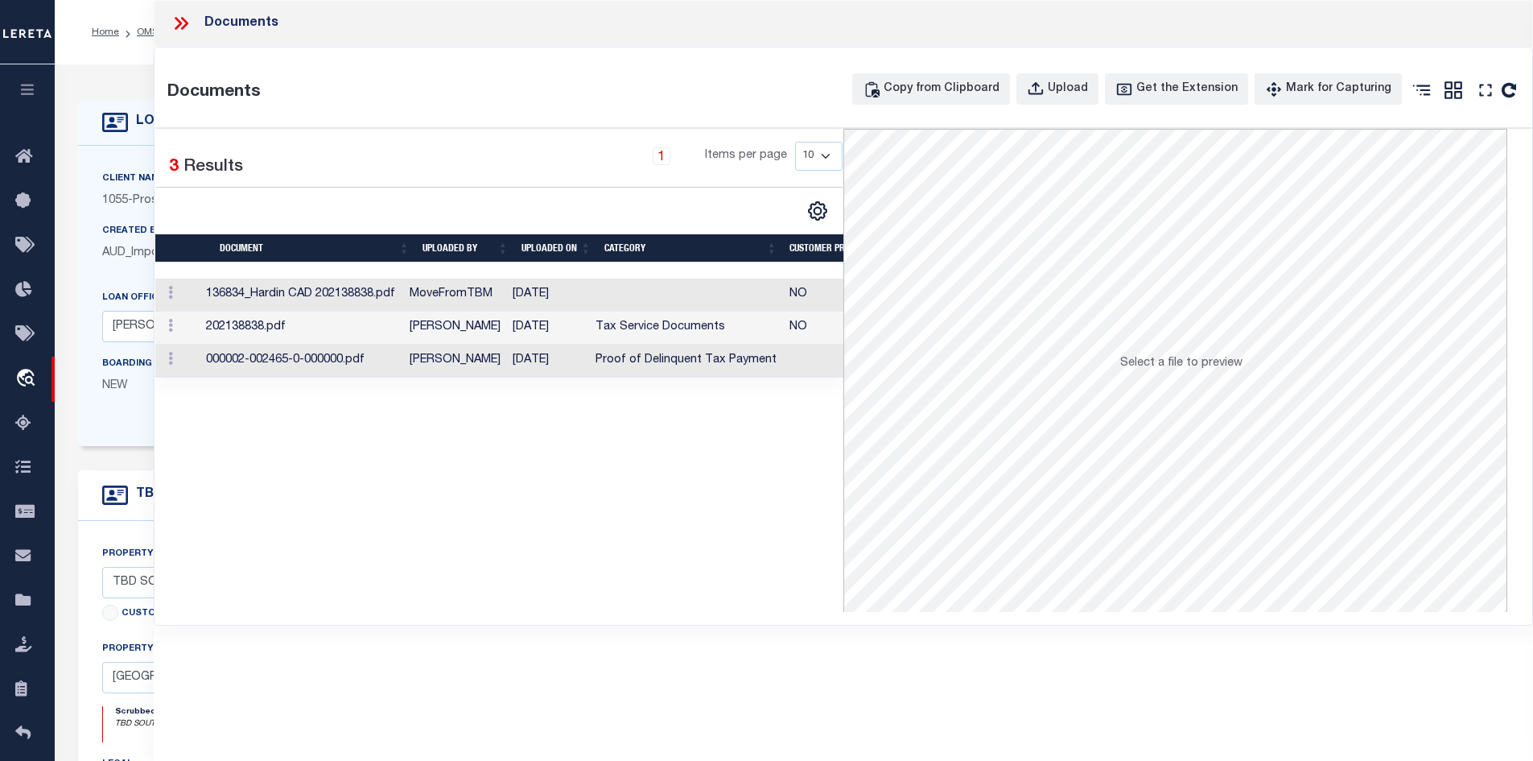
click at [468, 363] on td "[PERSON_NAME]" at bounding box center [454, 360] width 104 height 33
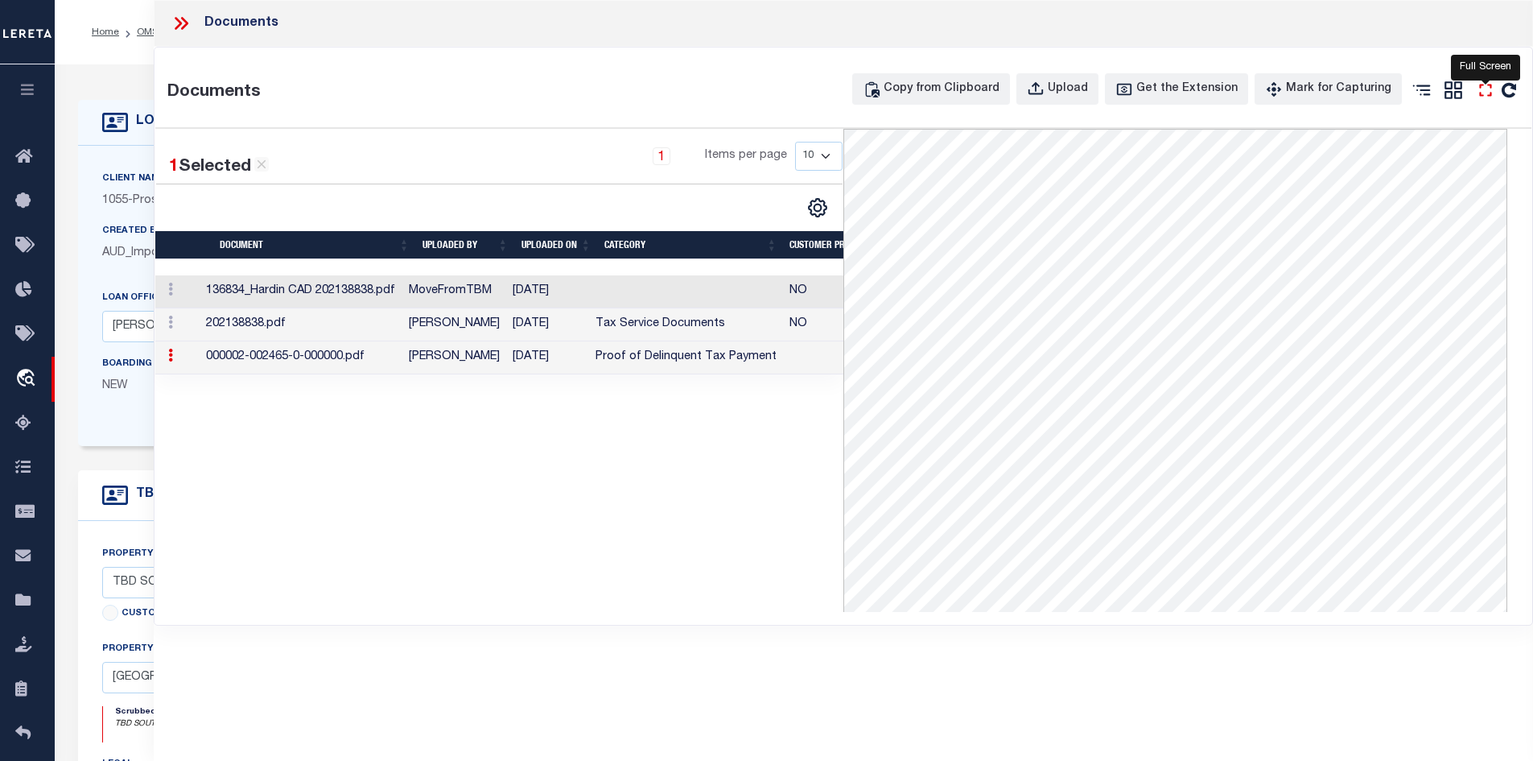
click at [1484, 94] on icon "" at bounding box center [1485, 90] width 21 height 21
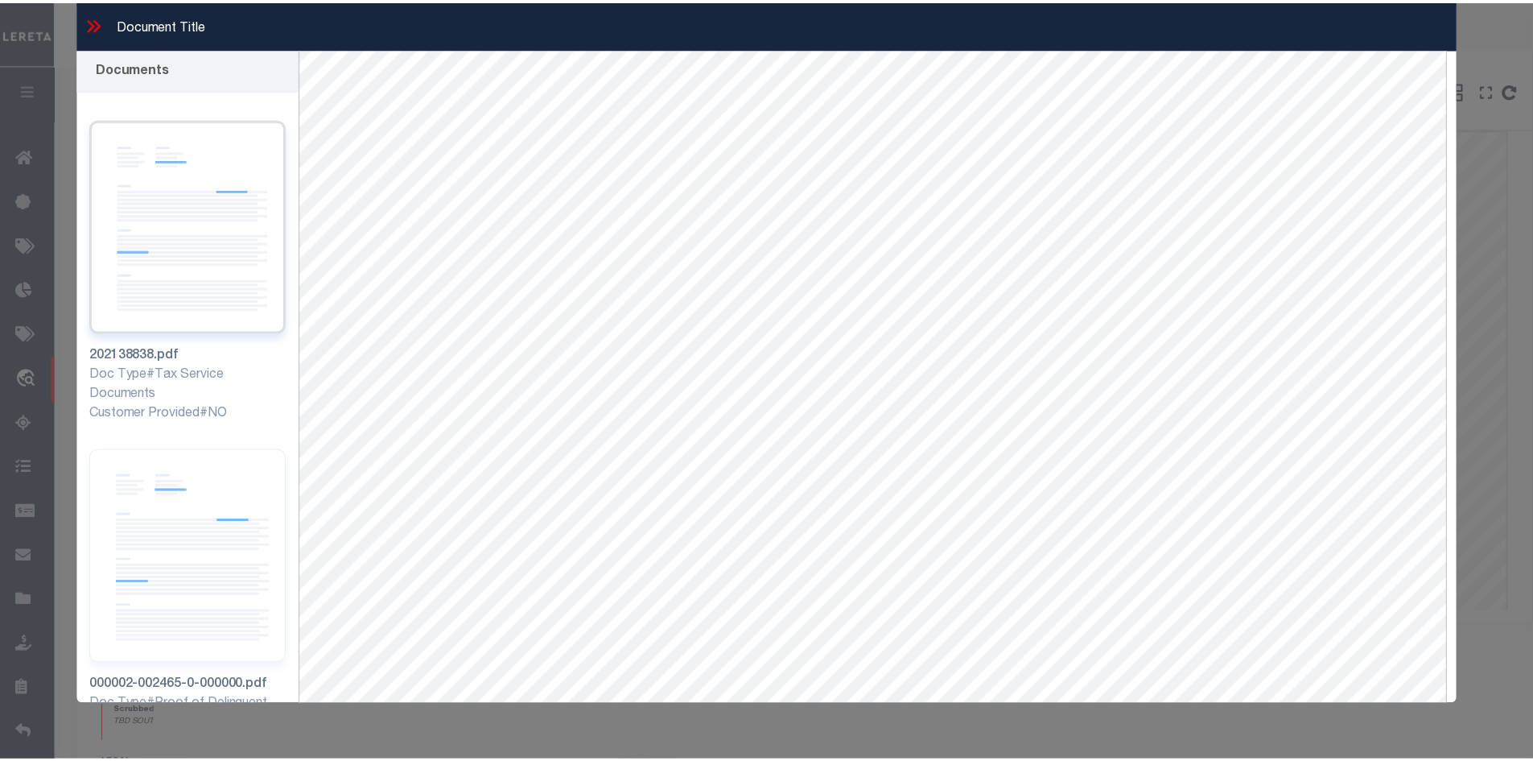
scroll to position [0, 0]
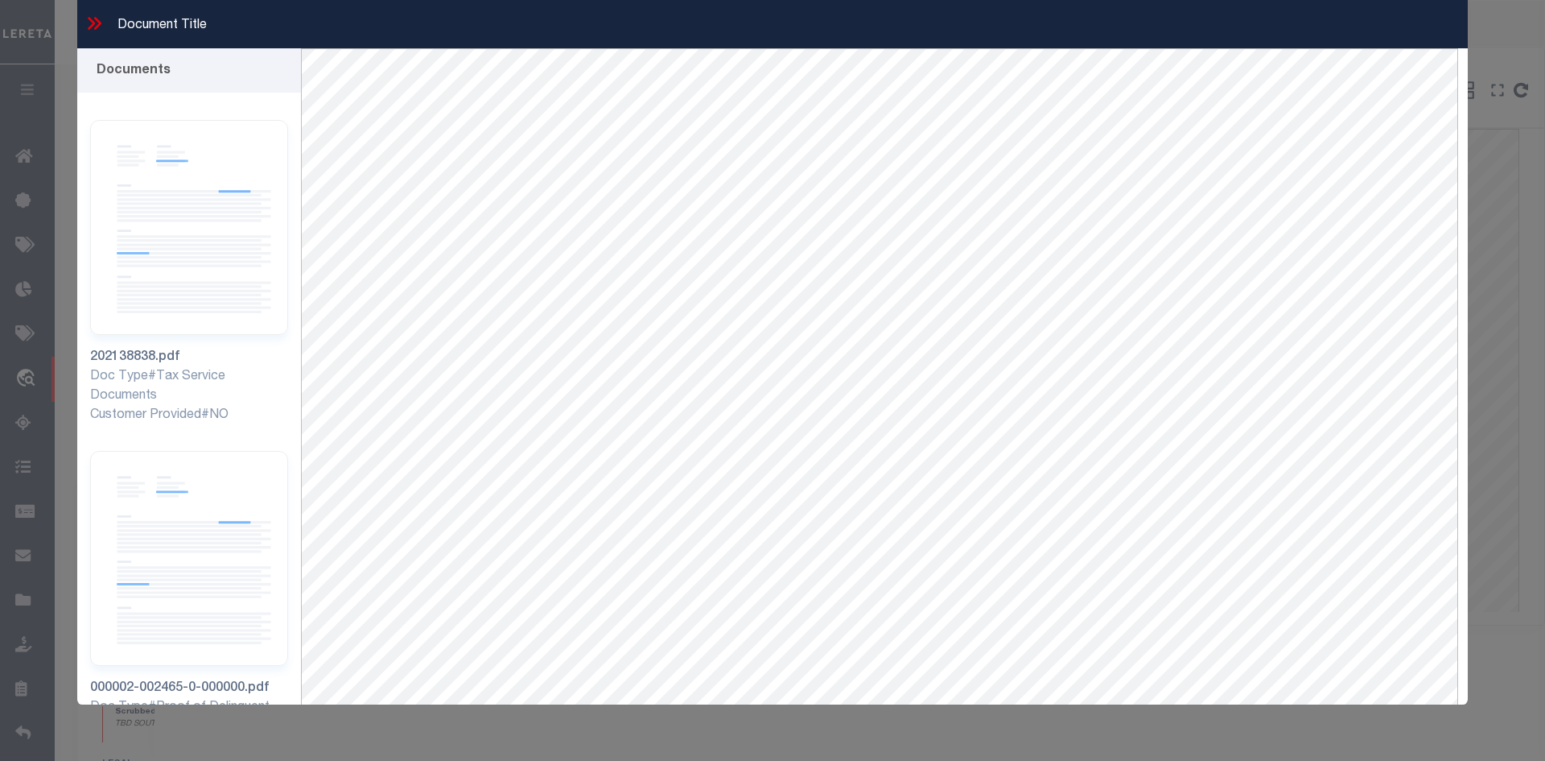
click at [99, 27] on icon at bounding box center [94, 23] width 21 height 21
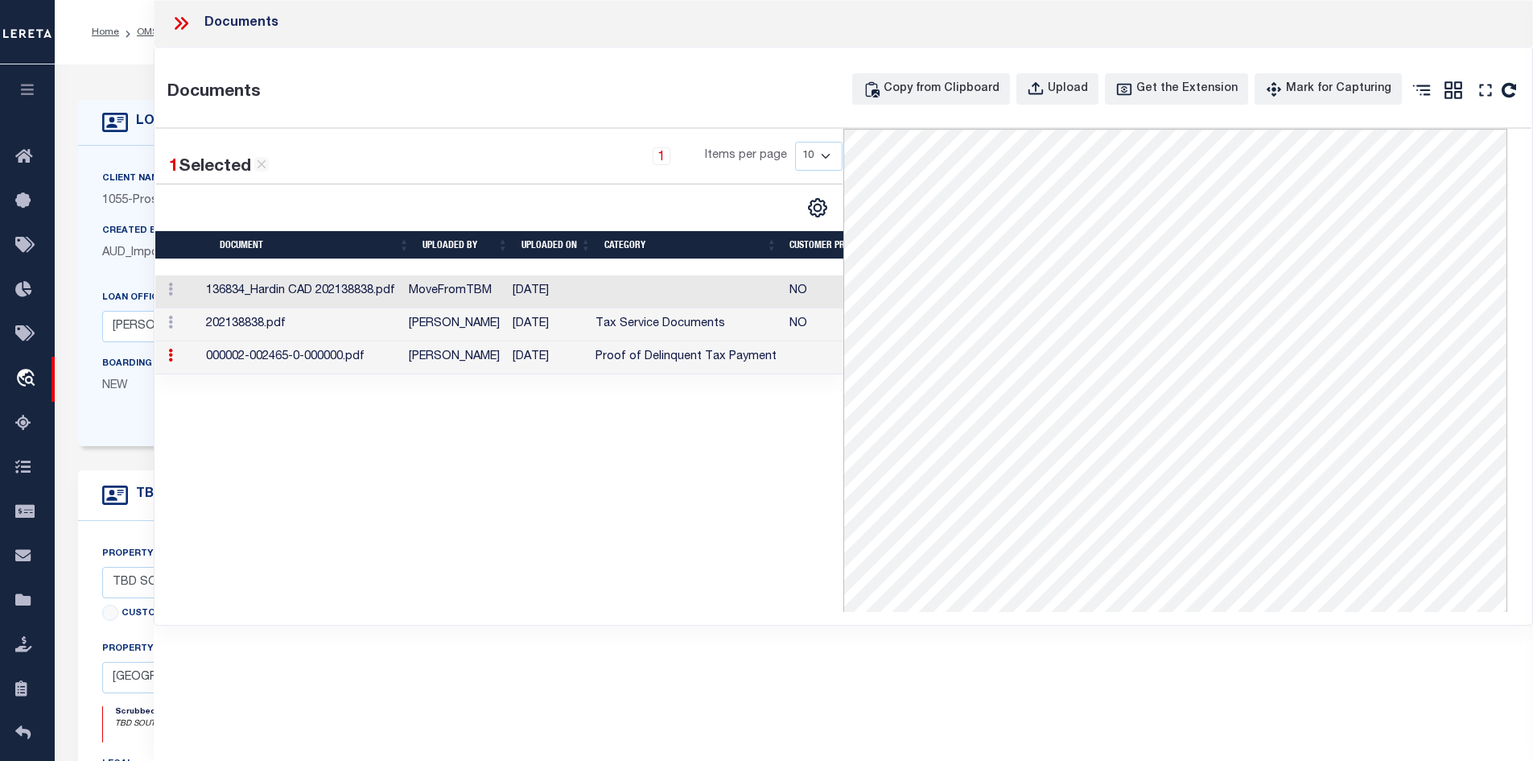
click at [402, 284] on td "136834_Hardin CAD 202138838.pdf" at bounding box center [301, 291] width 203 height 33
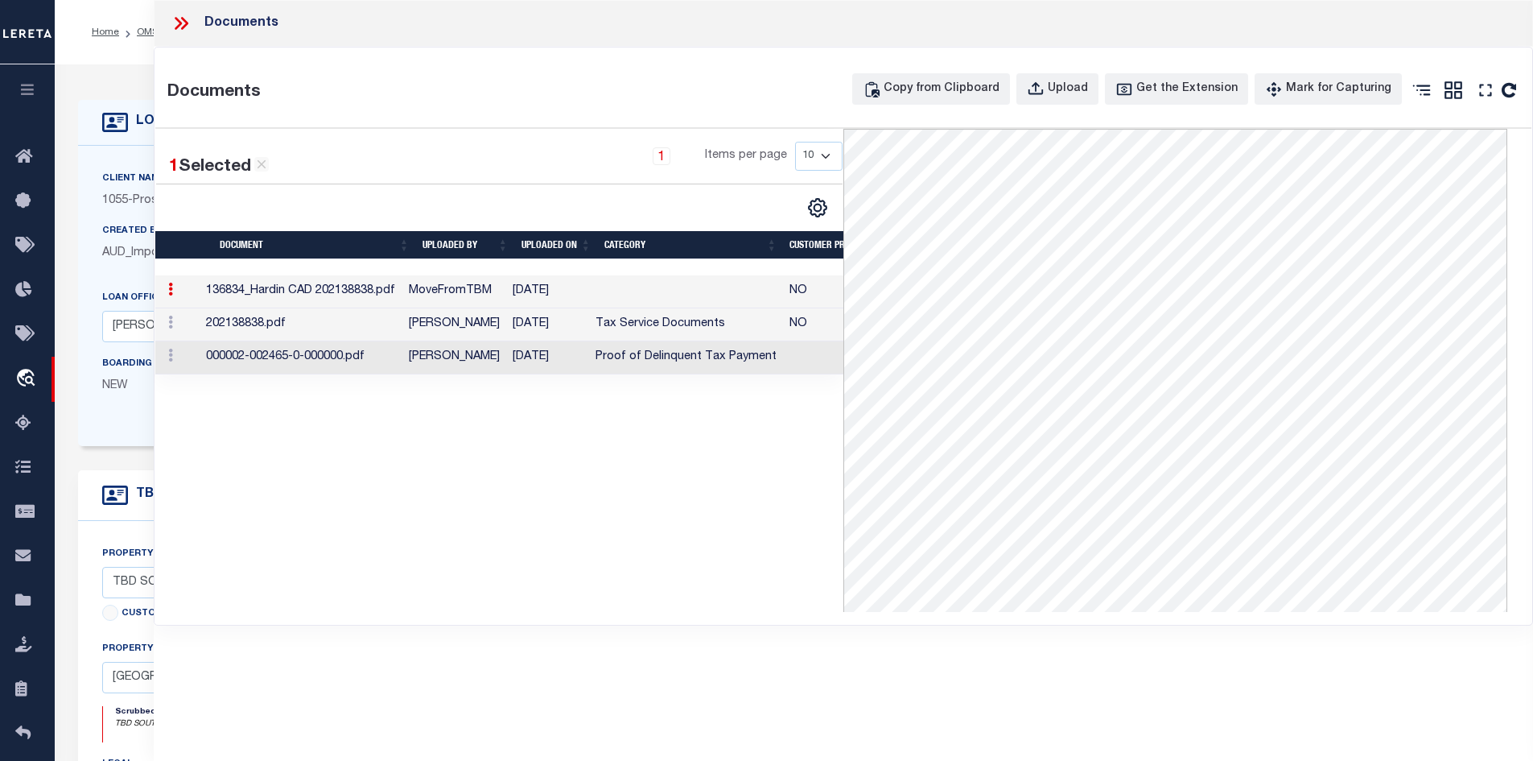
click at [186, 27] on icon at bounding box center [181, 23] width 21 height 21
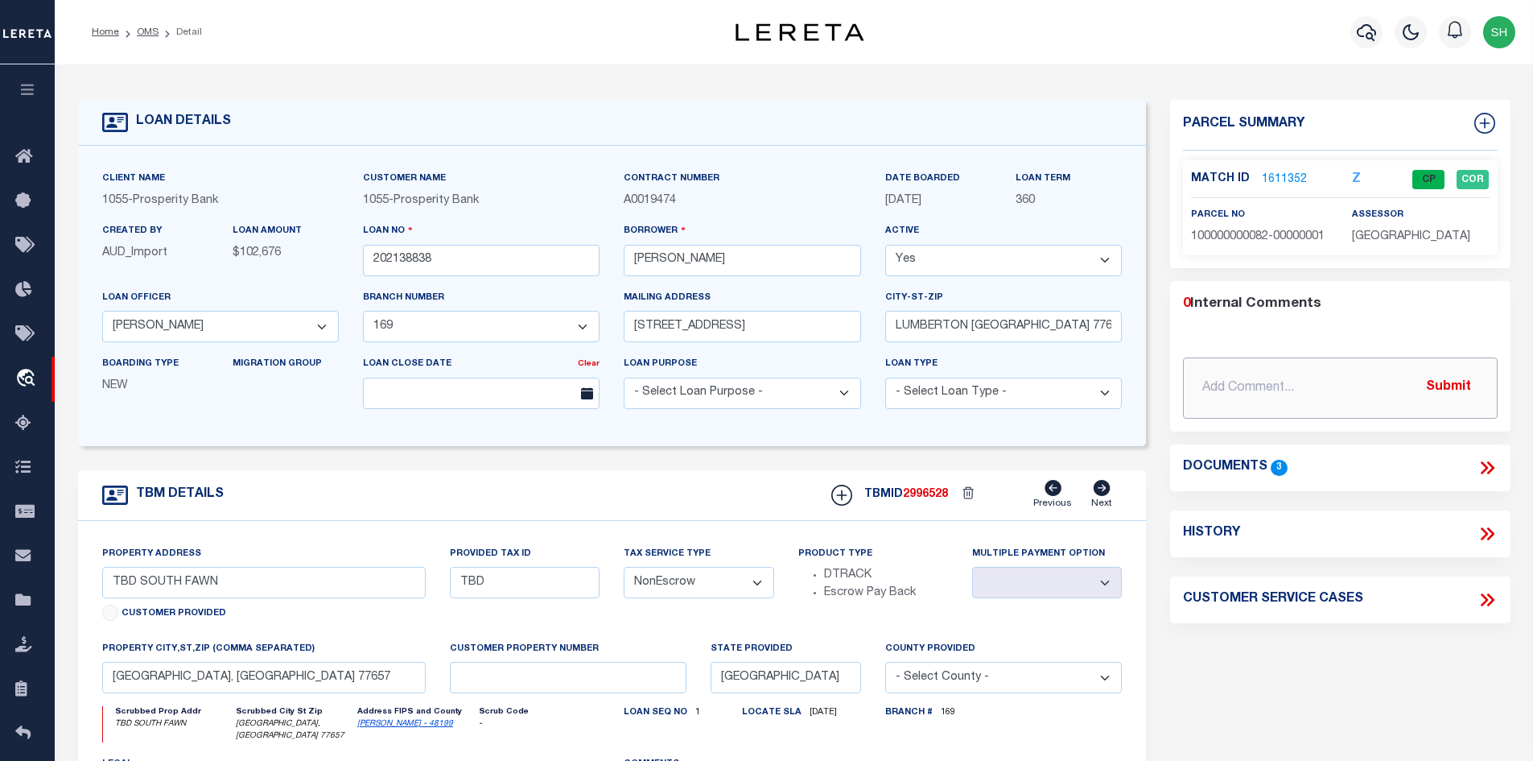
click at [1243, 387] on input "text" at bounding box center [1340, 387] width 315 height 61
click at [1282, 394] on input "text" at bounding box center [1340, 387] width 315 height 61
paste input "Please see attached and update."
select select "20003"
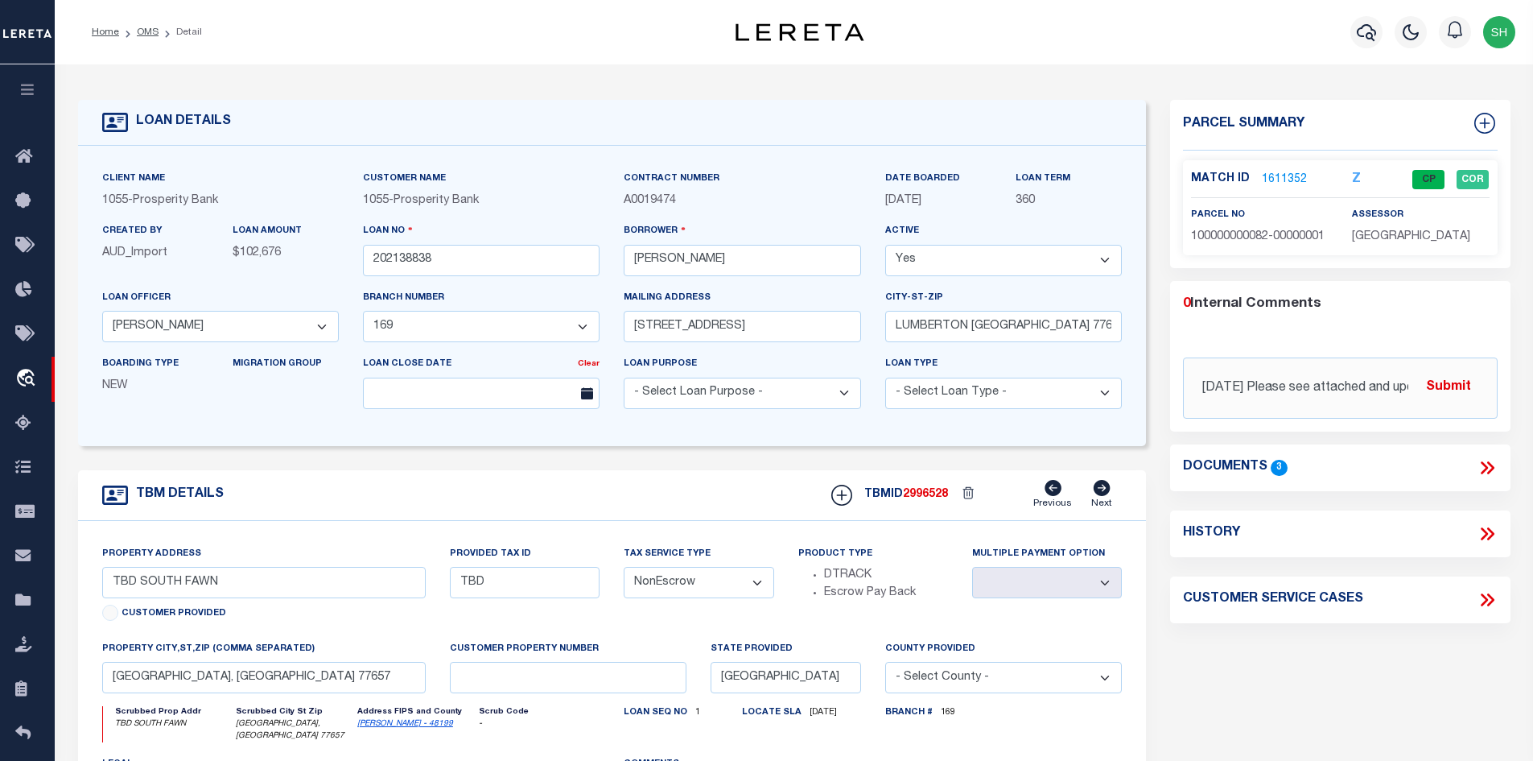
select select "3956"
select select "NonEscrow"
click at [1410, 382] on input "[DATE] Please see attached and update. Correct parcels for 7.334AC UDI -" at bounding box center [1340, 387] width 315 height 61
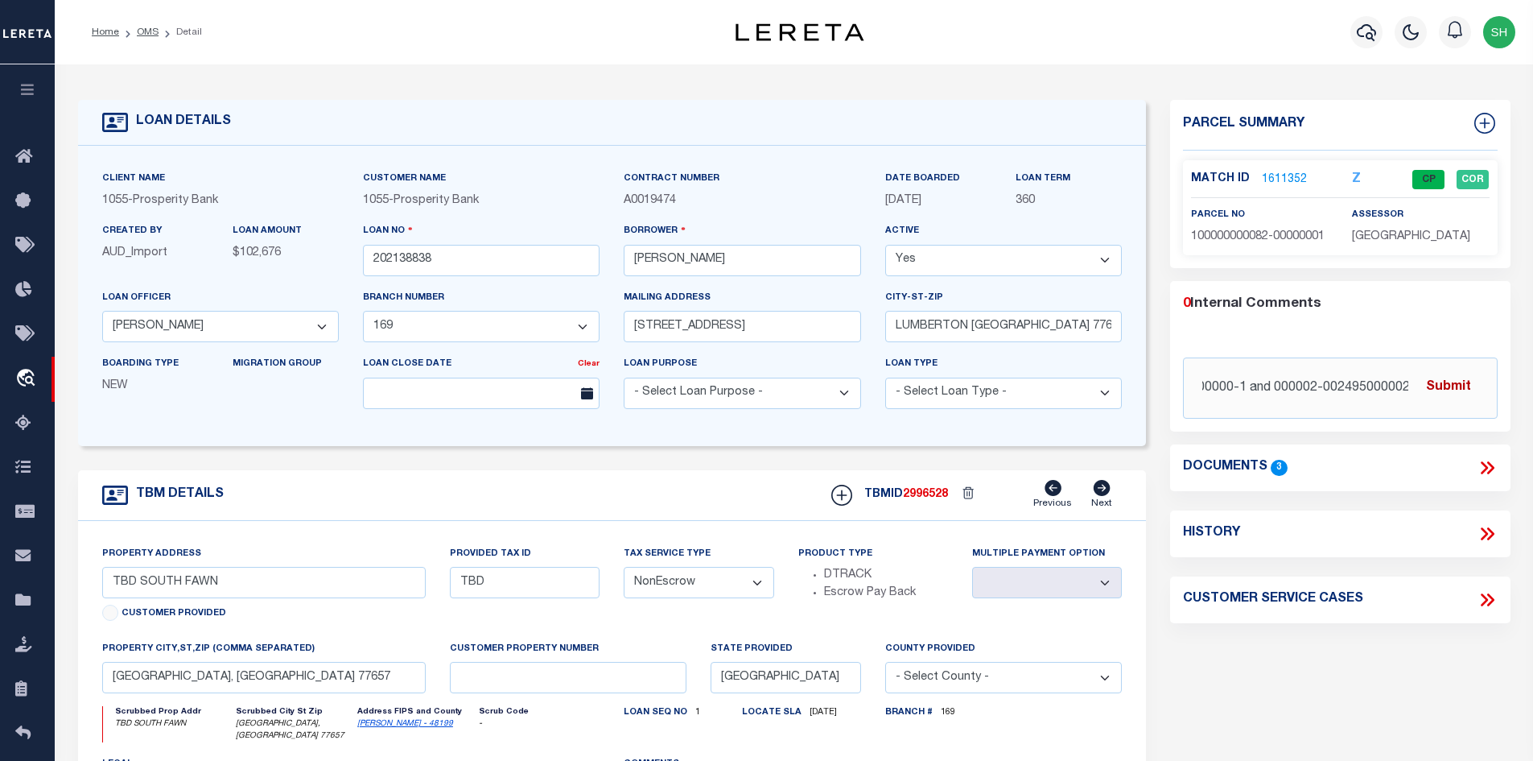
type input "8/29/25 Please see attached and update. Correct parcels for 7.334AC UDI - 00000…"
click at [1439, 381] on button "Submit" at bounding box center [1449, 387] width 66 height 33
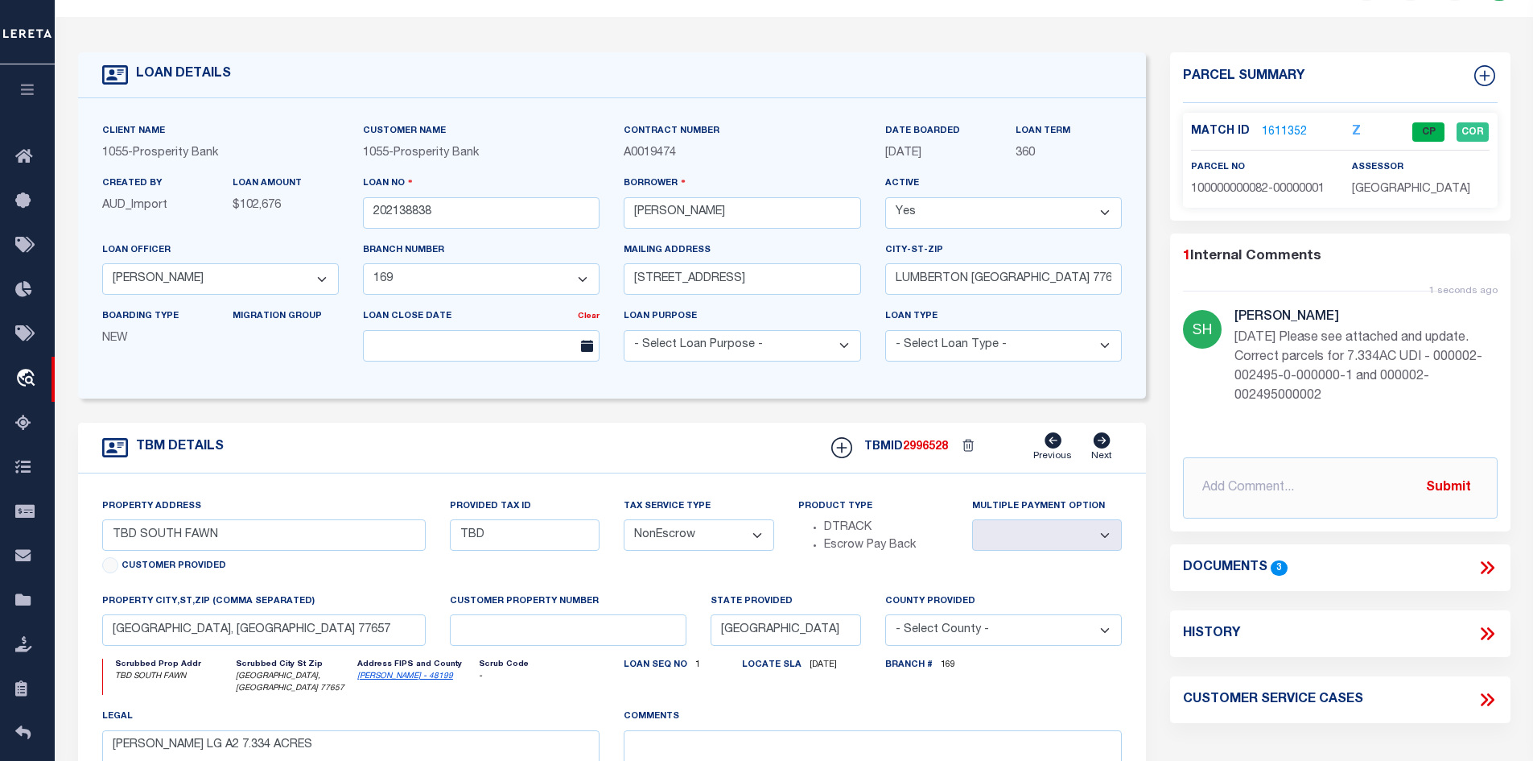
scroll to position [80, 0]
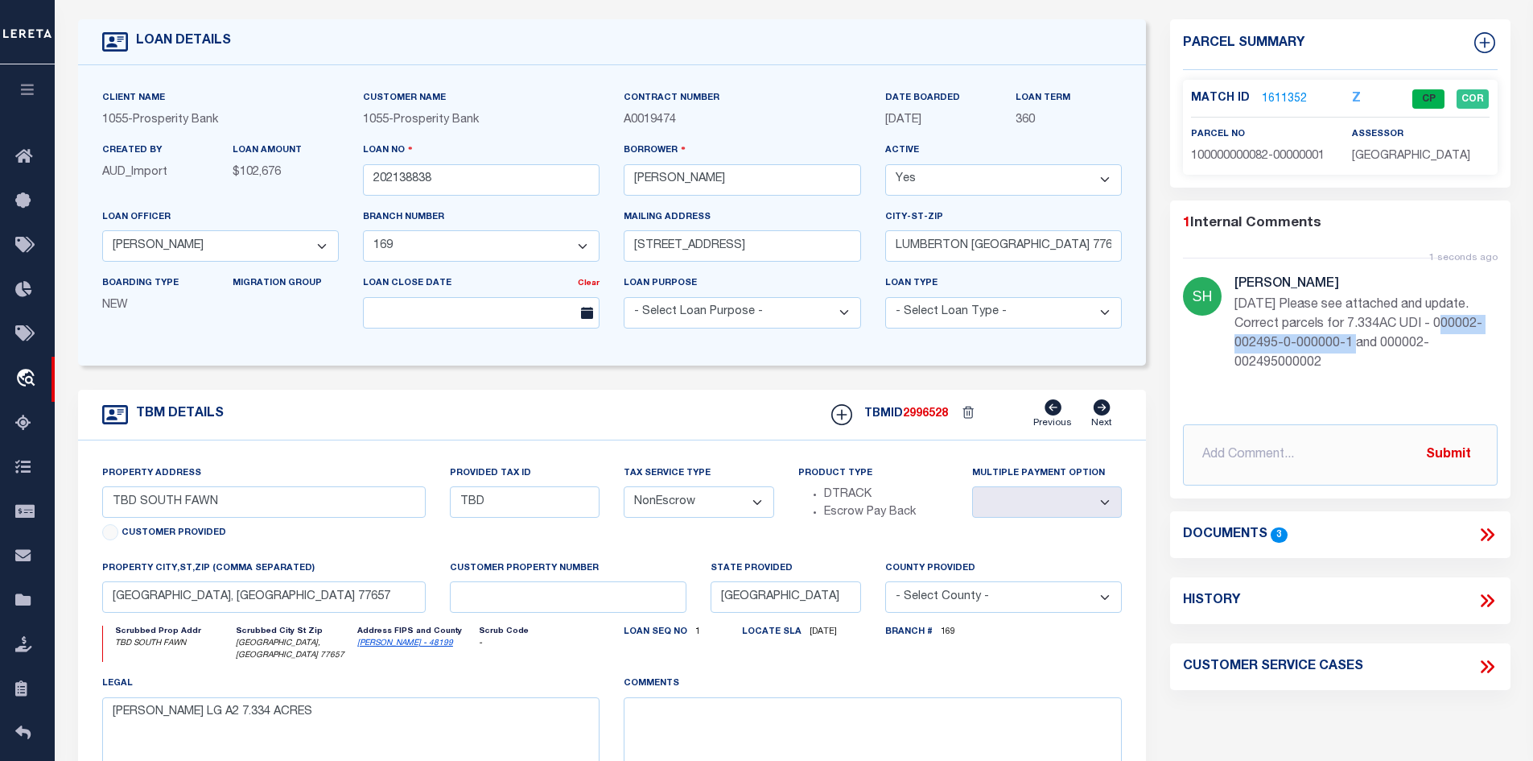
drag, startPoint x: 1434, startPoint y: 317, endPoint x: 1351, endPoint y: 340, distance: 86.9
click at [1351, 340] on p "8/29/25 Please see attached and update. Correct parcels for 7.334AC UDI - 00000…" at bounding box center [1366, 333] width 263 height 77
copy p "000002-002495-0-000000-1"
drag, startPoint x: 790, startPoint y: 177, endPoint x: 729, endPoint y: 178, distance: 60.4
click at [729, 178] on input "[PERSON_NAME]" at bounding box center [742, 179] width 237 height 31
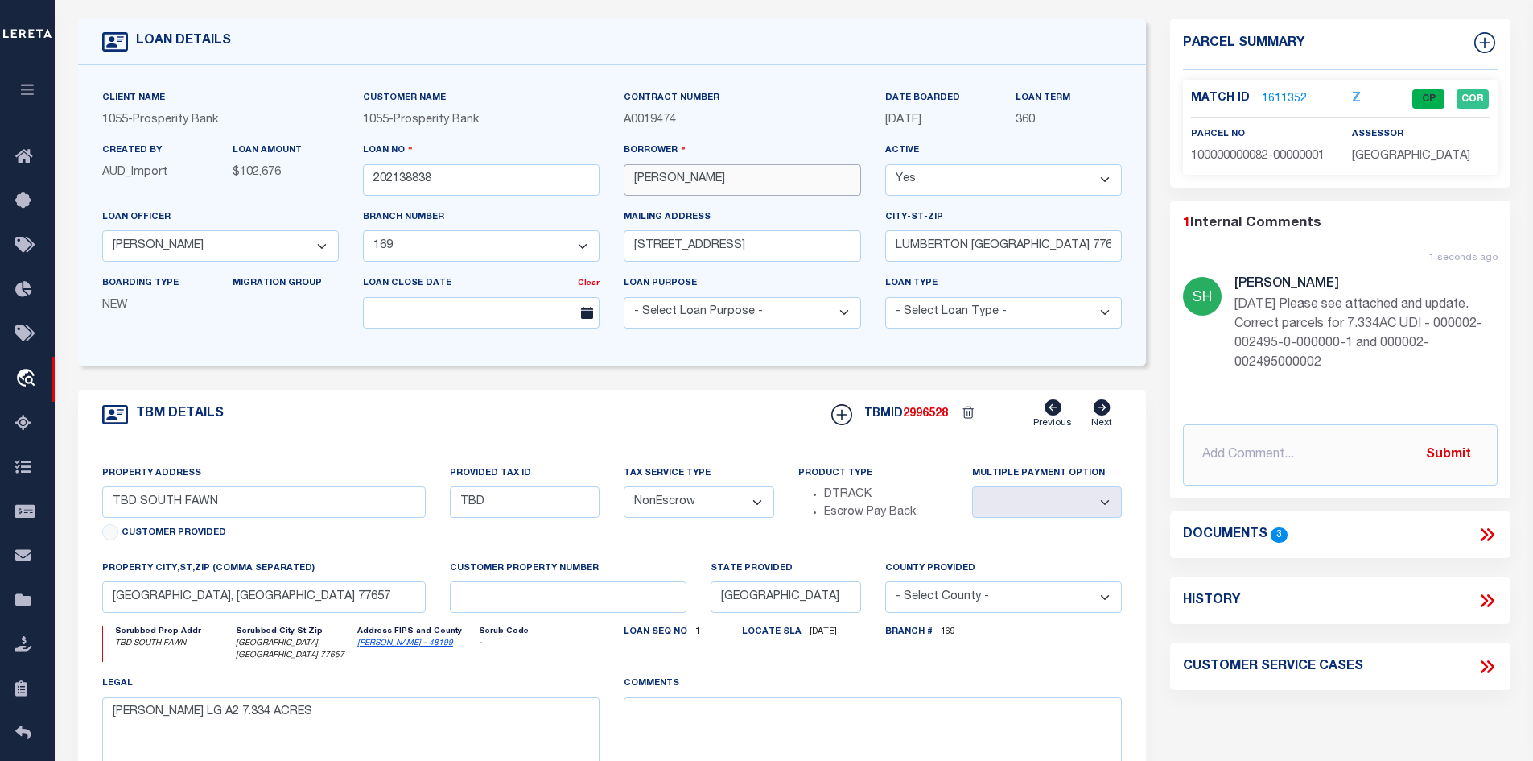
drag, startPoint x: 668, startPoint y: 180, endPoint x: 608, endPoint y: 184, distance: 60.5
click at [608, 184] on div "Client Name 1055 - Prosperity Bank Customer Name 1055 - Prosperity Bank" at bounding box center [612, 215] width 1045 height 252
click at [1292, 94] on link "1611352" at bounding box center [1284, 99] width 45 height 17
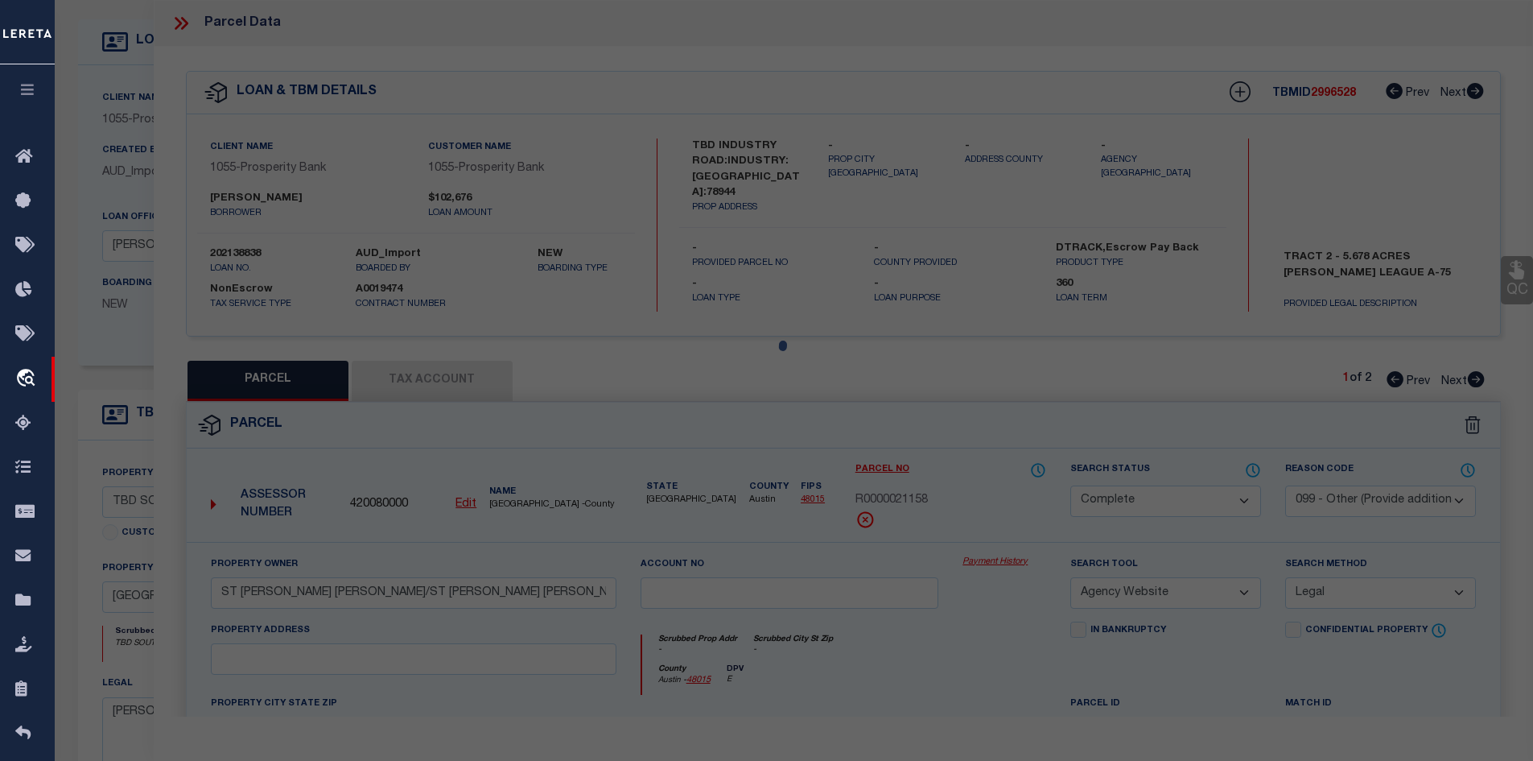
select select "AS"
select select
checkbox input "false"
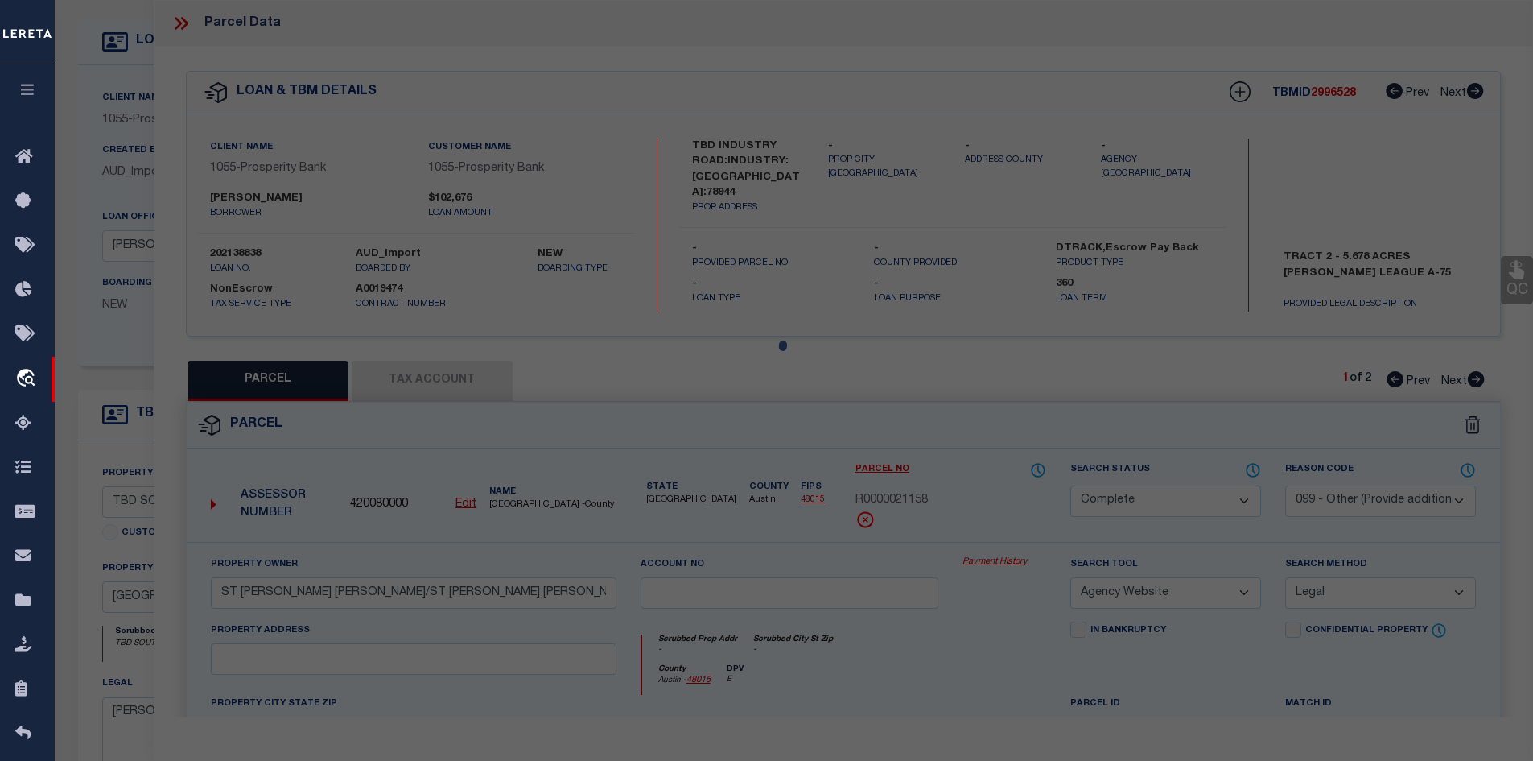
checkbox input "false"
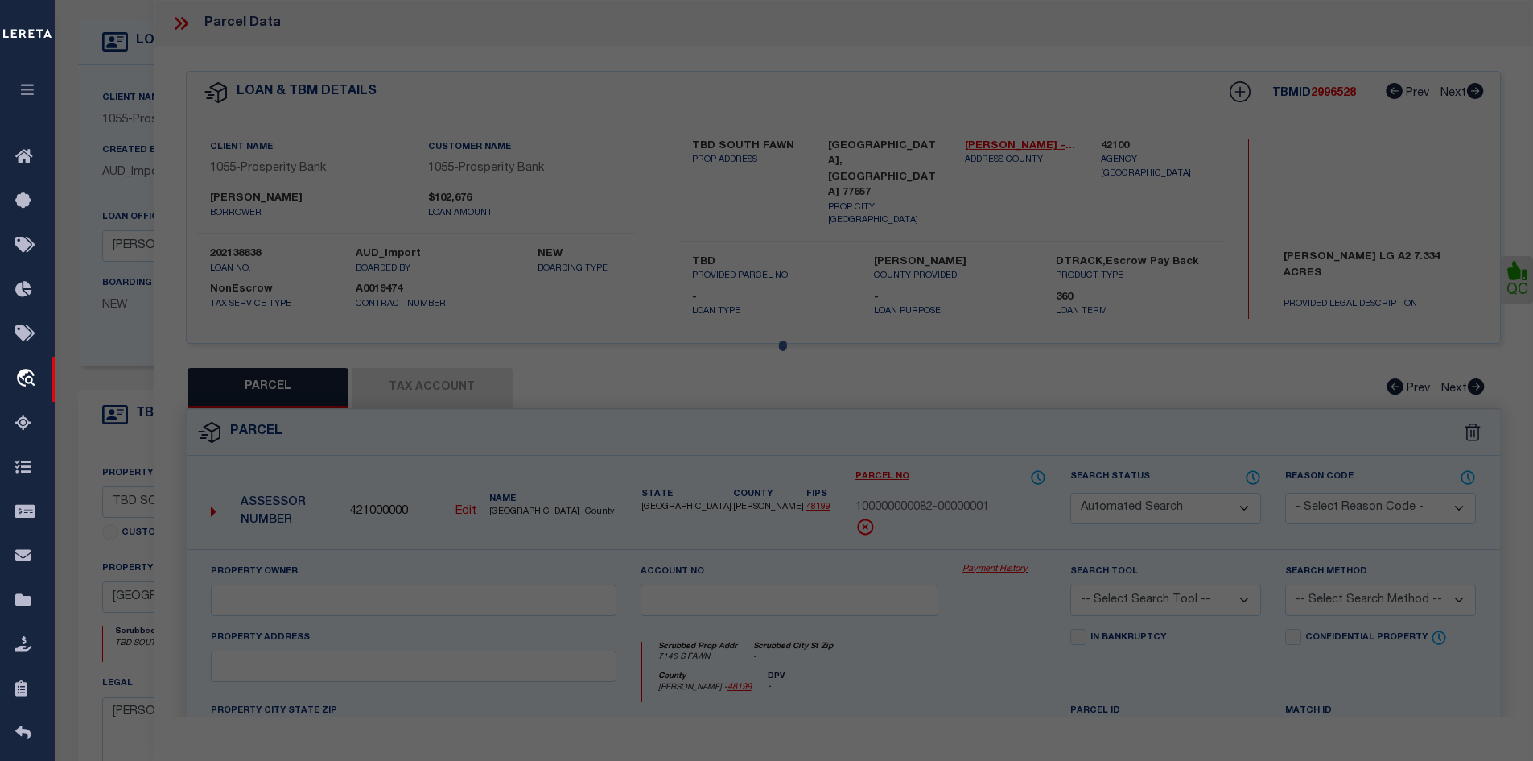
select select "CP"
type input "CENTURY DIRT PIT LLC"
select select
type input "7146 S FAWN"
checkbox input "false"
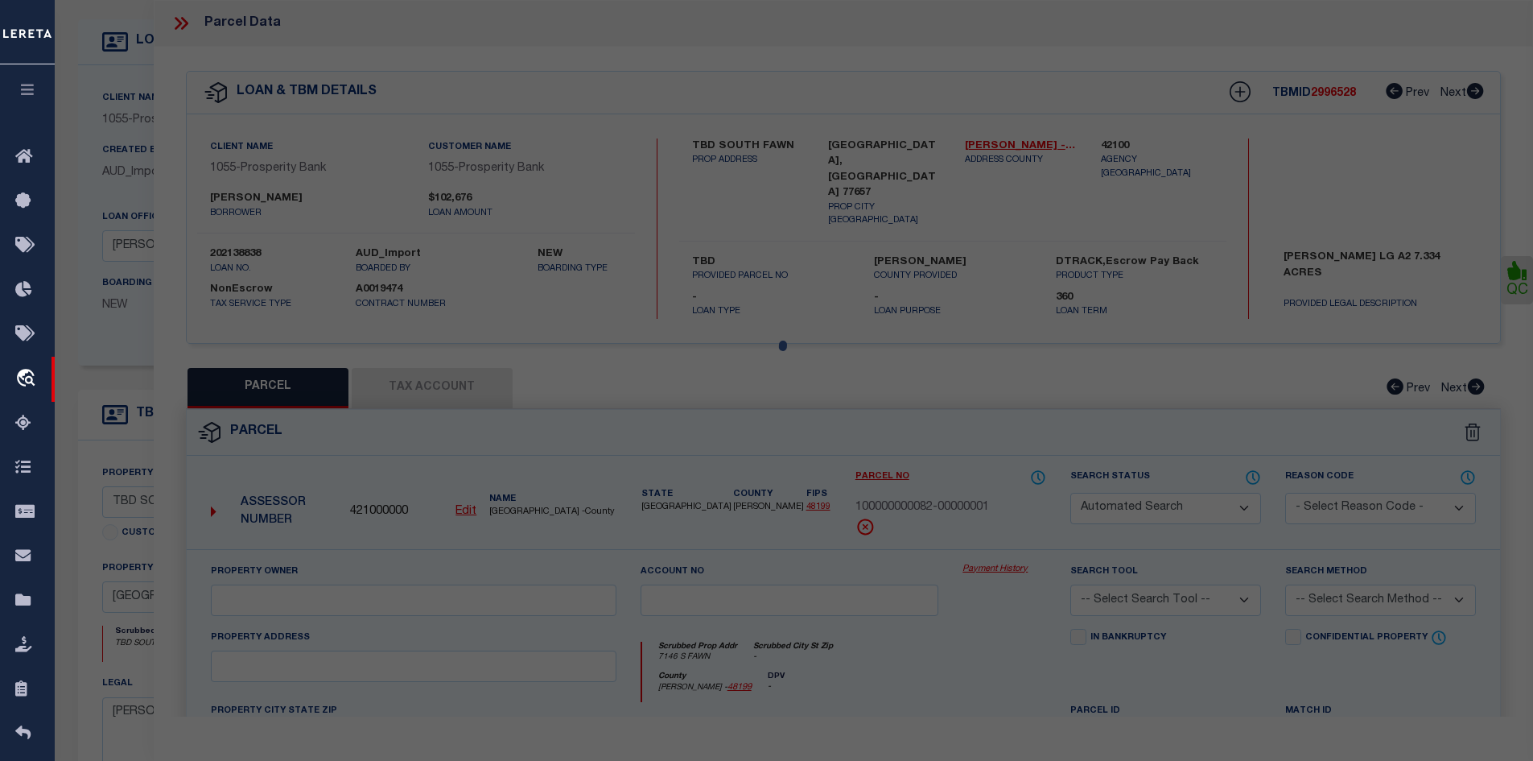
type input "LUMBERTON [GEOGRAPHIC_DATA] 77657"
type textarea "AB 2 F ARRIOLARENTAL WHITE/BLACKP# 2-10-RI# 2021-113261 [DATE] ACRES: 143.639"
type textarea "Completed based on the given document."
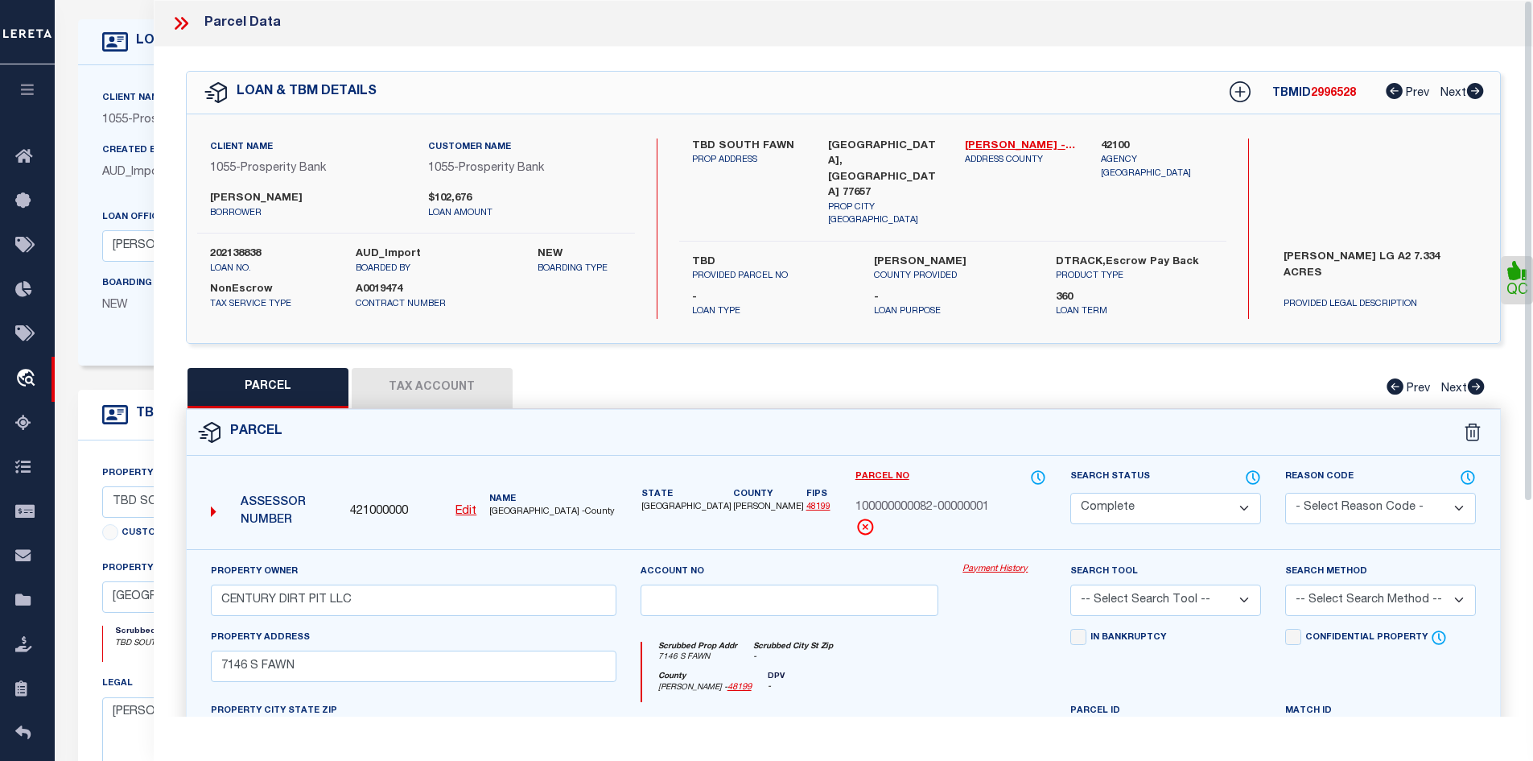
click at [433, 368] on button "Tax Account" at bounding box center [432, 388] width 161 height 40
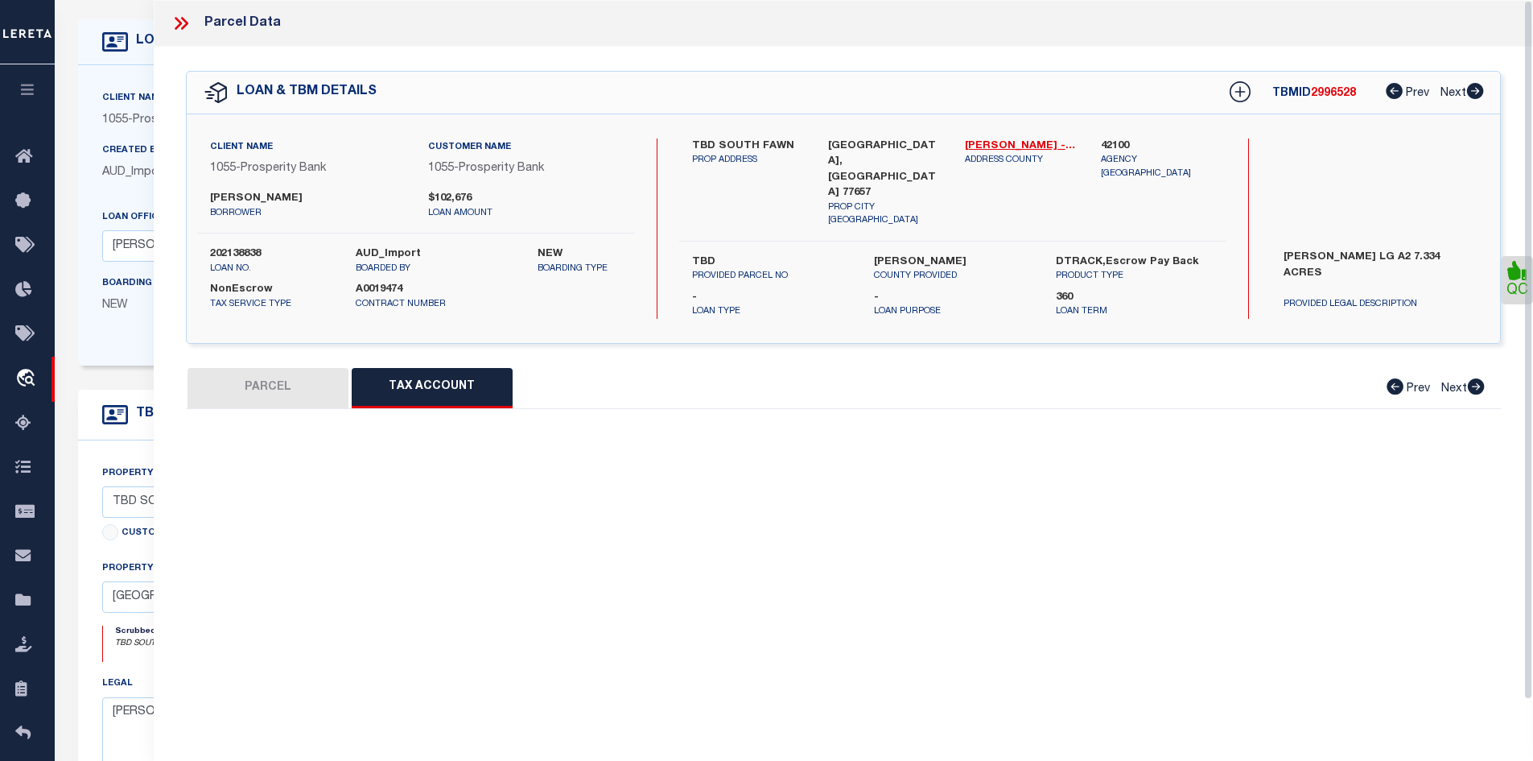
select select "100"
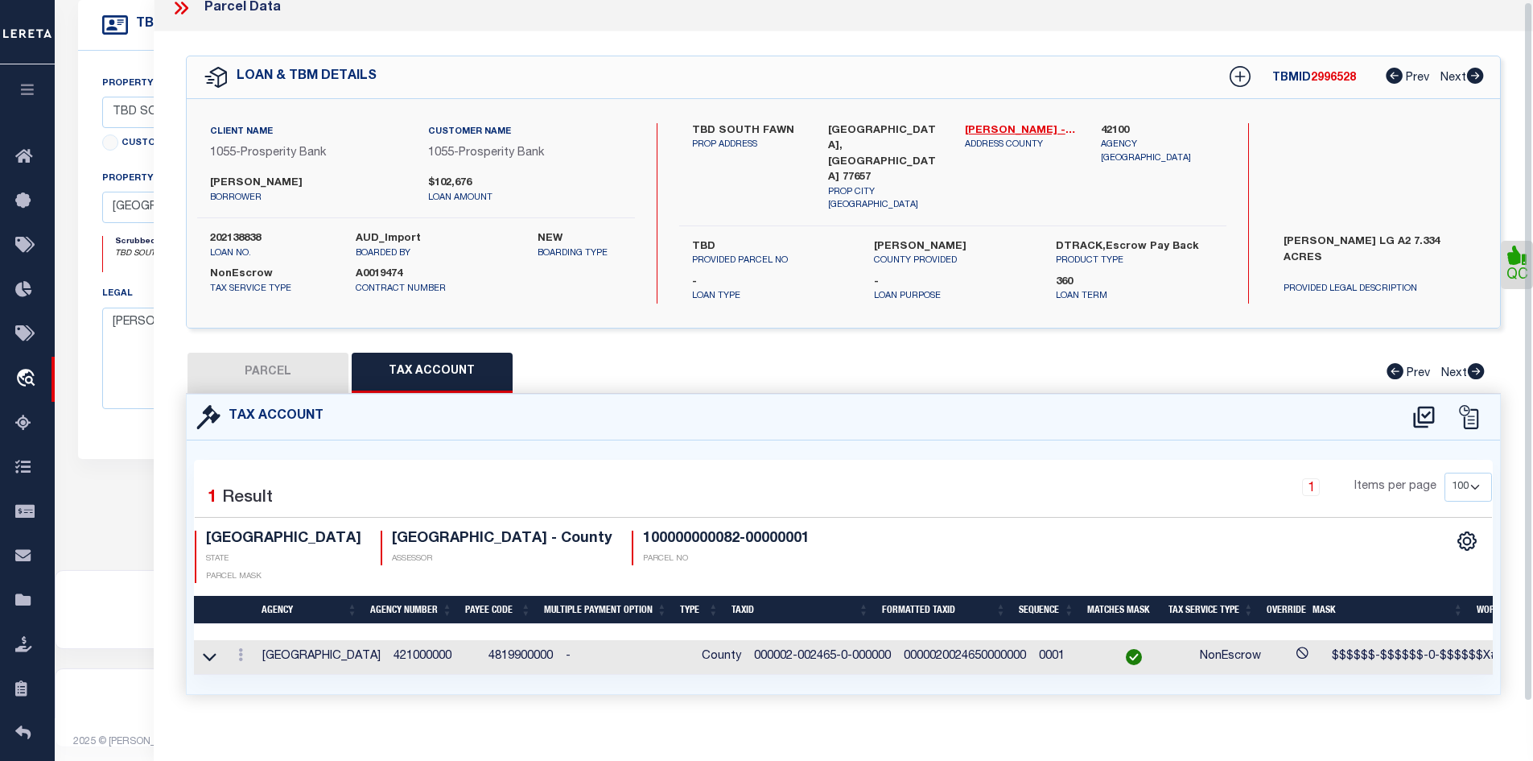
scroll to position [17, 0]
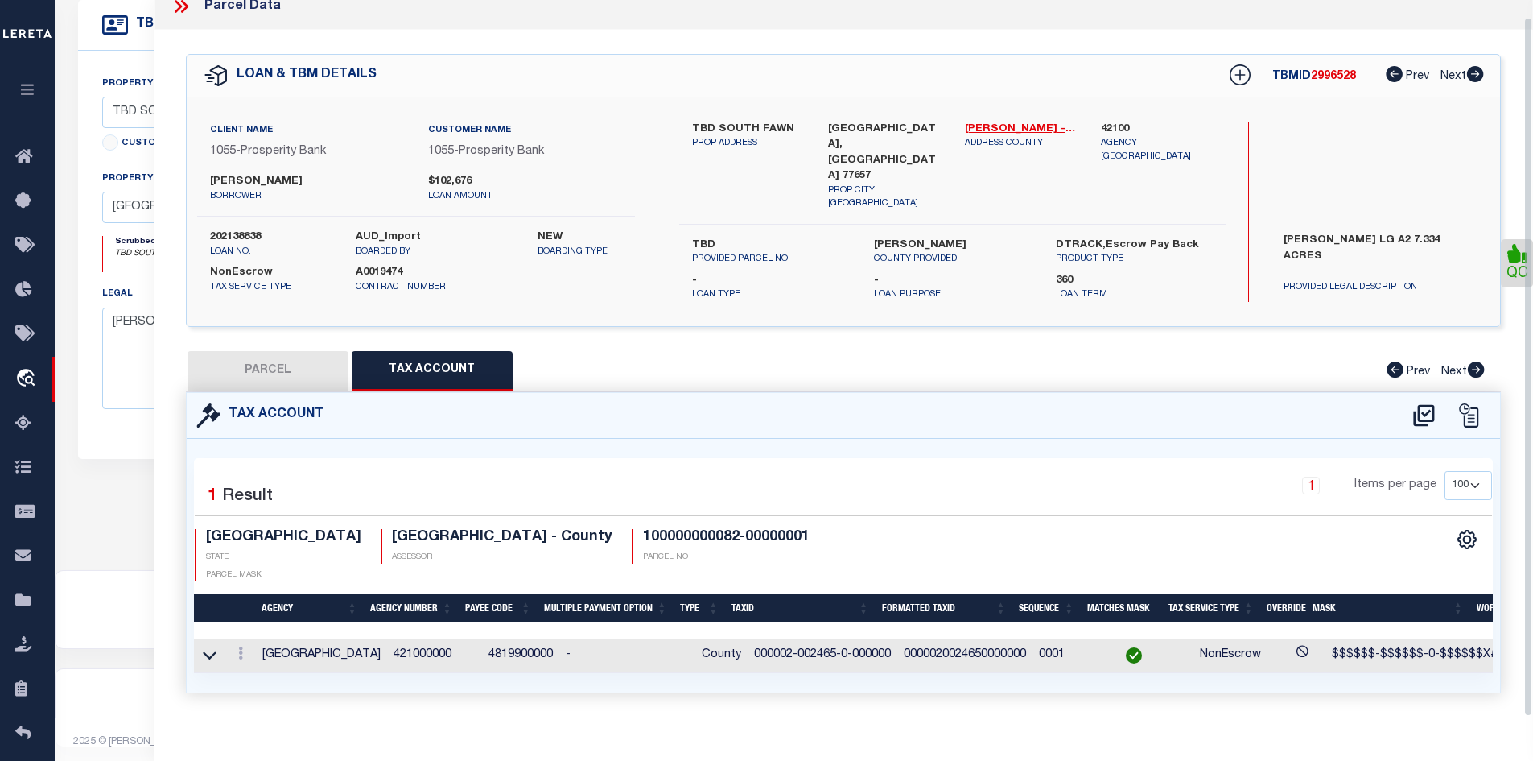
drag, startPoint x: 276, startPoint y: 348, endPoint x: 134, endPoint y: 353, distance: 142.6
click at [274, 351] on button "PARCEL" at bounding box center [268, 371] width 161 height 40
select select "AS"
checkbox input "false"
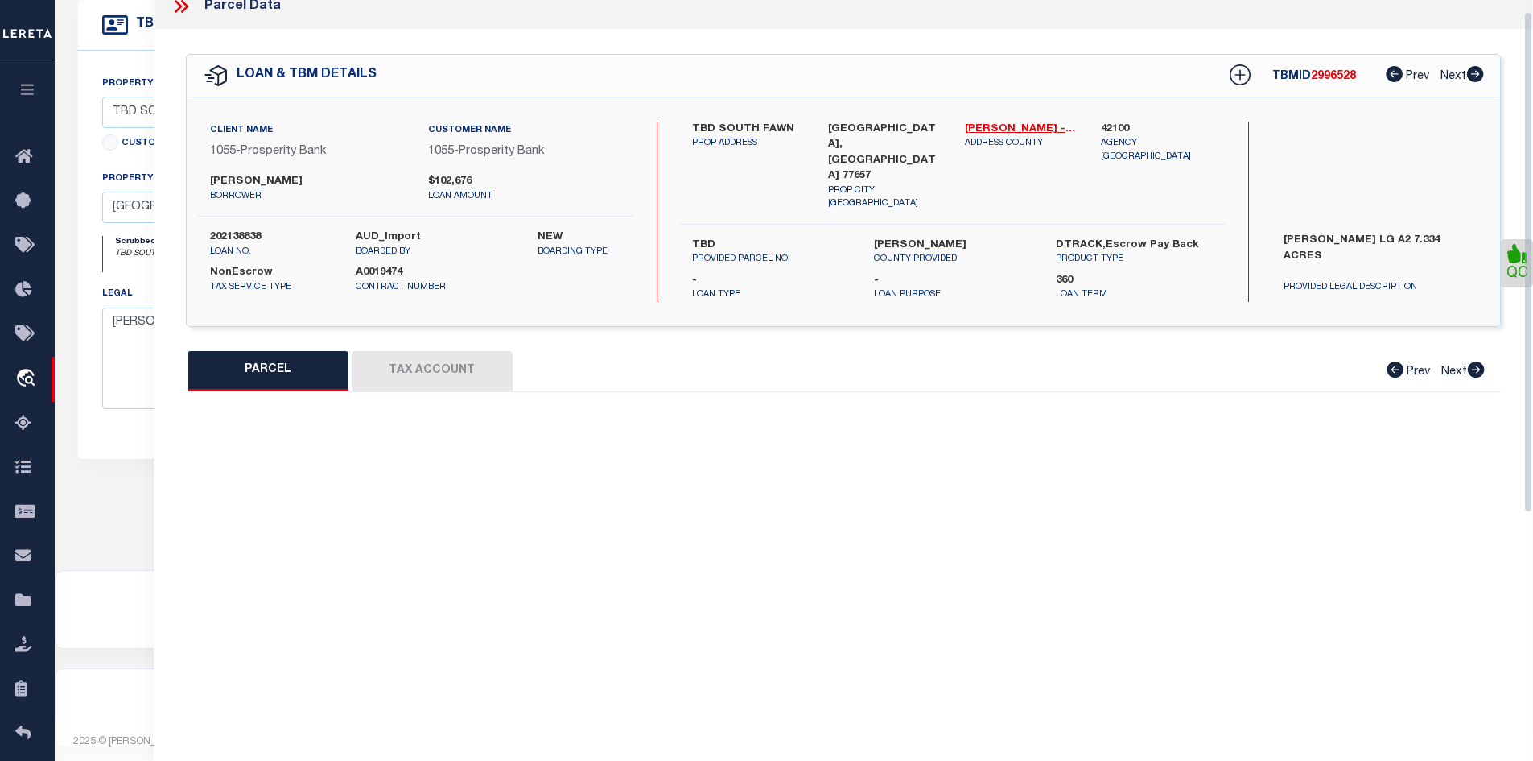
select select "CP"
type input "CENTURY DIRT PIT LLC"
select select
type input "7146 S FAWN"
checkbox input "false"
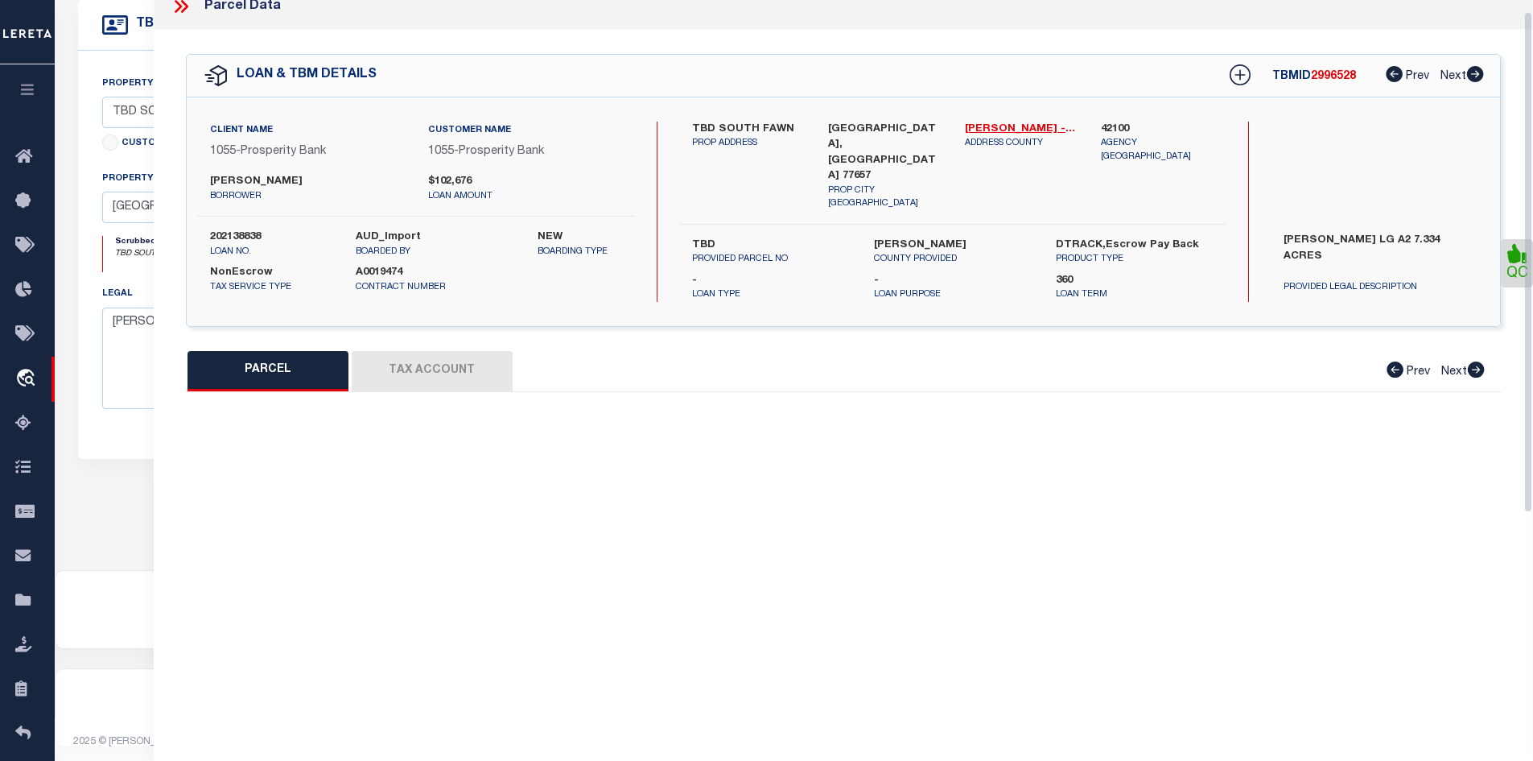
type input "LUMBERTON [GEOGRAPHIC_DATA] 77657"
type textarea "AB 2 F ARRIOLARENTAL WHITE/BLACKP# 2-10-RI# 2021-113261 [DATE] ACRES: 143.639"
type textarea "Completed based on the given document."
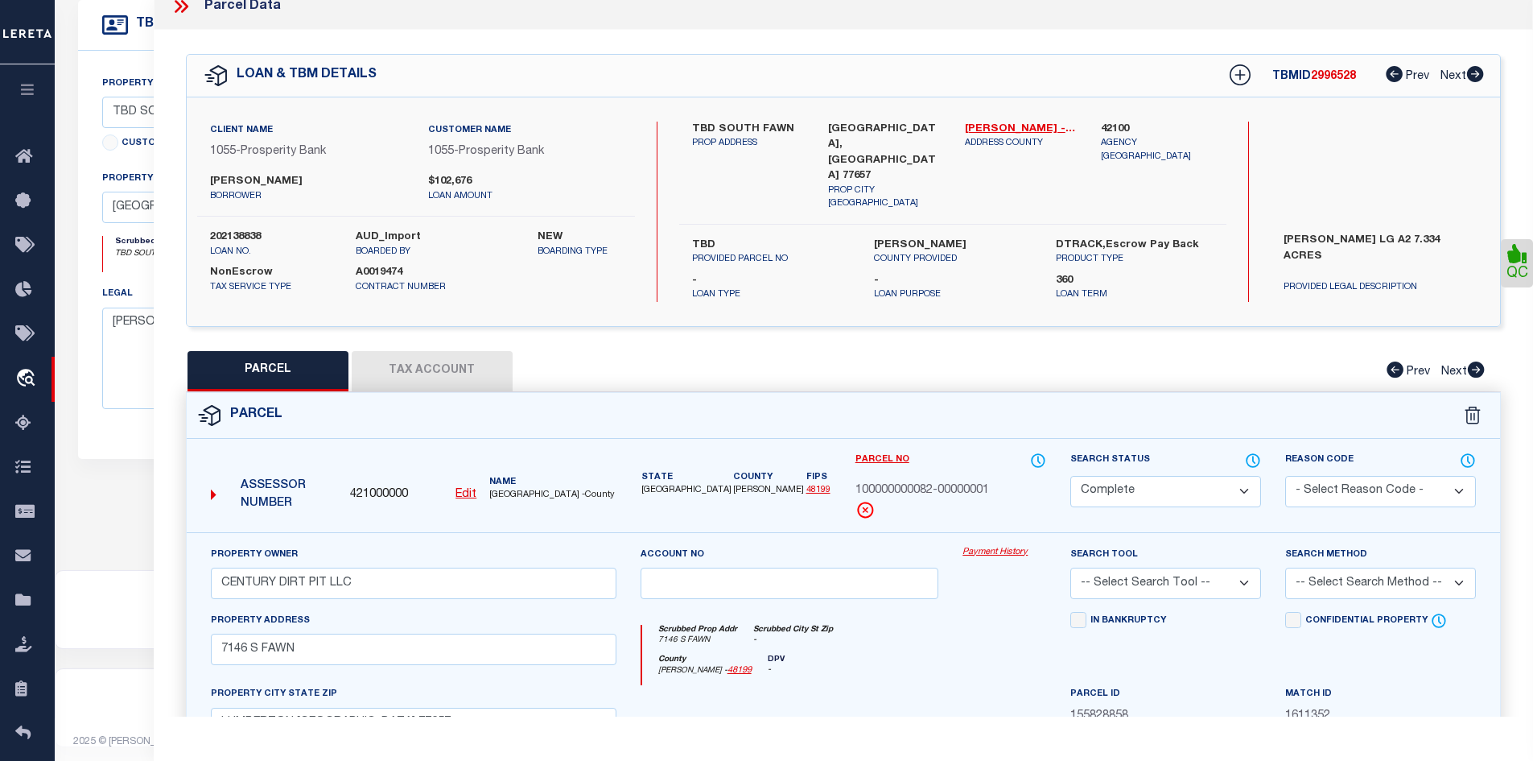
click at [186, 8] on icon at bounding box center [183, 6] width 7 height 13
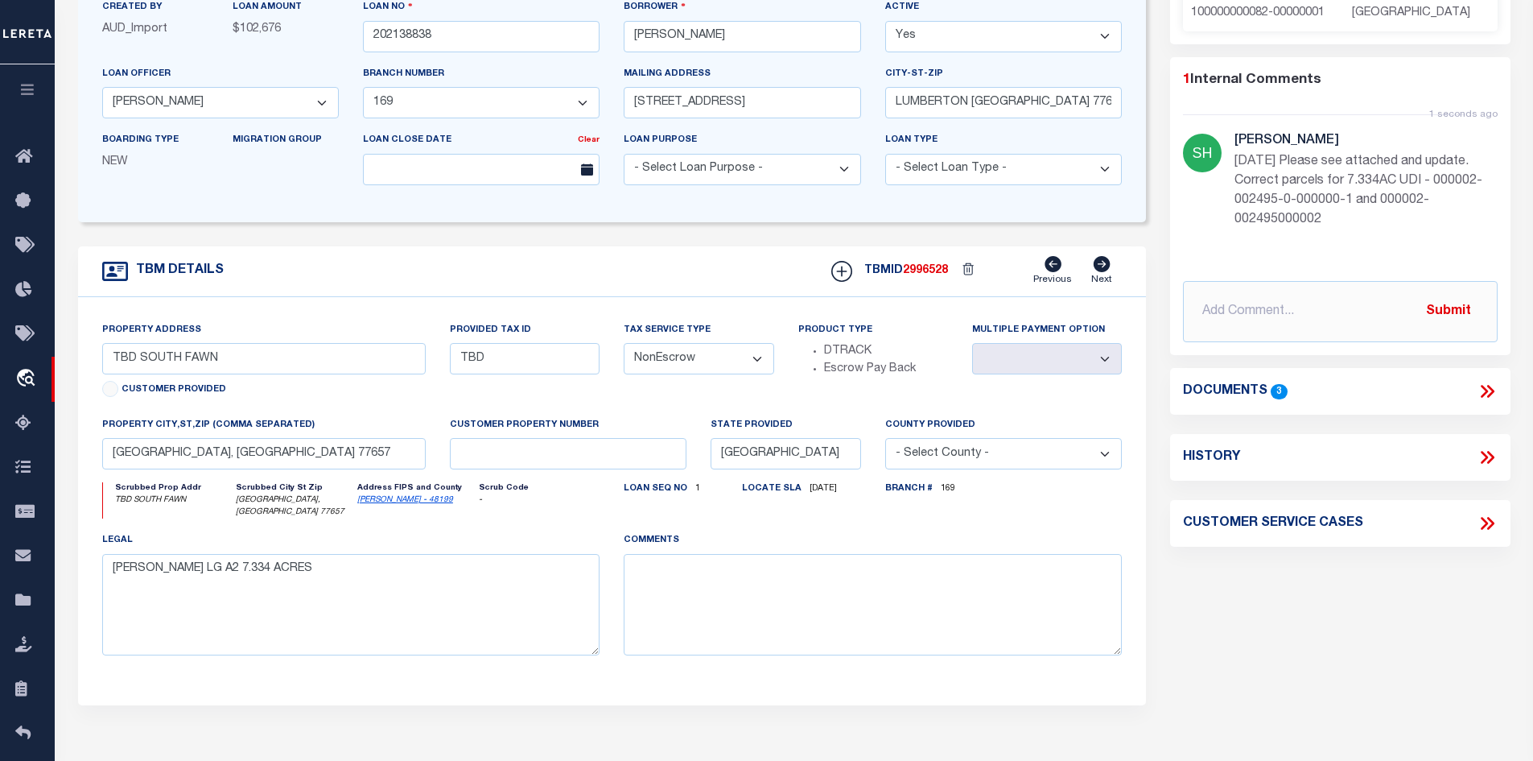
scroll to position [0, 0]
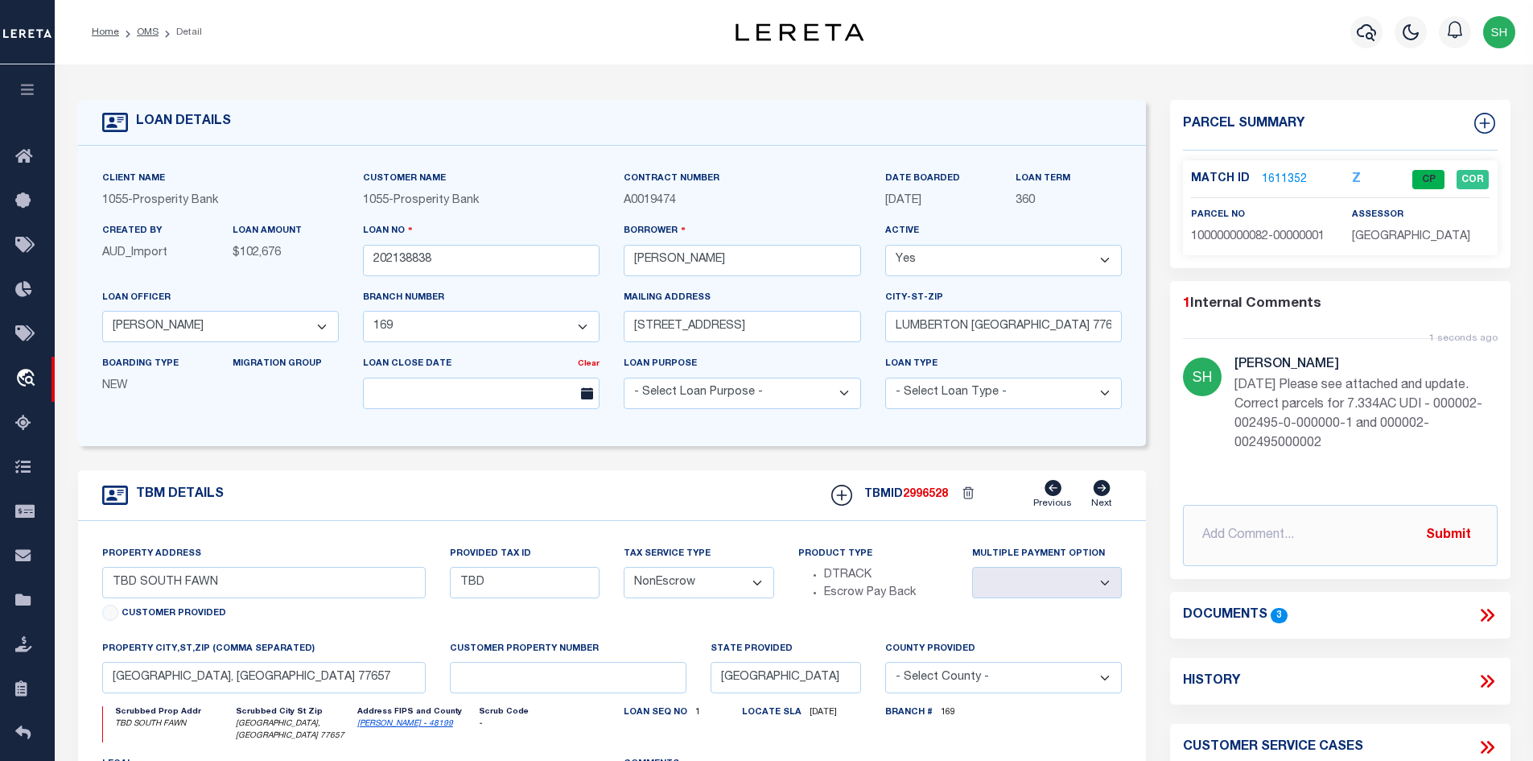
click at [1288, 178] on link "1611352" at bounding box center [1284, 179] width 45 height 17
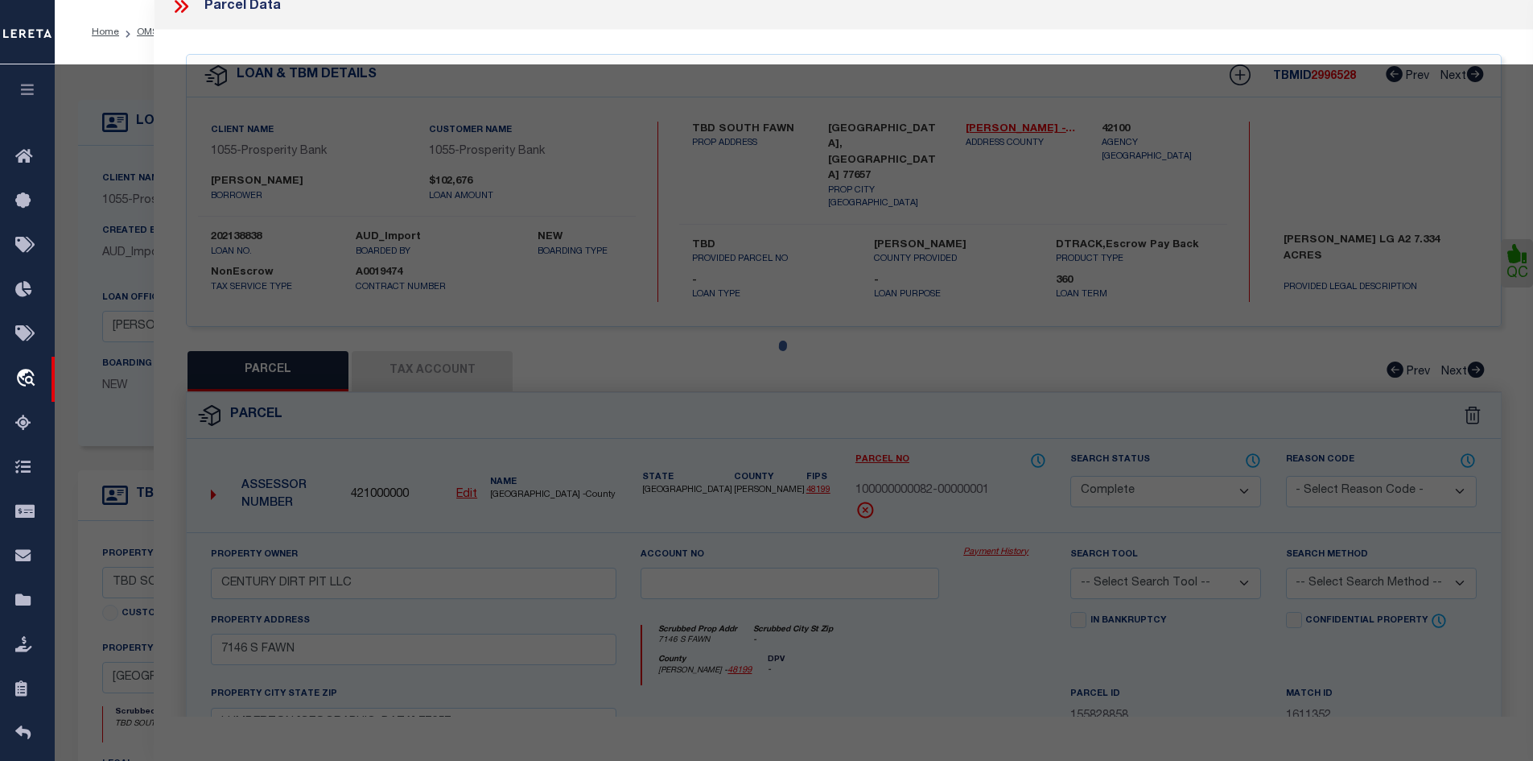
select select "AS"
checkbox input "false"
select select "CP"
type input "CENTURY DIRT PIT LLC"
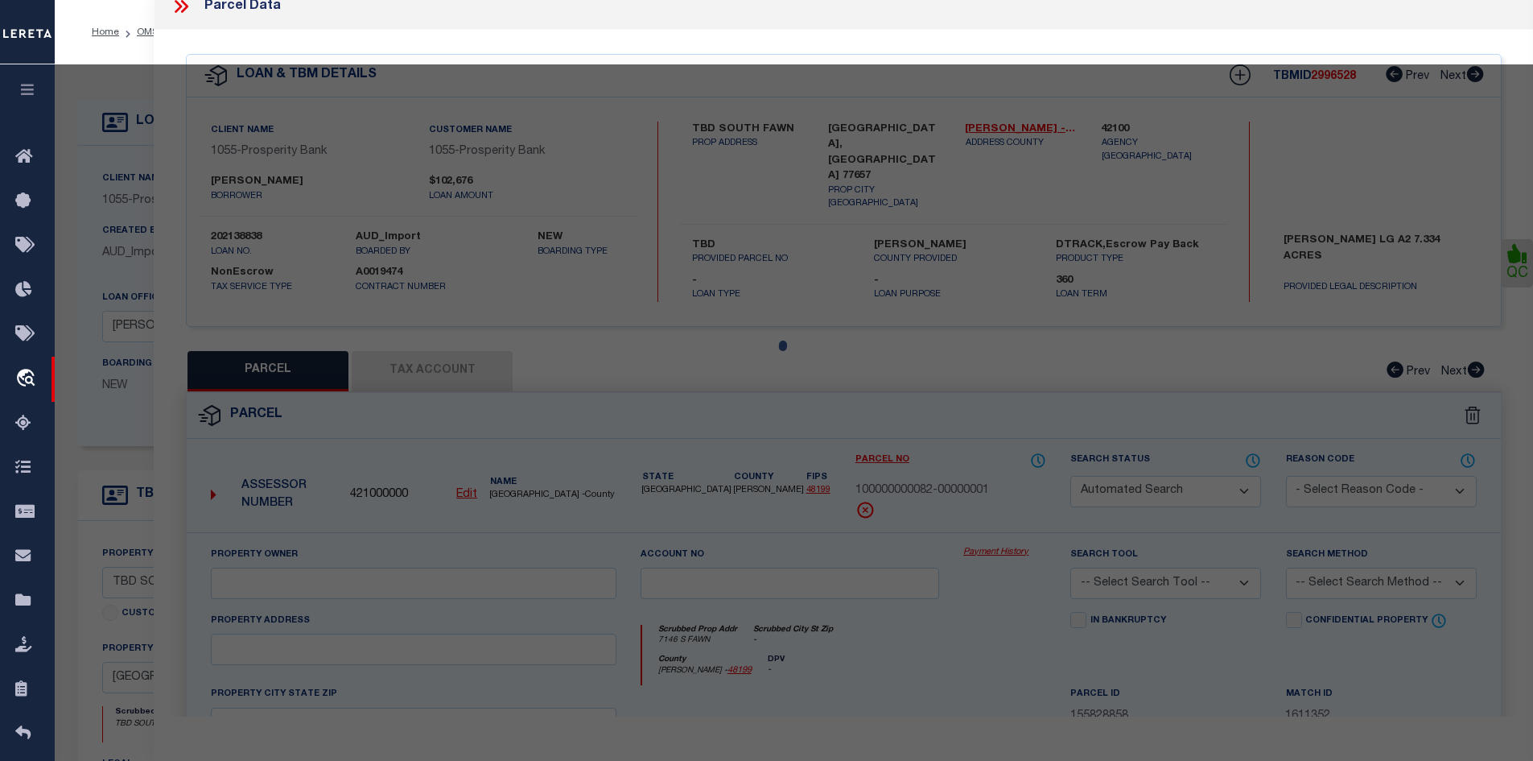
select select
type input "7146 S FAWN"
checkbox input "false"
type input "LUMBERTON [GEOGRAPHIC_DATA] 77657"
type textarea "AB 2 F ARRIOLARENTAL WHITE/BLACKP# 2-10-RI# 2021-113261 [DATE] ACRES: 143.639"
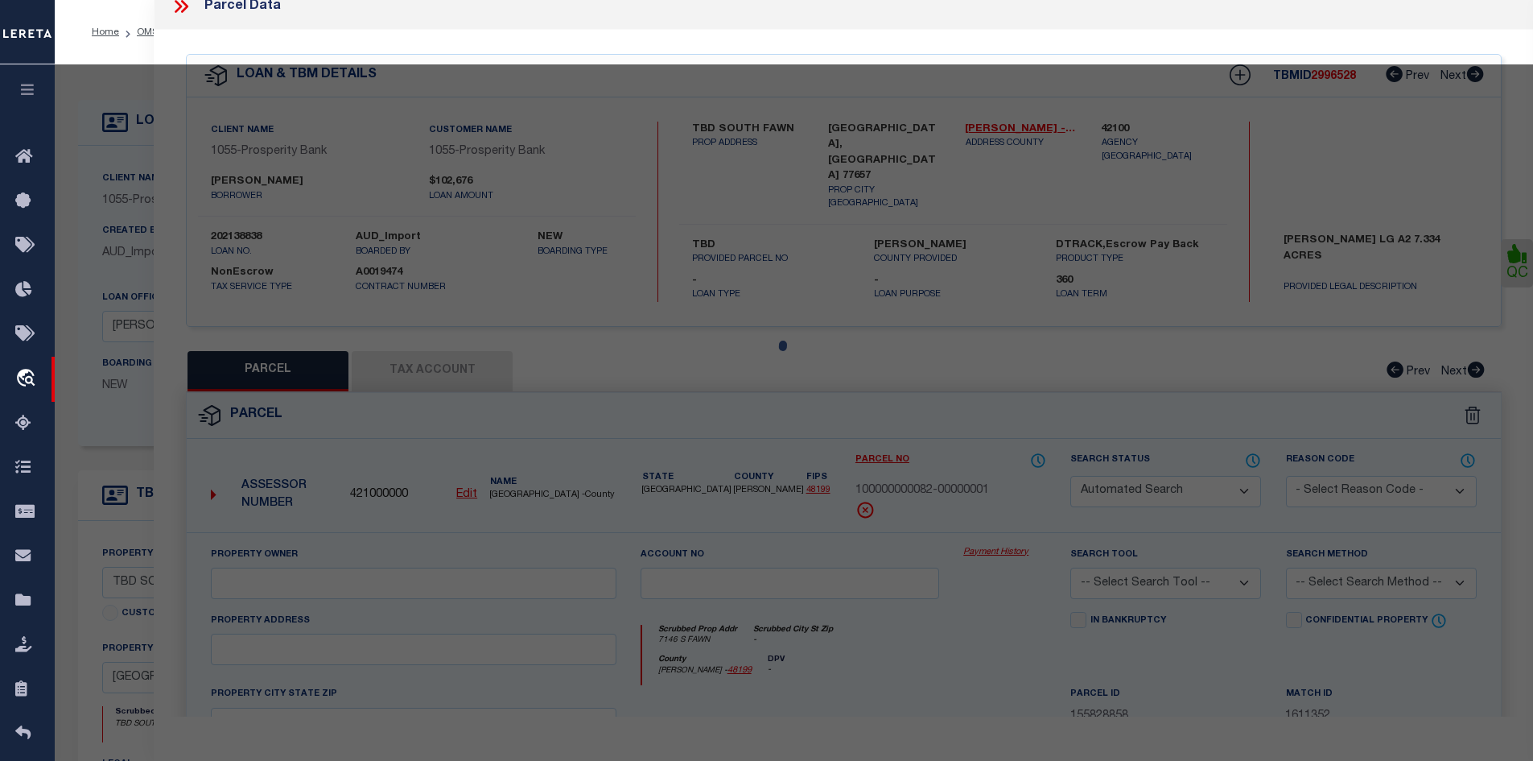
type textarea "Completed based on the given document."
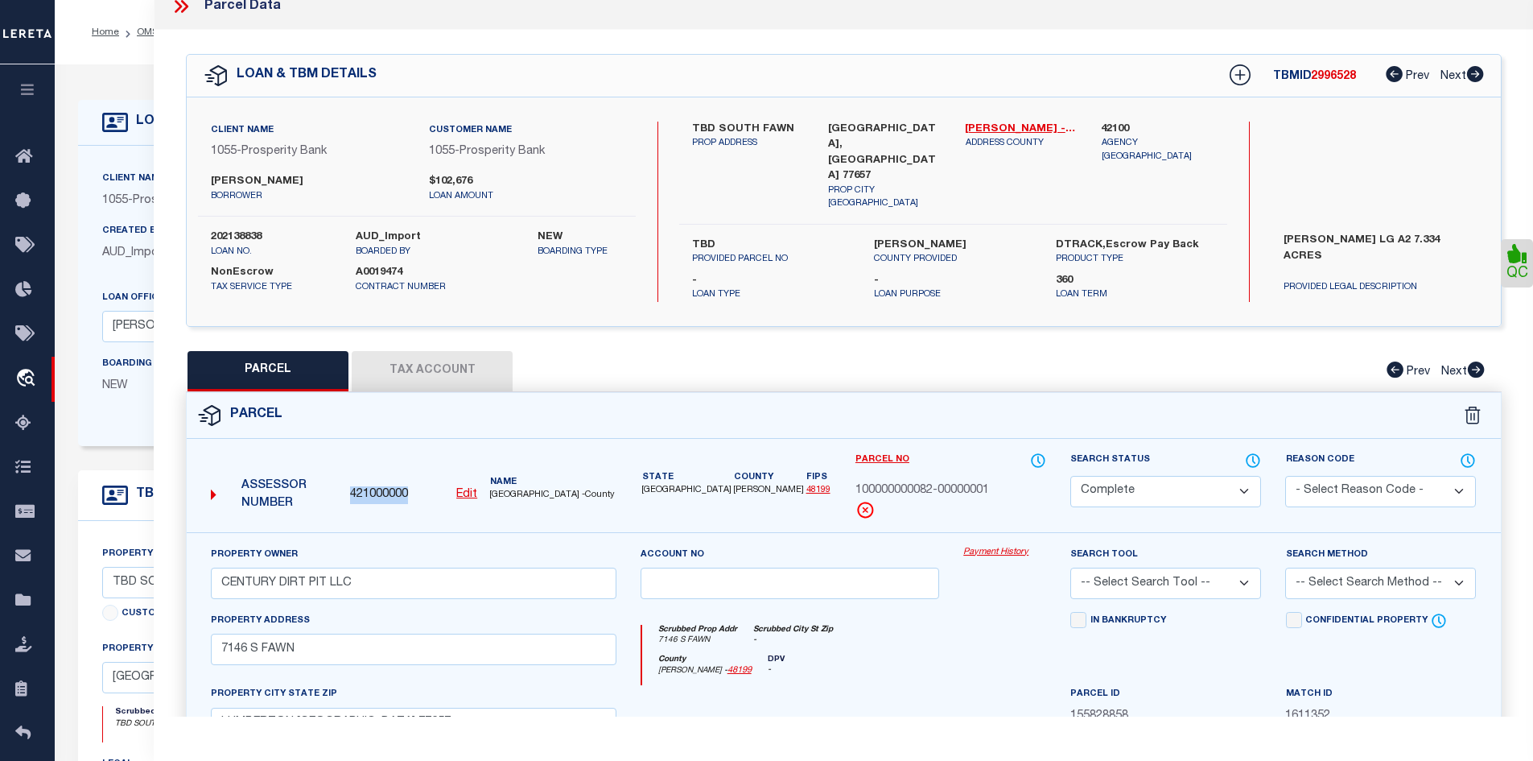
drag, startPoint x: 419, startPoint y: 482, endPoint x: 349, endPoint y: 485, distance: 70.1
click at [350, 486] on div "421000000 Edit" at bounding box center [413, 495] width 126 height 18
copy span "421000000"
click at [175, 6] on icon at bounding box center [181, 6] width 21 height 21
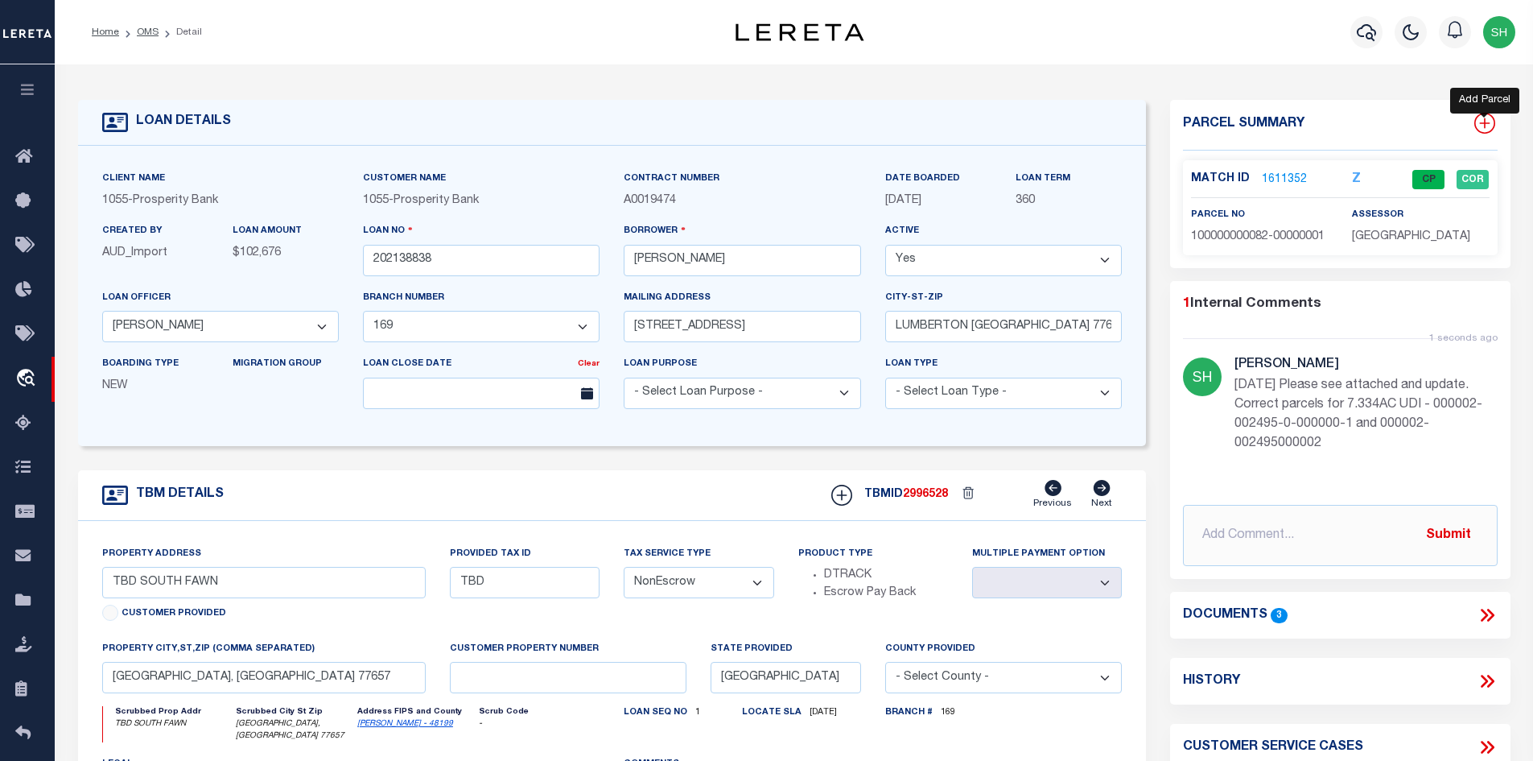
click at [1484, 121] on icon at bounding box center [1484, 123] width 10 height 10
select select "IP"
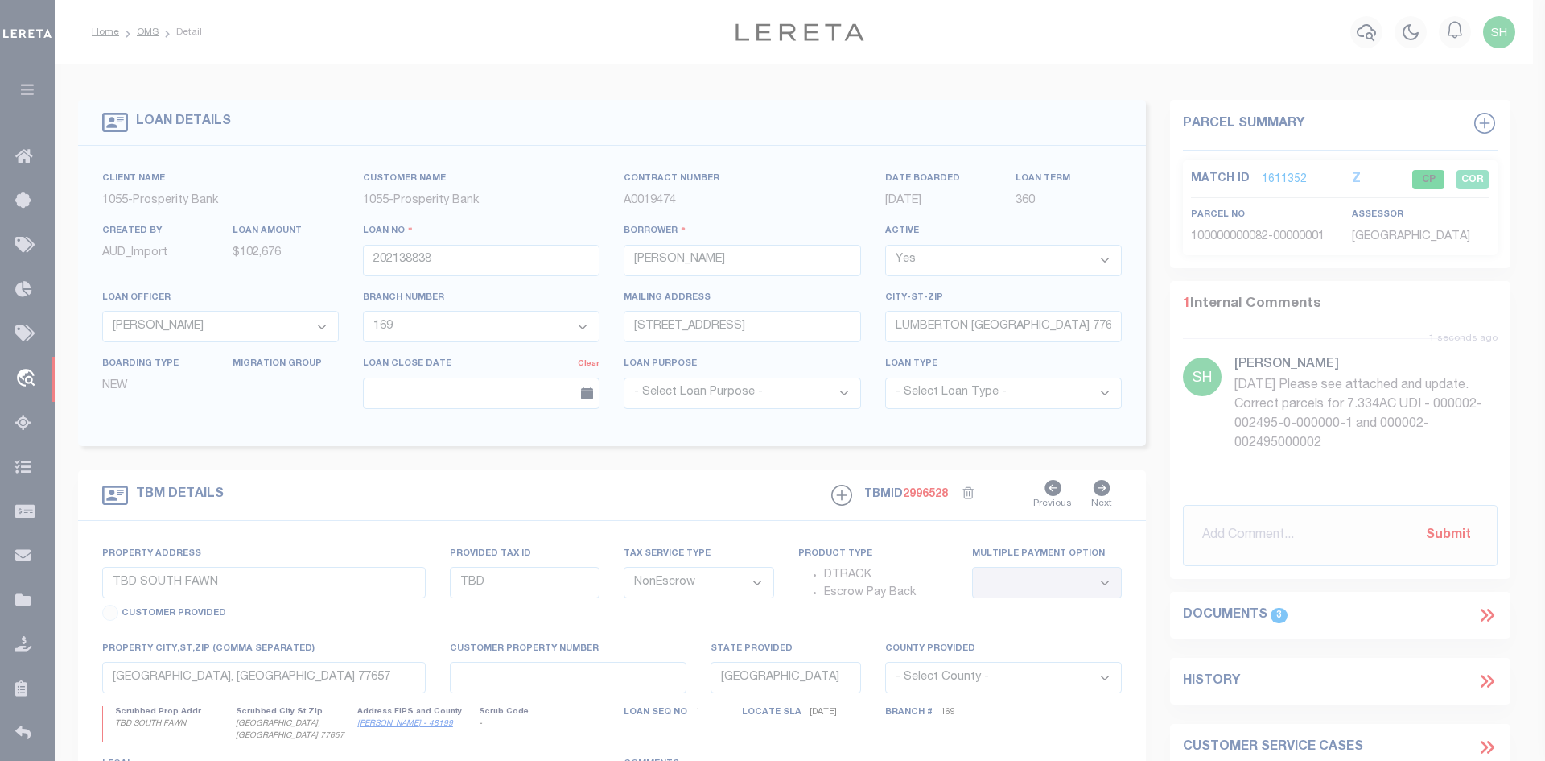
type textarea "-"
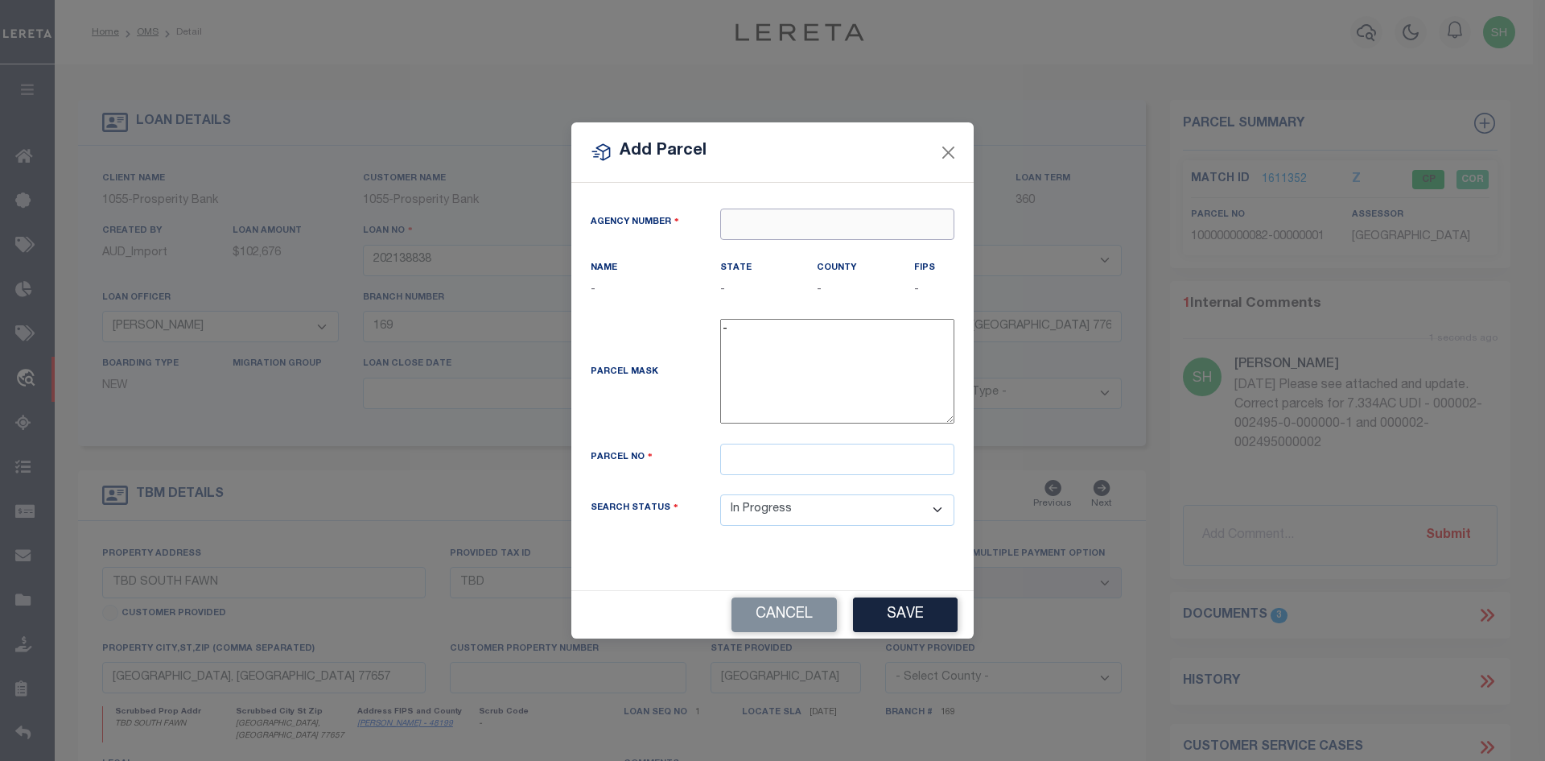
paste input "421000000"
type input "421000000"
click at [776, 247] on div "421000000 : HARDIN COUNTY" at bounding box center [837, 264] width 233 height 46
type input "421000000"
click at [785, 459] on input "text" at bounding box center [837, 458] width 234 height 31
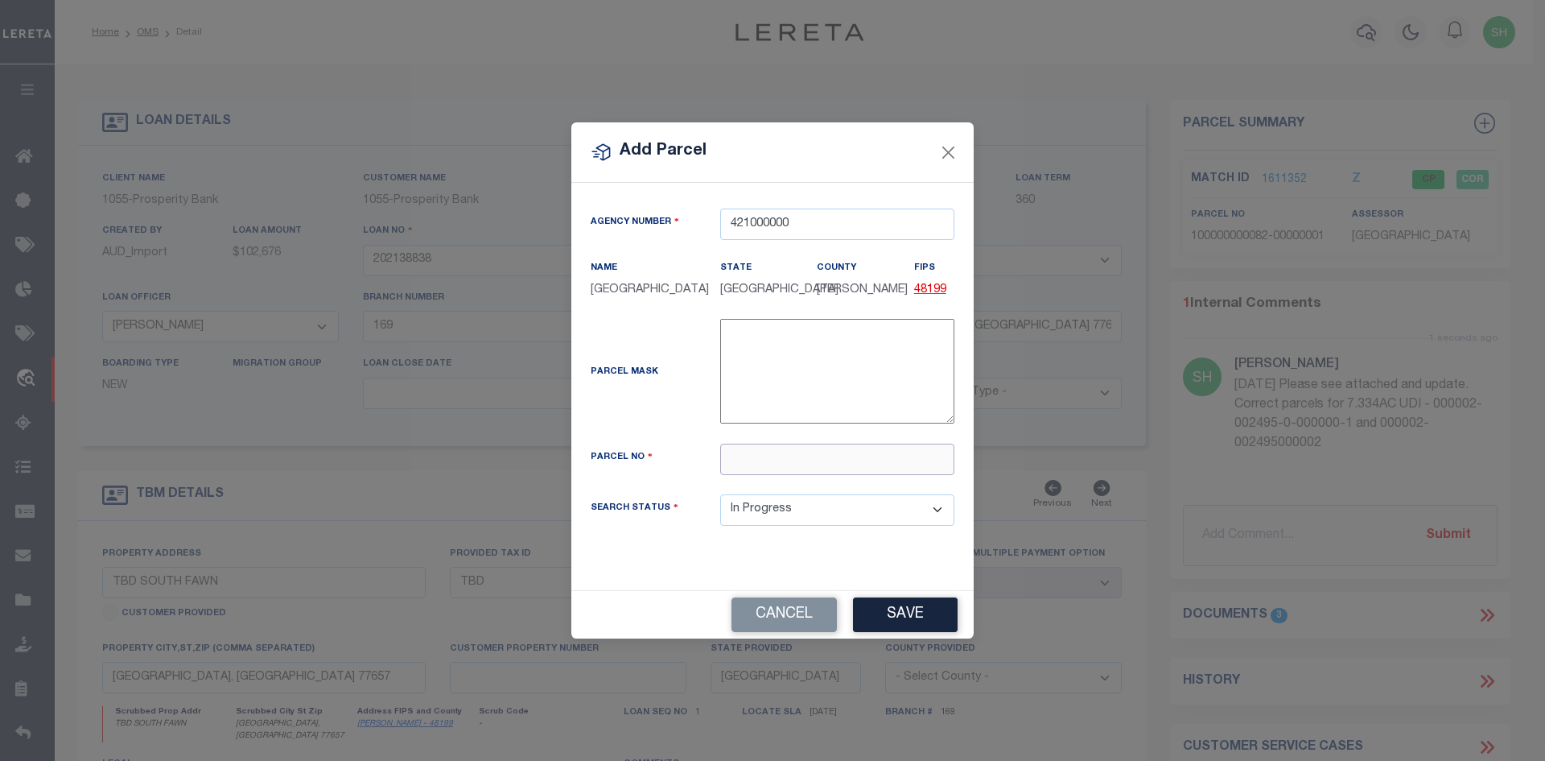
paste input "000002-002495"
drag, startPoint x: 831, startPoint y: 457, endPoint x: 627, endPoint y: 464, distance: 204.6
click at [627, 464] on div "Parcel No 000002-002495" at bounding box center [773, 458] width 388 height 31
paste input "000002"
type input "000002-002495000002"
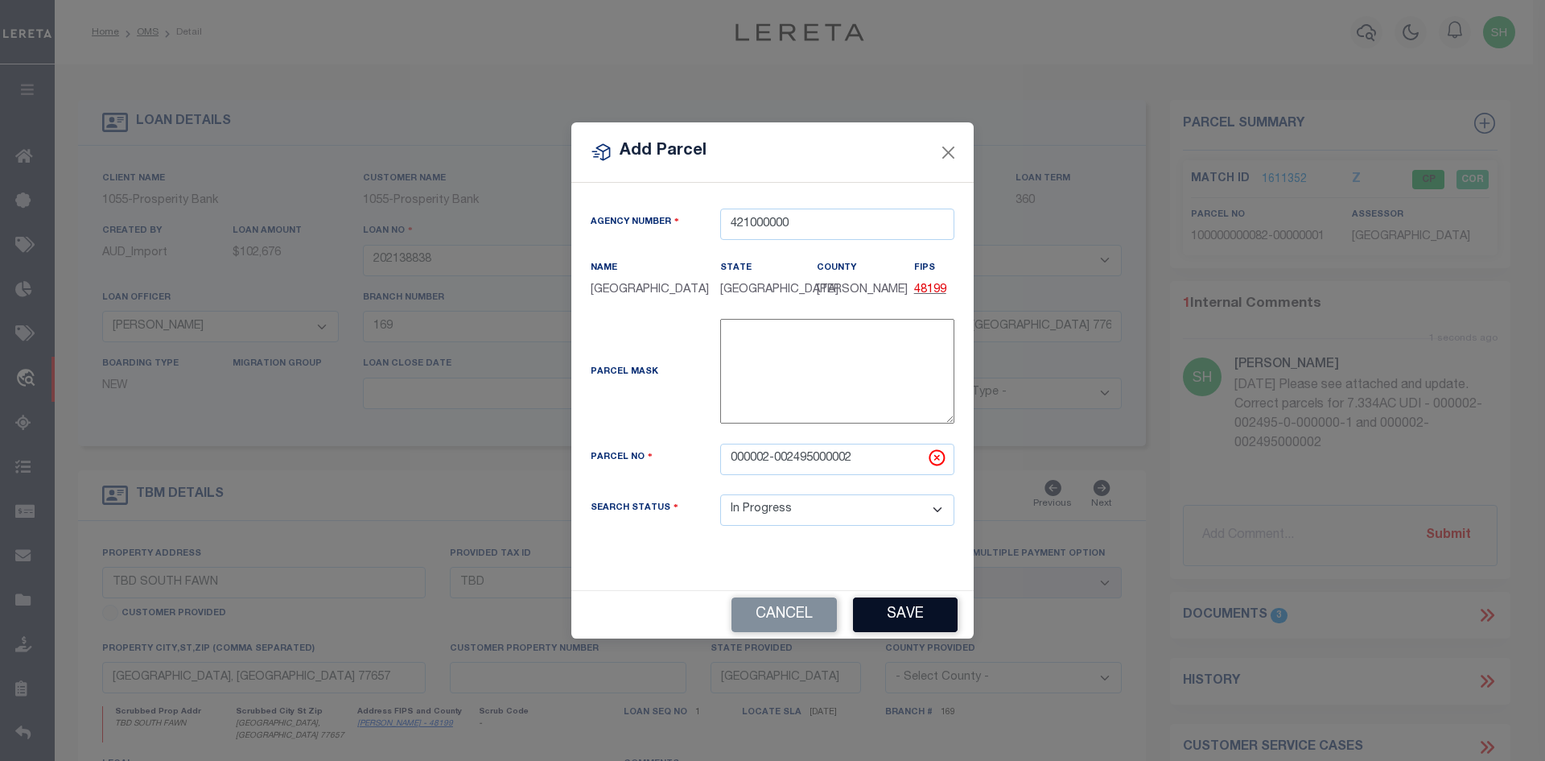
click at [922, 610] on button "Save" at bounding box center [905, 614] width 105 height 35
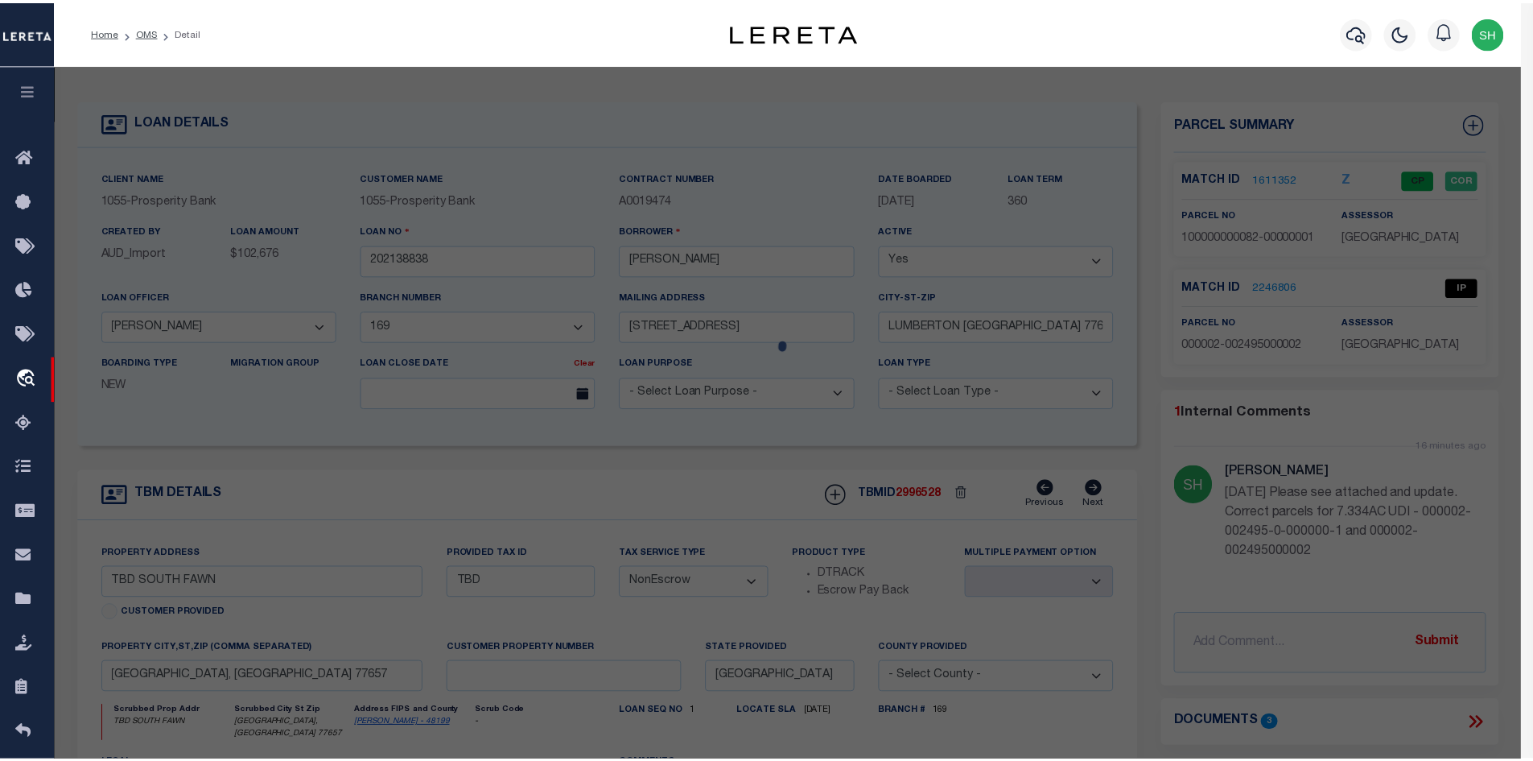
select select "AS"
checkbox input "false"
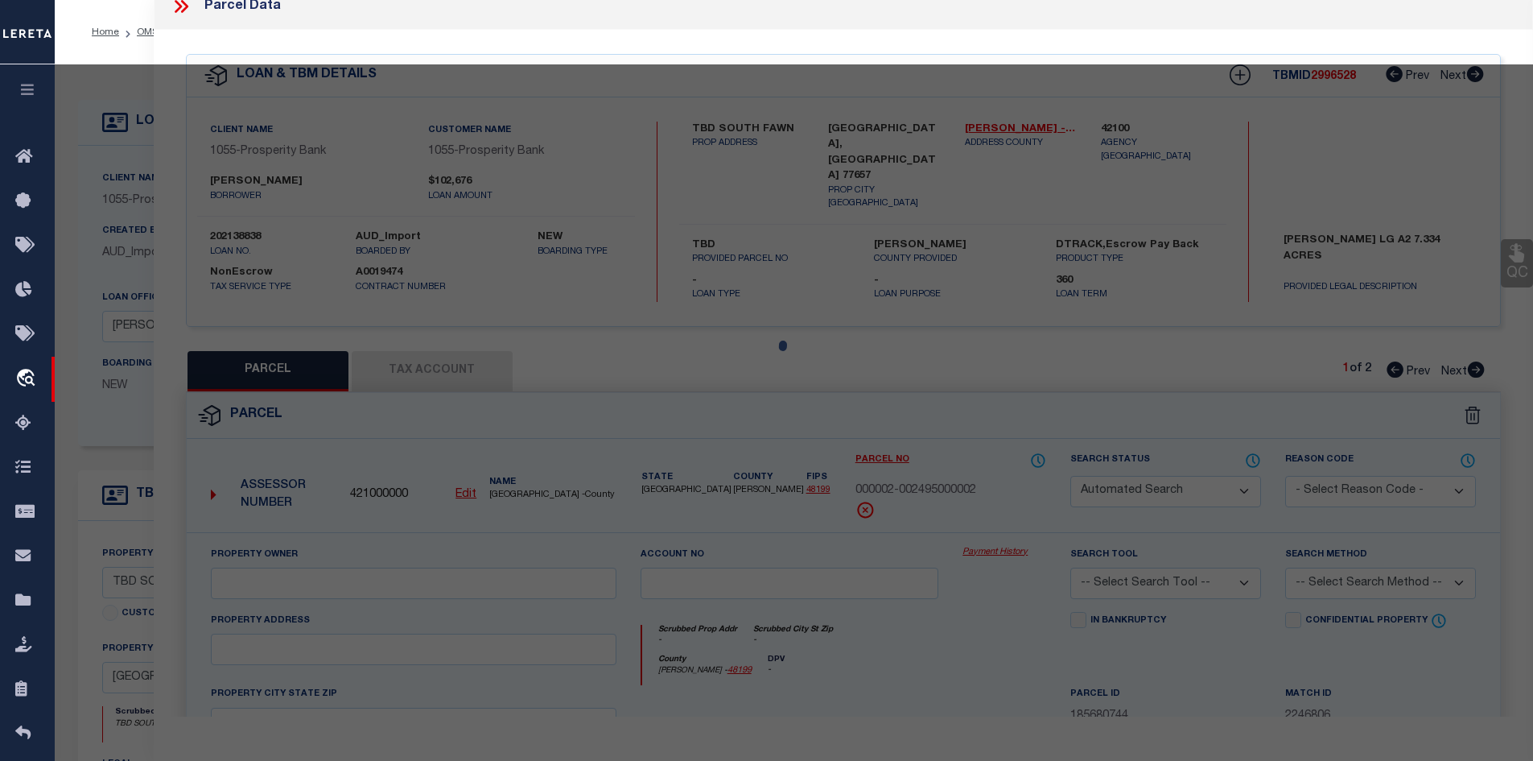
select select "IP"
checkbox input "false"
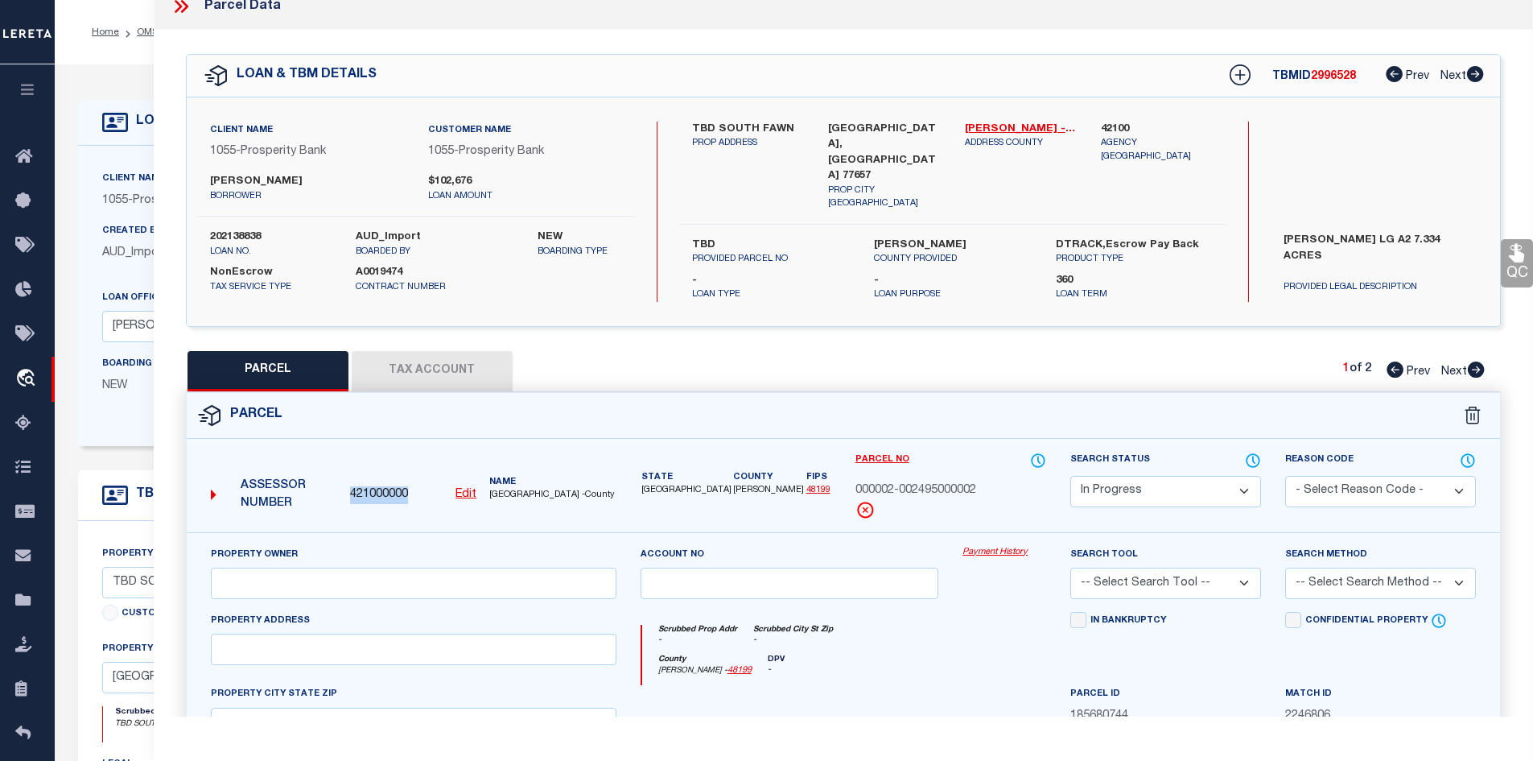
drag, startPoint x: 411, startPoint y: 482, endPoint x: 352, endPoint y: 483, distance: 59.6
click at [352, 486] on div "421000000 Edit" at bounding box center [413, 495] width 126 height 18
copy span "421000000"
click at [181, 10] on icon at bounding box center [181, 6] width 21 height 21
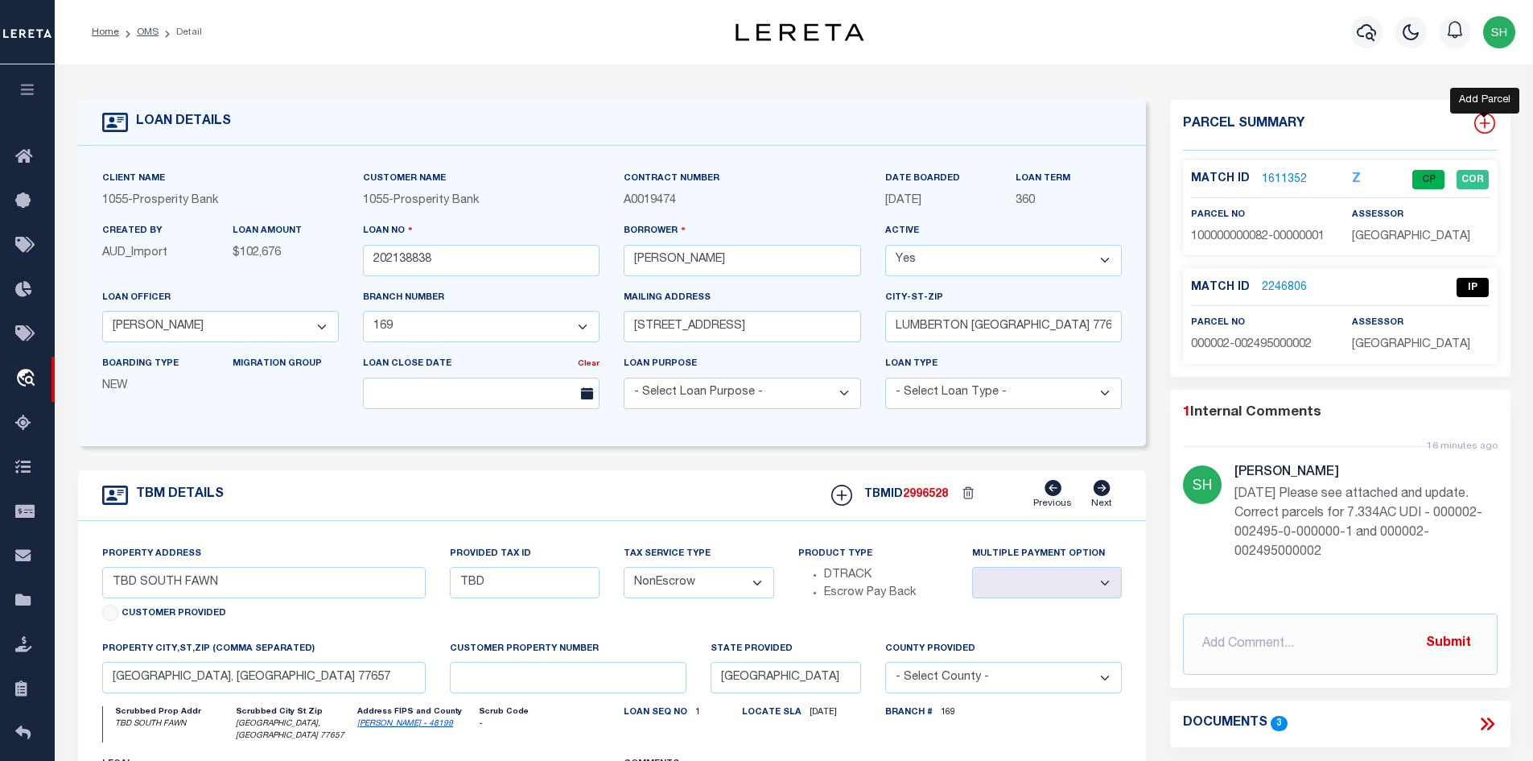
click at [1483, 122] on icon at bounding box center [1485, 123] width 21 height 21
select select "IP"
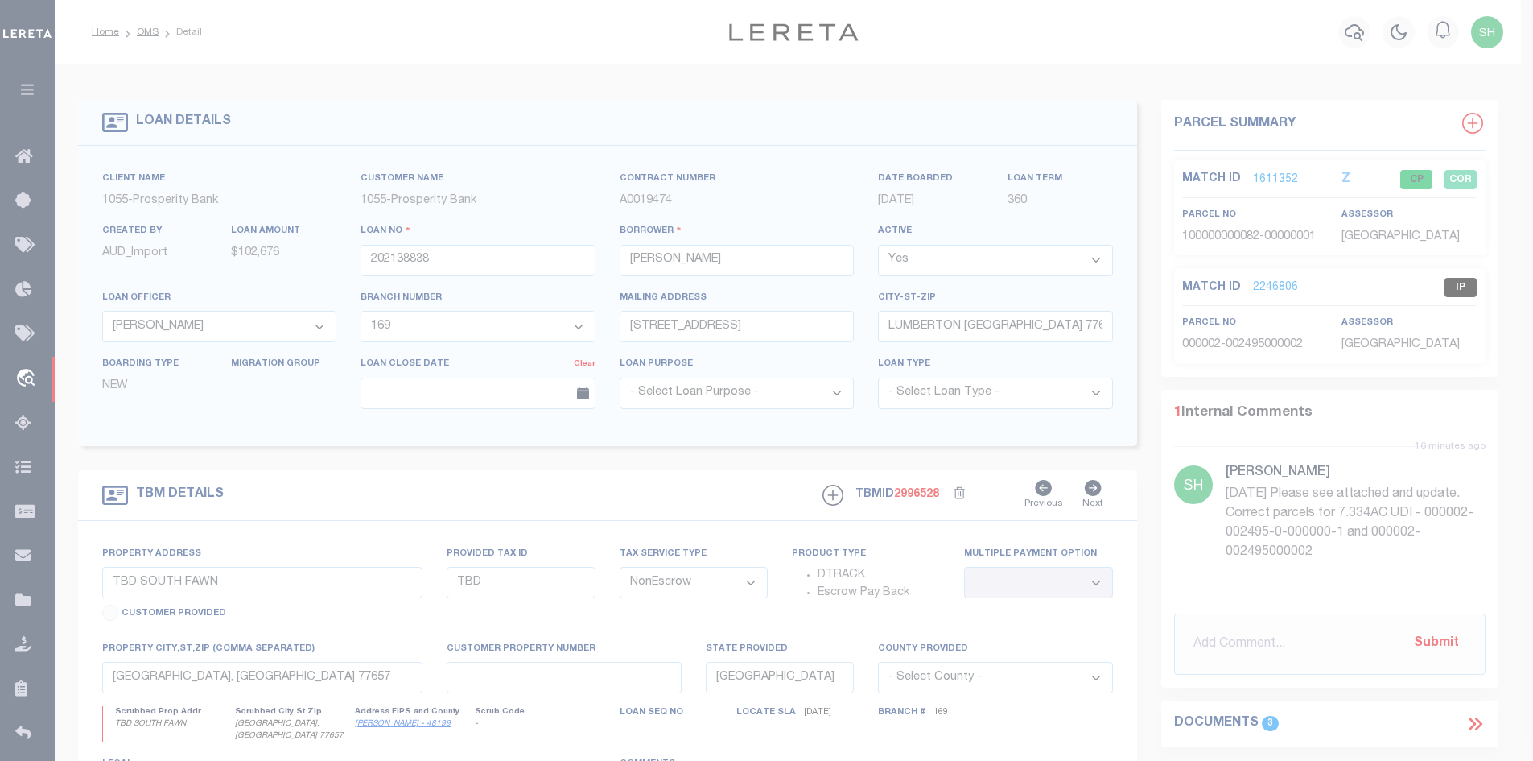
type textarea "-"
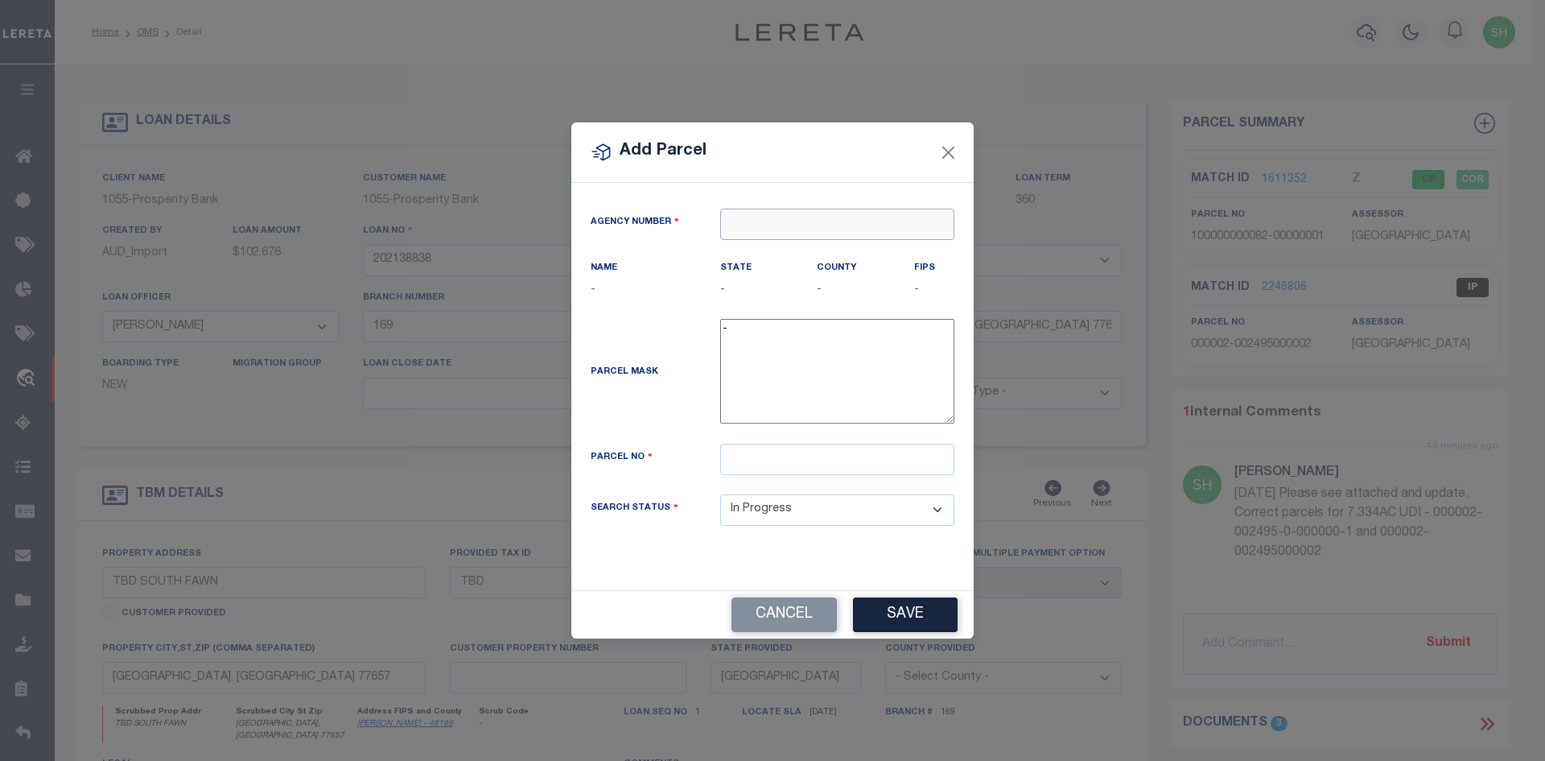
paste input "421000000"
type input "421000000"
click at [762, 253] on div "421000000 : HARDIN COUNTY" at bounding box center [837, 264] width 233 height 46
type input "421000000"
paste input "000002-002495-0-000000_1"
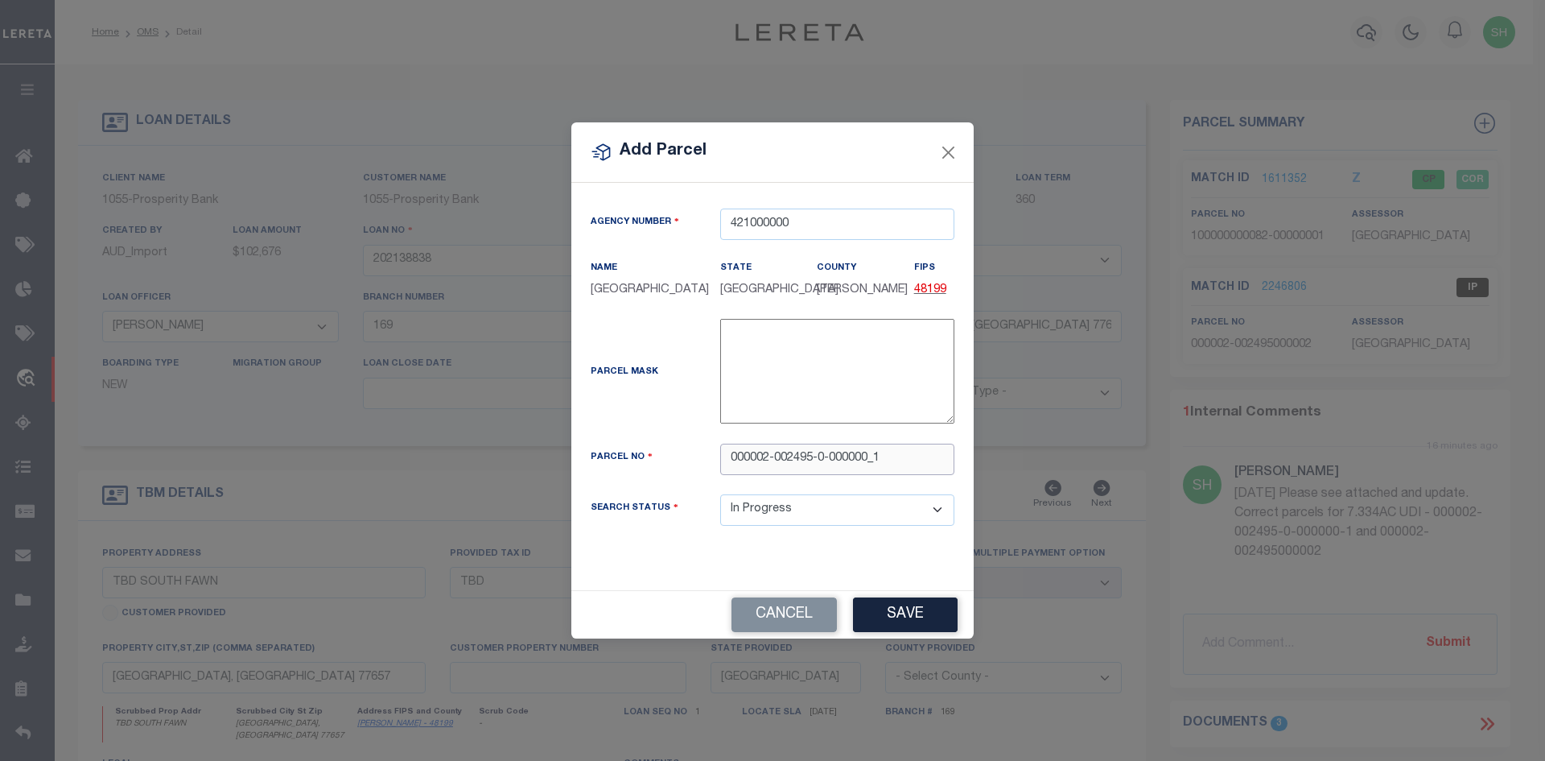
click at [811, 458] on input "000002-002495-0-000000_1" at bounding box center [837, 458] width 234 height 31
type input "000002-00249500000001"
click at [896, 600] on button "Save" at bounding box center [905, 614] width 105 height 35
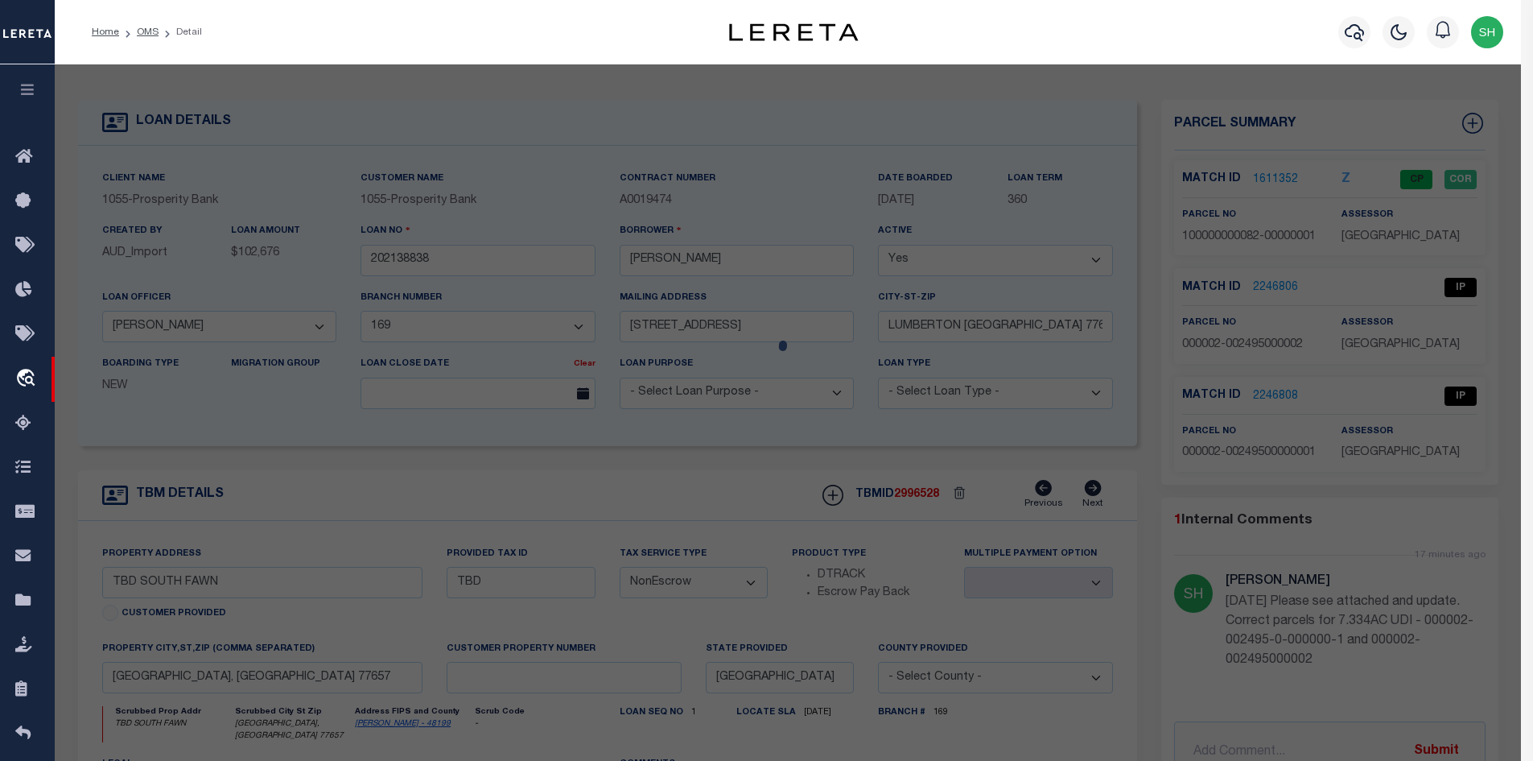
select select "AS"
checkbox input "false"
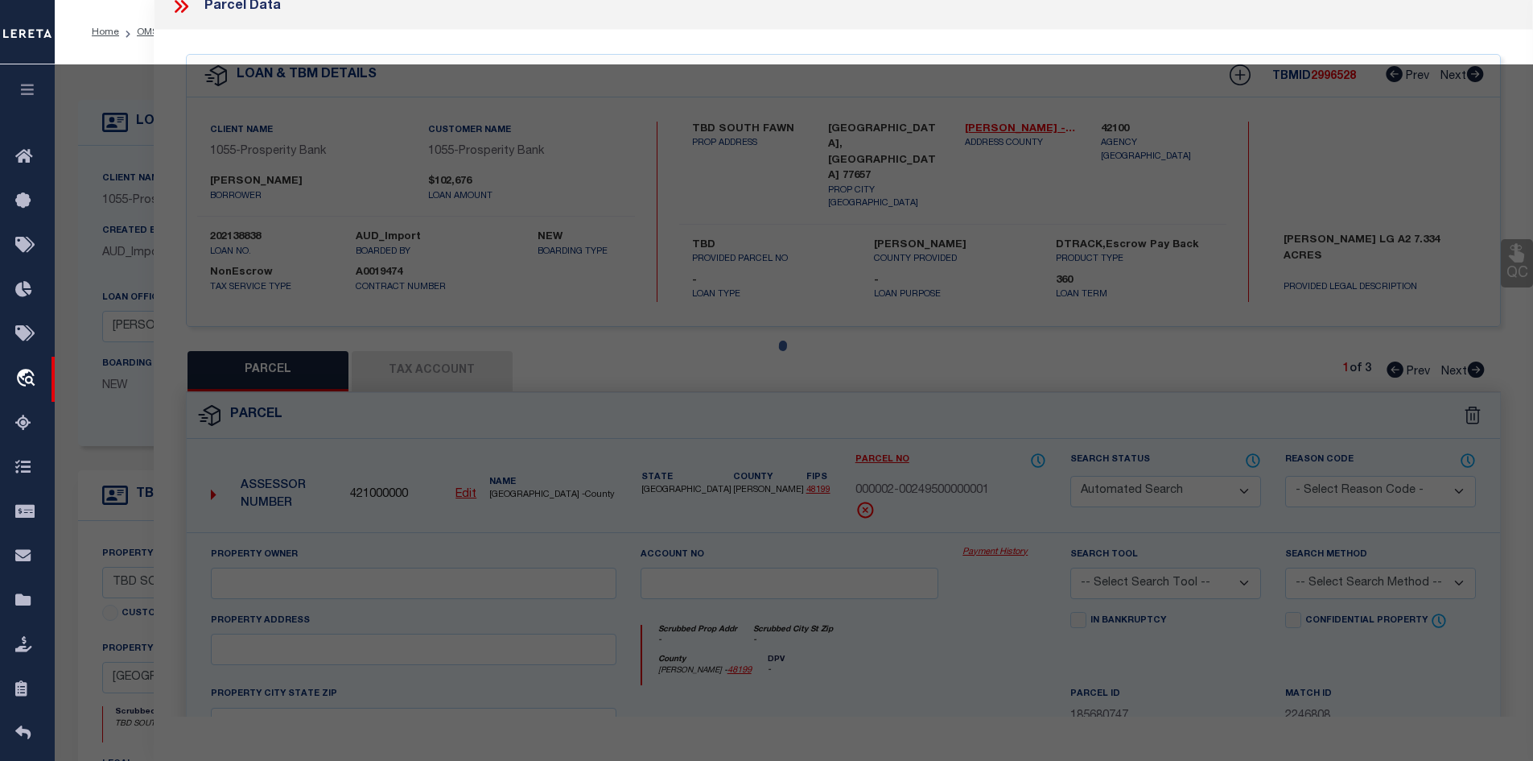
select select "IP"
checkbox input "false"
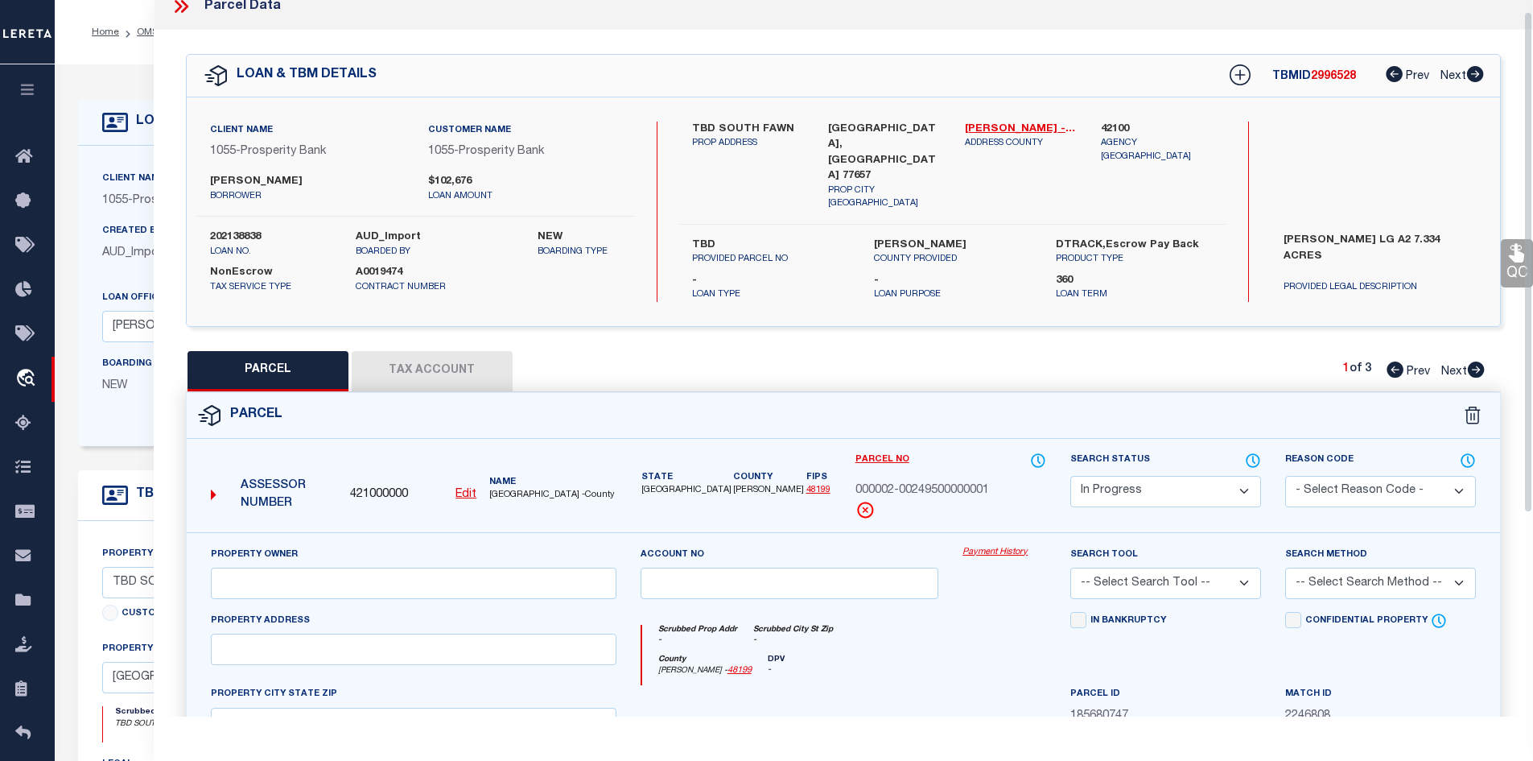
click at [178, 17] on div "Parcel Data" at bounding box center [844, 6] width 1380 height 47
drag, startPoint x: 179, startPoint y: 6, endPoint x: 311, endPoint y: 64, distance: 144.5
click at [179, 6] on icon at bounding box center [178, 6] width 7 height 13
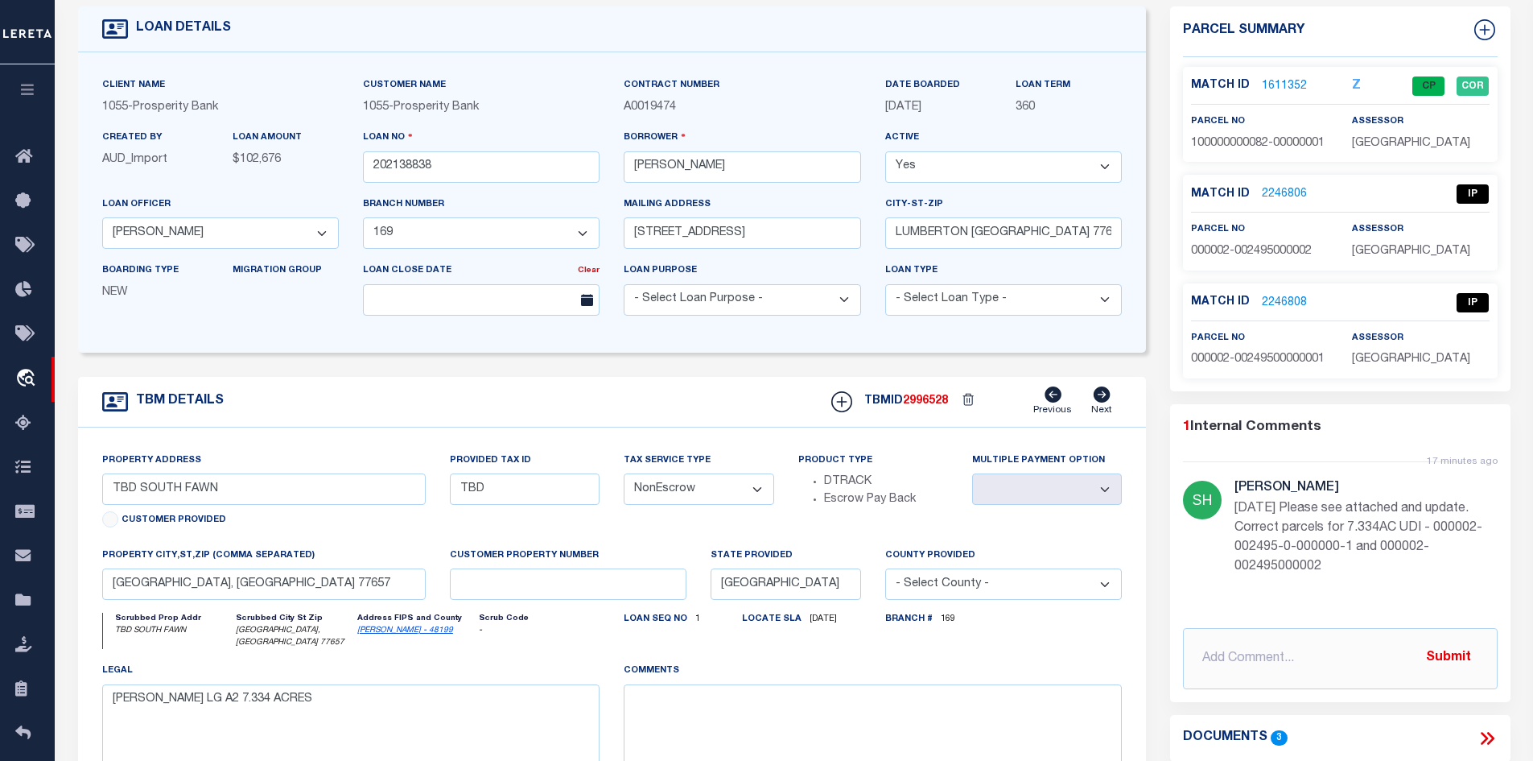
scroll to position [80, 0]
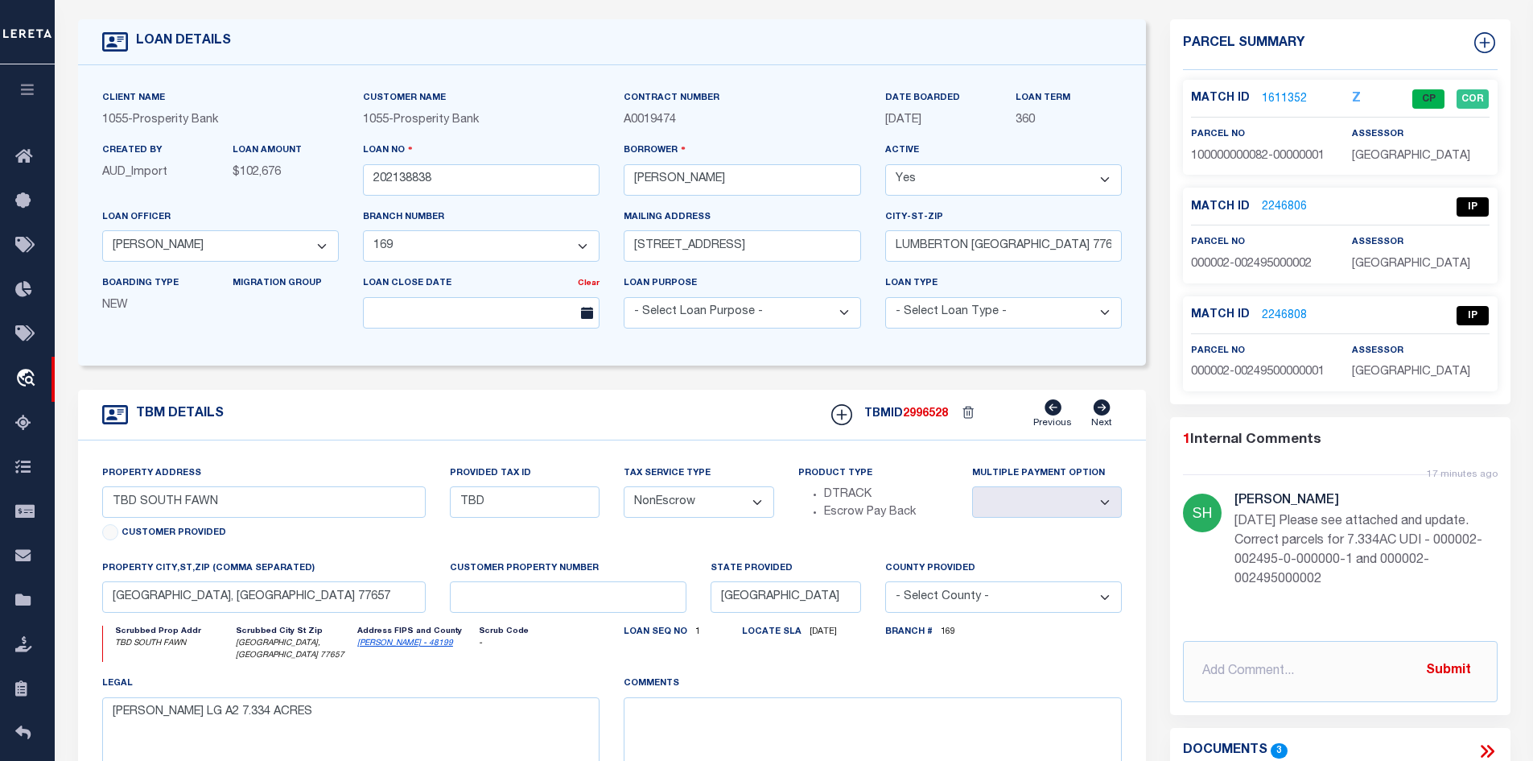
click at [1286, 203] on link "2246806" at bounding box center [1284, 207] width 45 height 17
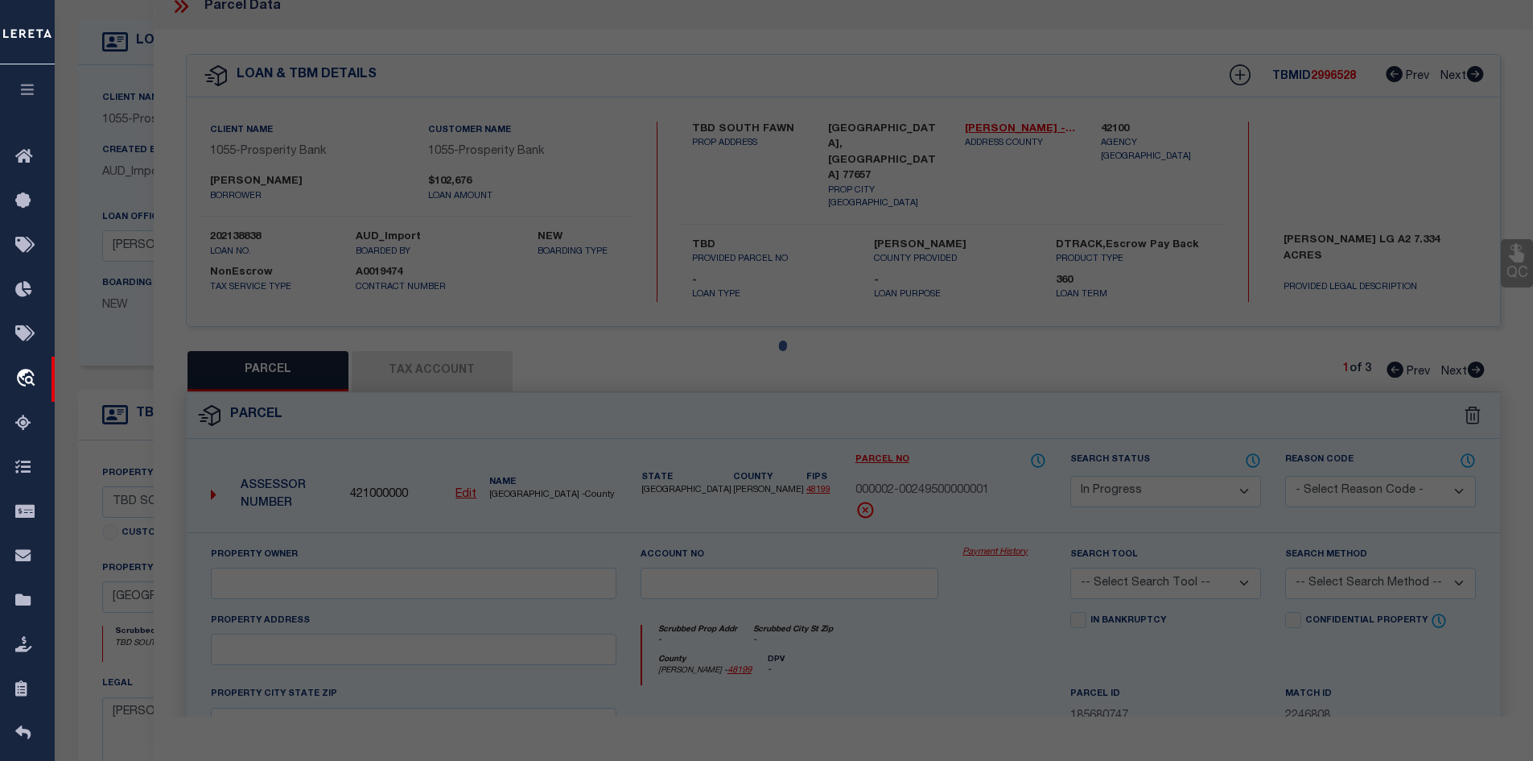
select select "AS"
checkbox input "false"
select select "IP"
checkbox input "false"
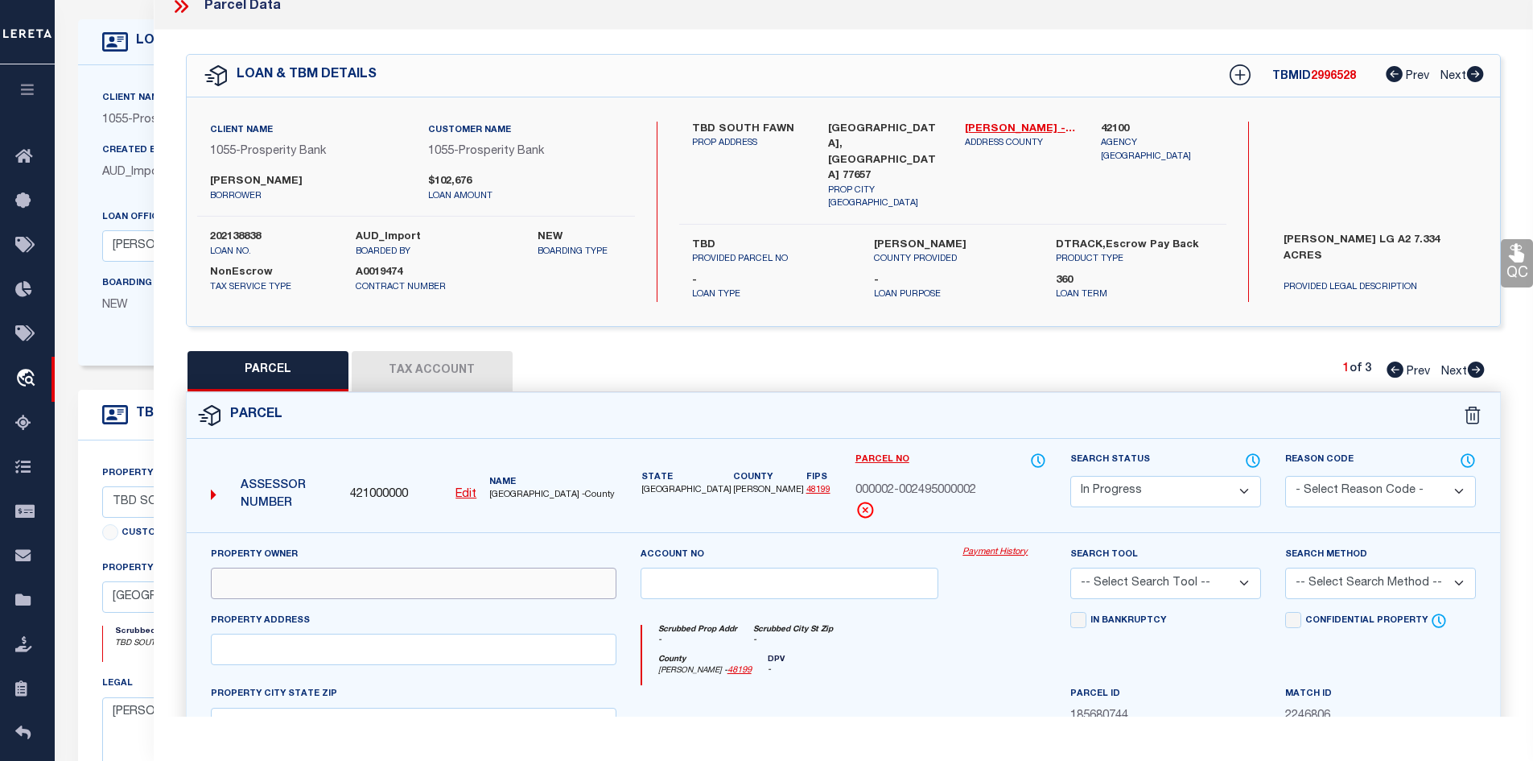
paste input "LARCADE CHRIS EDWARD & MOLLY ANN"
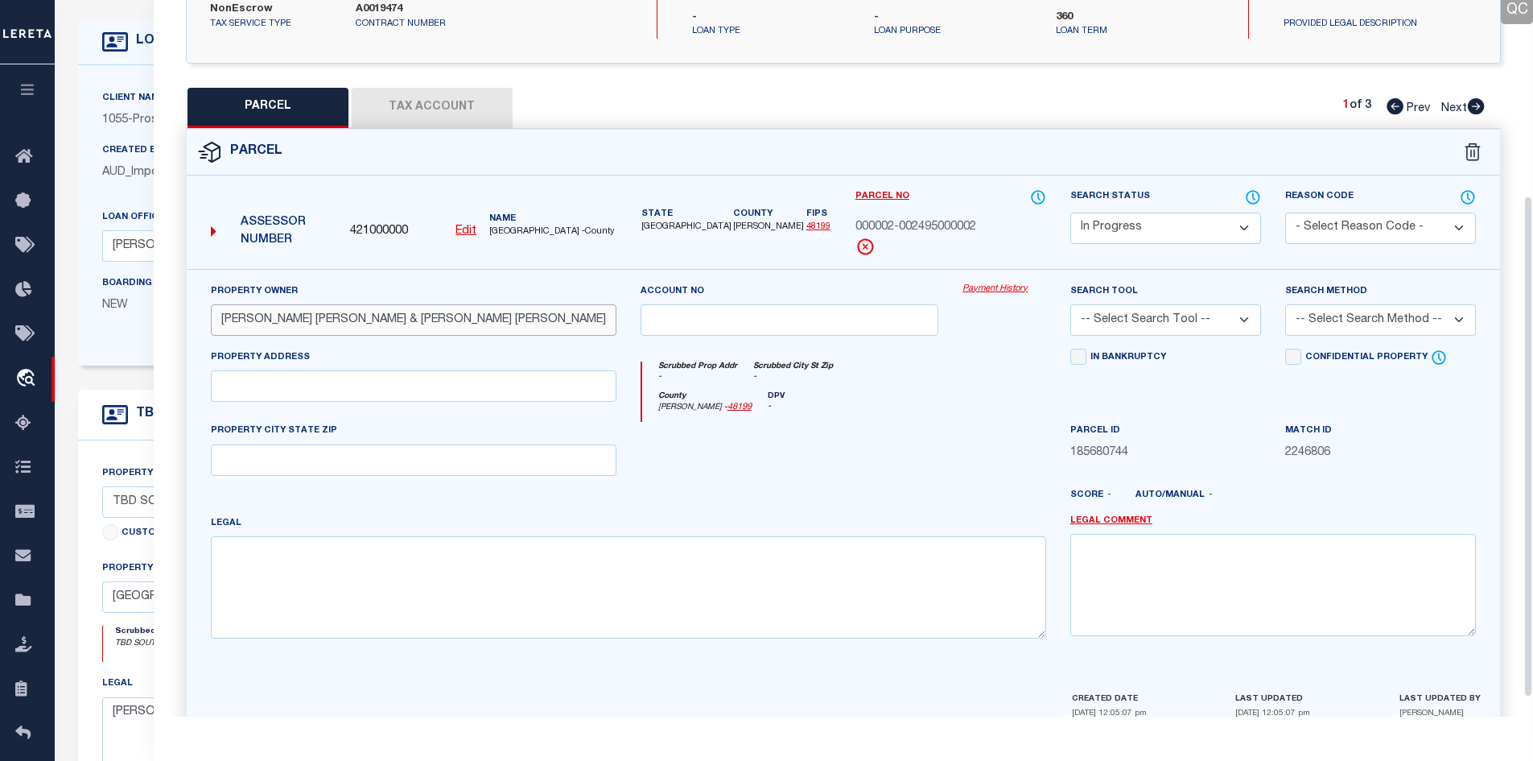
scroll to position [307, 0]
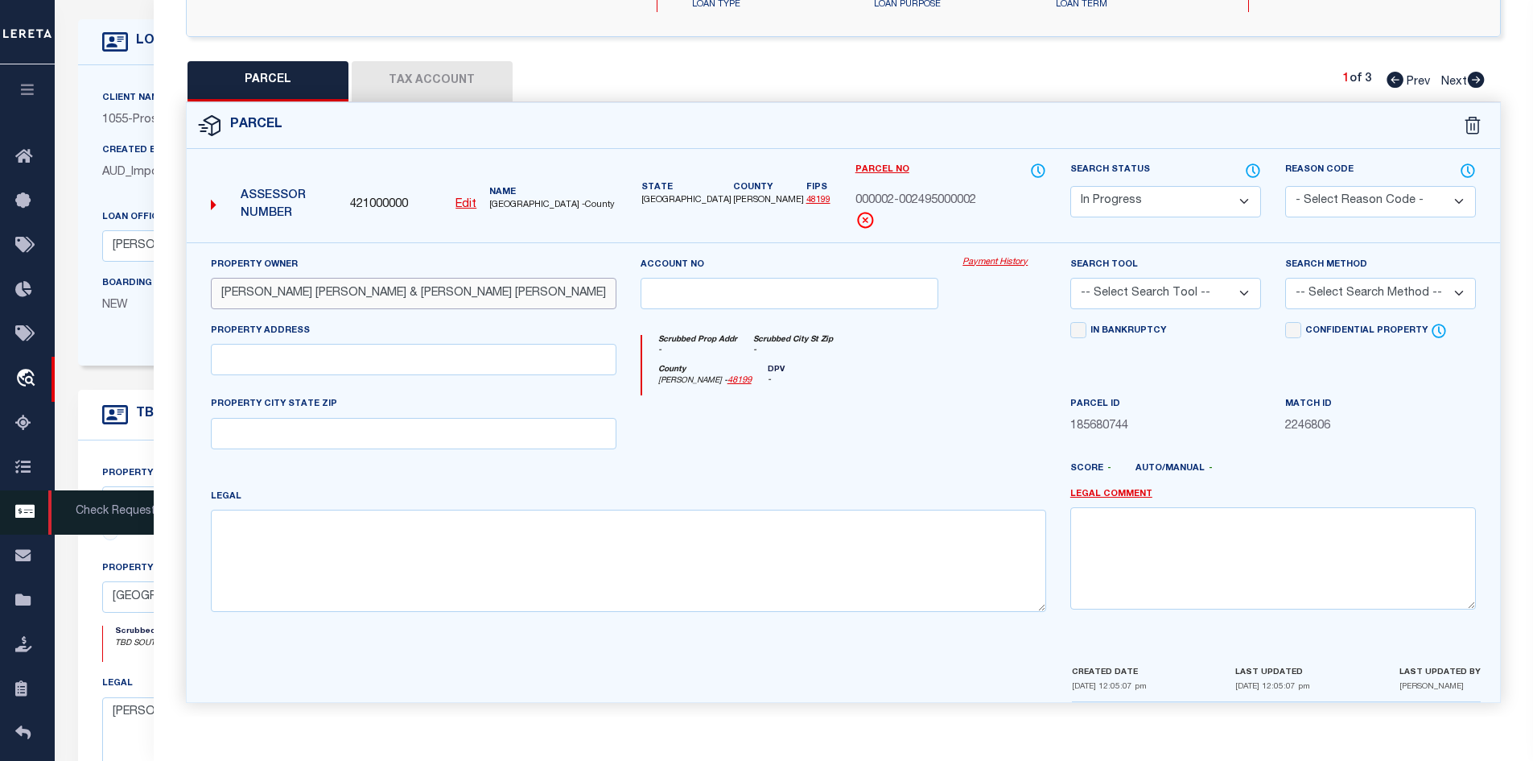
type input "LARCADE CHRIS EDWARD & MOLLY ANN"
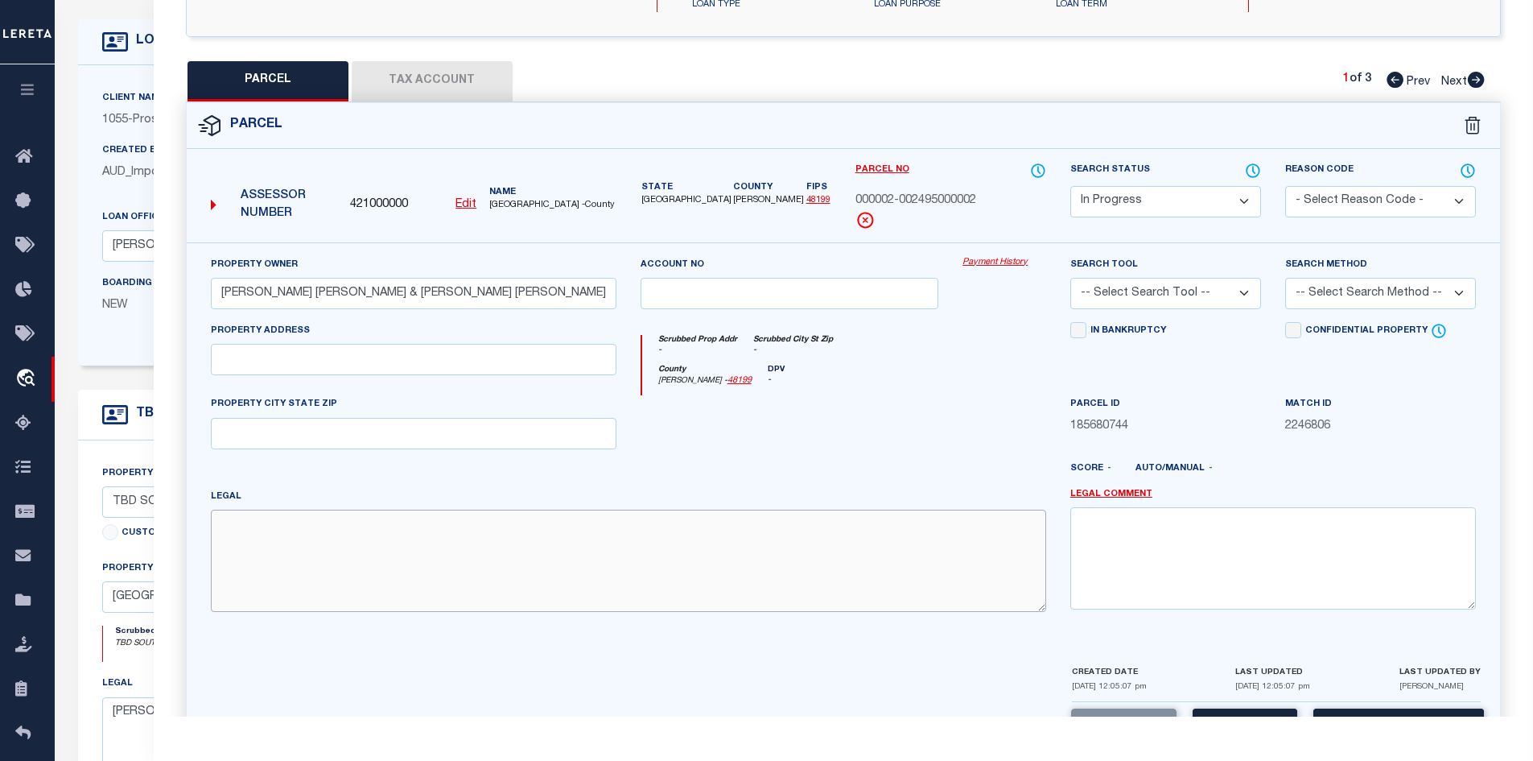
paste textarea "A0002 ARRIOLA FRANCISCO ACRES 7.334, Undivided Interest 50.0000000000% 7.334 AC…"
type textarea "A0002 ARRIOLA FRANCISCO ACRES 7.334, Undivided Interest 50.0000000000% 7.334 AC…"
click at [422, 71] on button "Tax Account" at bounding box center [432, 81] width 161 height 40
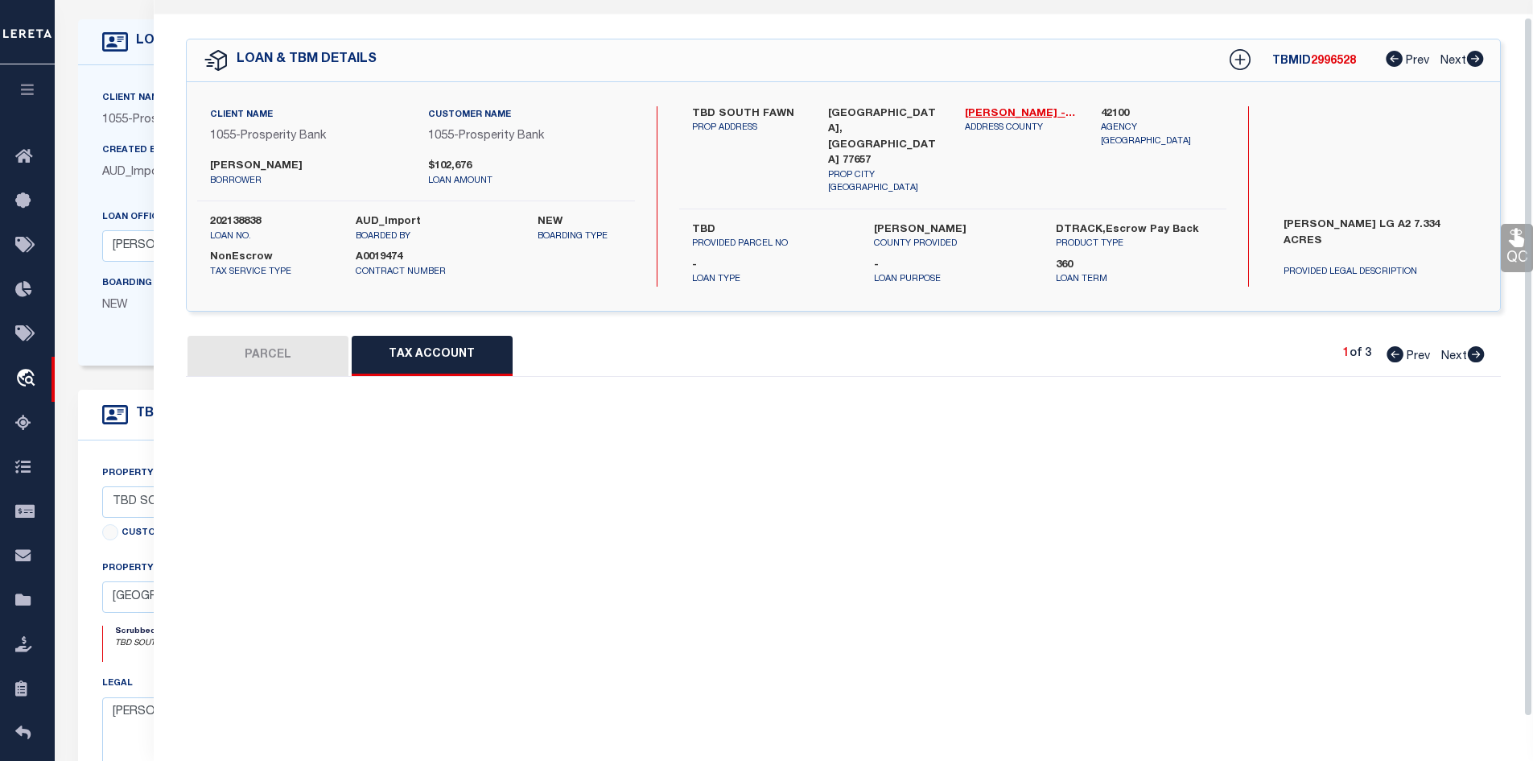
scroll to position [17, 0]
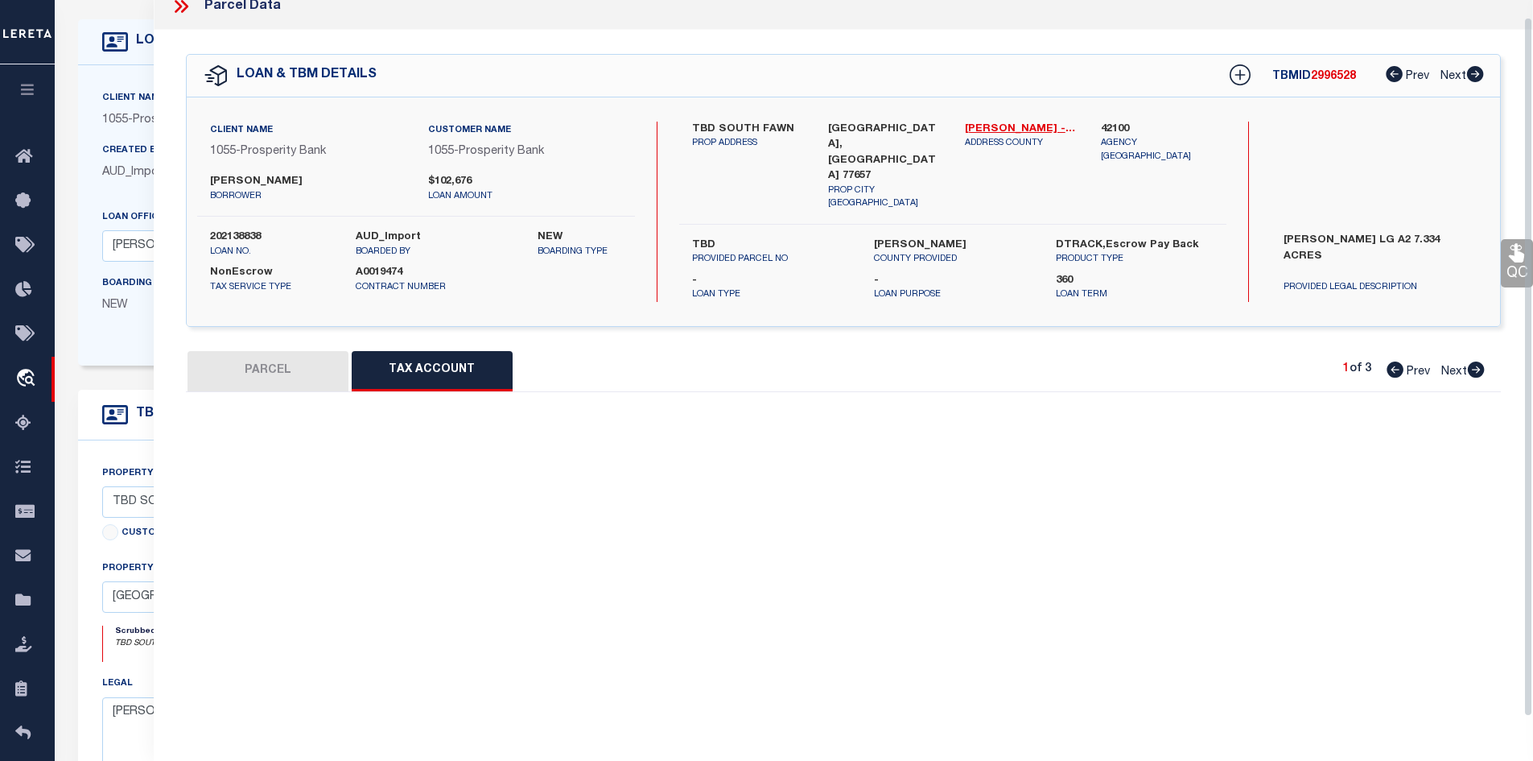
select select "100"
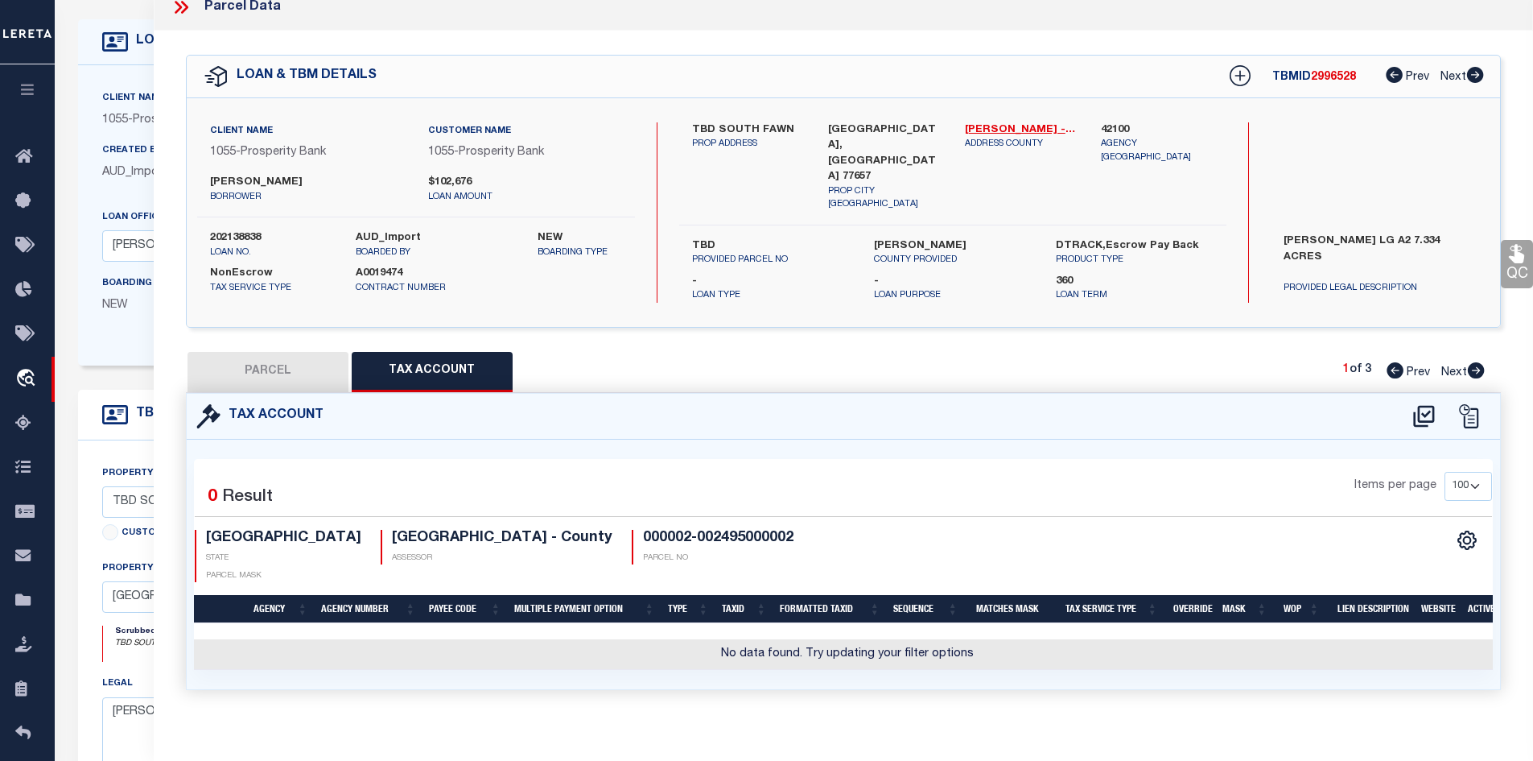
scroll to position [0, 0]
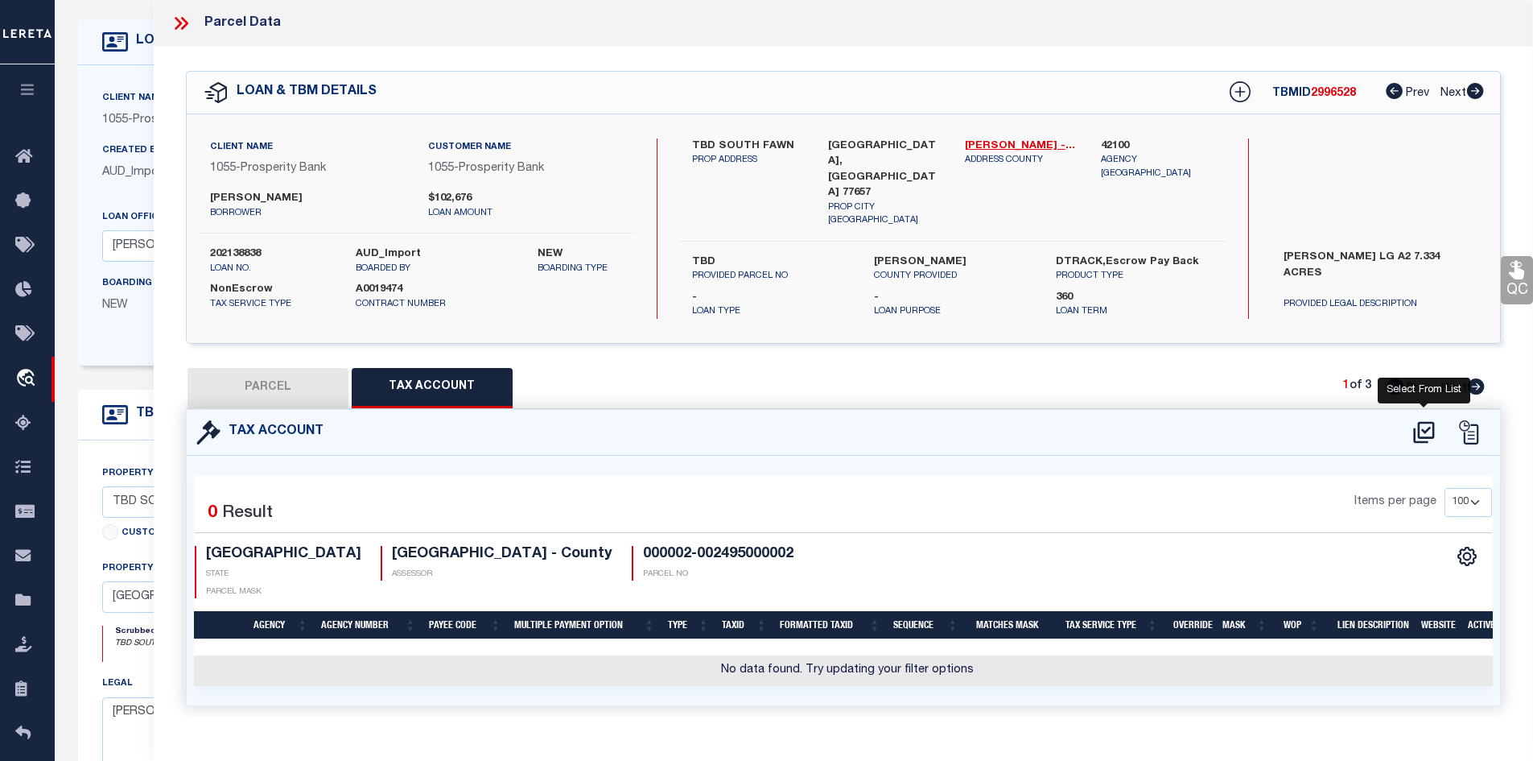
click at [1417, 419] on icon at bounding box center [1424, 432] width 27 height 26
select select "100"
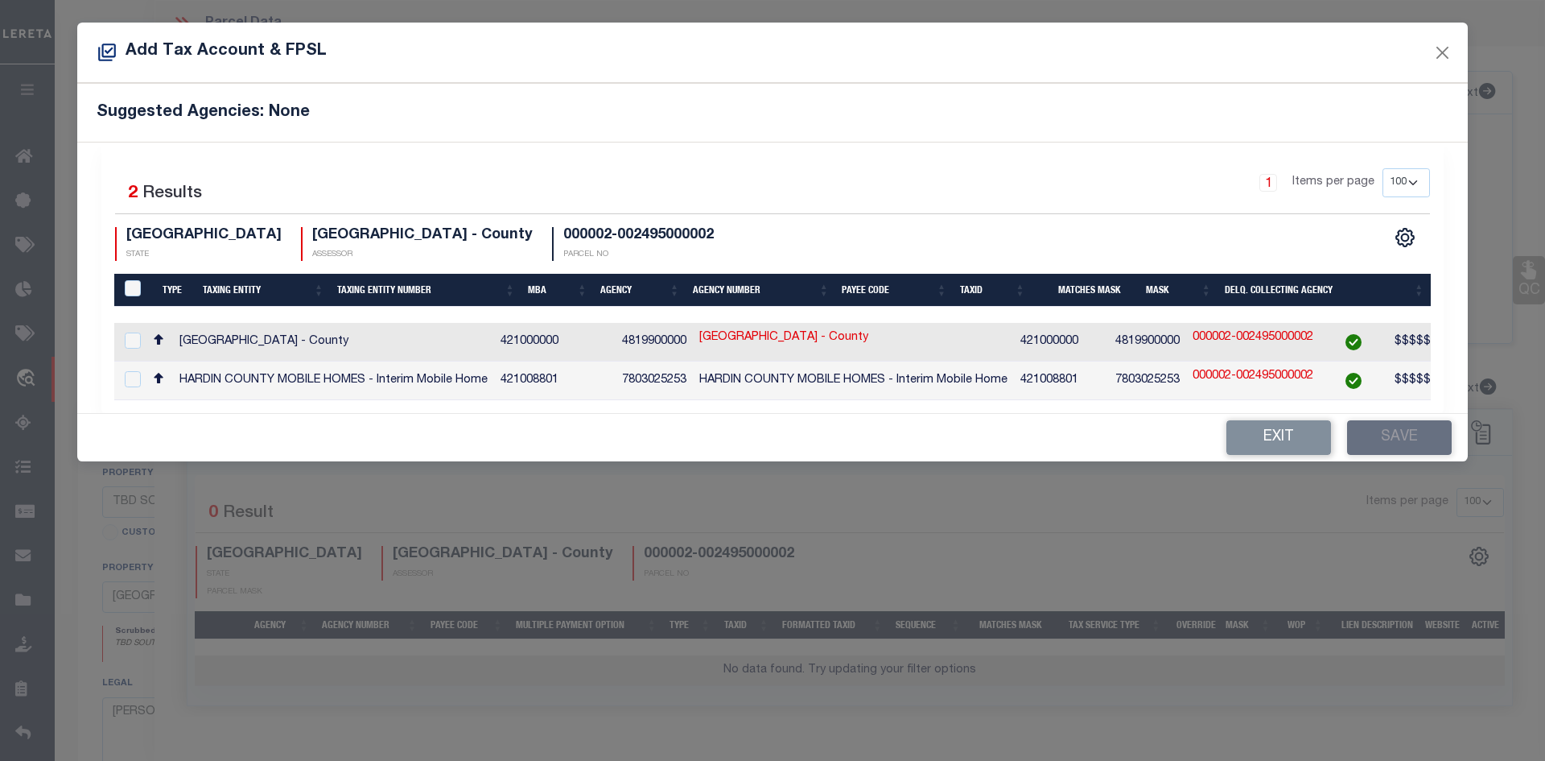
click at [144, 340] on td at bounding box center [130, 342] width 33 height 39
checkbox input "true"
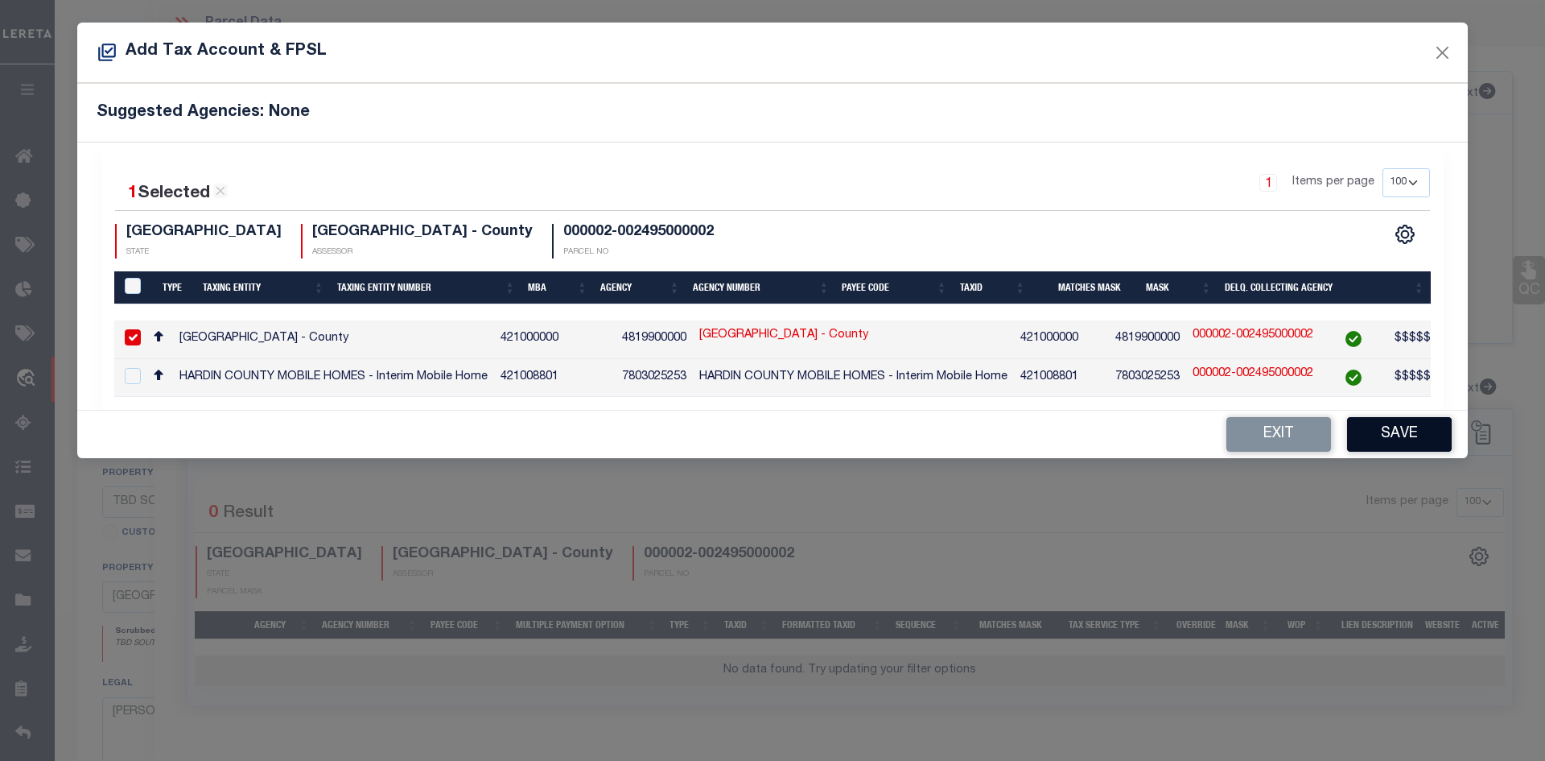
drag, startPoint x: 1450, startPoint y: 431, endPoint x: 1440, endPoint y: 435, distance: 11.2
click at [1441, 435] on button "Save" at bounding box center [1399, 434] width 105 height 35
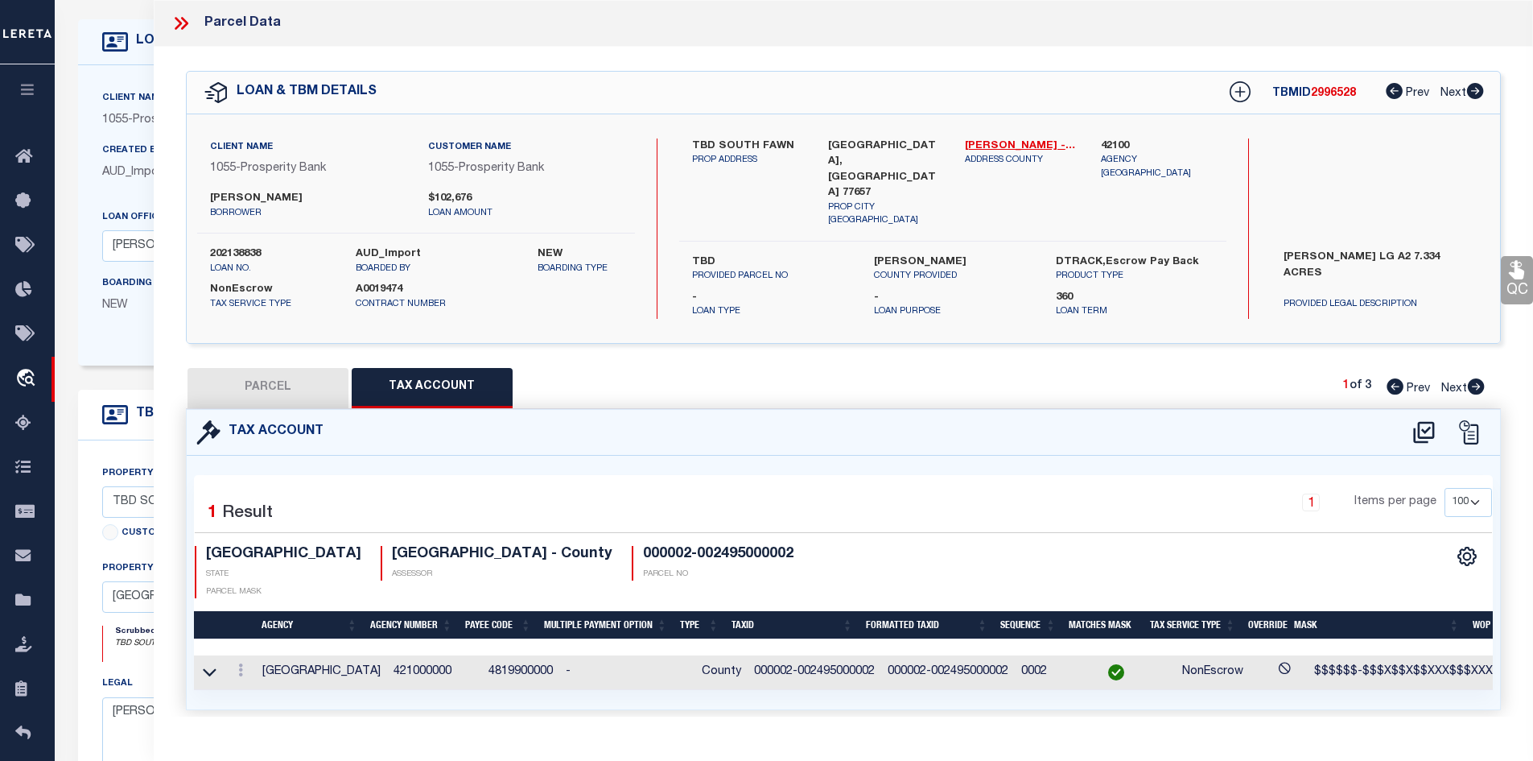
click at [251, 374] on button "PARCEL" at bounding box center [268, 388] width 161 height 40
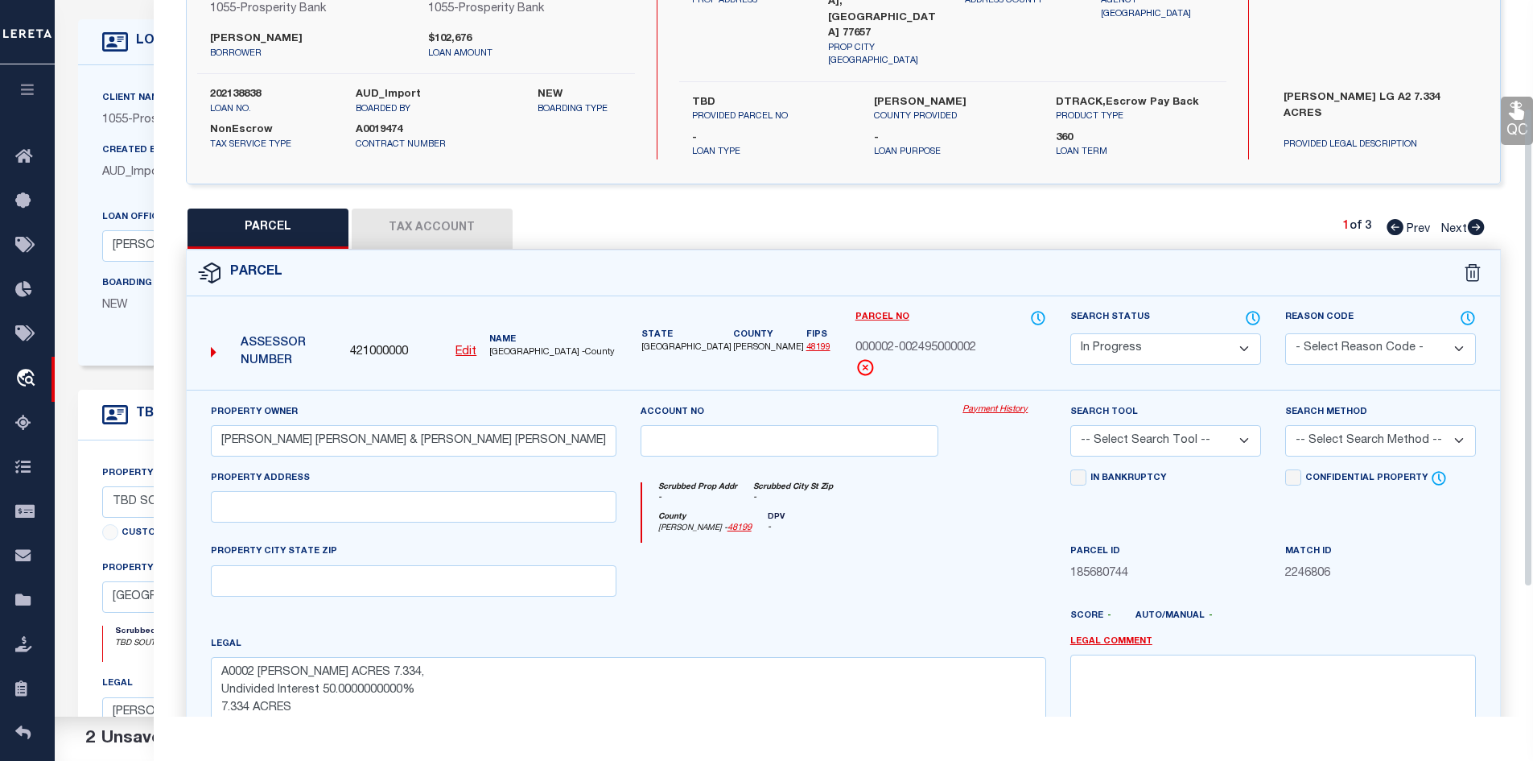
scroll to position [161, 0]
click at [1145, 346] on select "Automated Search Bad Parcel Complete Duplicate Parcel High Dollar Reporting In …" at bounding box center [1166, 347] width 191 height 31
select select "PC"
click at [1071, 332] on select "Automated Search Bad Parcel Complete Duplicate Parcel High Dollar Reporting In …" at bounding box center [1166, 347] width 191 height 31
click at [1314, 344] on select "- Select Reason Code - 099 - Other (Provide additional detail) ACT - Agency Cha…" at bounding box center [1380, 347] width 191 height 31
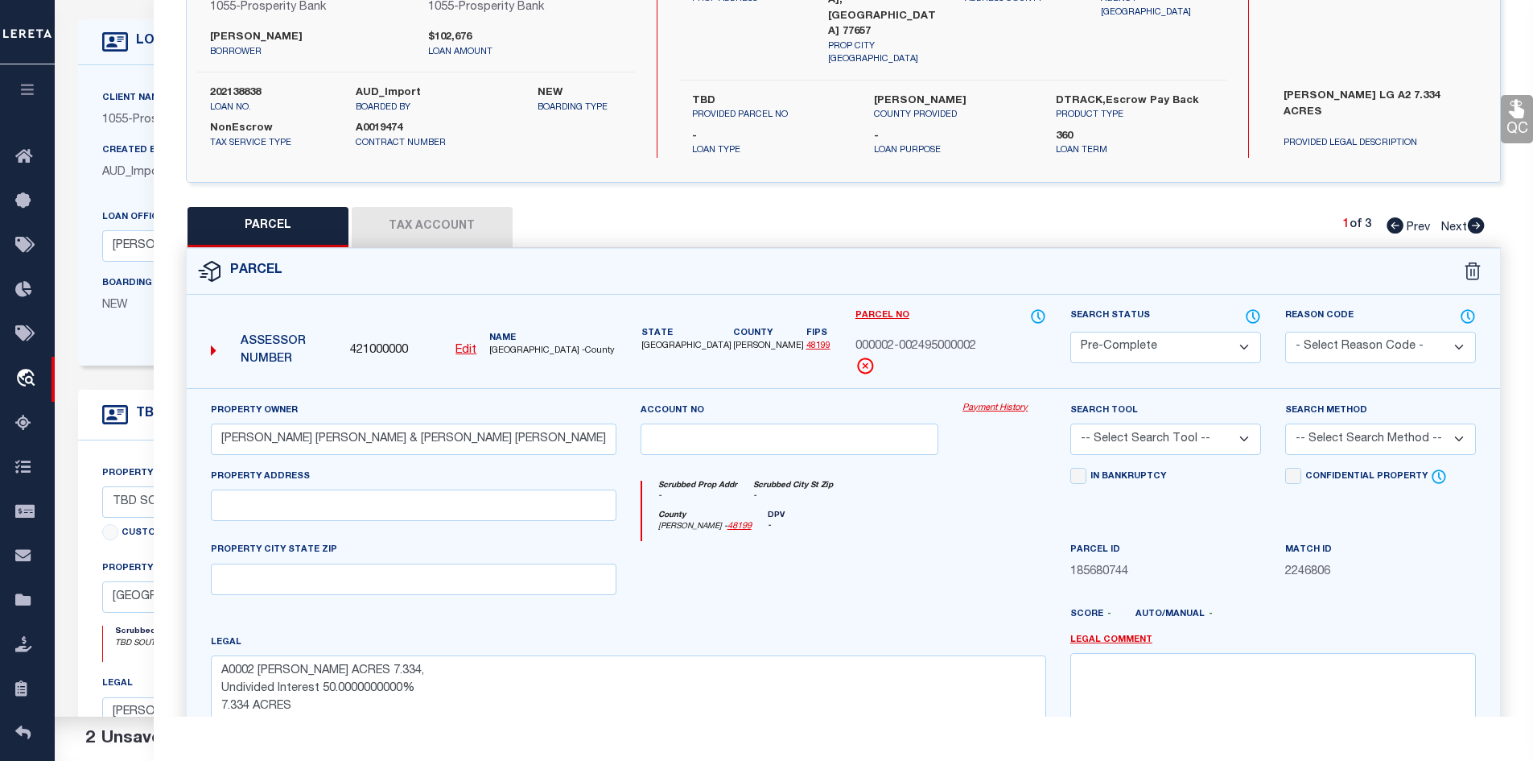
select select "099"
click at [1285, 332] on select "- Select Reason Code - 099 - Other (Provide additional detail) ACT - Agency Cha…" at bounding box center [1380, 347] width 191 height 31
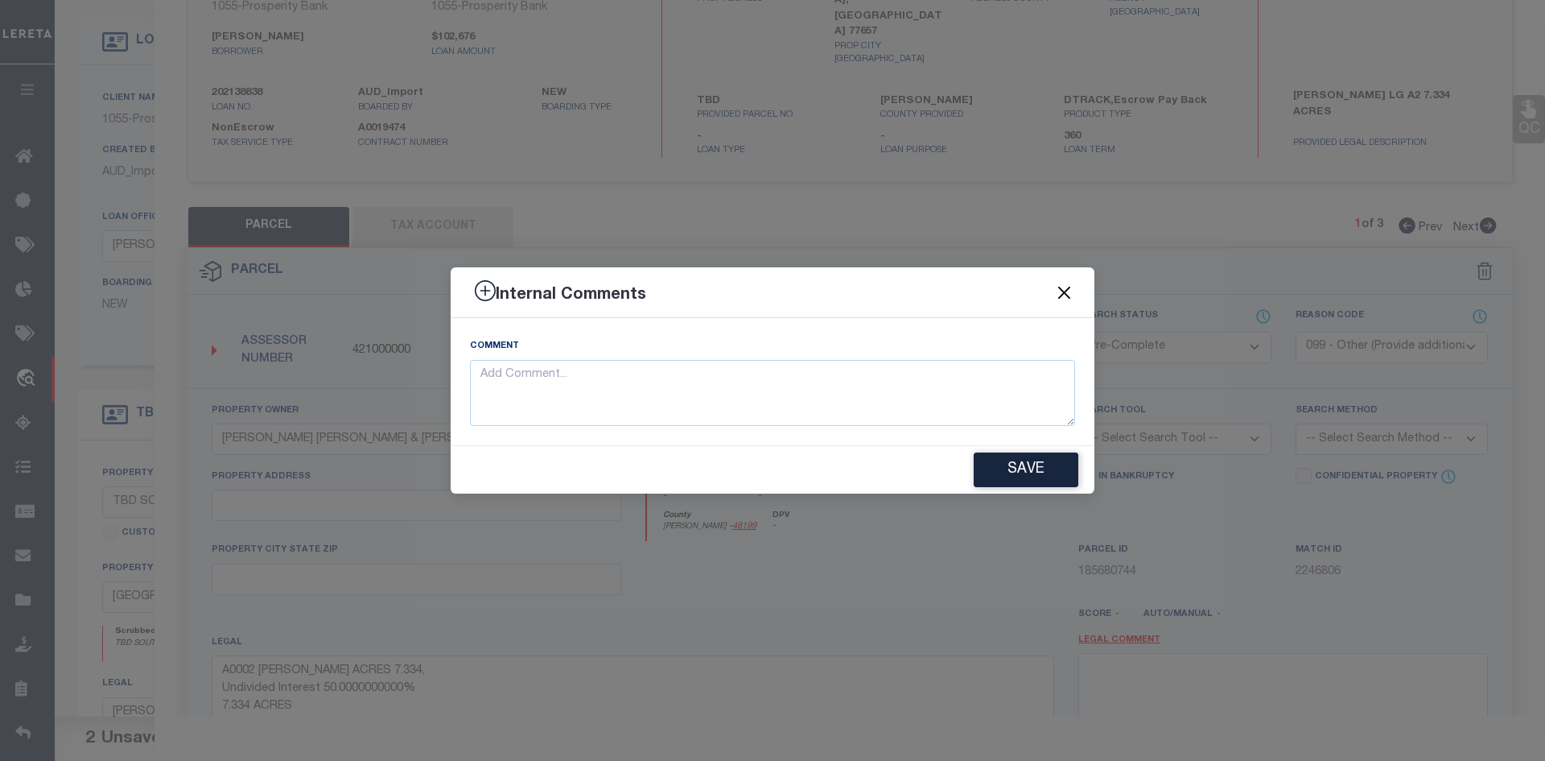
click at [1062, 291] on button "Close" at bounding box center [1064, 292] width 21 height 21
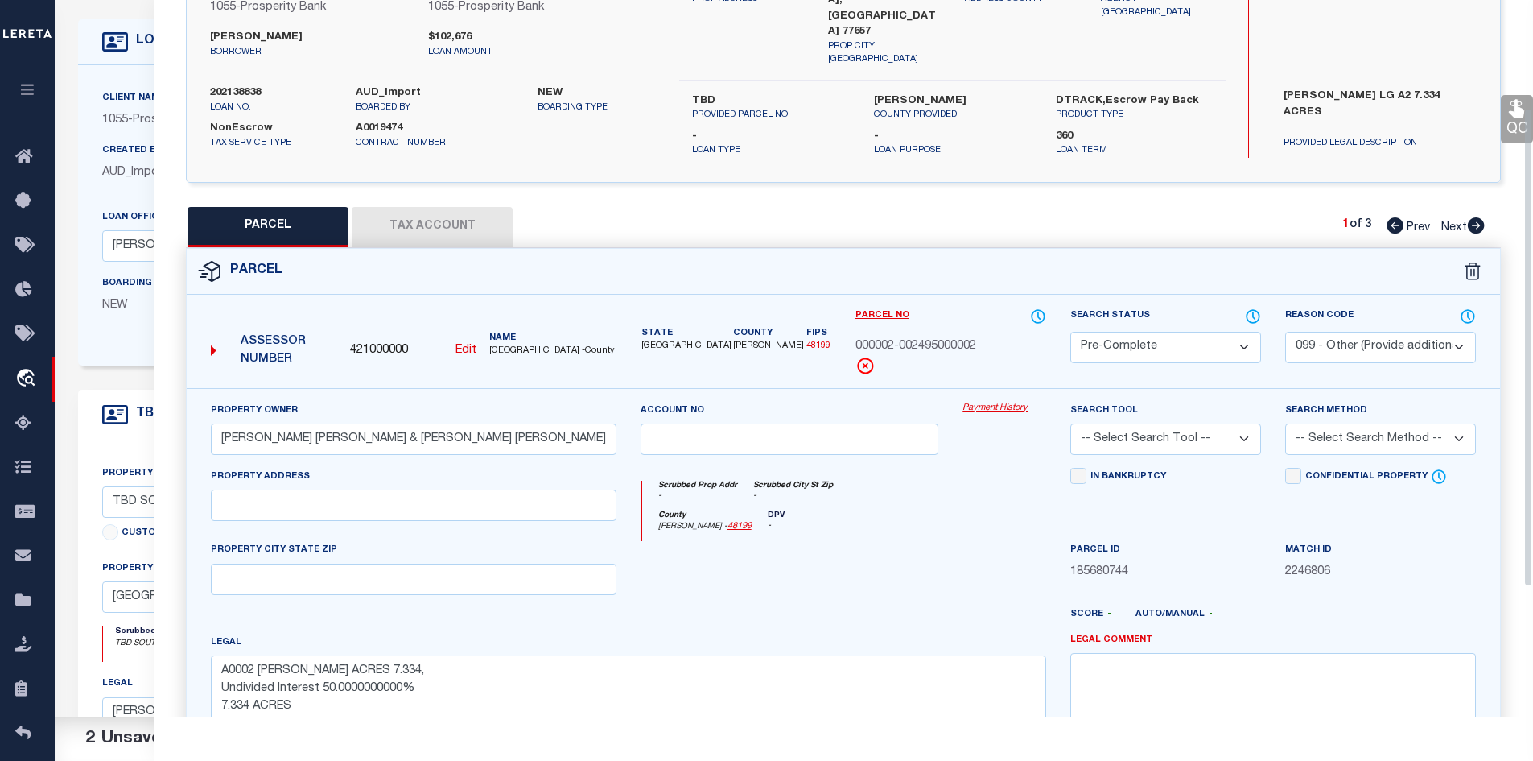
click at [1168, 438] on select "-- Select Search Tool -- 3rd Party Website Agency File Agency Website ATLS CNV-…" at bounding box center [1166, 438] width 191 height 31
select select "AGW"
click at [1071, 423] on select "-- Select Search Tool -- 3rd Party Website Agency File Agency Website ATLS CNV-…" at bounding box center [1166, 438] width 191 height 31
click at [1310, 436] on select "-- Select Search Method -- Property Address Legal Liability Info Provided" at bounding box center [1380, 438] width 191 height 31
select select "LEG"
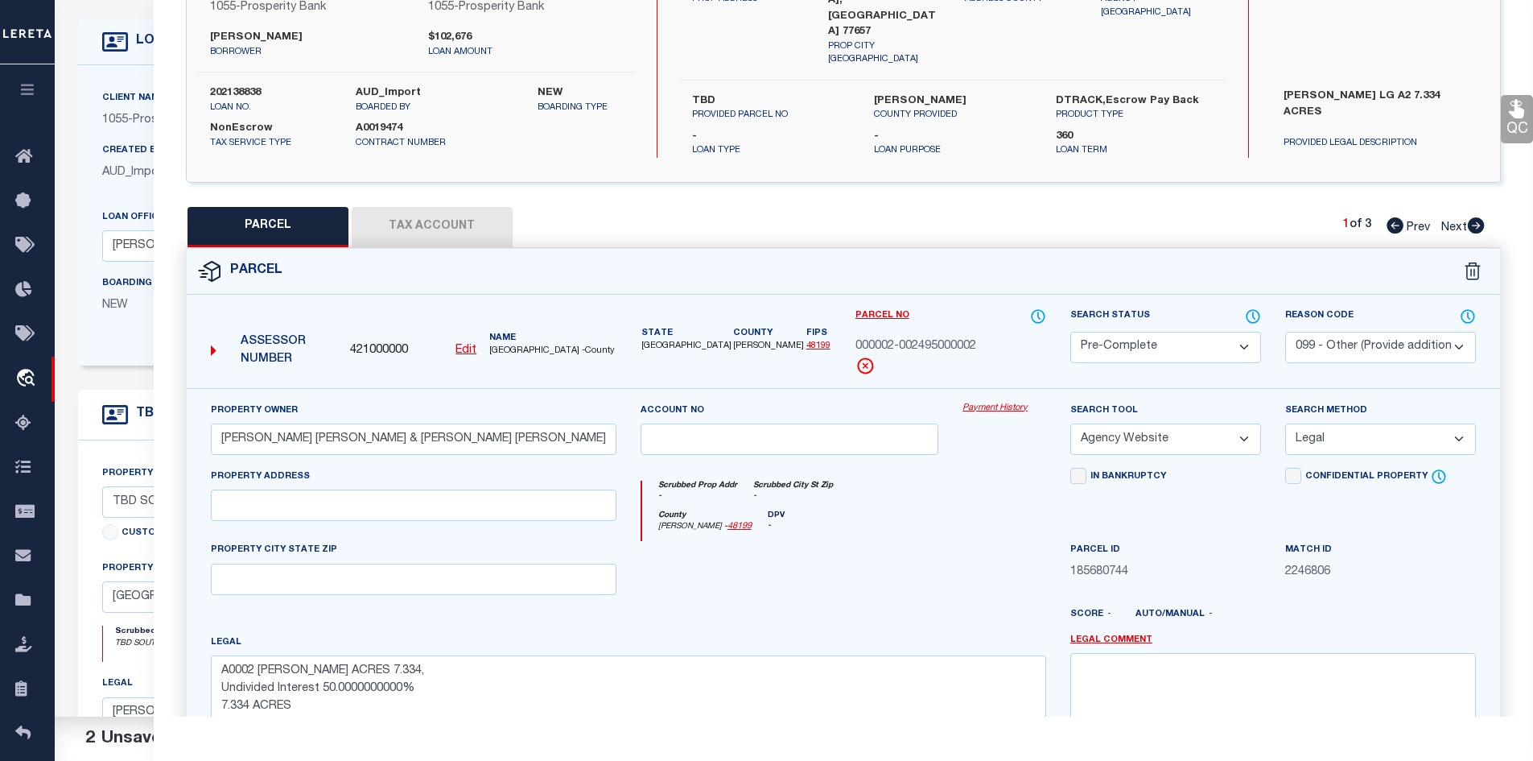
click at [1285, 423] on select "-- Select Search Method -- Property Address Legal Liability Info Provided" at bounding box center [1380, 438] width 191 height 31
click at [926, 514] on div "County Hardin - 48199 DPV -" at bounding box center [844, 525] width 404 height 31
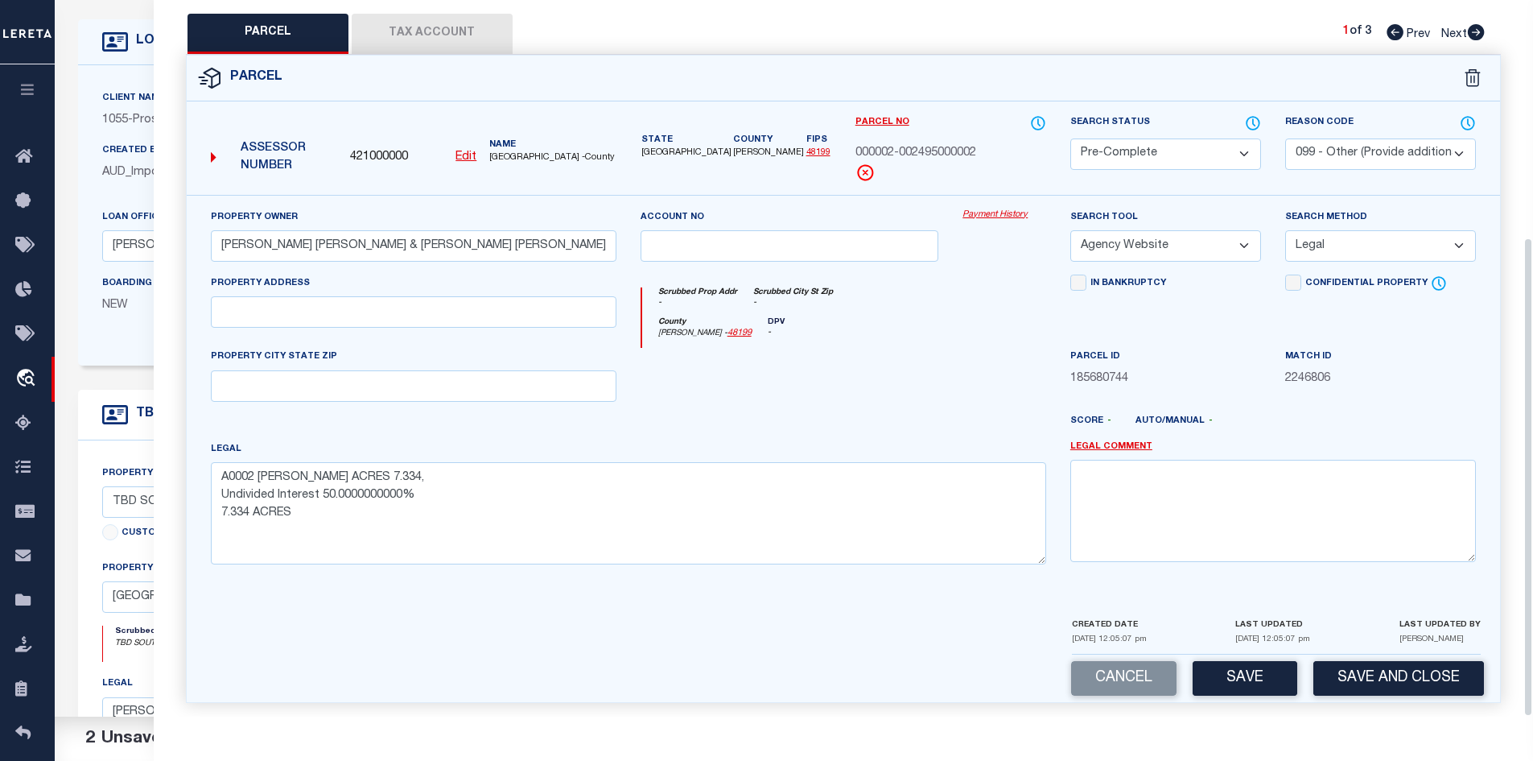
scroll to position [402, 0]
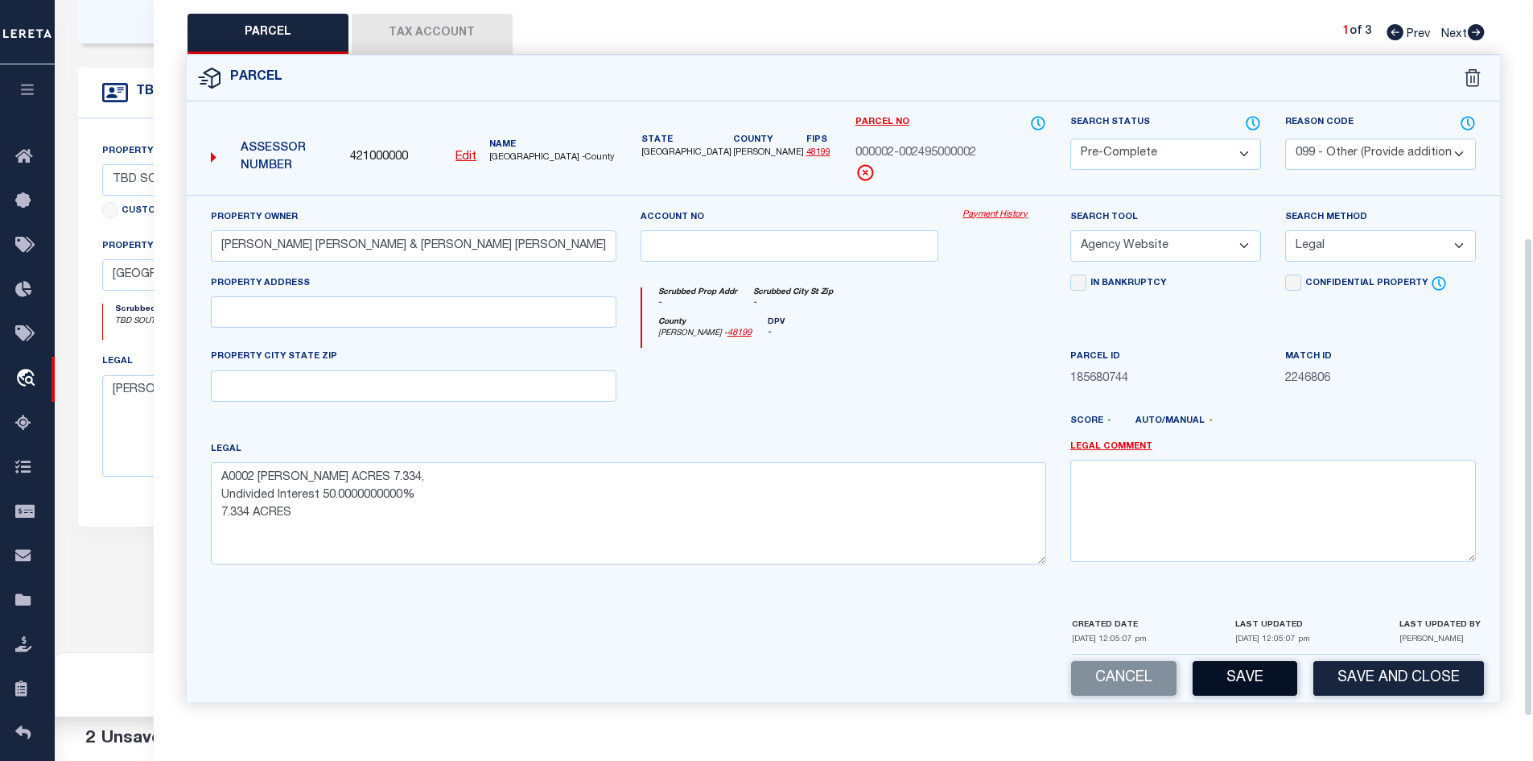
click at [1231, 670] on button "Save" at bounding box center [1245, 678] width 105 height 35
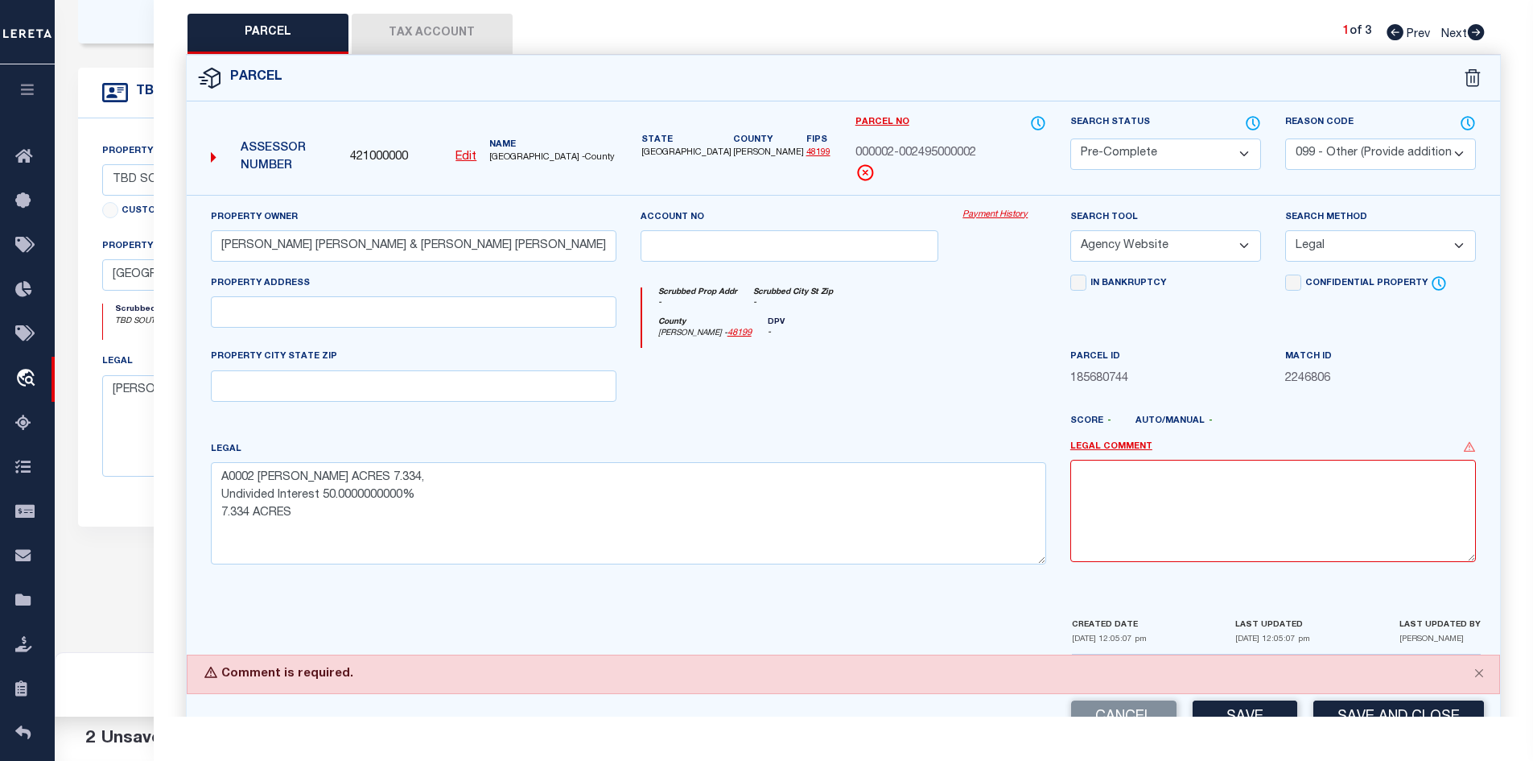
click at [854, 429] on div at bounding box center [897, 428] width 323 height 26
click at [1483, 662] on button "Close" at bounding box center [1479, 672] width 40 height 35
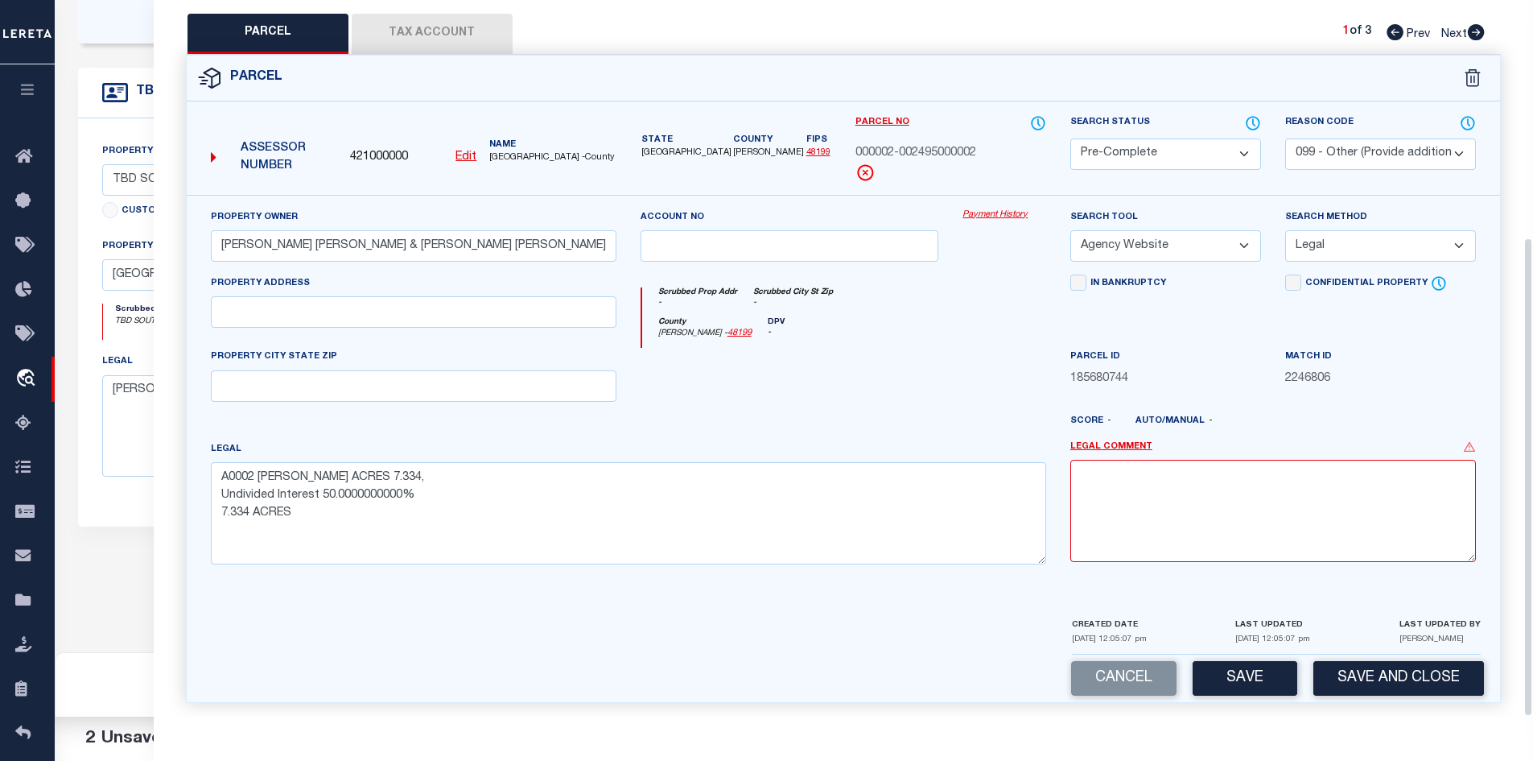
click at [934, 415] on div at bounding box center [897, 428] width 323 height 26
click at [1141, 495] on textarea at bounding box center [1274, 510] width 406 height 101
click at [1260, 502] on textarea at bounding box center [1274, 510] width 406 height 101
type textarea "request to update"
click at [1236, 661] on button "Save" at bounding box center [1245, 678] width 105 height 35
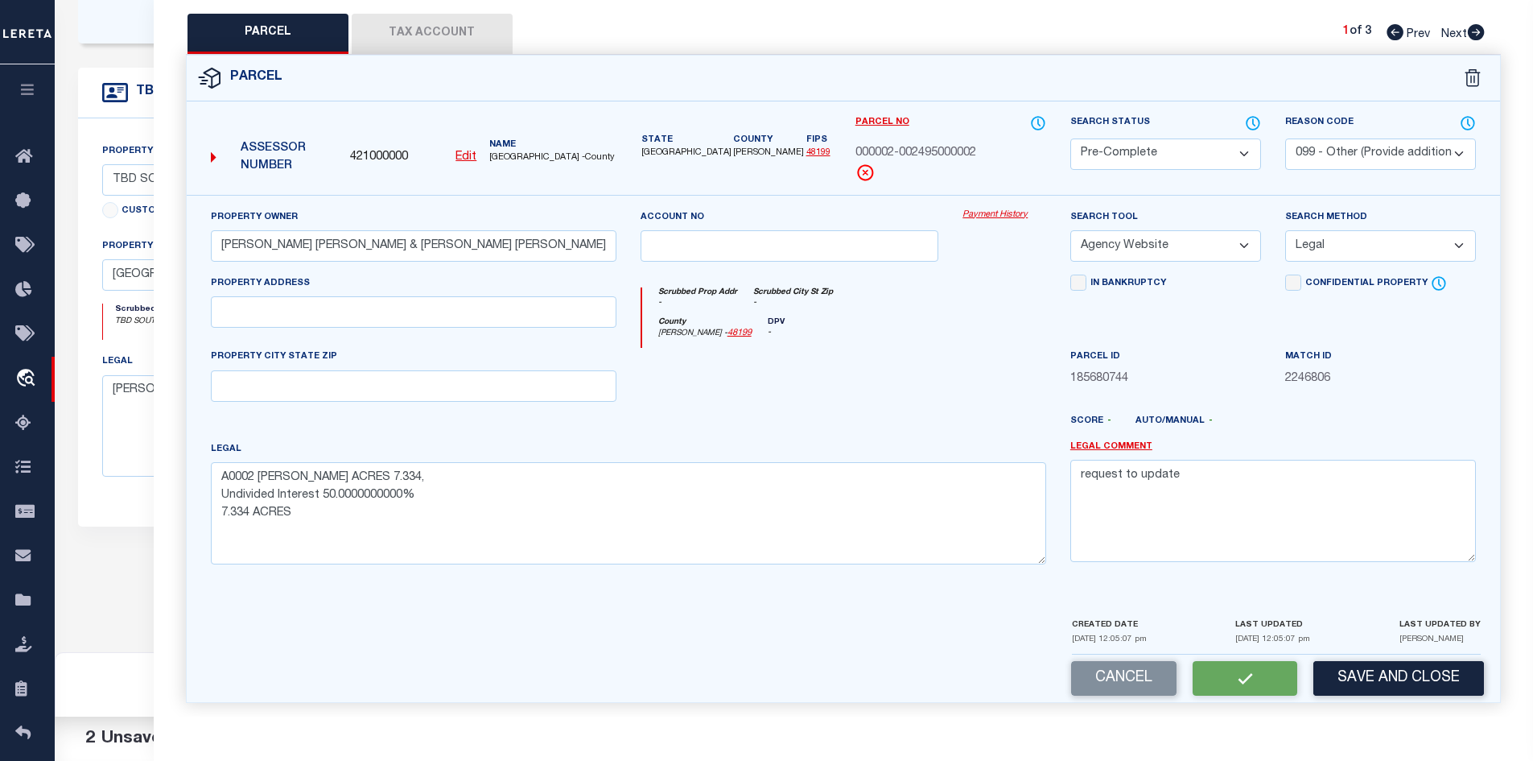
select select "AS"
select select
checkbox input "false"
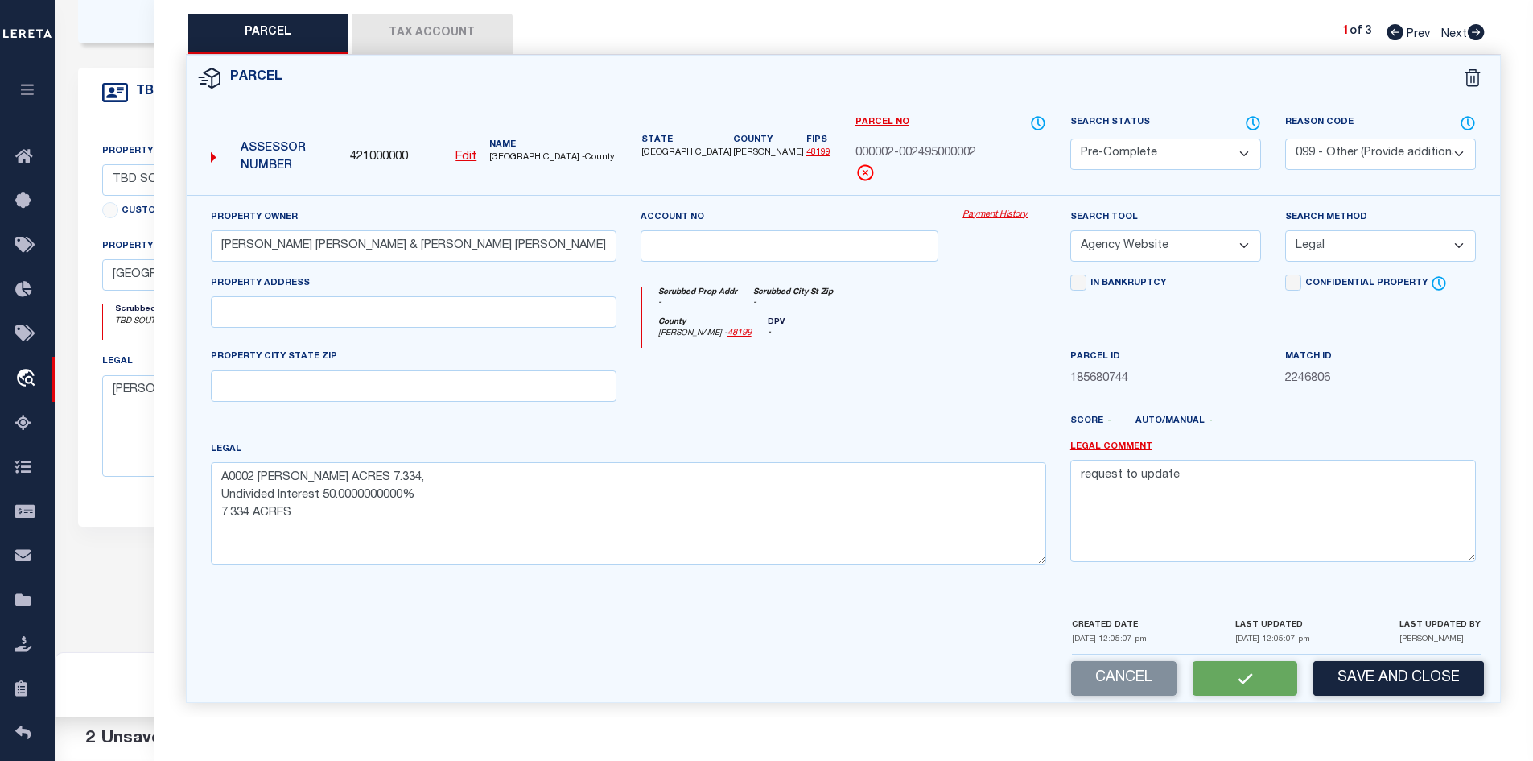
checkbox input "false"
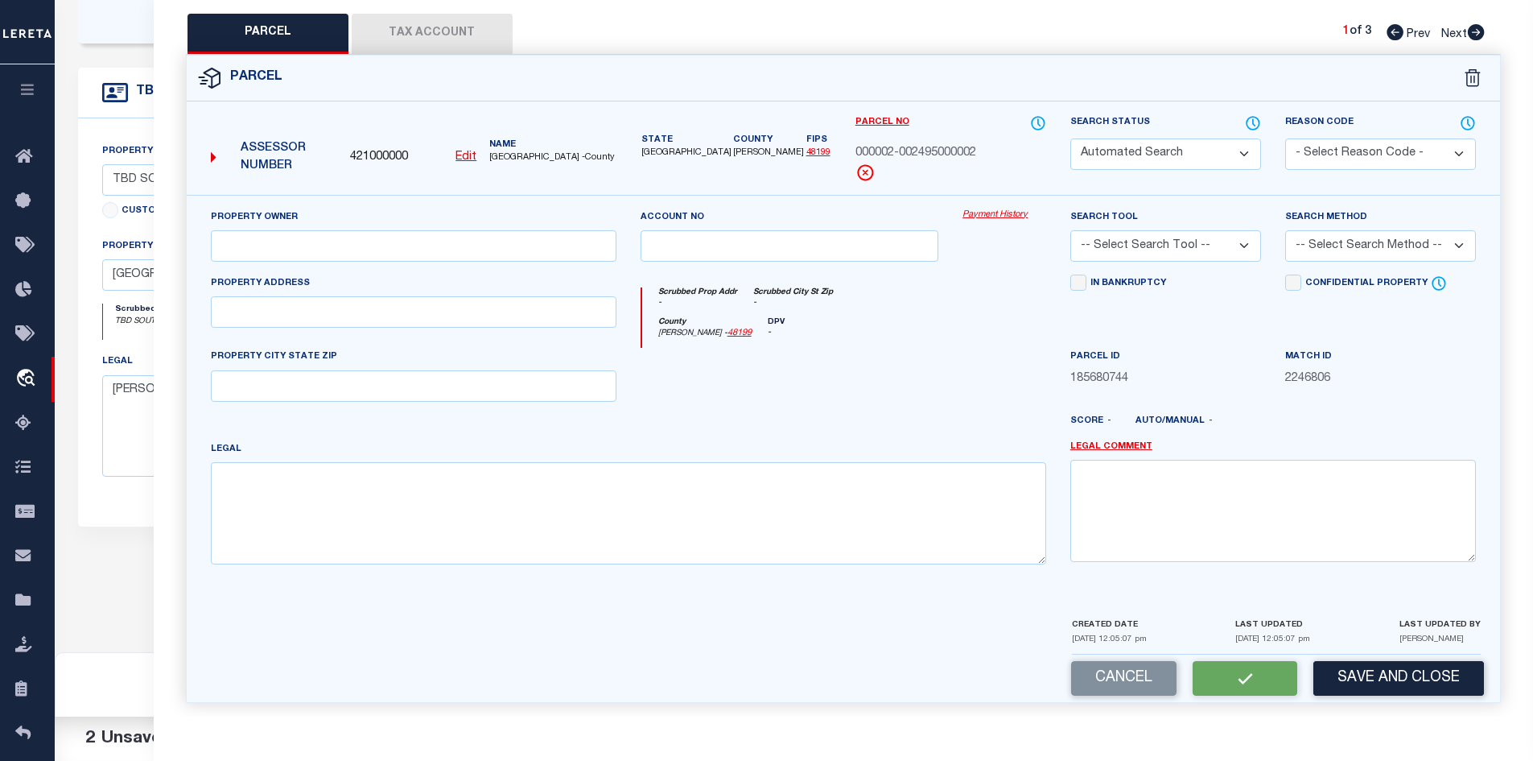
select select "PC"
select select "099"
type input "LARCADE CHRIS EDWARD & MOLLY ANN"
select select "AGW"
select select "LEG"
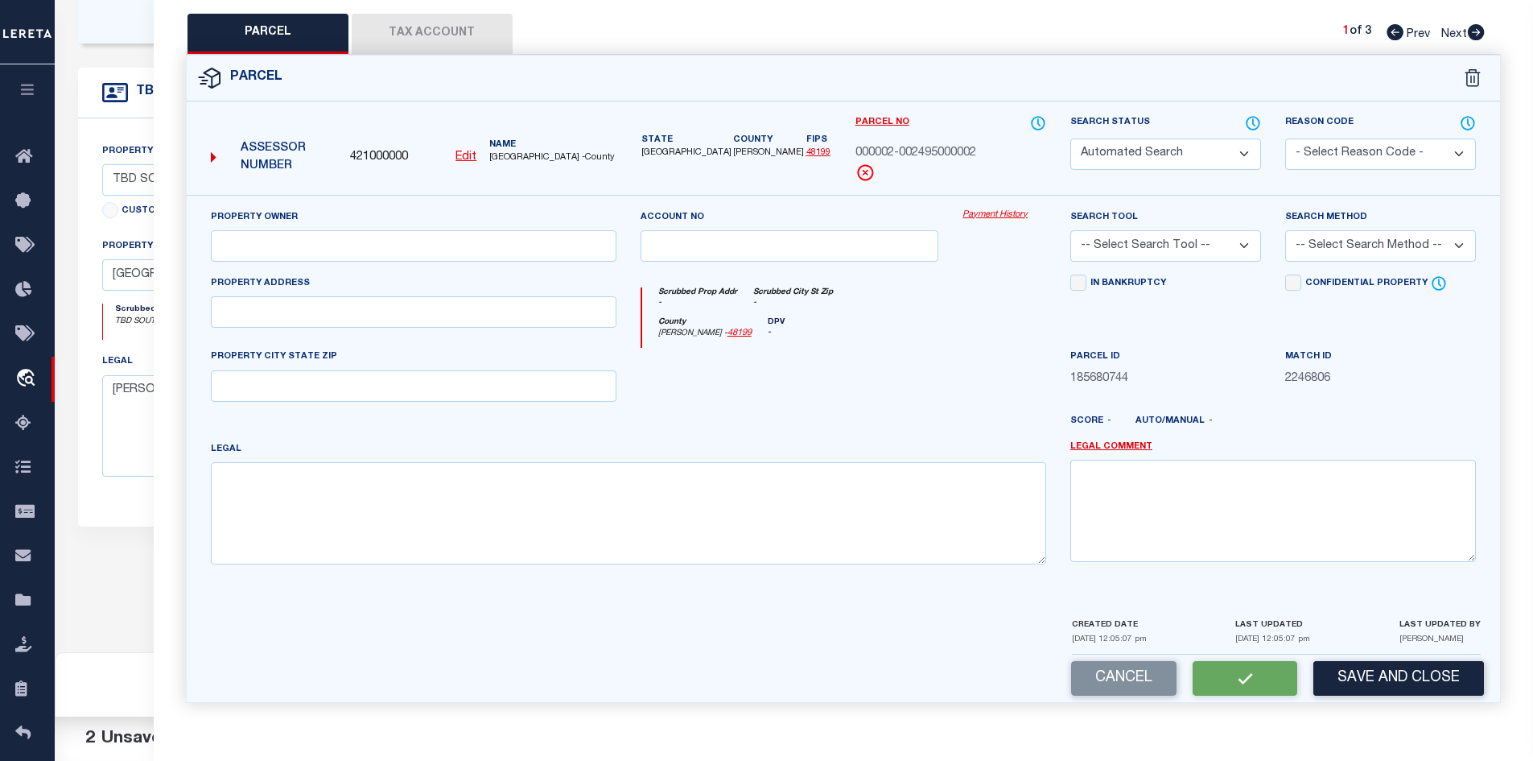
type textarea "A0002 ARRIOLA FRANCISCO ACRES 7.334, Undivided Interest 50.0000000000% 7.334 AC…"
type textarea "request to update"
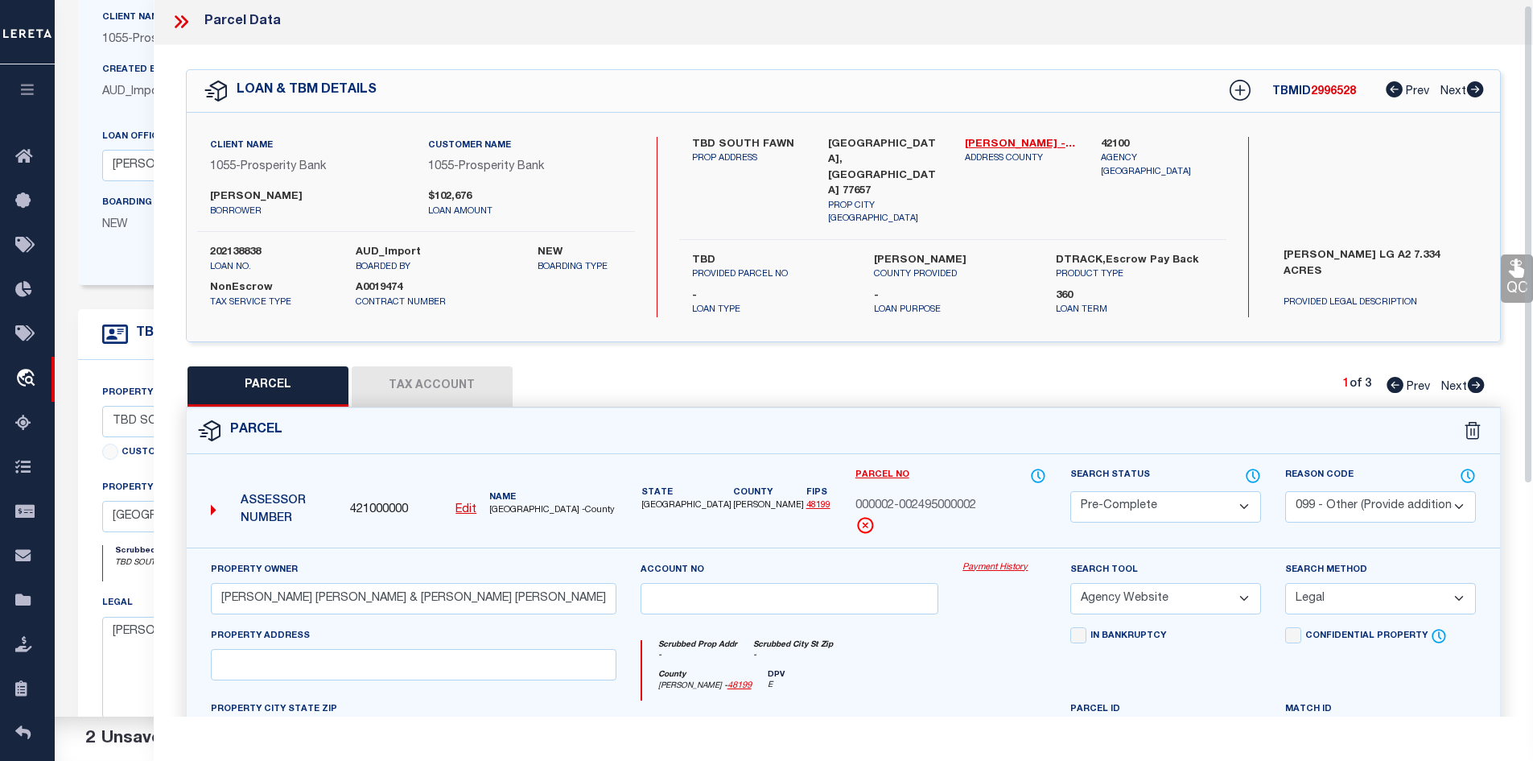
scroll to position [0, 0]
click at [475, 383] on button "Tax Account" at bounding box center [432, 388] width 161 height 40
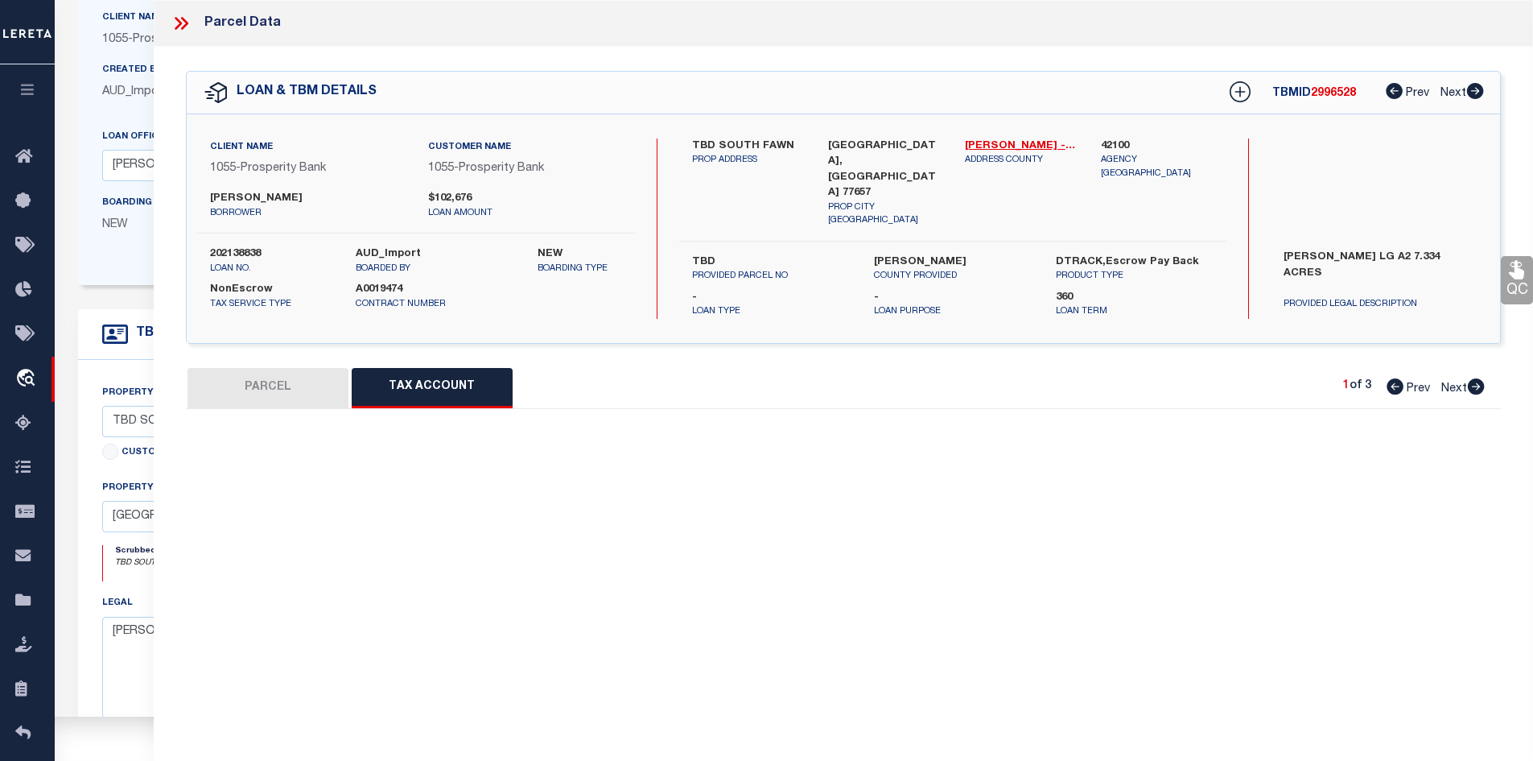
select select "100"
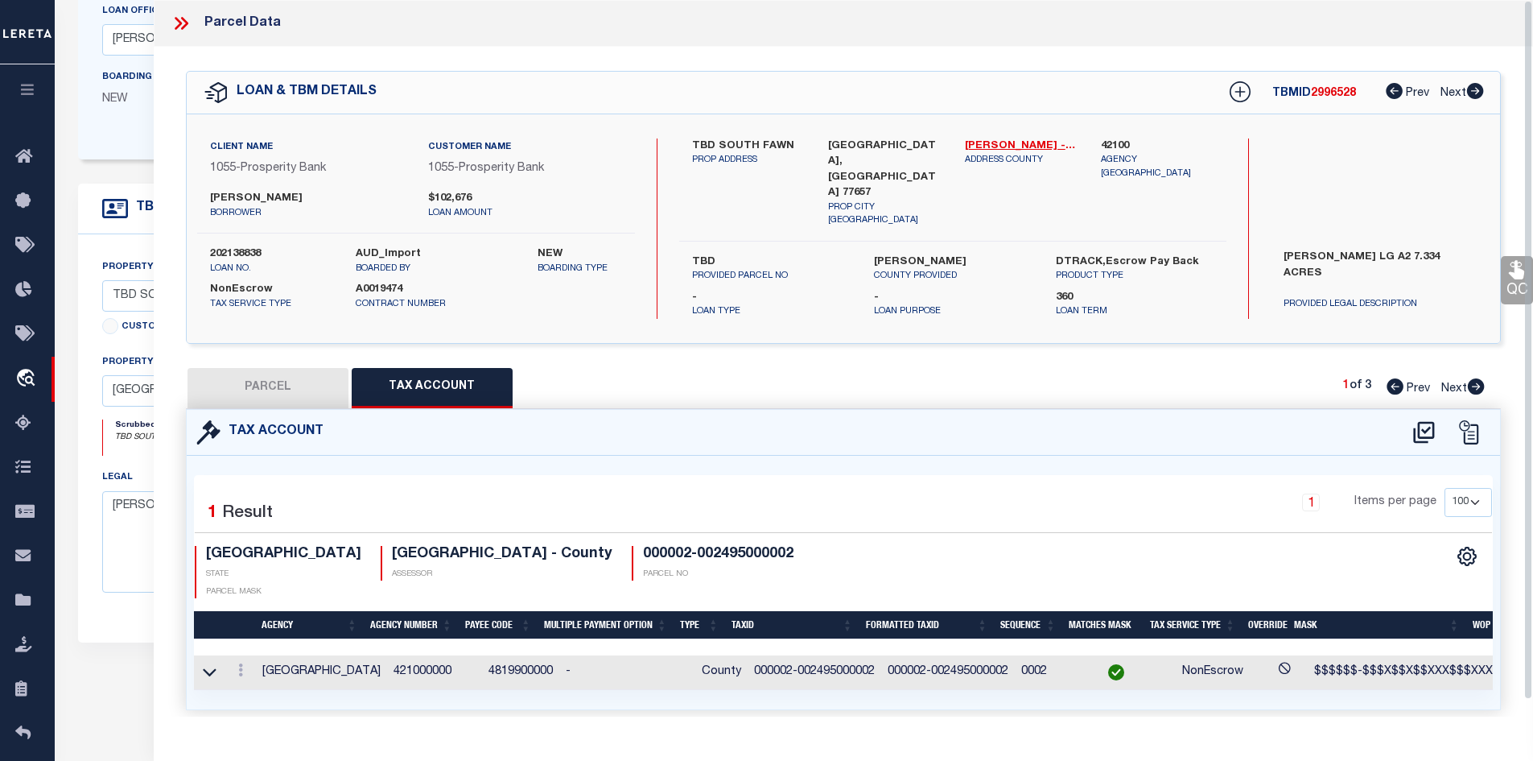
scroll to position [250, 0]
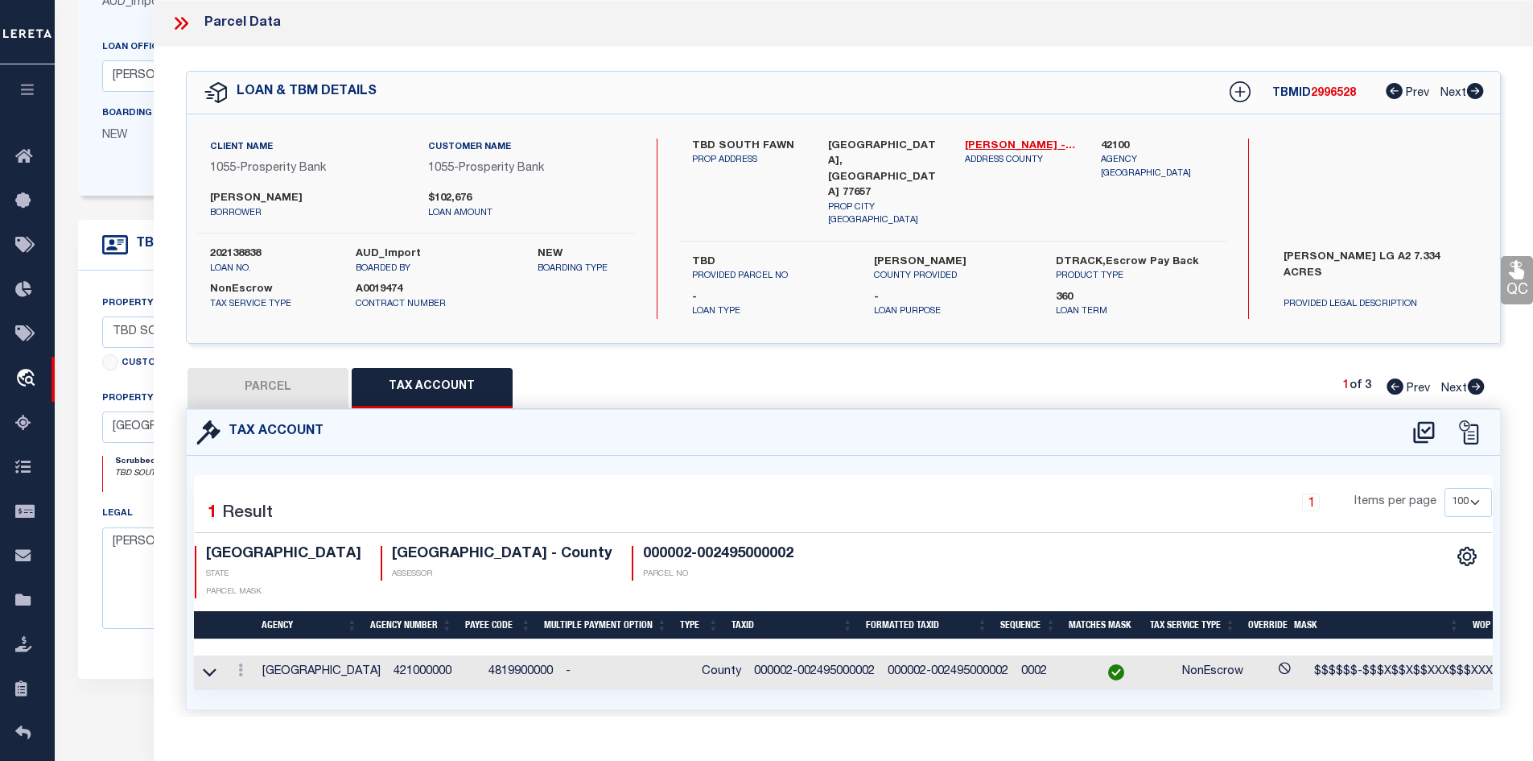
drag, startPoint x: 176, startPoint y: 21, endPoint x: 218, endPoint y: 49, distance: 50.5
click at [179, 22] on icon at bounding box center [181, 23] width 21 height 21
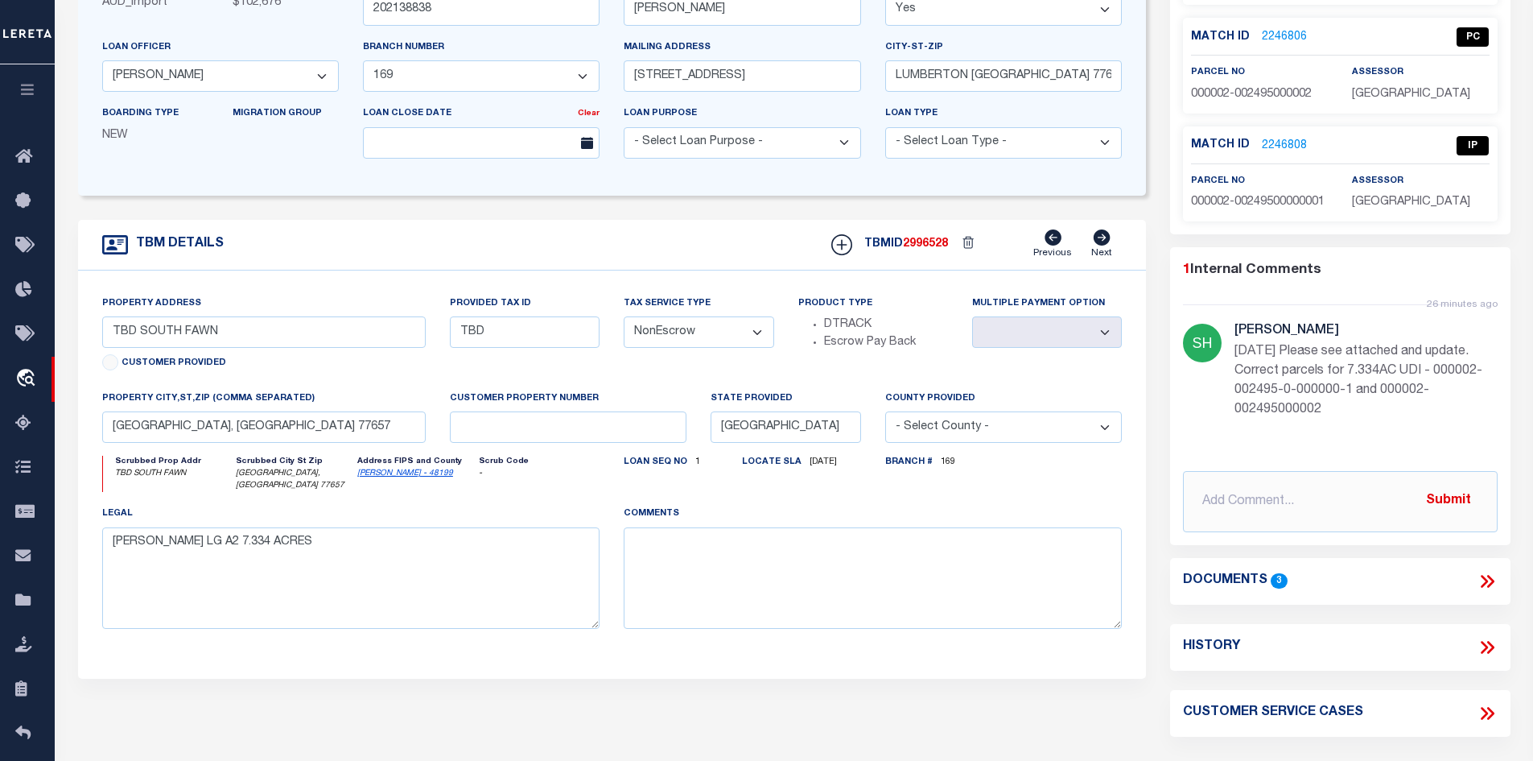
scroll to position [9, 0]
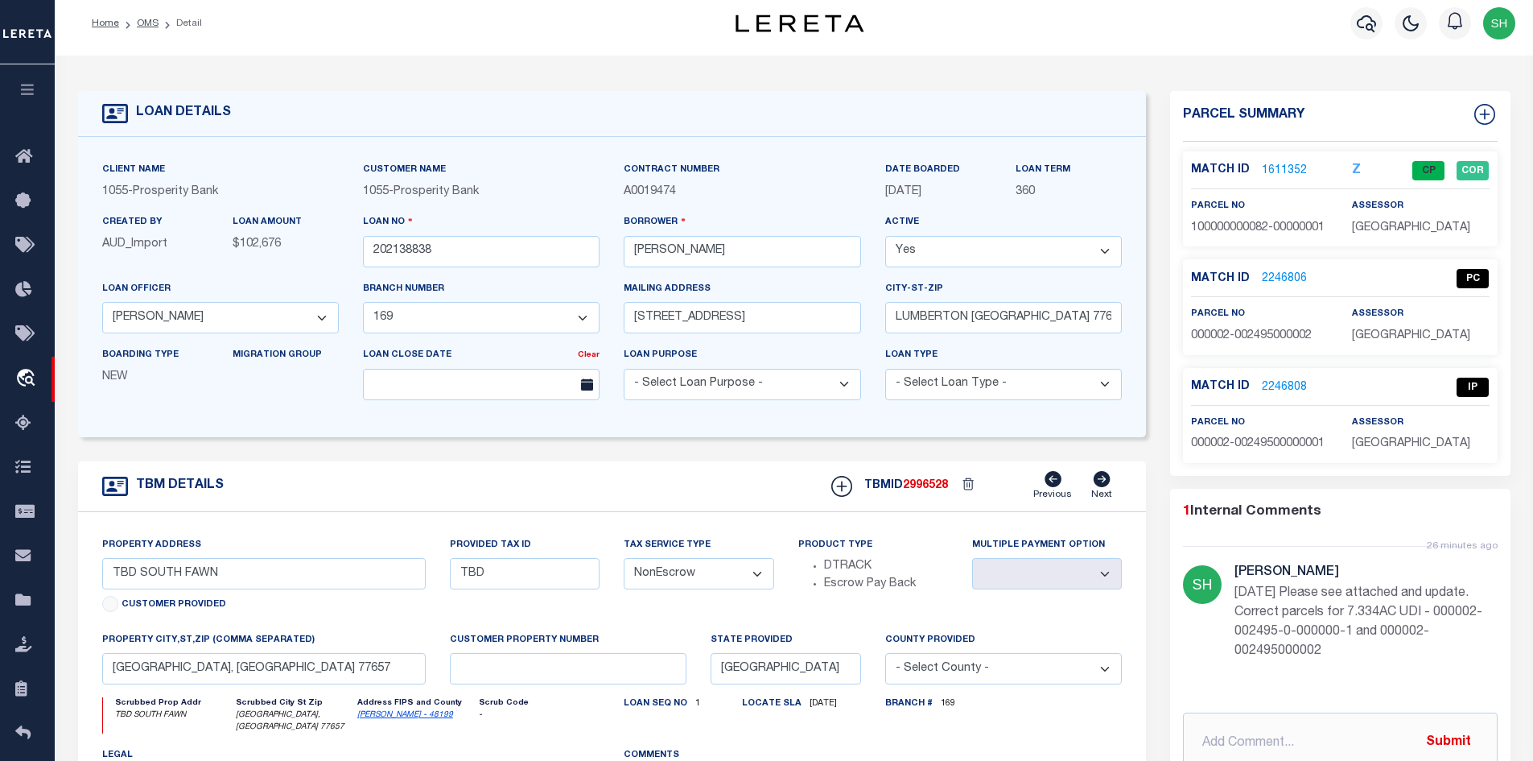
click at [1285, 388] on link "2246808" at bounding box center [1284, 387] width 45 height 17
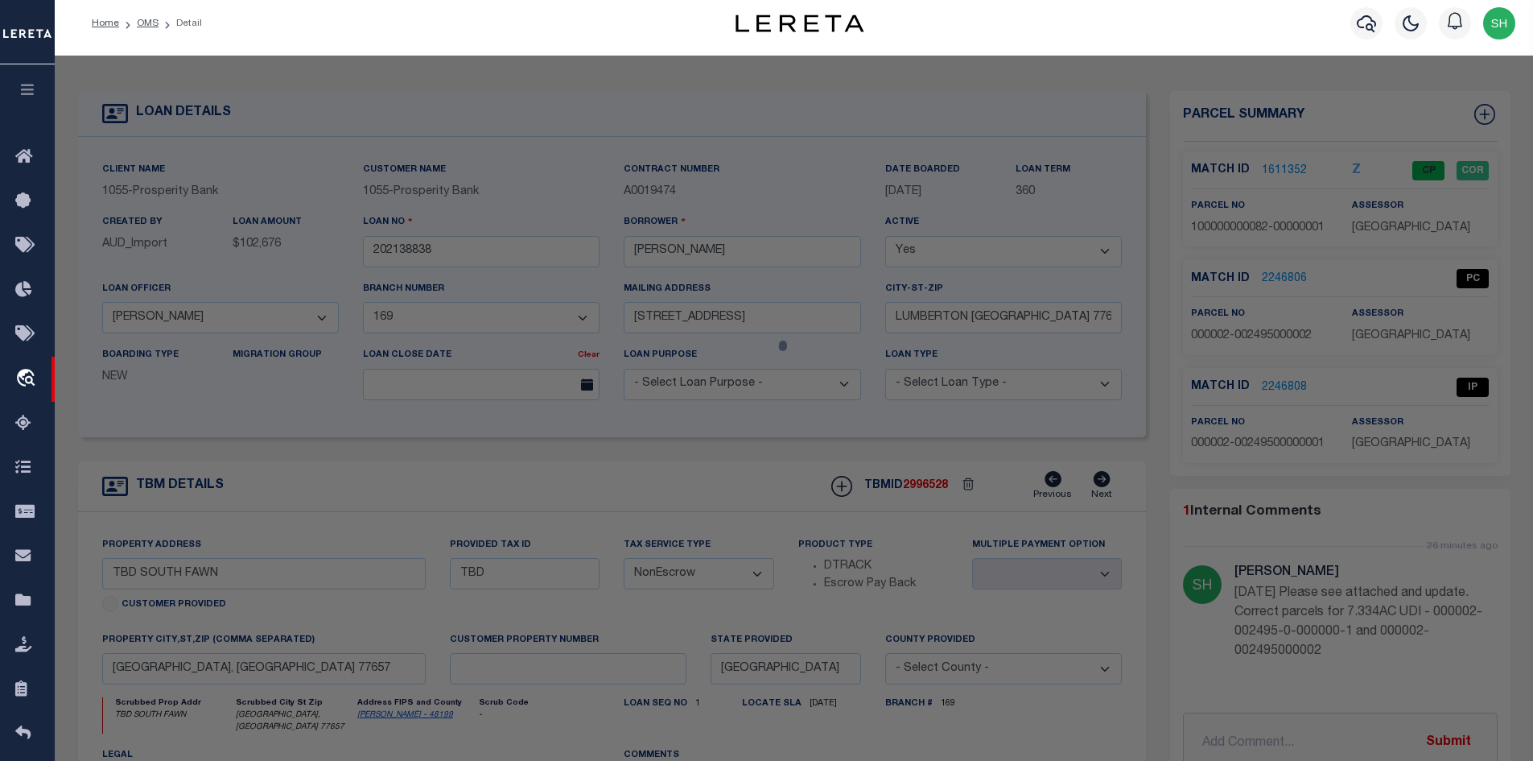
select select "AS"
select select
checkbox input "false"
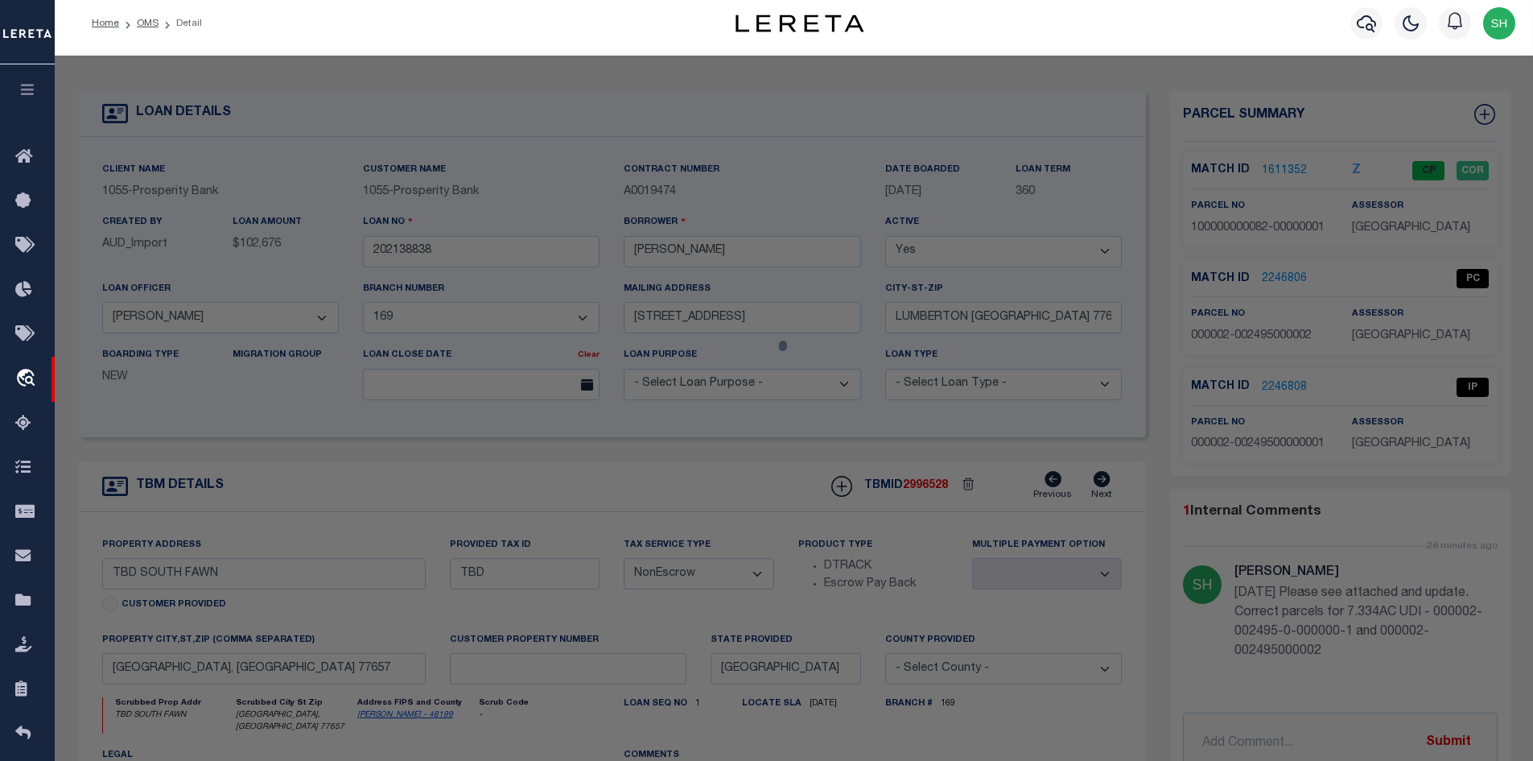
checkbox input "false"
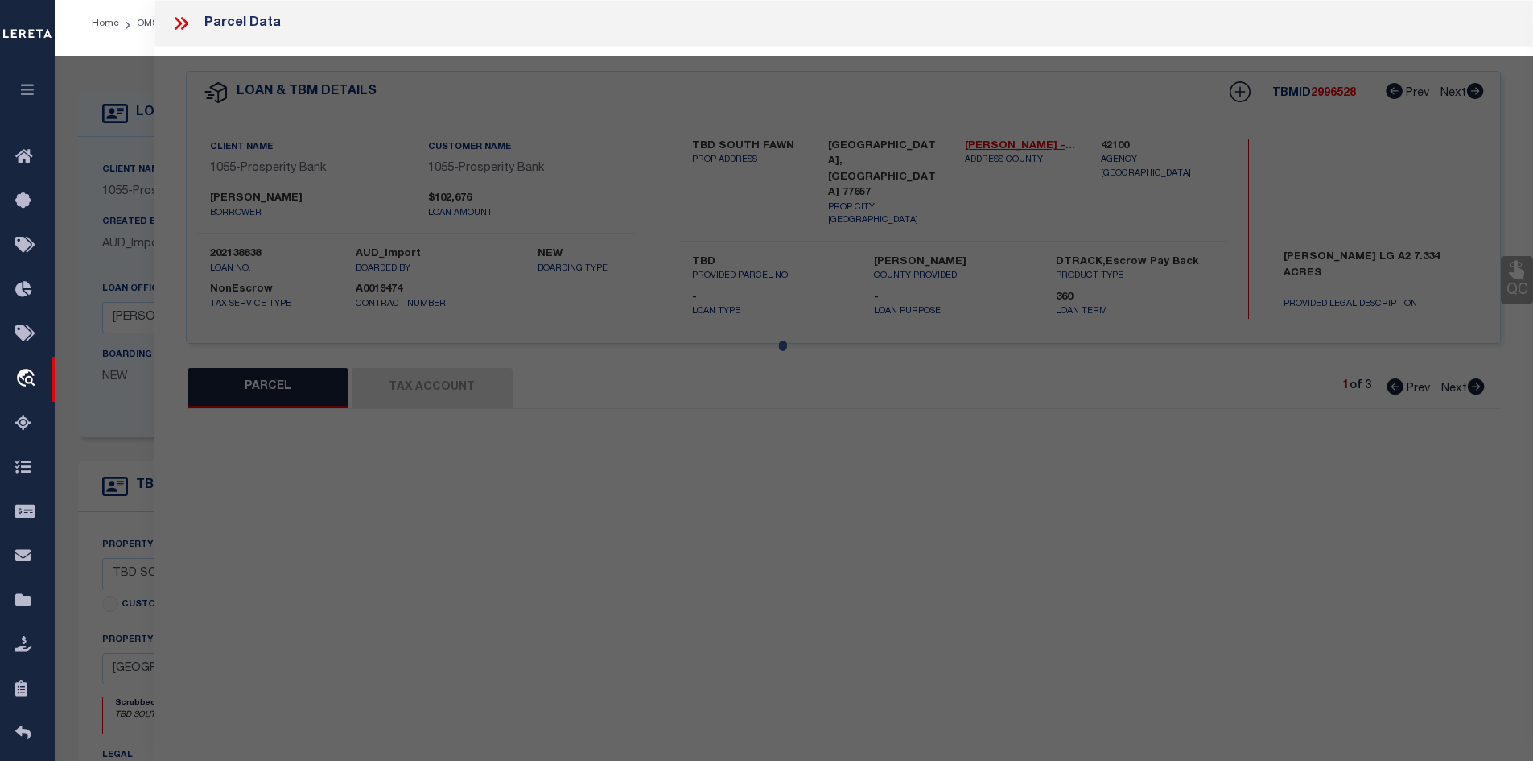
select select "IP"
checkbox input "false"
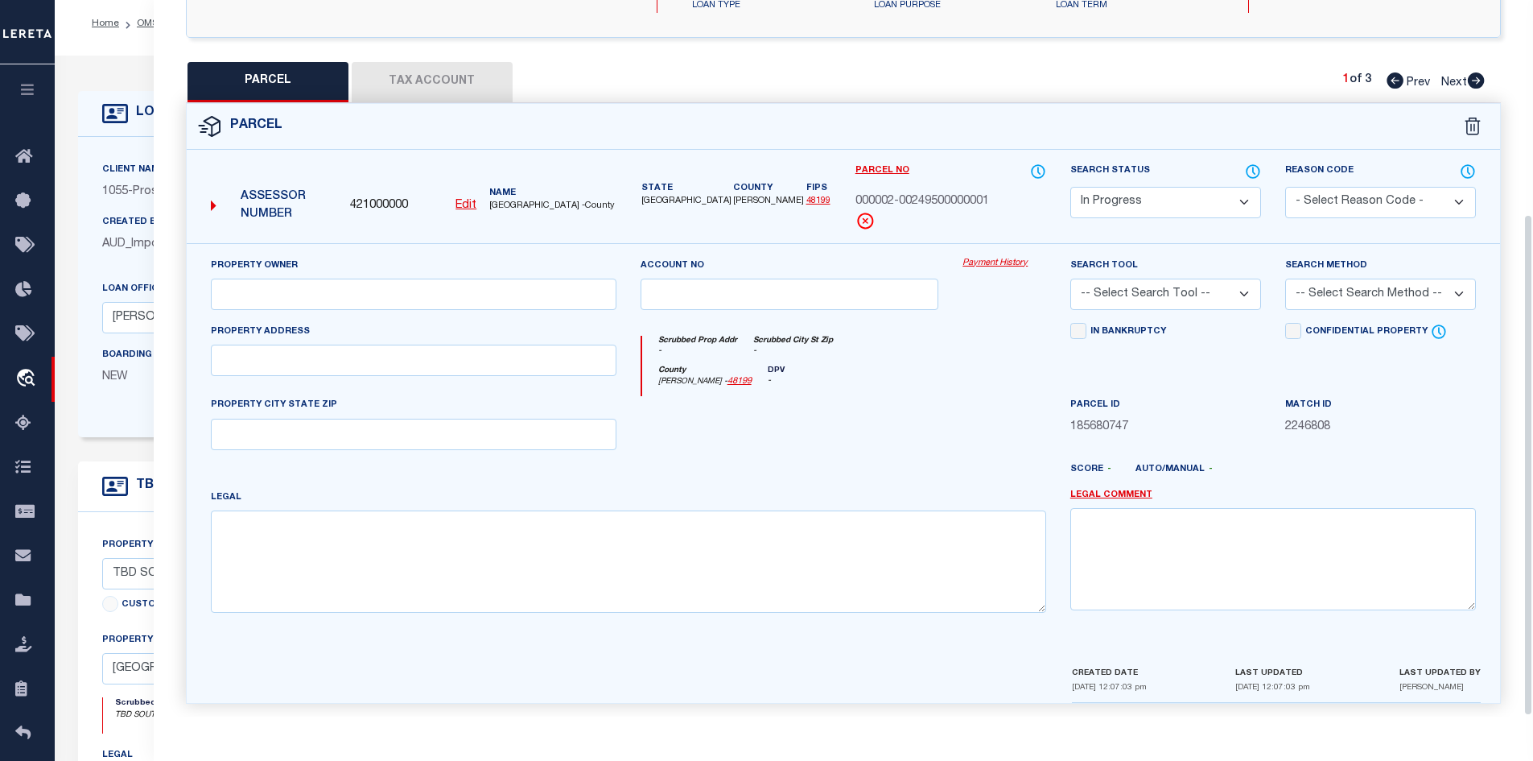
scroll to position [307, 0]
paste textarea "A0002 ARRIOLA FRANCISCO ACRES 7.334, Undivided Interest 50.0000000000% 7.334 AC…"
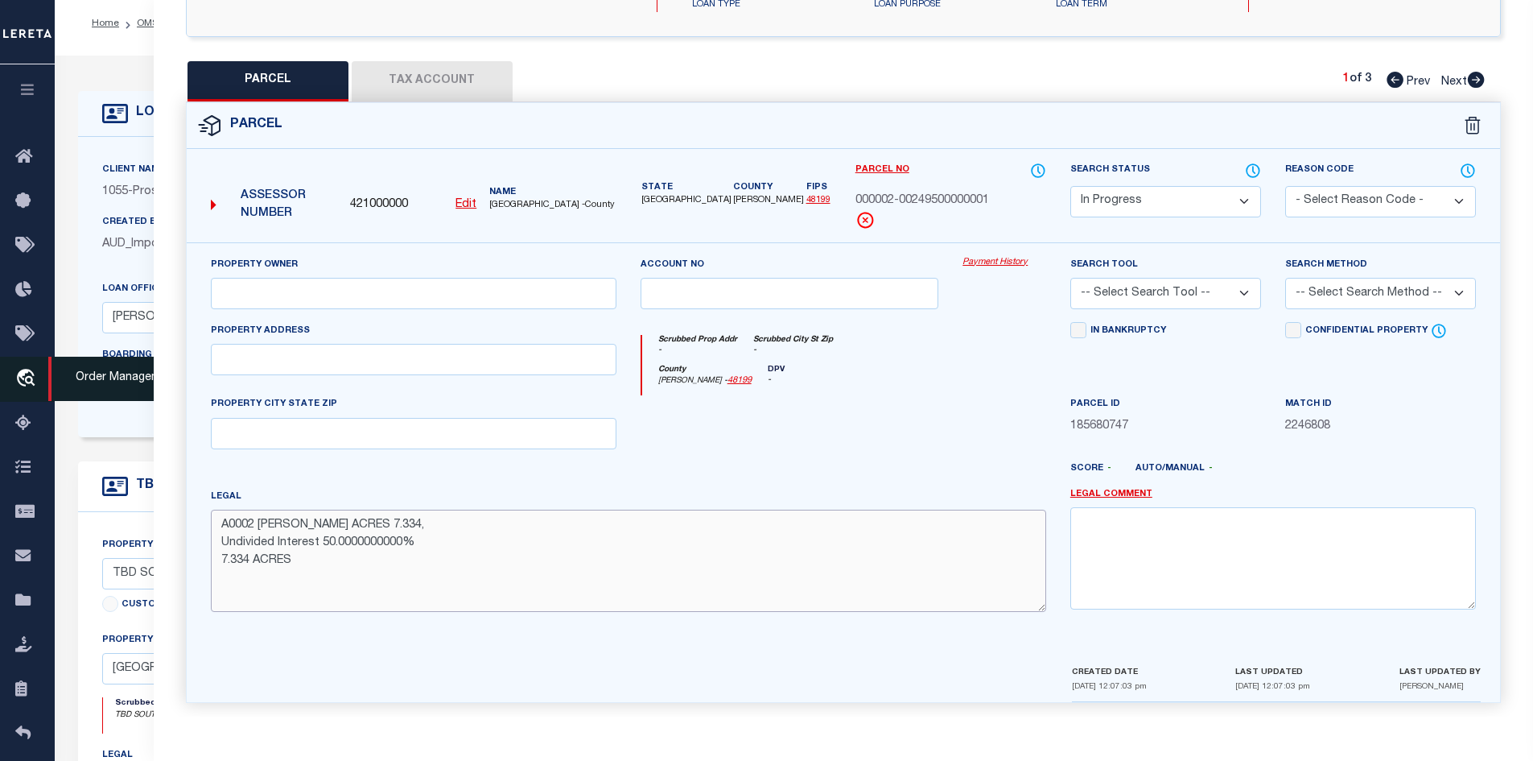
type textarea "A0002 ARRIOLA FRANCISCO ACRES 7.334, Undivided Interest 50.0000000000% 7.334 AC…"
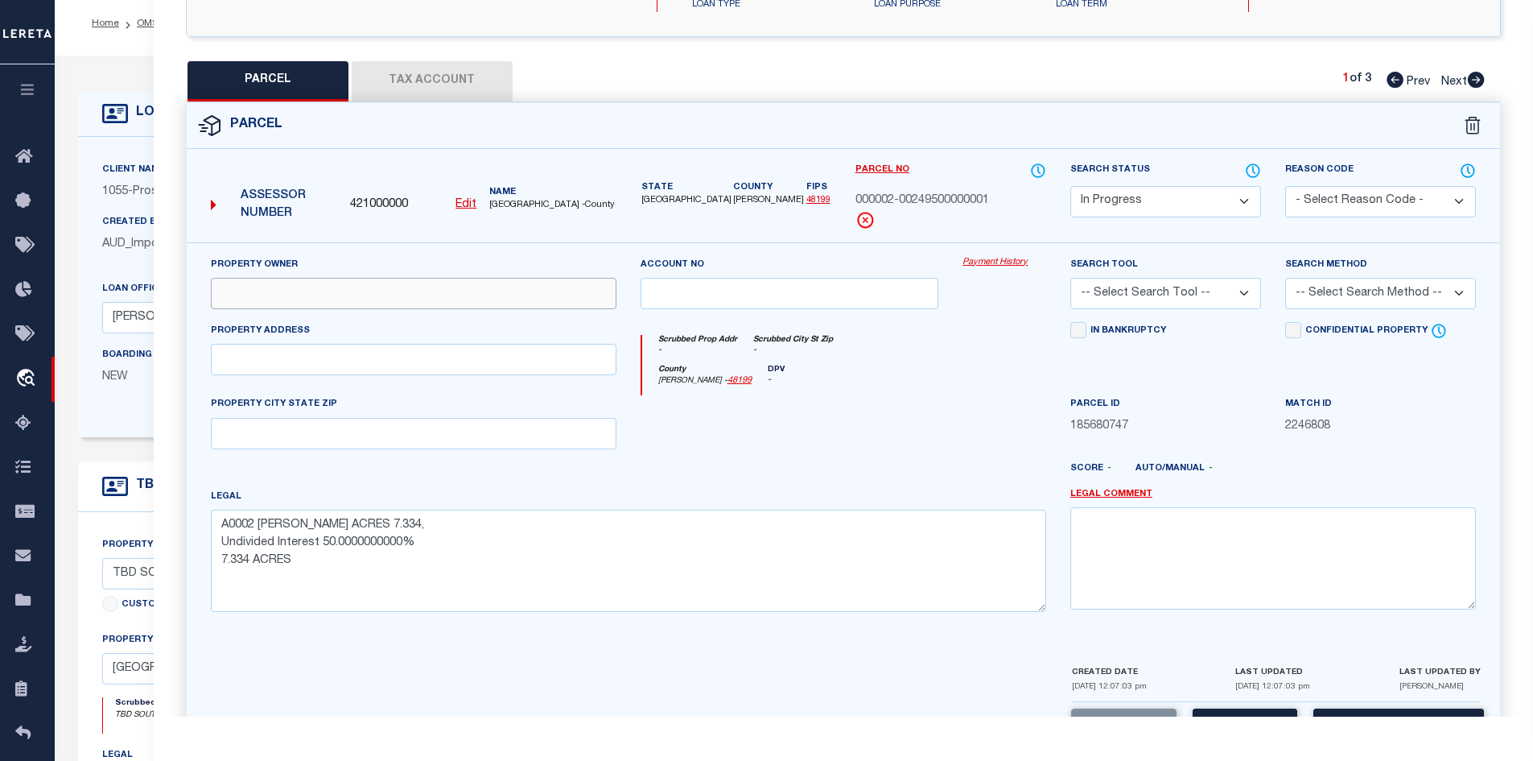
drag, startPoint x: 344, startPoint y: 264, endPoint x: 296, endPoint y: 289, distance: 53.6
paste input "LARCADE CHRIS EDWARD & MOLLY ANN"
type input "LARCADE CHRIS EDWARD & MOLLY ANN"
click at [452, 81] on button "Tax Account" at bounding box center [432, 81] width 161 height 40
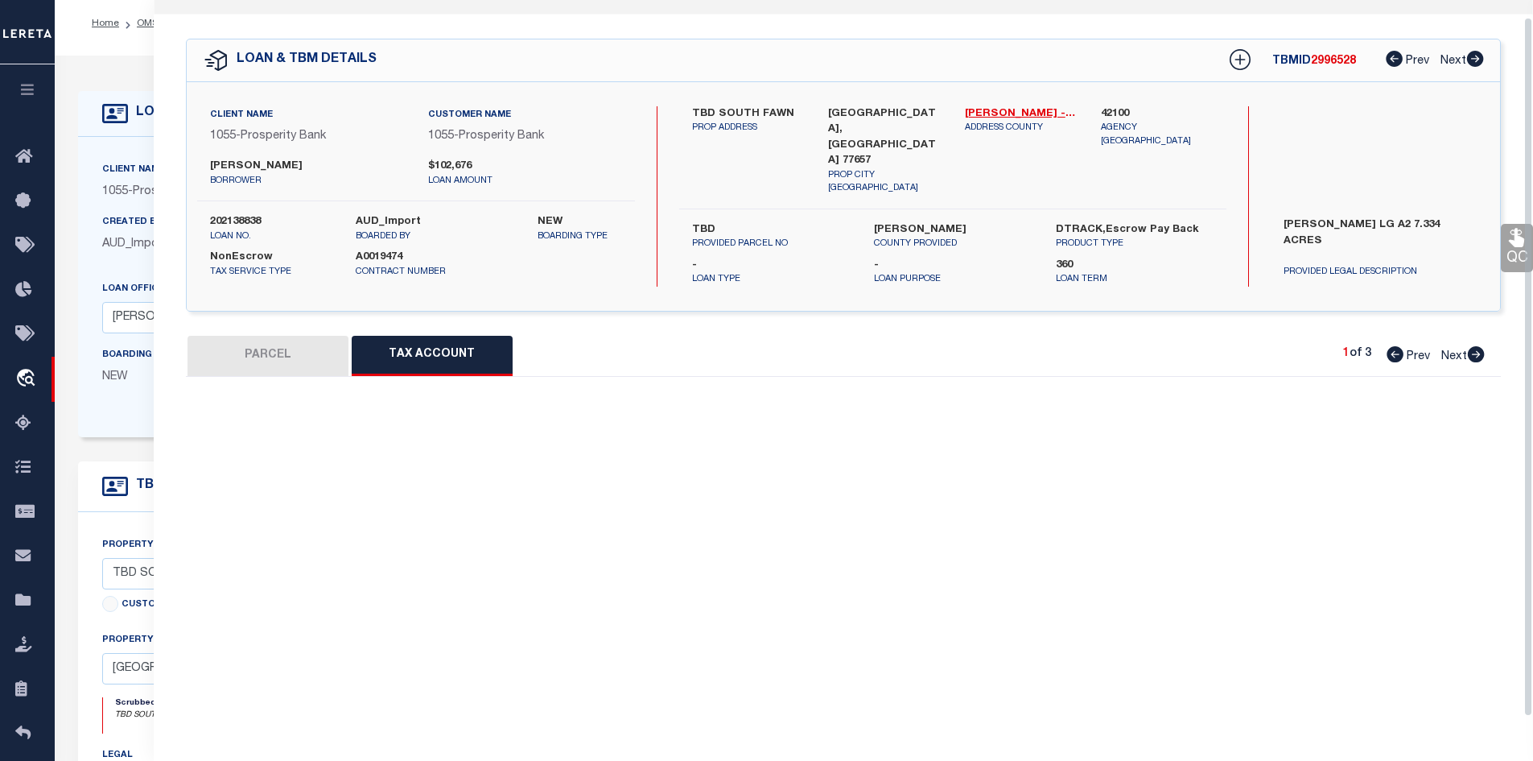
scroll to position [0, 0]
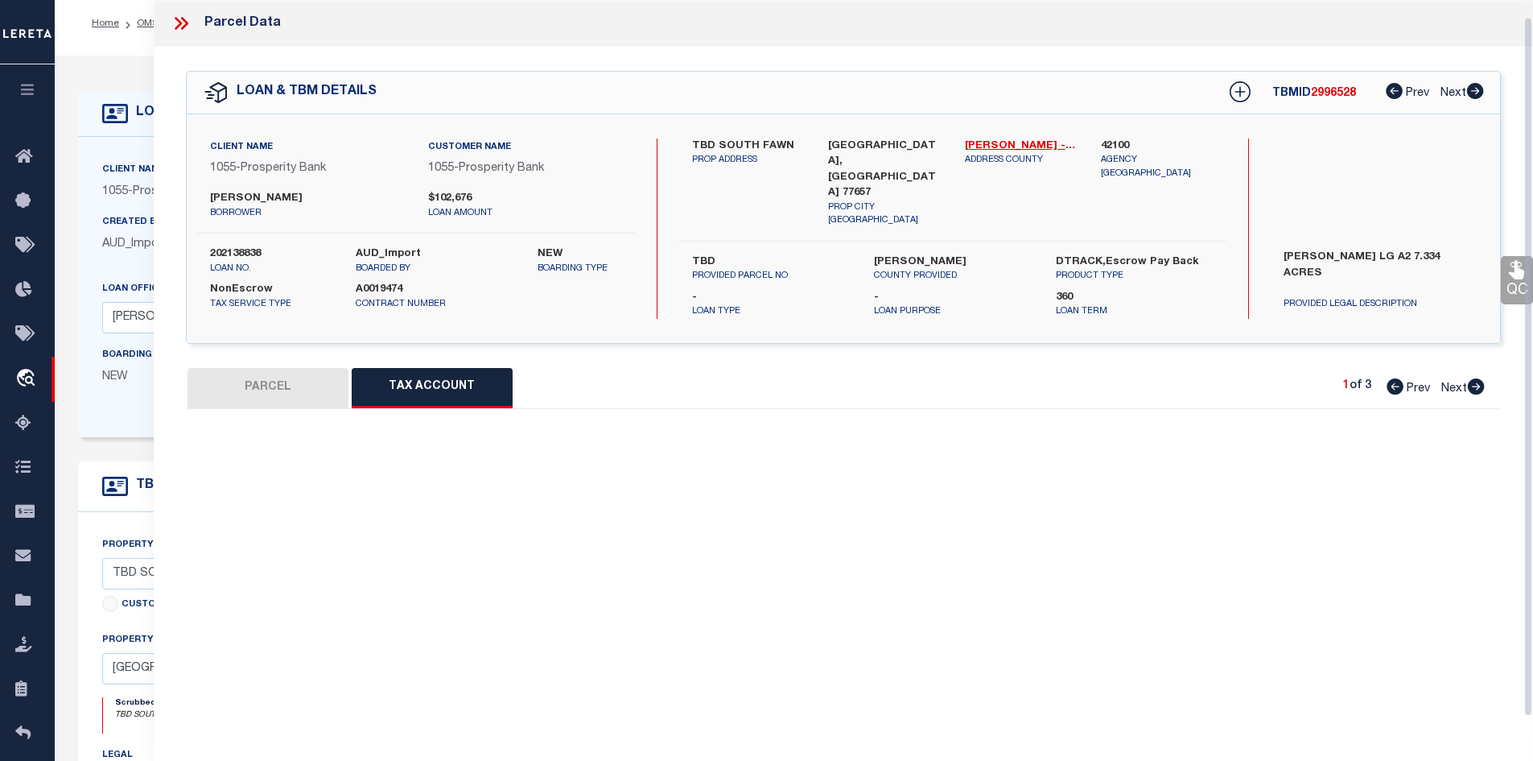
select select "100"
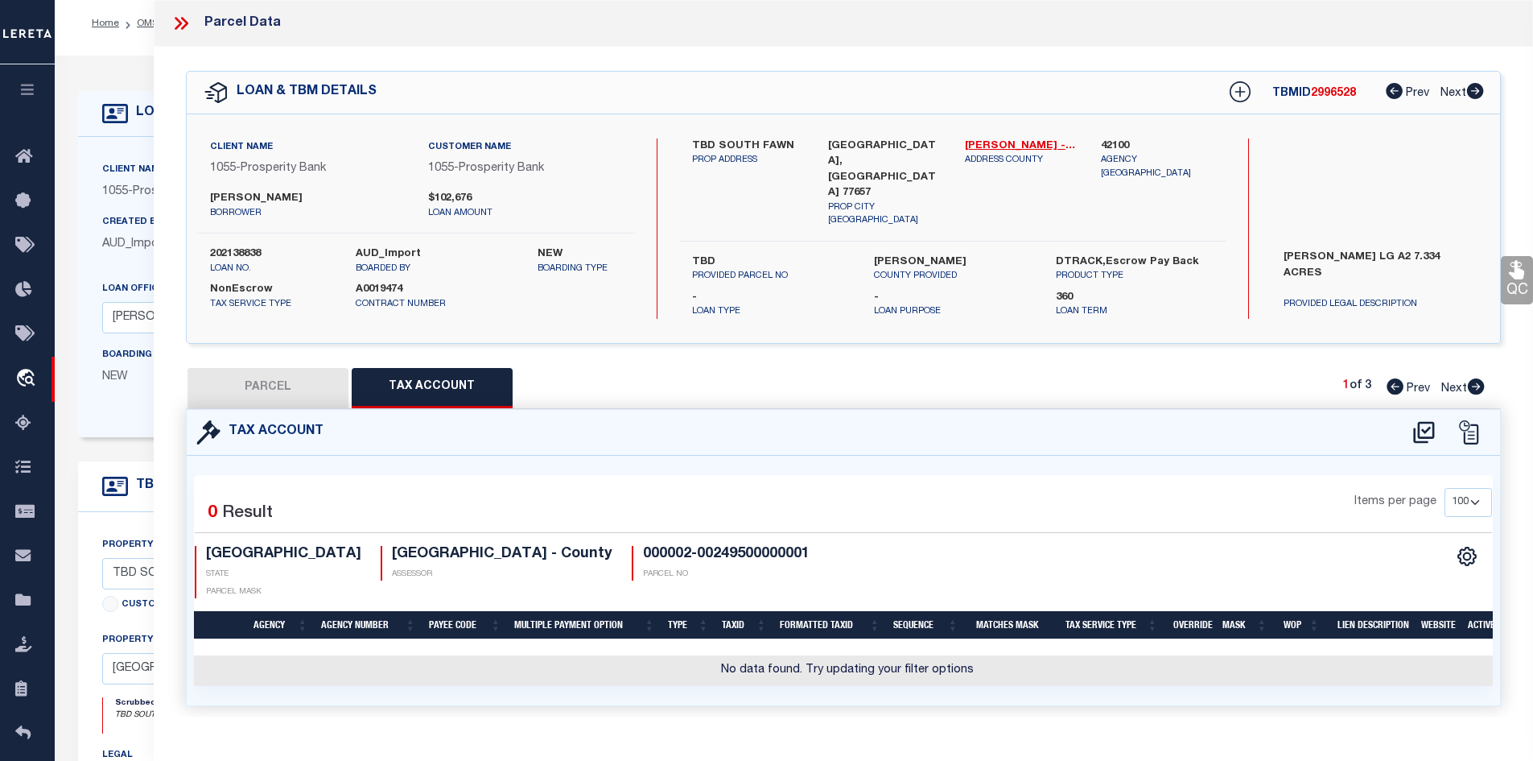
scroll to position [250, 0]
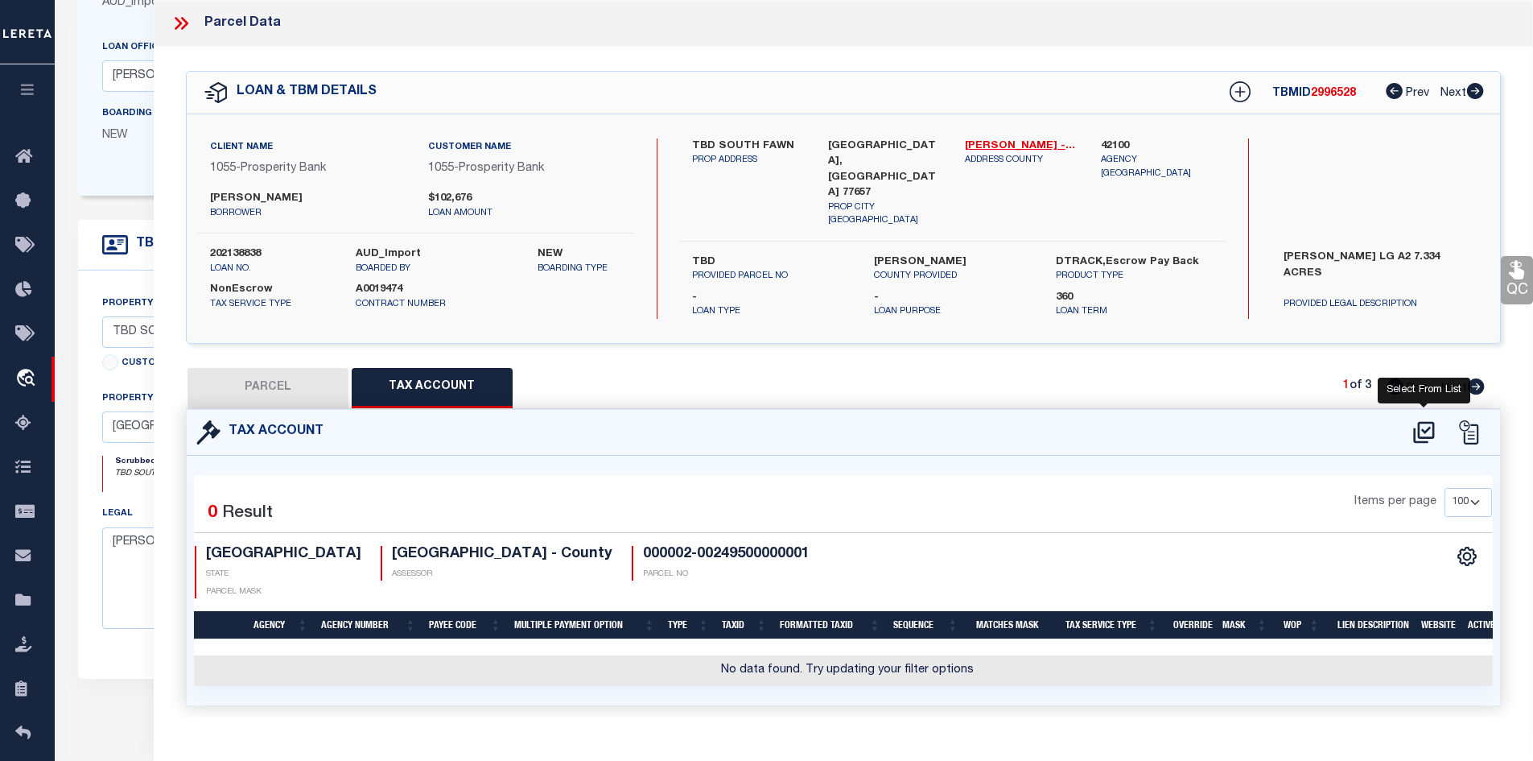
click at [1415, 421] on icon at bounding box center [1423, 432] width 21 height 22
select select "100"
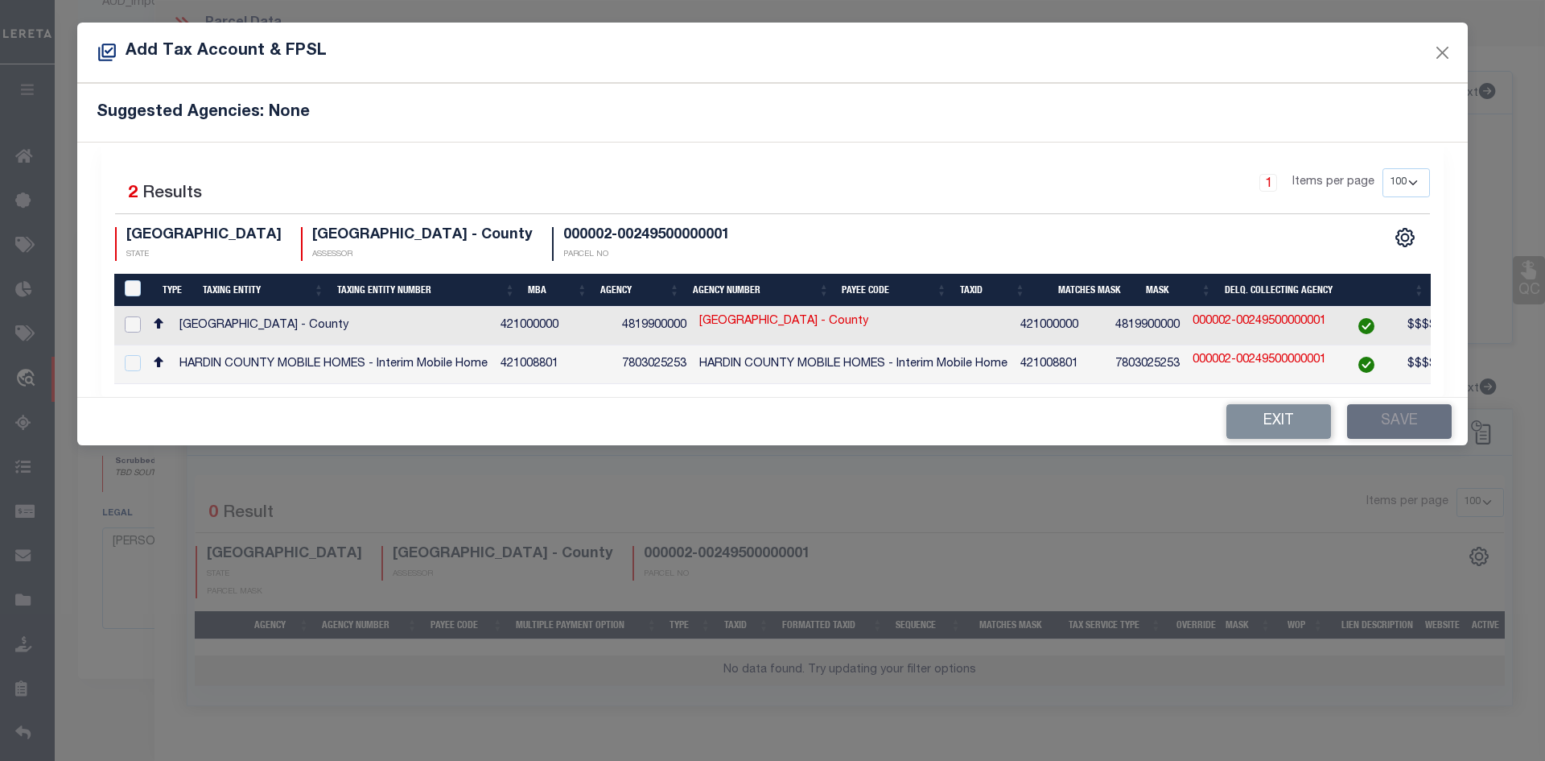
click at [125, 324] on input "checkbox" at bounding box center [133, 324] width 16 height 16
checkbox input "true"
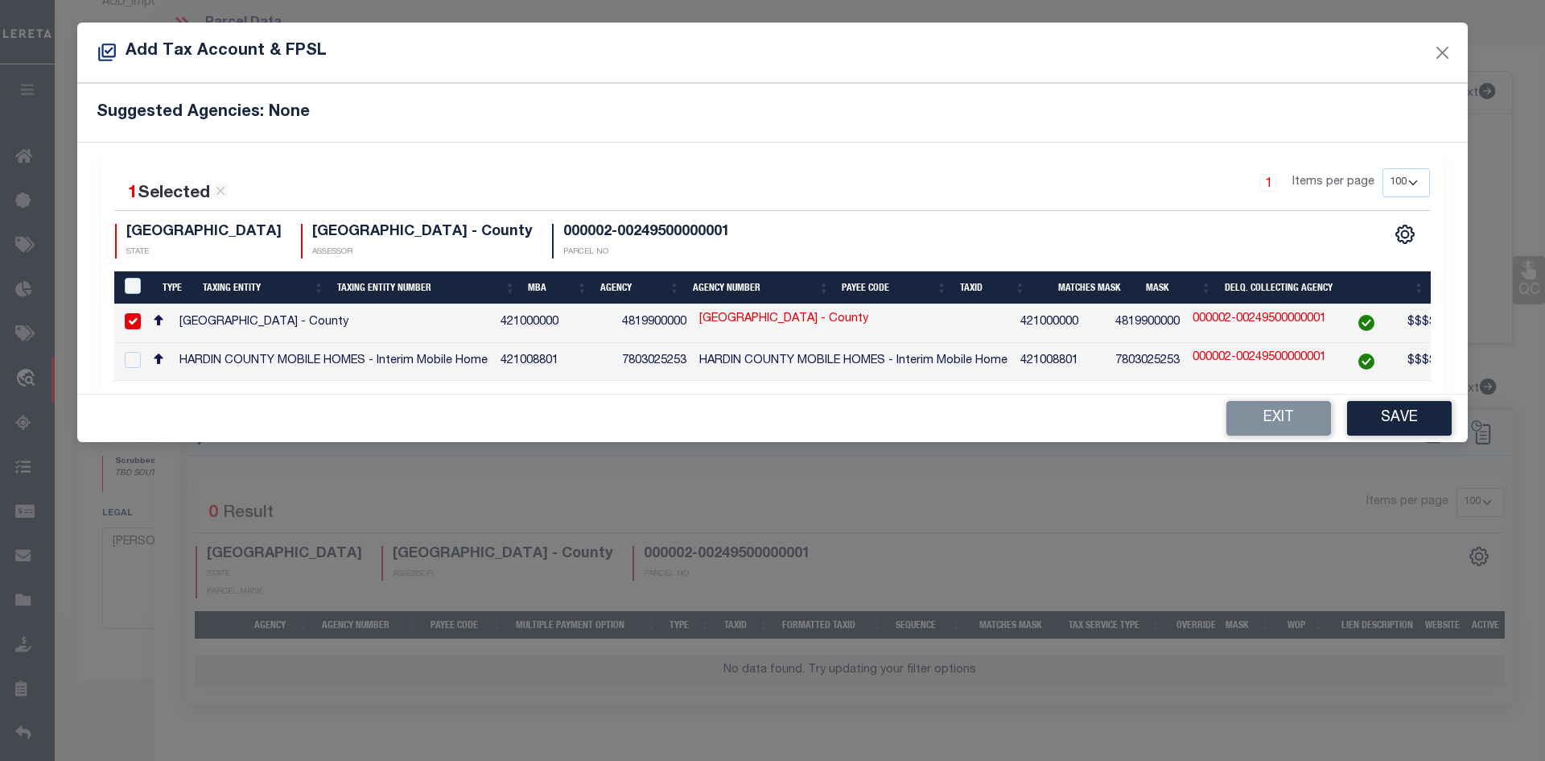
click at [1410, 406] on div "Exit Save" at bounding box center [772, 417] width 1391 height 47
click at [1412, 413] on button "Save" at bounding box center [1399, 418] width 105 height 35
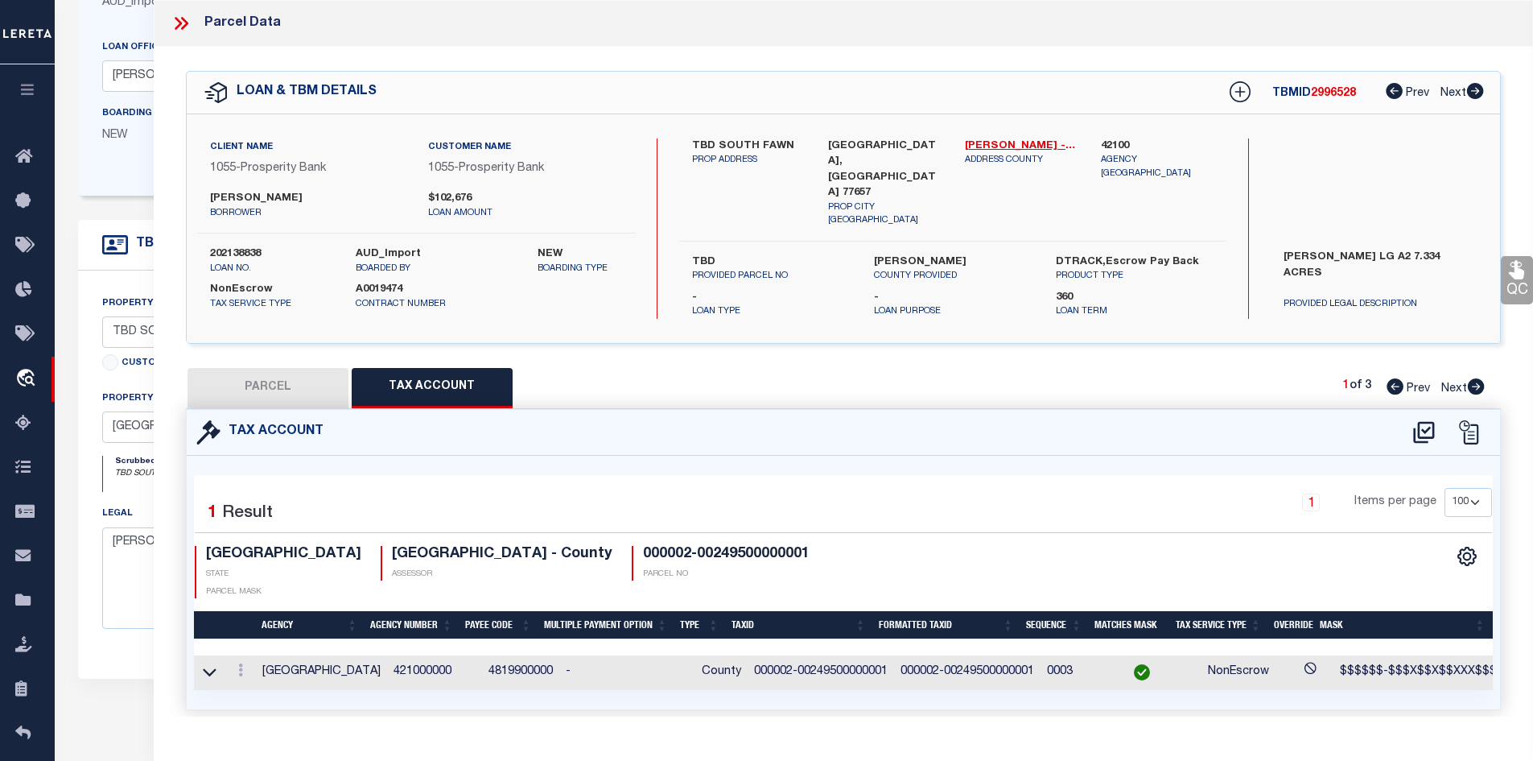
click at [326, 372] on button "PARCEL" at bounding box center [268, 388] width 161 height 40
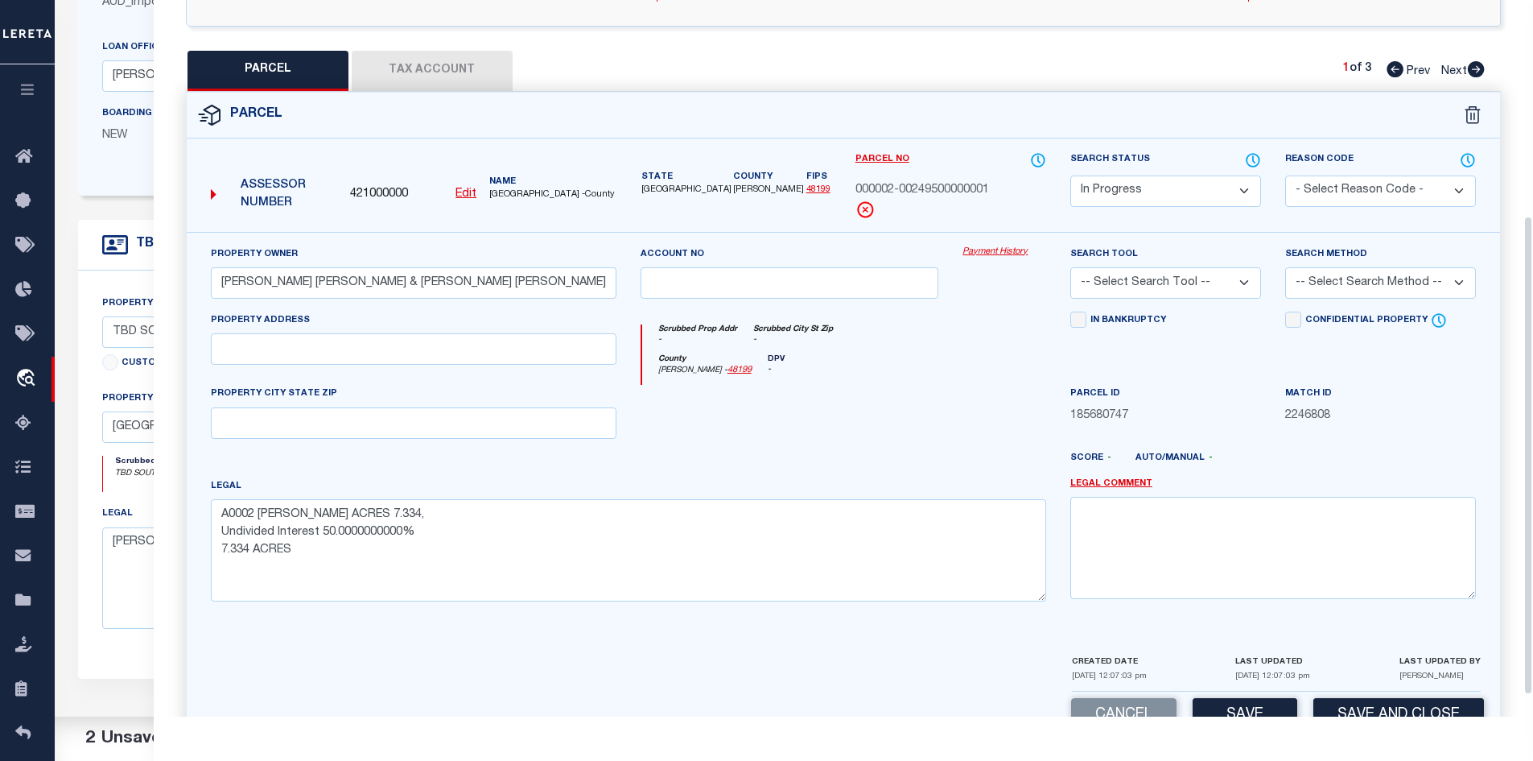
scroll to position [322, 0]
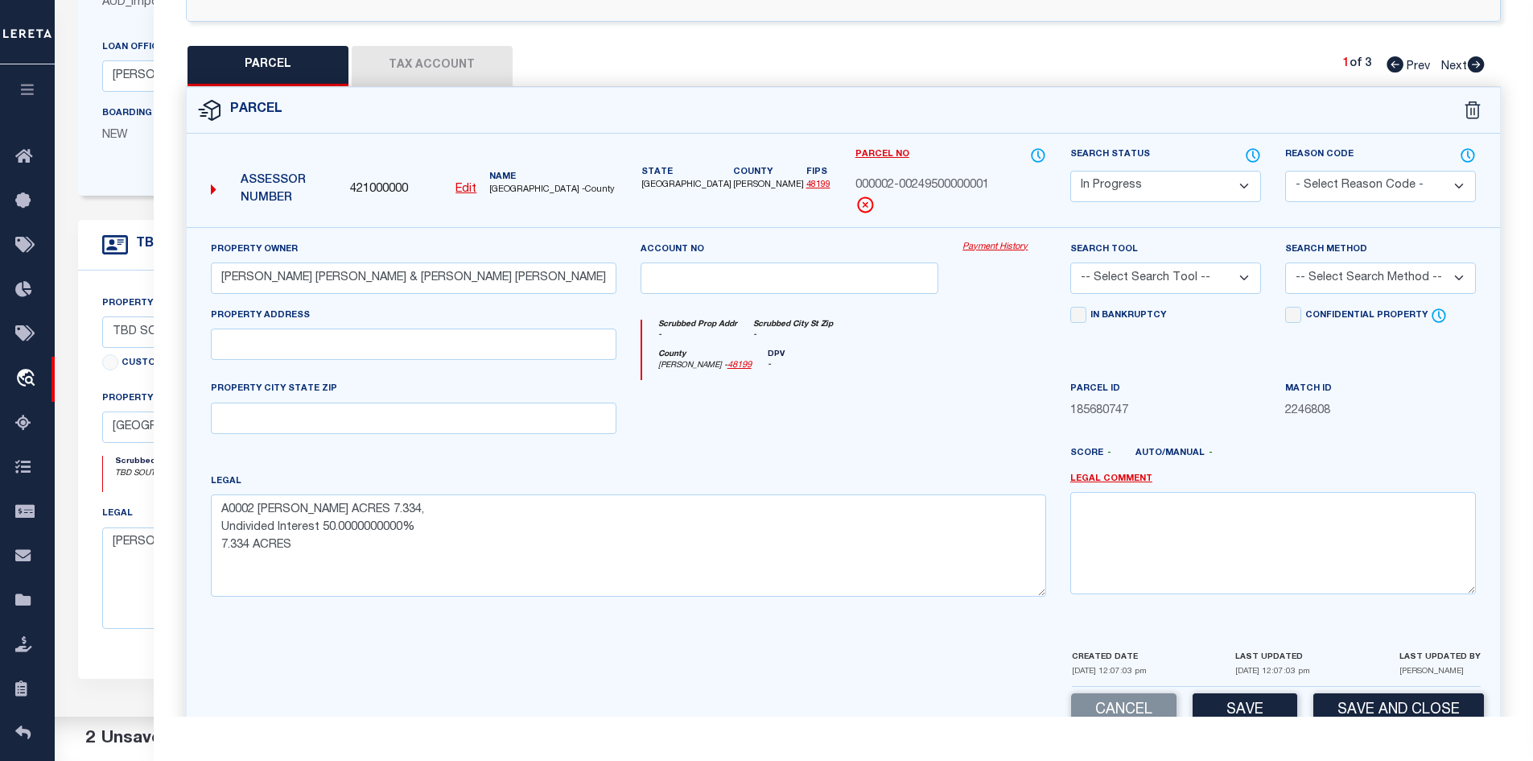
click at [470, 61] on button "Tax Account" at bounding box center [432, 66] width 161 height 40
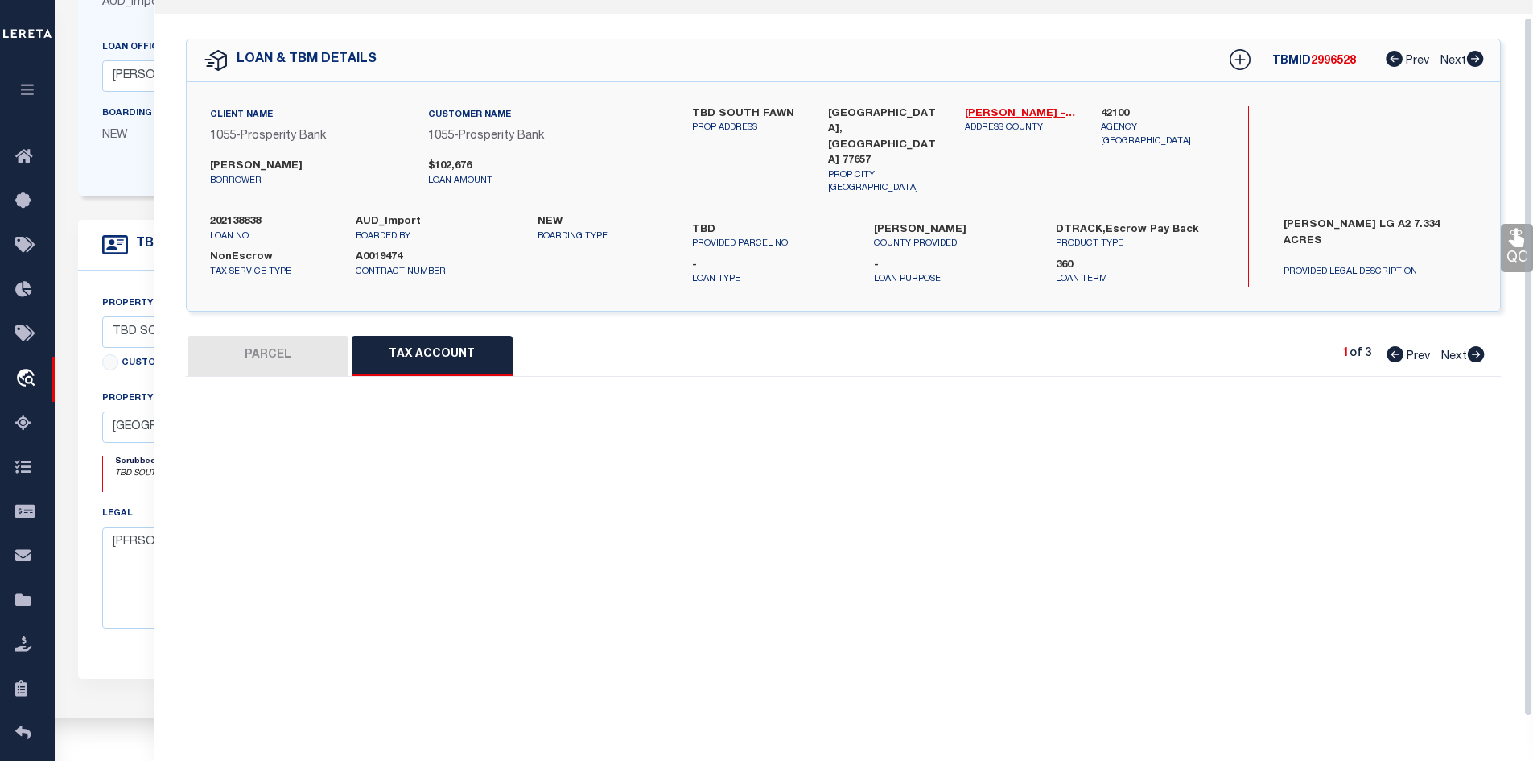
select select "100"
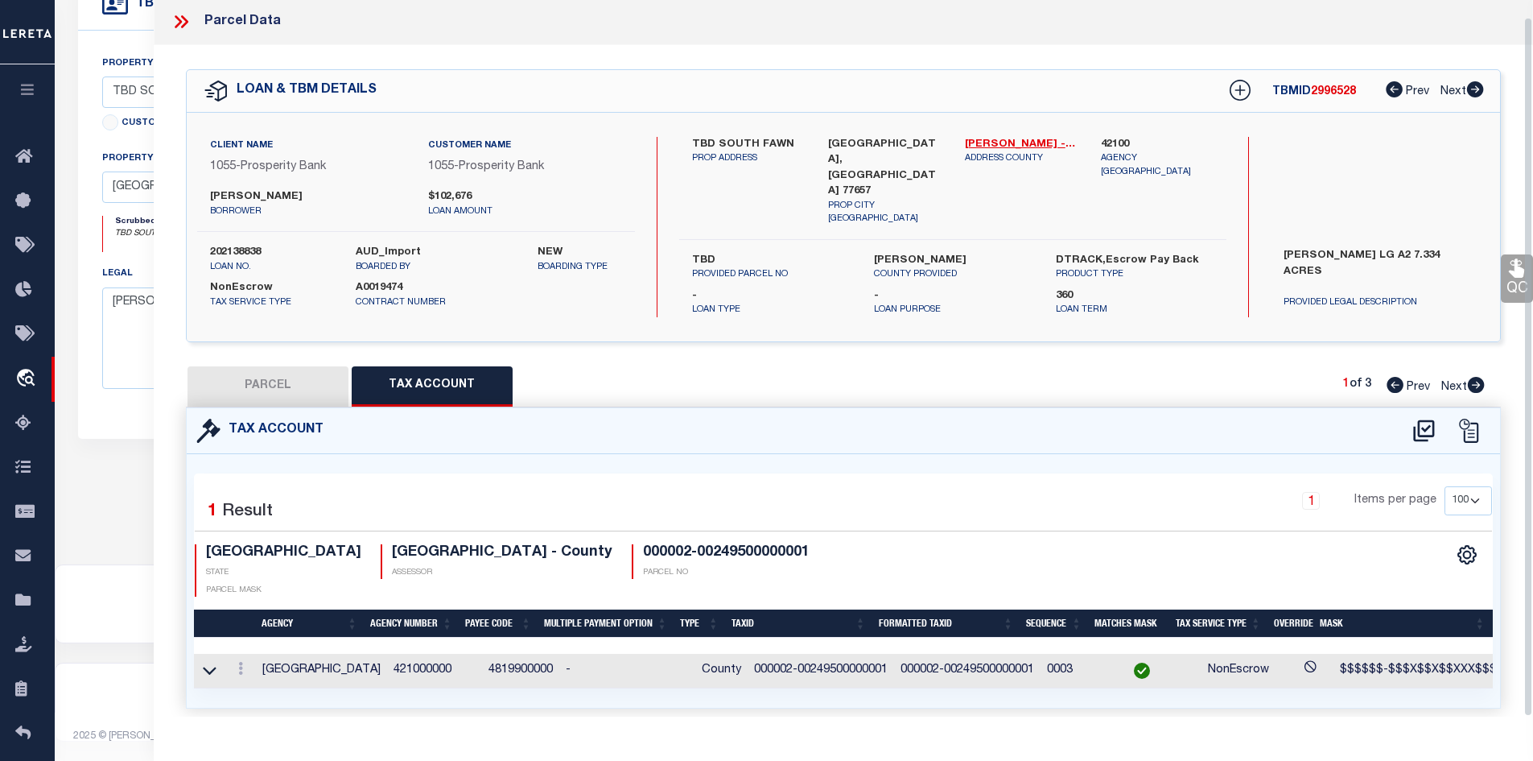
scroll to position [17, 0]
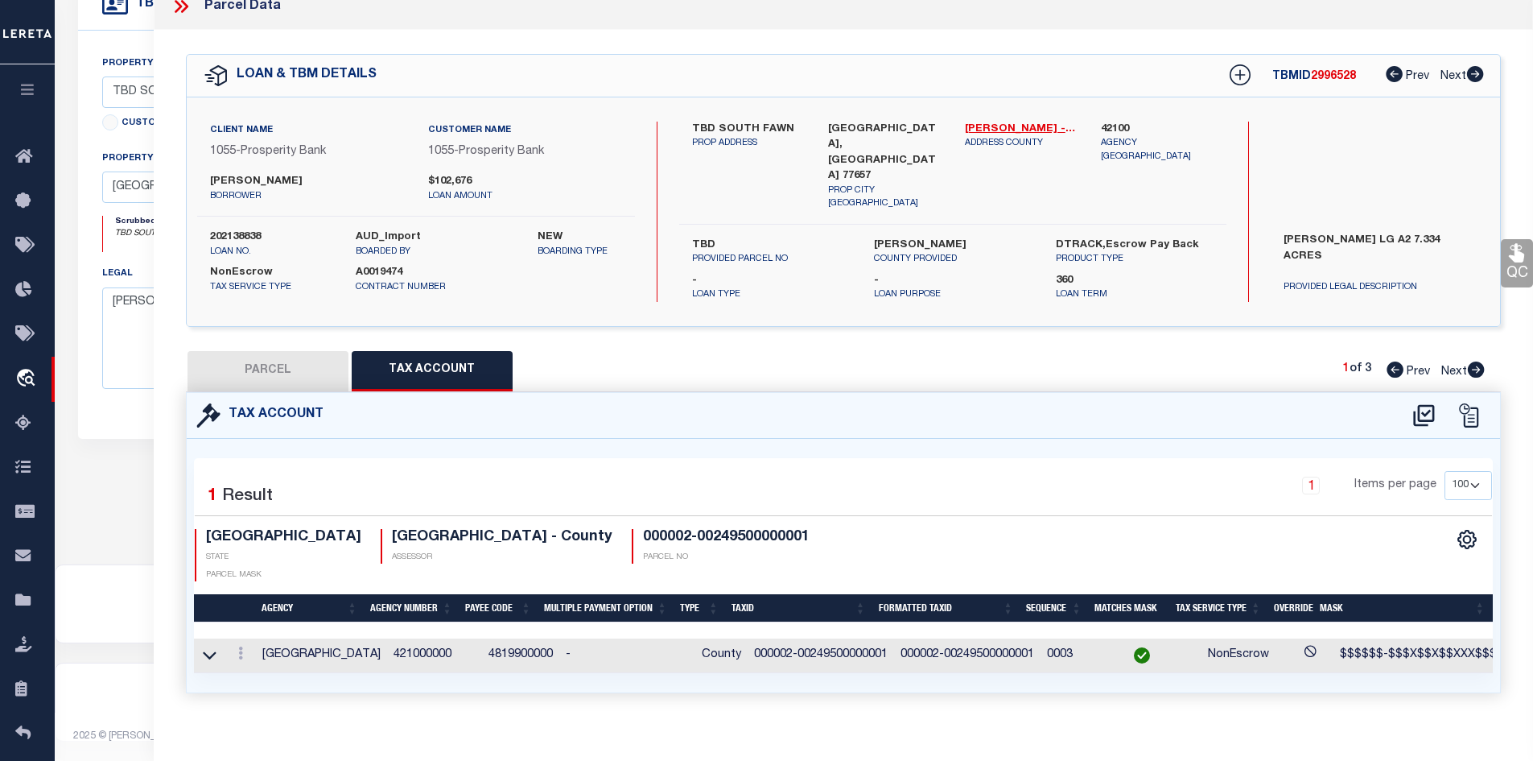
click at [270, 356] on button "PARCEL" at bounding box center [268, 371] width 161 height 40
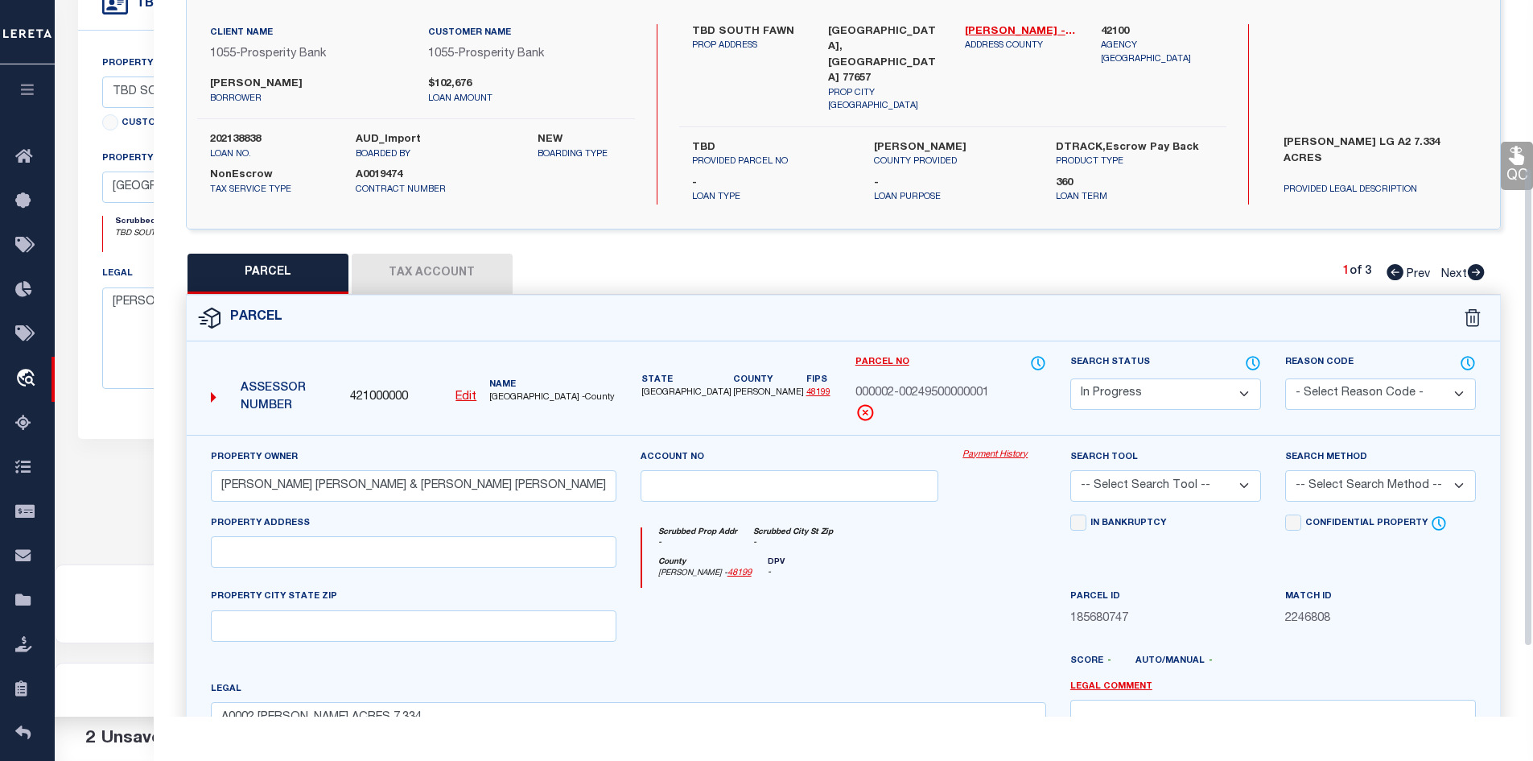
scroll to position [258, 0]
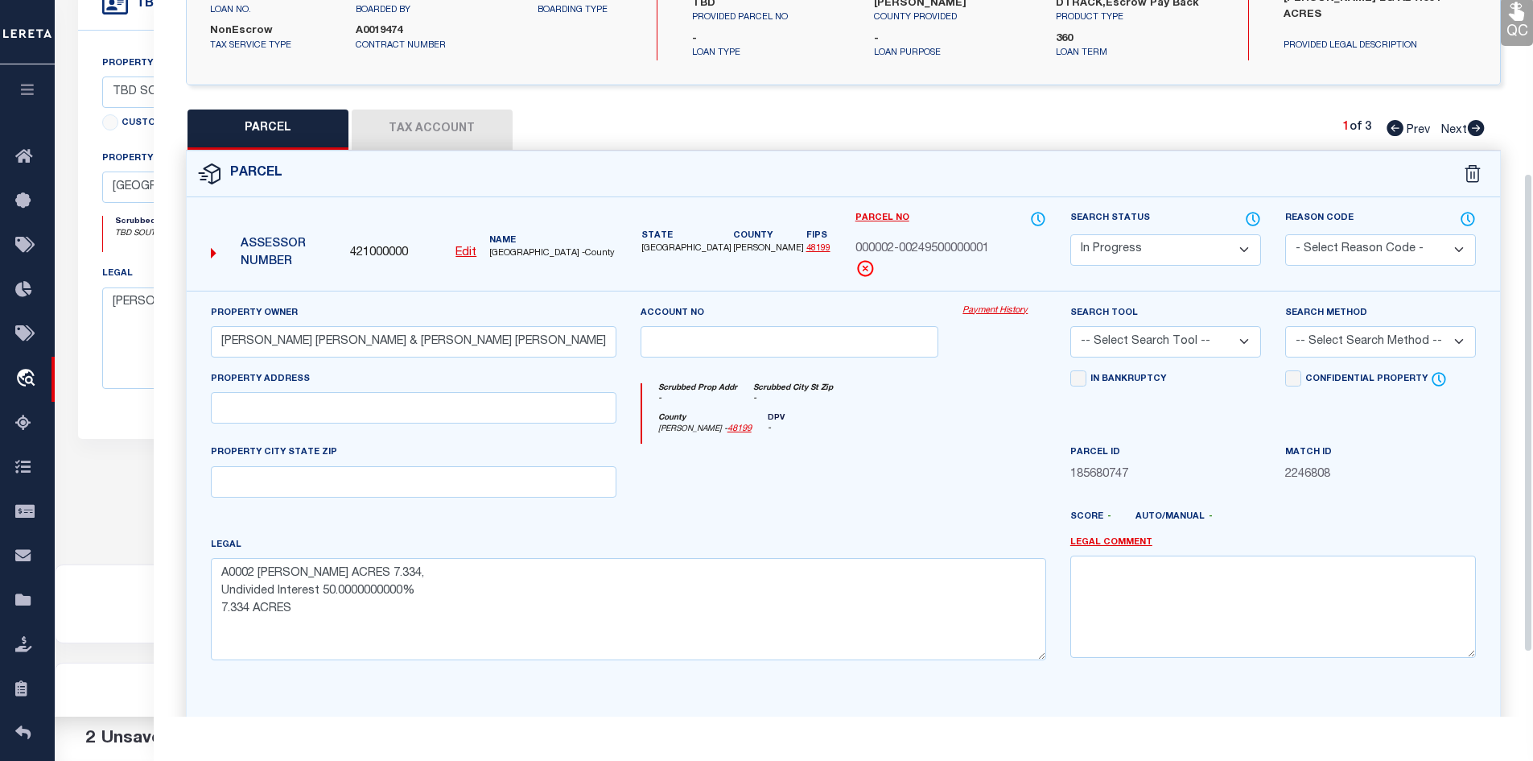
click at [1129, 238] on select "Automated Search Bad Parcel Complete Duplicate Parcel High Dollar Reporting In …" at bounding box center [1166, 249] width 191 height 31
select select "PC"
click at [1071, 234] on select "Automated Search Bad Parcel Complete Duplicate Parcel High Dollar Reporting In …" at bounding box center [1166, 249] width 191 height 31
click at [1322, 238] on select "- Select Reason Code - 099 - Other (Provide additional detail) ACT - Agency Cha…" at bounding box center [1380, 249] width 191 height 31
select select "ADL"
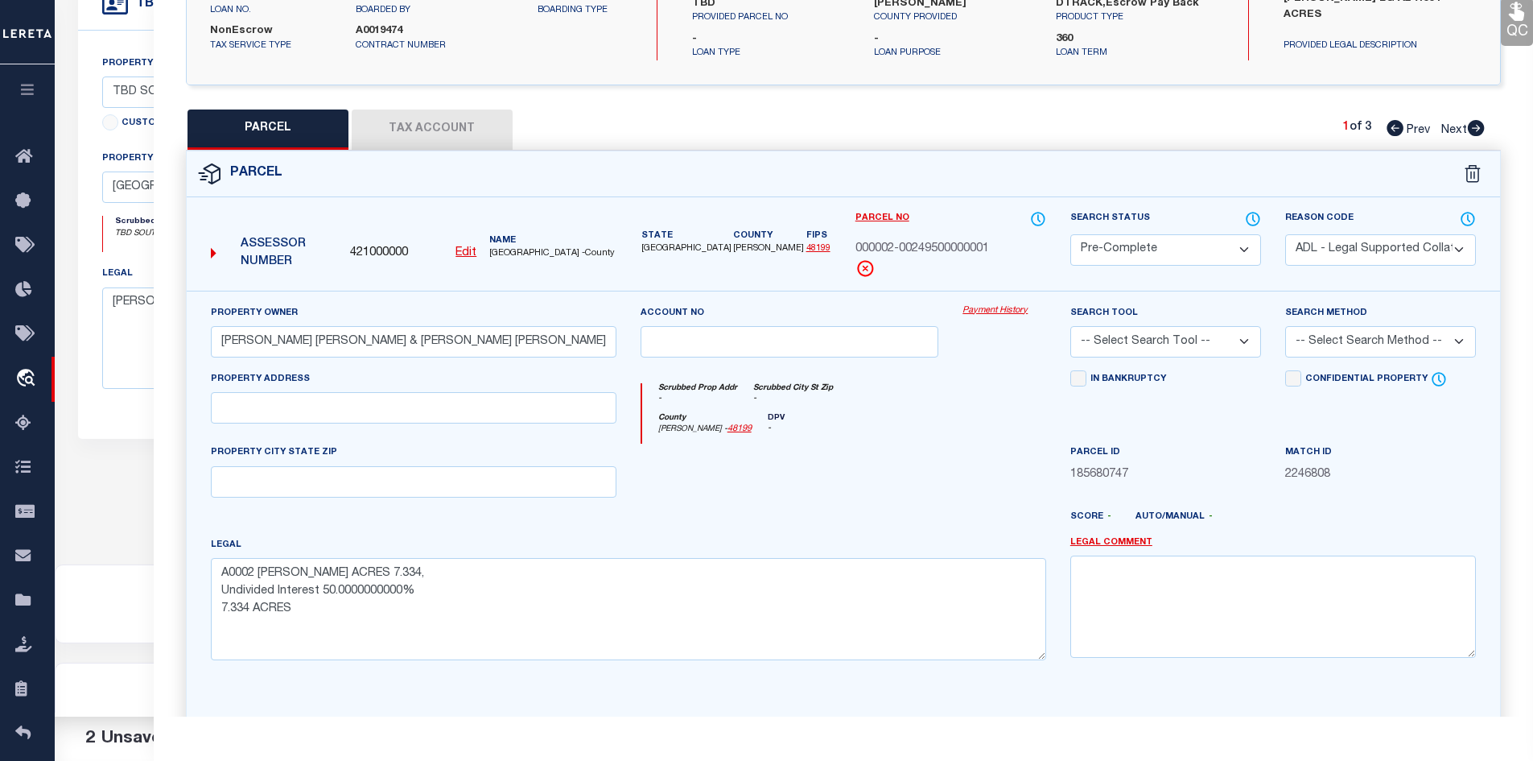
click at [1285, 234] on select "- Select Reason Code - 099 - Other (Provide additional detail) ACT - Agency Cha…" at bounding box center [1380, 249] width 191 height 31
click at [1118, 340] on select "-- Select Search Tool -- 3rd Party Website Agency File Agency Website ATLS CNV-…" at bounding box center [1166, 341] width 191 height 31
select select "AGW"
click at [1071, 326] on select "-- Select Search Tool -- 3rd Party Website Agency File Agency Website ATLS CNV-…" at bounding box center [1166, 341] width 191 height 31
click at [1325, 336] on select "-- Select Search Method -- Property Address Legal Liability Info Provided" at bounding box center [1380, 341] width 191 height 31
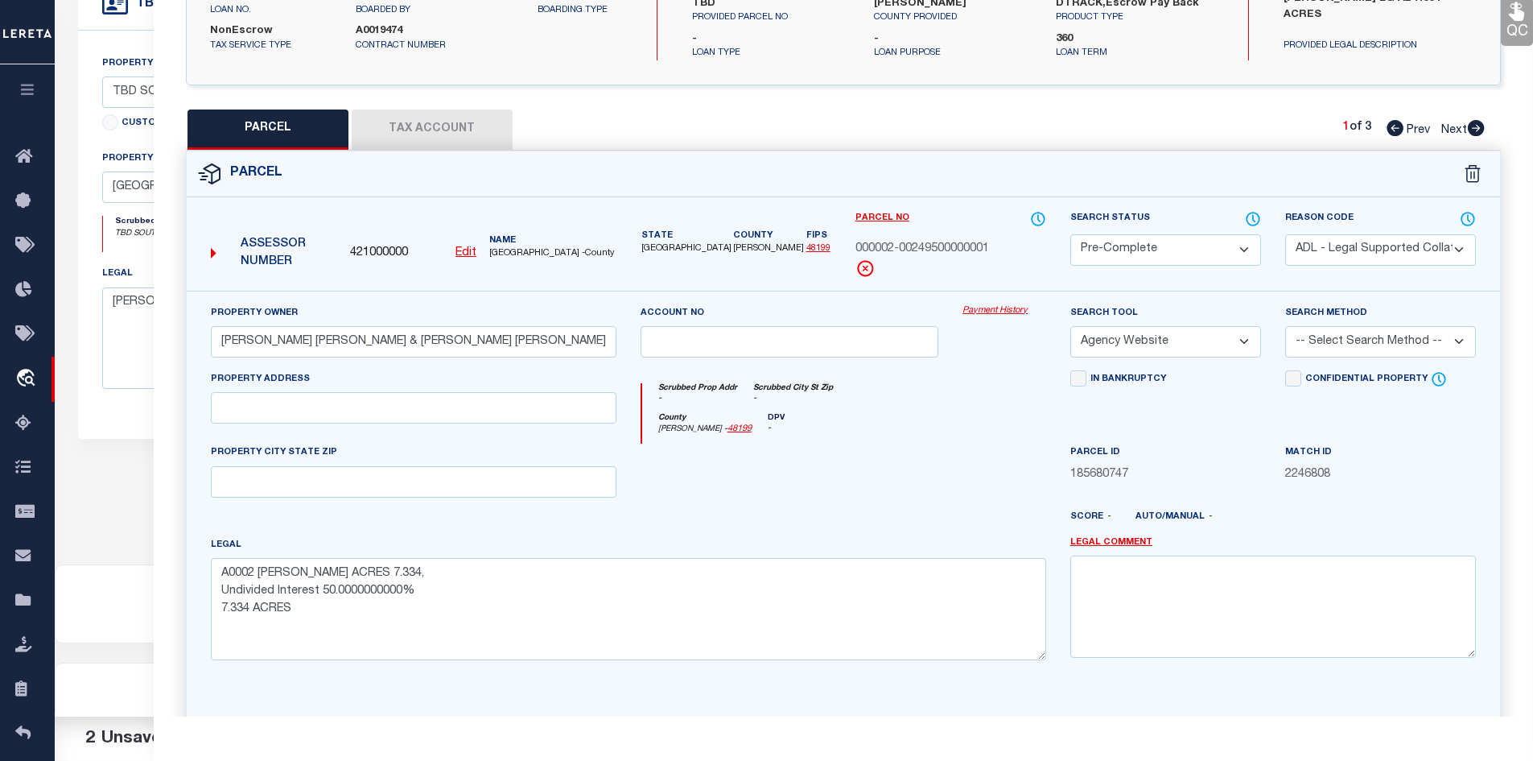
select select "LEG"
click at [1285, 326] on select "-- Select Search Method -- Property Address Legal Liability Info Provided" at bounding box center [1380, 341] width 191 height 31
click at [1034, 398] on div "Scrubbed Prop Addr - Scrubbed City St Zip -" at bounding box center [844, 398] width 404 height 30
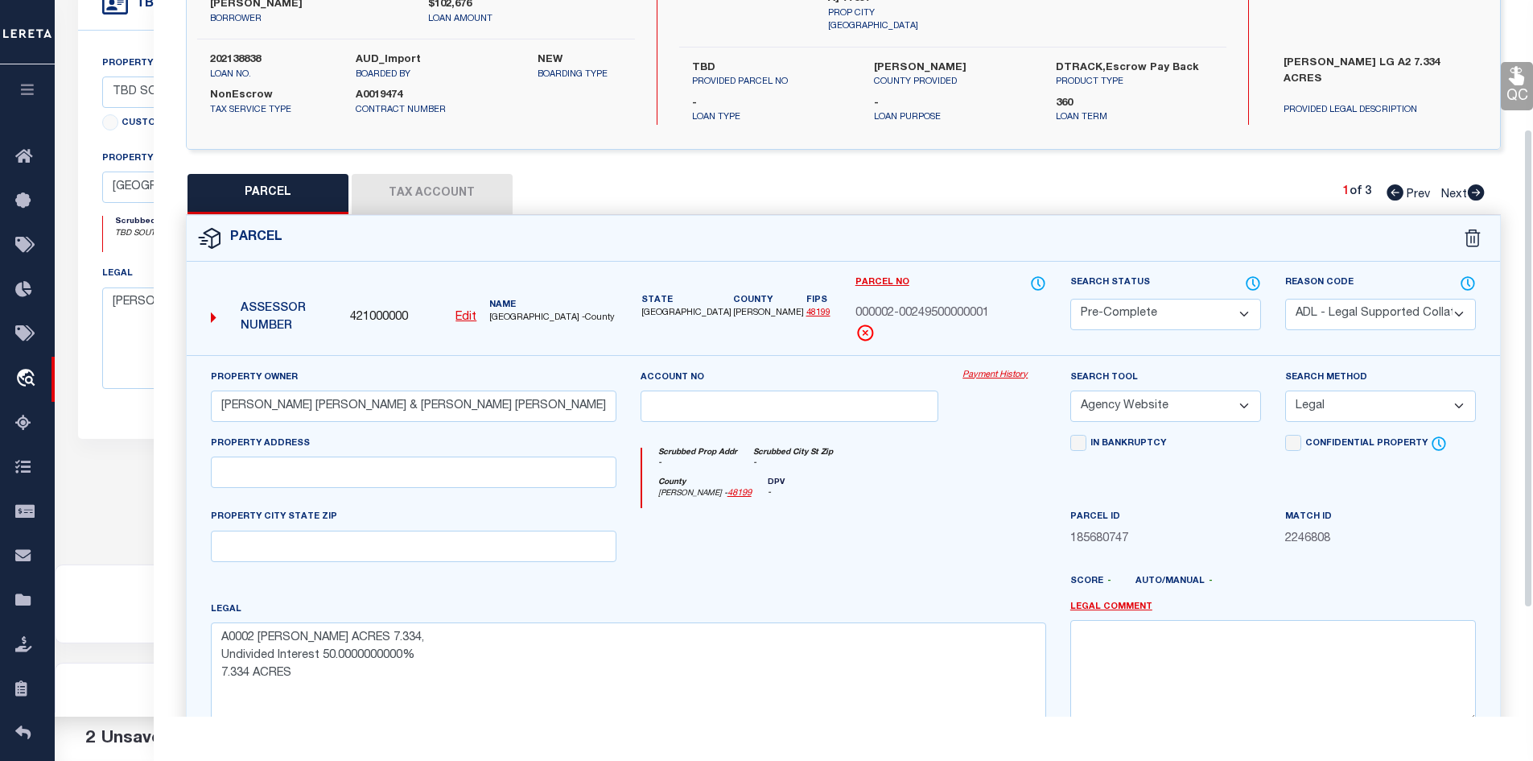
scroll to position [193, 0]
click at [457, 196] on button "Tax Account" at bounding box center [432, 195] width 161 height 40
select select "100"
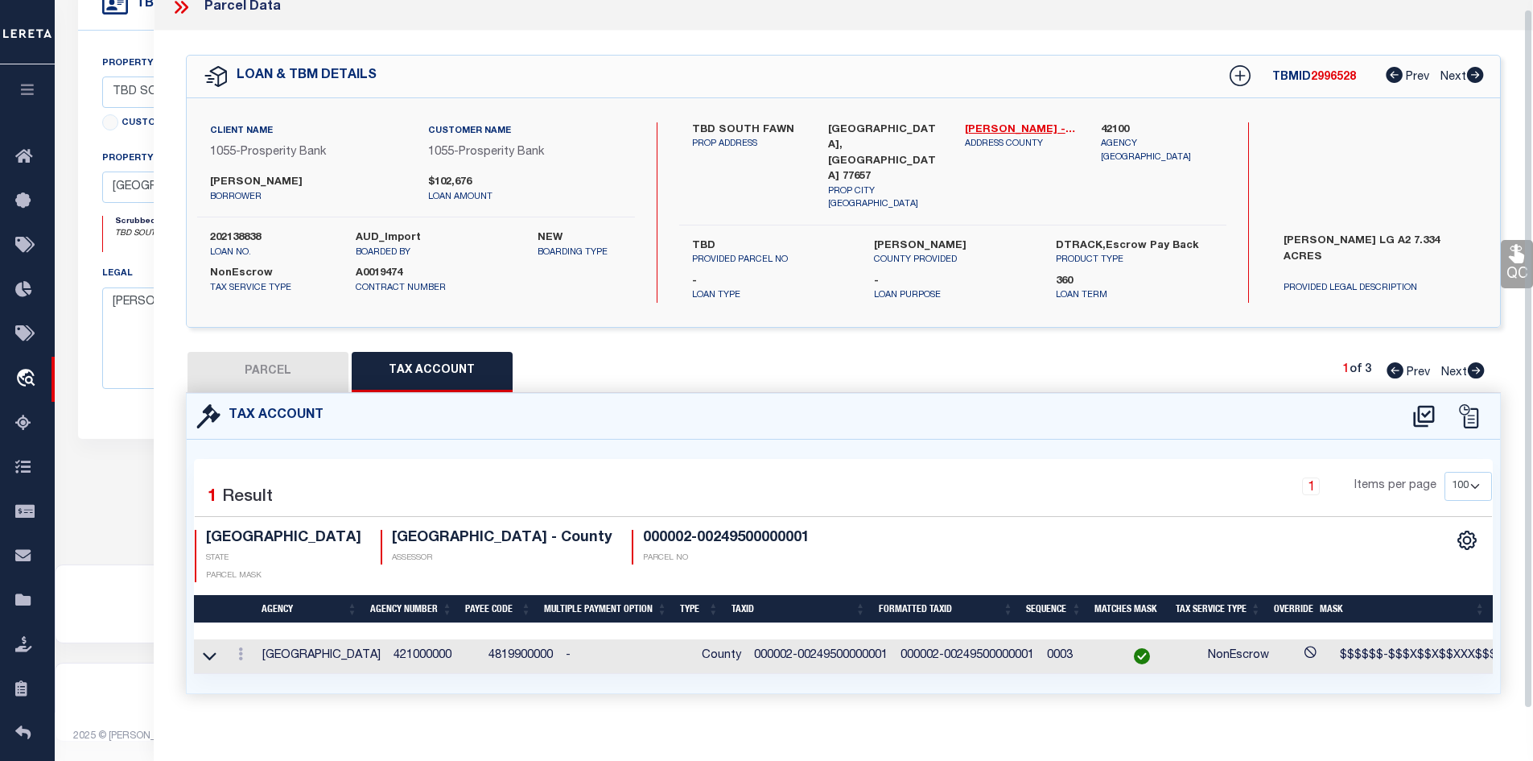
scroll to position [17, 0]
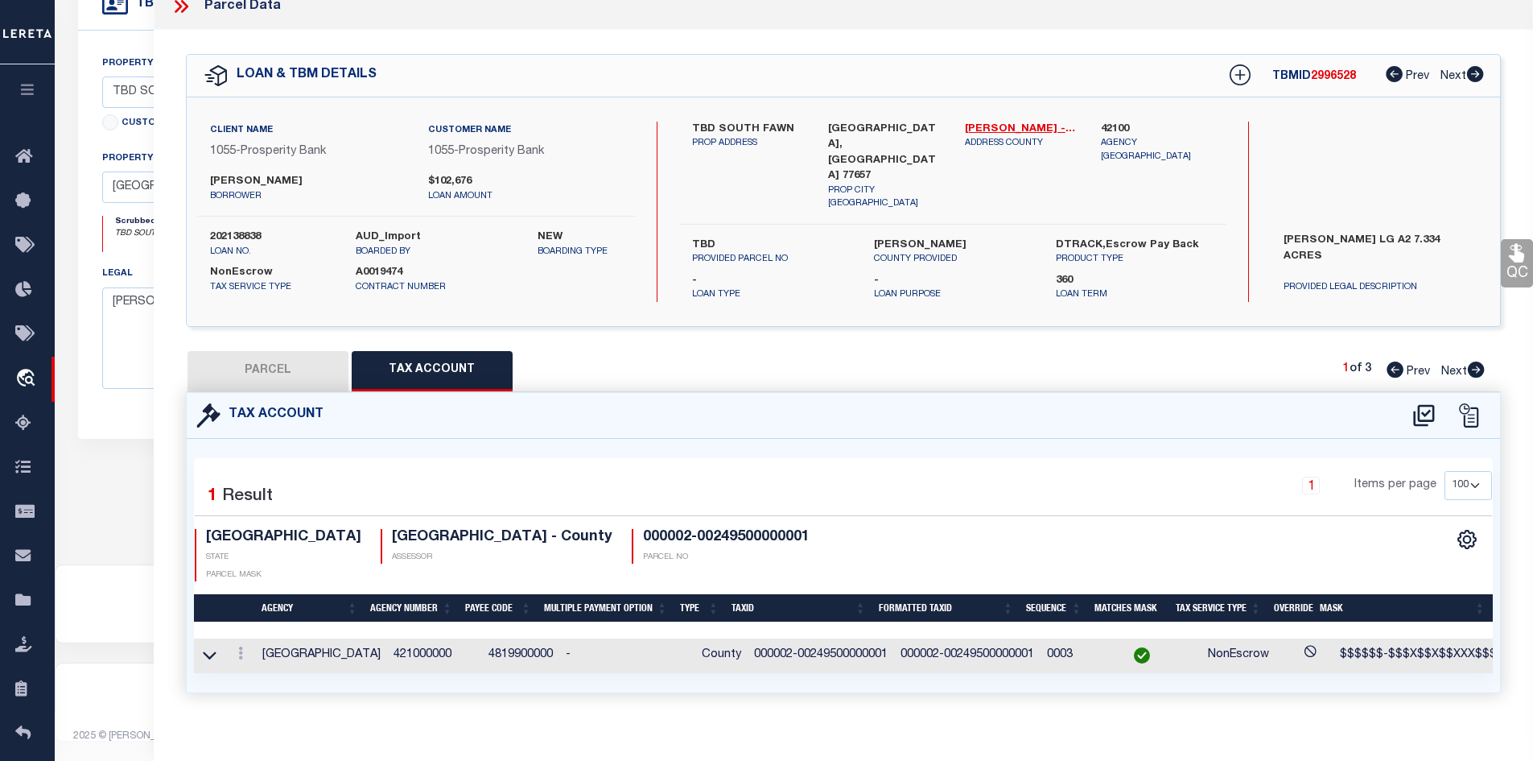
drag, startPoint x: 286, startPoint y: 348, endPoint x: 133, endPoint y: 51, distance: 334.1
click at [286, 351] on button "PARCEL" at bounding box center [268, 371] width 161 height 40
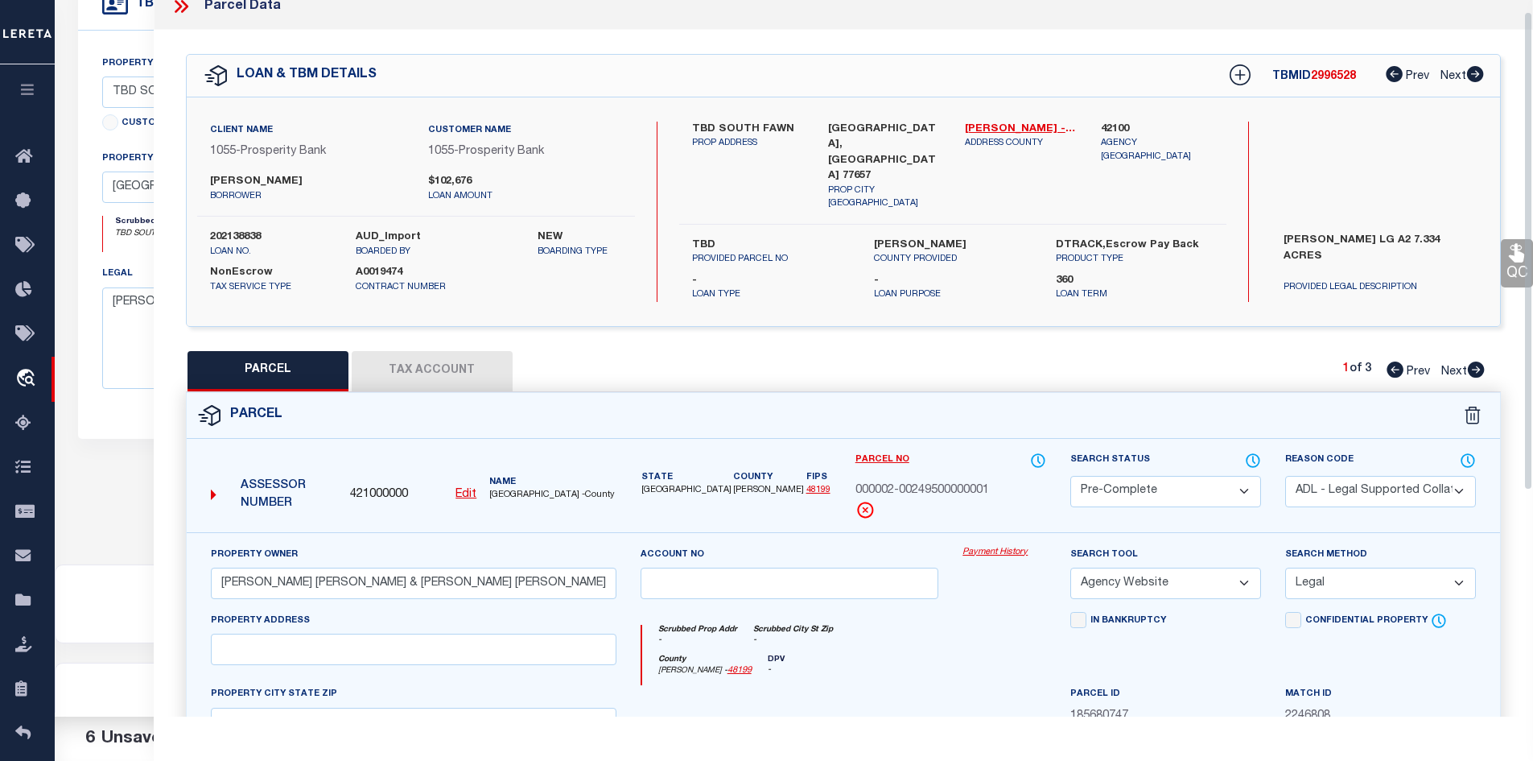
click at [182, 14] on icon at bounding box center [181, 6] width 21 height 21
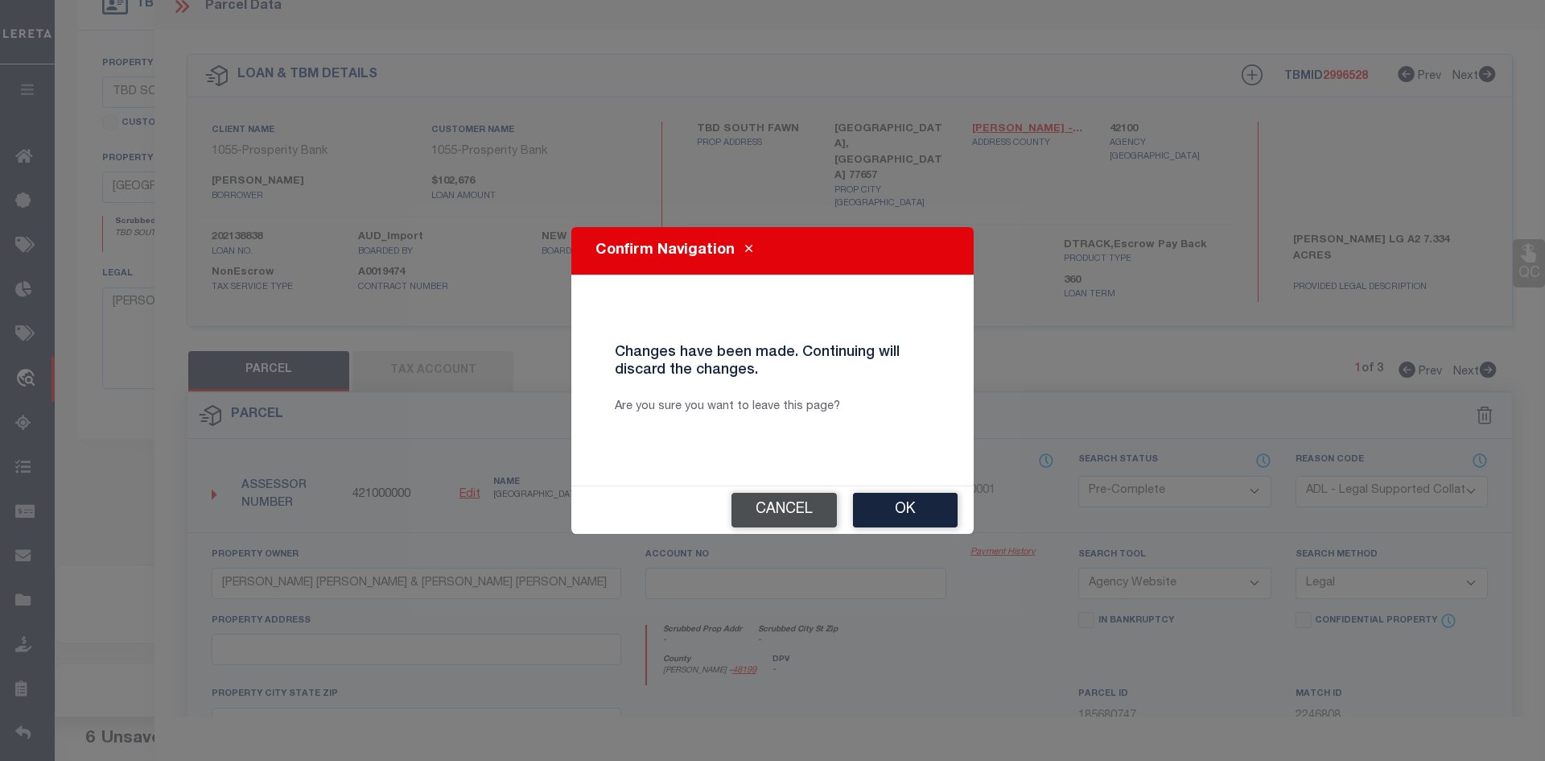
click at [754, 508] on button "Cancel" at bounding box center [784, 510] width 105 height 35
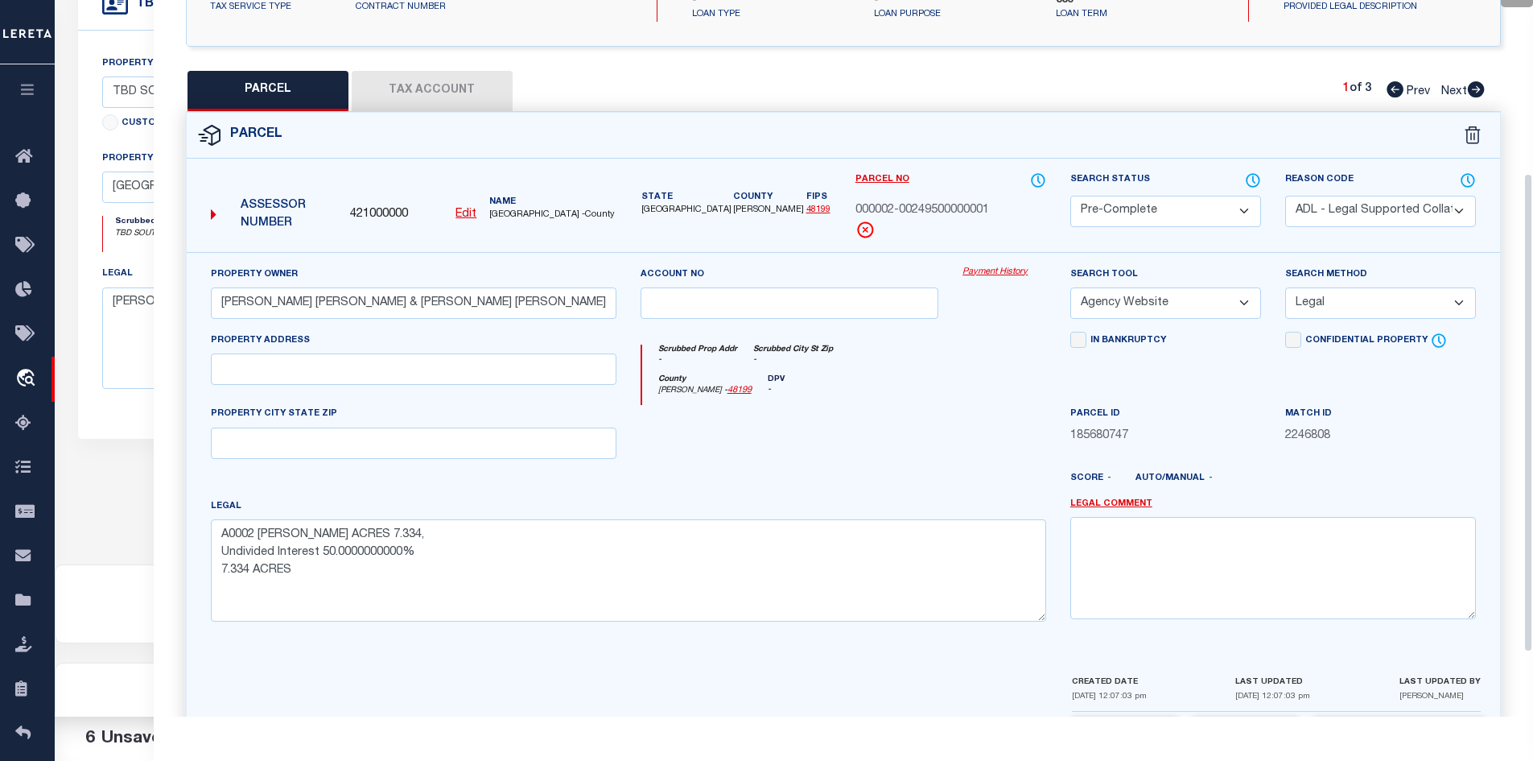
scroll to position [354, 0]
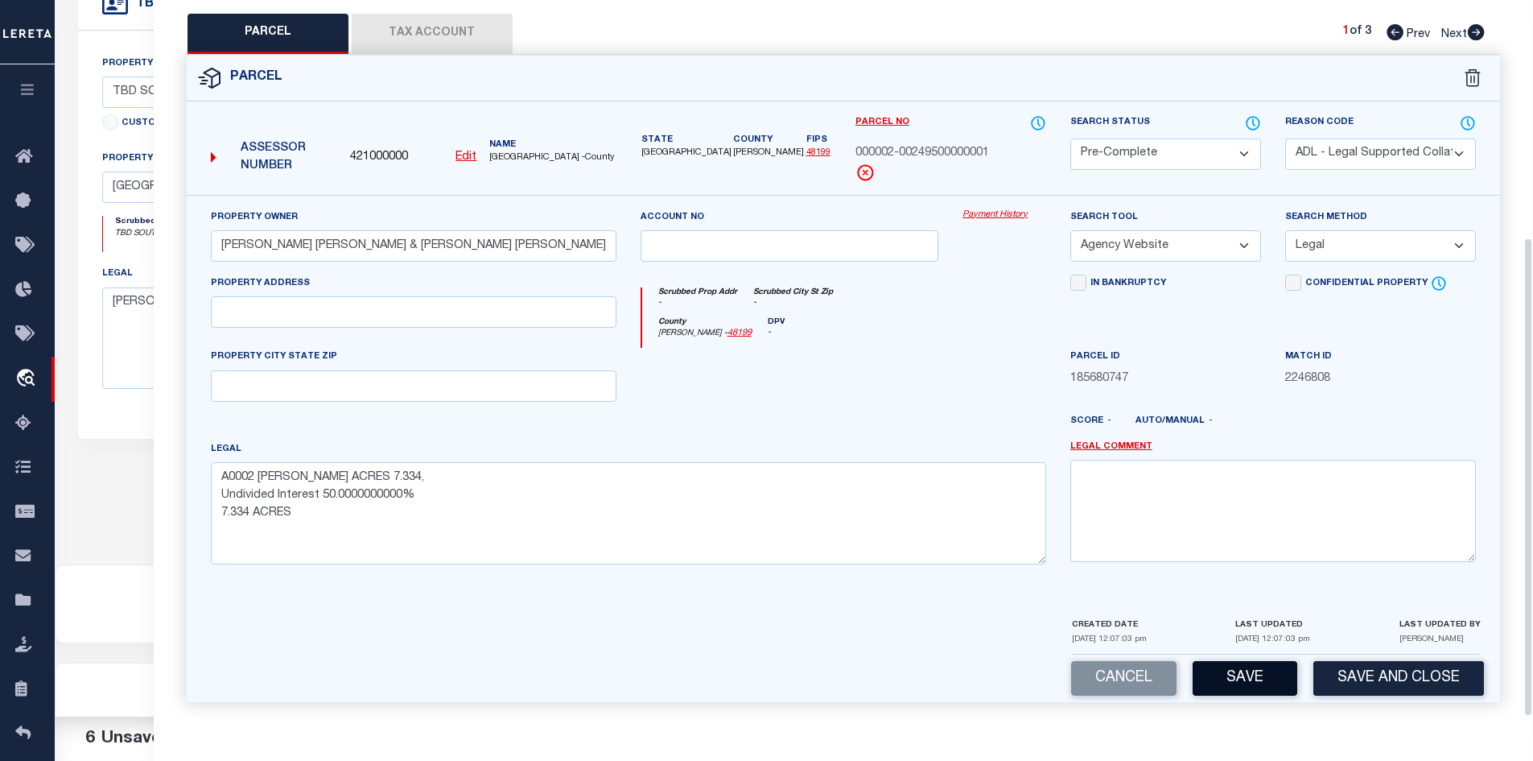
click at [1263, 672] on button "Save" at bounding box center [1245, 678] width 105 height 35
select select "AS"
select select
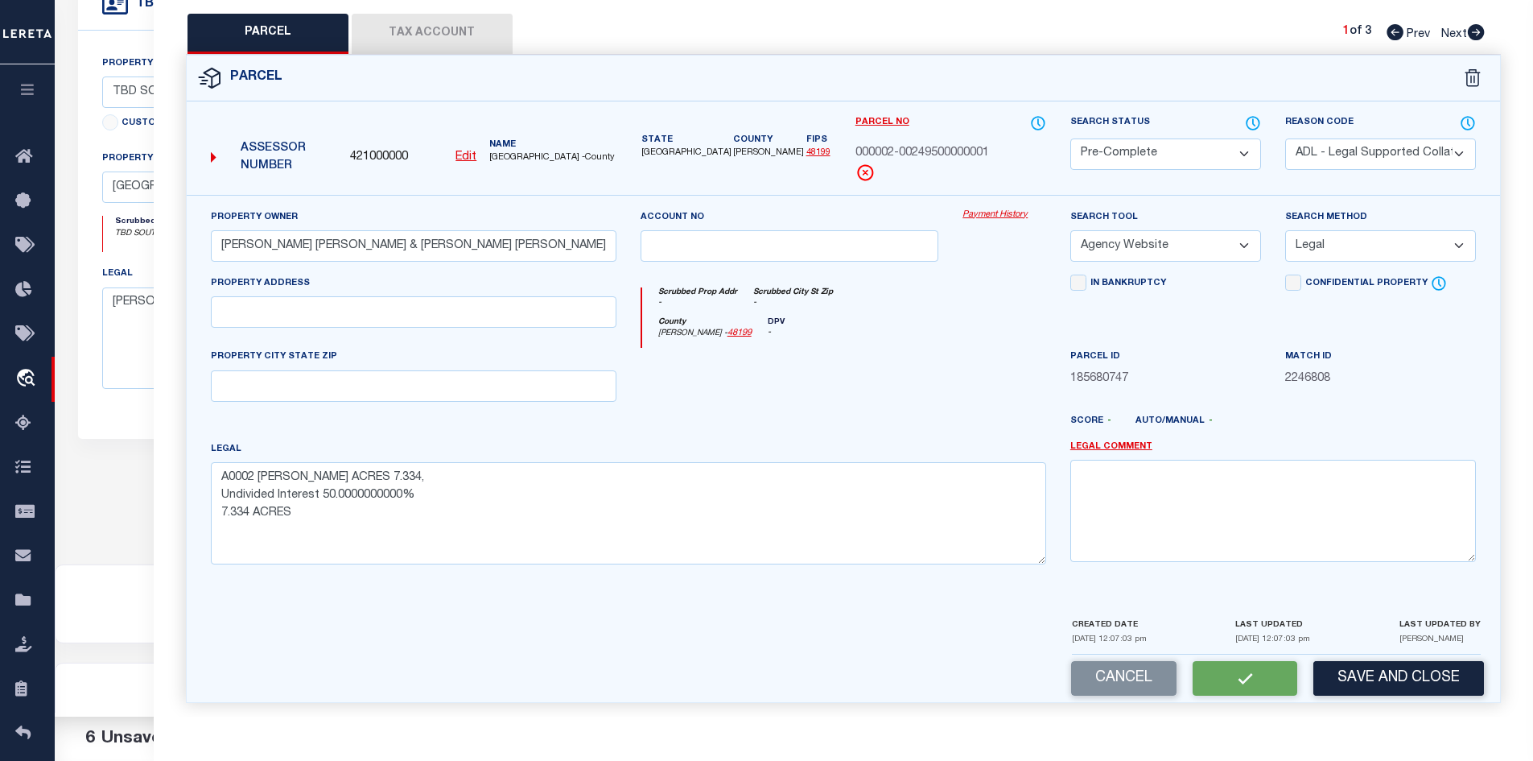
checkbox input "false"
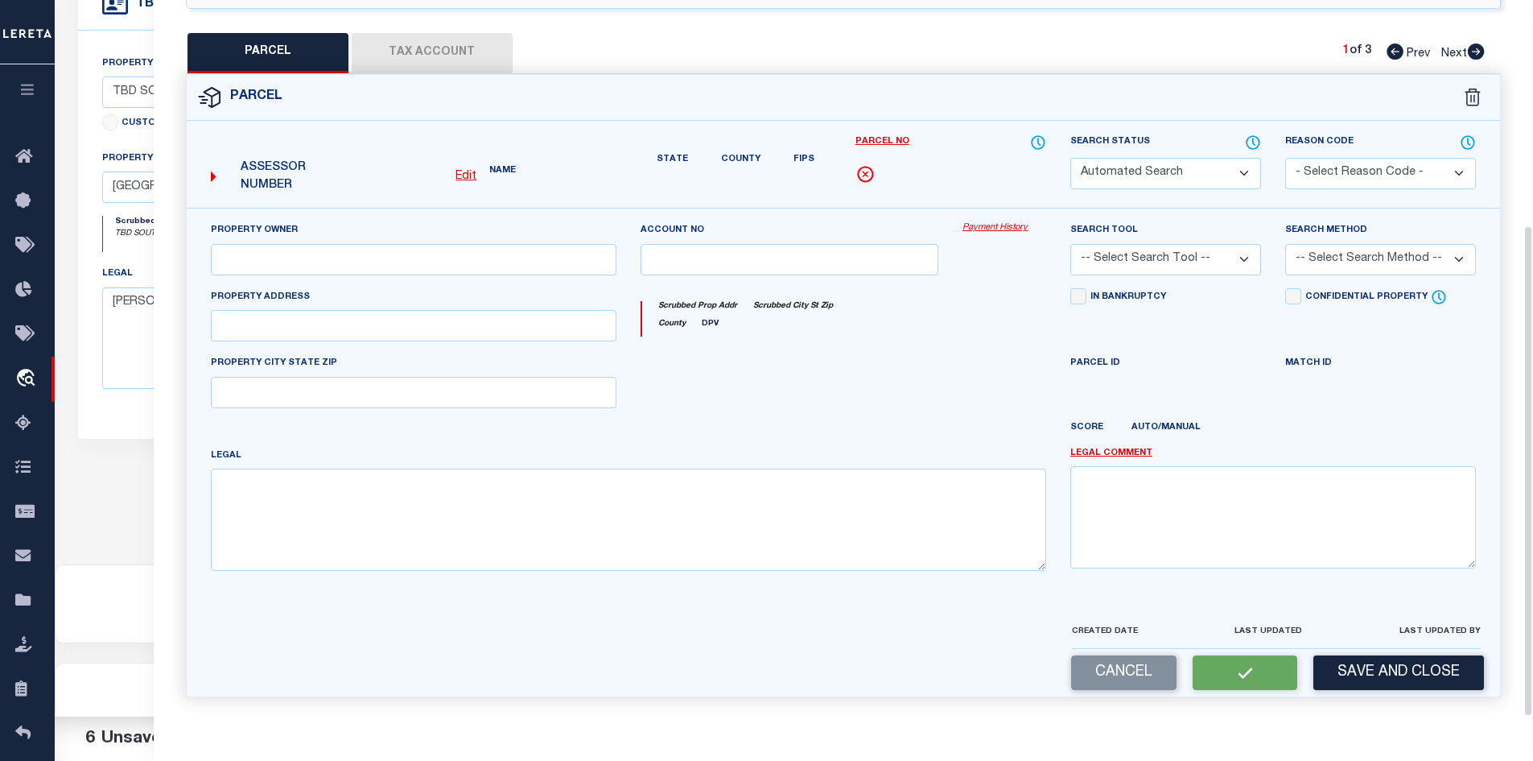
select select "PC"
select select "ADL"
type input "LARCADE CHRIS EDWARD & MOLLY ANN"
select select "AGW"
select select "LEG"
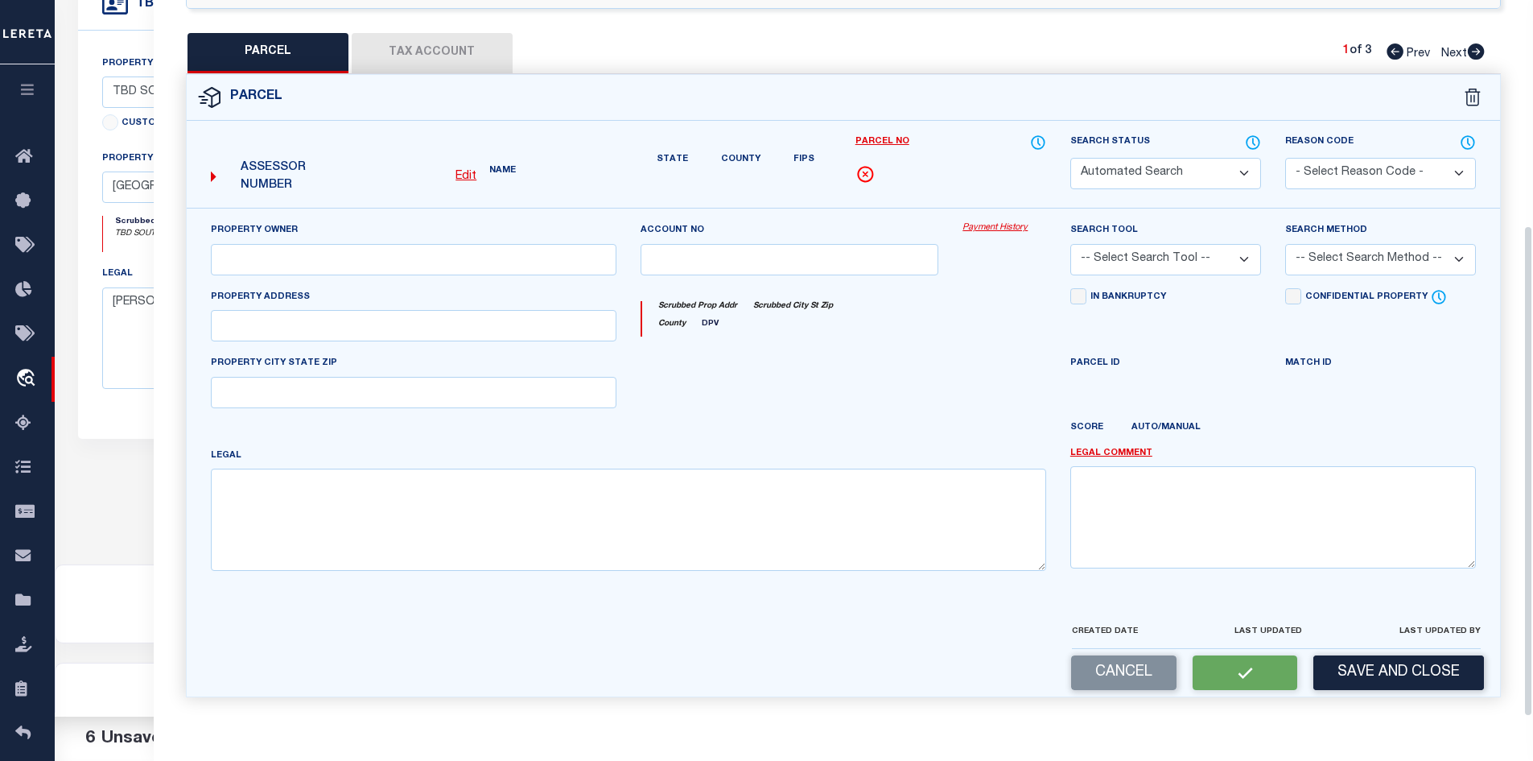
type textarea "A0002 ARRIOLA FRANCISCO ACRES 7.334, Undivided Interest 50.0000000000% 7.334 AC…"
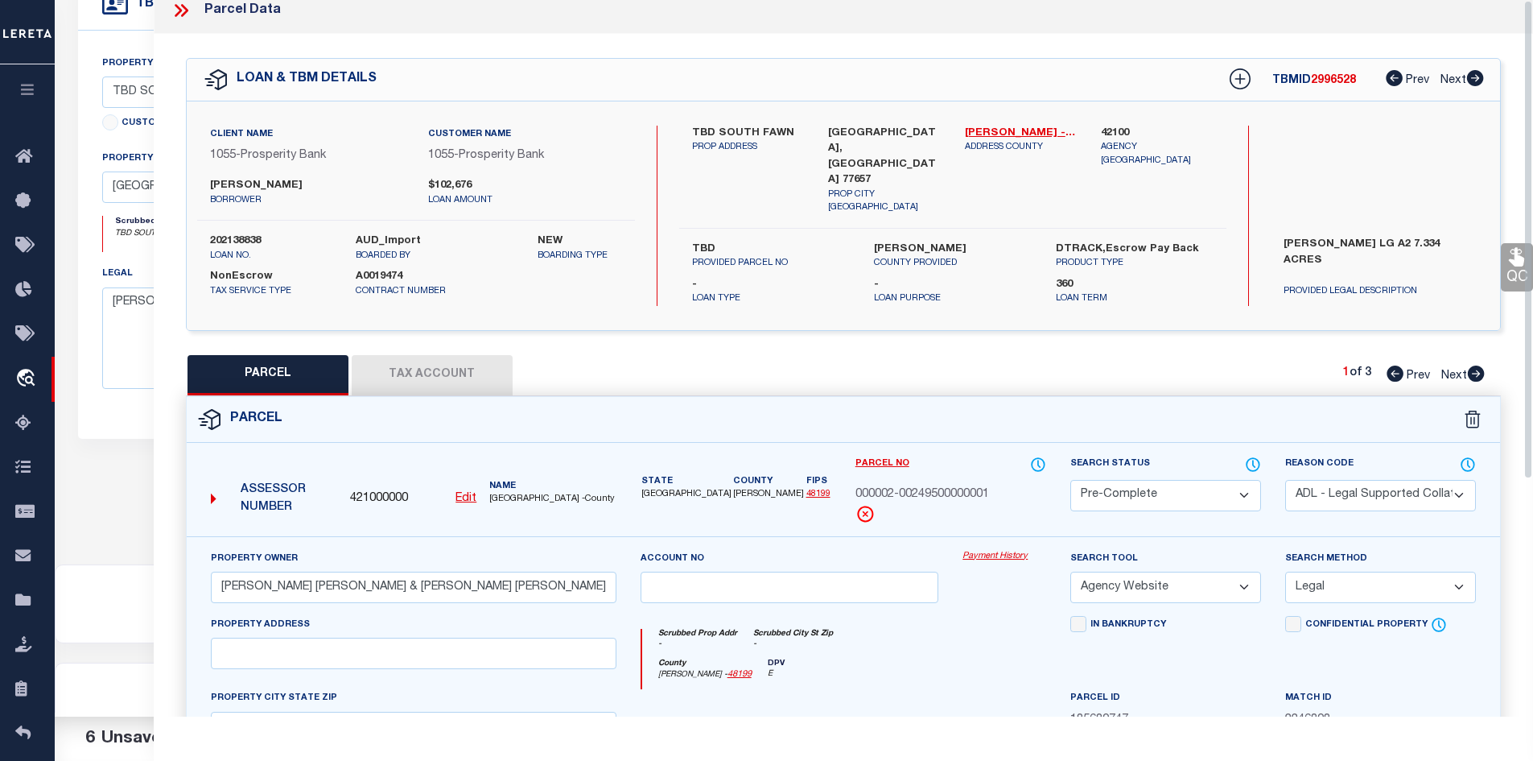
scroll to position [0, 0]
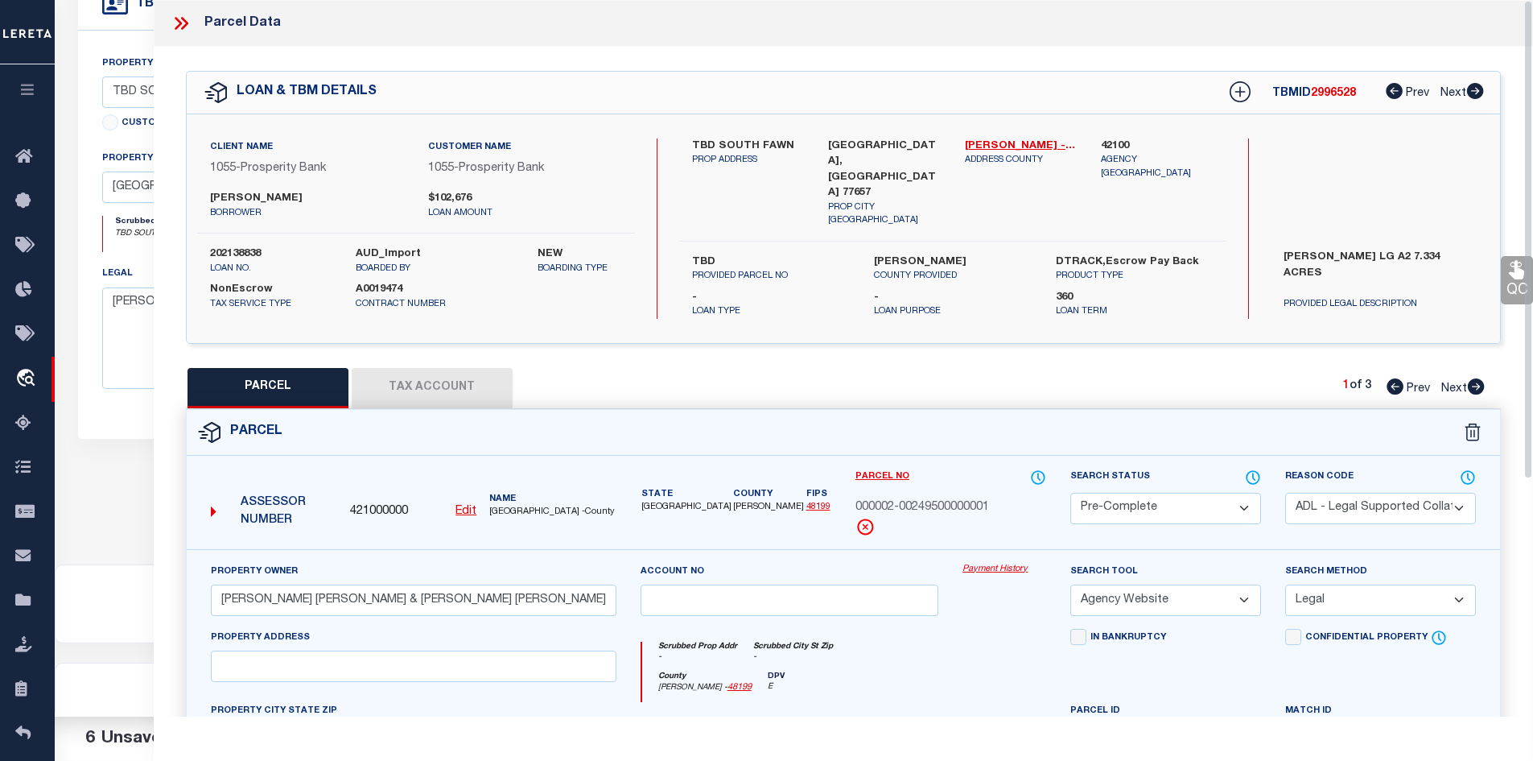
click at [180, 25] on icon at bounding box center [178, 23] width 7 height 13
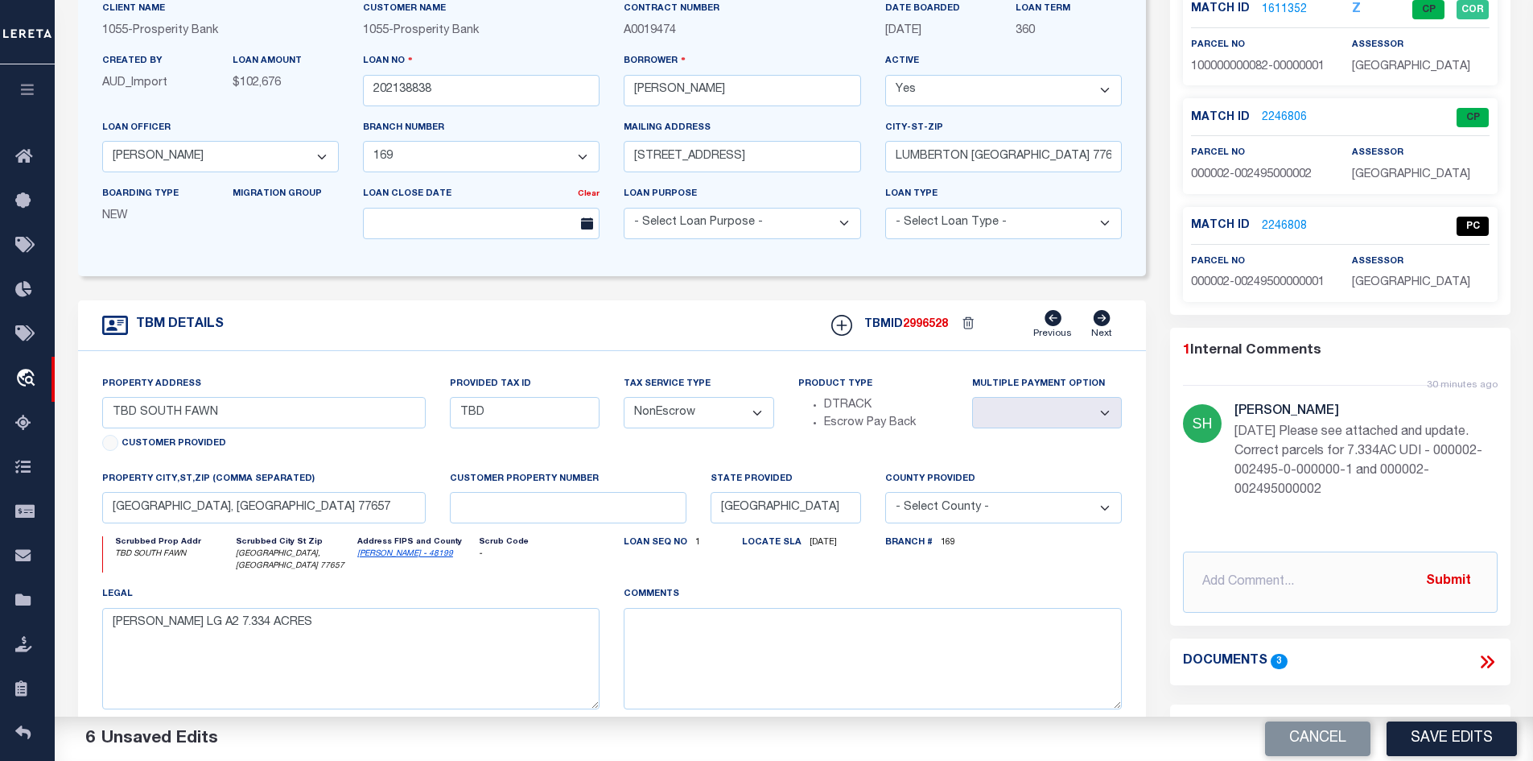
scroll to position [9, 0]
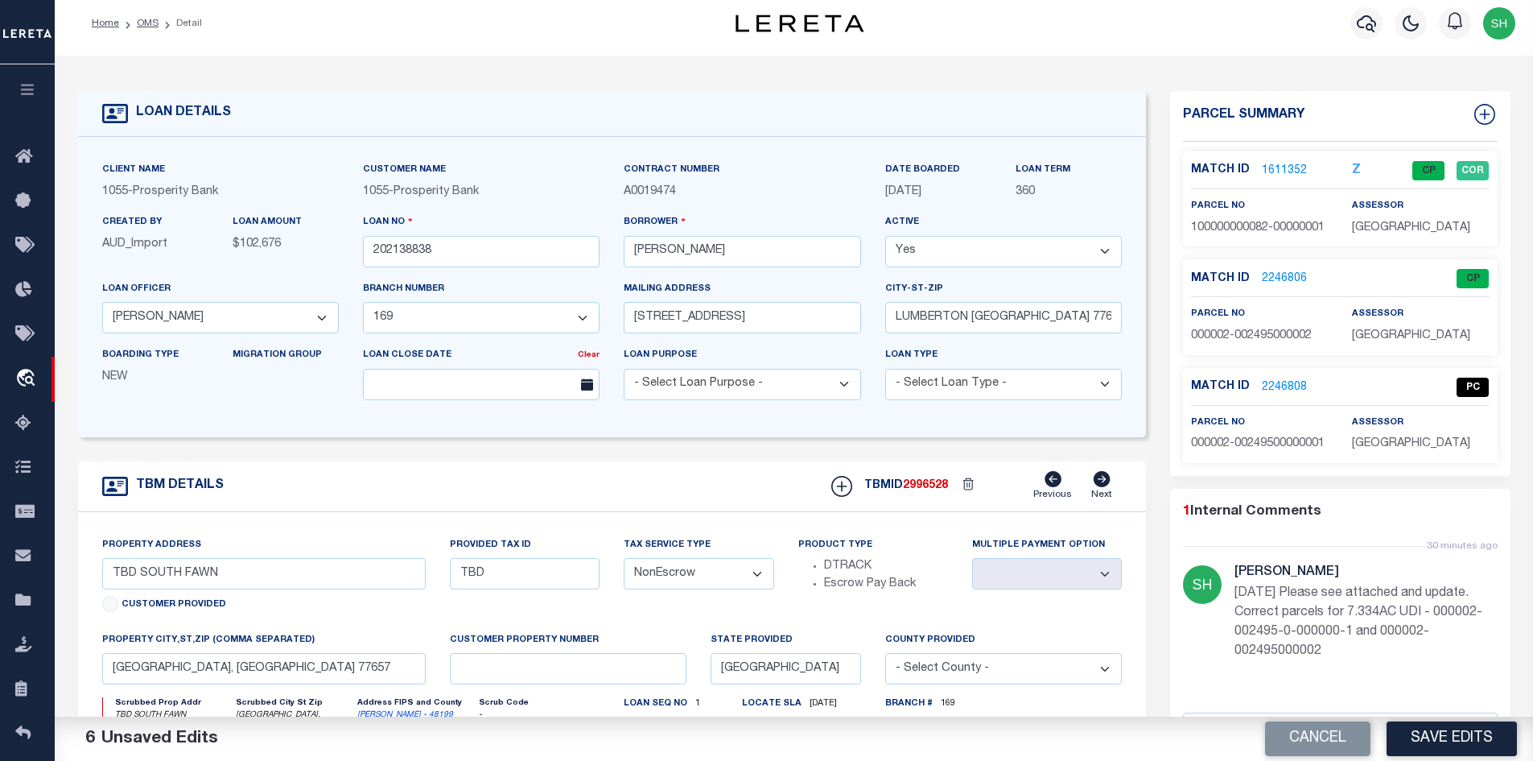
click at [1268, 164] on link "1611352" at bounding box center [1284, 171] width 45 height 17
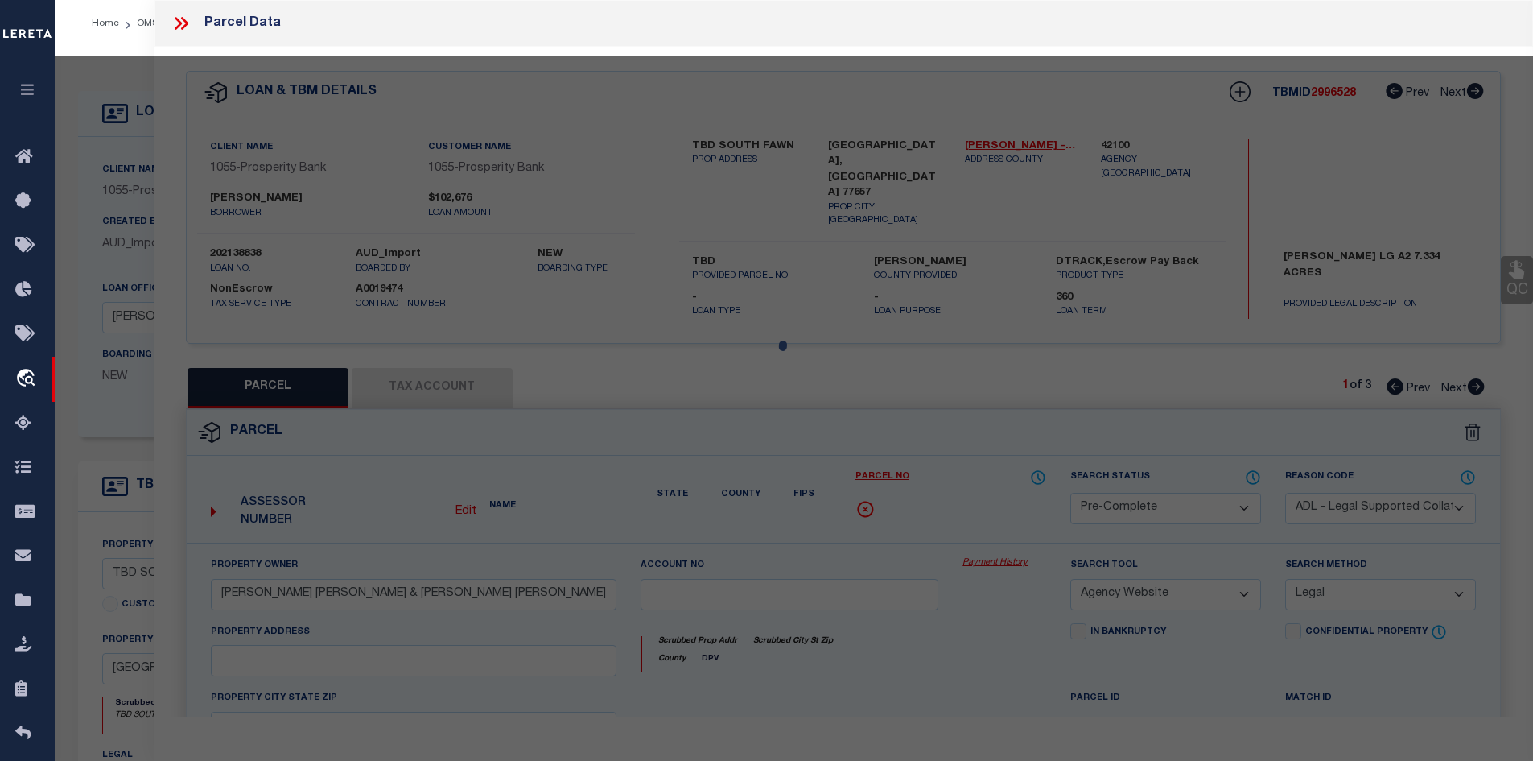
select select "AS"
select select
checkbox input "false"
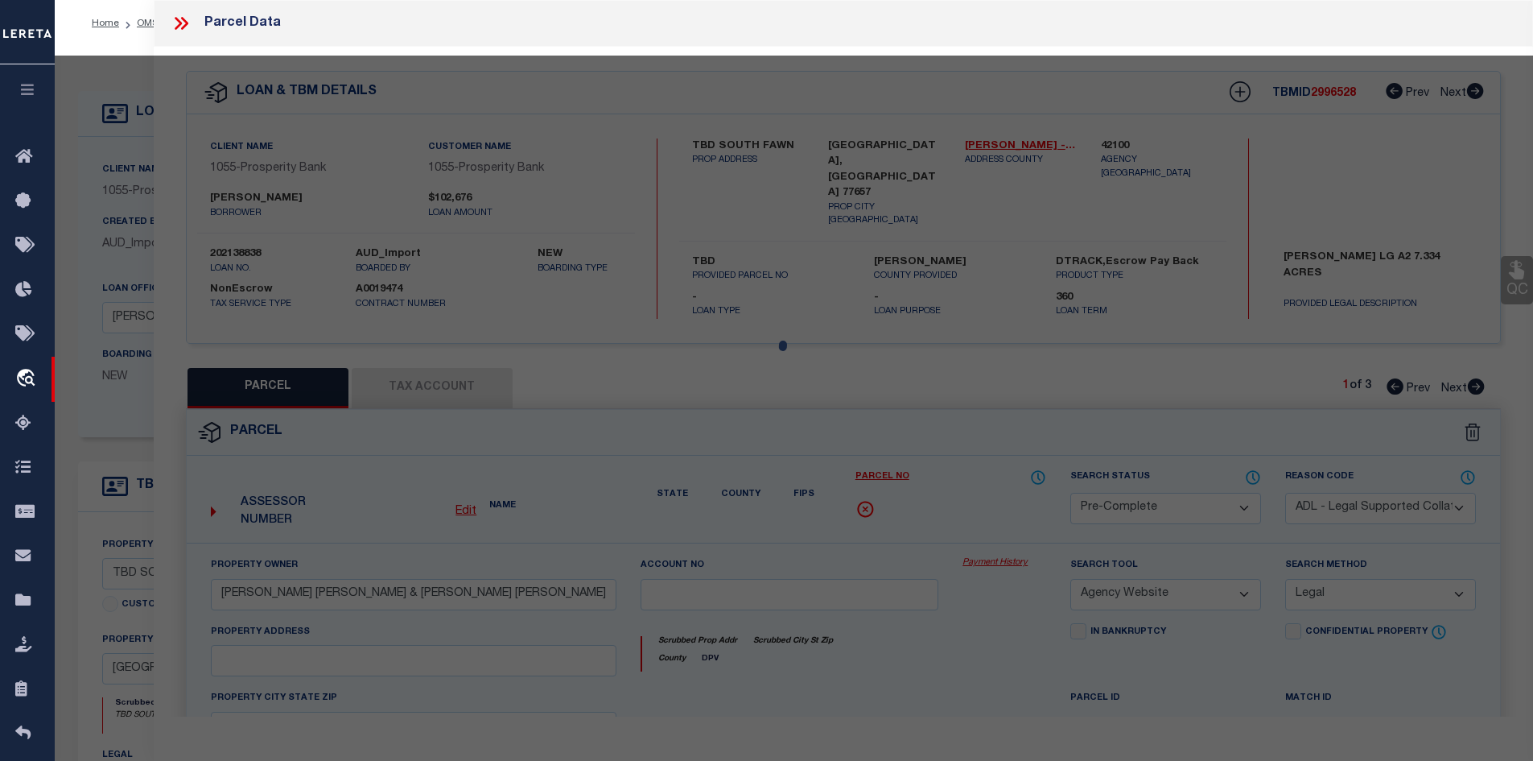
checkbox input "false"
select select "CP"
type input "CENTURY DIRT PIT LLC"
select select
type input "7146 S FAWN"
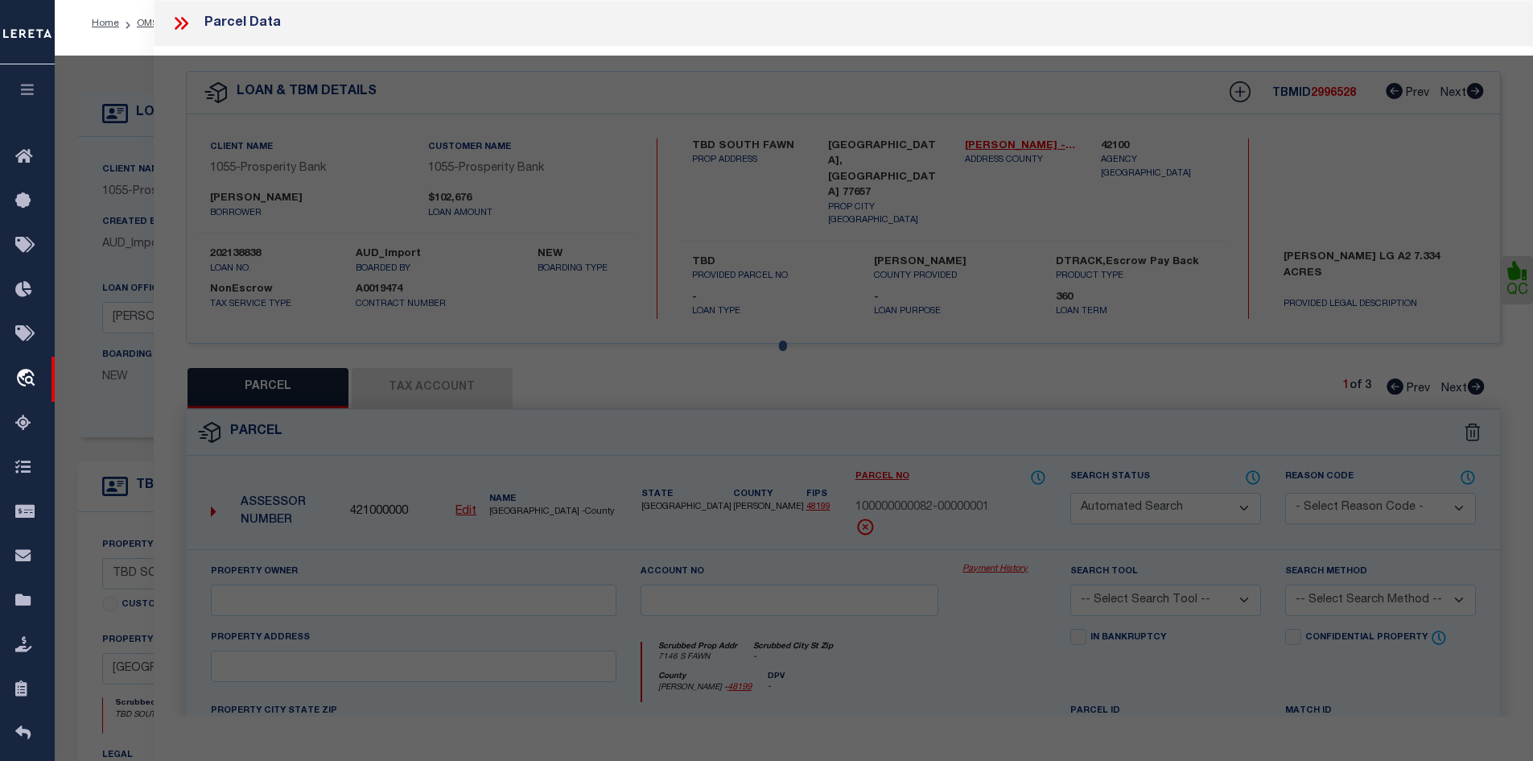
checkbox input "false"
type input "LUMBERTON [GEOGRAPHIC_DATA] 77657"
type textarea "AB 2 F ARRIOLARENTAL WHITE/BLACKP# 2-10-RI# 2021-113261 [DATE] ACRES: 143.639"
type textarea "Completed based on the given document."
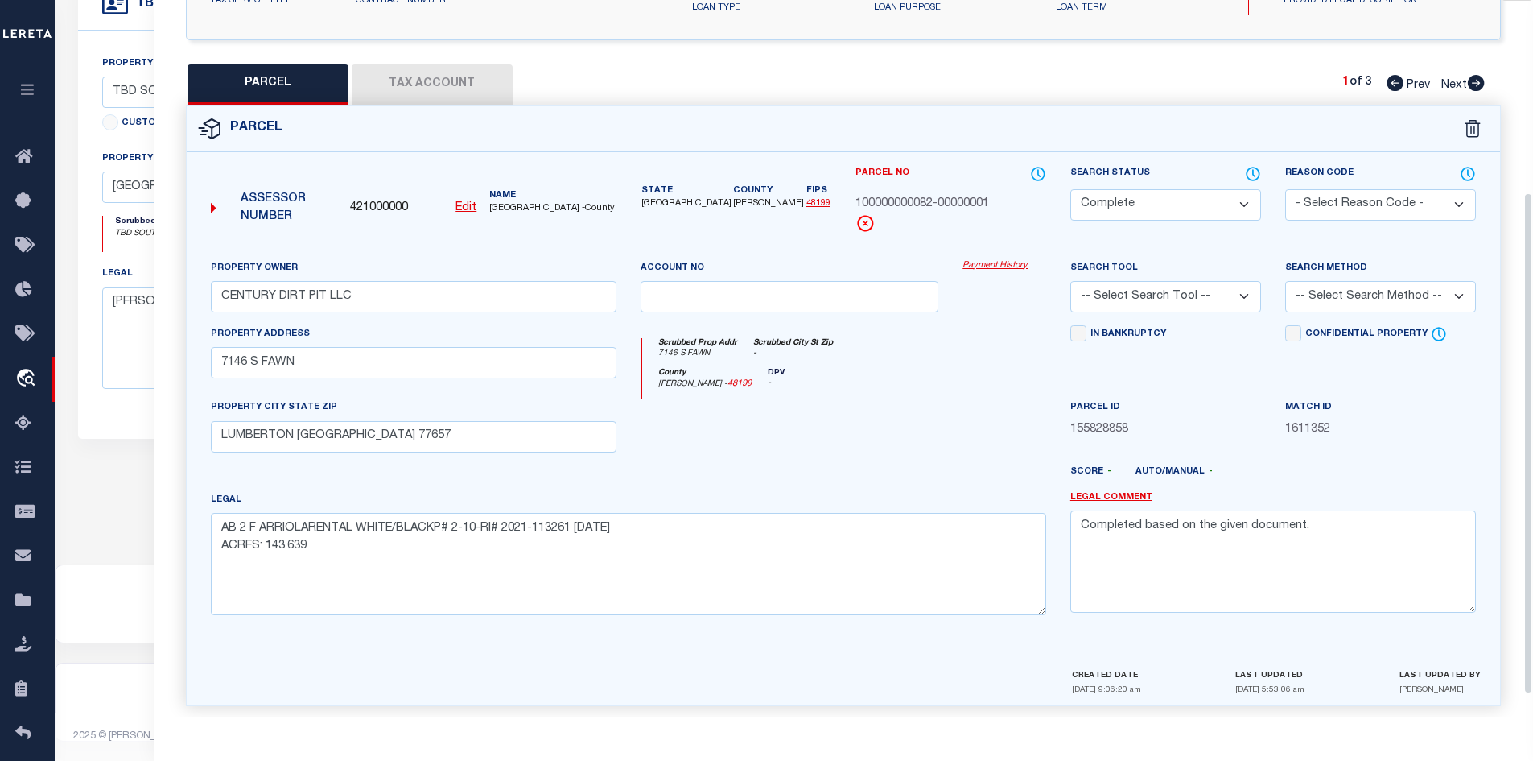
scroll to position [307, 0]
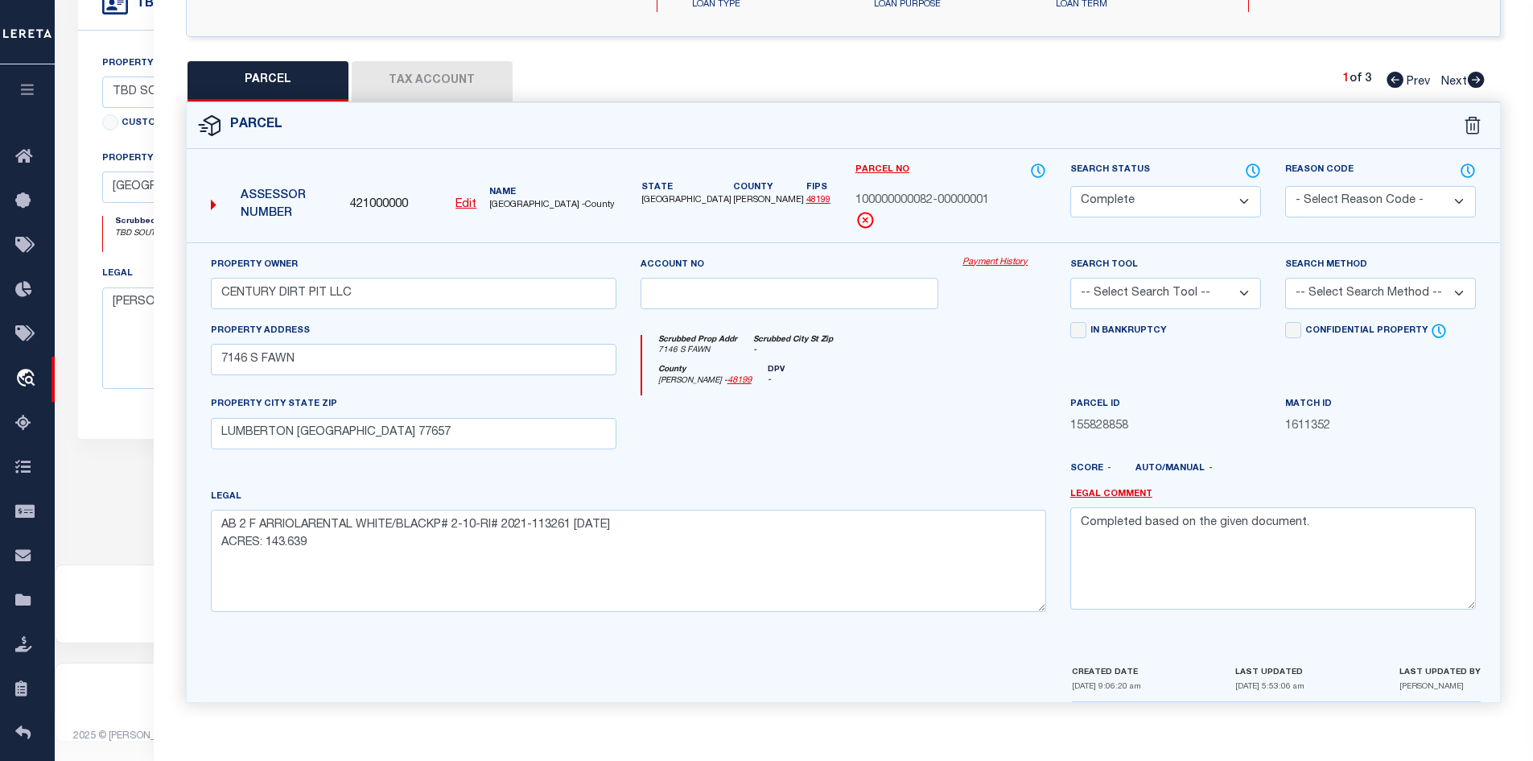
click at [1161, 191] on select "Automated Search Bad Parcel Complete Duplicate Parcel High Dollar Reporting In …" at bounding box center [1166, 201] width 191 height 31
select select "PR"
click at [1071, 186] on select "Automated Search Bad Parcel Complete Duplicate Parcel High Dollar Reporting In …" at bounding box center [1166, 201] width 191 height 31
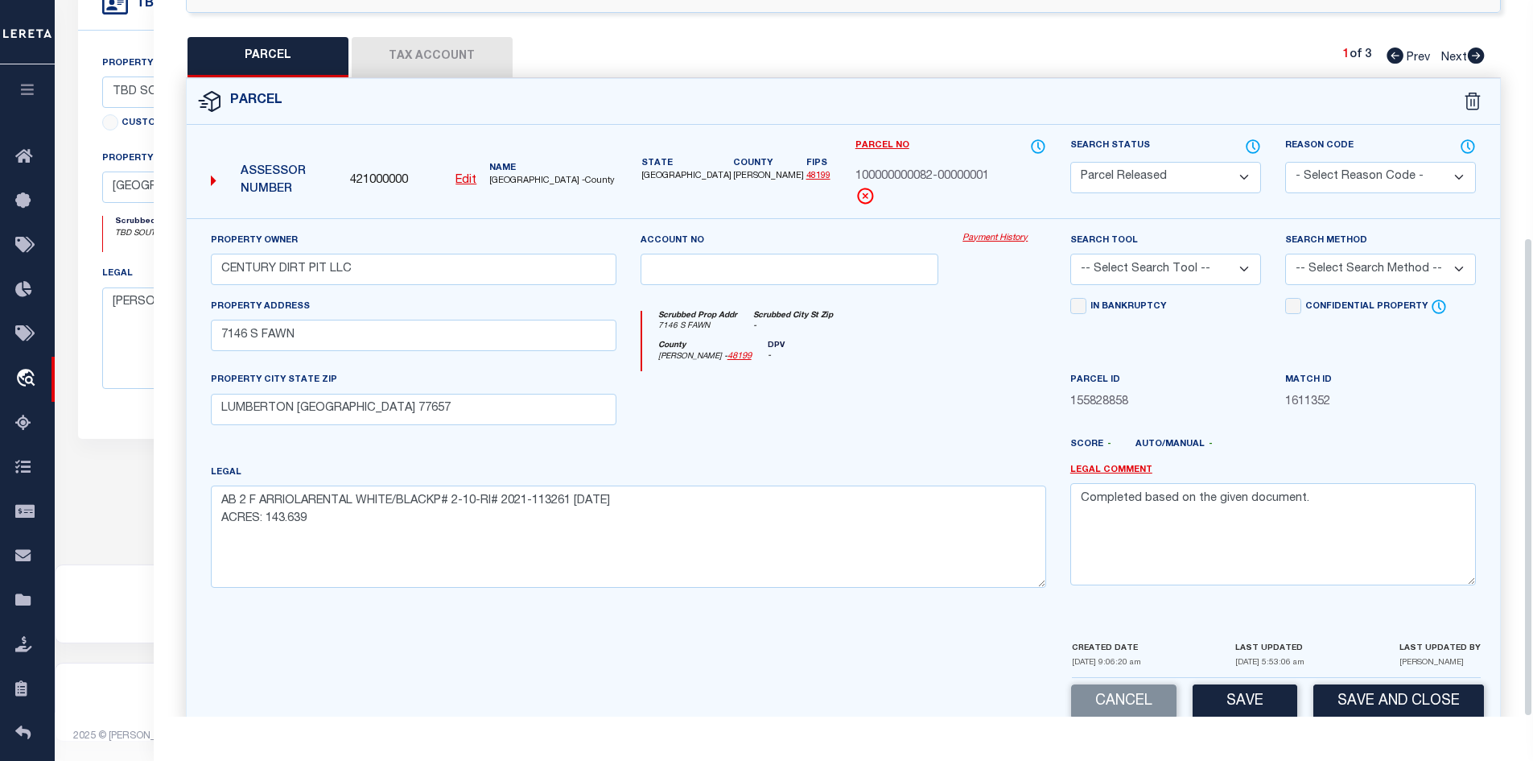
scroll to position [354, 0]
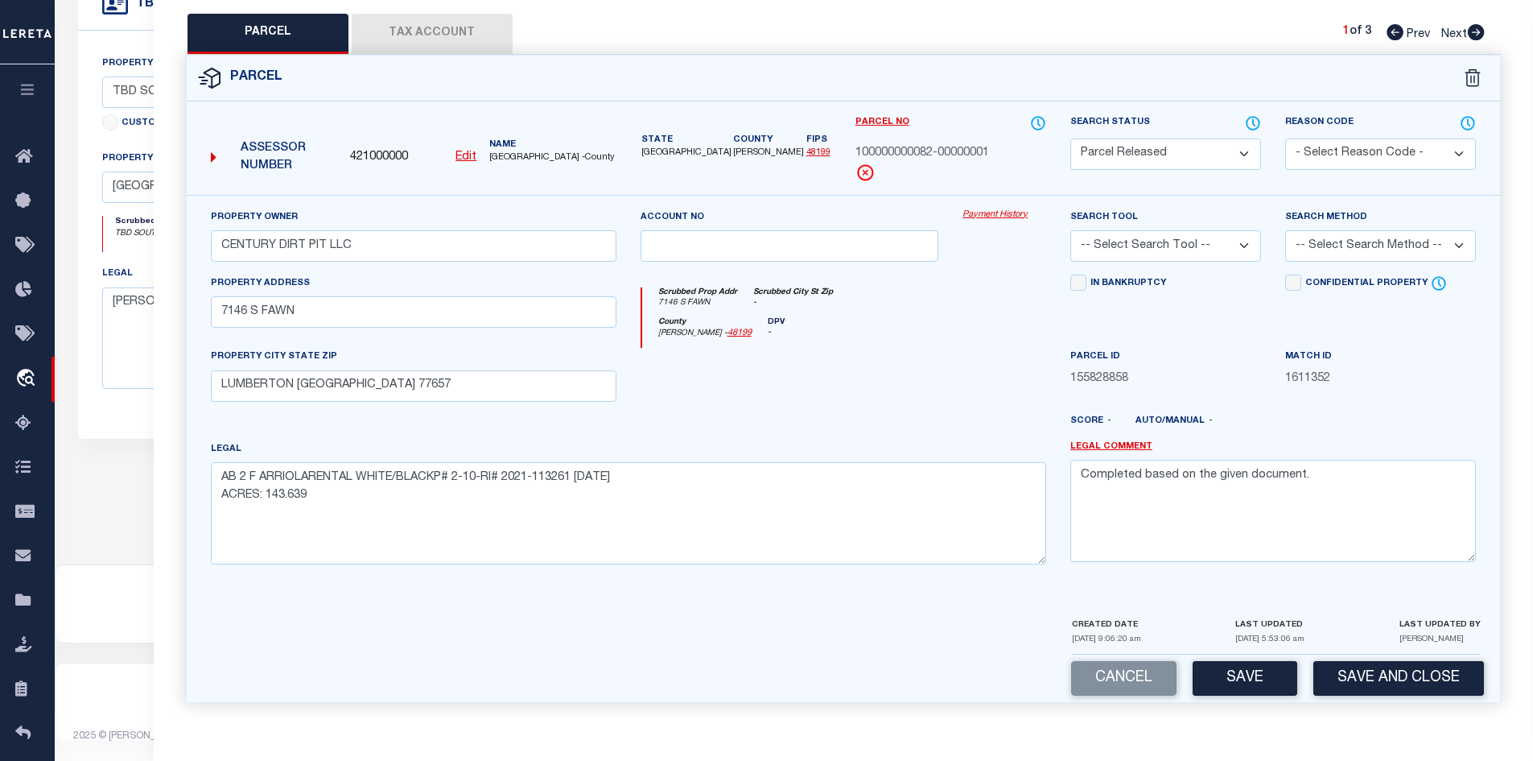
click at [1351, 146] on select "- Select Reason Code - 099 - Other (Provide additional detail) ACT - Agency Cha…" at bounding box center [1380, 153] width 191 height 31
select select "099"
click at [1285, 138] on select "- Select Reason Code - 099 - Other (Provide additional detail) ACT - Agency Cha…" at bounding box center [1380, 153] width 191 height 31
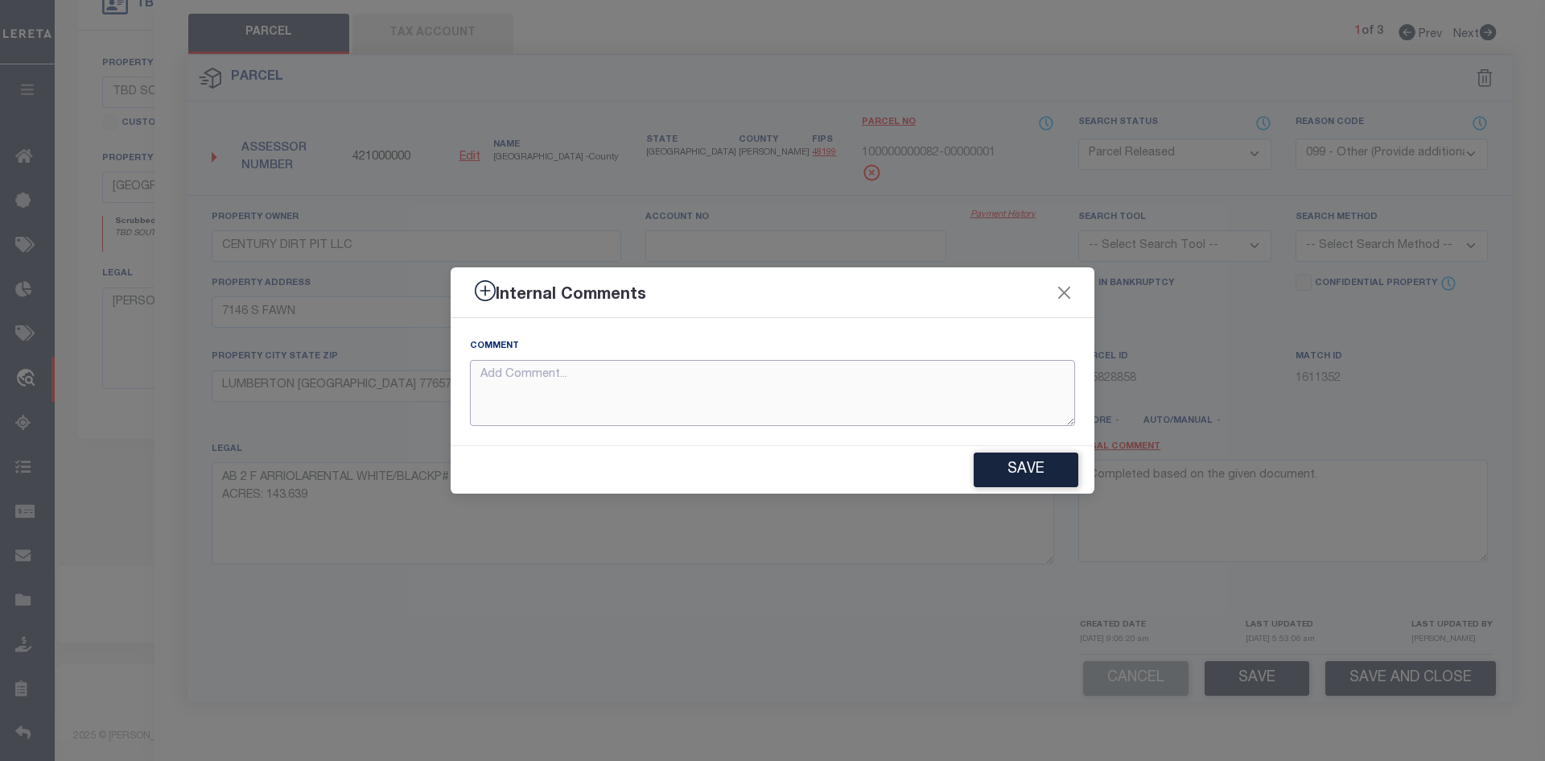
click at [735, 376] on textarea at bounding box center [772, 393] width 605 height 67
type textarea "parcel removed"
click at [1030, 461] on button "Save" at bounding box center [1026, 469] width 105 height 35
type textarea "parcel removed"
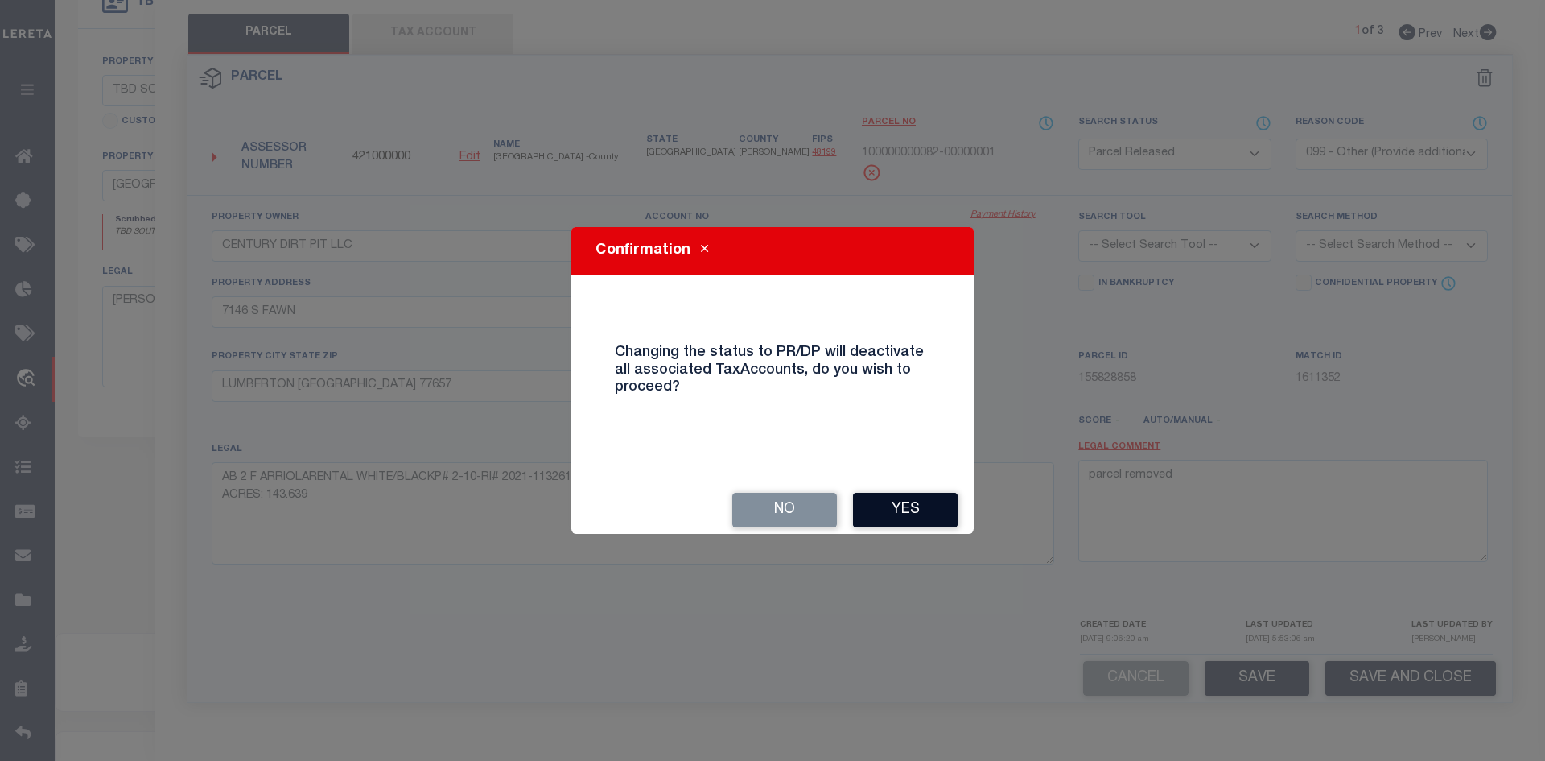
click at [904, 509] on button "Yes" at bounding box center [905, 510] width 105 height 35
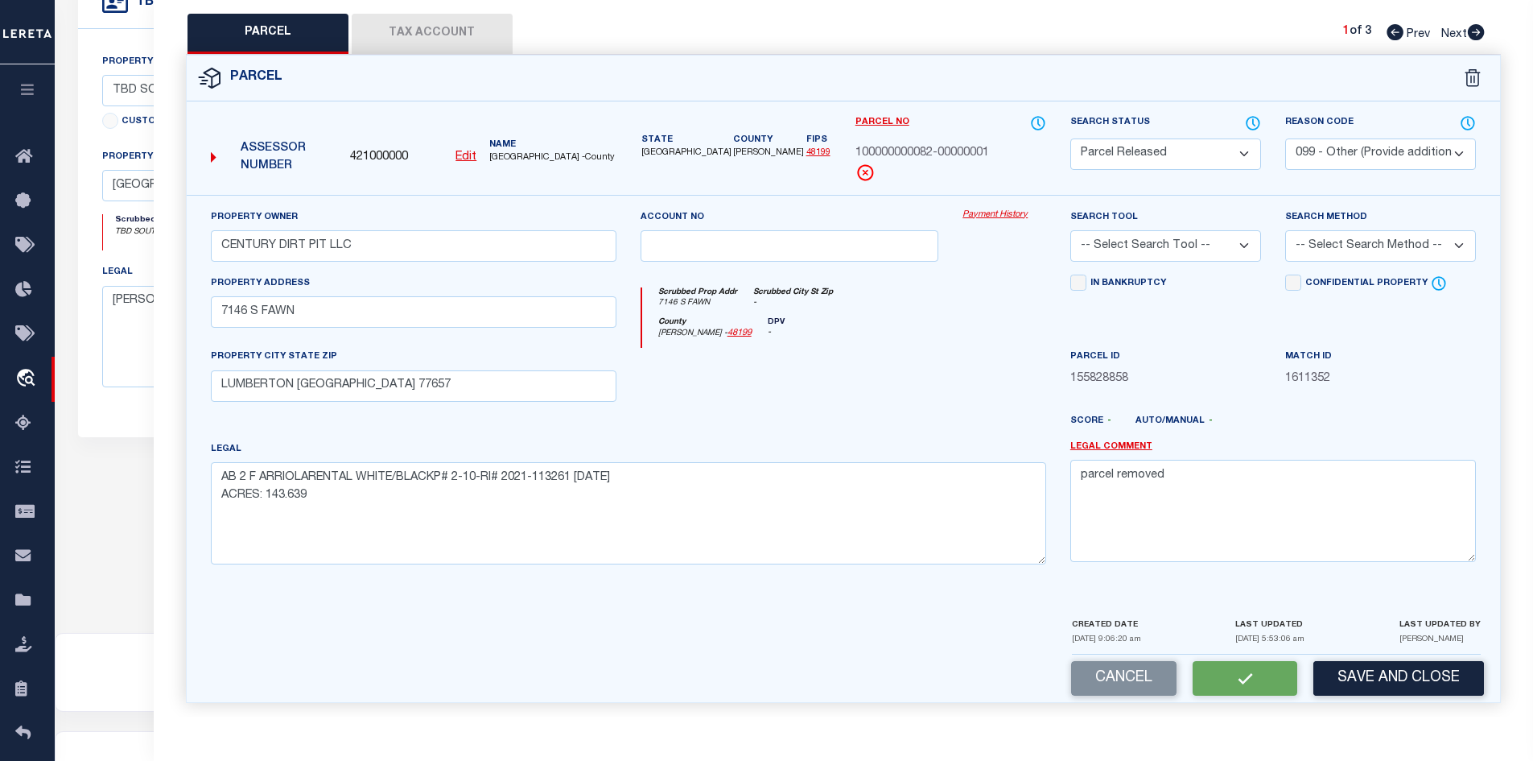
select select "AS"
select select
checkbox input "false"
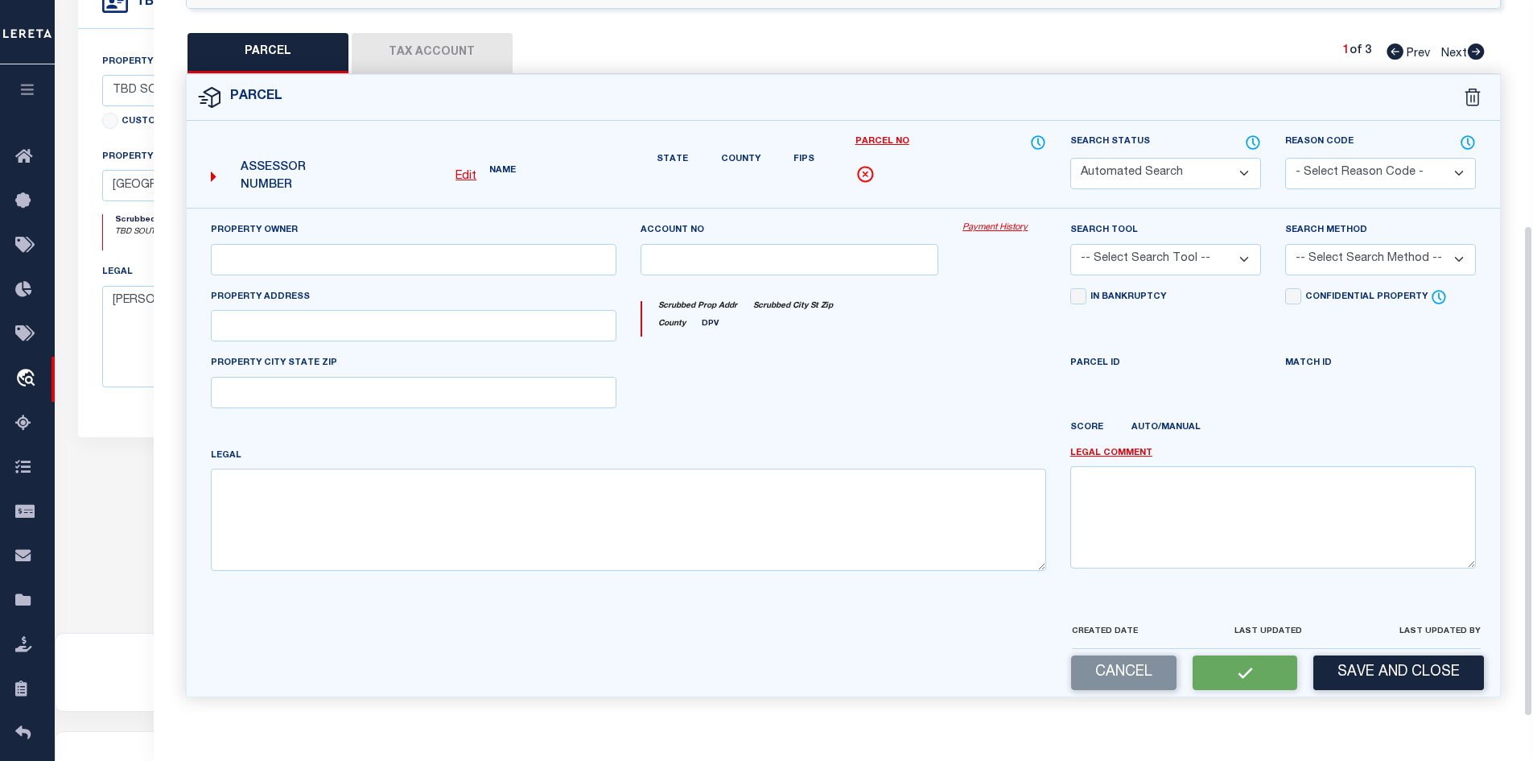
select select "PR"
select select "099"
type input "CENTURY DIRT PIT LLC"
select select
type input "7146 S FAWN"
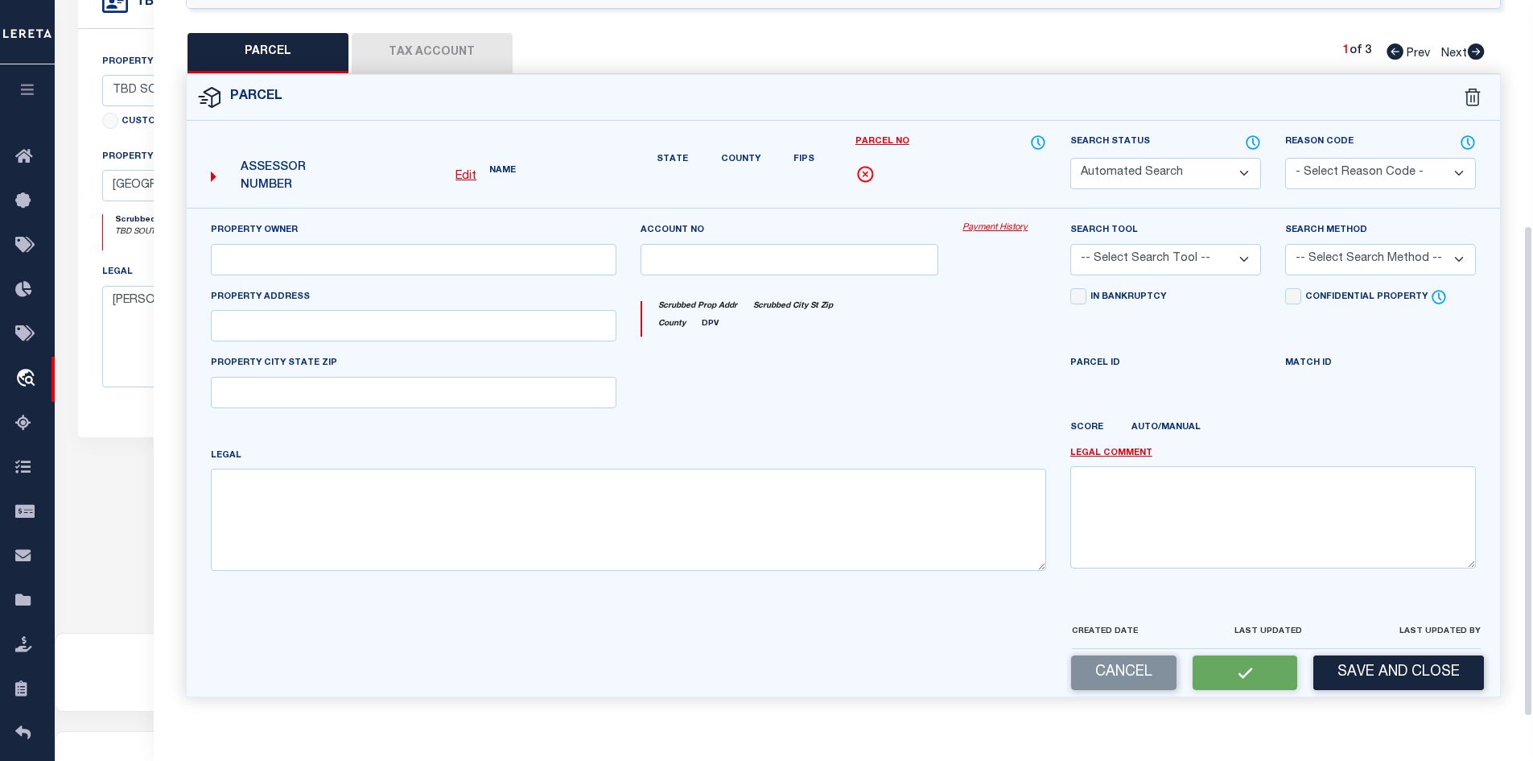
type input "LUMBERTON [GEOGRAPHIC_DATA] 77657"
type textarea "AB 2 F ARRIOLARENTAL WHITE/BLACKP# 2-10-RI# 2021-113261 [DATE] ACRES: 143.639"
type textarea "parcel removed"
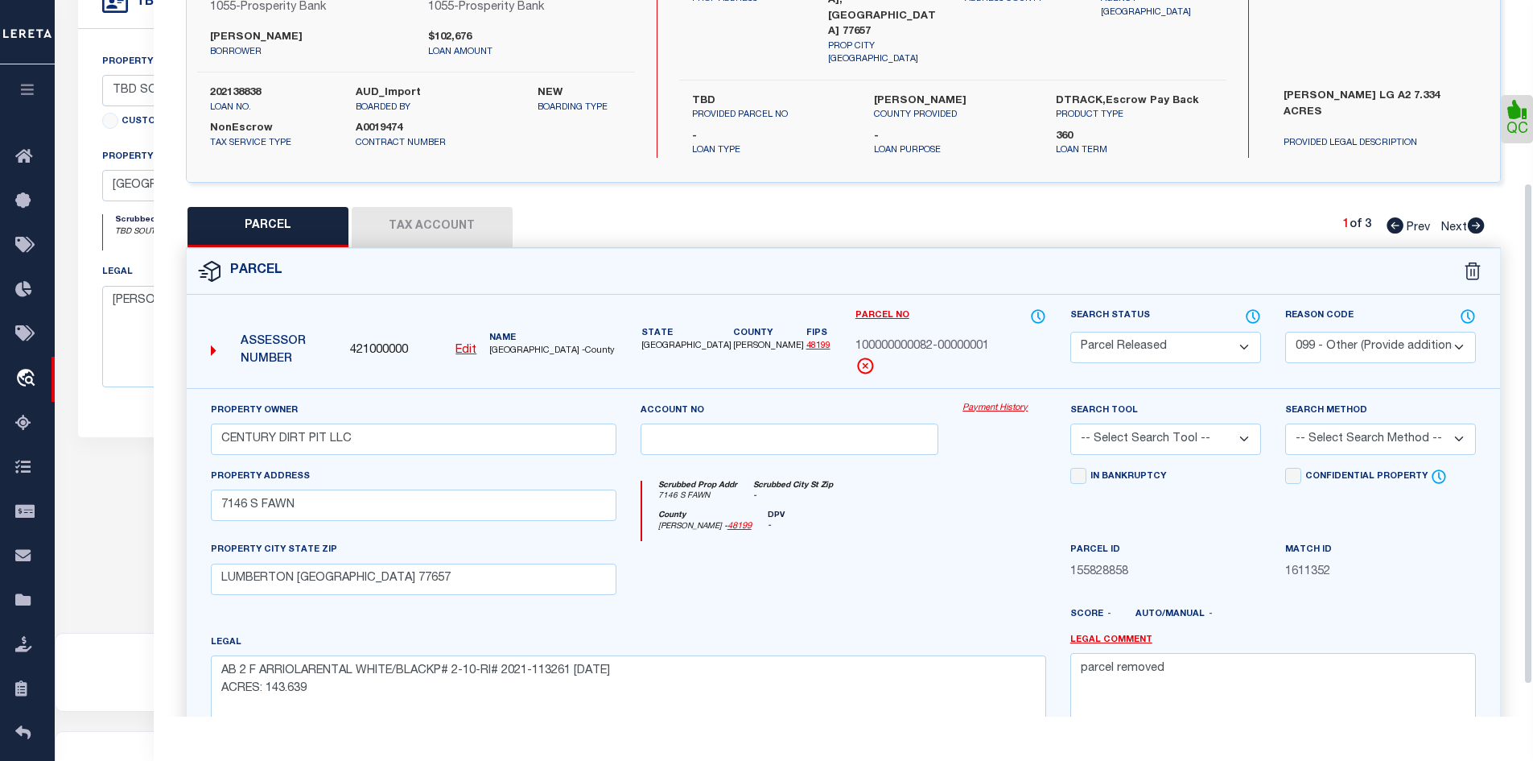
scroll to position [0, 0]
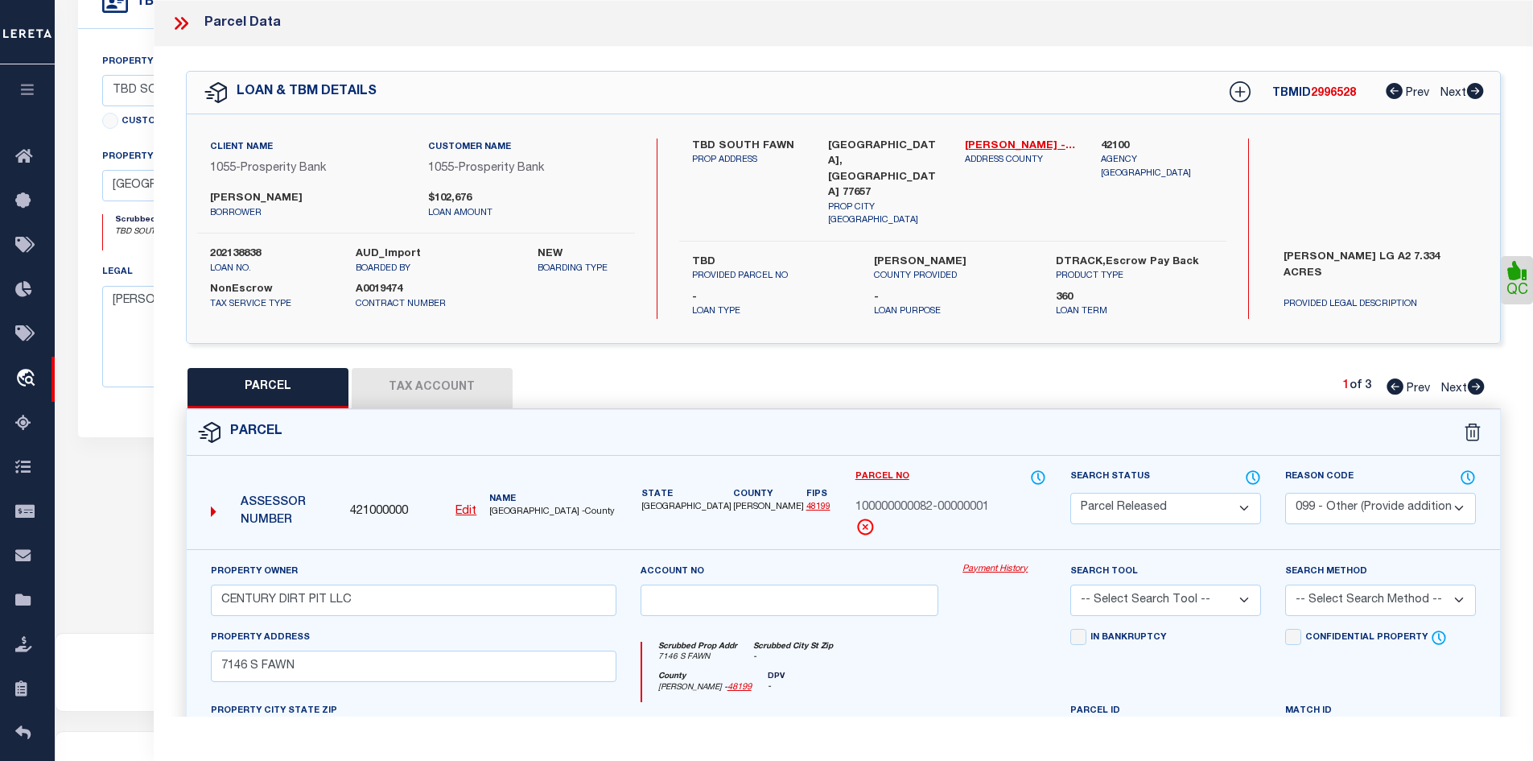
click at [185, 20] on icon at bounding box center [183, 23] width 7 height 13
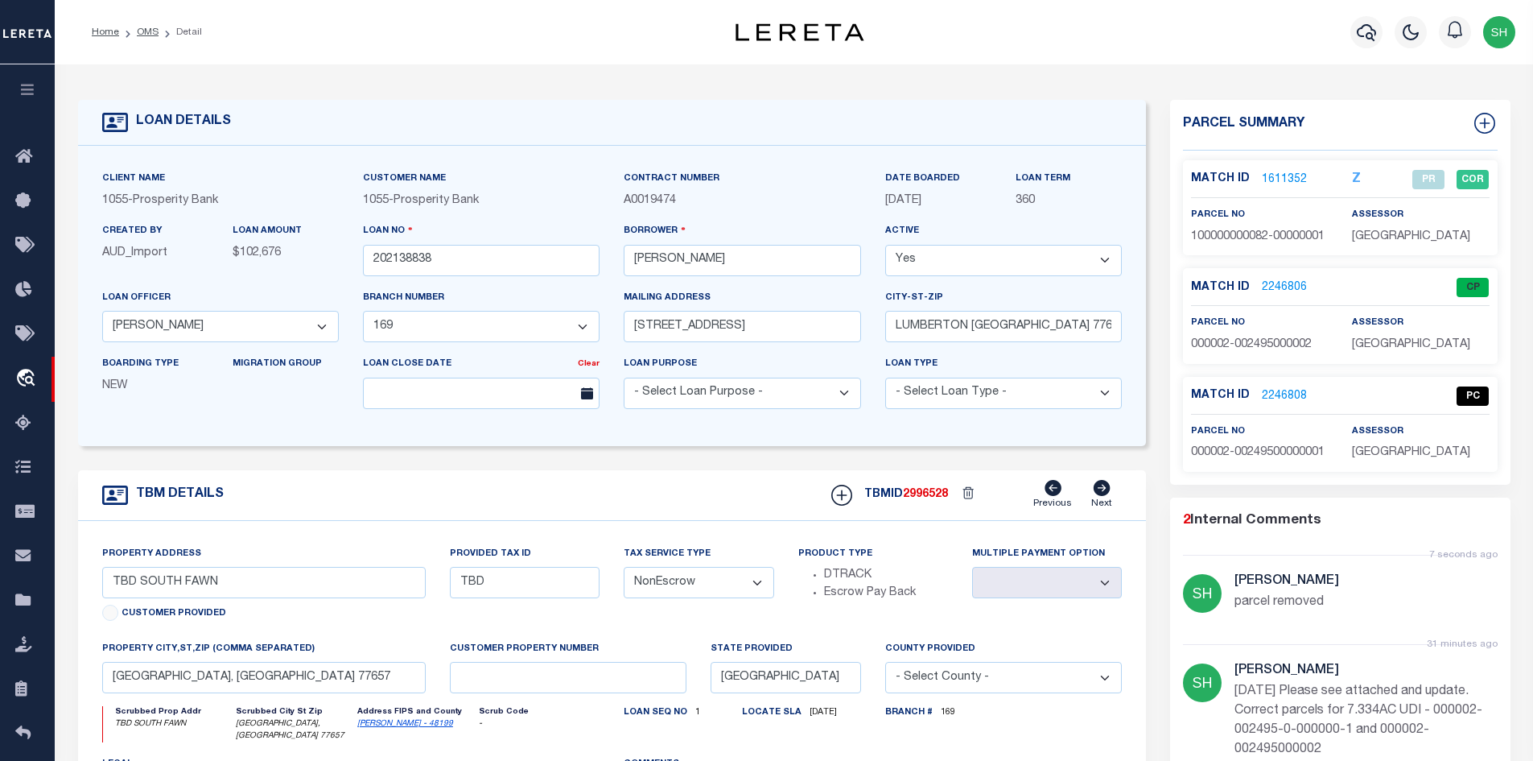
click at [1291, 287] on link "2246806" at bounding box center [1284, 287] width 45 height 17
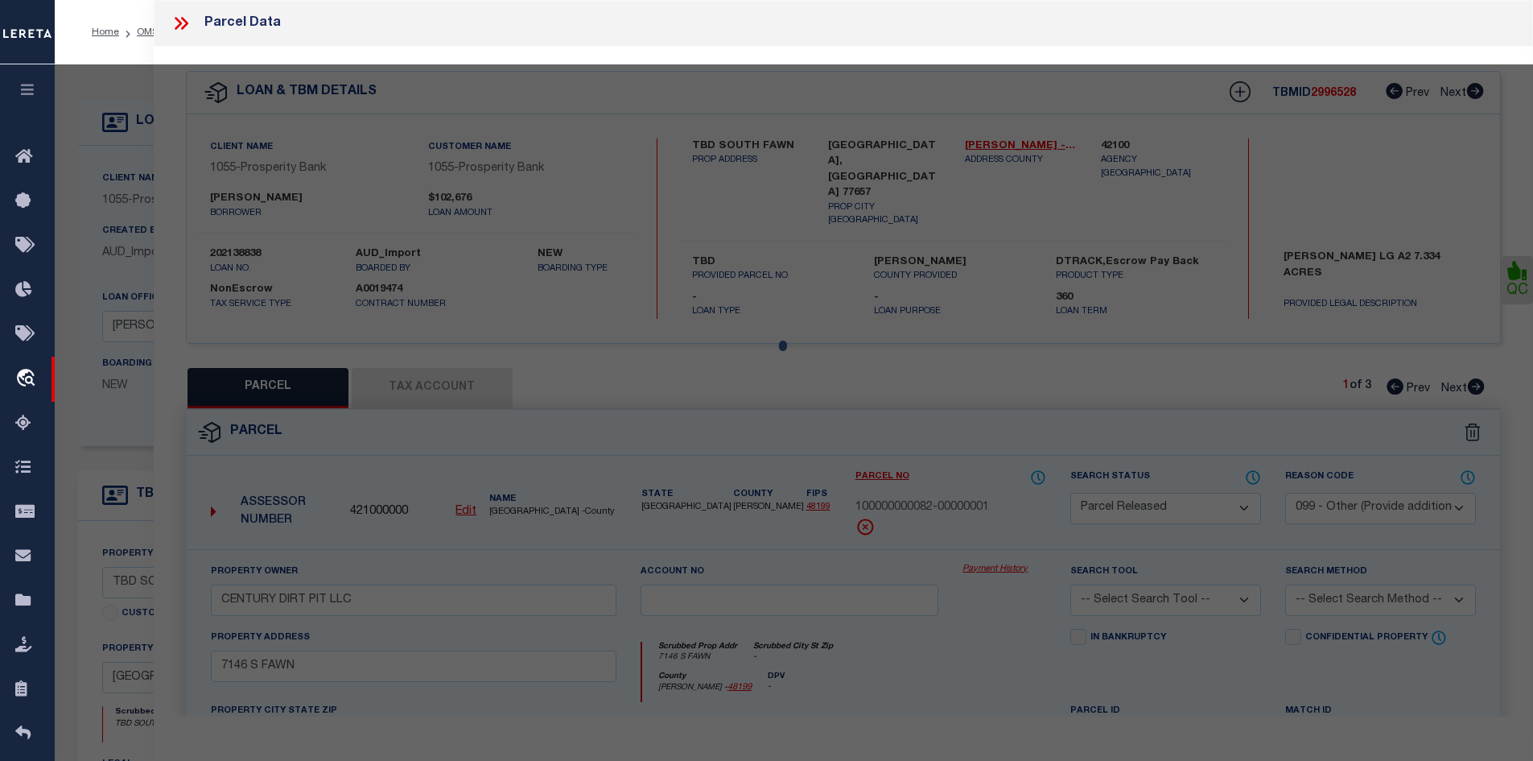
select select "AS"
select select
checkbox input "false"
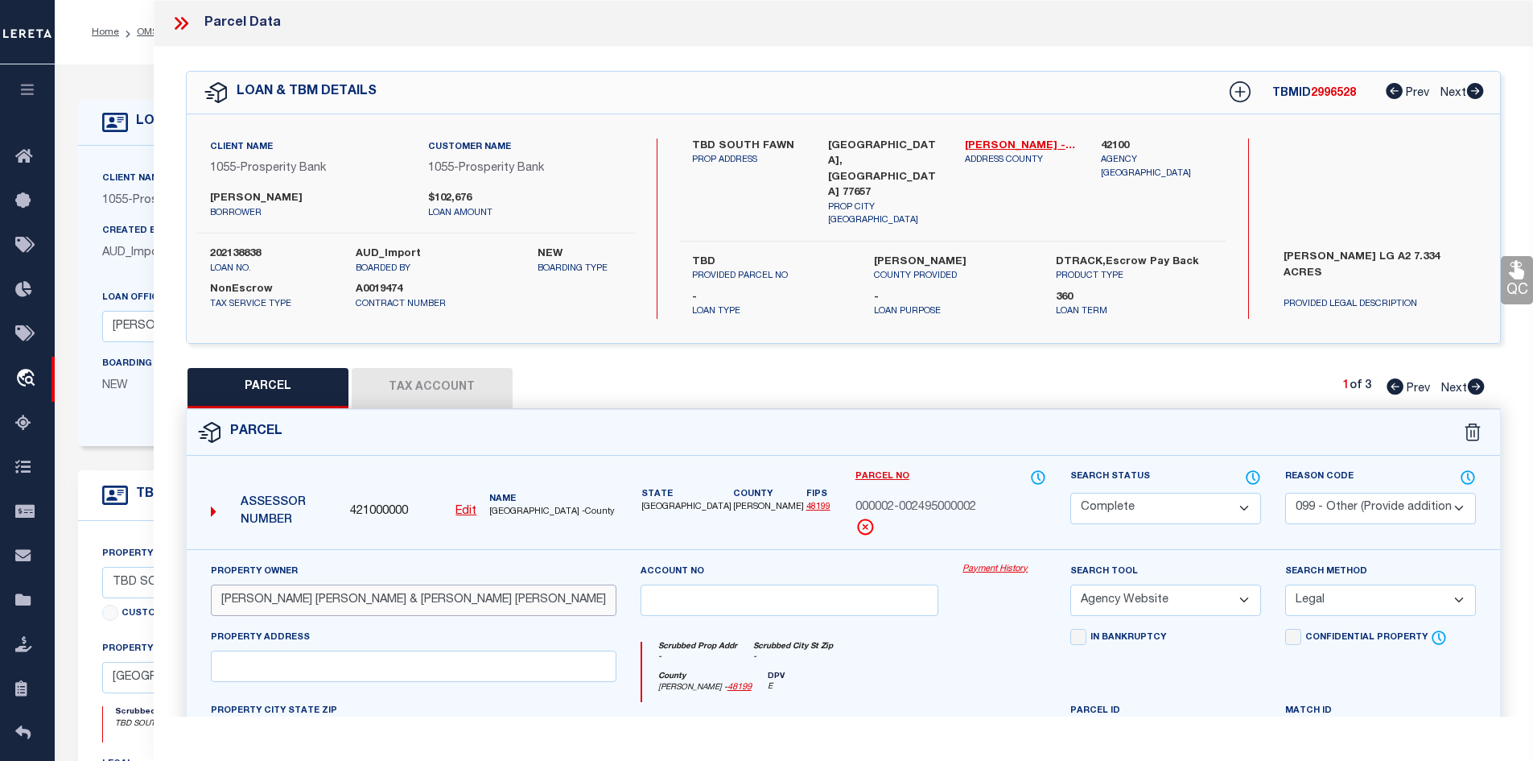
drag, startPoint x: 367, startPoint y: 592, endPoint x: 220, endPoint y: 592, distance: 147.3
click at [220, 592] on input "LARCADE CHRIS EDWARD & MOLLY ANN" at bounding box center [414, 599] width 406 height 31
click at [488, 377] on button "Tax Account" at bounding box center [432, 388] width 161 height 40
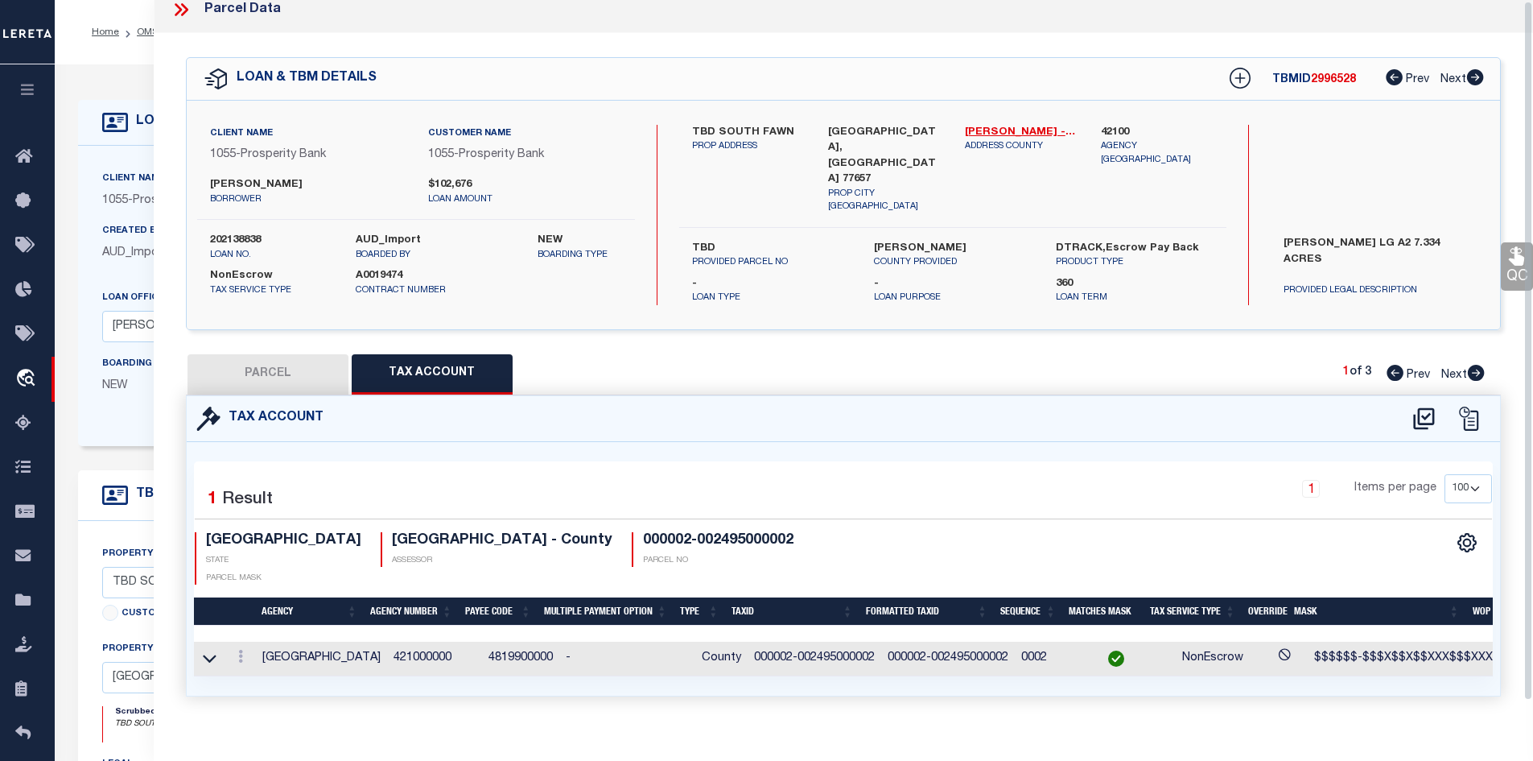
scroll to position [17, 0]
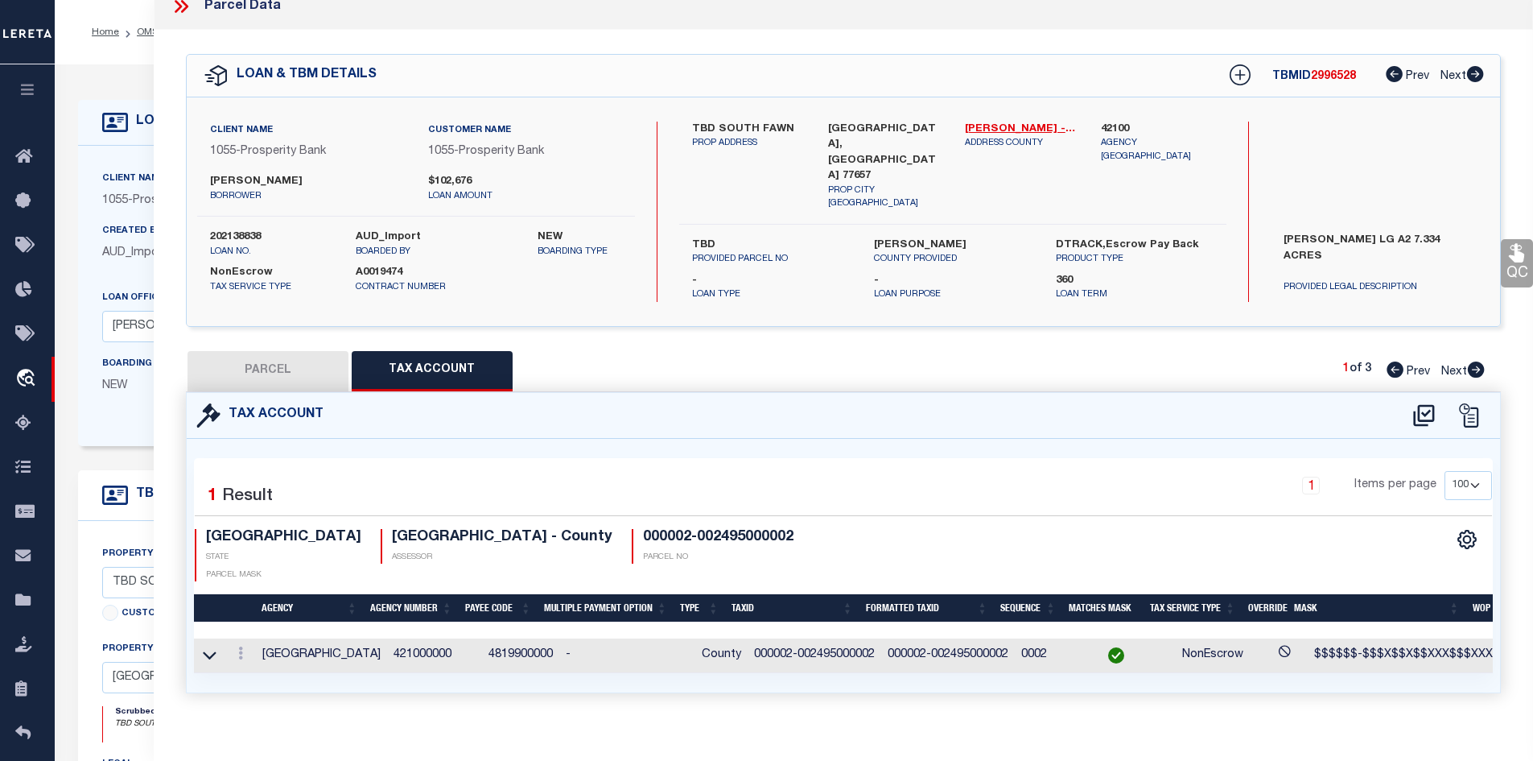
click at [173, 6] on icon at bounding box center [181, 6] width 21 height 21
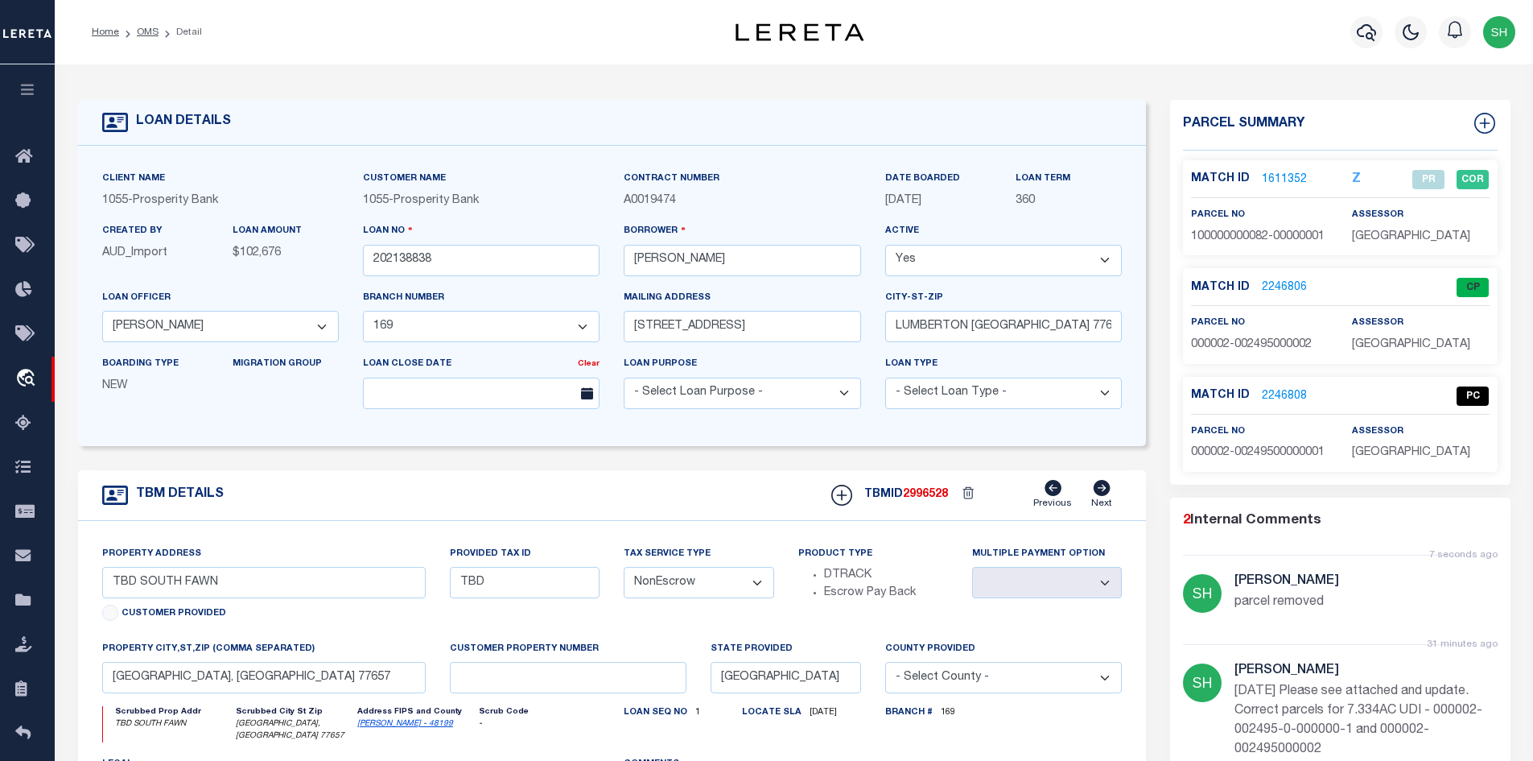
click at [1285, 395] on link "2246808" at bounding box center [1284, 396] width 45 height 17
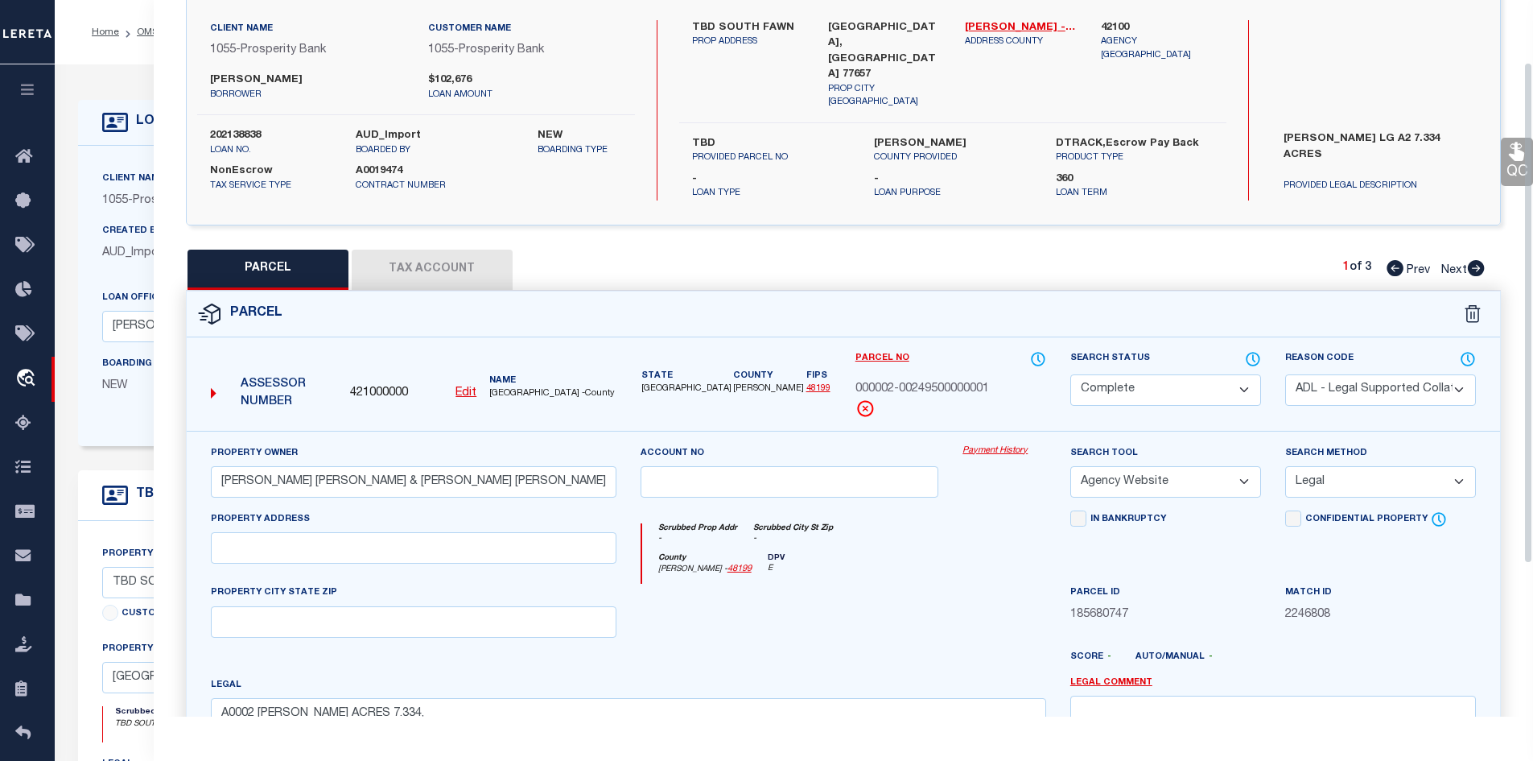
scroll to position [178, 0]
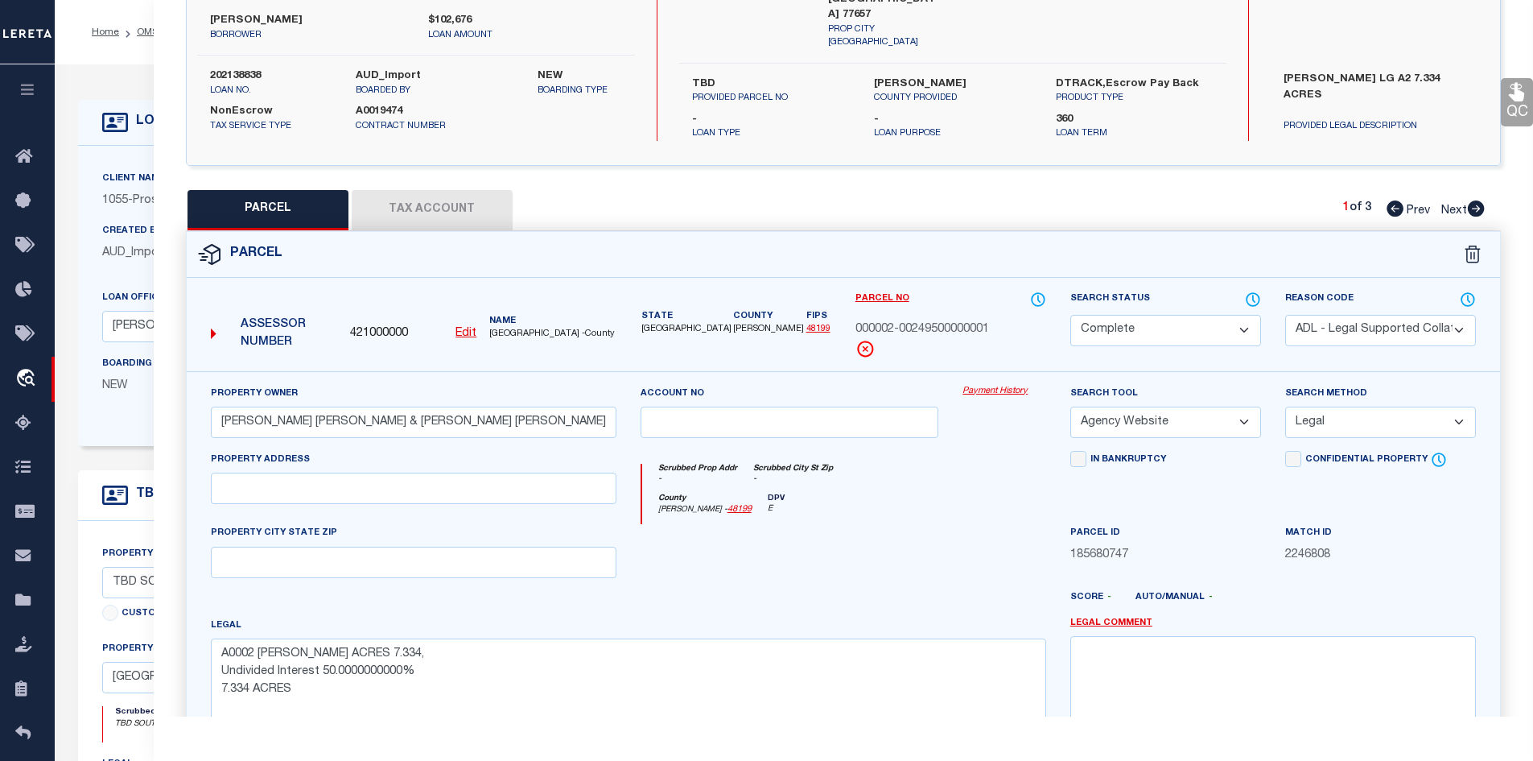
click at [408, 207] on button "Tax Account" at bounding box center [432, 210] width 161 height 40
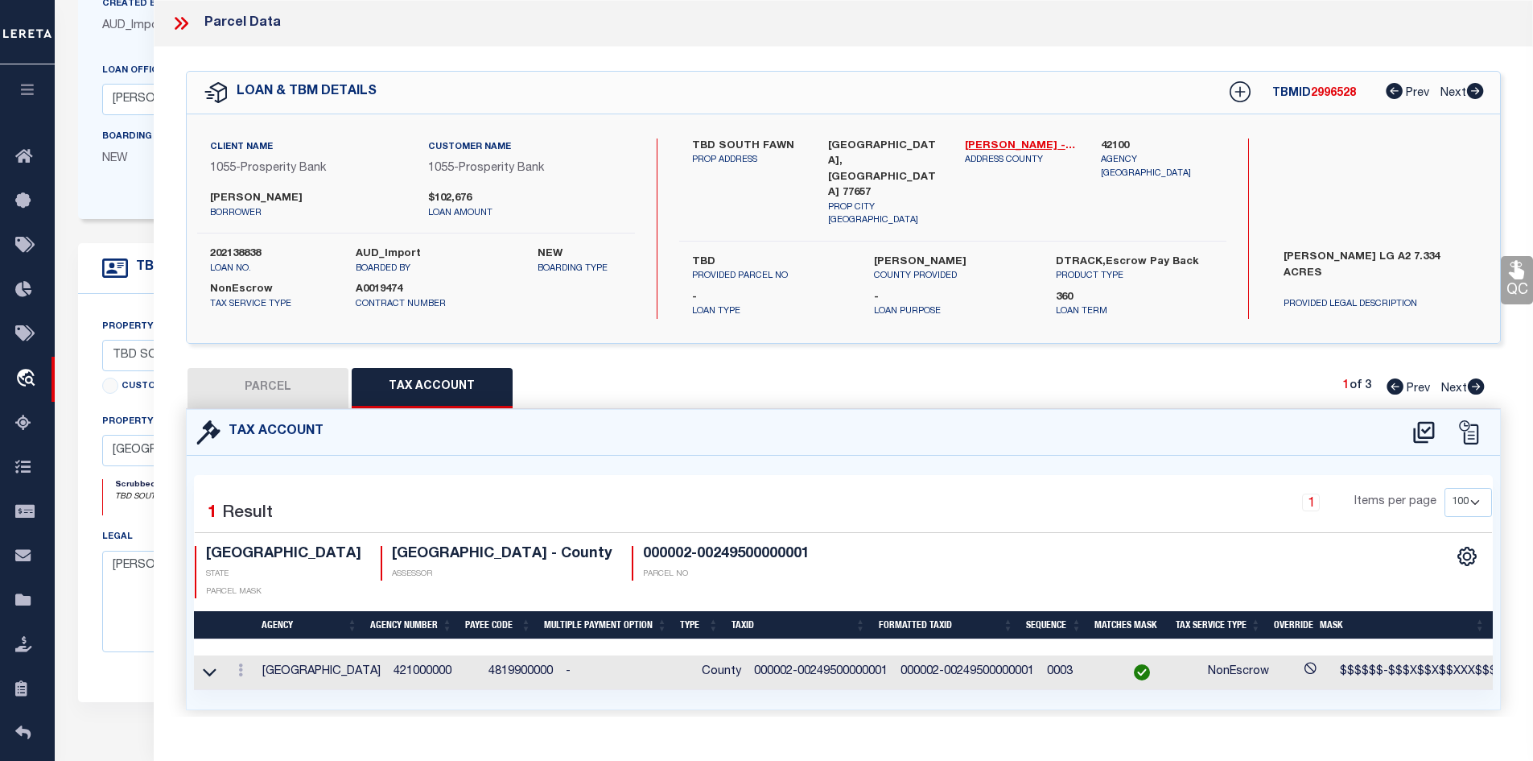
scroll to position [322, 0]
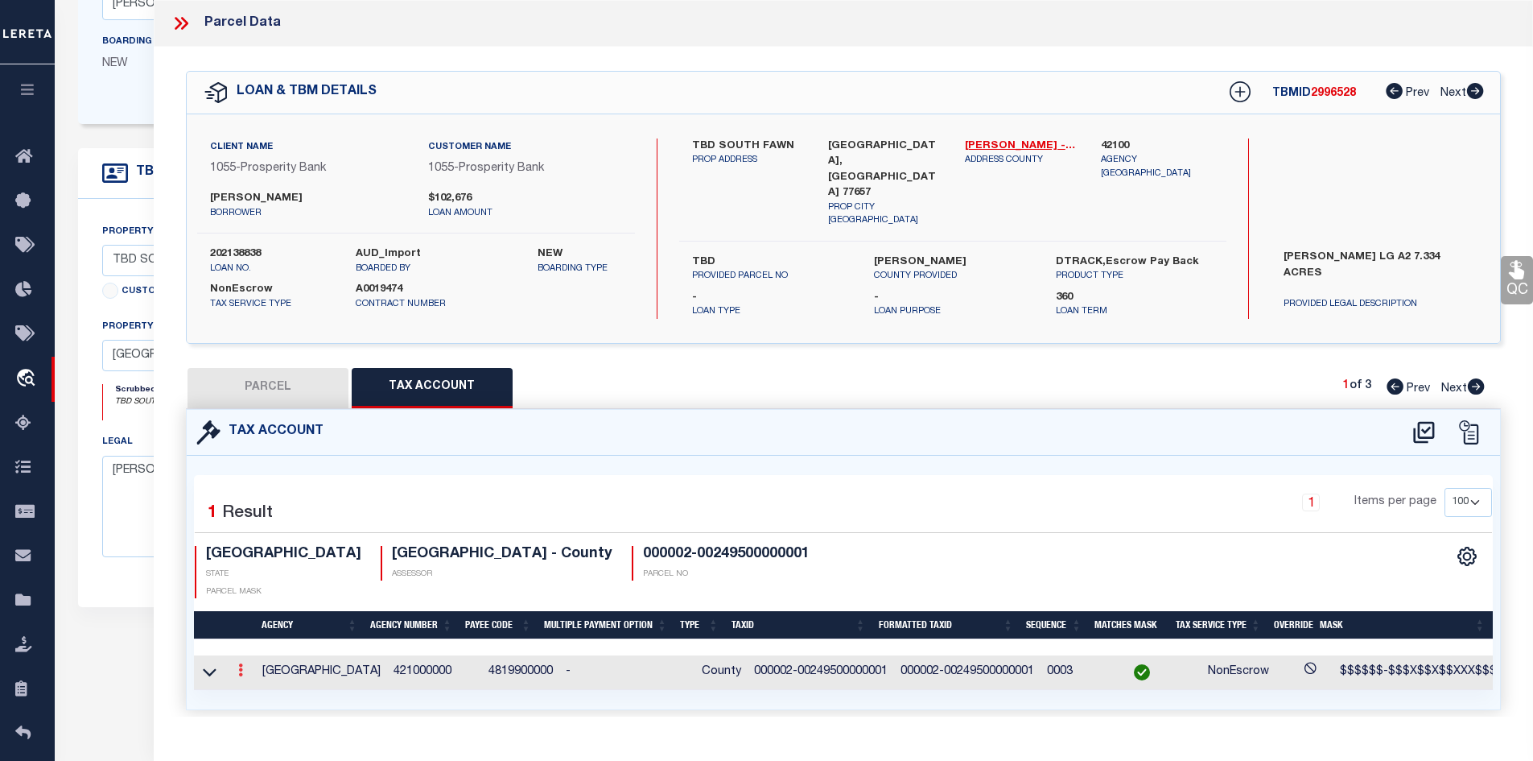
click at [240, 663] on icon at bounding box center [240, 669] width 5 height 13
click at [259, 687] on icon "" at bounding box center [258, 693] width 12 height 12
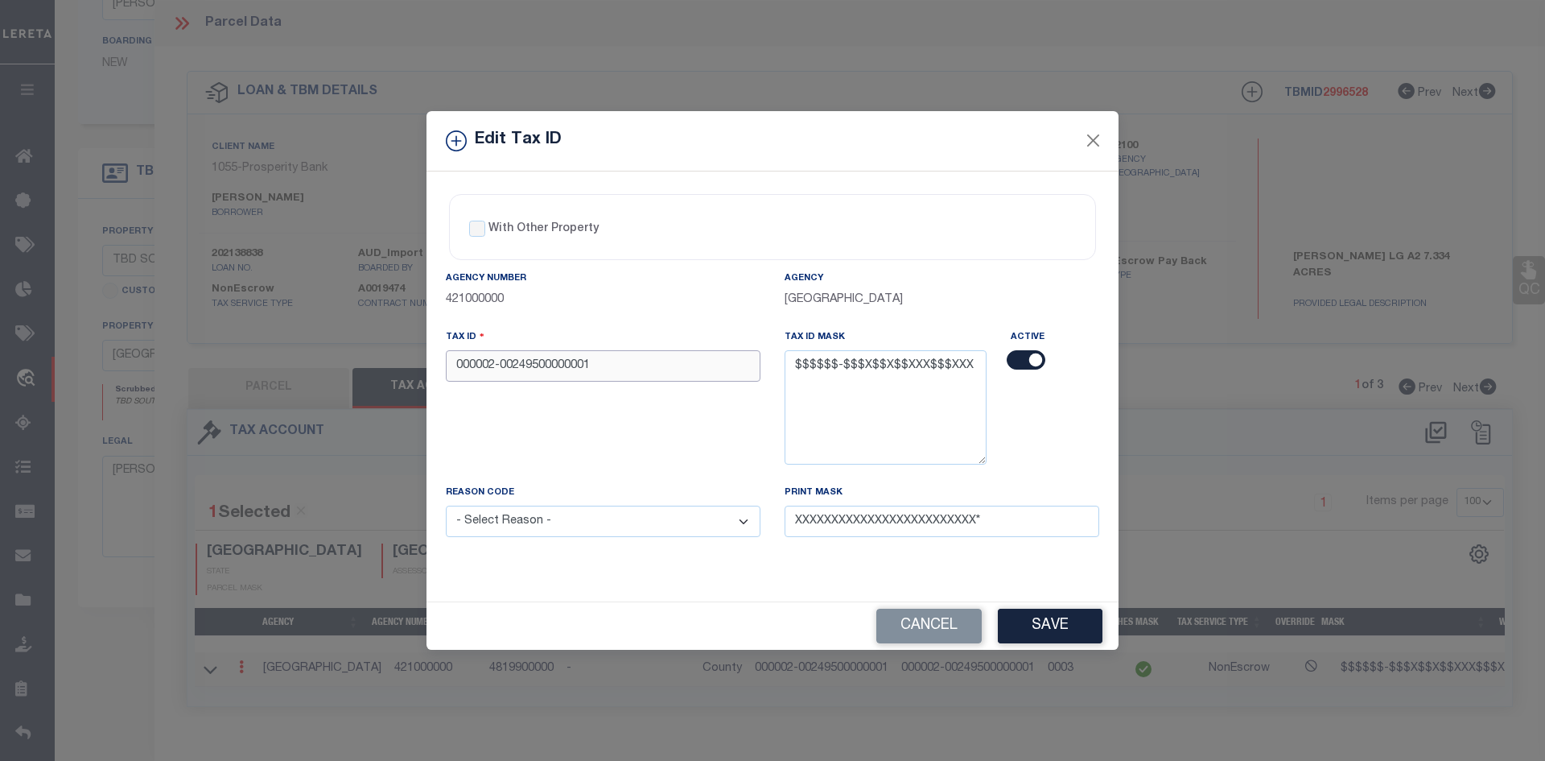
drag, startPoint x: 625, startPoint y: 361, endPoint x: 429, endPoint y: 360, distance: 196.4
click at [429, 360] on div "With Other Property With Other Property Type Temporary Permanent Parent Parcel …" at bounding box center [773, 386] width 692 height 431
paste input "-0-000000_"
click at [1017, 627] on button "Save" at bounding box center [1050, 626] width 105 height 35
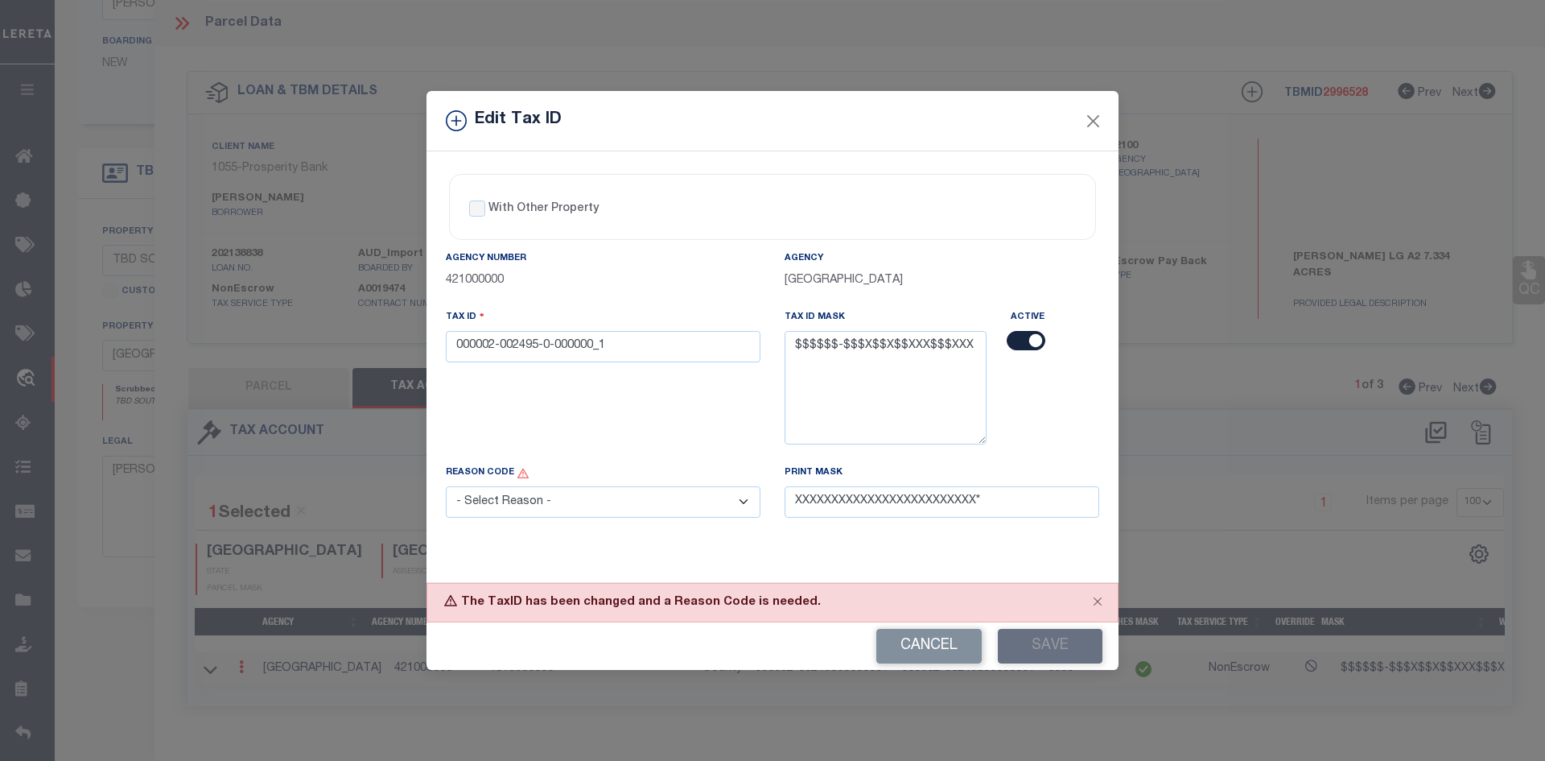
click at [596, 500] on select "- Select Reason - 099 - Other (Provide additional detail) ACT - Agency Changed …" at bounding box center [603, 501] width 315 height 31
click at [446, 487] on select "- Select Reason - 099 - Other (Provide additional detail) ACT - Agency Changed …" at bounding box center [603, 501] width 315 height 31
drag, startPoint x: 1052, startPoint y: 645, endPoint x: 1045, endPoint y: 640, distance: 8.7
click at [1051, 643] on button "Save" at bounding box center [1050, 646] width 105 height 35
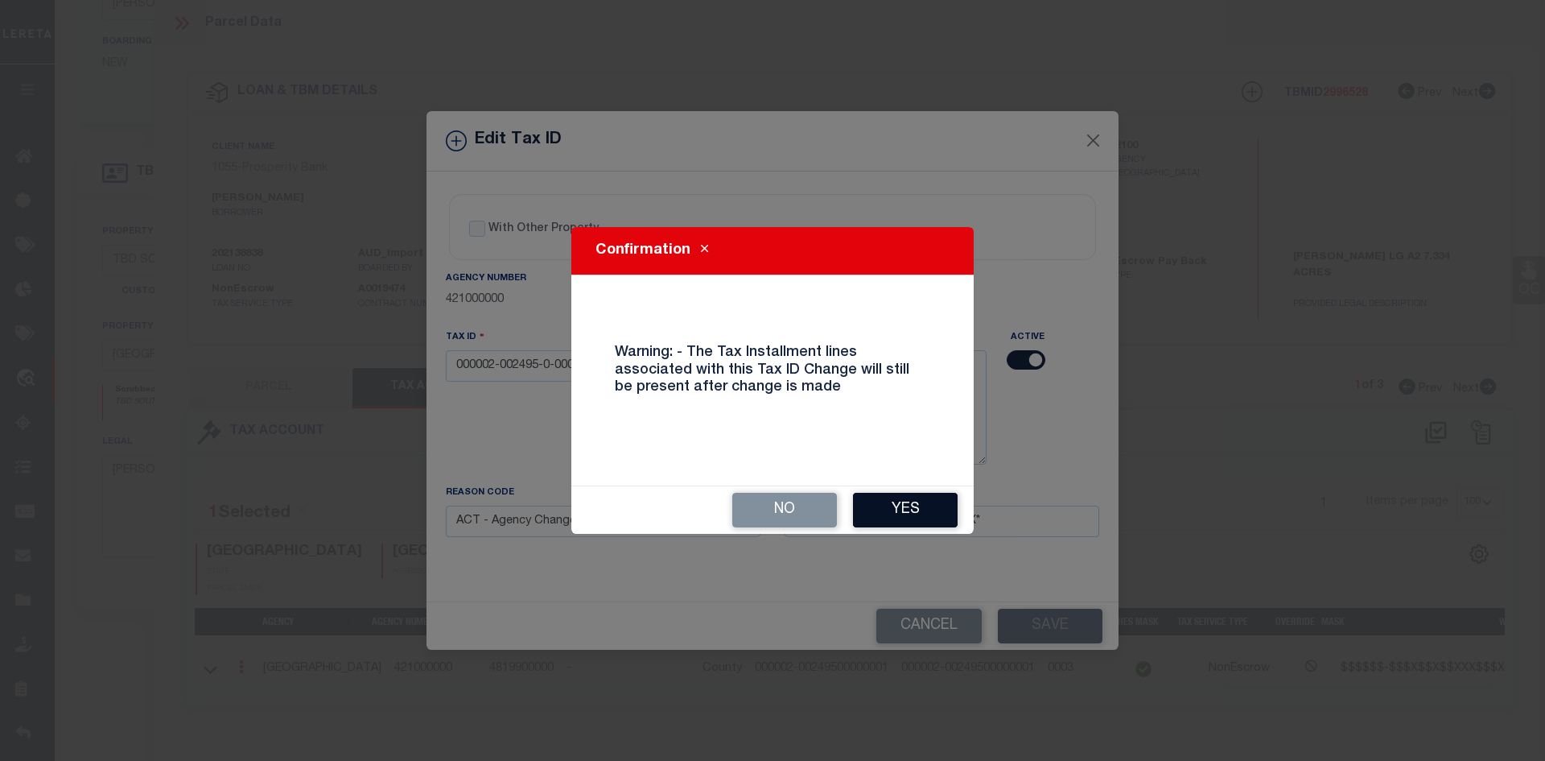
click at [918, 505] on button "Yes" at bounding box center [905, 510] width 105 height 35
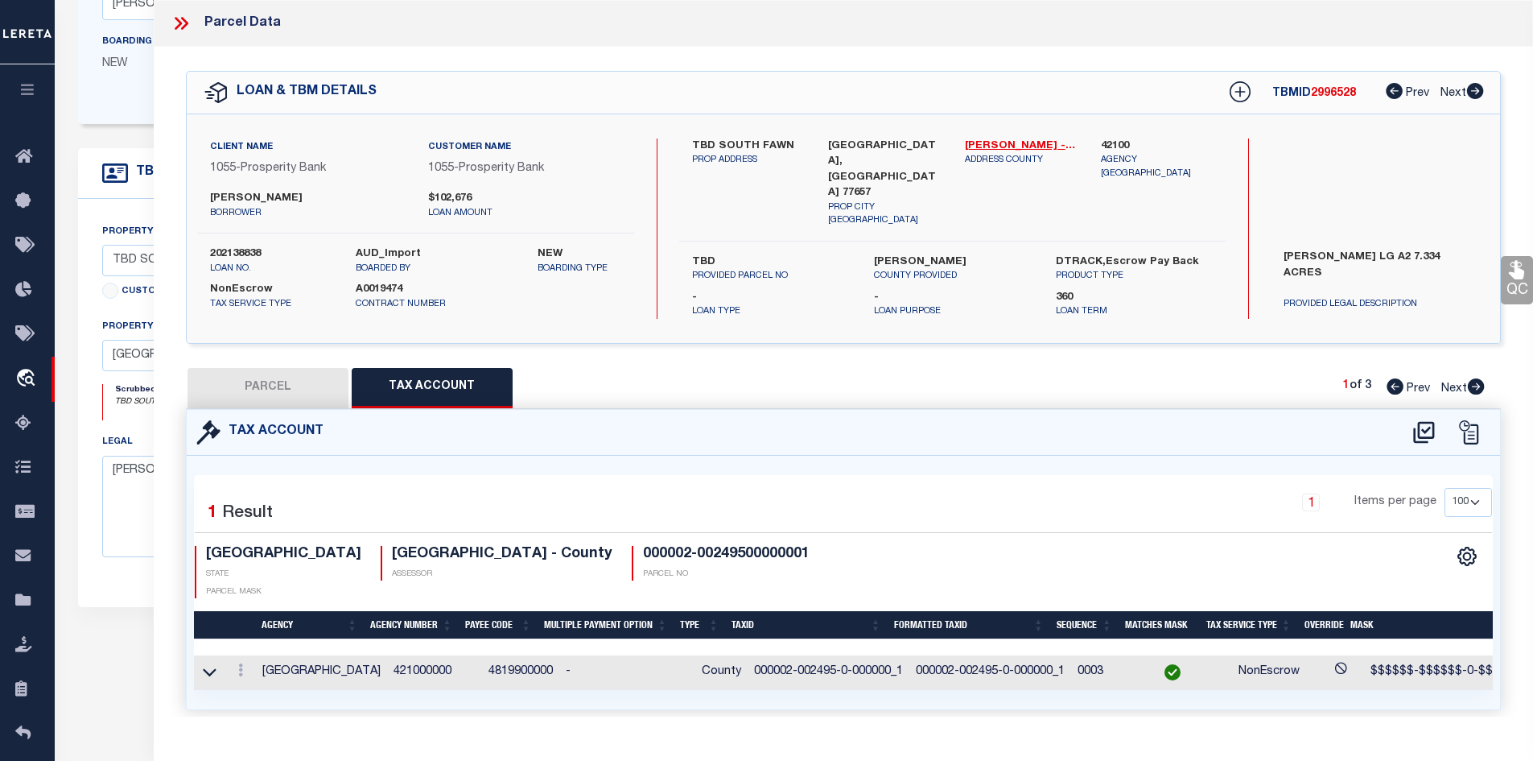
click at [1480, 380] on icon at bounding box center [1476, 386] width 17 height 16
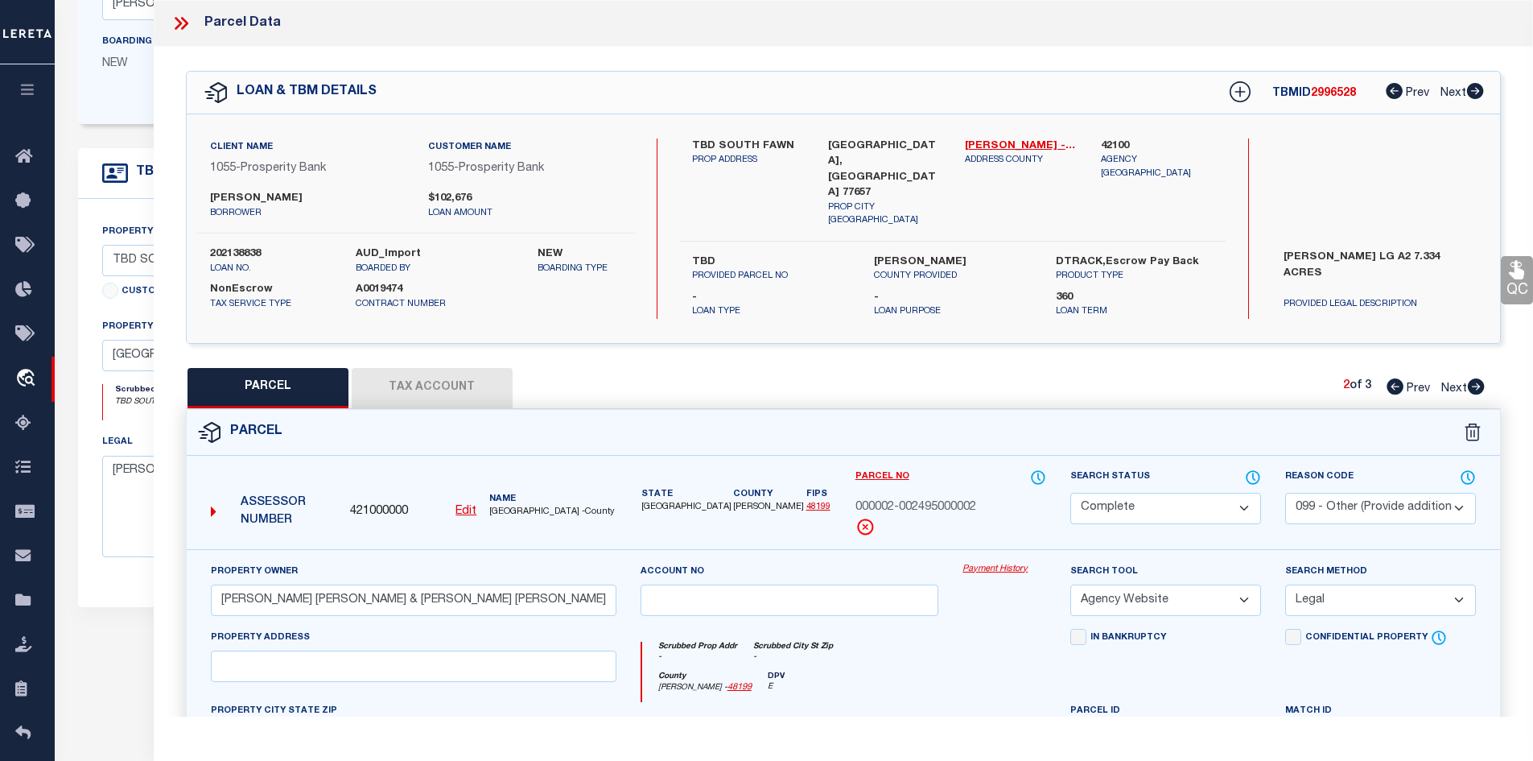
click at [418, 378] on button "Tax Account" at bounding box center [432, 388] width 161 height 40
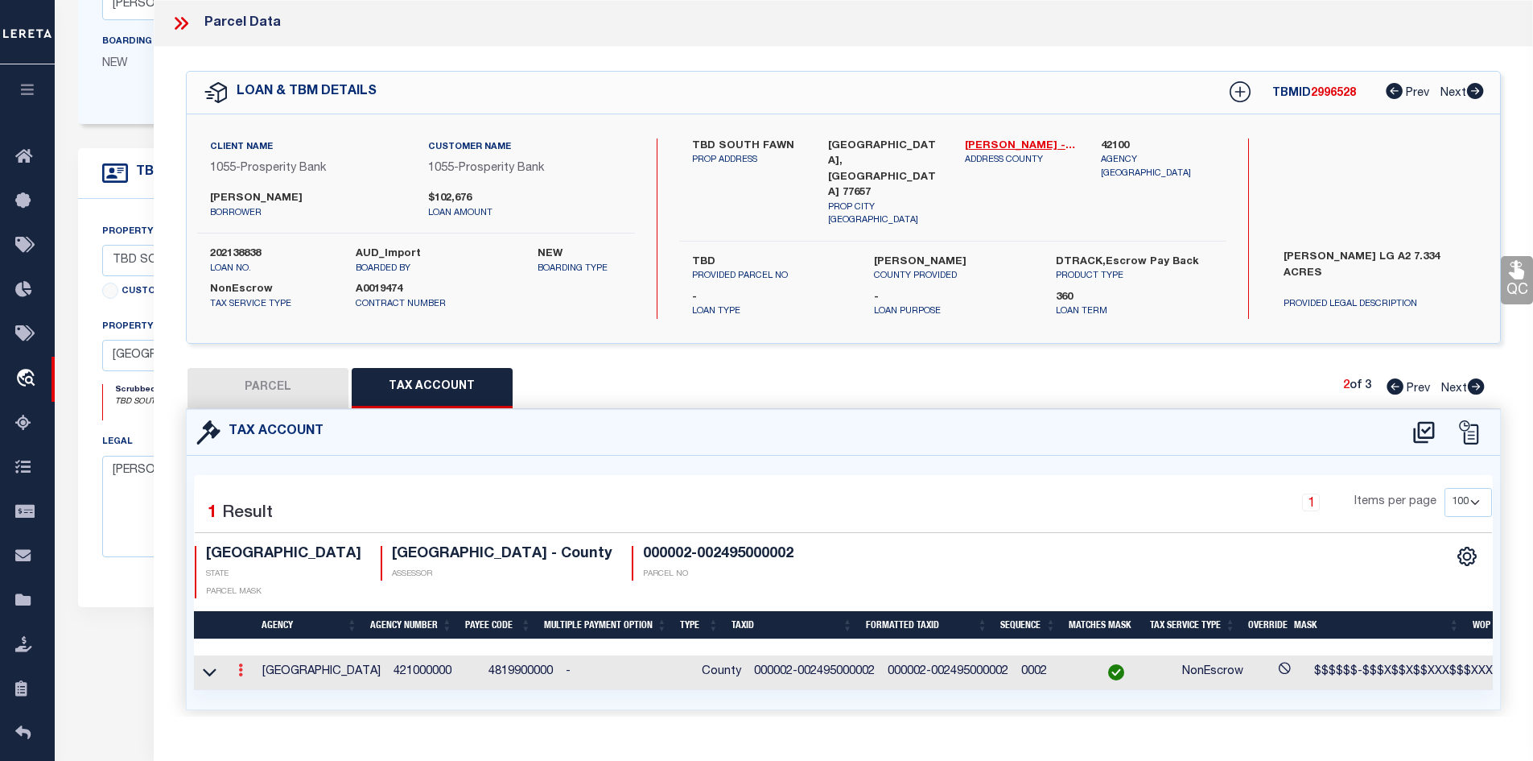
click at [240, 663] on icon at bounding box center [240, 669] width 5 height 13
click at [264, 683] on link at bounding box center [263, 696] width 60 height 27
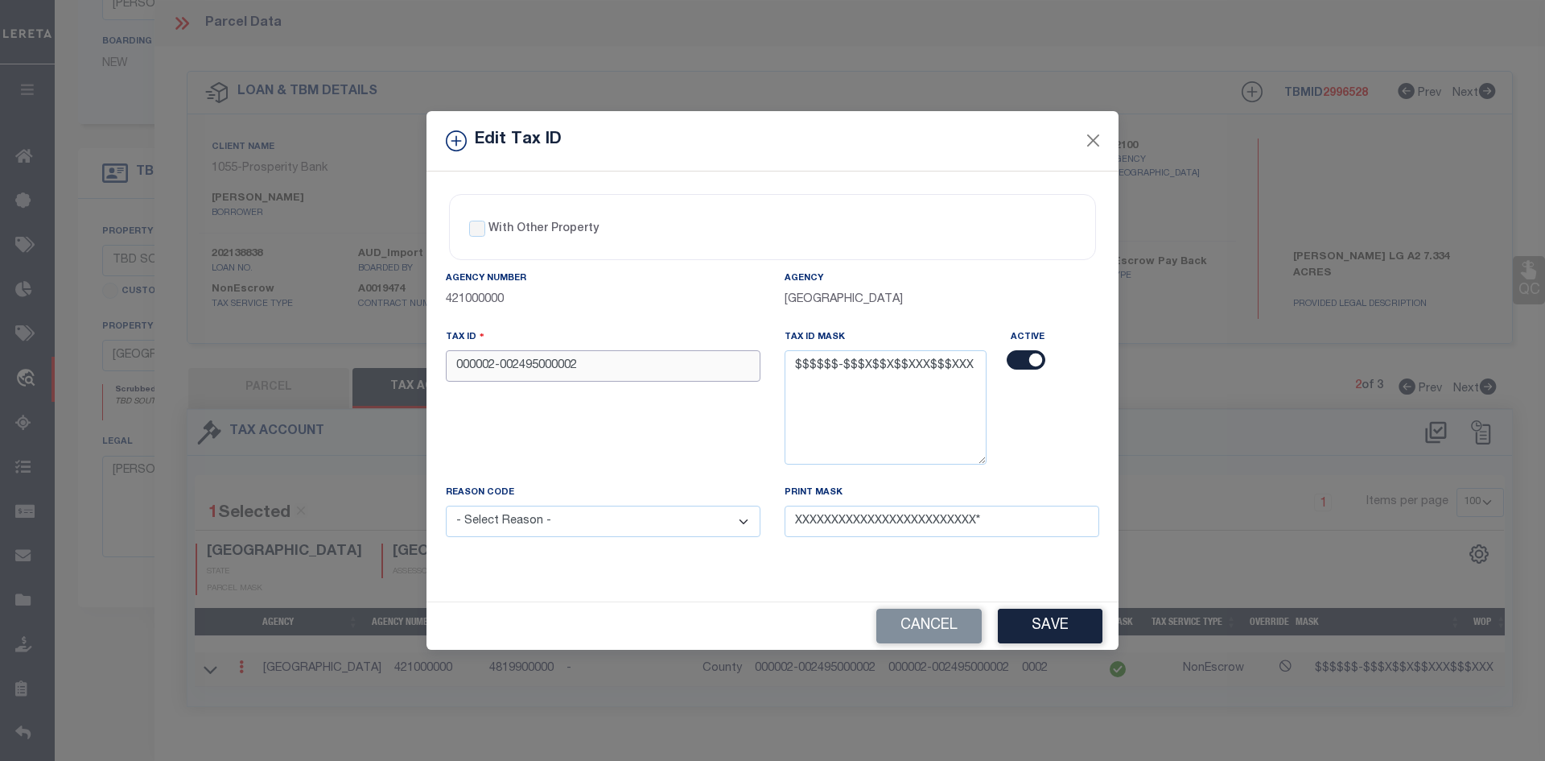
drag, startPoint x: 596, startPoint y: 356, endPoint x: 390, endPoint y: 356, distance: 206.1
click at [390, 356] on div "Edit Tax ID With Other Property With Other Property Type Temporary" at bounding box center [772, 380] width 1545 height 761
paste input "-0-000000_1"
click at [642, 530] on select "- Select Reason - 099 - Other (Provide additional detail) ACT - Agency Changed …" at bounding box center [603, 520] width 315 height 31
click at [446, 506] on select "- Select Reason - 099 - Other (Provide additional detail) ACT - Agency Changed …" at bounding box center [603, 520] width 315 height 31
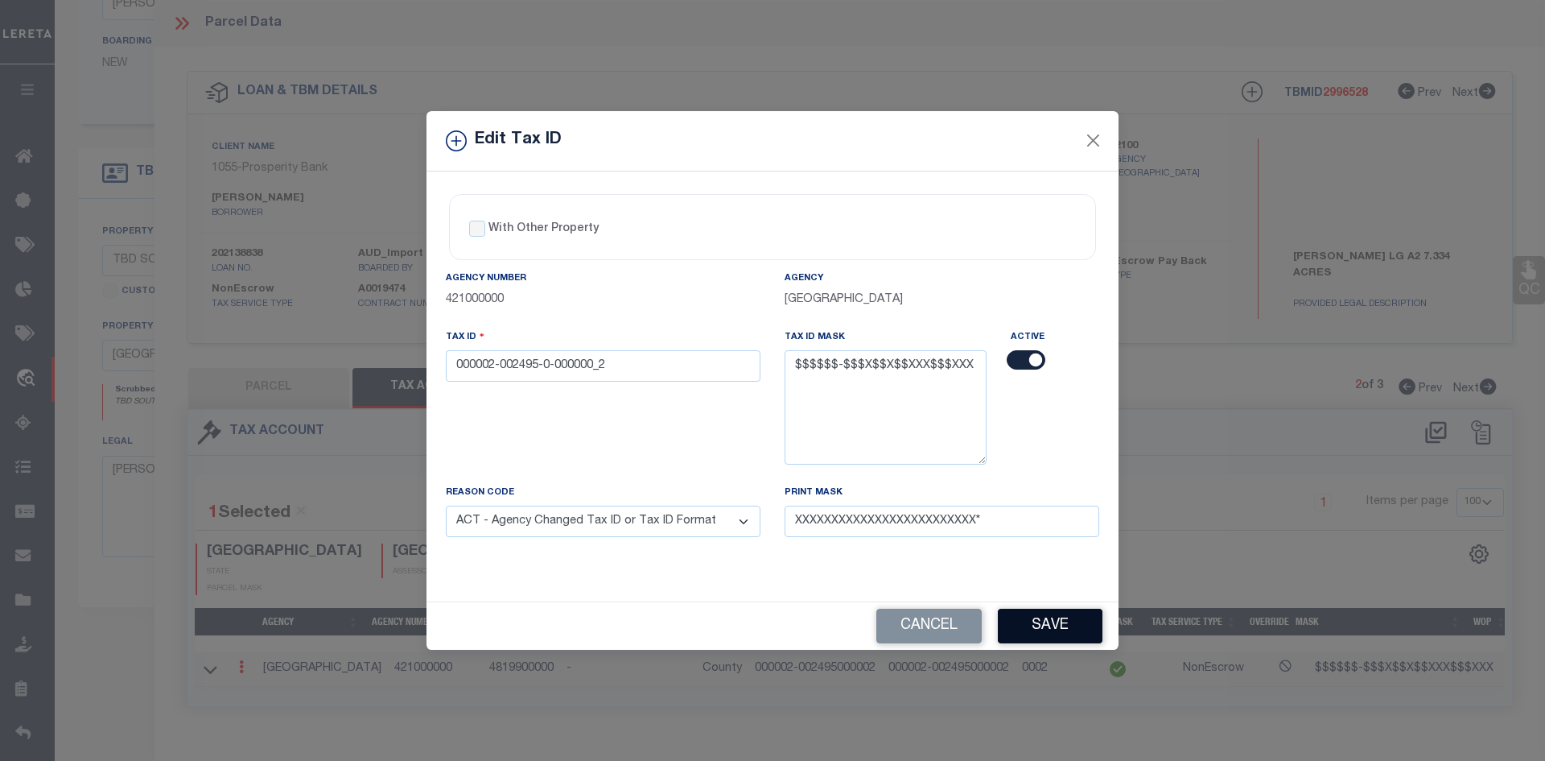
click at [1057, 625] on button "Save" at bounding box center [1050, 626] width 105 height 35
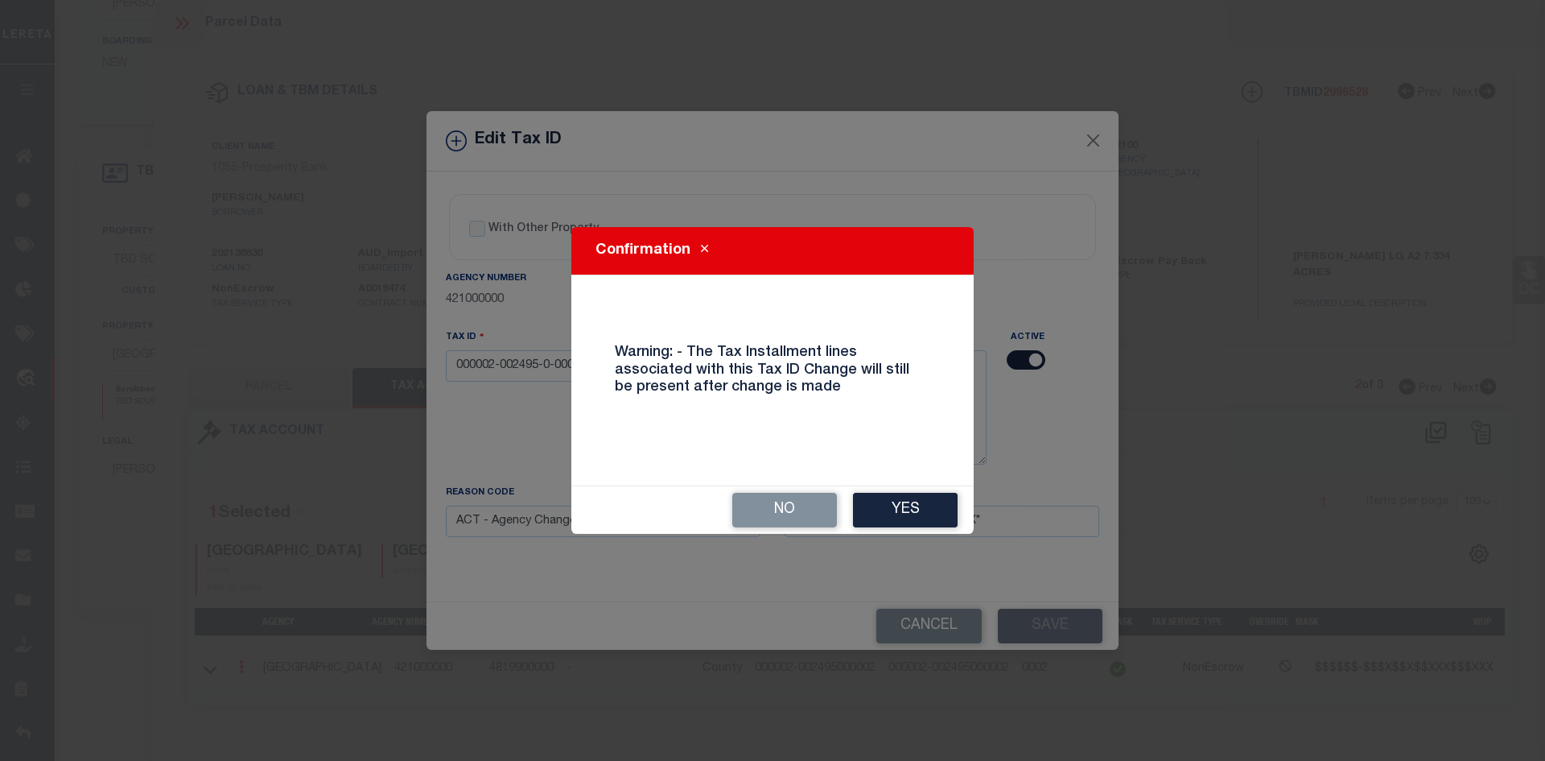
click at [908, 505] on button "Yes" at bounding box center [905, 510] width 105 height 35
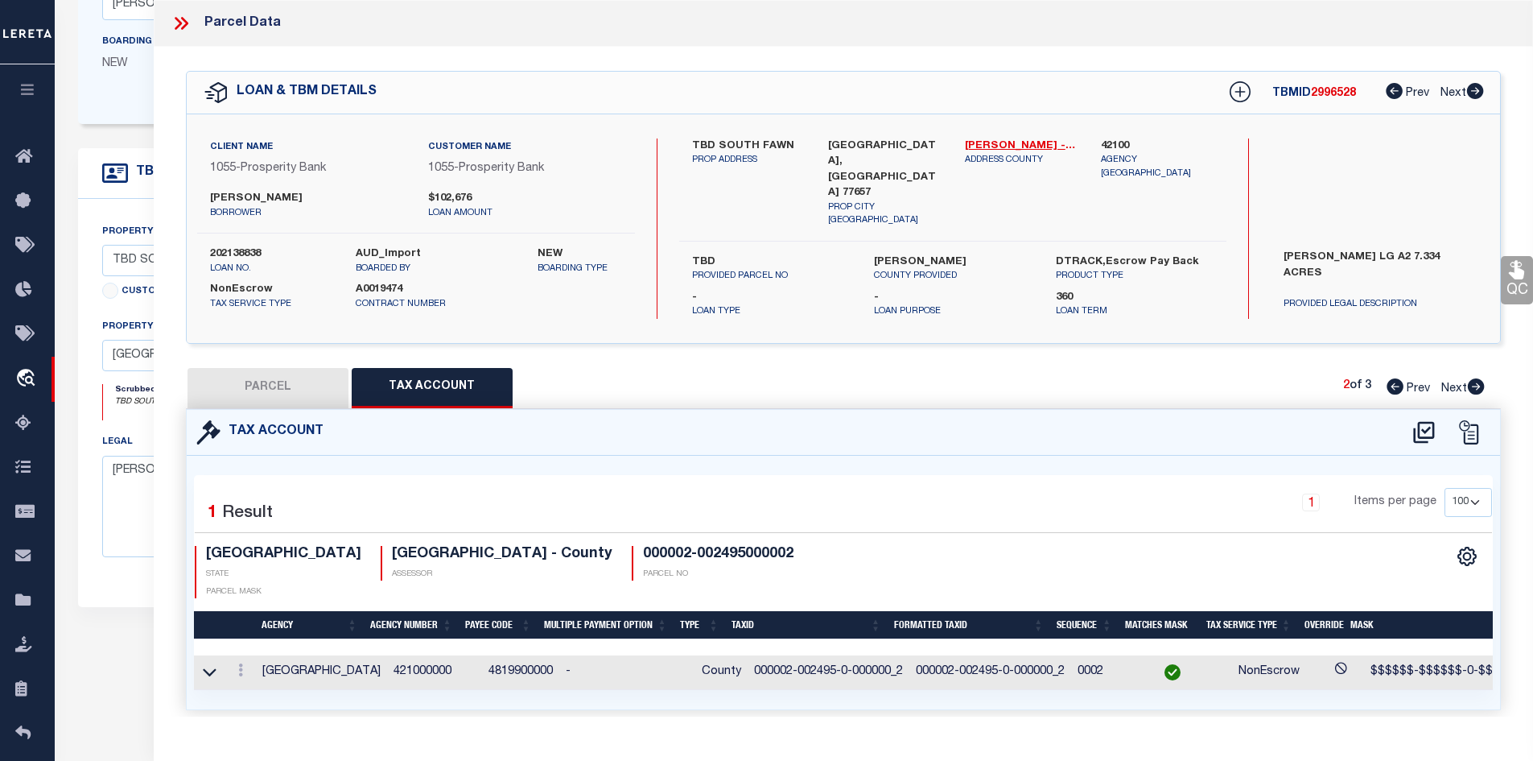
drag, startPoint x: 286, startPoint y: 382, endPoint x: 618, endPoint y: 497, distance: 351.8
click at [290, 389] on button "PARCEL" at bounding box center [268, 388] width 161 height 40
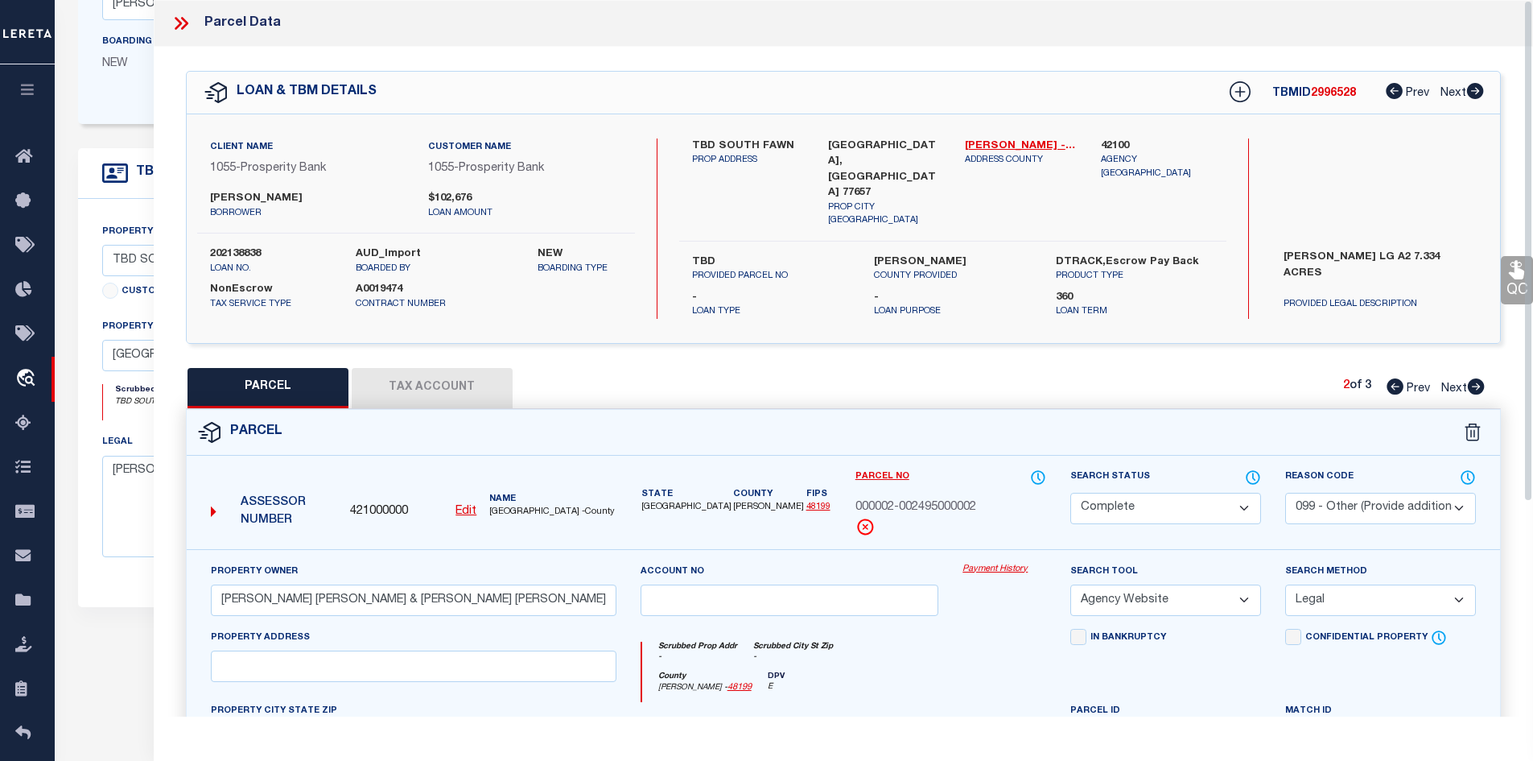
scroll to position [0, 0]
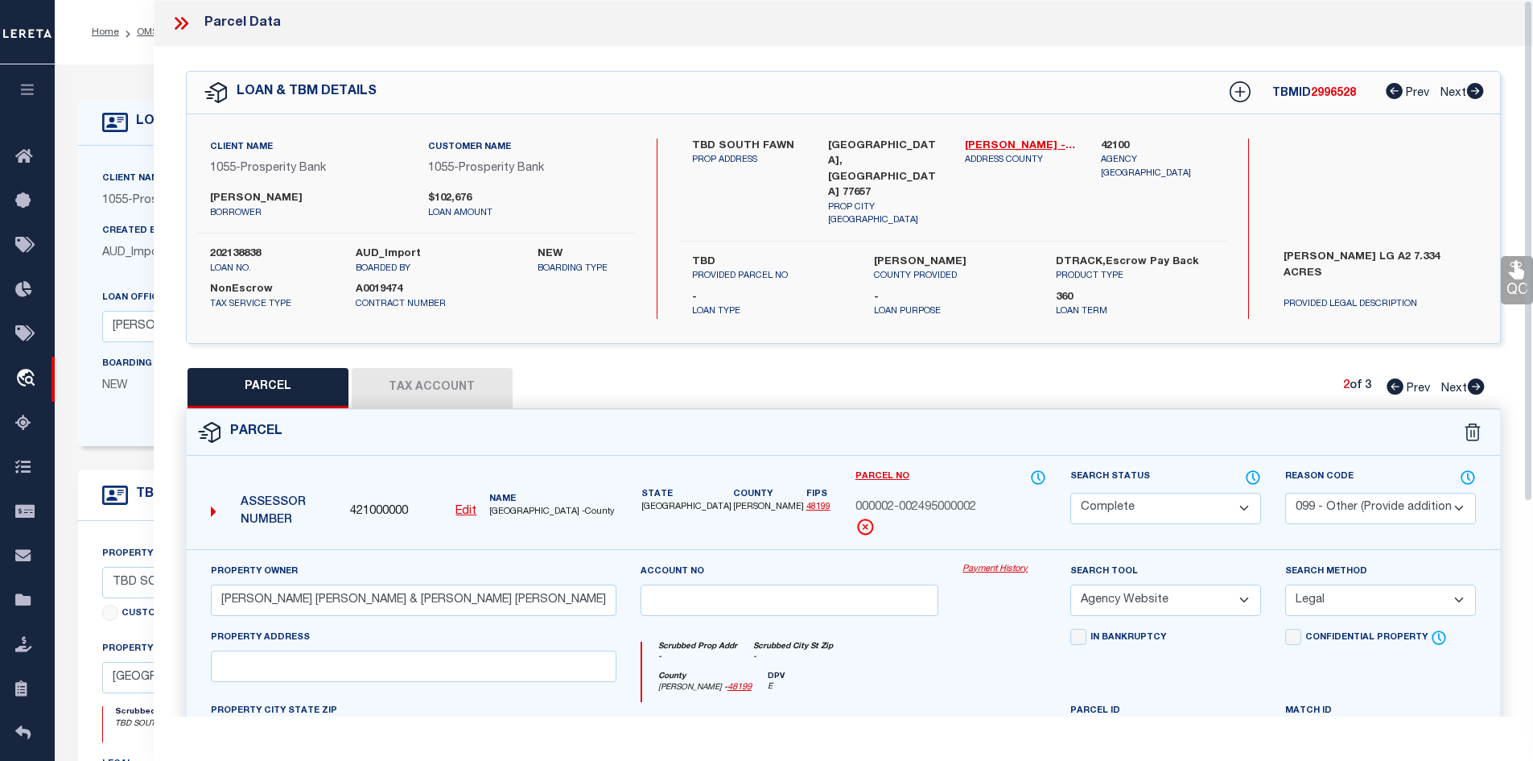
click at [184, 26] on icon at bounding box center [183, 23] width 7 height 13
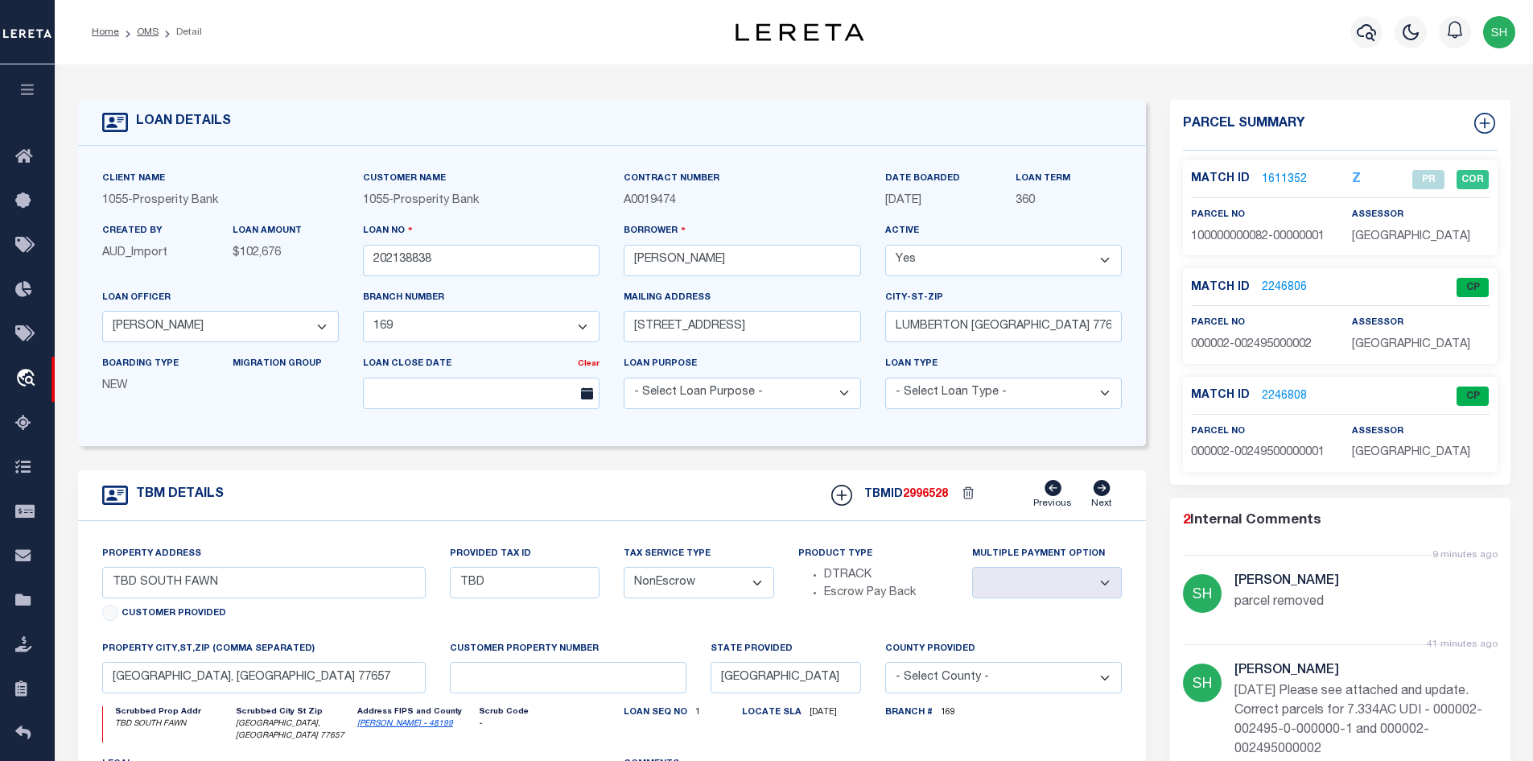
drag, startPoint x: 151, startPoint y: 32, endPoint x: 142, endPoint y: 58, distance: 27.0
click at [151, 32] on link "OMS" at bounding box center [148, 32] width 22 height 10
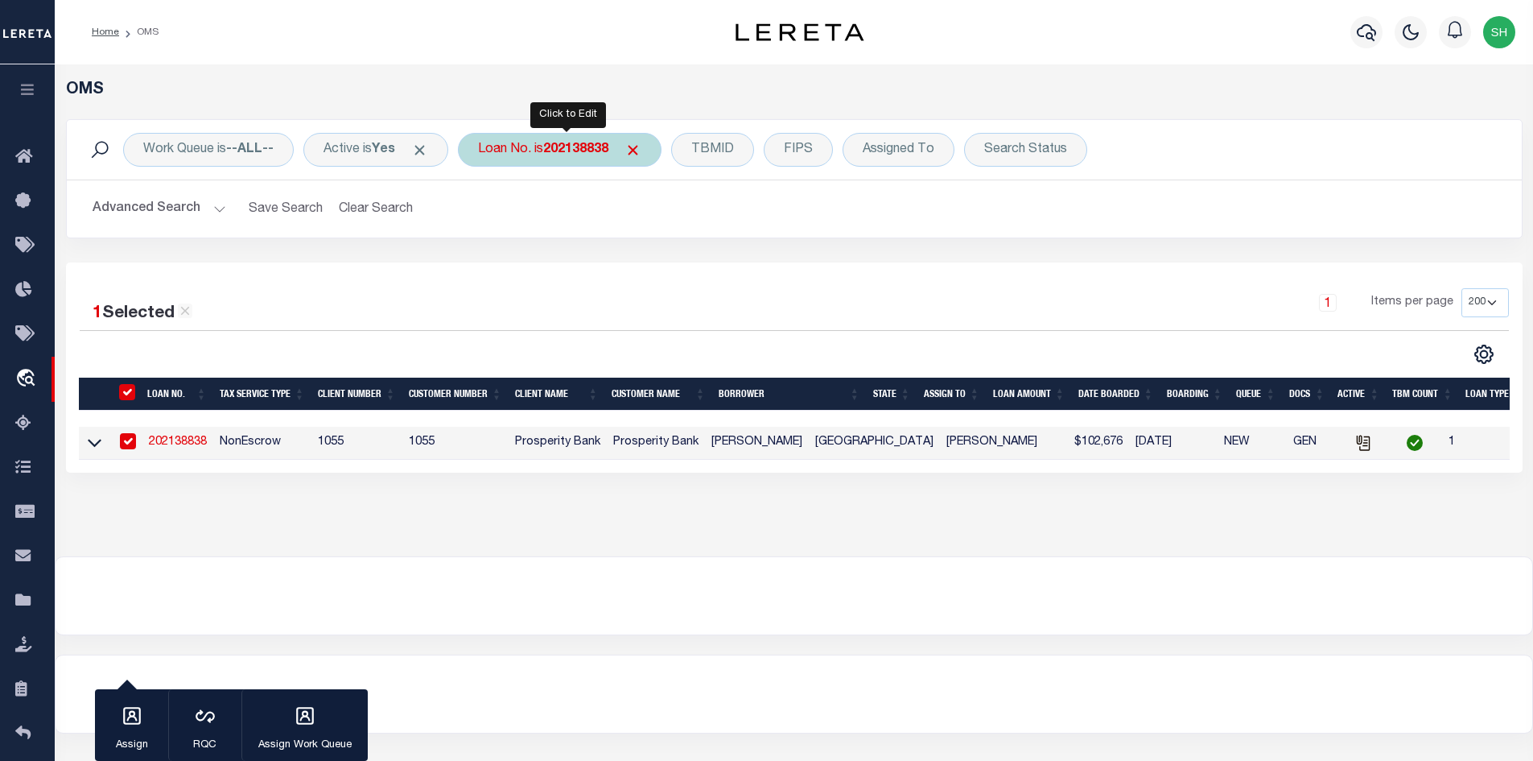
click at [512, 157] on div "Loan No. is 202138838" at bounding box center [560, 150] width 204 height 34
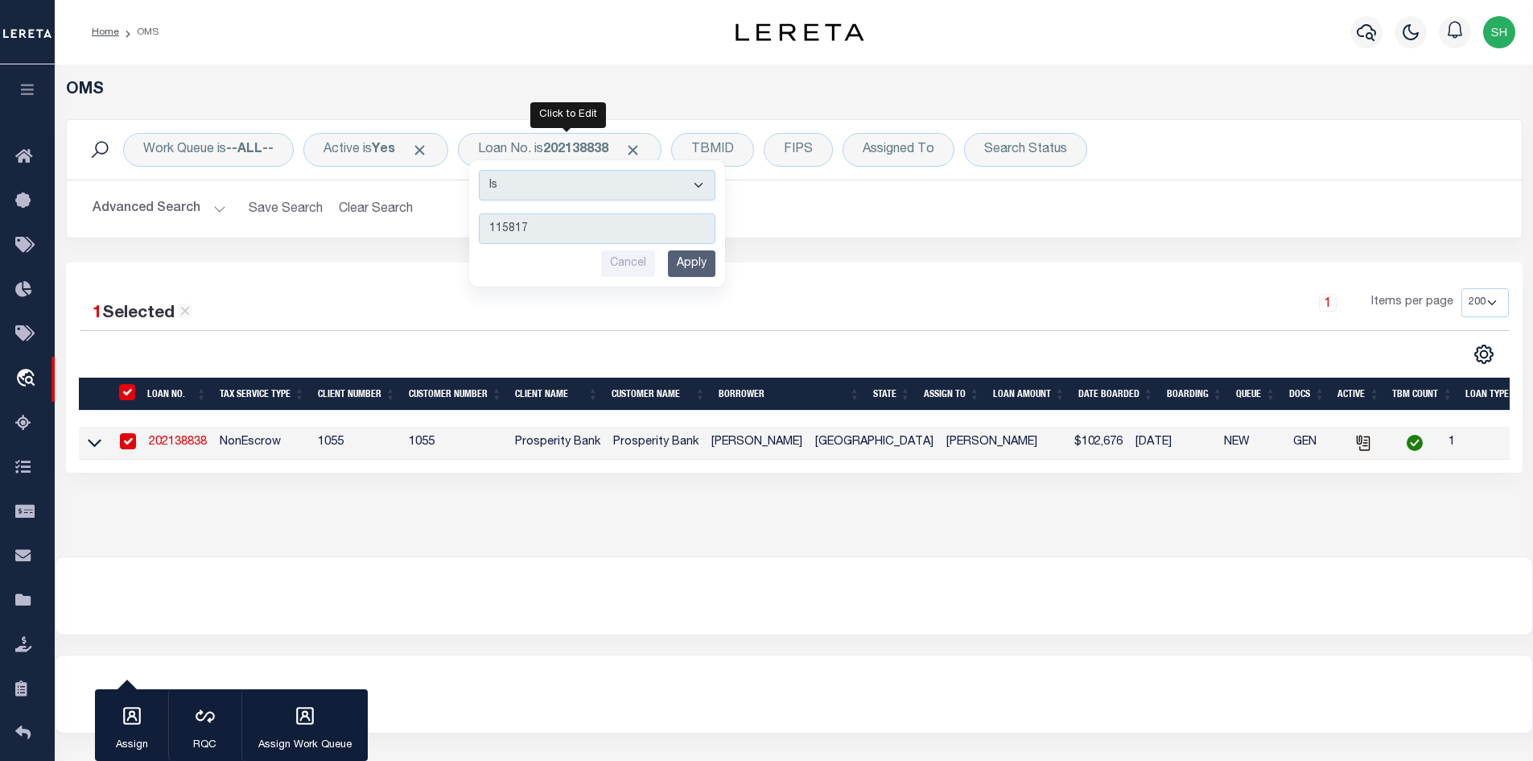
click at [704, 268] on input "Apply" at bounding box center [691, 263] width 47 height 27
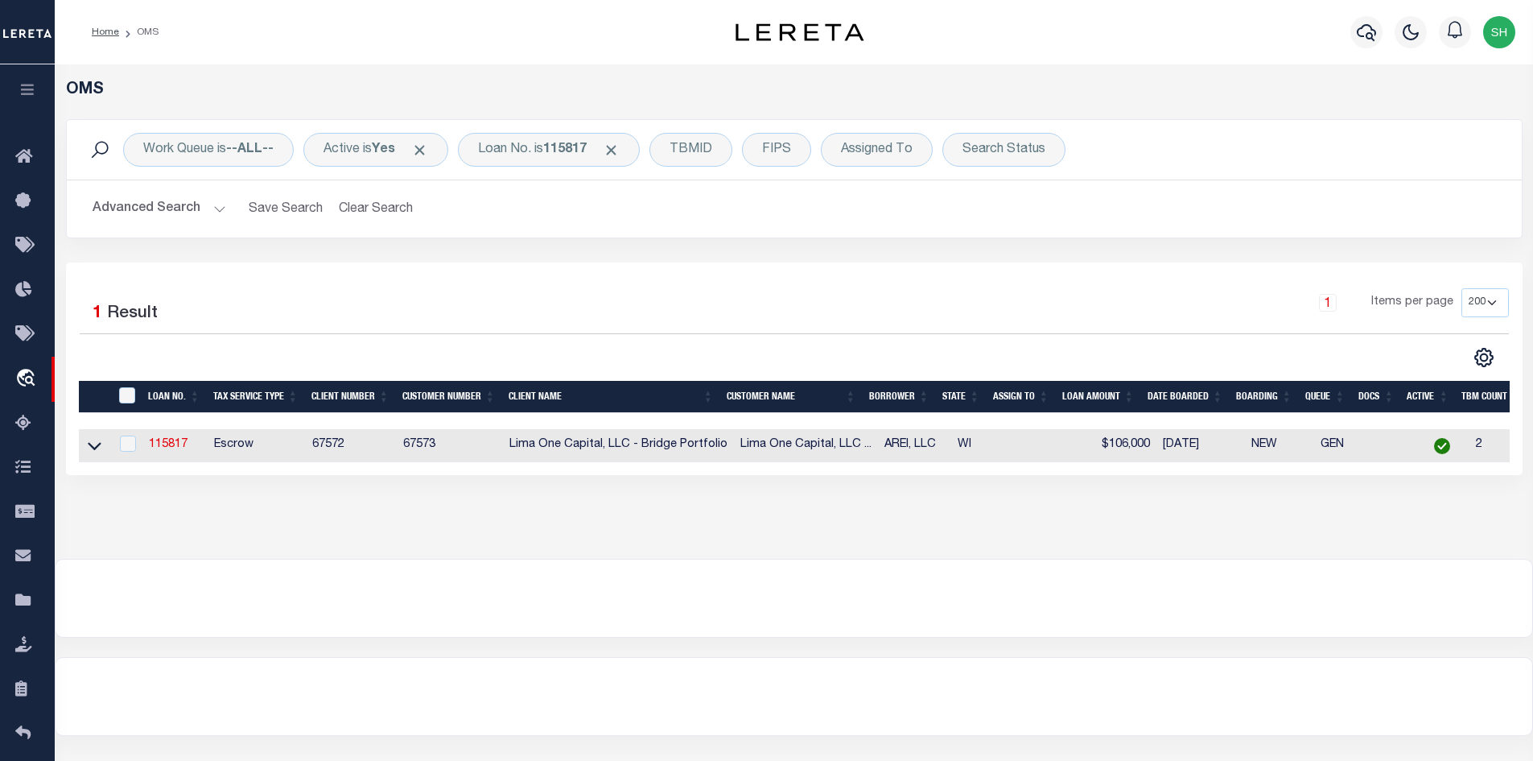
click at [144, 448] on td "115817" at bounding box center [174, 445] width 65 height 33
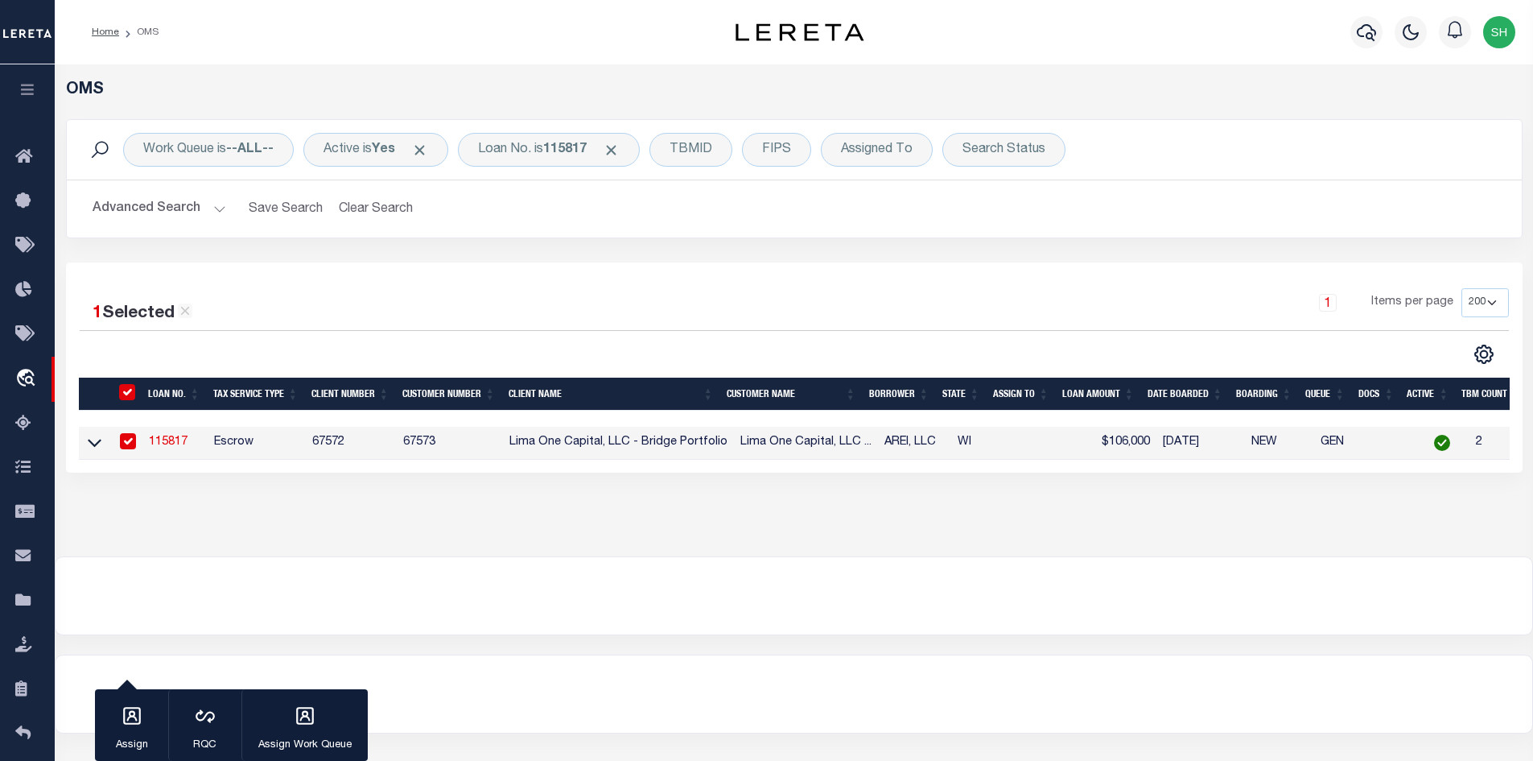
click at [175, 444] on link "115817" at bounding box center [168, 441] width 39 height 11
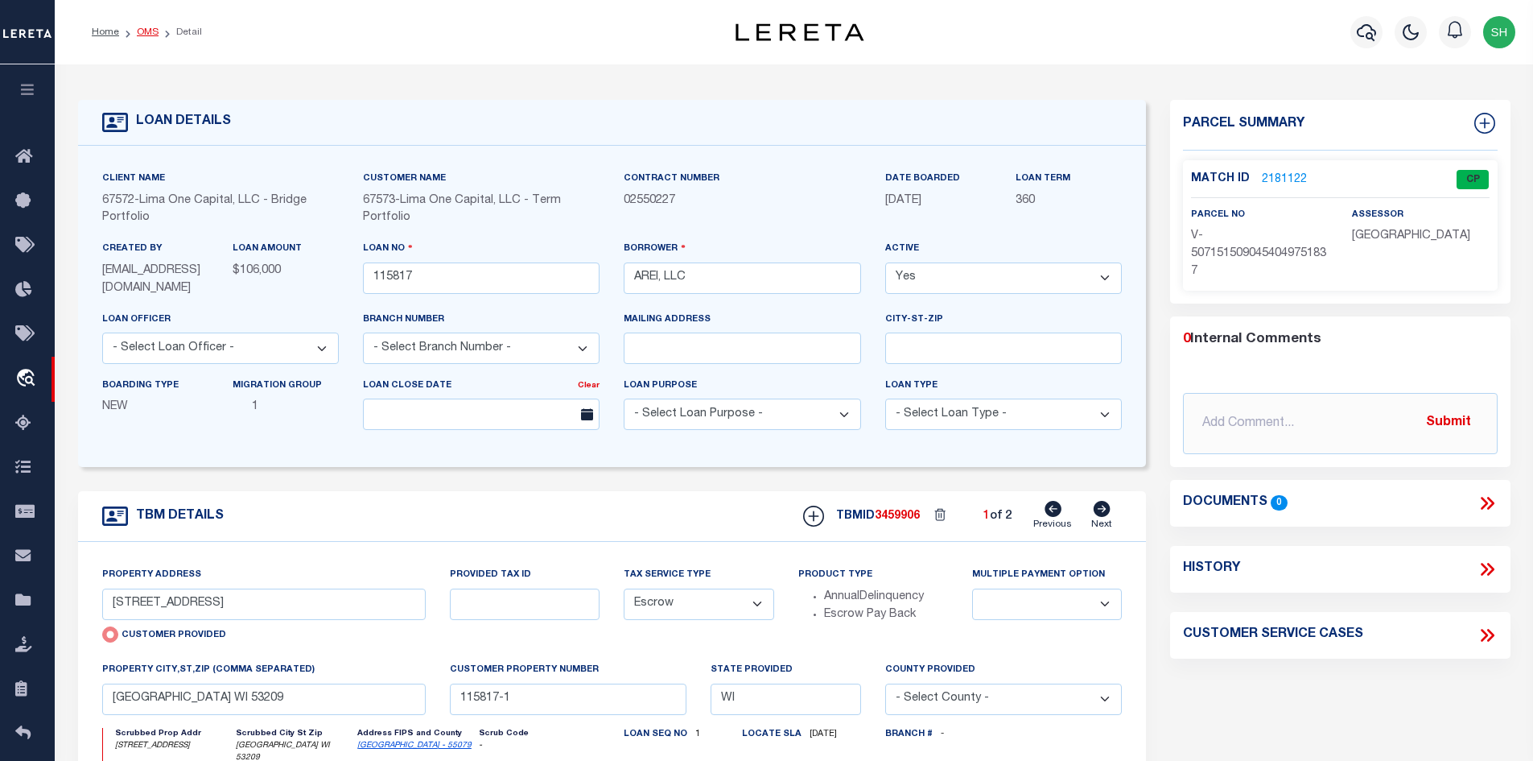
click at [143, 31] on link "OMS" at bounding box center [148, 32] width 22 height 10
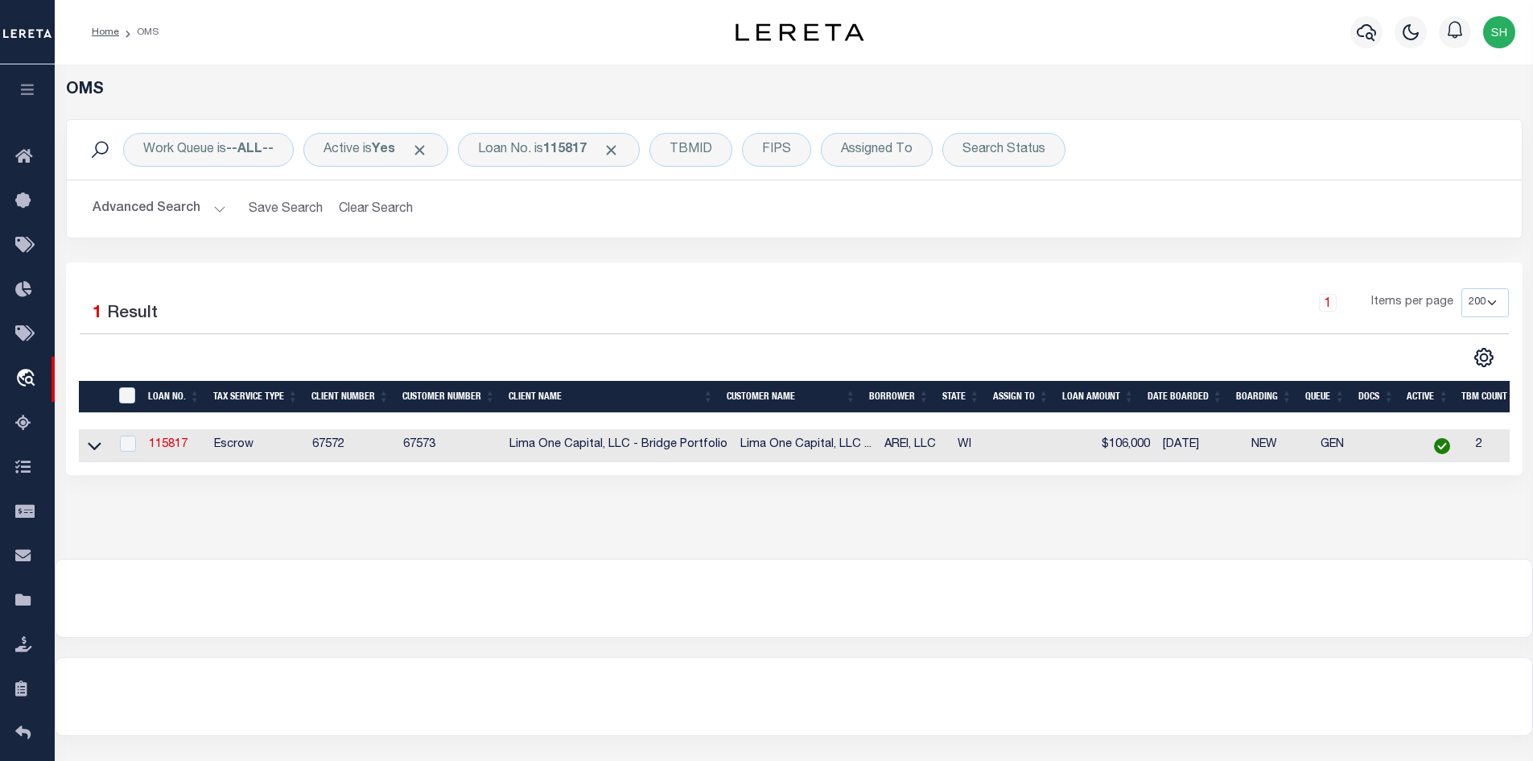
click at [161, 438] on td "115817" at bounding box center [174, 445] width 65 height 33
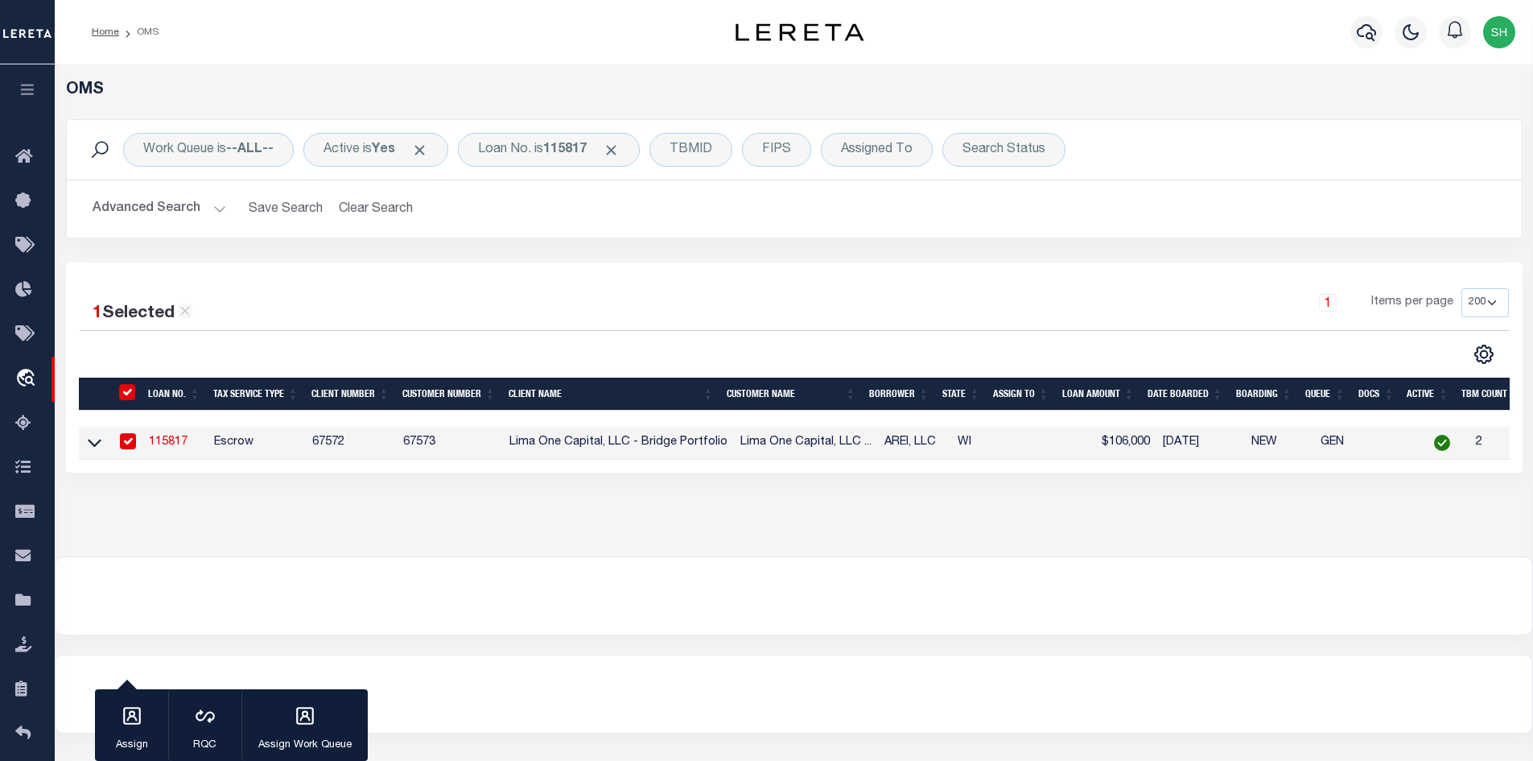
click at [167, 436] on link "115817" at bounding box center [168, 441] width 39 height 11
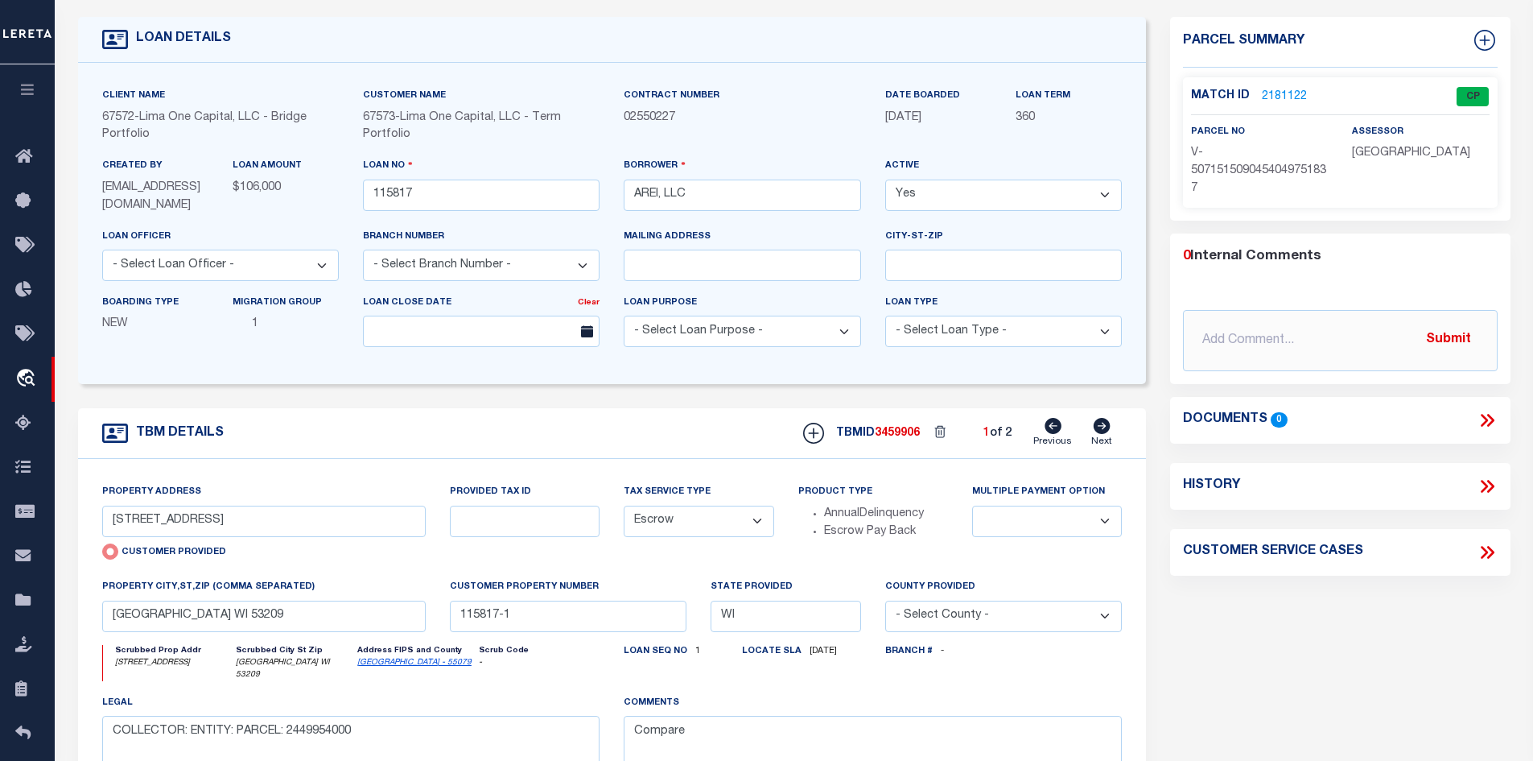
scroll to position [80, 0]
click at [1329, 352] on input "text" at bounding box center [1340, 342] width 315 height 61
paste input "There is a legal description imaged, please use the legal to verify that we hav…"
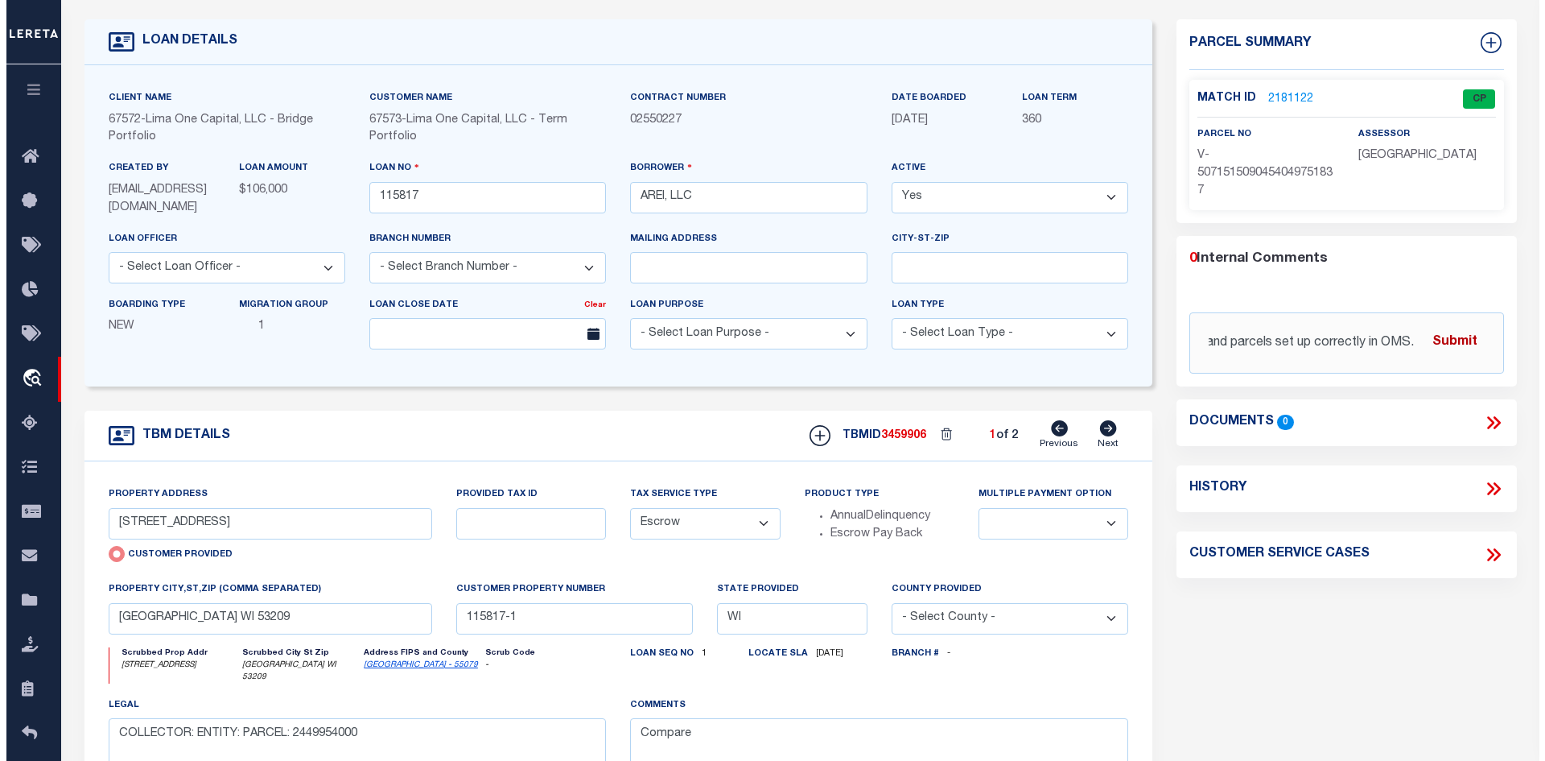
scroll to position [0, 0]
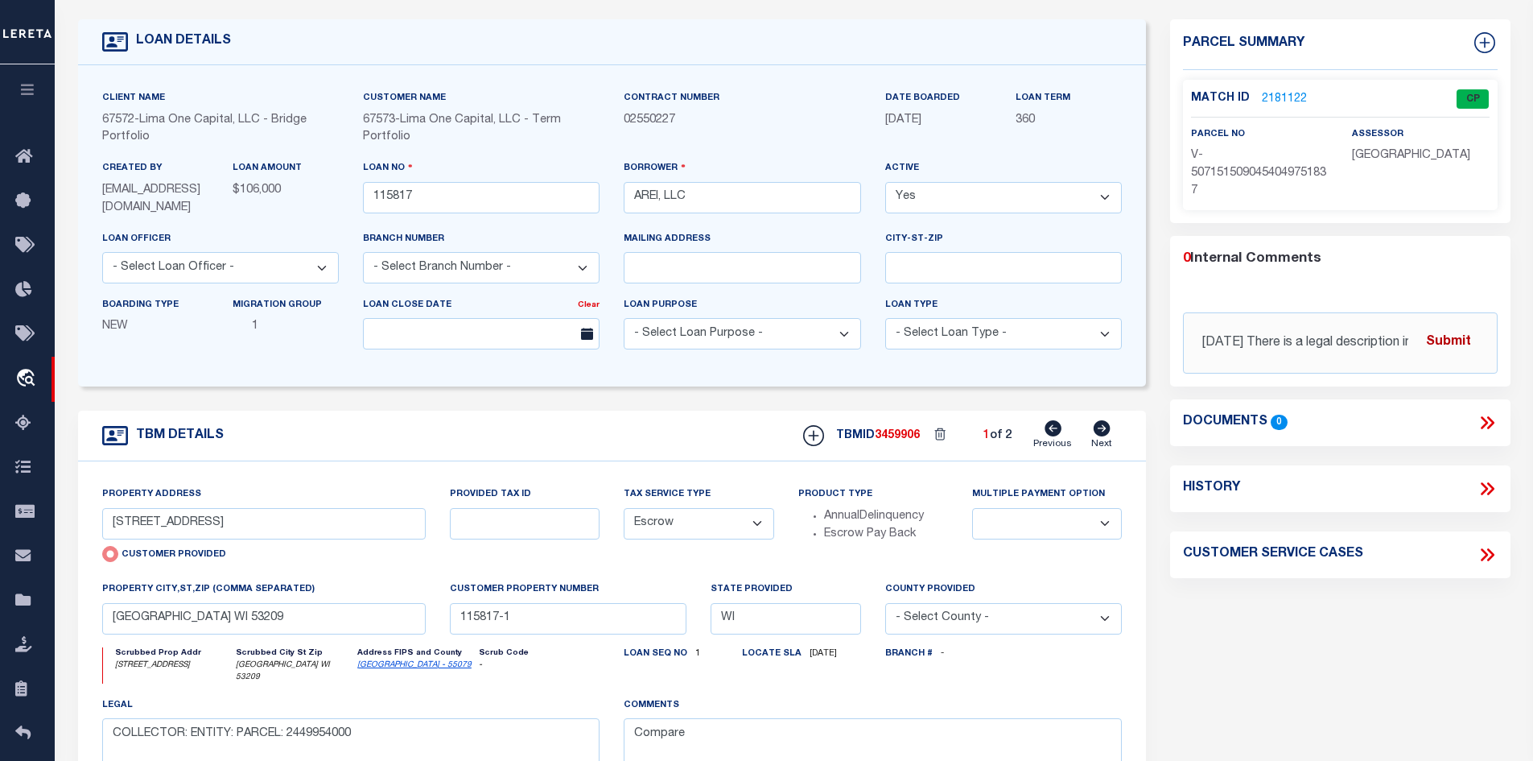
click at [1435, 334] on button "Submit" at bounding box center [1449, 342] width 66 height 33
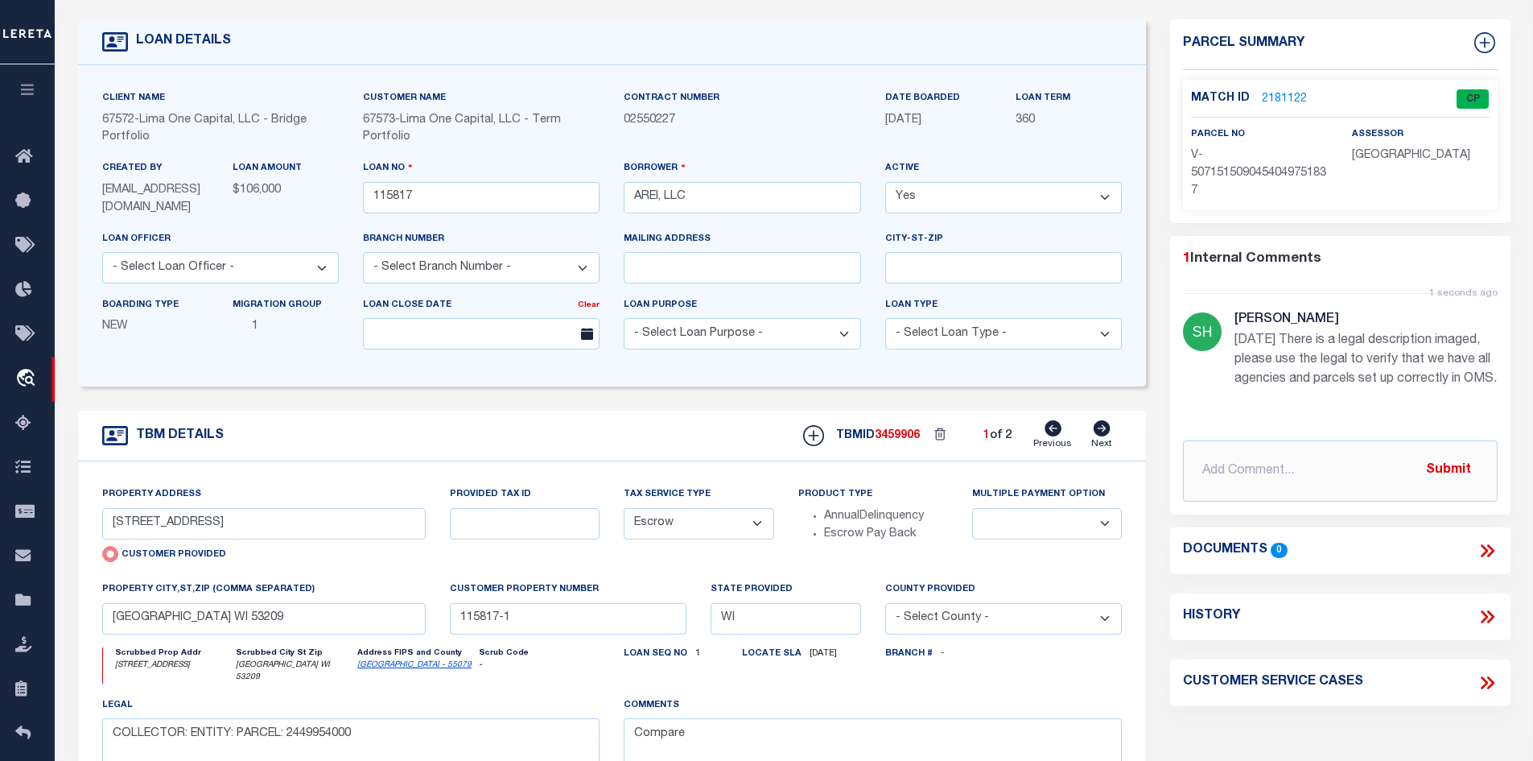
click at [1488, 561] on icon at bounding box center [1487, 550] width 21 height 21
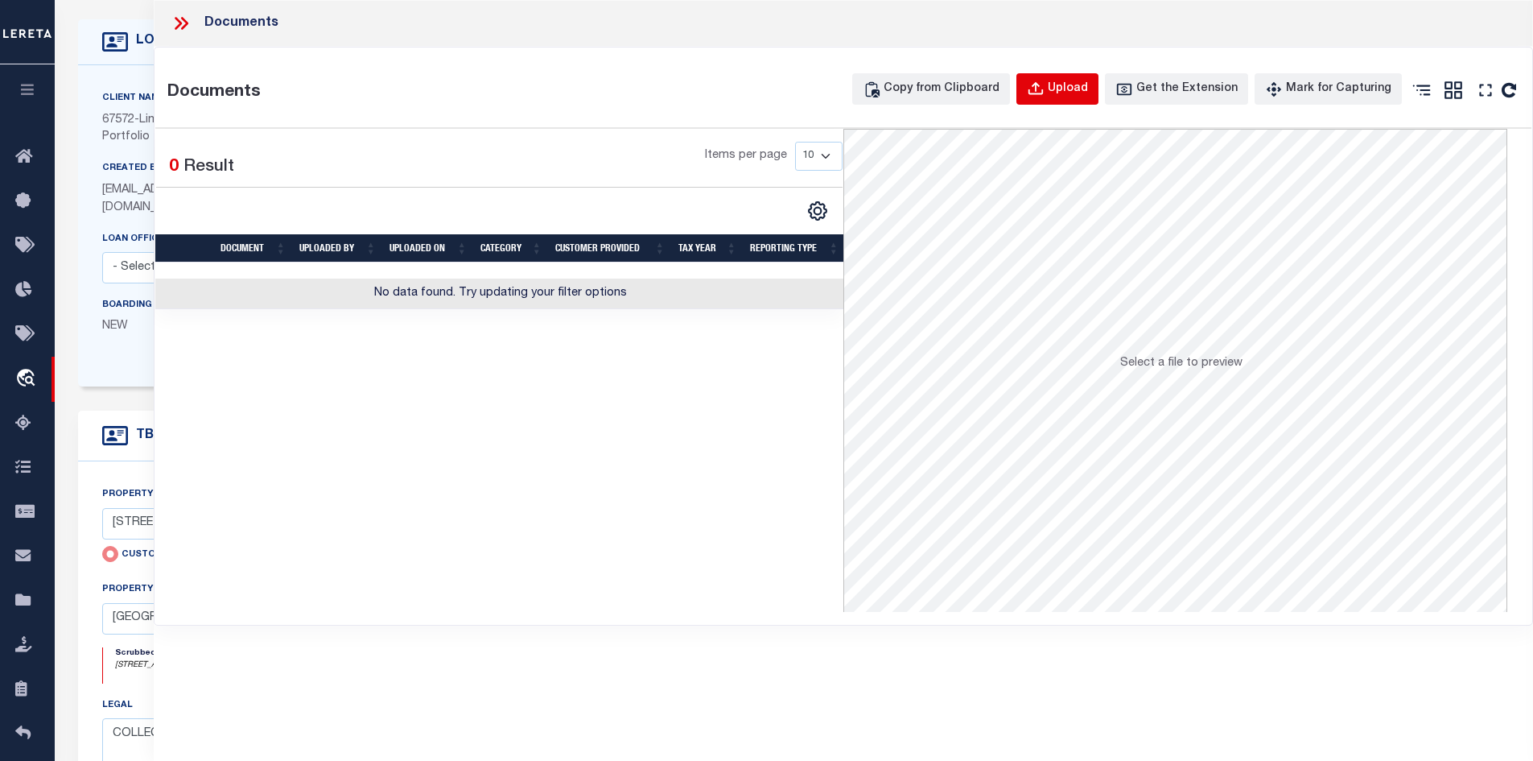
click at [1084, 82] on div "Upload" at bounding box center [1068, 89] width 40 height 18
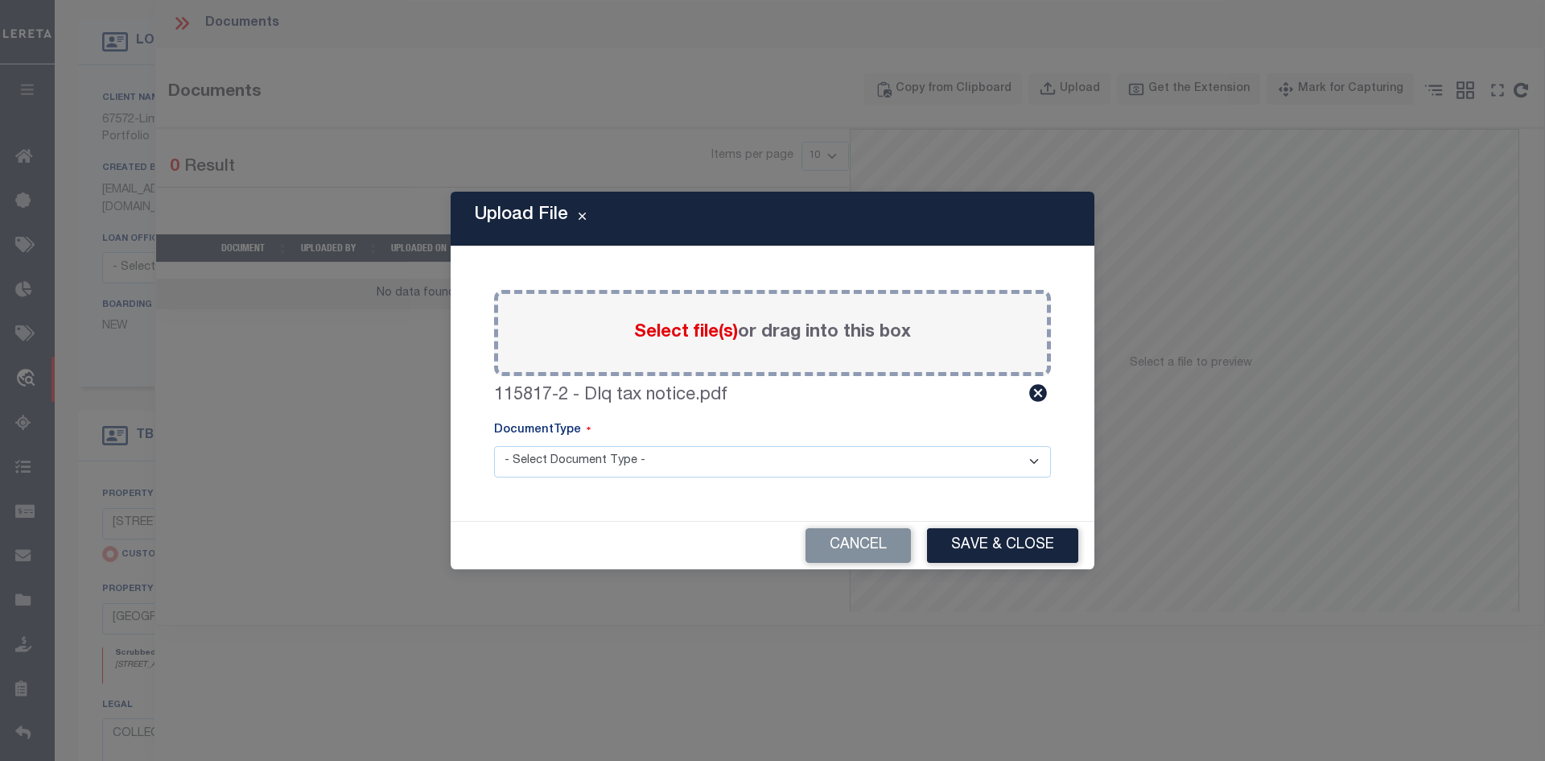
click at [711, 464] on select "- Select Document Type - Tax Service Documents" at bounding box center [772, 461] width 557 height 31
click at [494, 446] on select "- Select Document Type - Tax Service Documents" at bounding box center [772, 461] width 557 height 31
click at [1028, 551] on button "Save & Close" at bounding box center [1002, 545] width 151 height 35
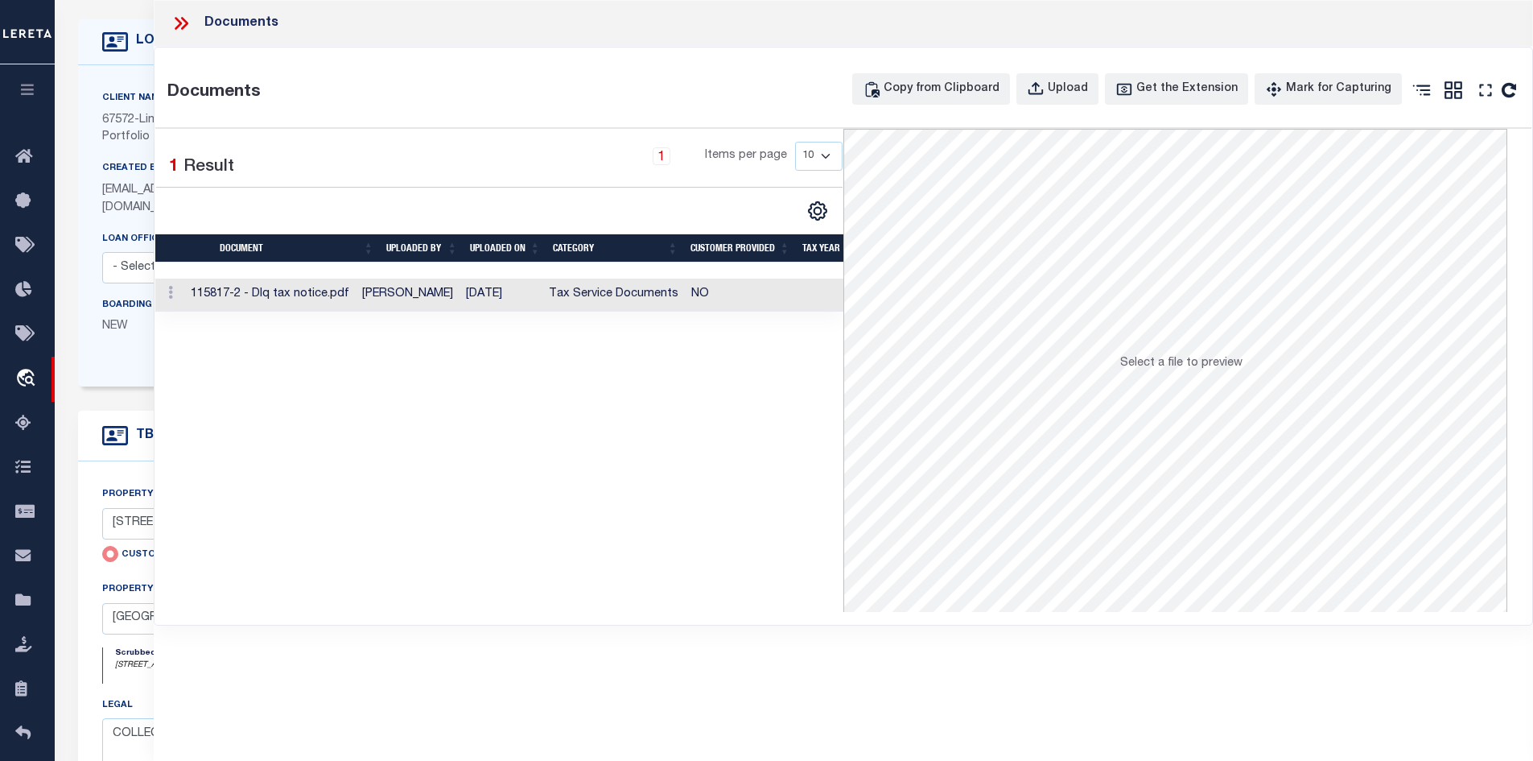
click at [633, 298] on td "Tax Service Documents" at bounding box center [613, 294] width 142 height 33
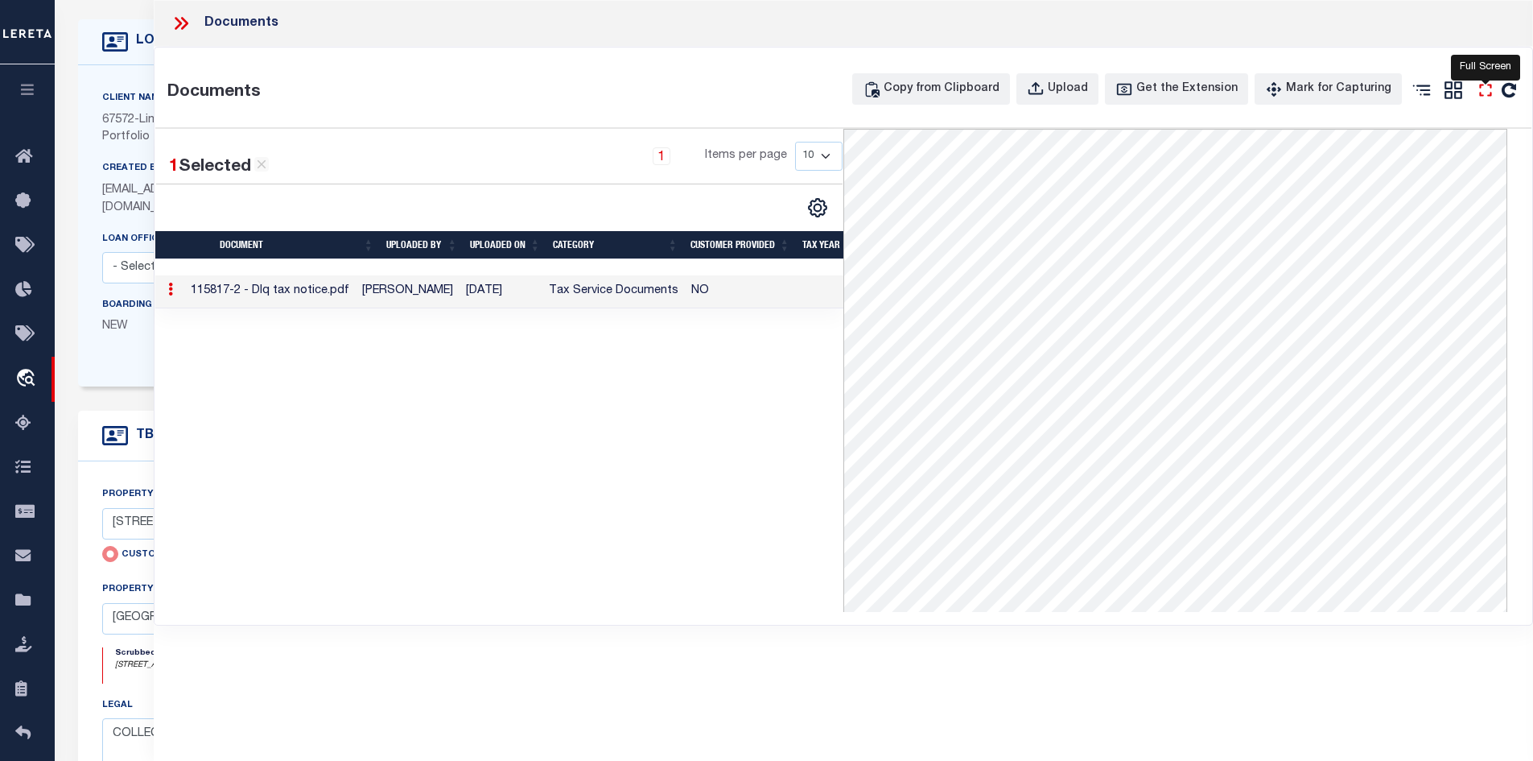
click at [1486, 94] on icon "" at bounding box center [1485, 90] width 21 height 21
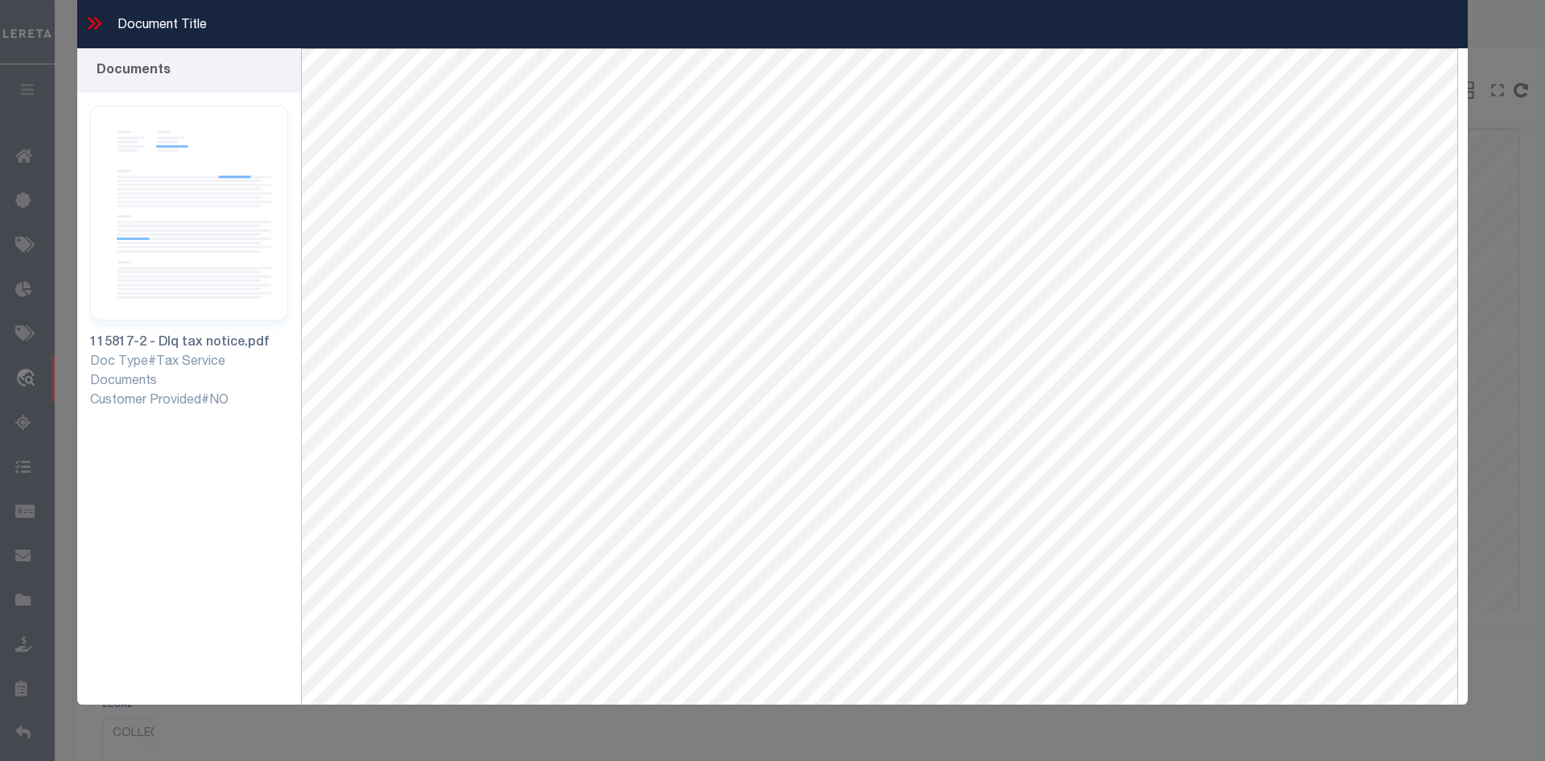
click at [91, 27] on icon at bounding box center [91, 23] width 7 height 13
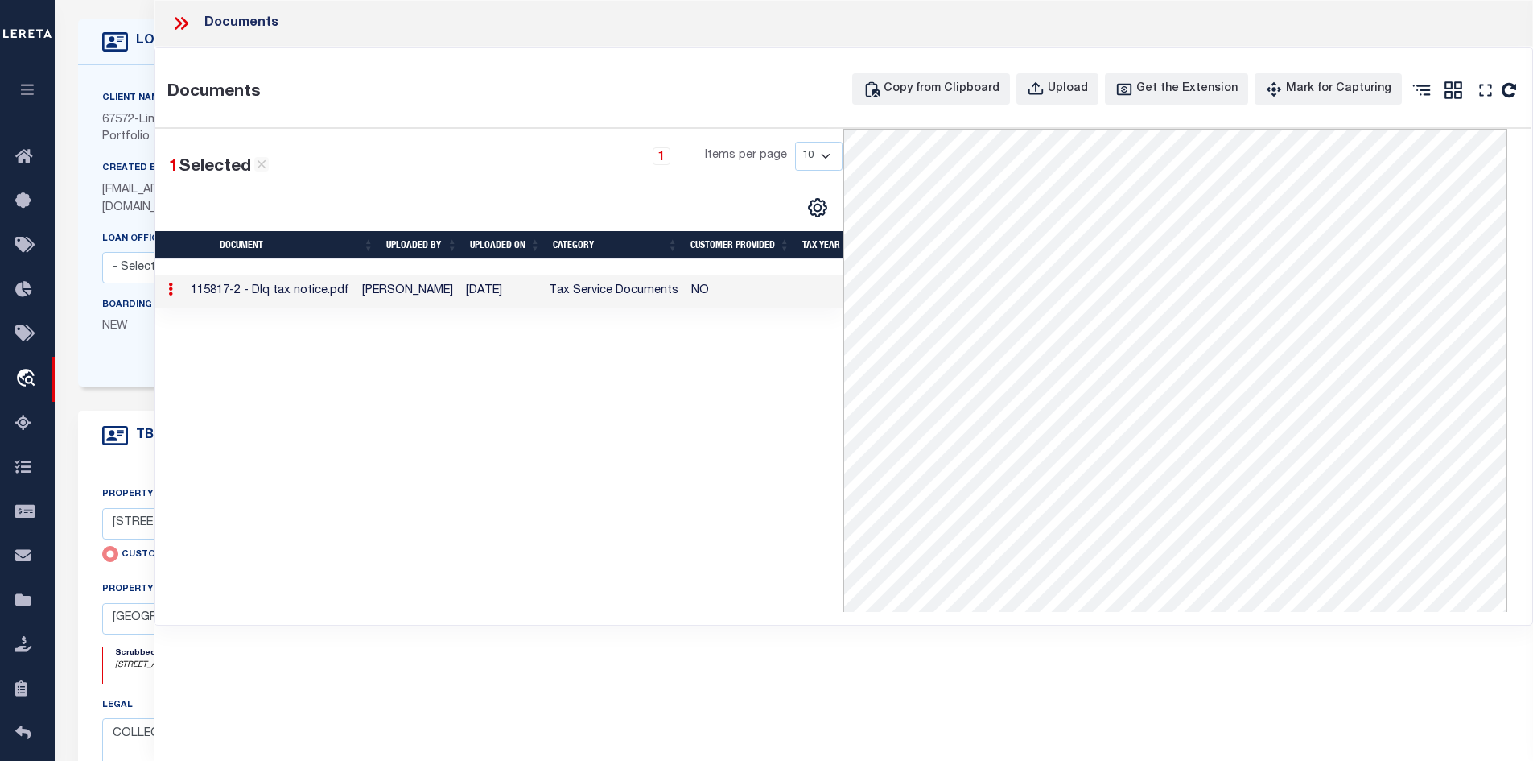
click at [178, 25] on icon at bounding box center [178, 23] width 7 height 13
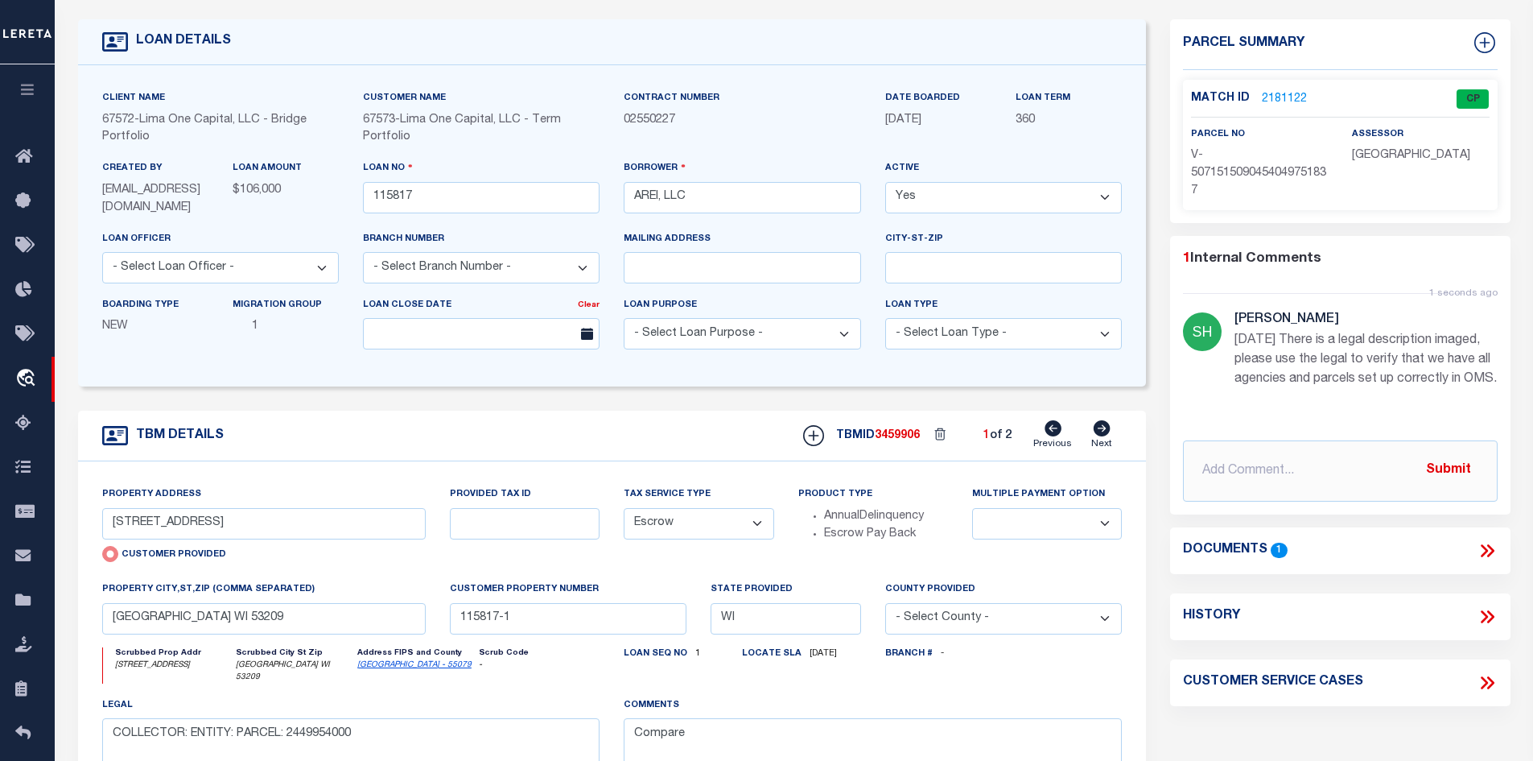
click at [1113, 442] on div "TBMID 3459906 1 of 2 Previous Next" at bounding box center [956, 435] width 331 height 31
click at [1106, 436] on icon at bounding box center [1102, 428] width 17 height 16
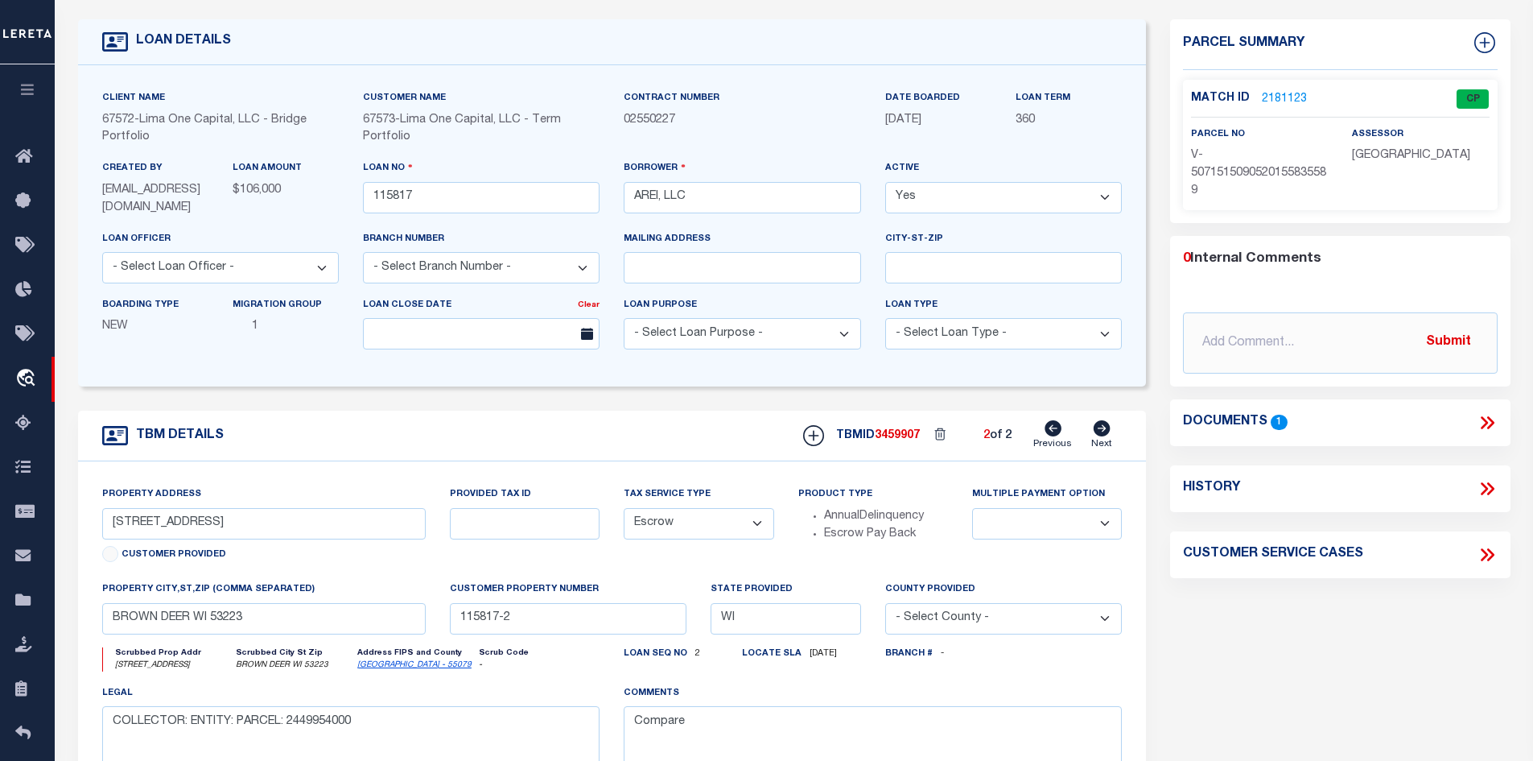
click at [1053, 435] on icon at bounding box center [1053, 428] width 17 height 16
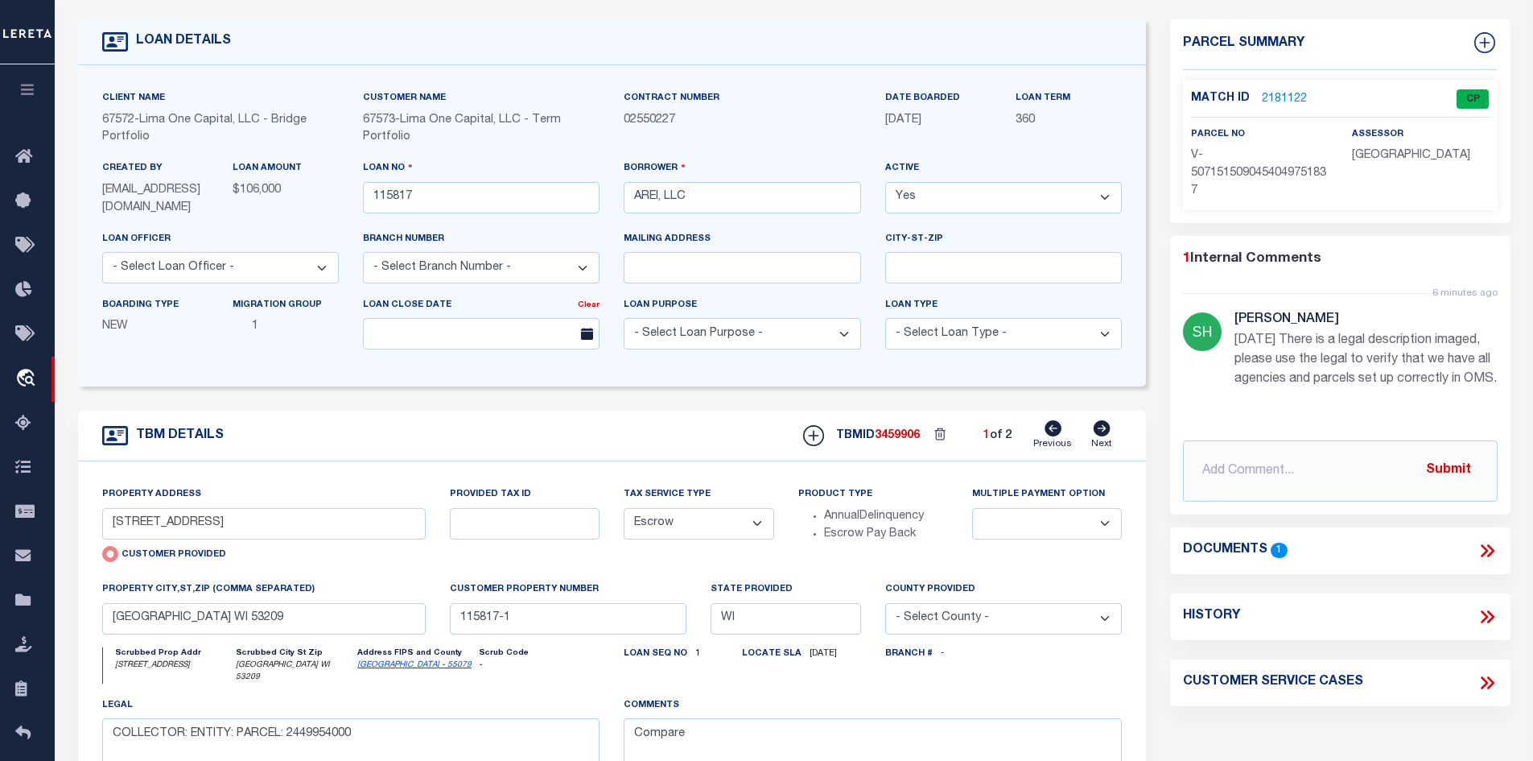
click at [1112, 438] on link "Next" at bounding box center [1101, 435] width 21 height 31
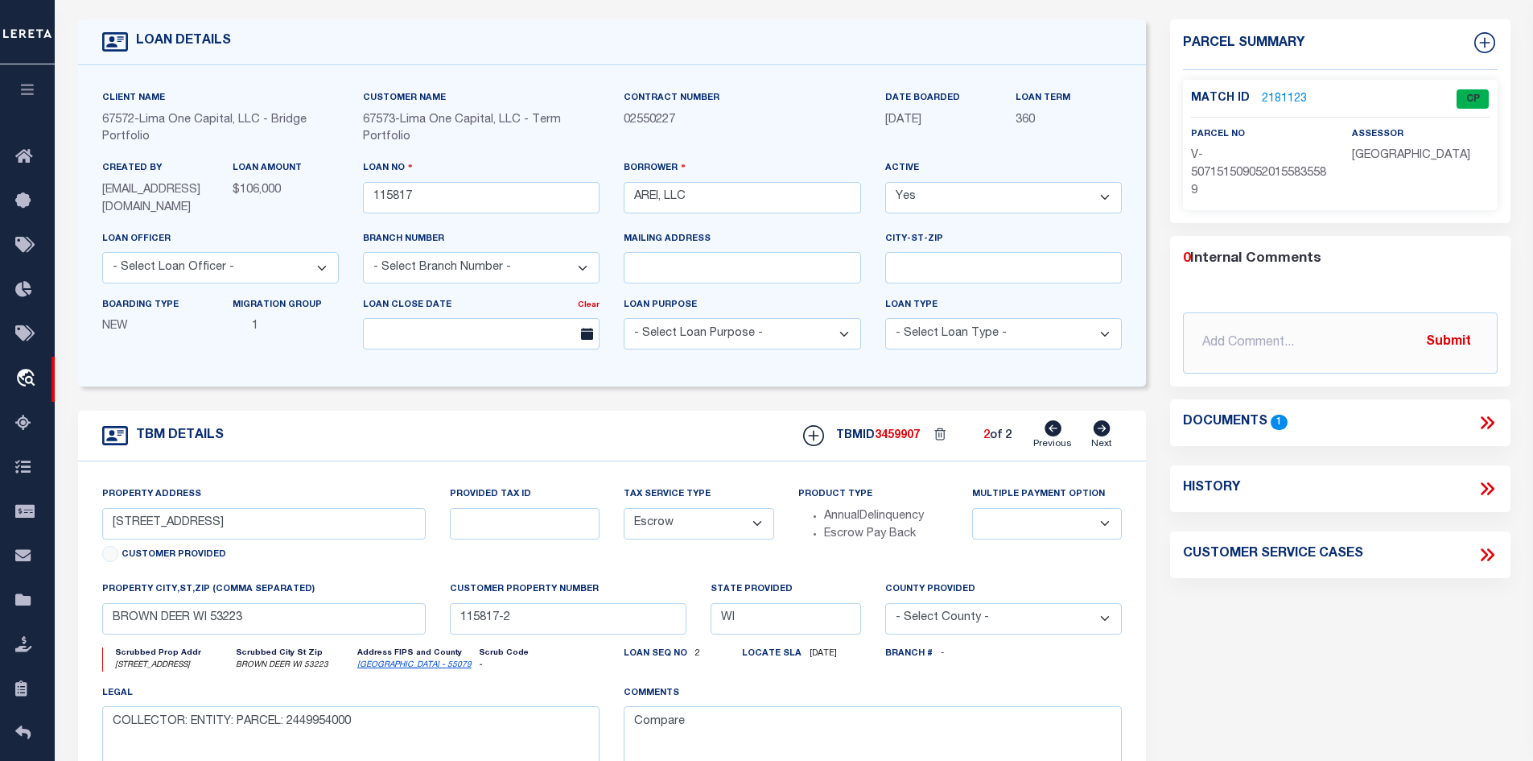
click at [1064, 437] on link "Previous" at bounding box center [1052, 435] width 39 height 31
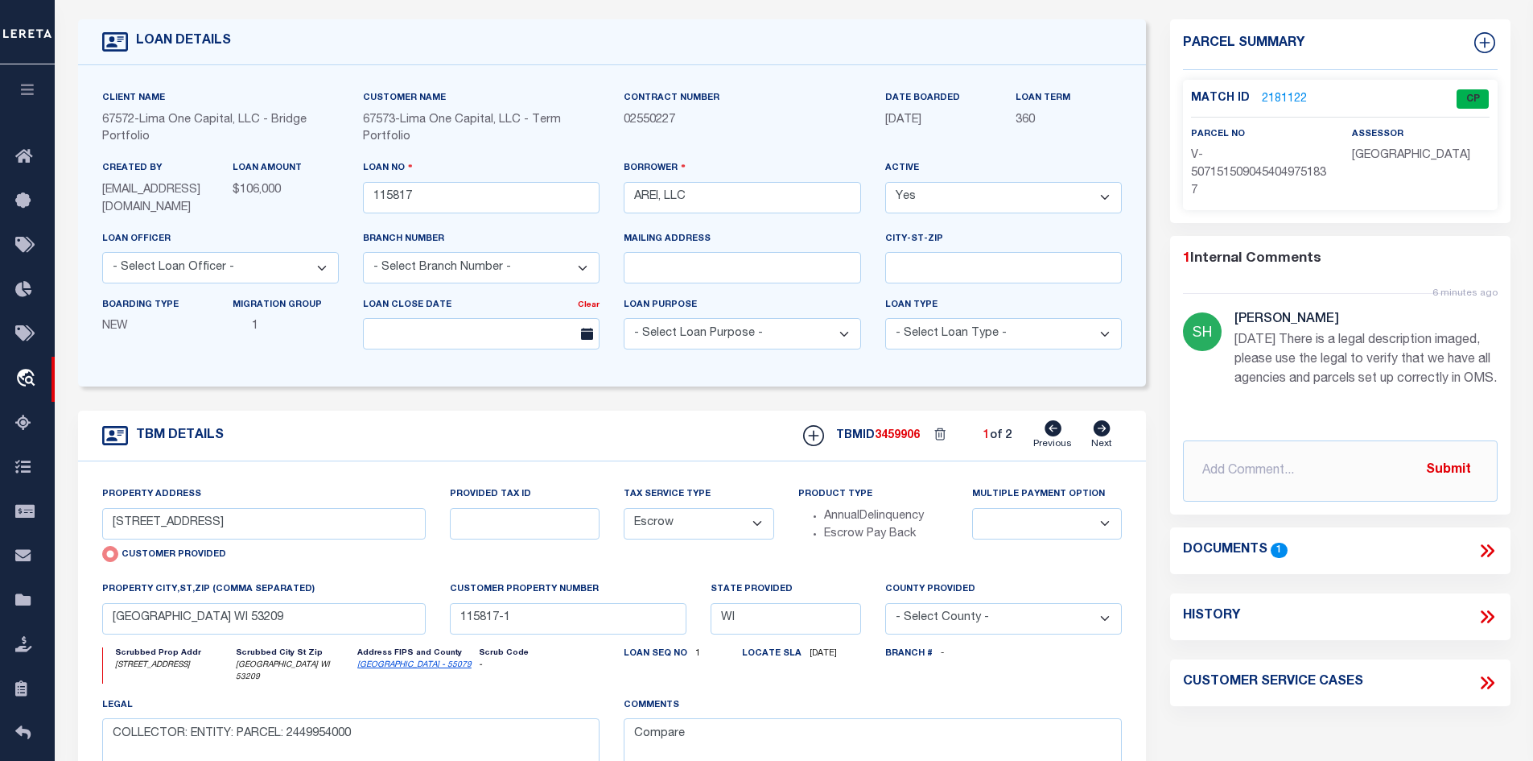
click at [1104, 431] on icon at bounding box center [1102, 428] width 17 height 16
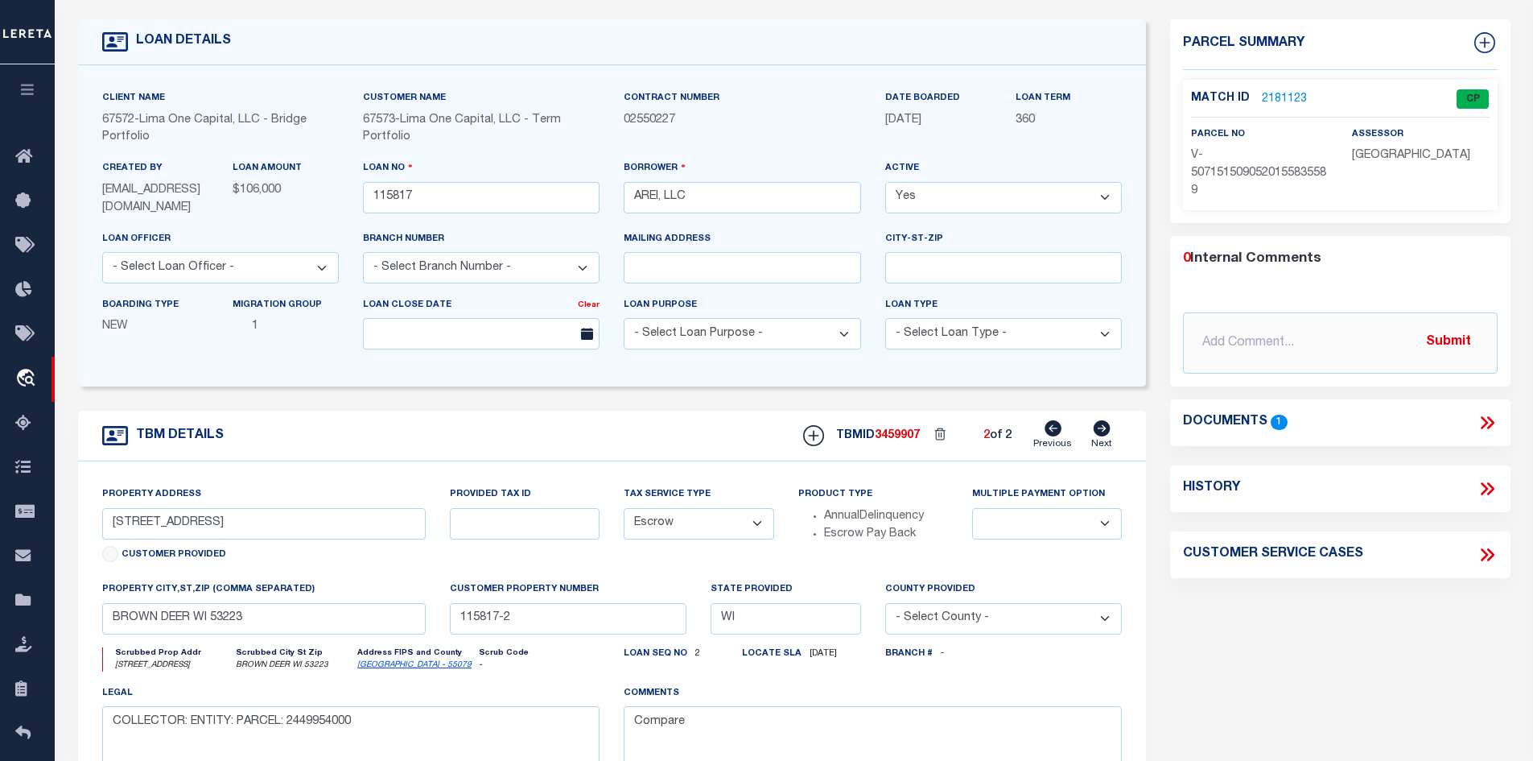
click at [1050, 432] on icon at bounding box center [1053, 428] width 17 height 16
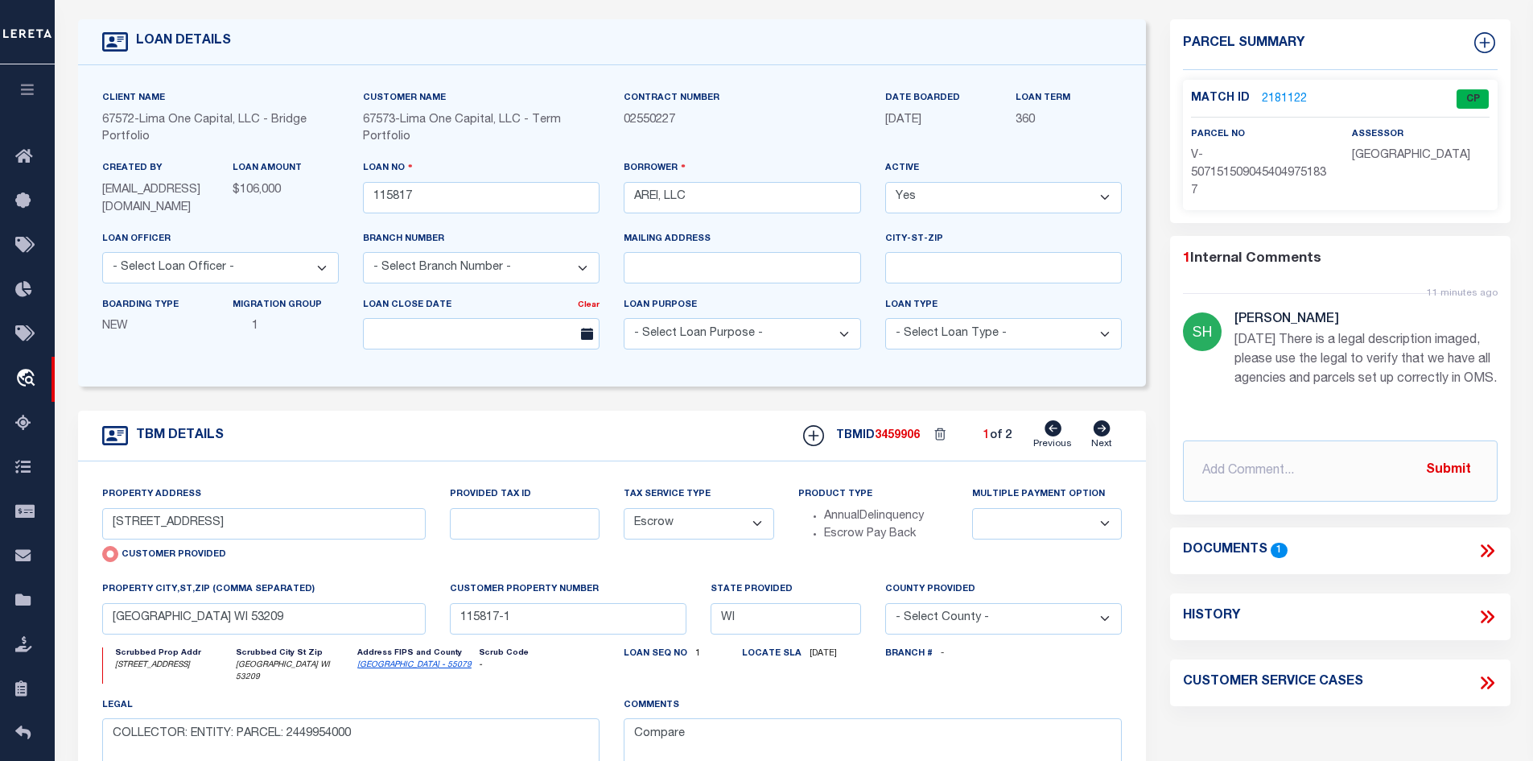
click at [1282, 94] on link "2181122" at bounding box center [1284, 99] width 45 height 17
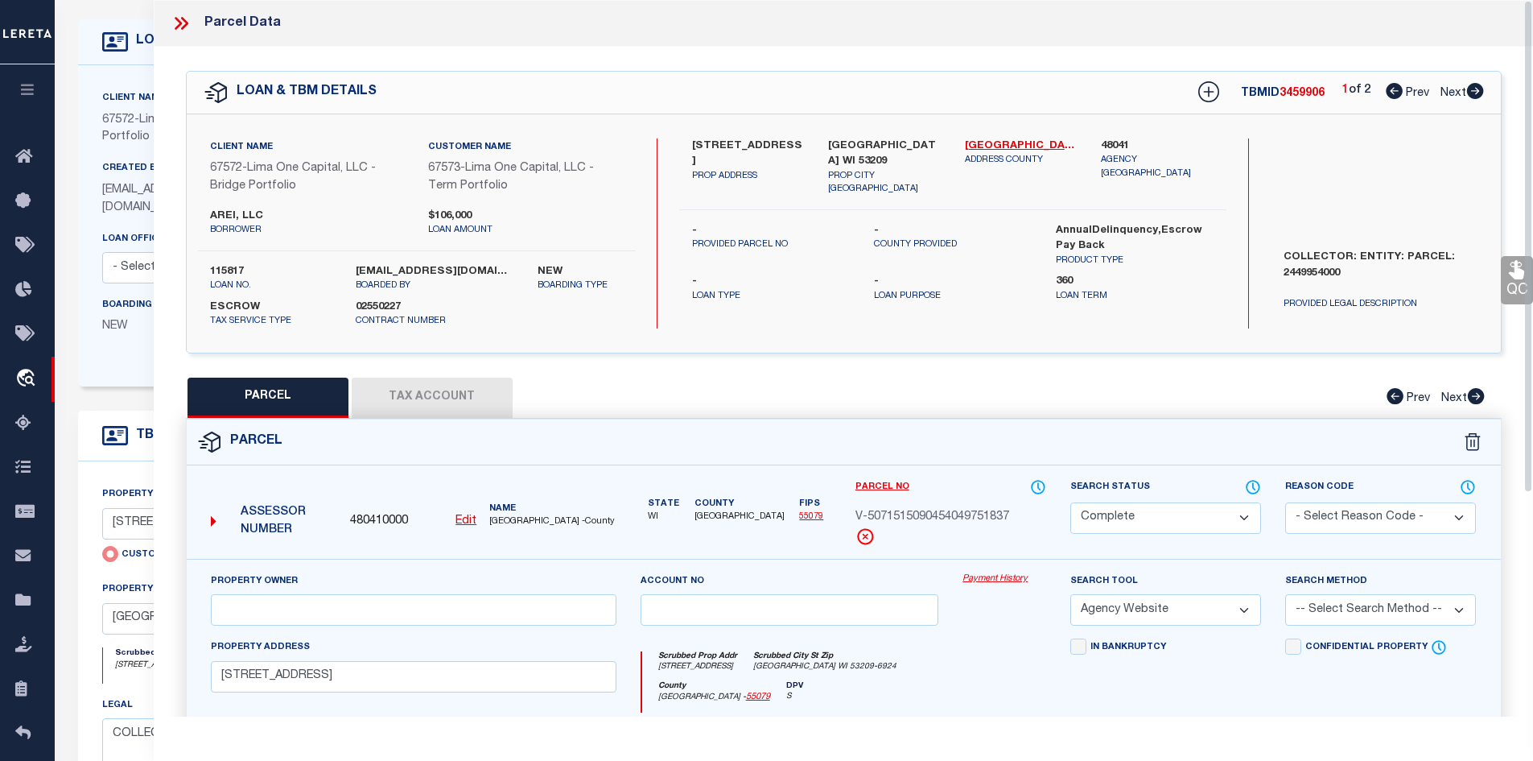
click at [495, 395] on button "Tax Account" at bounding box center [432, 397] width 161 height 40
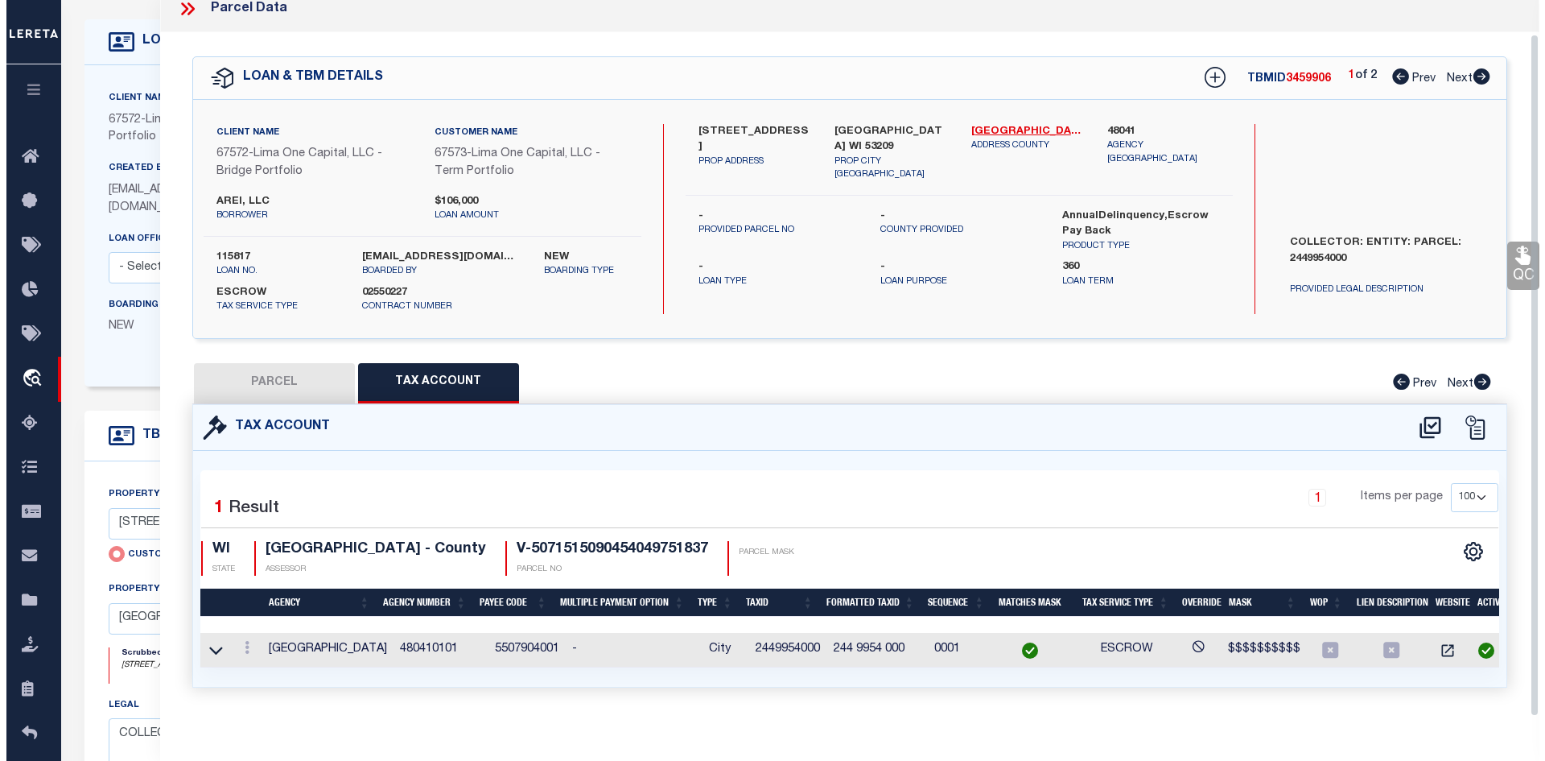
scroll to position [35, 0]
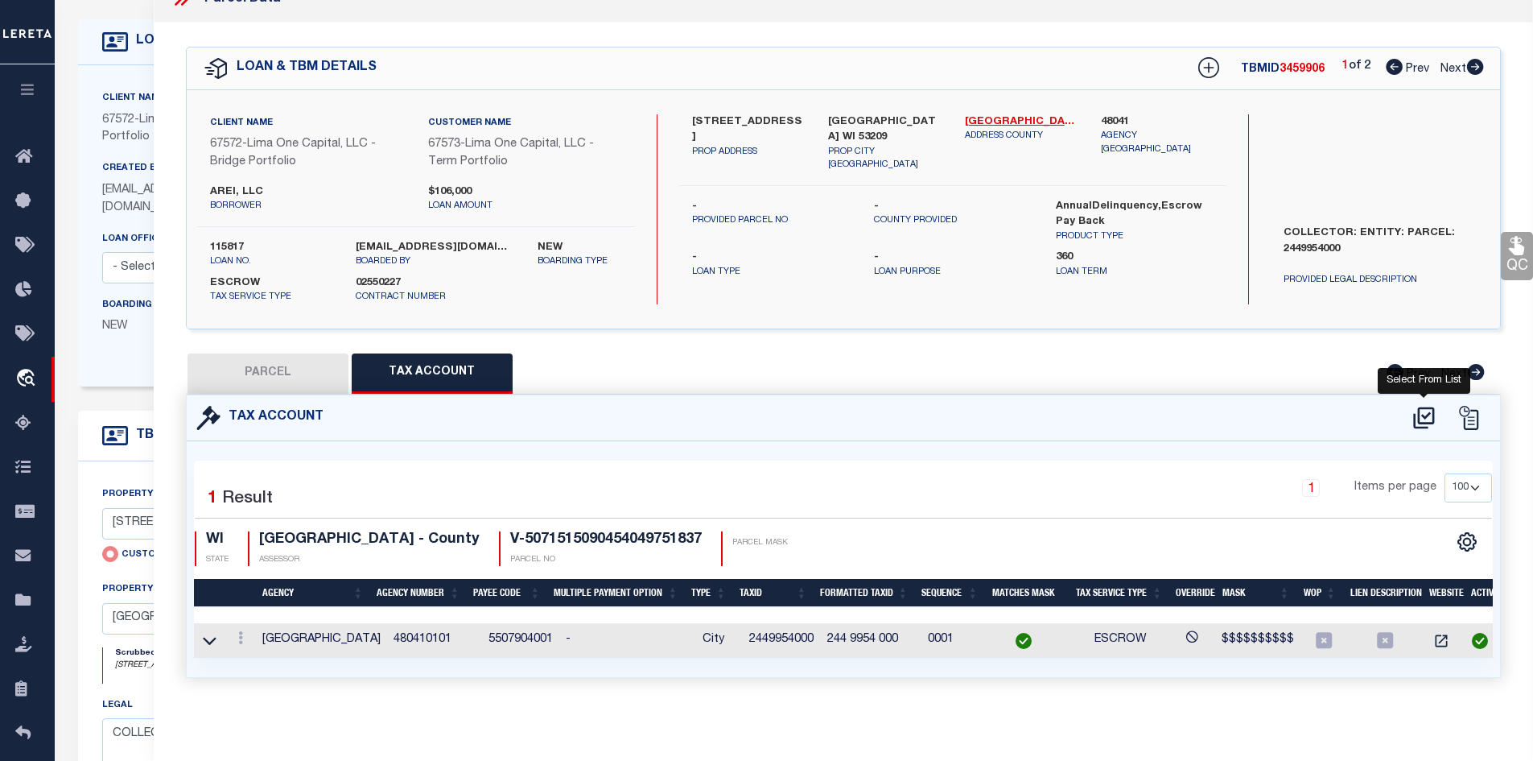
click at [1426, 409] on icon at bounding box center [1424, 418] width 27 height 26
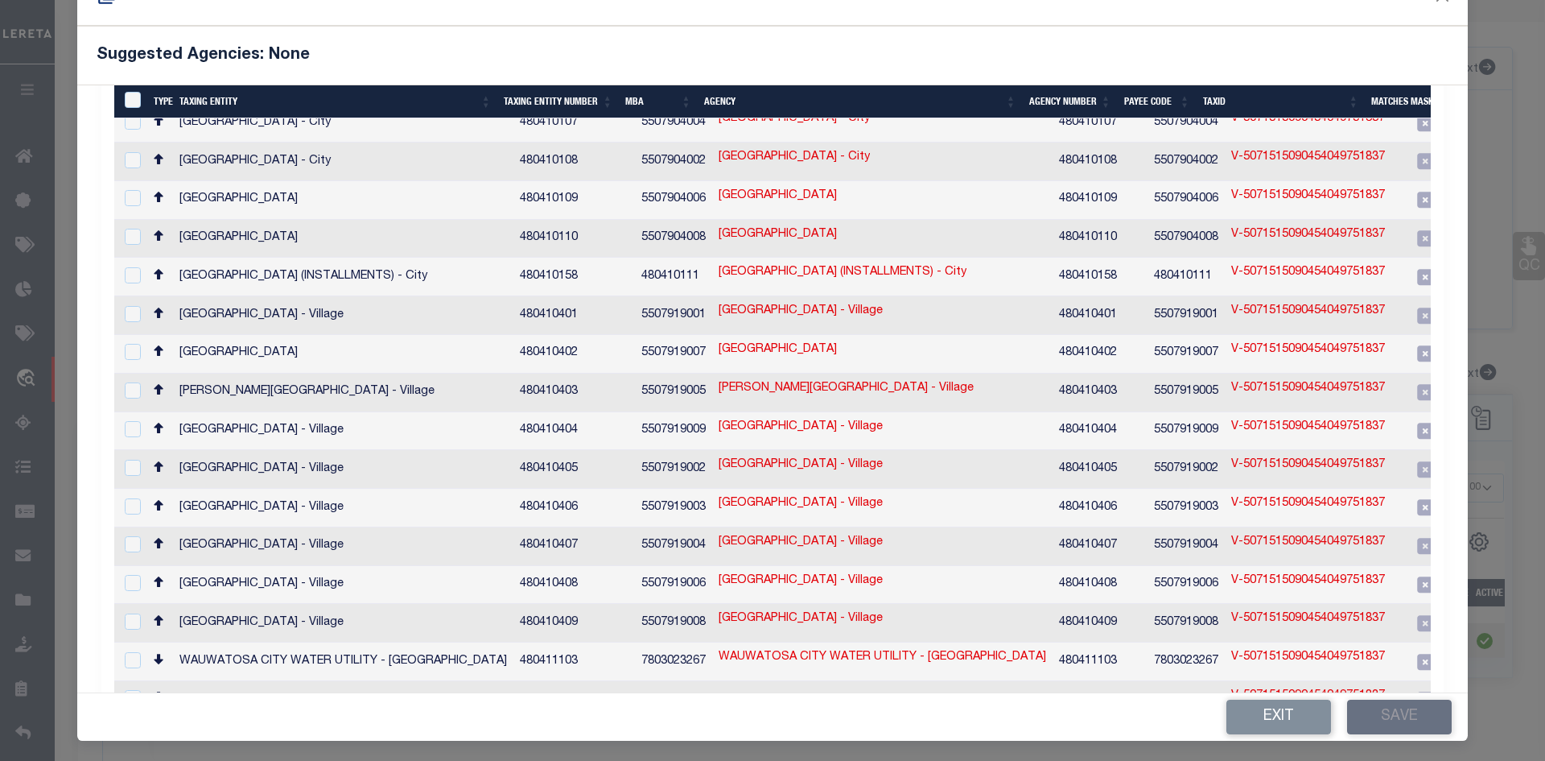
scroll to position [60, 0]
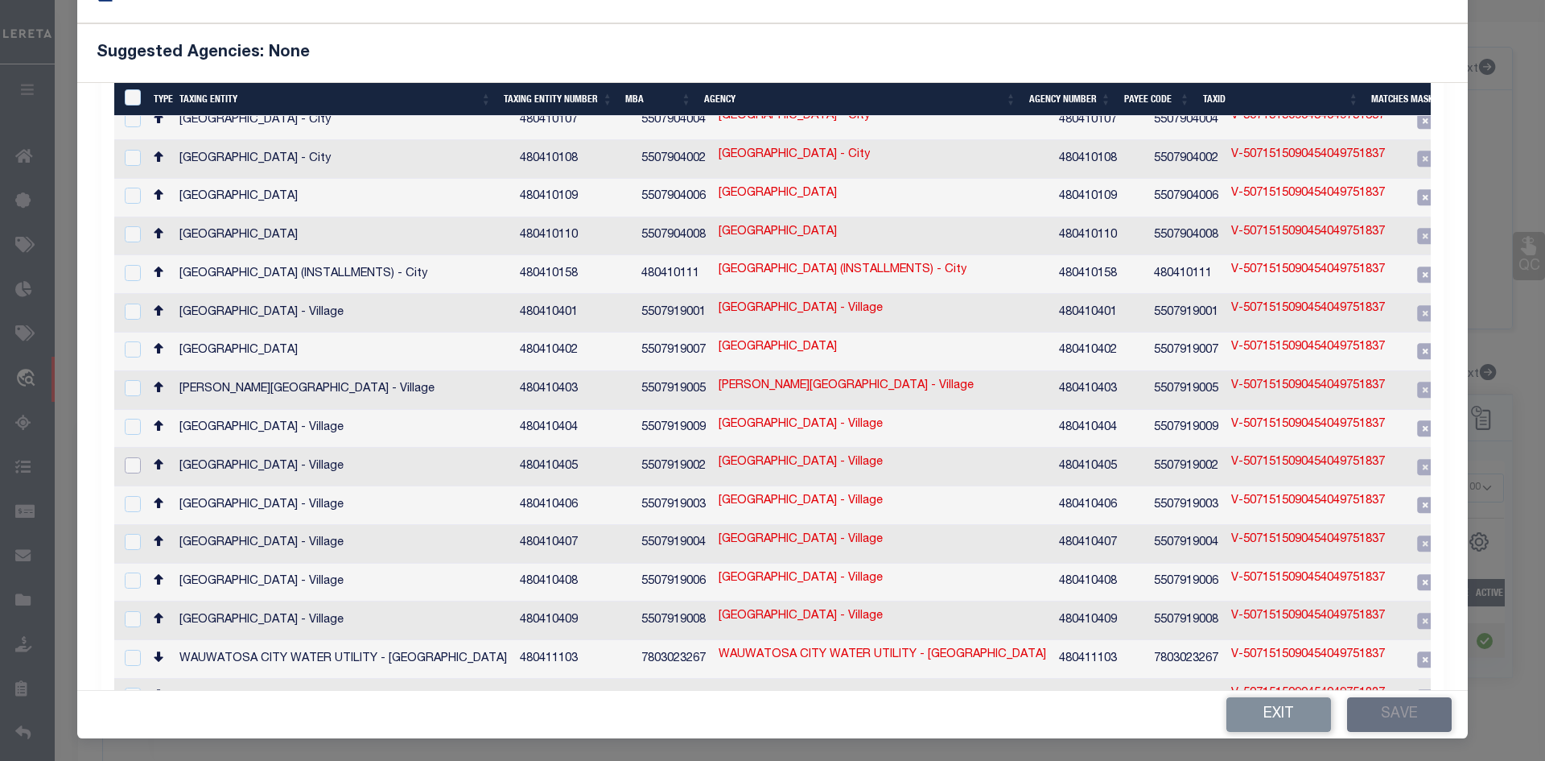
click at [136, 457] on input "checkbox" at bounding box center [133, 465] width 16 height 16
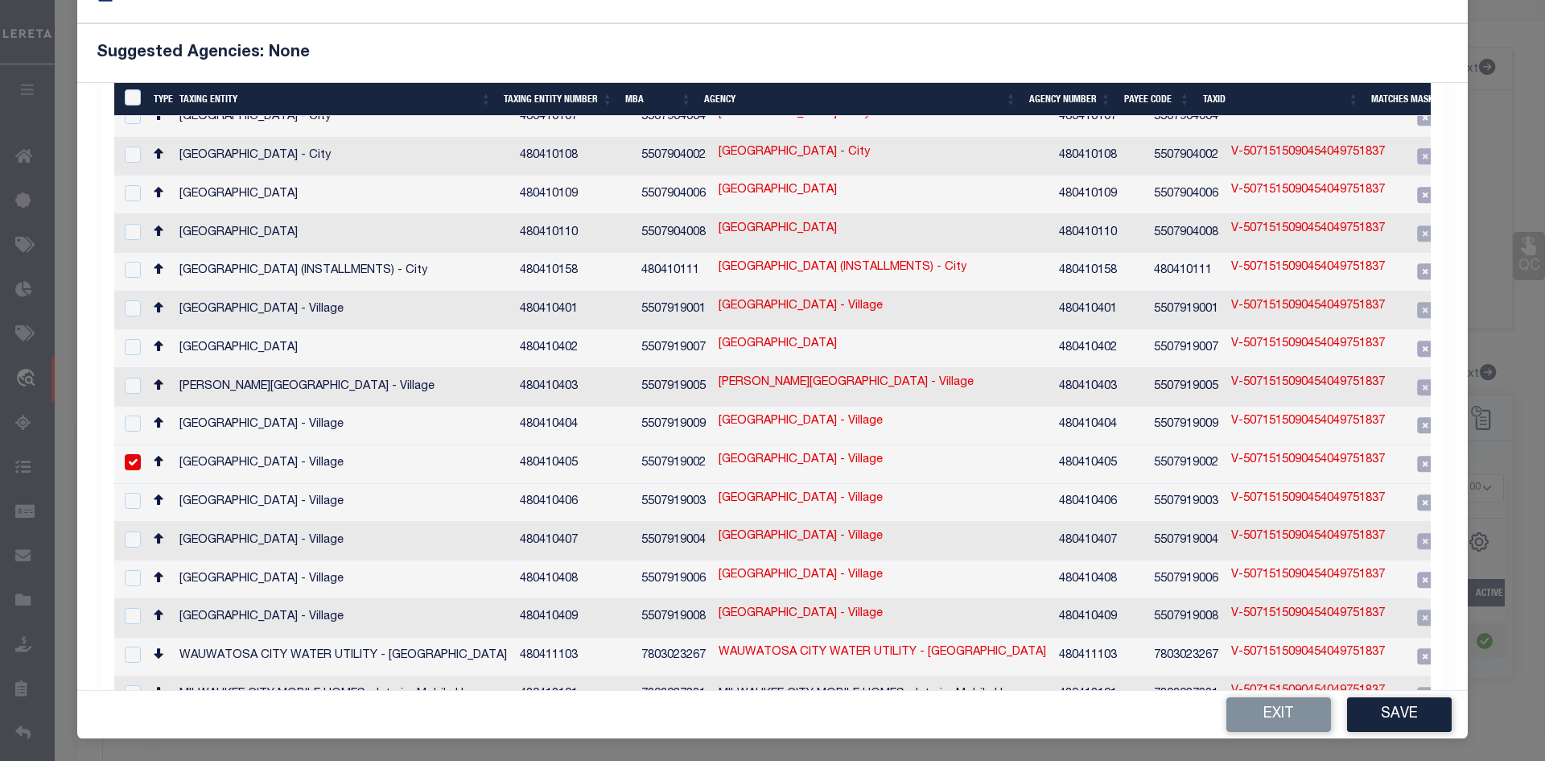
scroll to position [351, 0]
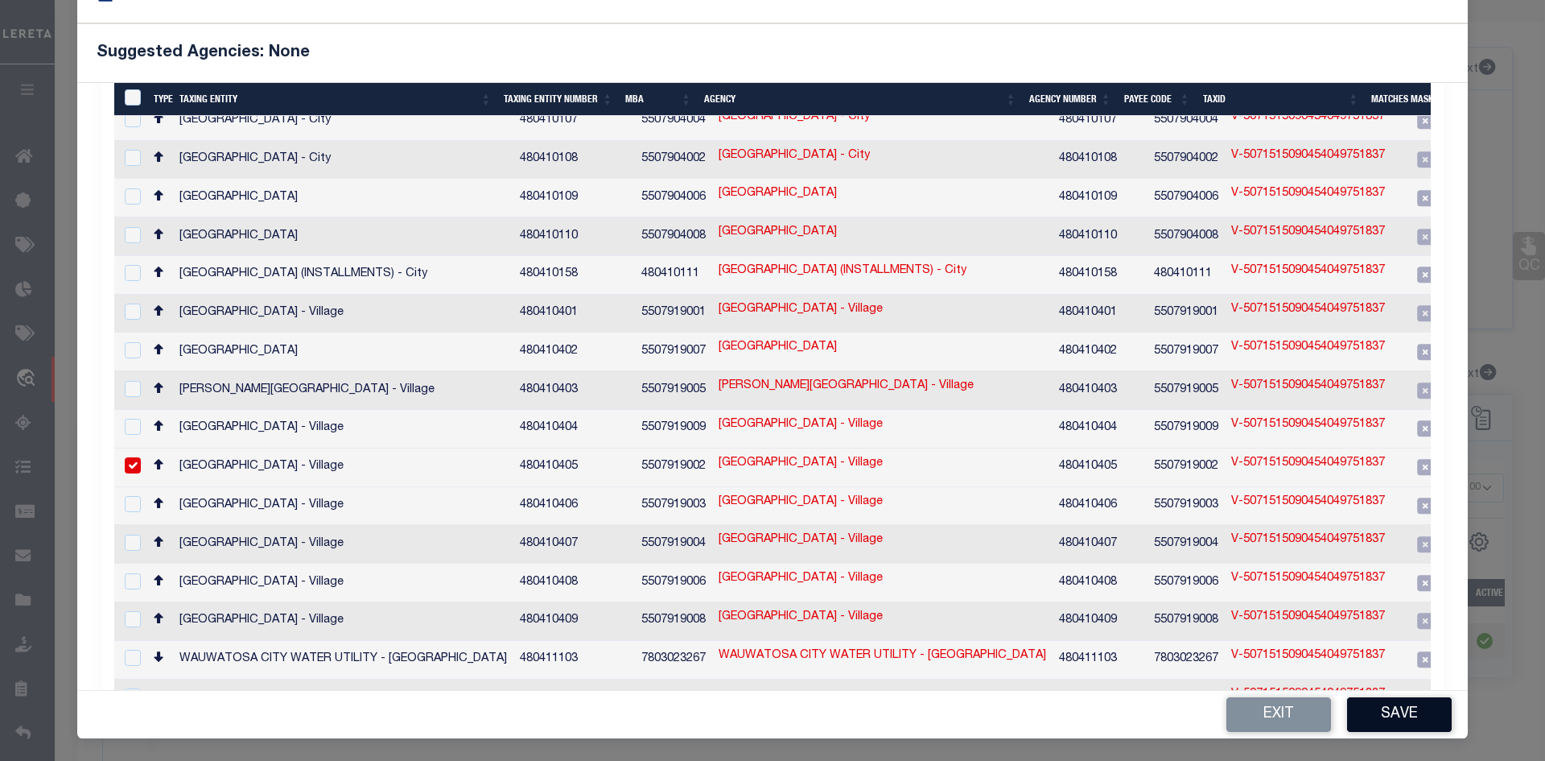
click at [1387, 700] on button "Save" at bounding box center [1399, 714] width 105 height 35
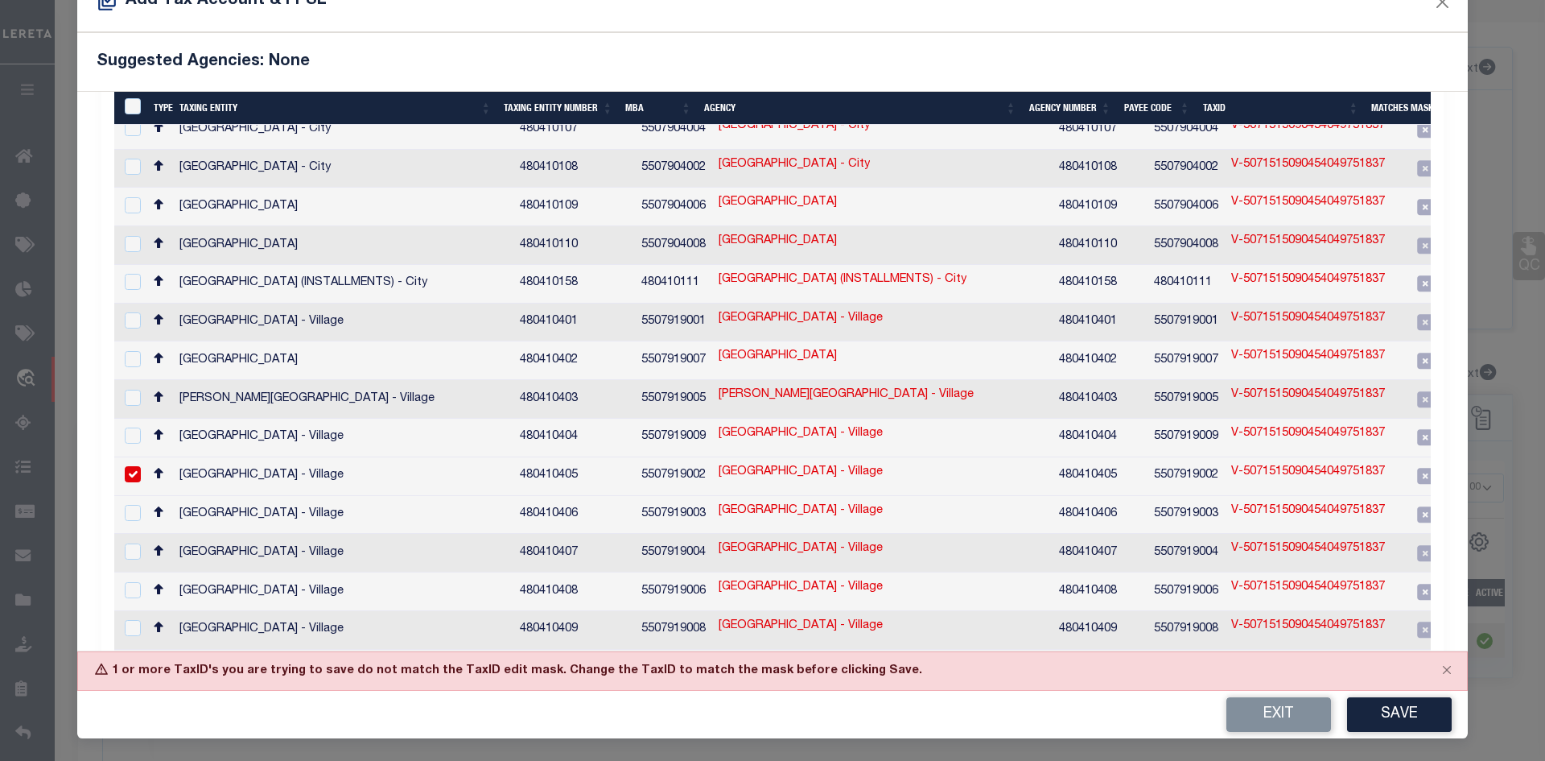
scroll to position [50, 0]
drag, startPoint x: 699, startPoint y: 431, endPoint x: 894, endPoint y: 438, distance: 194.9
click at [855, 458] on td "BROWN DEER VILLAGE - Village" at bounding box center [882, 477] width 340 height 39
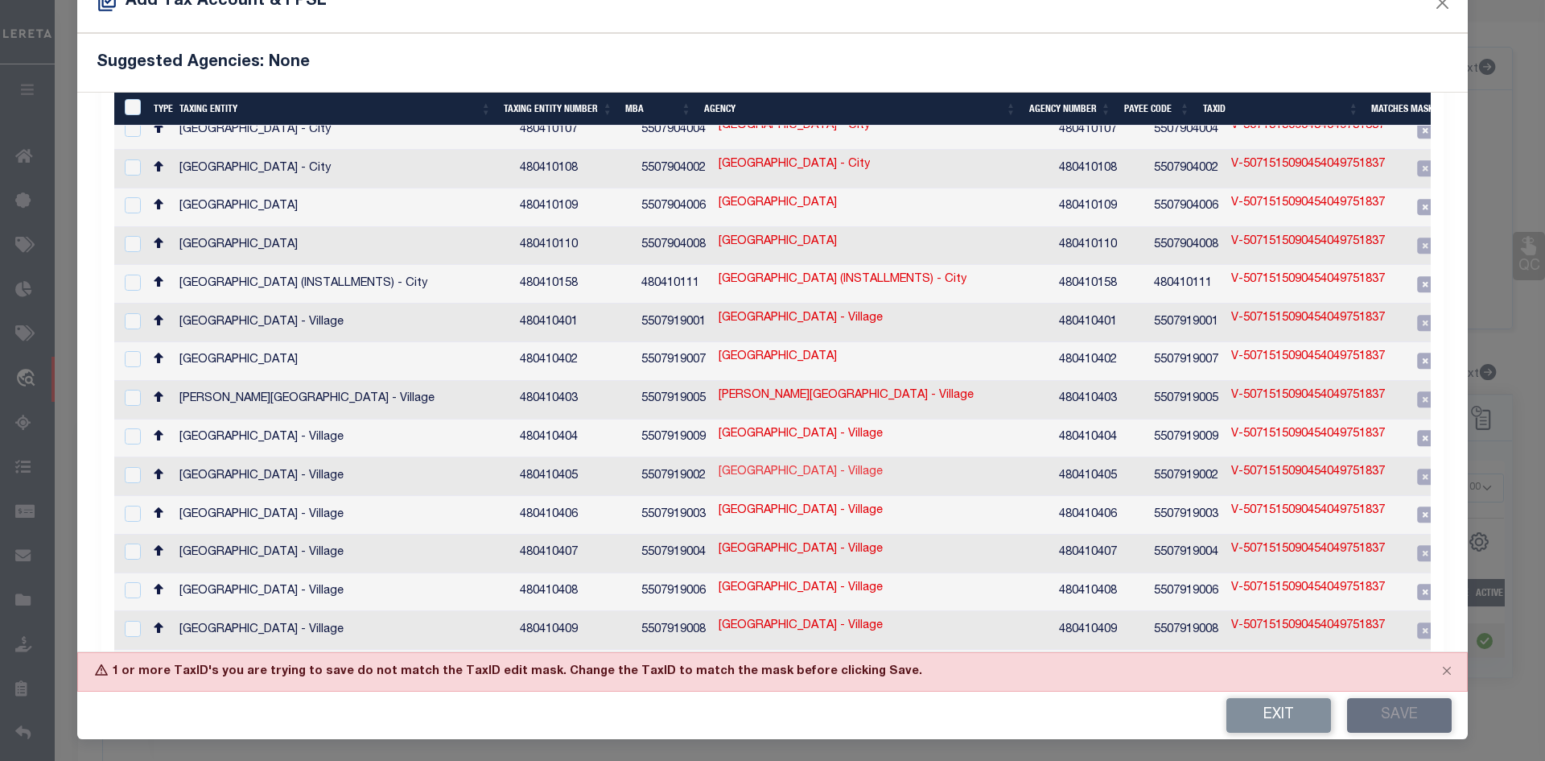
drag, startPoint x: 906, startPoint y: 435, endPoint x: 716, endPoint y: 441, distance: 190.8
click at [717, 457] on td "BROWN DEER VILLAGE - Village" at bounding box center [882, 476] width 340 height 39
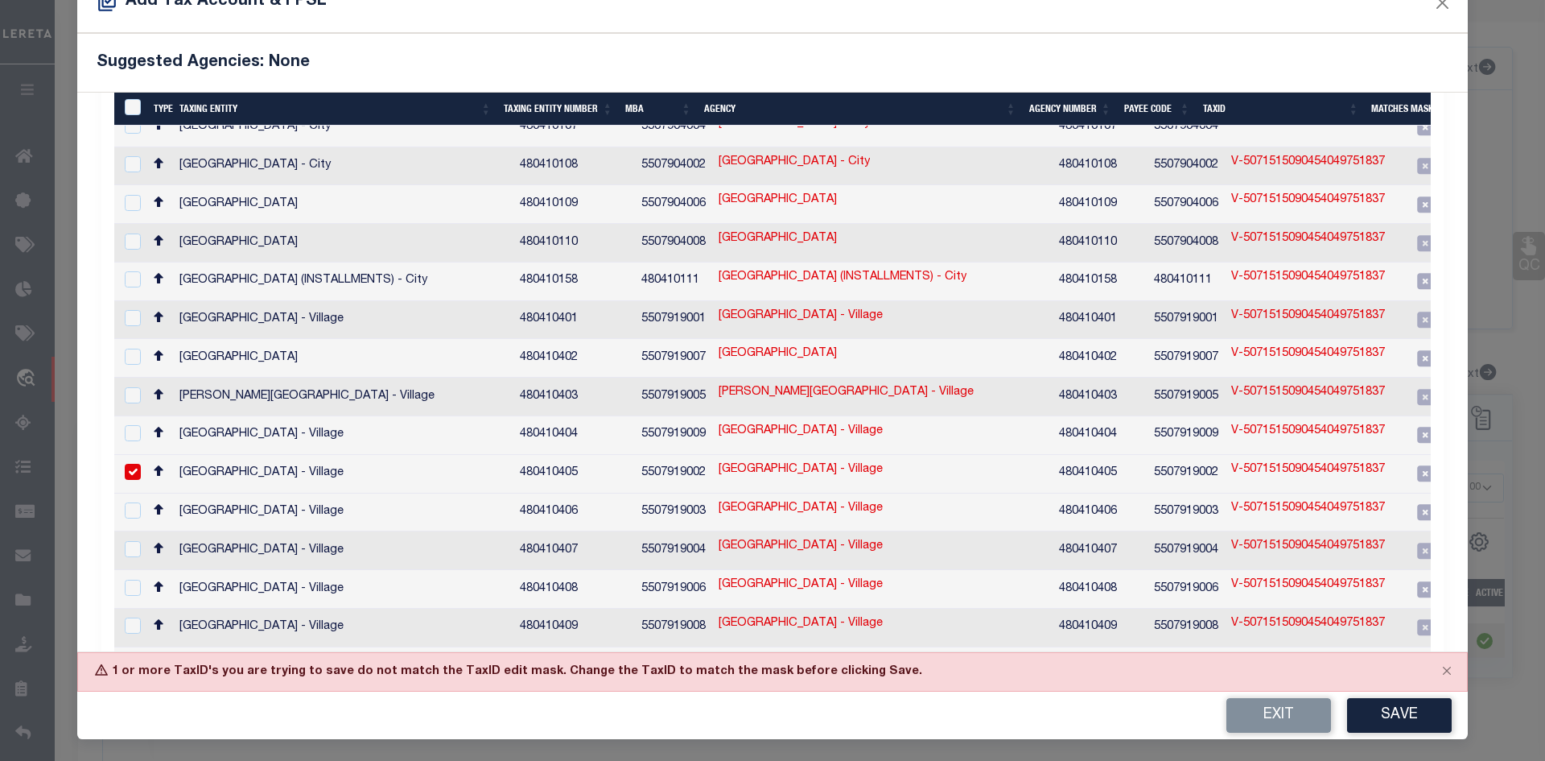
scroll to position [351, 0]
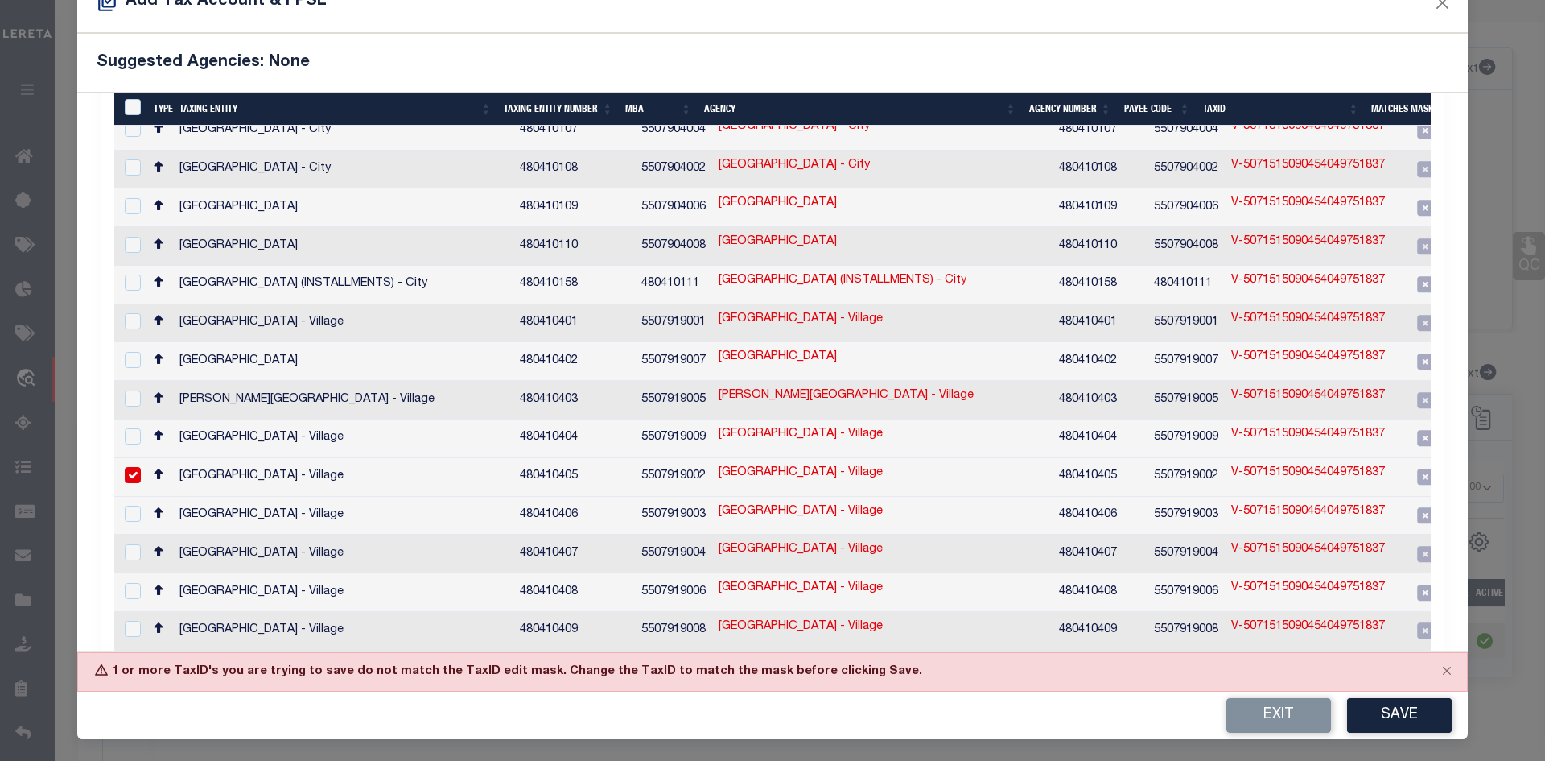
click at [1253, 464] on link "V-5071515090454049751837" at bounding box center [1308, 473] width 154 height 18
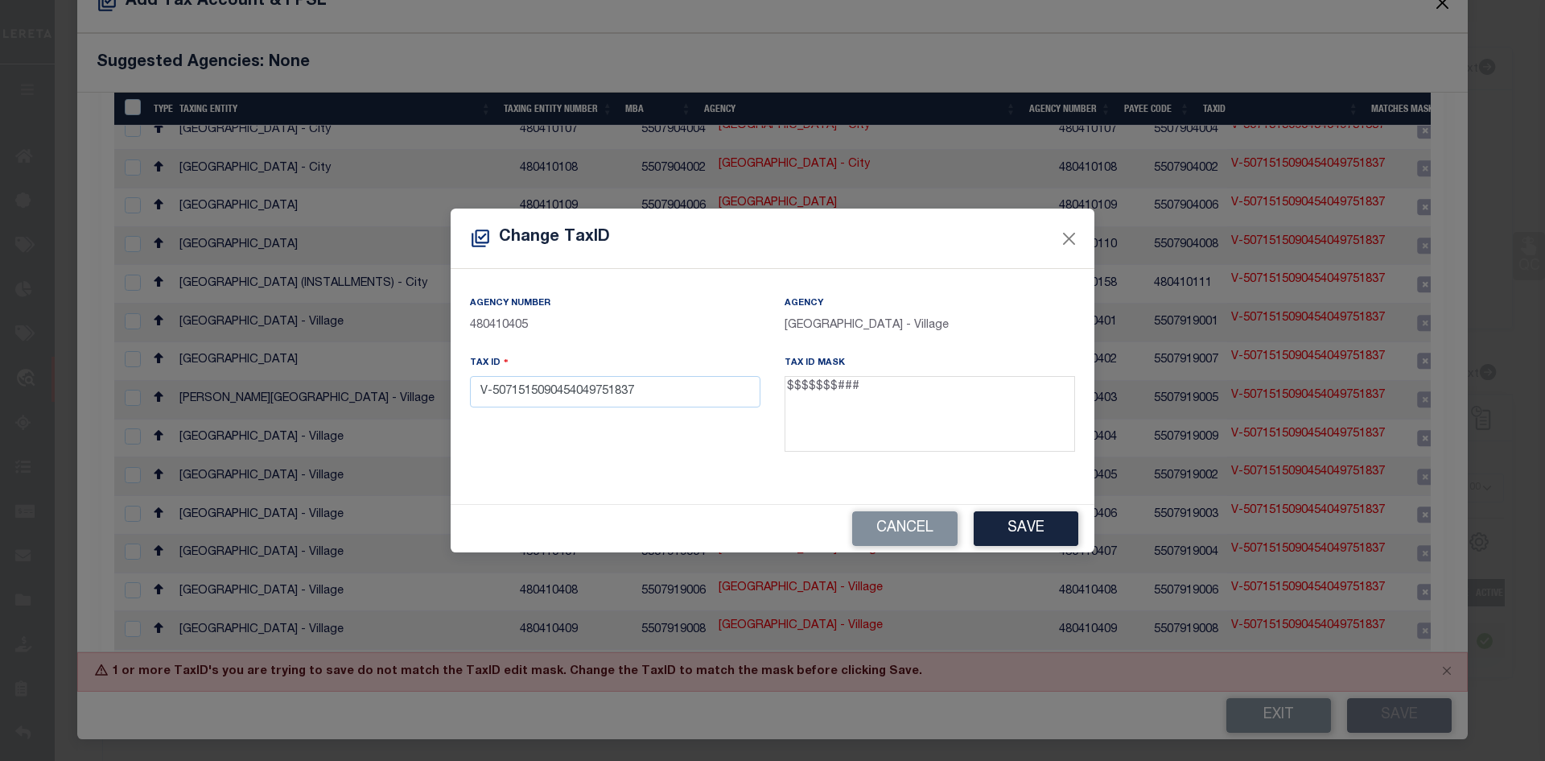
scroll to position [42, 0]
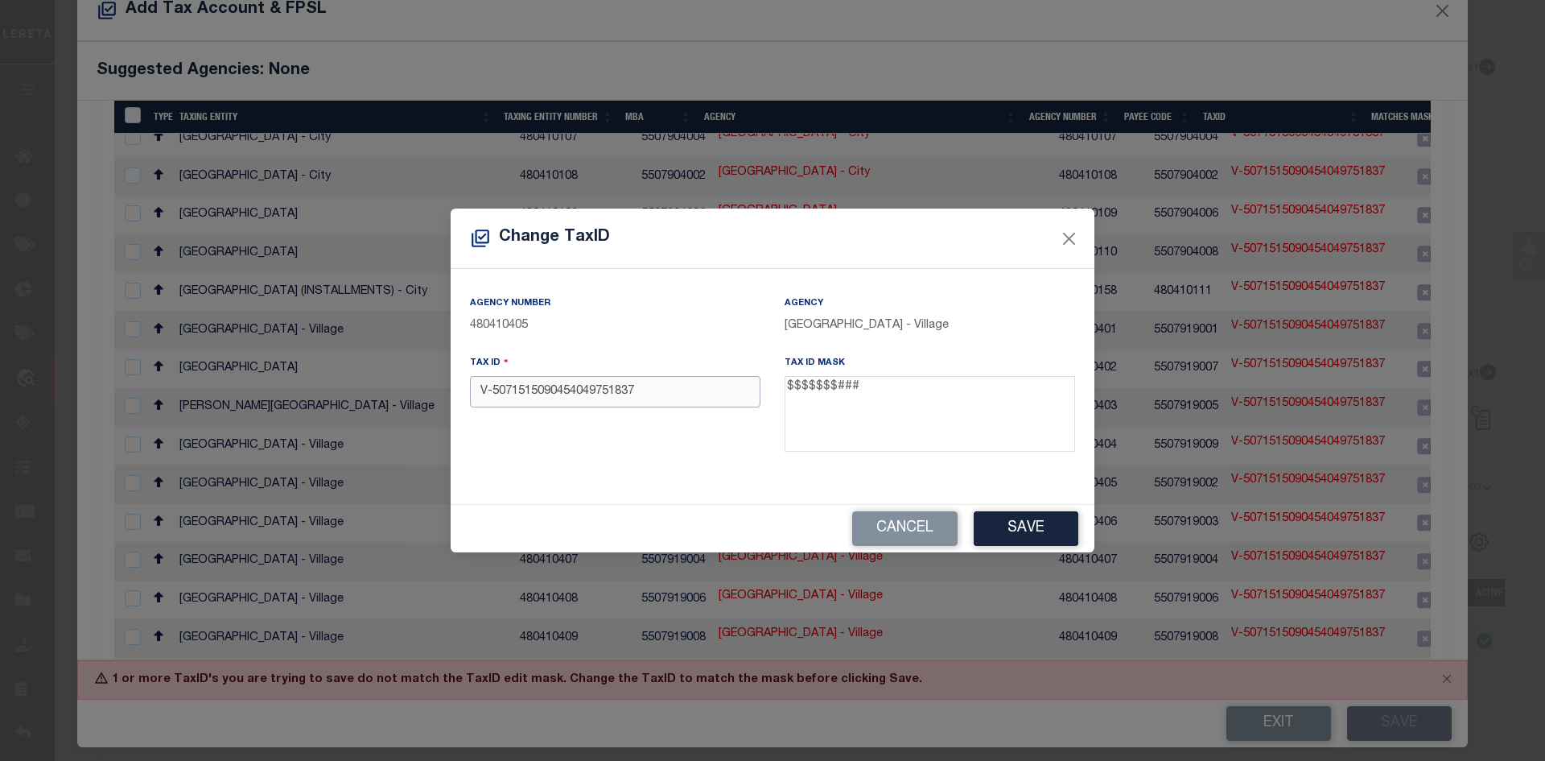
drag, startPoint x: 674, startPoint y: 398, endPoint x: 386, endPoint y: 396, distance: 287.4
click at [386, 396] on div "Change TaxID Agency Number 480410405 Agency BROWN DEER VILLAGE - Village Tax ID…" at bounding box center [772, 380] width 1545 height 761
paste input "0460616"
click at [1013, 517] on button "Save" at bounding box center [1026, 528] width 105 height 35
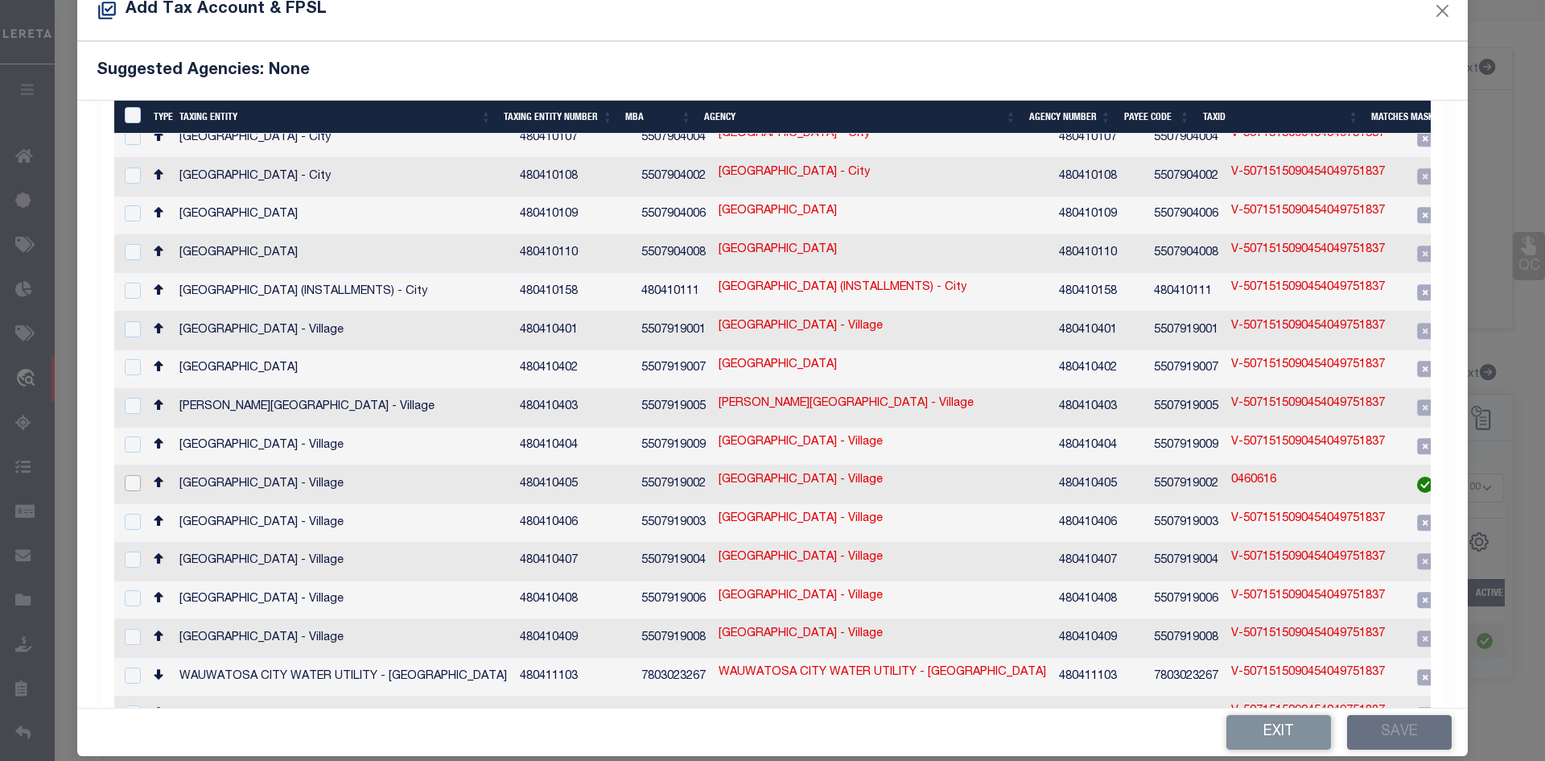
click at [127, 475] on input "checkbox" at bounding box center [133, 483] width 16 height 16
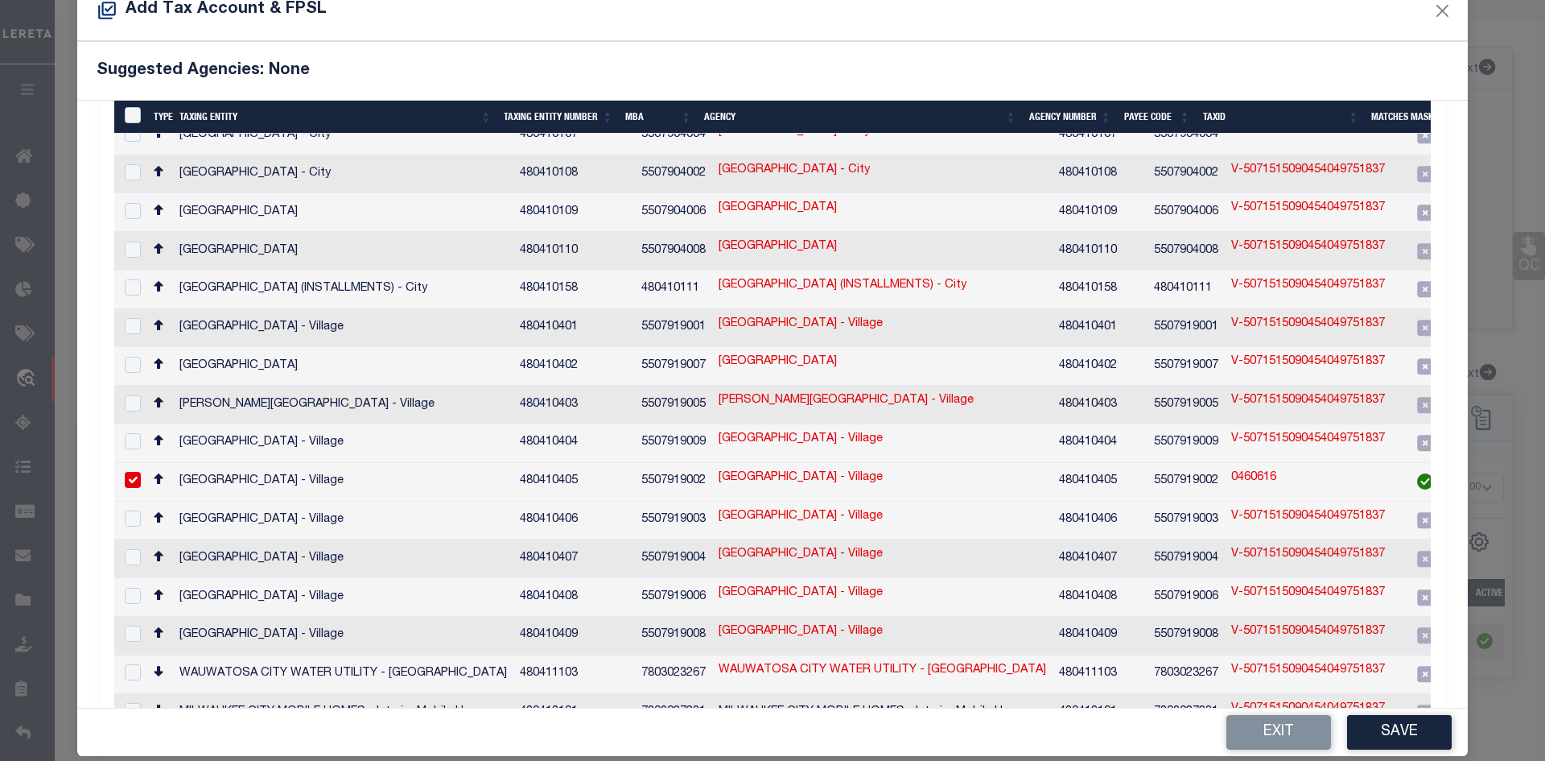
scroll to position [351, 0]
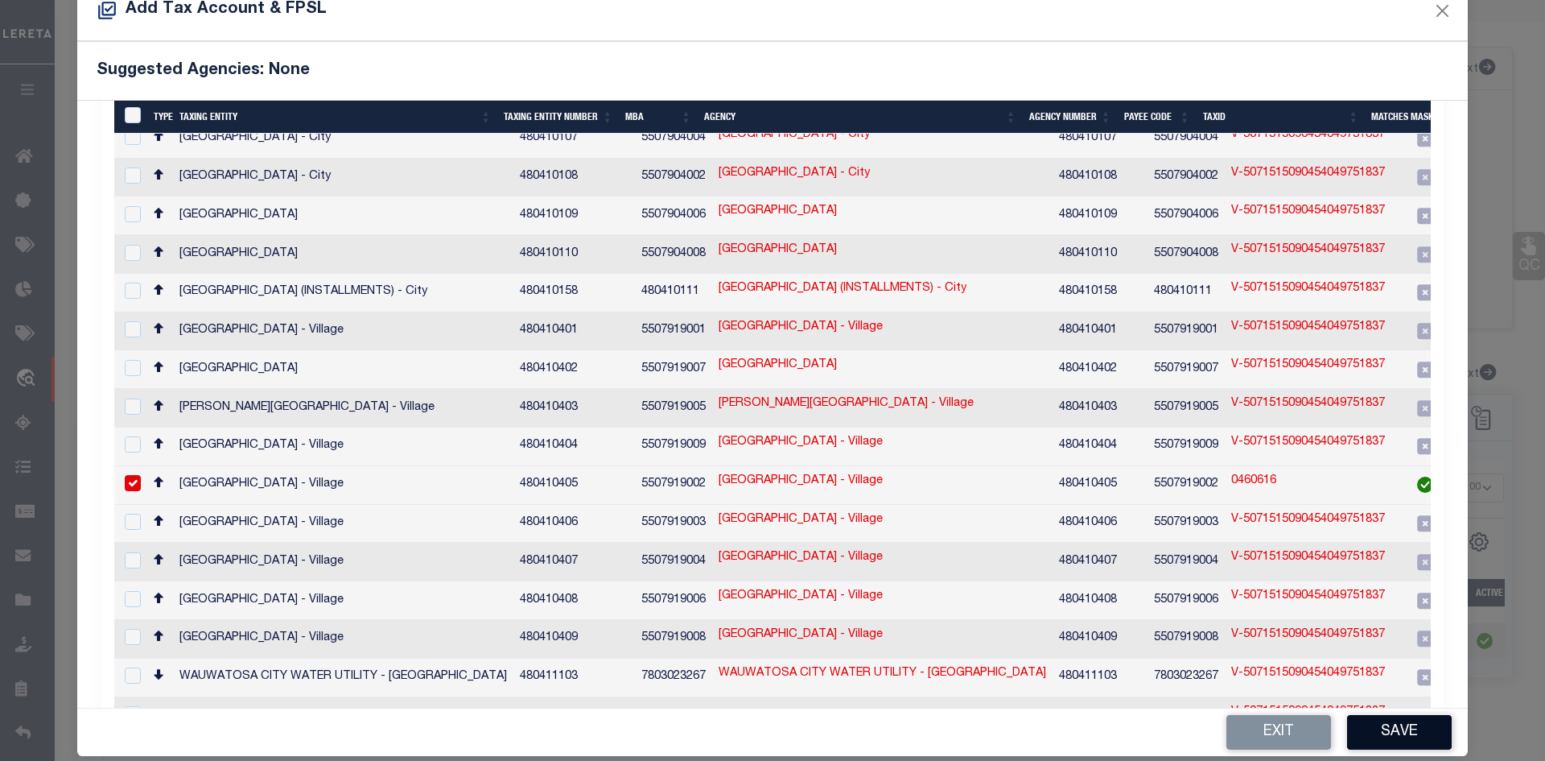
click at [1376, 733] on button "Save" at bounding box center [1399, 732] width 105 height 35
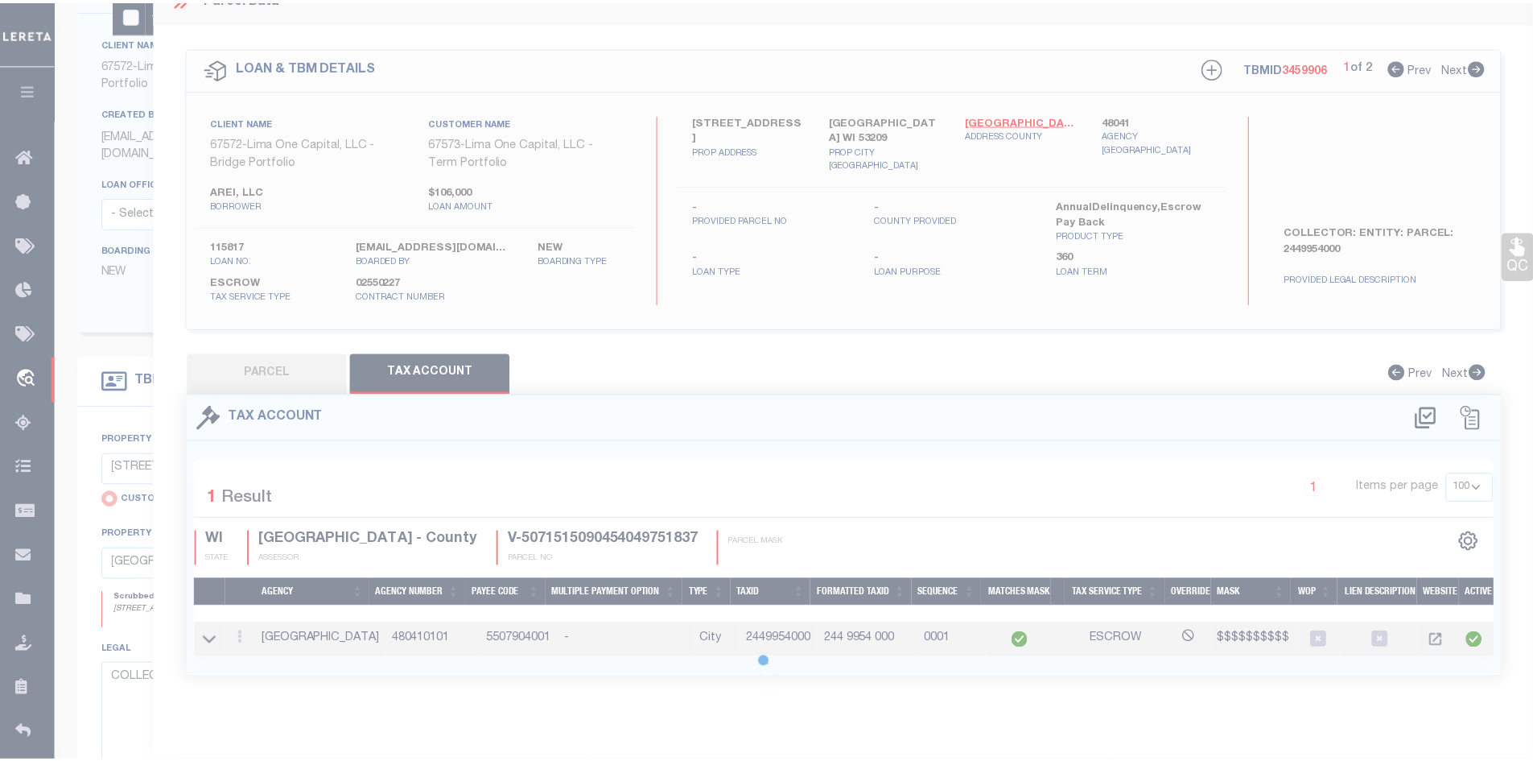
scroll to position [0, 0]
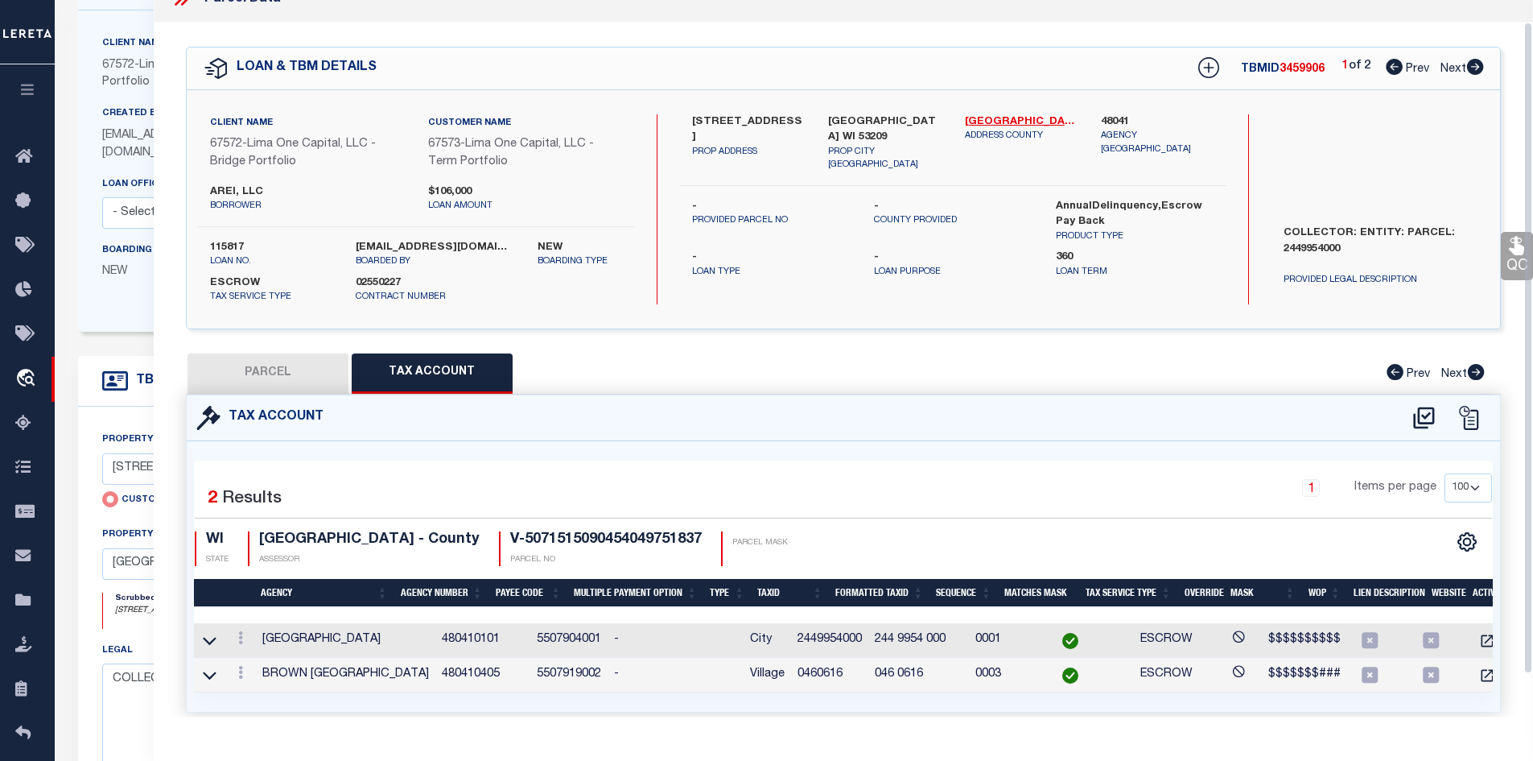
click at [265, 373] on button "PARCEL" at bounding box center [268, 373] width 161 height 40
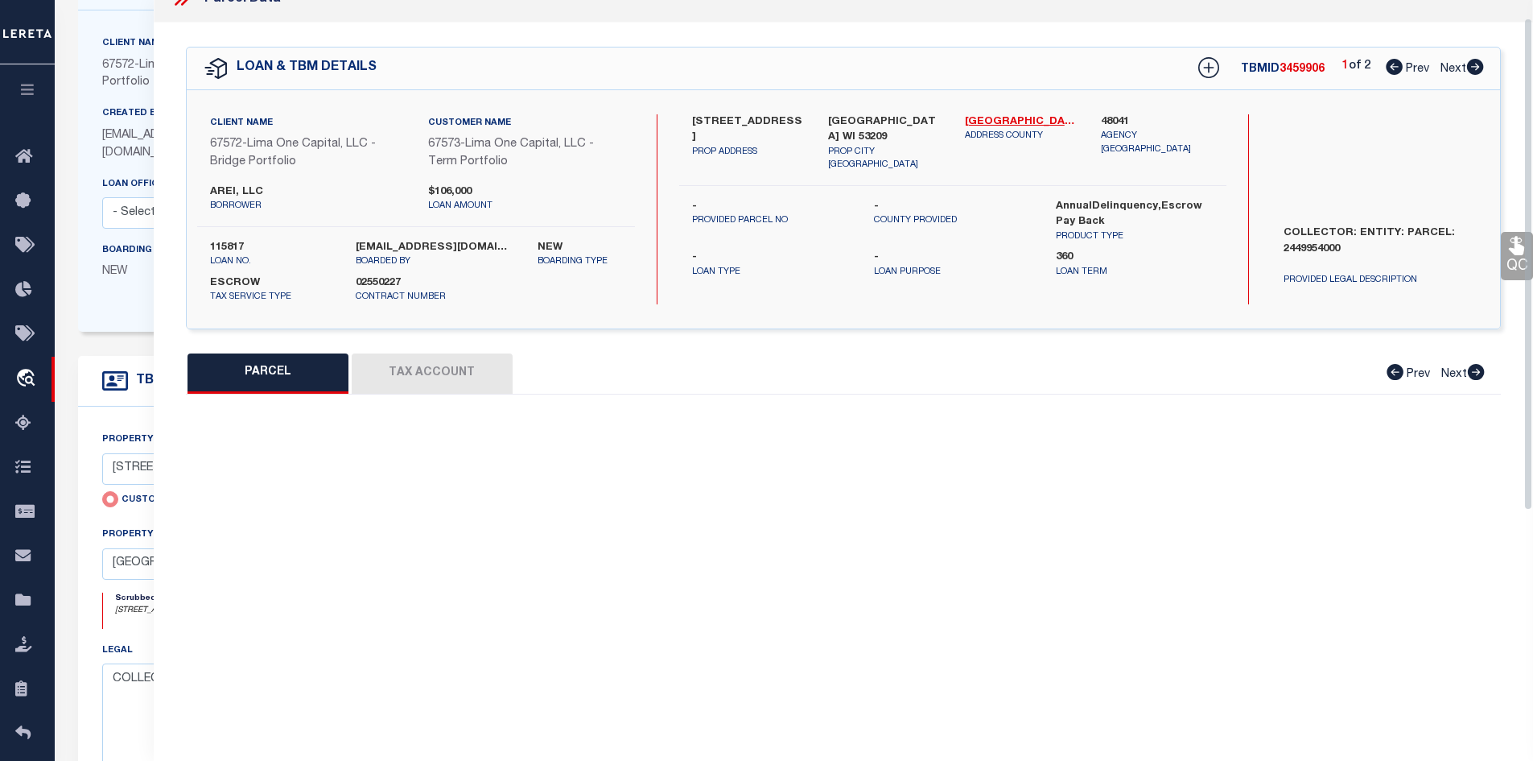
scroll to position [70, 0]
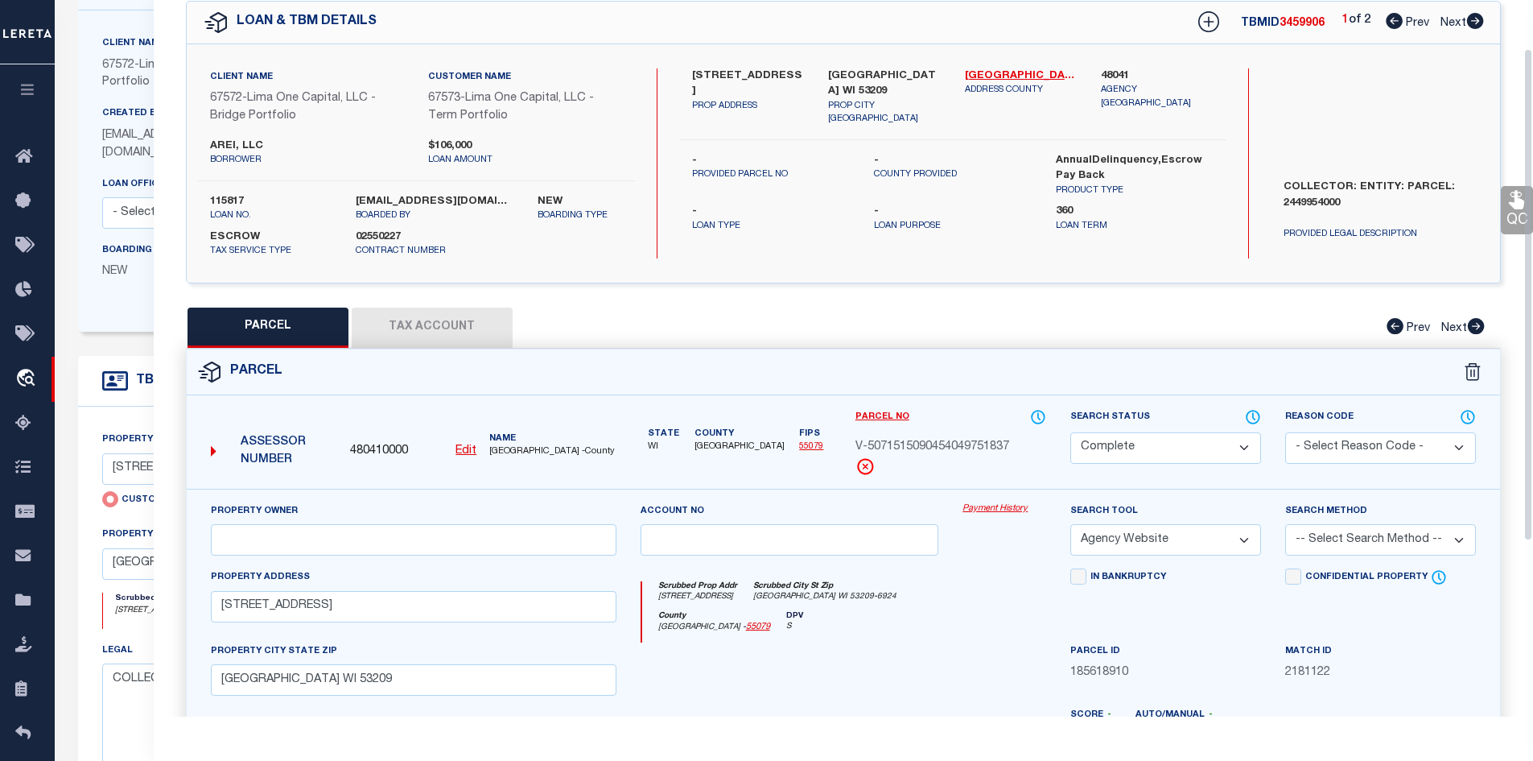
click at [400, 321] on button "Tax Account" at bounding box center [432, 327] width 161 height 40
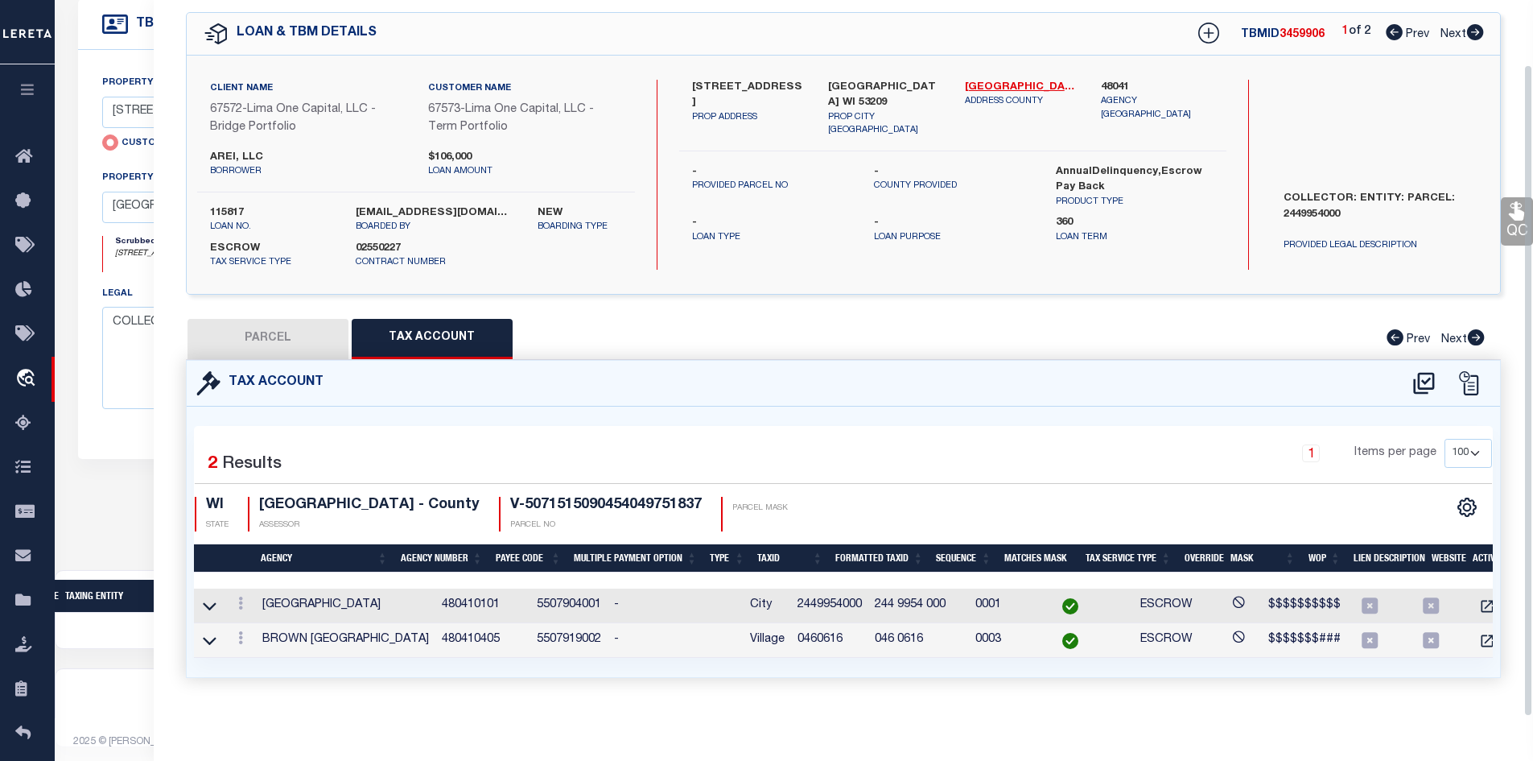
click at [1471, 623] on td at bounding box center [1491, 640] width 41 height 35
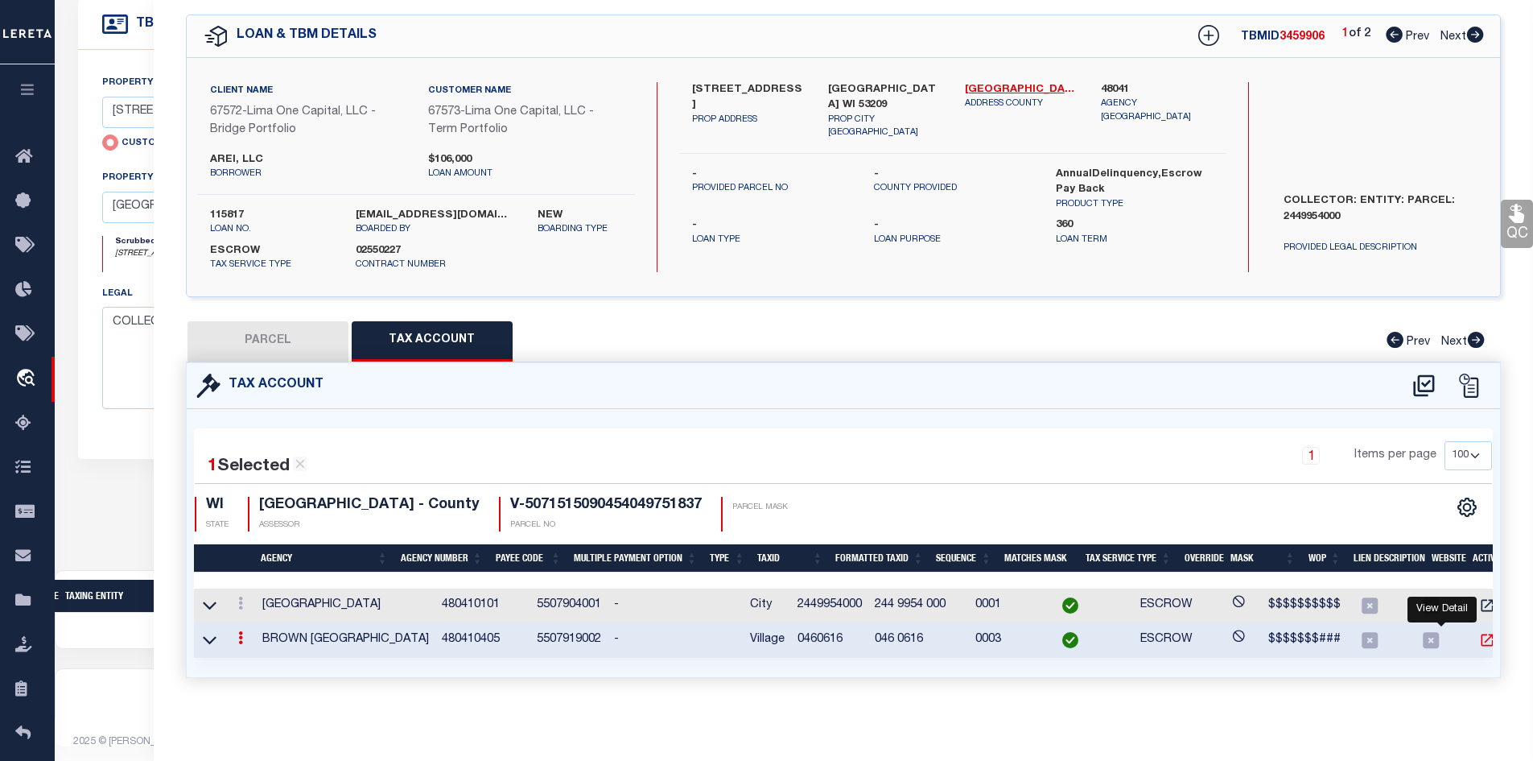
click at [1479, 634] on icon "" at bounding box center [1487, 640] width 16 height 16
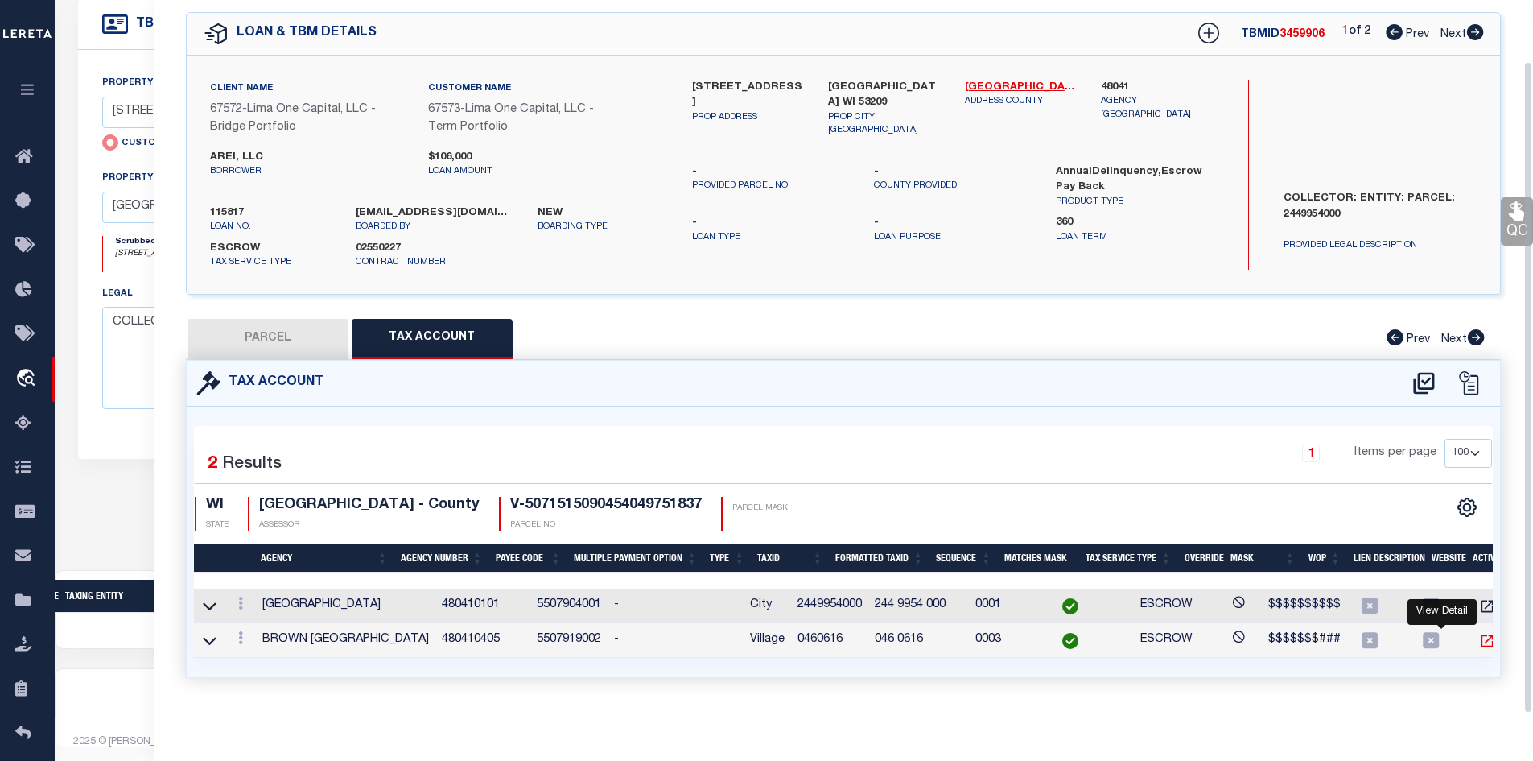
click at [1481, 634] on icon "" at bounding box center [1487, 640] width 12 height 12
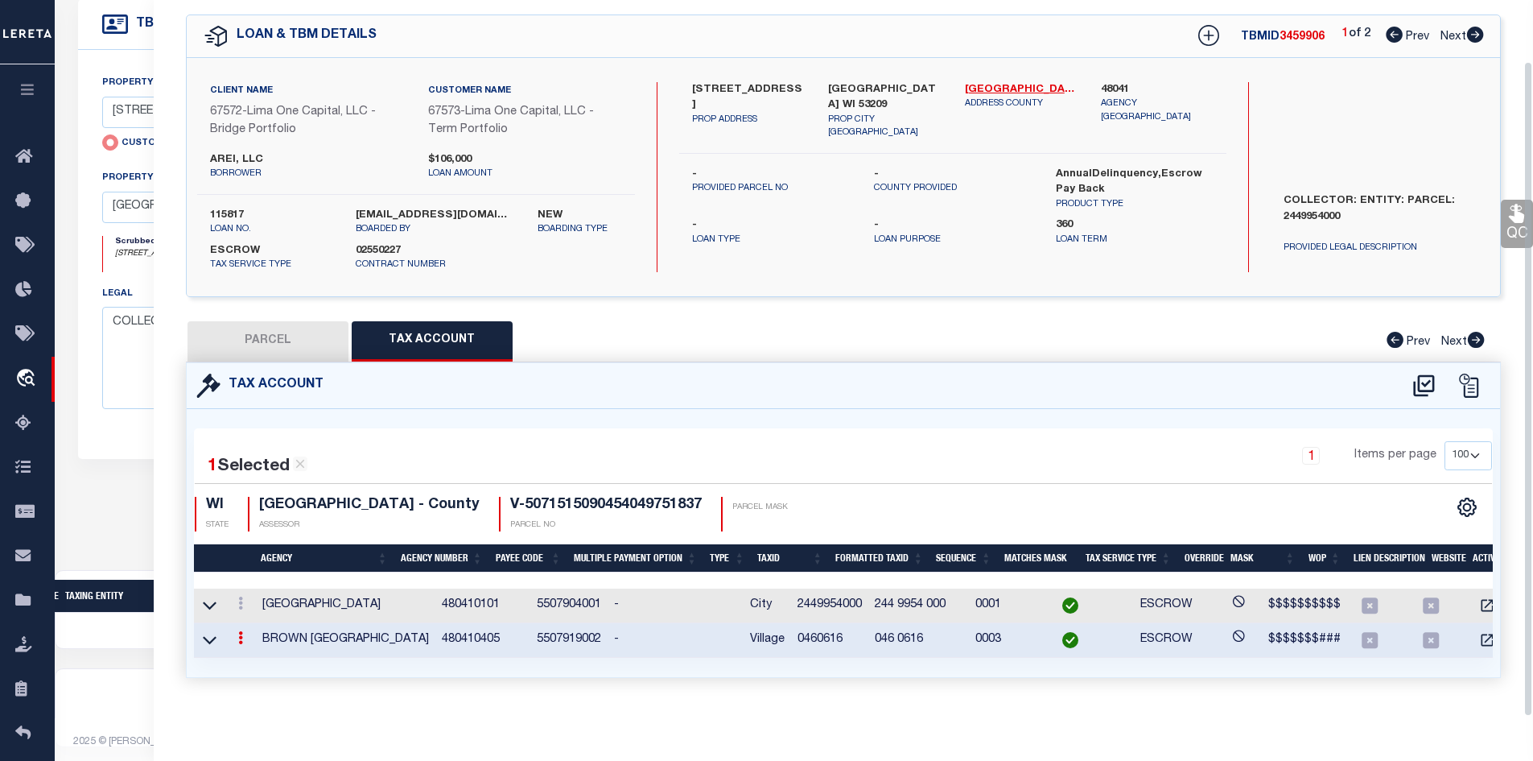
click at [327, 339] on button "PARCEL" at bounding box center [268, 341] width 161 height 40
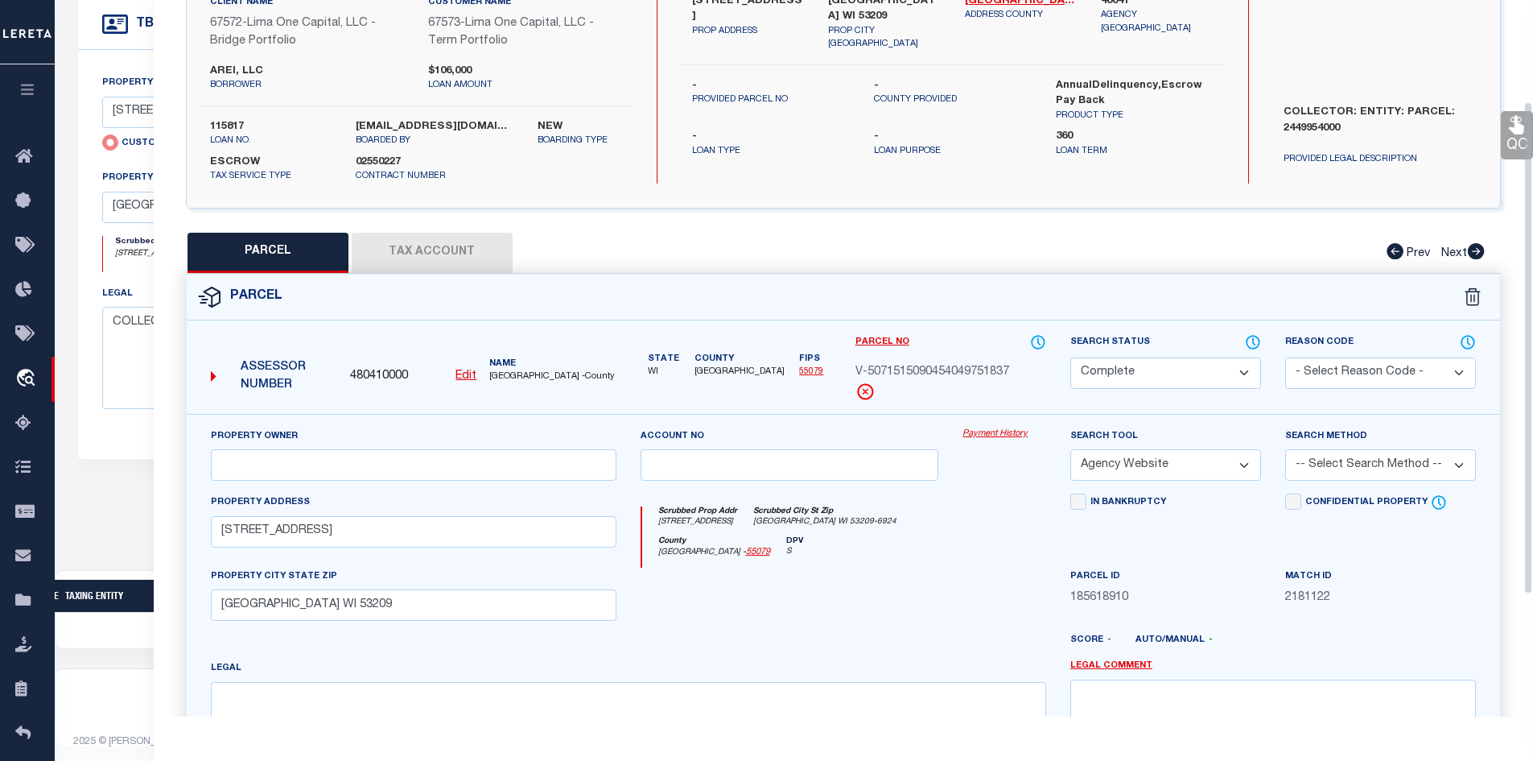
scroll to position [147, 0]
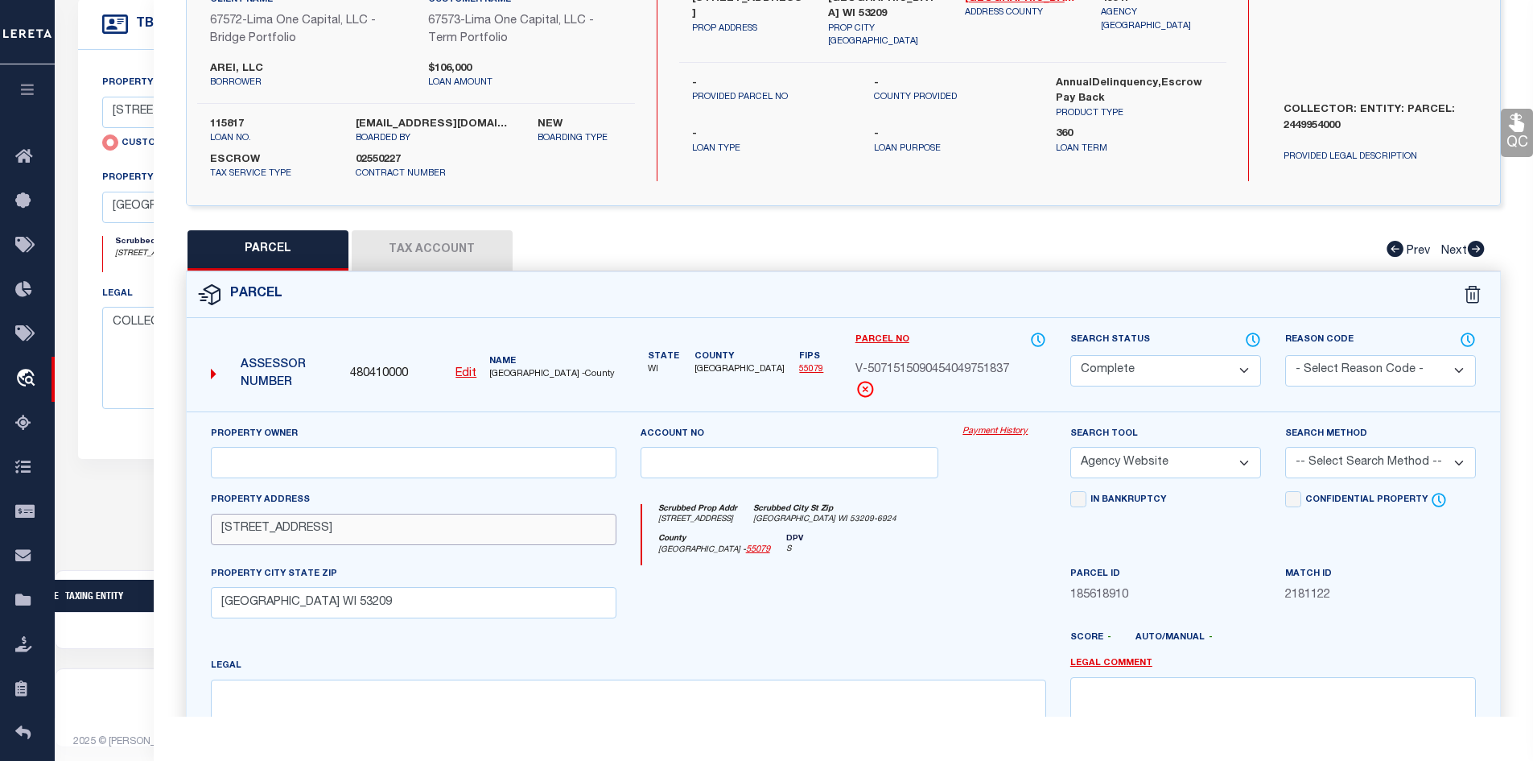
drag, startPoint x: 365, startPoint y: 532, endPoint x: 212, endPoint y: 537, distance: 153.8
click at [212, 537] on input "4353 N 16TH STREET" at bounding box center [414, 529] width 406 height 31
drag, startPoint x: 364, startPoint y: 610, endPoint x: 213, endPoint y: 599, distance: 150.9
click at [213, 599] on input "MILWAUKEE WI 53209" at bounding box center [414, 602] width 406 height 31
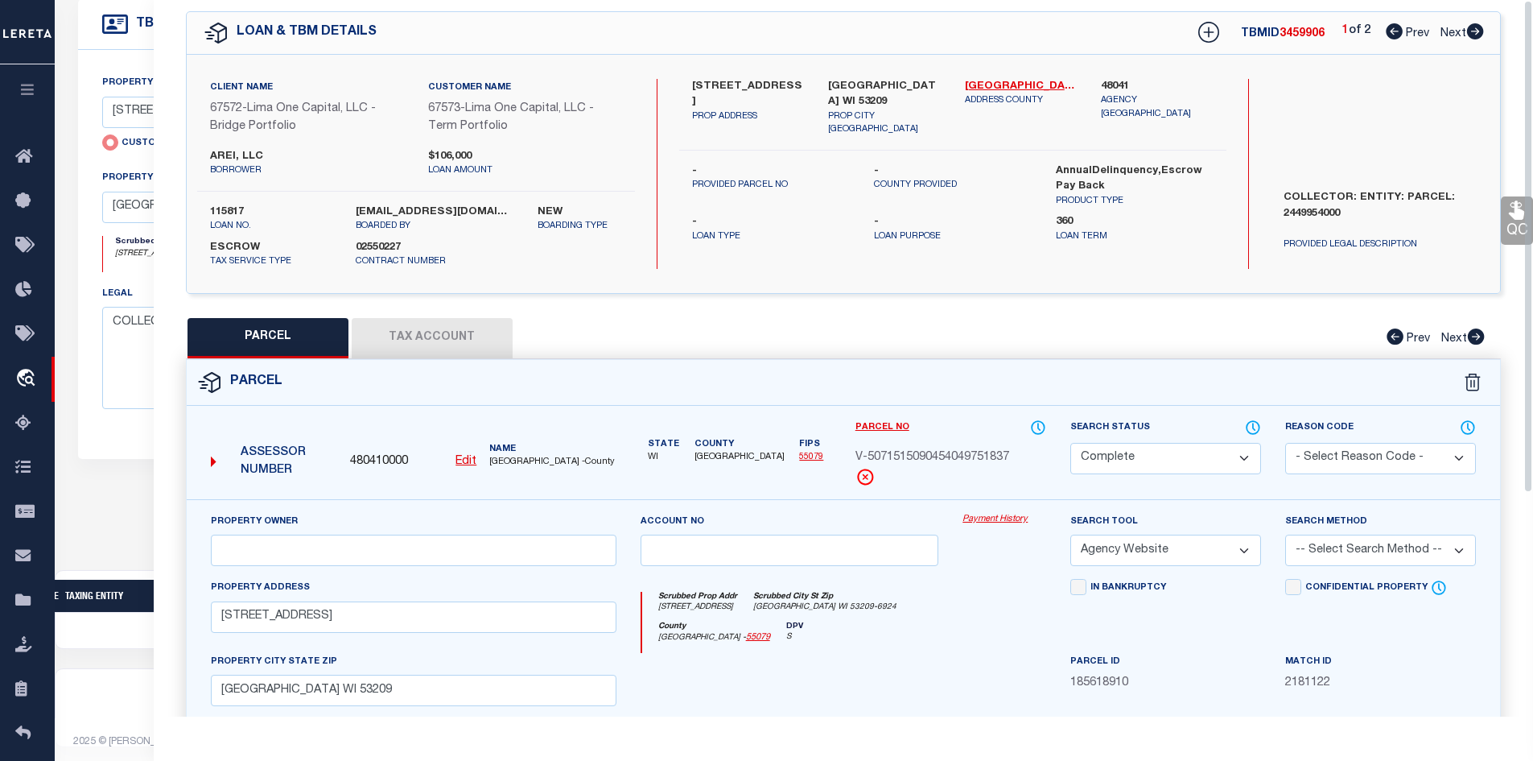
scroll to position [0, 0]
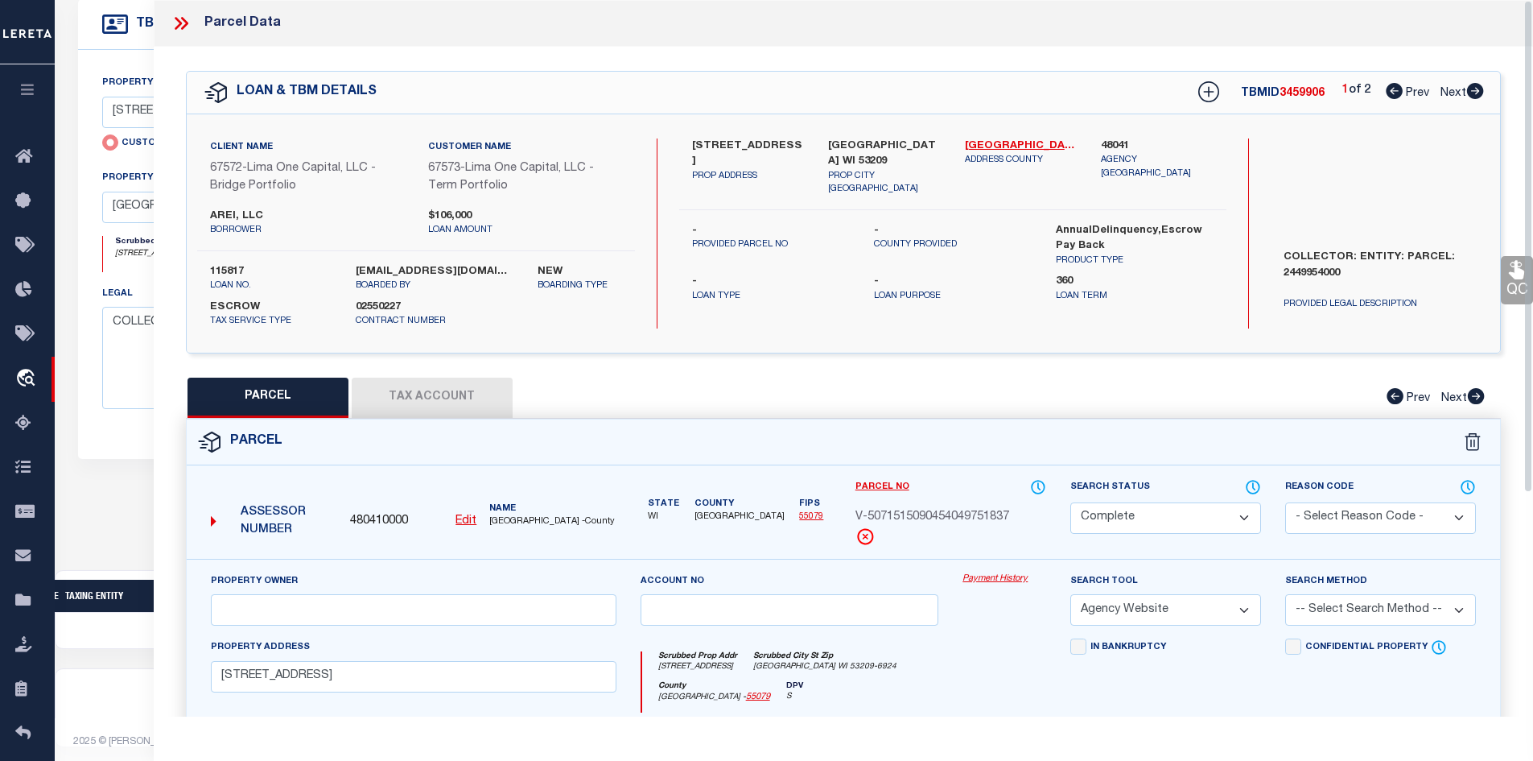
click at [470, 392] on button "Tax Account" at bounding box center [432, 397] width 161 height 40
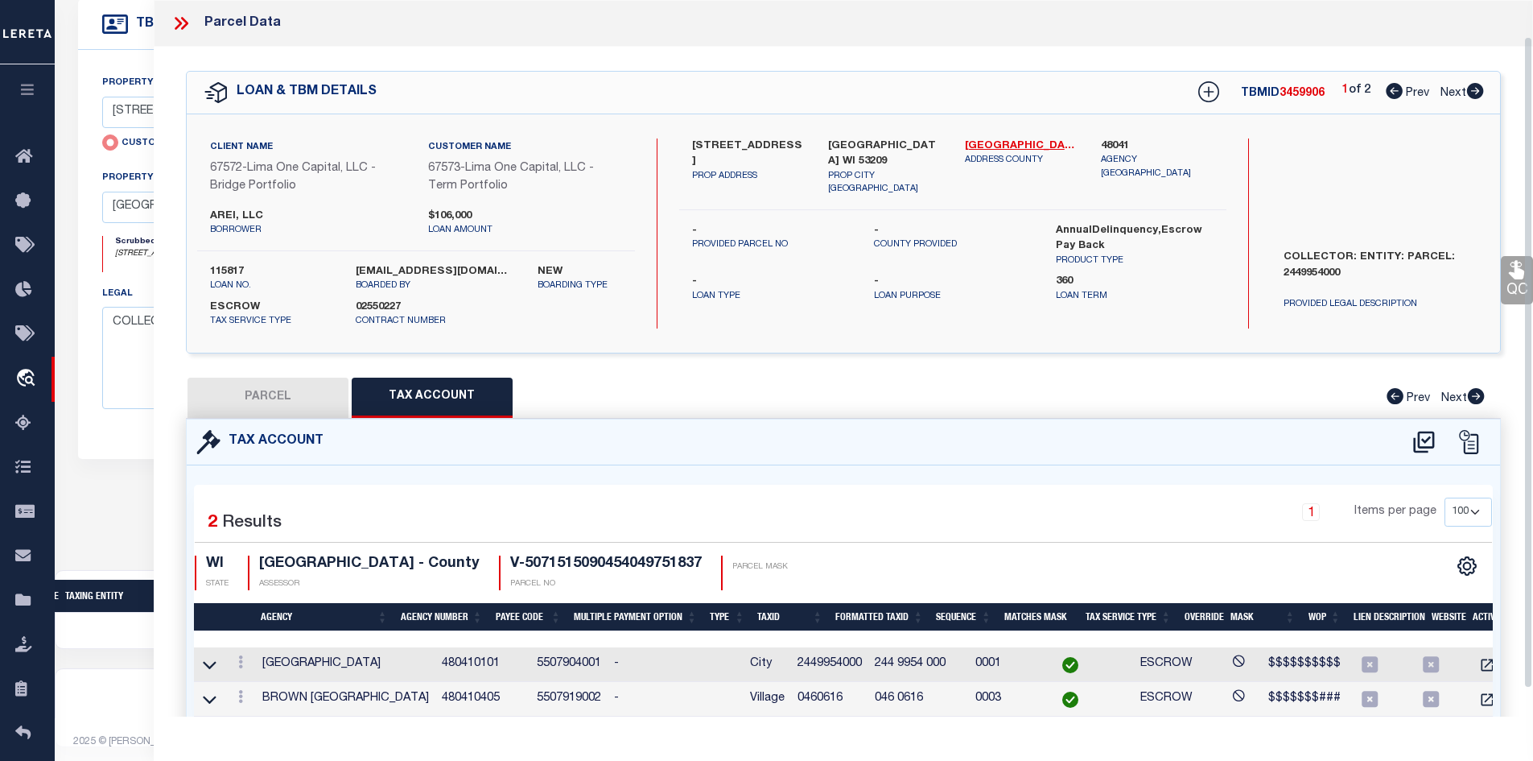
scroll to position [70, 0]
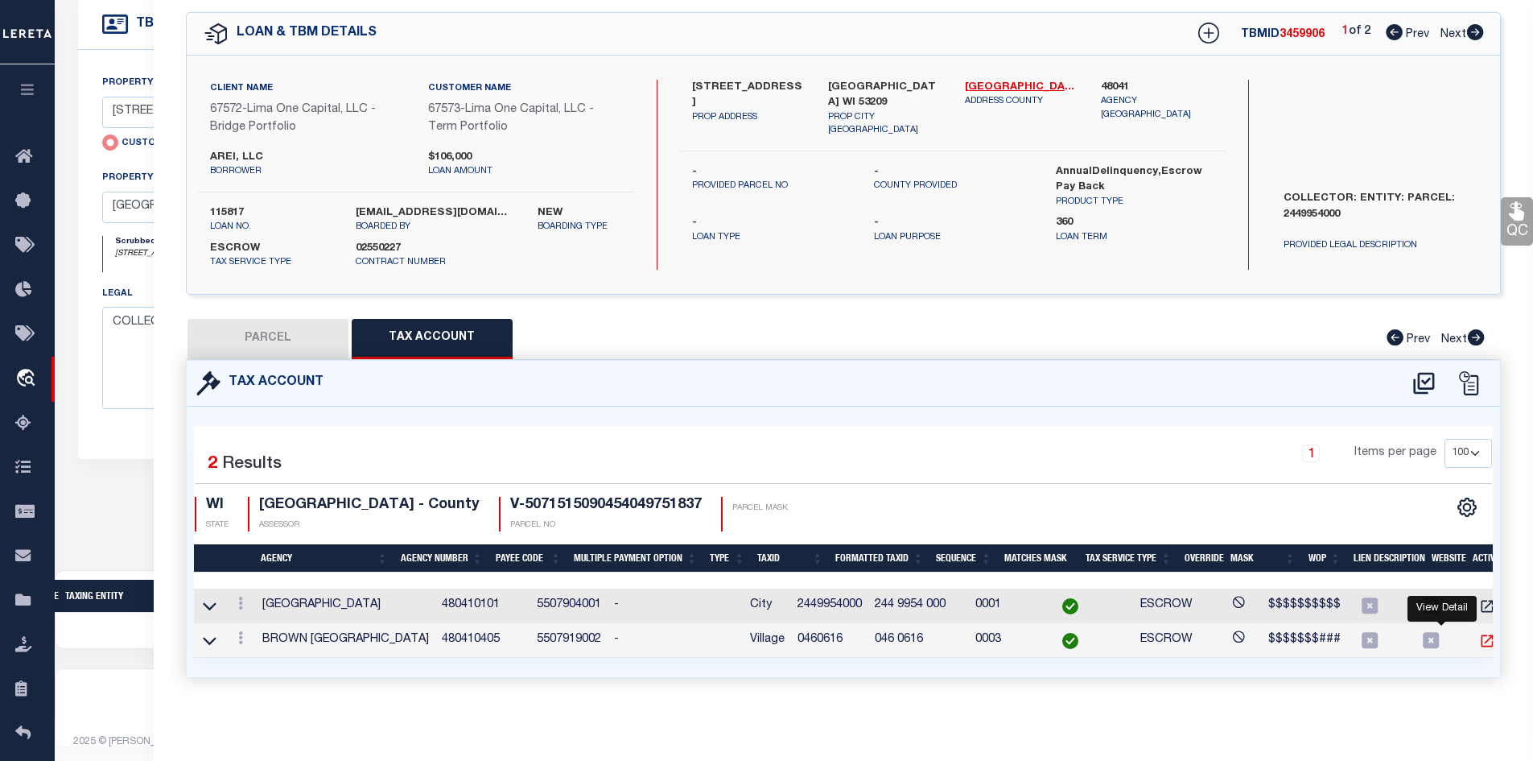
click at [1481, 634] on icon "" at bounding box center [1487, 640] width 12 height 12
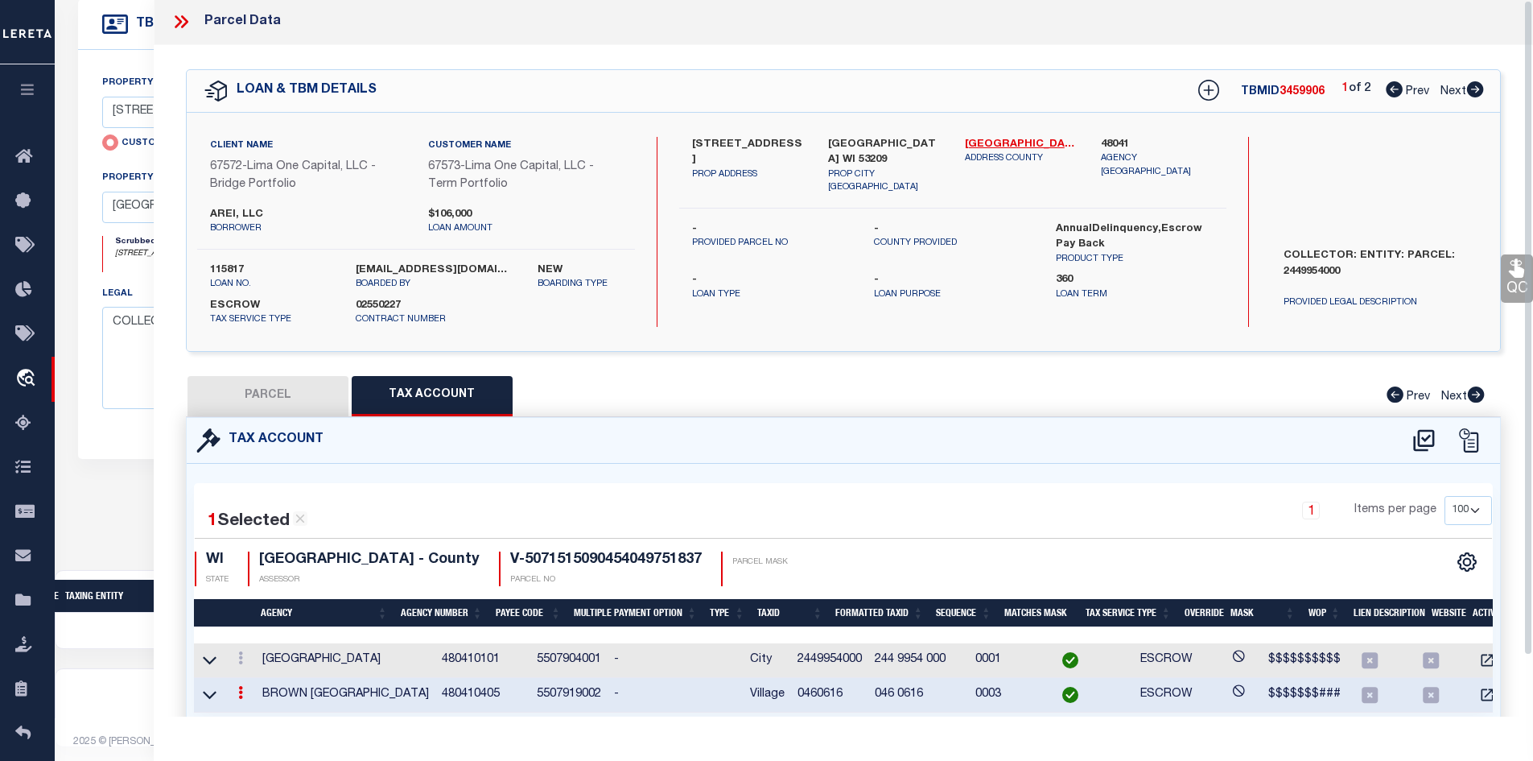
scroll to position [0, 0]
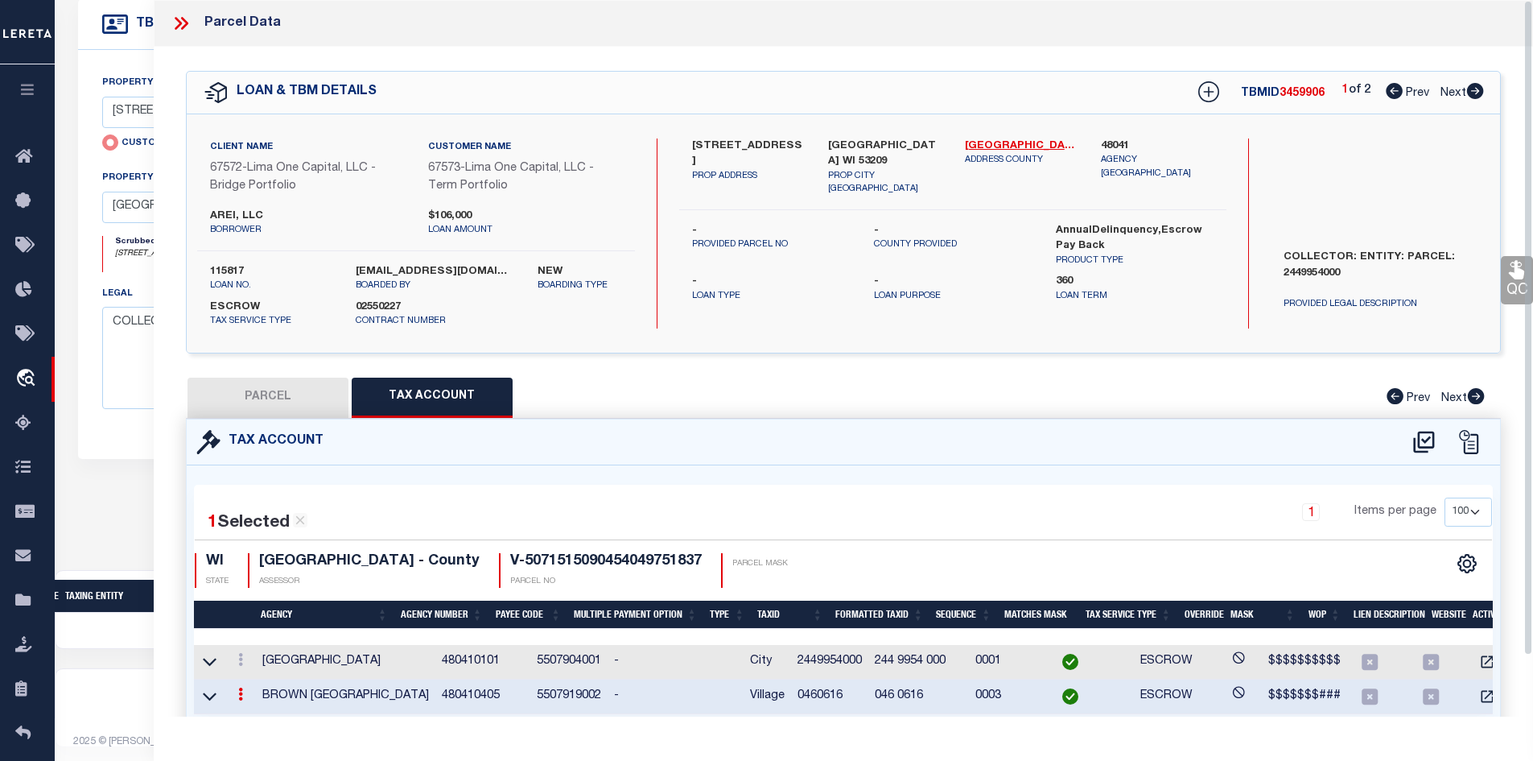
click at [174, 28] on icon at bounding box center [181, 23] width 21 height 21
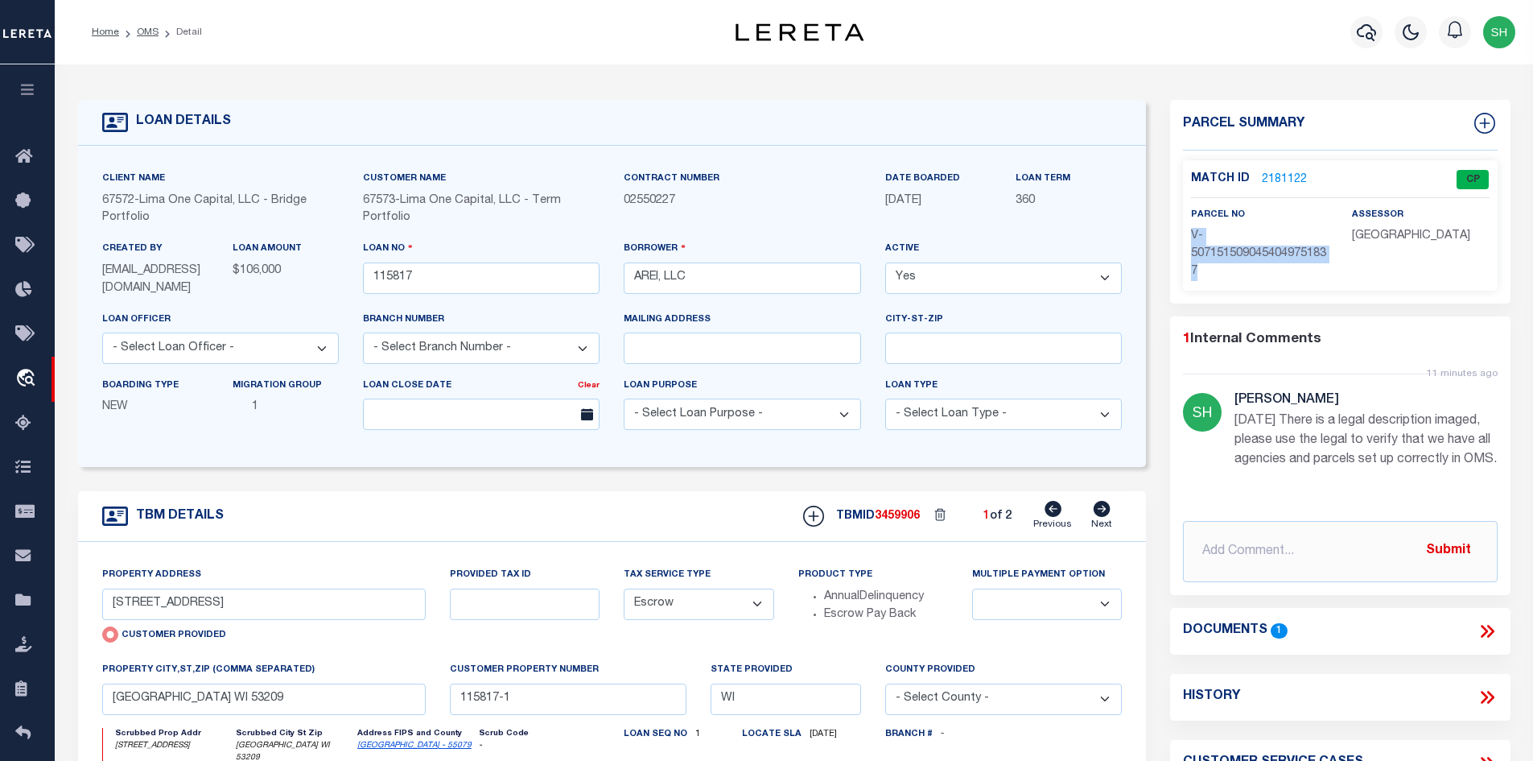
drag, startPoint x: 1190, startPoint y: 230, endPoint x: 1223, endPoint y: 275, distance: 55.9
click at [1223, 275] on div "parcel no V-5071515090454049751837" at bounding box center [1259, 243] width 161 height 75
copy span "V-5071515090454049751837"
drag, startPoint x: 703, startPoint y: 279, endPoint x: 623, endPoint y: 282, distance: 79.7
click at [623, 282] on div "Borrower AREI, LLC" at bounding box center [742, 275] width 261 height 70
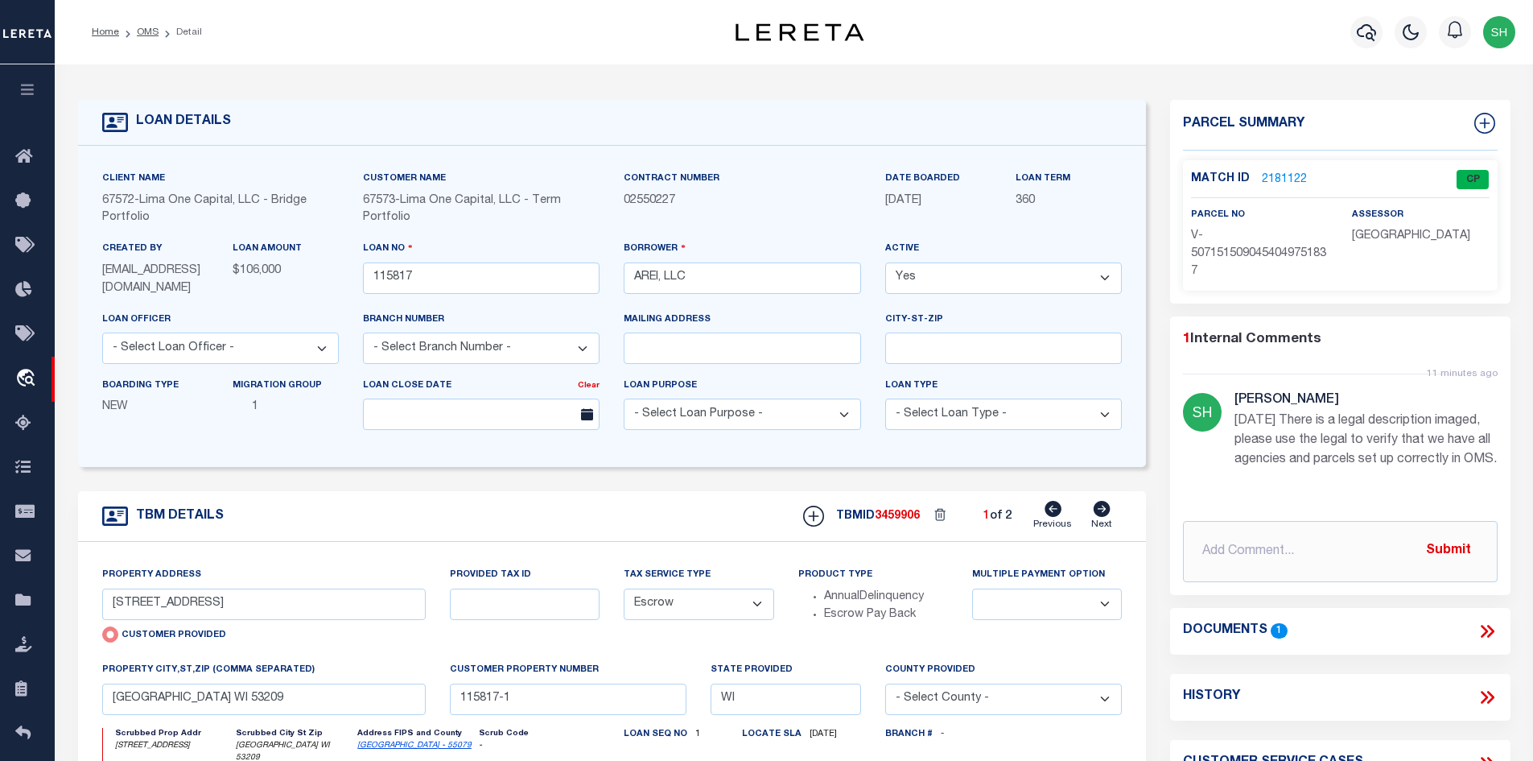
click at [1278, 176] on link "2181122" at bounding box center [1284, 179] width 45 height 17
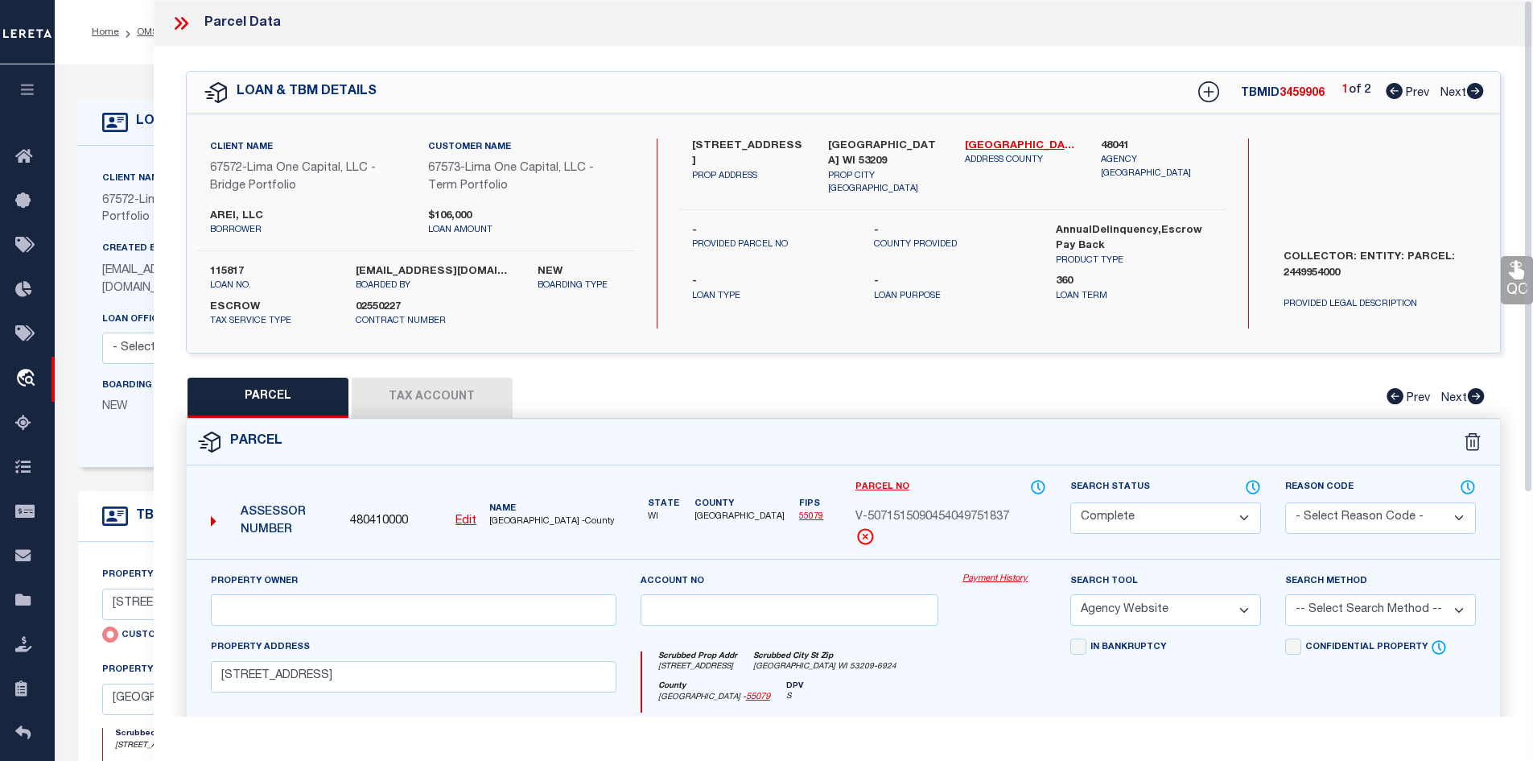
click at [430, 393] on button "Tax Account" at bounding box center [432, 397] width 161 height 40
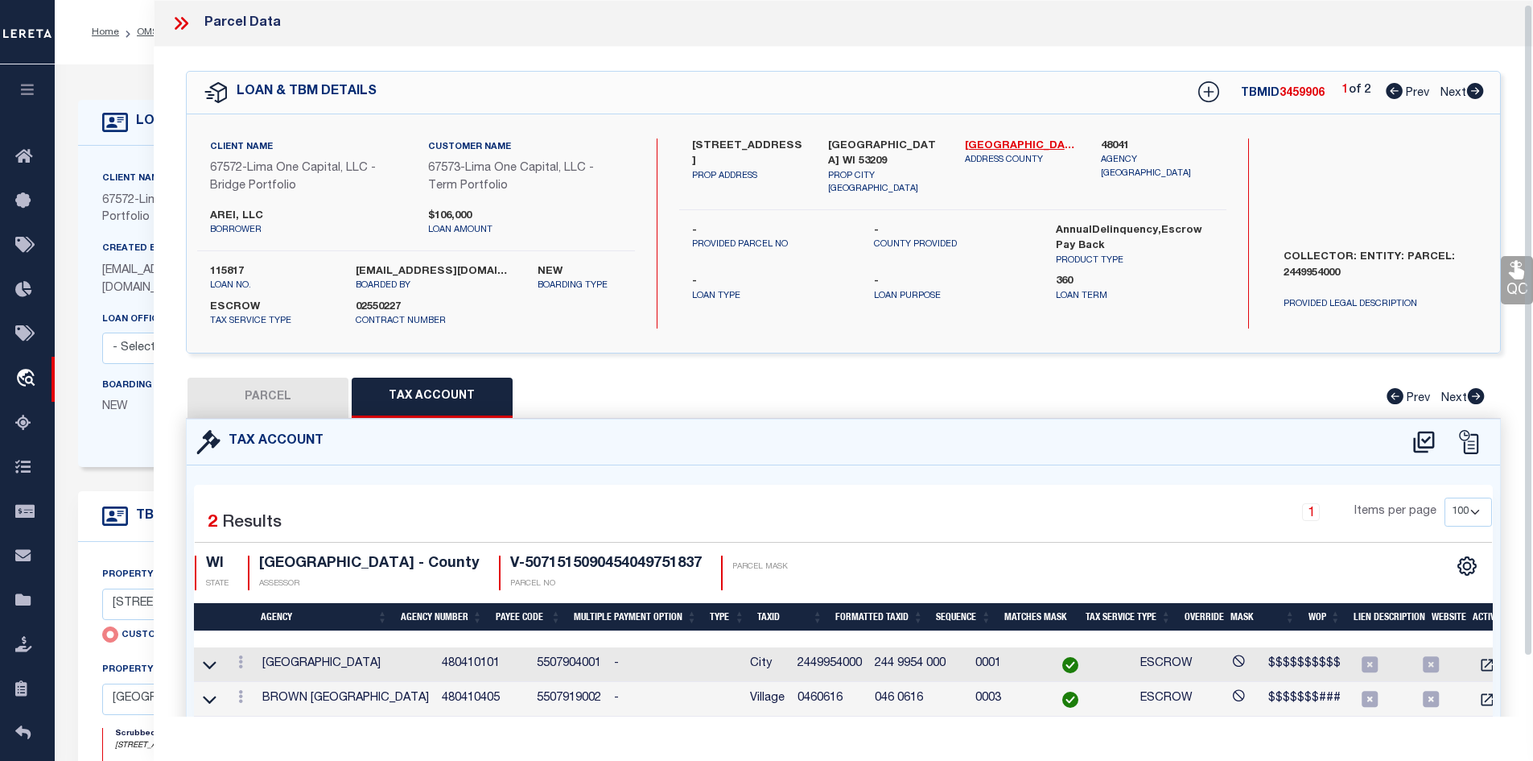
scroll to position [5, 0]
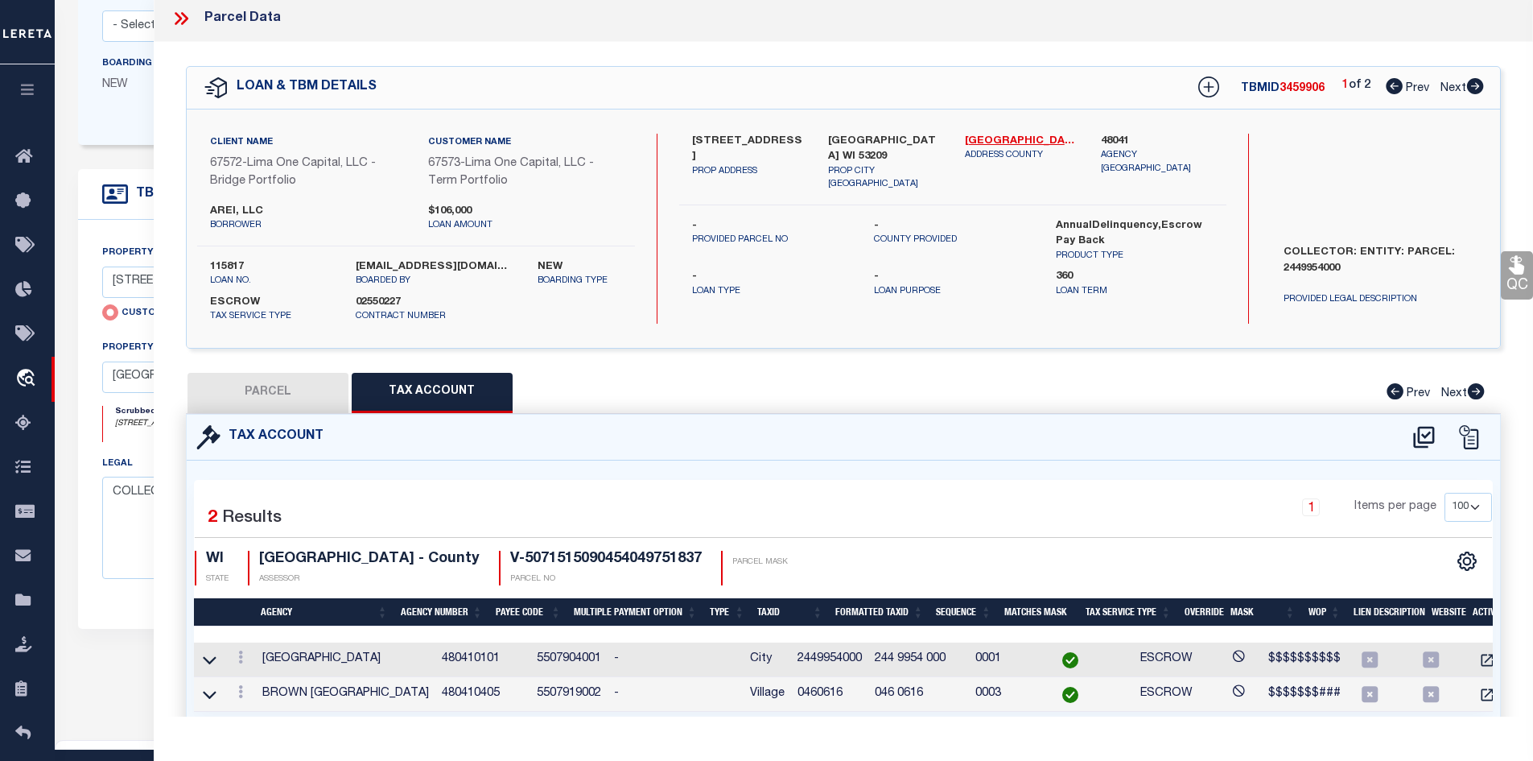
click at [187, 23] on icon at bounding box center [181, 18] width 21 height 21
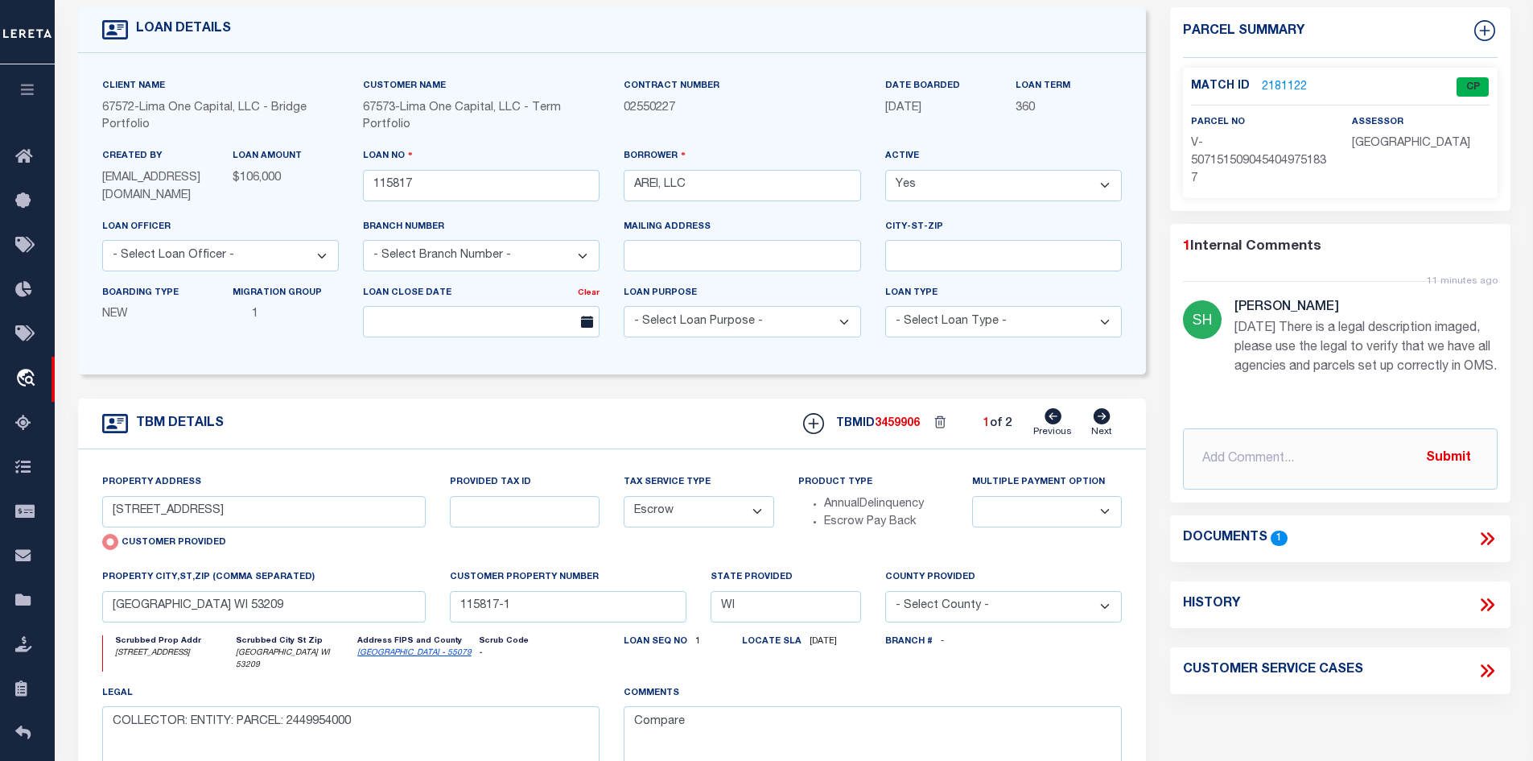
scroll to position [80, 0]
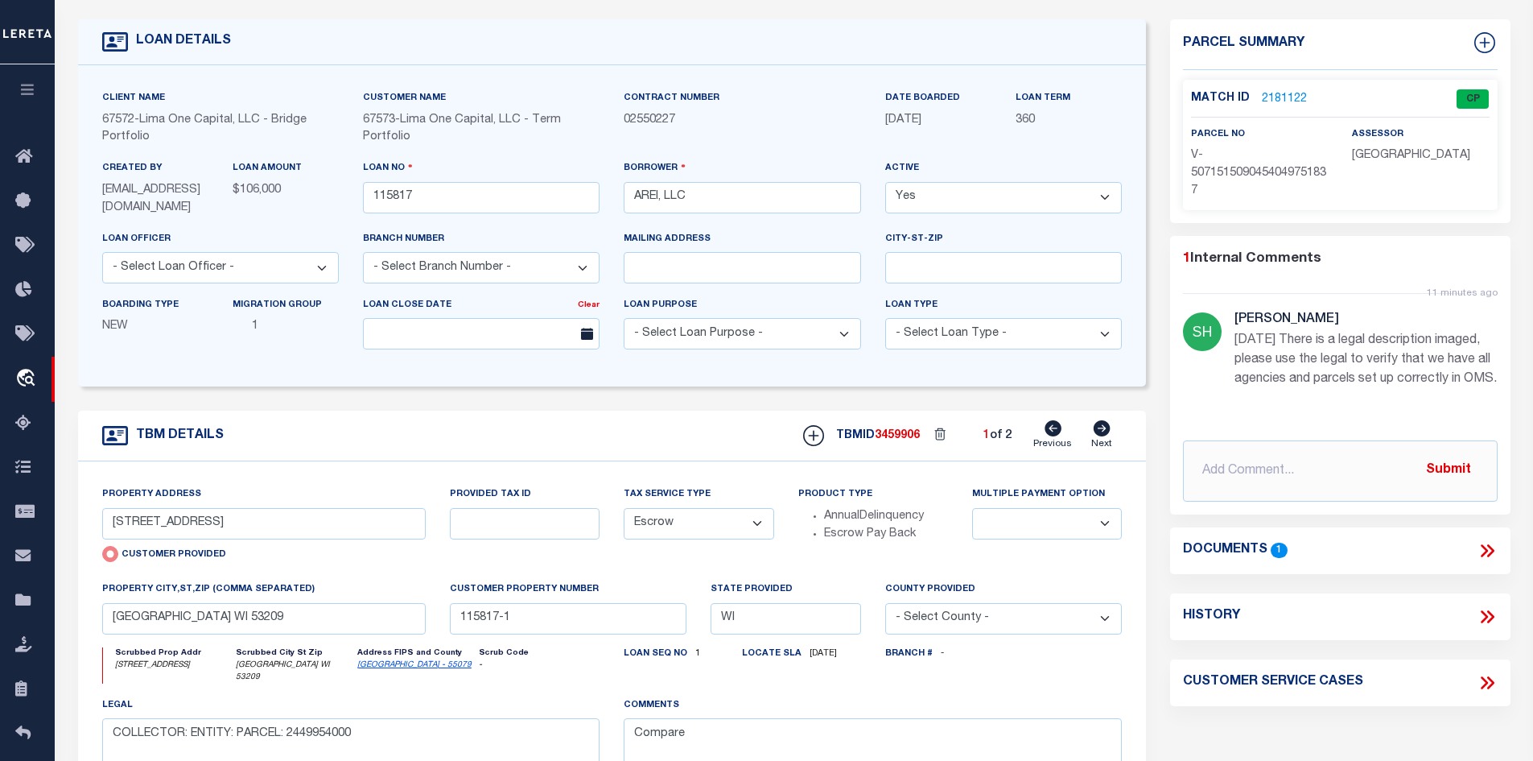
click at [408, 668] on link "Milwaukee - 55079" at bounding box center [414, 665] width 114 height 8
click at [1479, 561] on icon at bounding box center [1487, 550] width 21 height 21
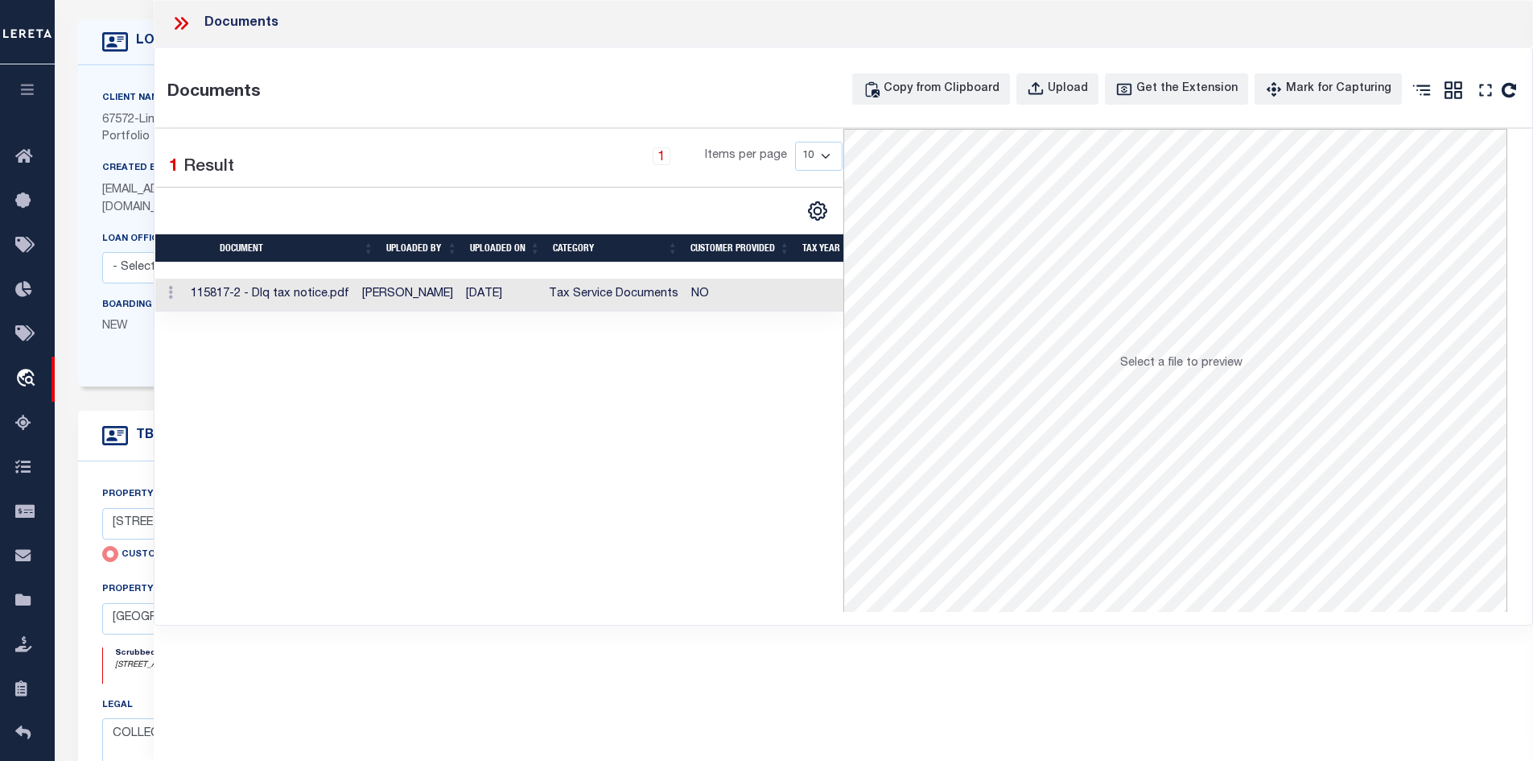
click at [190, 27] on icon at bounding box center [181, 23] width 21 height 21
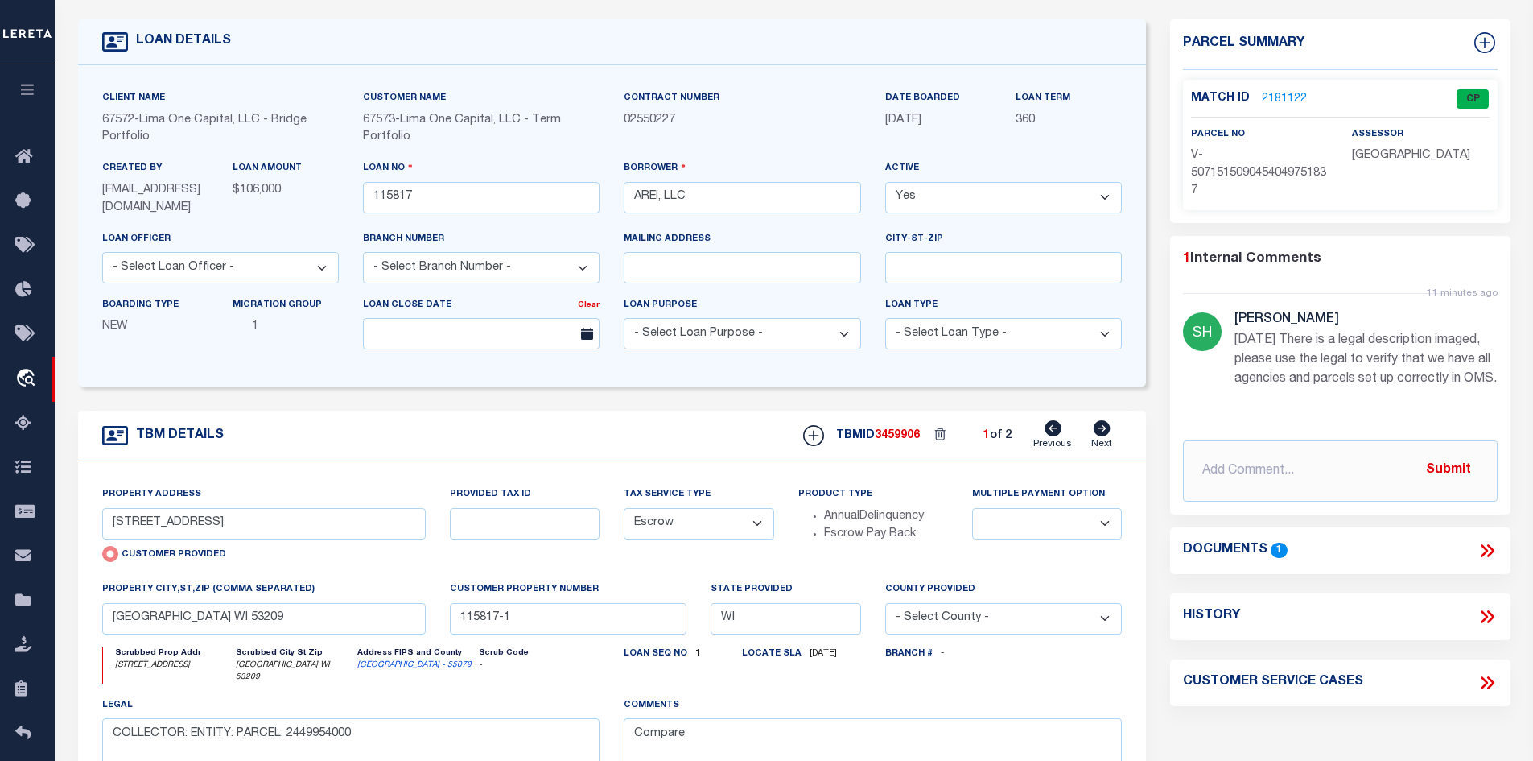
click at [385, 669] on link "Milwaukee - 55079" at bounding box center [414, 665] width 114 height 8
click at [1275, 98] on link "2181122" at bounding box center [1284, 99] width 45 height 17
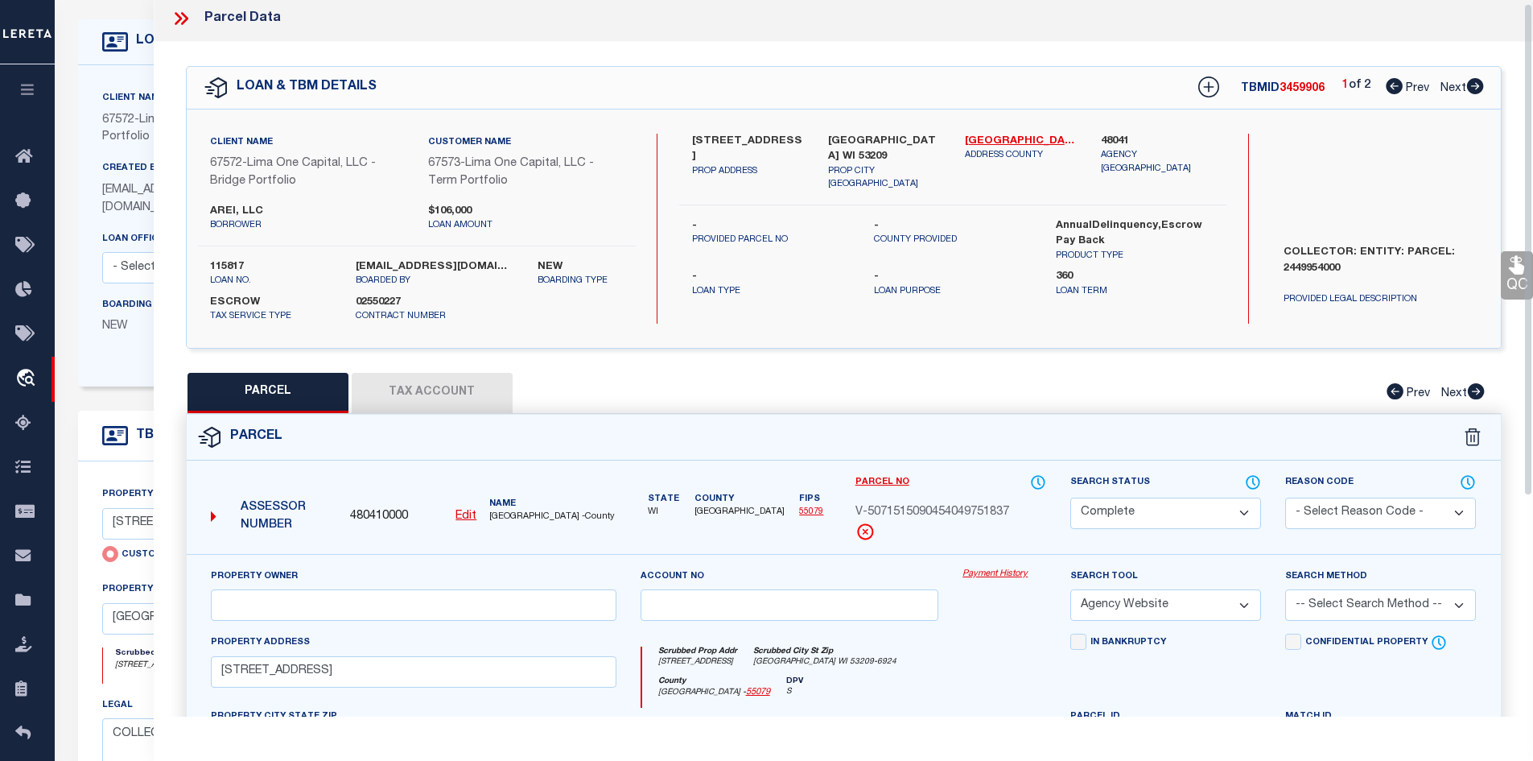
click at [444, 404] on button "Tax Account" at bounding box center [432, 393] width 161 height 40
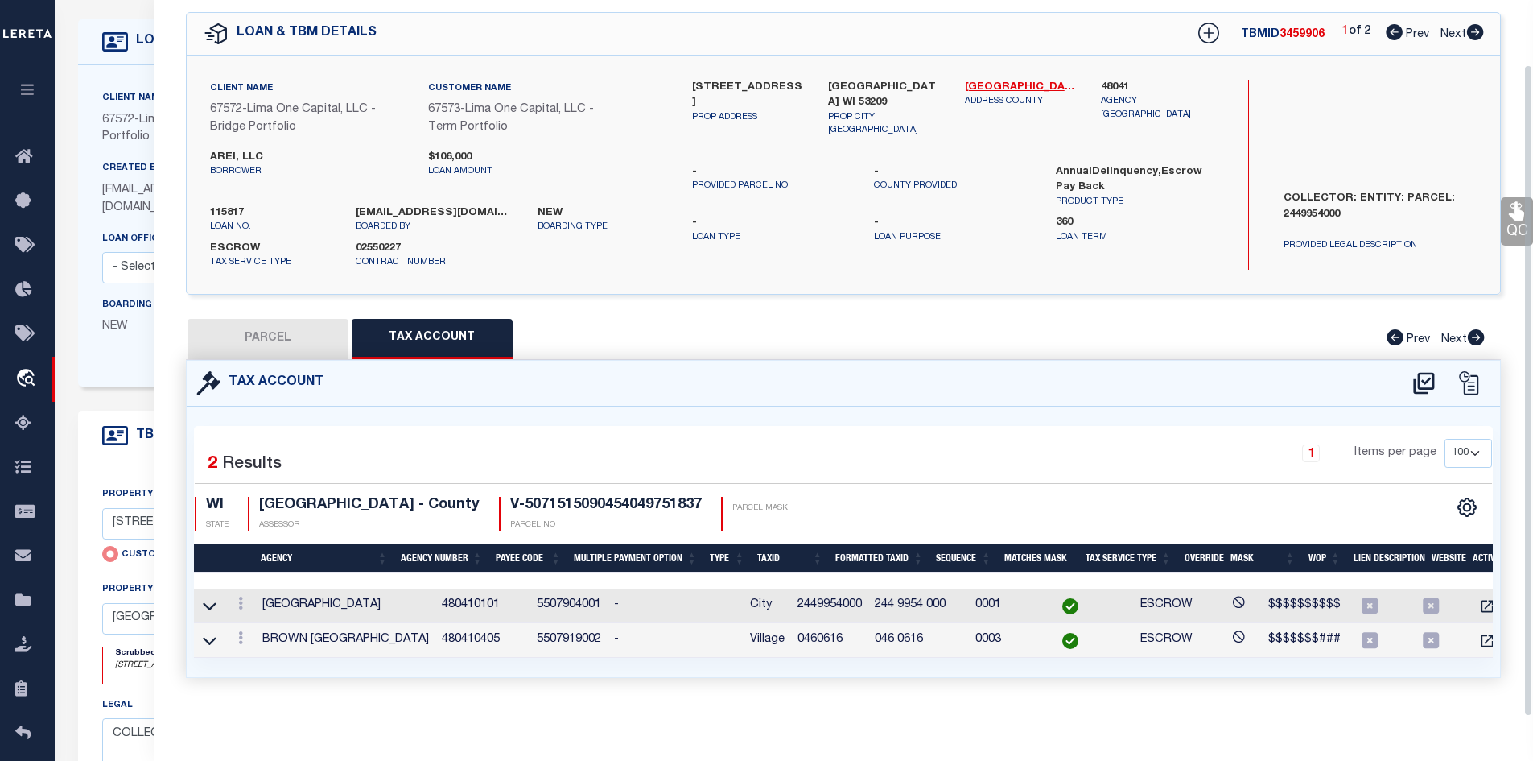
scroll to position [241, 0]
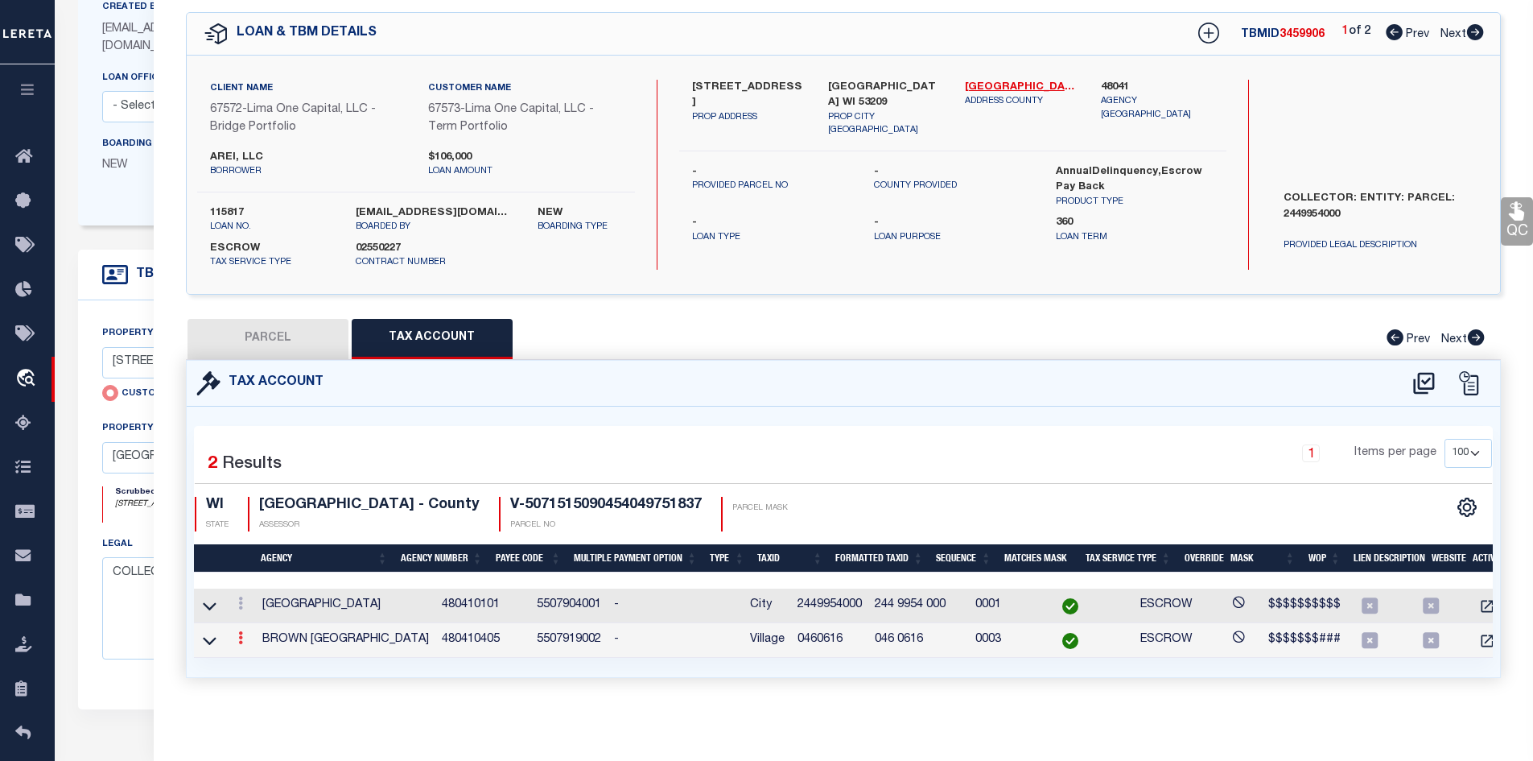
click at [237, 633] on link at bounding box center [241, 639] width 18 height 13
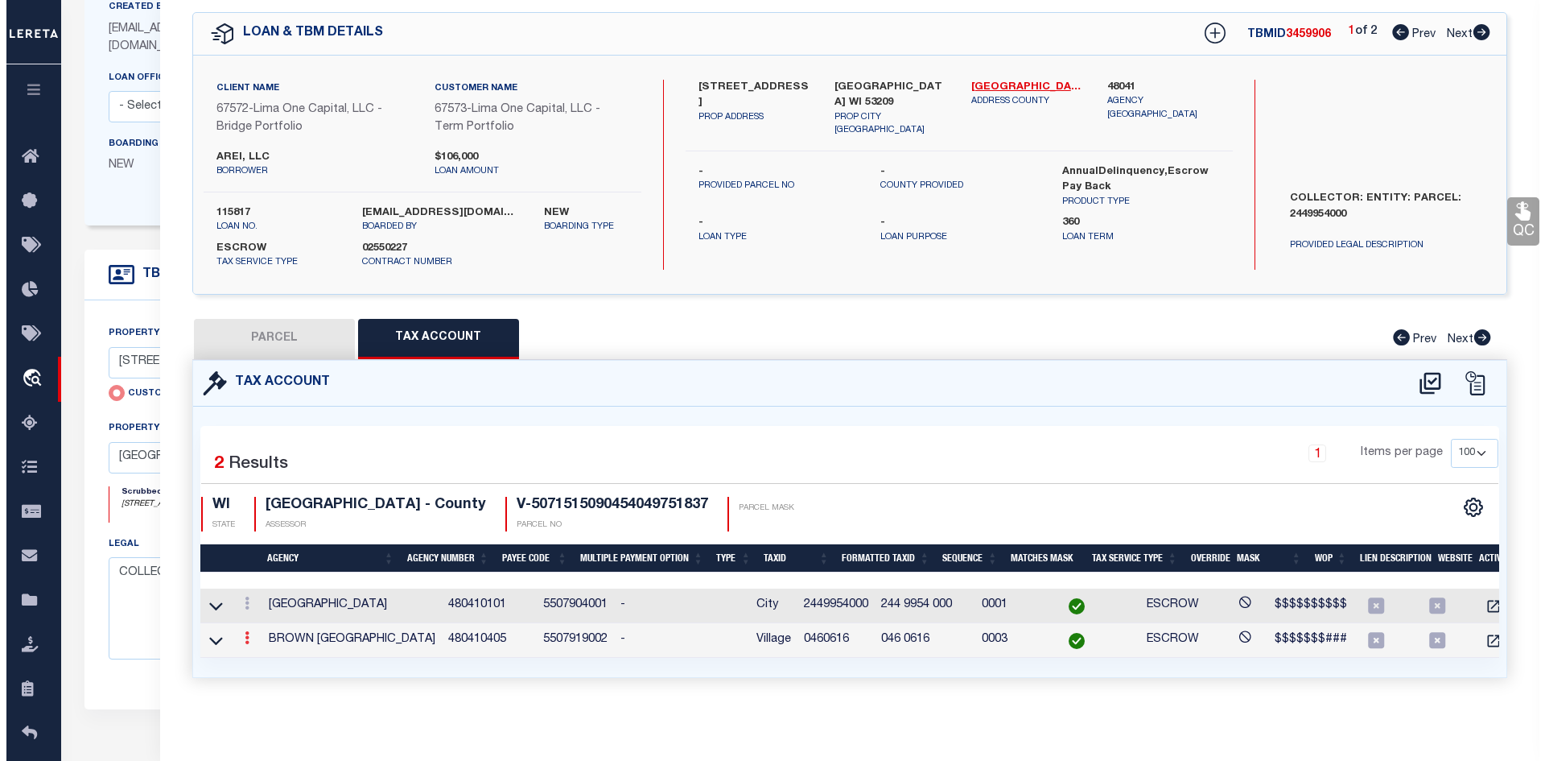
scroll to position [60, 0]
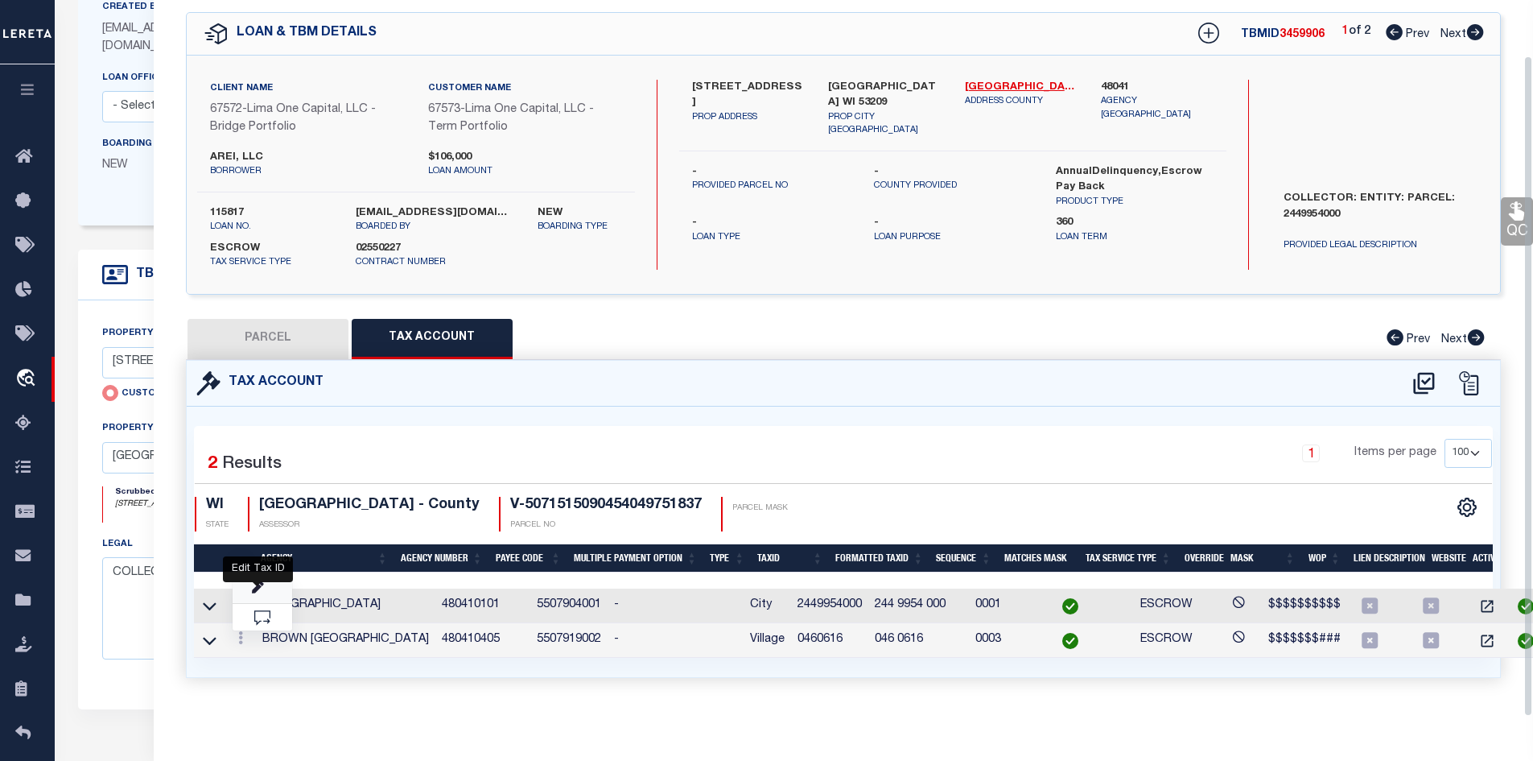
click at [255, 592] on icon "" at bounding box center [258, 588] width 12 height 12
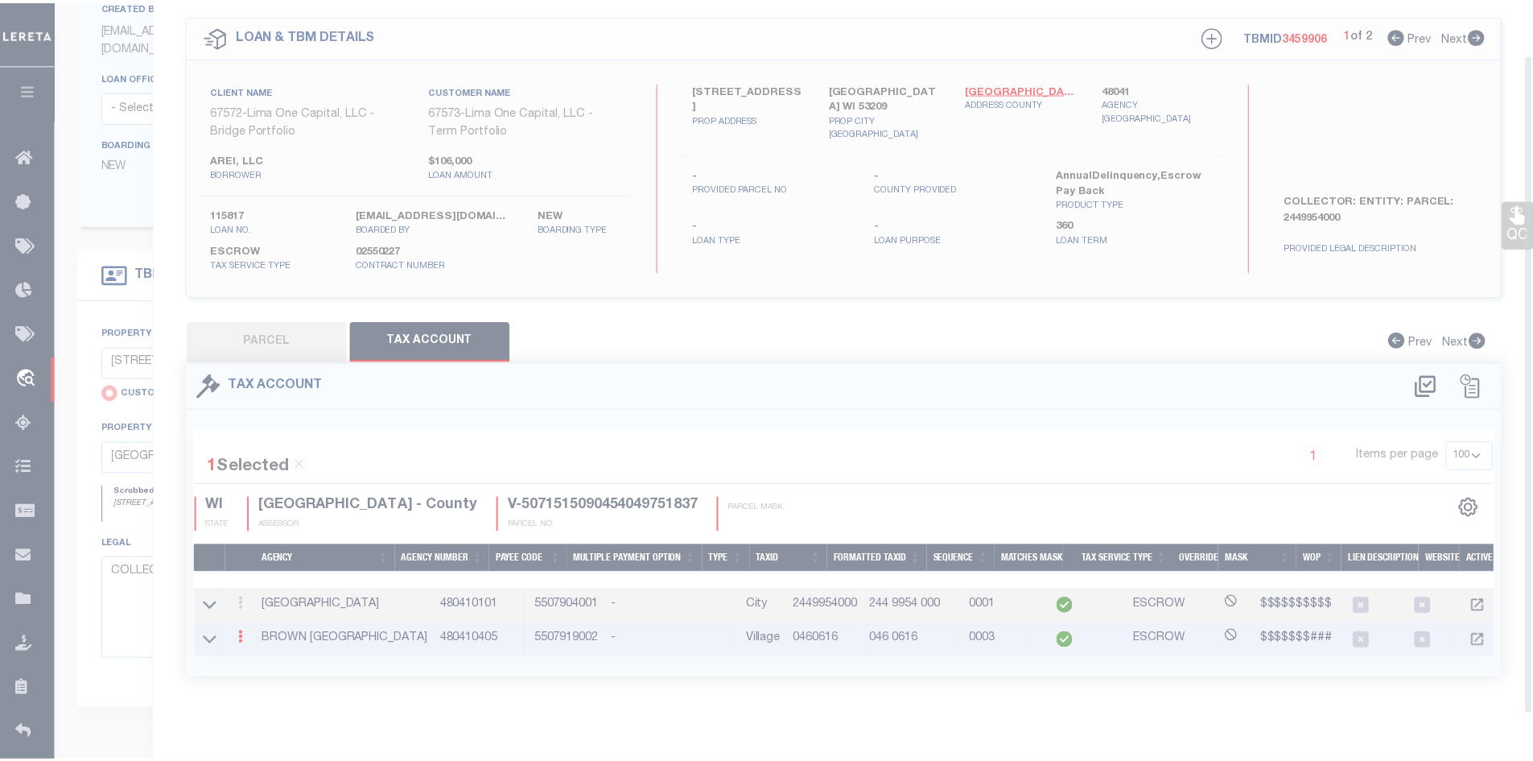
scroll to position [56, 0]
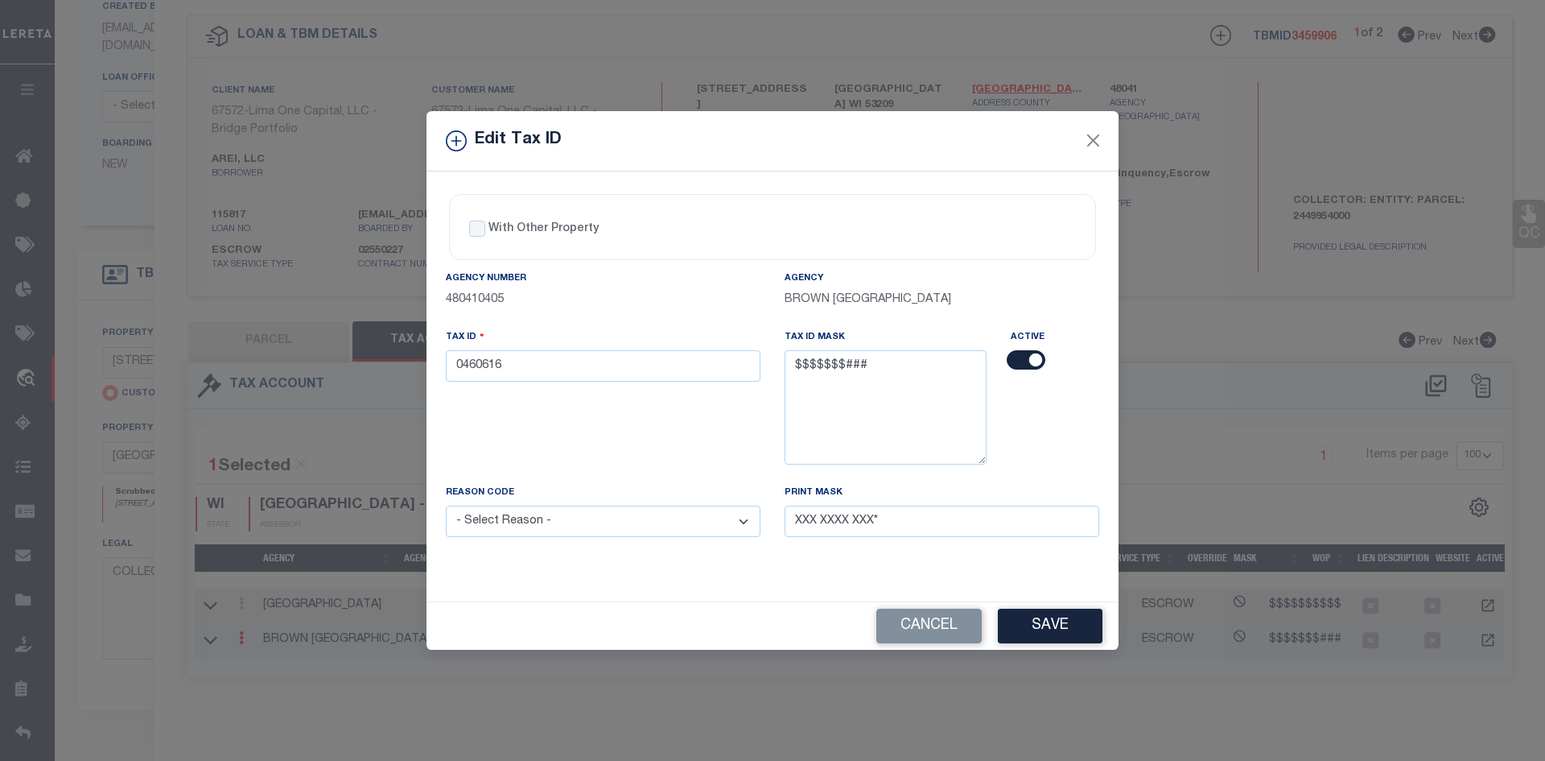
click at [1012, 359] on input "checkbox" at bounding box center [1026, 359] width 39 height 19
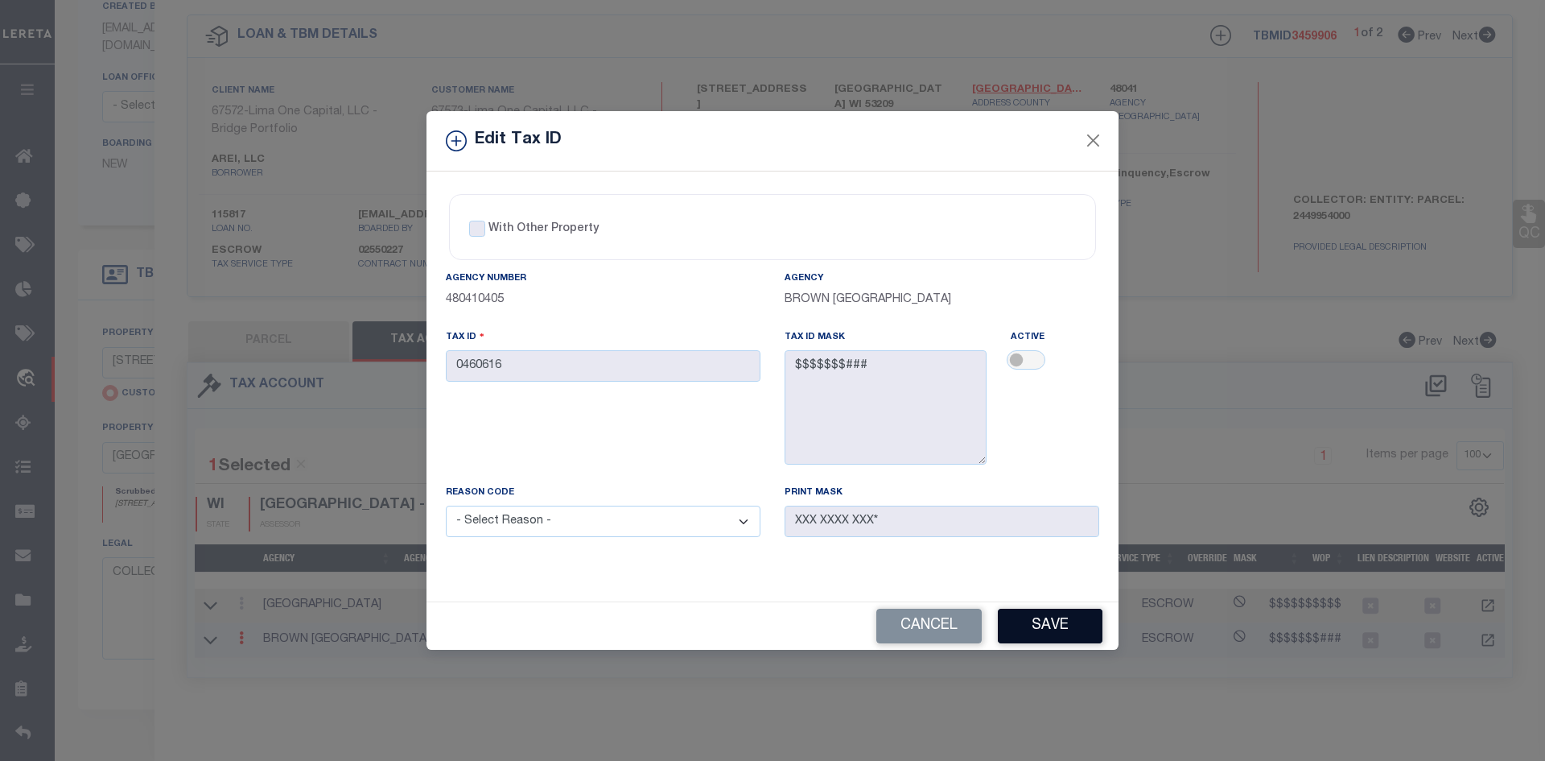
click at [1040, 627] on button "Save" at bounding box center [1050, 626] width 105 height 35
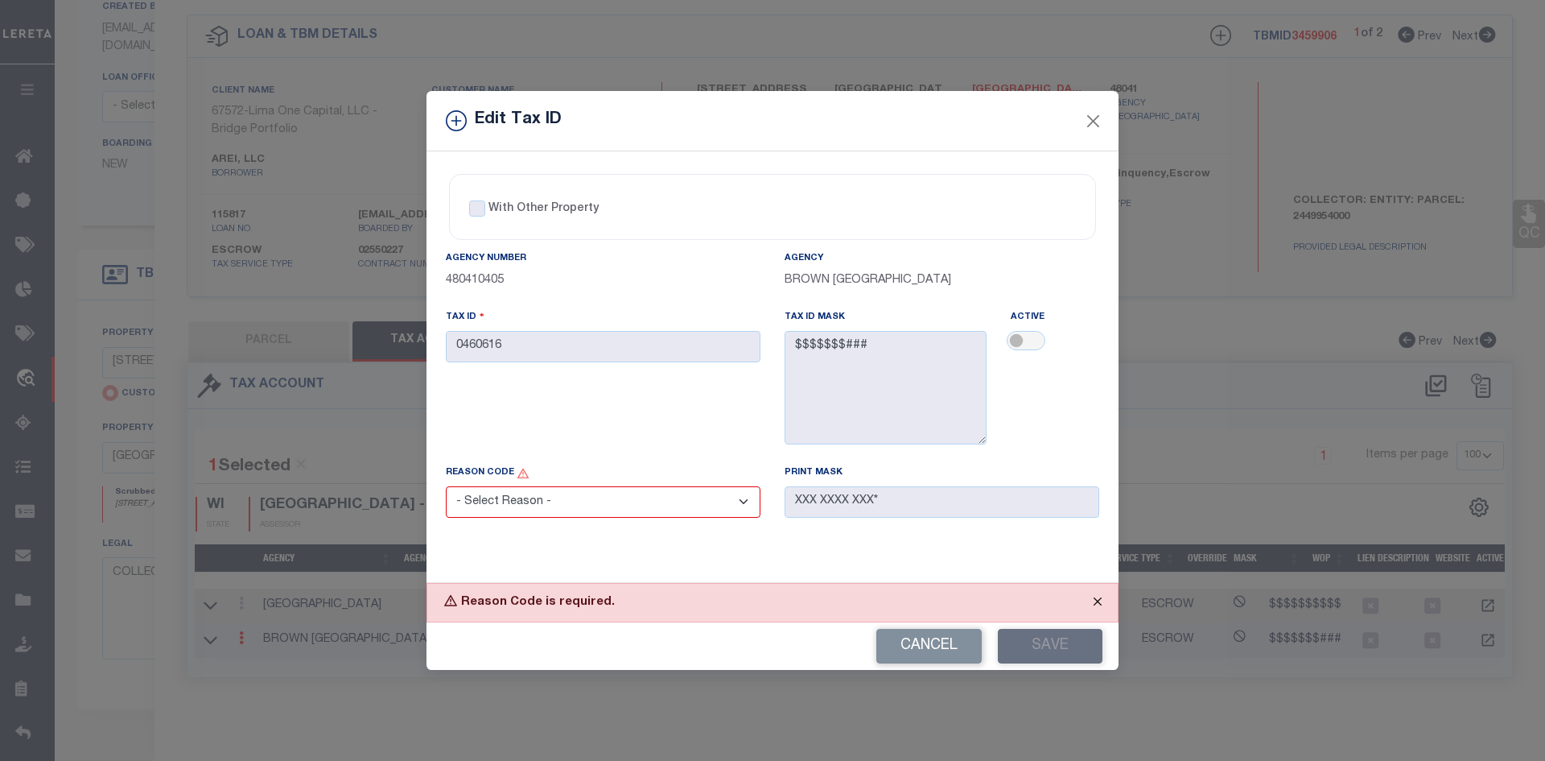
click at [1090, 604] on button "Close" at bounding box center [1098, 601] width 40 height 35
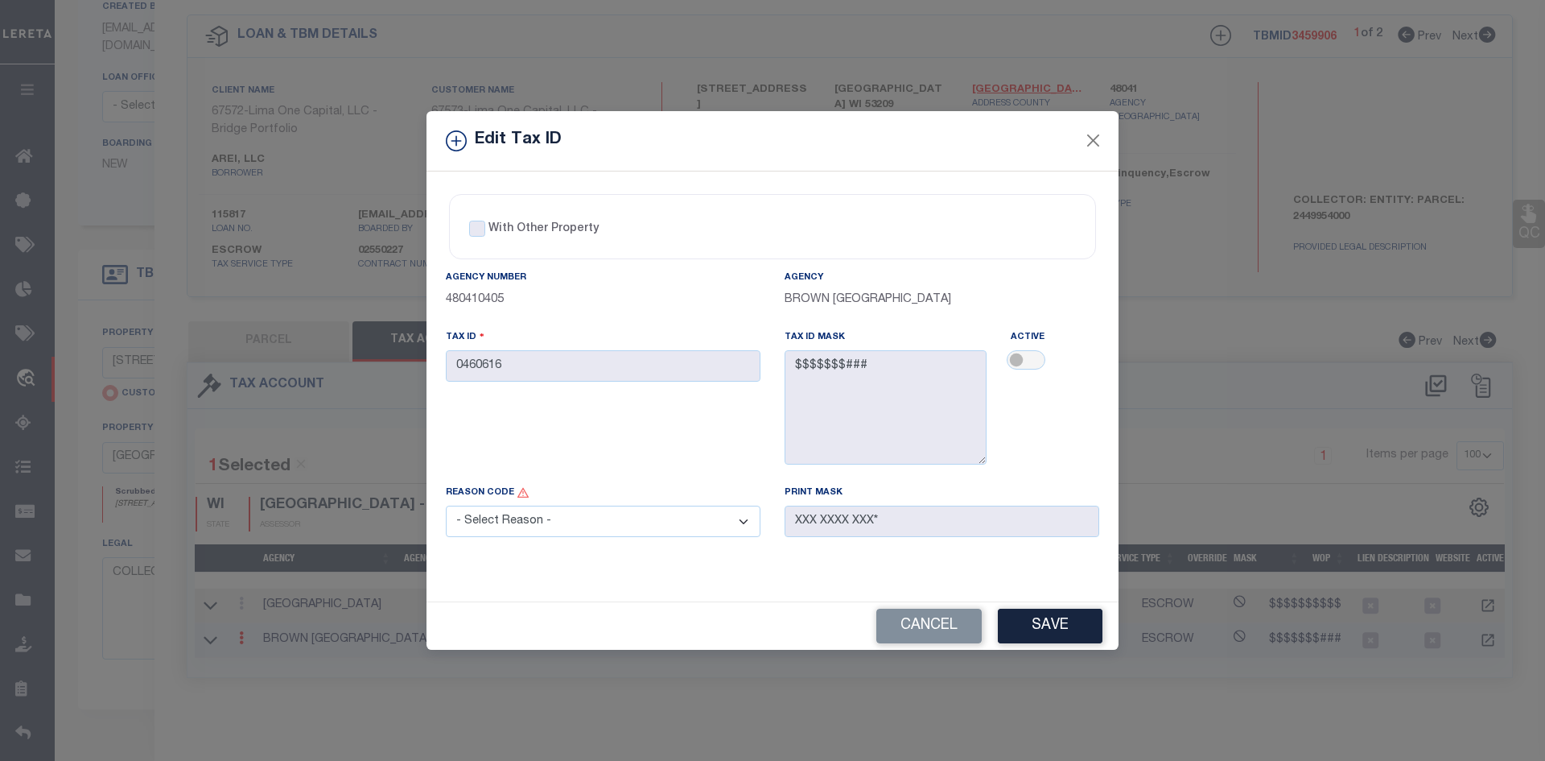
click at [537, 519] on select "- Select Reason - 099 - Other (Provide additional detail) ACT - Agency Changed …" at bounding box center [603, 520] width 315 height 31
click at [446, 506] on select "- Select Reason - 099 - Other (Provide additional detail) ACT - Agency Changed …" at bounding box center [603, 520] width 315 height 31
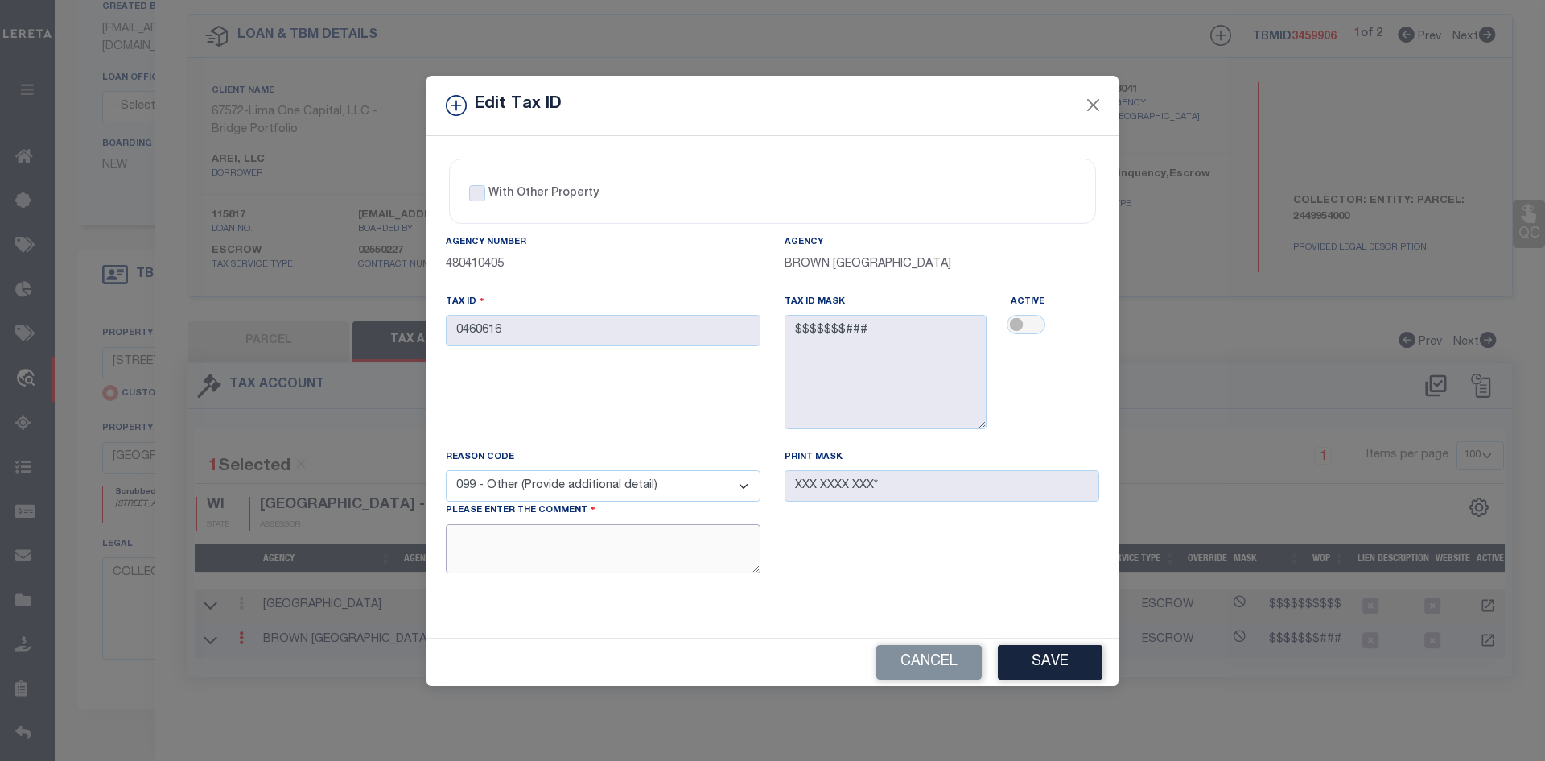
click at [626, 561] on textarea at bounding box center [603, 548] width 315 height 49
click at [1063, 672] on button "Save" at bounding box center [1050, 662] width 105 height 35
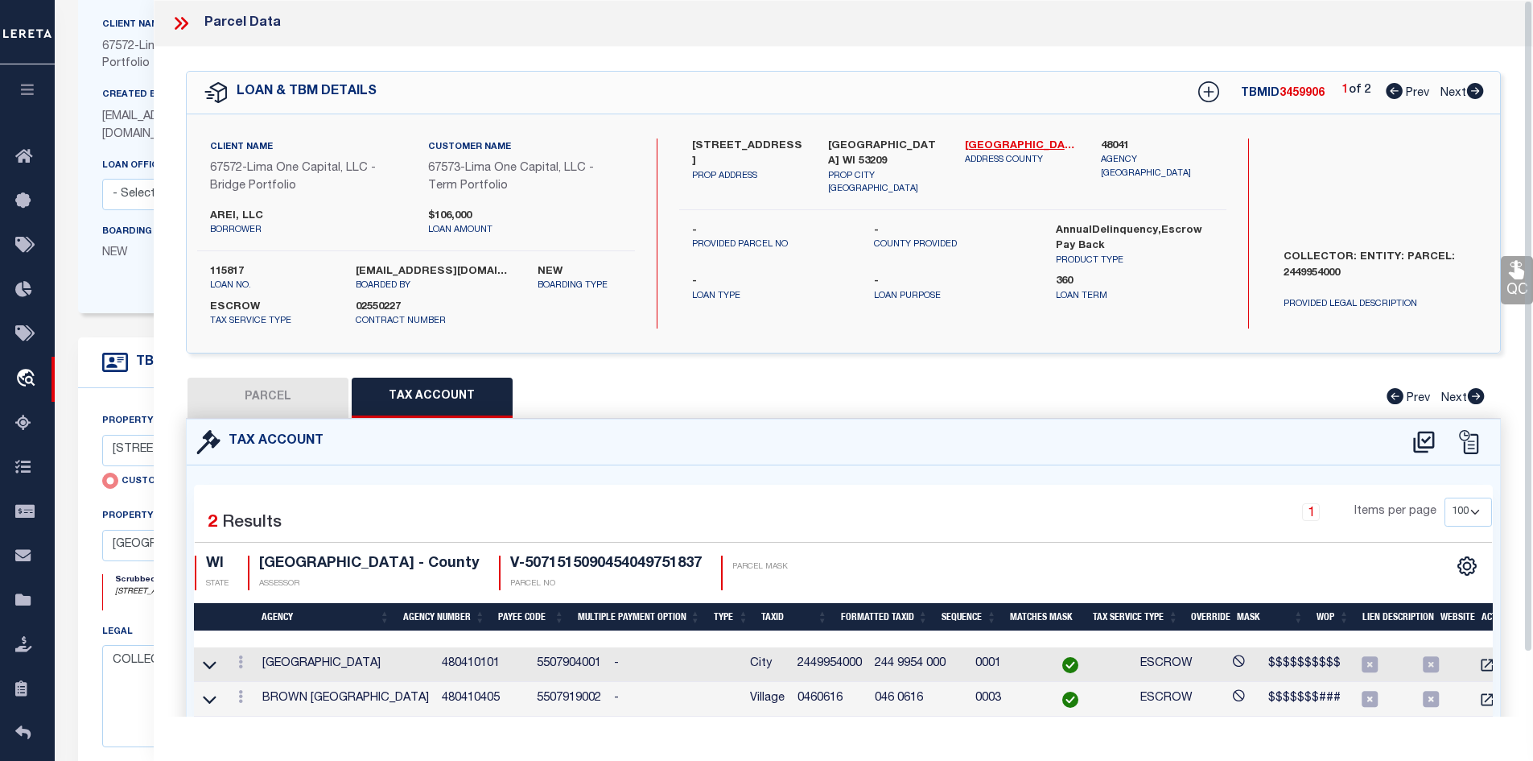
scroll to position [0, 0]
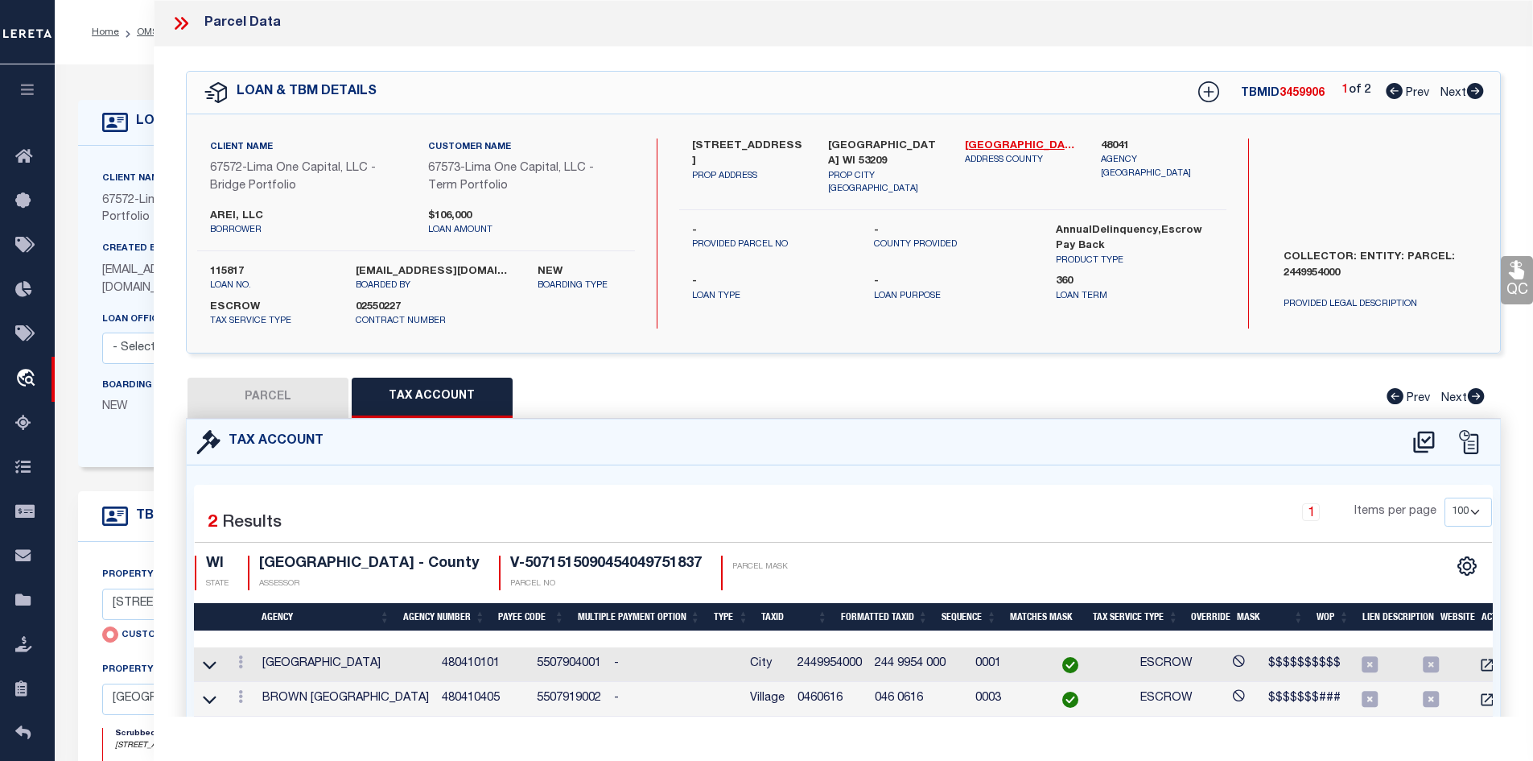
click at [181, 19] on icon at bounding box center [183, 23] width 7 height 13
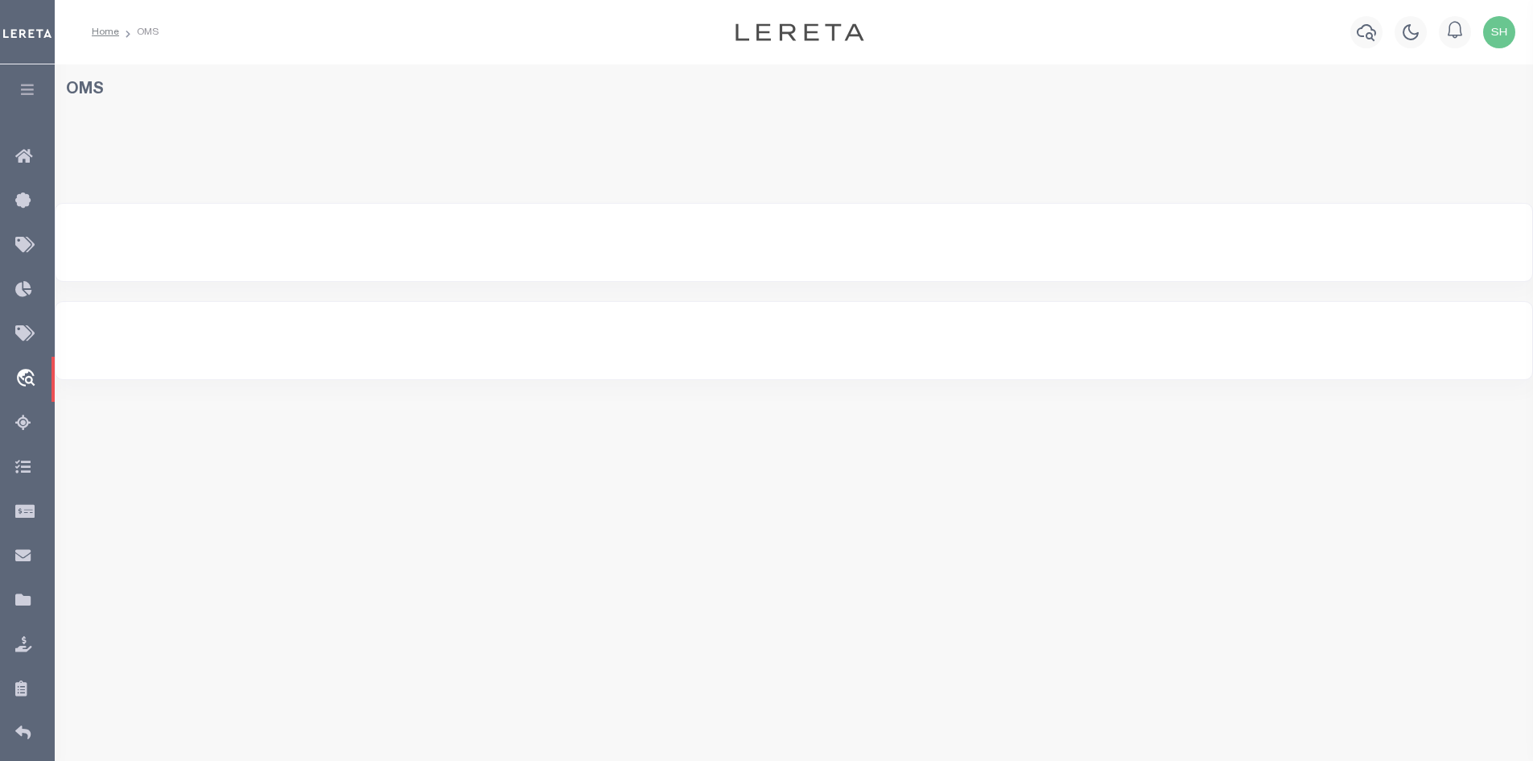
select select
select select "200"
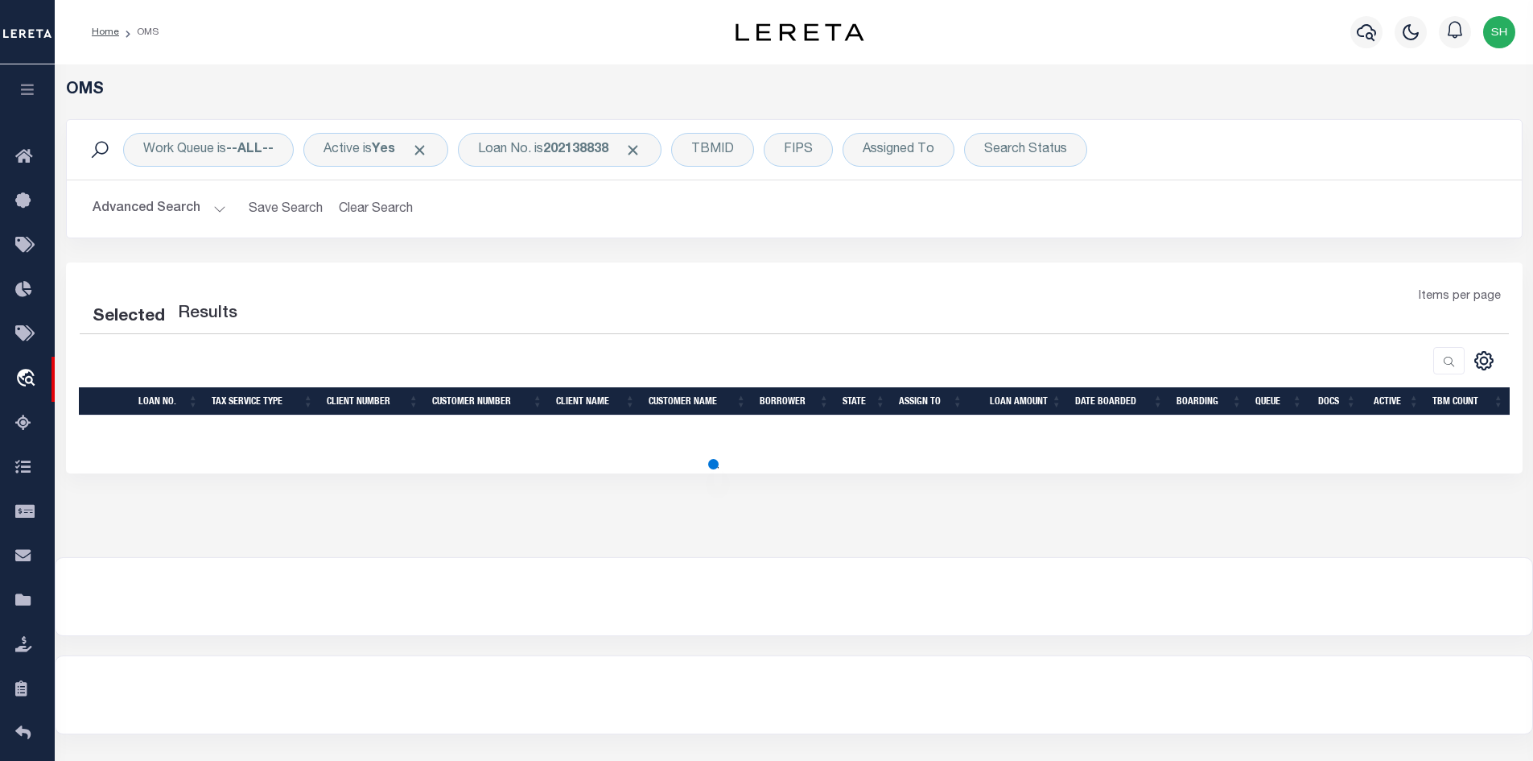
select select "200"
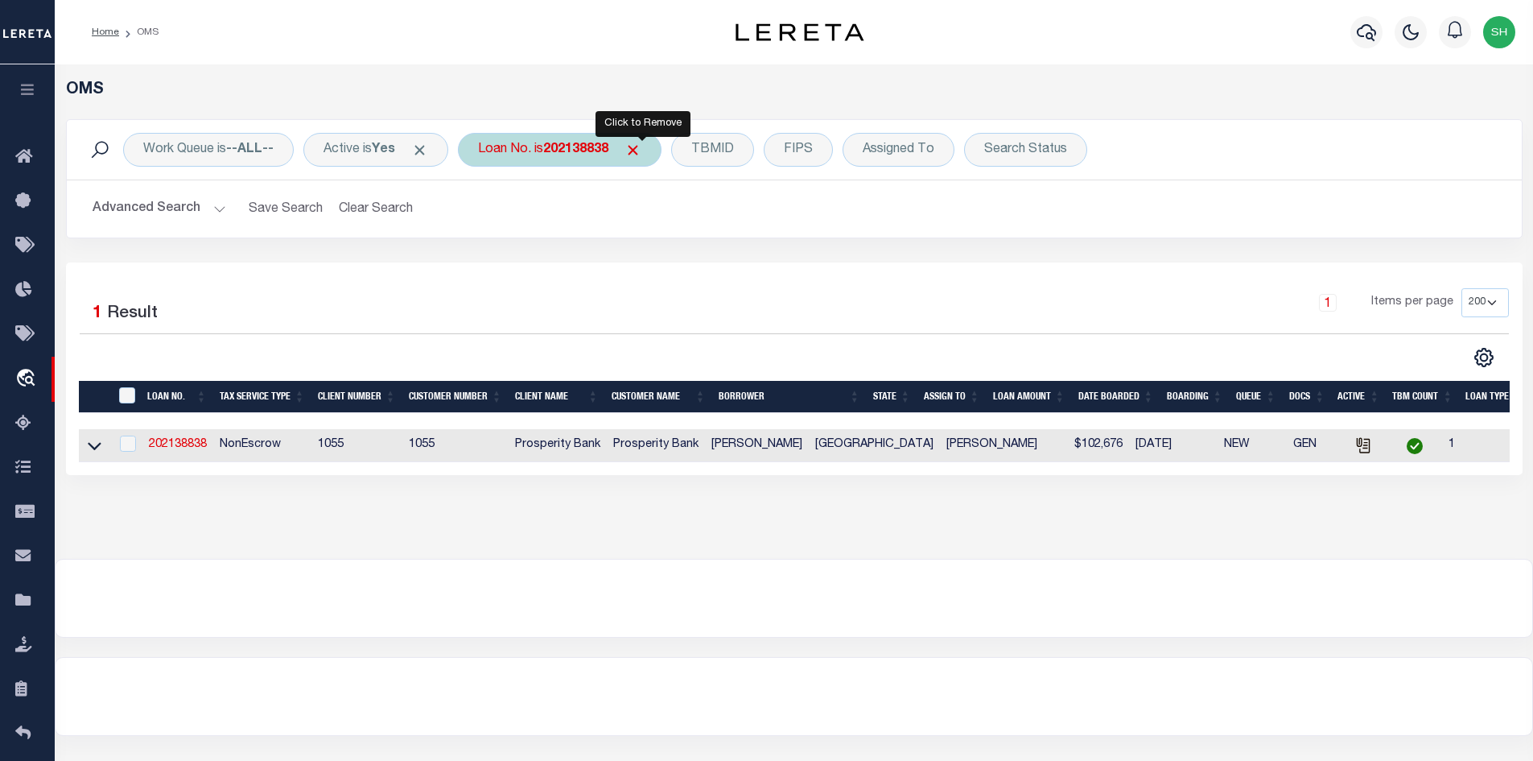
click at [634, 148] on span "Click to Remove" at bounding box center [633, 150] width 17 height 17
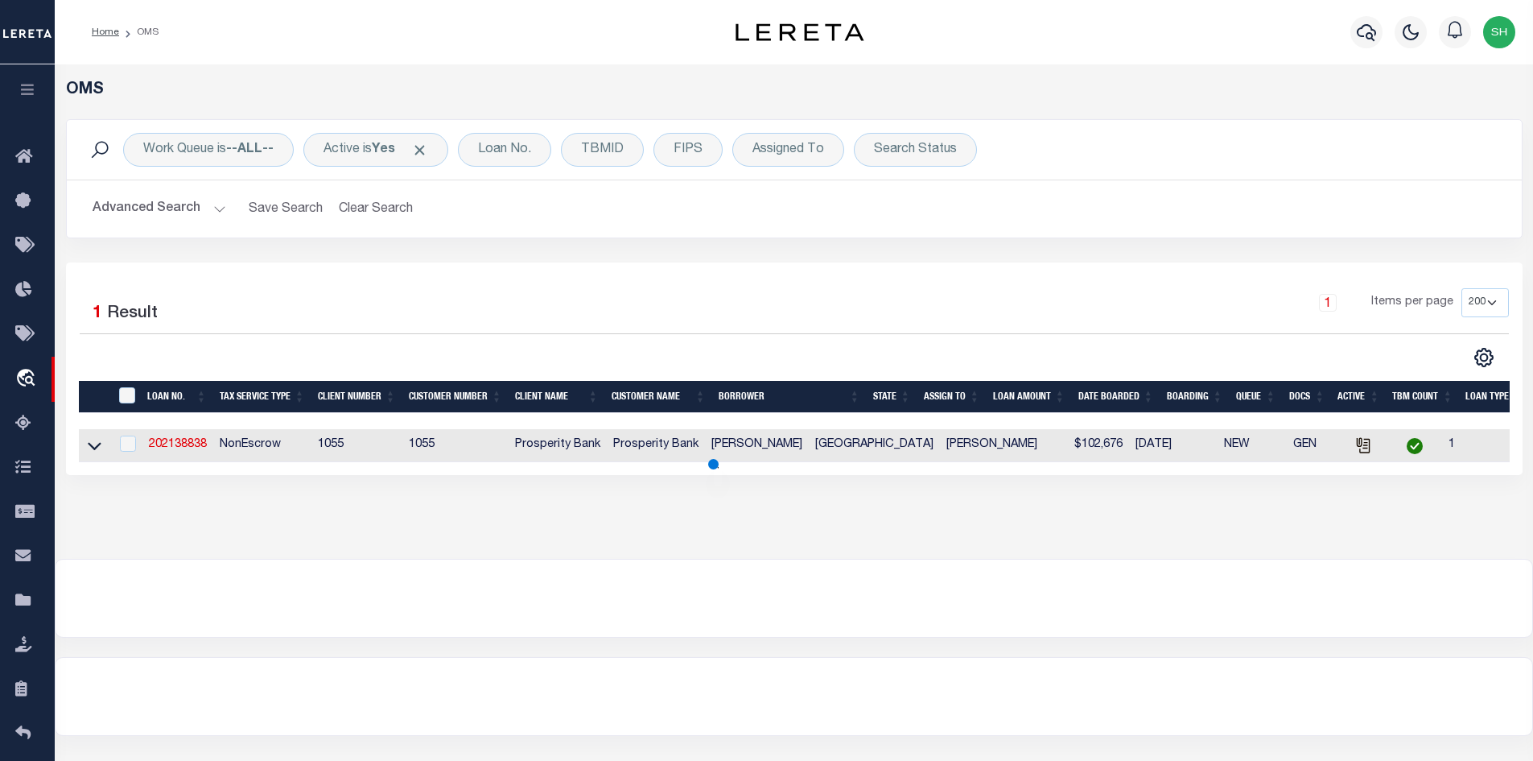
click at [225, 213] on h2 "Advanced Search Save Search Clear Search tblSearchTopScreen_dynamictable_____De…" at bounding box center [794, 208] width 1429 height 31
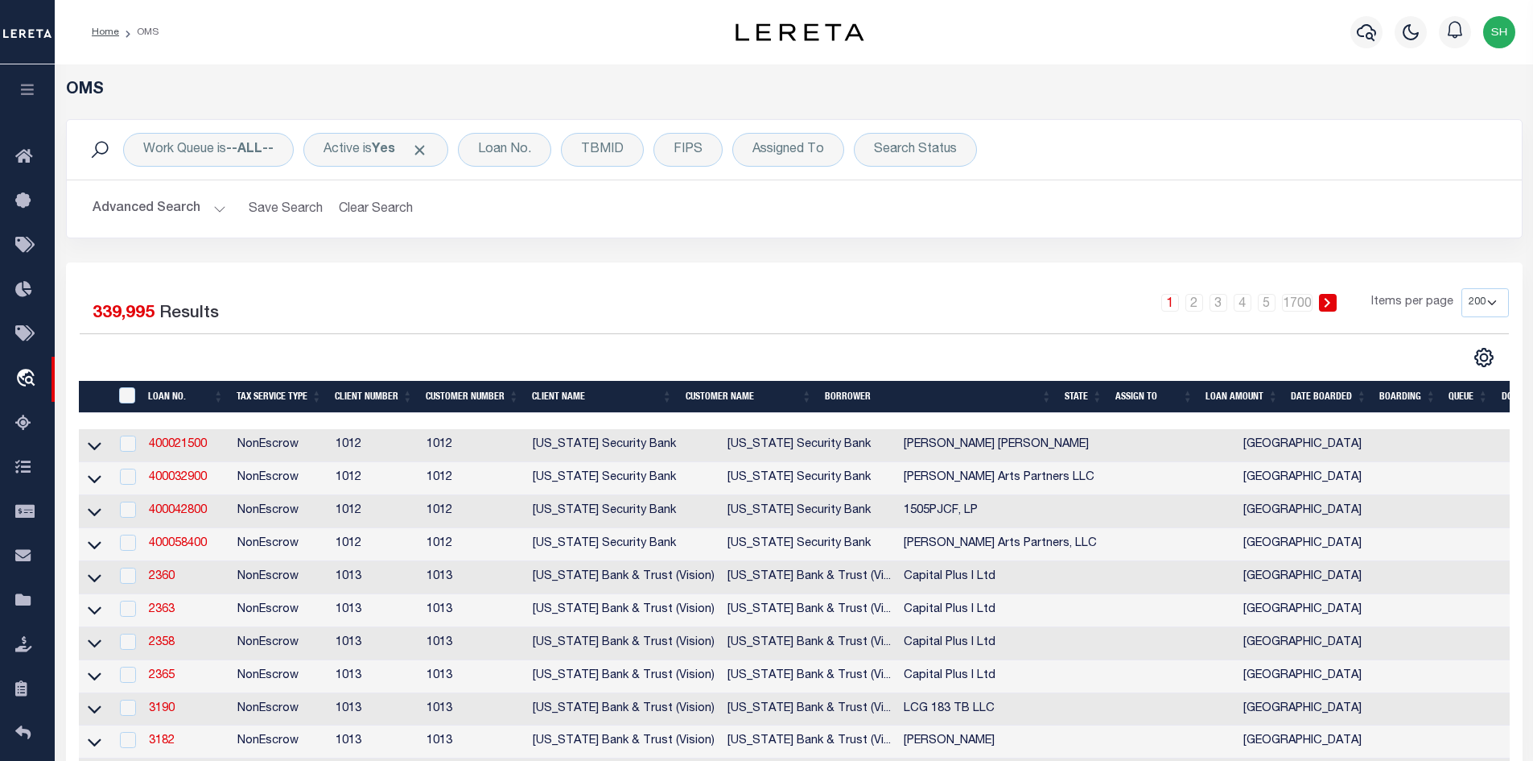
click at [219, 209] on button "Advanced Search" at bounding box center [160, 208] width 134 height 31
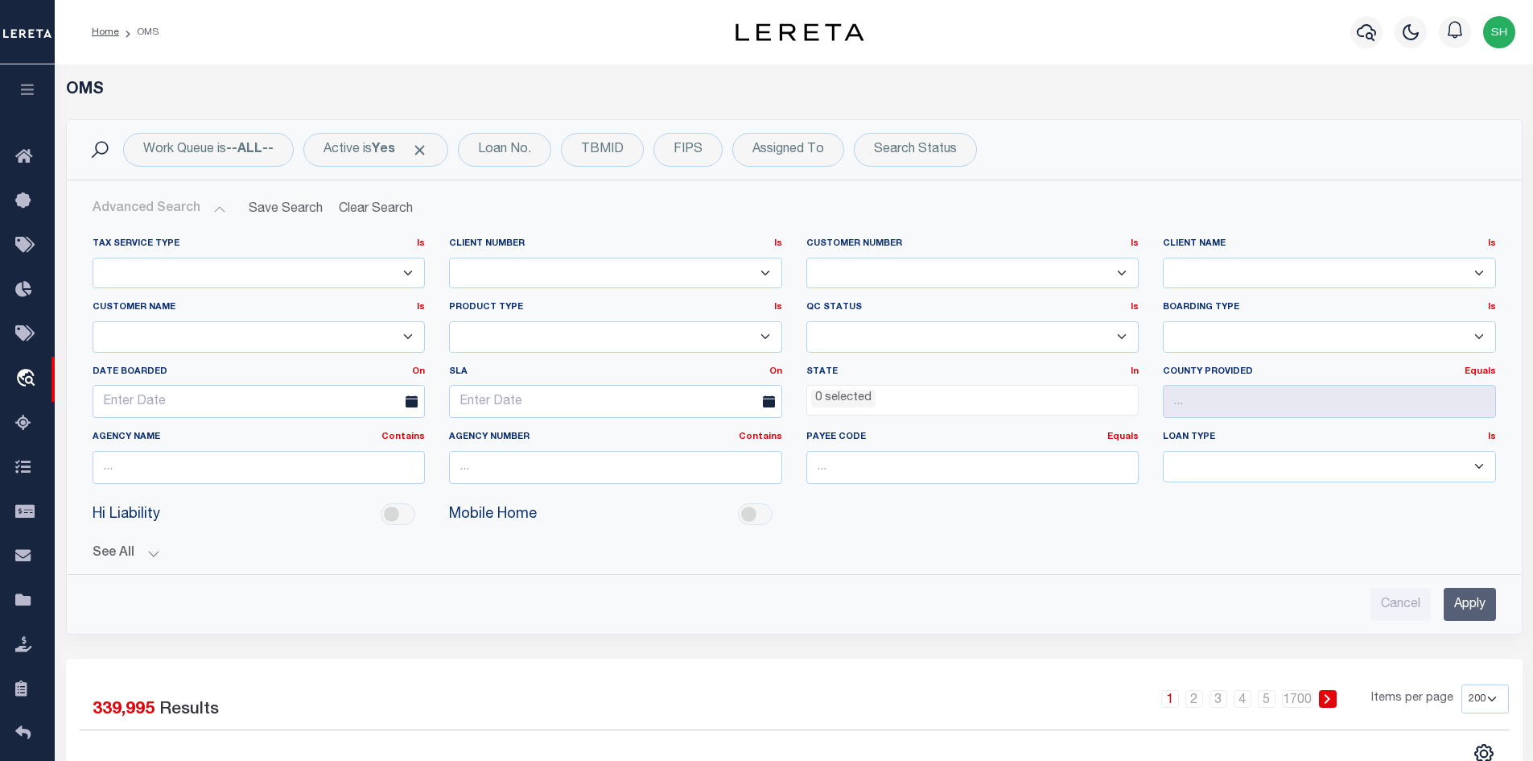
click at [922, 398] on ul "0 selected" at bounding box center [973, 397] width 332 height 22
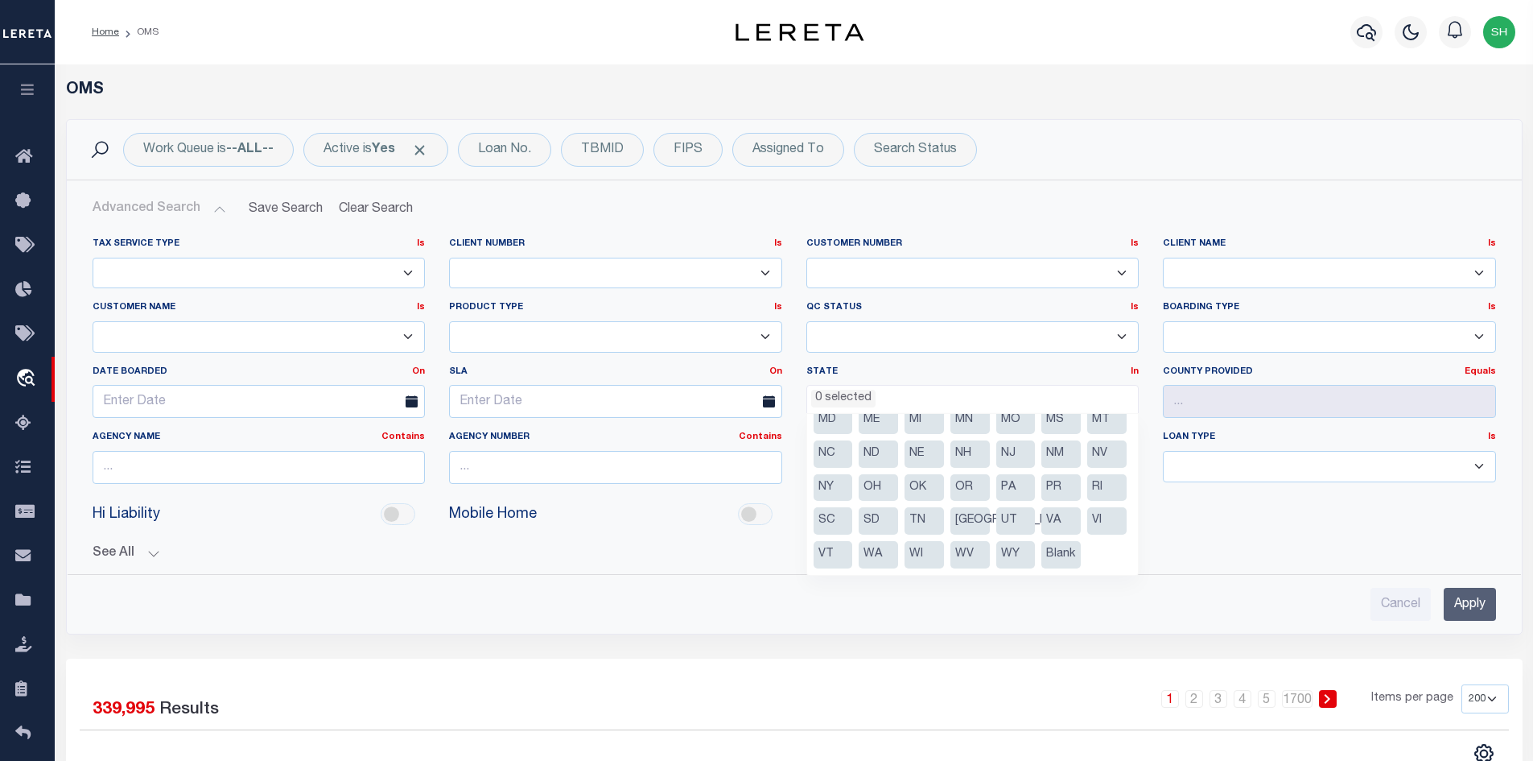
scroll to position [183, 0]
click at [974, 507] on li "[GEOGRAPHIC_DATA]" at bounding box center [970, 520] width 39 height 27
select select "[GEOGRAPHIC_DATA]"
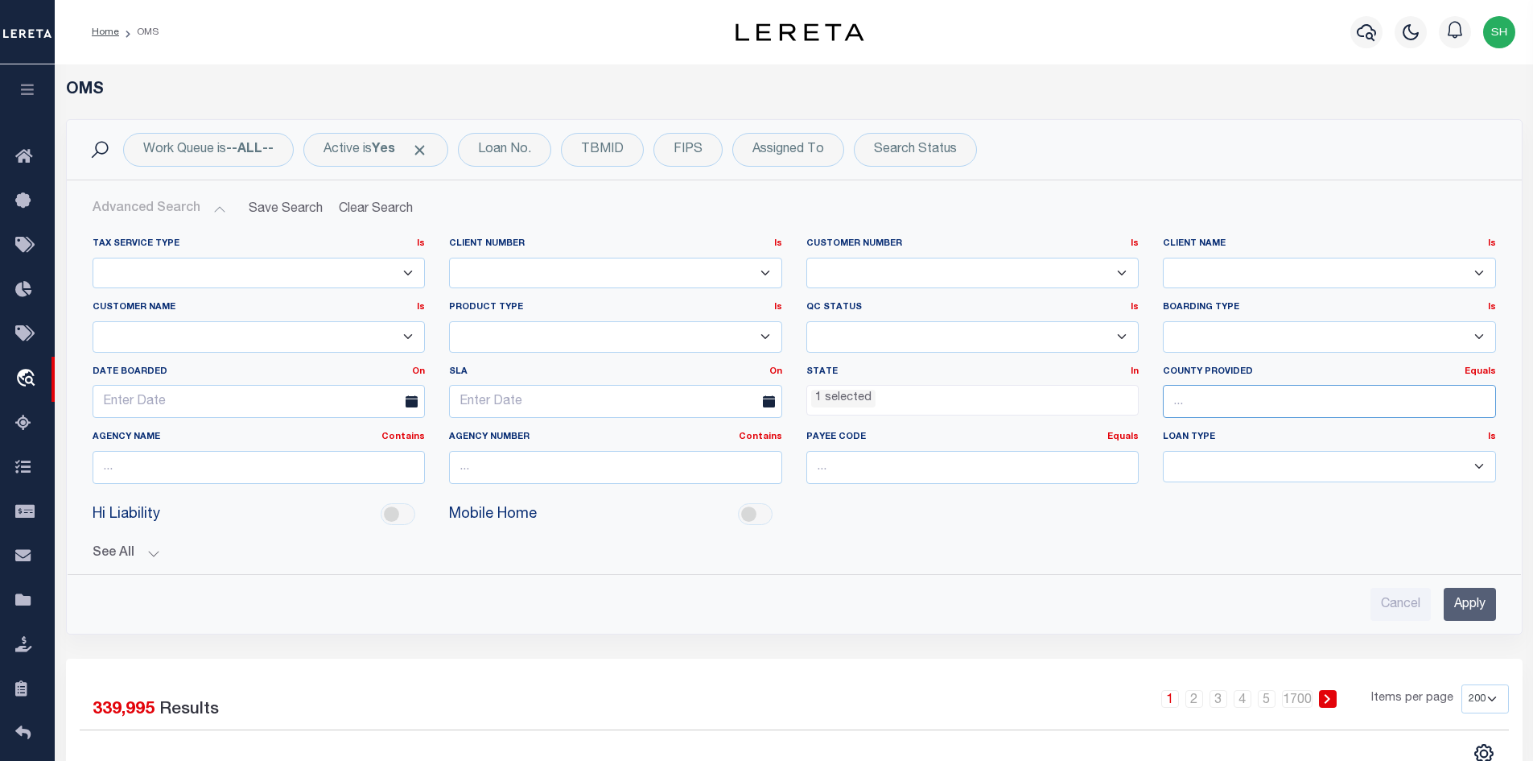
click at [1231, 400] on input "text" at bounding box center [1329, 401] width 333 height 33
click at [1215, 433] on div "[PERSON_NAME]" at bounding box center [1330, 432] width 332 height 26
type input "[PERSON_NAME]"
click at [1475, 601] on input "Apply" at bounding box center [1470, 604] width 52 height 33
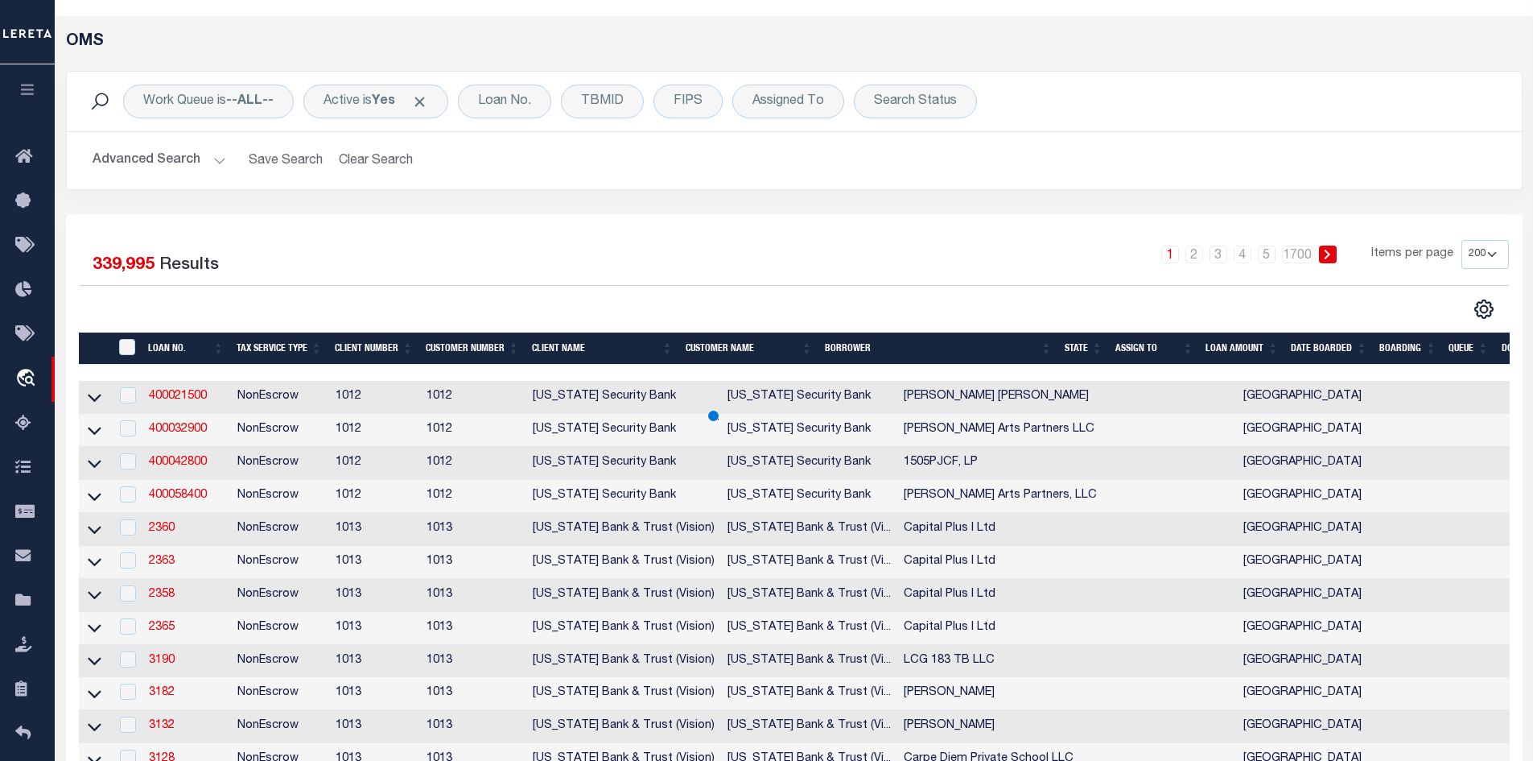
scroll to position [161, 0]
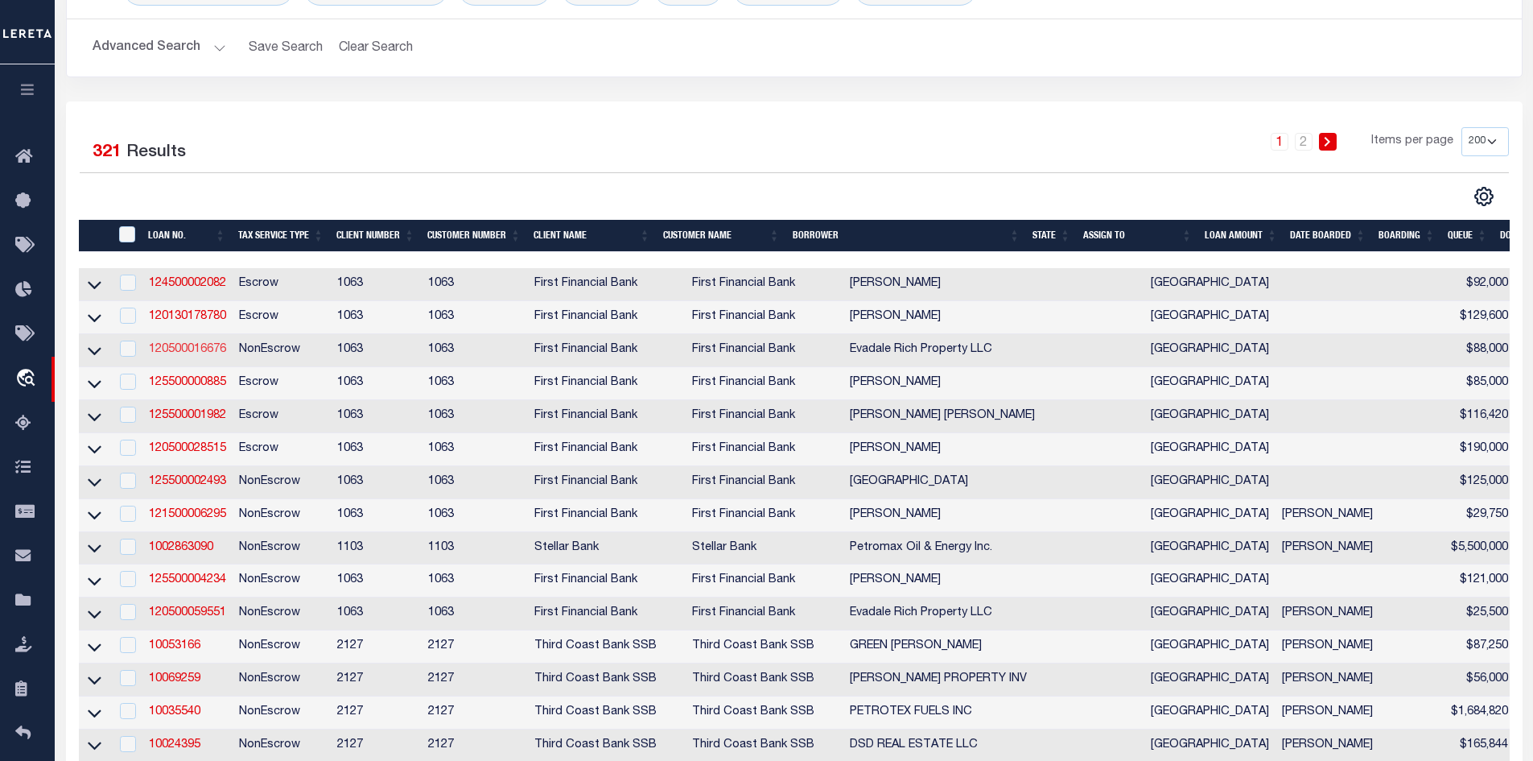
click at [200, 351] on link "120500016676" at bounding box center [187, 349] width 77 height 11
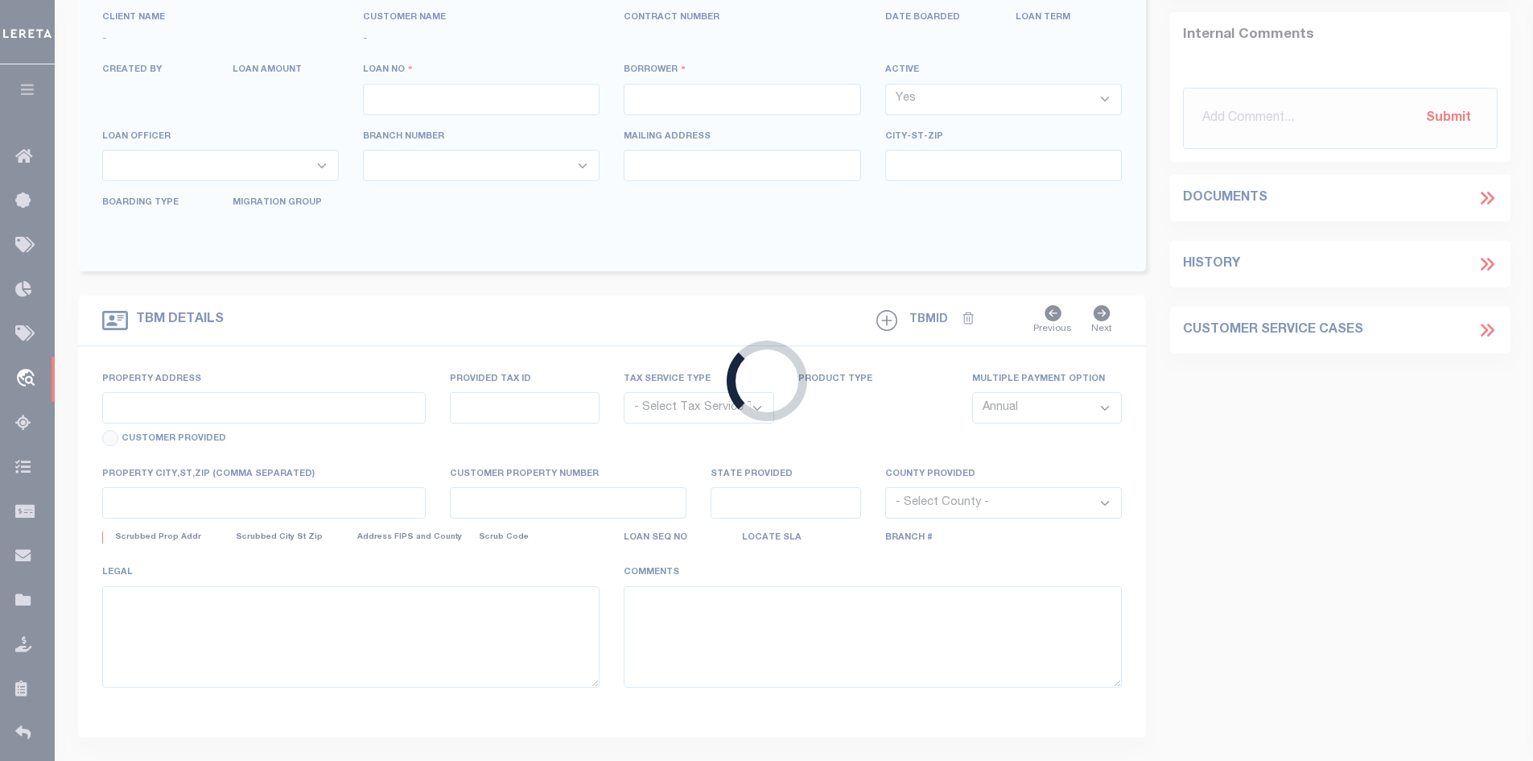
type input "120500016676"
type input "Evadale Rich Property LLC"
select select
type input "227 PRIVATE ROAD 8372"
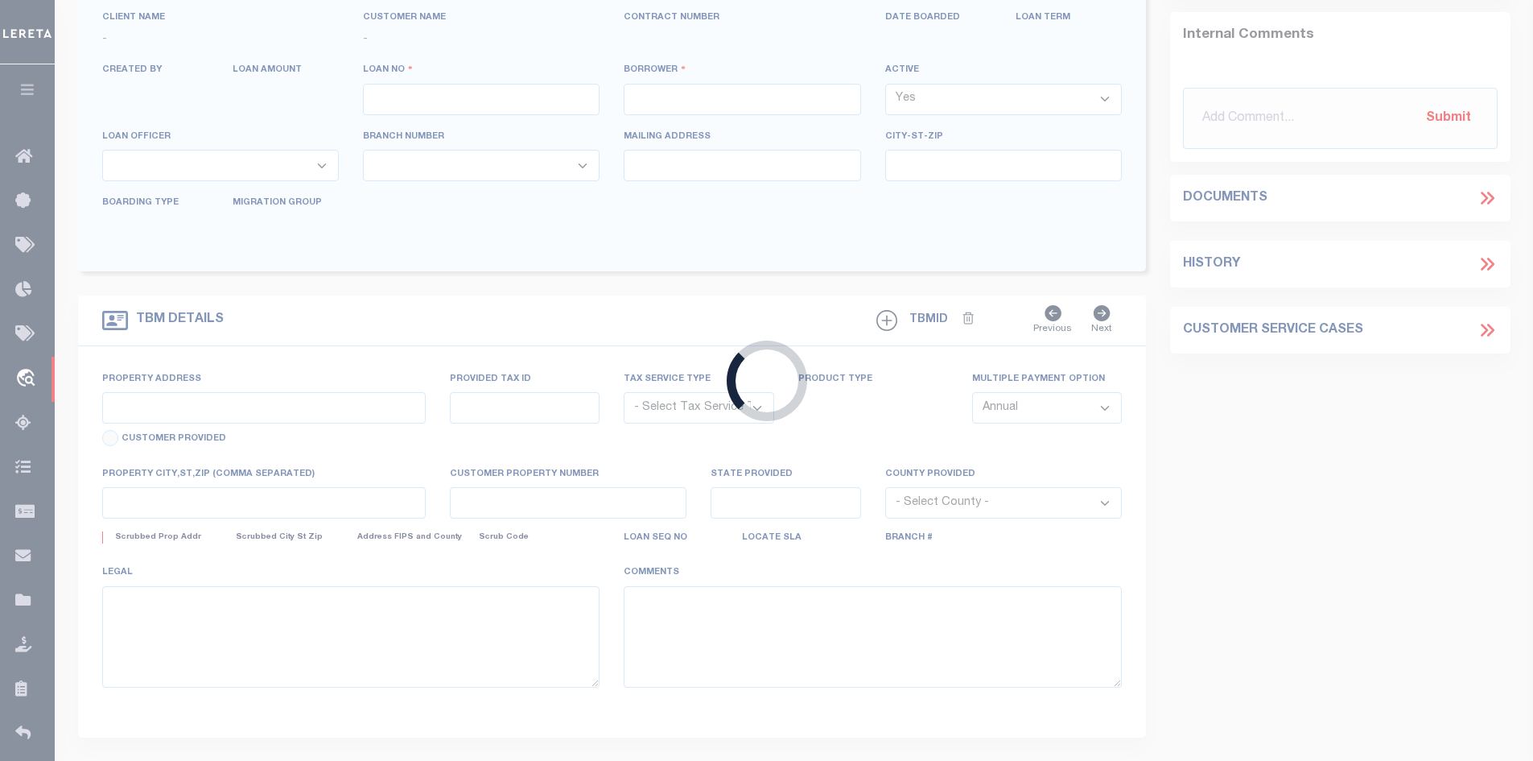
type input "BUNA,TX 77612-2721"
select select "100"
select select "NonEscrow"
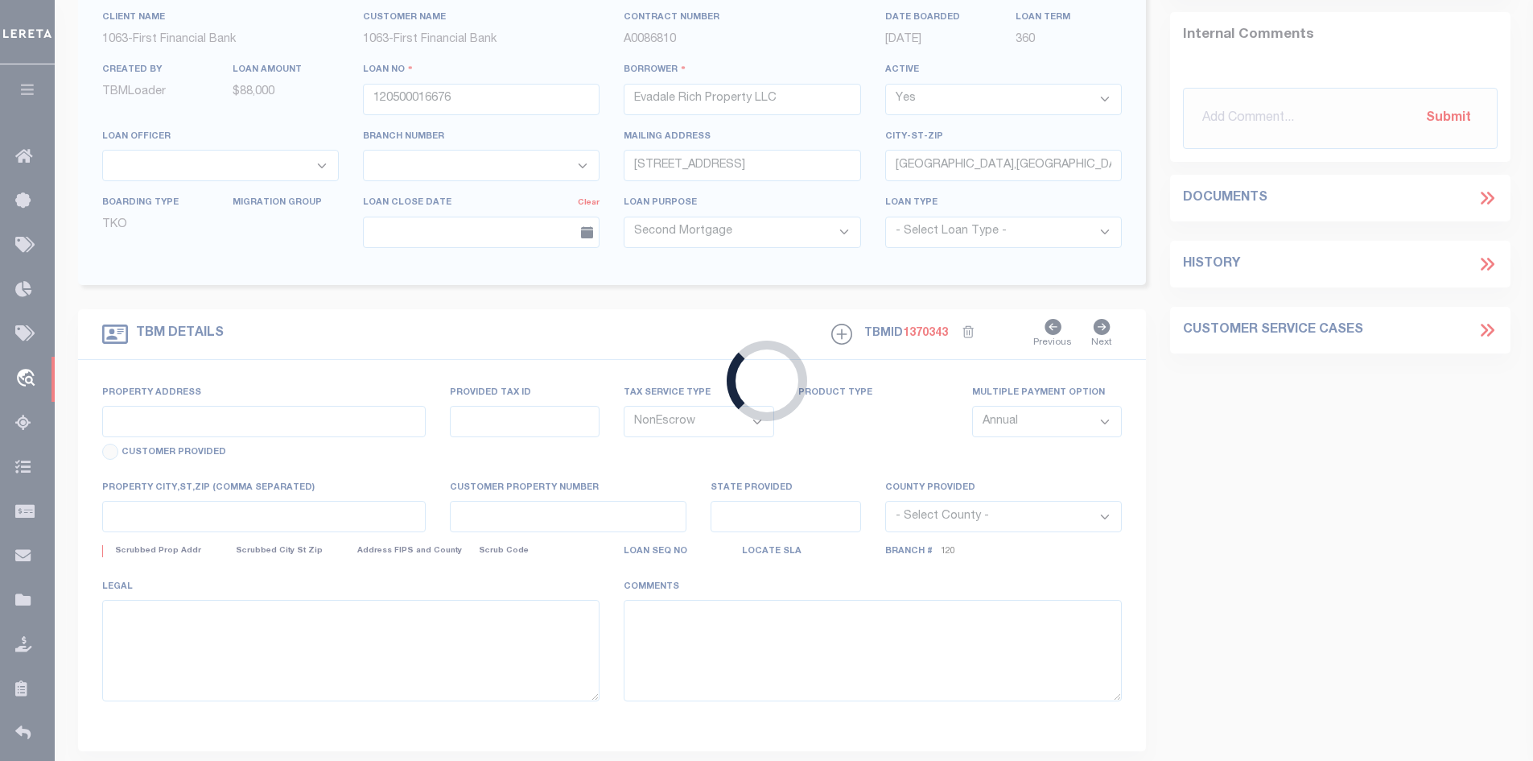
select select "10121"
select select "544"
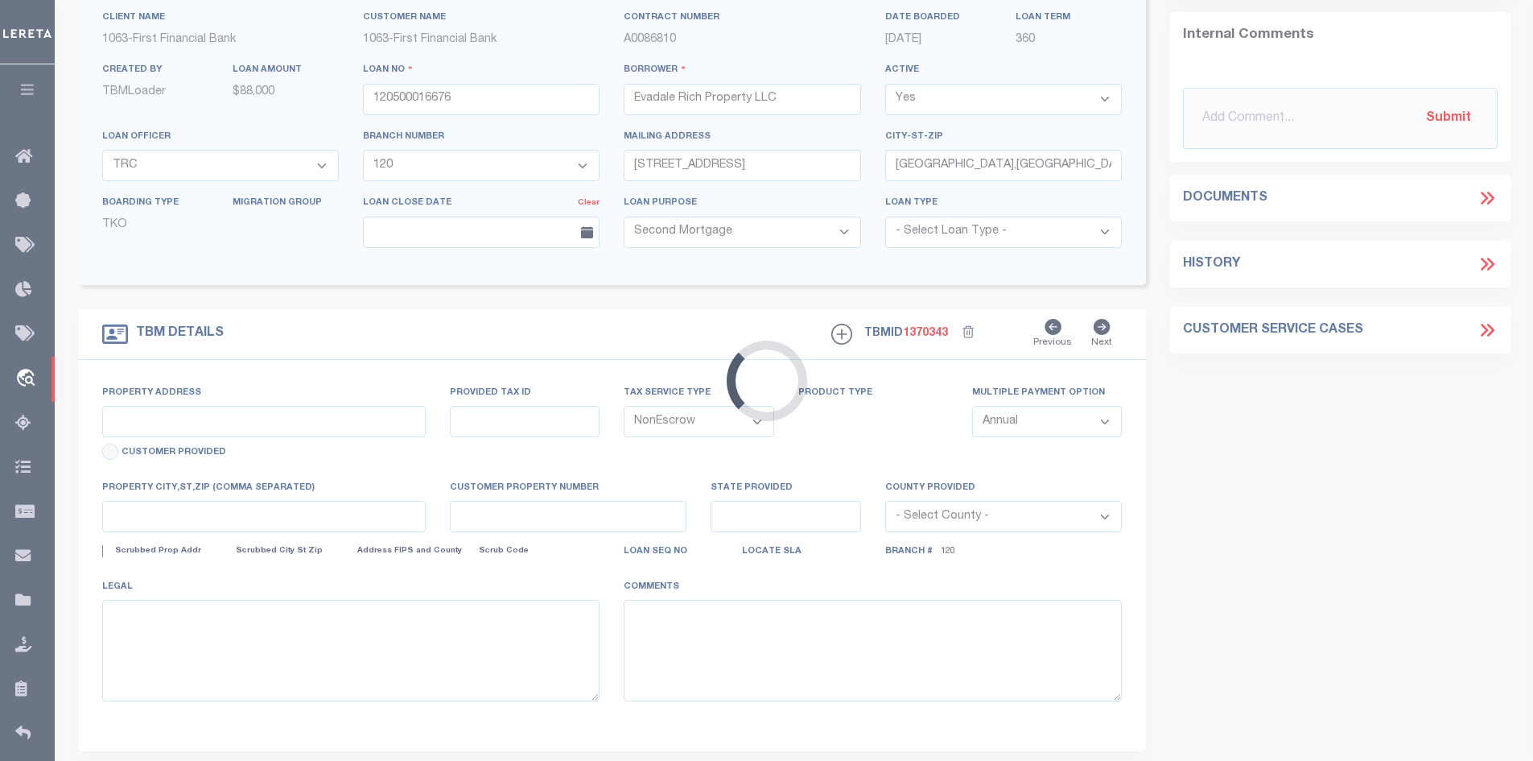
type input "705 S 7TH ST"
select select
type input "SILSBEE TX 776565529"
type input "[GEOGRAPHIC_DATA]"
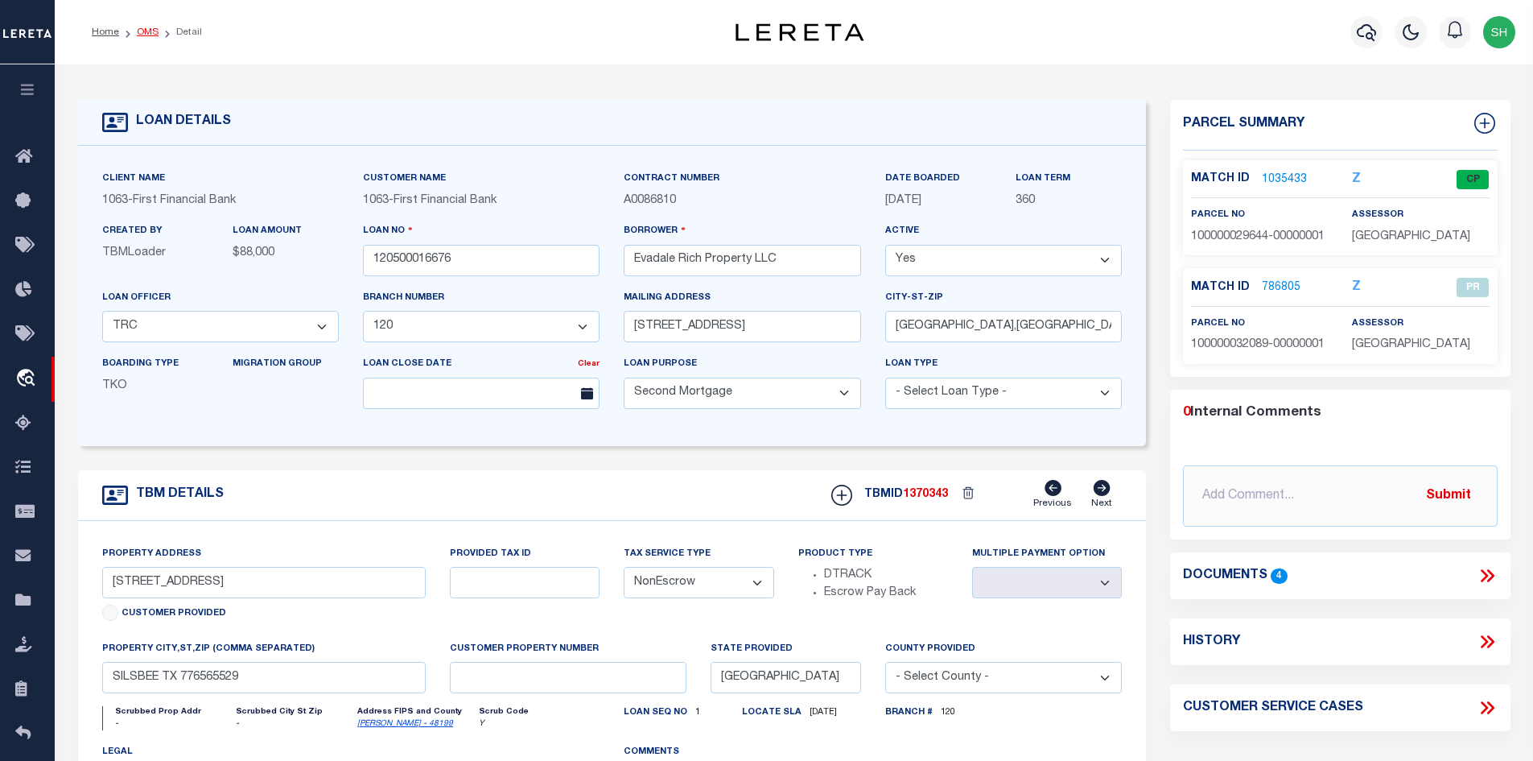
click at [141, 32] on link "OMS" at bounding box center [148, 32] width 22 height 10
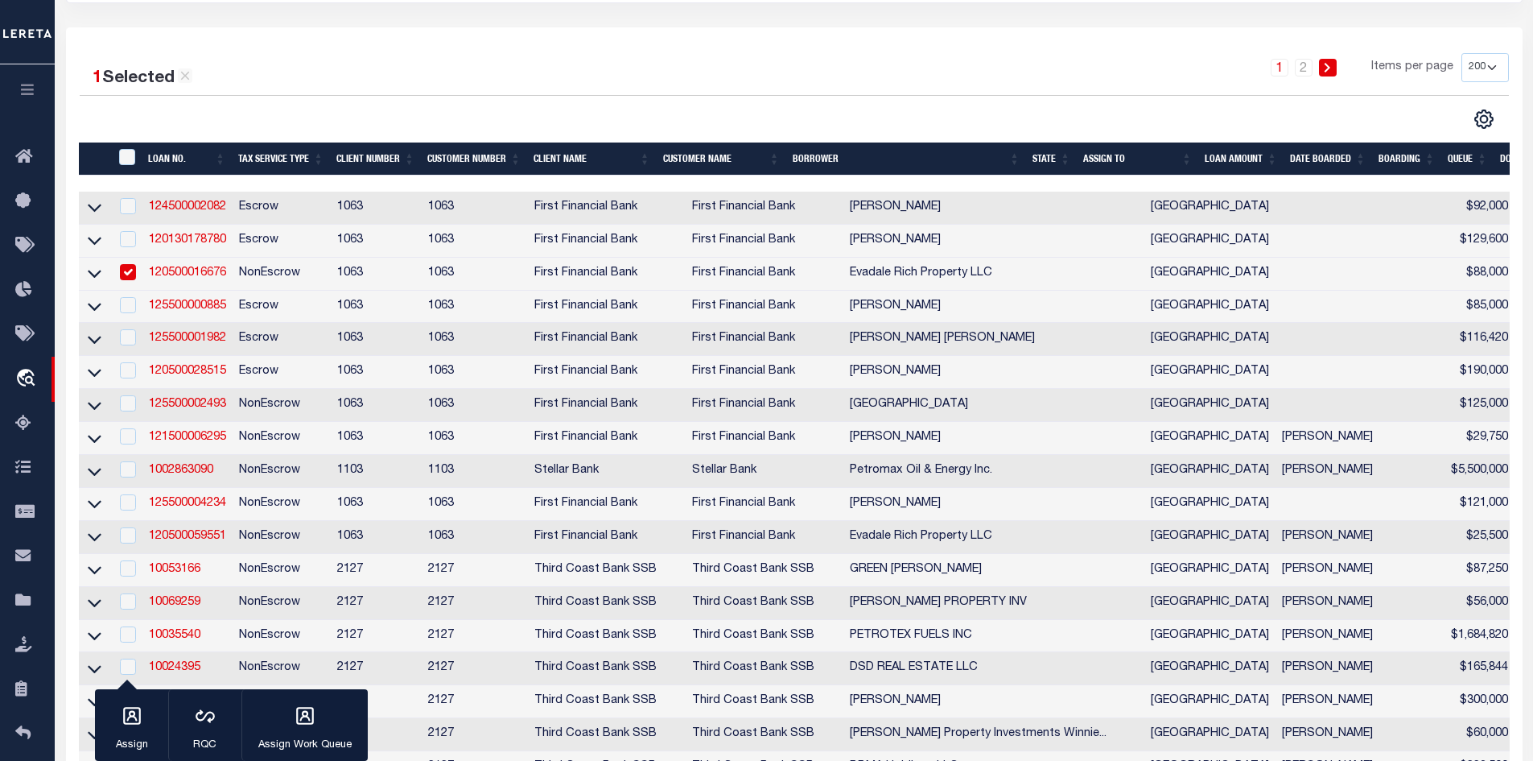
scroll to position [241, 0]
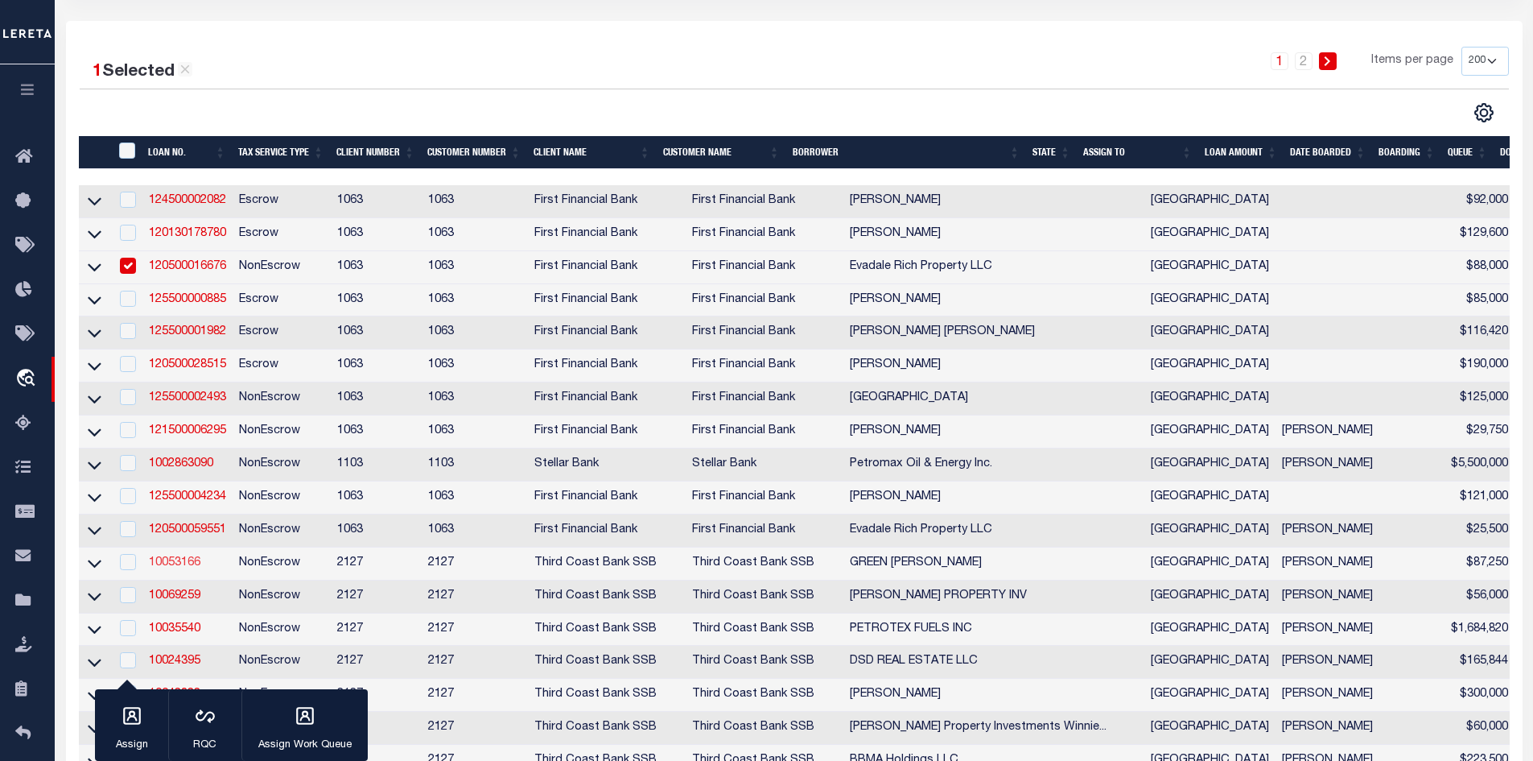
click at [173, 568] on link "10053166" at bounding box center [175, 562] width 52 height 11
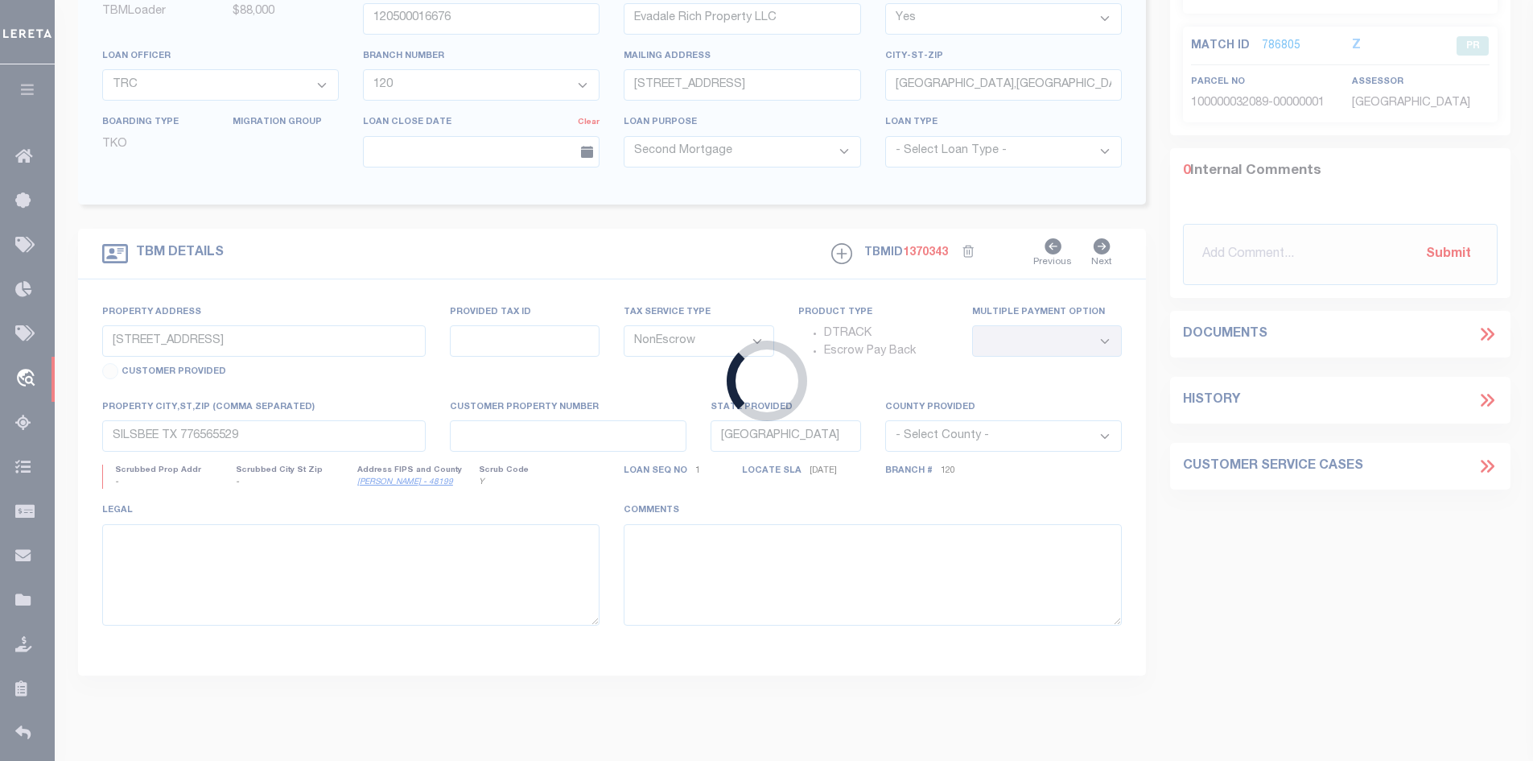
type input "10053166"
type input "GREEN GREGORY JAMES"
select select
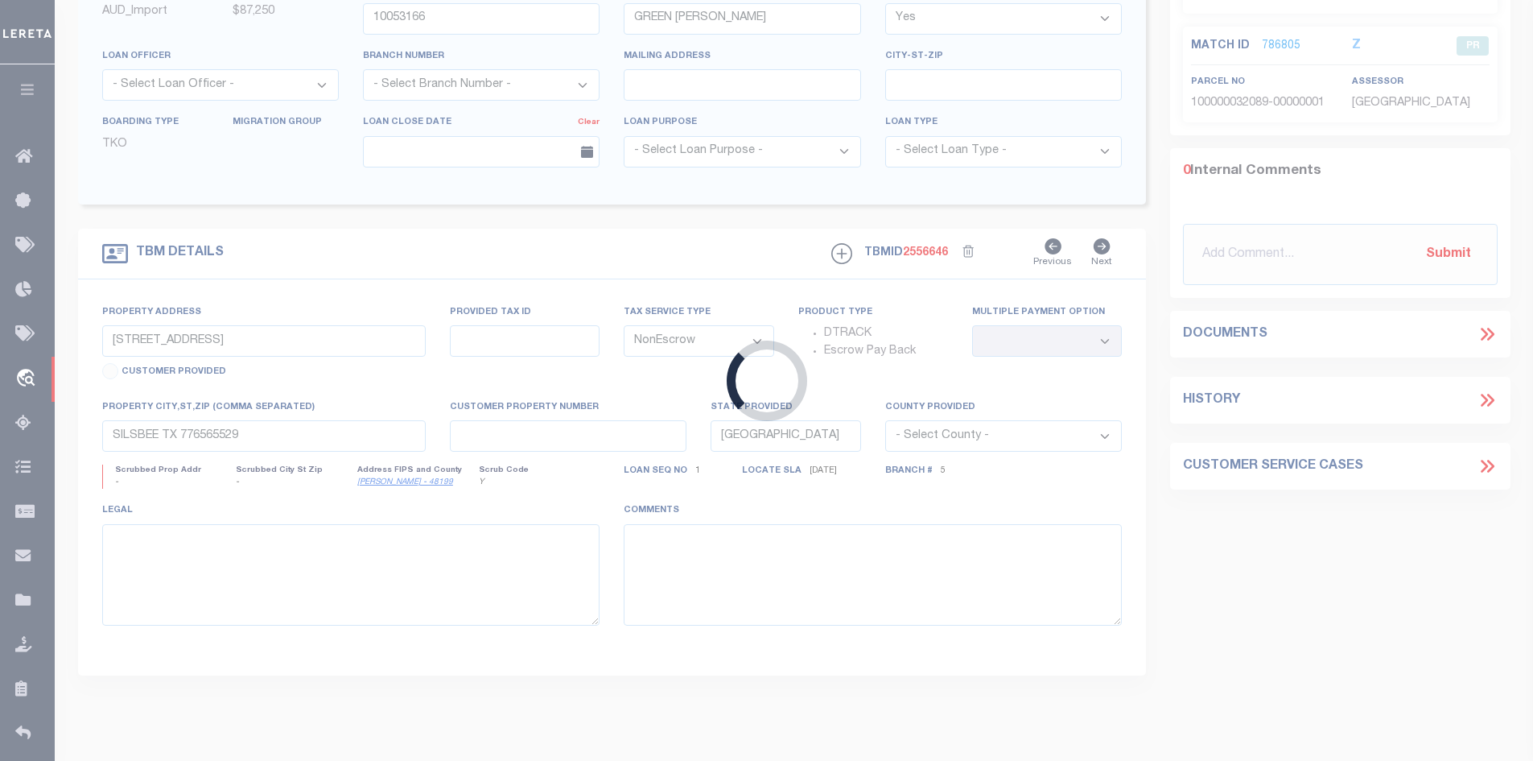
type input "1810 Calder"
select select
type input "Beaumont TX"
type input "1E1"
select select
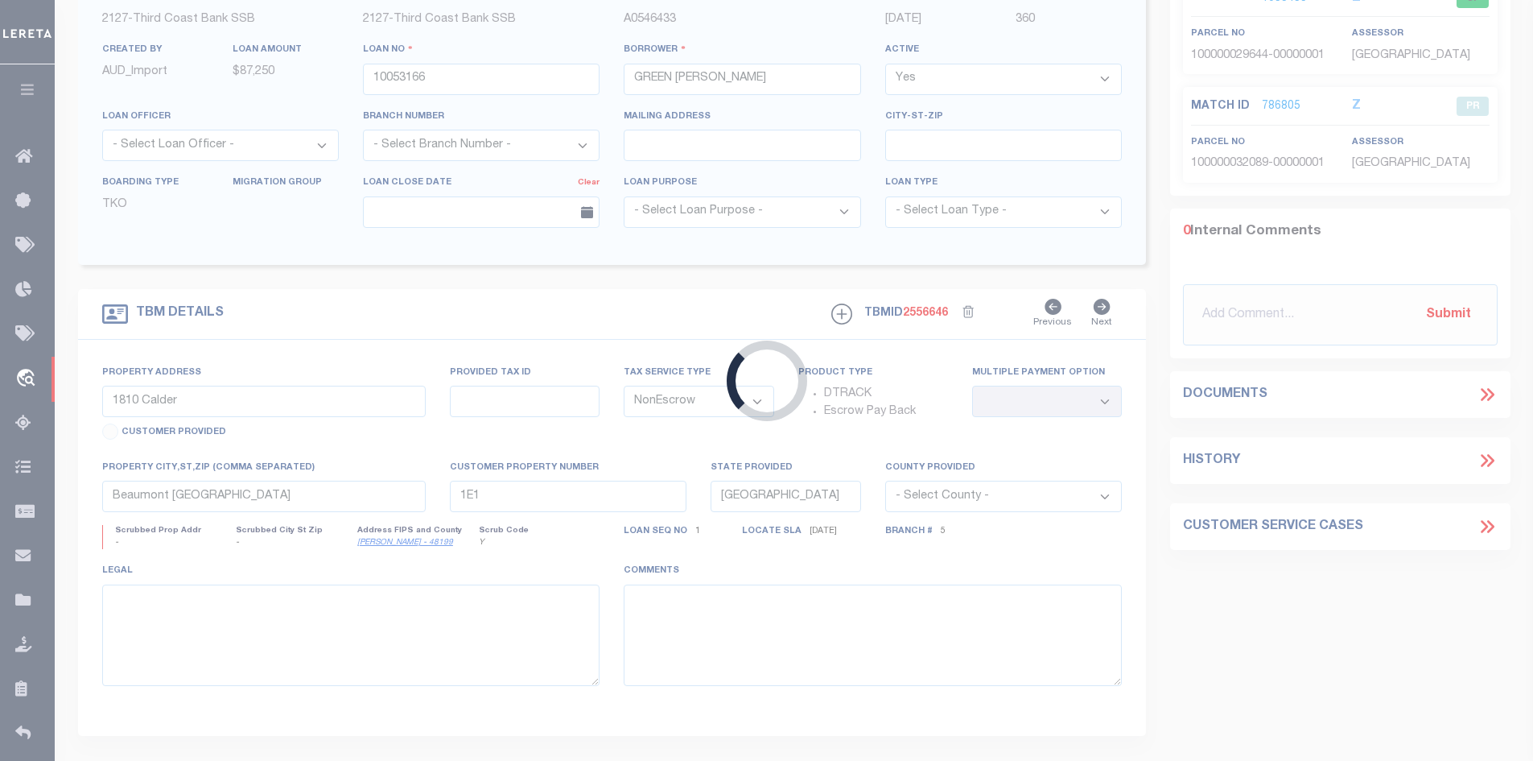
select select "7094"
select select "2377"
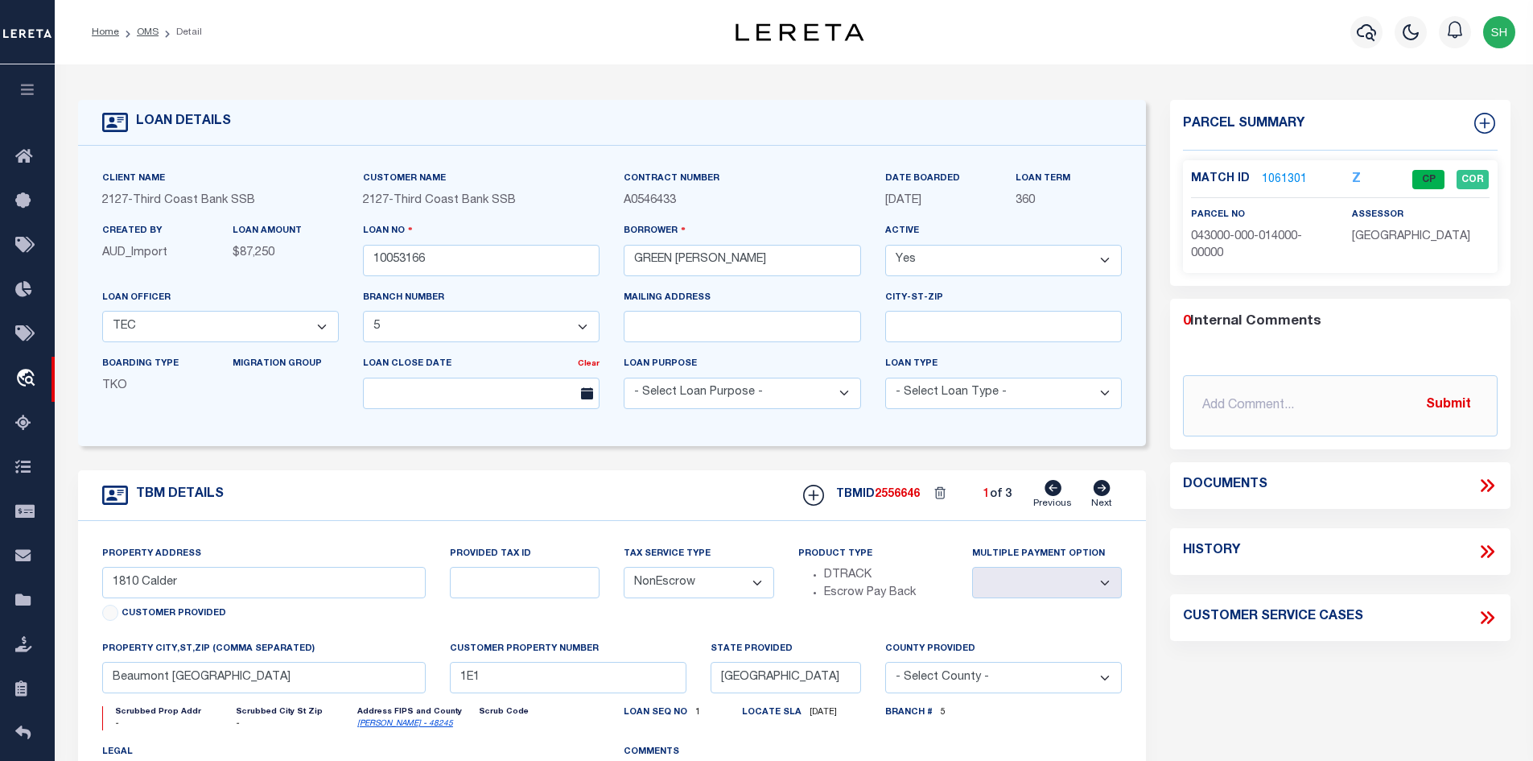
click at [1270, 179] on link "1061301" at bounding box center [1284, 179] width 45 height 17
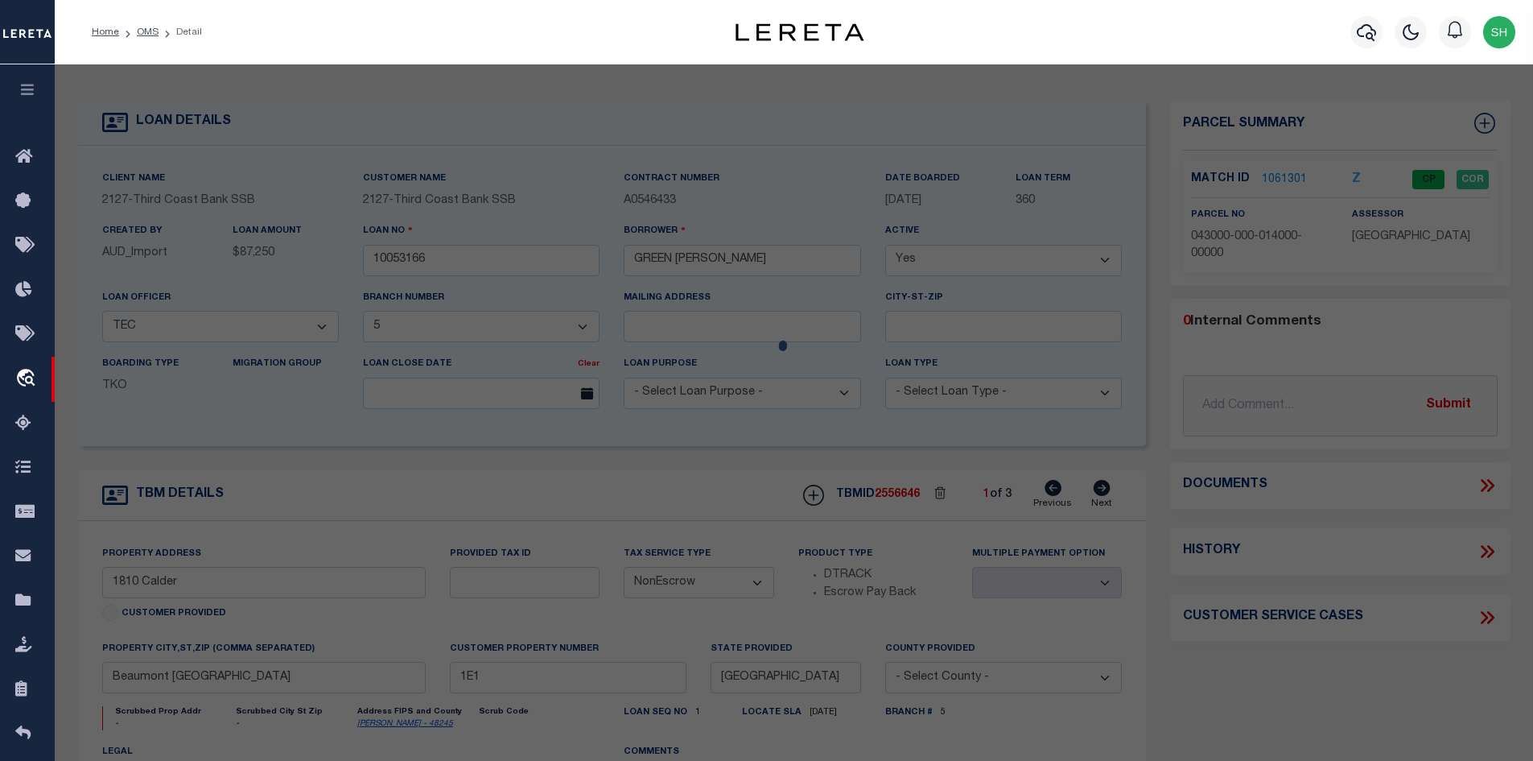
checkbox input "false"
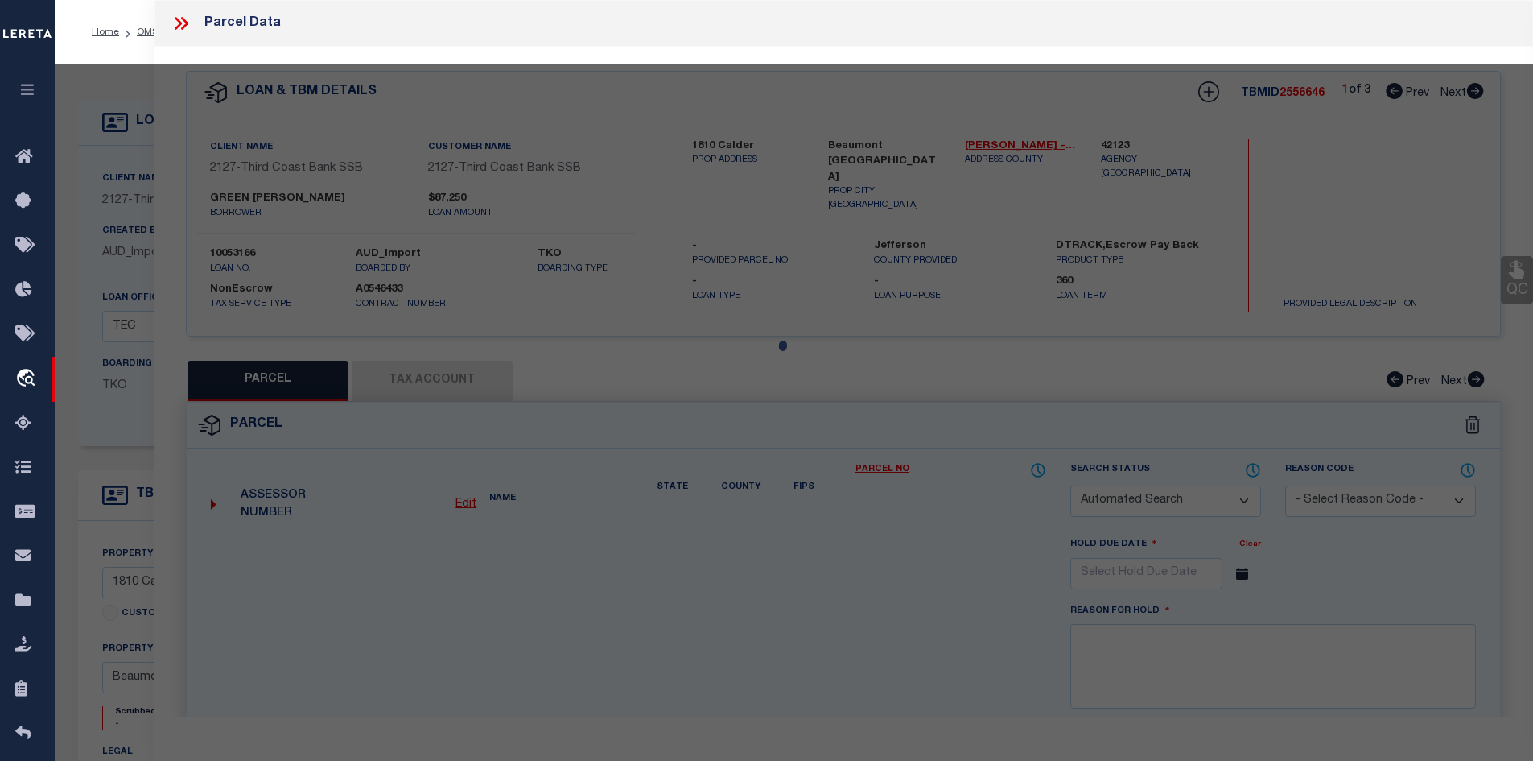
select select "CP"
type input "GREEN GREG J"
select select
type input "1810 CALDER"
type input "BEAUMONT TX"
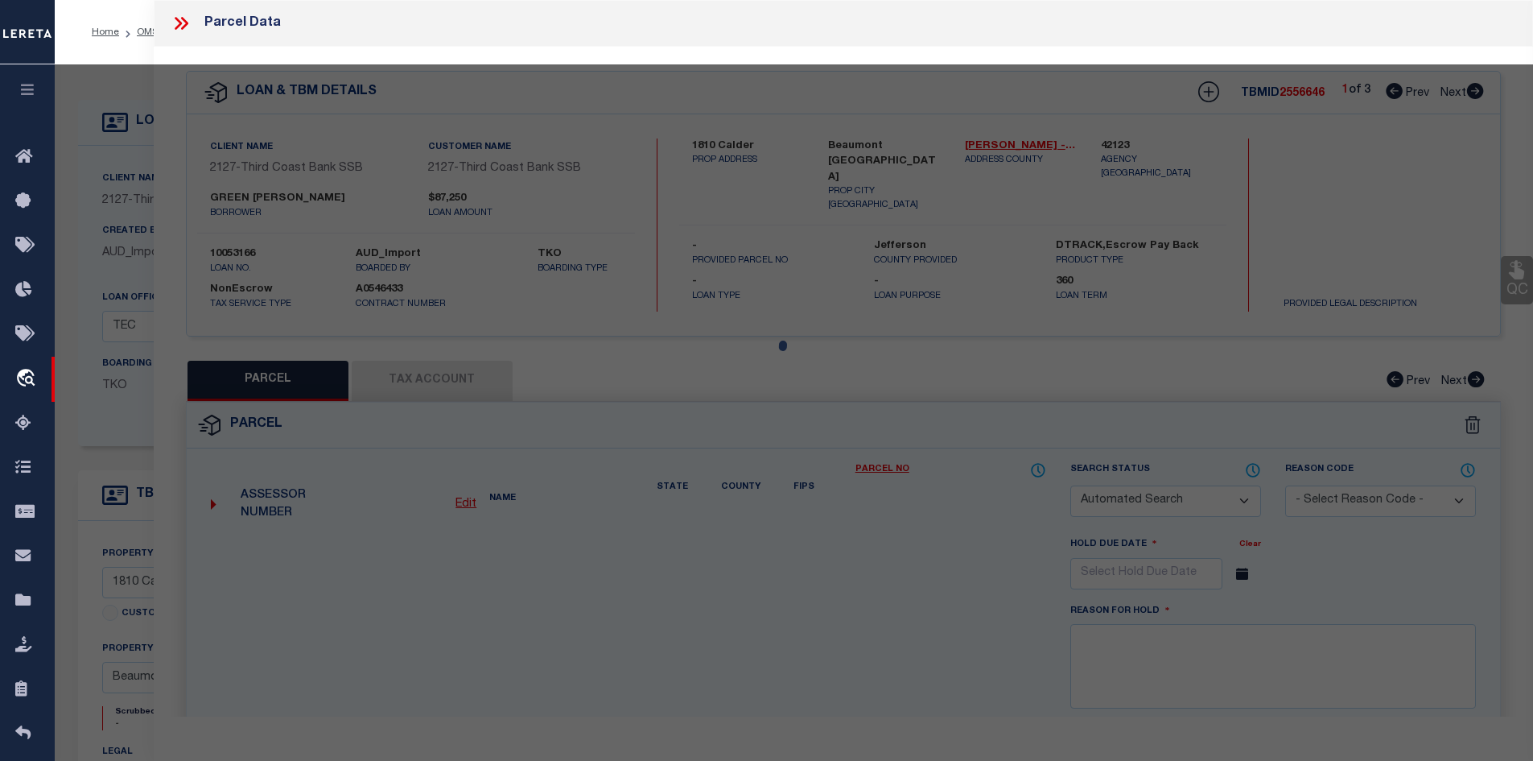
type textarea "MC FADDIN 2 L1 E1/2 L2 B19"
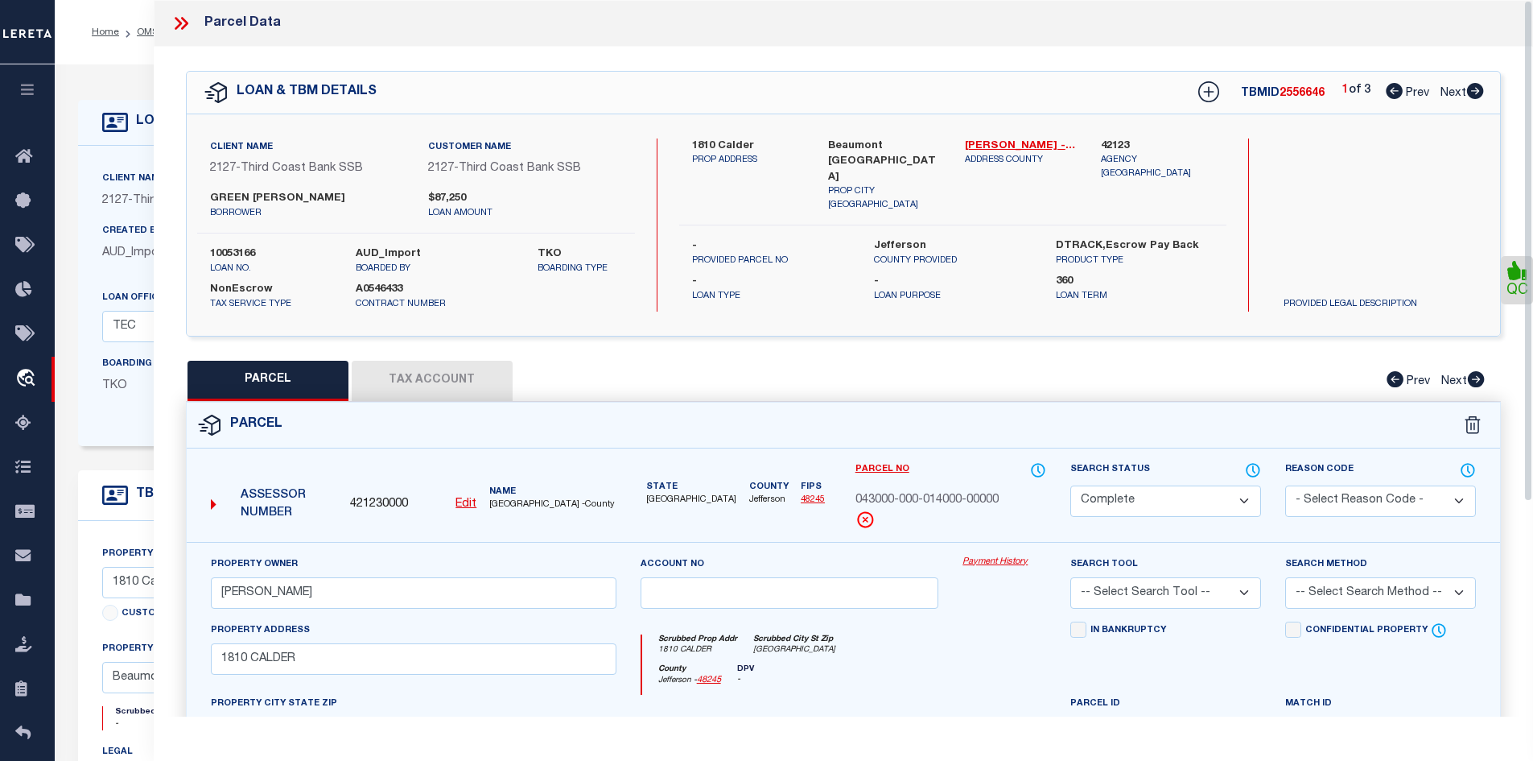
click at [443, 386] on button "Tax Account" at bounding box center [432, 381] width 161 height 40
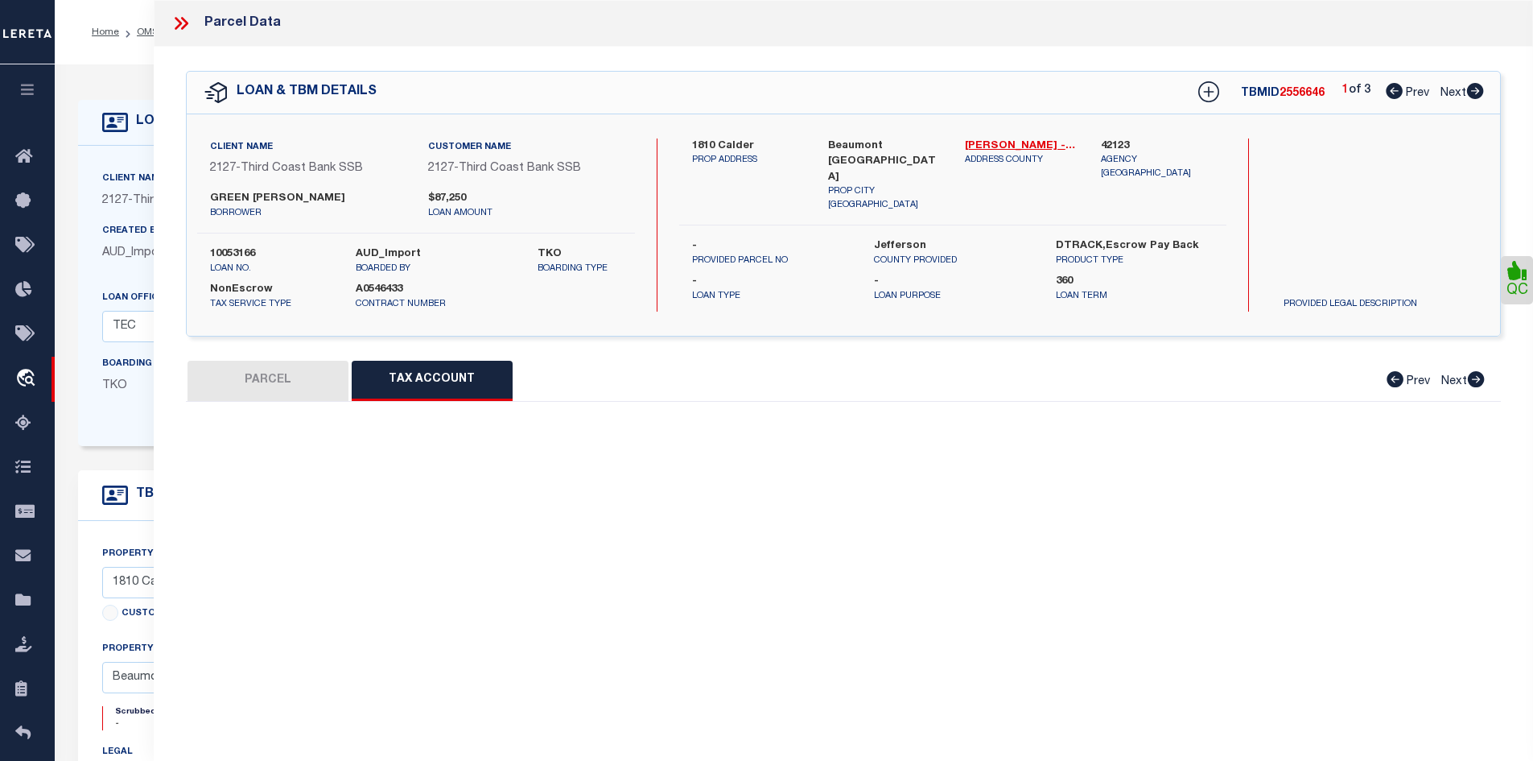
select select "100"
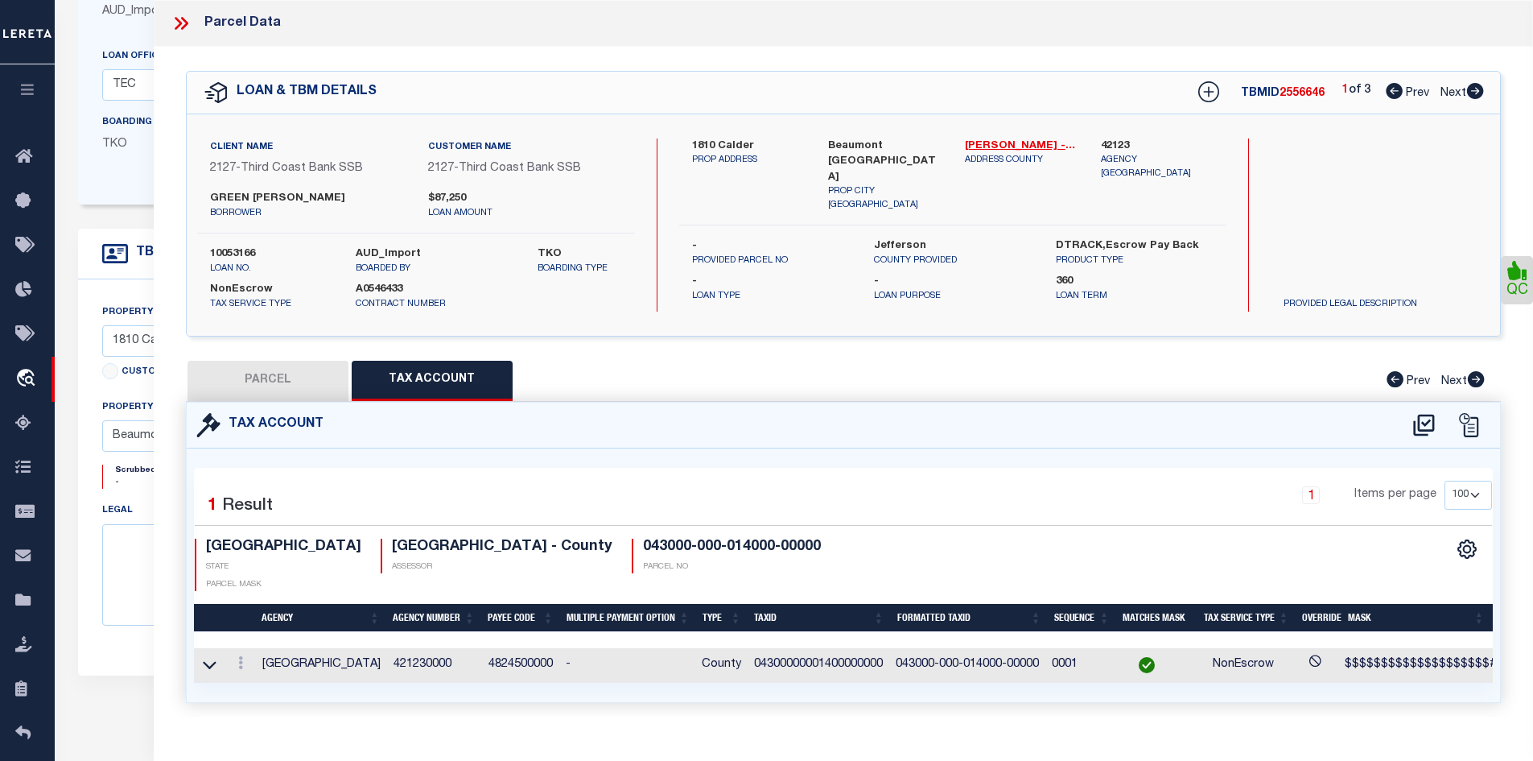
click at [178, 19] on icon at bounding box center [178, 23] width 7 height 13
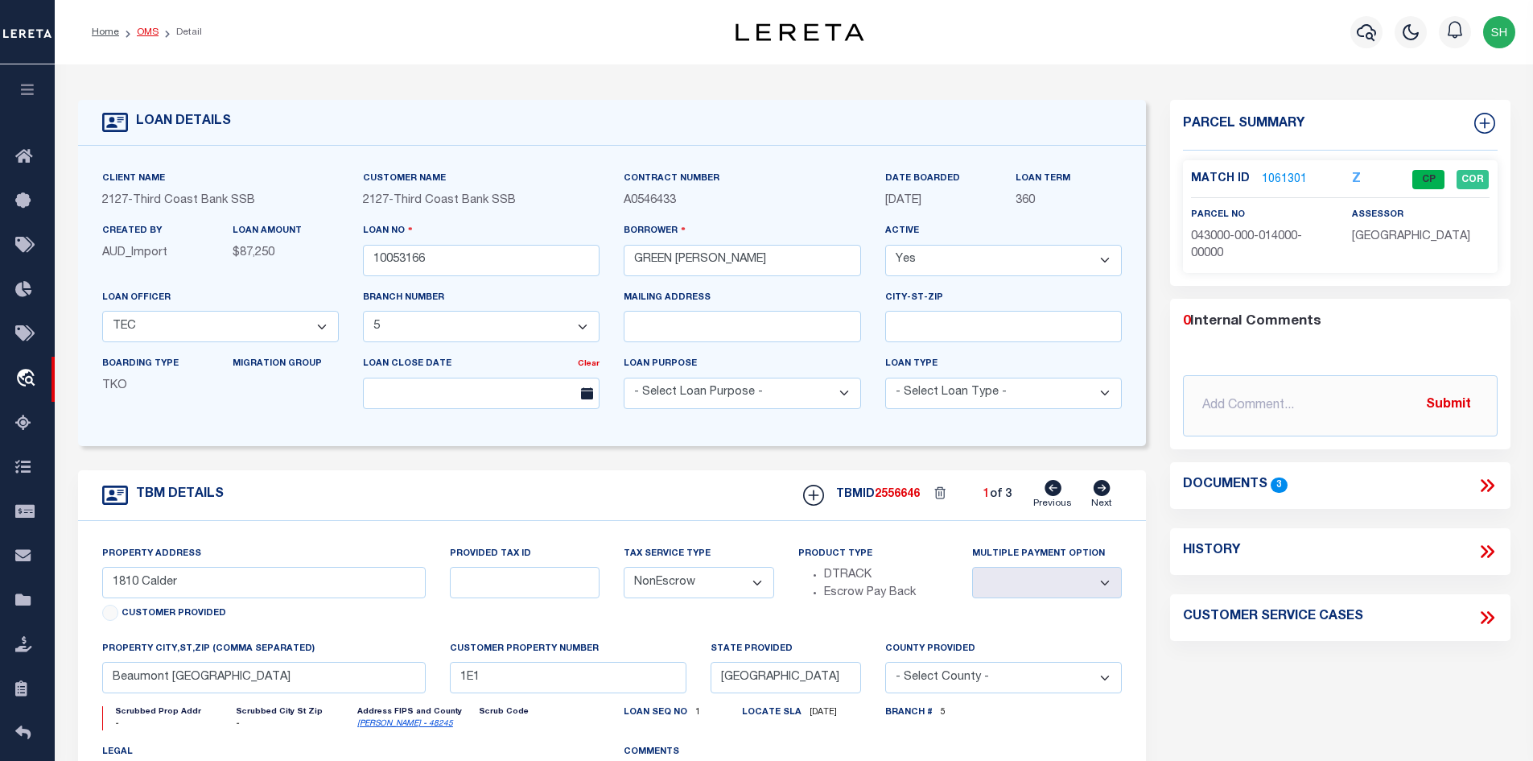
click at [147, 31] on link "OMS" at bounding box center [148, 32] width 22 height 10
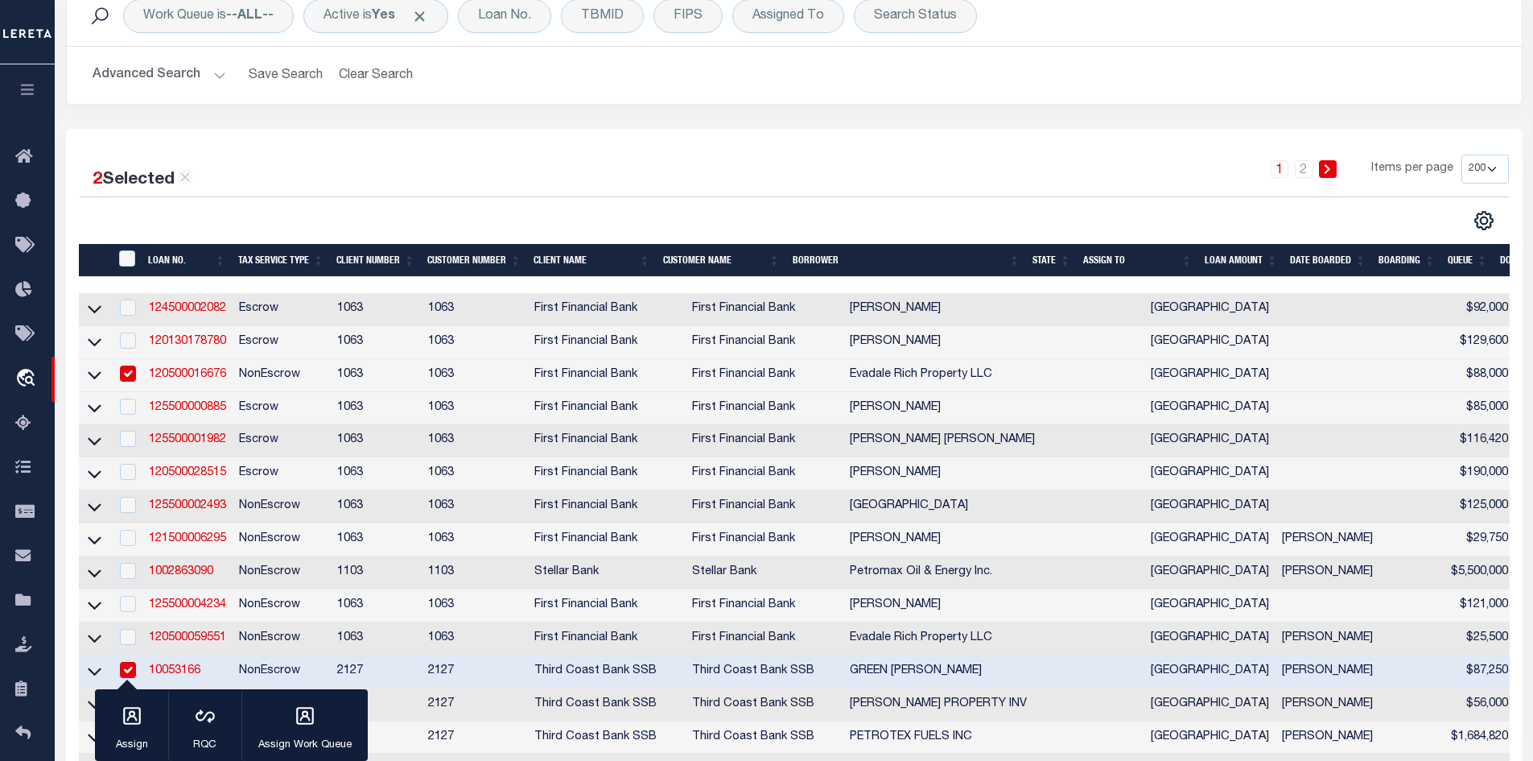
scroll to position [322, 0]
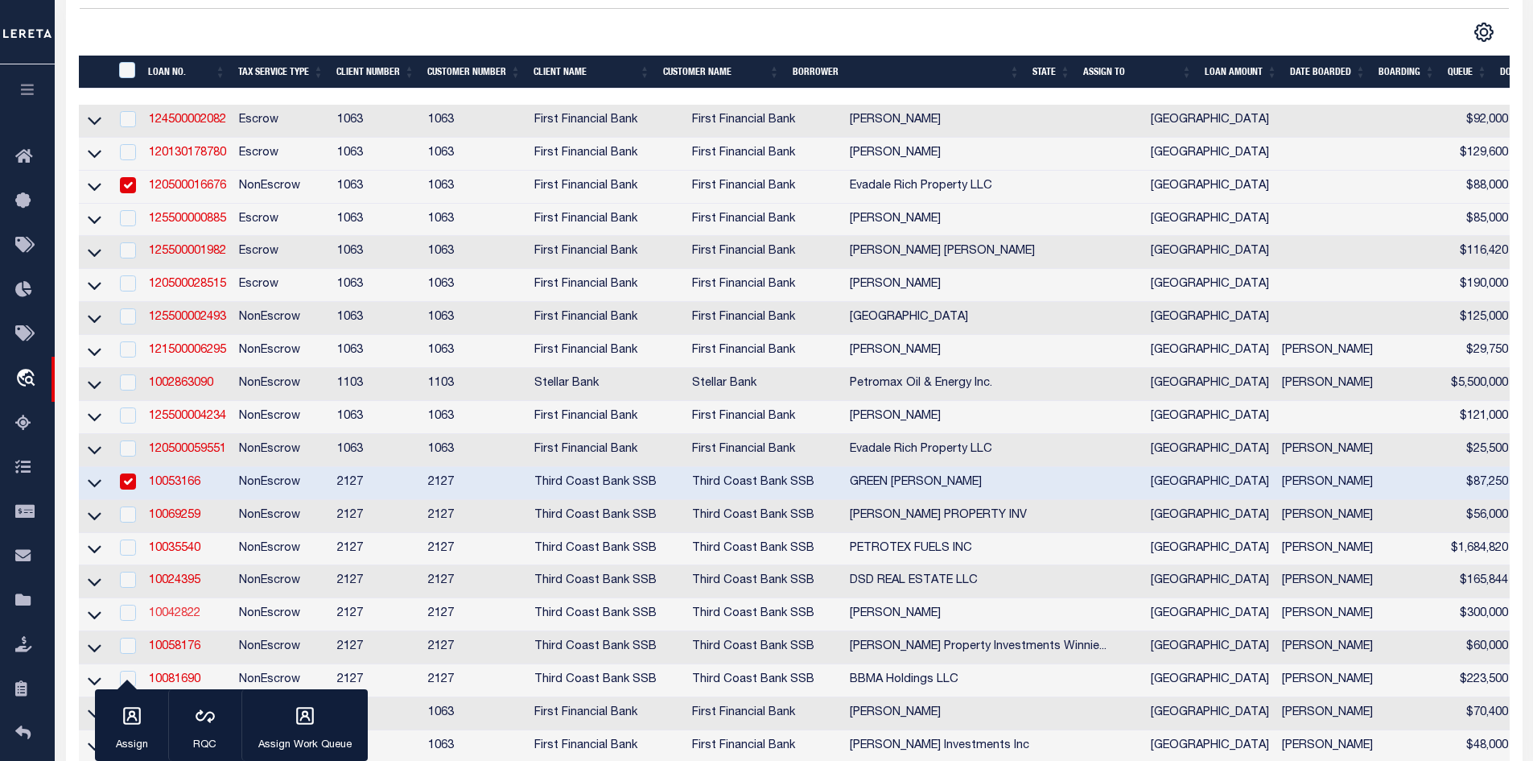
click at [183, 619] on link "10042822" at bounding box center [175, 613] width 52 height 11
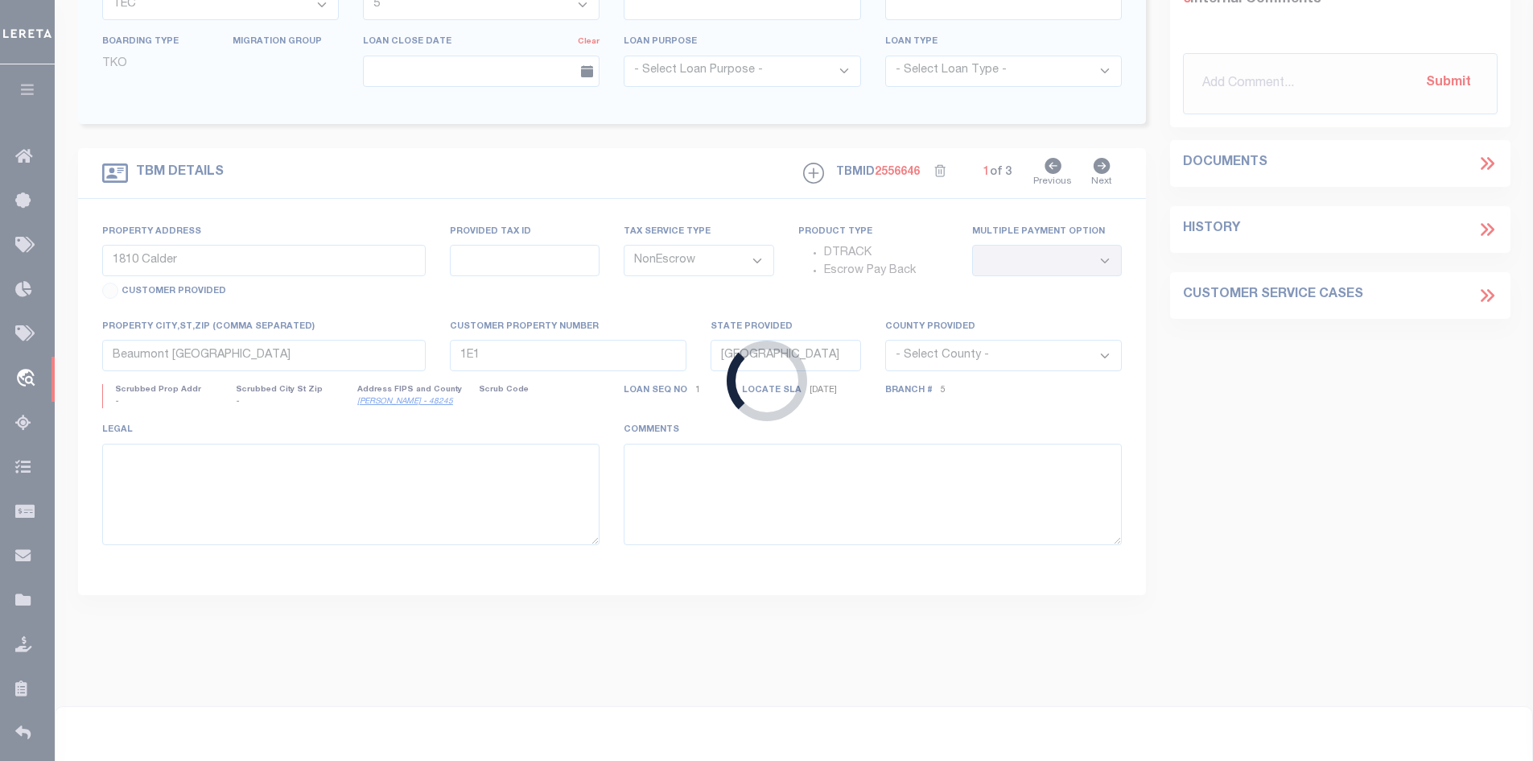
type input "10042822"
type input "Richard Hardy"
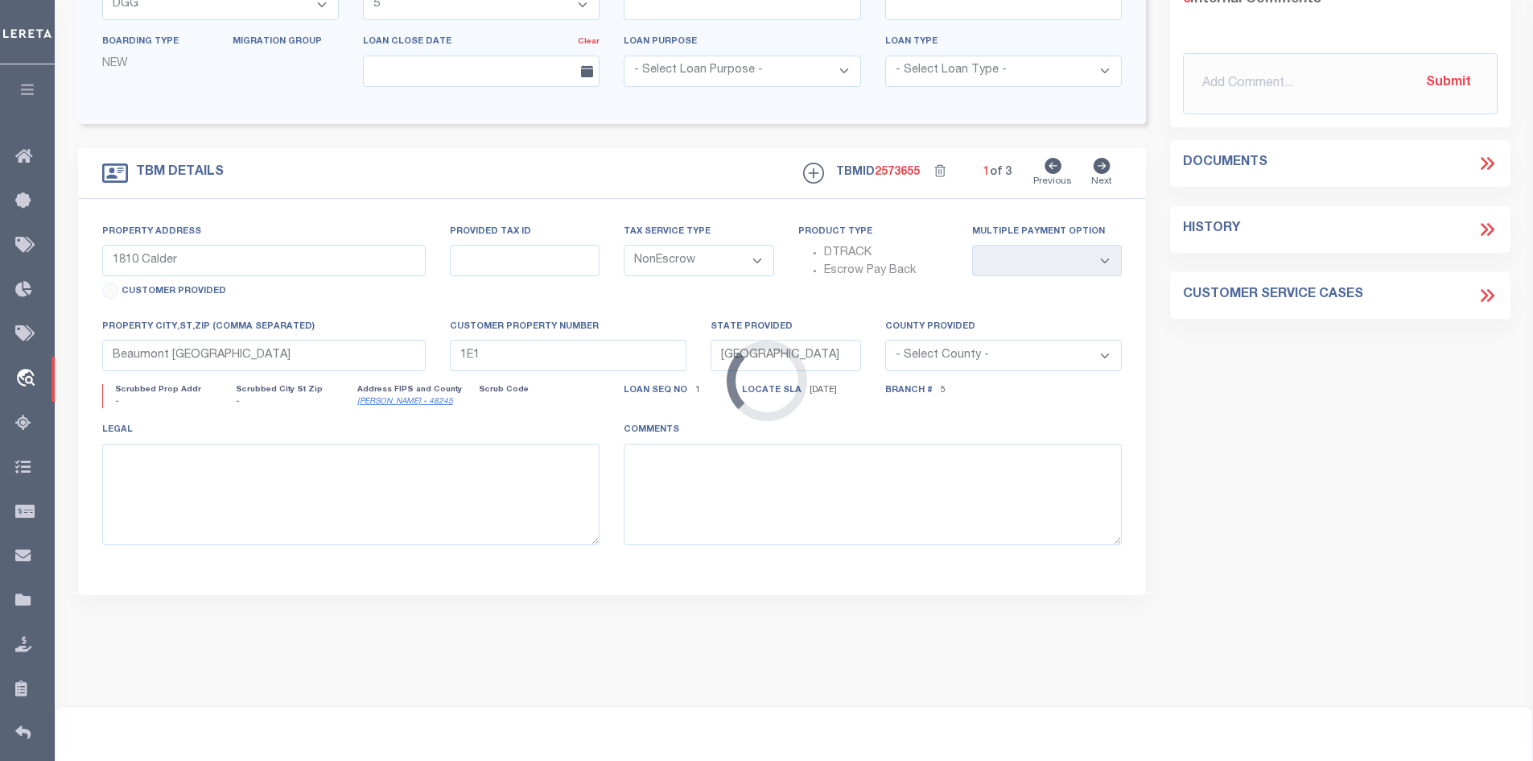
select select "4739"
type input "3334 Hwy 59 S"
type input "000419-011050-0-000000"
select select
type input "Lumberton TX"
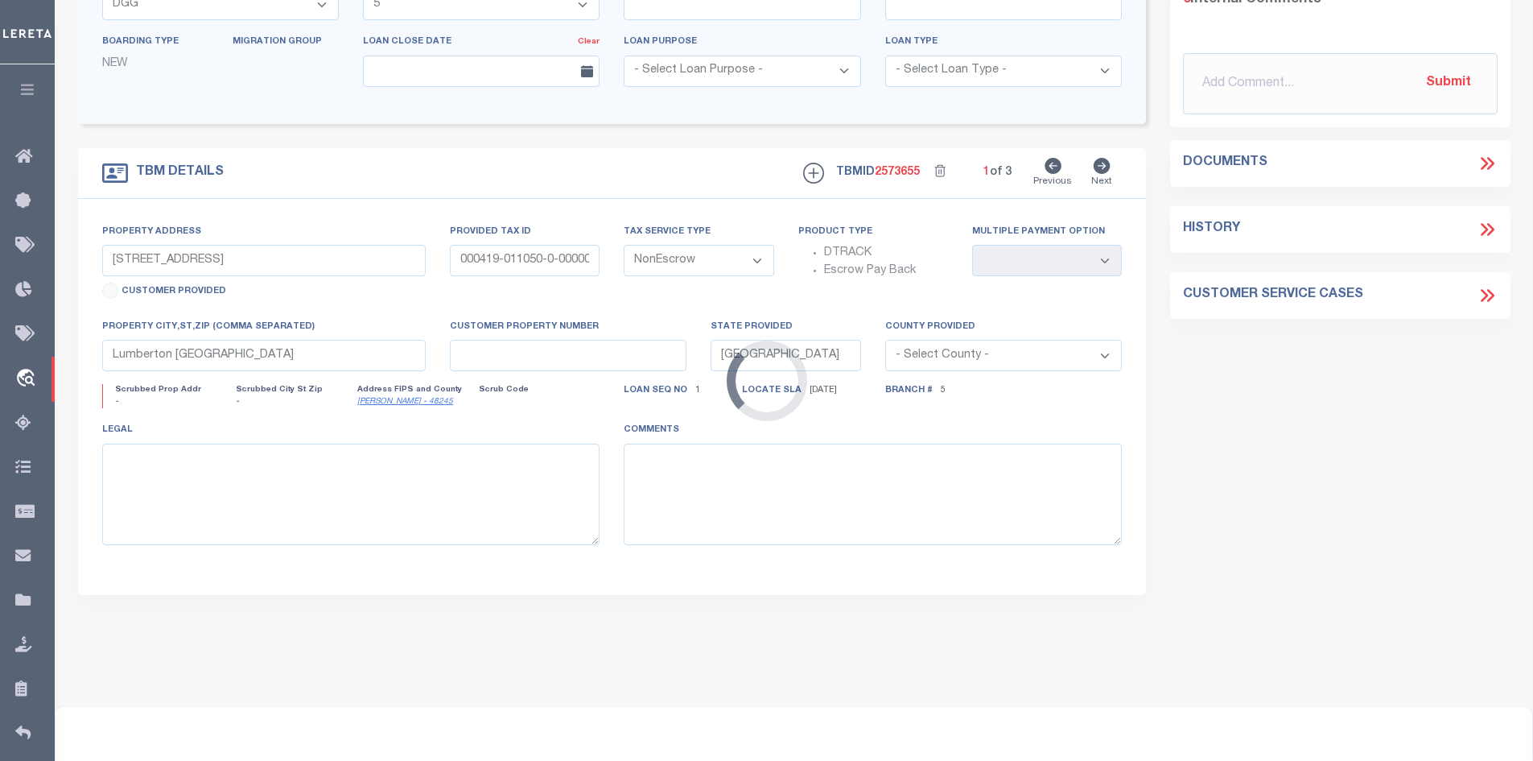
select select "[PERSON_NAME]"
select select "2377"
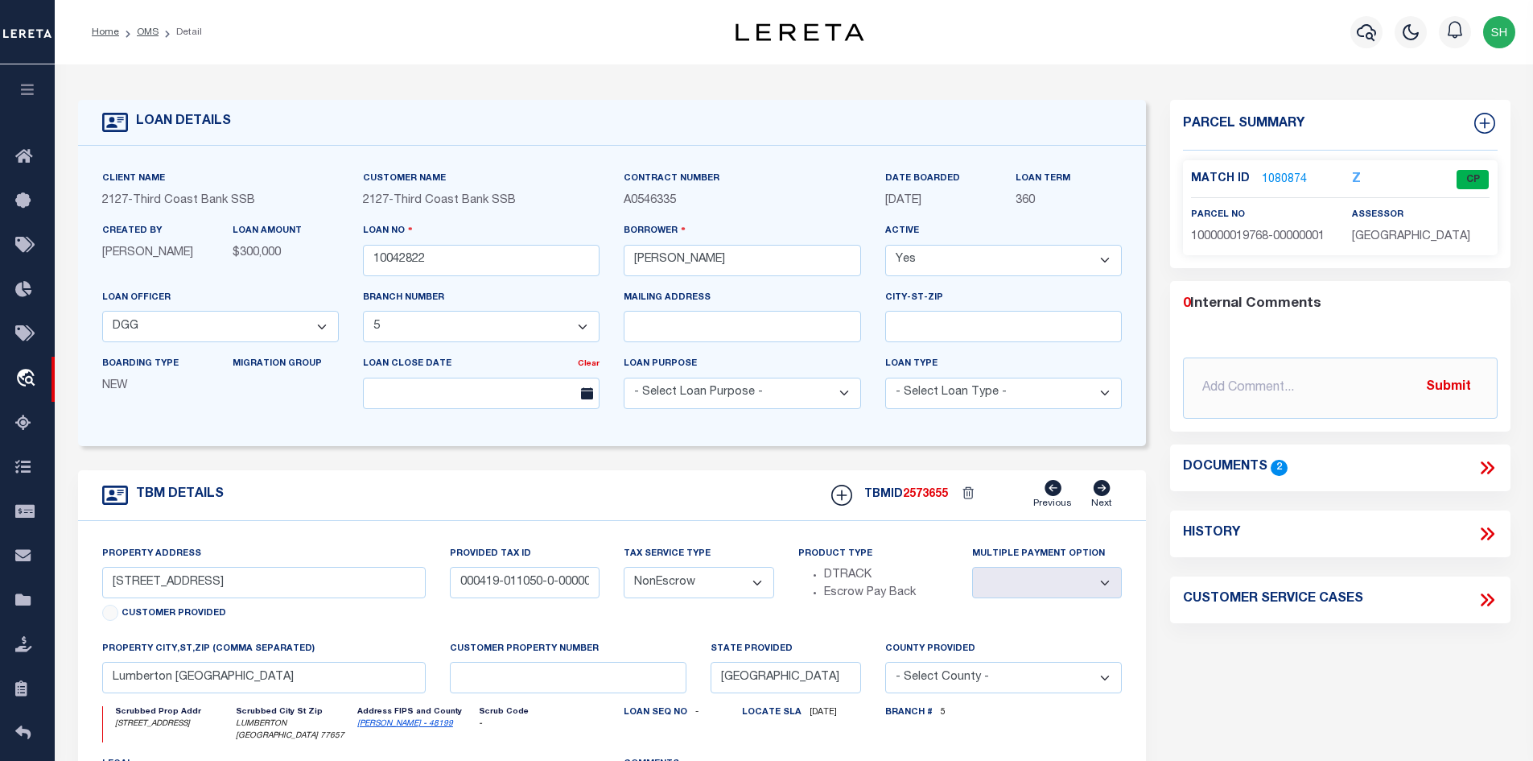
click at [1276, 178] on link "1080874" at bounding box center [1284, 179] width 45 height 17
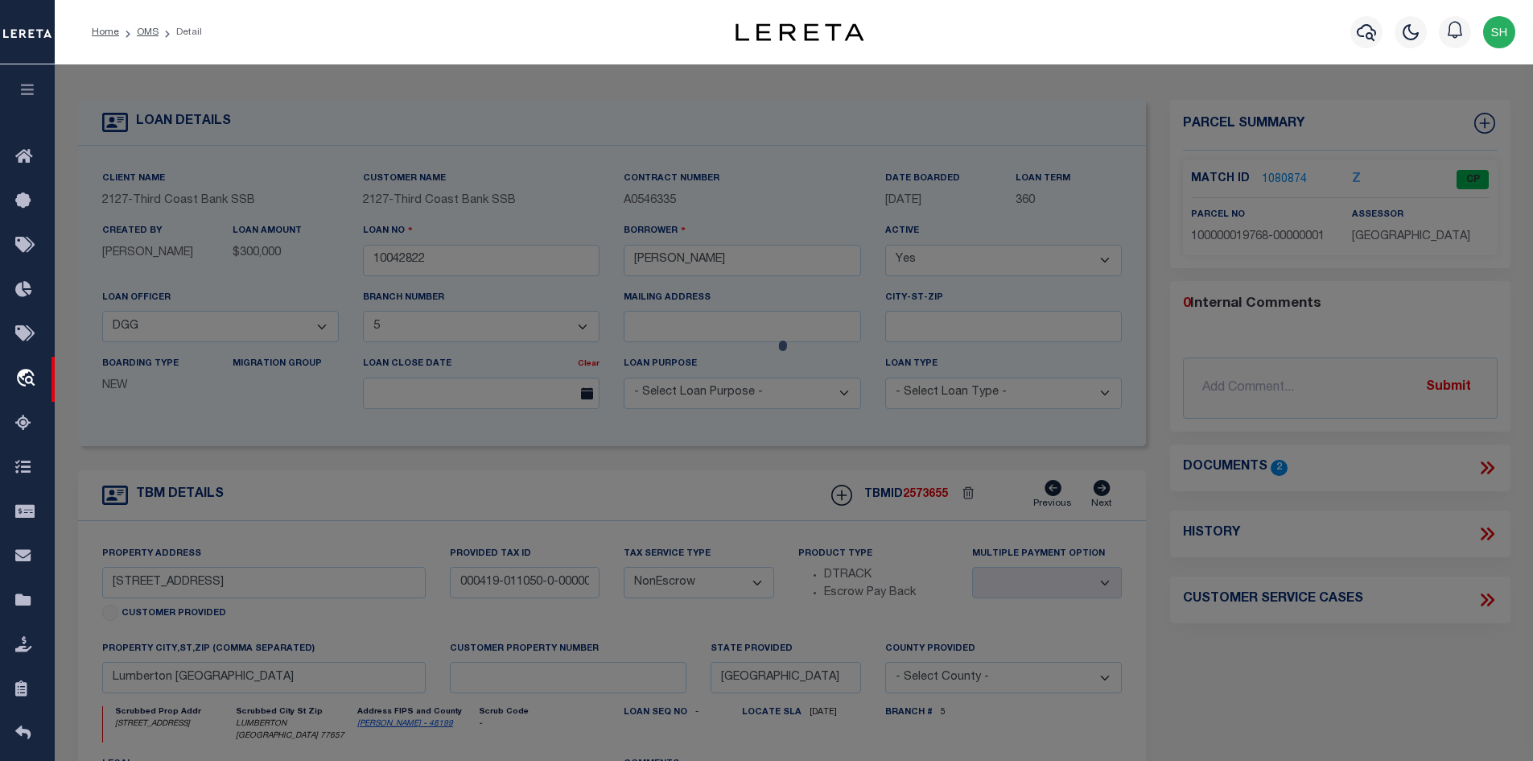
select select "AS"
checkbox input "false"
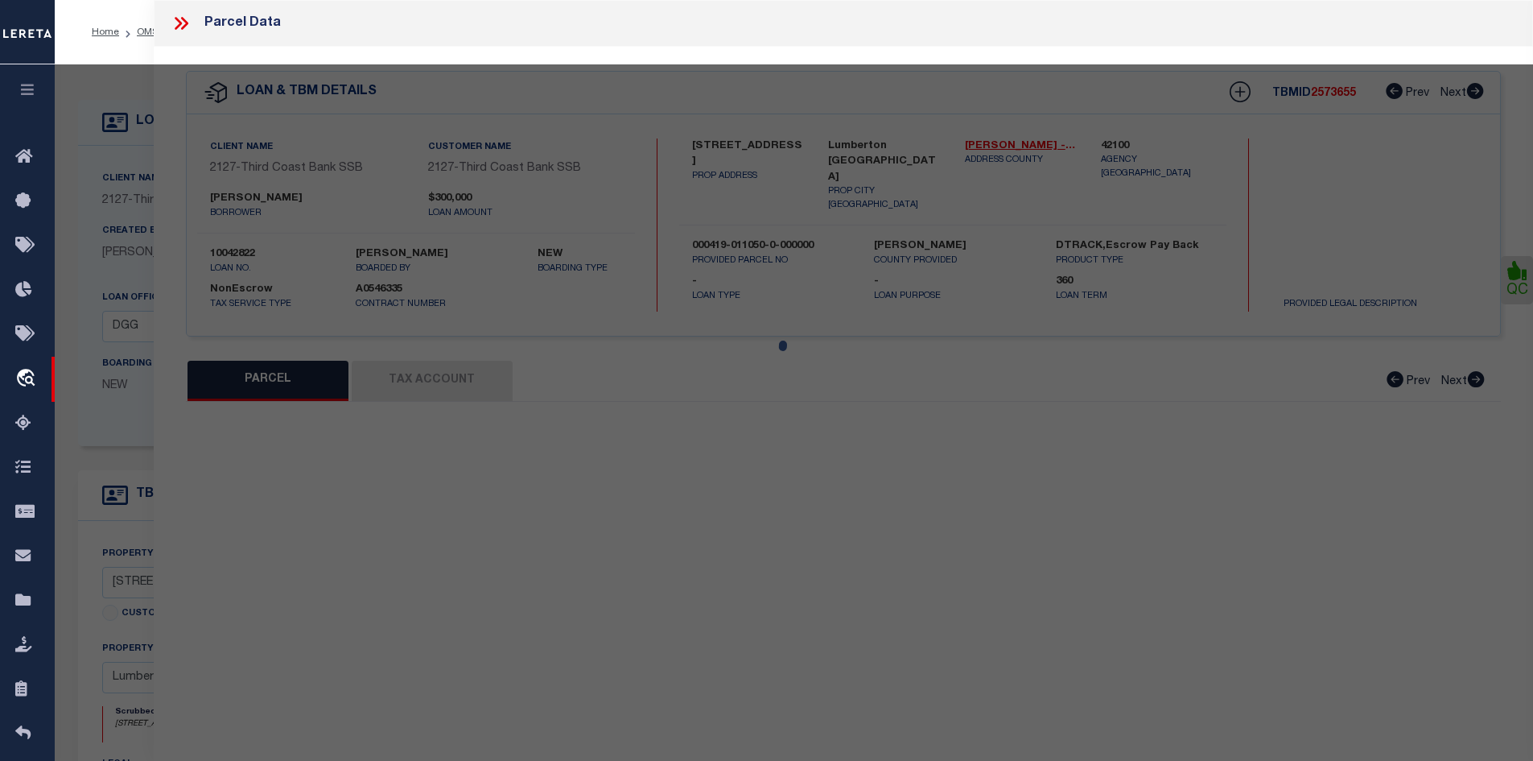
select select "CP"
type input "HARDY LAND INVESTMENTS LLC"
type input "000419-011050"
select select
type input "3334 S HWY 69"
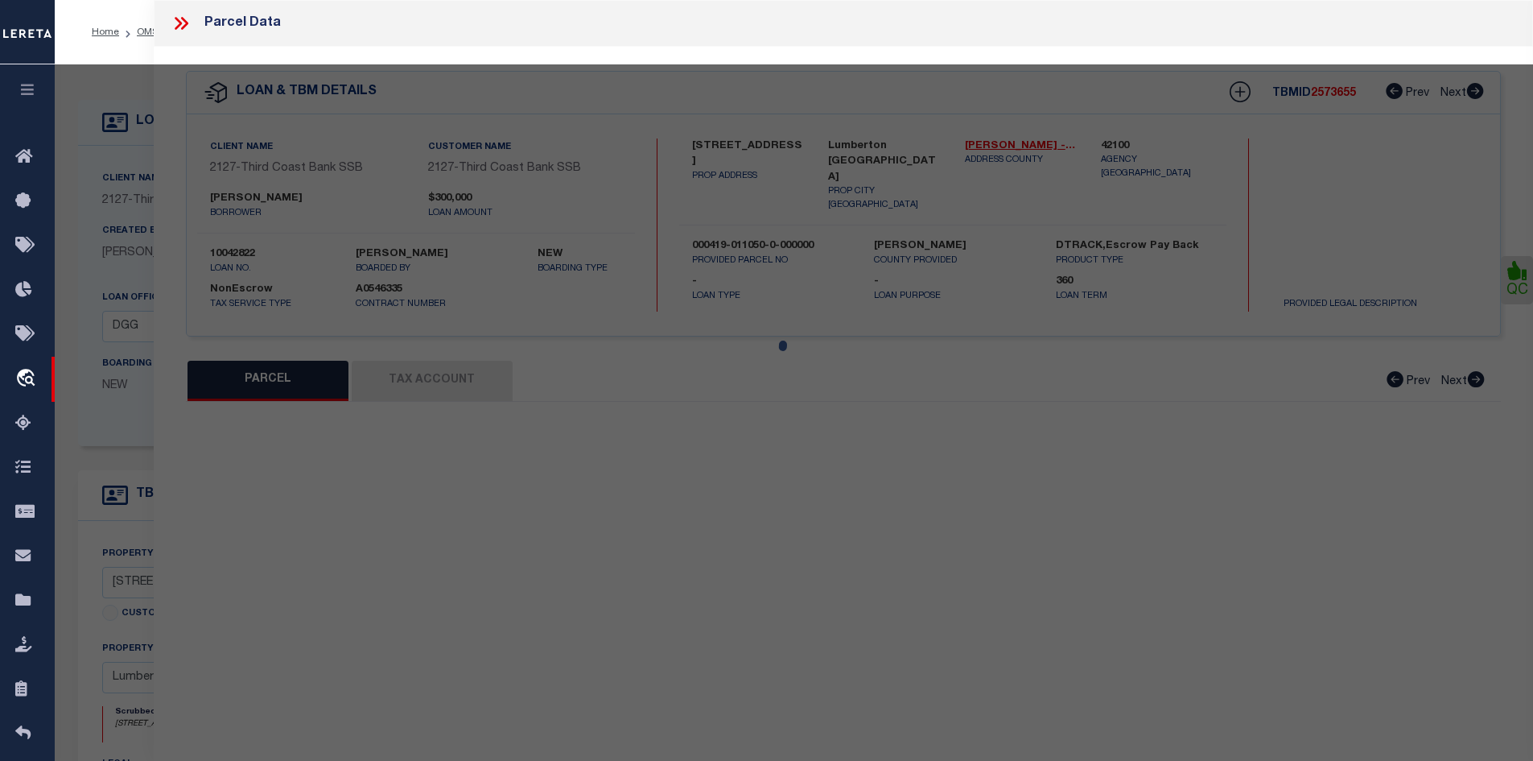
checkbox input "false"
type input "LUMBERTON [GEOGRAPHIC_DATA] 77657"
type textarea "AB 419 M PEVETO P# 419-163I# 1709/27"
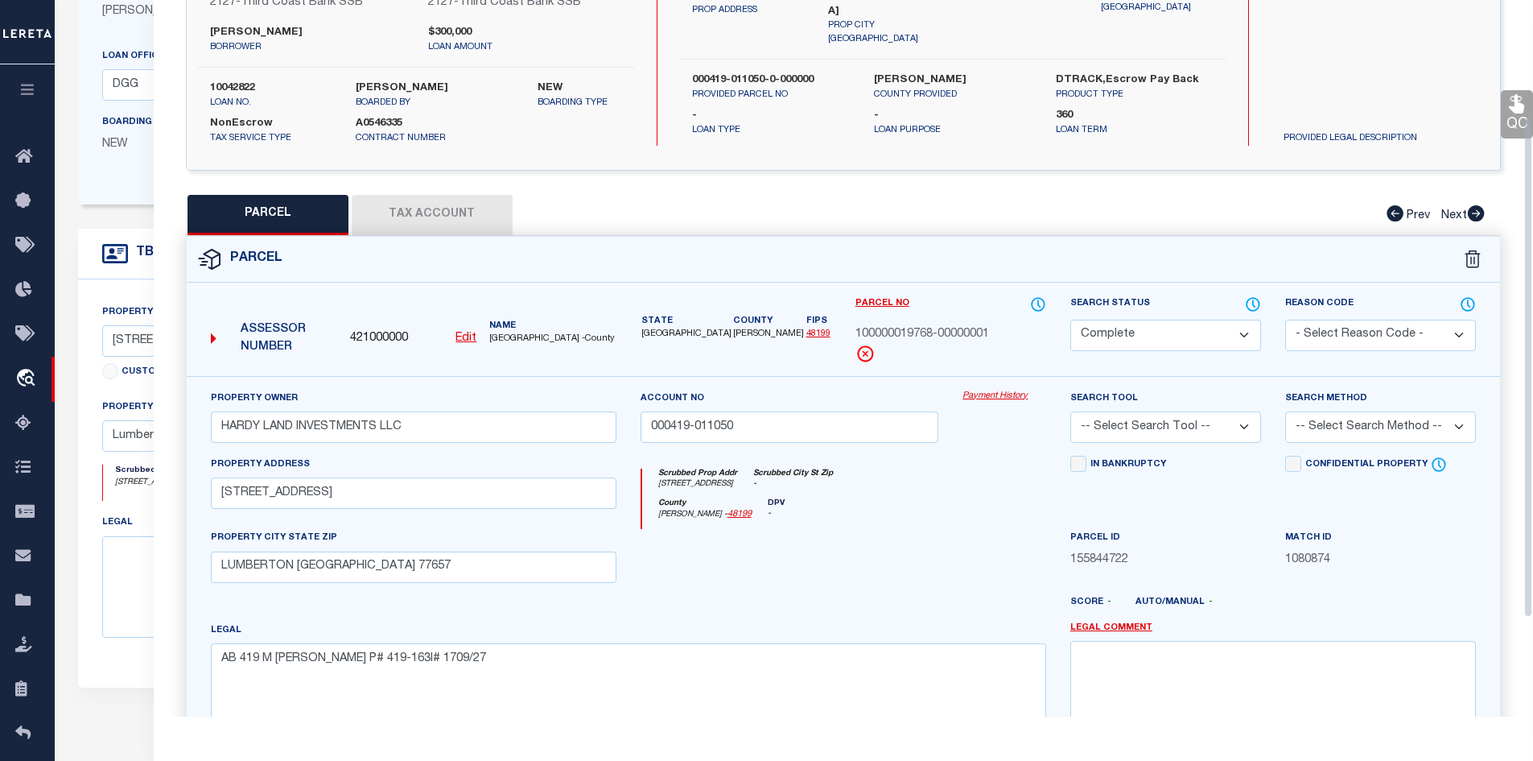
scroll to position [241, 0]
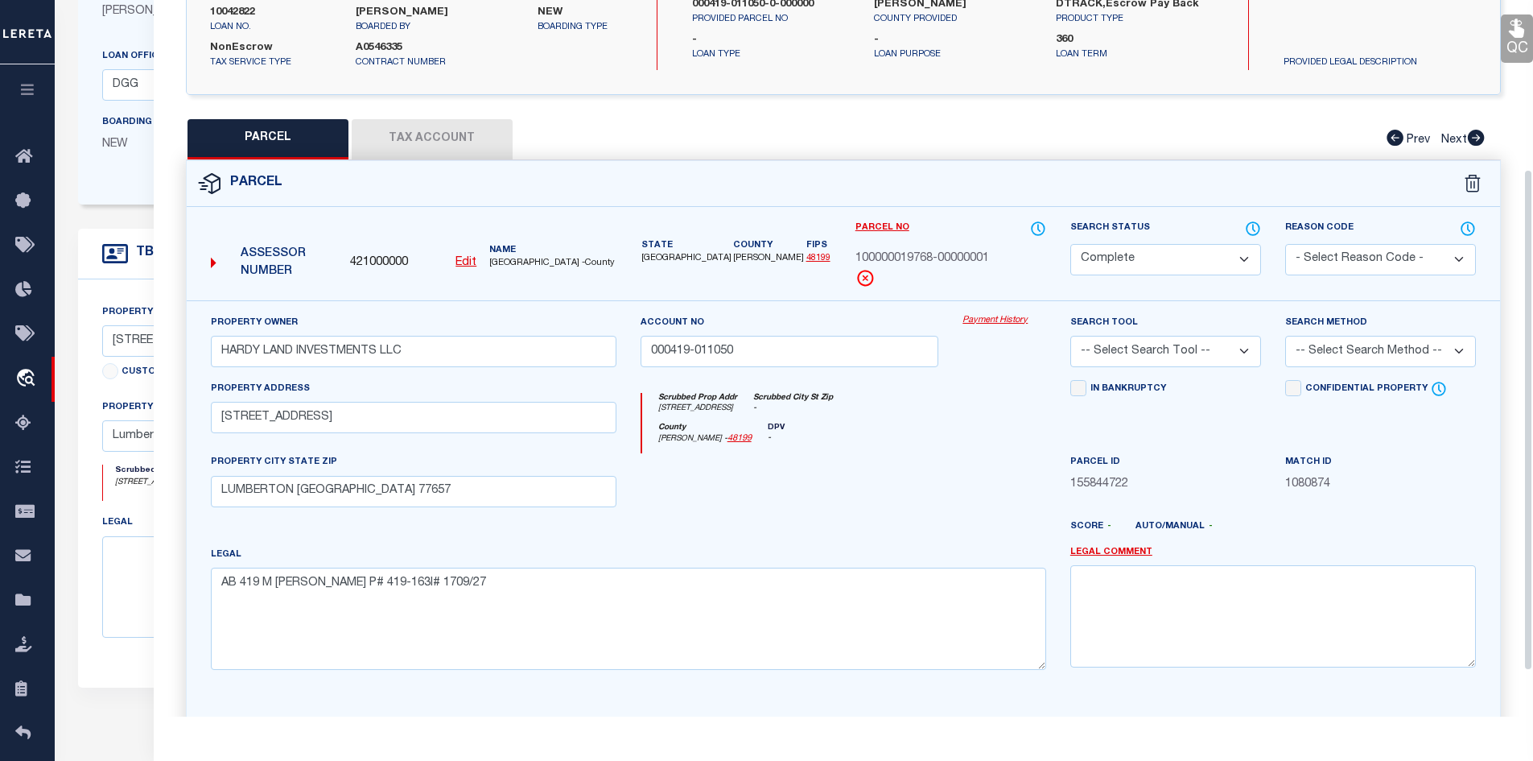
click at [443, 136] on button "Tax Account" at bounding box center [432, 139] width 161 height 40
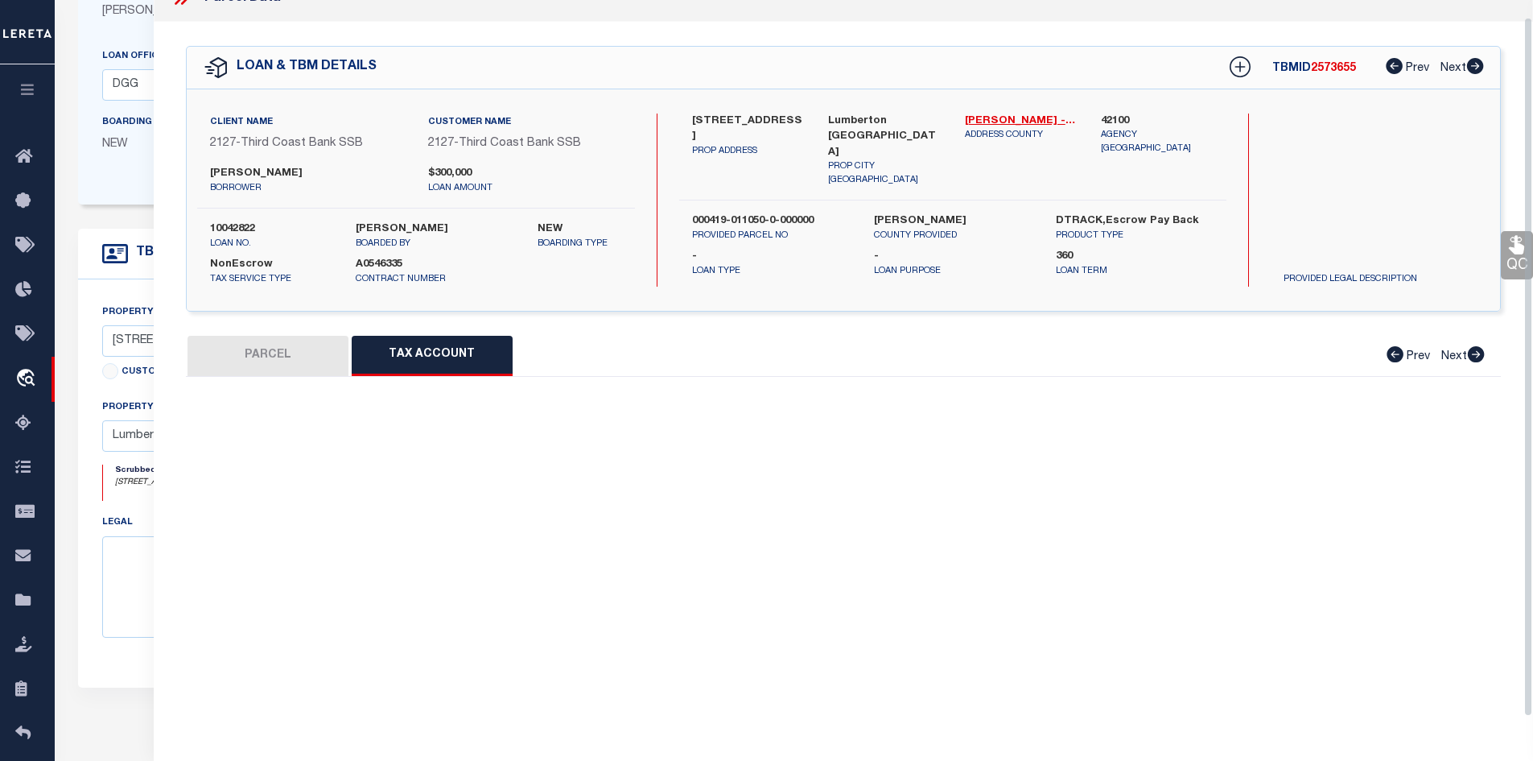
scroll to position [0, 0]
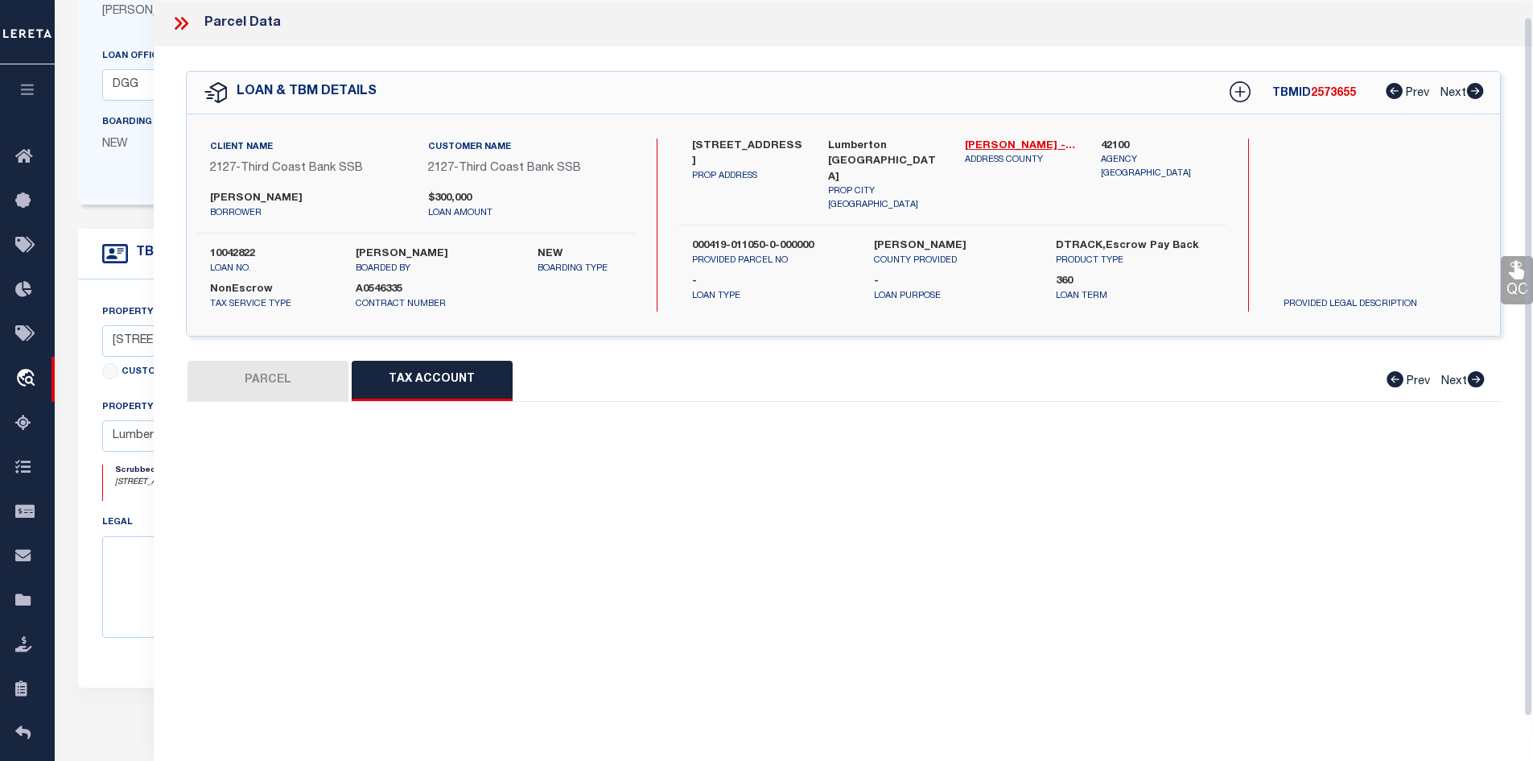
select select "100"
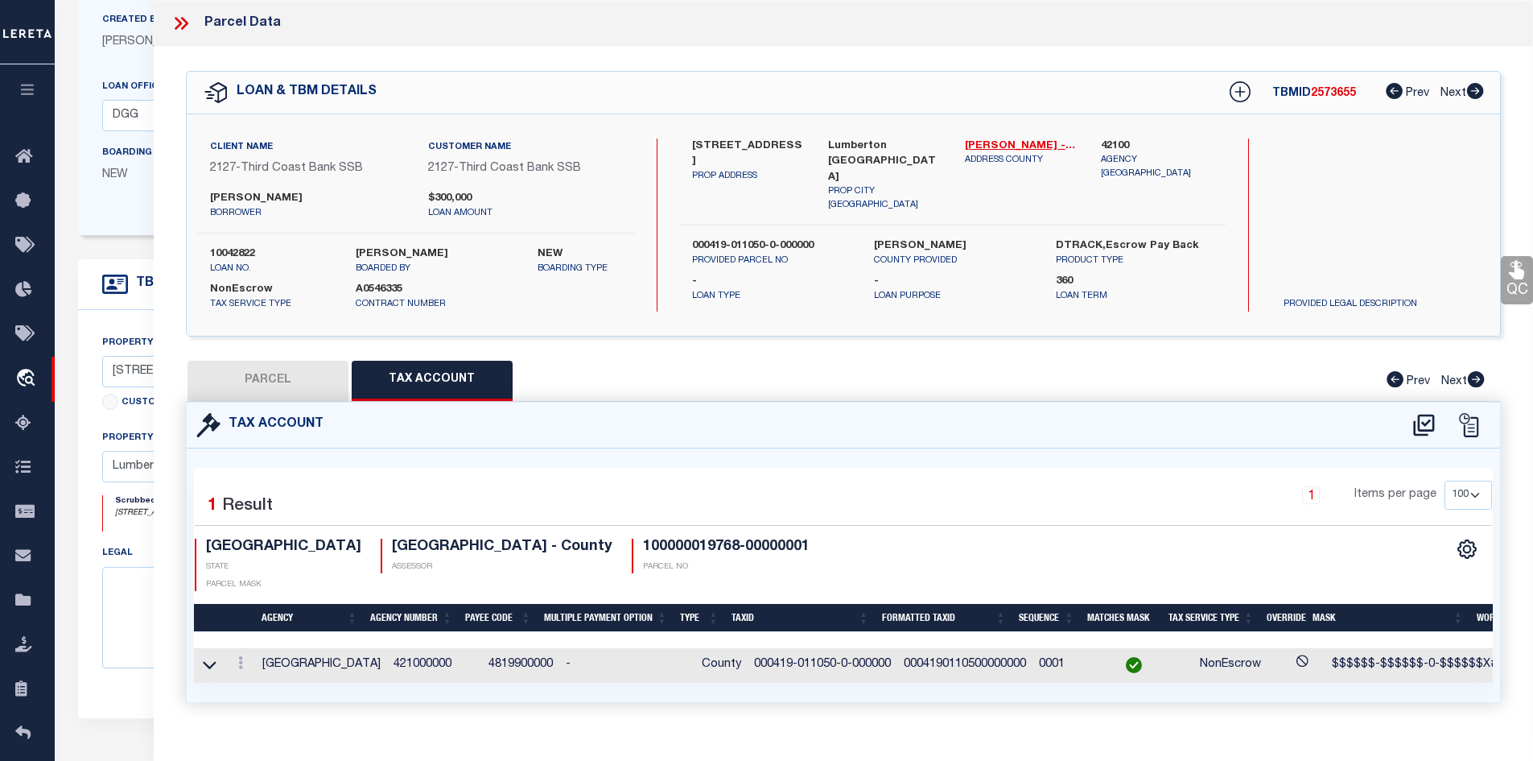
scroll to position [148, 0]
